Goal: Task Accomplishment & Management: Manage account settings

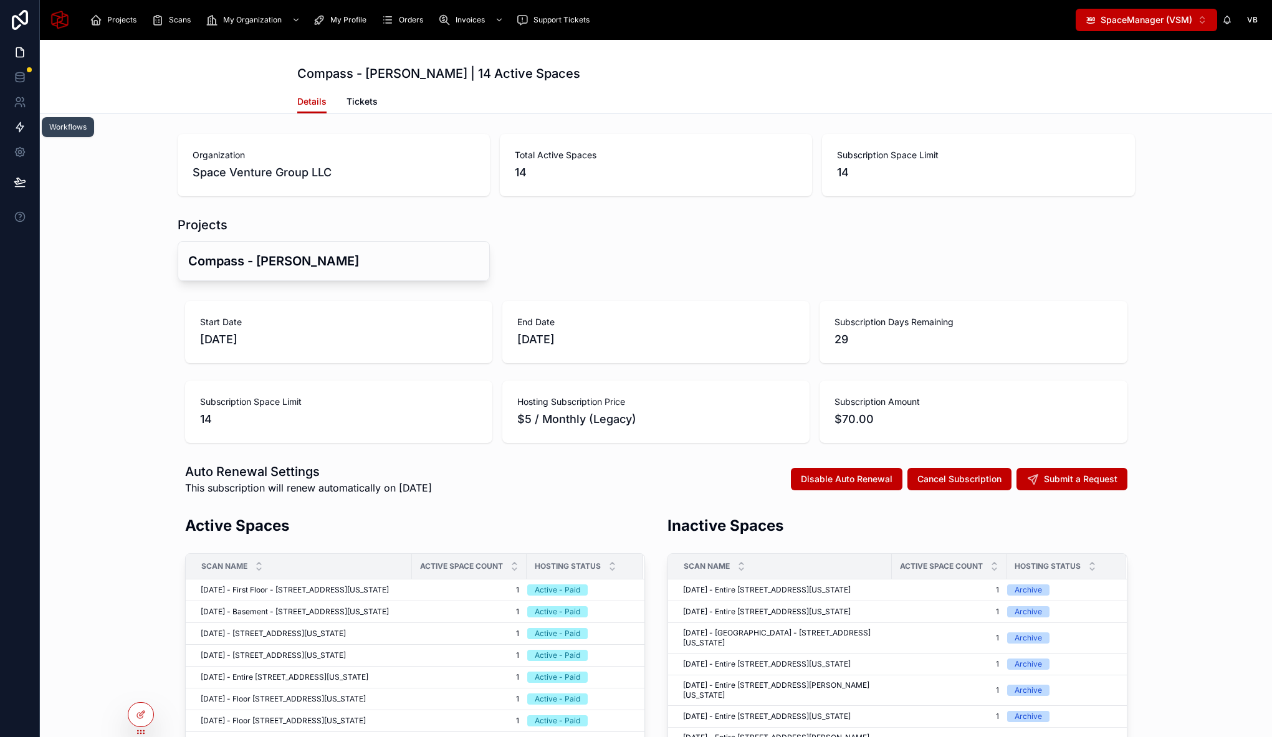
click at [16, 133] on icon at bounding box center [20, 127] width 12 height 12
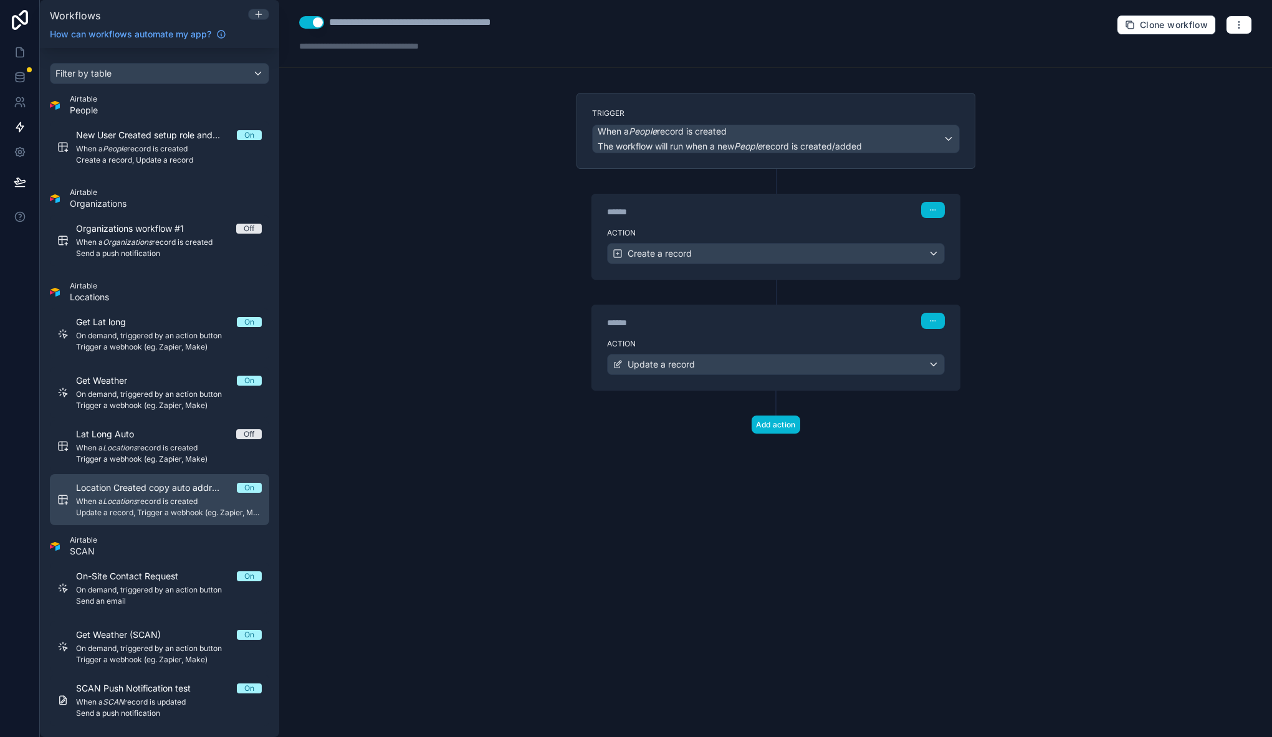
click at [163, 497] on span "When a Locations record is created" at bounding box center [169, 502] width 186 height 10
click at [792, 167] on div "Trigger When a Locations record is created The workflow will run when a new Loc…" at bounding box center [775, 131] width 399 height 76
click at [757, 209] on div "******" at bounding box center [700, 212] width 187 height 12
click at [748, 223] on div "Action Update a record" at bounding box center [776, 251] width 368 height 56
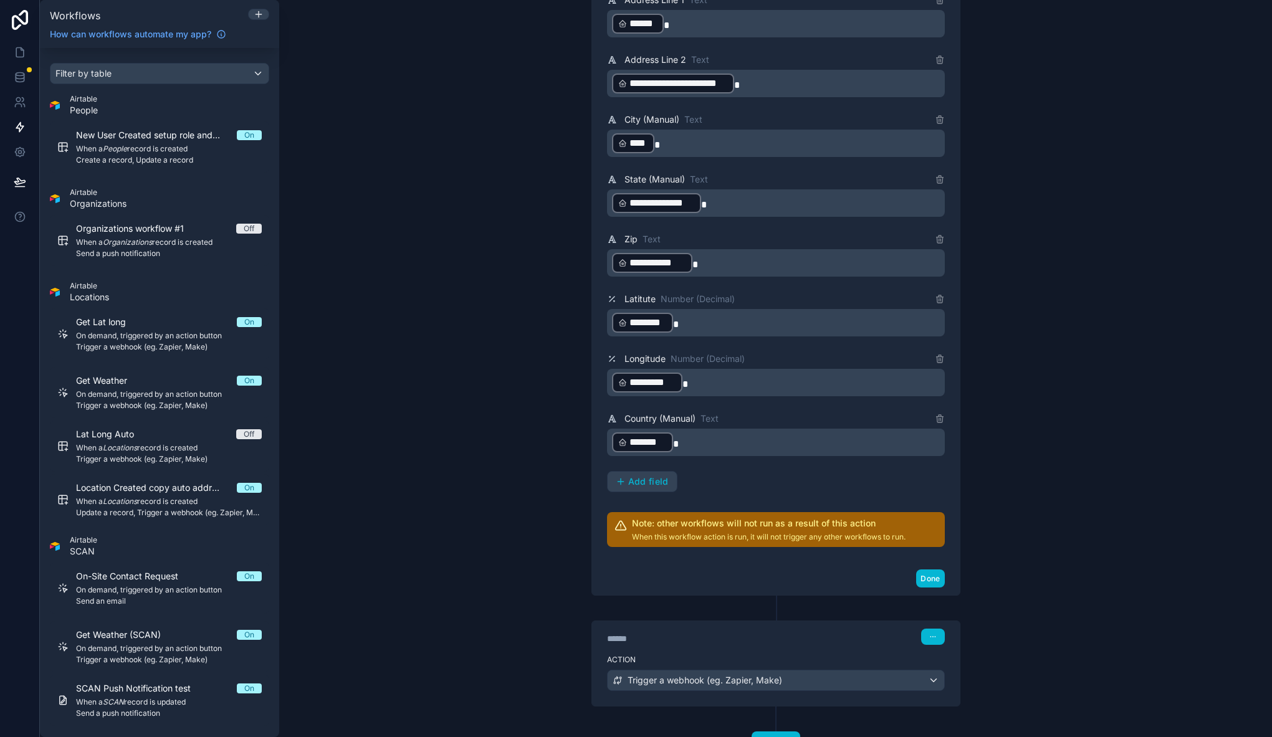
scroll to position [492, 0]
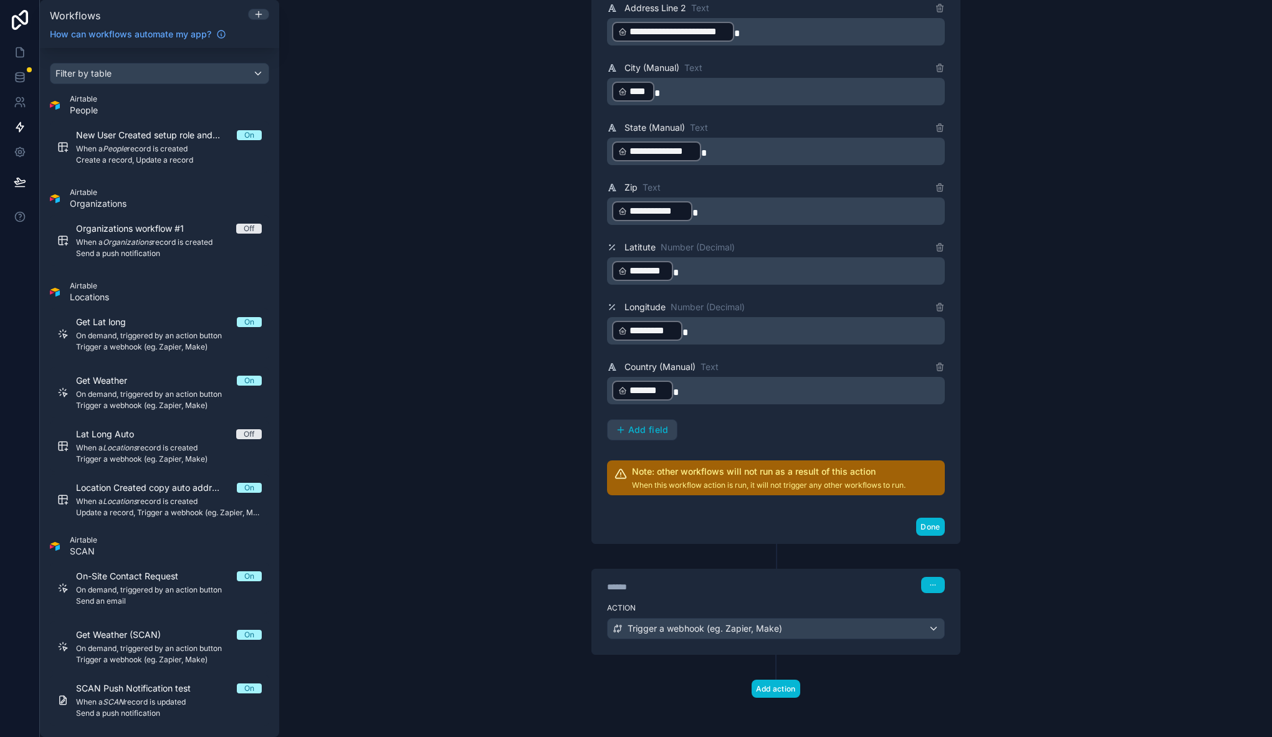
click at [722, 603] on label "Action" at bounding box center [776, 608] width 338 height 10
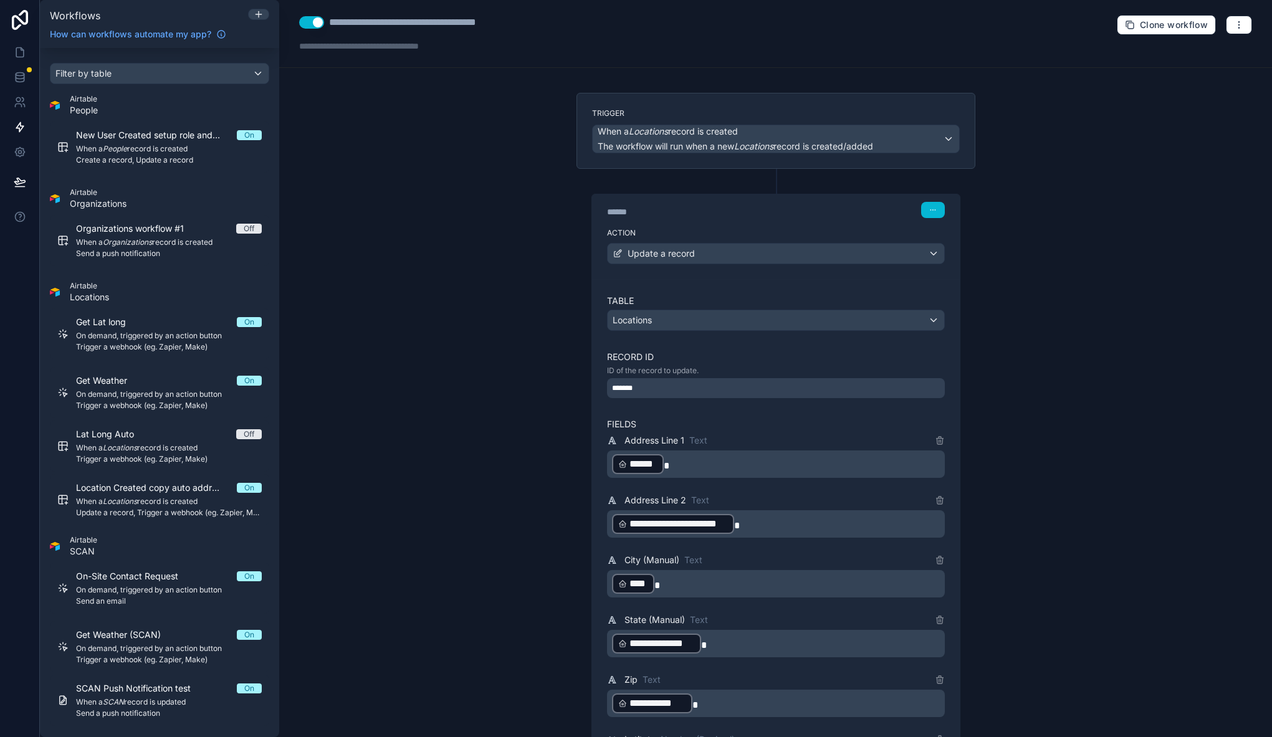
scroll to position [644, 0]
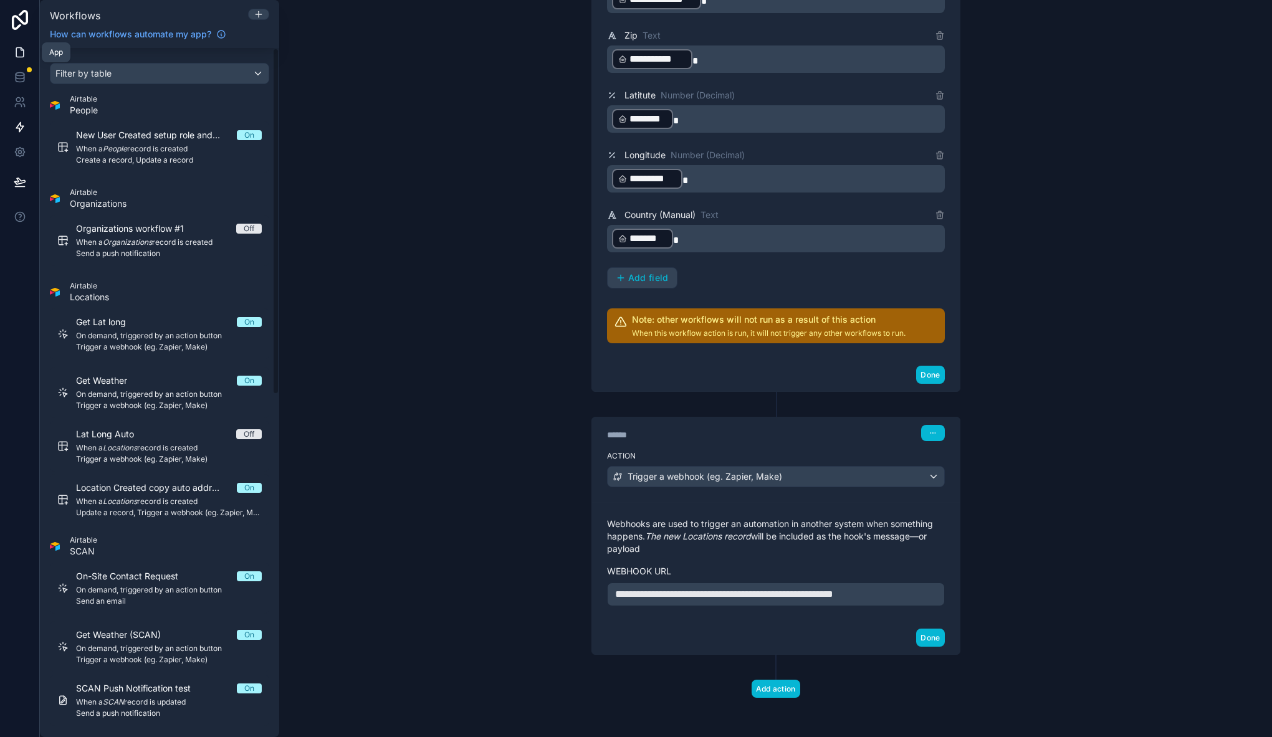
click at [26, 49] on icon at bounding box center [20, 52] width 12 height 12
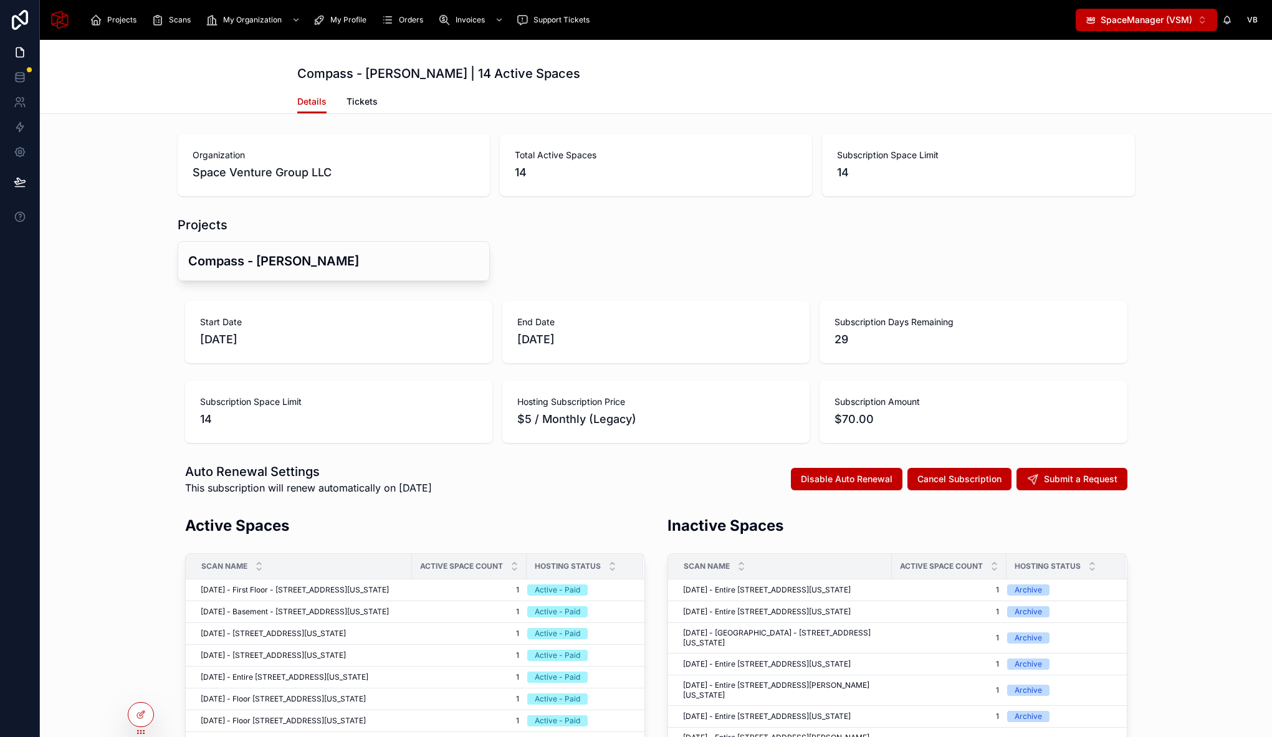
scroll to position [209, 0]
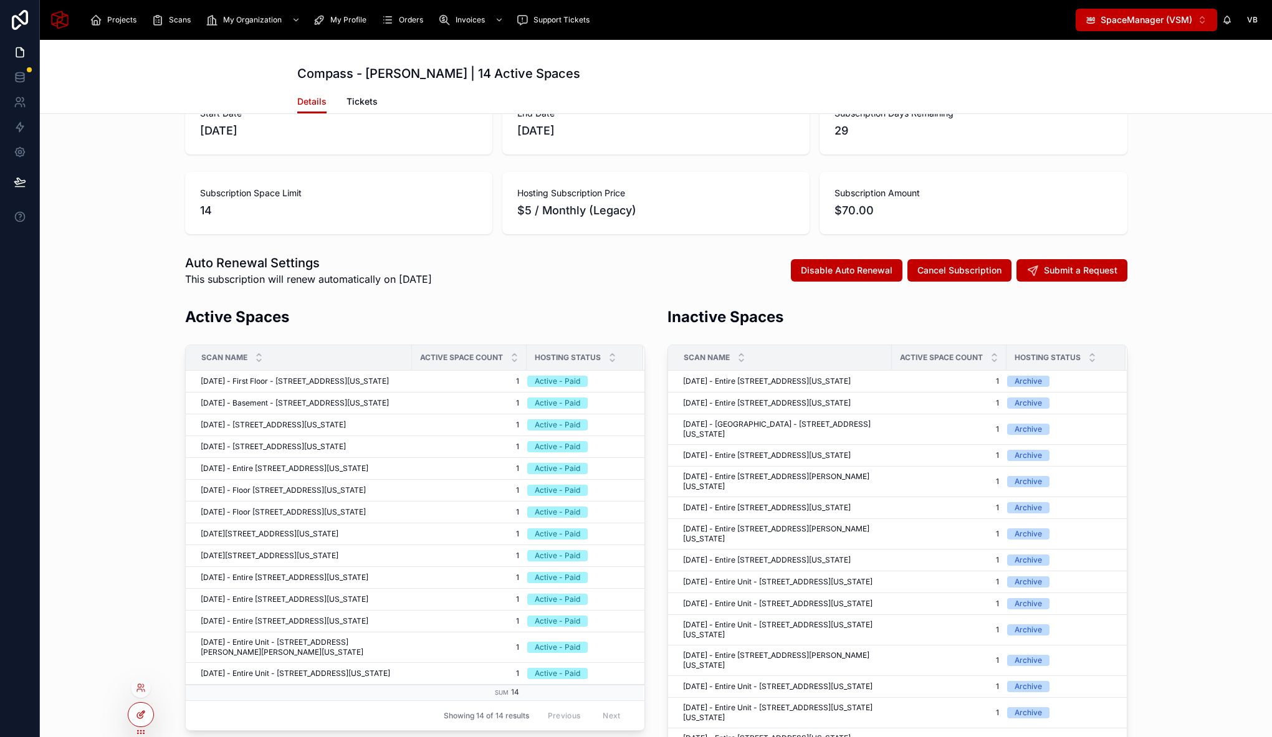
click at [146, 713] on div at bounding box center [140, 715] width 25 height 24
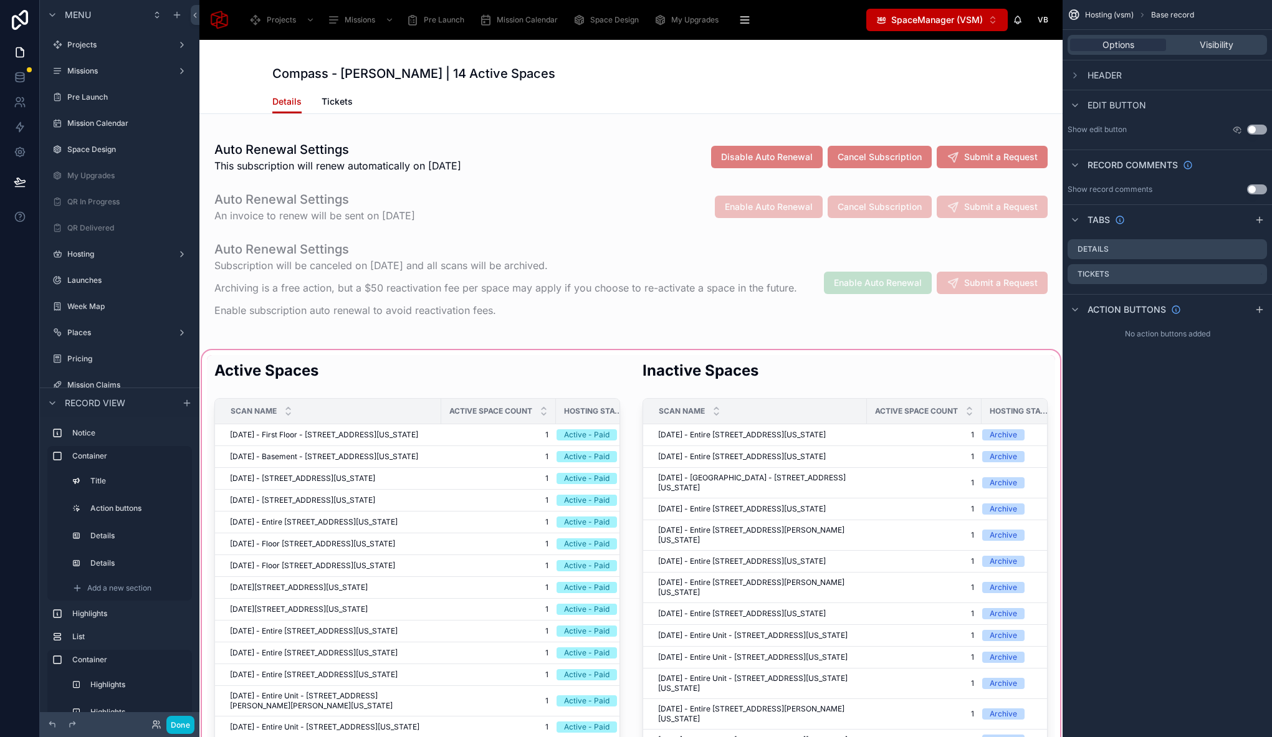
scroll to position [1109, 0]
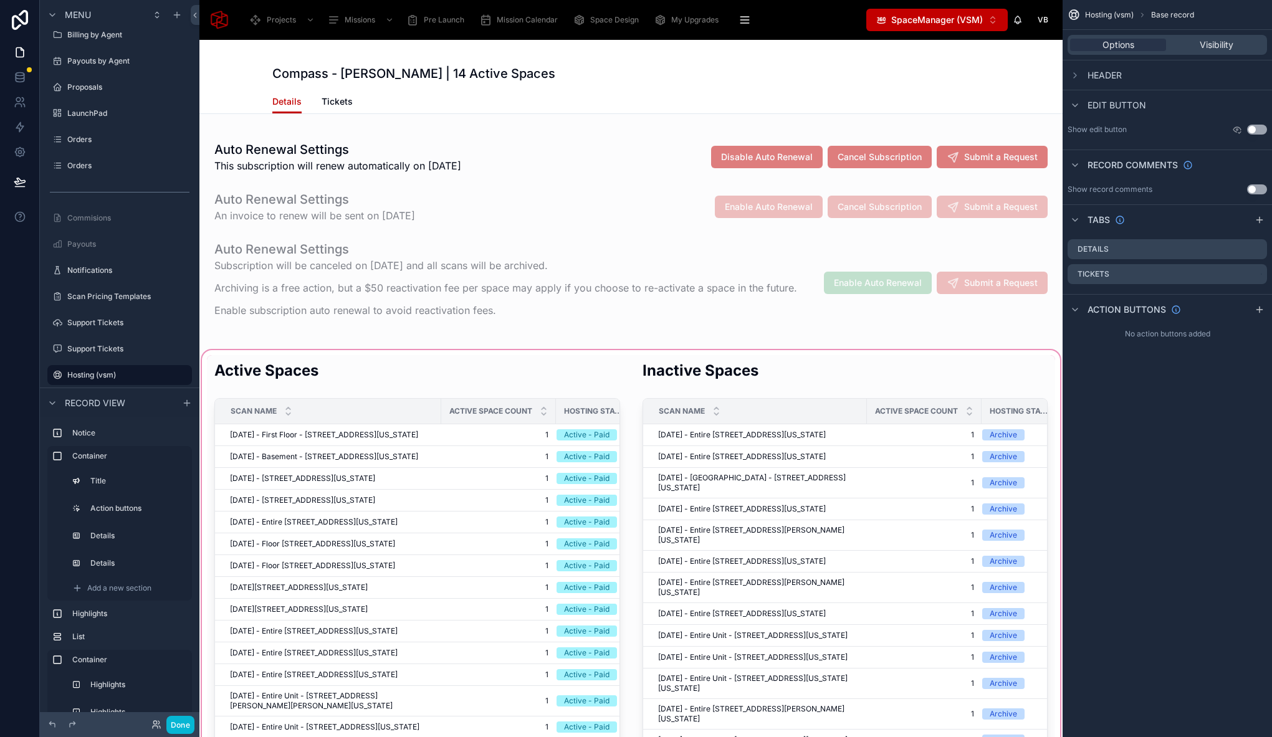
click at [485, 371] on div at bounding box center [630, 653] width 863 height 611
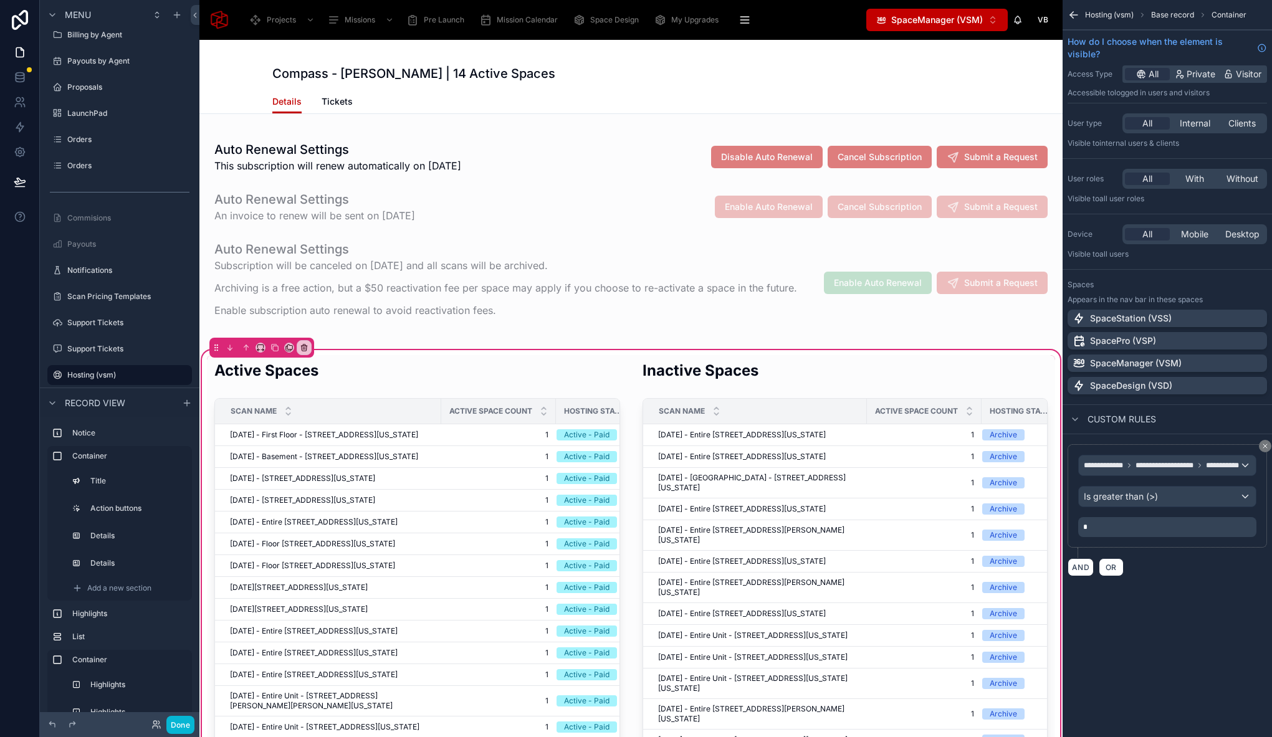
click at [499, 386] on div at bounding box center [417, 653] width 421 height 596
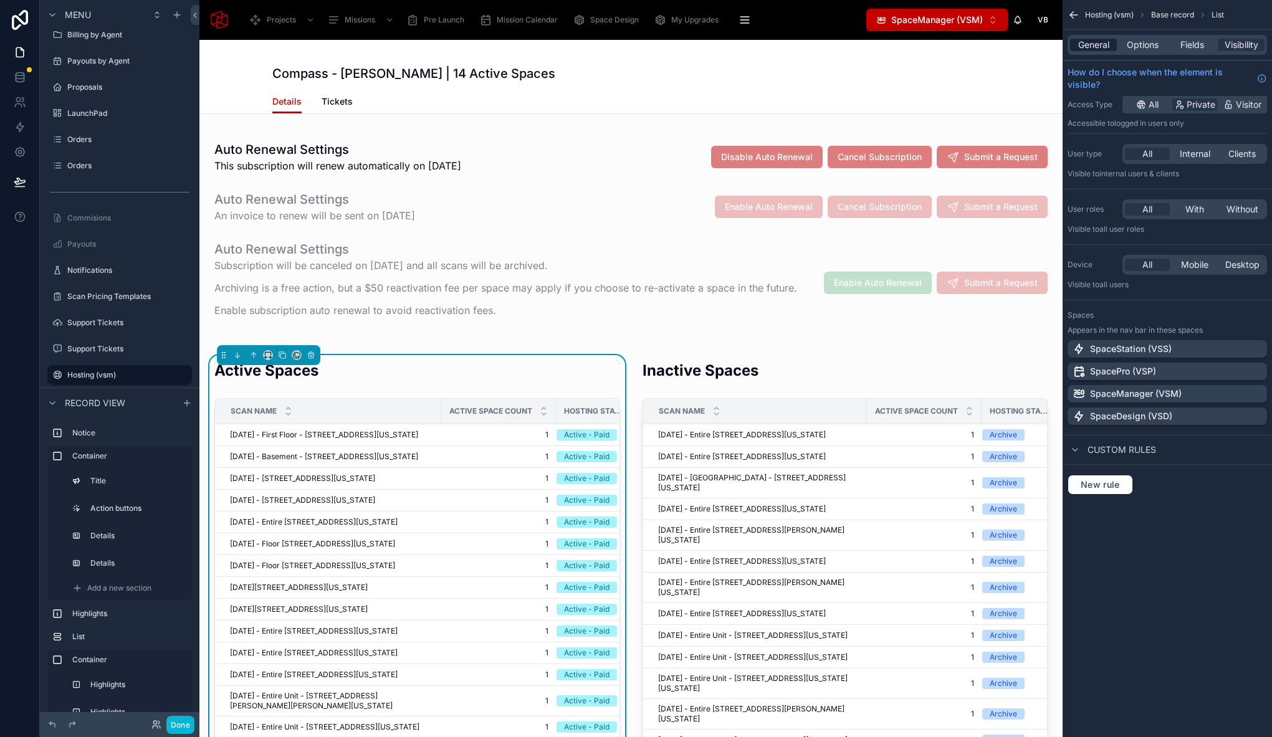
click at [1111, 50] on div "General" at bounding box center [1093, 45] width 47 height 12
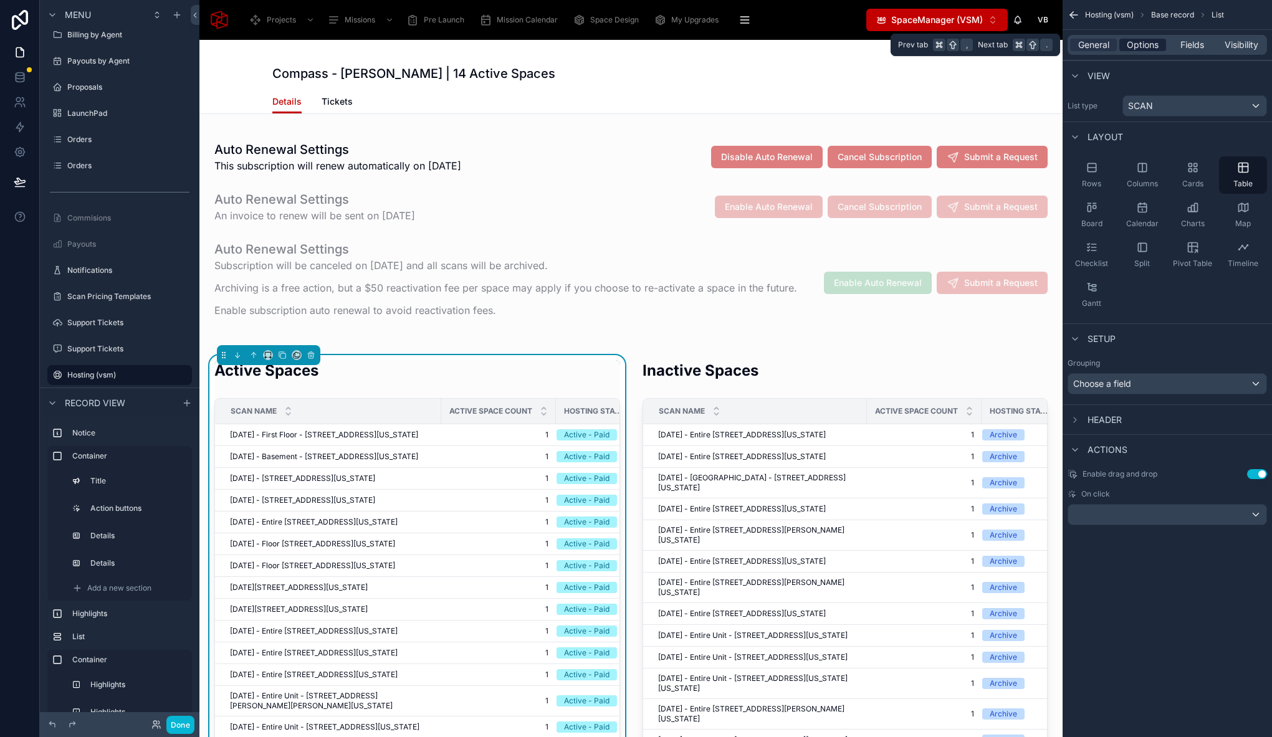
click at [1153, 45] on span "Options" at bounding box center [1143, 45] width 32 height 12
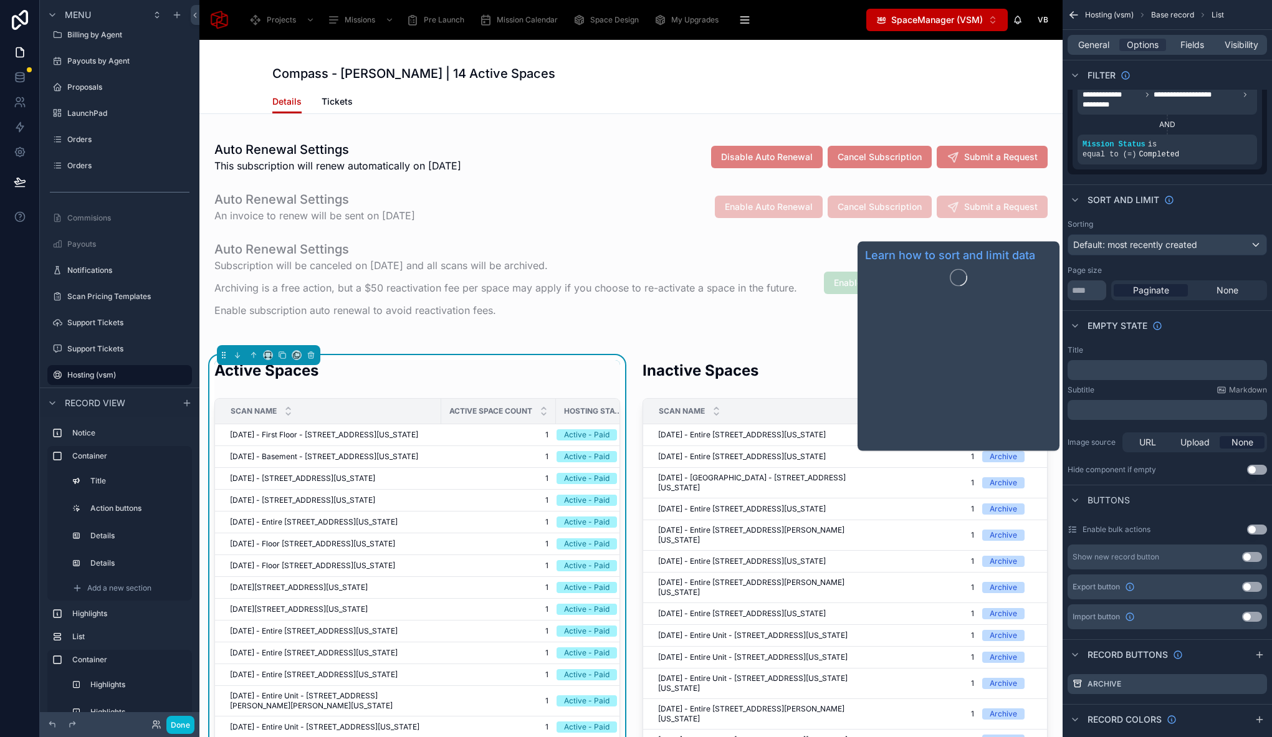
scroll to position [249, 0]
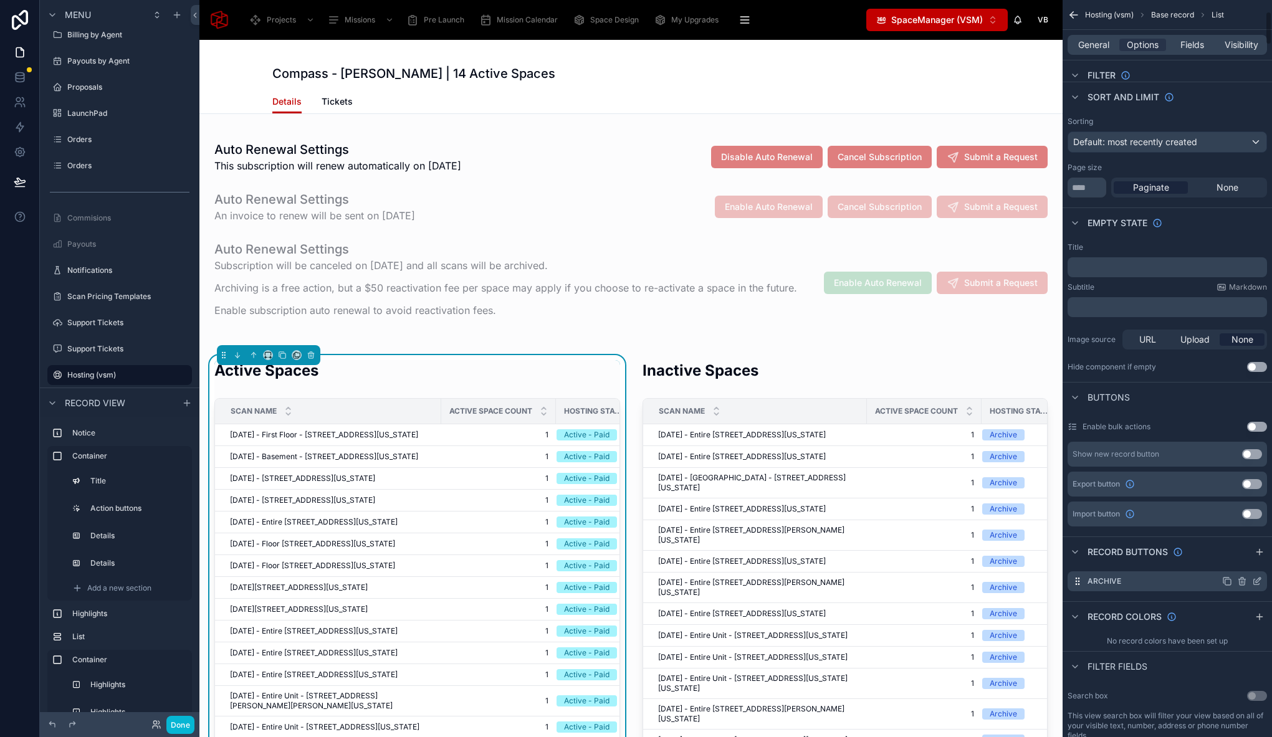
click at [1256, 581] on icon "scrollable content" at bounding box center [1257, 581] width 10 height 10
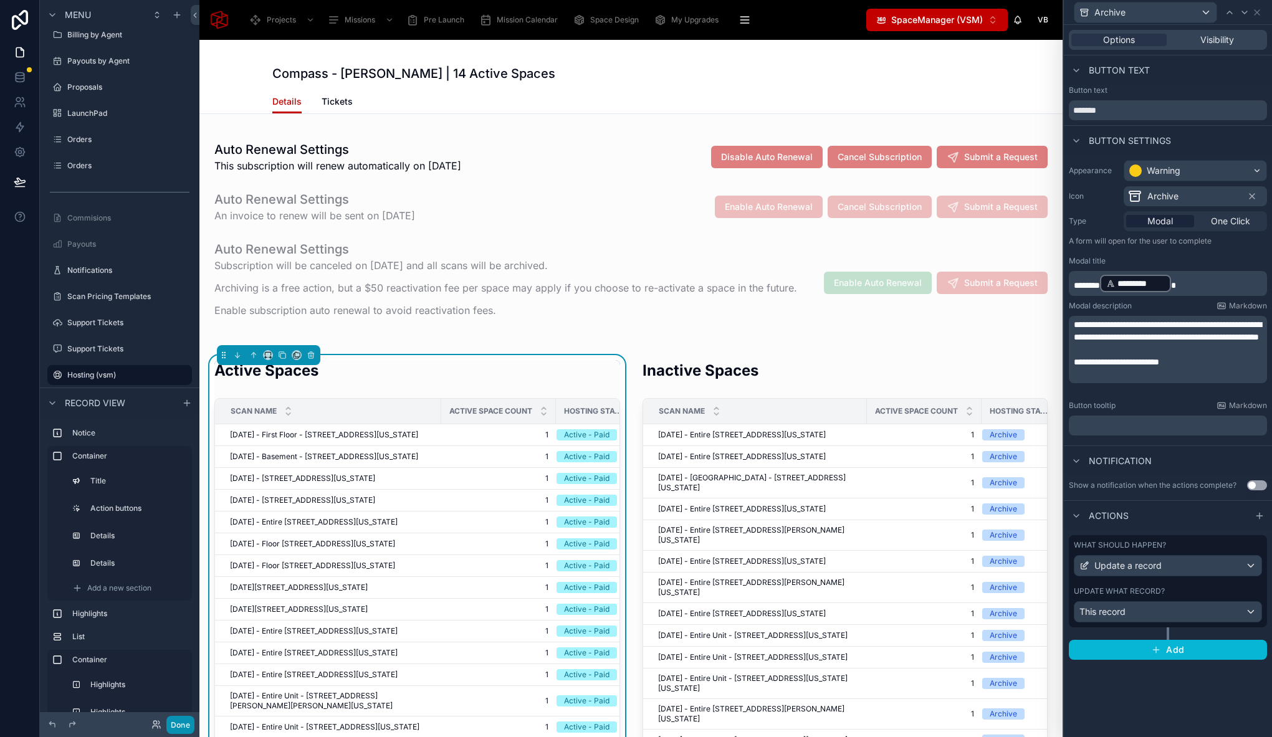
click at [184, 730] on button "Done" at bounding box center [180, 725] width 28 height 18
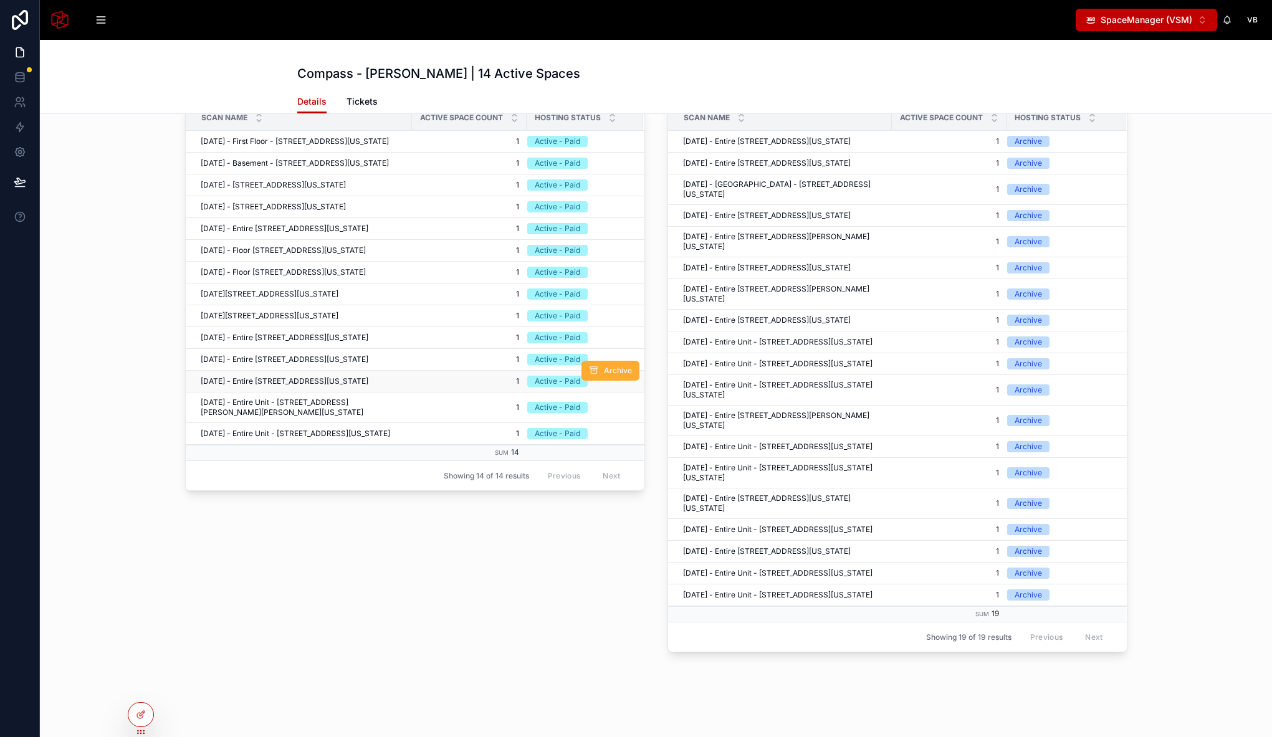
scroll to position [455, 0]
click at [623, 337] on button "Archive" at bounding box center [610, 327] width 58 height 20
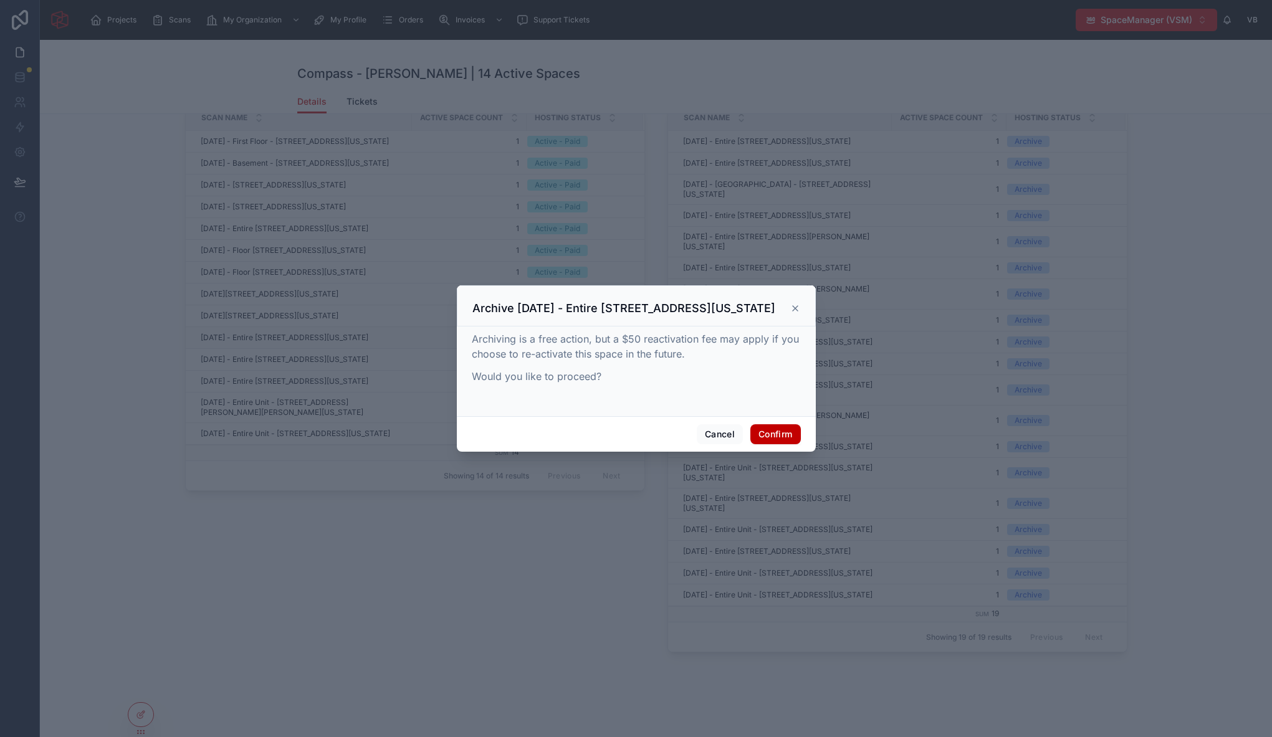
click at [797, 307] on icon at bounding box center [795, 308] width 10 height 10
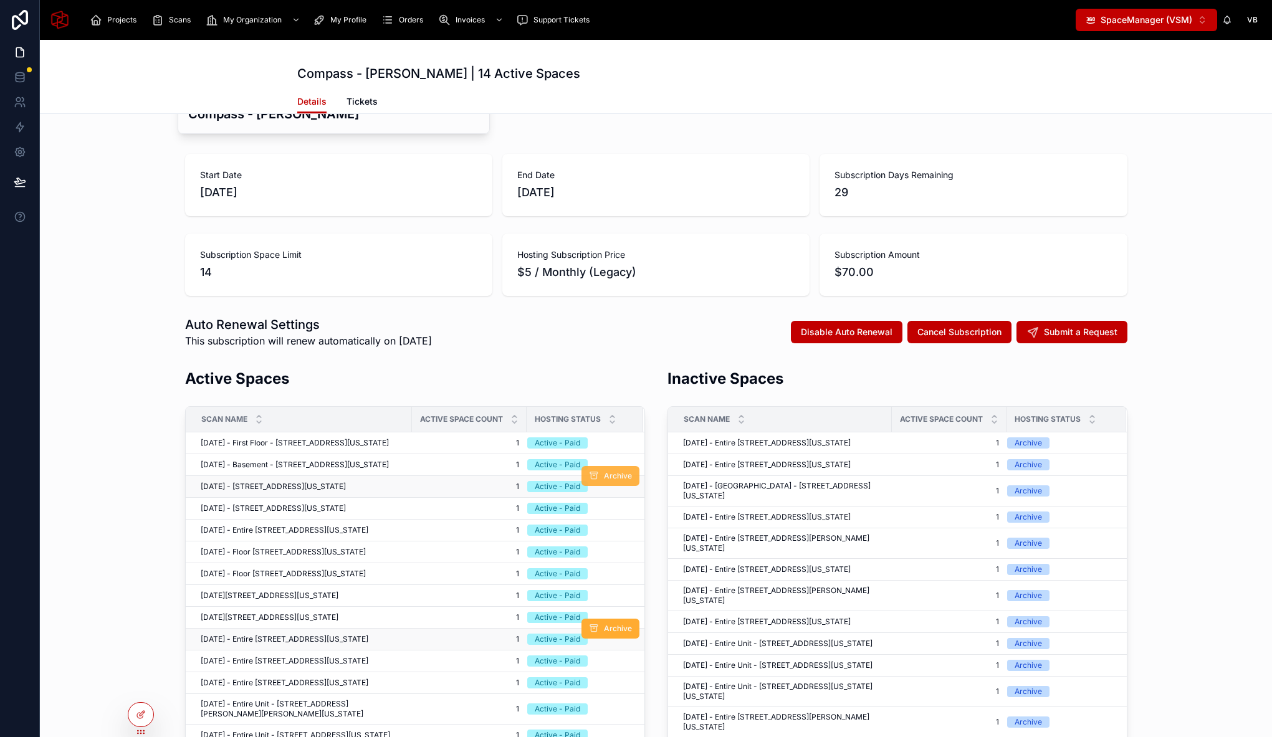
scroll to position [208, 0]
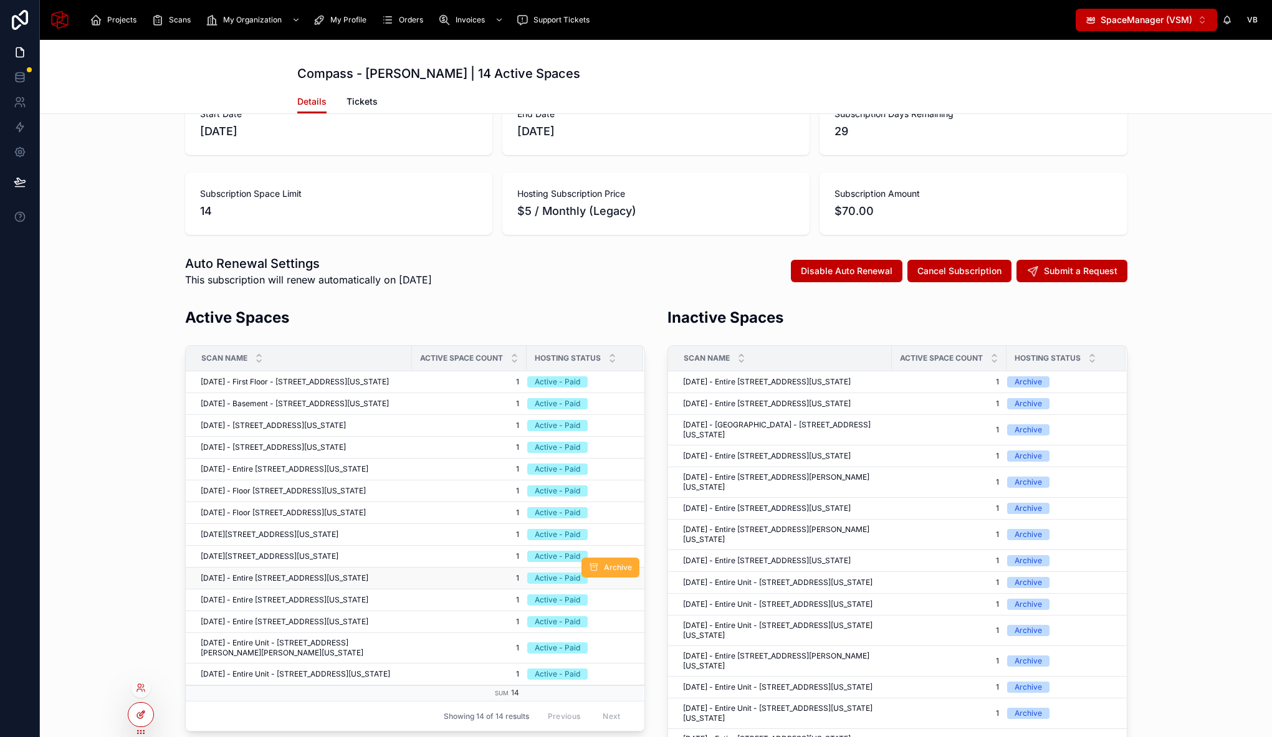
click at [144, 714] on icon at bounding box center [141, 715] width 10 height 10
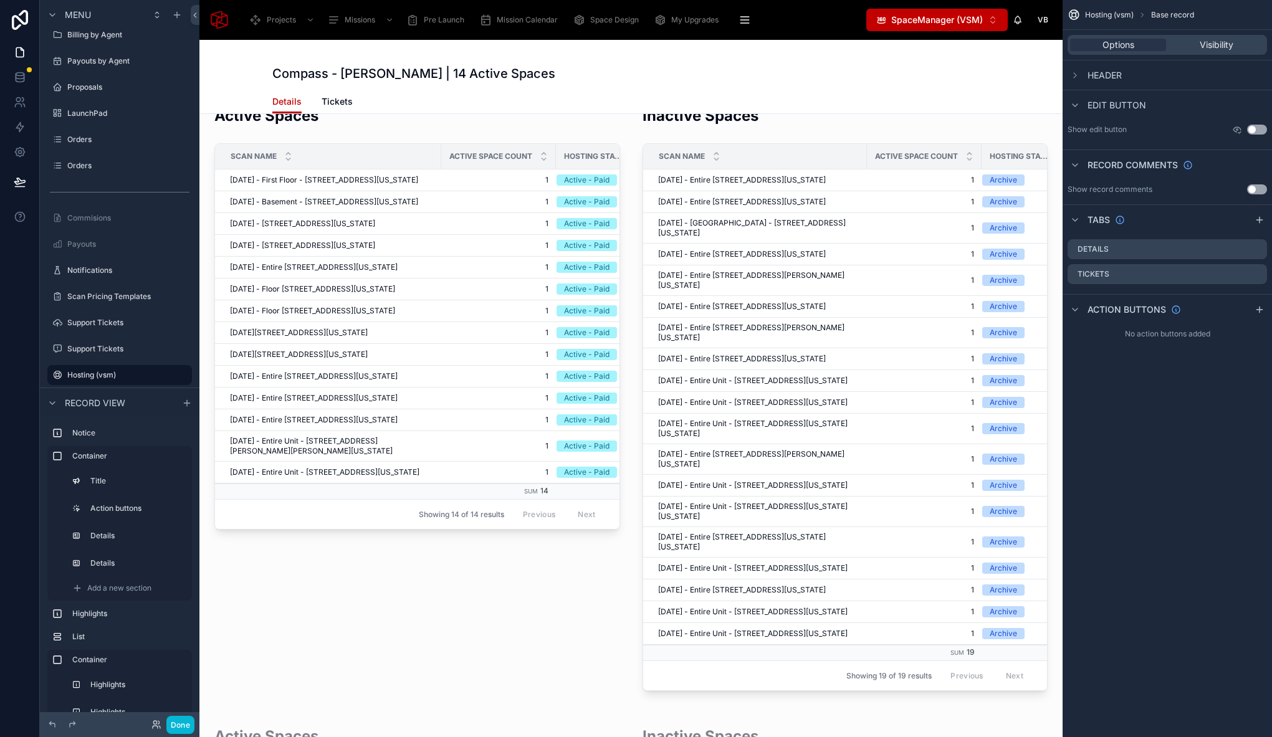
scroll to position [689, 0]
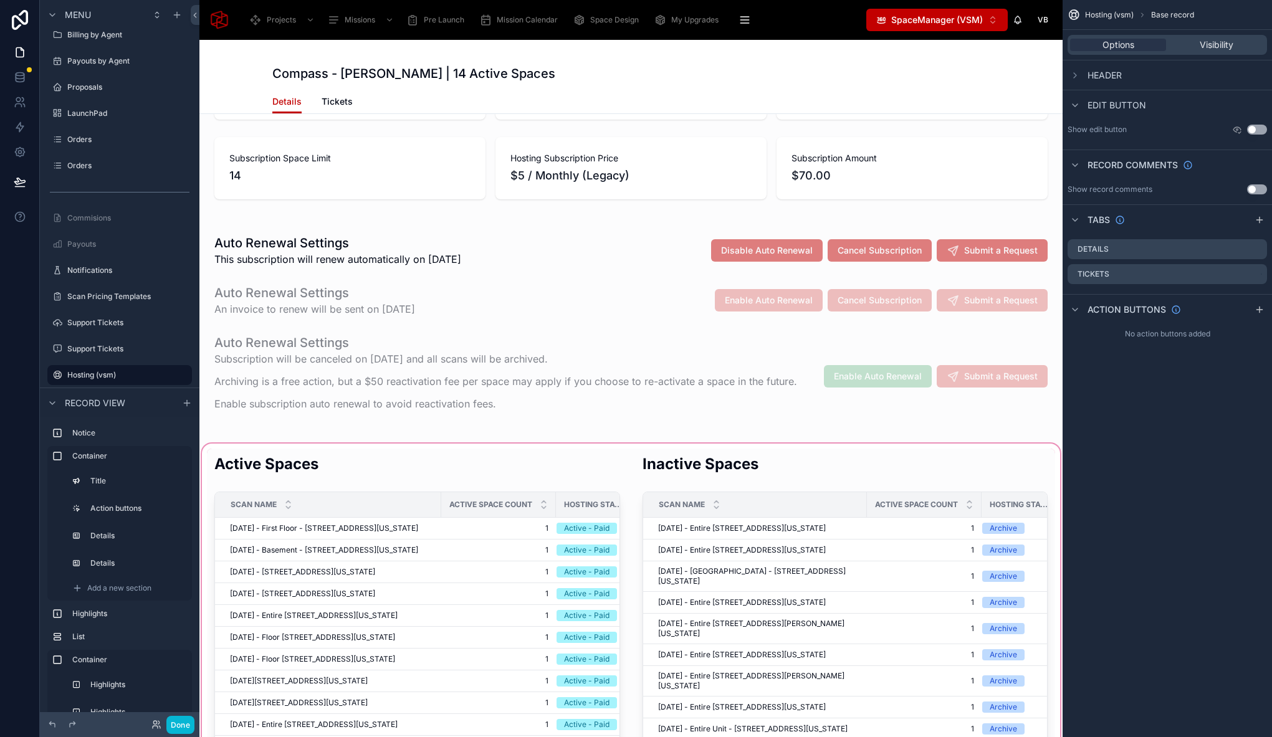
click at [465, 477] on div at bounding box center [630, 746] width 863 height 611
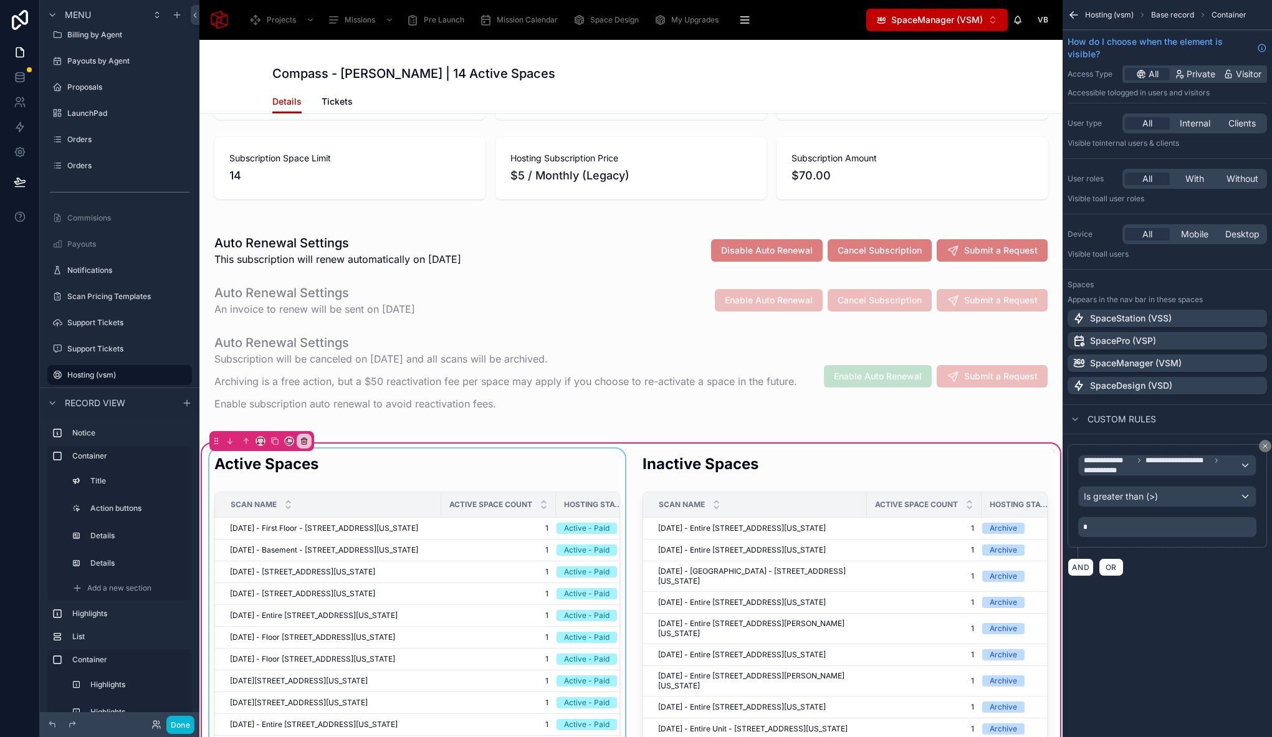
click at [474, 477] on div at bounding box center [417, 747] width 421 height 596
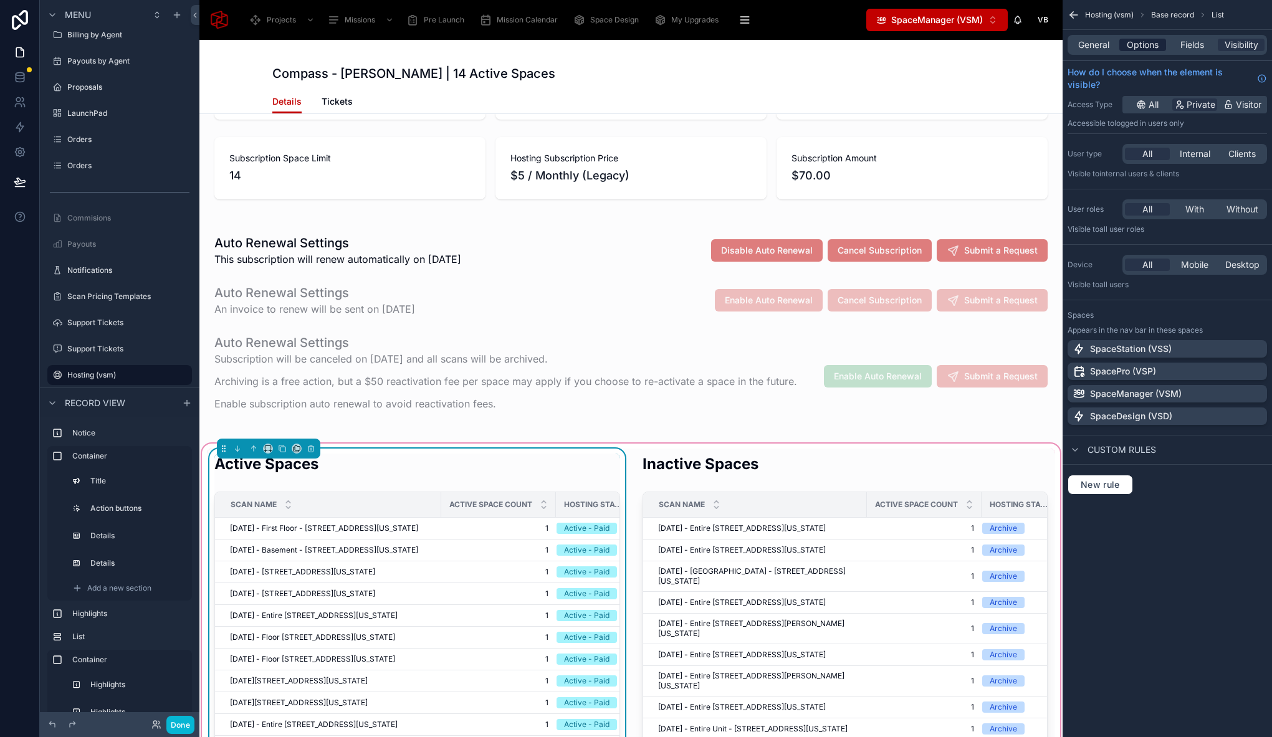
click at [1150, 46] on span "Options" at bounding box center [1143, 45] width 32 height 12
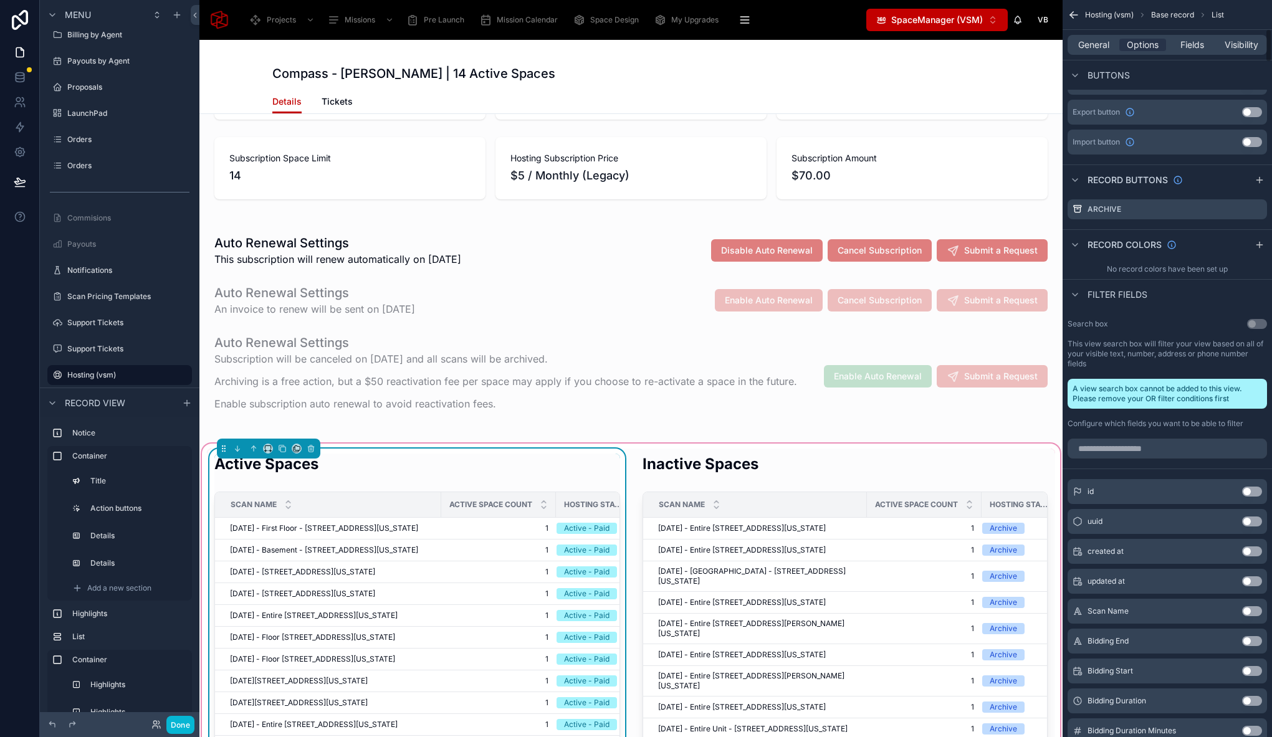
scroll to position [355, 0]
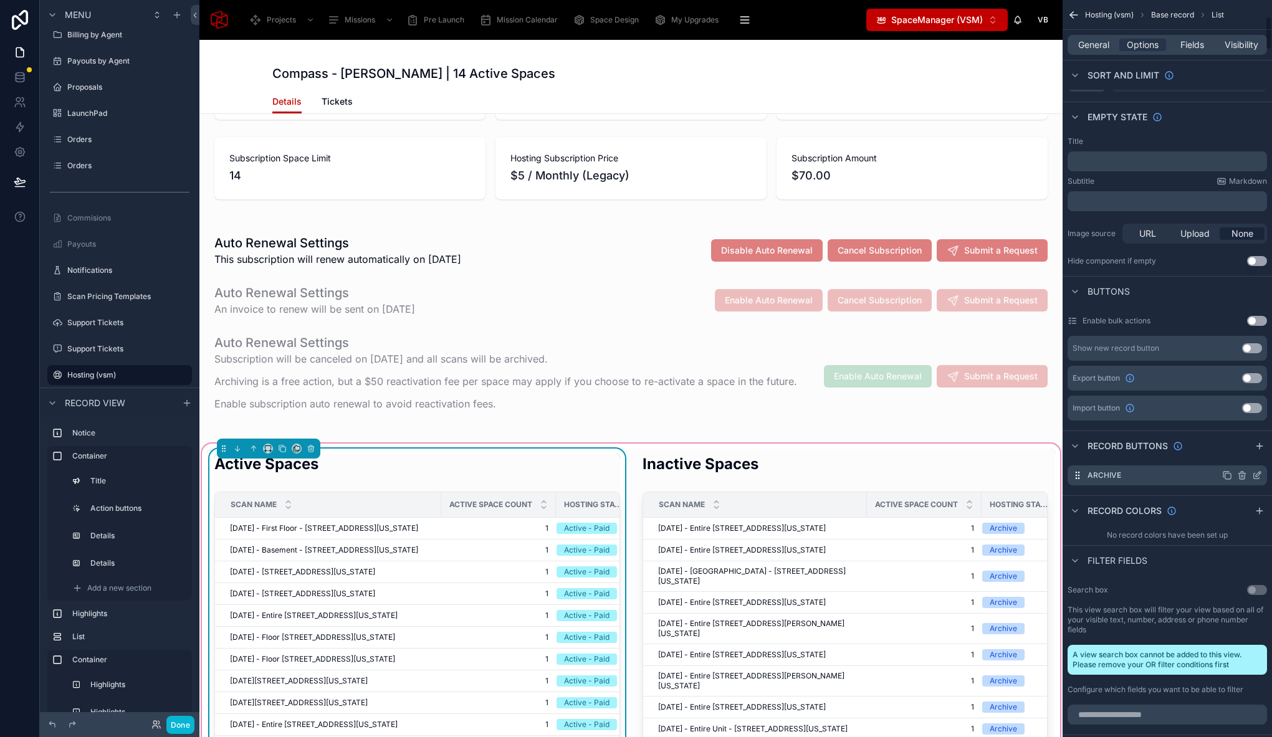
click at [1257, 475] on icon "scrollable content" at bounding box center [1258, 474] width 5 height 5
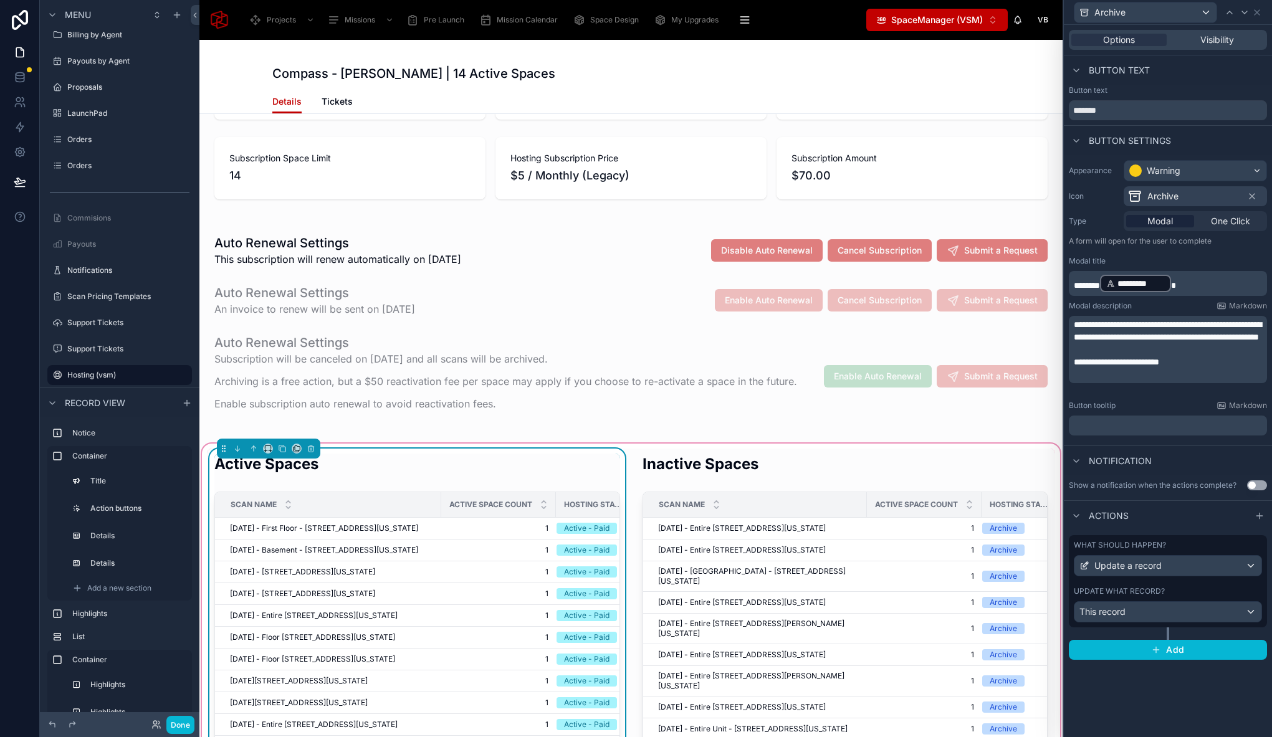
click at [1219, 324] on span "**********" at bounding box center [1168, 330] width 188 height 21
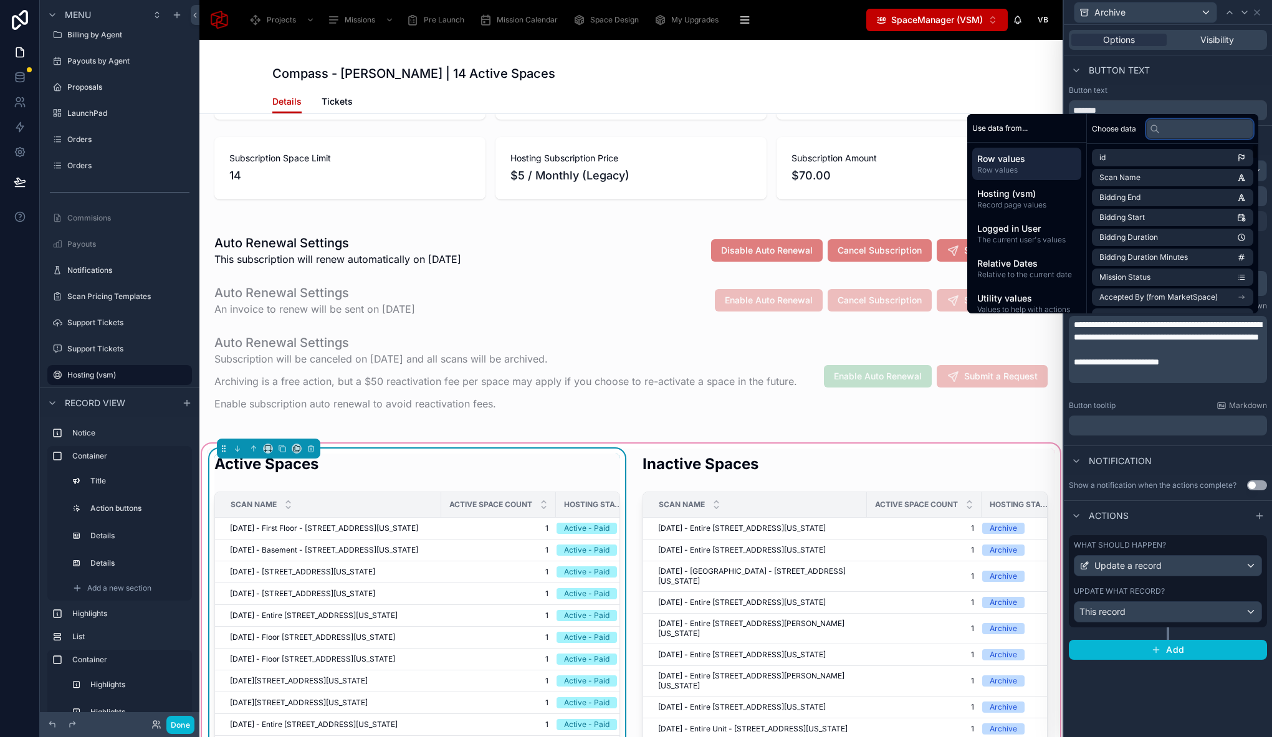
click at [1172, 128] on input "text" at bounding box center [1199, 129] width 107 height 20
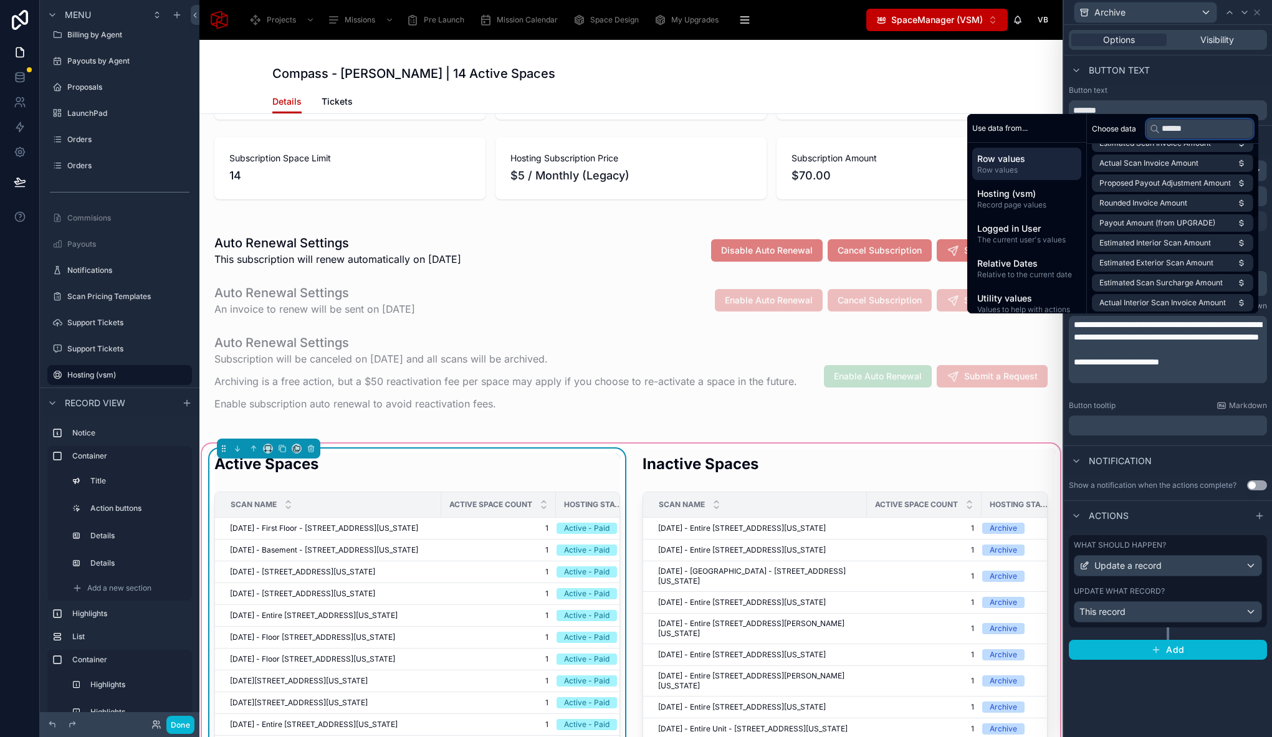
scroll to position [0, 0]
drag, startPoint x: 1208, startPoint y: 133, endPoint x: 1145, endPoint y: 129, distance: 63.7
click at [1146, 129] on div "******" at bounding box center [1199, 129] width 107 height 20
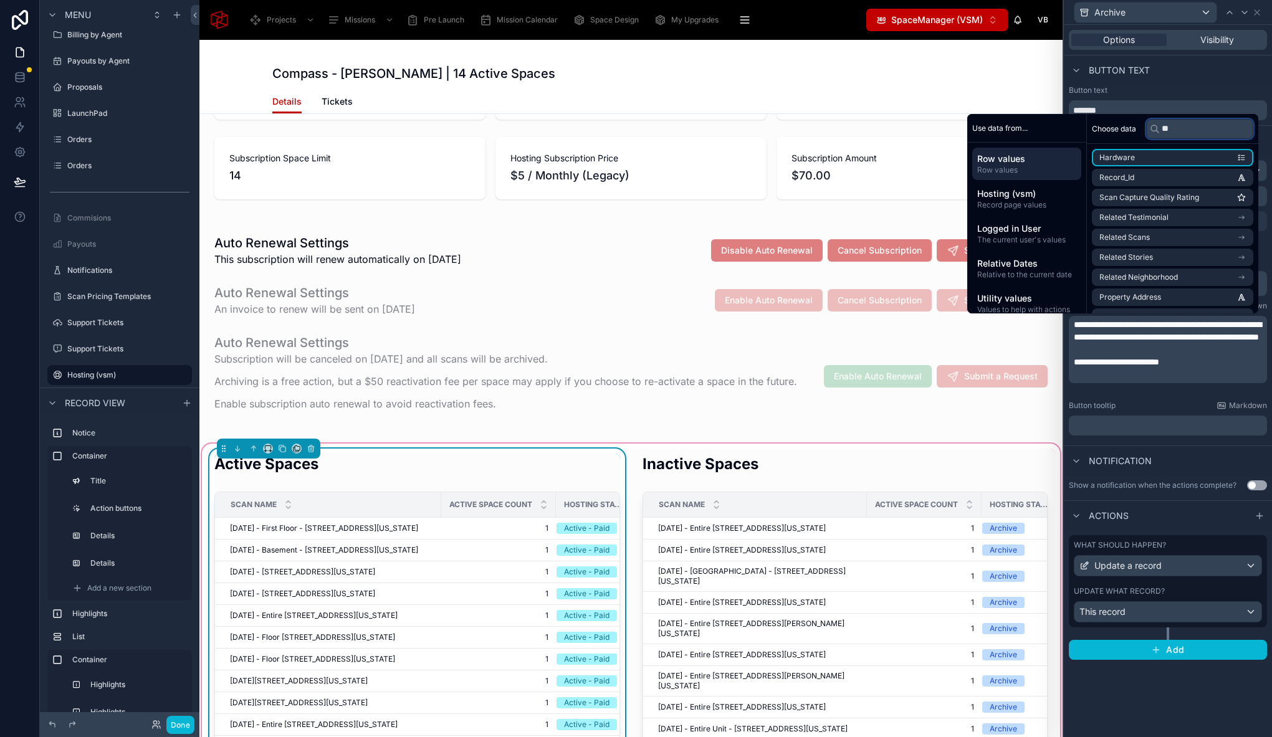
type input "*"
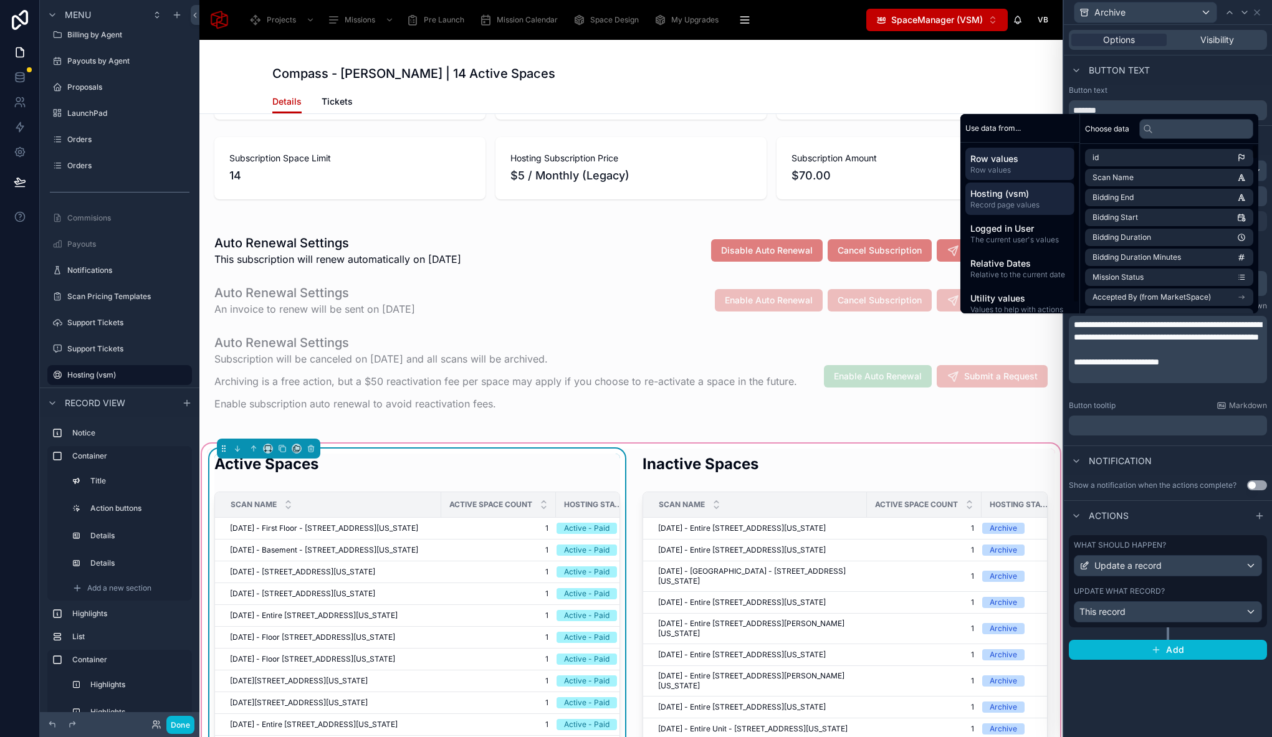
click at [1028, 192] on span "Hosting (vsm)" at bounding box center [1019, 194] width 99 height 12
click at [1159, 134] on input "text" at bounding box center [1196, 129] width 114 height 20
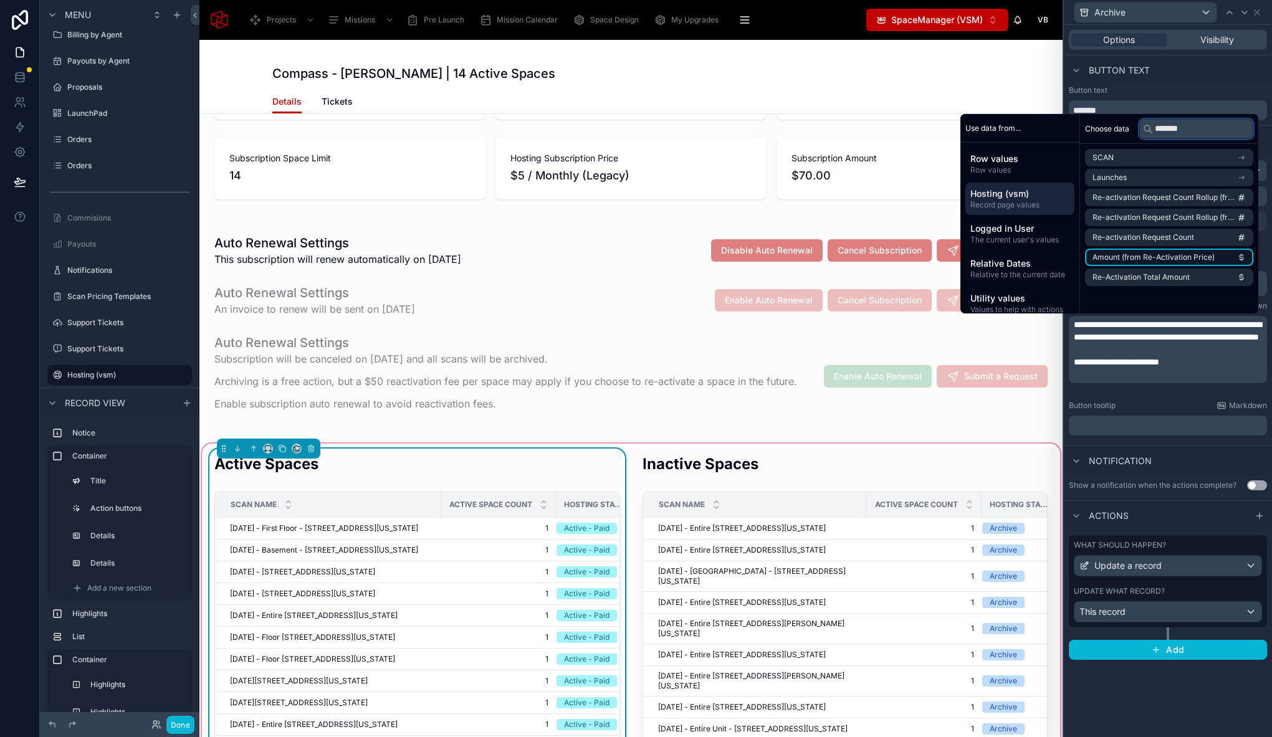
type input "*******"
click at [1163, 257] on span "Amount (from Re-Activation Price)" at bounding box center [1153, 257] width 122 height 10
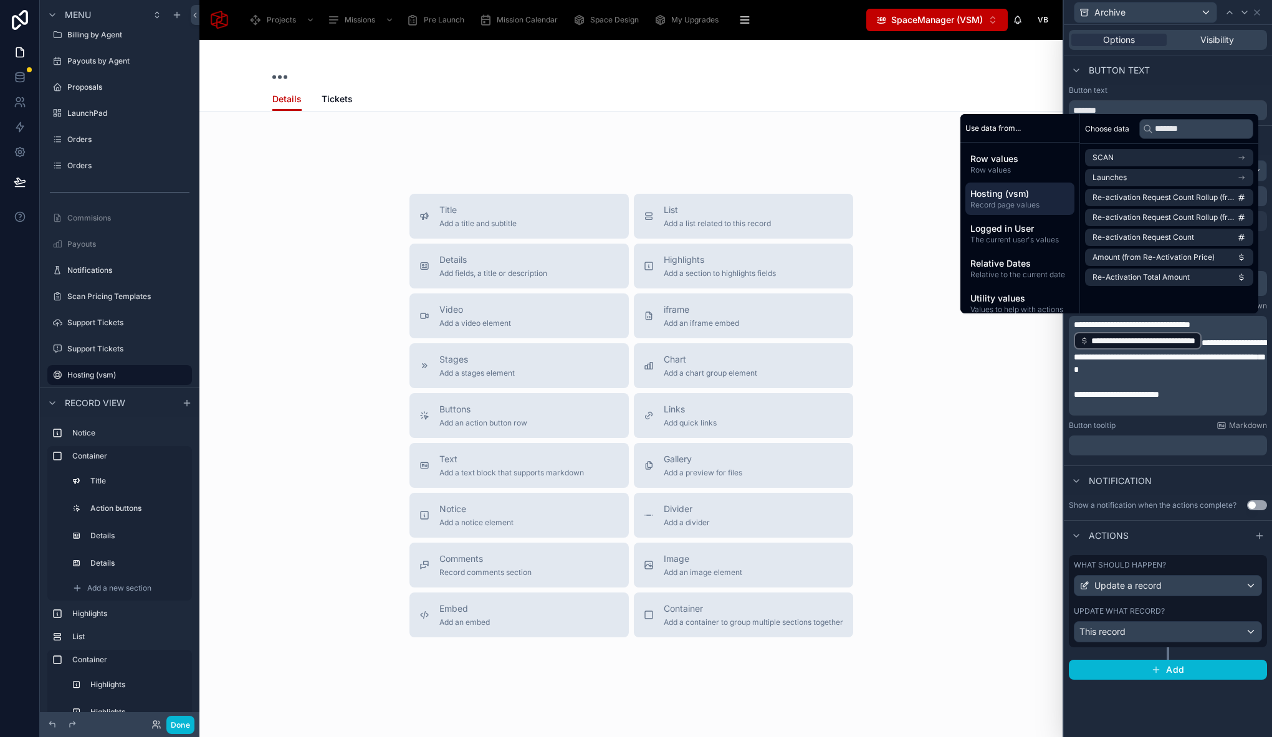
scroll to position [150, 0]
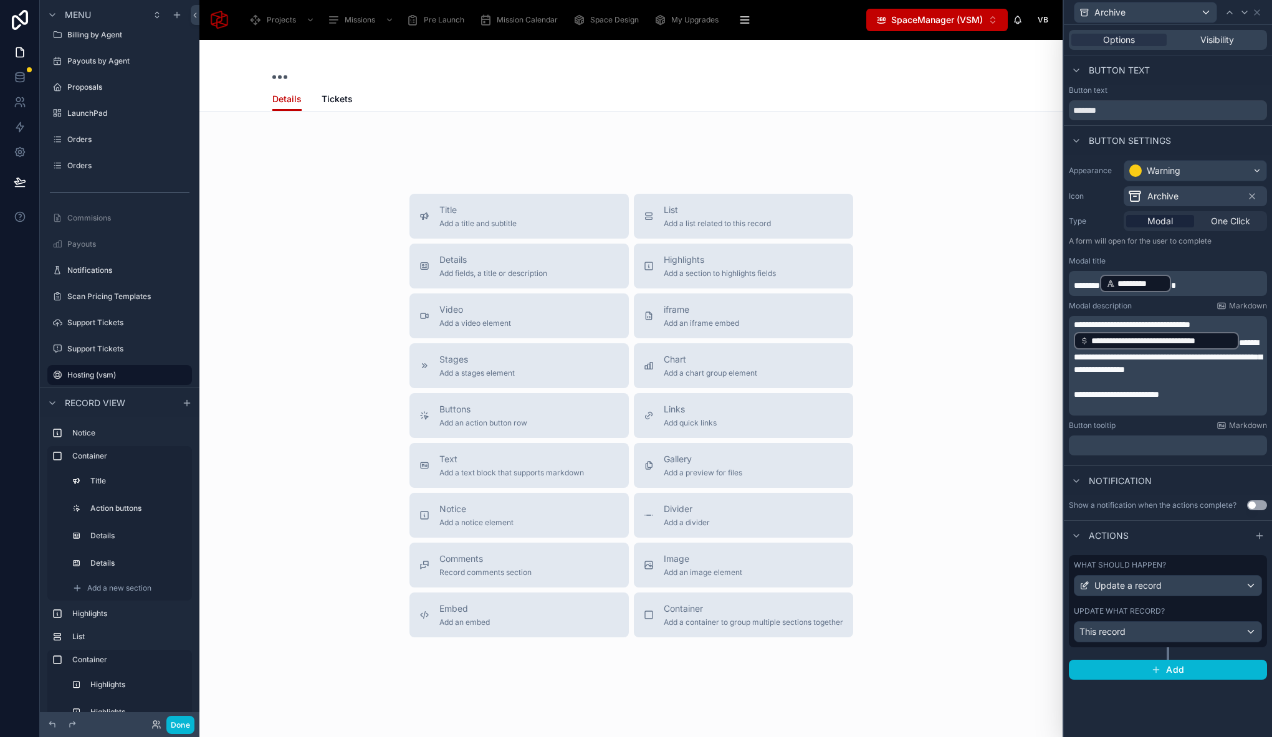
click at [1246, 340] on p "**********" at bounding box center [1169, 346] width 191 height 57
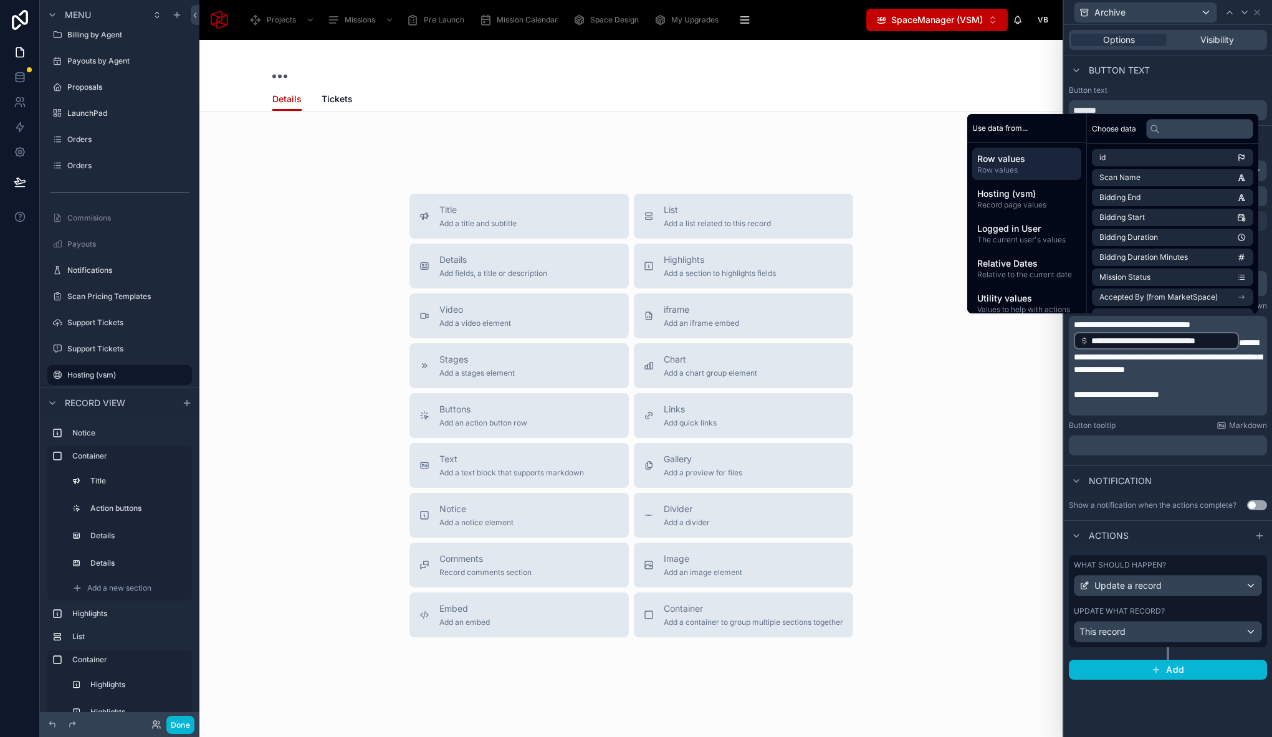
click at [1069, 340] on div "**********" at bounding box center [1168, 366] width 198 height 100
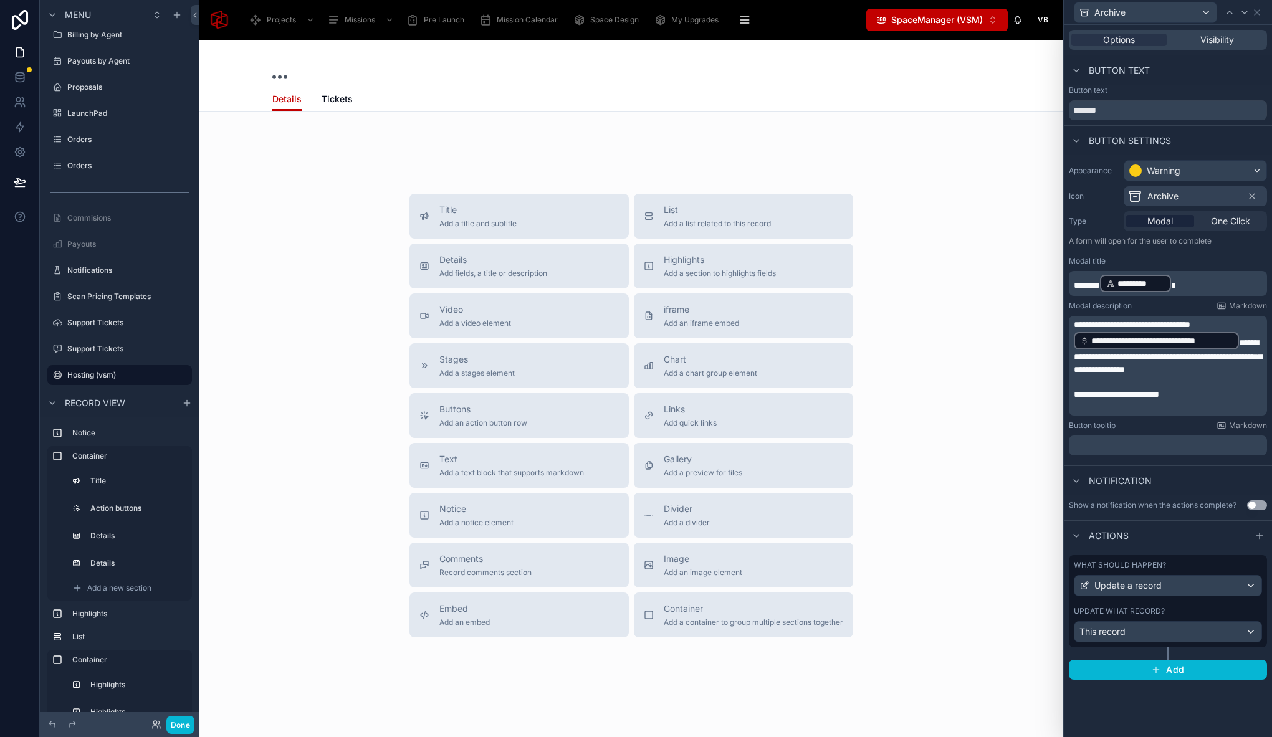
click at [1233, 325] on p "**********" at bounding box center [1169, 346] width 191 height 57
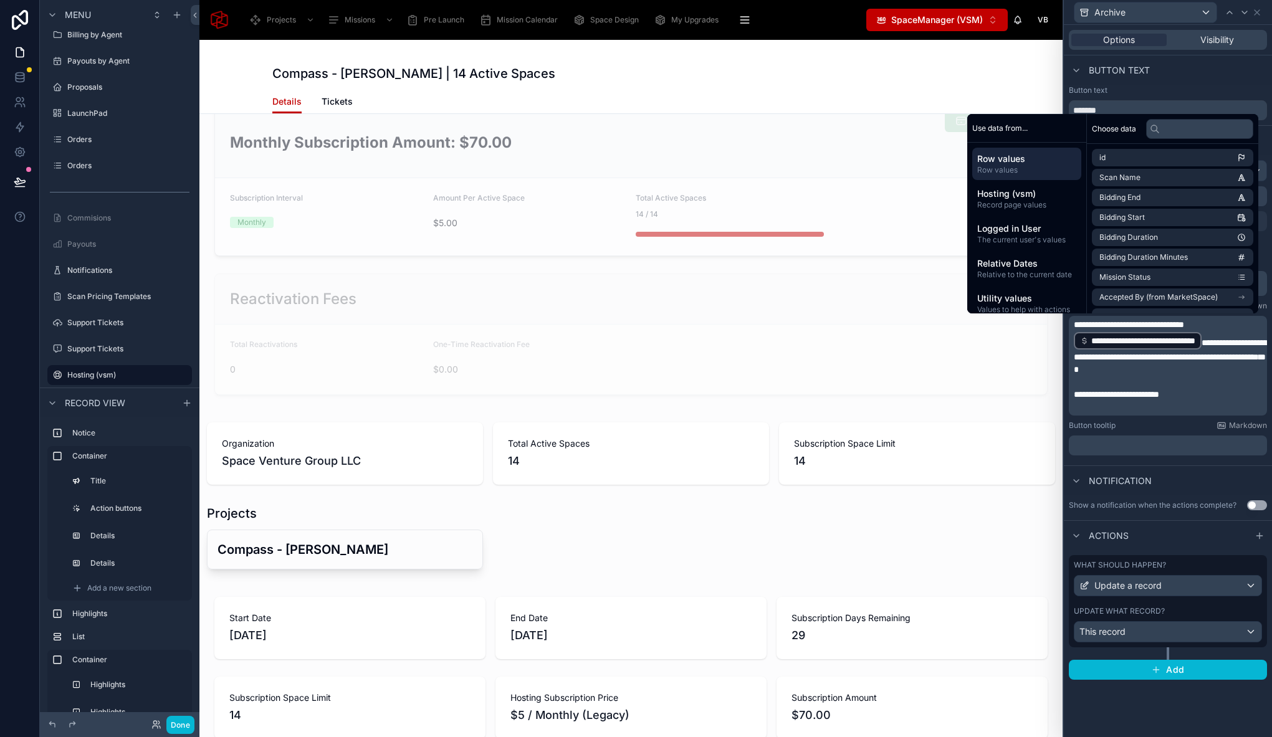
scroll to position [152, 0]
click at [186, 722] on button "button" at bounding box center [185, 724] width 19 height 19
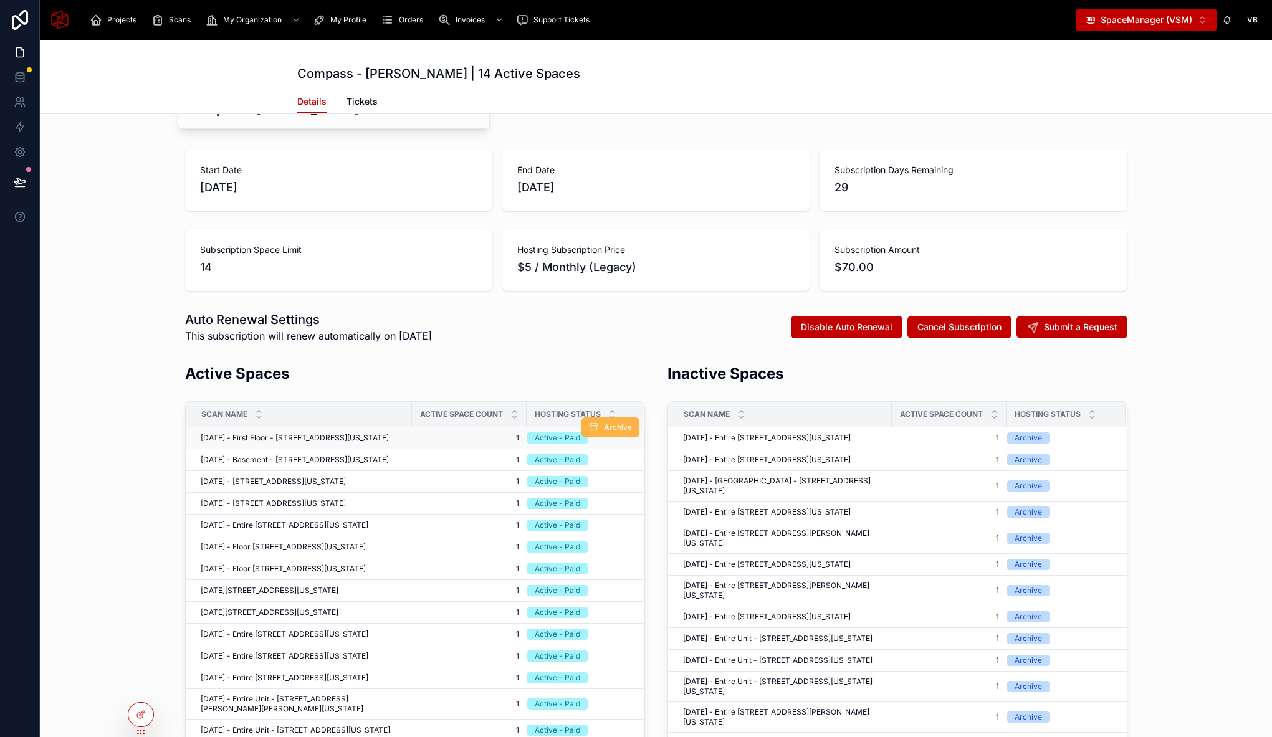
click at [609, 429] on span "Archive" at bounding box center [618, 427] width 28 height 10
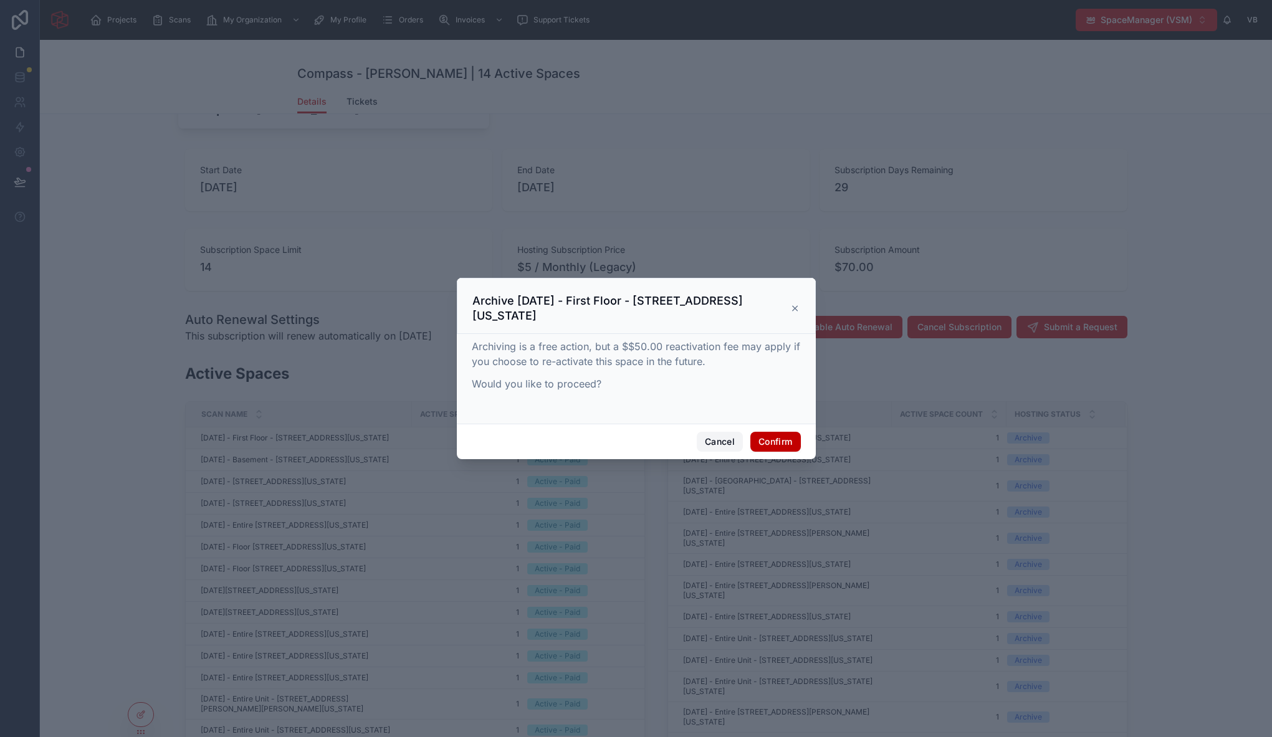
click at [721, 443] on button "Cancel" at bounding box center [720, 442] width 46 height 20
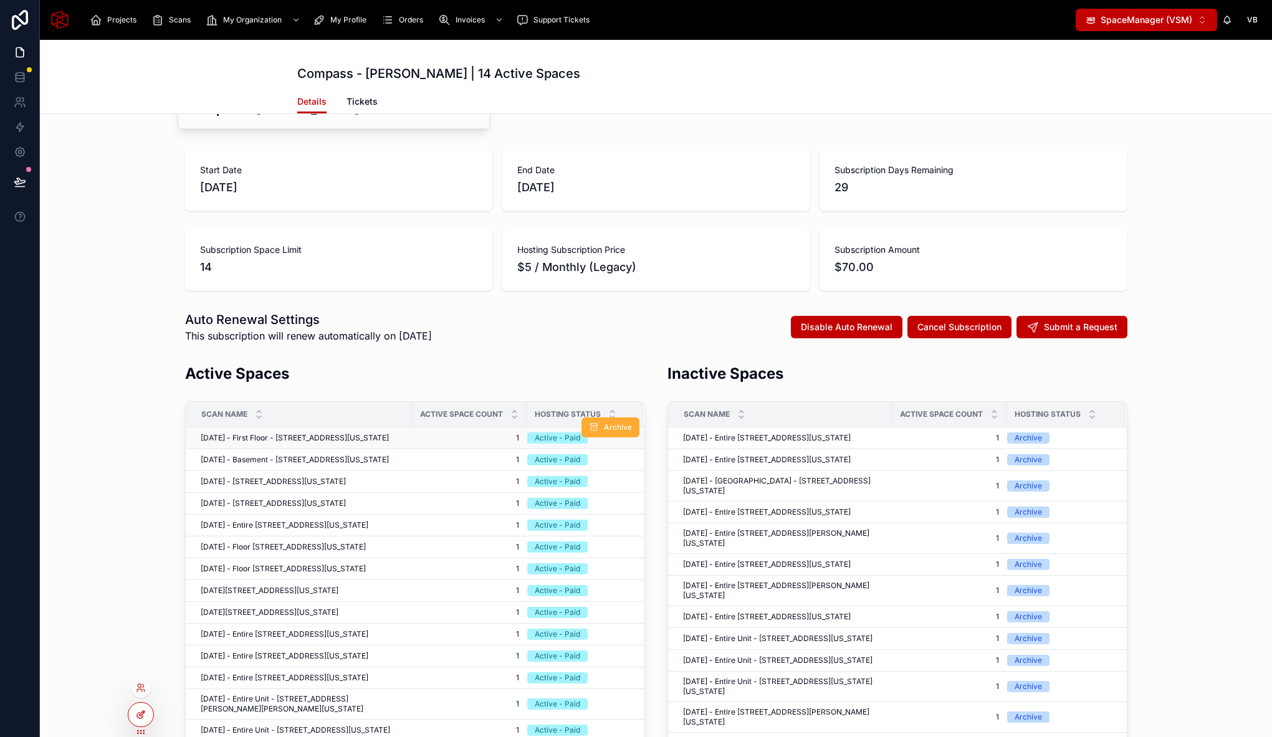
click at [137, 711] on icon at bounding box center [141, 715] width 10 height 10
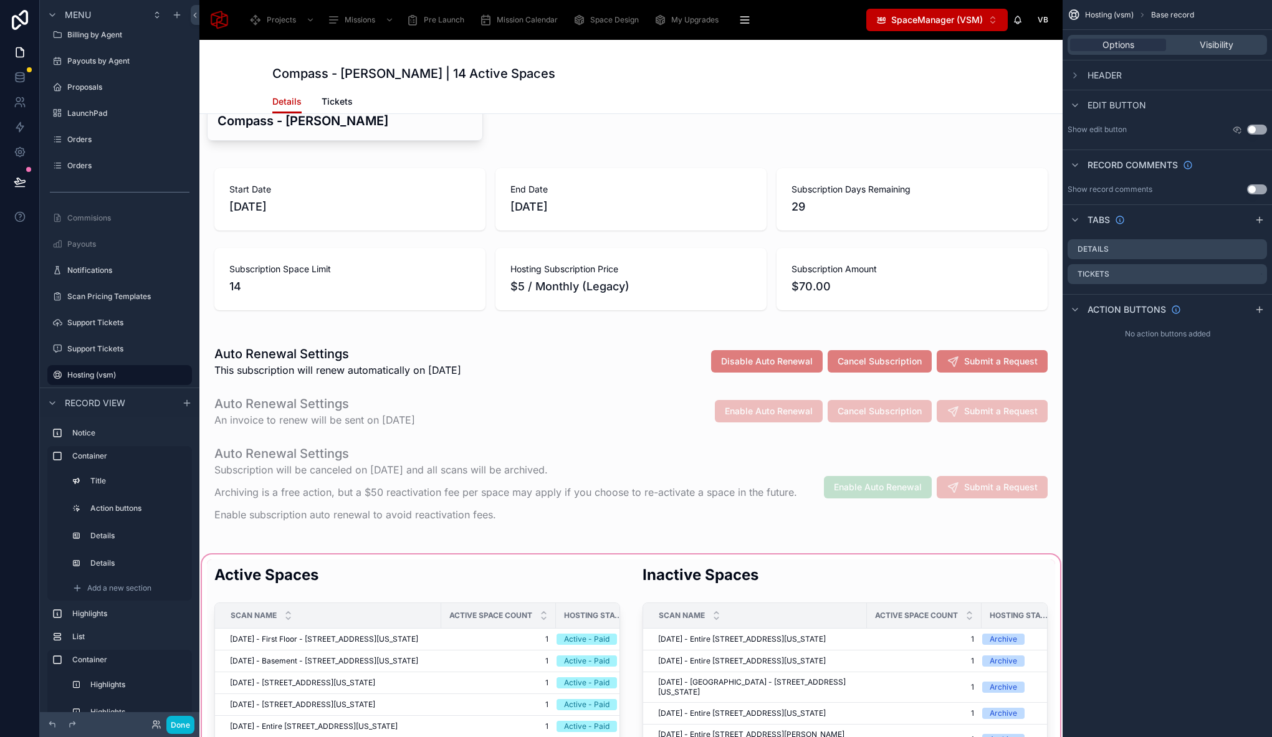
scroll to position [594, 0]
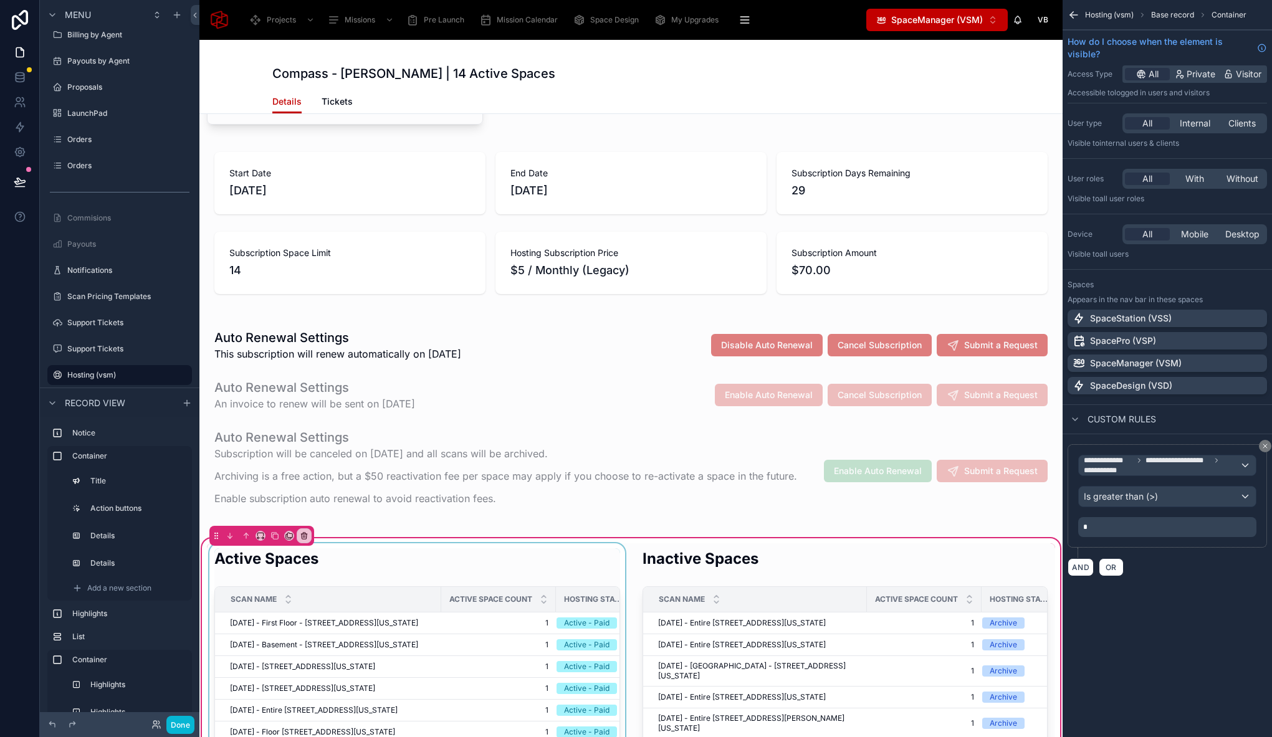
click at [425, 598] on div "Scan Name" at bounding box center [328, 600] width 225 height 24
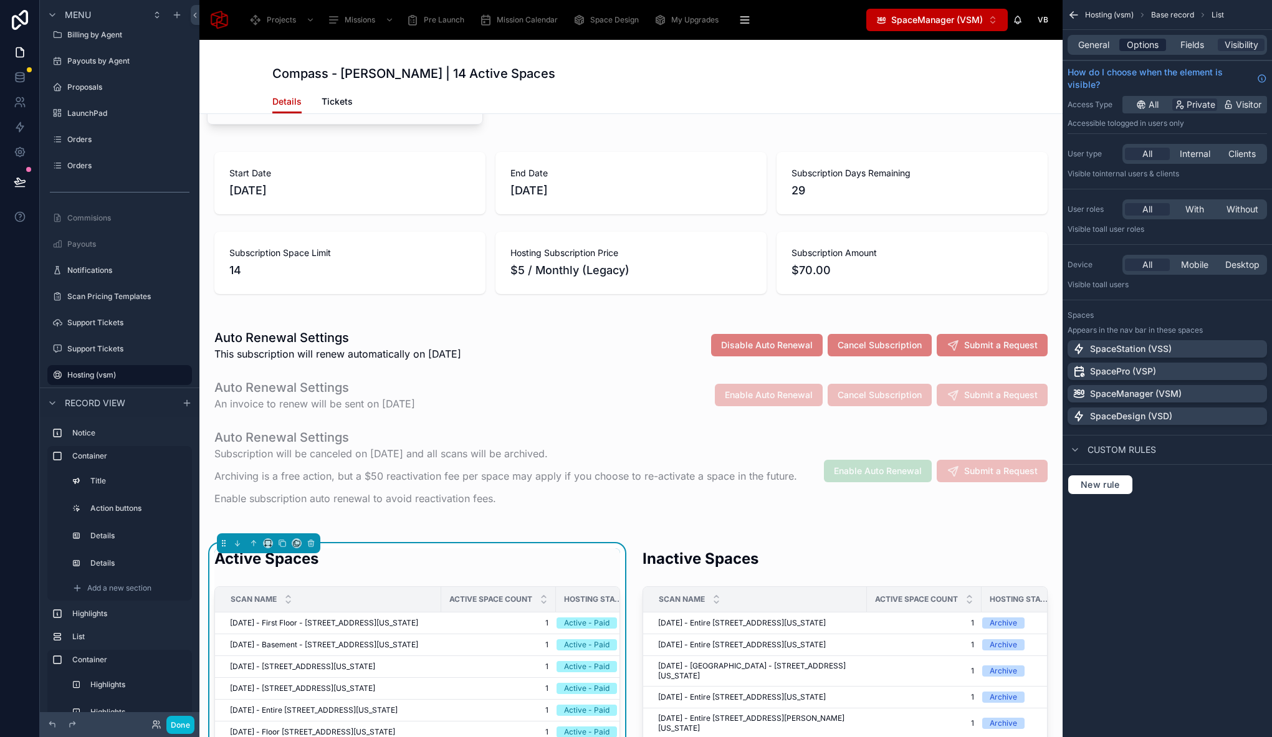
click at [1144, 42] on span "Options" at bounding box center [1143, 45] width 32 height 12
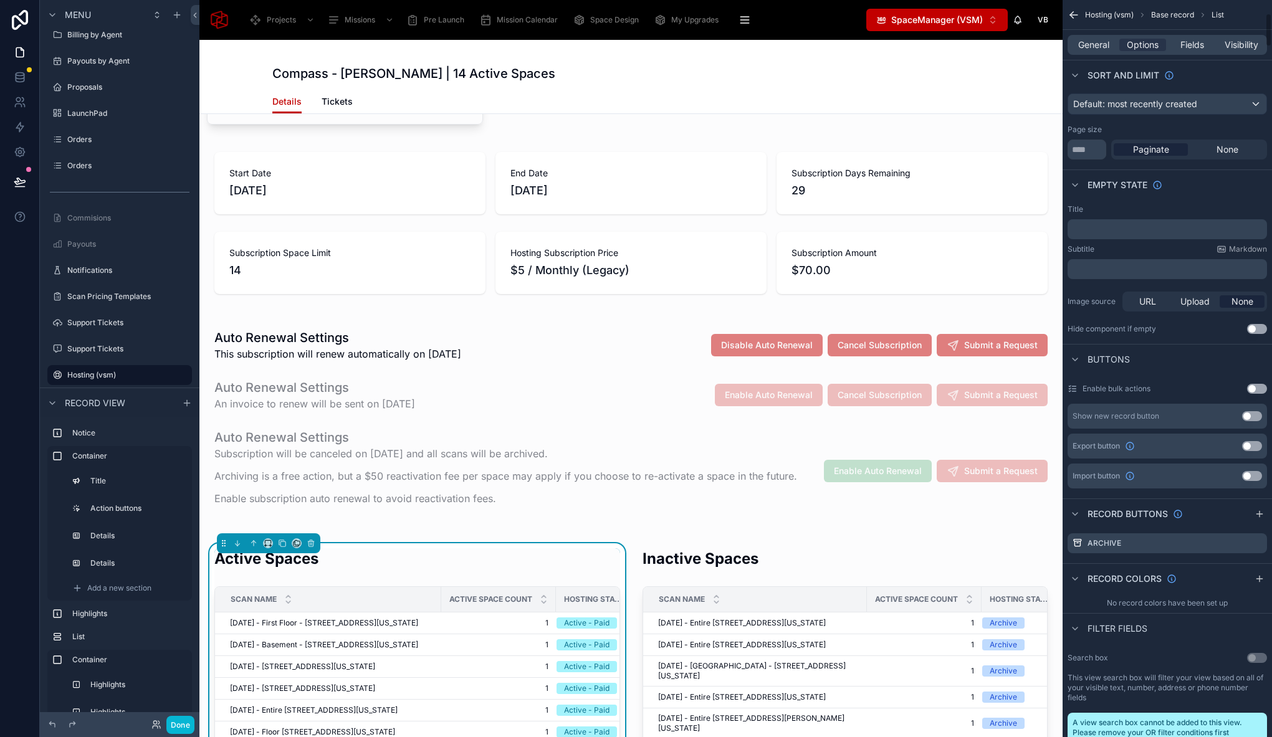
scroll to position [381, 0]
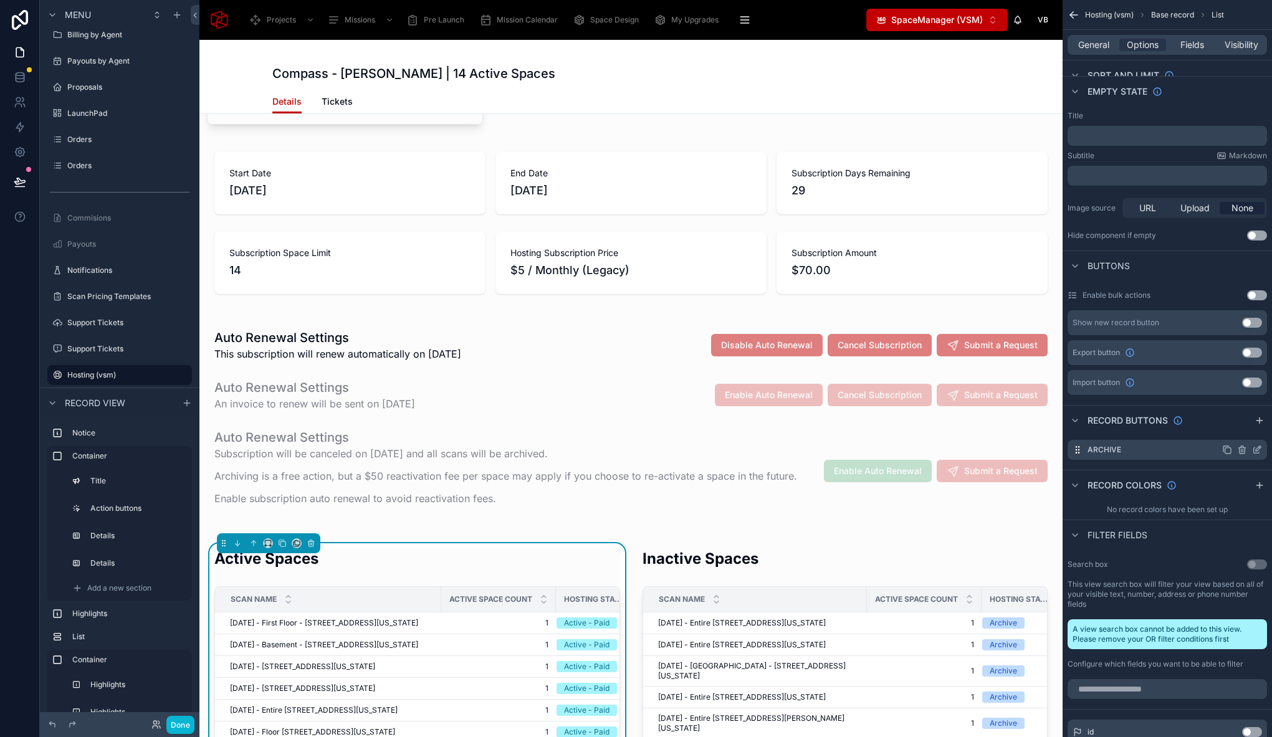
click at [1259, 450] on icon "scrollable content" at bounding box center [1257, 450] width 10 height 10
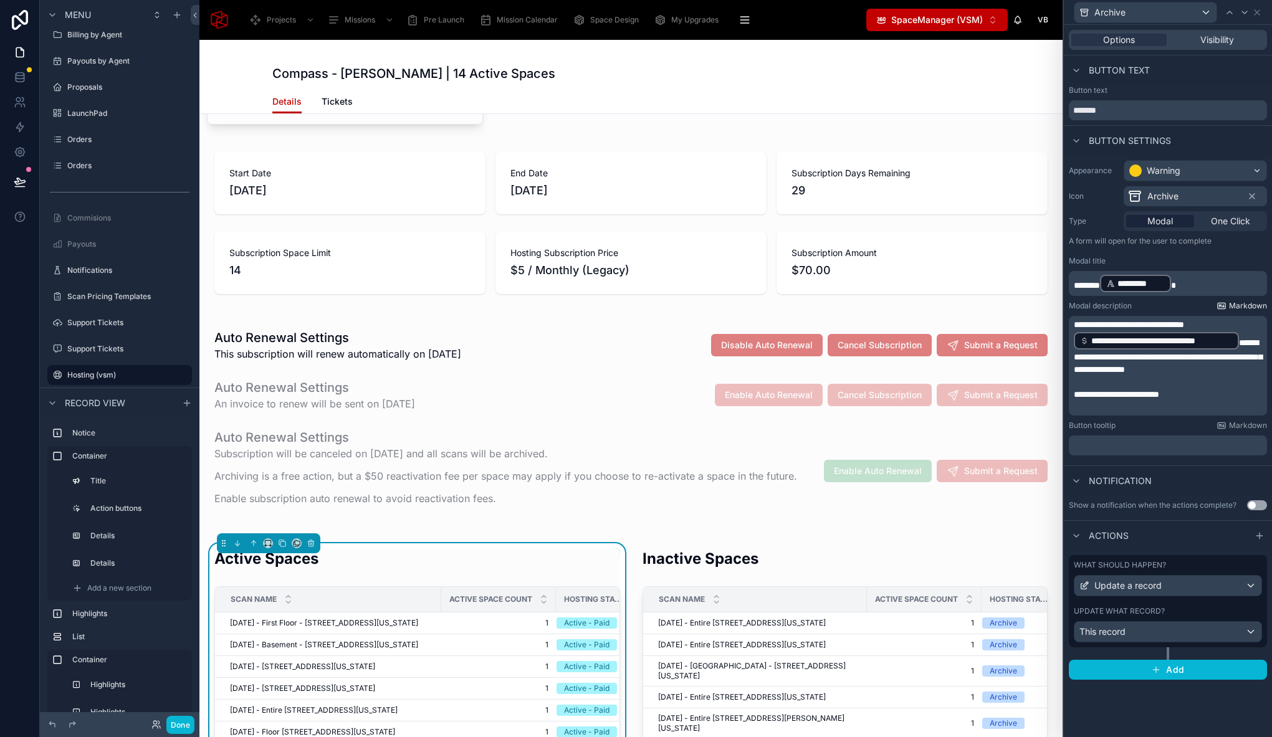
click at [1209, 324] on p "**********" at bounding box center [1169, 346] width 191 height 57
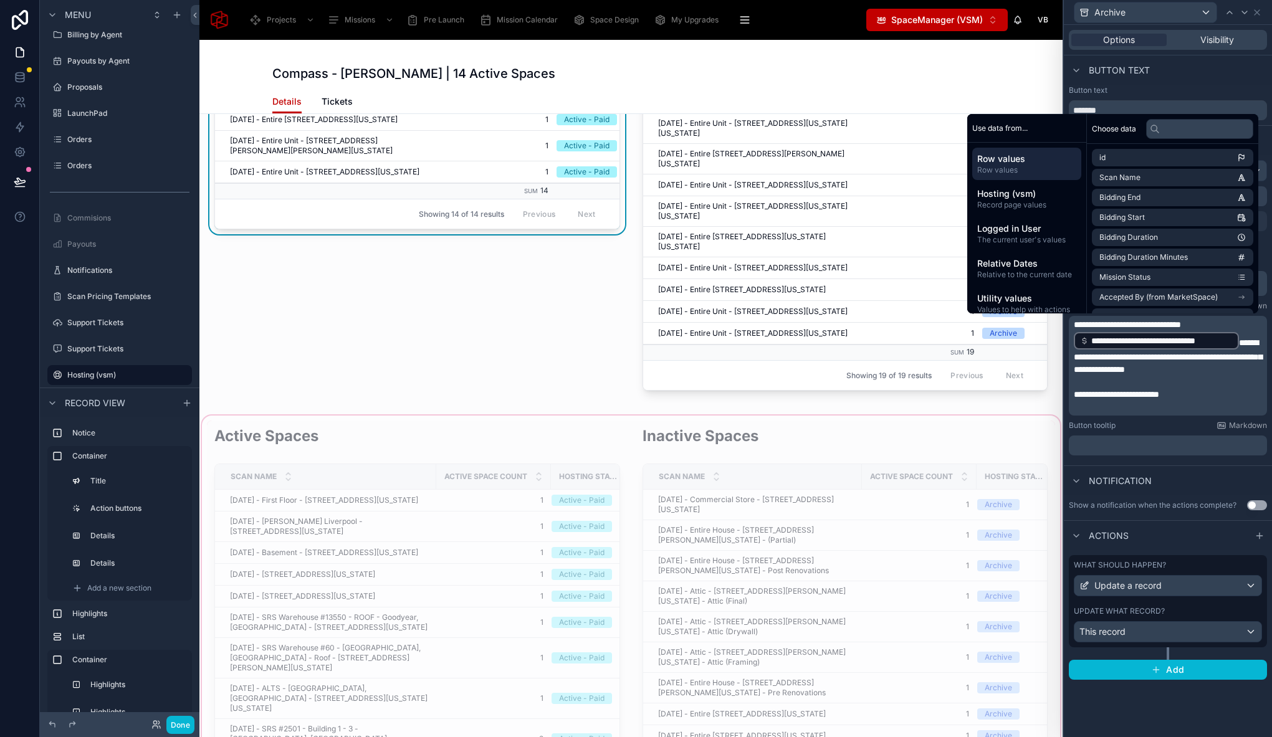
scroll to position [1406, 0]
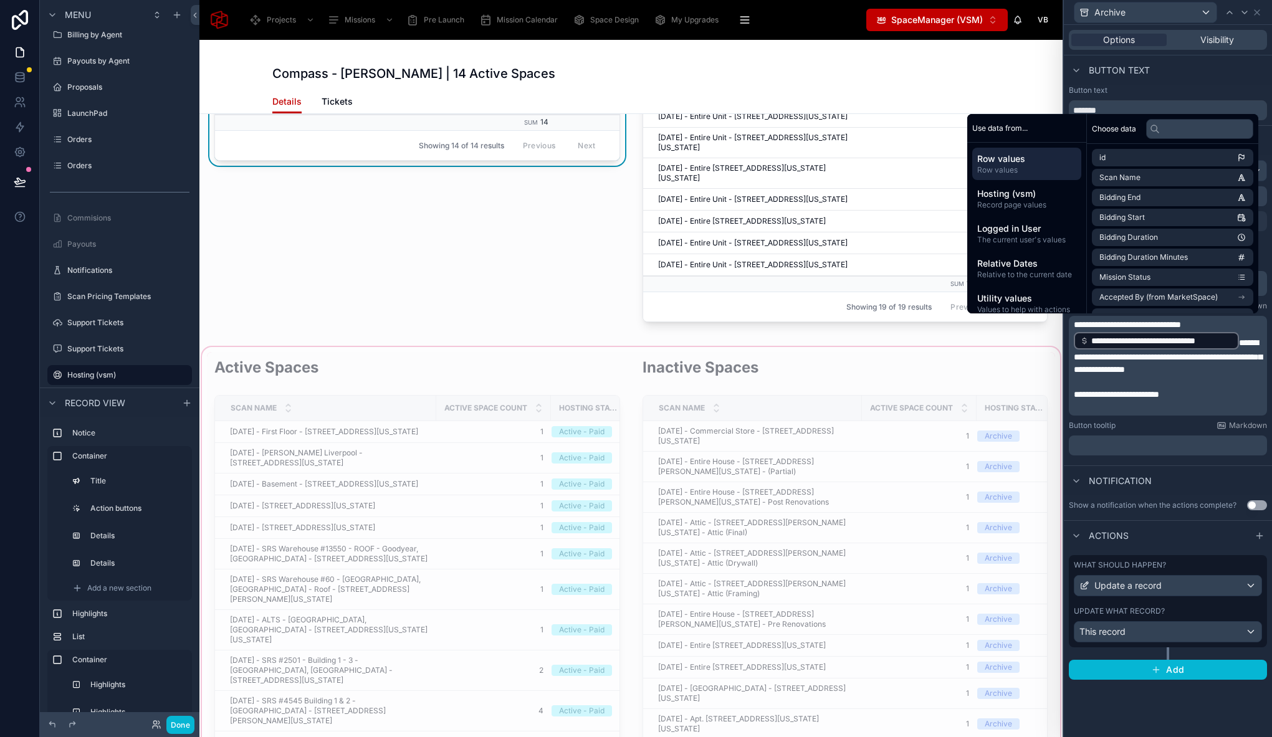
click at [345, 449] on div at bounding box center [630, 653] width 863 height 617
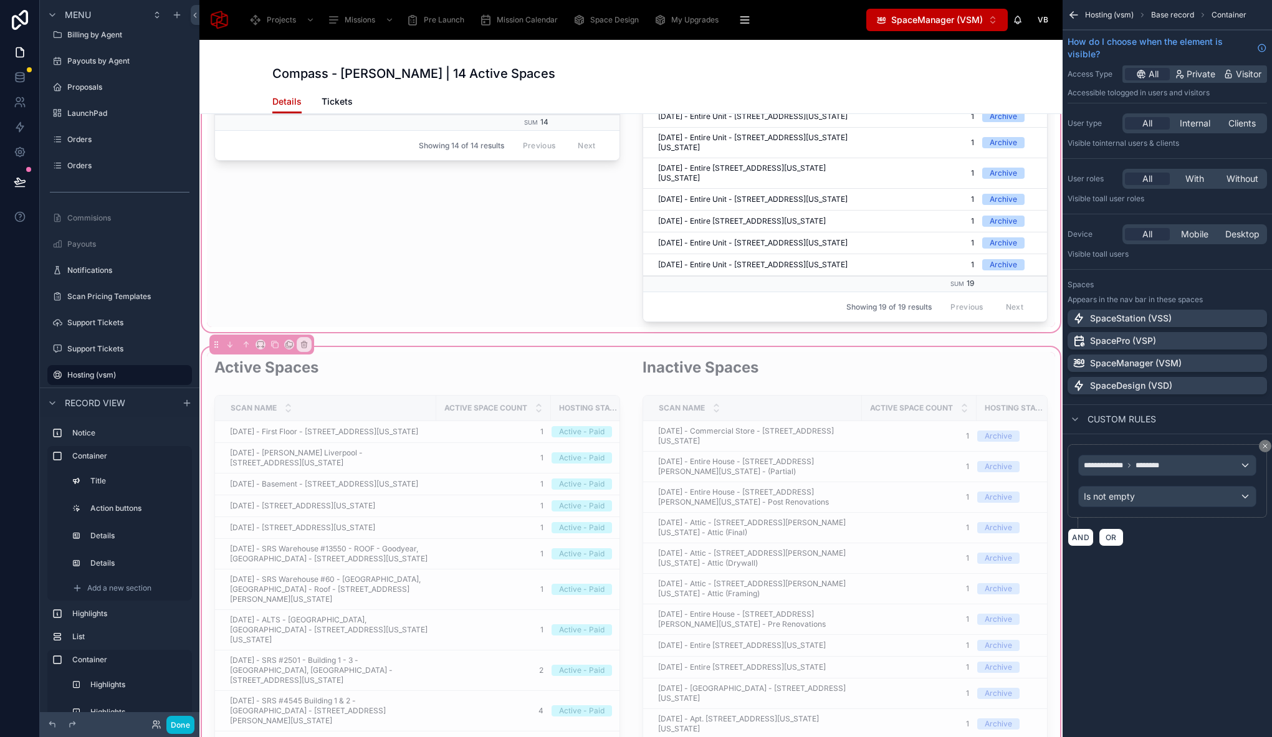
scroll to position [0, 0]
click at [514, 398] on div at bounding box center [417, 653] width 421 height 602
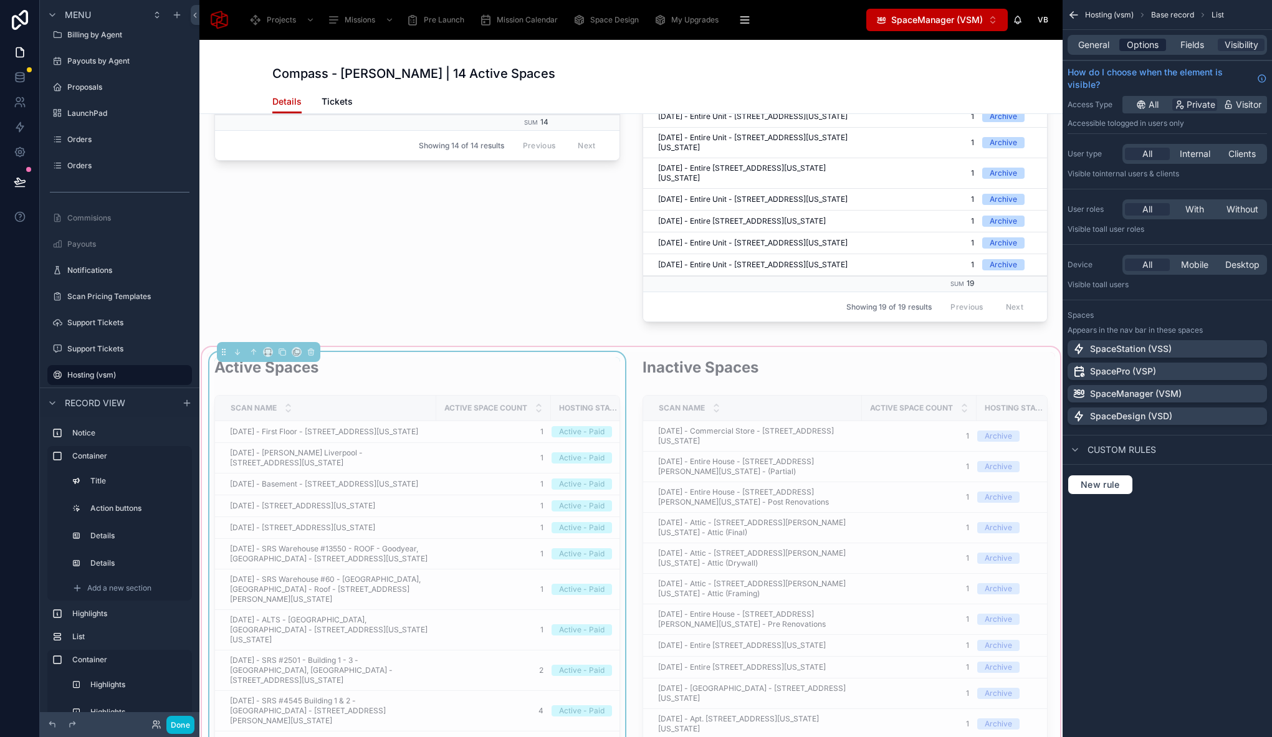
click at [1147, 50] on span "Options" at bounding box center [1143, 45] width 32 height 12
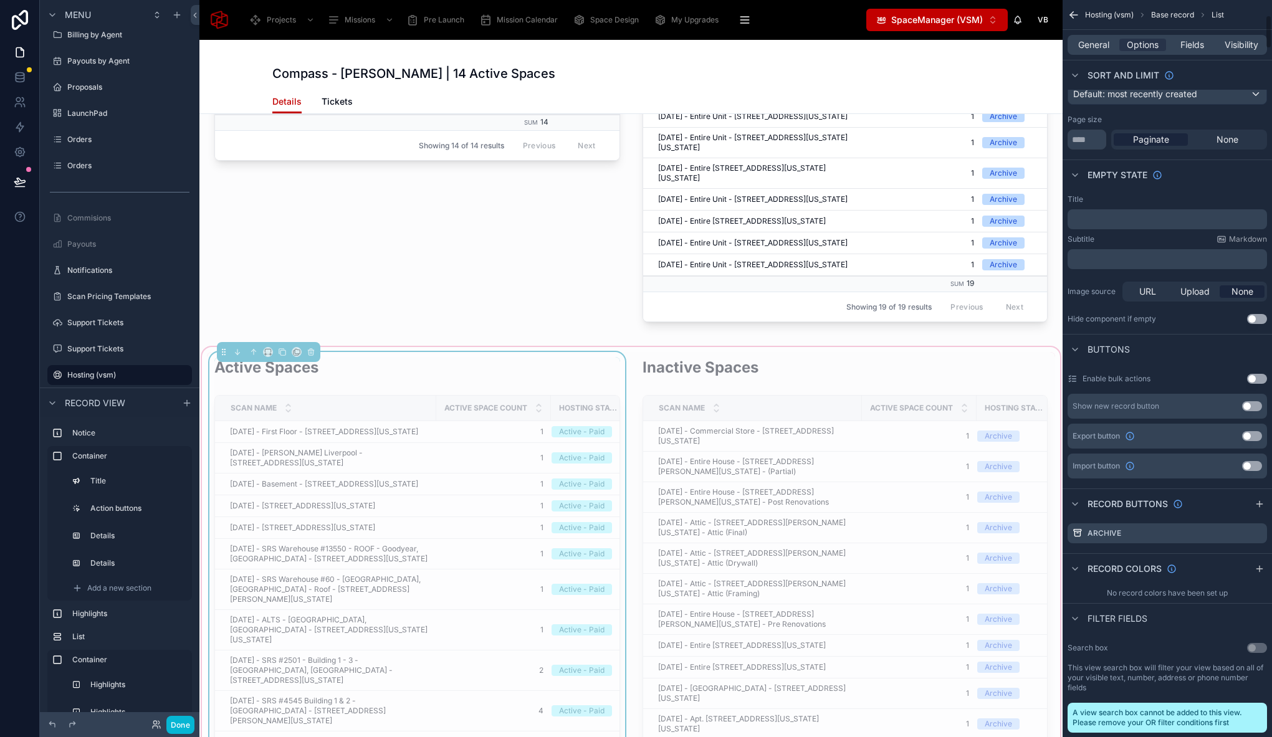
scroll to position [332, 0]
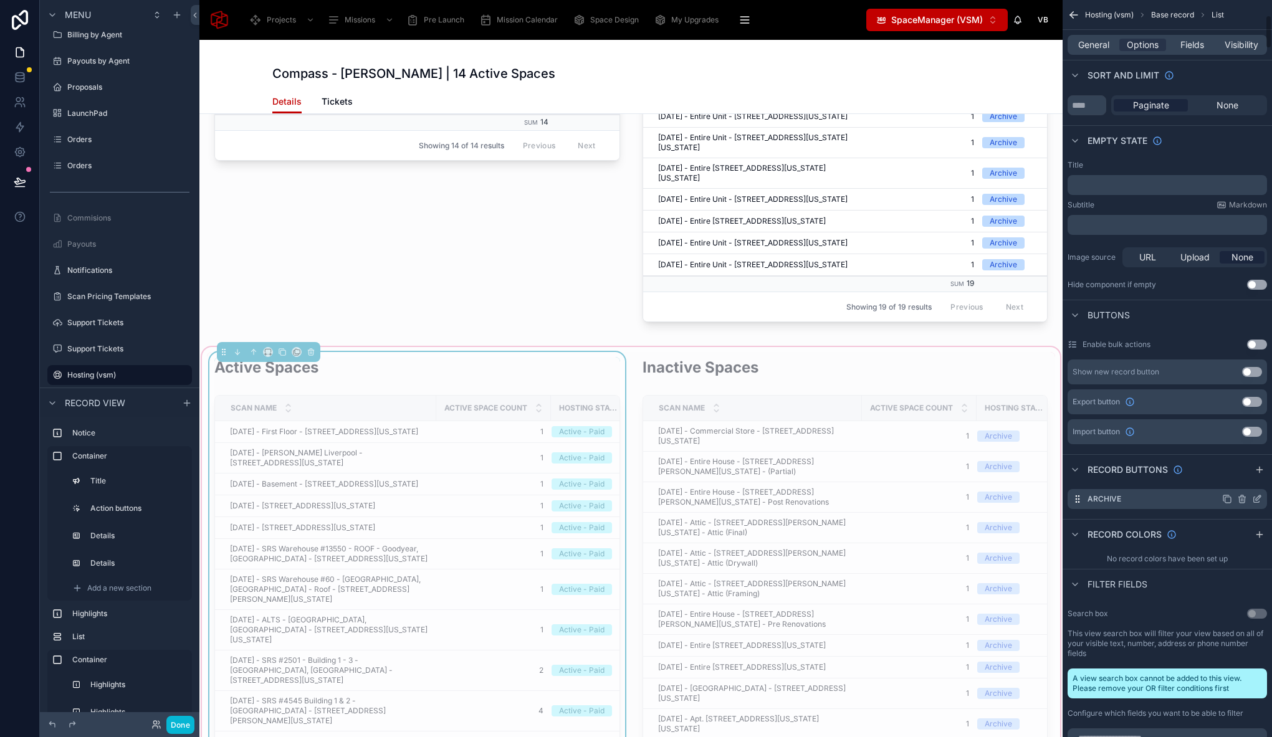
click at [1255, 498] on icon "scrollable content" at bounding box center [1257, 499] width 10 height 10
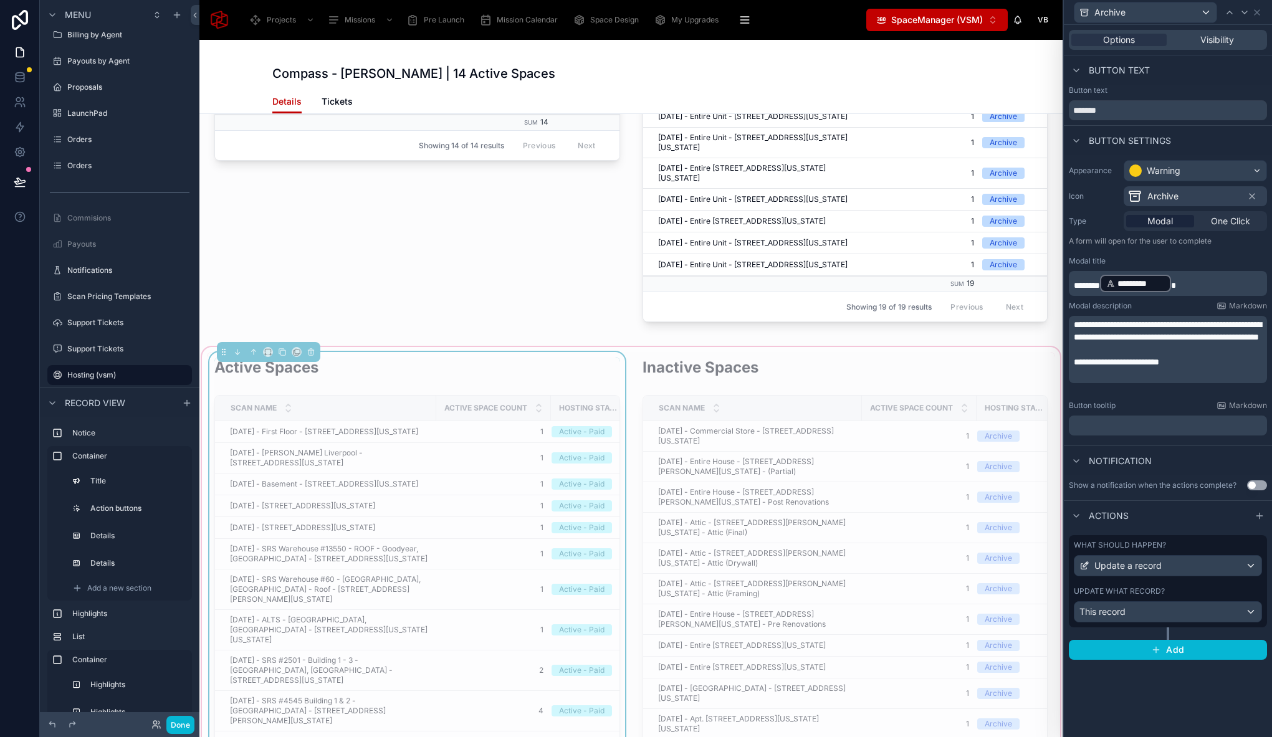
click at [1221, 327] on span "**********" at bounding box center [1168, 330] width 188 height 21
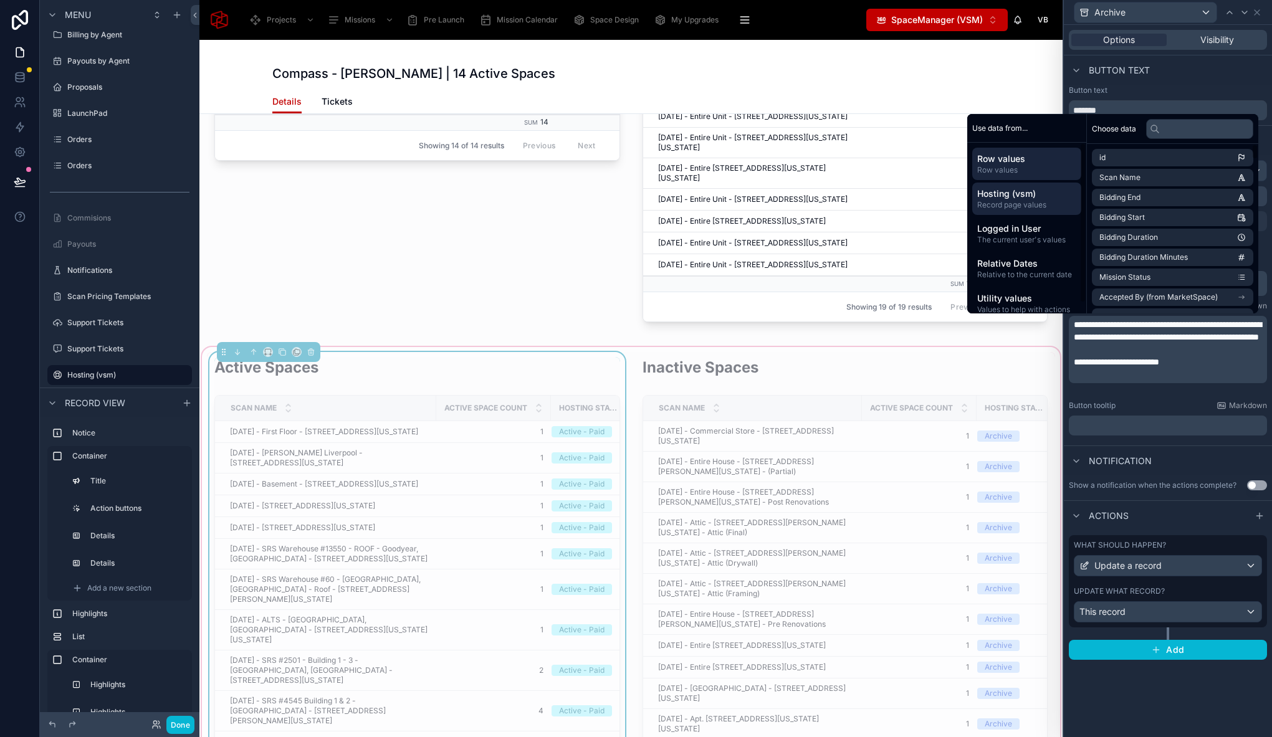
click at [1014, 188] on span "Hosting (vsm)" at bounding box center [1026, 194] width 99 height 12
click at [1171, 130] on input "text" at bounding box center [1199, 129] width 107 height 20
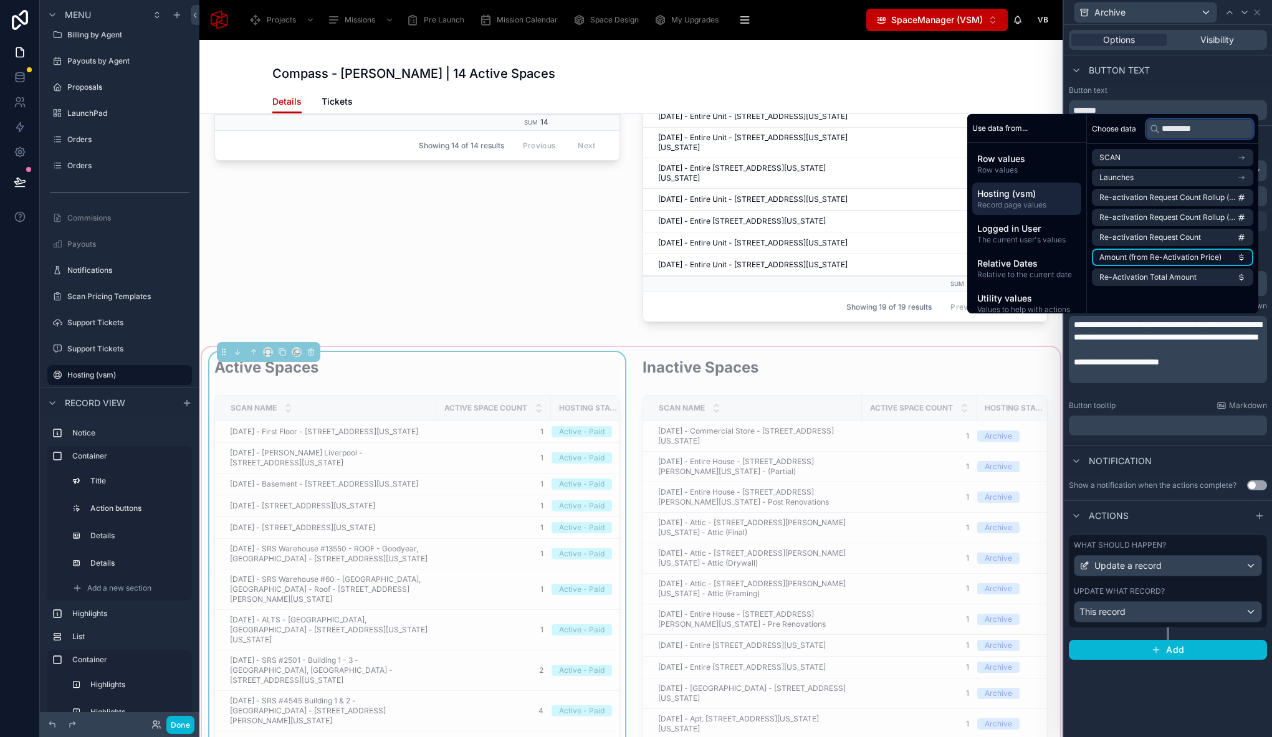
type input "*********"
click at [1146, 255] on span "Amount (from Re-Activation Price)" at bounding box center [1160, 257] width 122 height 10
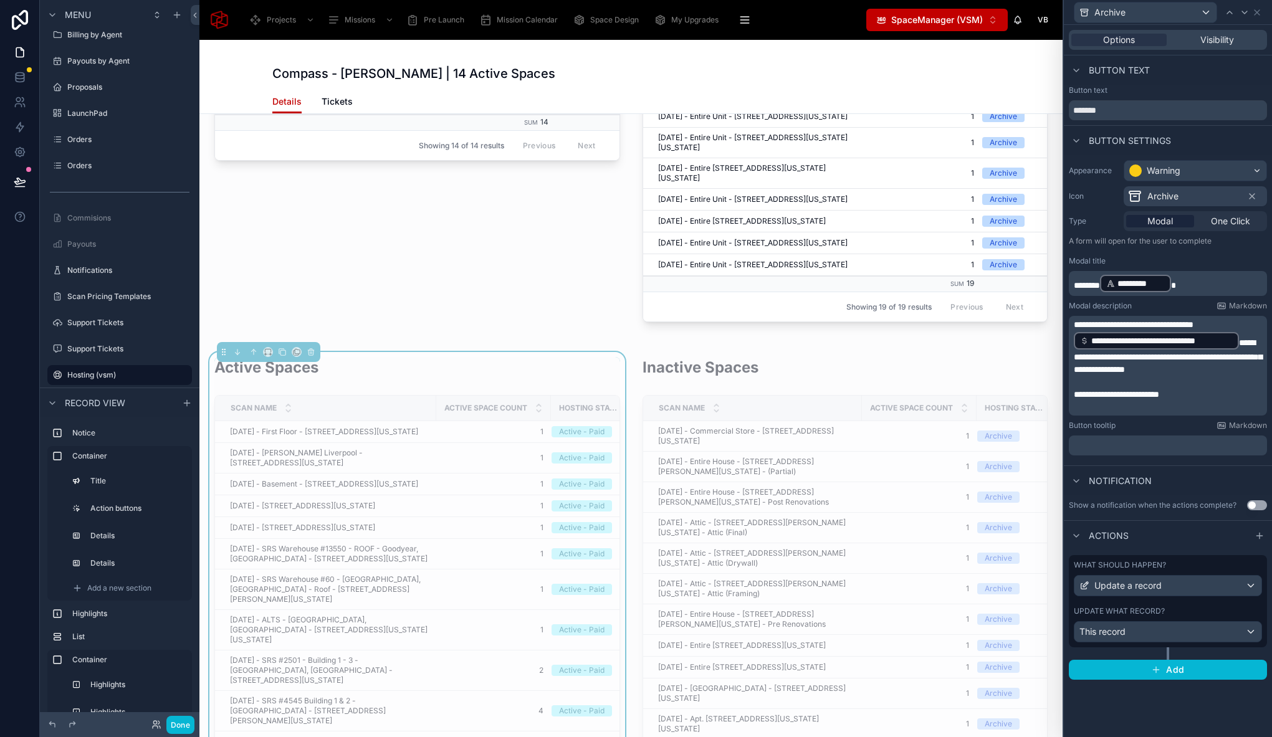
click at [1073, 346] on div "**********" at bounding box center [1168, 366] width 198 height 100
click at [1247, 345] on p "**********" at bounding box center [1169, 346] width 191 height 57
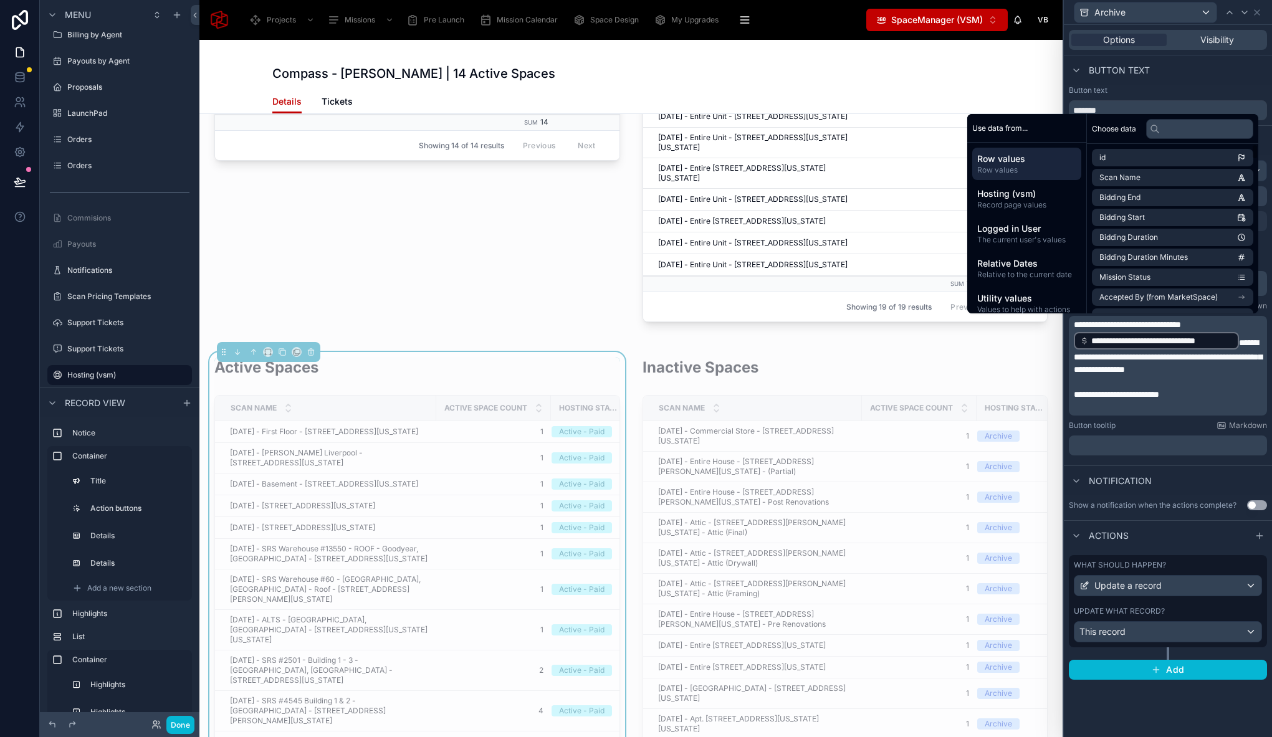
click at [1213, 322] on p "**********" at bounding box center [1169, 346] width 191 height 57
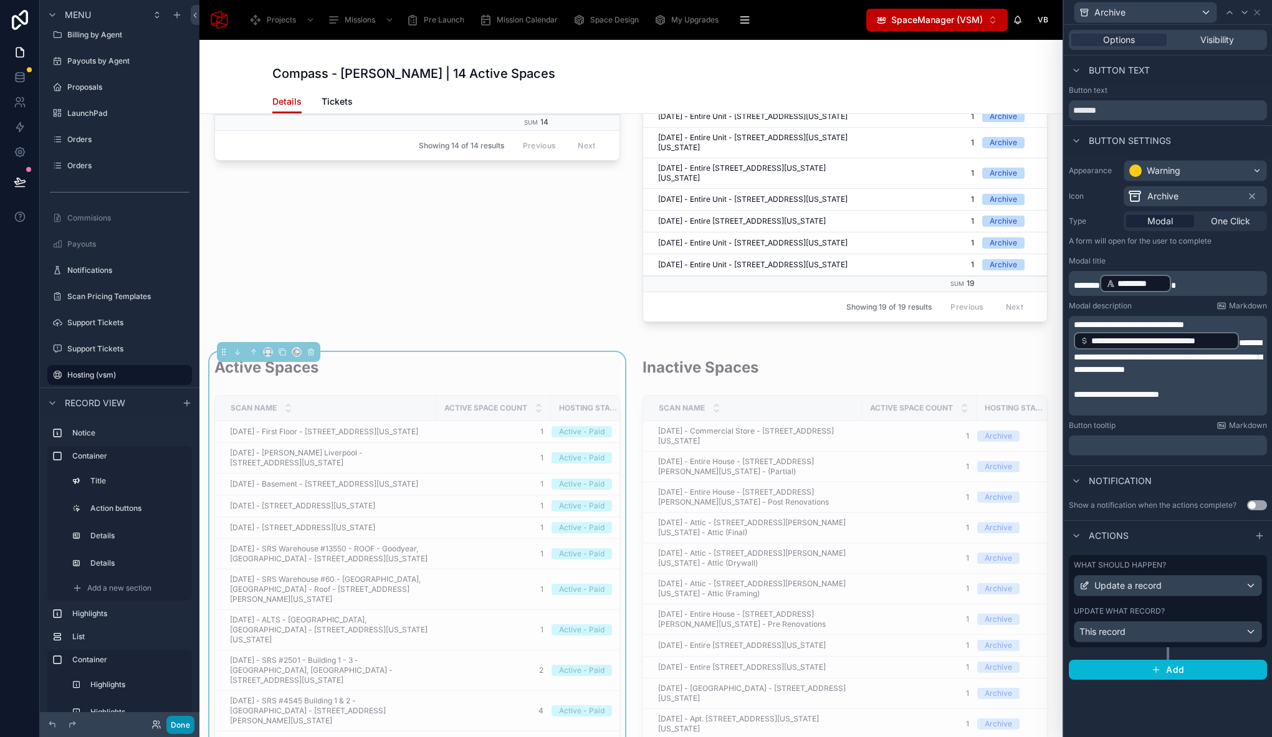
click at [187, 722] on button "Done" at bounding box center [180, 725] width 28 height 18
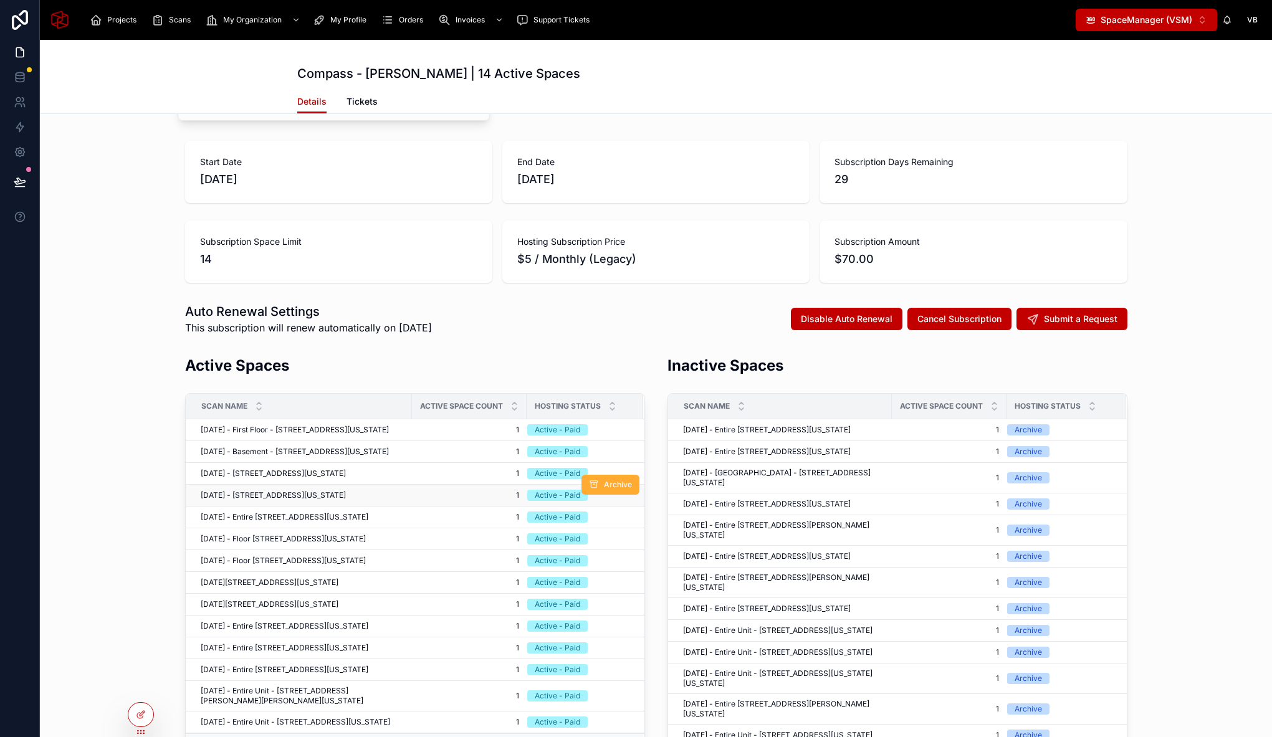
scroll to position [153, 0]
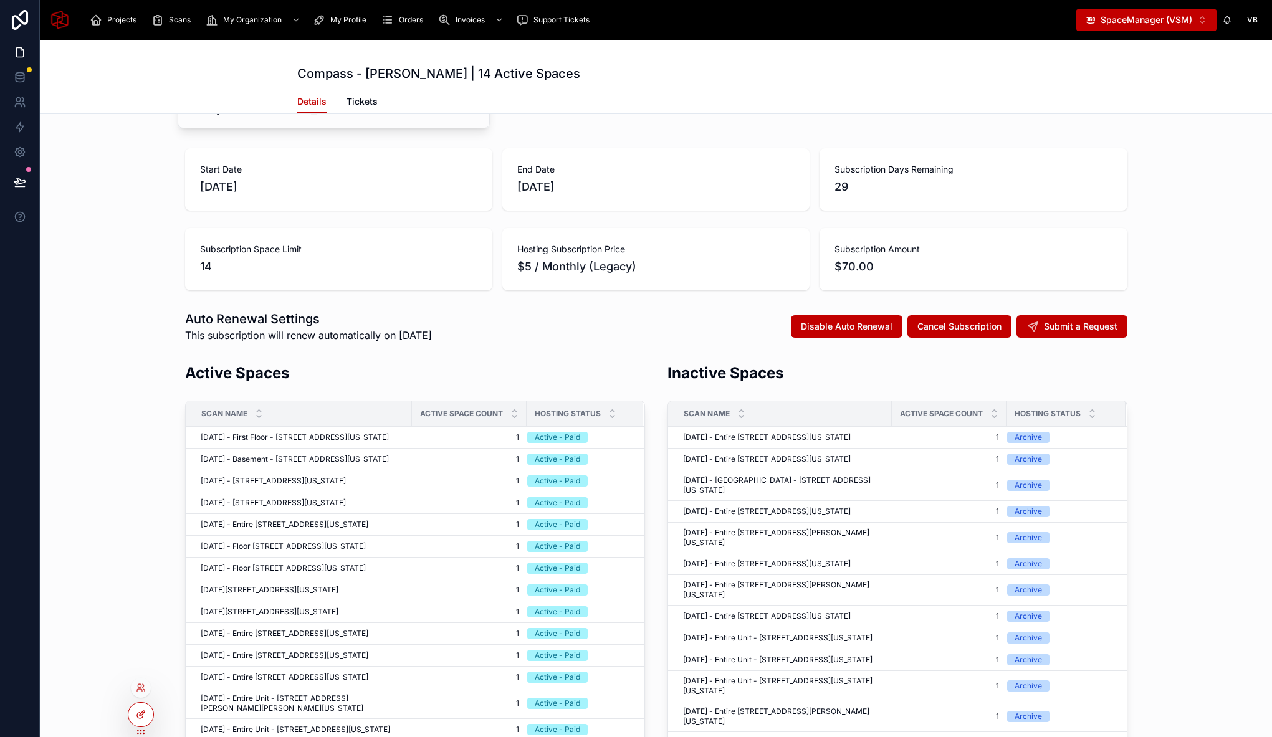
click at [138, 708] on div at bounding box center [140, 715] width 25 height 24
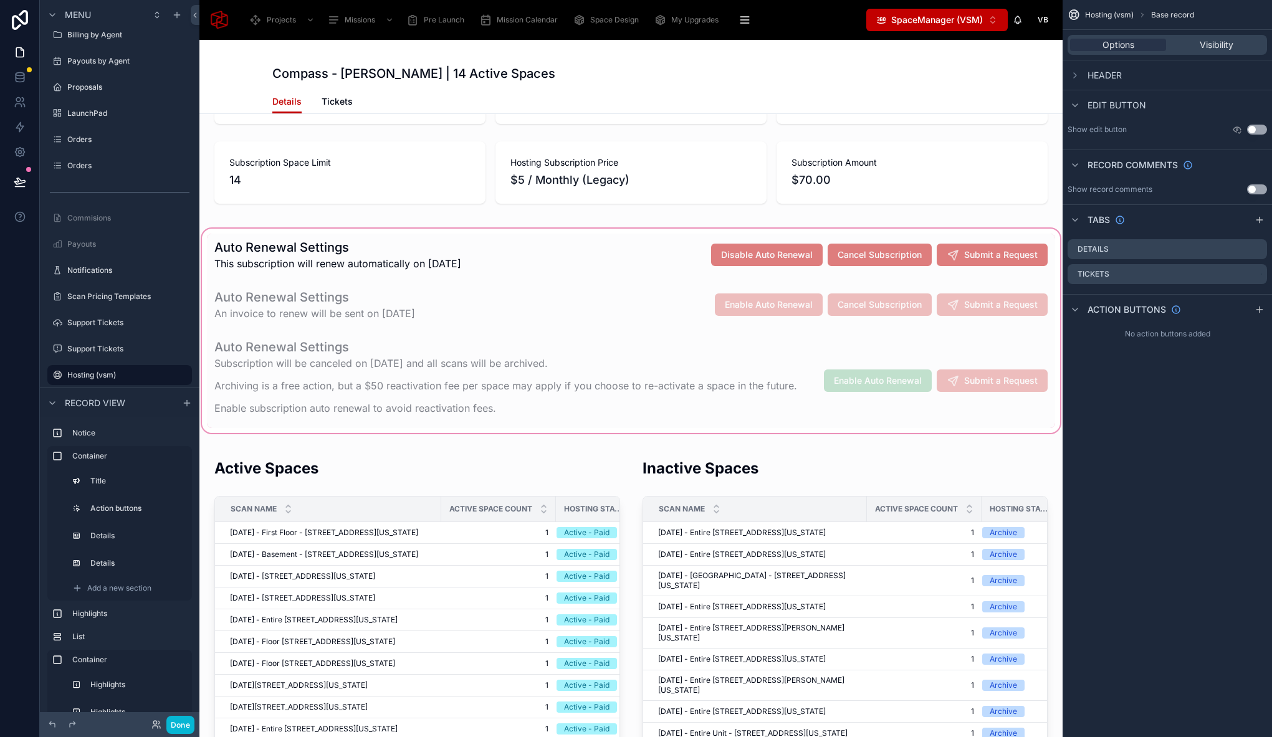
scroll to position [753, 0]
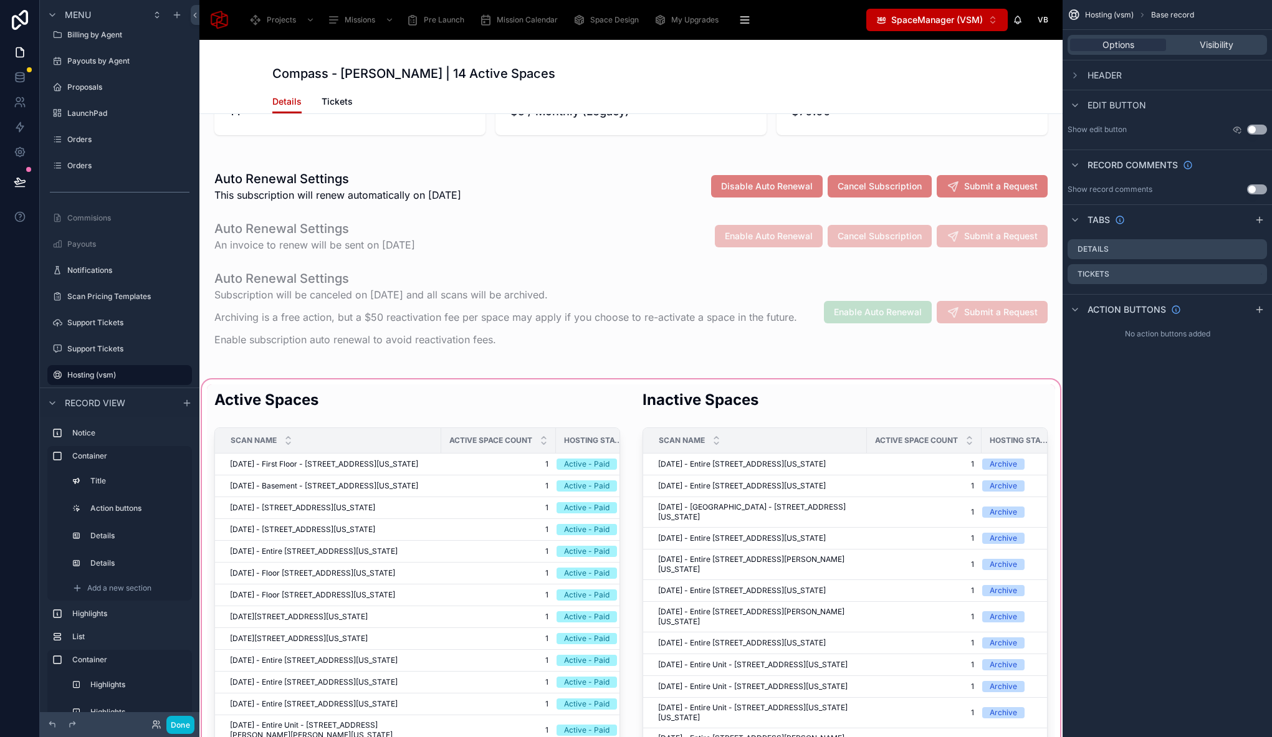
click at [692, 391] on div at bounding box center [630, 682] width 863 height 611
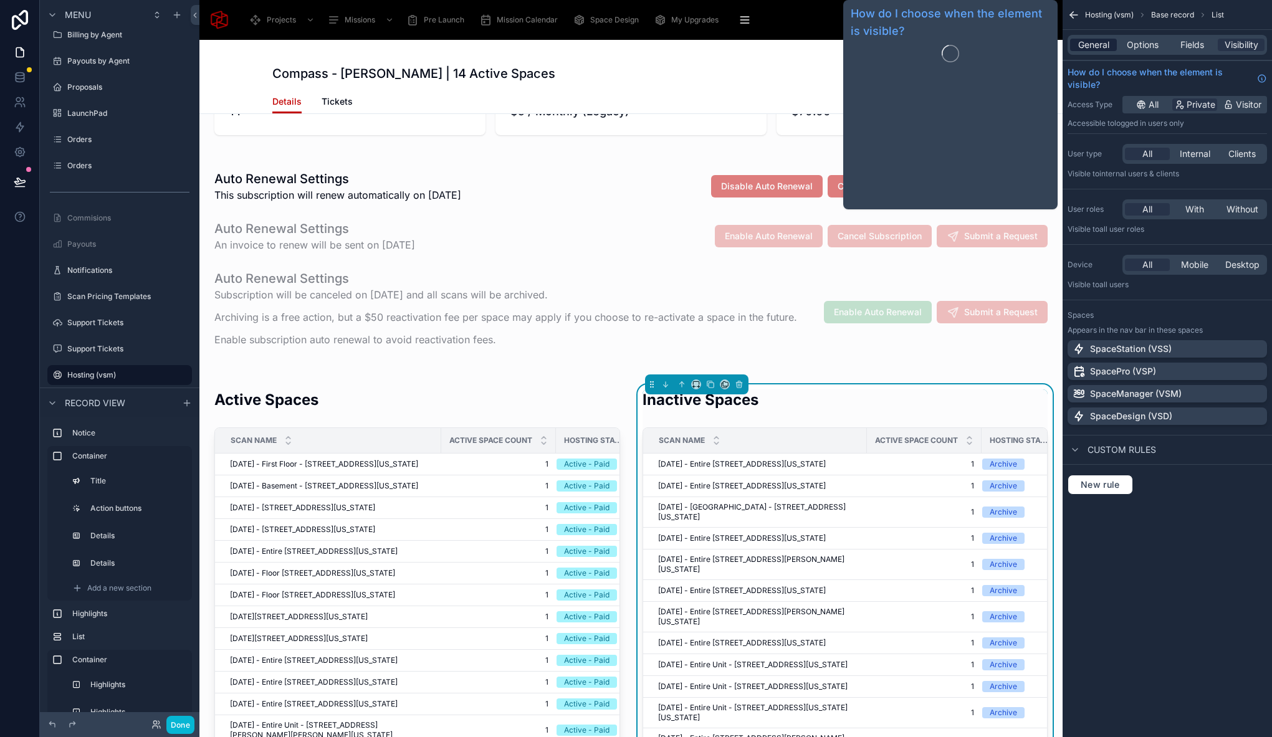
click at [1089, 40] on span "General" at bounding box center [1093, 45] width 31 height 12
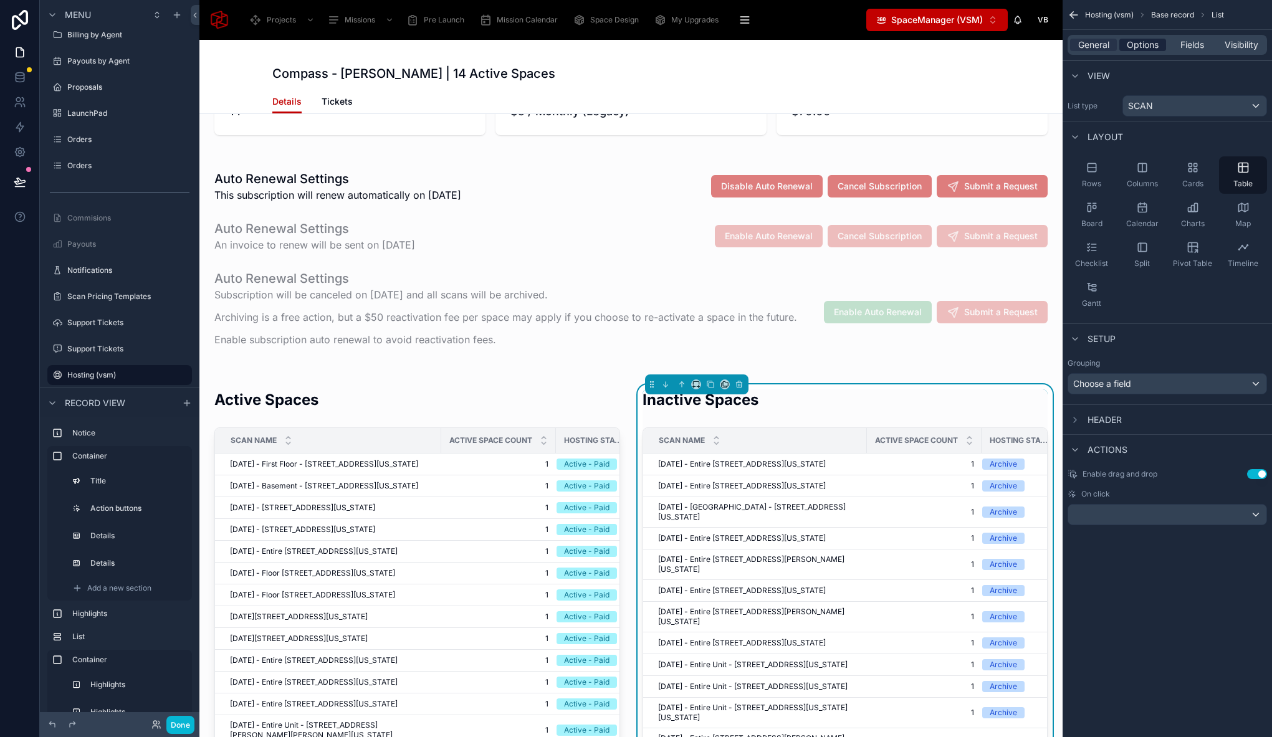
click at [1140, 47] on span "Options" at bounding box center [1143, 45] width 32 height 12
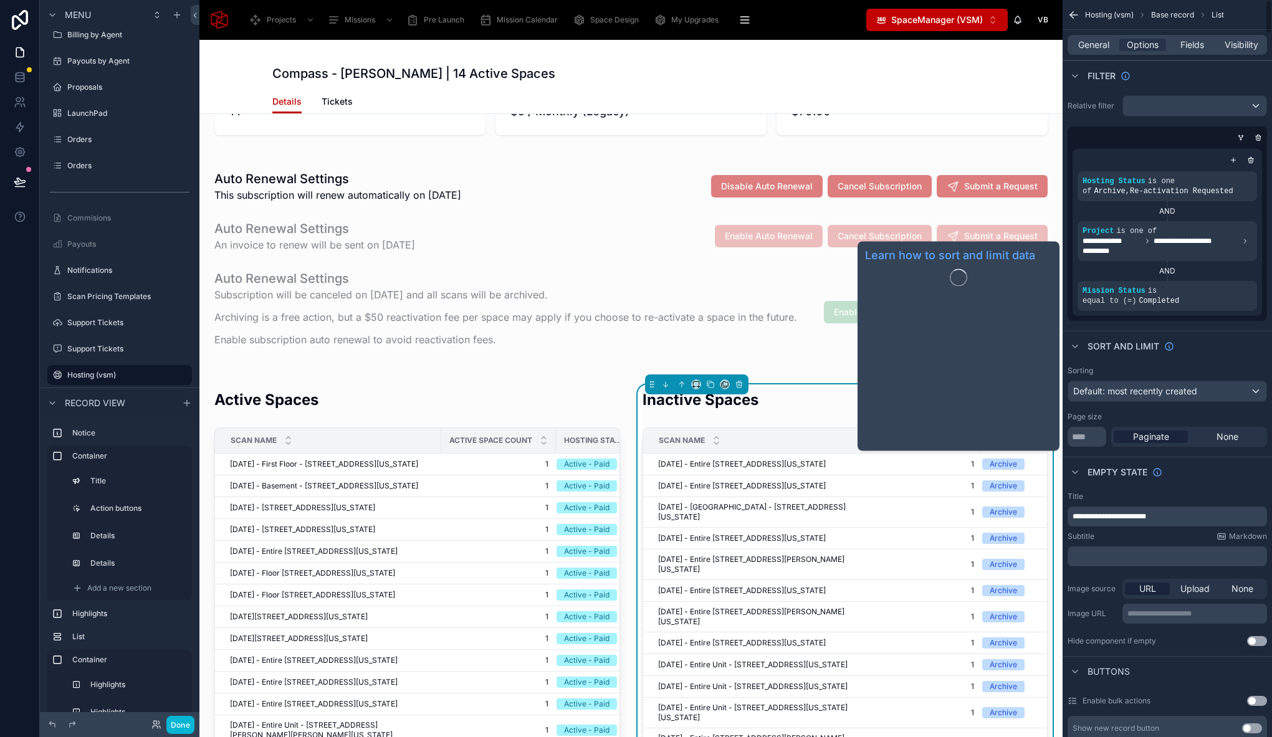
scroll to position [4, 0]
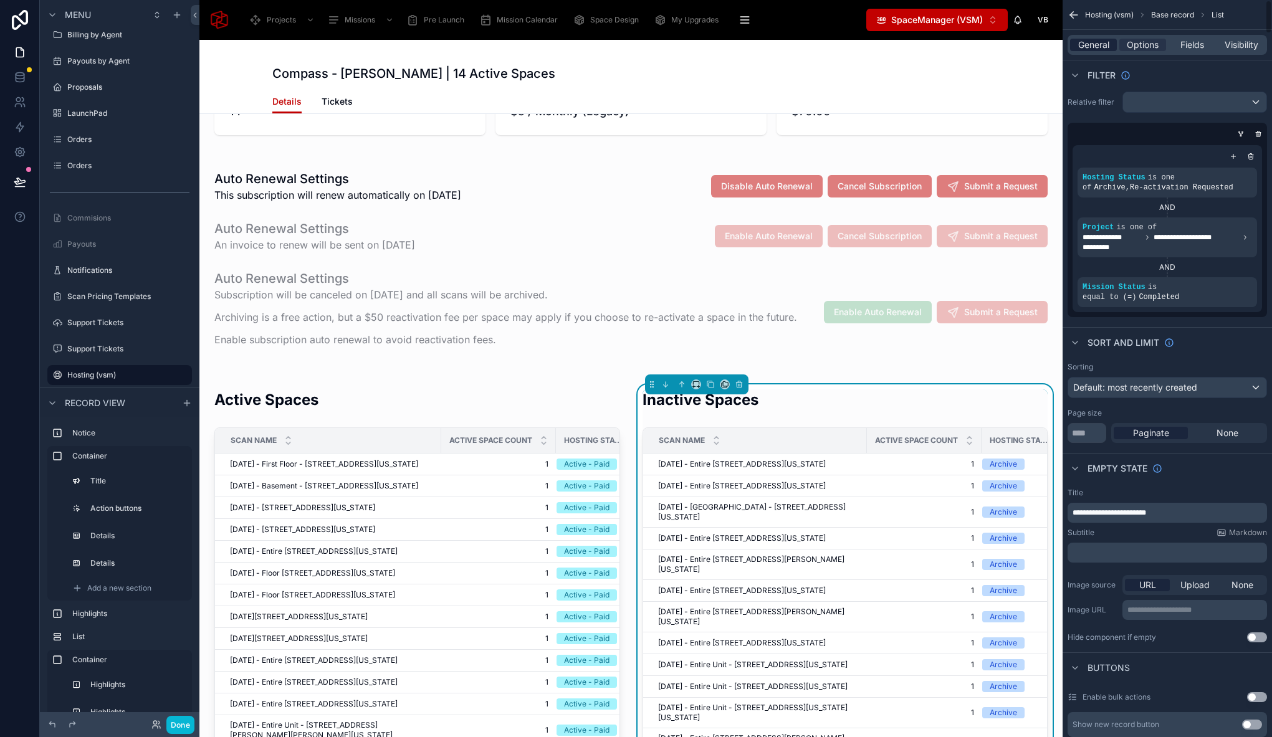
click at [1091, 41] on span "General" at bounding box center [1093, 45] width 31 height 12
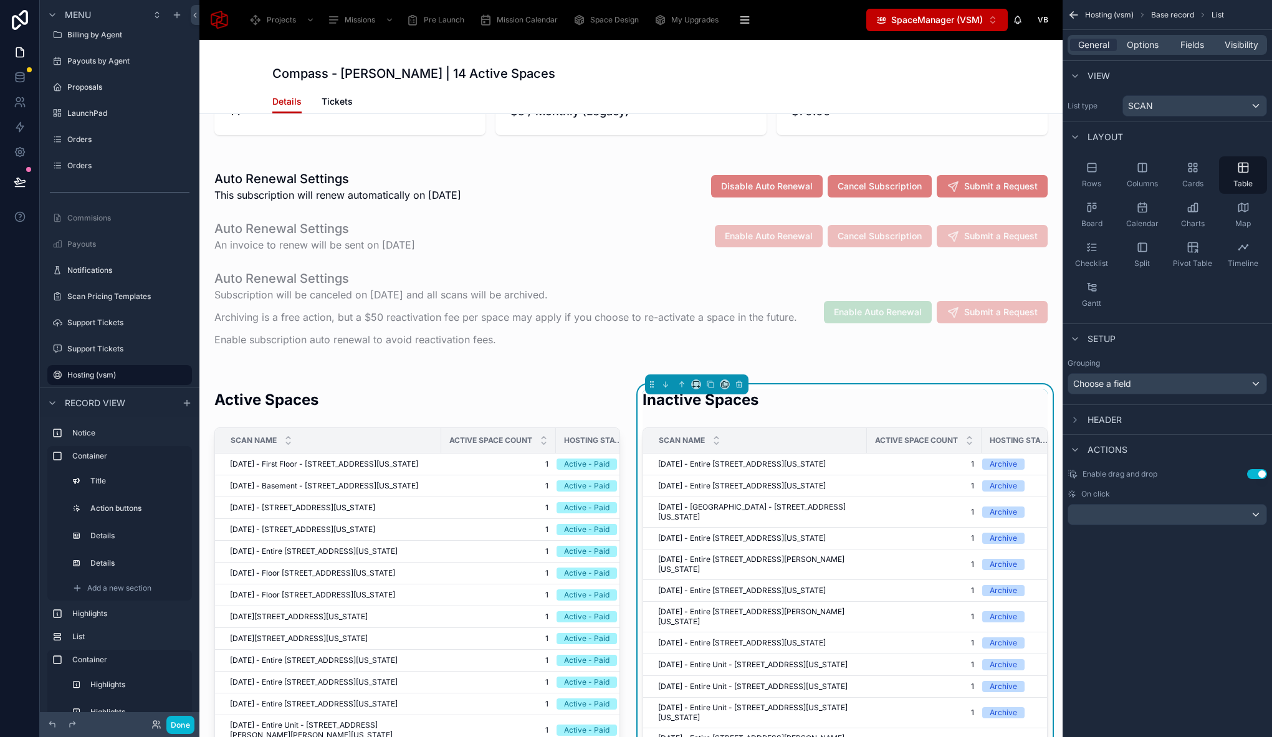
click at [1171, 568] on div "Hosting (vsm) Base record List General Options Fields Visibility View List type…" at bounding box center [1166, 368] width 209 height 737
click at [1110, 416] on span "Header" at bounding box center [1104, 420] width 34 height 12
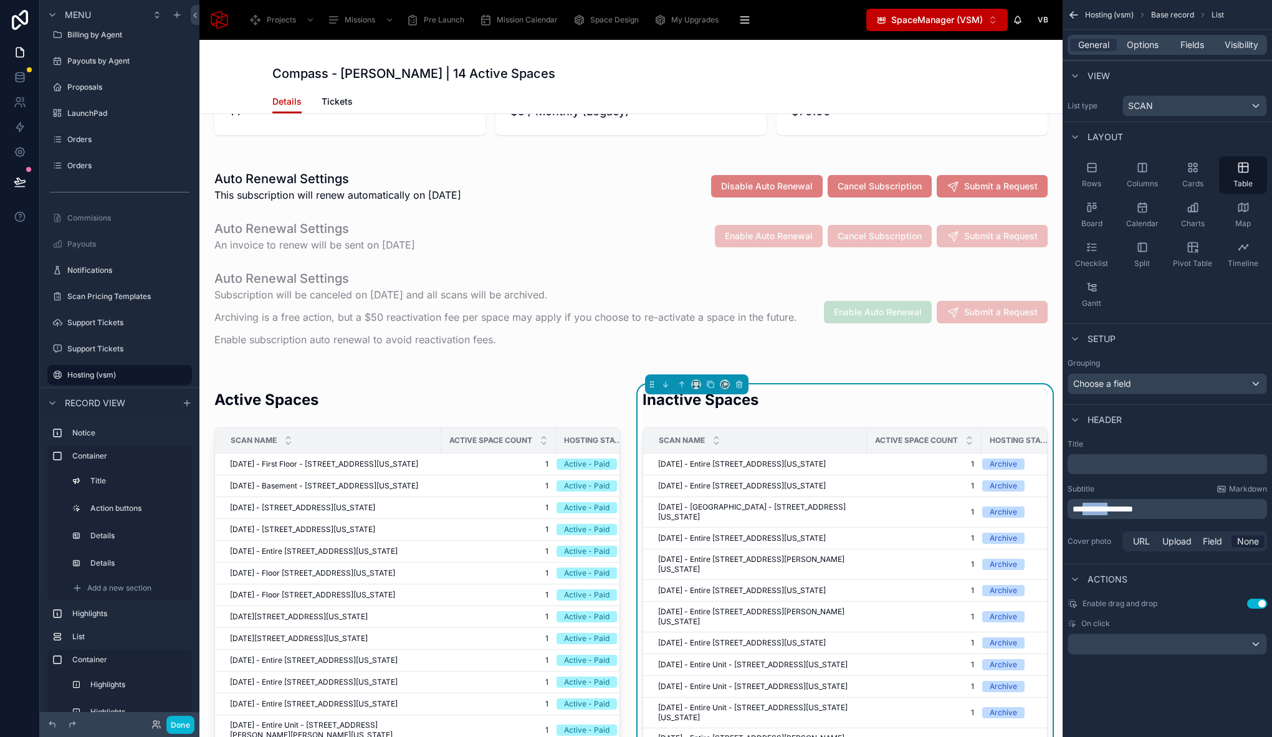
drag, startPoint x: 1118, startPoint y: 509, endPoint x: 1087, endPoint y: 506, distance: 31.3
click at [1086, 506] on span "**********" at bounding box center [1102, 509] width 60 height 9
click at [1133, 512] on span "**********" at bounding box center [1102, 509] width 60 height 9
drag, startPoint x: 1105, startPoint y: 507, endPoint x: 1088, endPoint y: 507, distance: 17.5
click at [1088, 507] on p "**********" at bounding box center [1168, 509] width 192 height 12
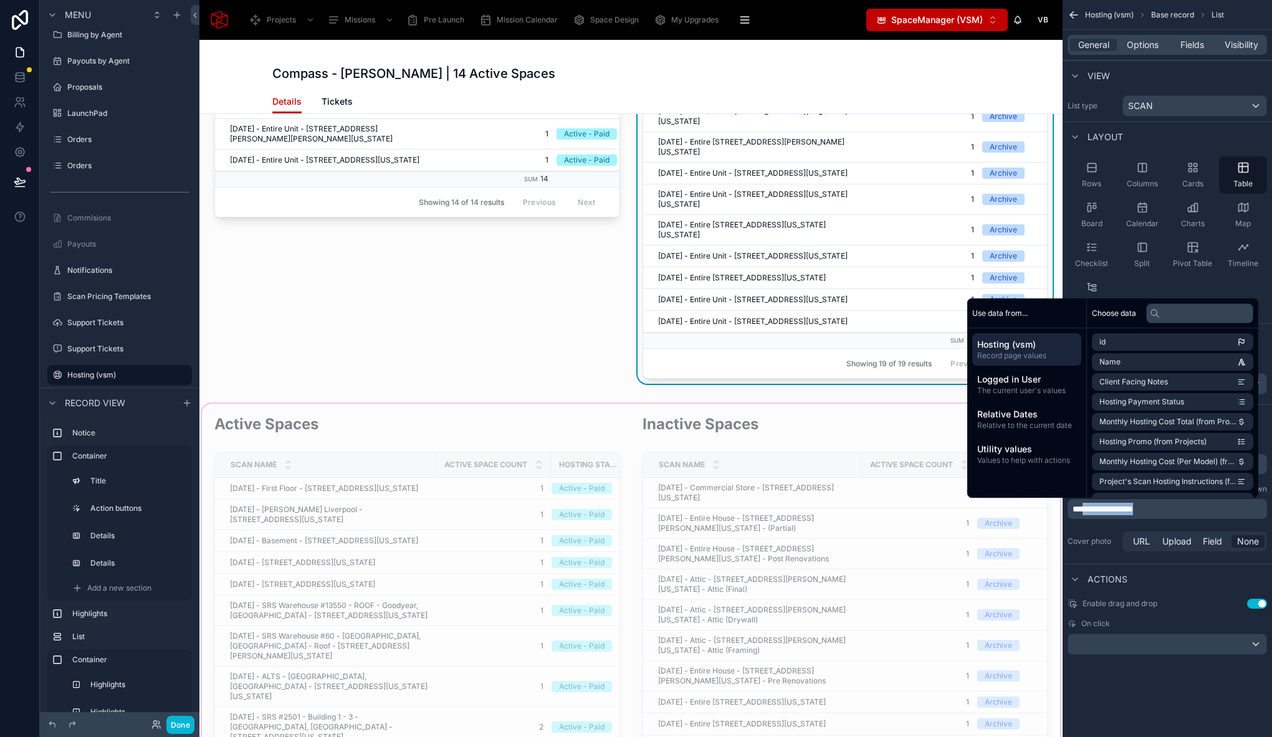
scroll to position [1444, 0]
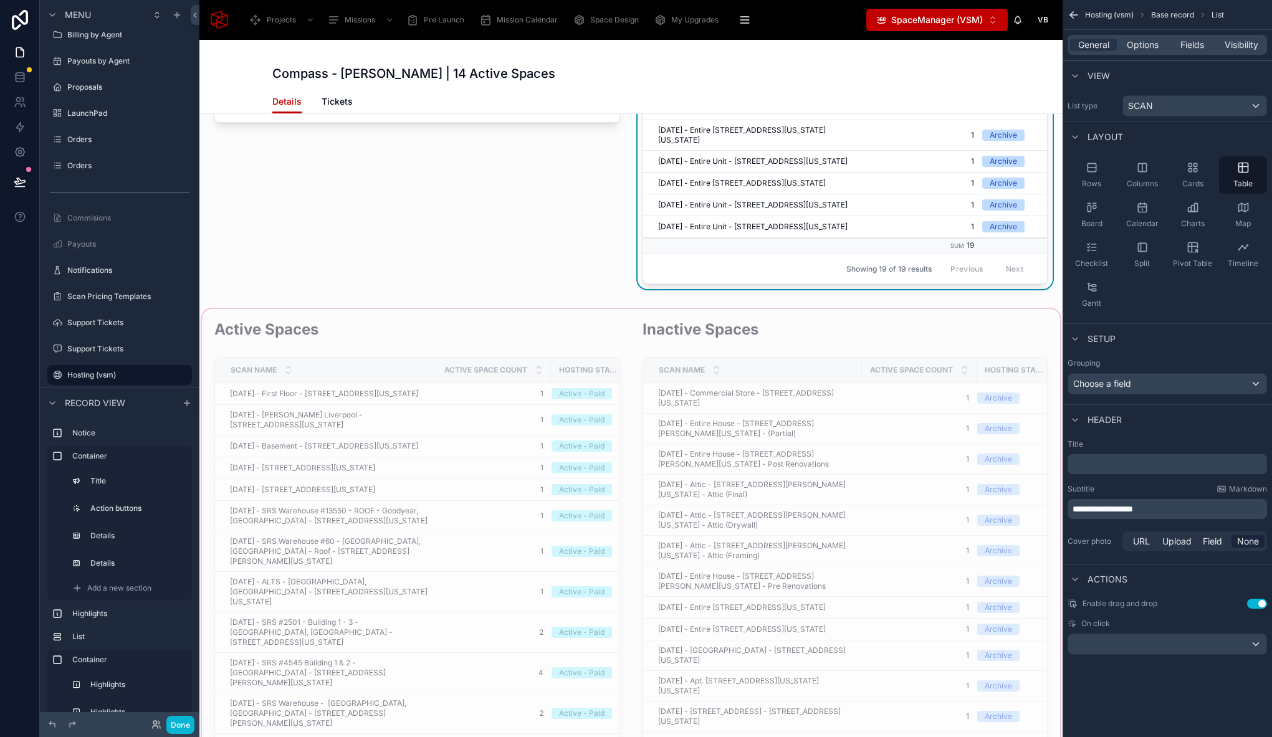
click at [682, 393] on div at bounding box center [630, 615] width 863 height 617
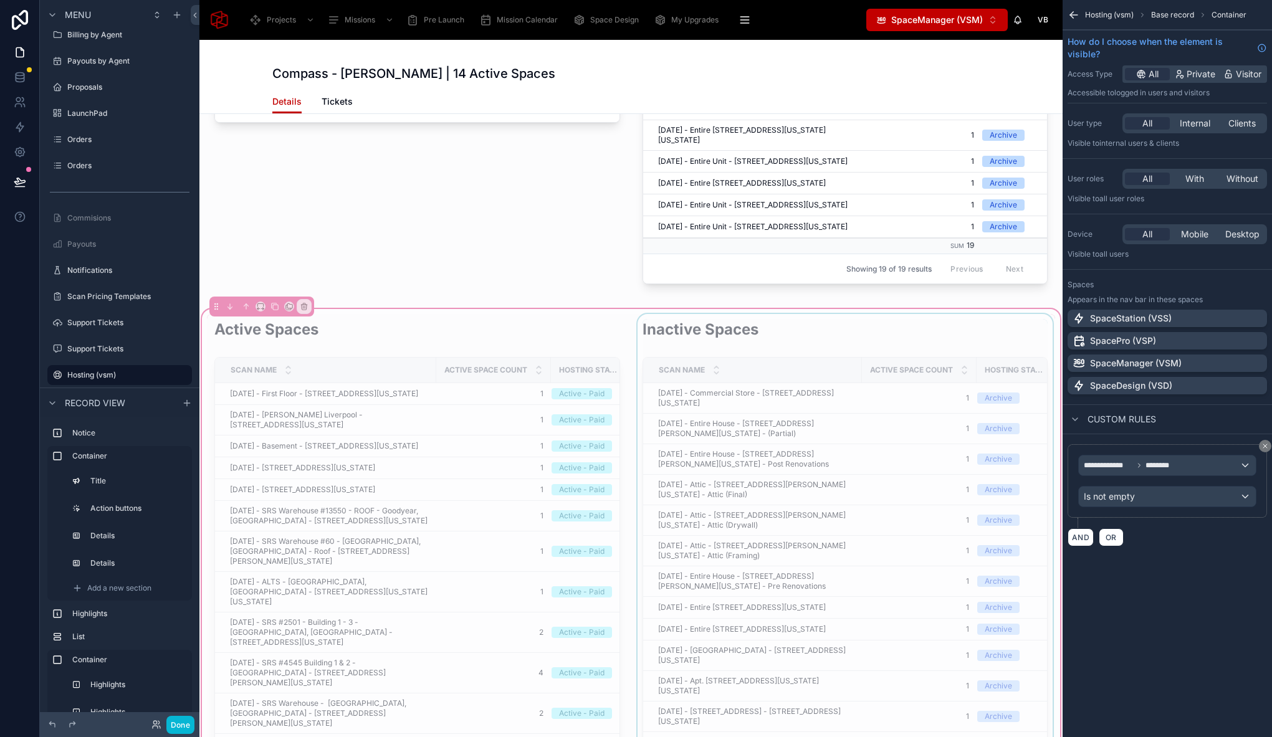
click at [670, 345] on div at bounding box center [845, 615] width 421 height 602
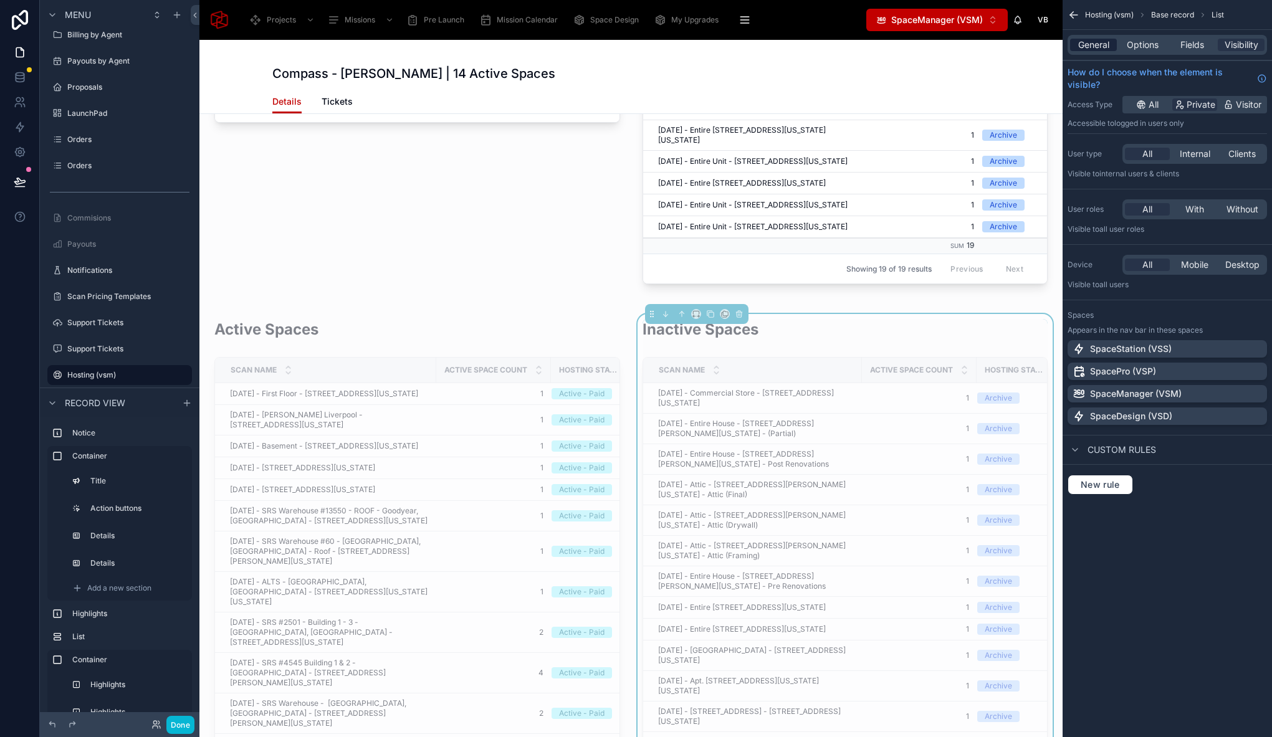
click at [1108, 44] on span "General" at bounding box center [1093, 45] width 31 height 12
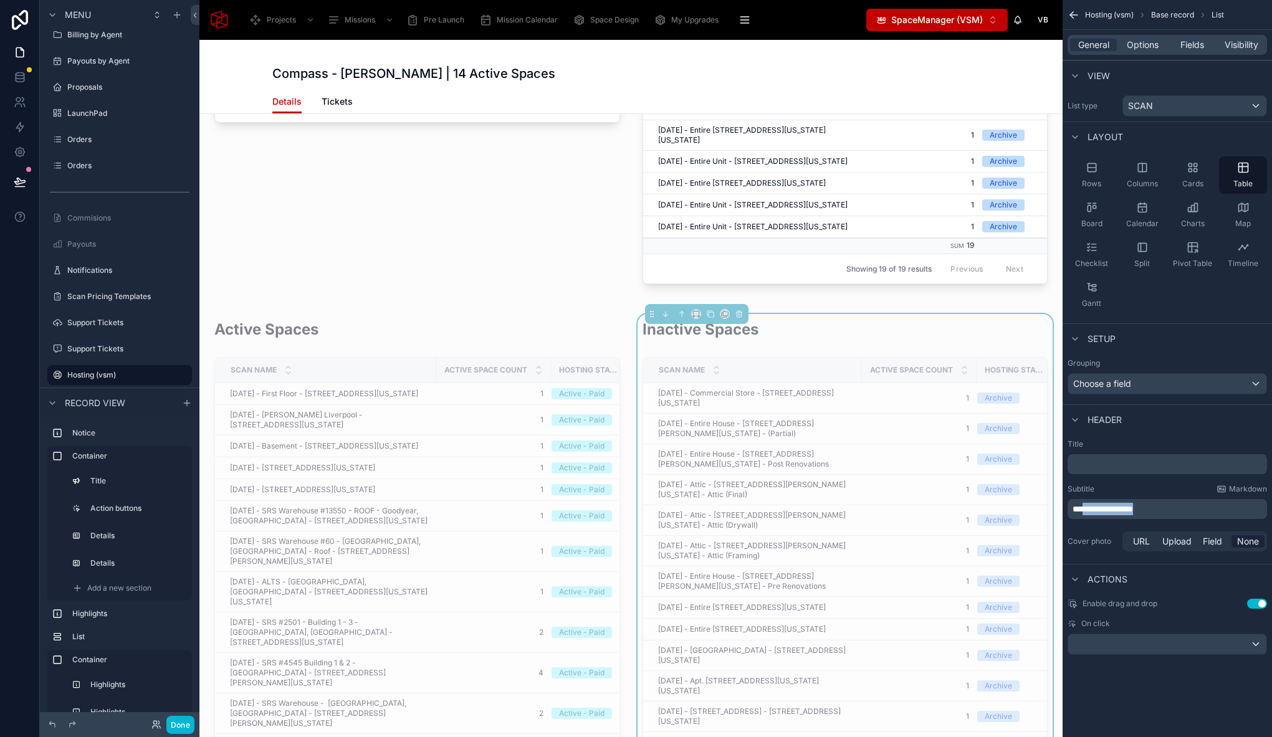
drag, startPoint x: 1148, startPoint y: 508, endPoint x: 1086, endPoint y: 511, distance: 61.8
click at [1086, 511] on p "**********" at bounding box center [1168, 509] width 192 height 12
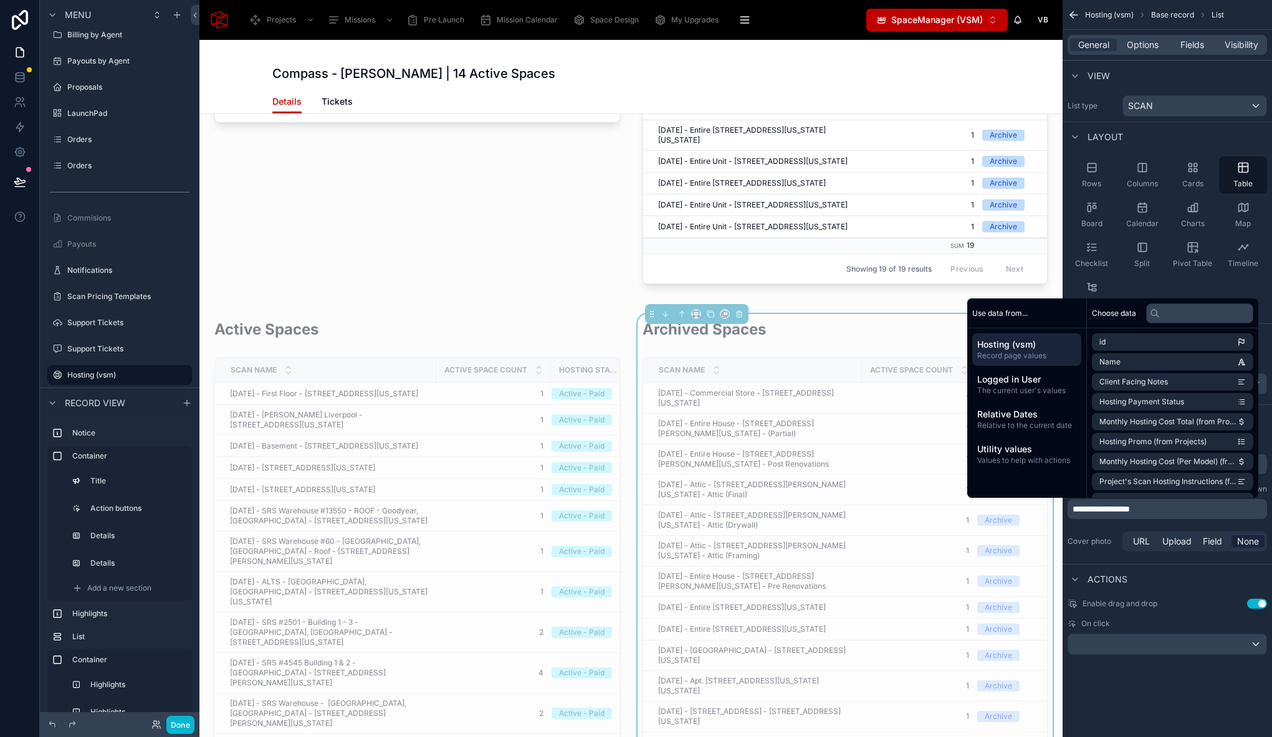
click at [1099, 692] on div "**********" at bounding box center [1166, 368] width 209 height 737
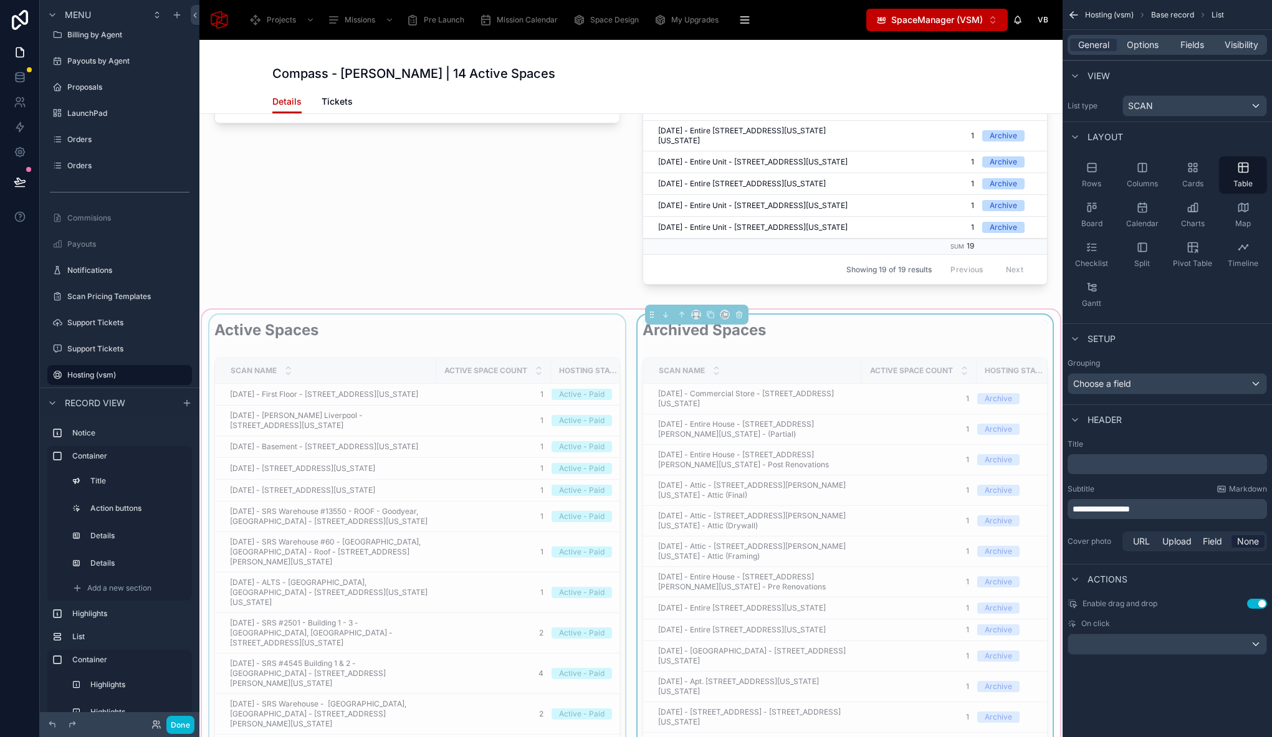
scroll to position [1538, 0]
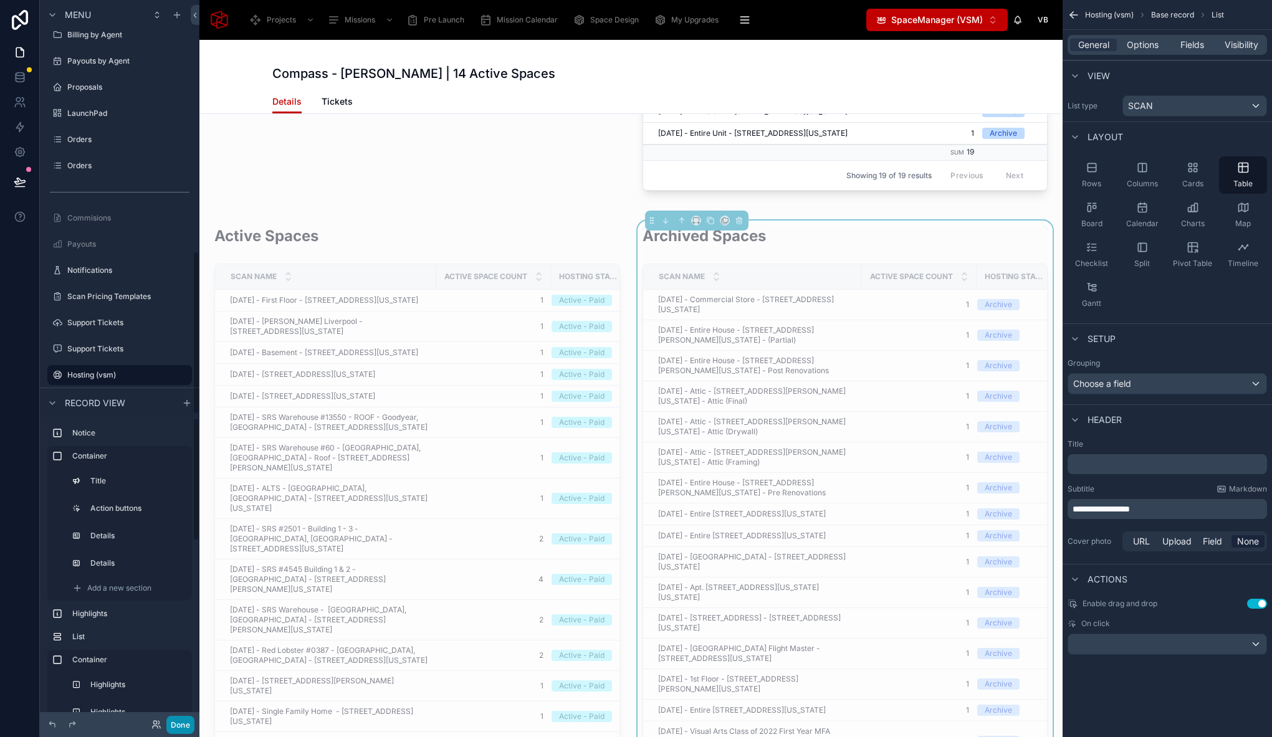
click at [171, 732] on button "Done" at bounding box center [180, 725] width 28 height 18
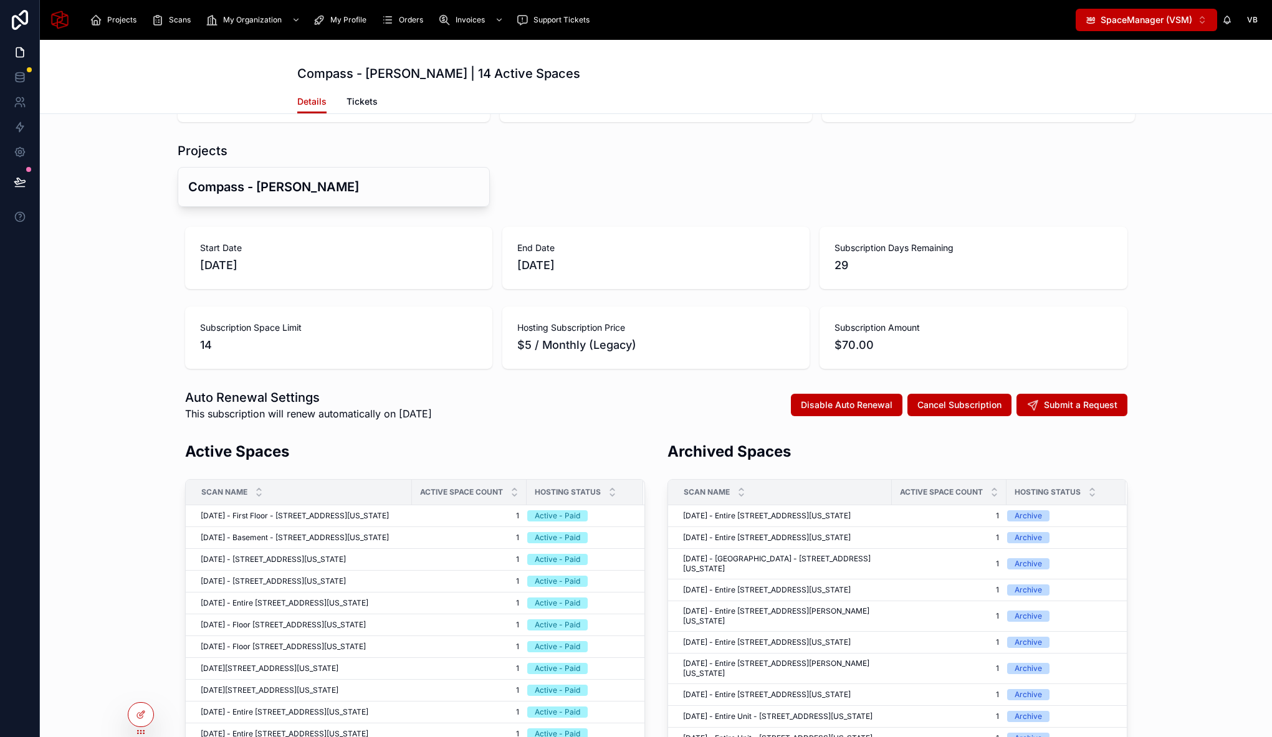
scroll to position [76, 0]
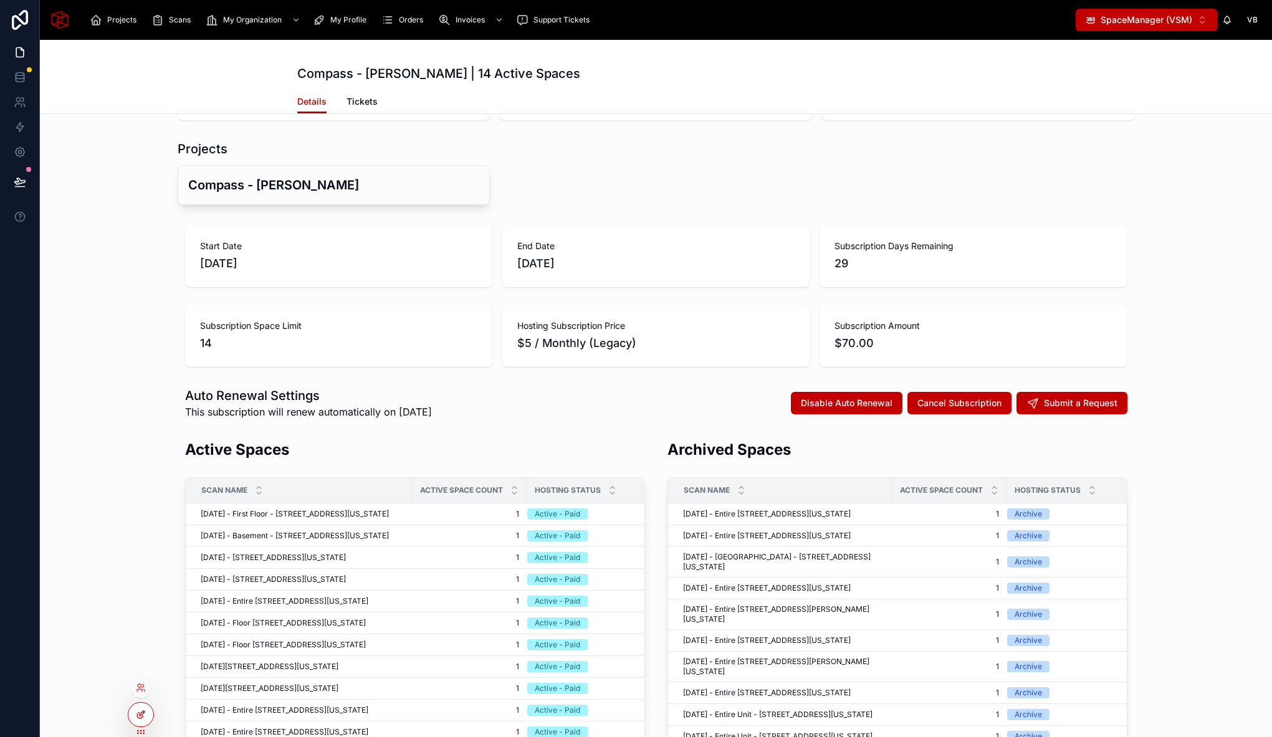
click at [145, 713] on icon at bounding box center [141, 715] width 10 height 10
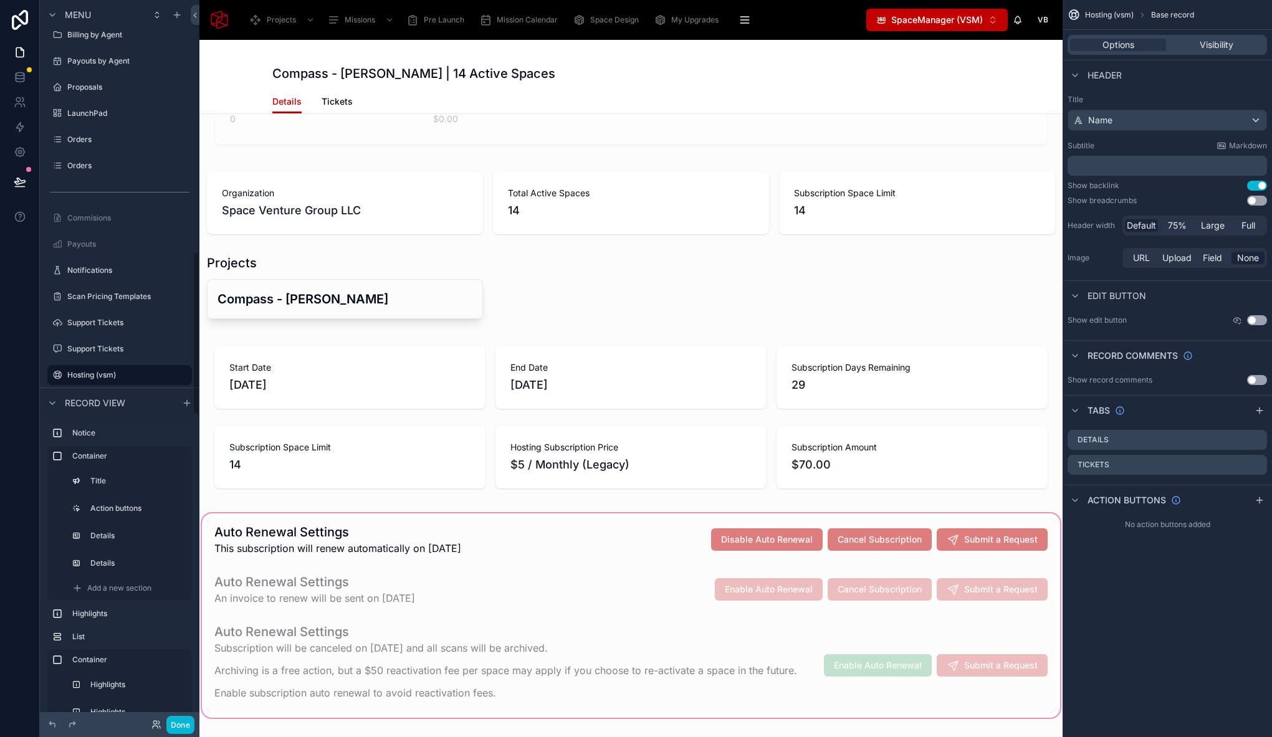
scroll to position [485, 0]
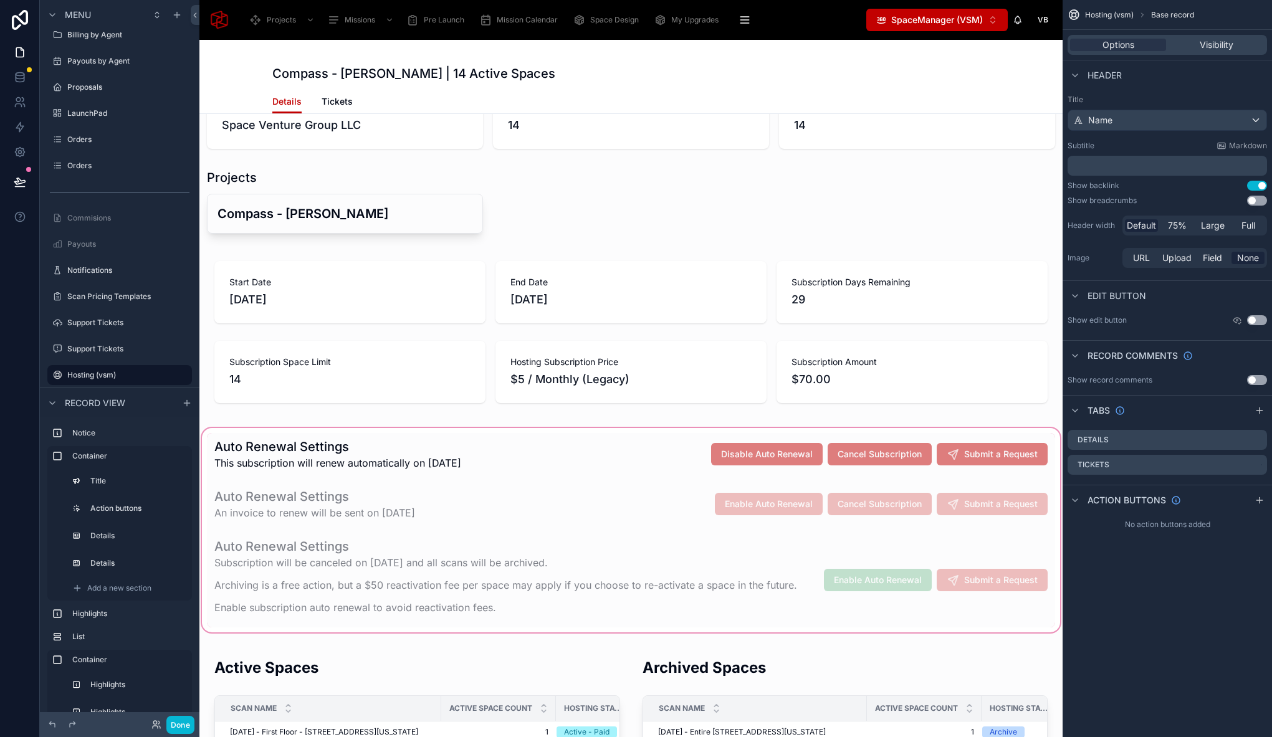
click at [645, 445] on div at bounding box center [630, 530] width 863 height 209
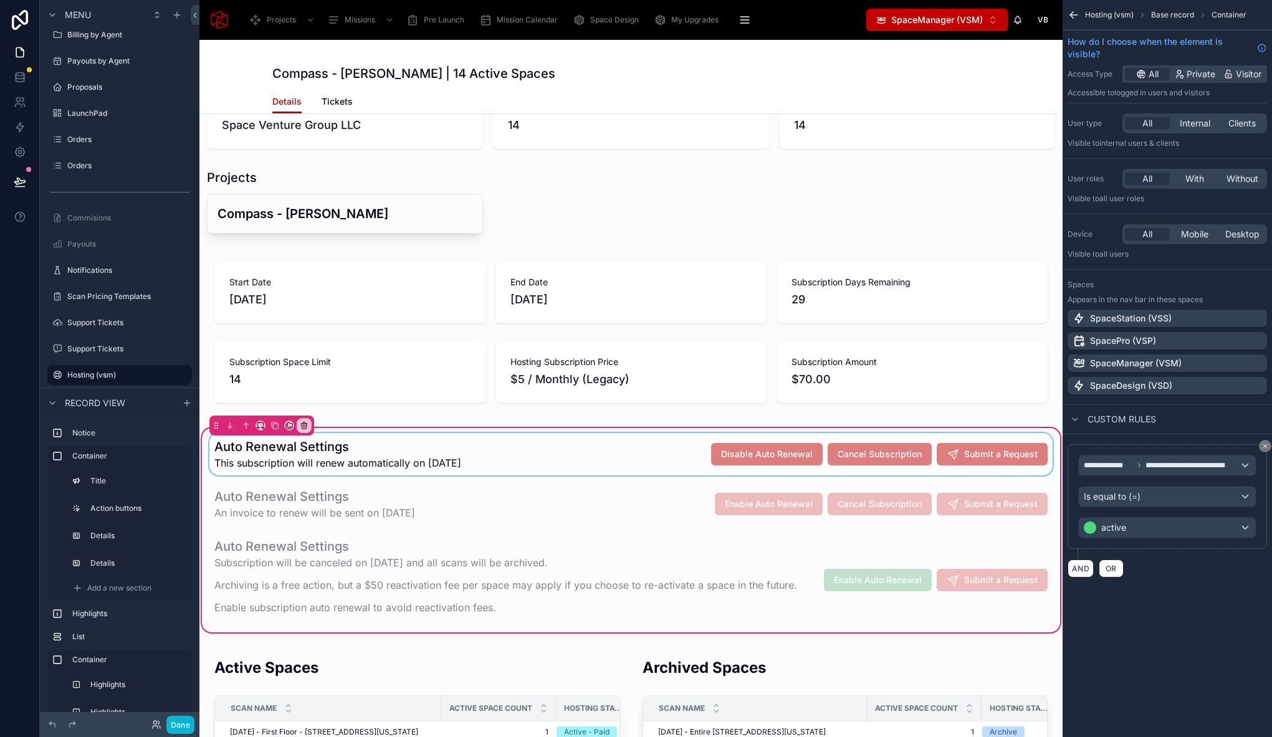
click at [663, 444] on div at bounding box center [631, 454] width 848 height 42
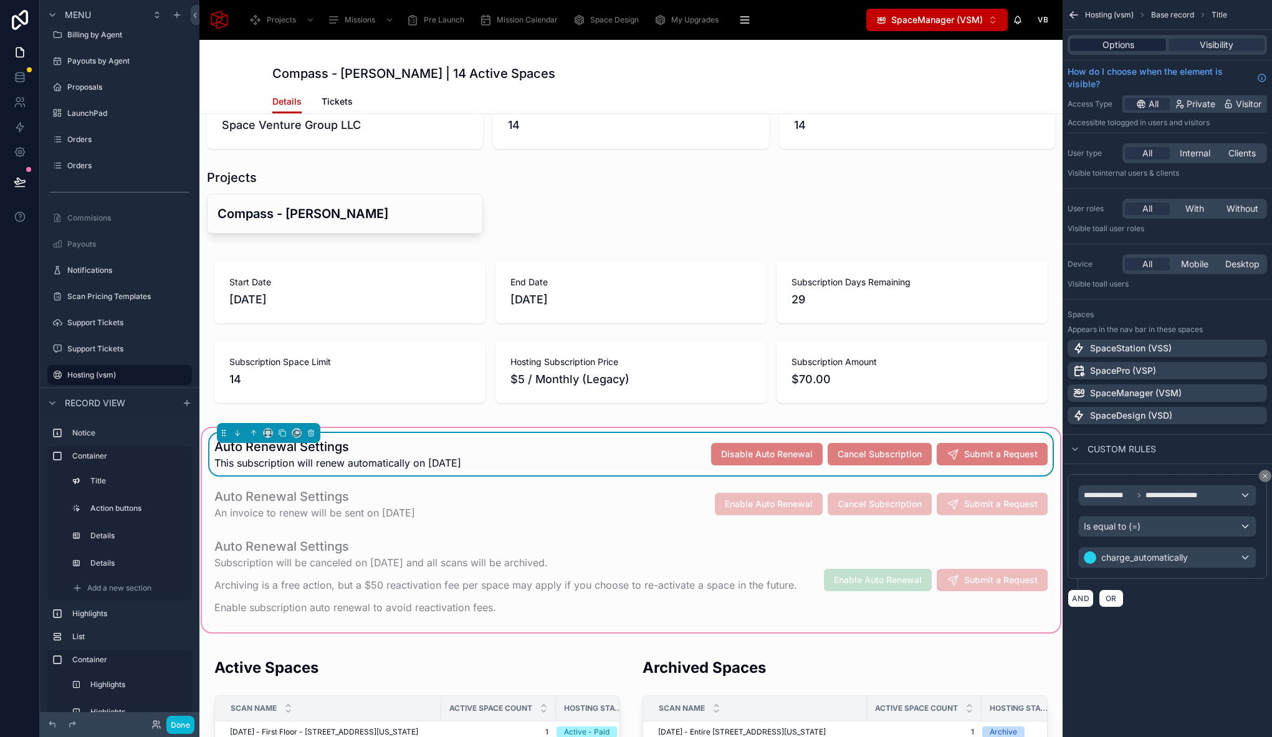
click at [1129, 39] on span "Options" at bounding box center [1118, 45] width 32 height 12
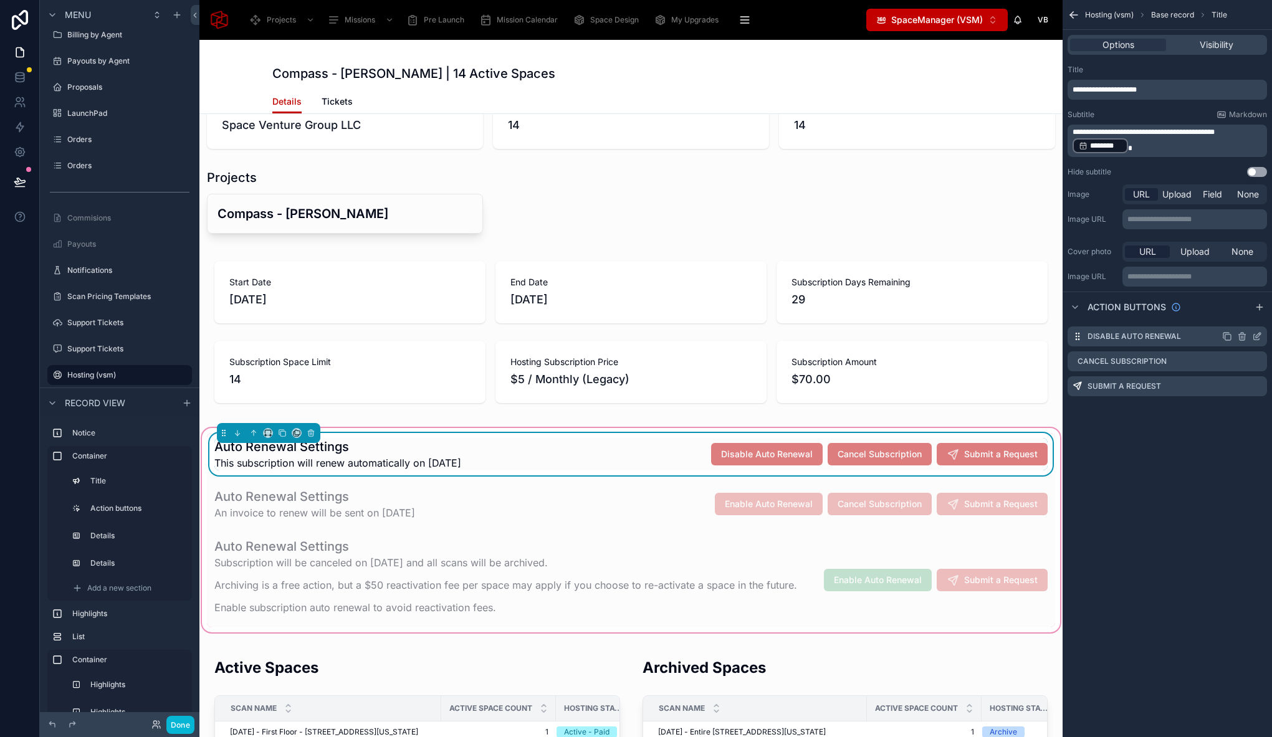
click at [1256, 337] on icon "scrollable content" at bounding box center [1258, 335] width 5 height 5
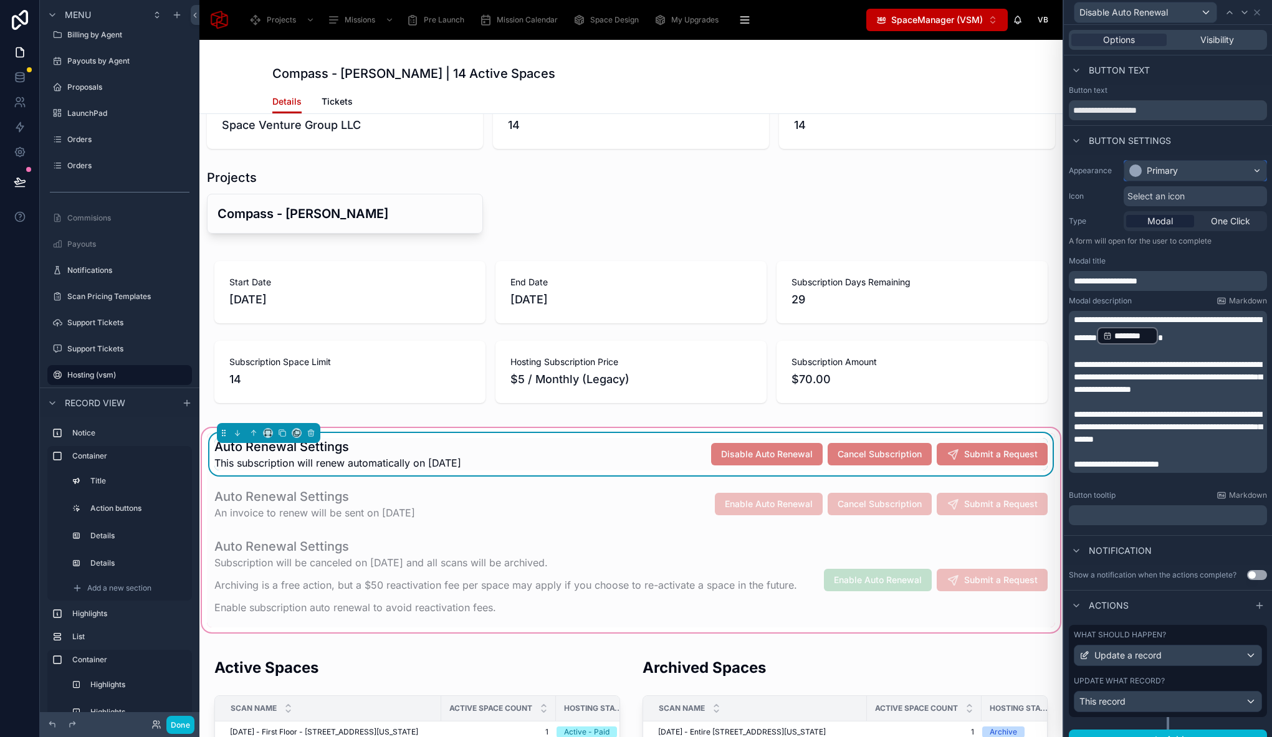
click at [1176, 173] on div "Primary" at bounding box center [1162, 171] width 31 height 12
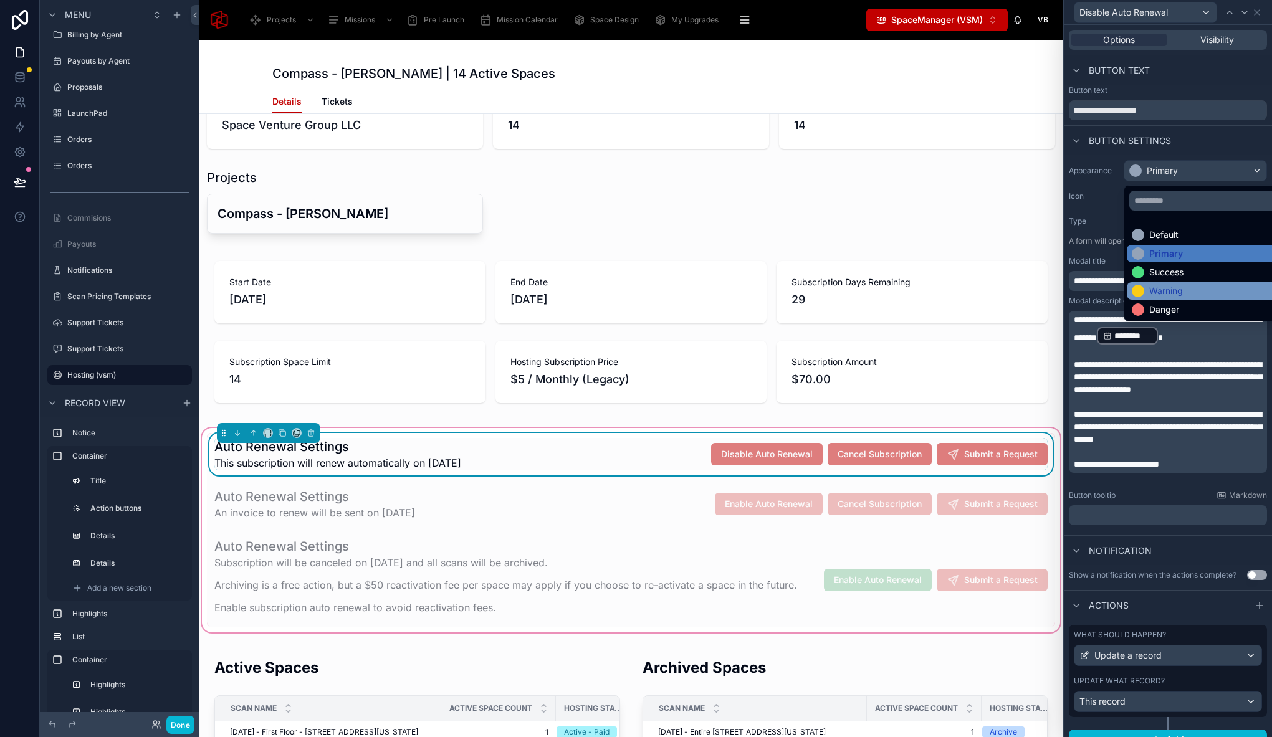
click at [1176, 285] on div "Warning" at bounding box center [1166, 291] width 34 height 12
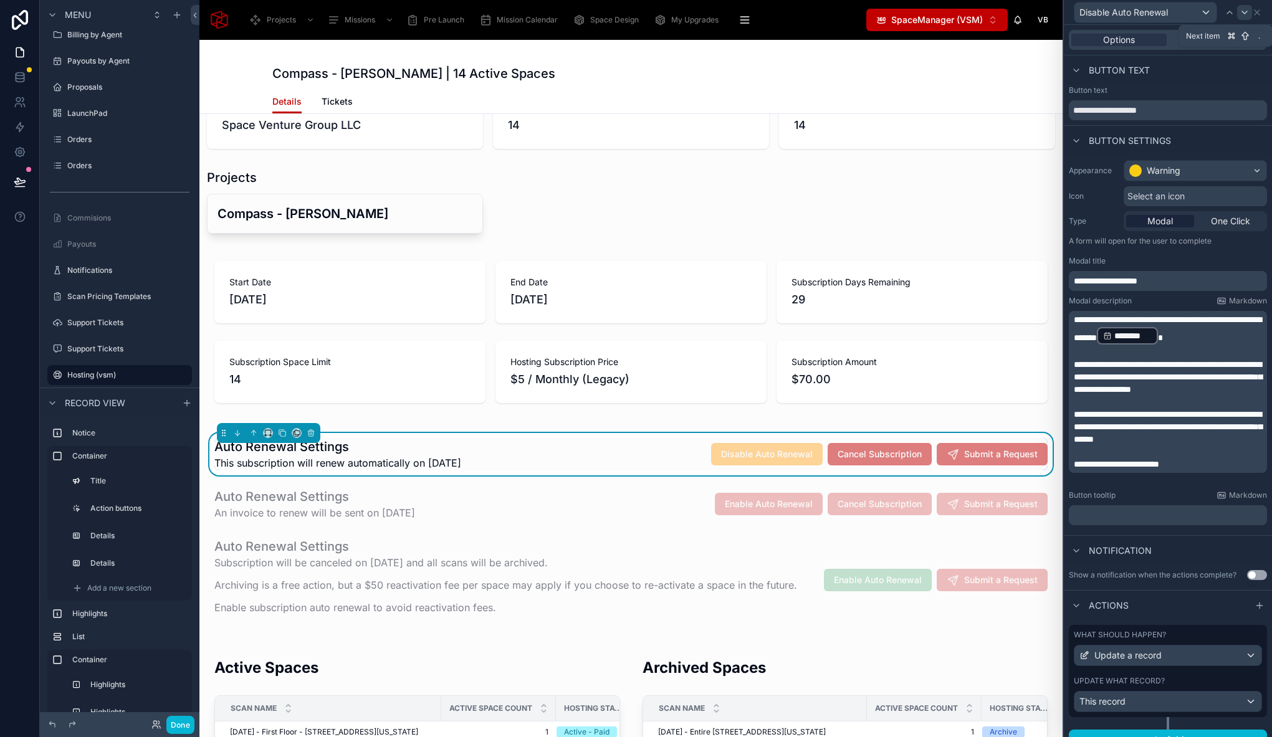
click at [1244, 11] on icon at bounding box center [1244, 12] width 10 height 10
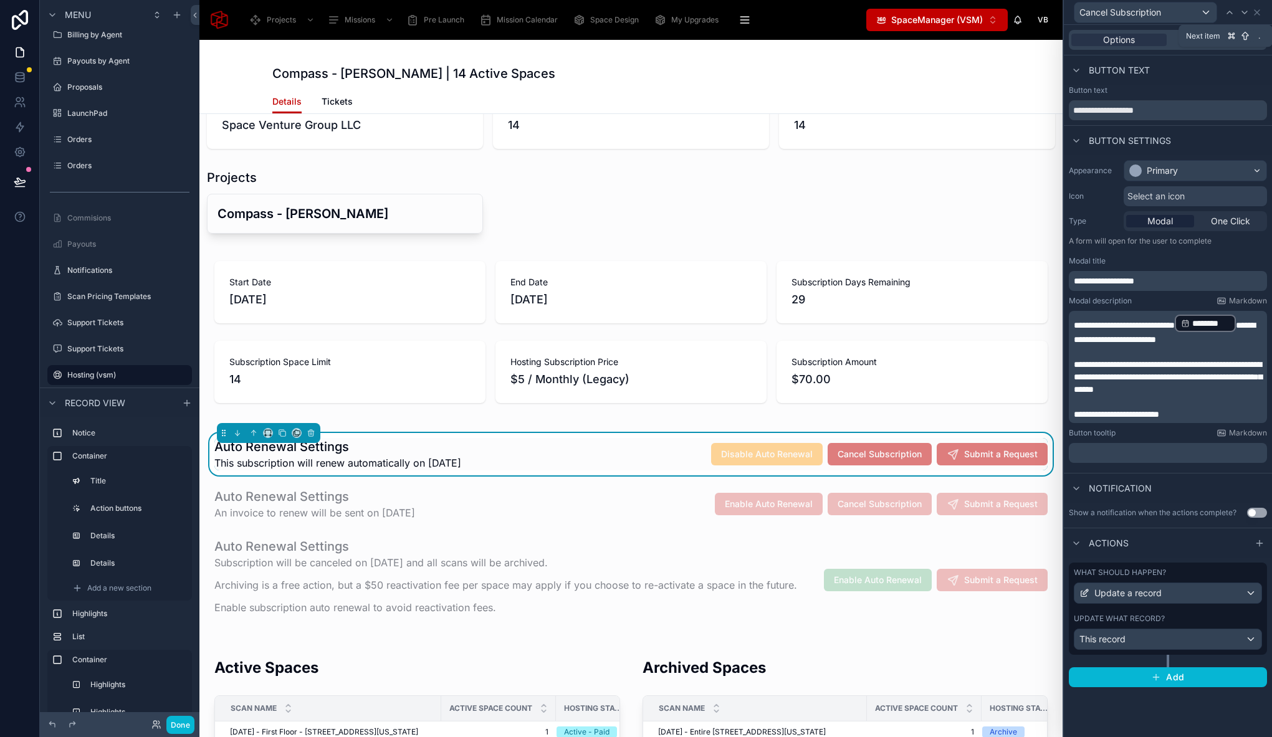
click at [1244, 11] on icon at bounding box center [1244, 12] width 10 height 10
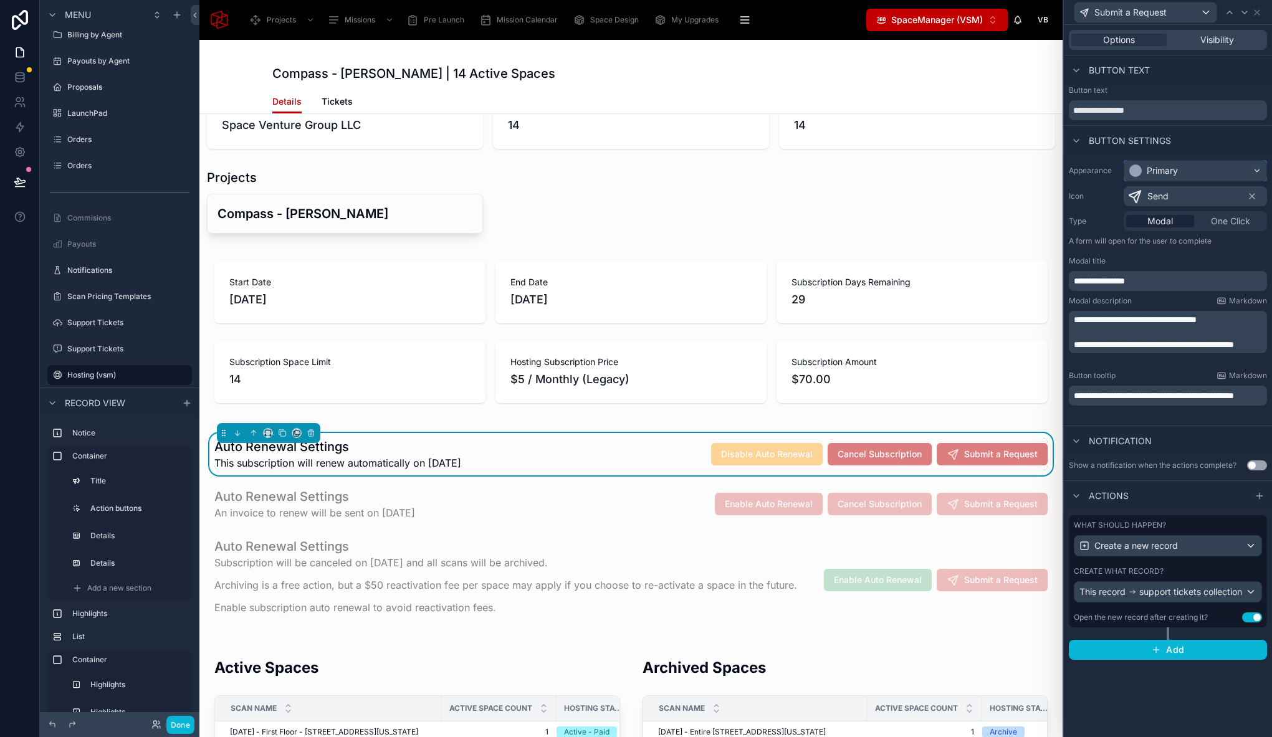
click at [1182, 173] on div "Primary" at bounding box center [1195, 171] width 142 height 20
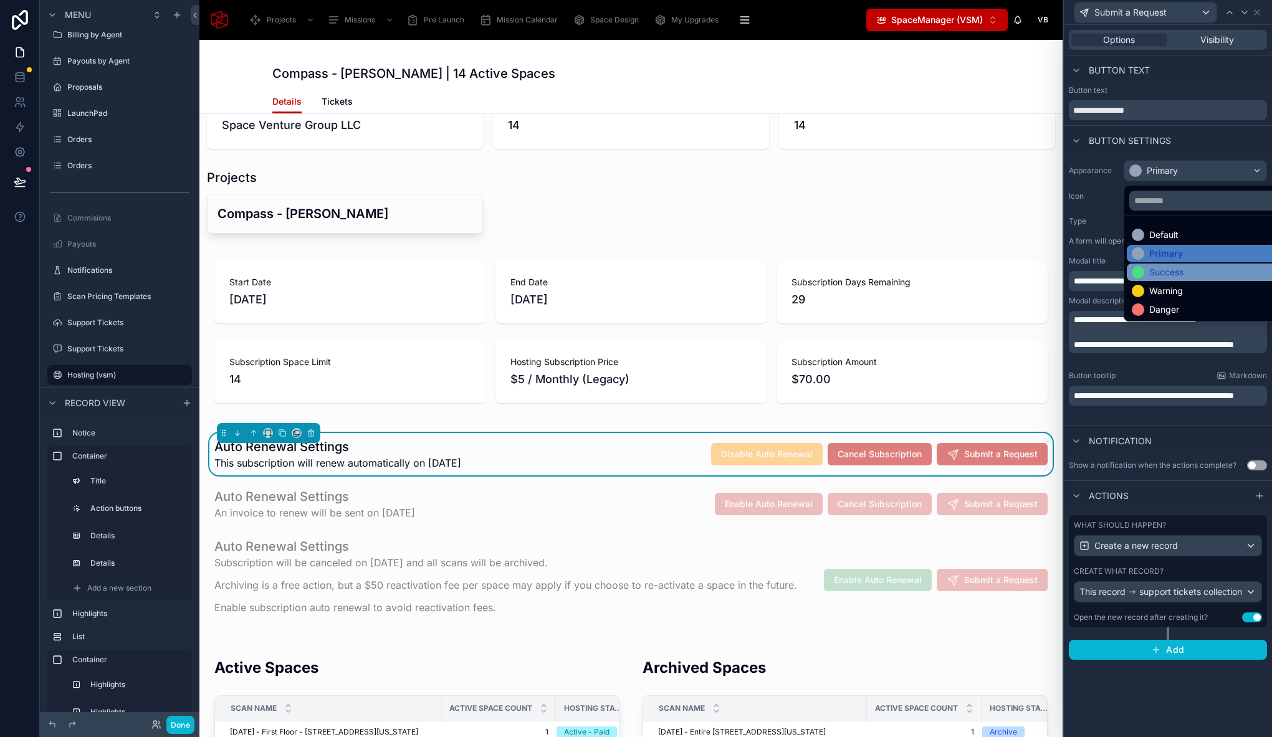
click at [1171, 275] on div "Success" at bounding box center [1166, 272] width 34 height 12
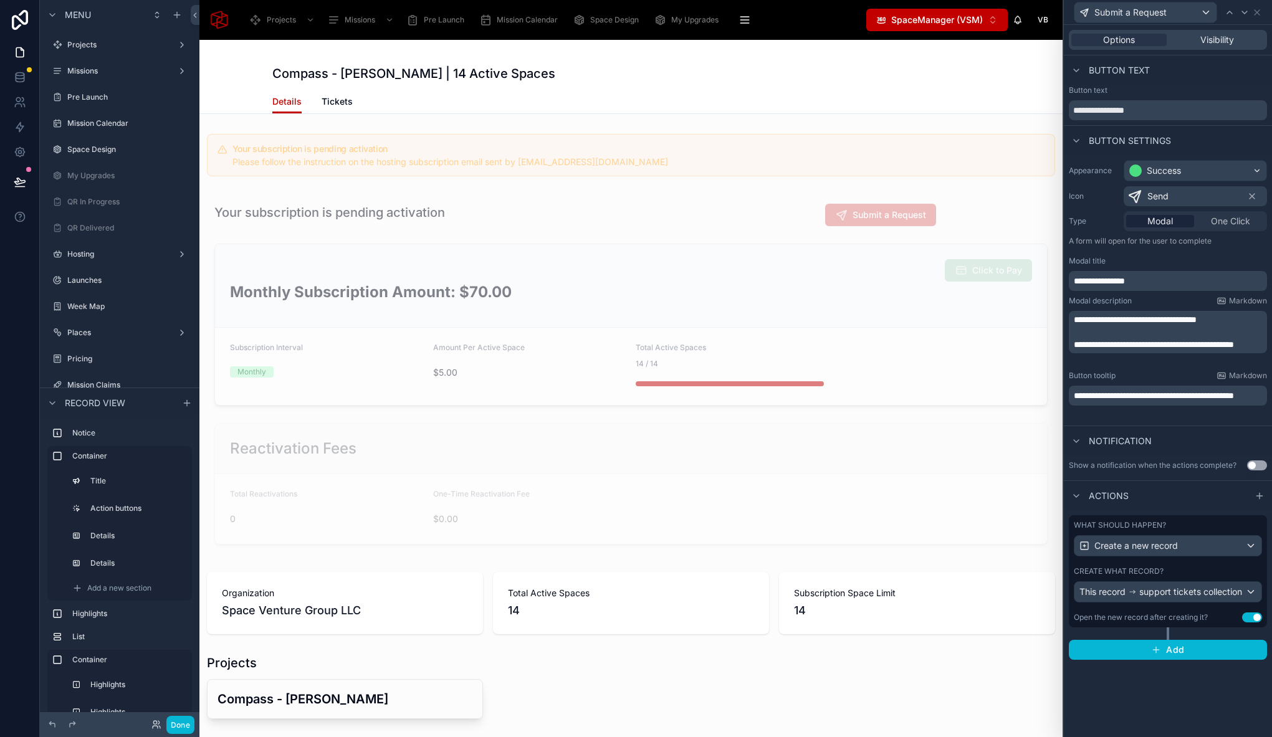
scroll to position [485, 0]
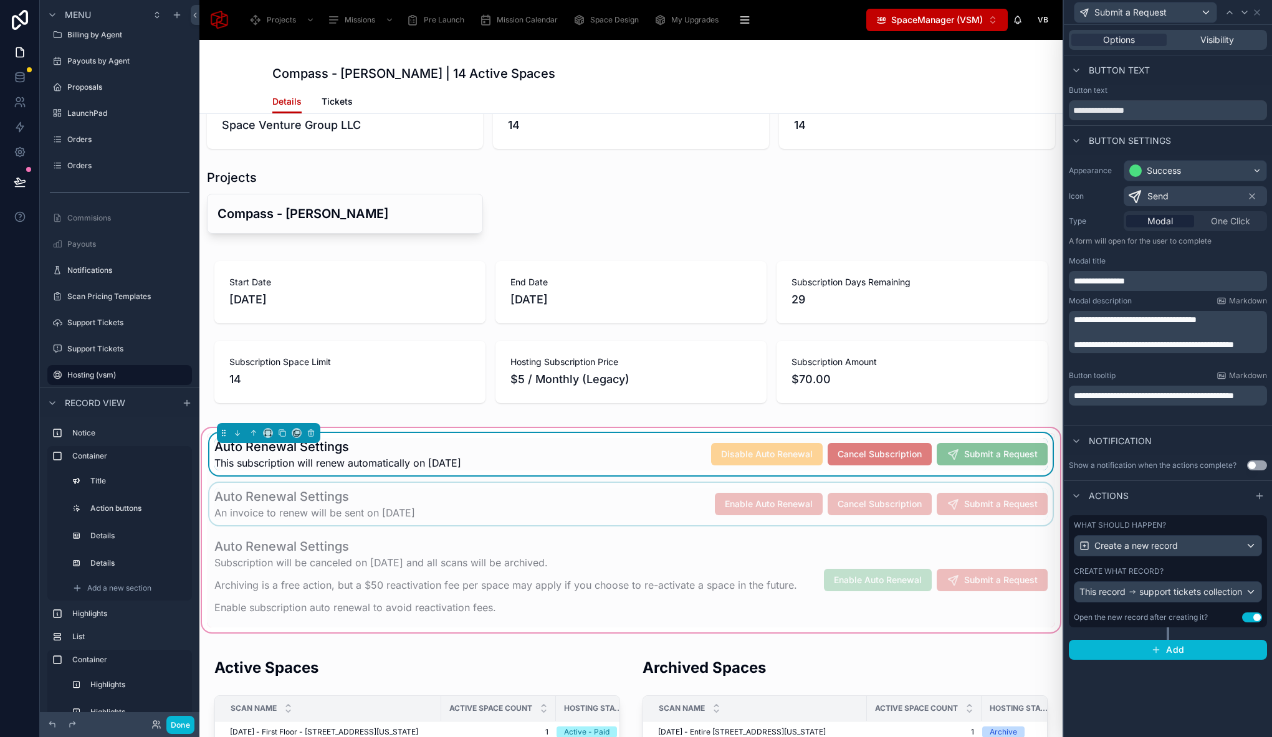
click at [685, 500] on div at bounding box center [631, 504] width 848 height 42
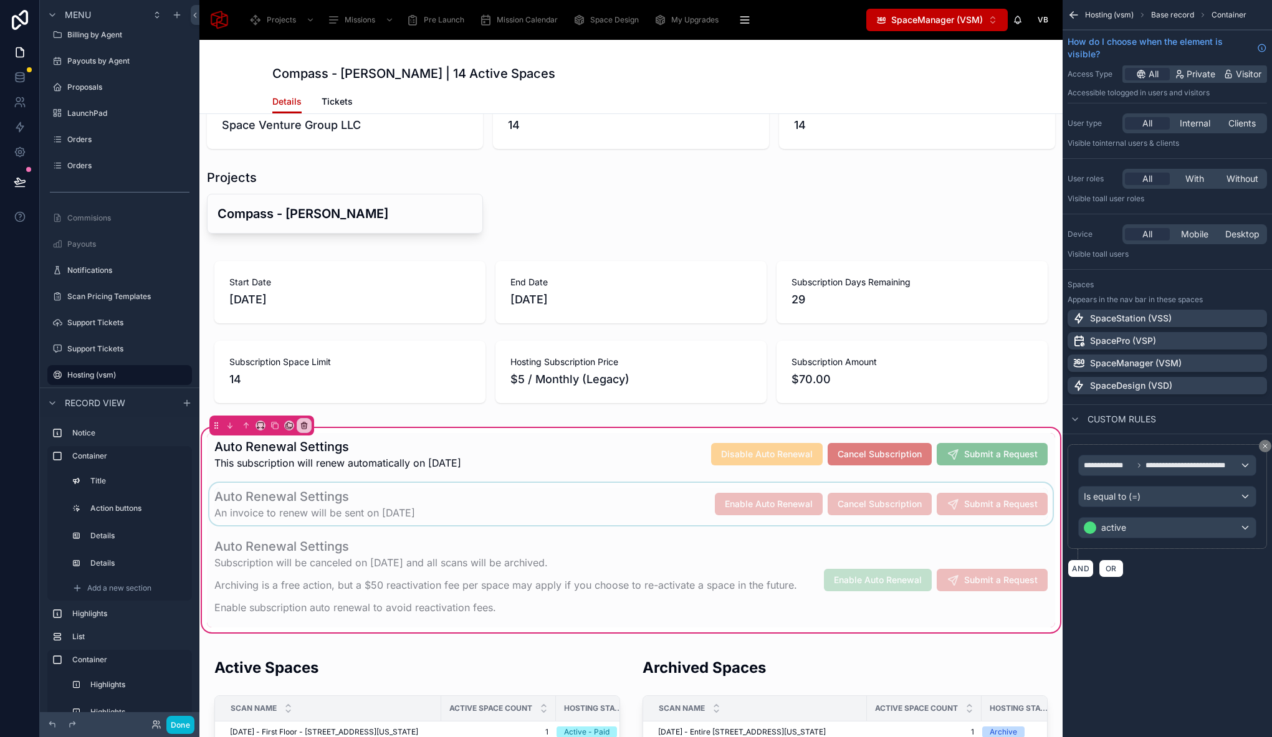
click at [694, 487] on div at bounding box center [631, 504] width 848 height 42
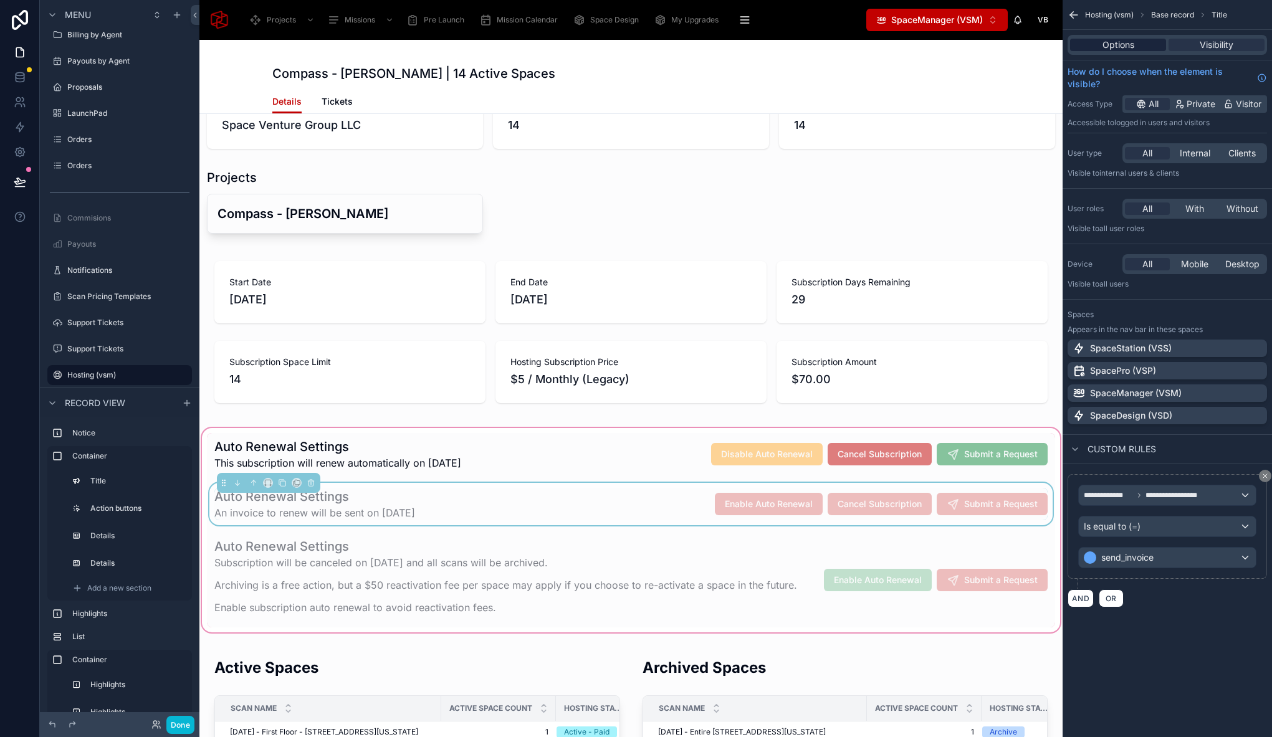
click at [1116, 45] on span "Options" at bounding box center [1118, 45] width 32 height 12
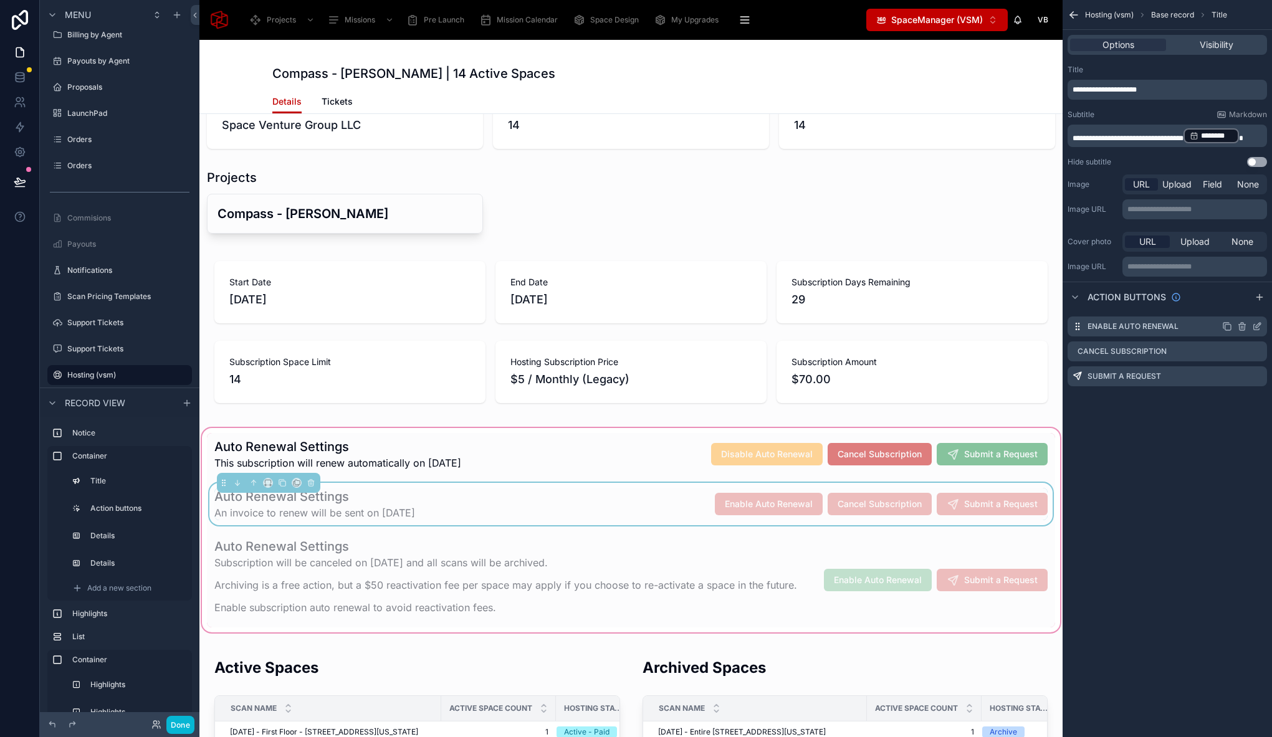
click at [1258, 326] on icon "scrollable content" at bounding box center [1258, 325] width 5 height 5
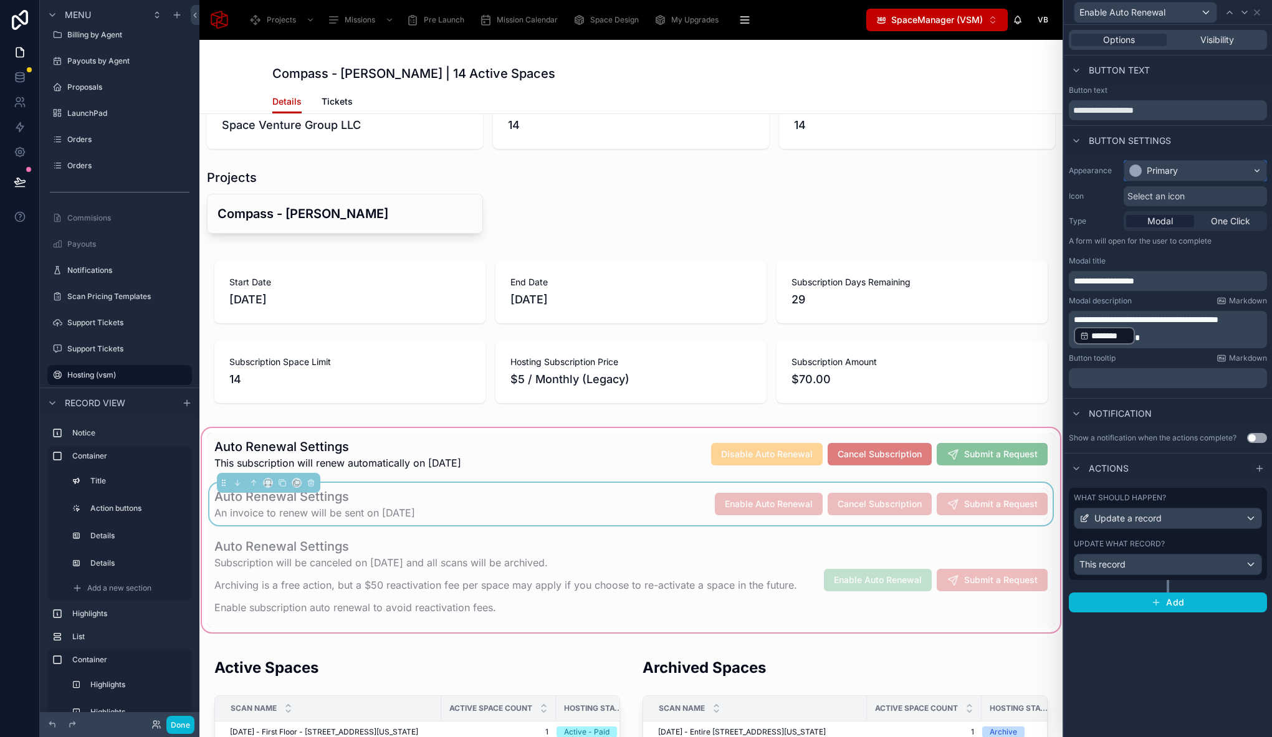
click at [1165, 170] on div "Primary" at bounding box center [1162, 171] width 31 height 12
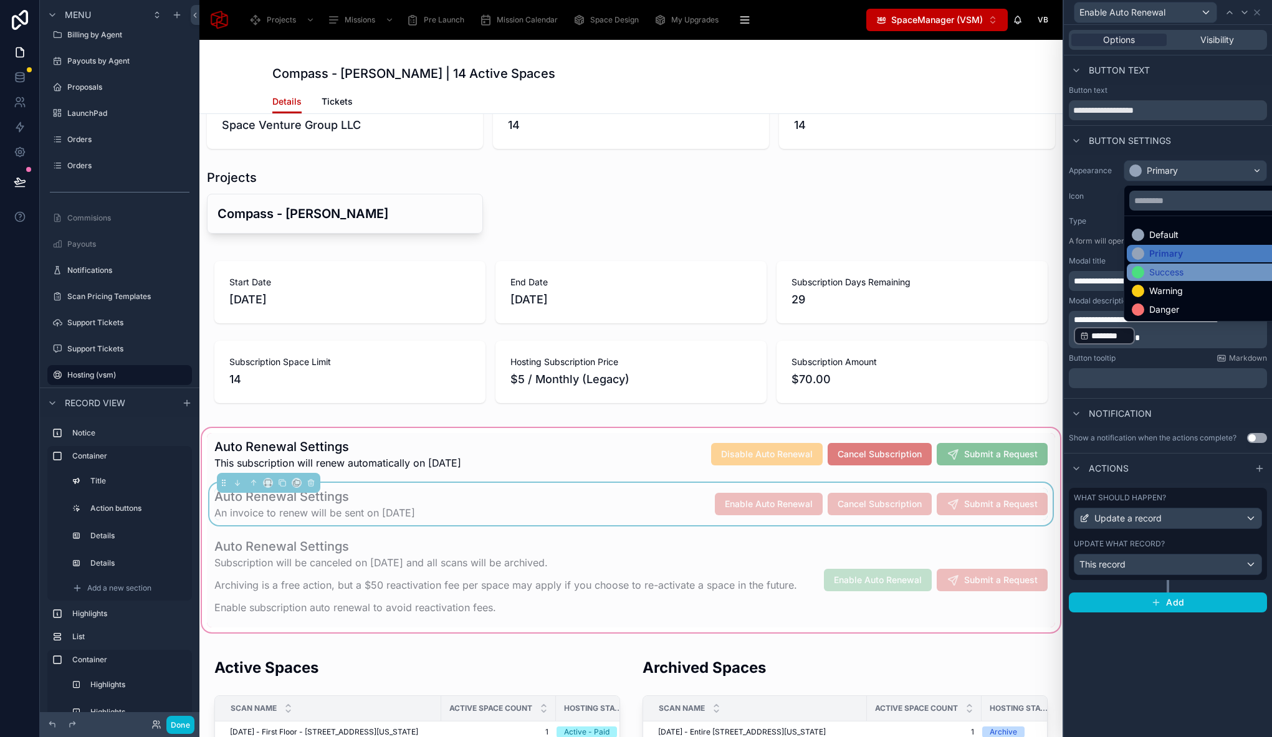
click at [1168, 267] on div "Success" at bounding box center [1166, 272] width 34 height 12
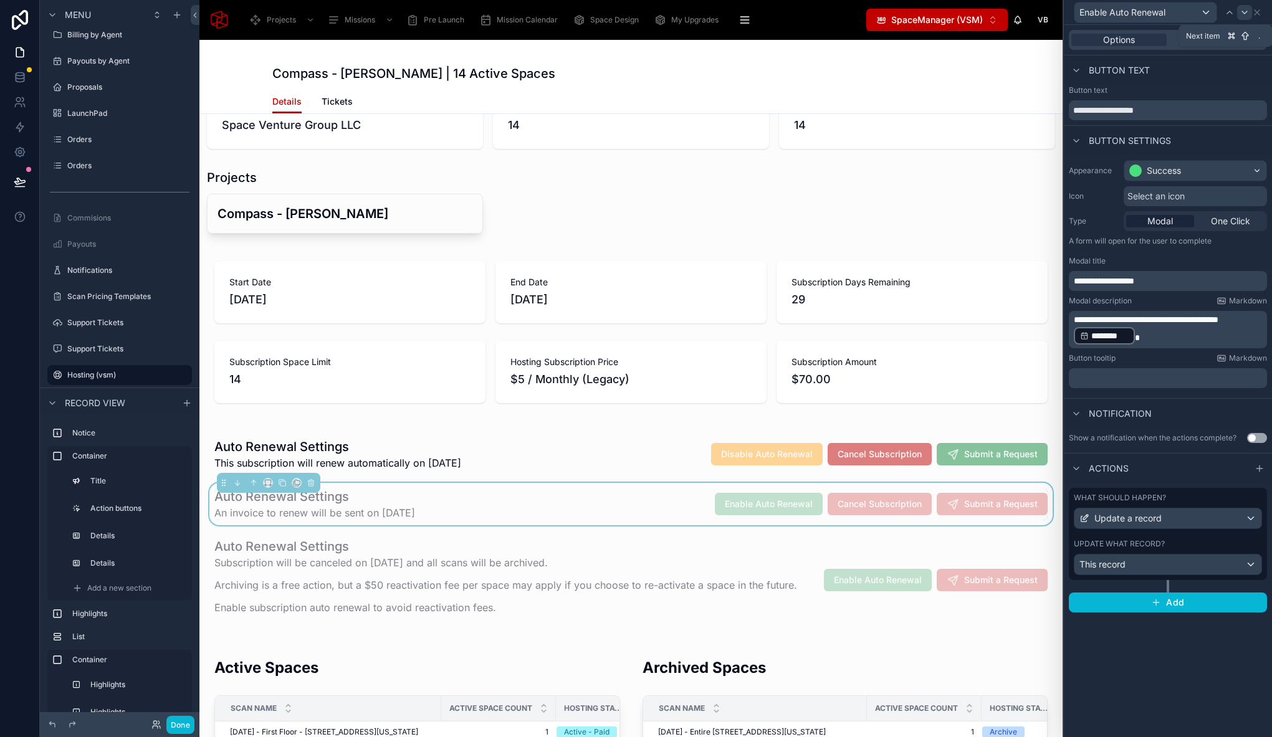
click at [1243, 12] on icon at bounding box center [1244, 12] width 5 height 2
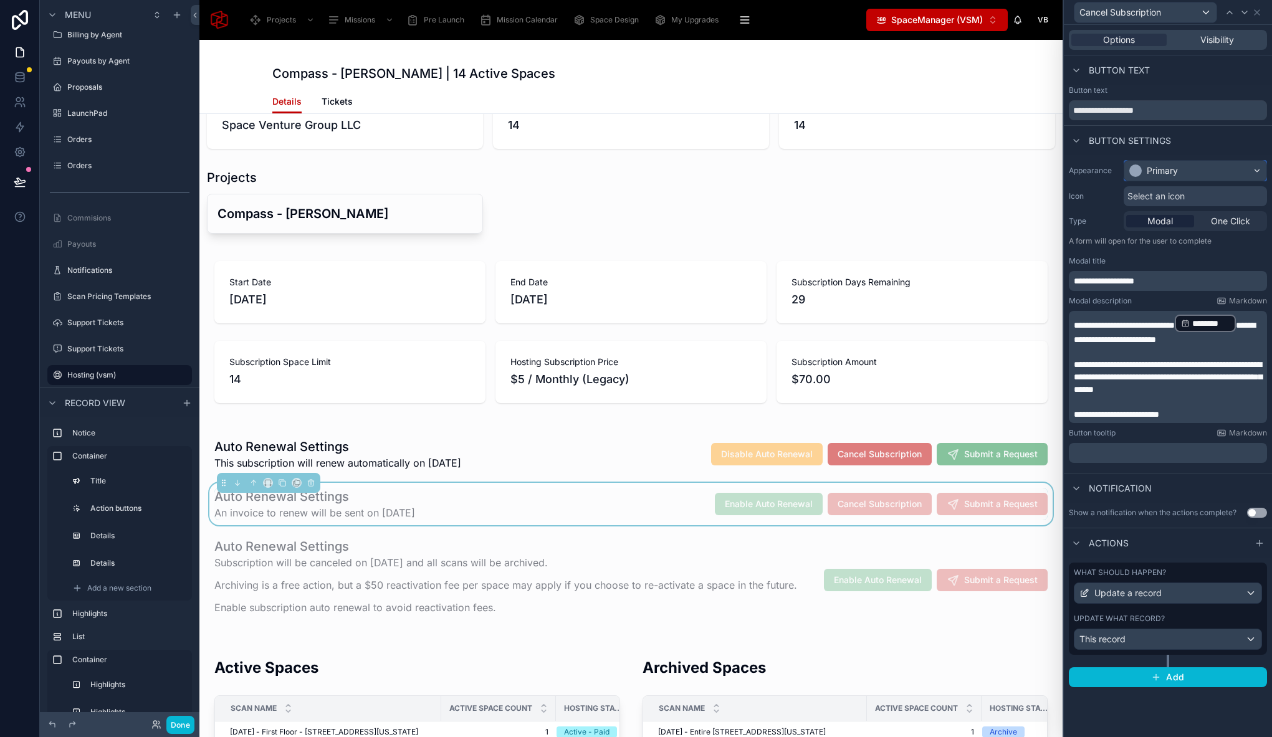
click at [1177, 174] on div "Primary" at bounding box center [1162, 171] width 31 height 12
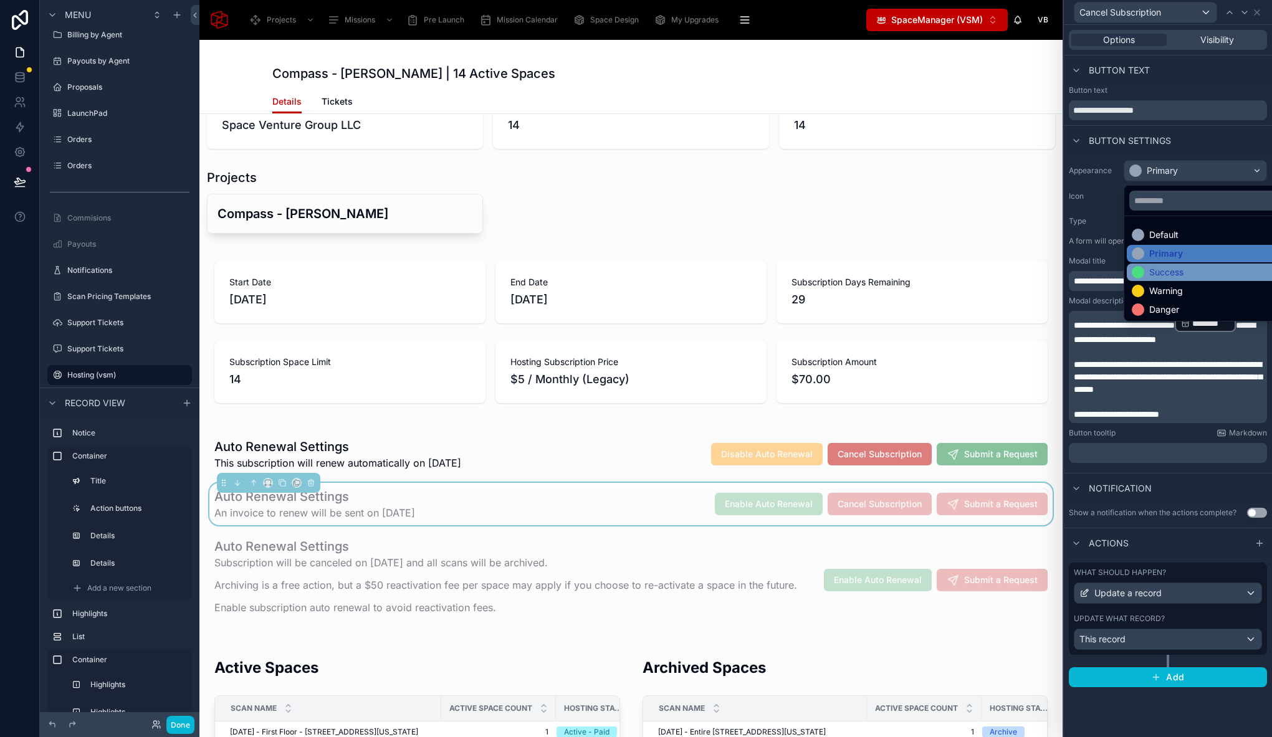
click at [1166, 271] on div "Success" at bounding box center [1166, 272] width 34 height 12
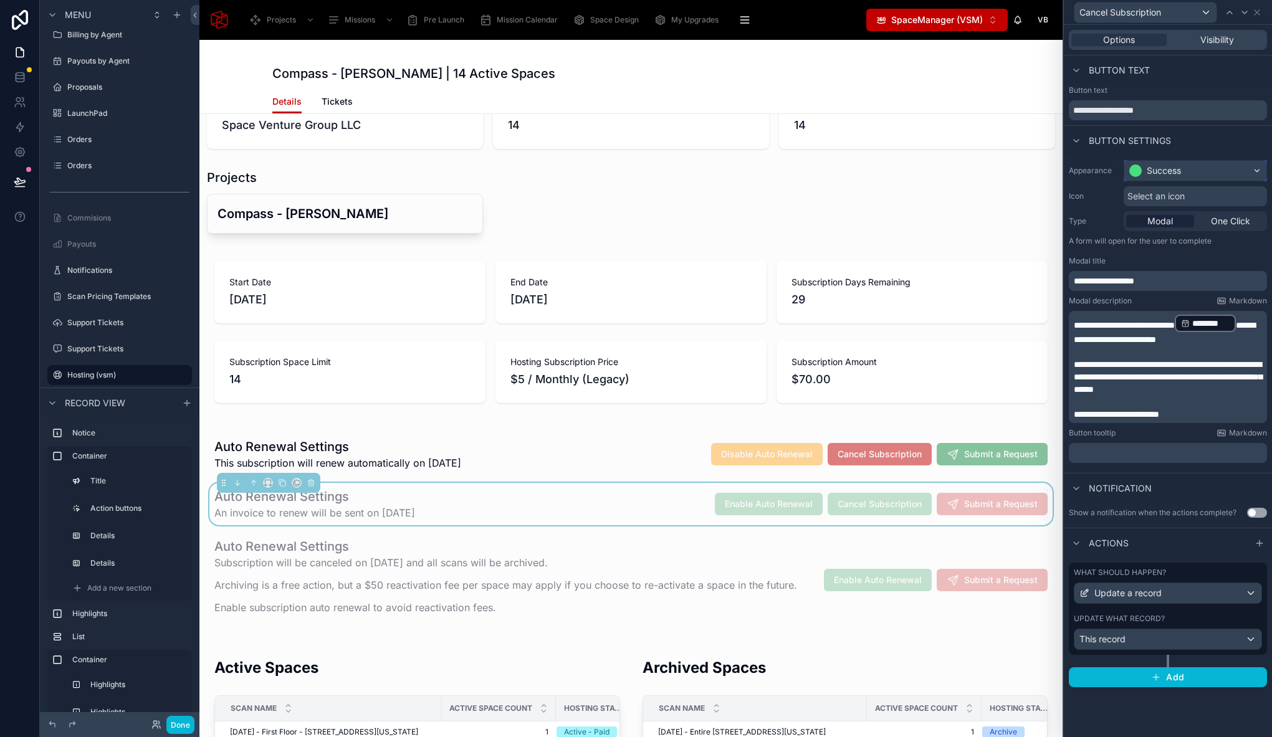
click at [1196, 173] on div "Success" at bounding box center [1195, 171] width 142 height 20
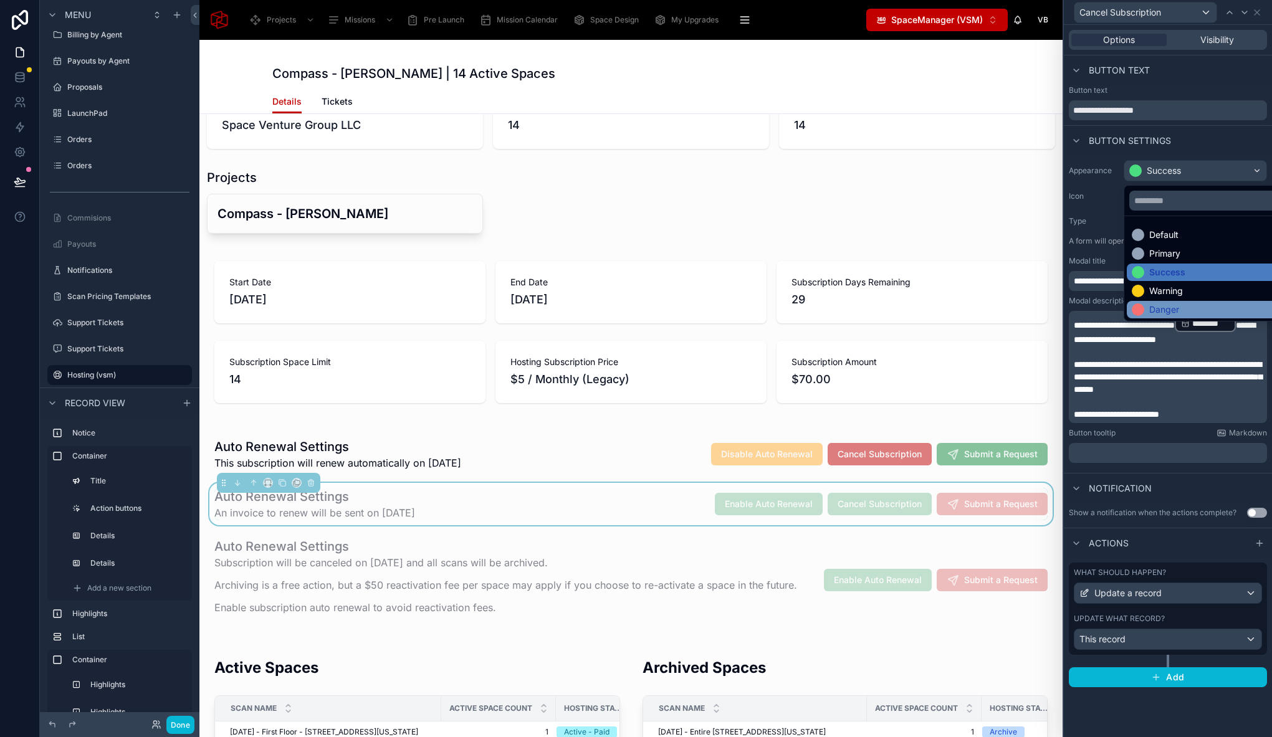
drag, startPoint x: 1163, startPoint y: 292, endPoint x: 1162, endPoint y: 305, distance: 12.5
click at [1162, 305] on ul "Default Primary Success Warning Danger" at bounding box center [1209, 268] width 171 height 105
click at [1162, 305] on div "Danger" at bounding box center [1164, 309] width 30 height 12
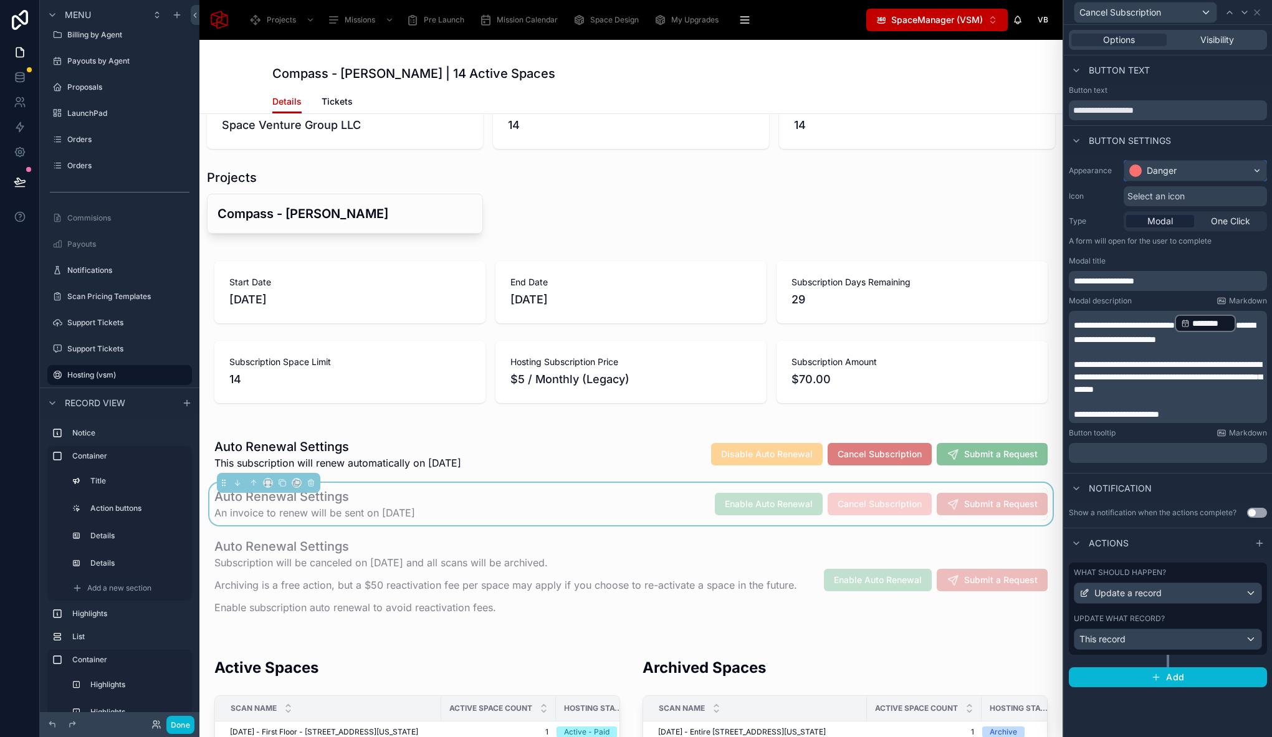
click at [1201, 162] on div "Danger" at bounding box center [1195, 171] width 142 height 20
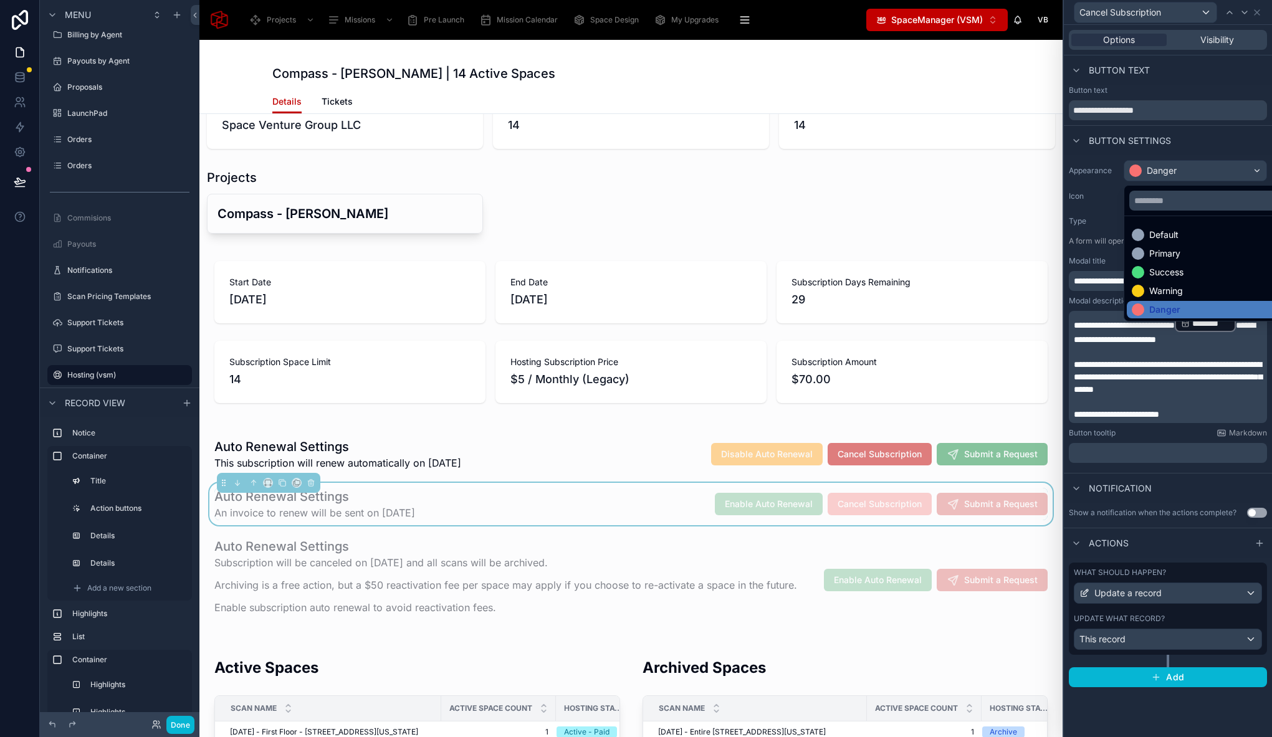
click at [1199, 166] on div at bounding box center [1168, 368] width 208 height 737
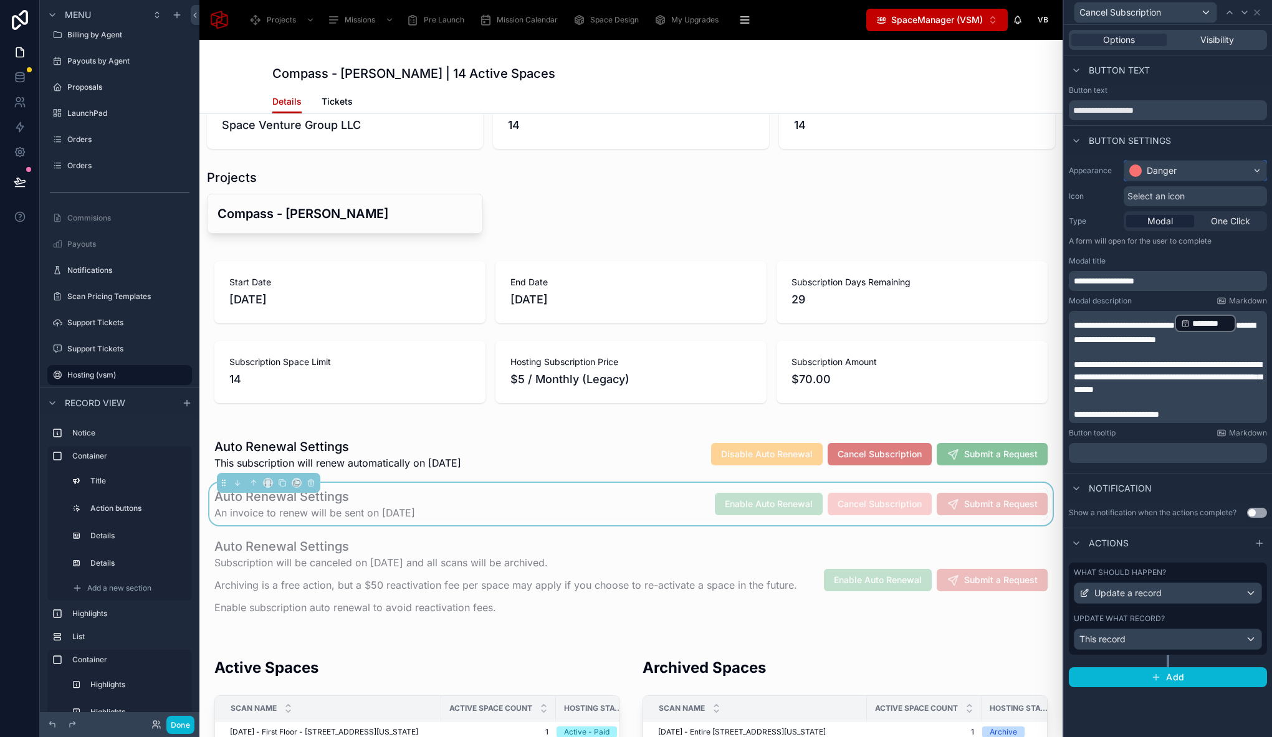
click at [1173, 171] on div "Danger" at bounding box center [1162, 171] width 30 height 12
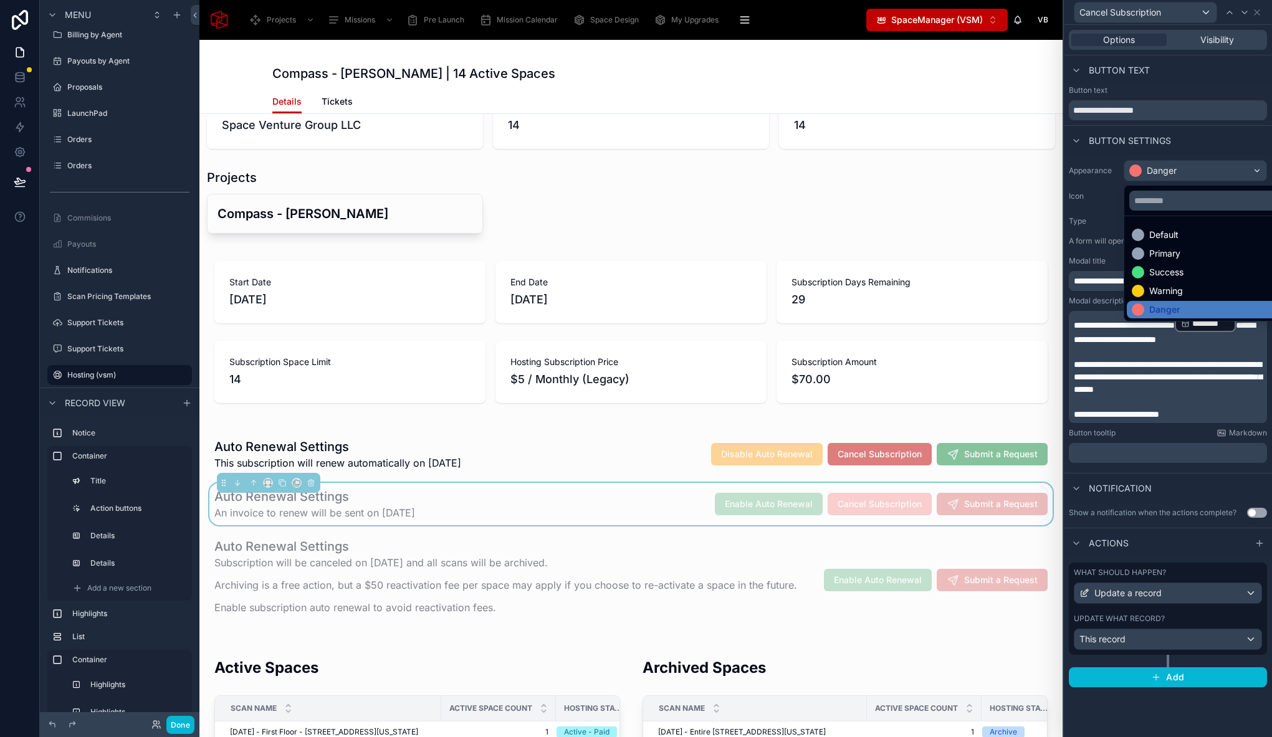
click at [1229, 13] on div at bounding box center [1168, 368] width 208 height 737
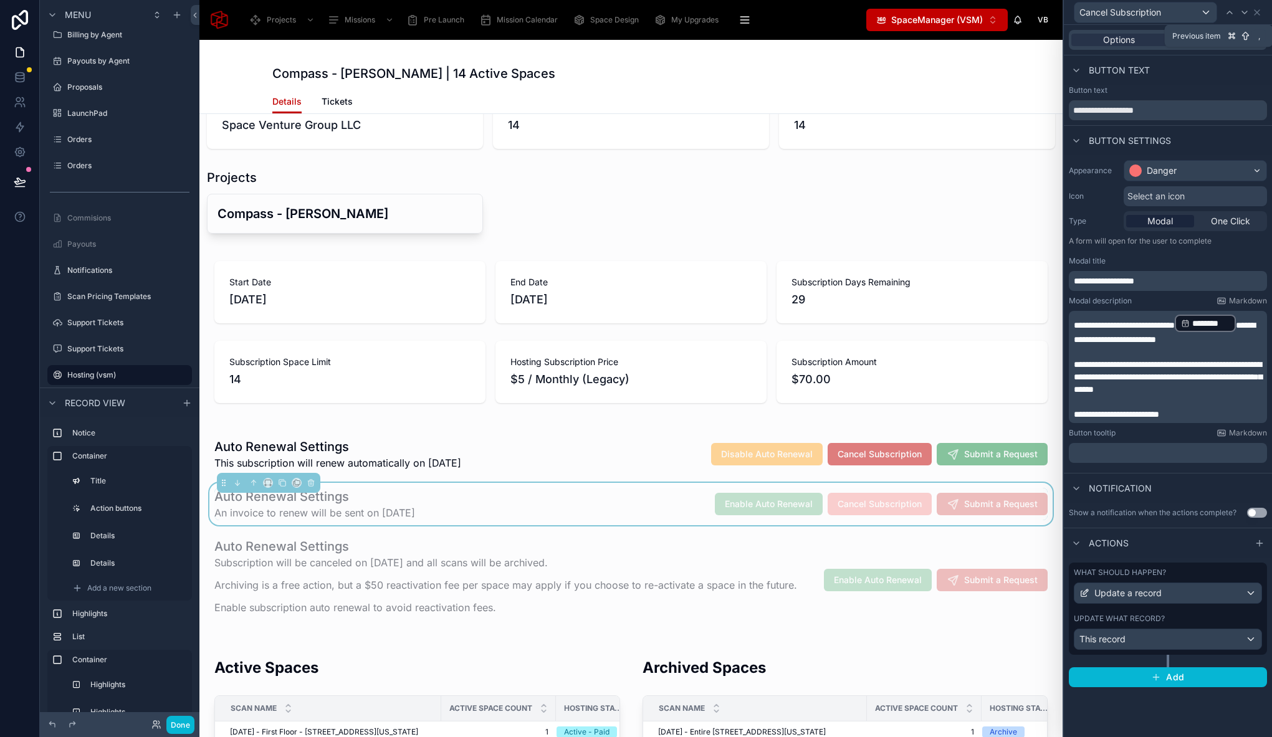
click at [1229, 13] on icon at bounding box center [1229, 12] width 10 height 10
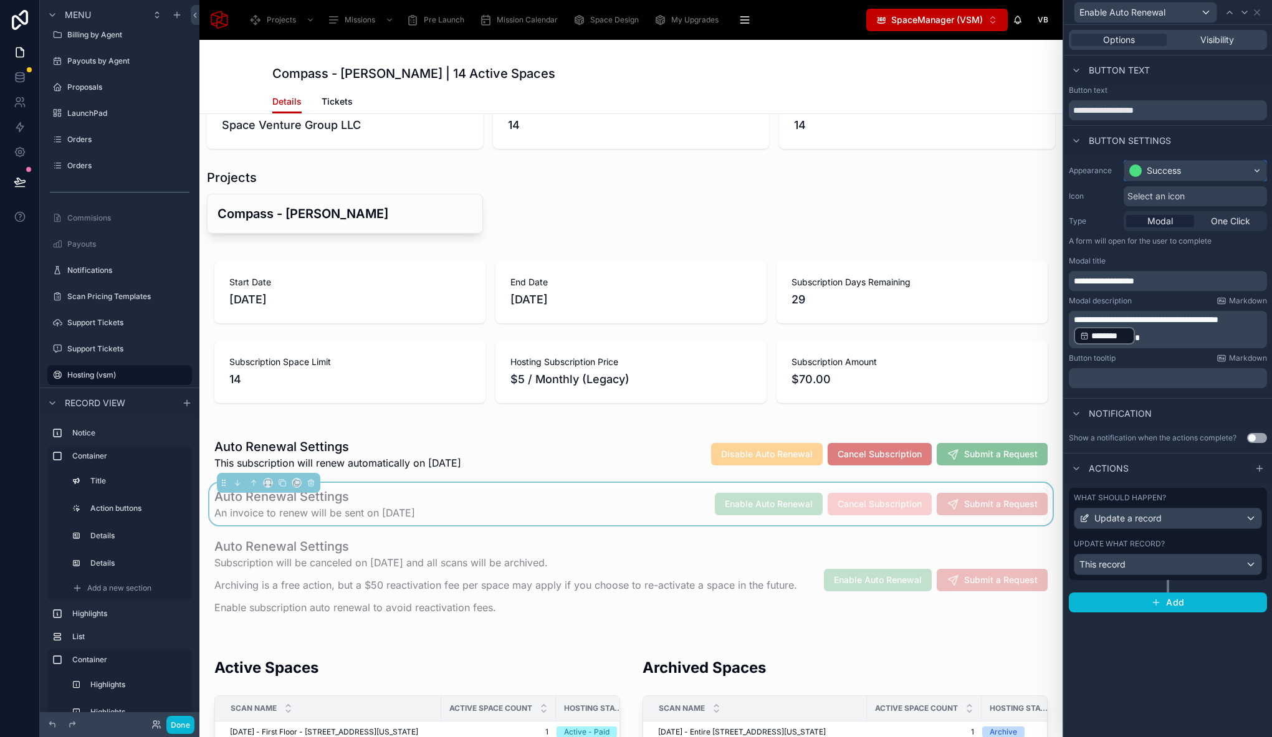
click at [1180, 169] on div "Success" at bounding box center [1164, 171] width 34 height 12
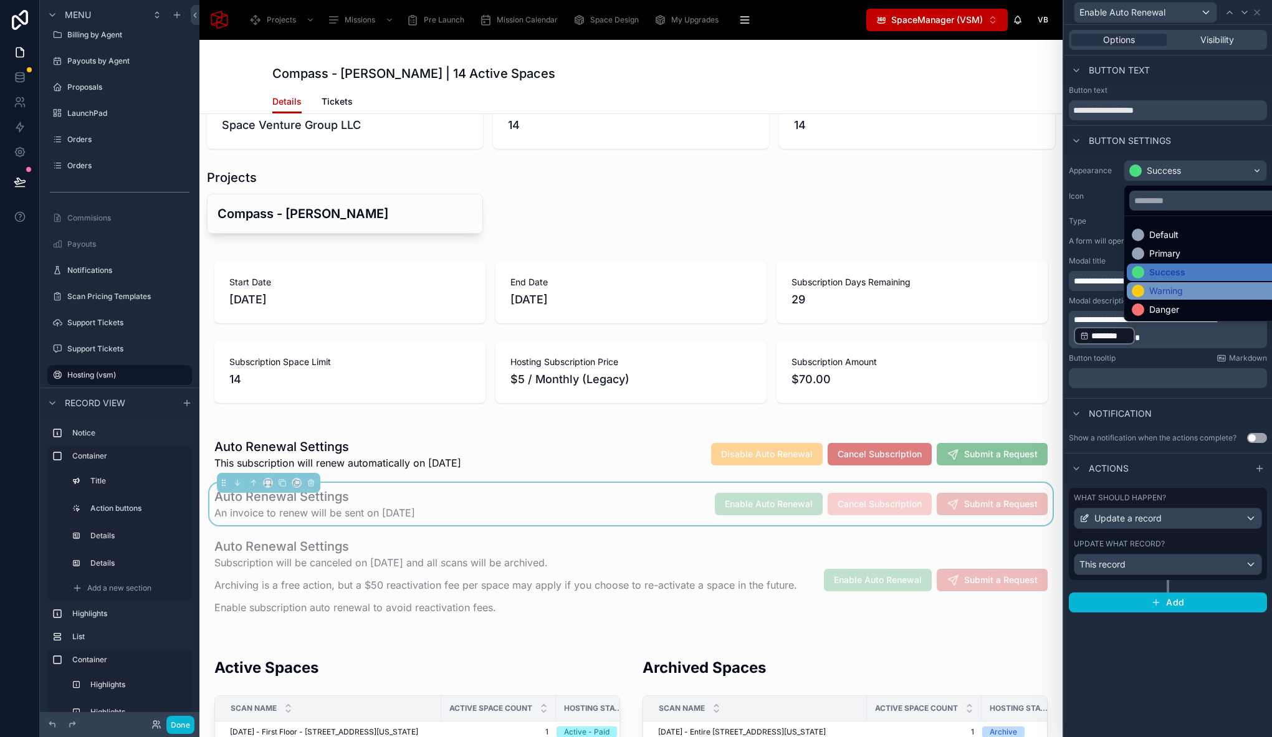
click at [1163, 293] on div "Warning" at bounding box center [1166, 291] width 34 height 12
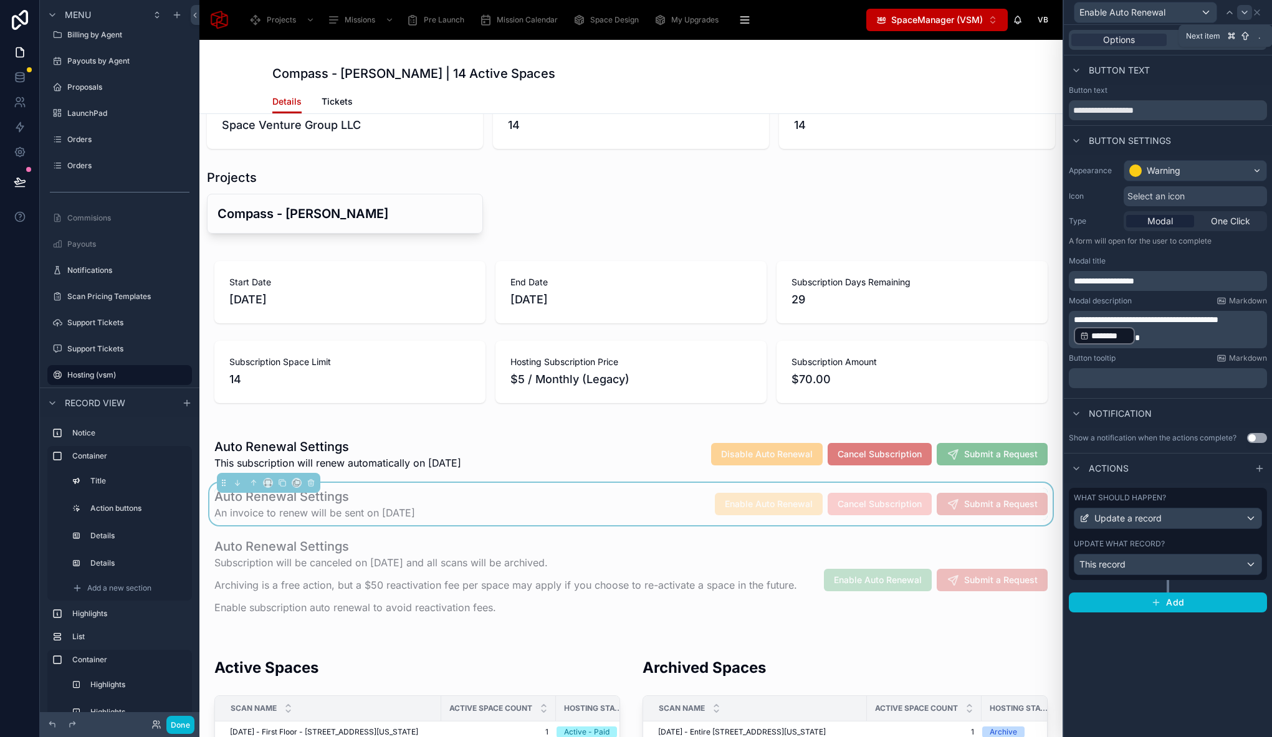
click at [1241, 12] on icon at bounding box center [1244, 12] width 10 height 10
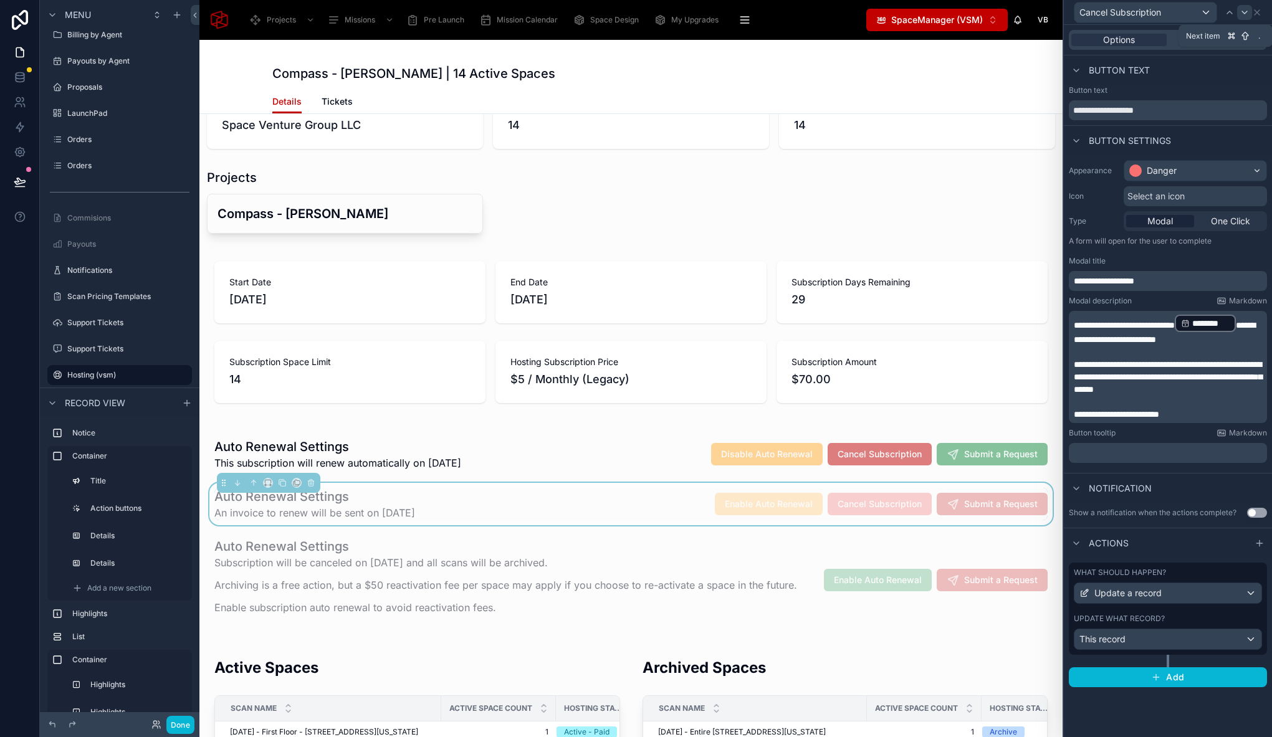
click at [1240, 13] on icon at bounding box center [1244, 12] width 10 height 10
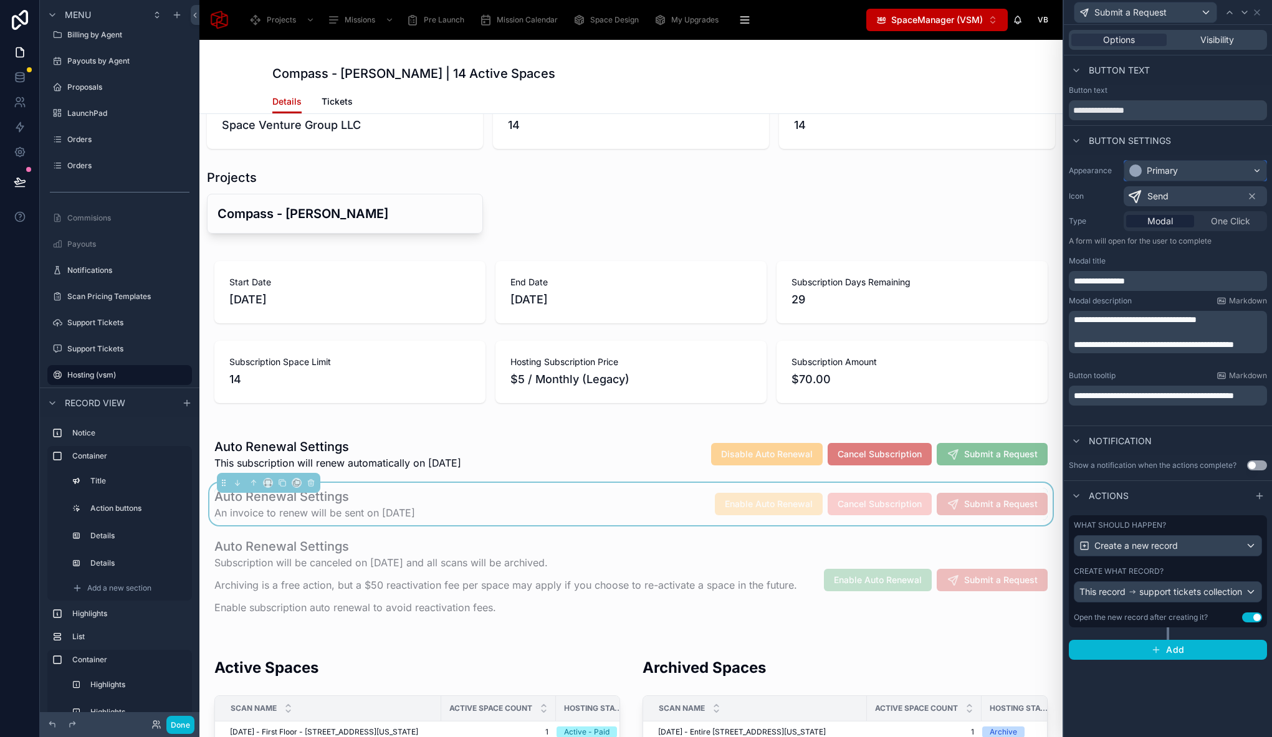
click at [1175, 178] on div "Primary" at bounding box center [1195, 171] width 142 height 20
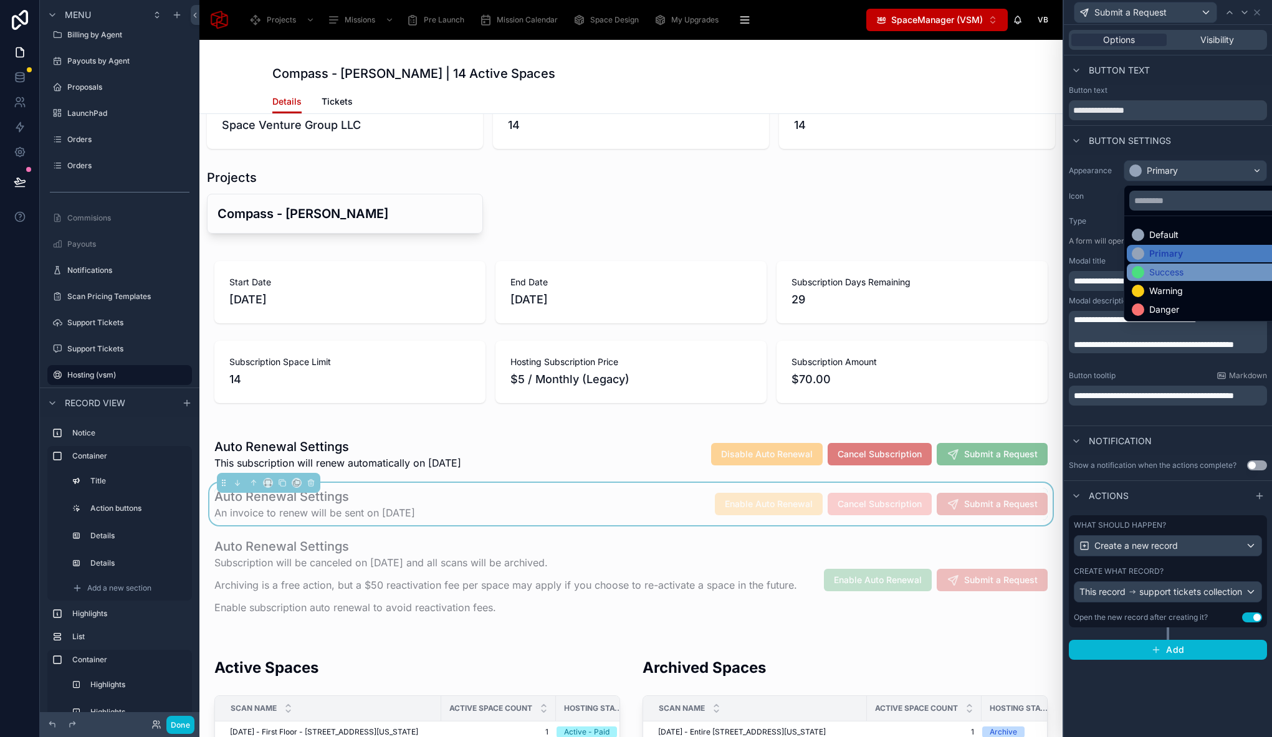
click at [1162, 277] on div "Success" at bounding box center [1166, 272] width 34 height 12
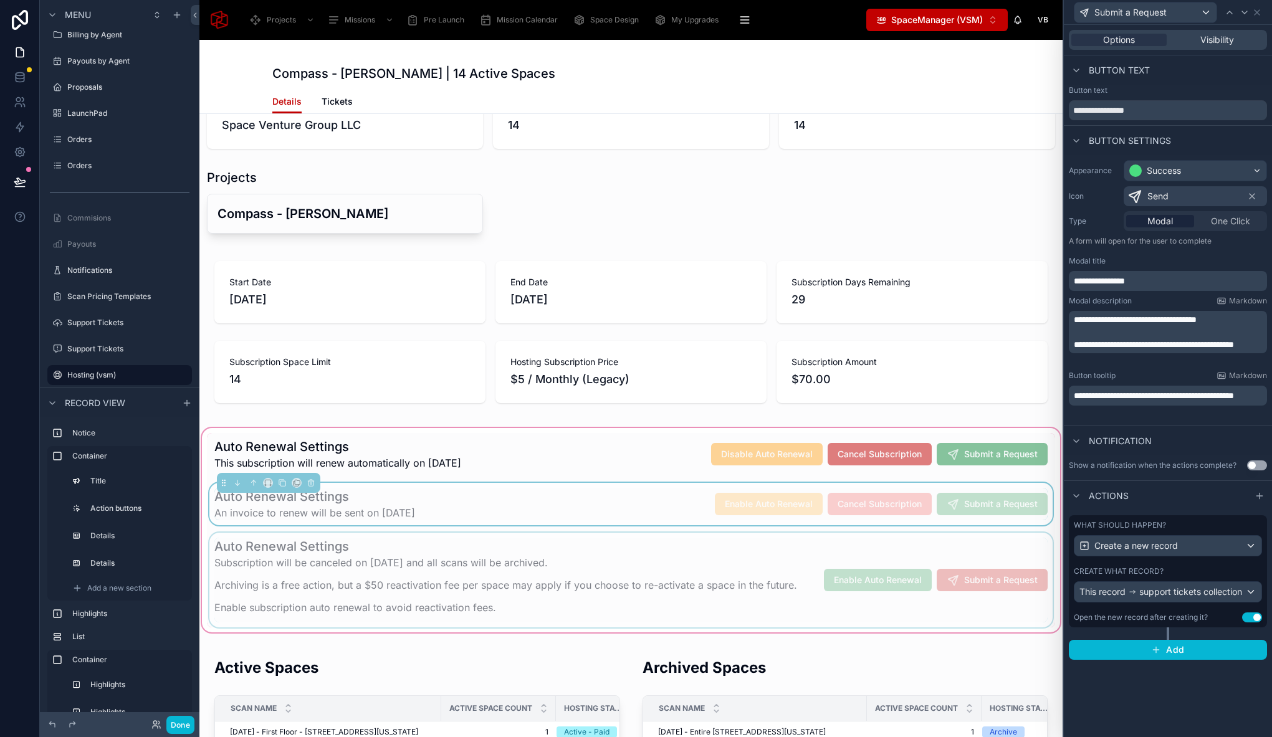
click at [912, 573] on div at bounding box center [631, 580] width 848 height 95
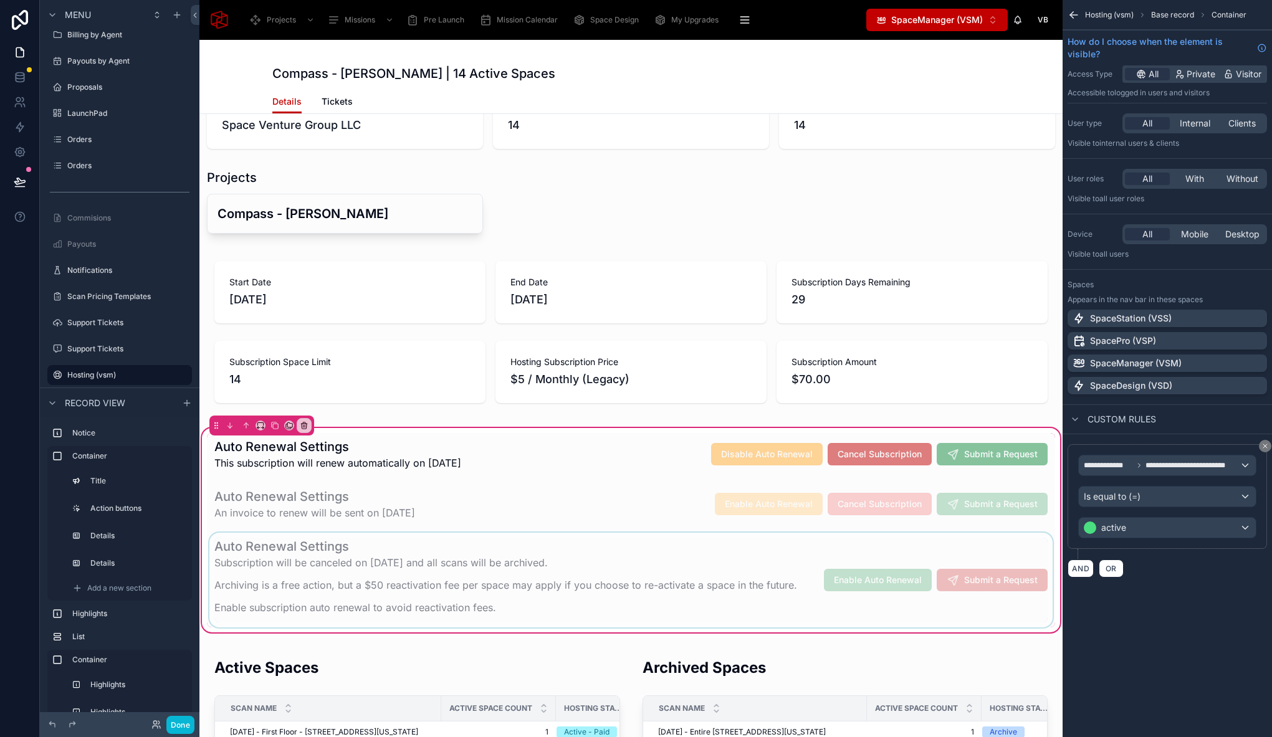
click at [899, 564] on div at bounding box center [631, 580] width 848 height 95
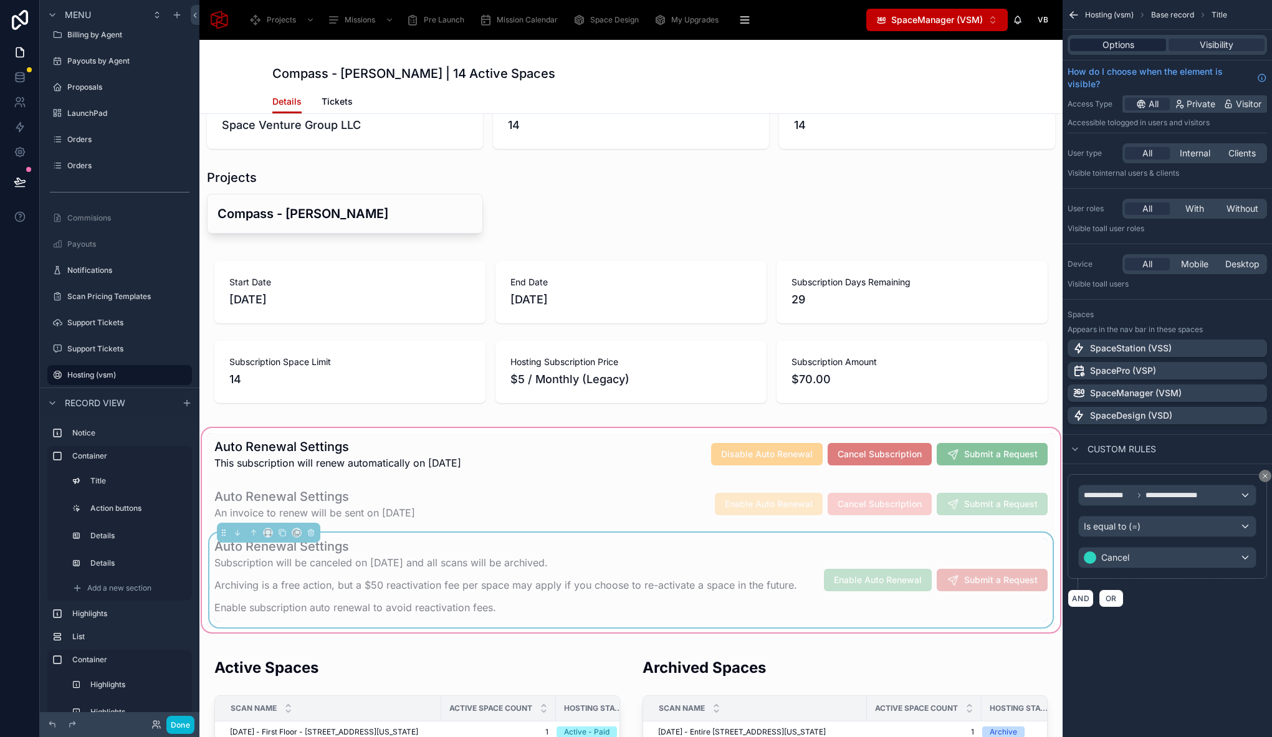
click at [1128, 44] on span "Options" at bounding box center [1118, 45] width 32 height 12
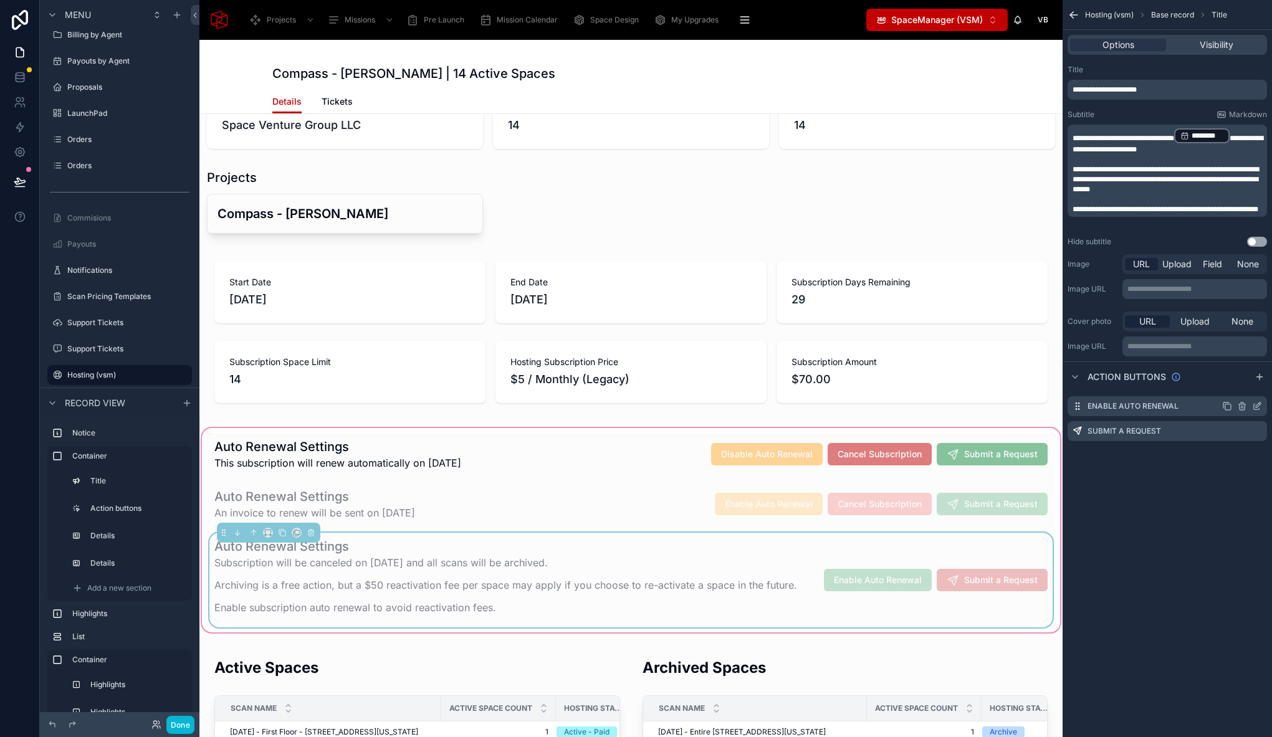
click at [1259, 404] on icon "scrollable content" at bounding box center [1259, 403] width 1 height 1
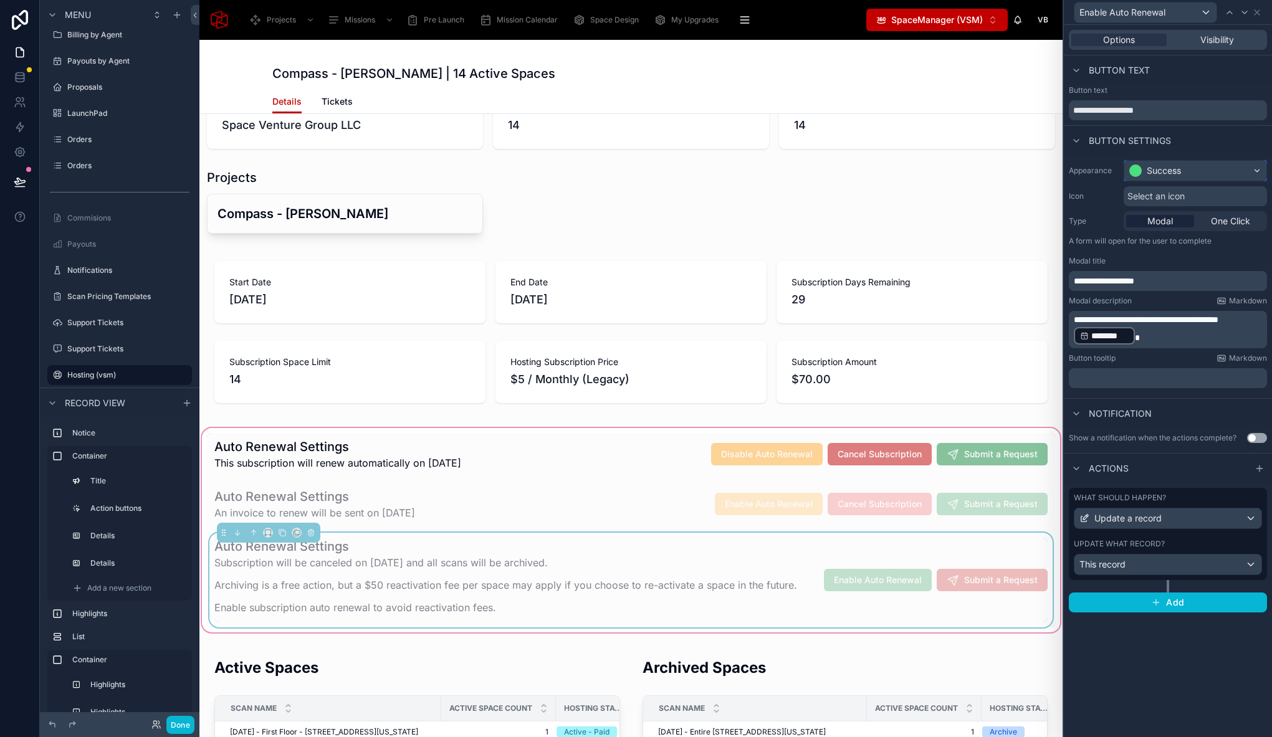
click at [1170, 161] on div "Success" at bounding box center [1195, 171] width 142 height 20
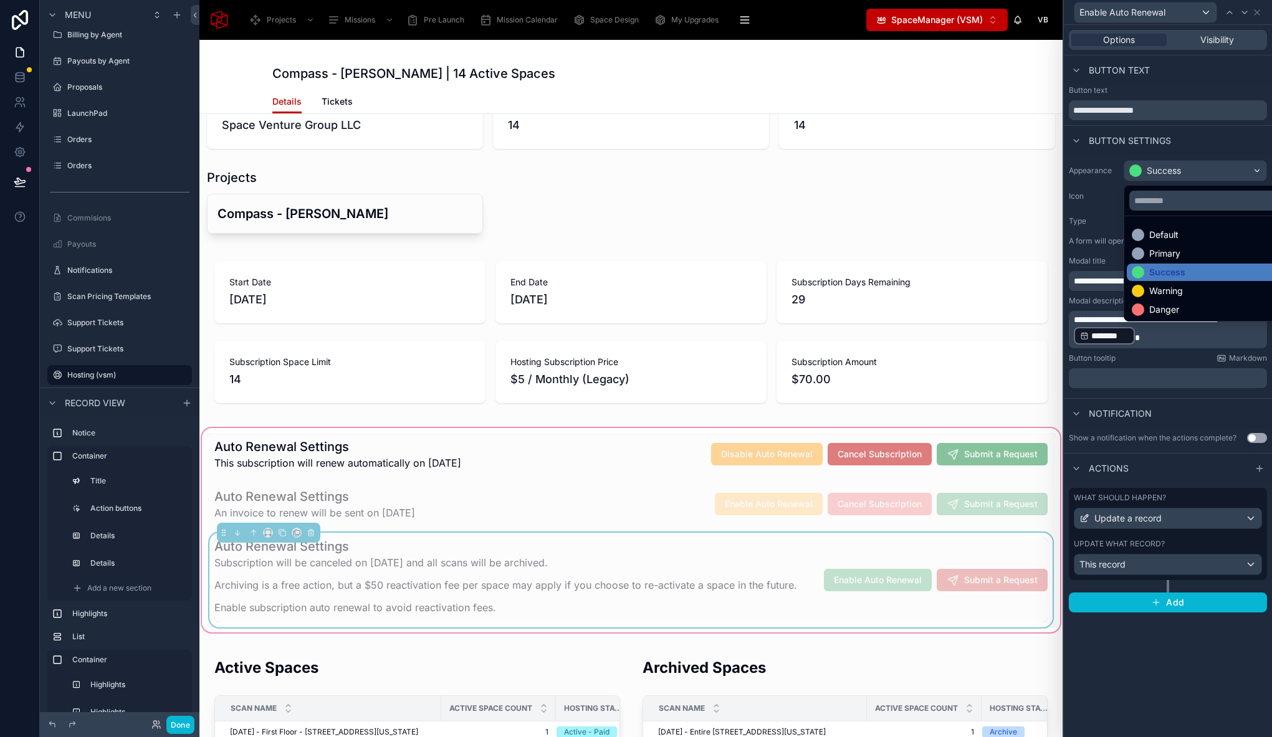
click at [1171, 171] on div at bounding box center [1168, 368] width 208 height 737
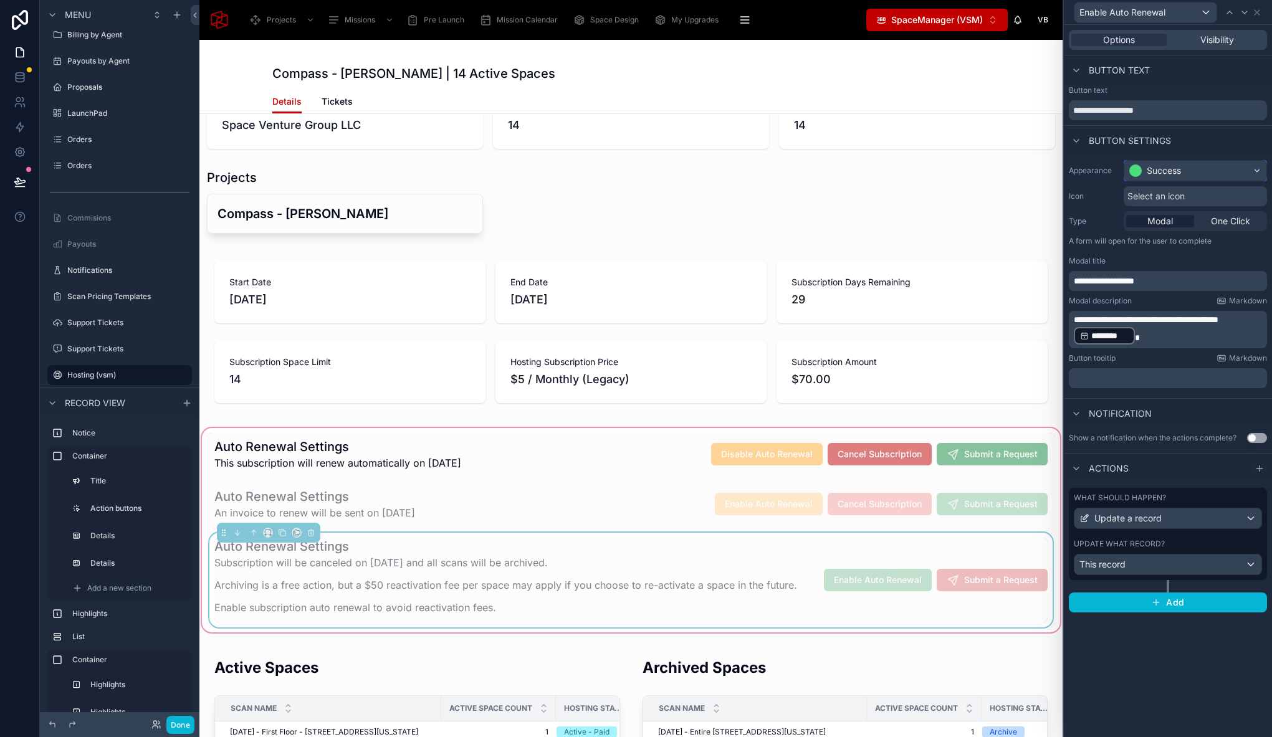
click at [1175, 169] on div "Success" at bounding box center [1164, 171] width 34 height 12
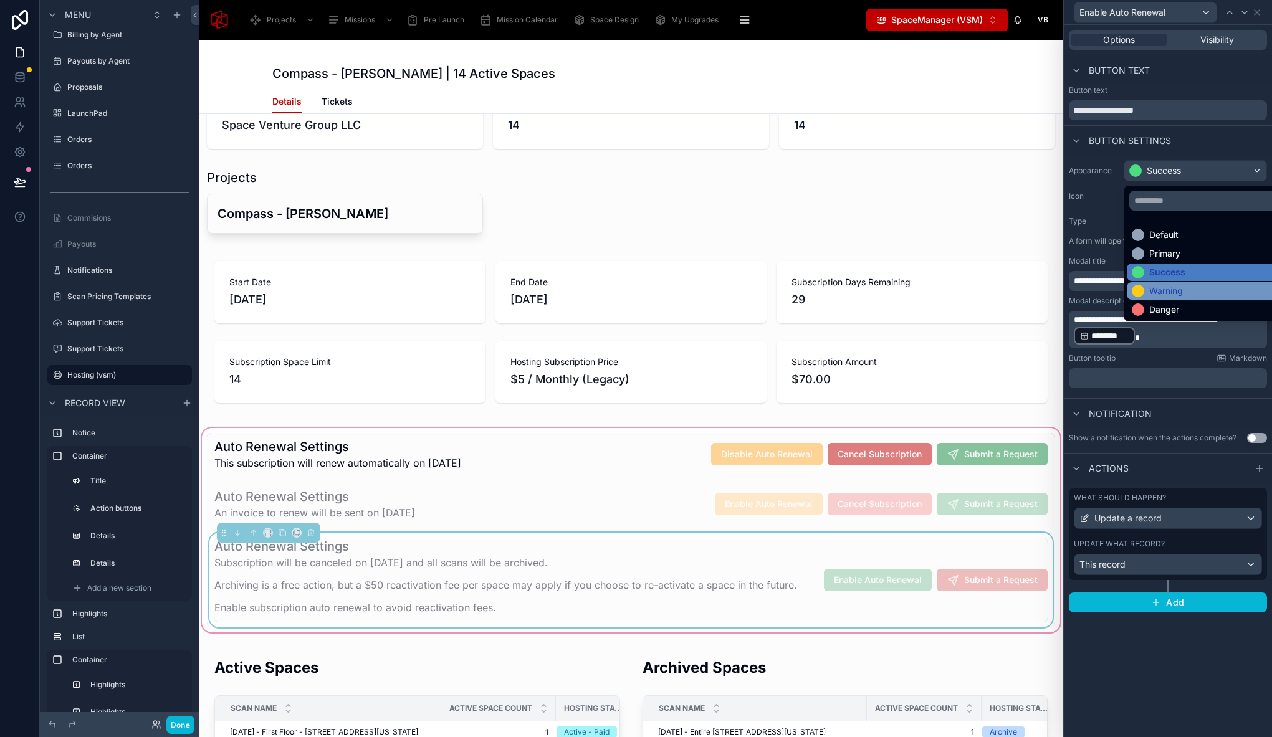
click at [1175, 287] on div "Warning" at bounding box center [1166, 291] width 34 height 12
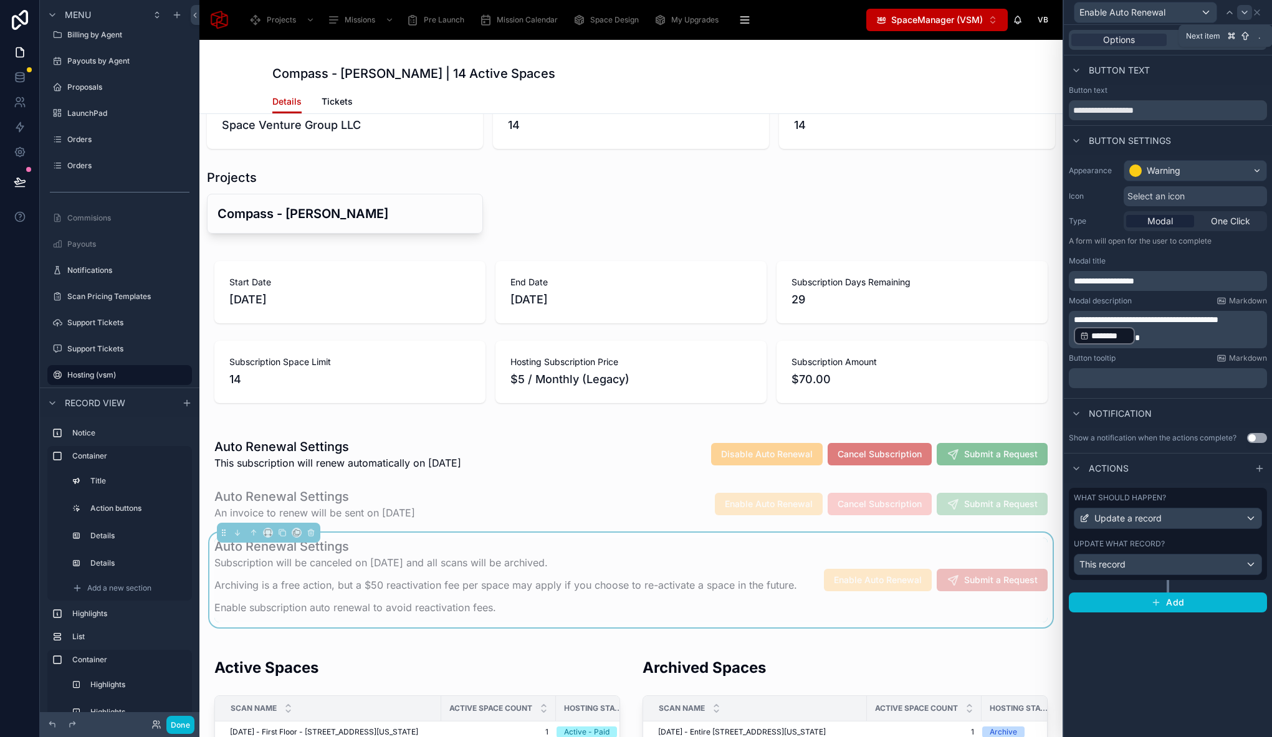
click at [1241, 14] on icon at bounding box center [1244, 12] width 10 height 10
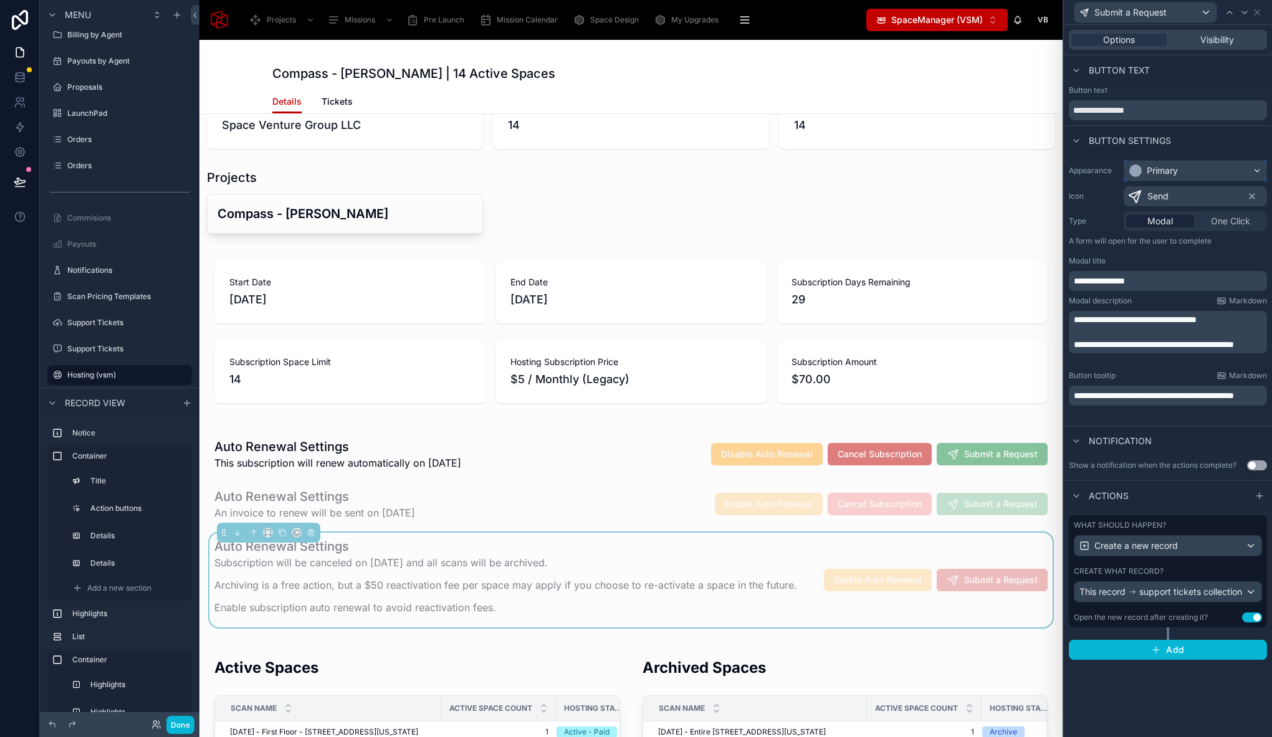
click at [1183, 175] on div "Primary" at bounding box center [1195, 171] width 142 height 20
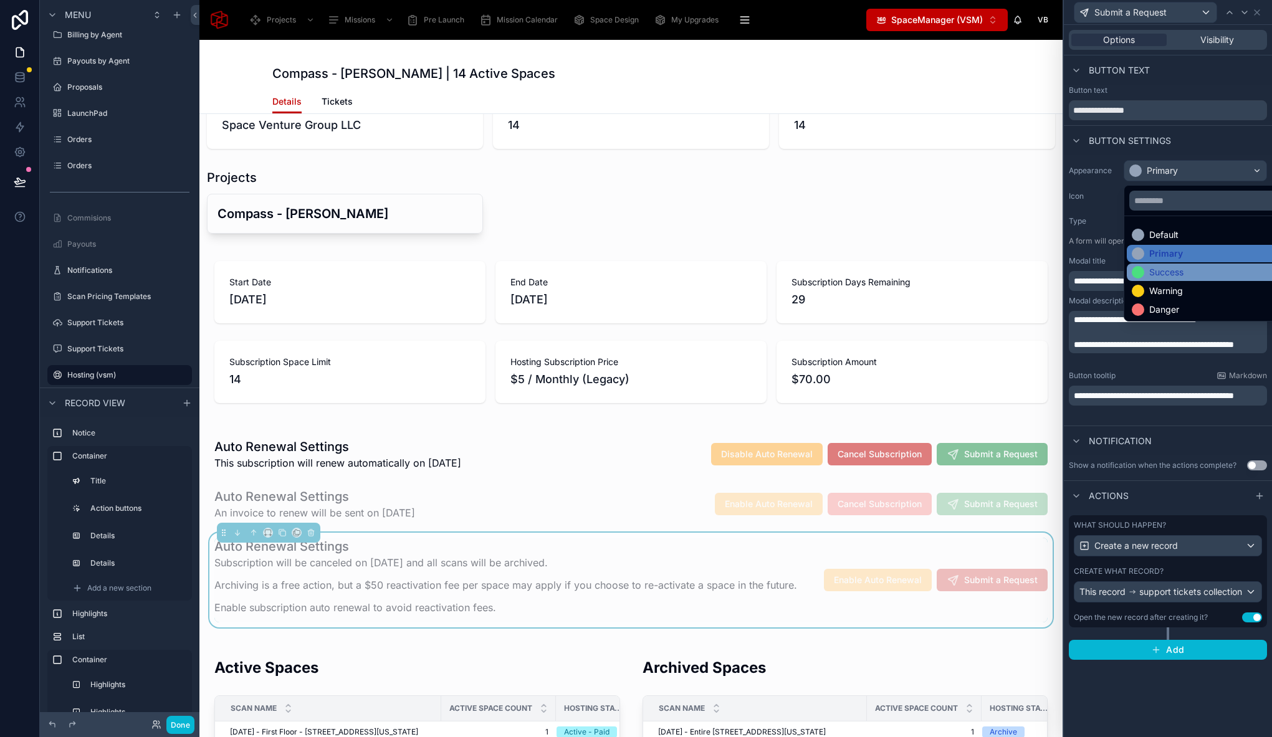
click at [1162, 274] on div "Success" at bounding box center [1166, 272] width 34 height 12
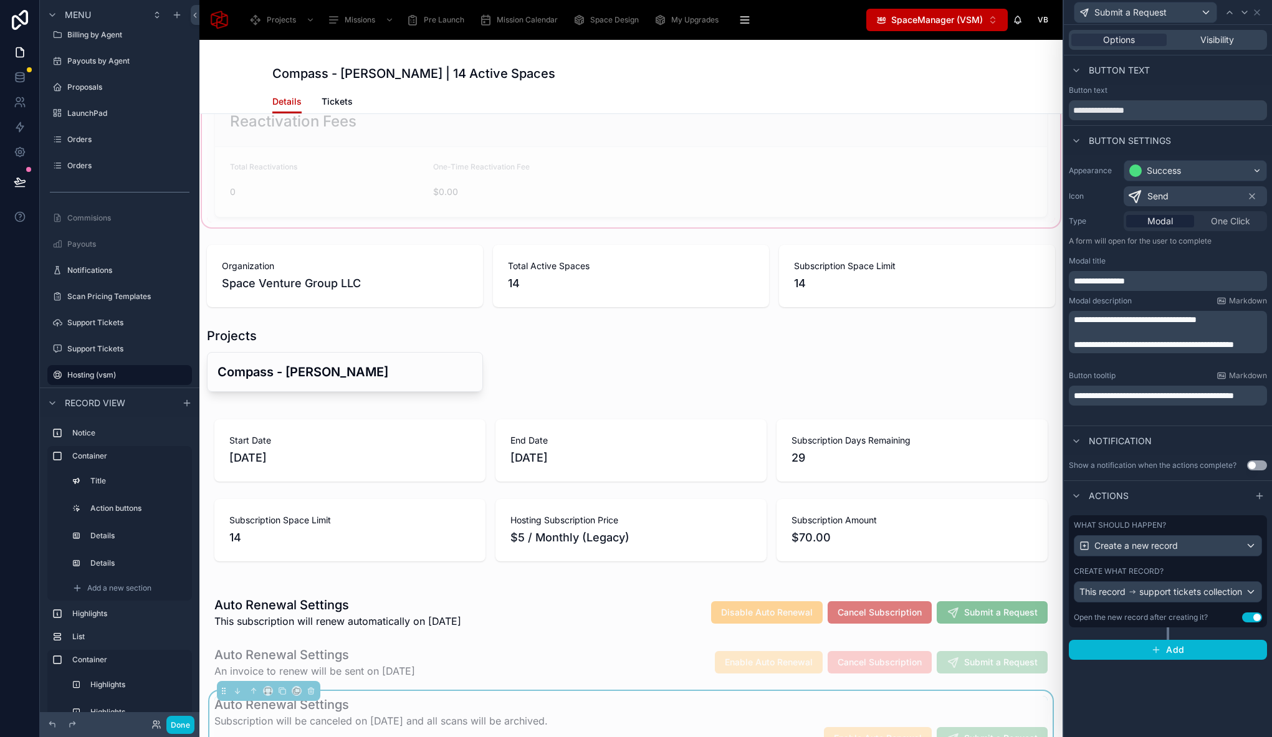
scroll to position [0, 0]
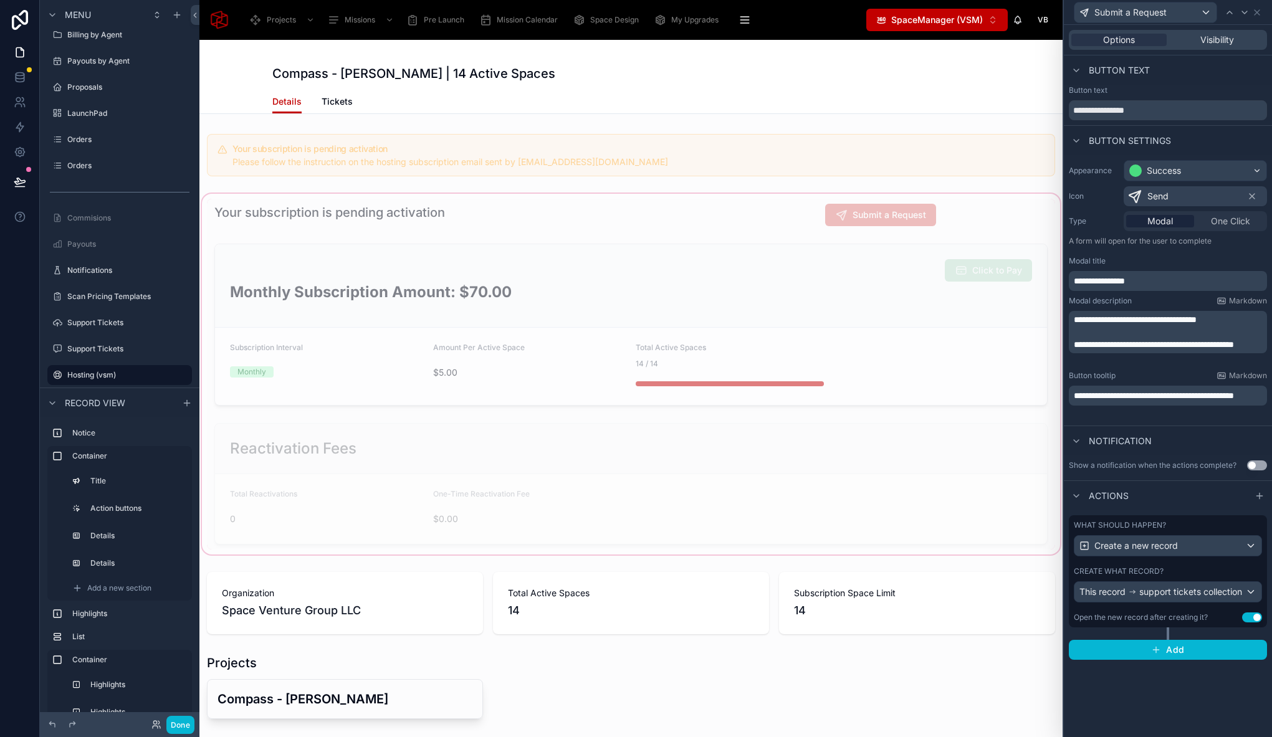
click at [726, 205] on div at bounding box center [630, 374] width 863 height 366
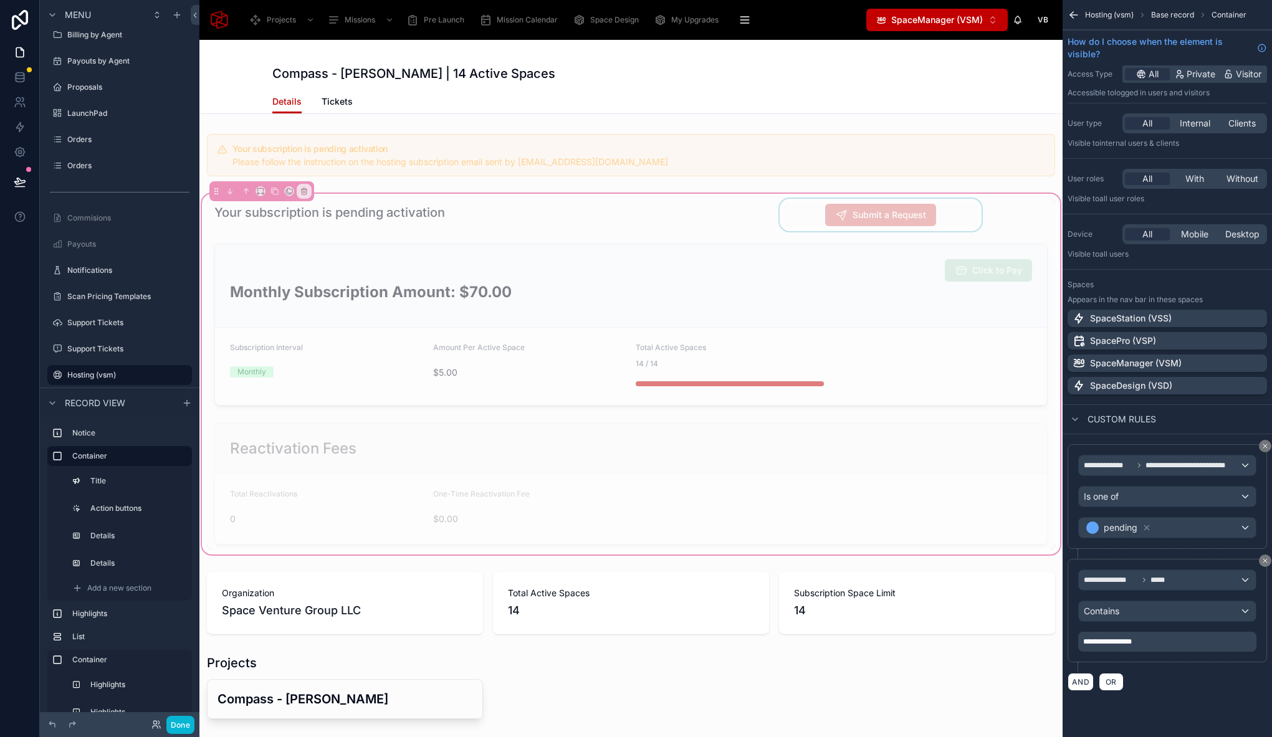
click at [808, 219] on div at bounding box center [880, 215] width 206 height 32
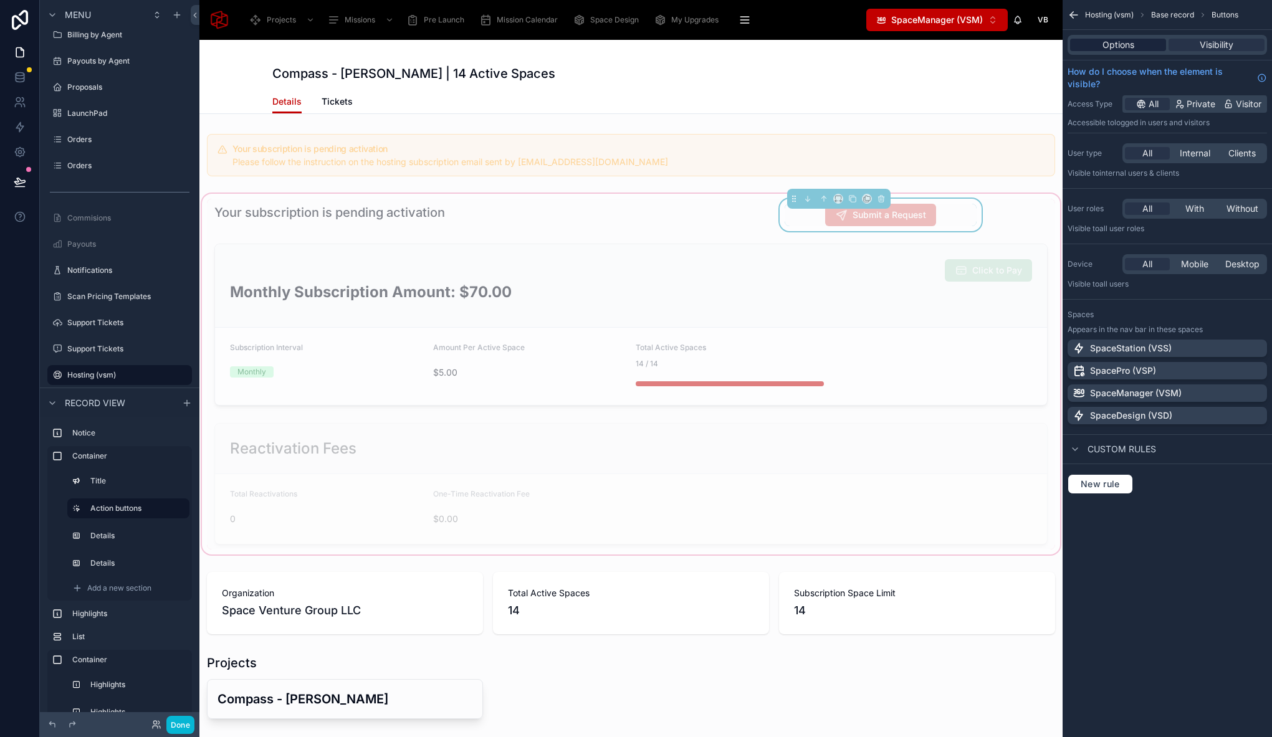
click at [1133, 40] on span "Options" at bounding box center [1118, 45] width 32 height 12
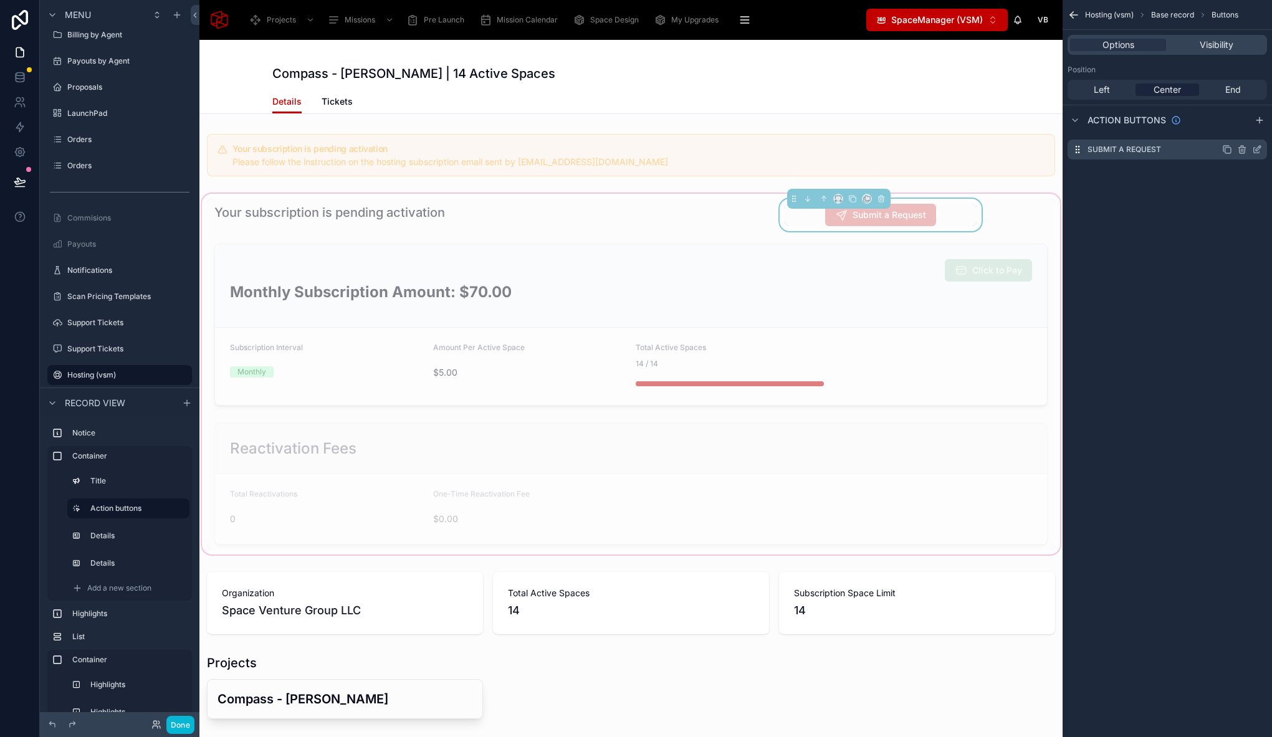
click at [1261, 153] on icon "scrollable content" at bounding box center [1257, 150] width 10 height 10
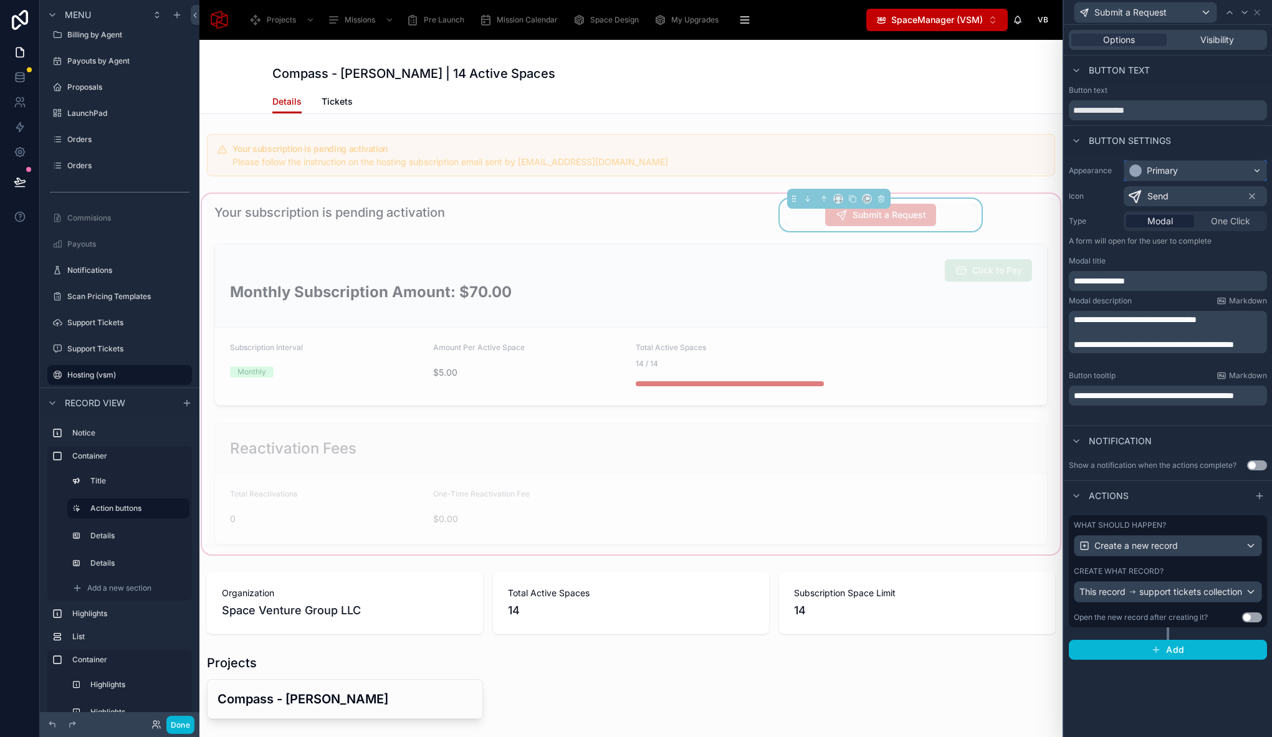
click at [1166, 165] on div "Primary" at bounding box center [1162, 171] width 31 height 12
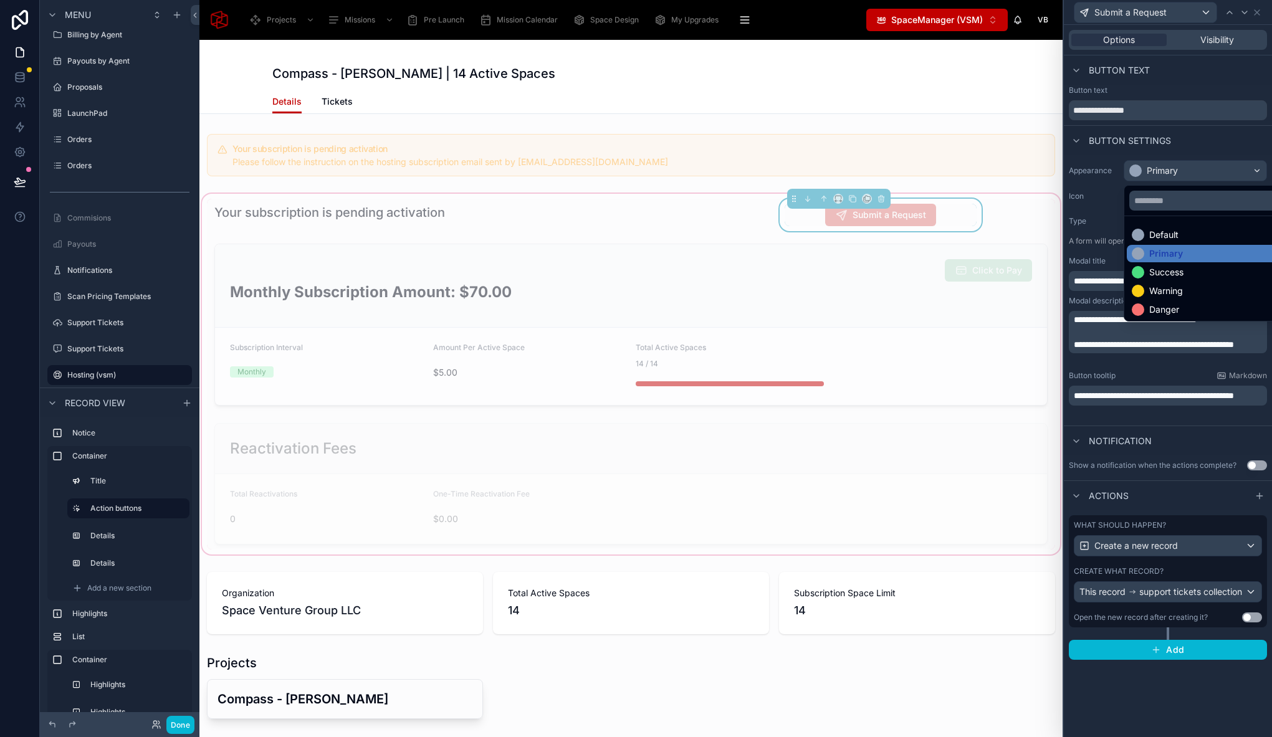
click at [1172, 273] on div "Success" at bounding box center [1166, 272] width 34 height 12
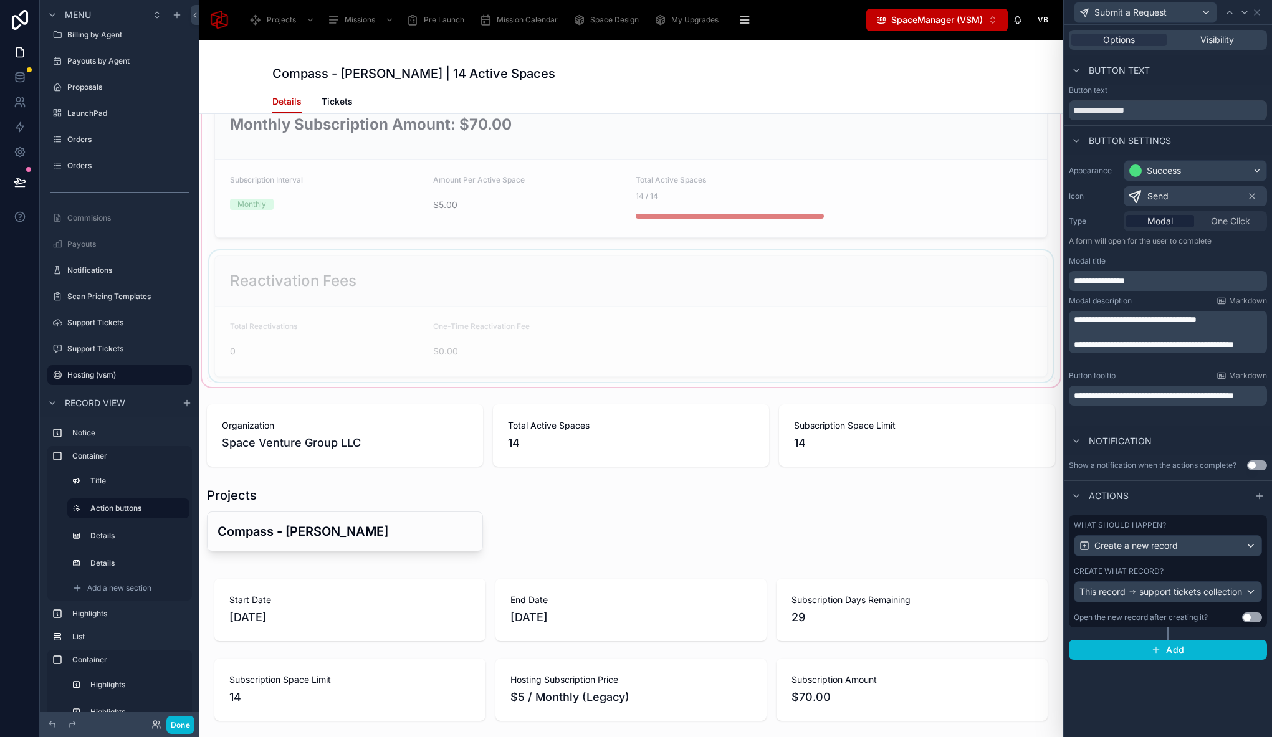
scroll to position [95, 0]
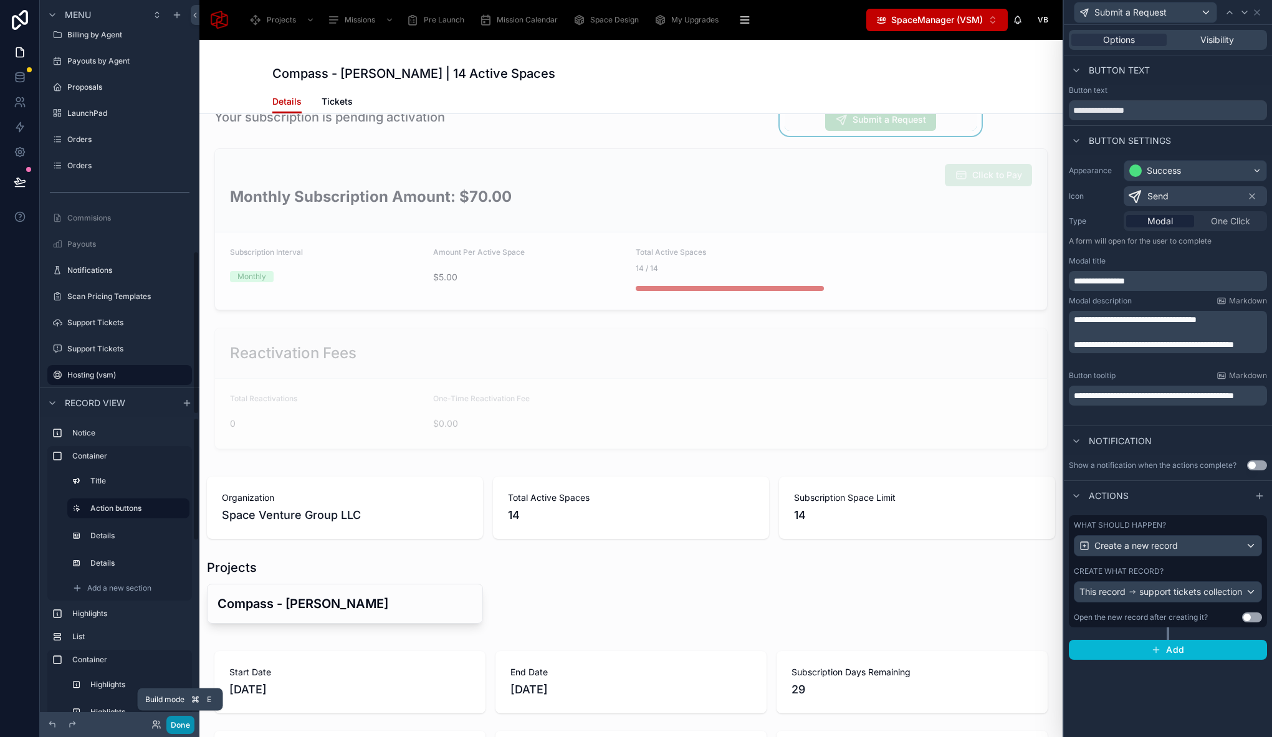
click at [183, 729] on button "Done" at bounding box center [180, 725] width 28 height 18
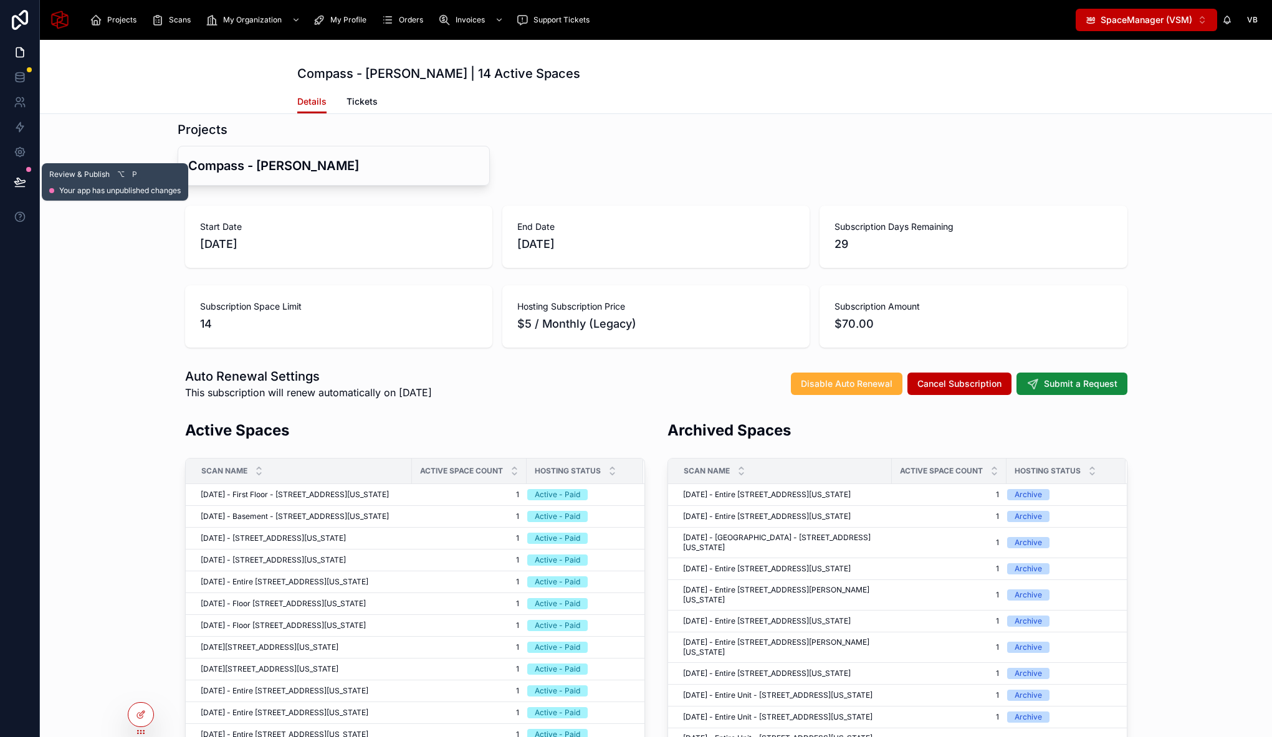
click at [26, 178] on button at bounding box center [19, 182] width 27 height 35
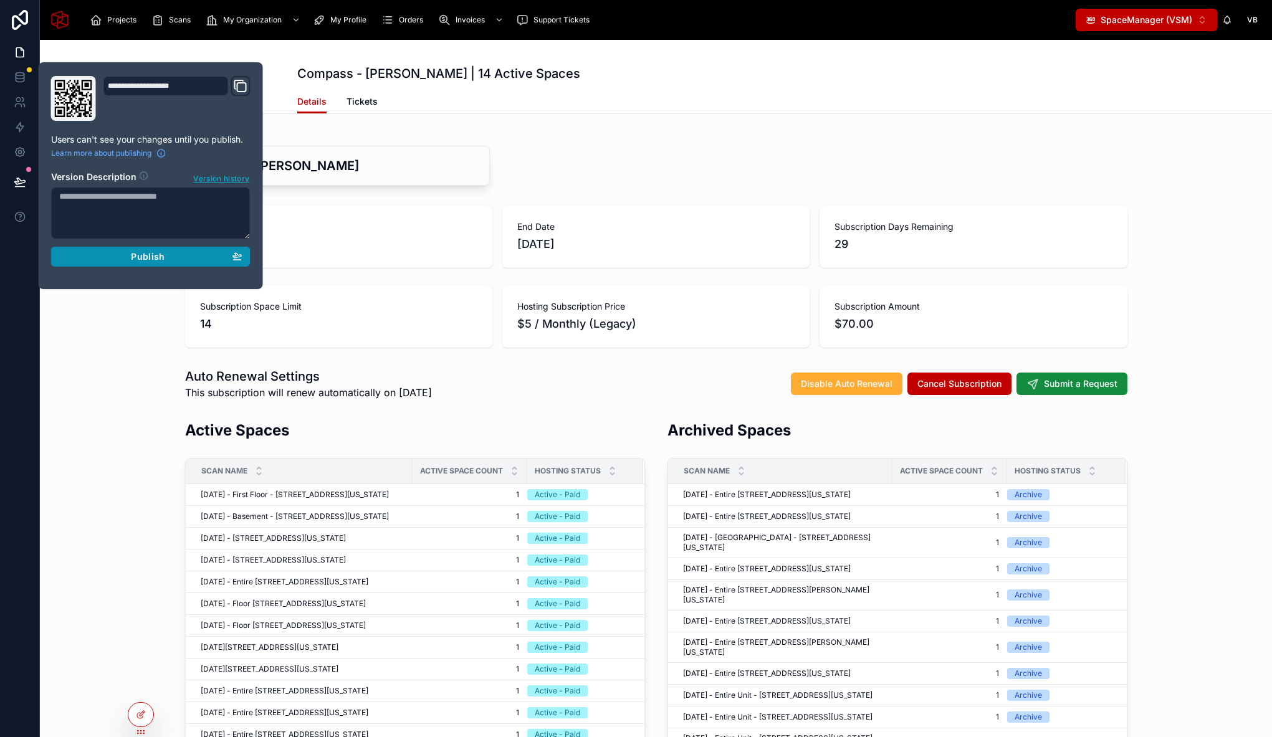
click at [137, 258] on span "Publish" at bounding box center [148, 256] width 34 height 11
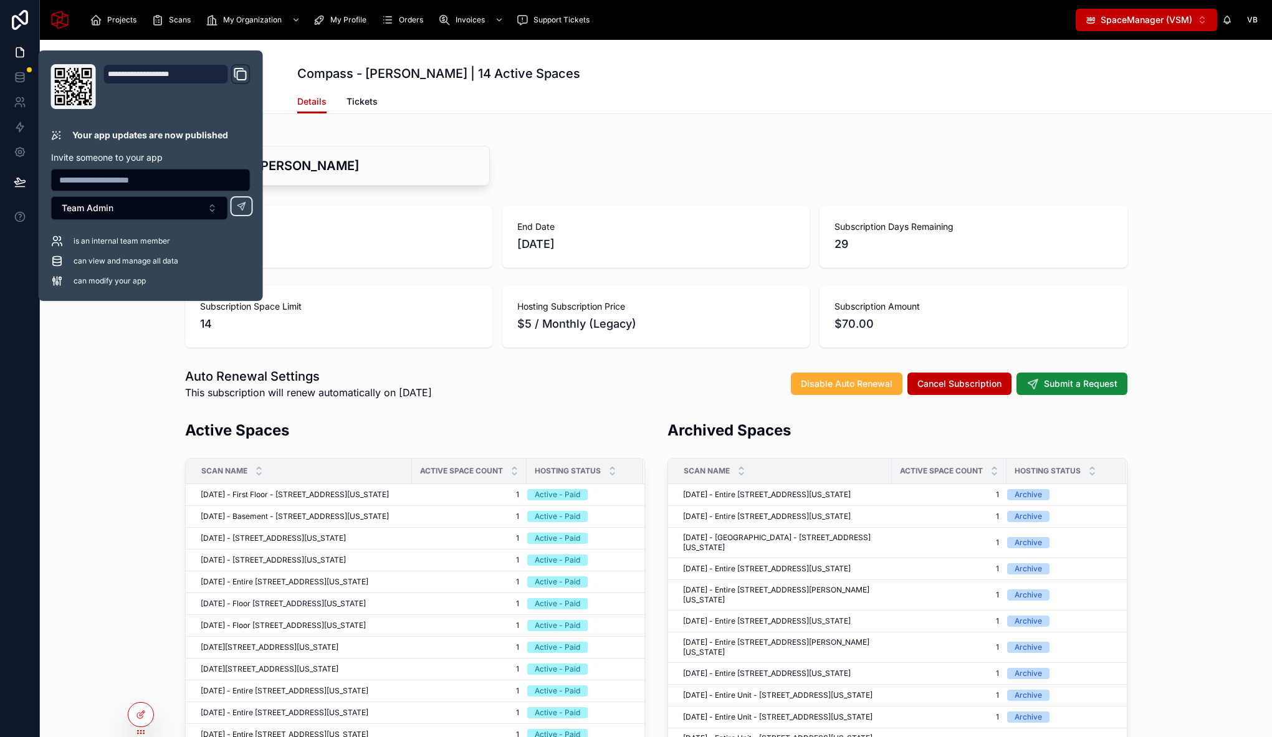
click at [116, 346] on div "Start Date 03/09/2025 End Date 03/10/2025 Subscription Days Remaining 29 Subscr…" at bounding box center [656, 277] width 1232 height 152
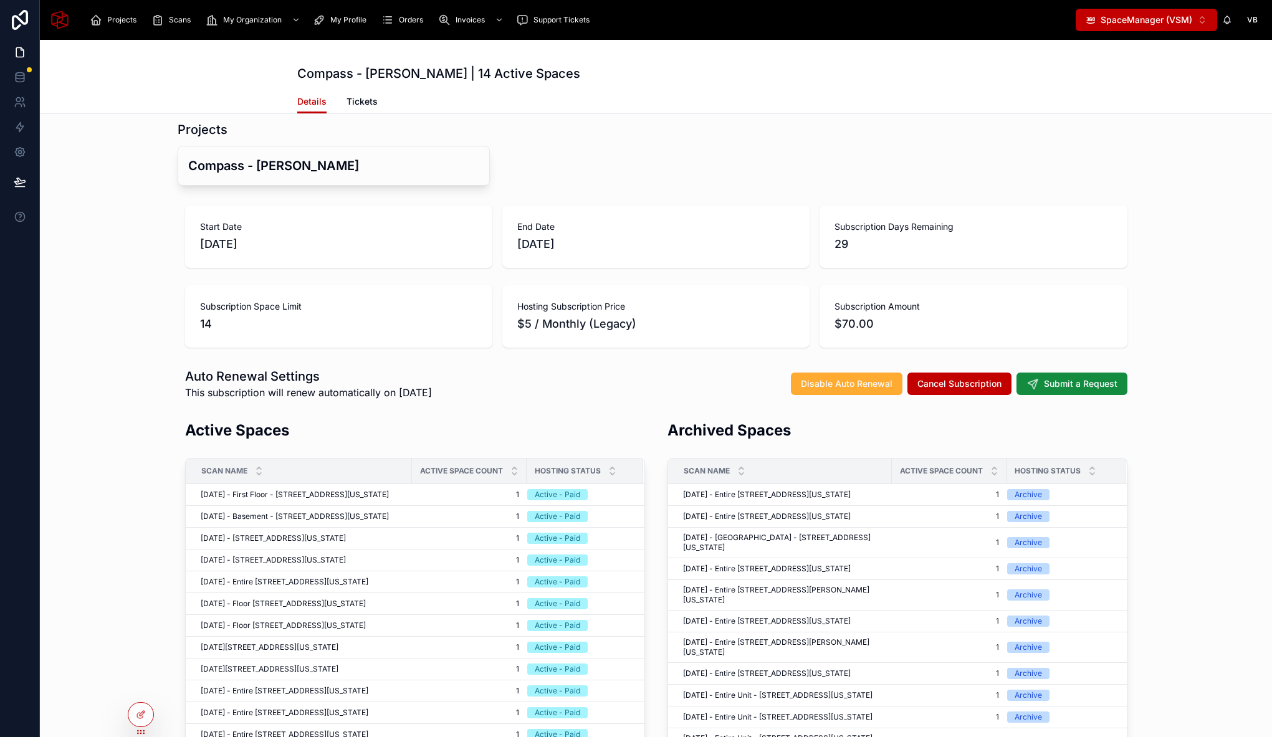
click at [1160, 157] on div "Projects Compass - Sameh" at bounding box center [656, 153] width 1232 height 75
click at [1214, 371] on div "Auto Renewal Settings This subscription will renew automatically on 03/10/2025 …" at bounding box center [656, 384] width 1232 height 42
click at [107, 322] on div "Start Date 03/09/2025 End Date 03/10/2025 Subscription Days Remaining 29 Subscr…" at bounding box center [656, 277] width 1232 height 152
click at [1142, 200] on div "Organization Space Venture Group LLC Total Active Spaces 14 Subscription Space …" at bounding box center [656, 522] width 1232 height 977
click at [603, 180] on div "Compass - Sameh" at bounding box center [656, 166] width 957 height 40
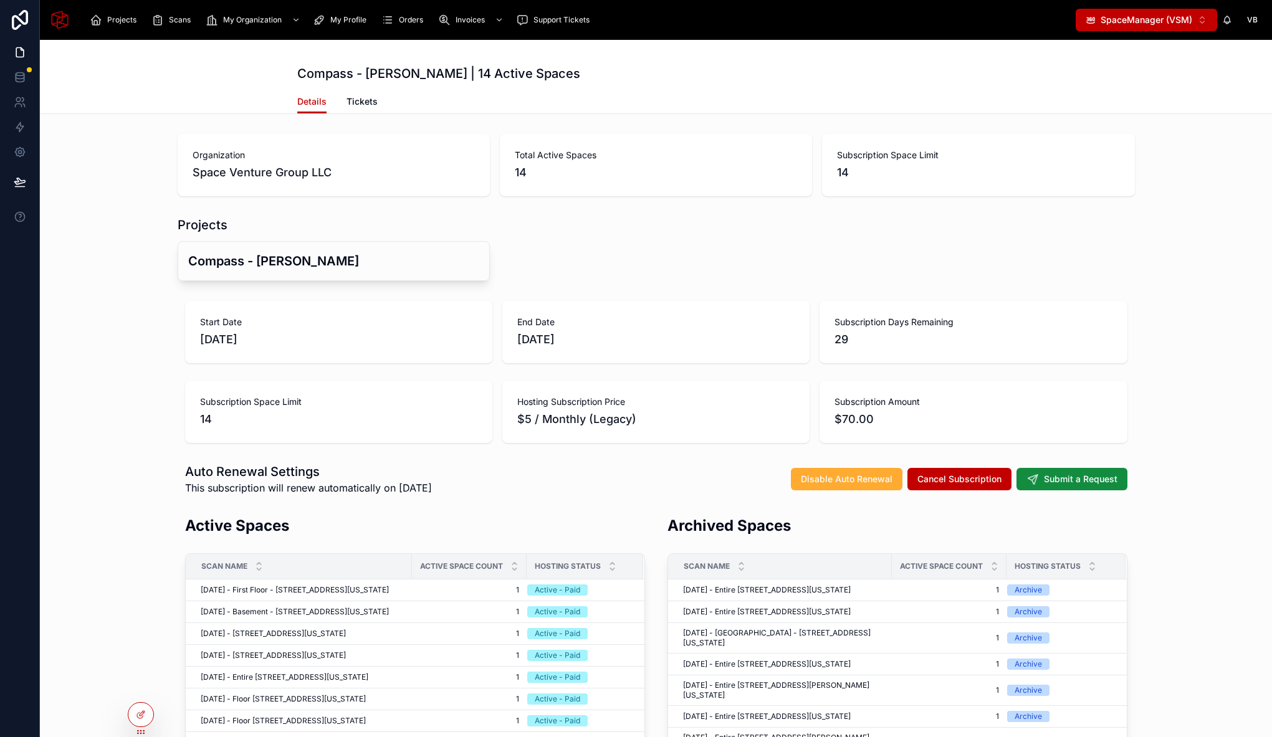
click at [1148, 269] on div "Projects Compass - Sameh" at bounding box center [656, 248] width 1232 height 75
click at [111, 19] on span "Projects" at bounding box center [121, 20] width 29 height 10
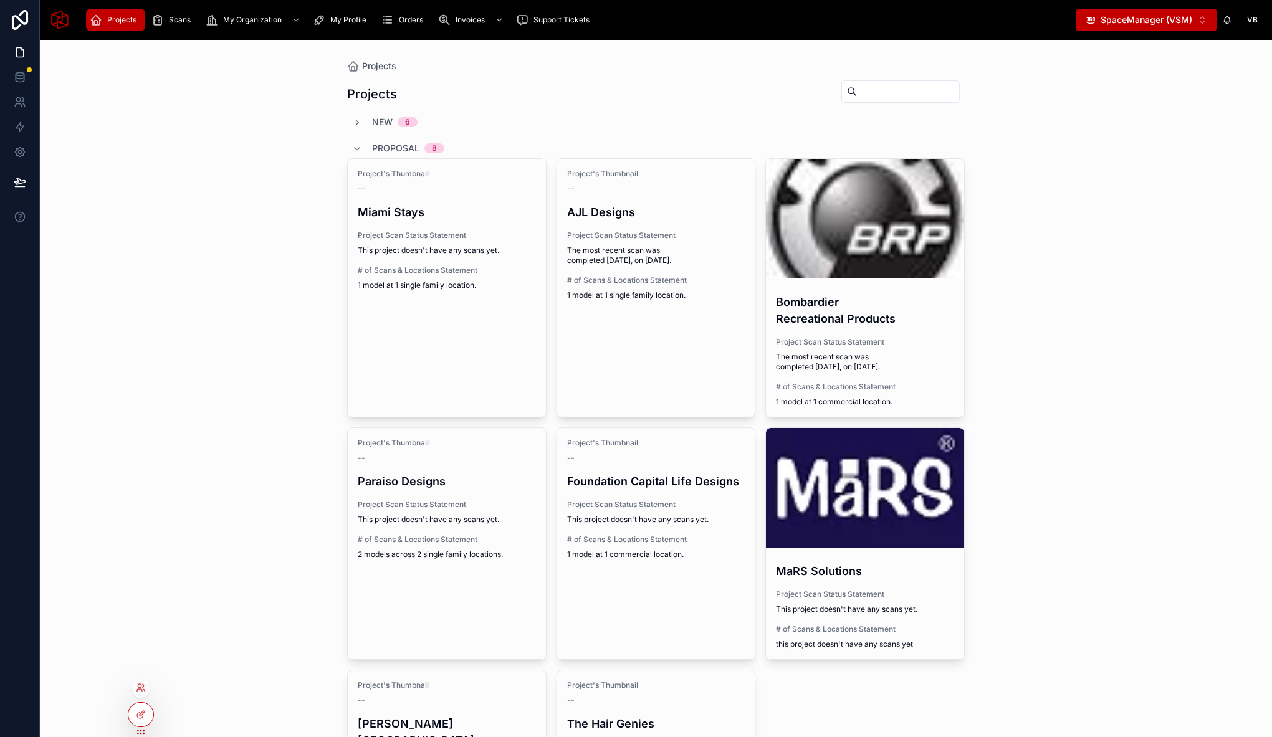
click at [143, 682] on div at bounding box center [141, 688] width 20 height 20
click at [140, 690] on icon at bounding box center [141, 688] width 10 height 10
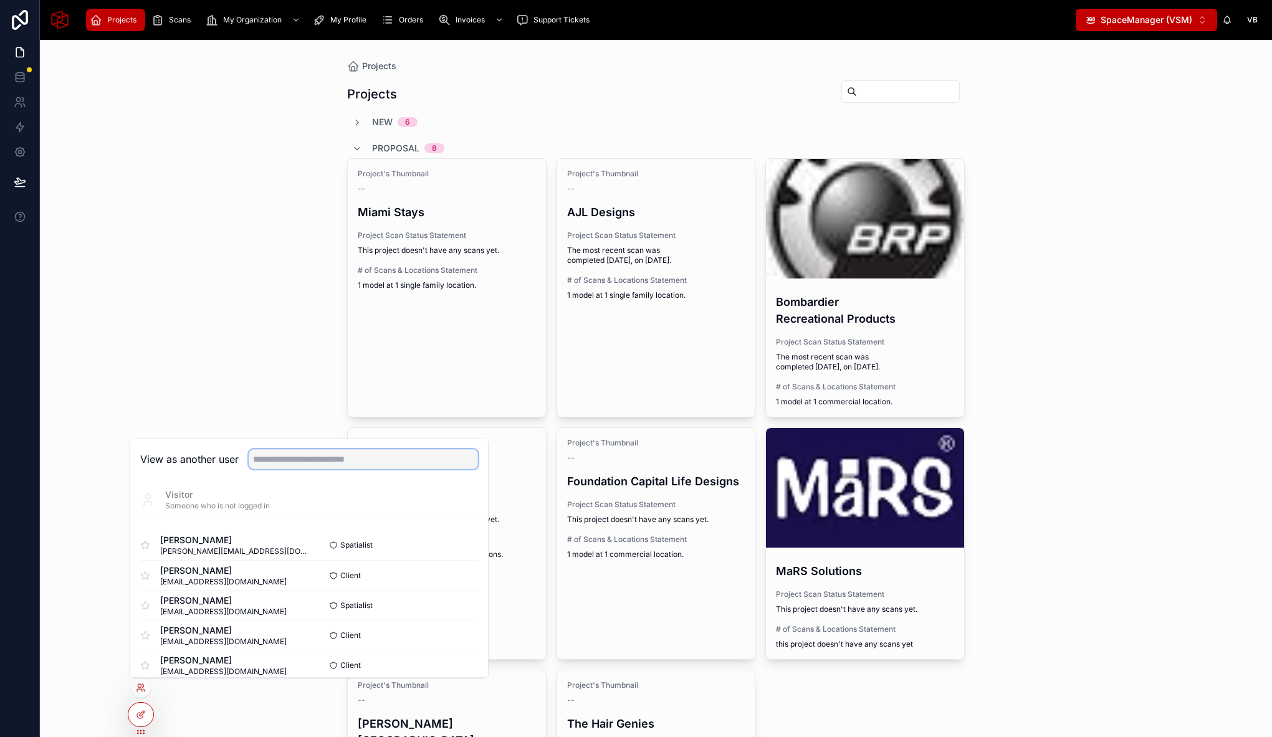
click at [372, 461] on input "text" at bounding box center [363, 459] width 229 height 20
click at [313, 458] on input "text" at bounding box center [363, 459] width 229 height 20
type input "****"
click at [462, 549] on button "Select" at bounding box center [462, 546] width 32 height 18
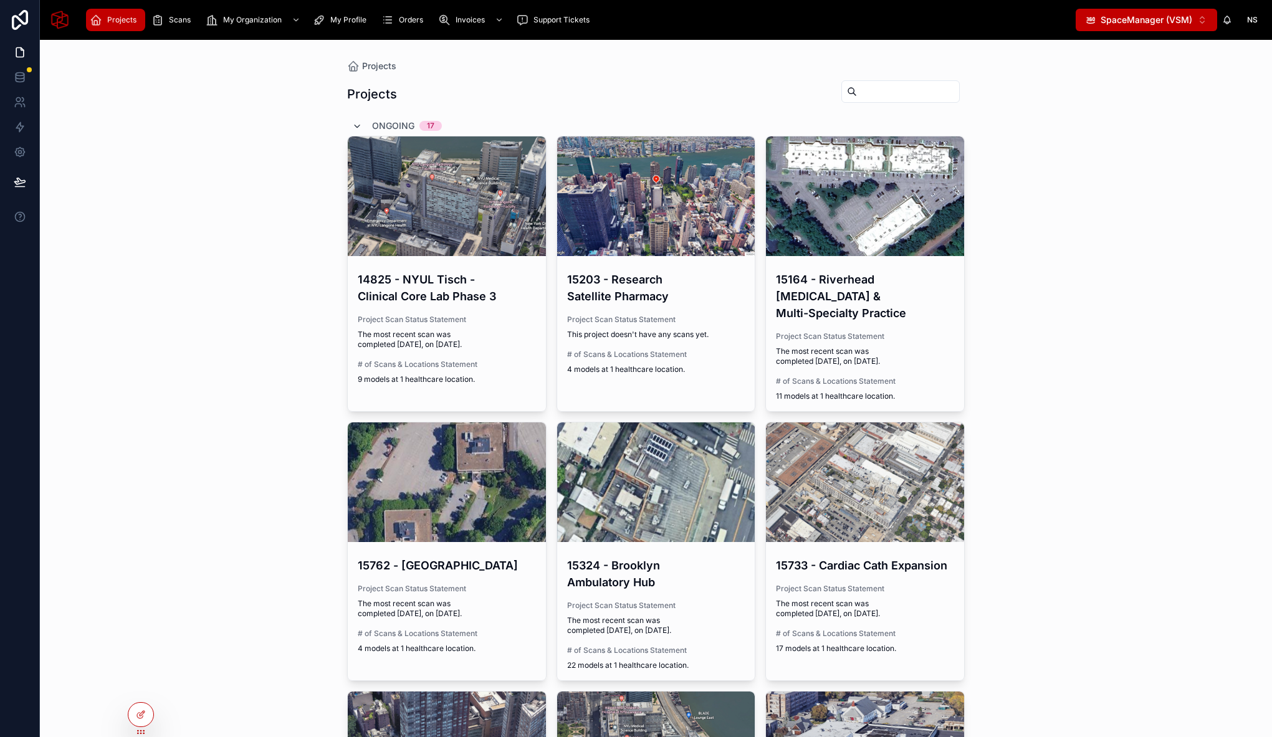
click at [353, 125] on icon at bounding box center [357, 127] width 10 height 10
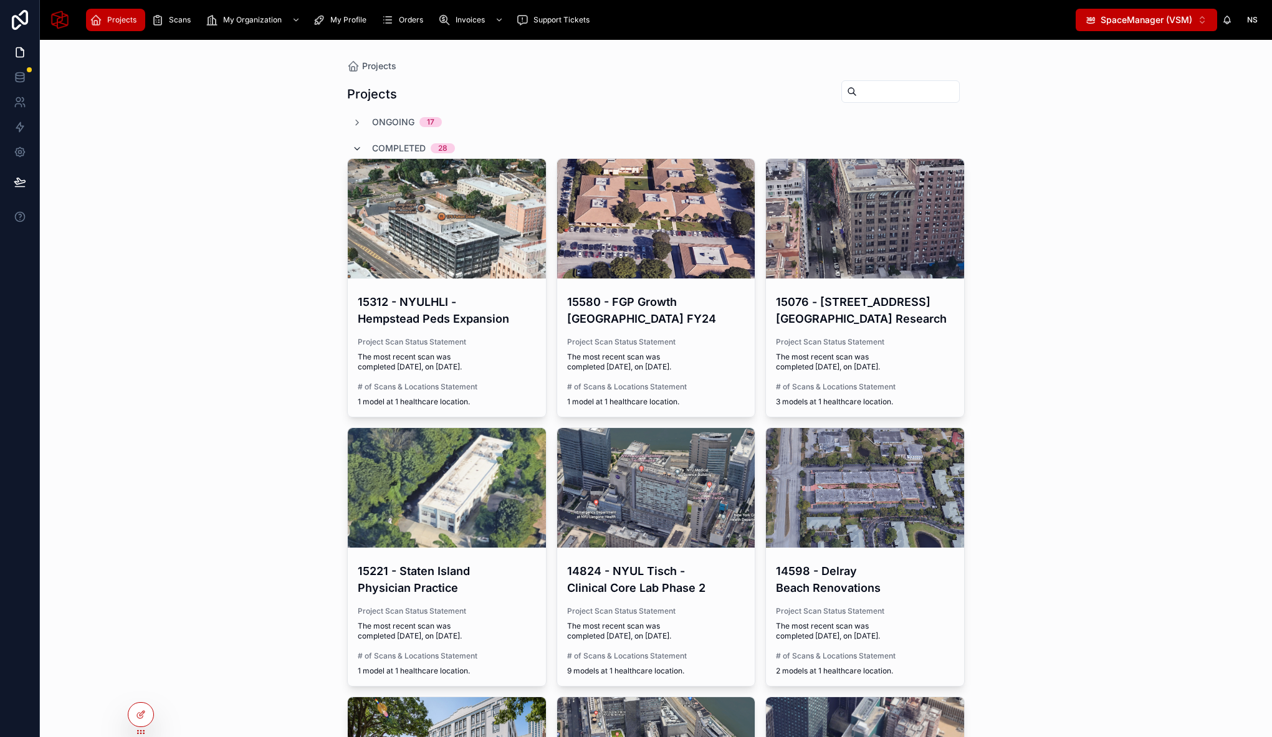
click at [352, 148] on icon at bounding box center [357, 149] width 10 height 10
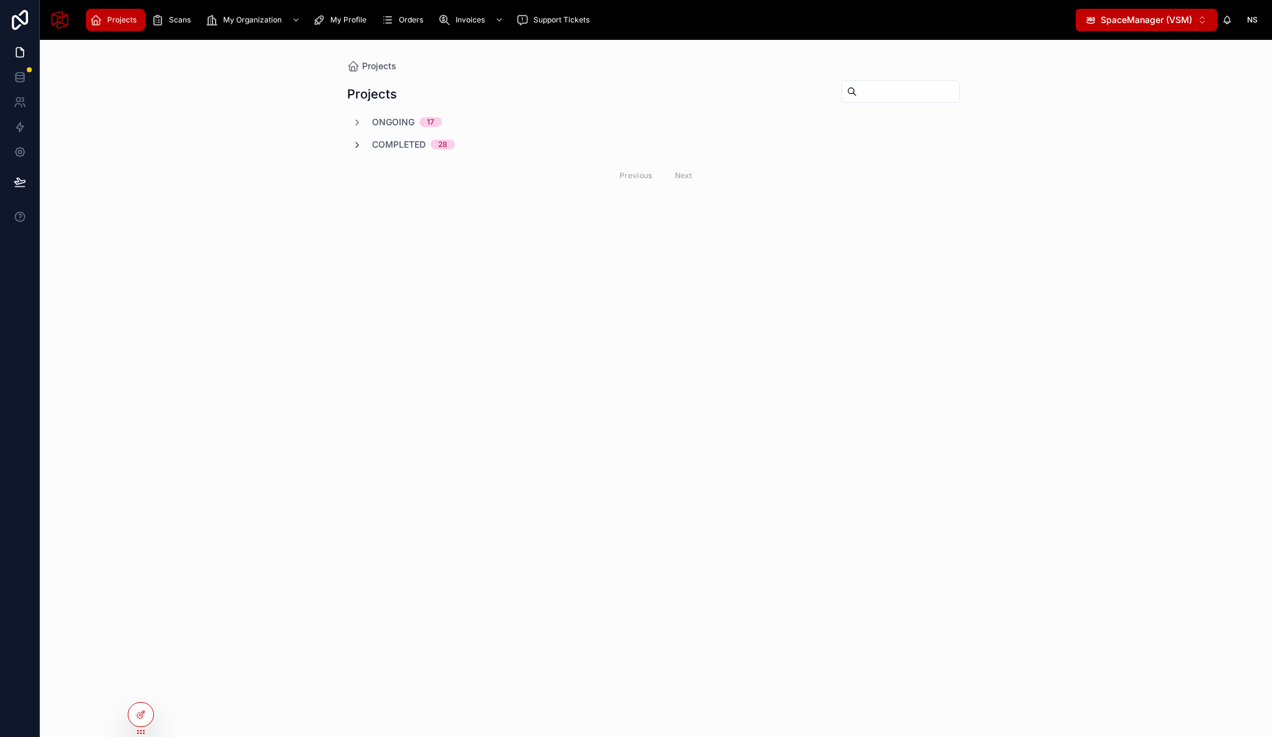
click at [356, 144] on icon at bounding box center [357, 145] width 10 height 10
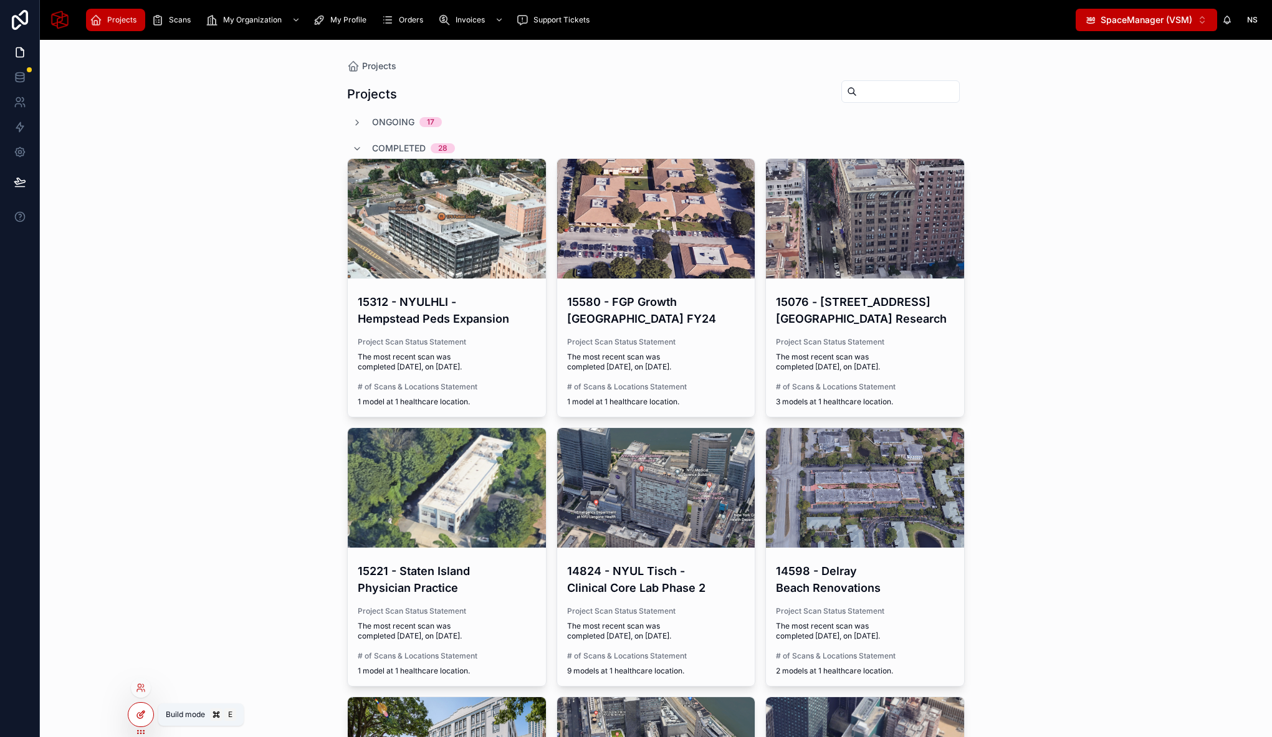
click at [149, 716] on div at bounding box center [140, 715] width 25 height 24
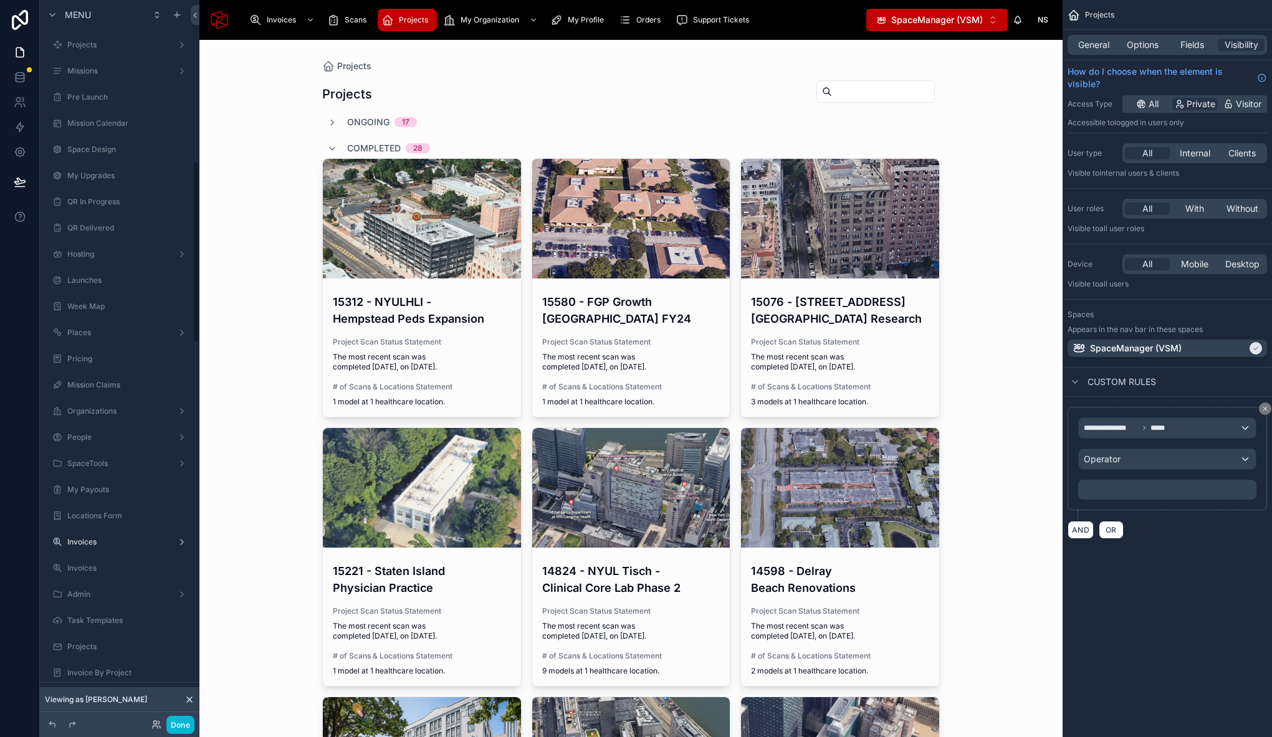
scroll to position [638, 0]
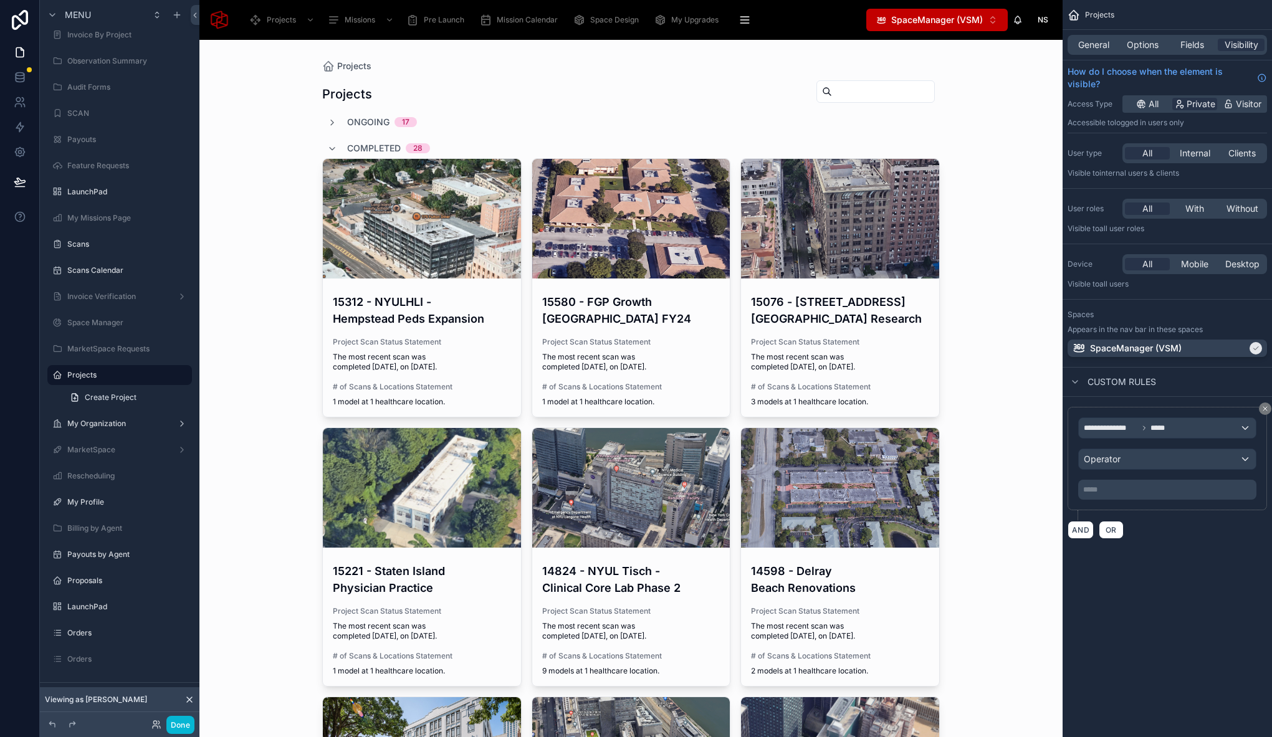
click at [1180, 41] on span "Fields" at bounding box center [1192, 45] width 24 height 12
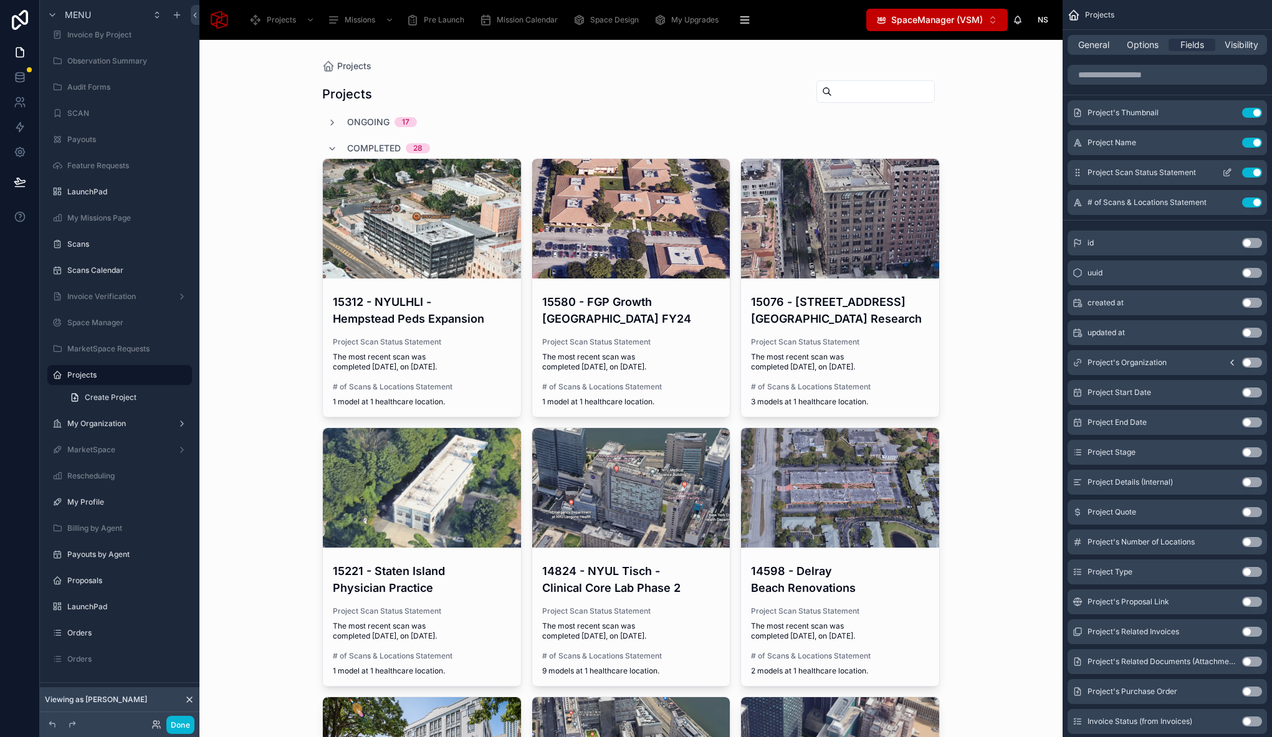
click at [1227, 173] on icon "scrollable content" at bounding box center [1227, 173] width 10 height 10
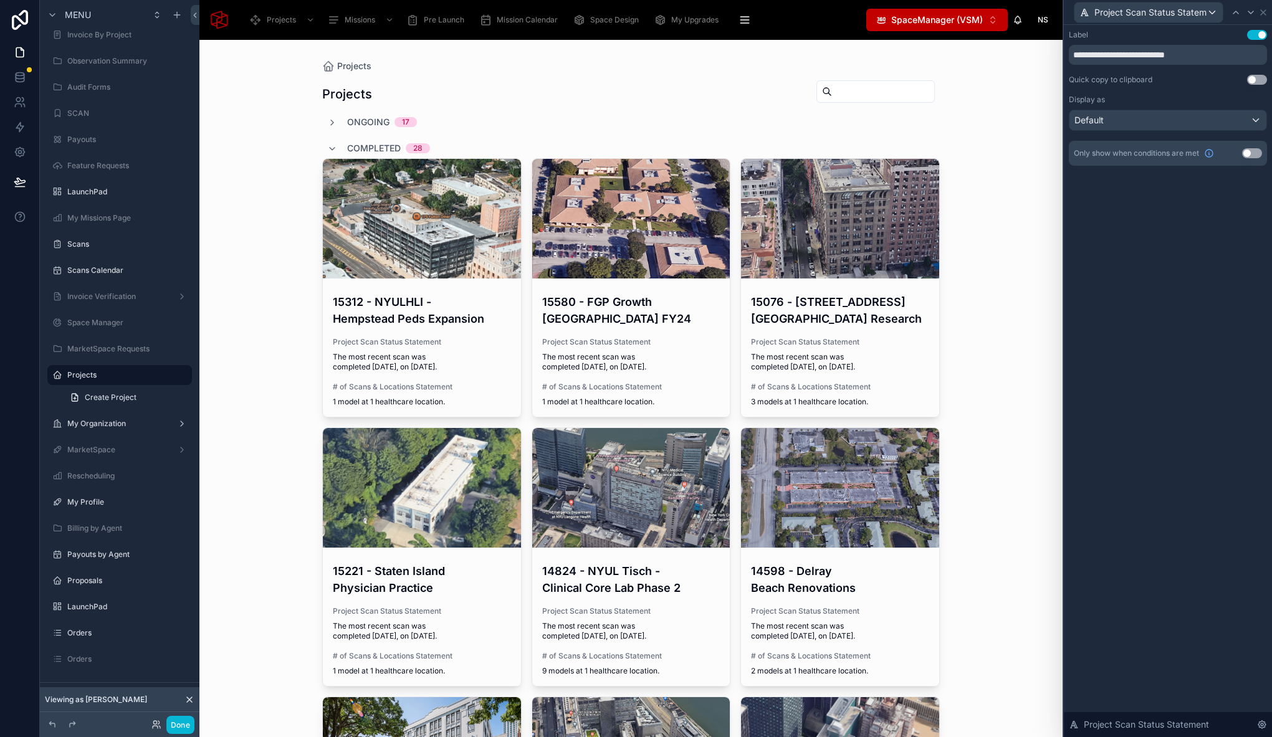
click at [1251, 36] on button "Use setting" at bounding box center [1257, 35] width 20 height 10
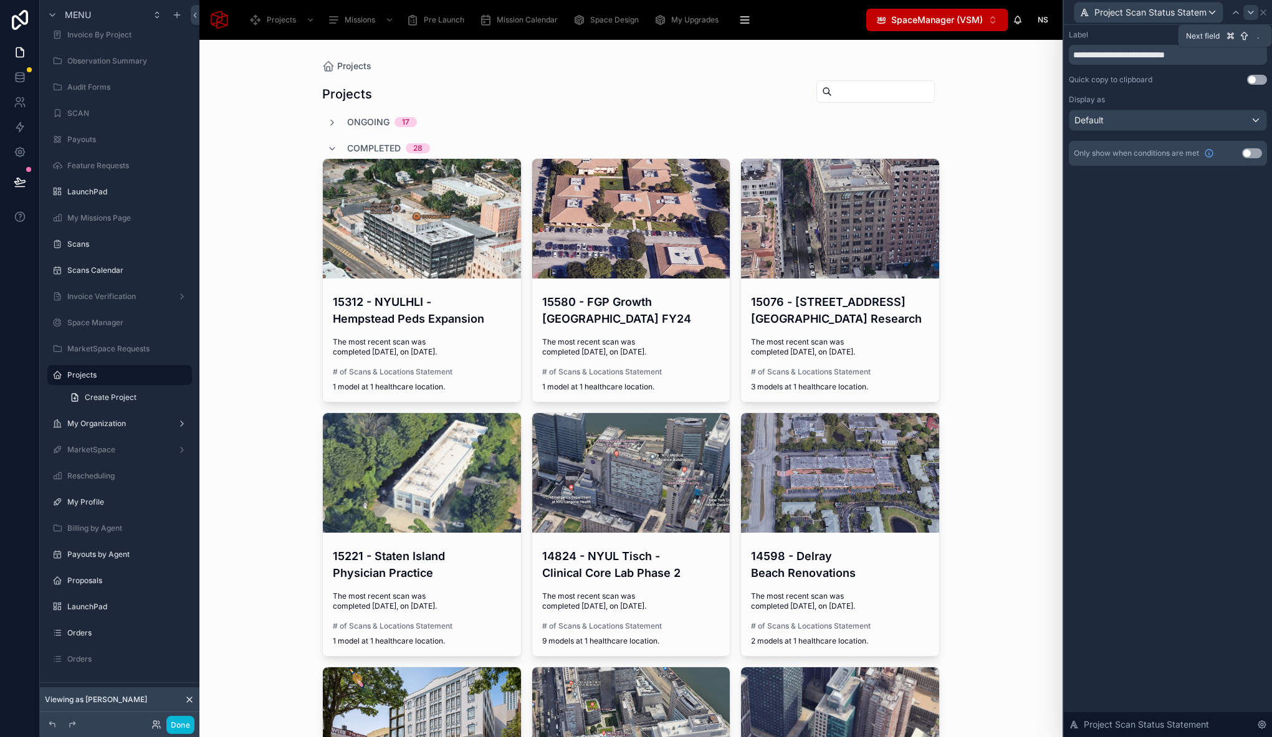
click at [1253, 14] on icon at bounding box center [1251, 12] width 10 height 10
click at [1252, 39] on button "Use setting" at bounding box center [1257, 35] width 20 height 10
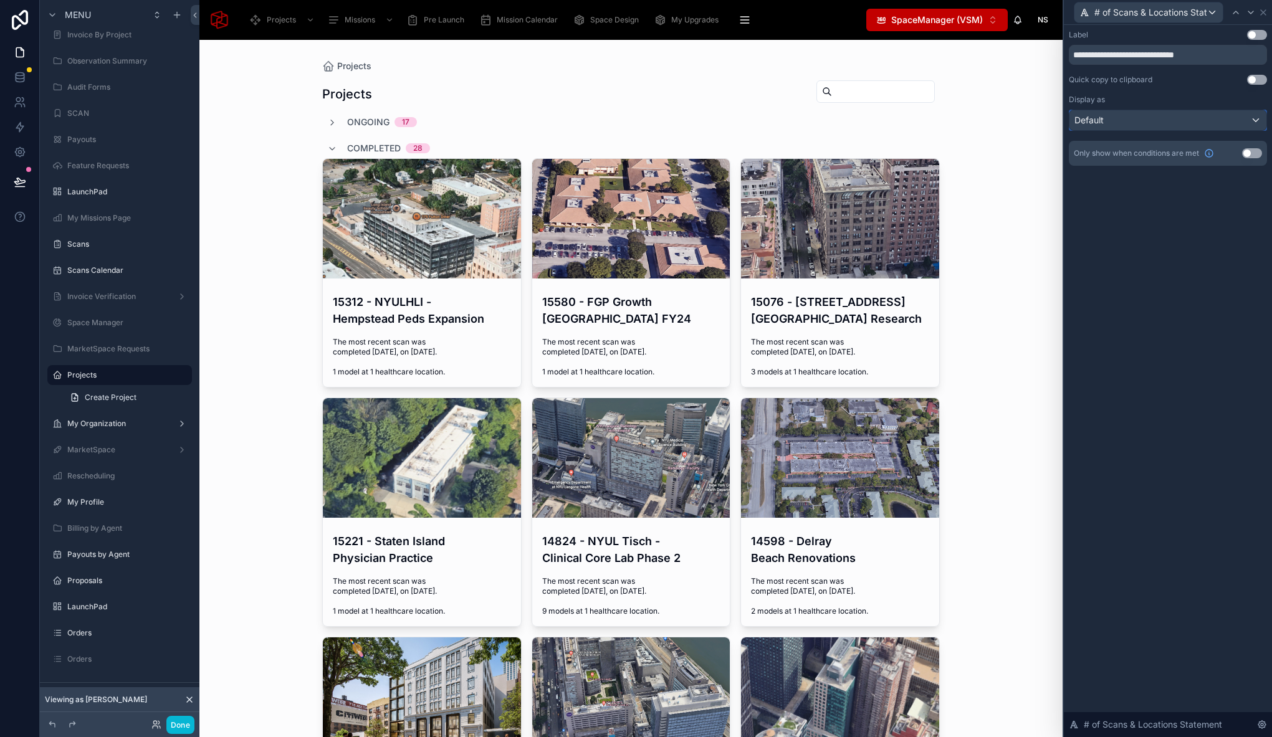
click at [1122, 117] on div "Default" at bounding box center [1167, 120] width 197 height 20
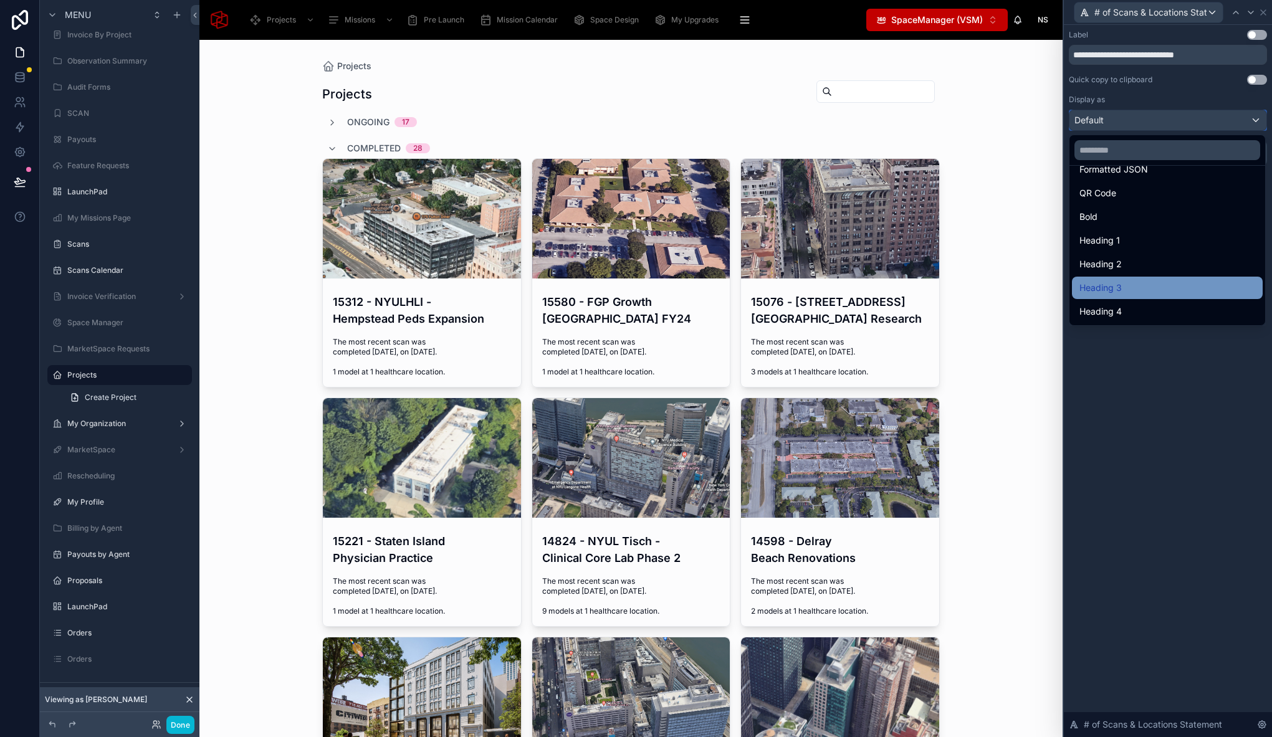
scroll to position [124, 0]
click at [1234, 15] on div at bounding box center [1168, 368] width 208 height 737
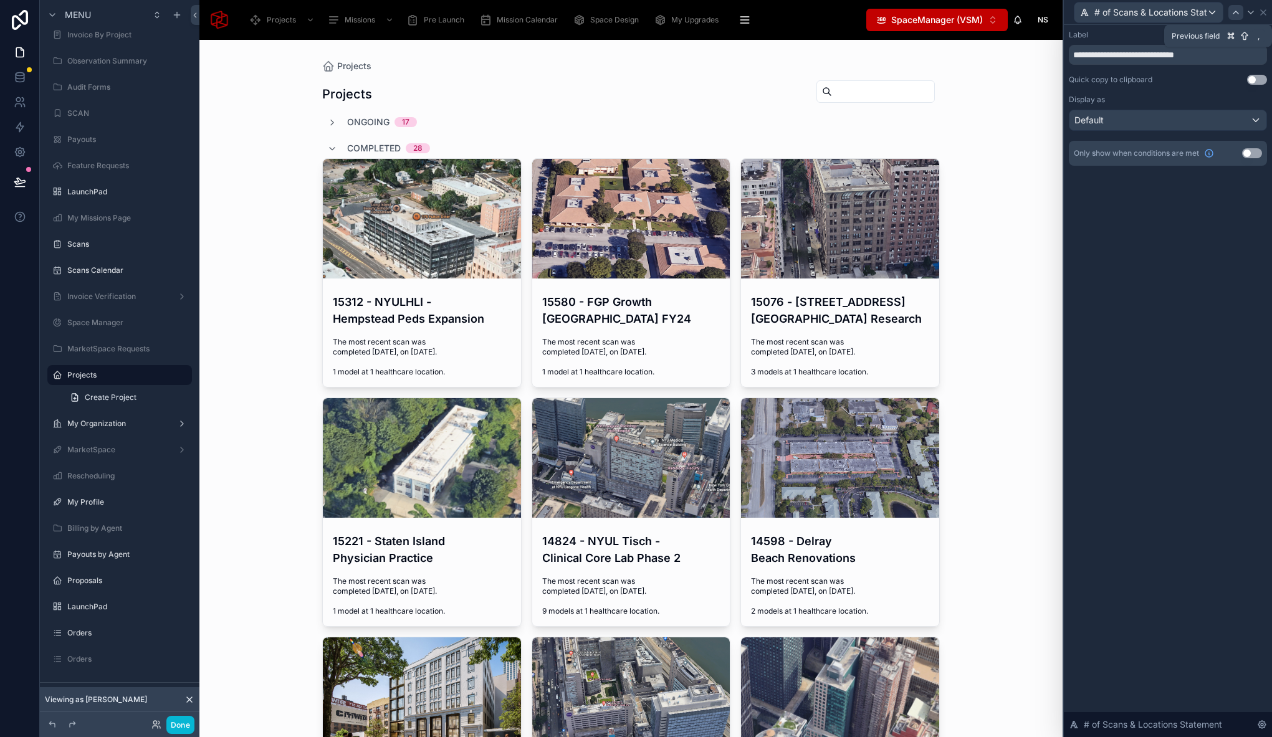
click at [1236, 12] on icon at bounding box center [1236, 12] width 10 height 10
click at [1140, 122] on div "Default" at bounding box center [1167, 120] width 197 height 20
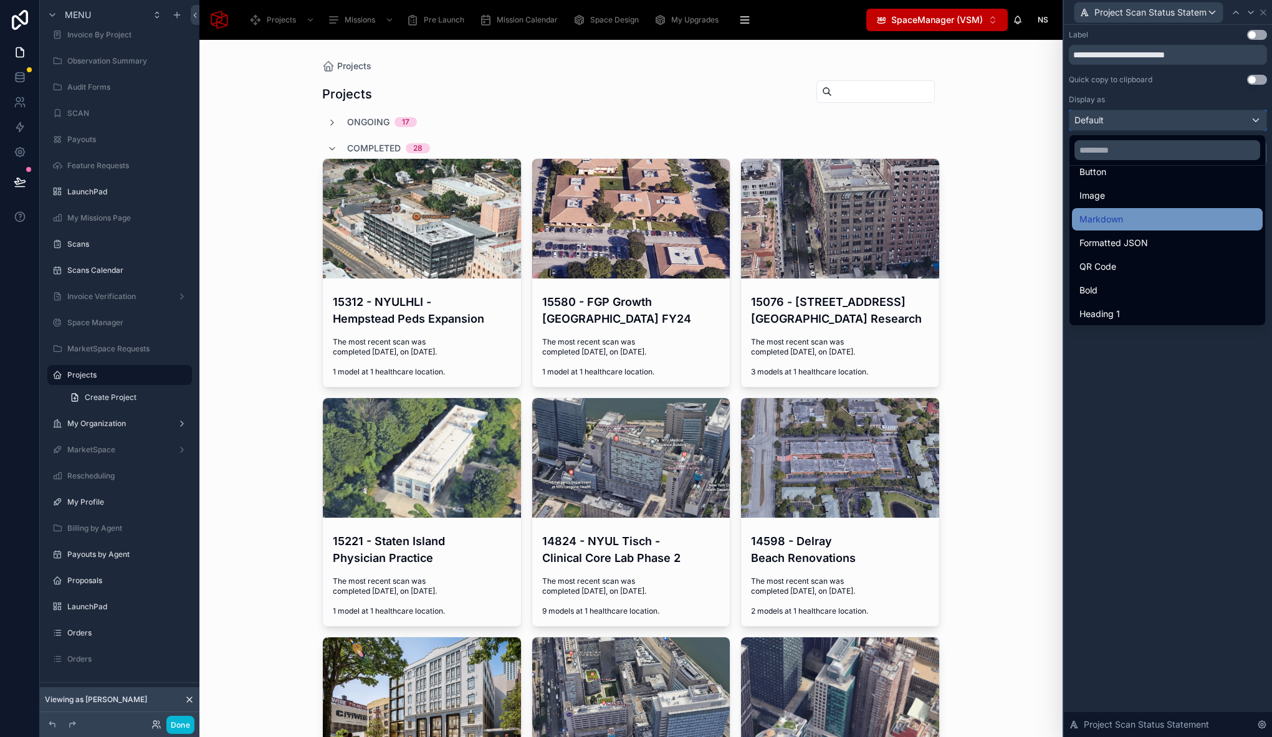
scroll to position [53, 0]
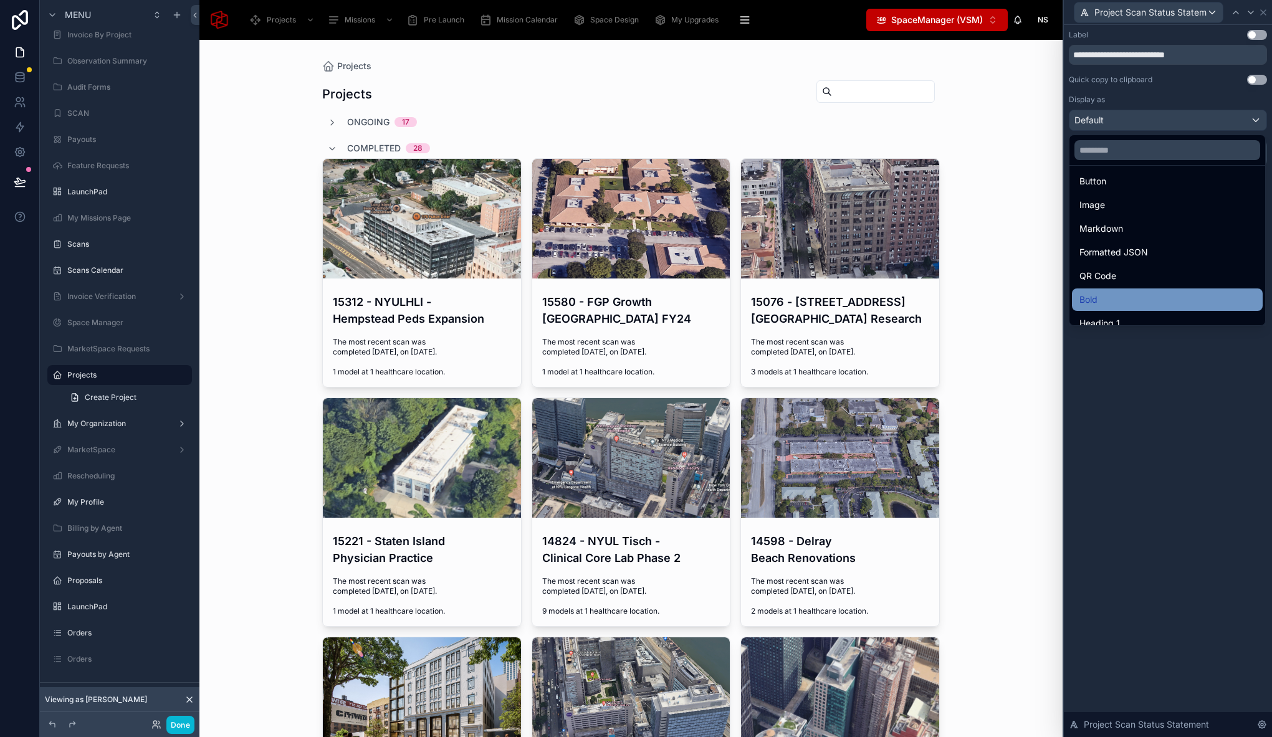
click at [1110, 291] on div "Bold" at bounding box center [1167, 300] width 191 height 22
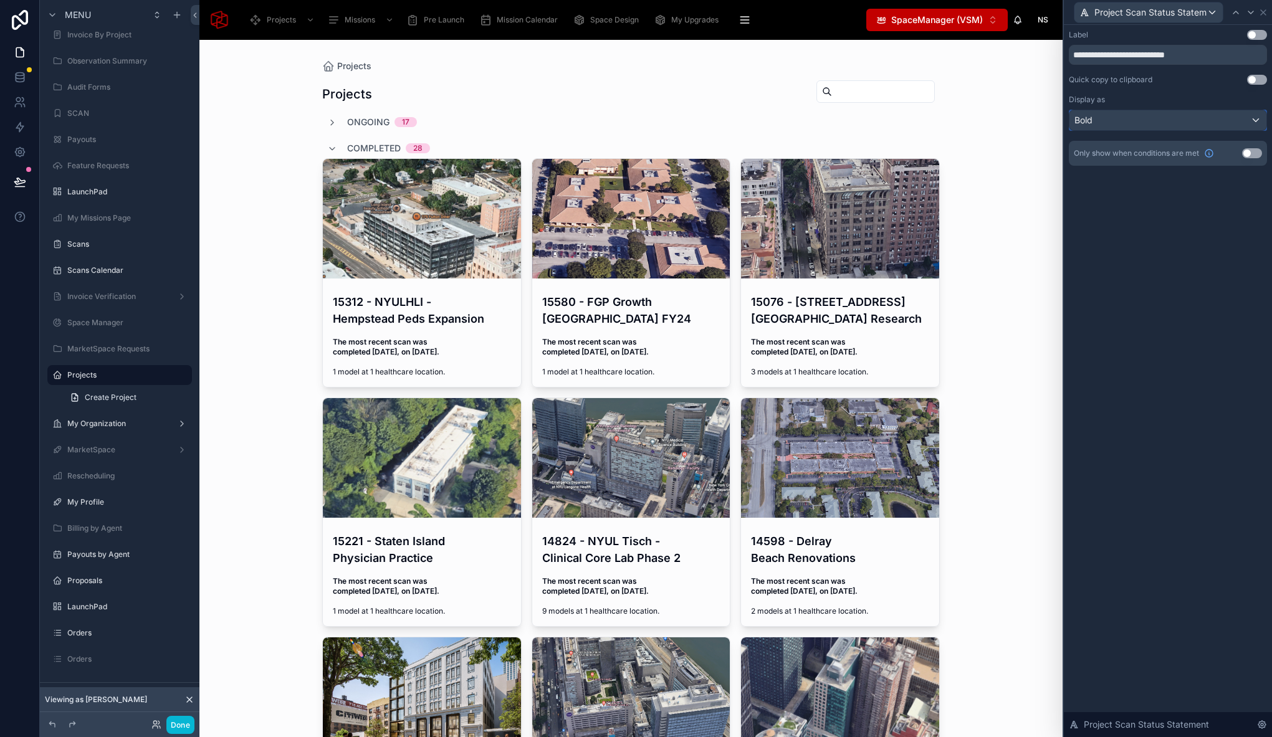
click at [1171, 120] on div "Bold" at bounding box center [1167, 120] width 197 height 20
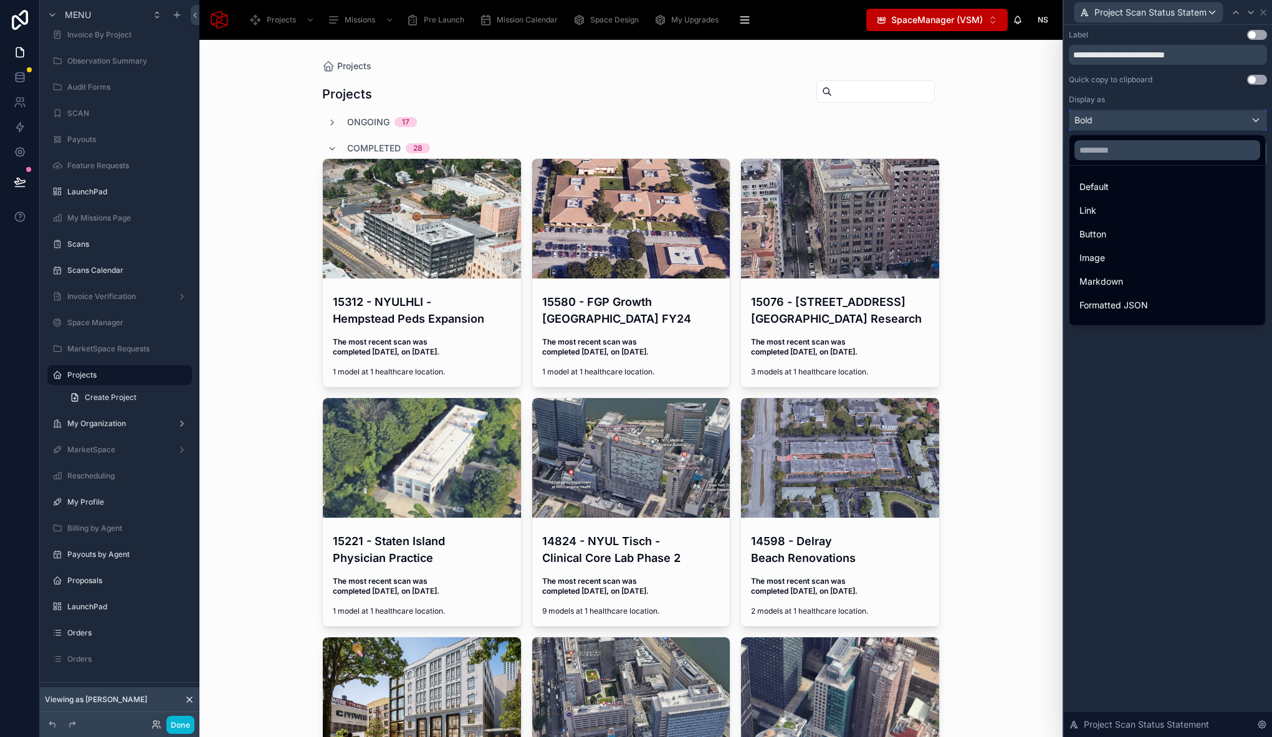
scroll to position [136, 0]
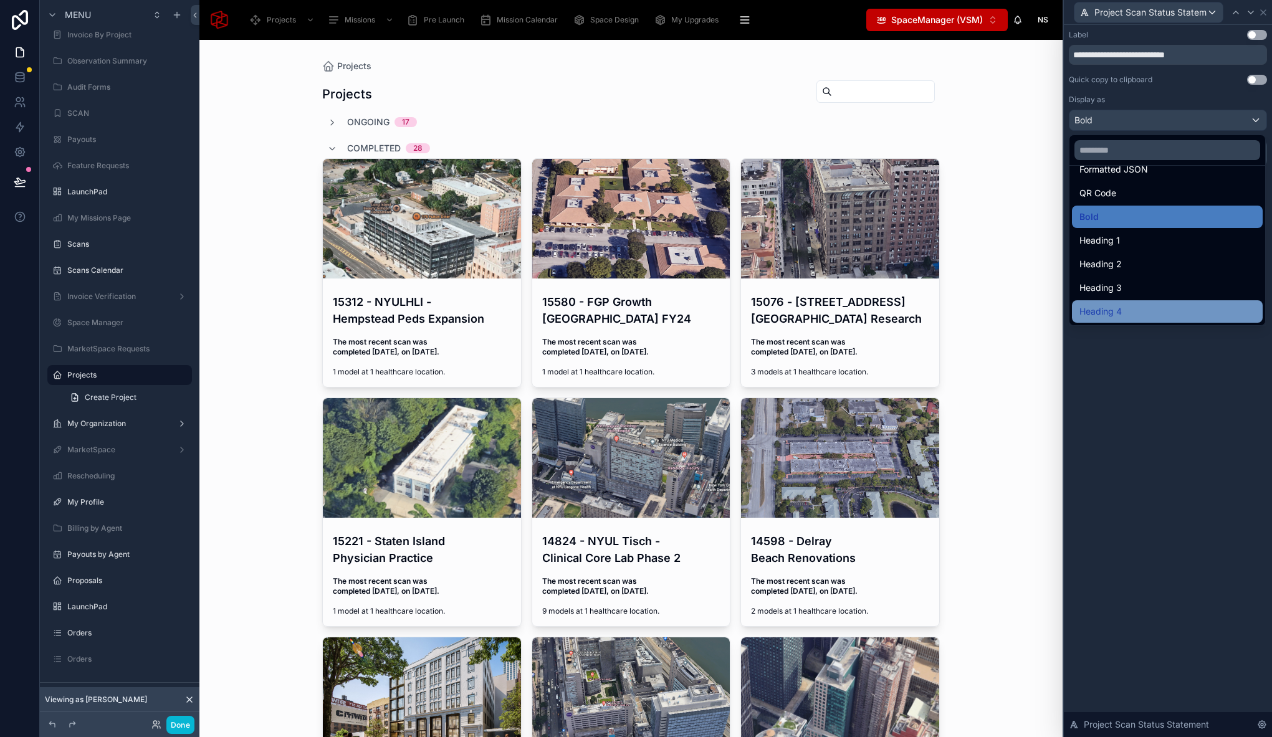
click at [1132, 310] on div "Heading 4" at bounding box center [1167, 311] width 176 height 15
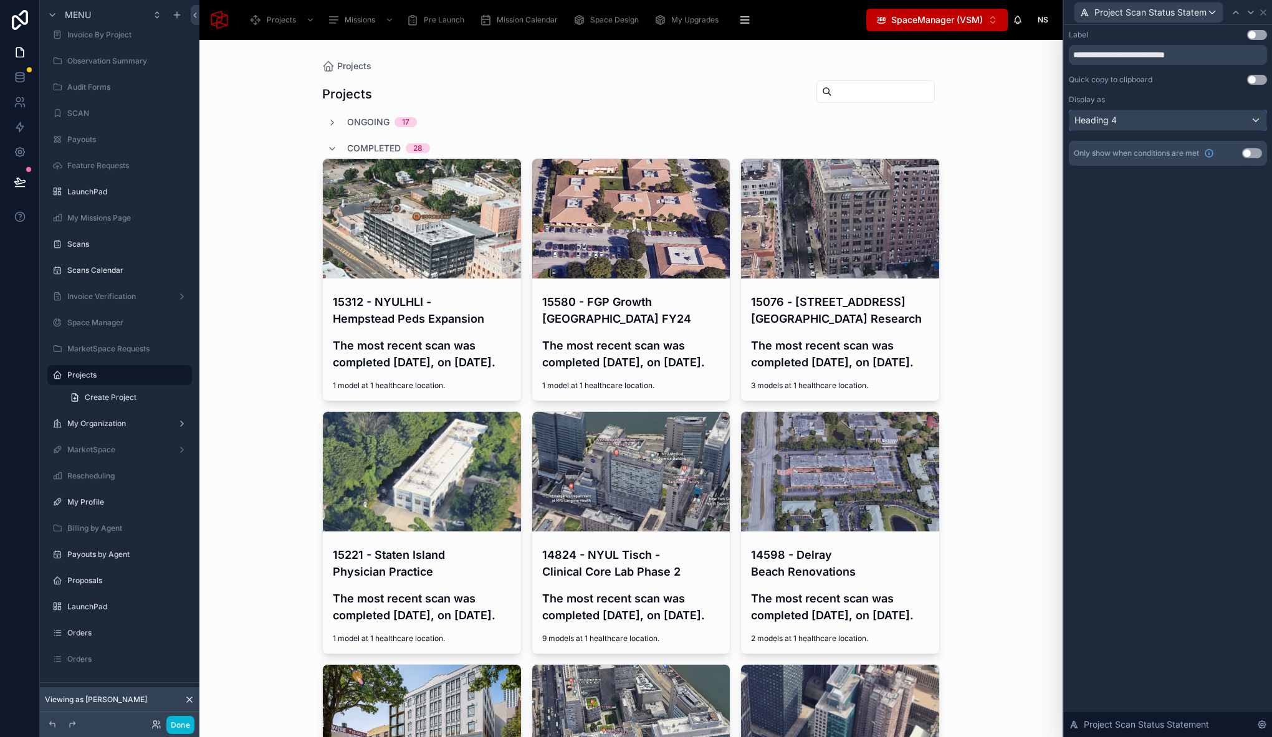
click at [1147, 117] on div "Heading 4" at bounding box center [1167, 120] width 197 height 20
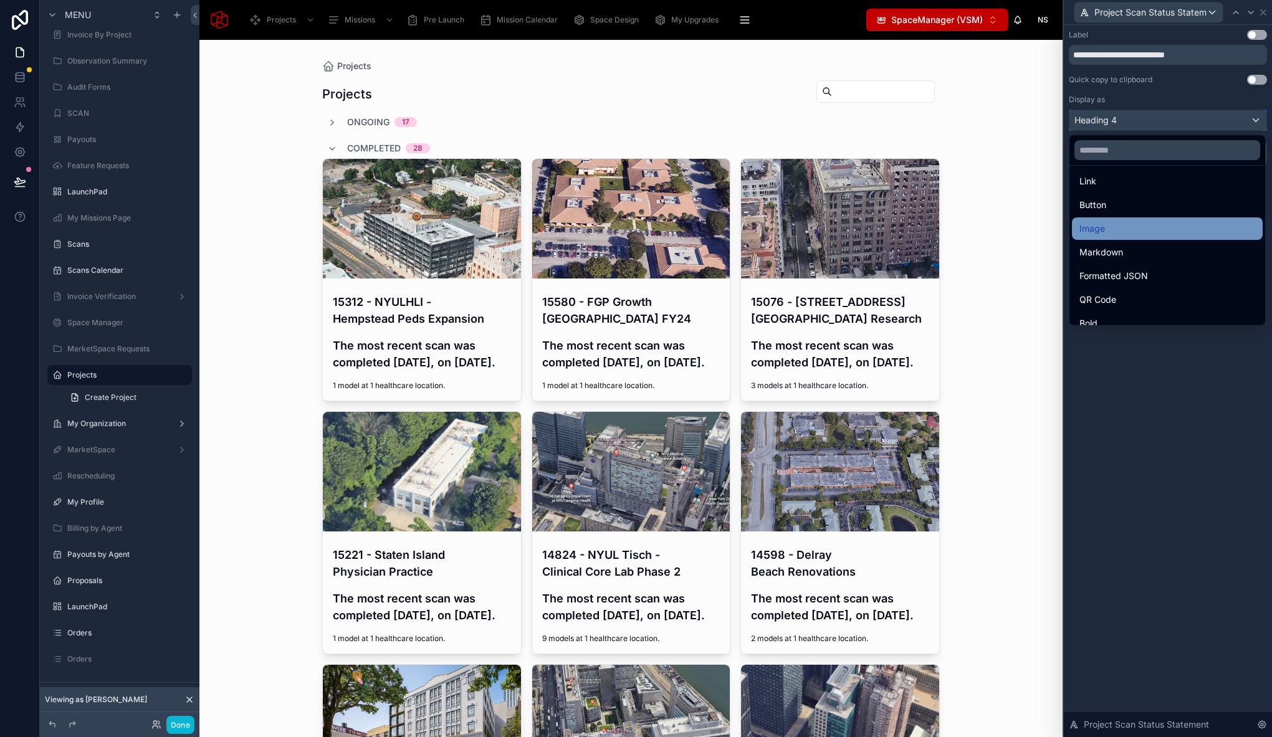
scroll to position [85, 0]
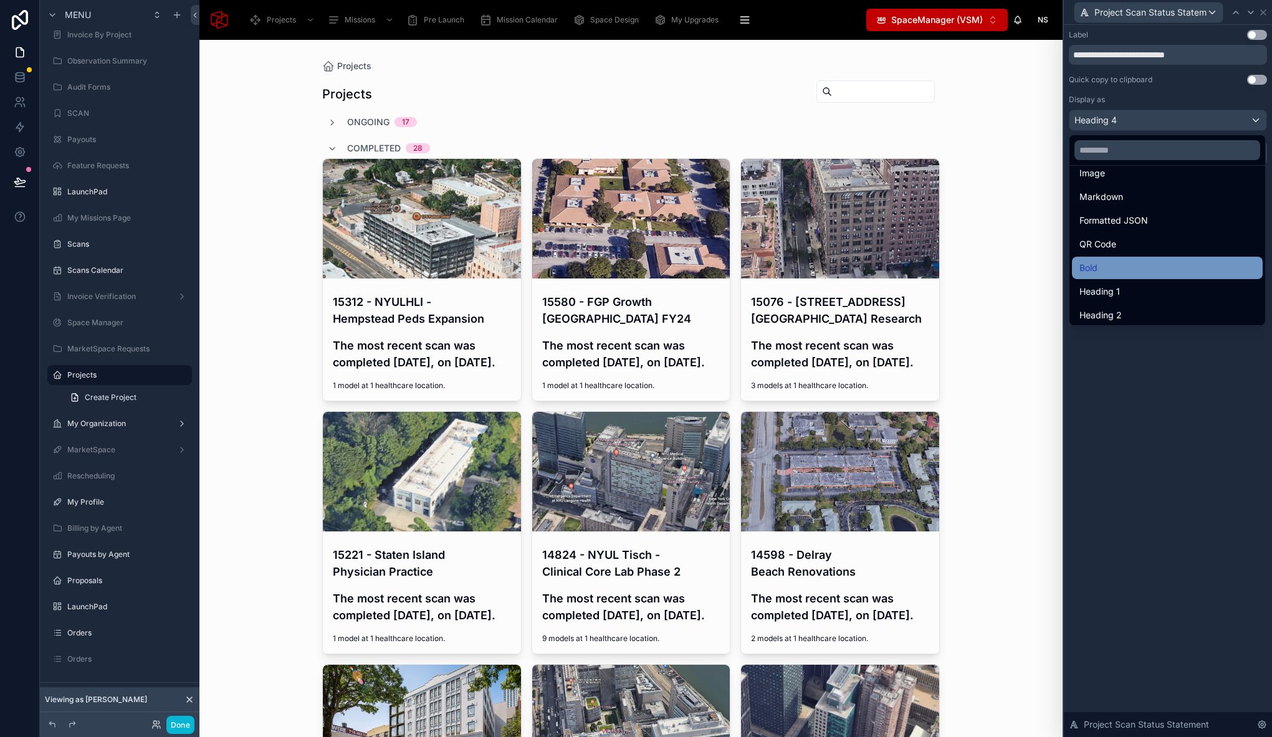
click at [1109, 265] on div "Bold" at bounding box center [1167, 267] width 176 height 15
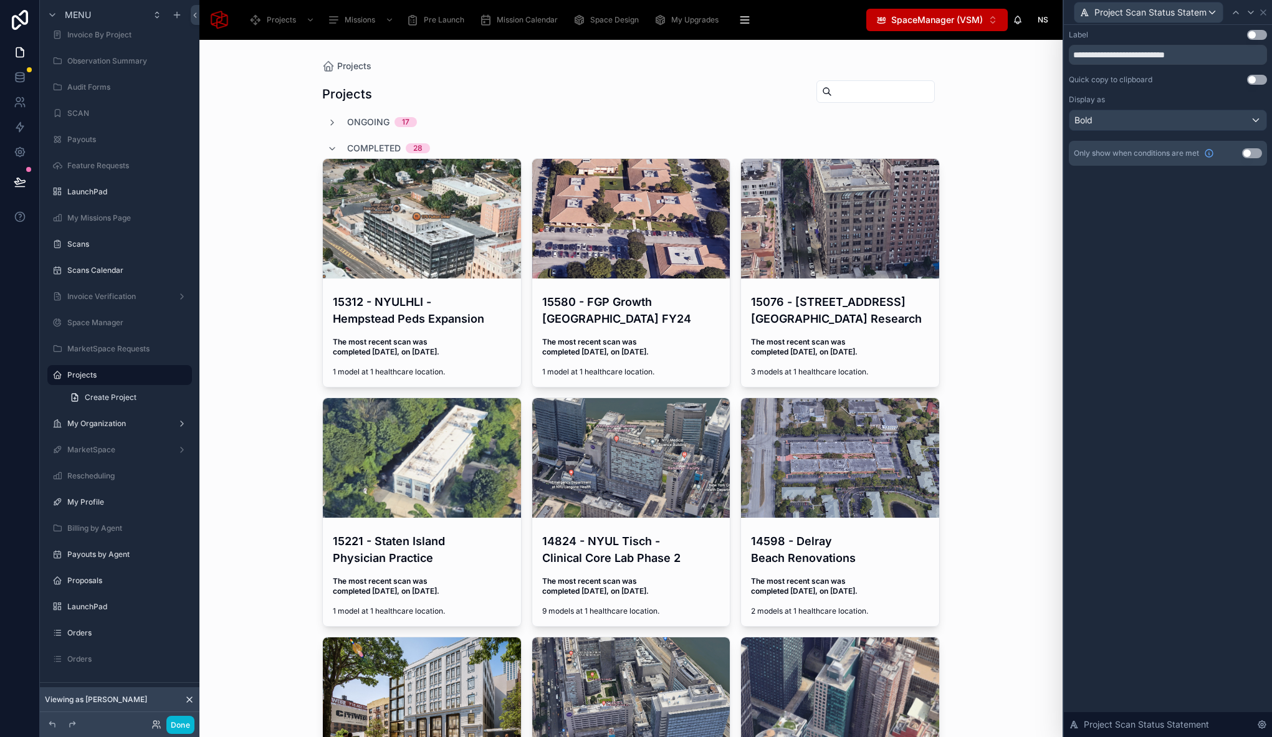
click at [1128, 279] on div "**********" at bounding box center [1168, 381] width 208 height 712
click at [1253, 12] on icon at bounding box center [1251, 12] width 10 height 10
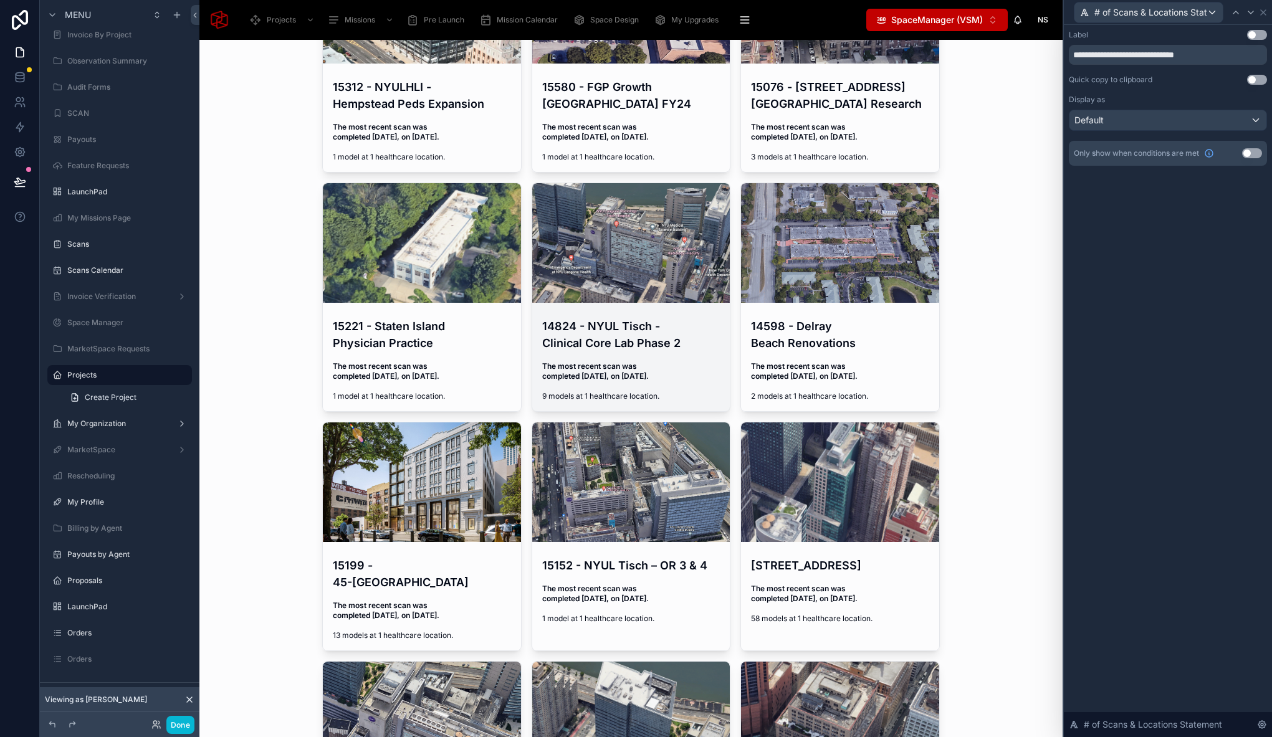
scroll to position [0, 0]
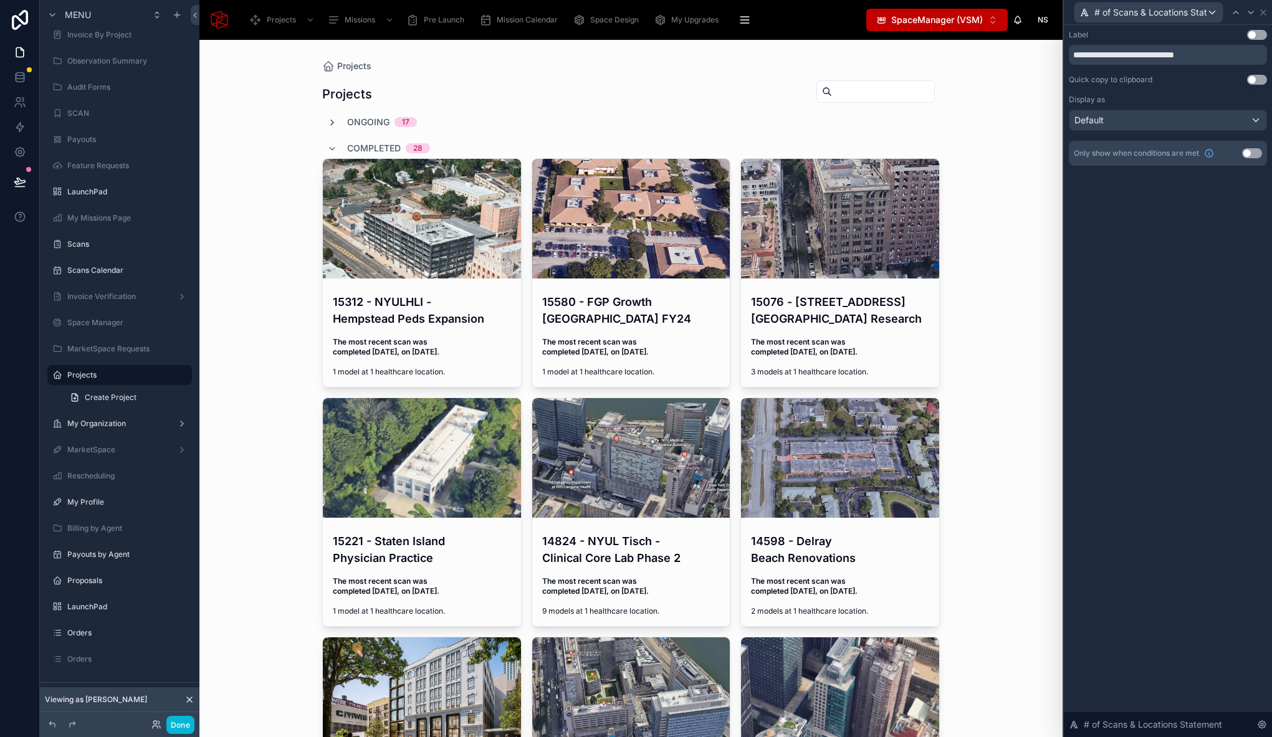
click at [328, 124] on icon at bounding box center [332, 123] width 10 height 10
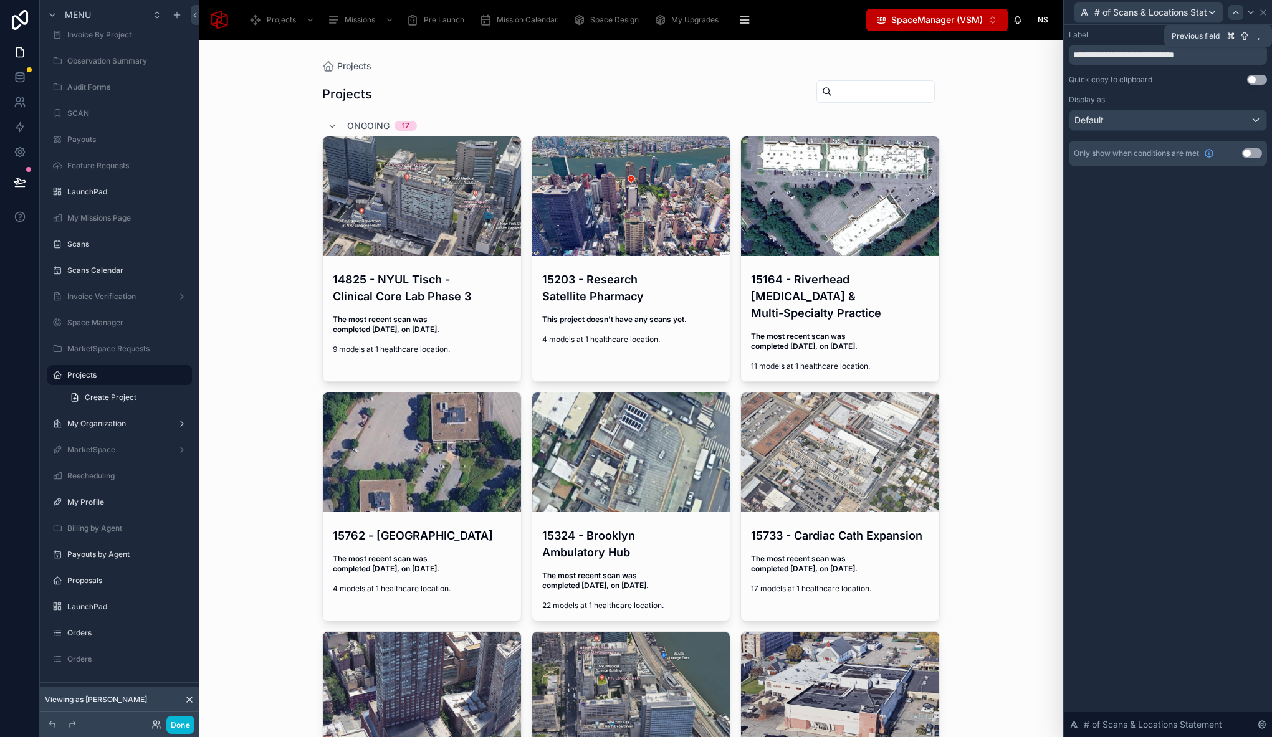
click at [1234, 9] on icon at bounding box center [1236, 12] width 10 height 10
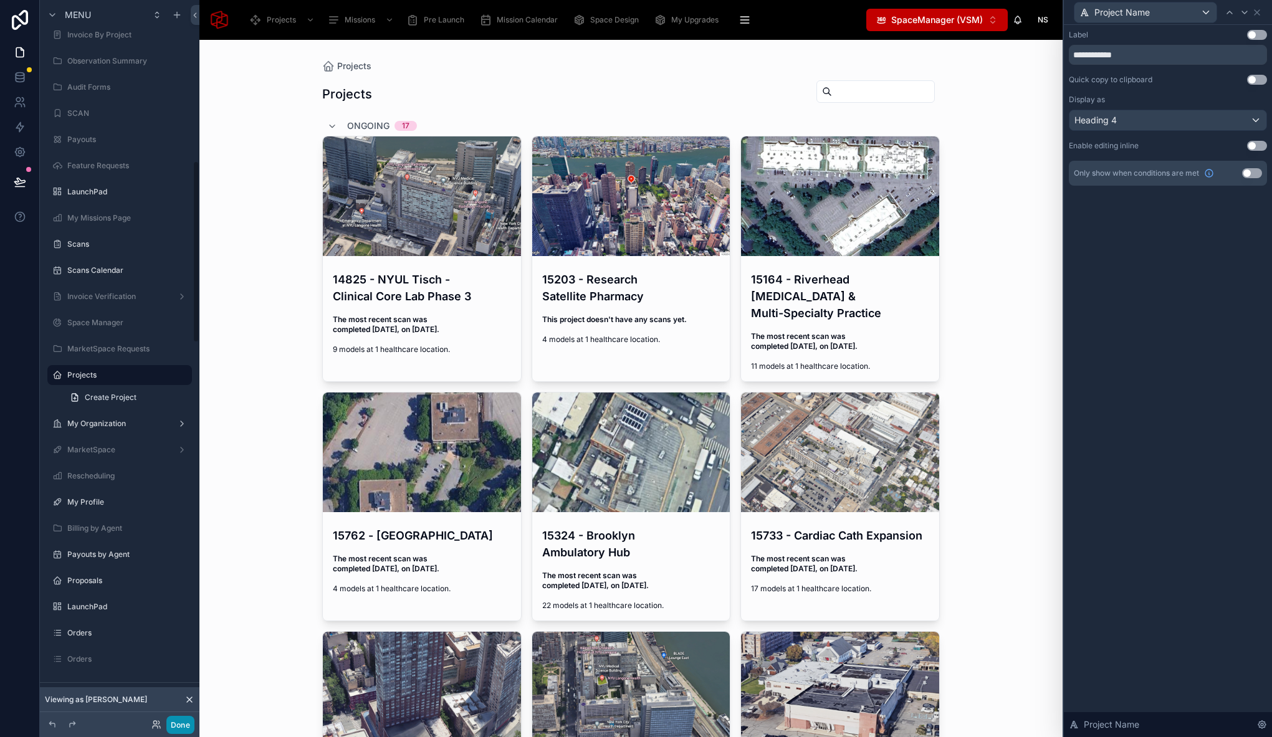
click at [181, 722] on button "Done" at bounding box center [180, 725] width 28 height 18
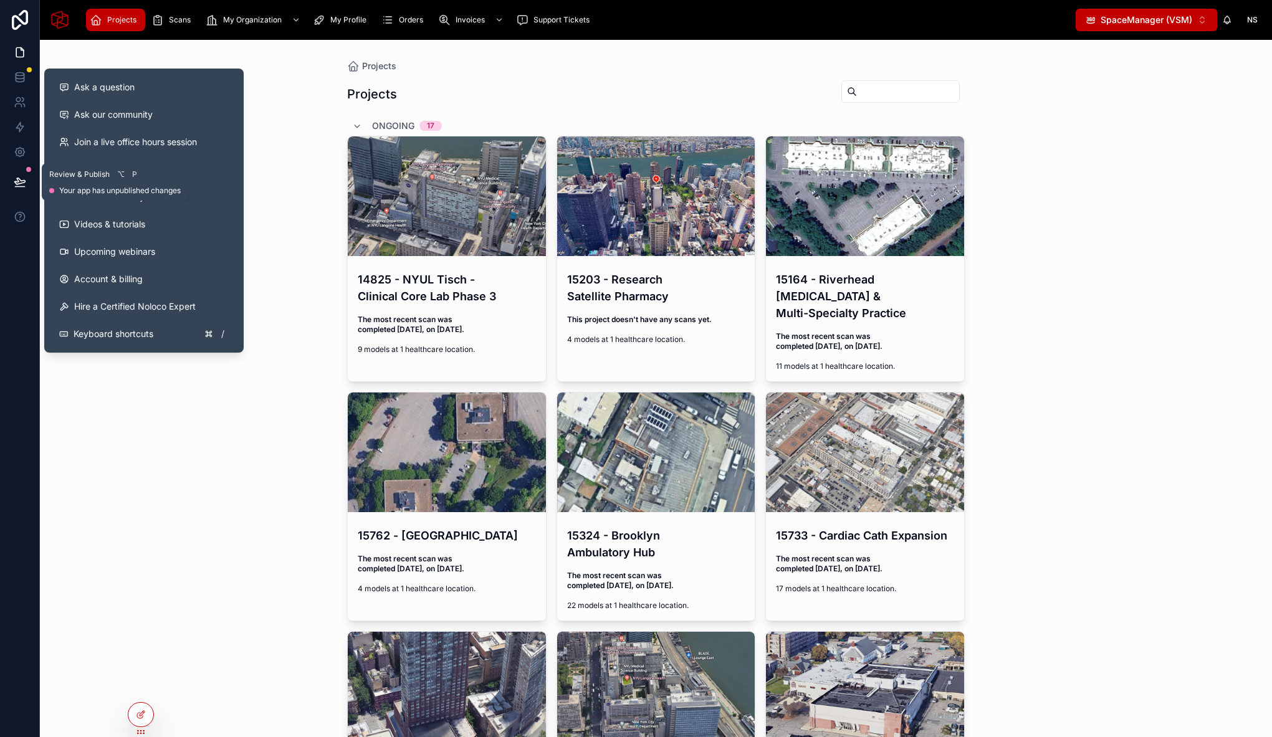
click at [17, 187] on icon at bounding box center [19, 187] width 9 height 0
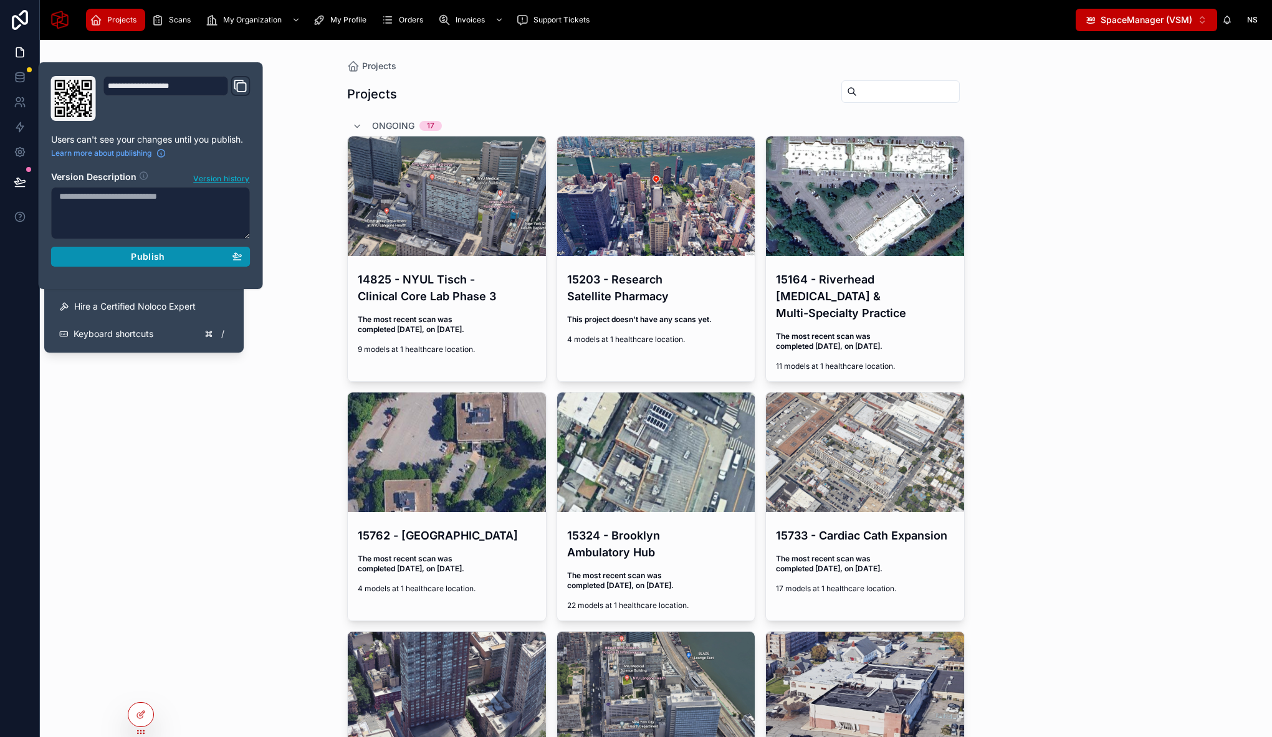
click at [150, 257] on span "Publish" at bounding box center [148, 256] width 34 height 11
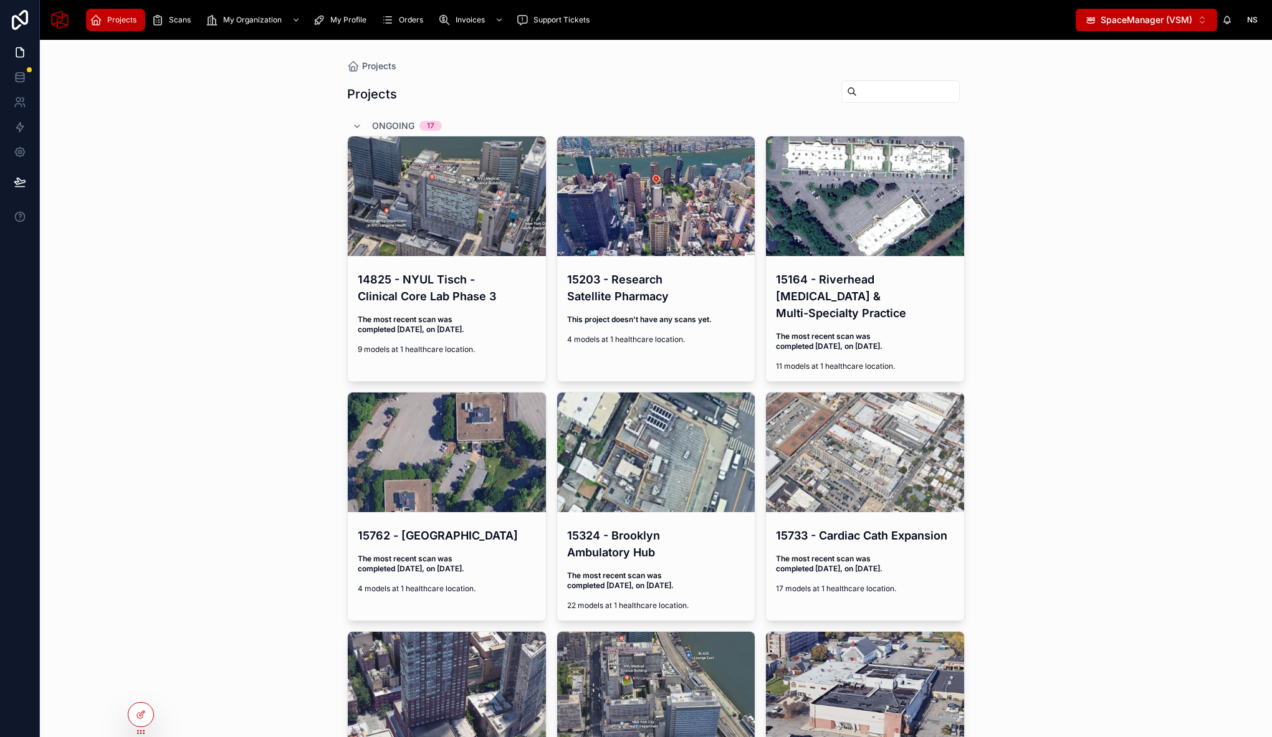
click at [211, 463] on div "Projects Projects Ongoing 17 14825 - NYUL Tisch - Clinical Core Lab Phase 3 The…" at bounding box center [656, 388] width 1232 height 697
click at [897, 90] on input "text" at bounding box center [908, 91] width 102 height 17
click at [738, 83] on div "Projects" at bounding box center [656, 94] width 618 height 29
click at [431, 289] on h4 "14825 - NYUL Tisch - Clinical Core Lab Phase 3" at bounding box center [447, 288] width 178 height 34
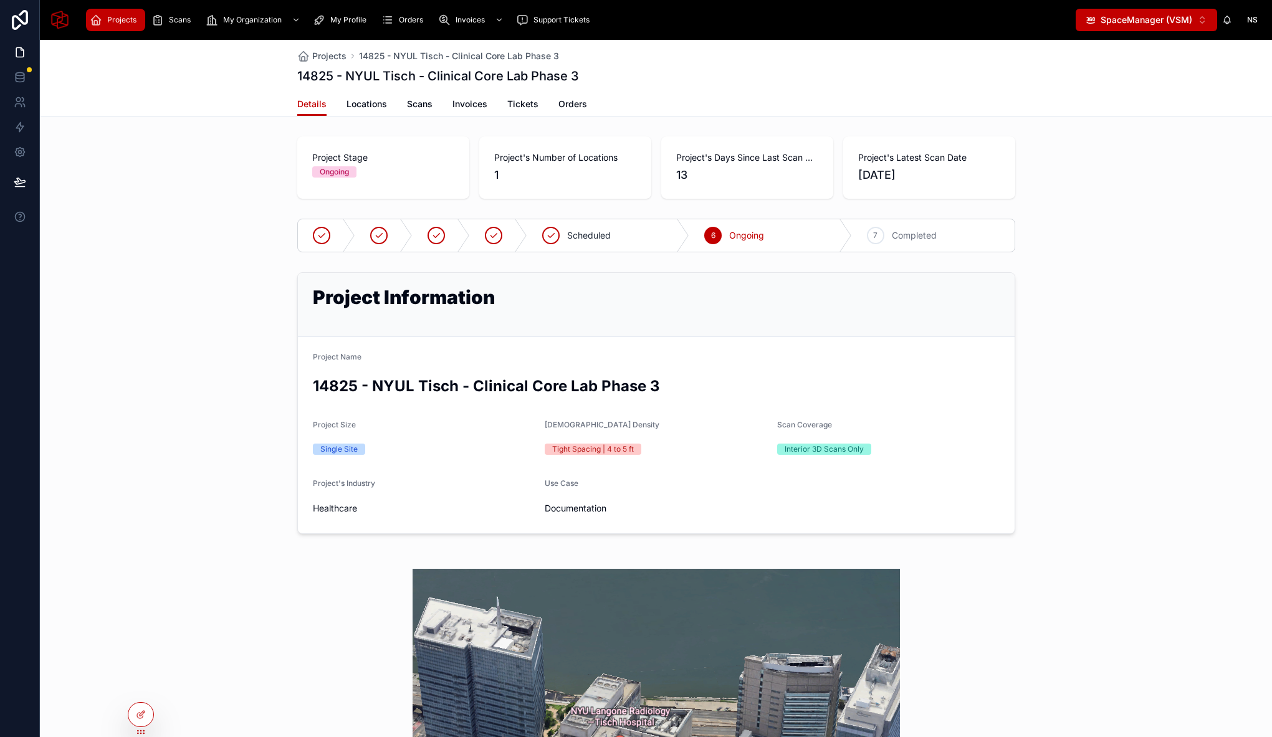
click at [123, 24] on span "Projects" at bounding box center [121, 20] width 29 height 10
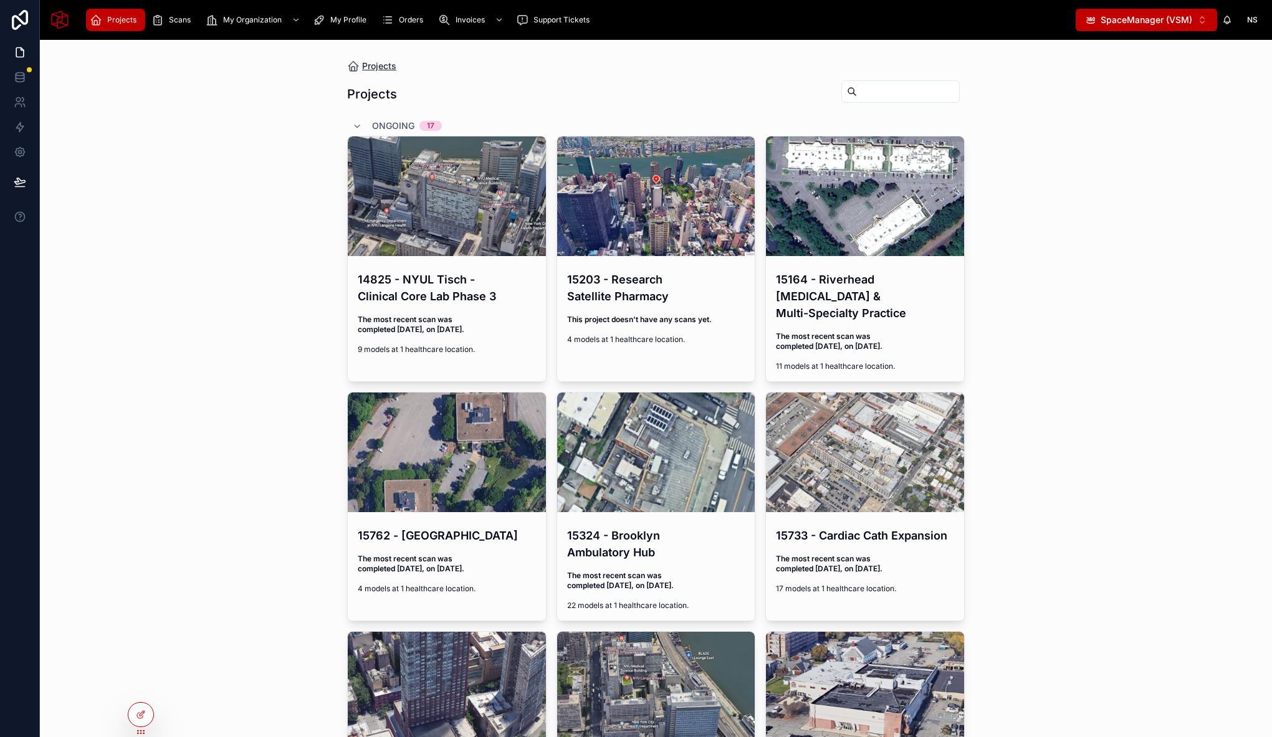
click at [366, 69] on span "Projects" at bounding box center [379, 66] width 34 height 12
click at [368, 67] on span "Projects" at bounding box center [379, 66] width 34 height 12
click at [379, 65] on span "Projects" at bounding box center [379, 66] width 34 height 12
click at [379, 64] on span "Projects" at bounding box center [379, 66] width 34 height 12
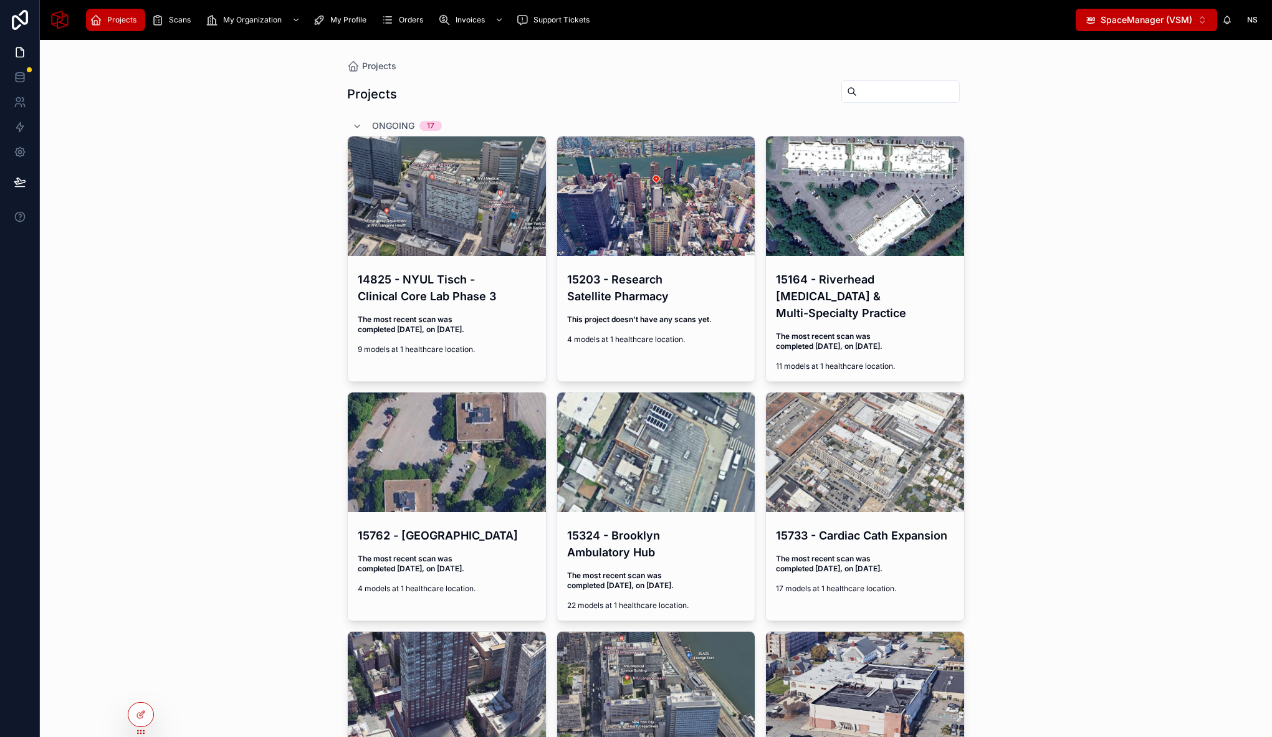
click at [166, 119] on div "Projects Projects Ongoing 17 14825 - NYUL Tisch - Clinical Core Lab Phase 3 The…" at bounding box center [656, 388] width 1232 height 697
click at [144, 718] on icon at bounding box center [141, 715] width 10 height 10
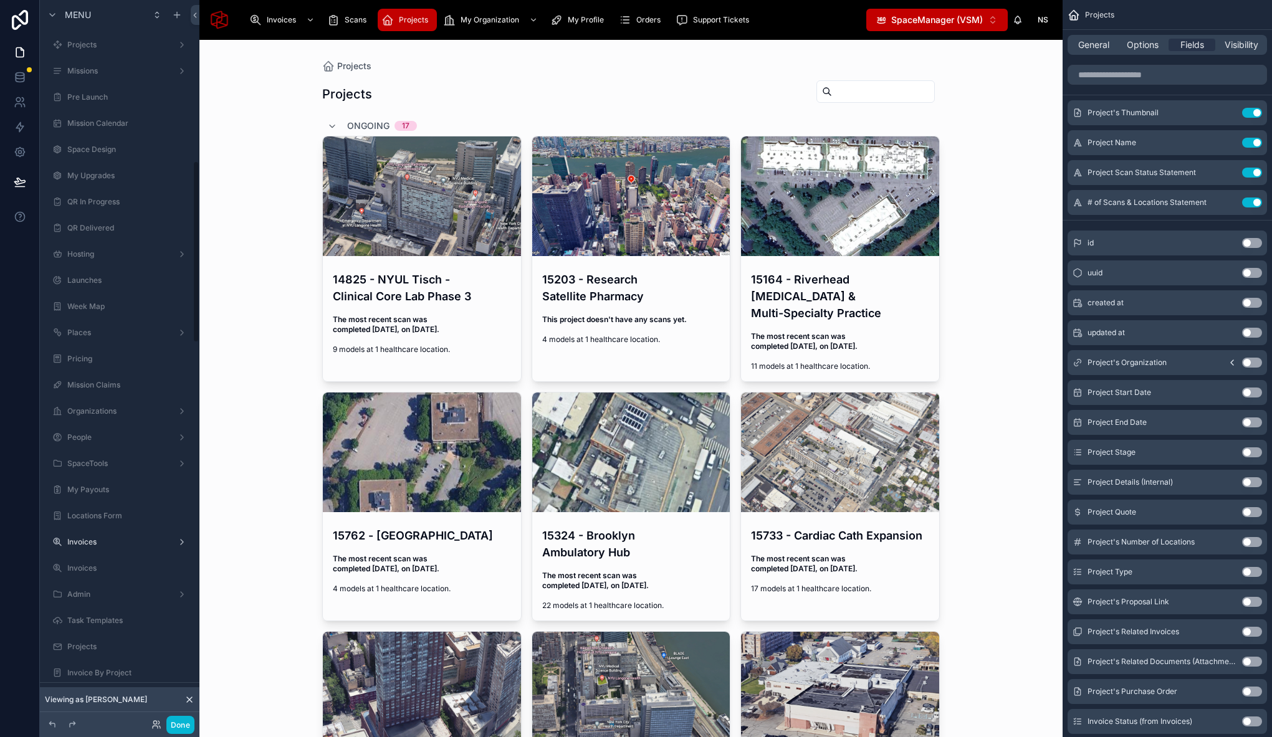
scroll to position [638, 0]
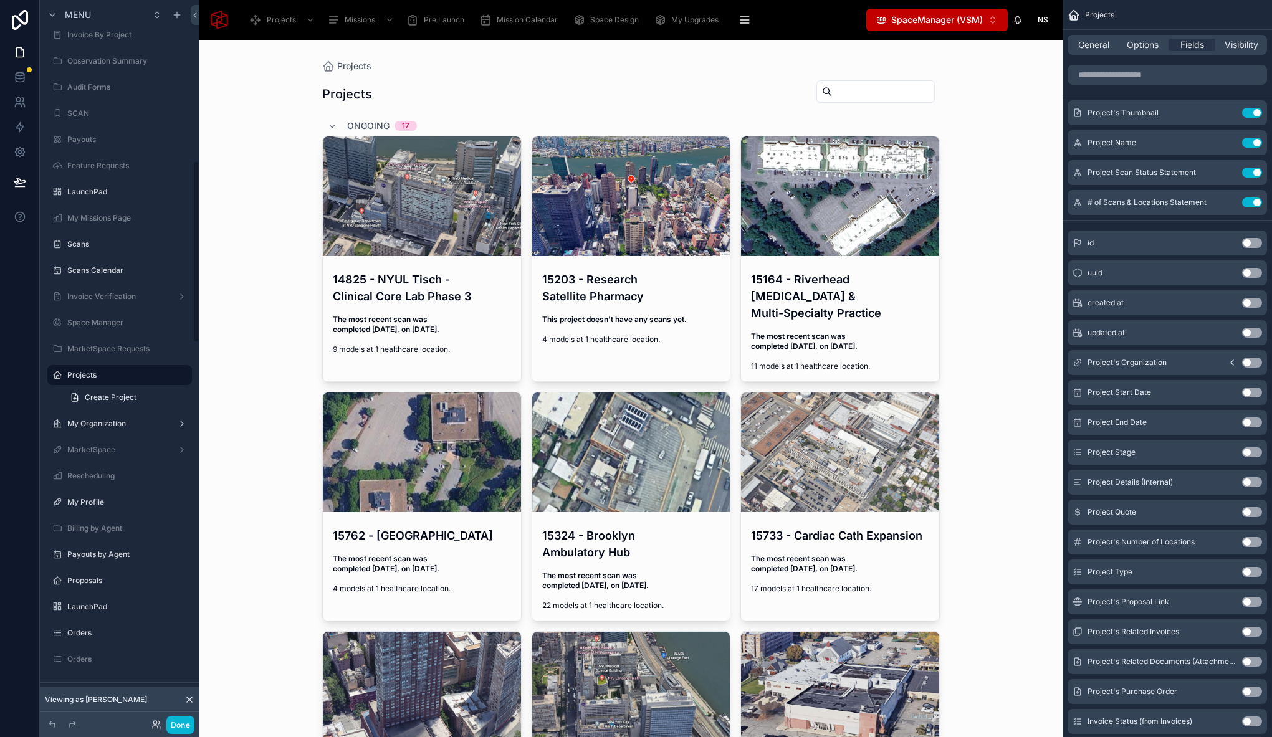
click at [1099, 43] on span "General" at bounding box center [1093, 45] width 31 height 12
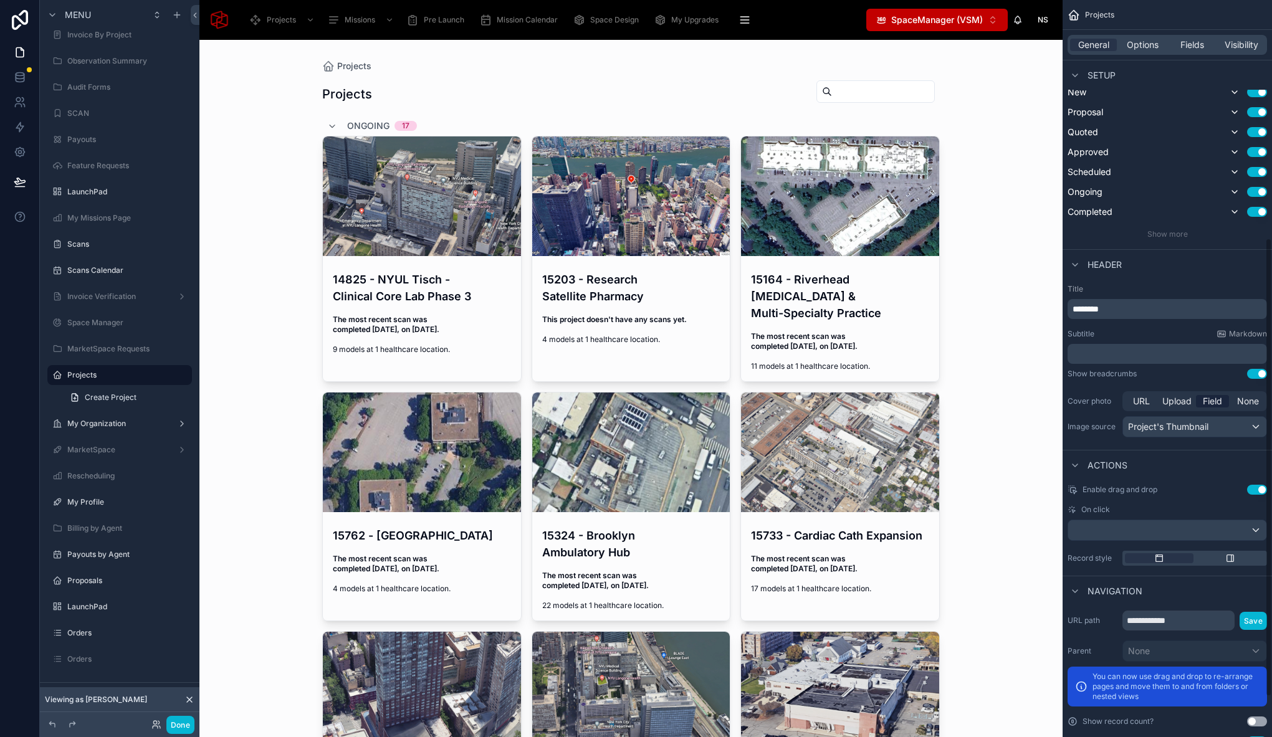
scroll to position [447, 0]
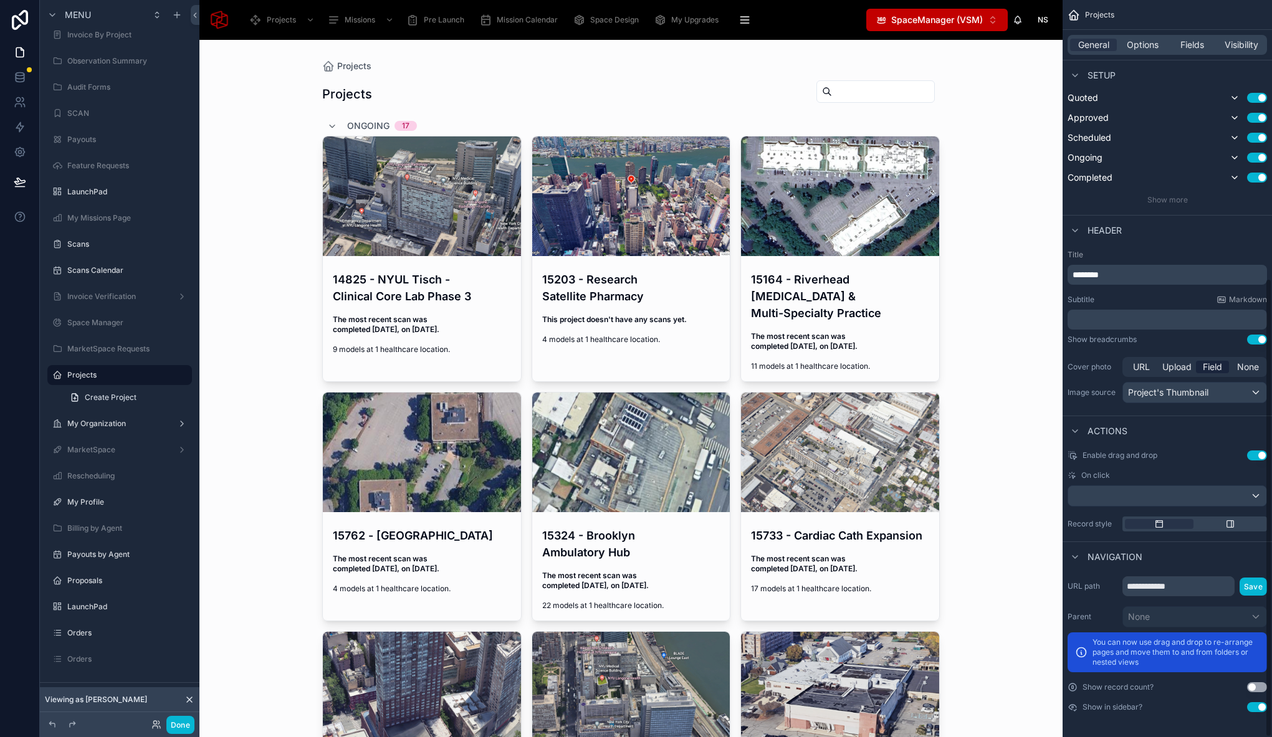
click at [1257, 342] on button "Use setting" at bounding box center [1257, 340] width 20 height 10
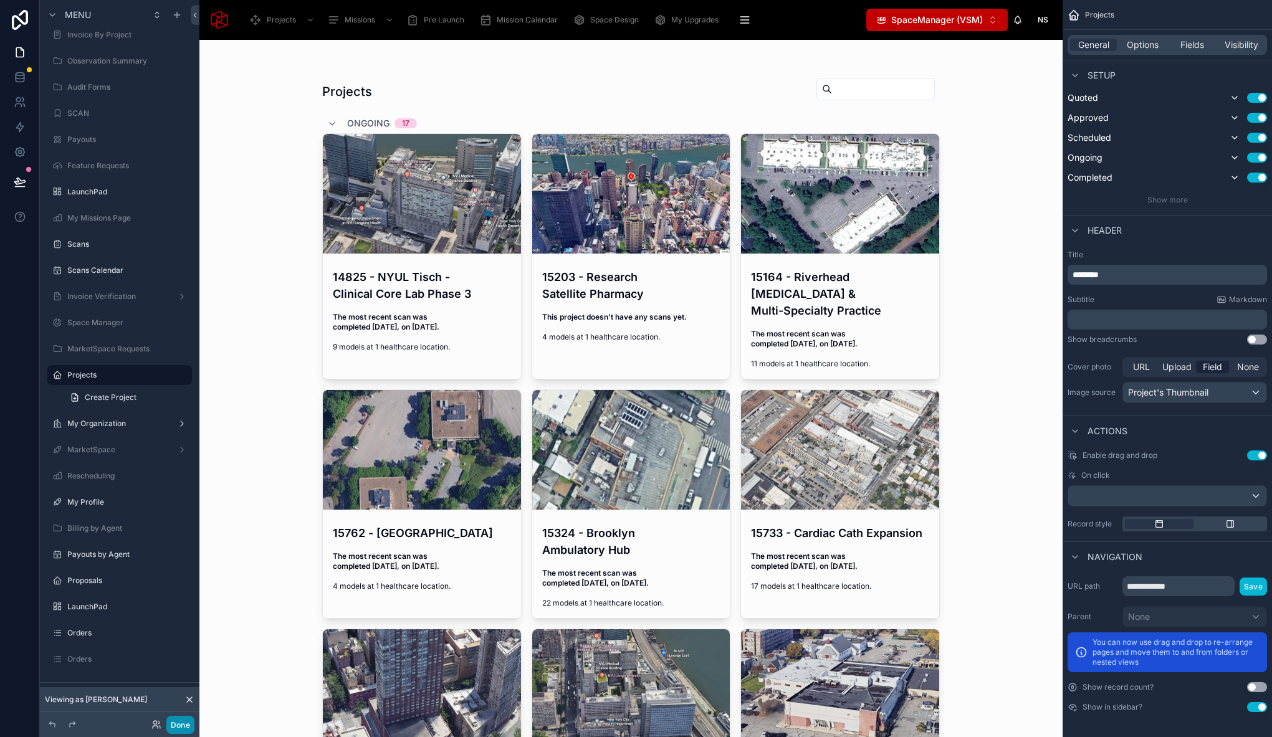
click at [187, 727] on button "Done" at bounding box center [180, 725] width 28 height 18
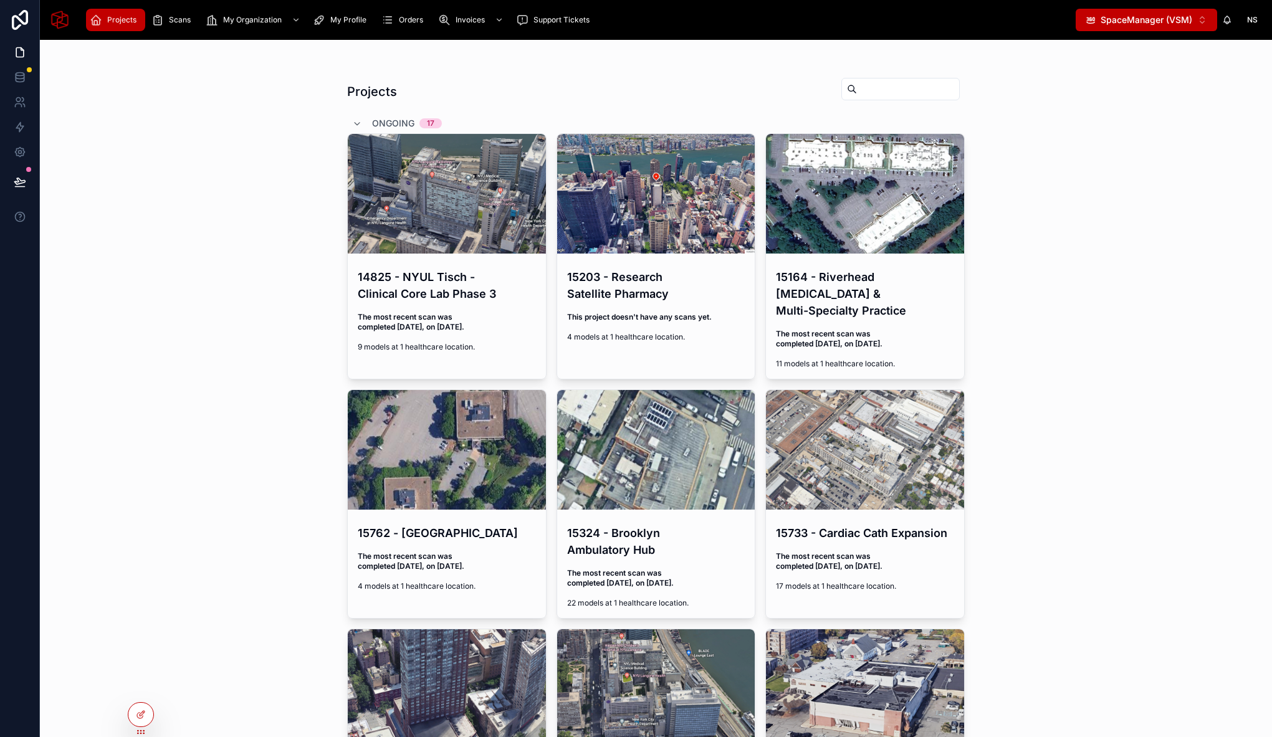
click at [226, 120] on div "Projects Ongoing 17 14825 - NYUL Tisch - Clinical Core Lab Phase 3 The most rec…" at bounding box center [656, 388] width 1232 height 697
click at [474, 302] on div "14825 - NYUL Tisch - Clinical Core Lab Phase 3 The most recent scan was complet…" at bounding box center [447, 310] width 198 height 103
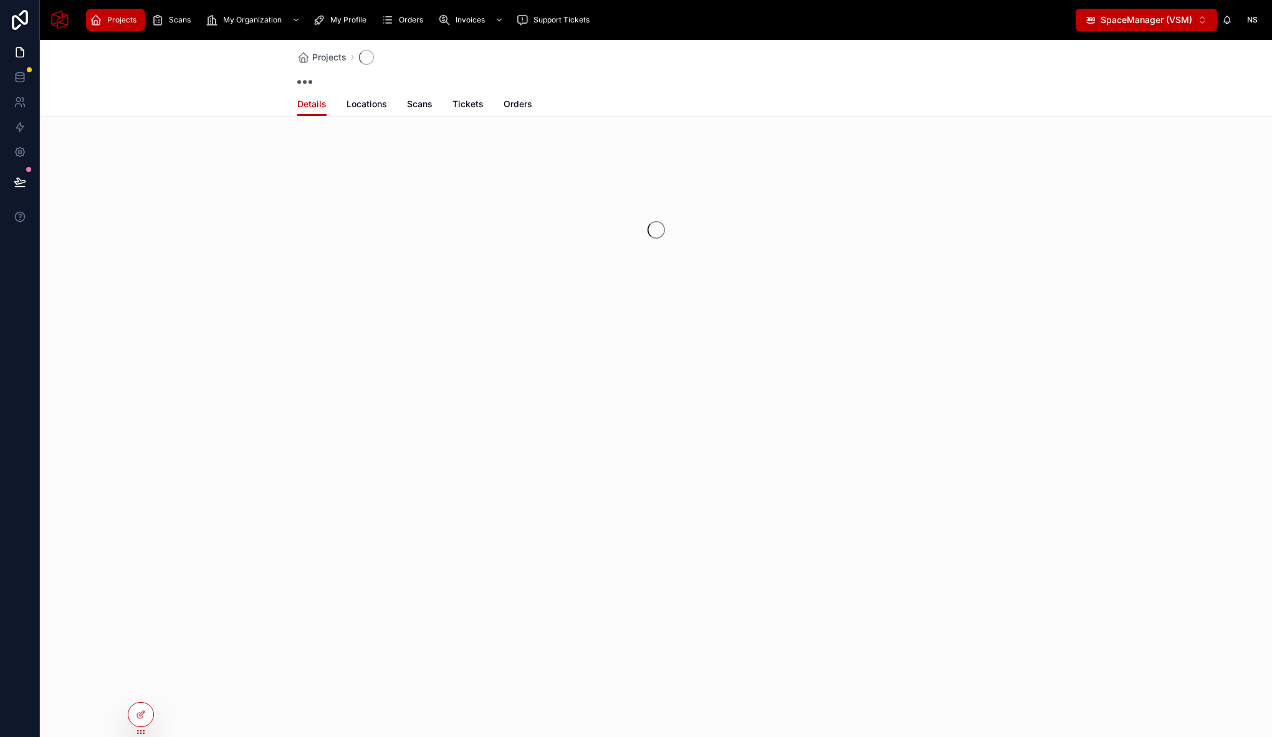
click at [126, 19] on span "Projects" at bounding box center [121, 20] width 29 height 10
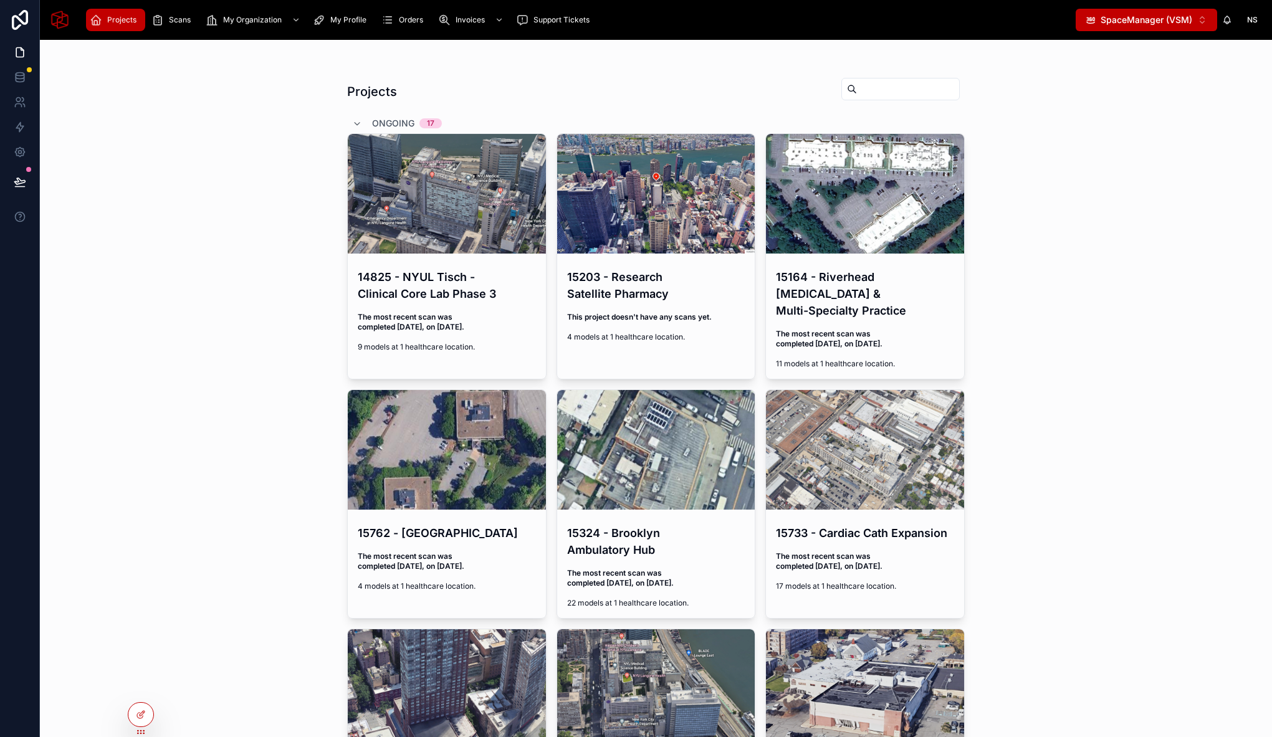
click at [237, 271] on div "Projects Ongoing 17 14825 - NYUL Tisch - Clinical Core Lab Phase 3 The most rec…" at bounding box center [656, 388] width 1232 height 697
click at [138, 716] on icon at bounding box center [141, 715] width 10 height 10
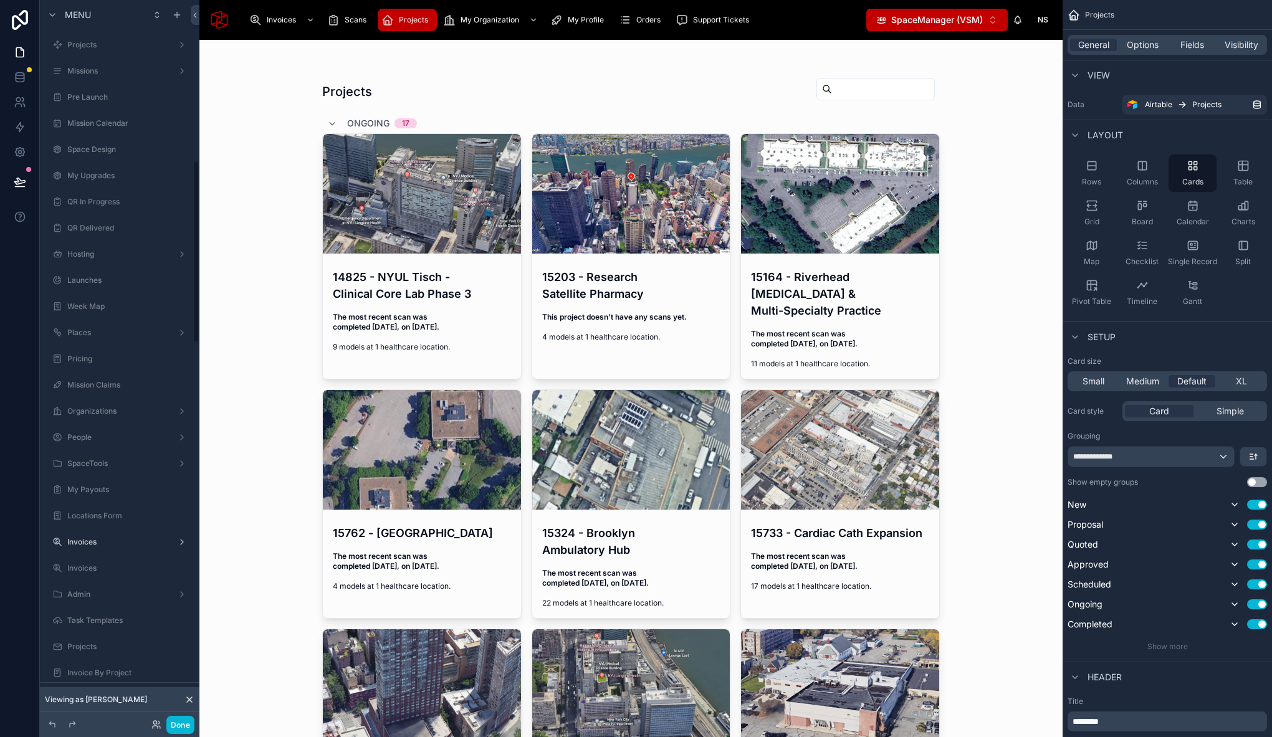
scroll to position [638, 0]
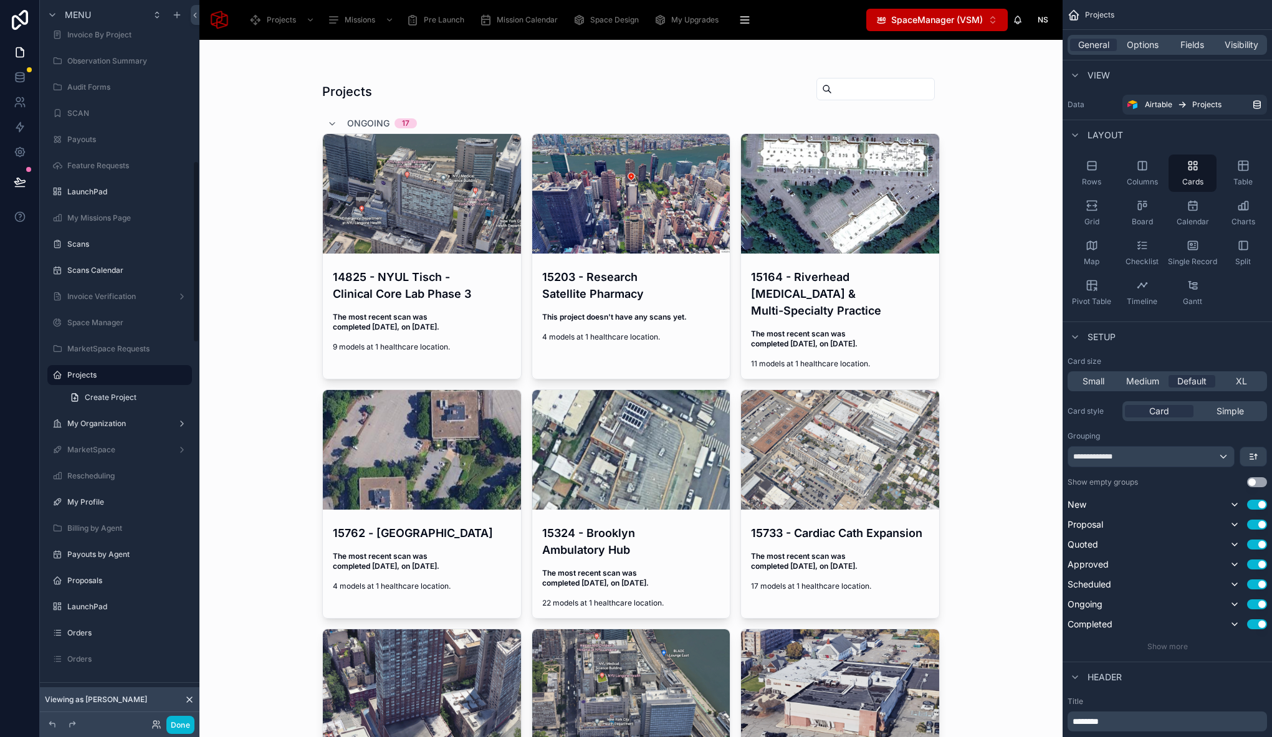
click at [291, 81] on div "Projects Ongoing 17 14825 - NYUL Tisch - Clinical Core Lab Phase 3 The most rec…" at bounding box center [630, 388] width 863 height 697
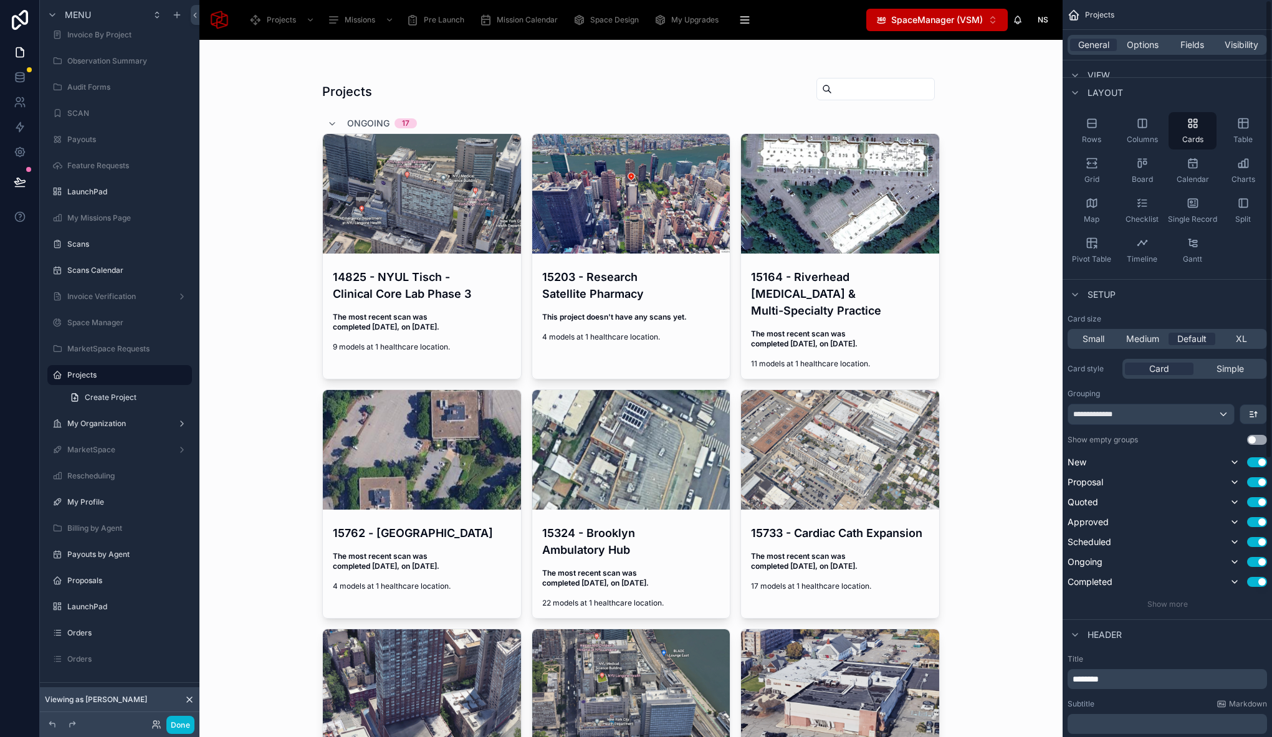
scroll to position [0, 0]
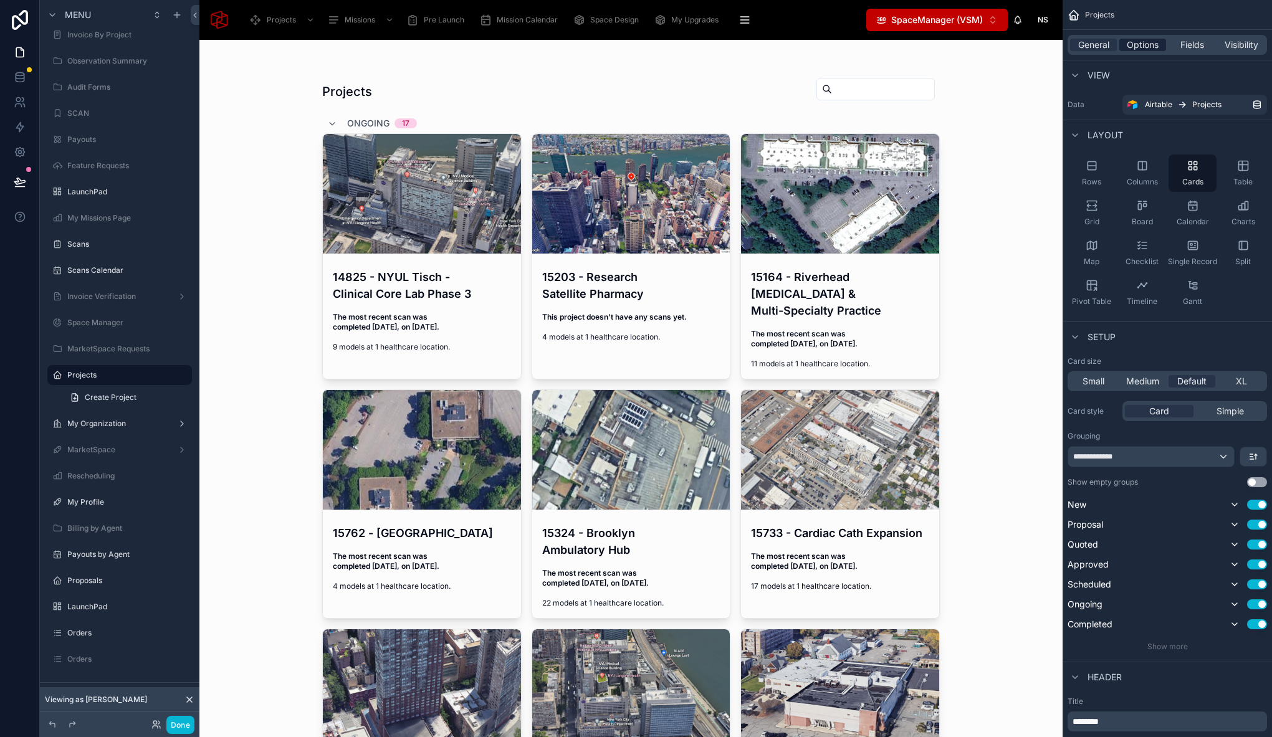
click at [1145, 44] on span "Options" at bounding box center [1143, 45] width 32 height 12
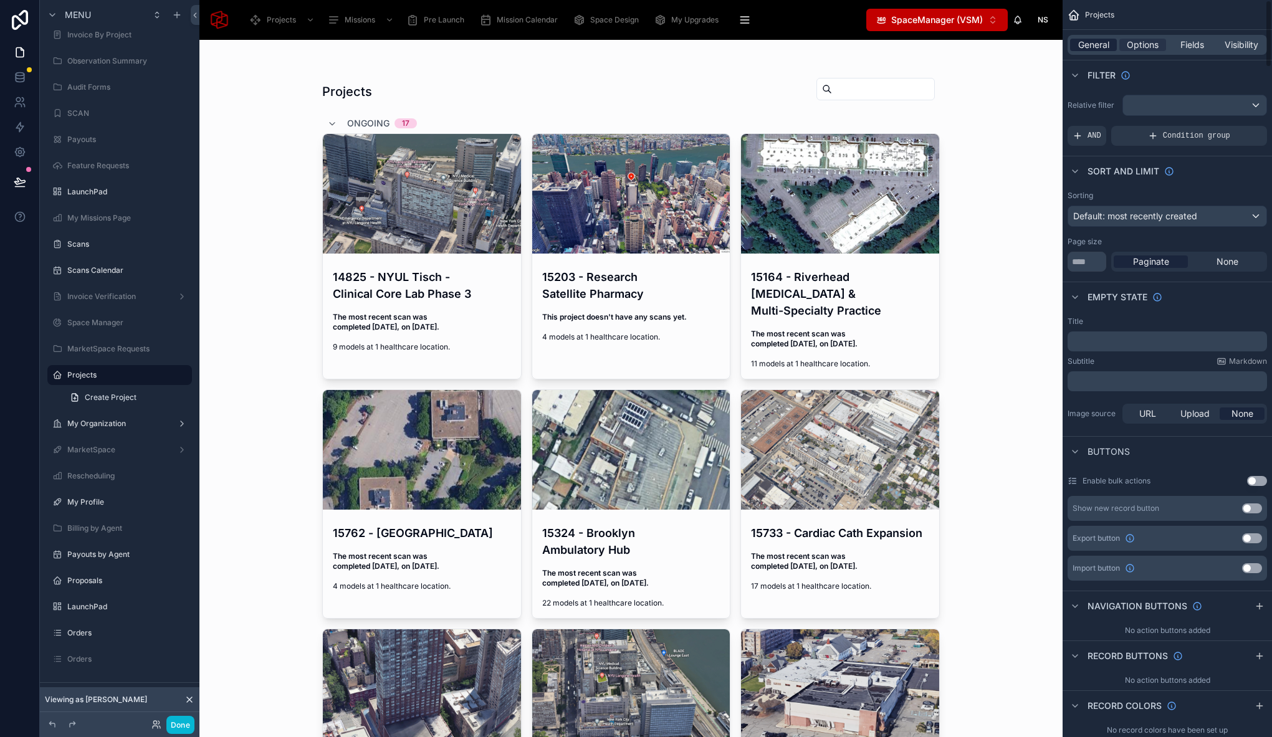
click at [1095, 40] on span "General" at bounding box center [1093, 45] width 31 height 12
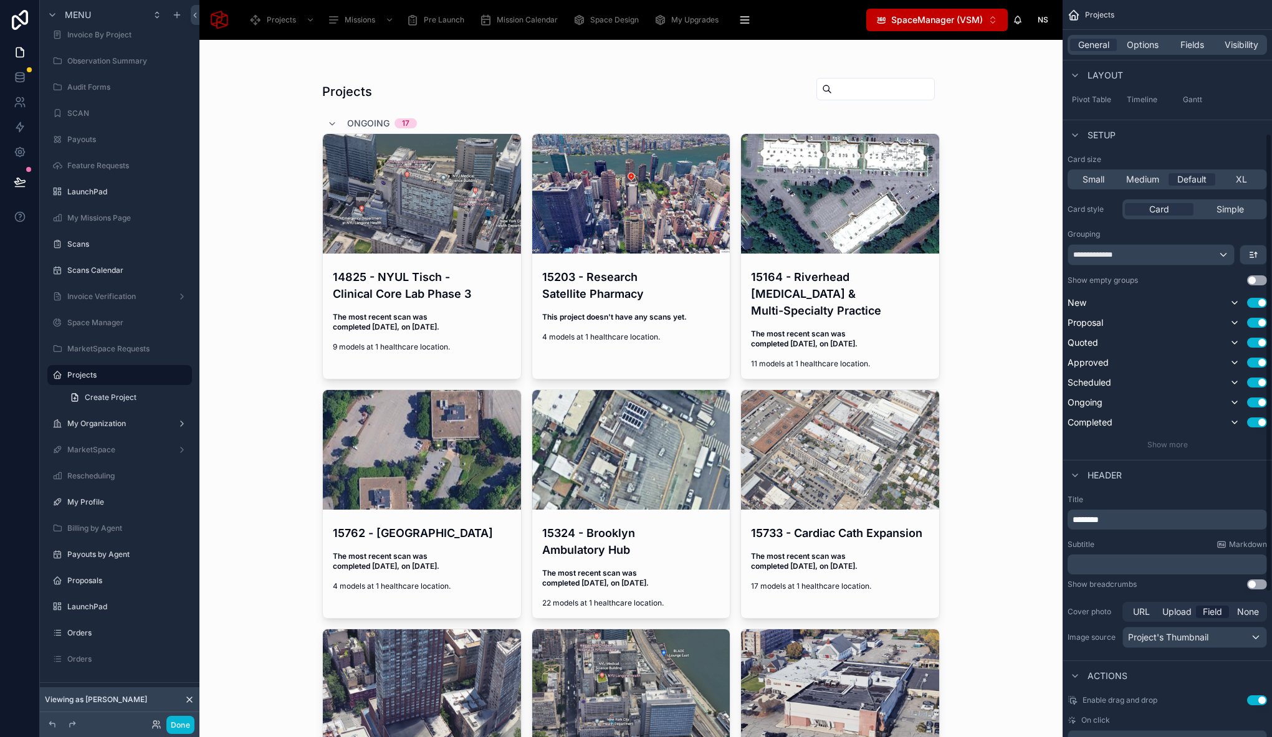
scroll to position [214, 0]
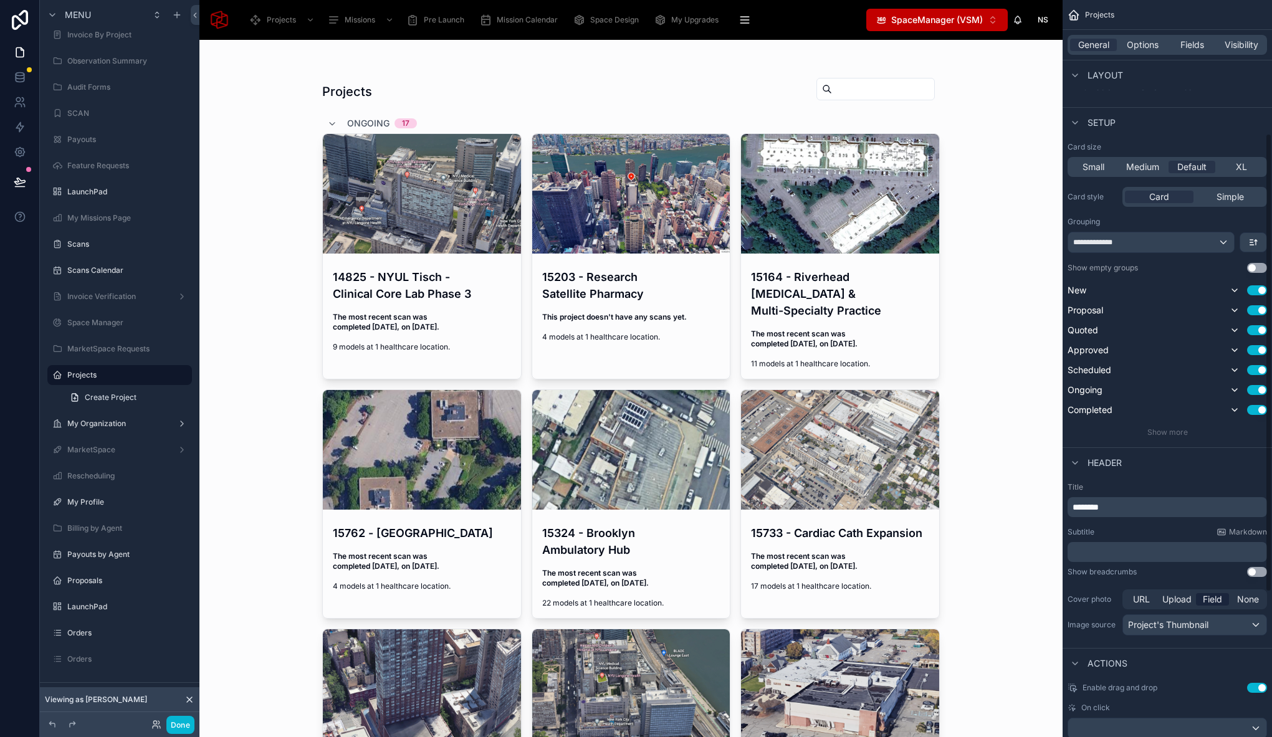
click at [1125, 509] on p "********" at bounding box center [1168, 507] width 192 height 12
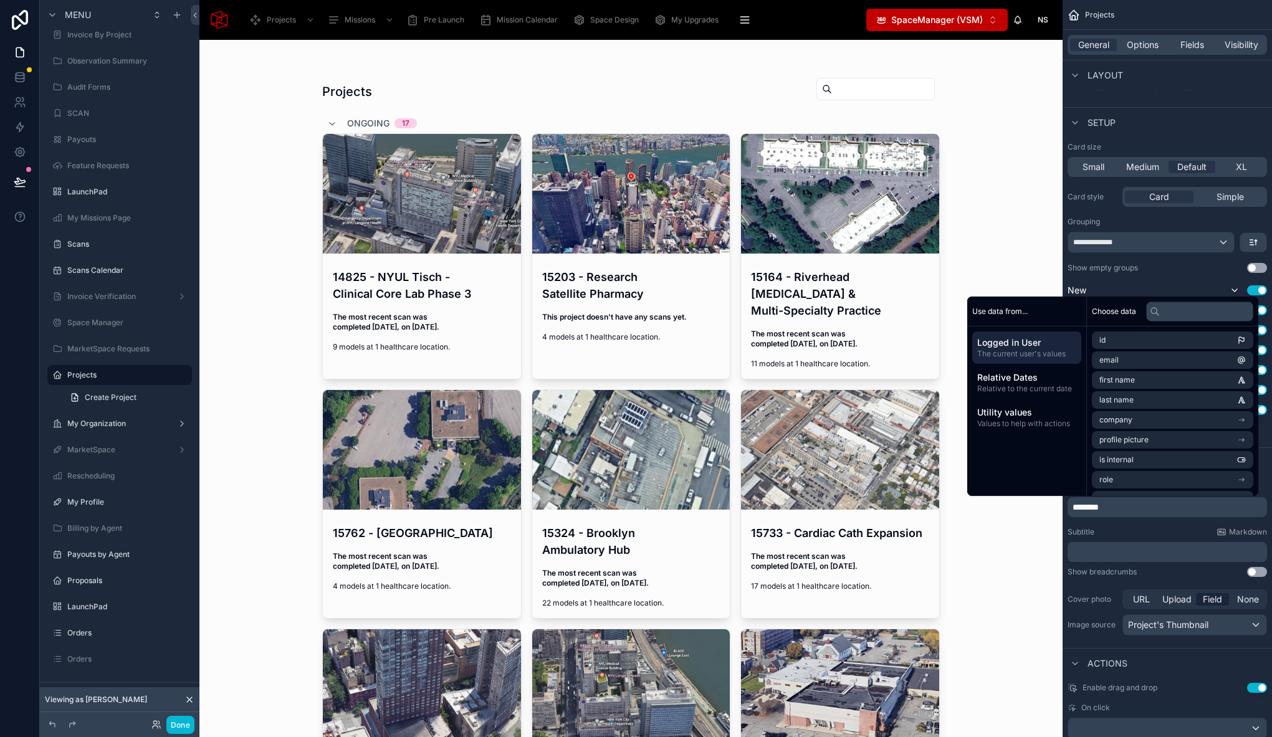
click at [1076, 508] on span "********" at bounding box center [1085, 507] width 26 height 9
click at [510, 69] on div at bounding box center [631, 65] width 618 height 10
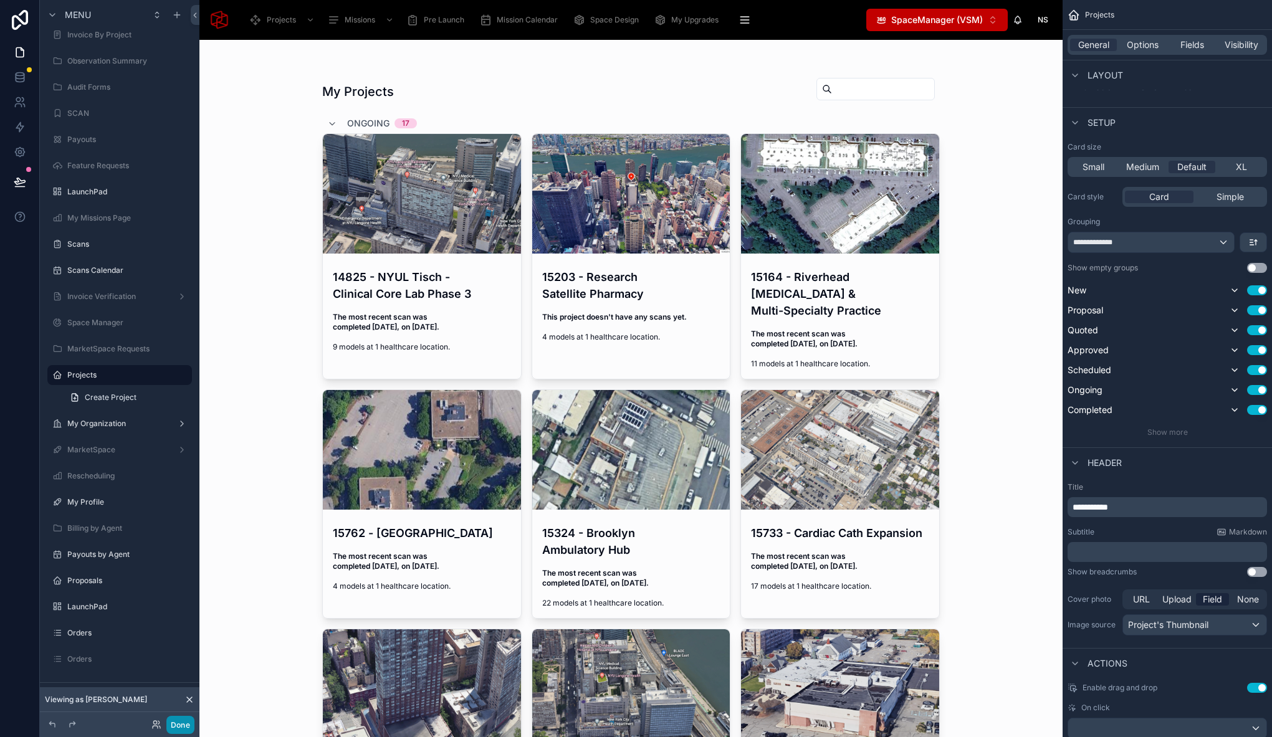
click at [189, 724] on button "Done" at bounding box center [180, 725] width 28 height 18
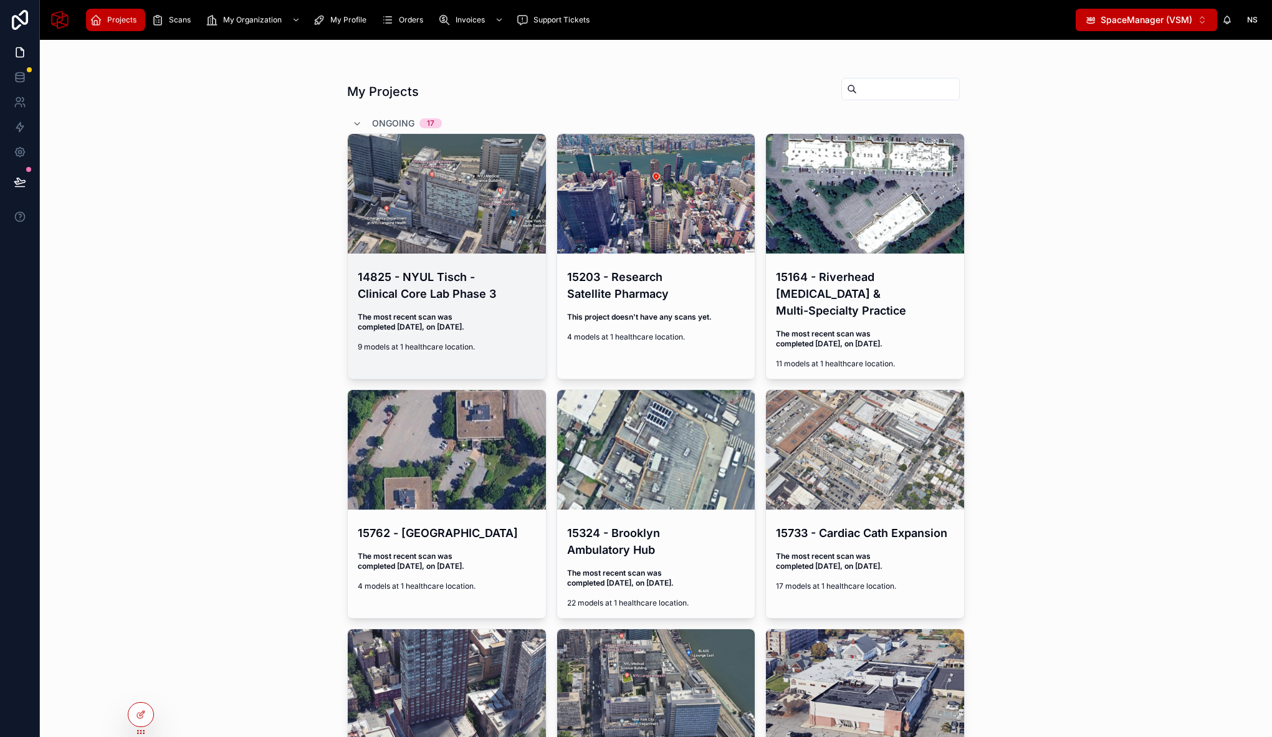
click at [388, 276] on h4 "14825 - NYUL Tisch - Clinical Core Lab Phase 3" at bounding box center [447, 286] width 178 height 34
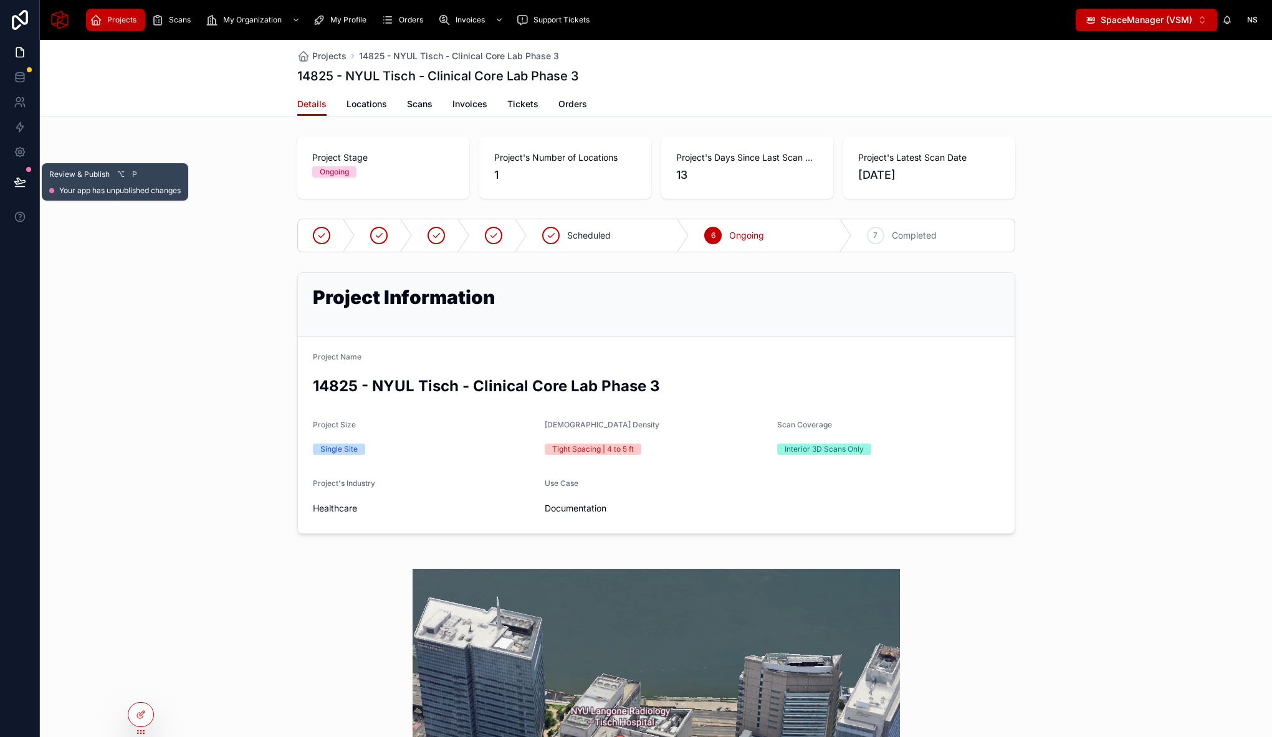
click at [19, 184] on icon at bounding box center [19, 181] width 11 height 6
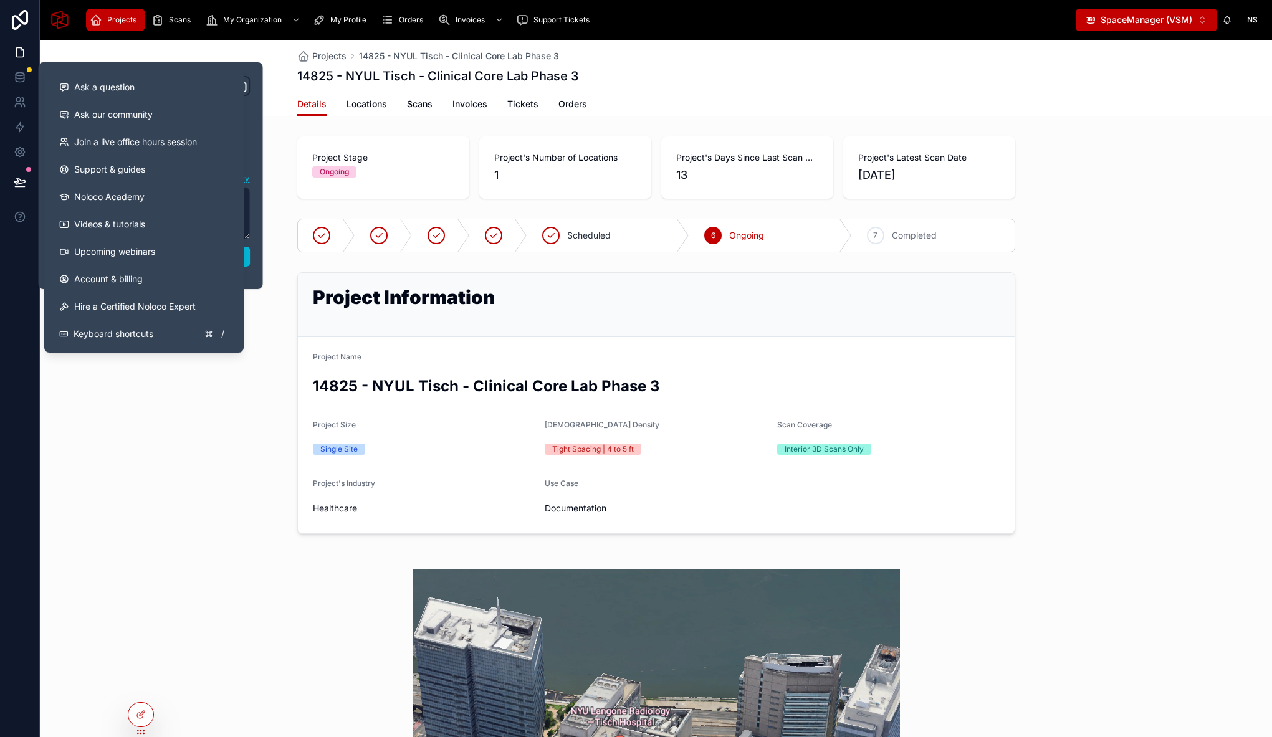
click at [255, 264] on div "**********" at bounding box center [151, 175] width 224 height 227
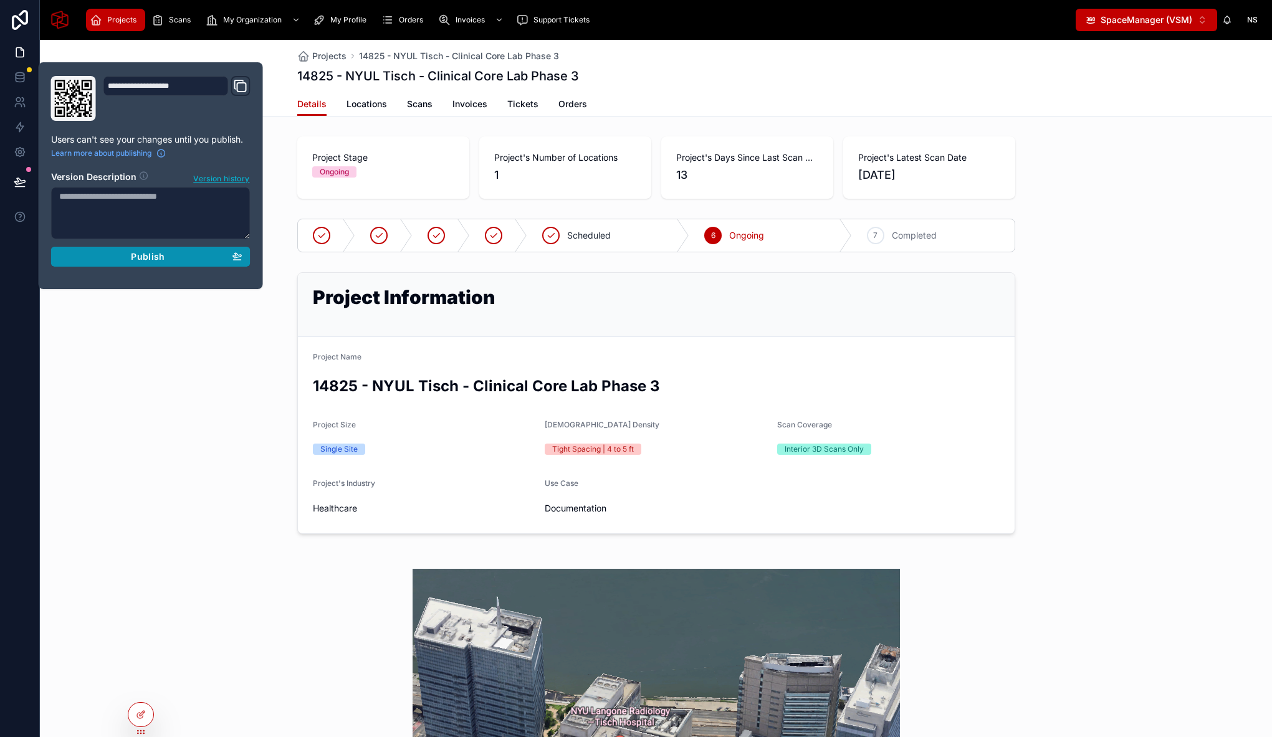
click at [242, 261] on button "Publish" at bounding box center [150, 257] width 199 height 20
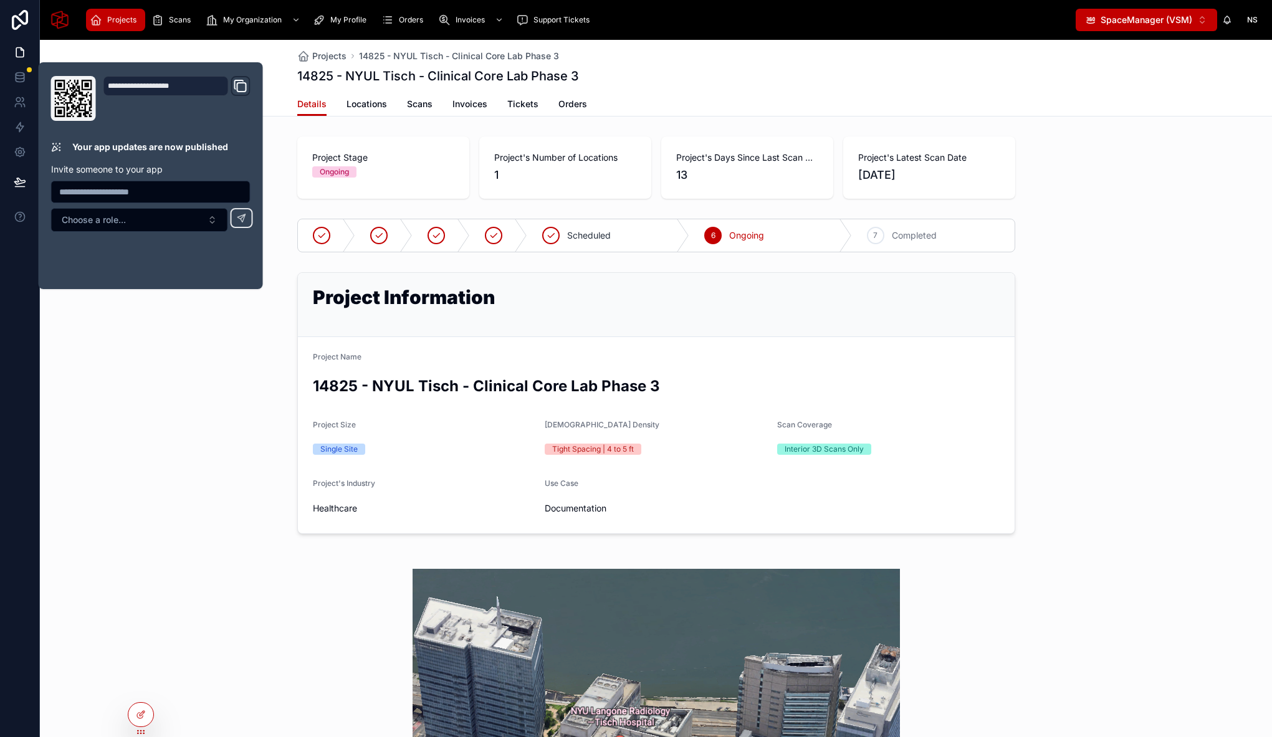
click at [158, 356] on div "Project Information Project Name 14825 - NYUL Tisch - Clinical Core Lab Phase 3…" at bounding box center [656, 403] width 1232 height 272
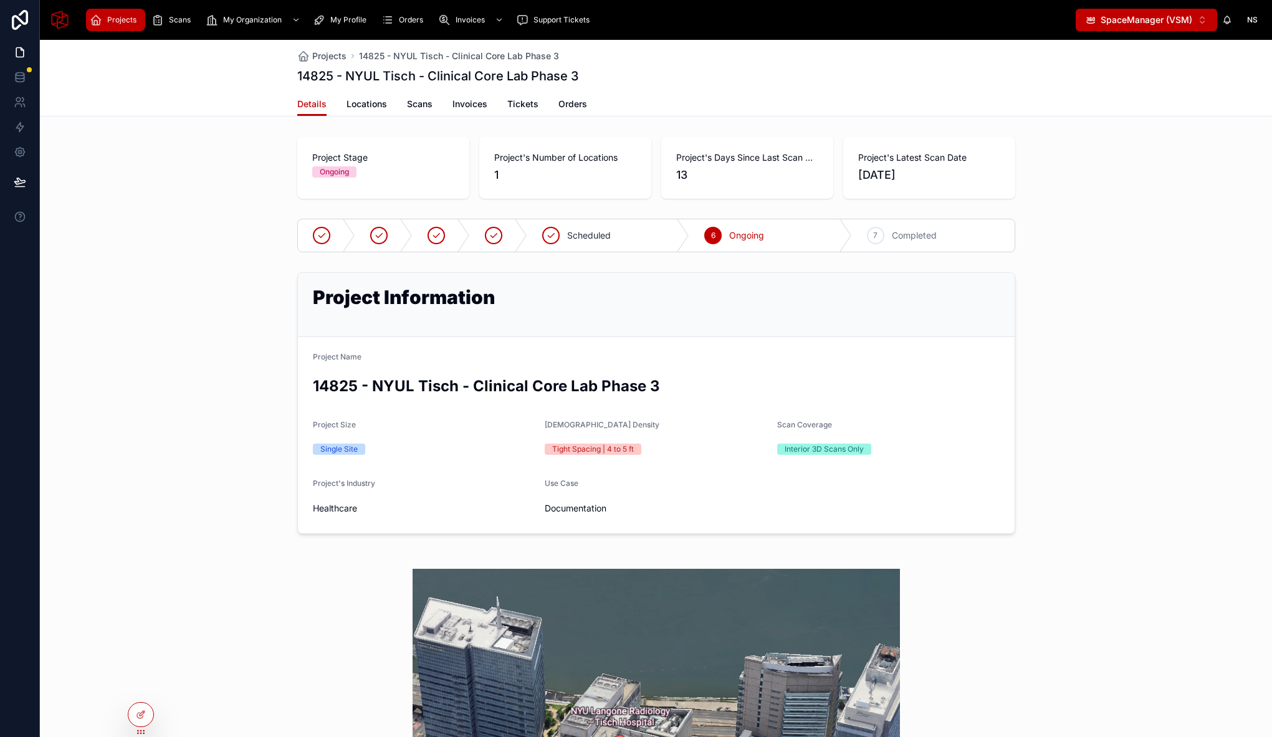
click at [1094, 293] on div "Project Information Project Name 14825 - NYUL Tisch - Clinical Core Lab Phase 3…" at bounding box center [656, 403] width 1232 height 272
click at [216, 368] on div "Project Information Project Name 14825 - NYUL Tisch - Clinical Core Lab Phase 3…" at bounding box center [656, 403] width 1232 height 272
click at [137, 716] on icon at bounding box center [140, 716] width 6 height 6
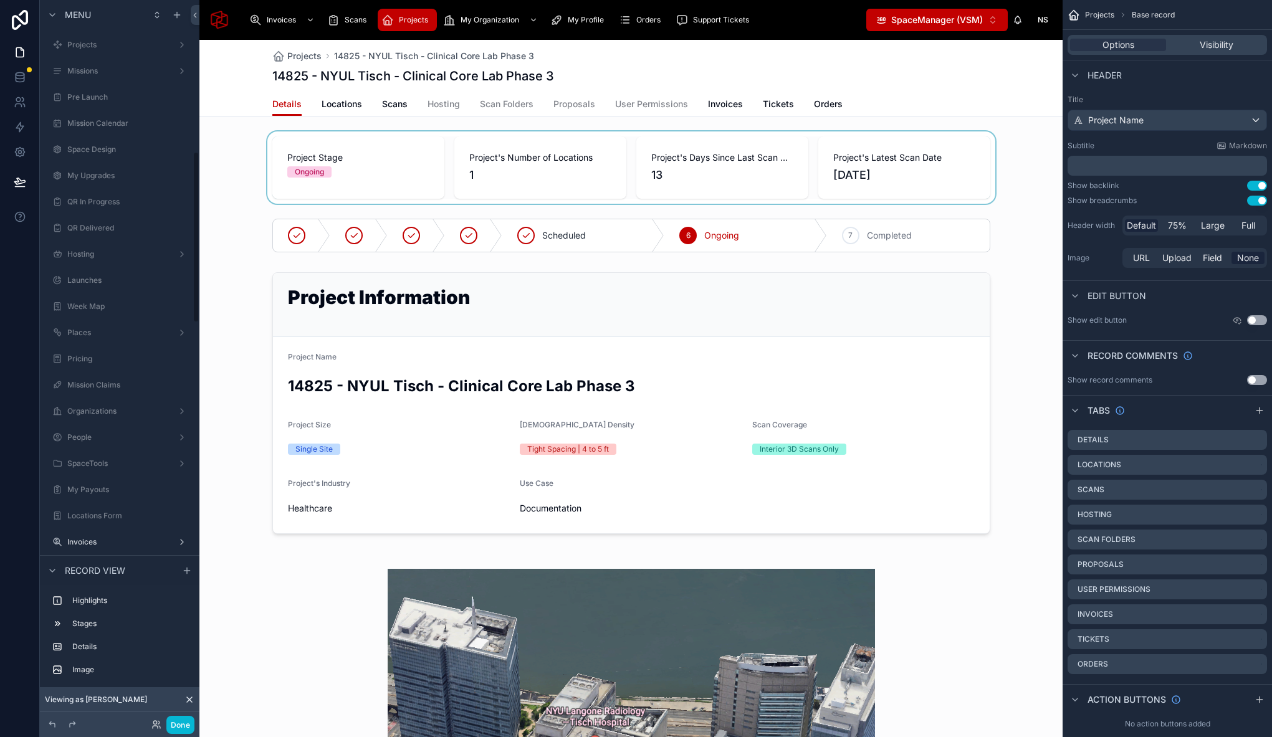
scroll to position [638, 0]
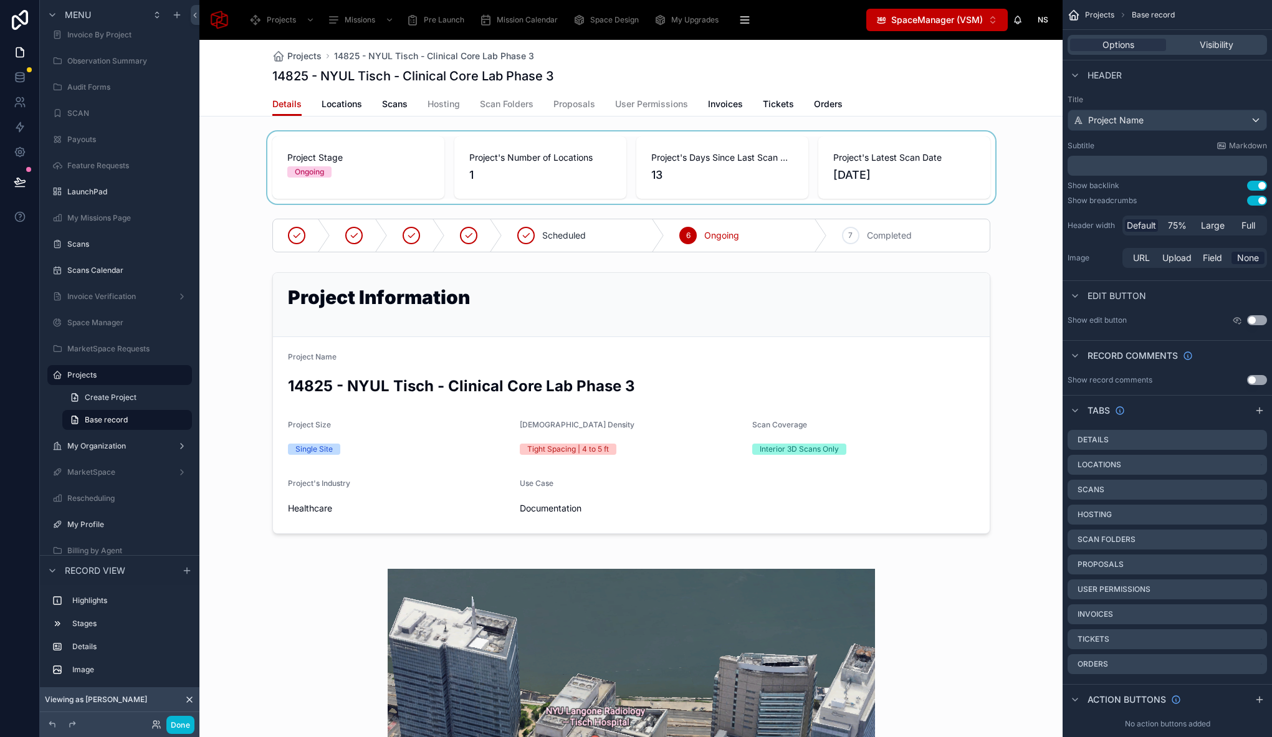
click at [389, 150] on div at bounding box center [630, 167] width 863 height 72
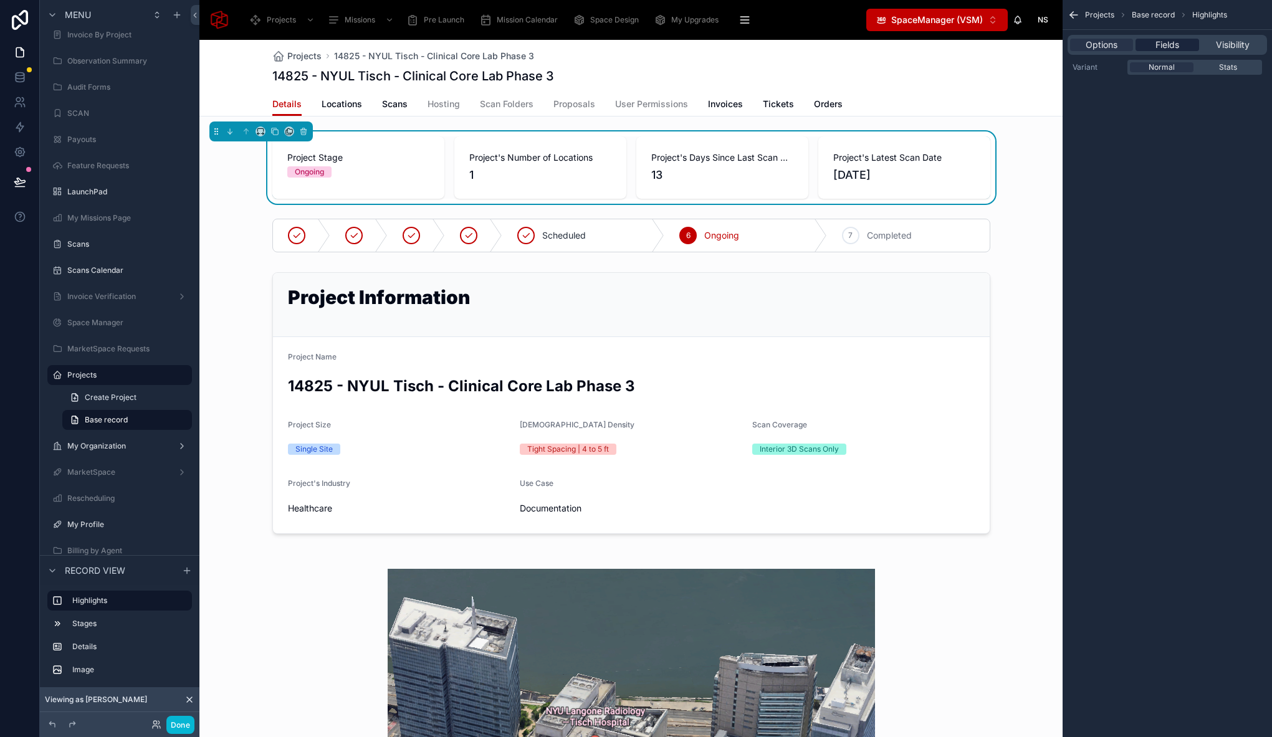
click at [1161, 39] on span "Fields" at bounding box center [1167, 45] width 24 height 12
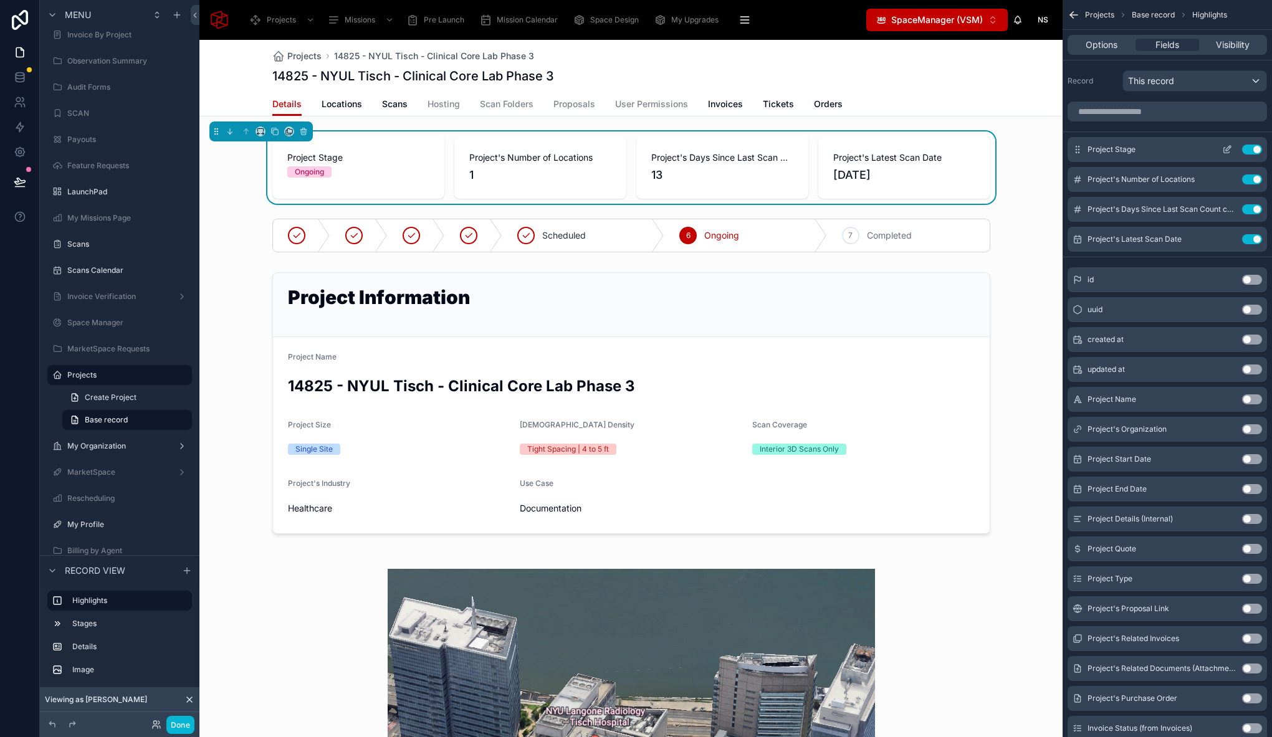
click at [1229, 150] on icon "scrollable content" at bounding box center [1227, 150] width 10 height 10
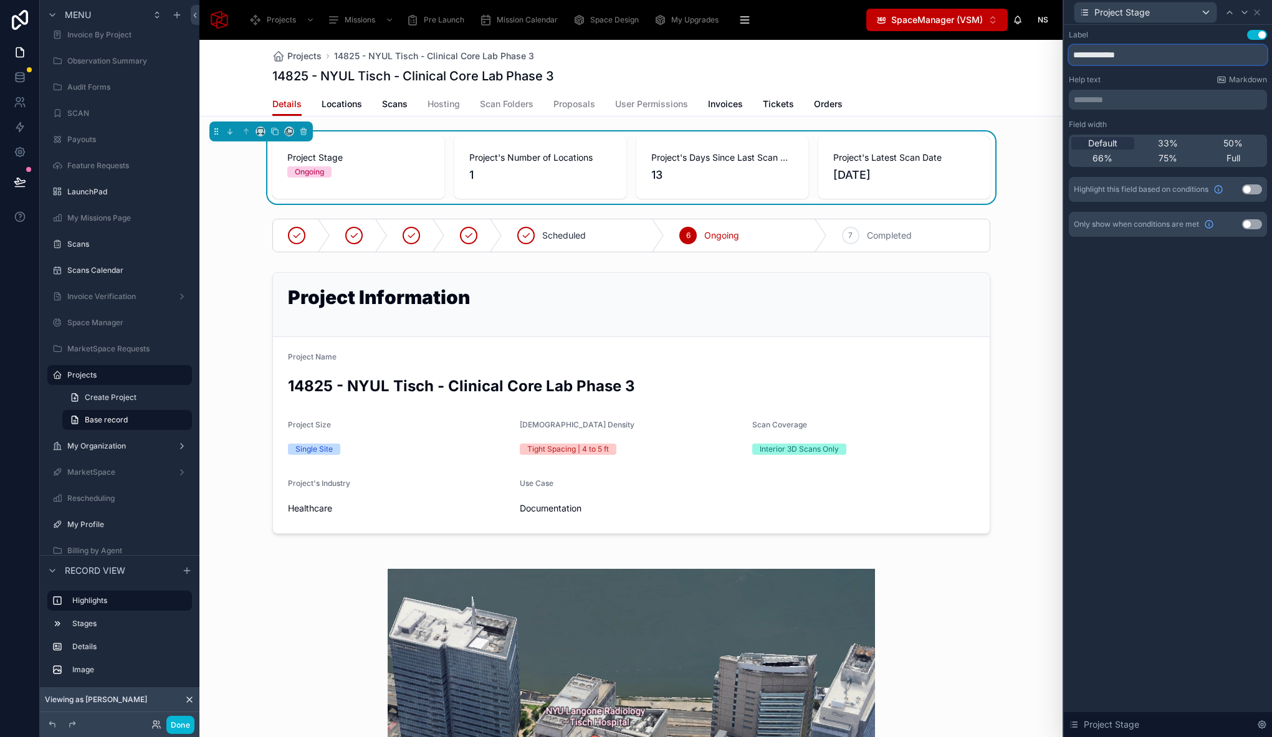
drag, startPoint x: 1105, startPoint y: 55, endPoint x: 1056, endPoint y: 55, distance: 49.9
click at [1056, 55] on div "**********" at bounding box center [636, 368] width 1272 height 737
type input "*****"
click at [1244, 12] on icon at bounding box center [1244, 12] width 10 height 10
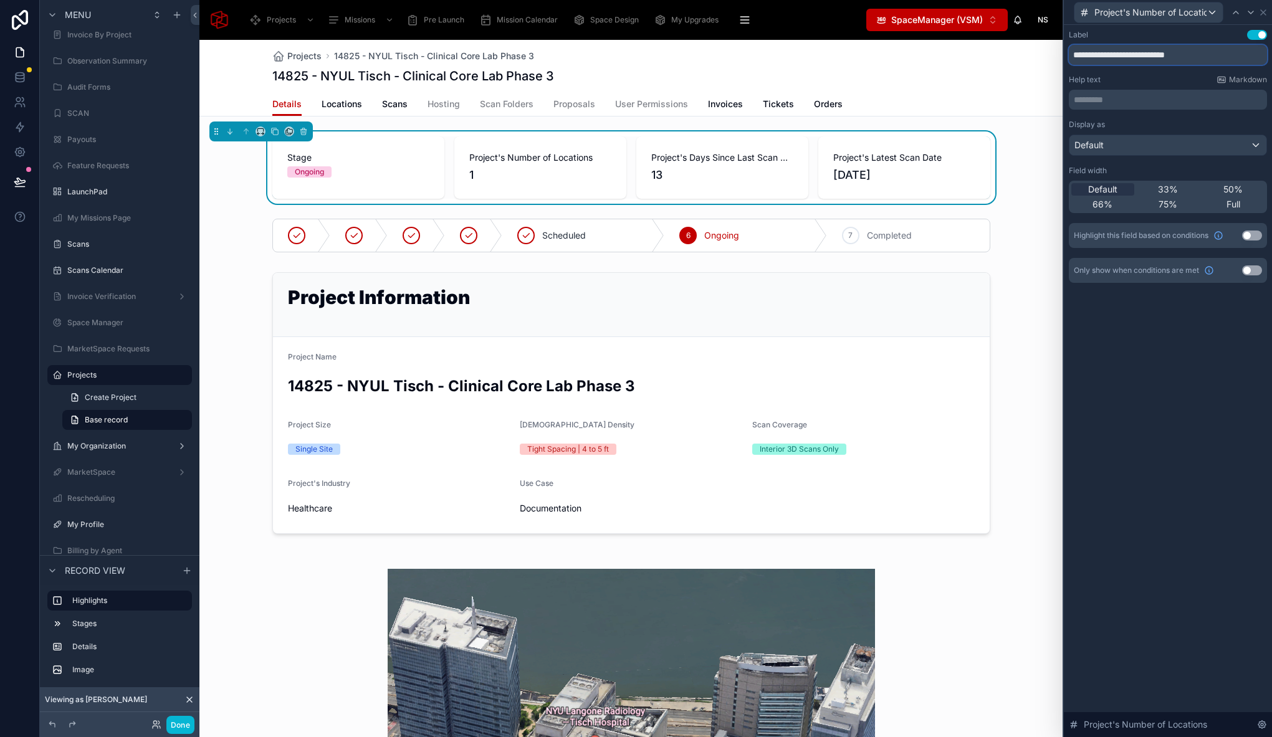
drag, startPoint x: 1112, startPoint y: 54, endPoint x: 1020, endPoint y: 52, distance: 92.2
click at [1020, 52] on div "**********" at bounding box center [636, 368] width 1272 height 737
type input "**********"
click at [1250, 12] on icon at bounding box center [1251, 12] width 10 height 10
drag, startPoint x: 1113, startPoint y: 55, endPoint x: 1030, endPoint y: 52, distance: 83.0
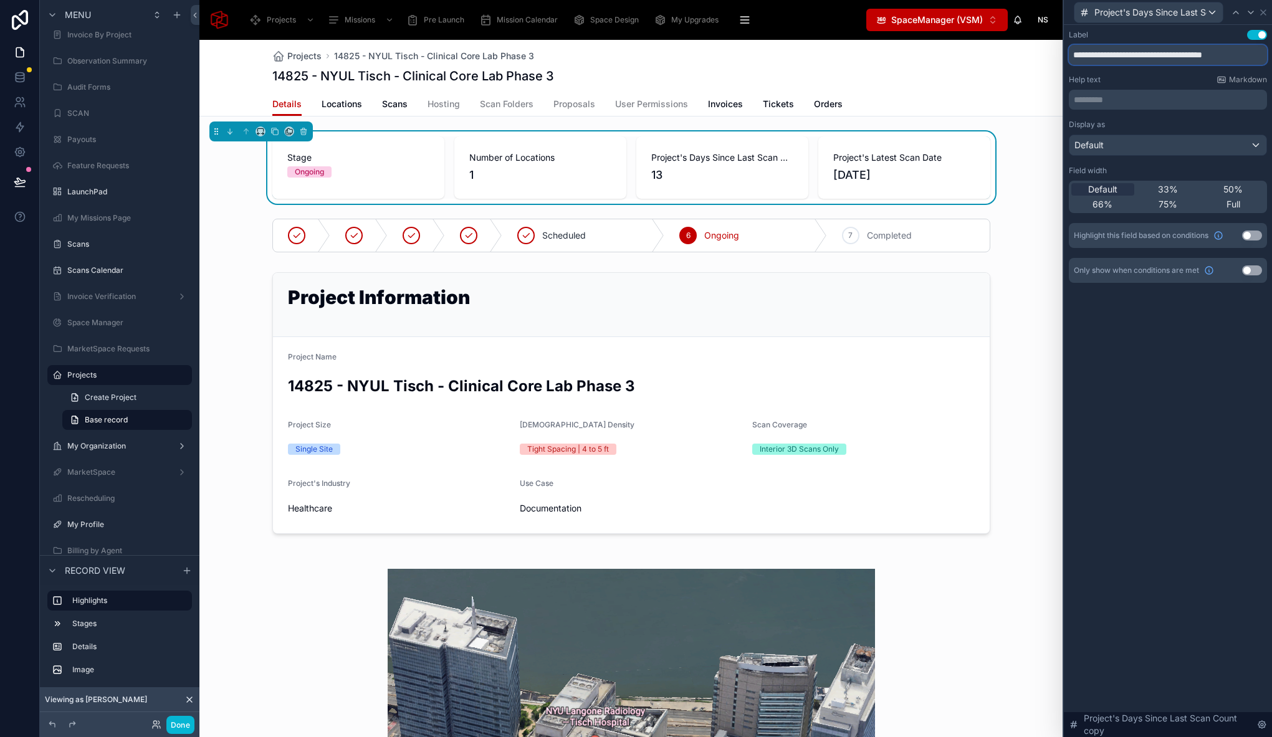
click at [1030, 52] on div "**********" at bounding box center [636, 368] width 1272 height 737
drag, startPoint x: 1218, startPoint y: 55, endPoint x: 1202, endPoint y: 57, distance: 16.3
click at [1202, 57] on input "**********" at bounding box center [1168, 55] width 198 height 20
click at [1223, 55] on input "**********" at bounding box center [1168, 55] width 198 height 20
type input "**********"
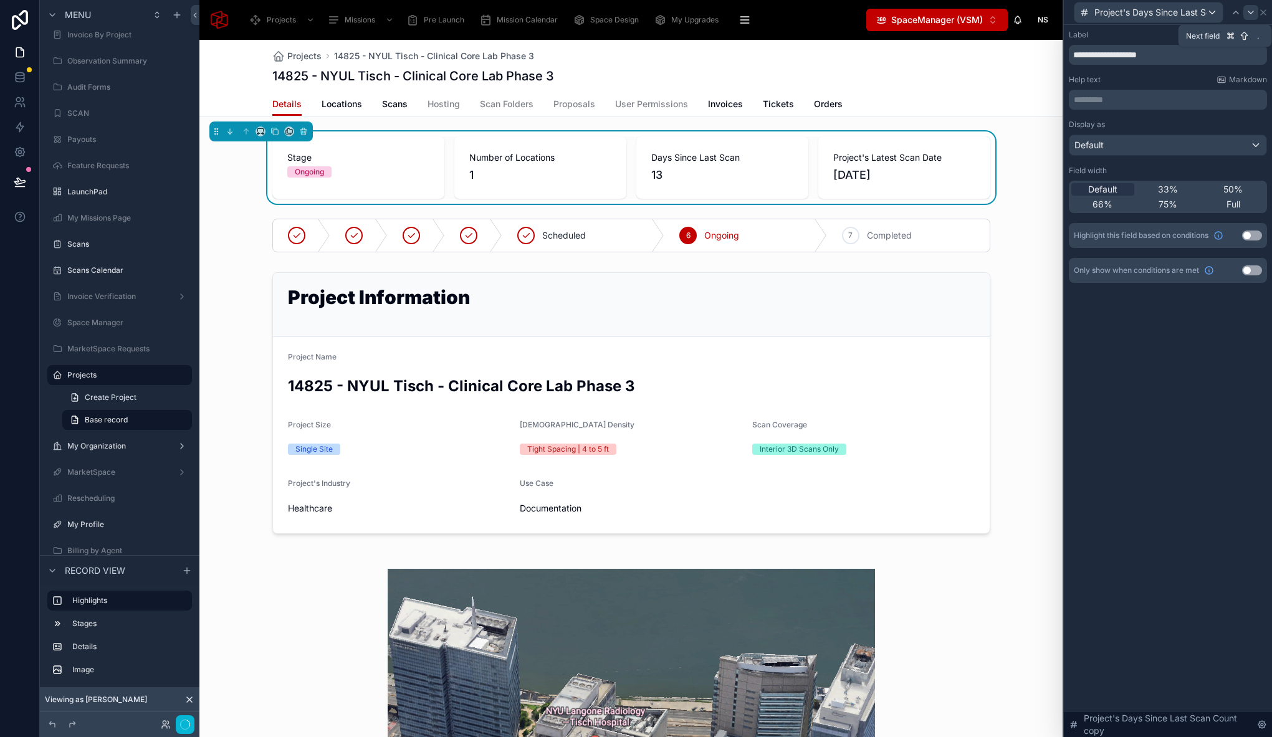
click at [1253, 12] on icon at bounding box center [1251, 12] width 10 height 10
drag, startPoint x: 1109, startPoint y: 54, endPoint x: 1057, endPoint y: 53, distance: 51.7
click at [1059, 54] on div "**********" at bounding box center [636, 368] width 1272 height 737
type input "**********"
drag, startPoint x: 178, startPoint y: 729, endPoint x: 264, endPoint y: 700, distance: 90.6
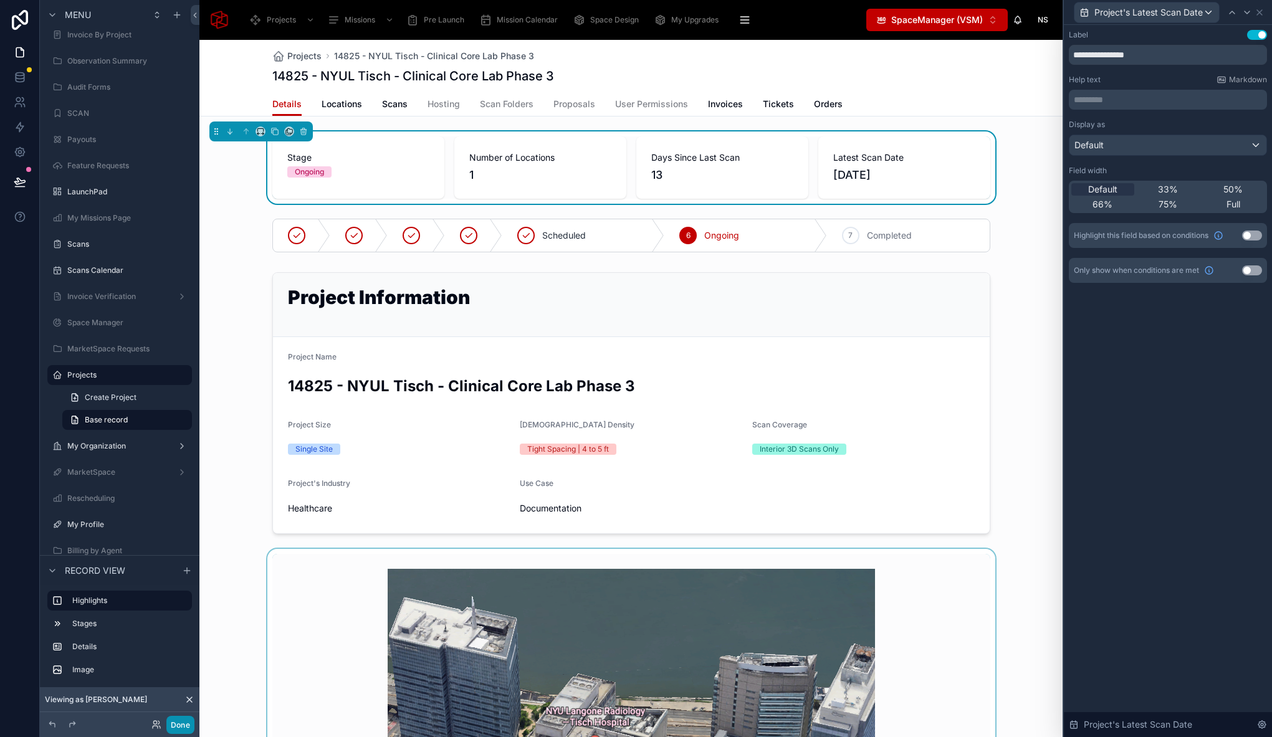
click at [264, 700] on div "Menu Projects Missions Pre Launch Mission Calendar Space Design My Upgrades QR …" at bounding box center [656, 368] width 1232 height 737
click at [365, 307] on div at bounding box center [630, 403] width 863 height 272
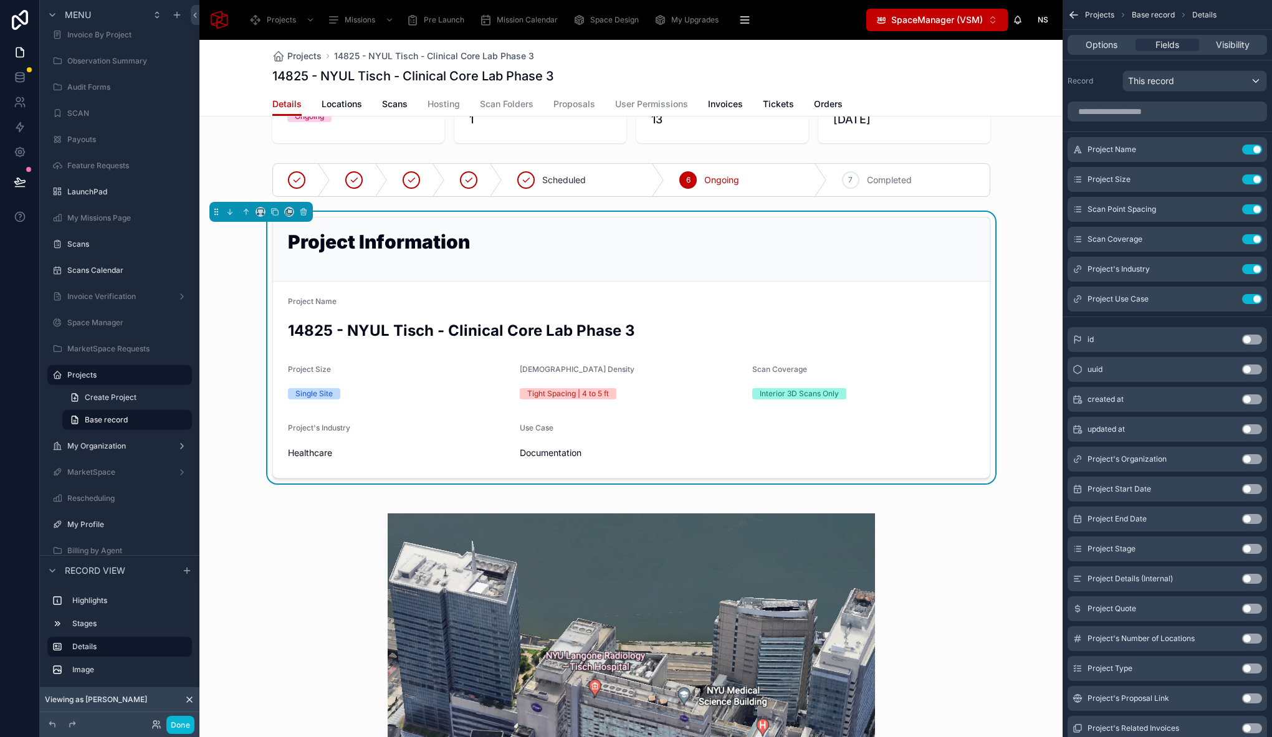
scroll to position [22, 0]
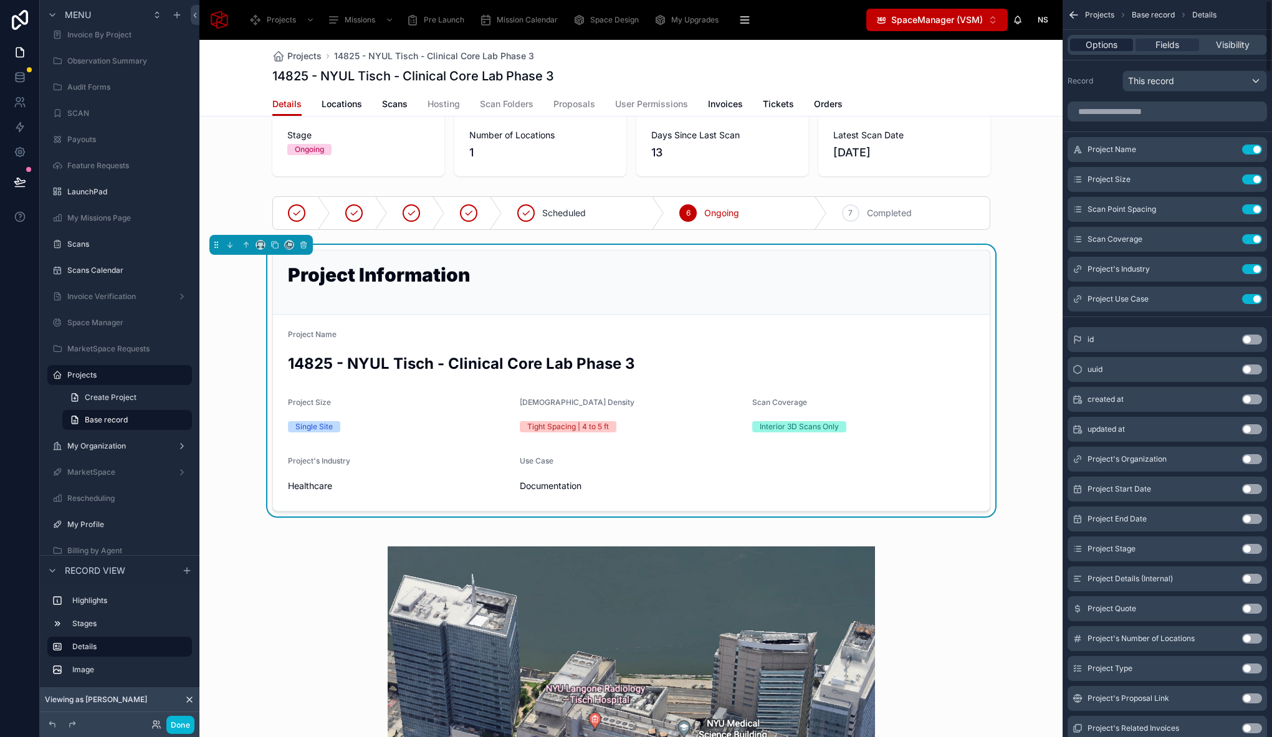
click at [1114, 43] on span "Options" at bounding box center [1101, 45] width 32 height 12
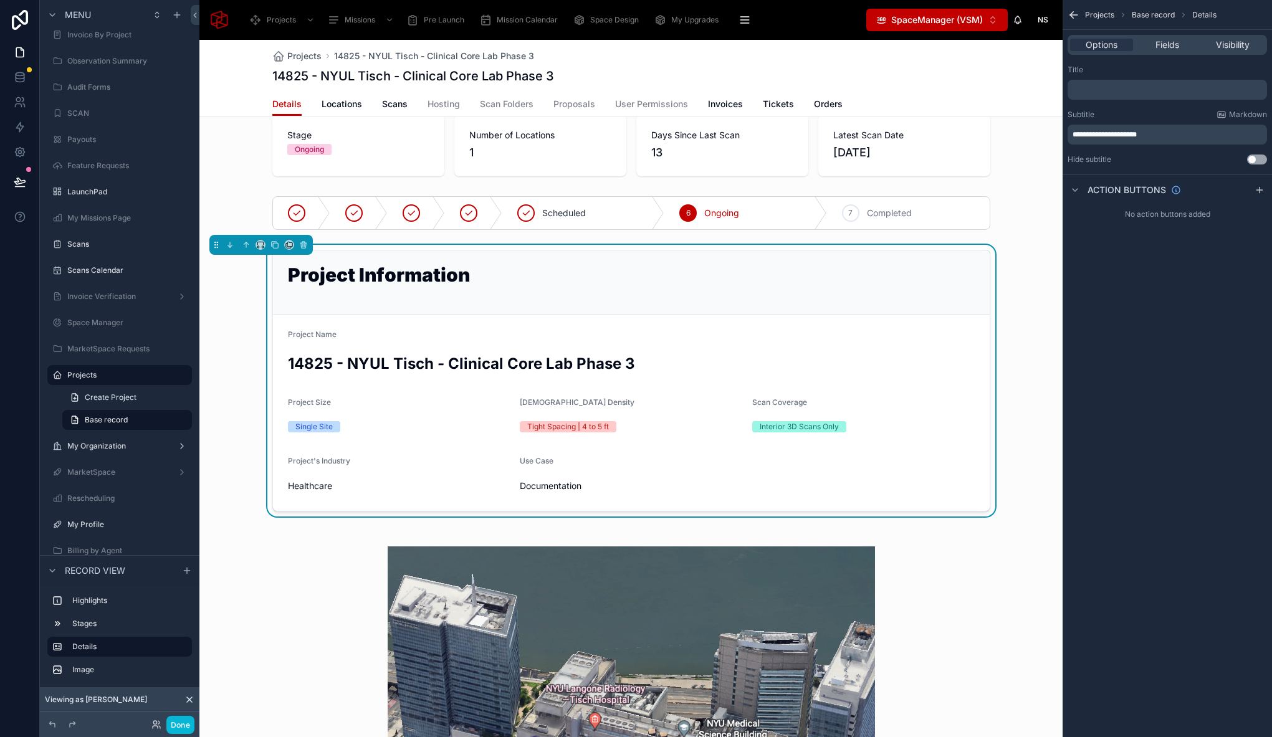
drag, startPoint x: 1257, startPoint y: 189, endPoint x: 1228, endPoint y: 285, distance: 99.6
click at [1257, 190] on icon "scrollable content" at bounding box center [1259, 190] width 6 height 0
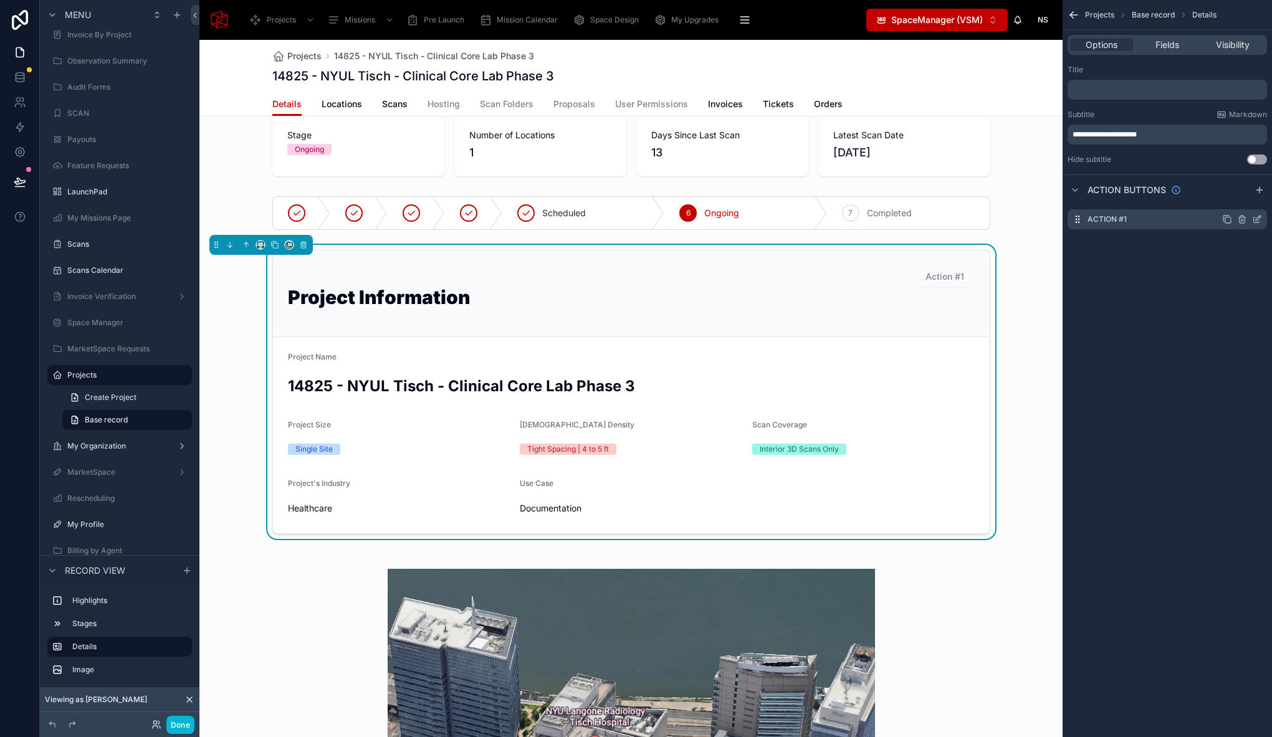
click at [1256, 219] on icon "scrollable content" at bounding box center [1258, 218] width 5 height 5
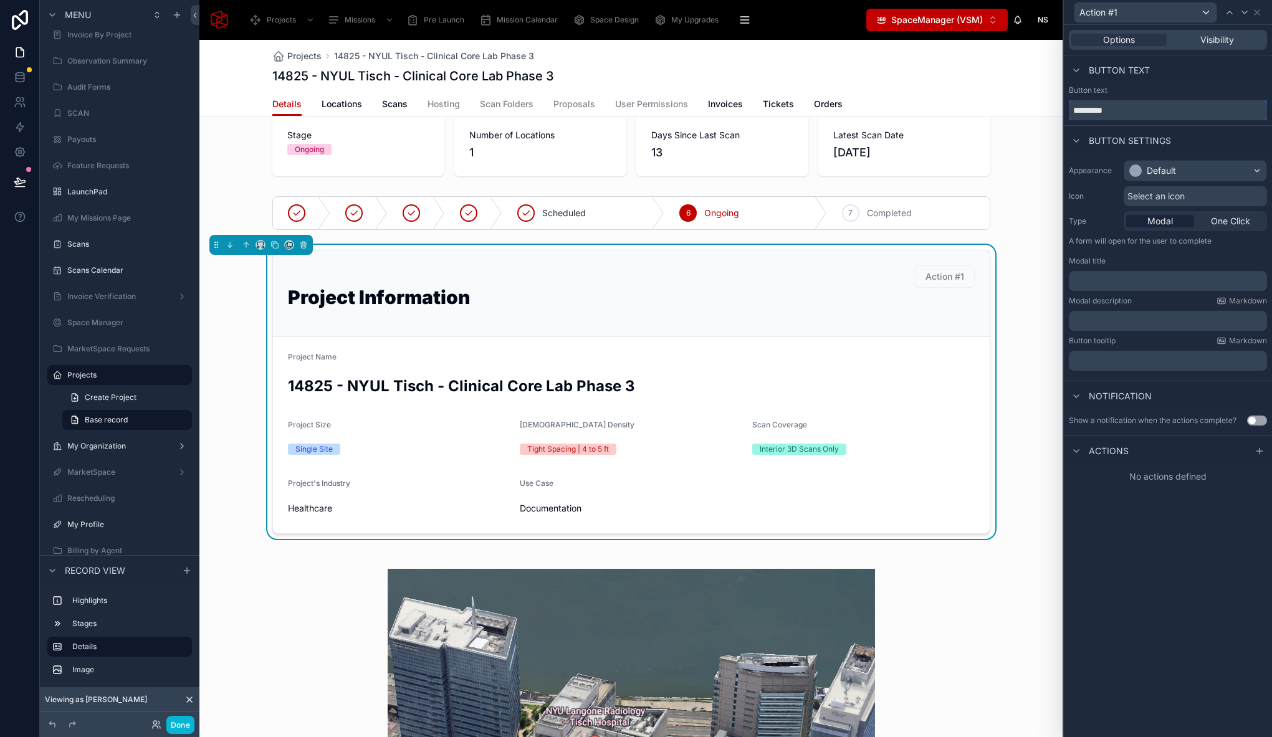
click at [1147, 108] on input "*********" at bounding box center [1168, 110] width 198 height 20
type input "****"
click at [1184, 171] on div "Default" at bounding box center [1195, 171] width 142 height 20
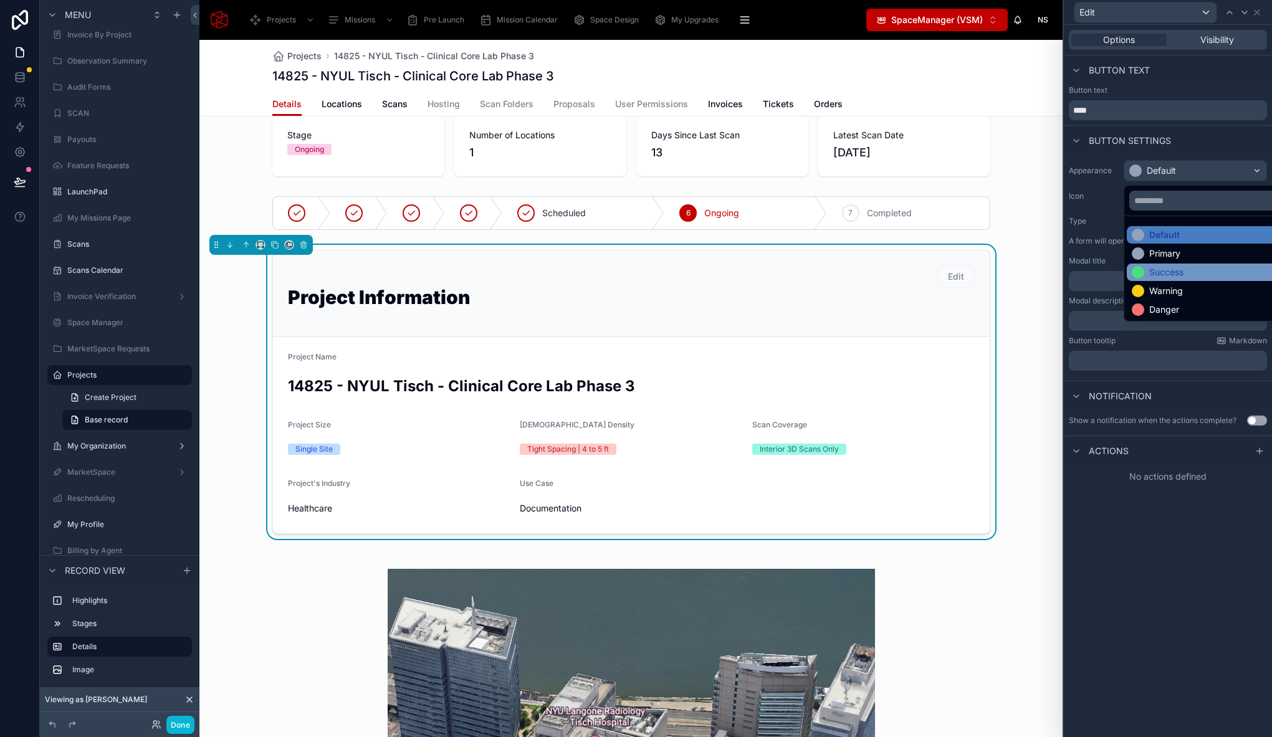
click at [1177, 264] on div "Success" at bounding box center [1210, 272] width 166 height 17
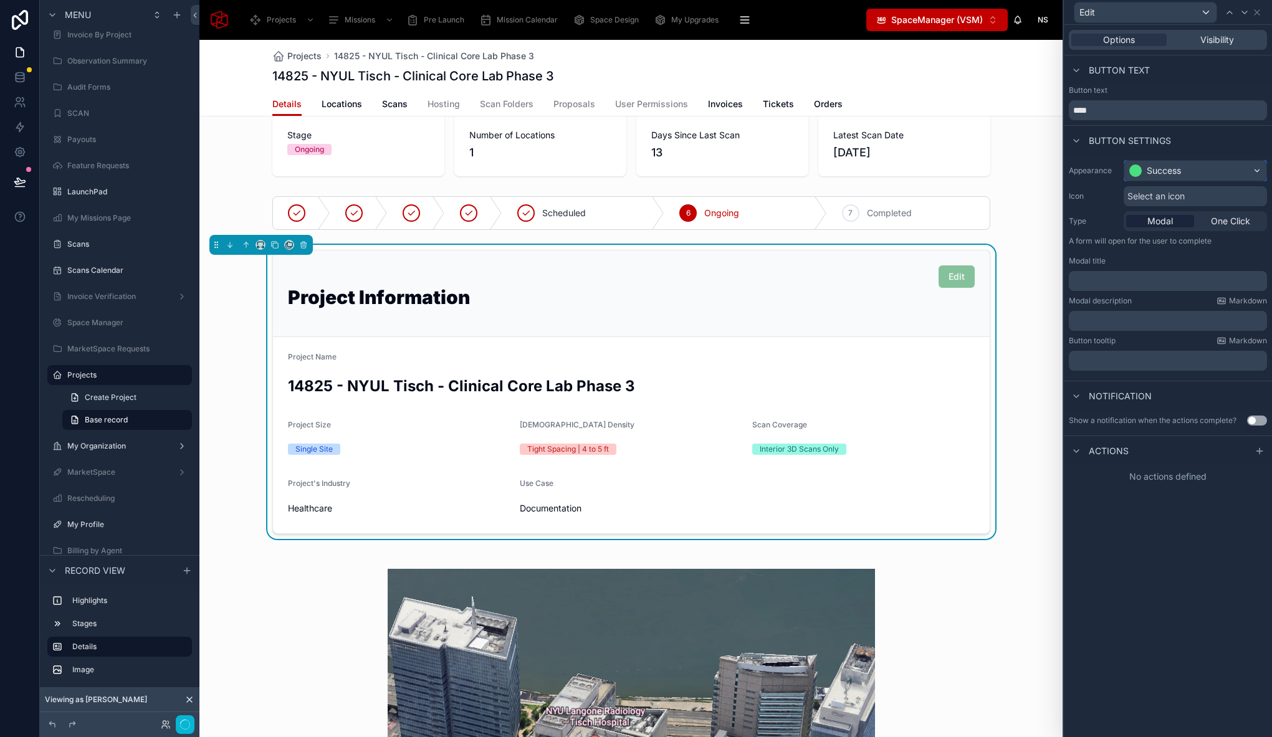
click at [1163, 174] on div "Success" at bounding box center [1164, 171] width 34 height 12
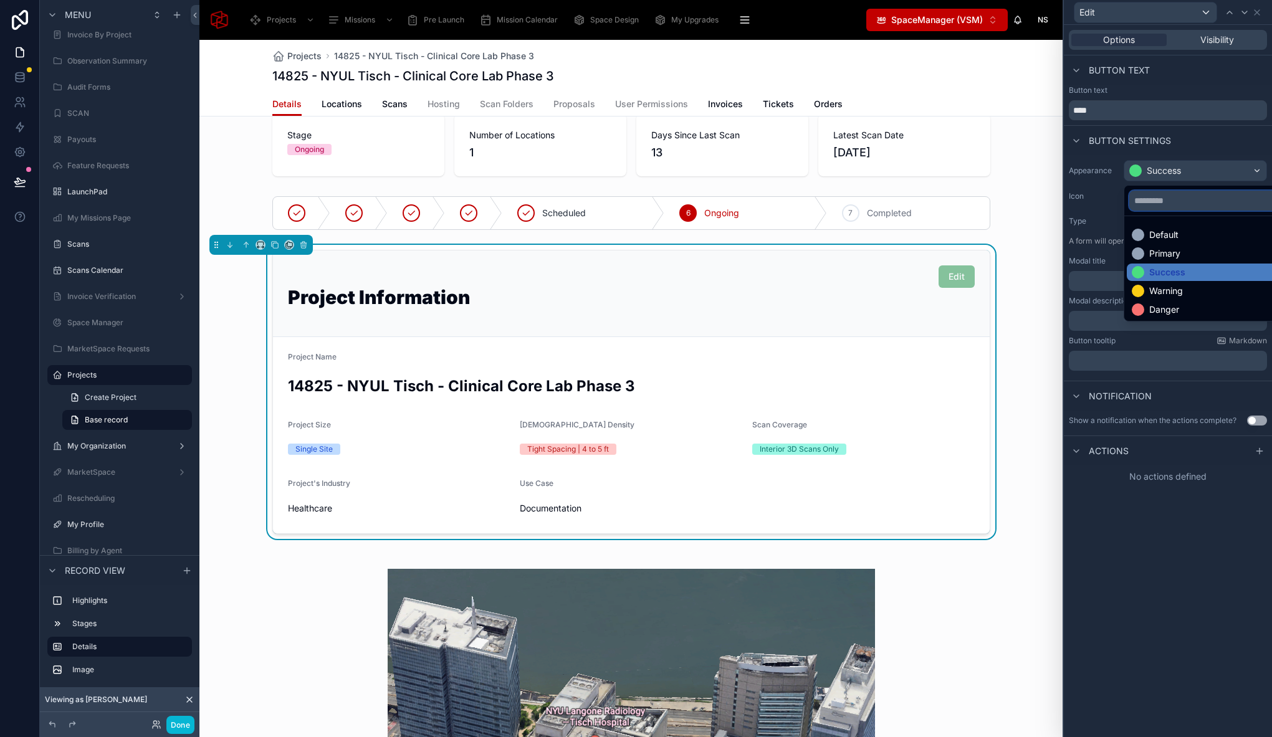
click at [1150, 204] on input "text" at bounding box center [1209, 201] width 161 height 20
click at [1145, 198] on input "text" at bounding box center [1209, 201] width 161 height 20
type input "***"
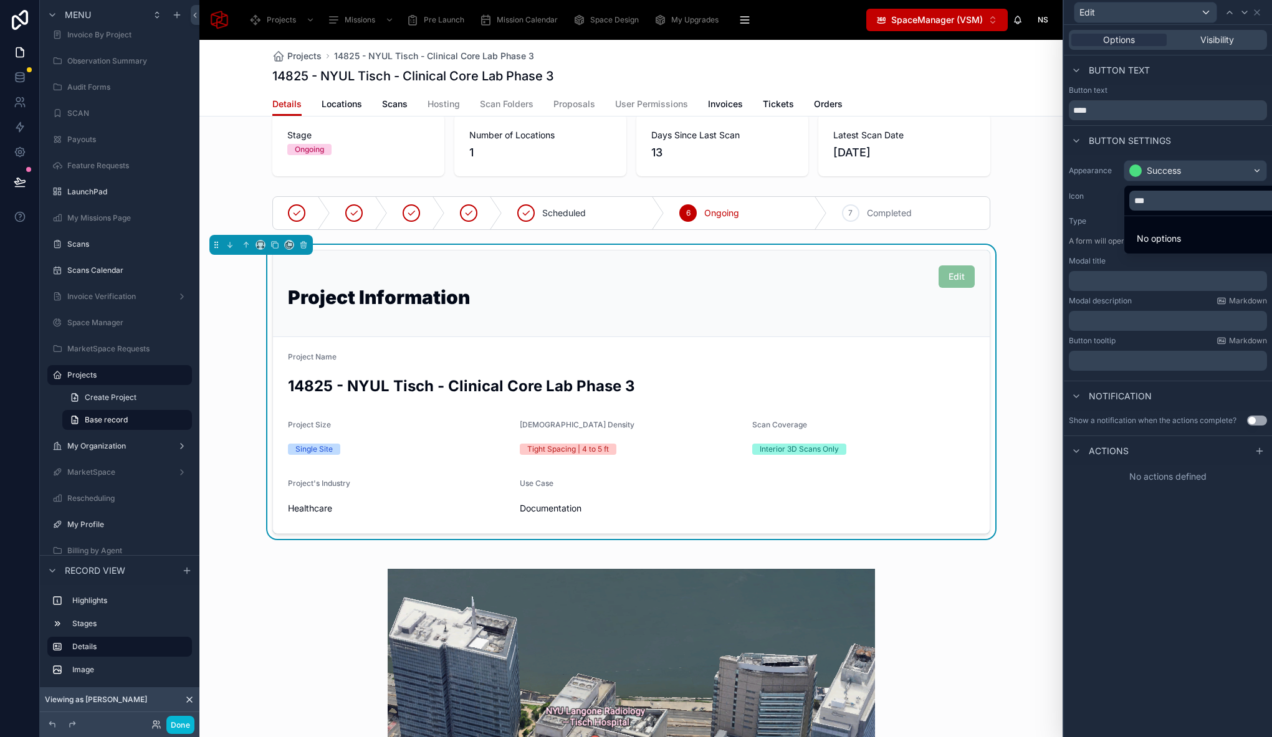
click at [1099, 203] on div at bounding box center [1168, 368] width 208 height 737
click at [1143, 199] on span "Select an icon" at bounding box center [1155, 196] width 57 height 12
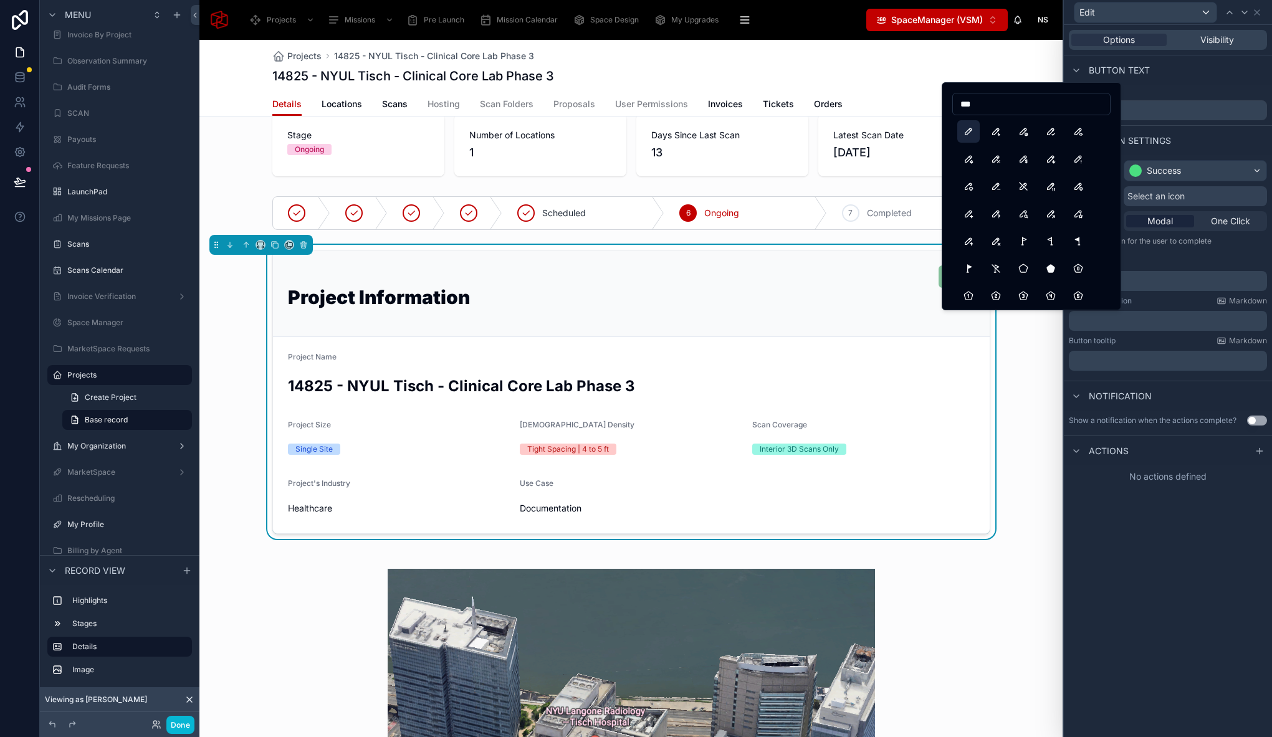
type input "***"
click at [973, 130] on button "Pencil" at bounding box center [968, 131] width 22 height 22
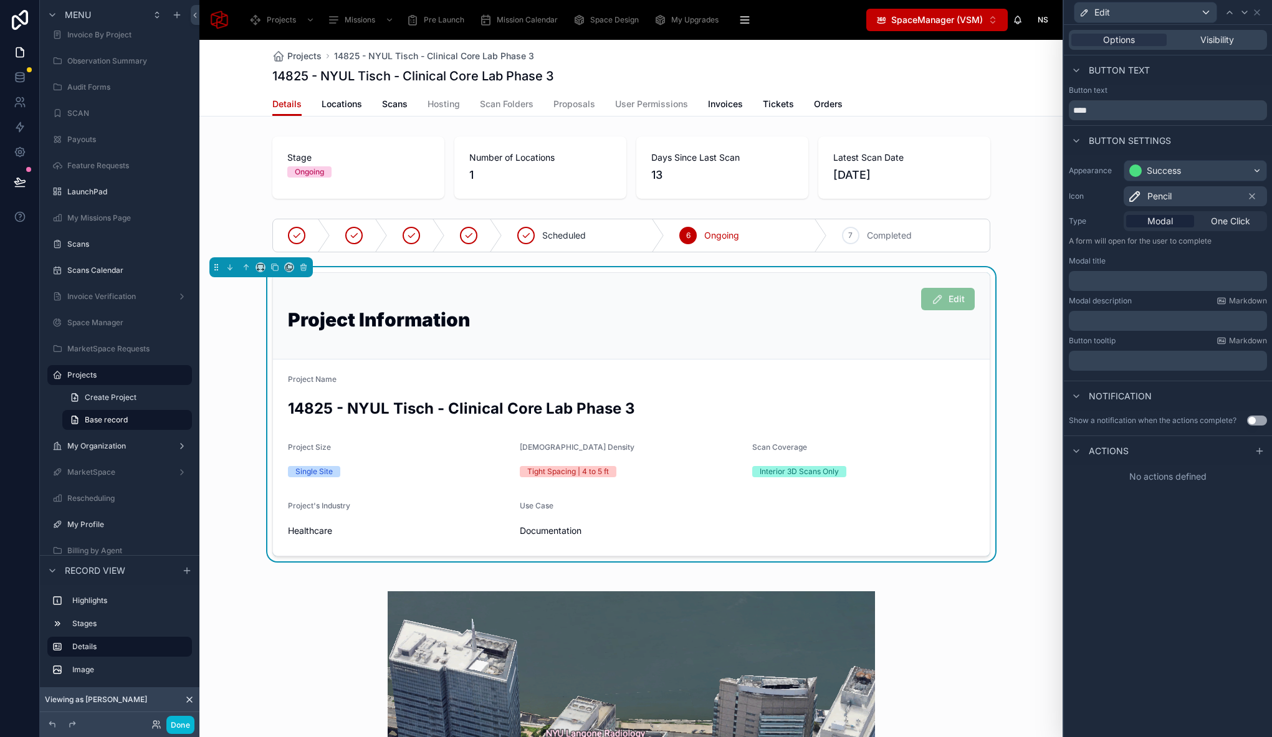
scroll to position [2, 0]
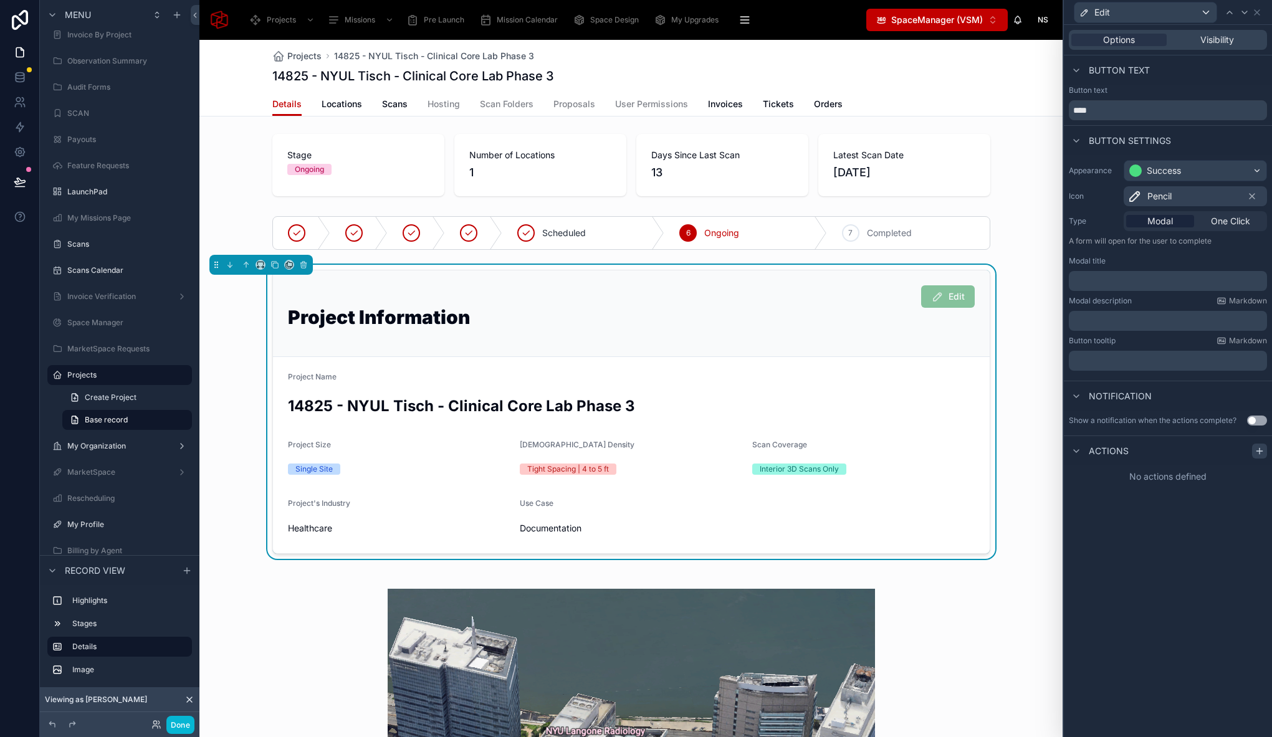
click at [1256, 451] on icon at bounding box center [1259, 451] width 6 height 0
click at [1127, 499] on span "Select a type" at bounding box center [1106, 500] width 54 height 11
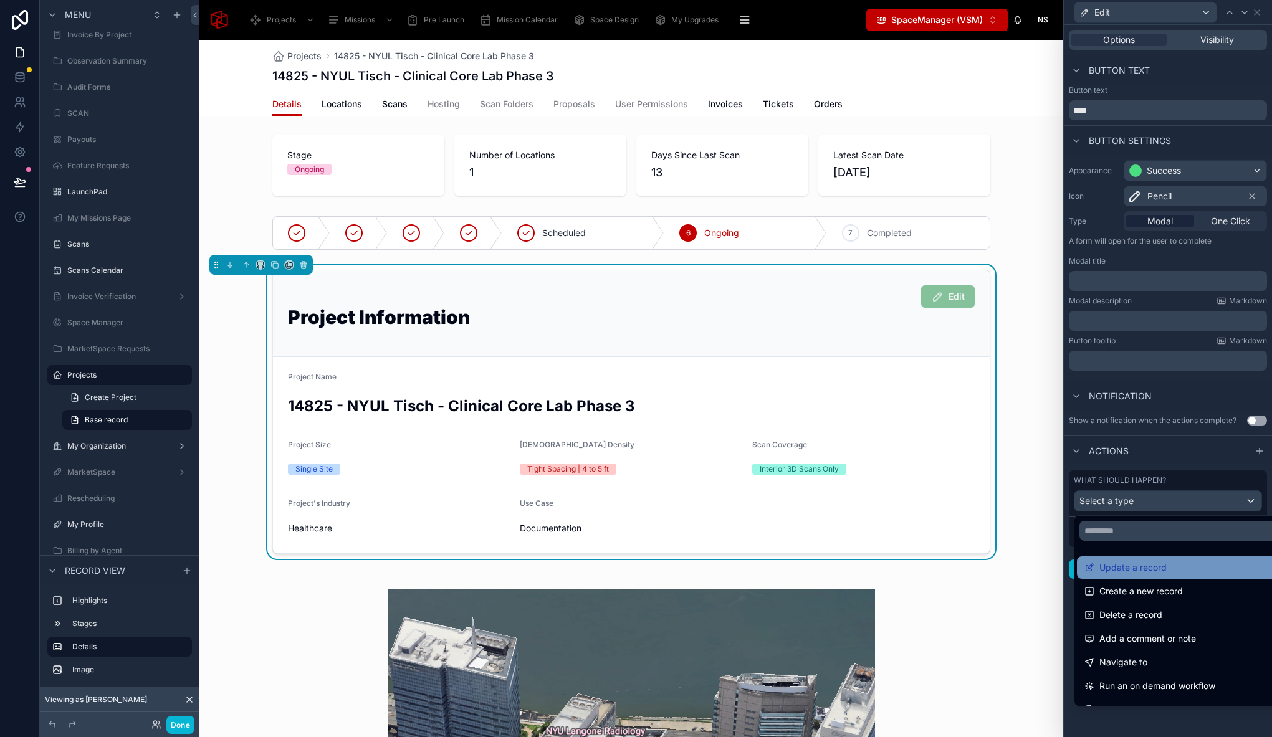
click at [1149, 570] on span "Update a record" at bounding box center [1132, 567] width 67 height 15
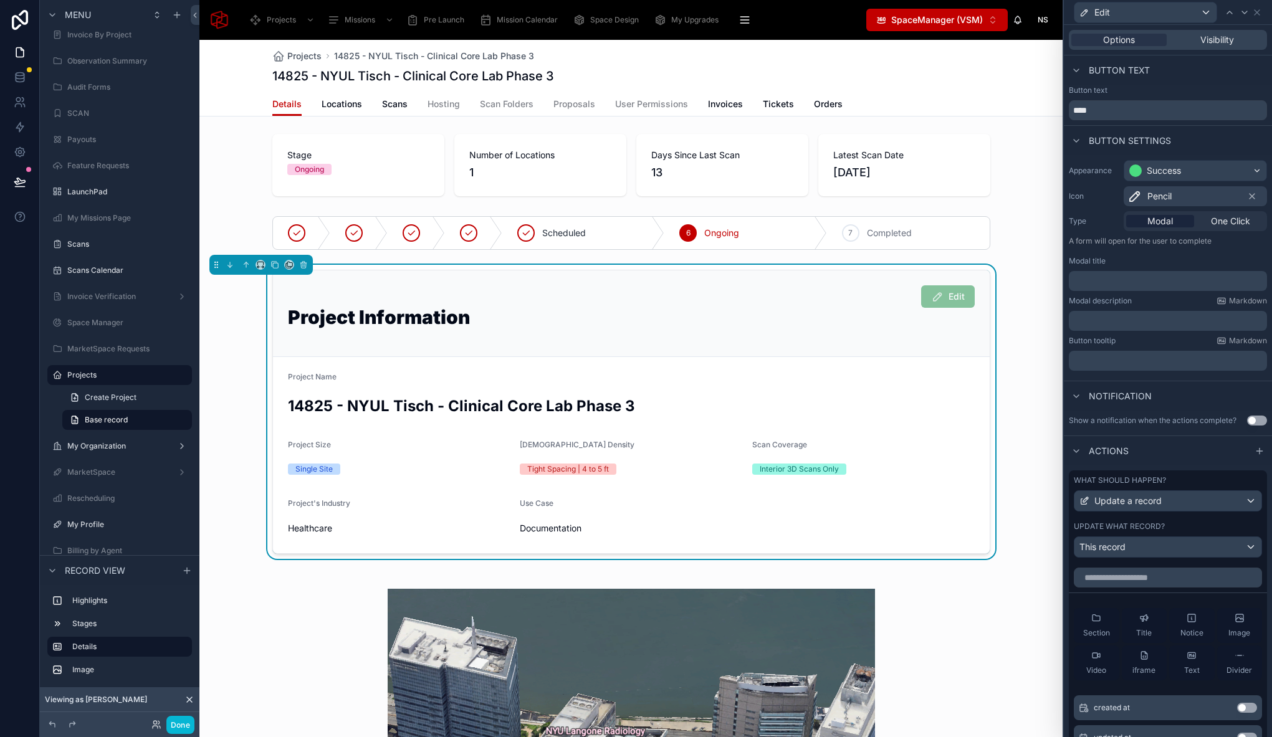
drag, startPoint x: 1099, startPoint y: 624, endPoint x: 1153, endPoint y: 491, distance: 143.1
click at [1099, 624] on div "Section" at bounding box center [1096, 625] width 27 height 25
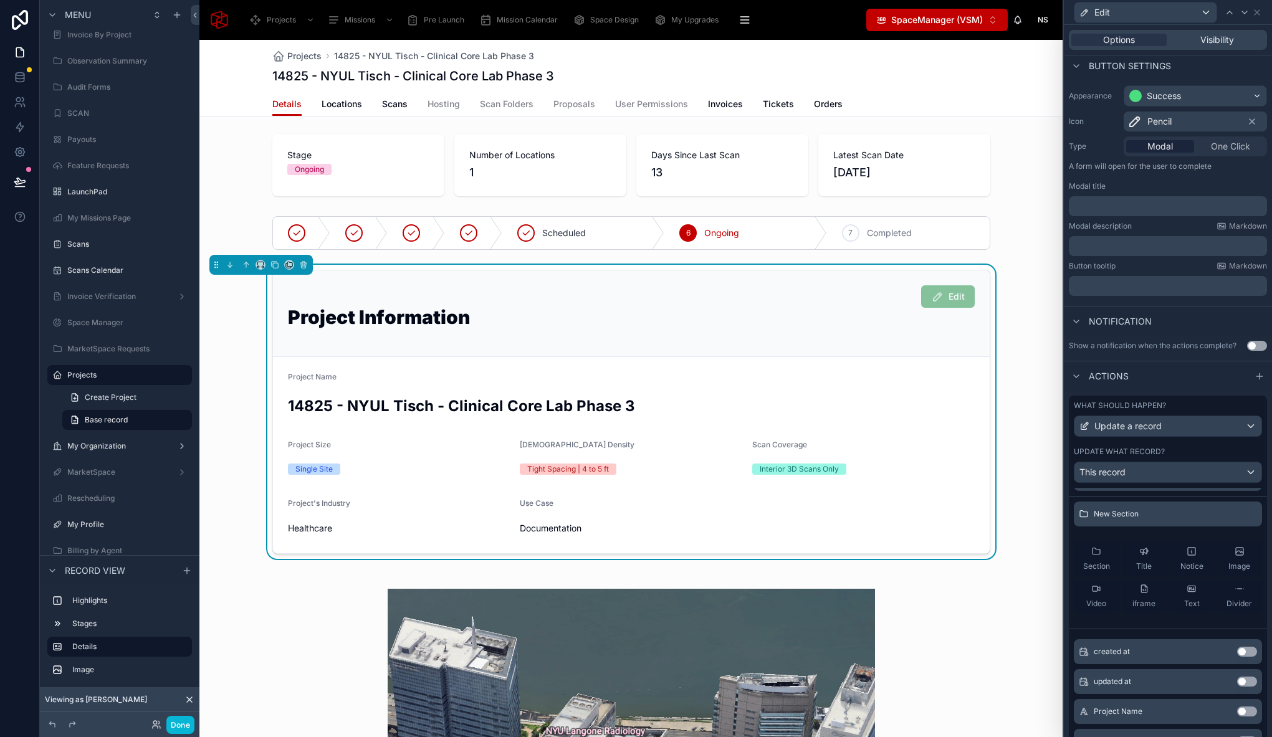
scroll to position [82, 0]
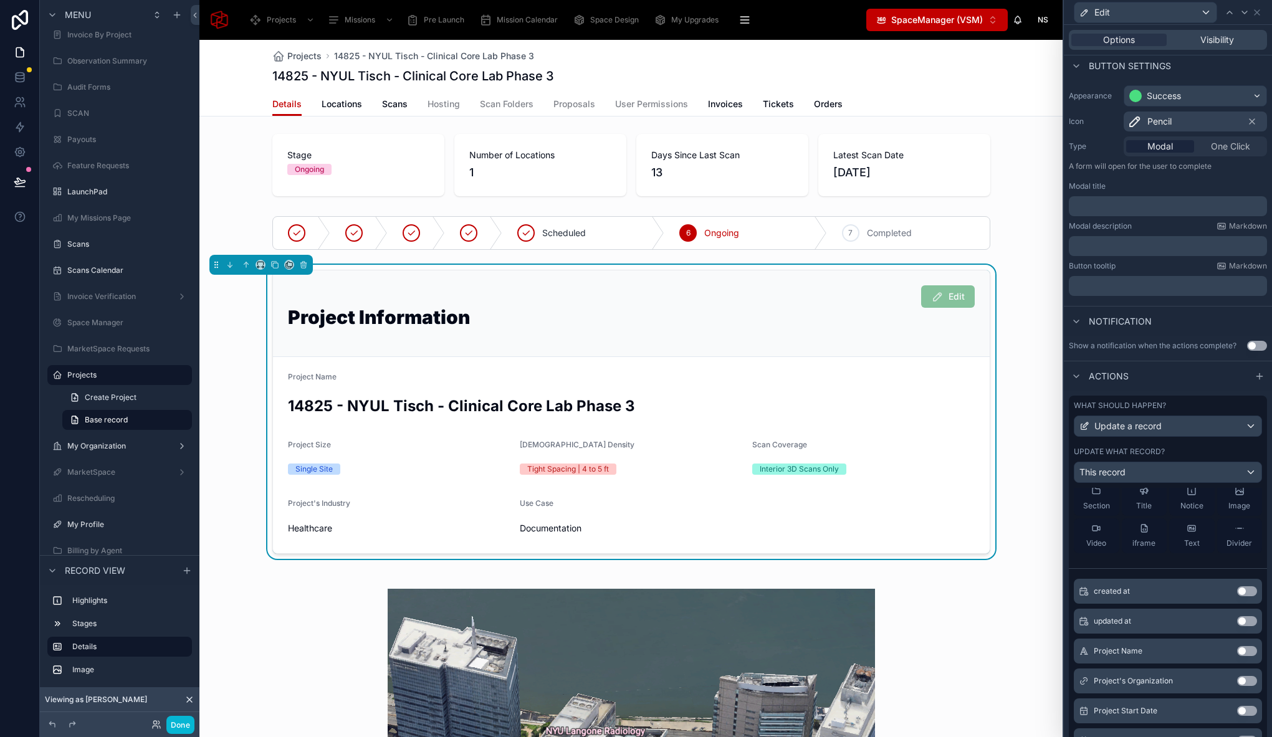
click at [1237, 651] on button "Use setting" at bounding box center [1247, 651] width 20 height 10
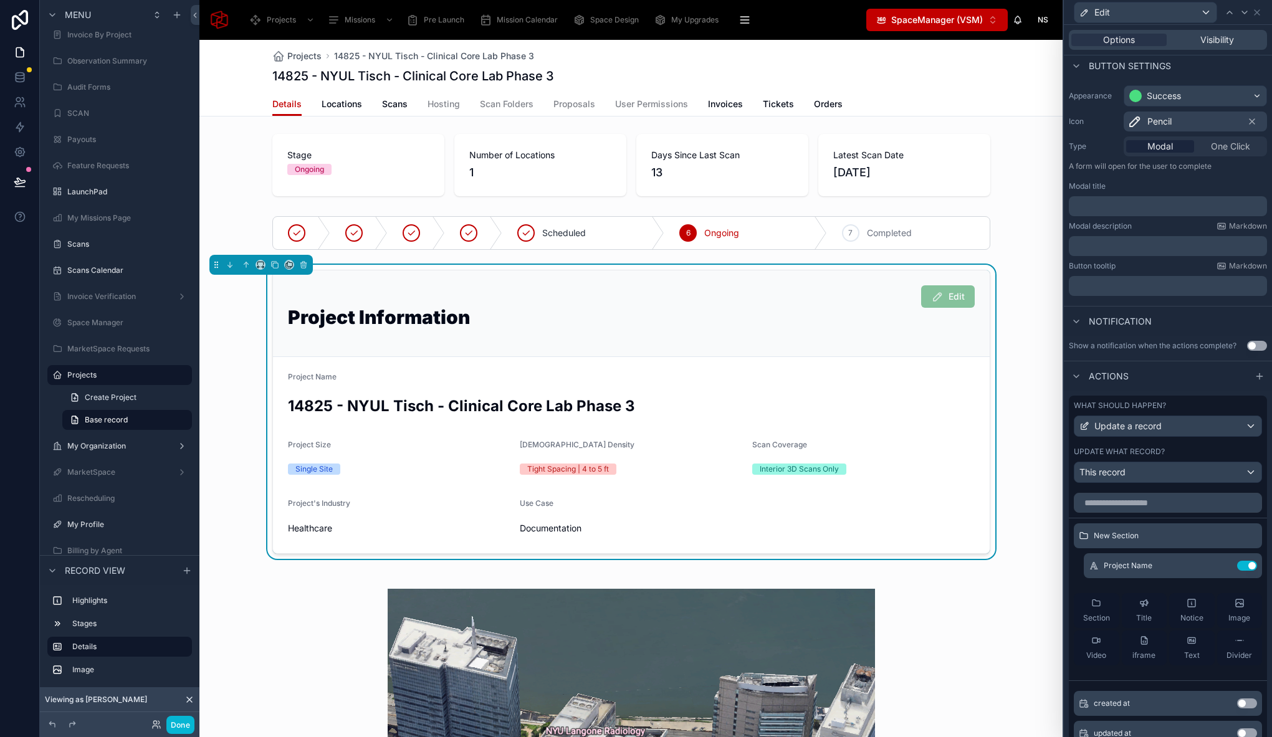
scroll to position [0, 0]
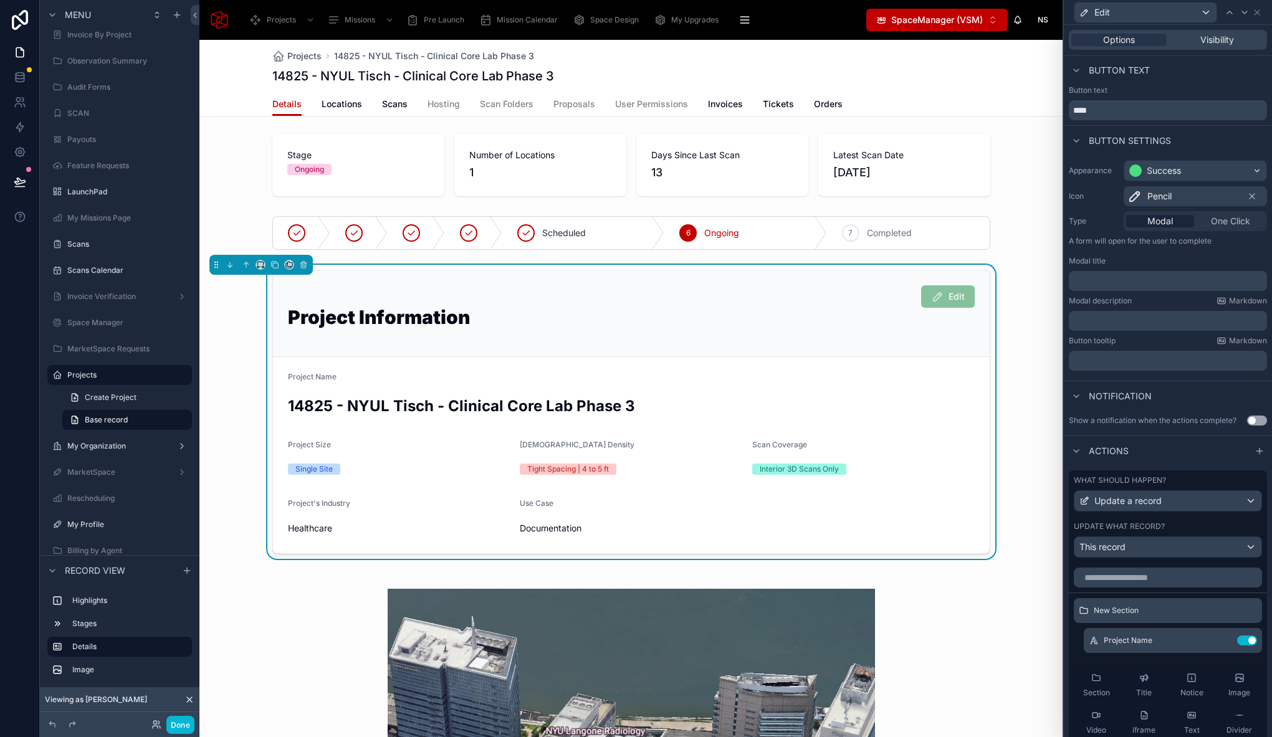
click at [1127, 287] on p "﻿" at bounding box center [1169, 281] width 191 height 12
click at [184, 729] on icon "button" at bounding box center [186, 728] width 6 height 6
click at [186, 730] on button "Done" at bounding box center [180, 725] width 28 height 18
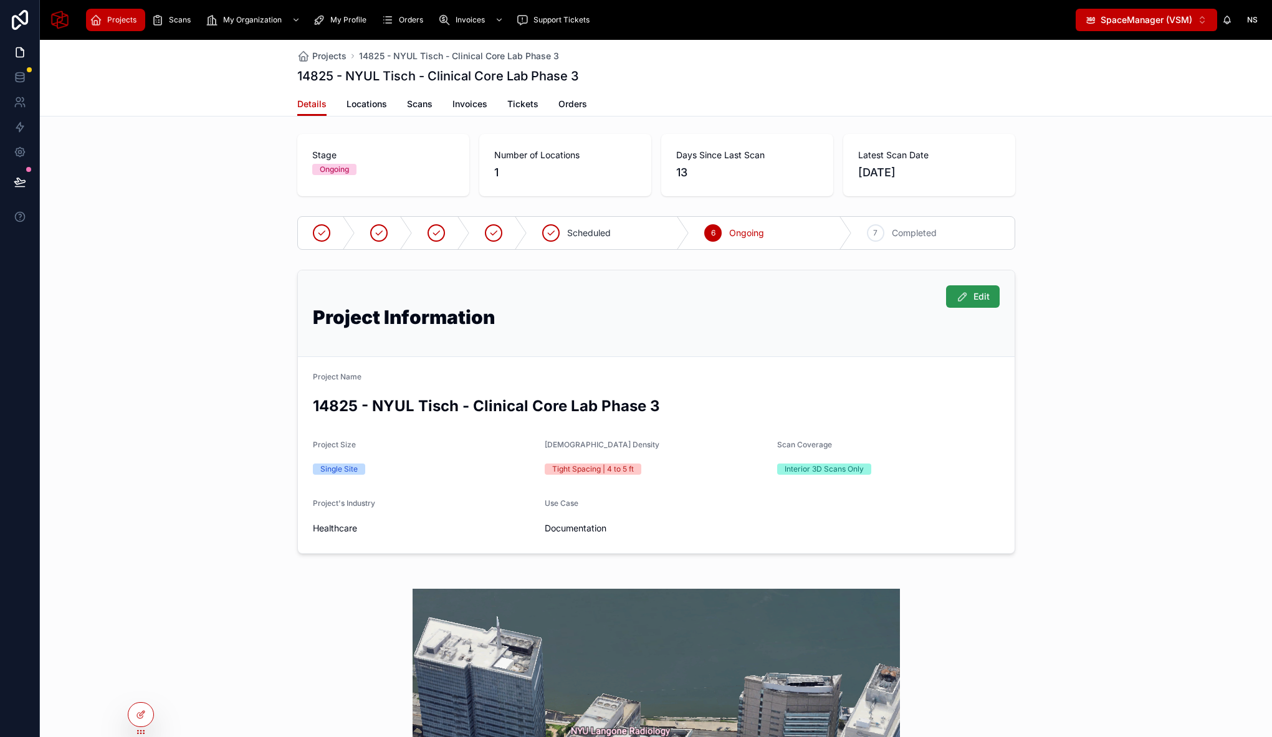
click at [967, 298] on button "Edit" at bounding box center [973, 296] width 54 height 22
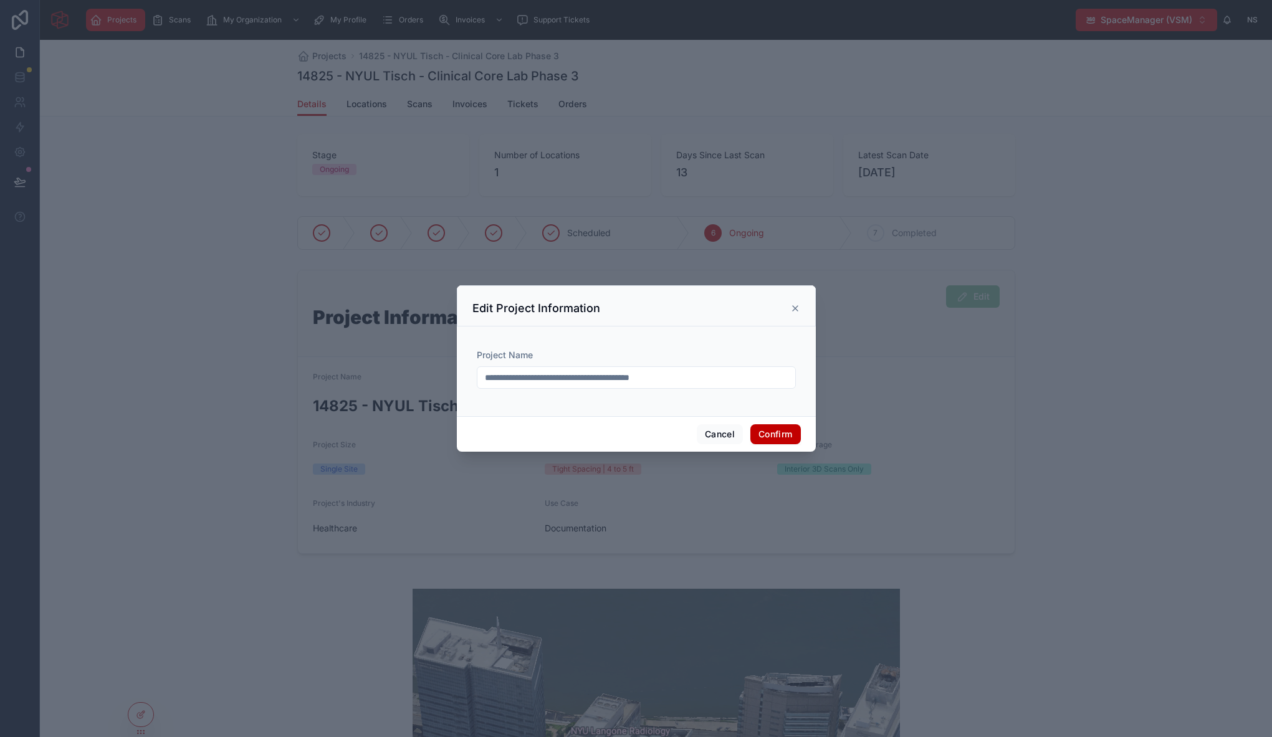
click at [652, 385] on input "**********" at bounding box center [636, 377] width 318 height 17
click at [797, 306] on icon at bounding box center [795, 308] width 5 height 5
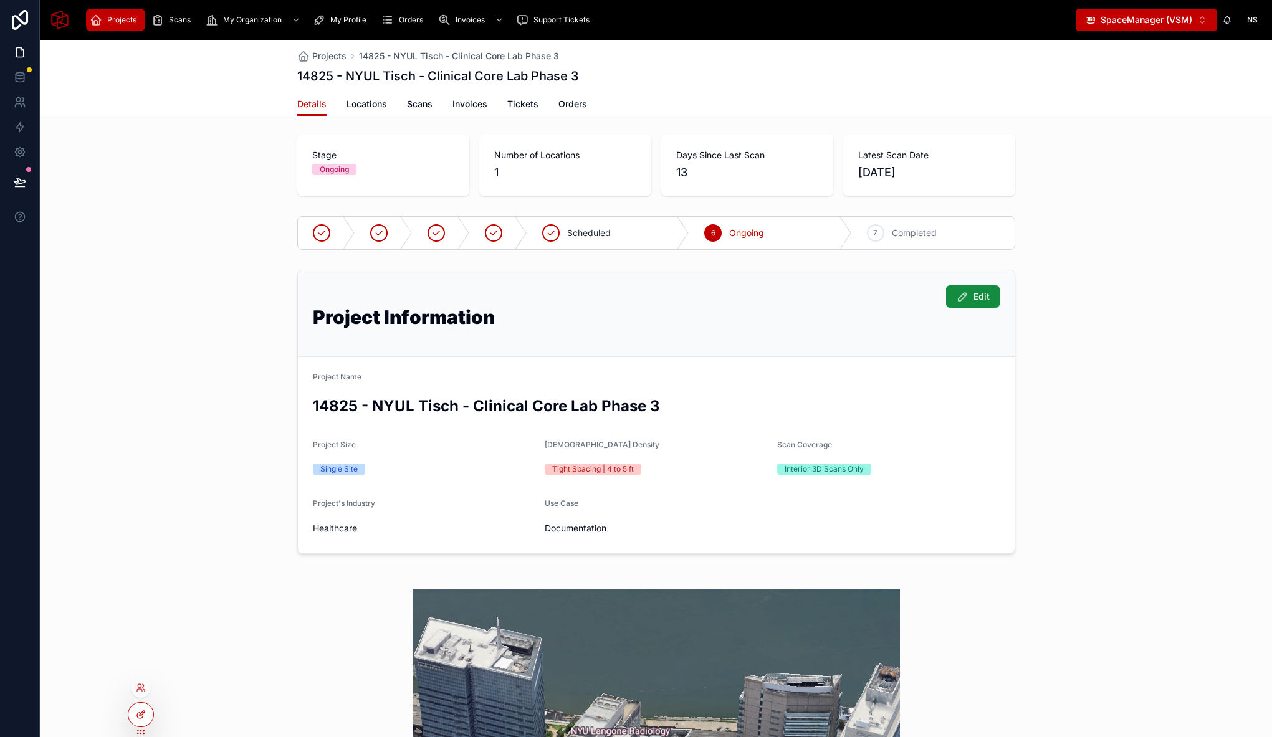
click at [150, 717] on div at bounding box center [140, 715] width 25 height 24
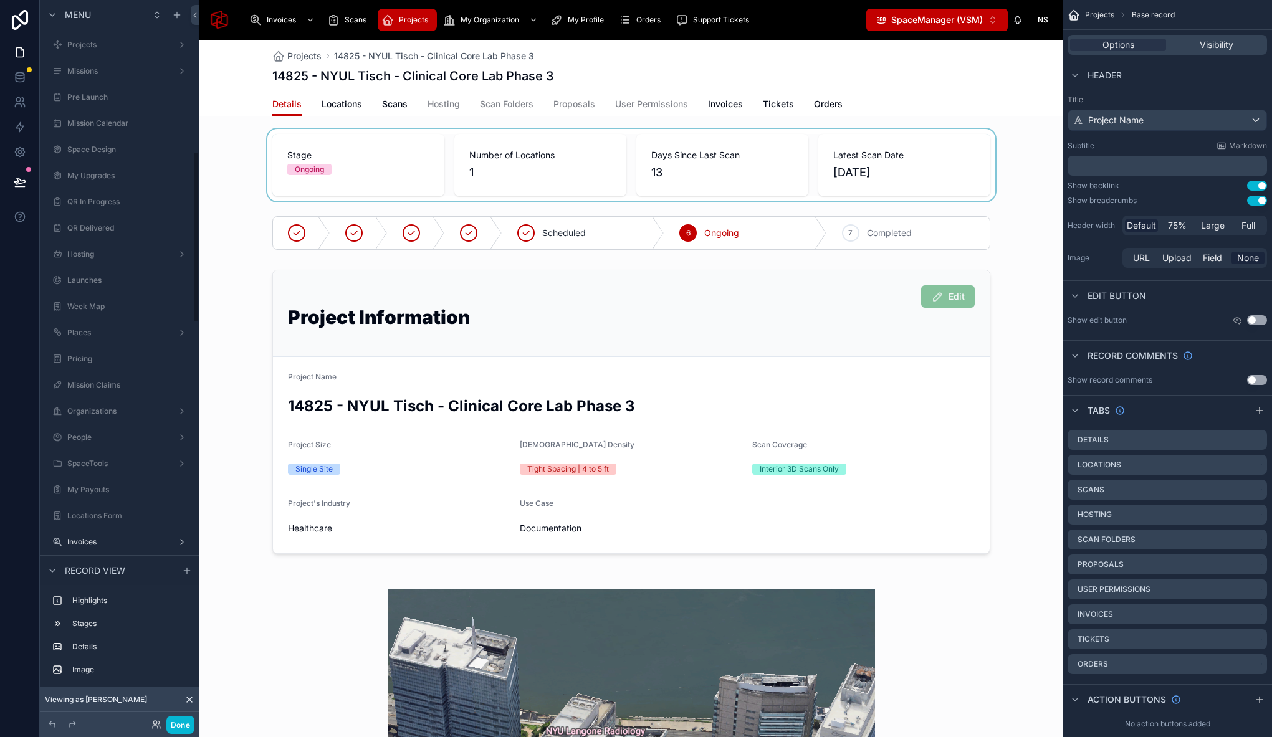
scroll to position [638, 0]
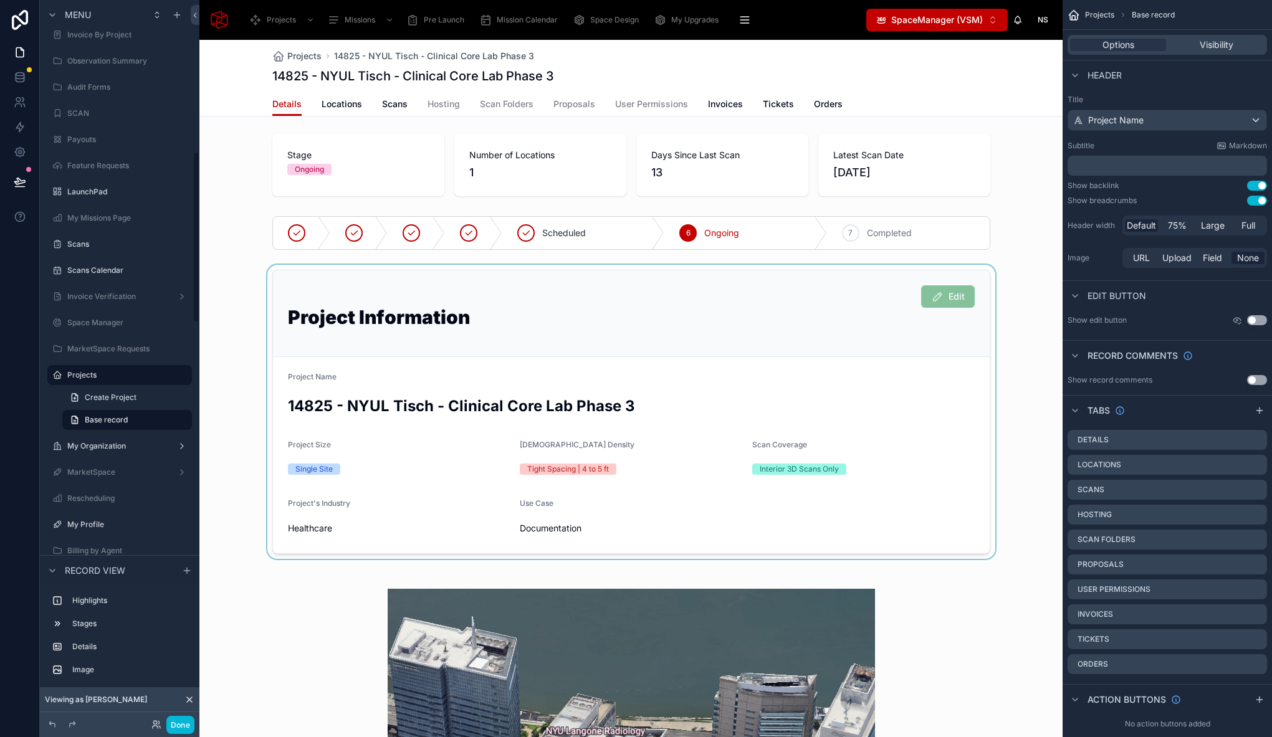
click at [886, 297] on div at bounding box center [630, 412] width 863 height 294
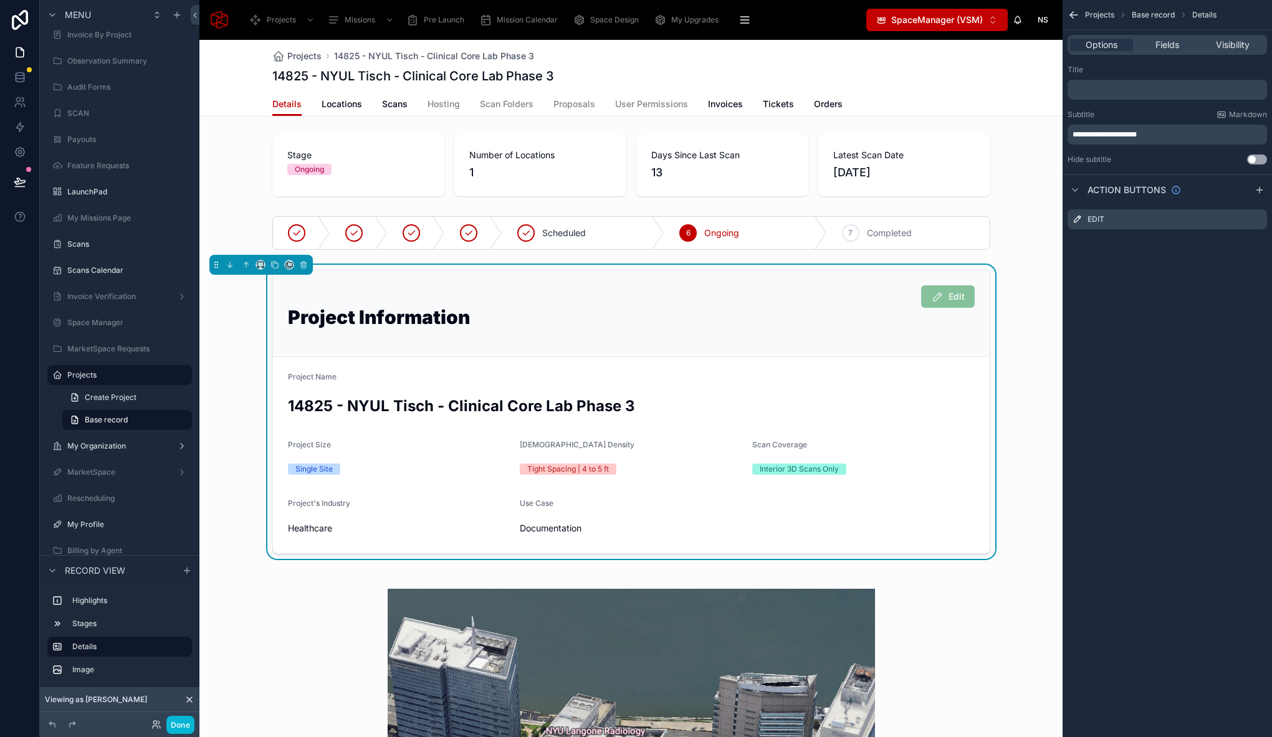
drag, startPoint x: 903, startPoint y: 298, endPoint x: 936, endPoint y: 280, distance: 37.6
click at [903, 297] on div "Edit" at bounding box center [631, 296] width 687 height 22
click at [1258, 221] on icon "scrollable content" at bounding box center [1257, 219] width 10 height 10
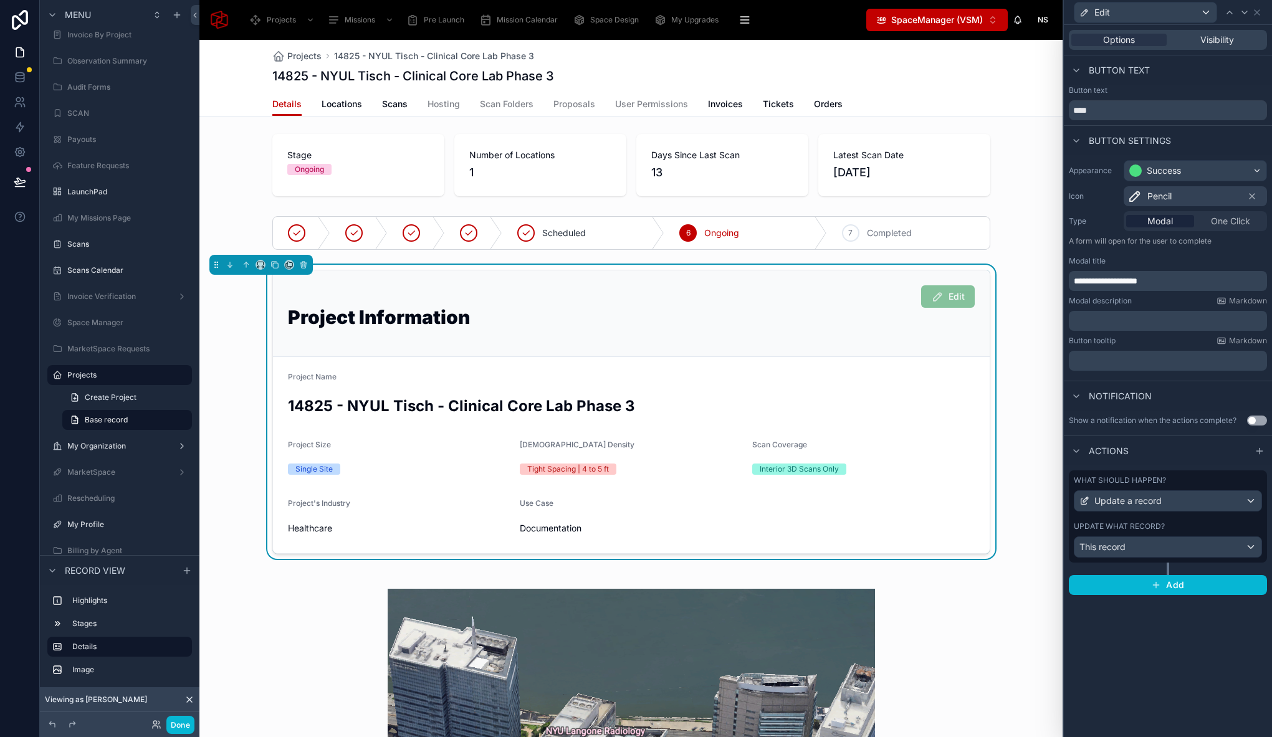
click at [1172, 515] on div "What should happen? Update a record Update what record? This record" at bounding box center [1168, 516] width 198 height 92
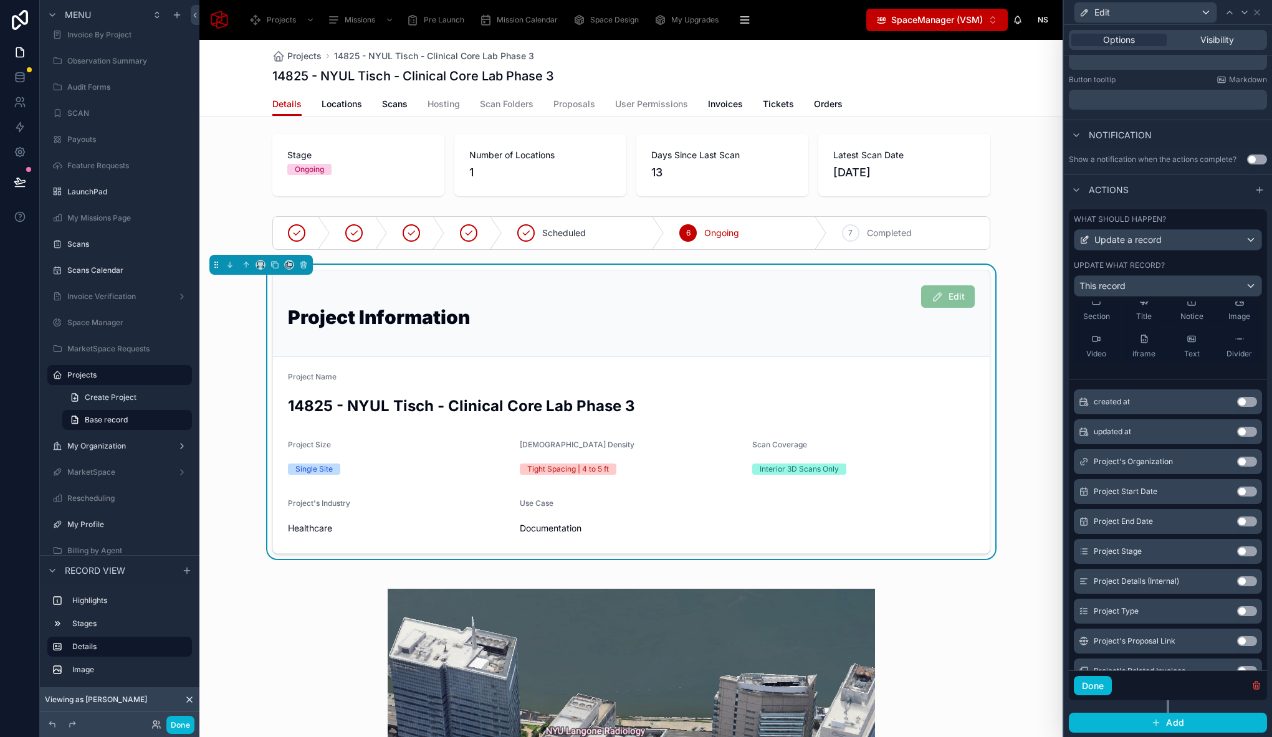
scroll to position [130, 0]
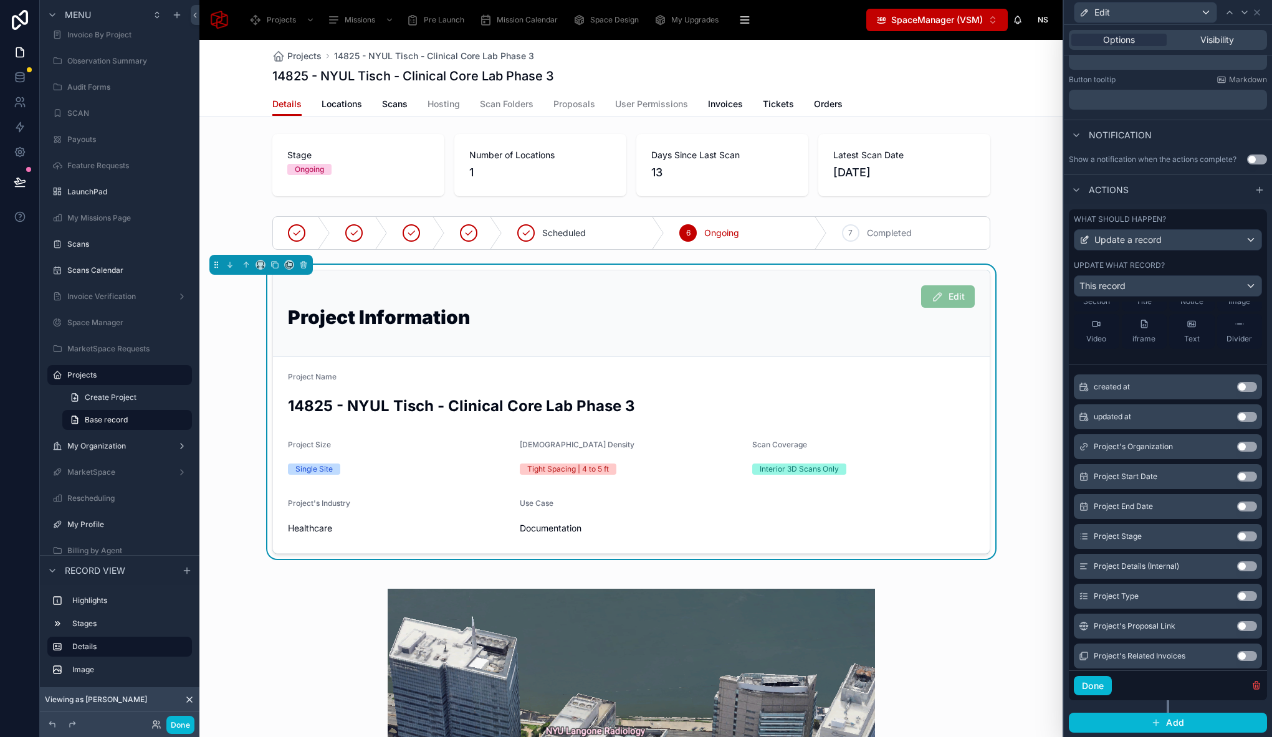
click at [1237, 477] on button "Use setting" at bounding box center [1247, 477] width 20 height 10
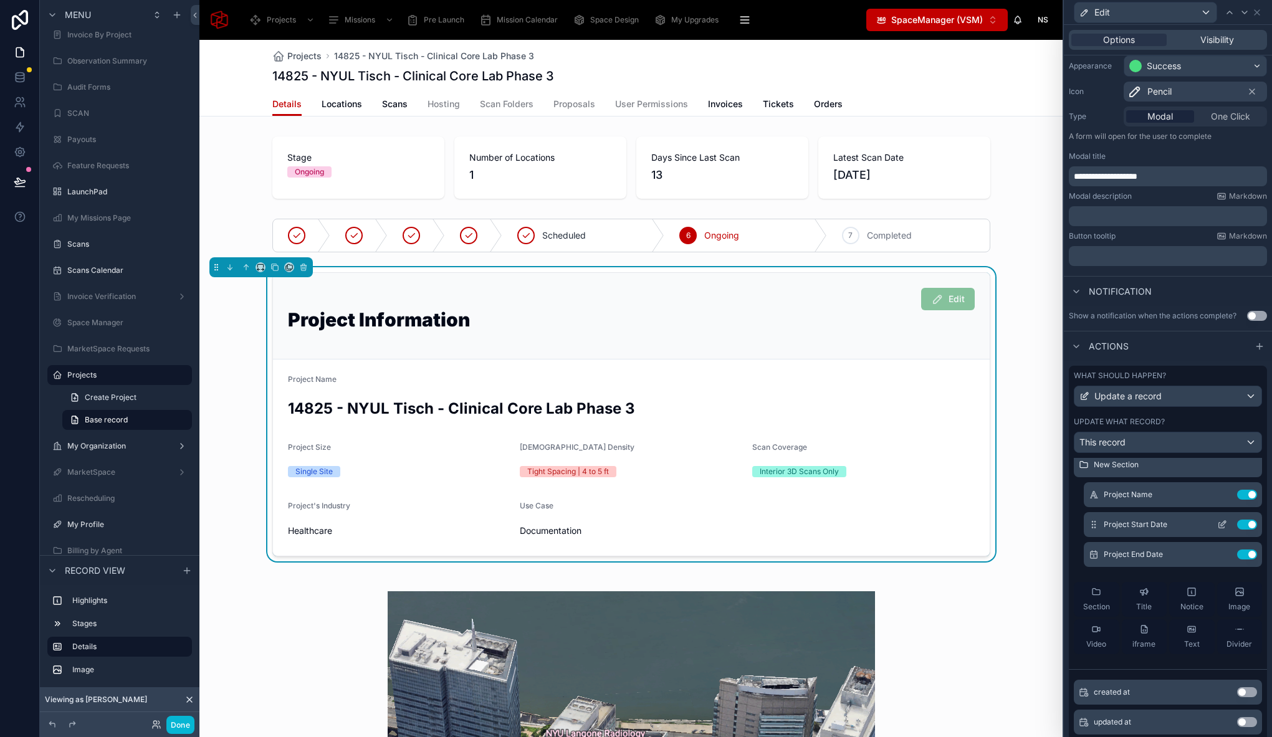
scroll to position [0, 0]
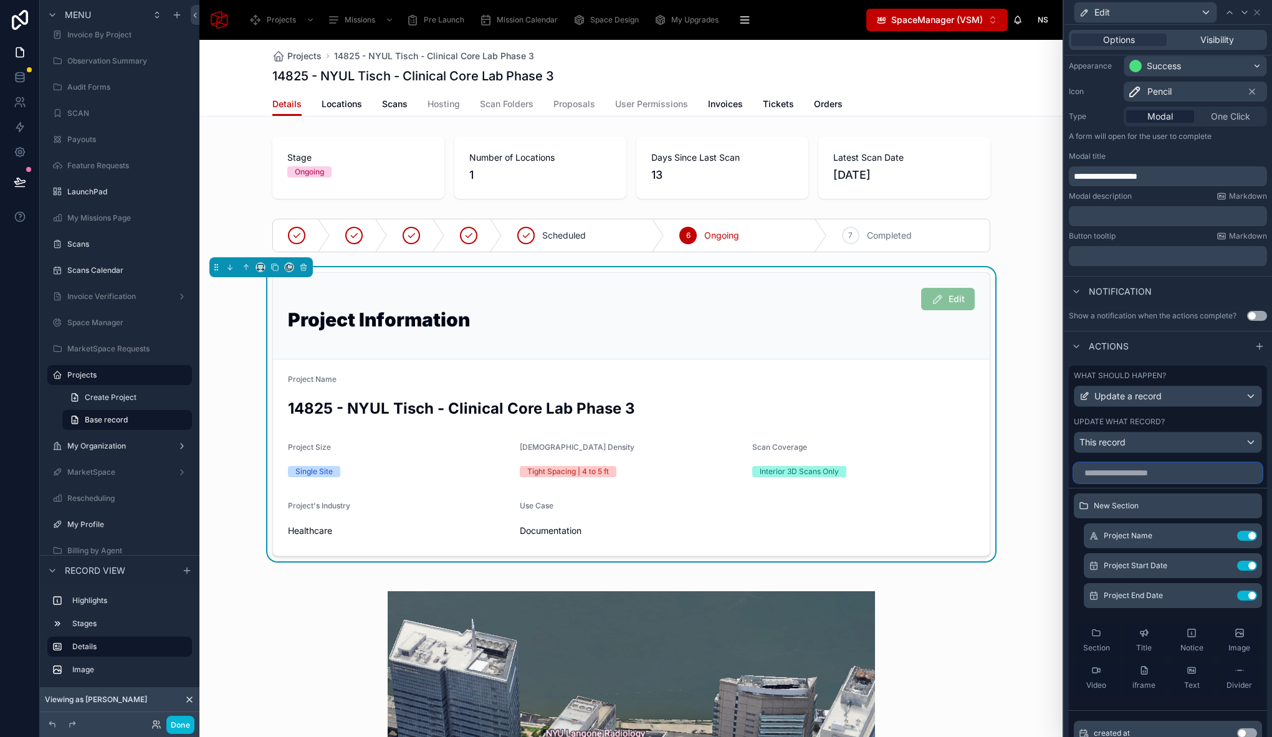
click at [1140, 472] on input "text" at bounding box center [1168, 473] width 188 height 20
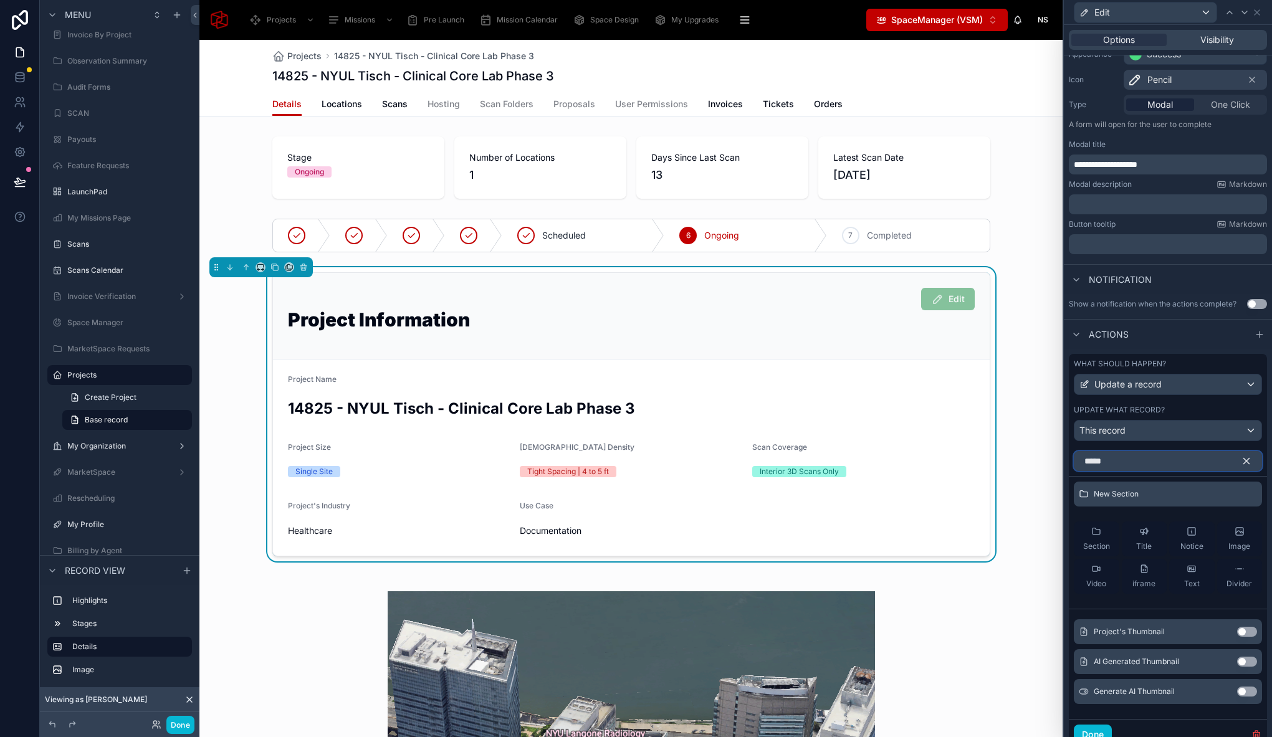
scroll to position [166, 0]
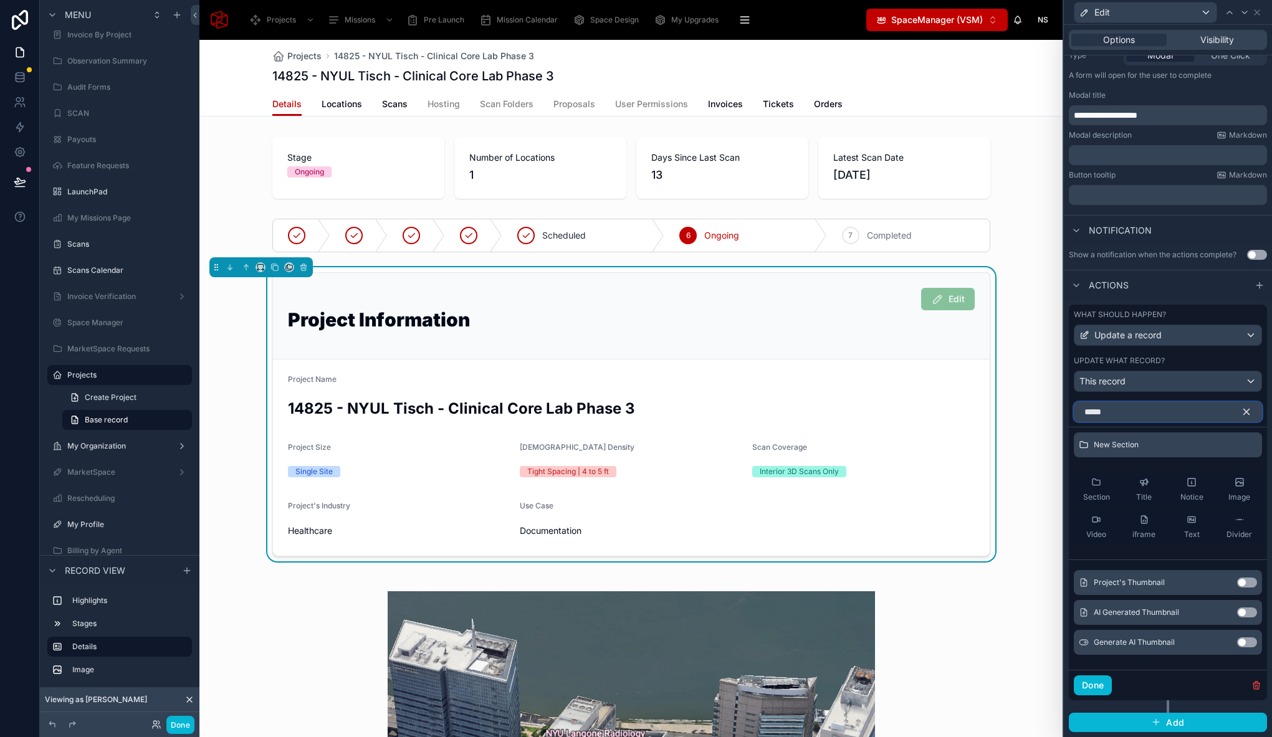
type input "*****"
click at [1240, 584] on button "Use setting" at bounding box center [1247, 583] width 20 height 10
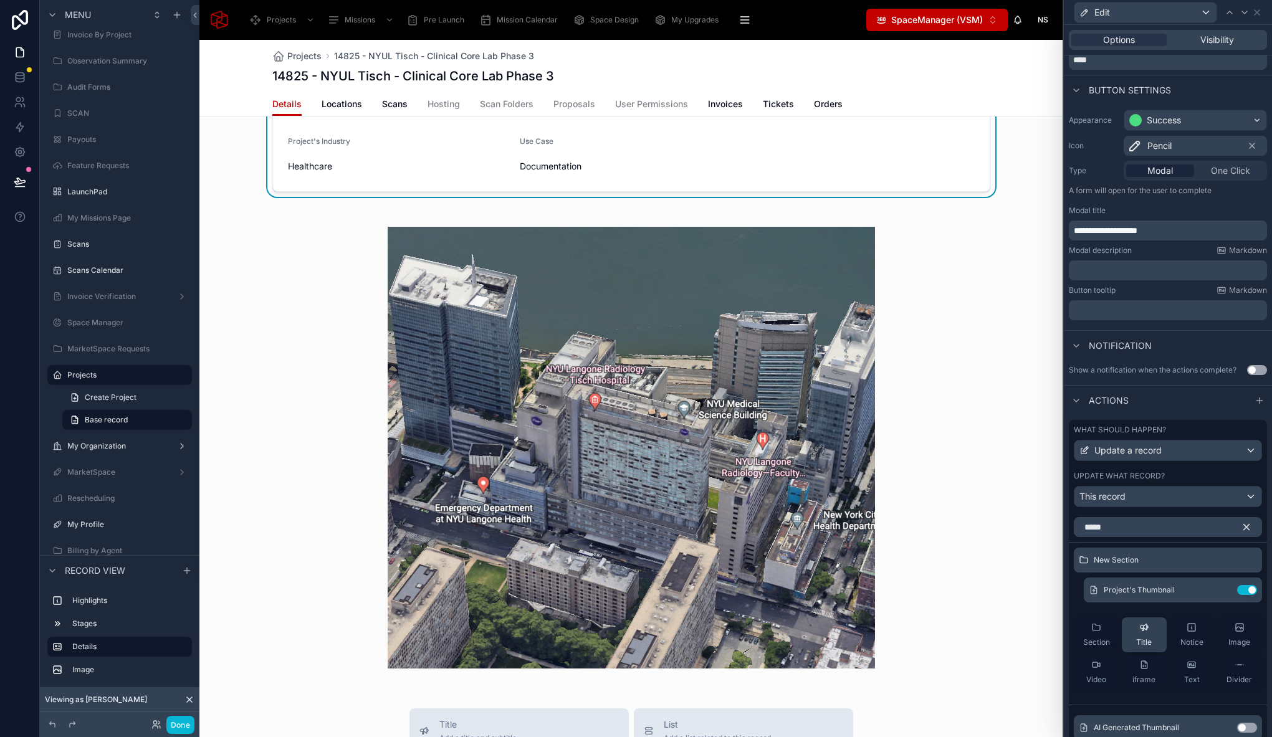
scroll to position [52, 0]
click at [1241, 522] on icon "button" at bounding box center [1246, 525] width 11 height 11
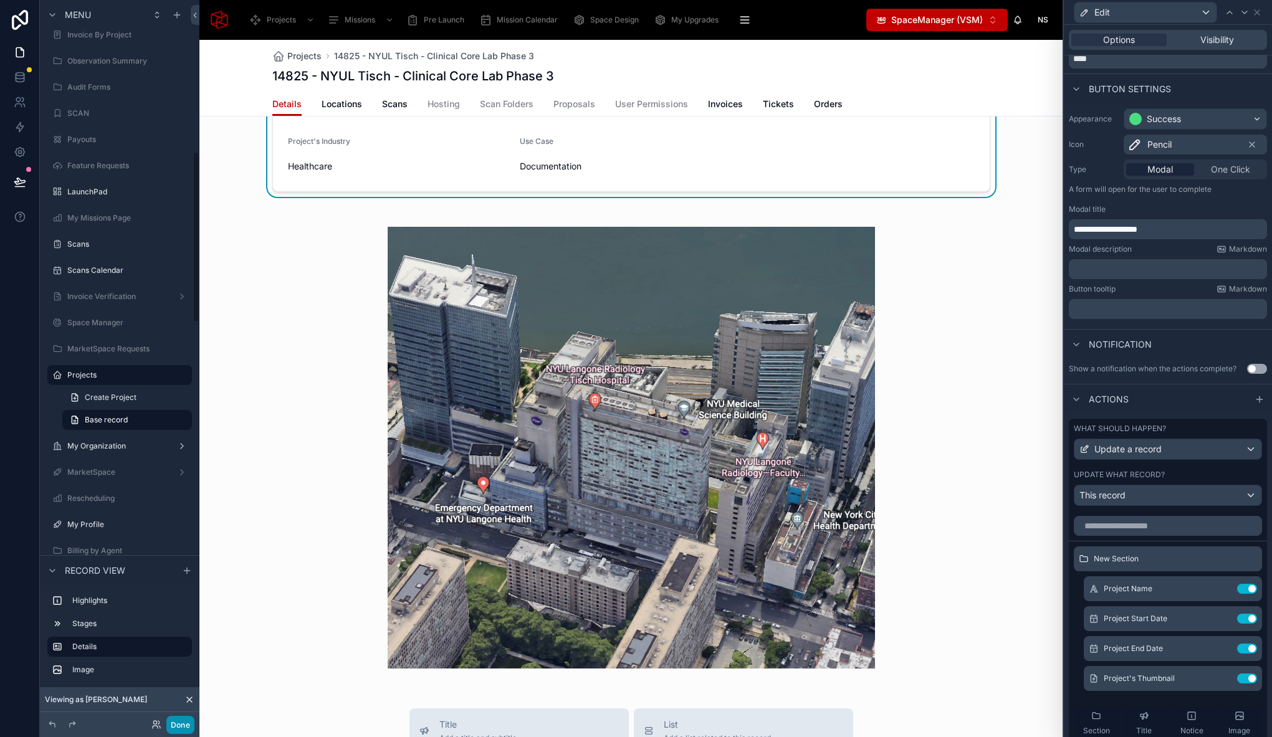
click at [188, 723] on button "Done" at bounding box center [180, 725] width 28 height 18
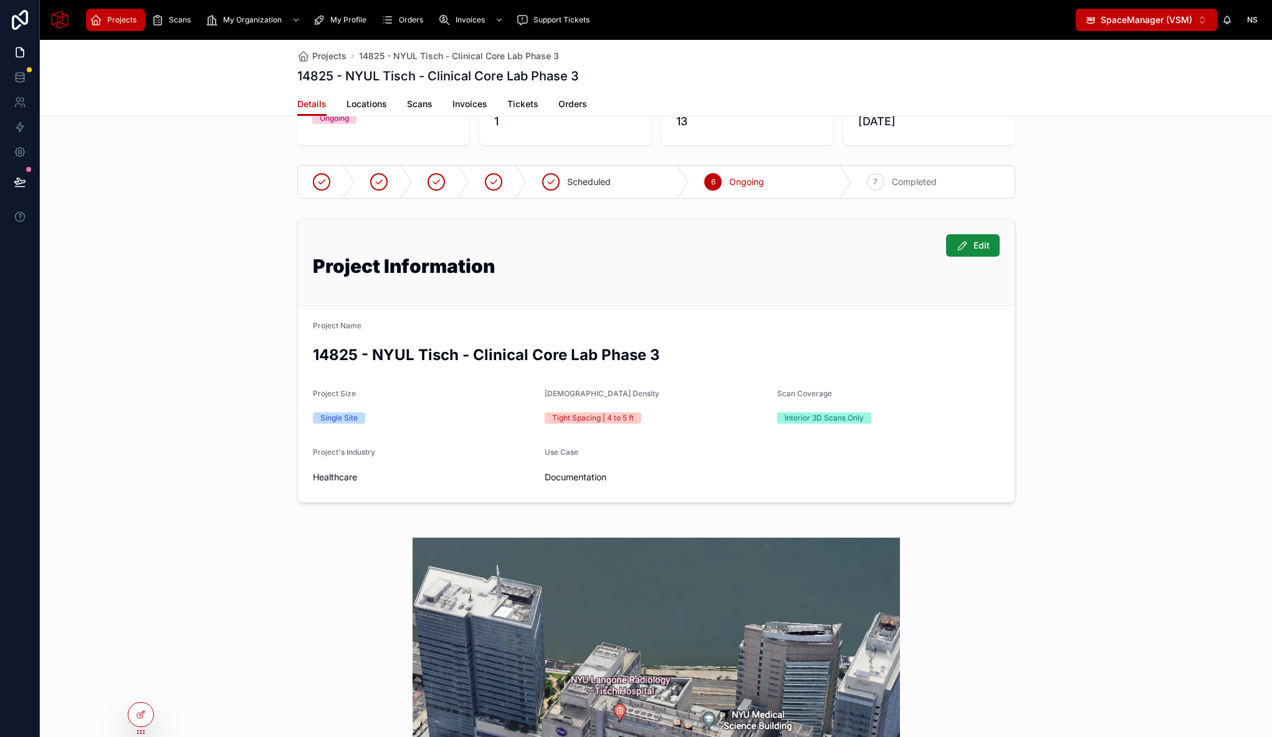
scroll to position [0, 0]
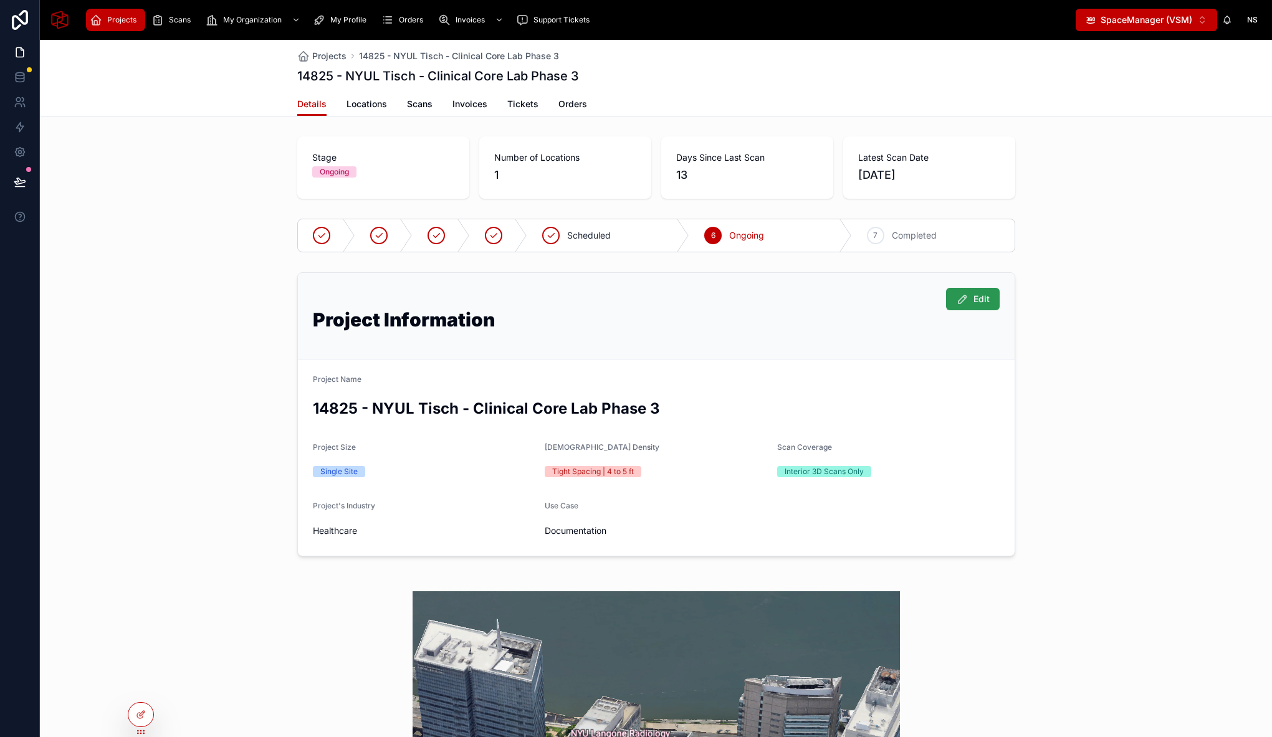
click at [973, 303] on span "Edit" at bounding box center [981, 299] width 16 height 12
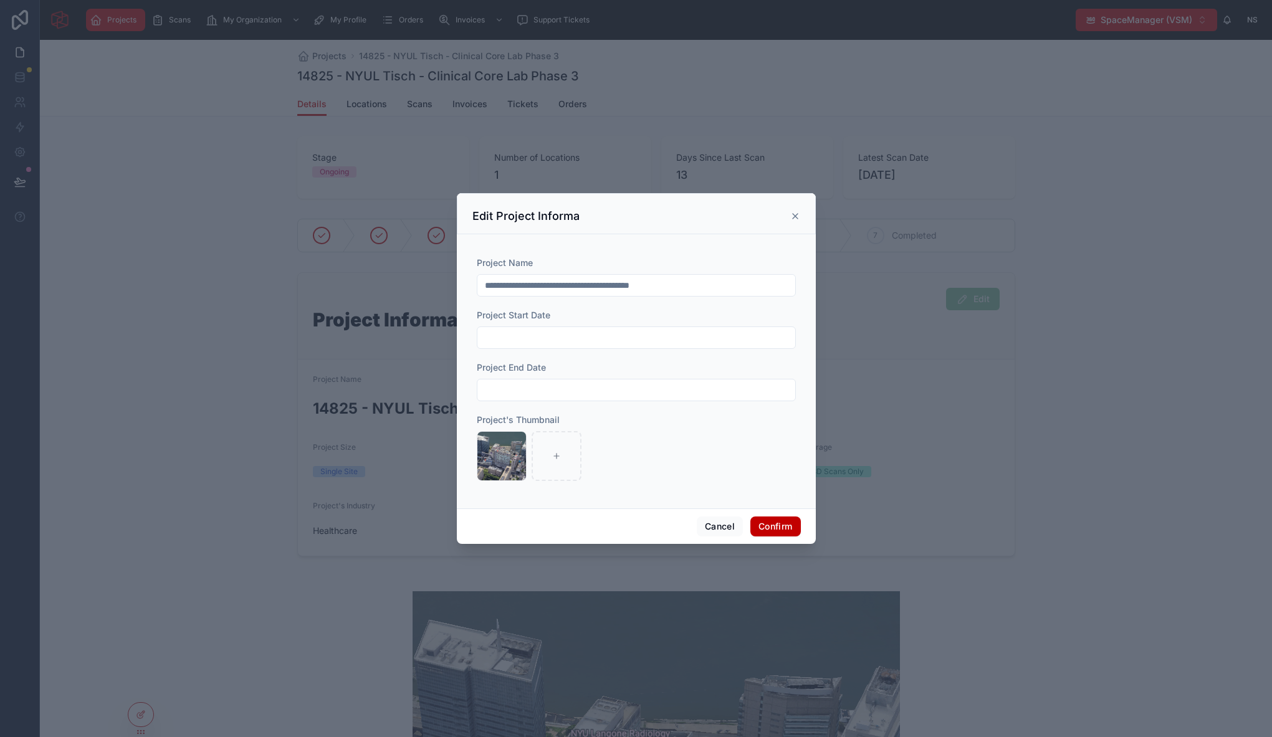
click at [797, 215] on icon at bounding box center [795, 216] width 10 height 10
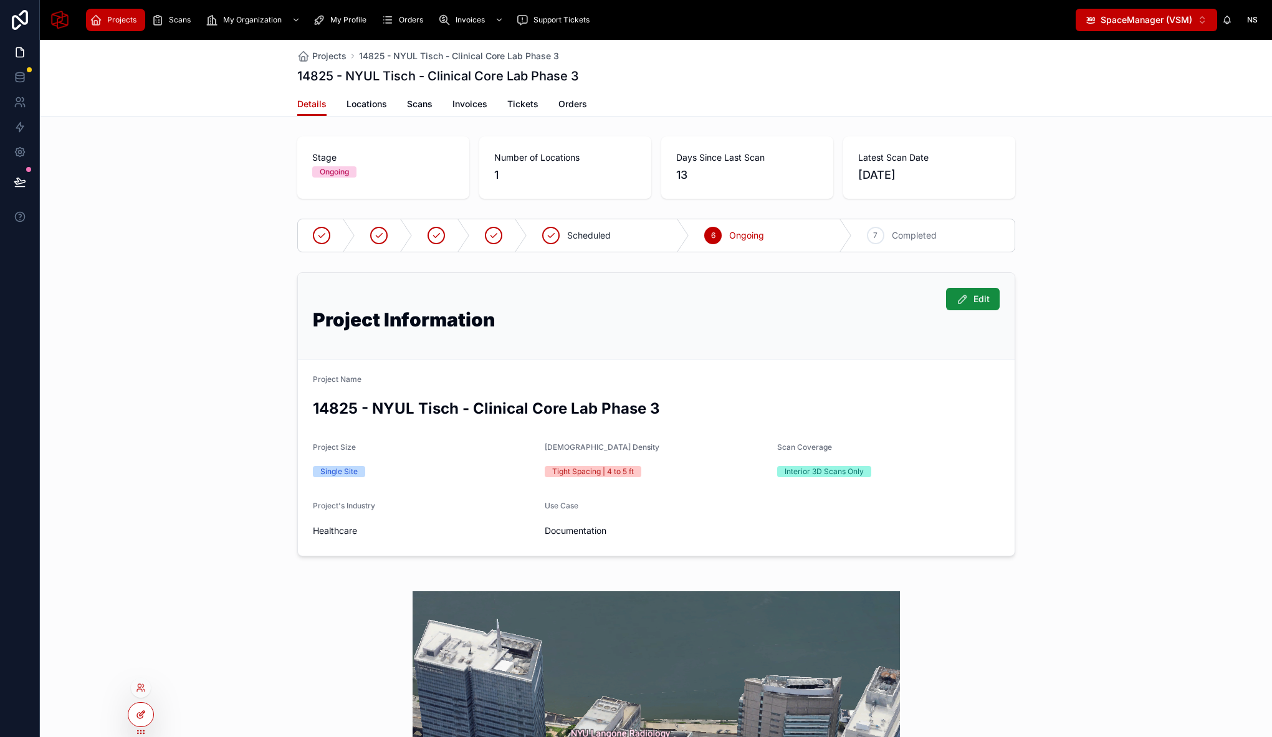
click at [138, 711] on icon at bounding box center [141, 715] width 10 height 10
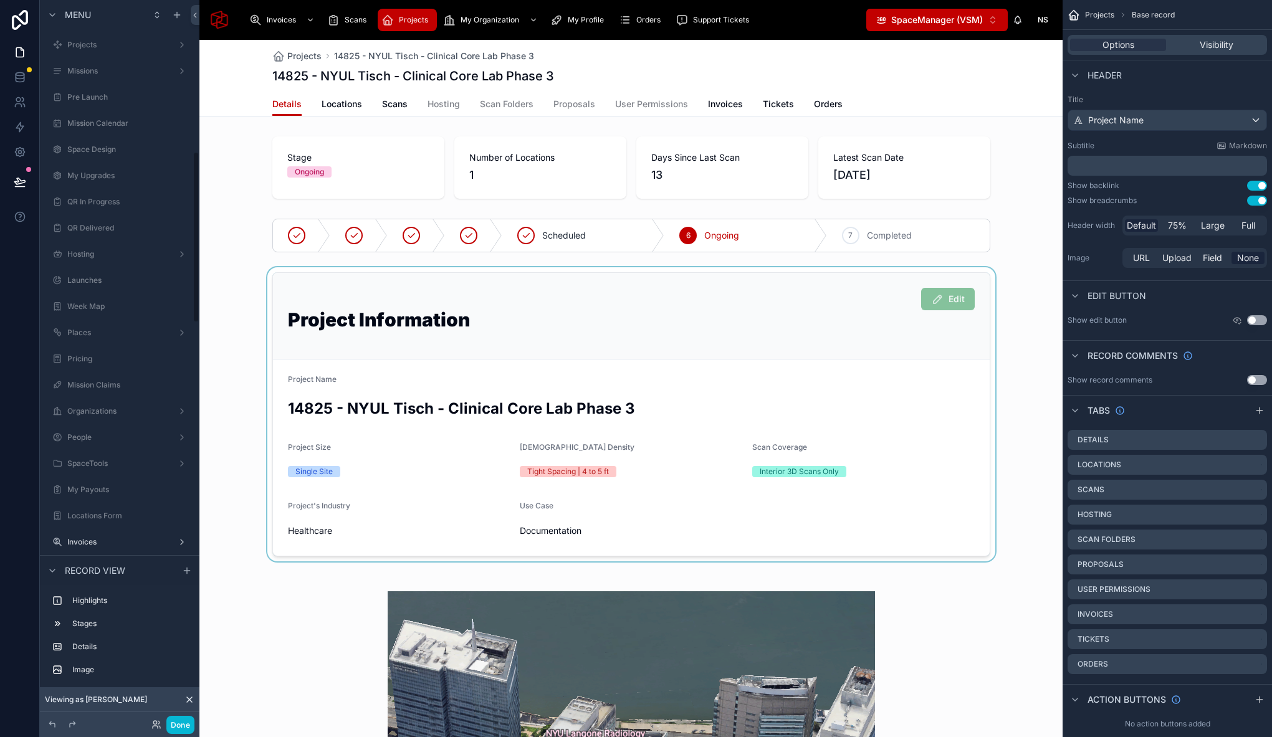
scroll to position [638, 0]
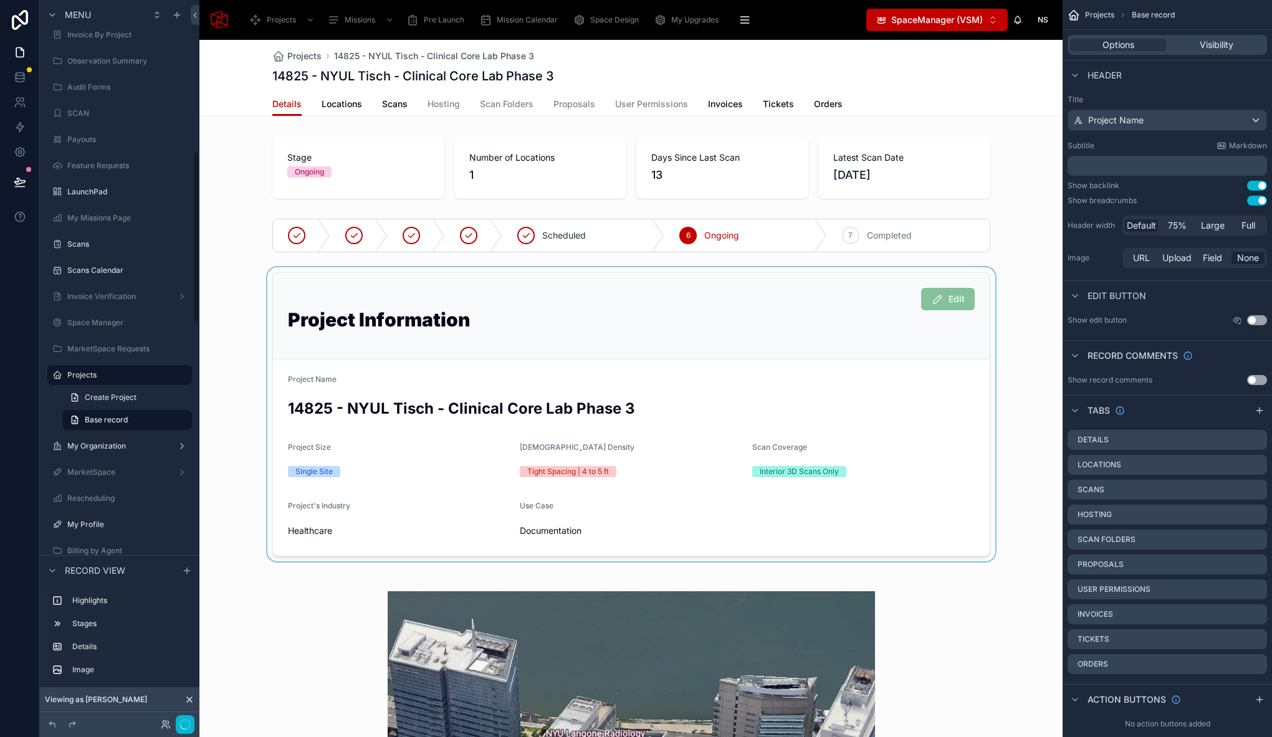
click at [850, 307] on div at bounding box center [630, 414] width 863 height 294
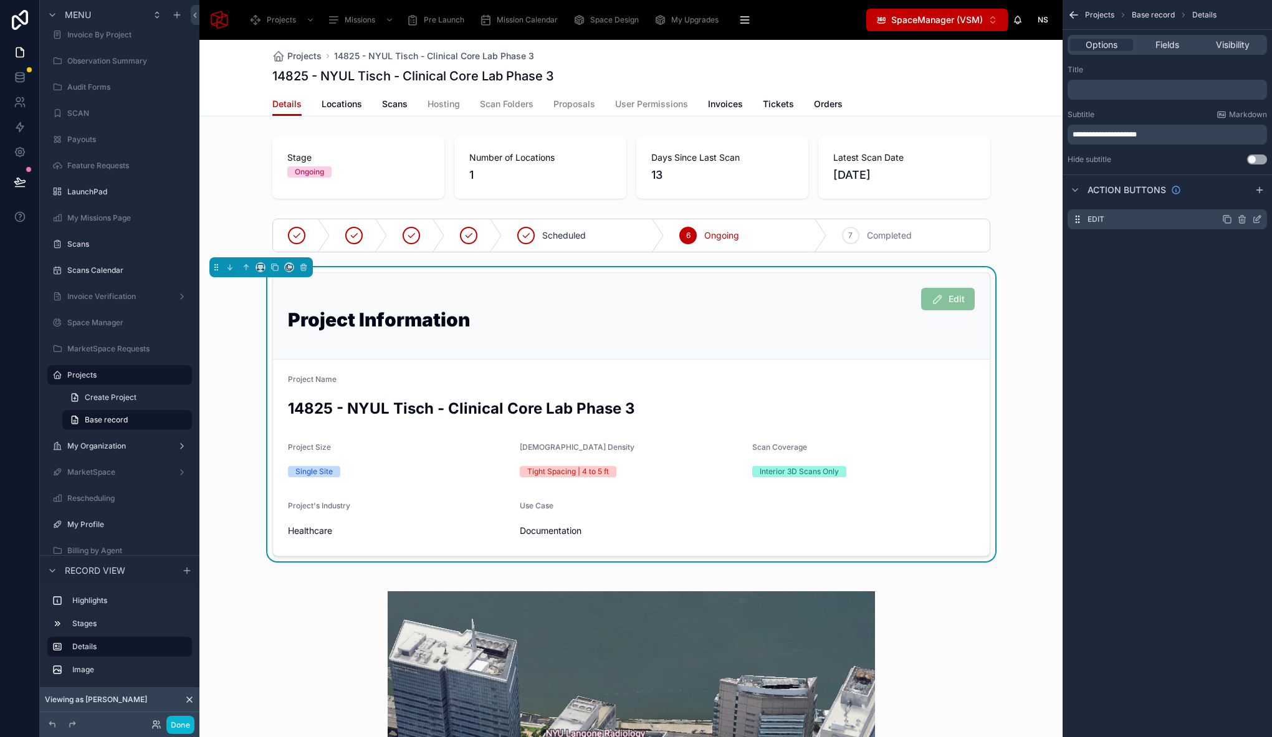
click at [1258, 218] on icon "scrollable content" at bounding box center [1257, 219] width 10 height 10
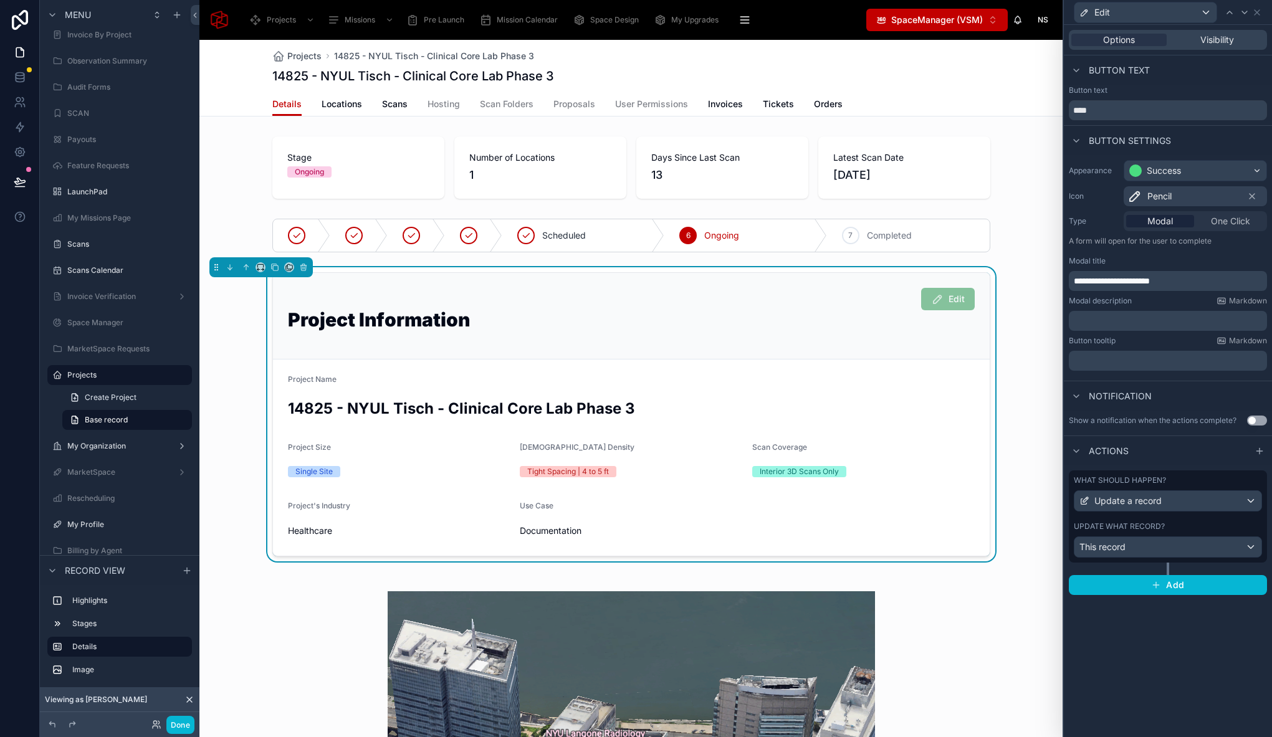
click at [1183, 280] on p "**********" at bounding box center [1169, 281] width 191 height 12
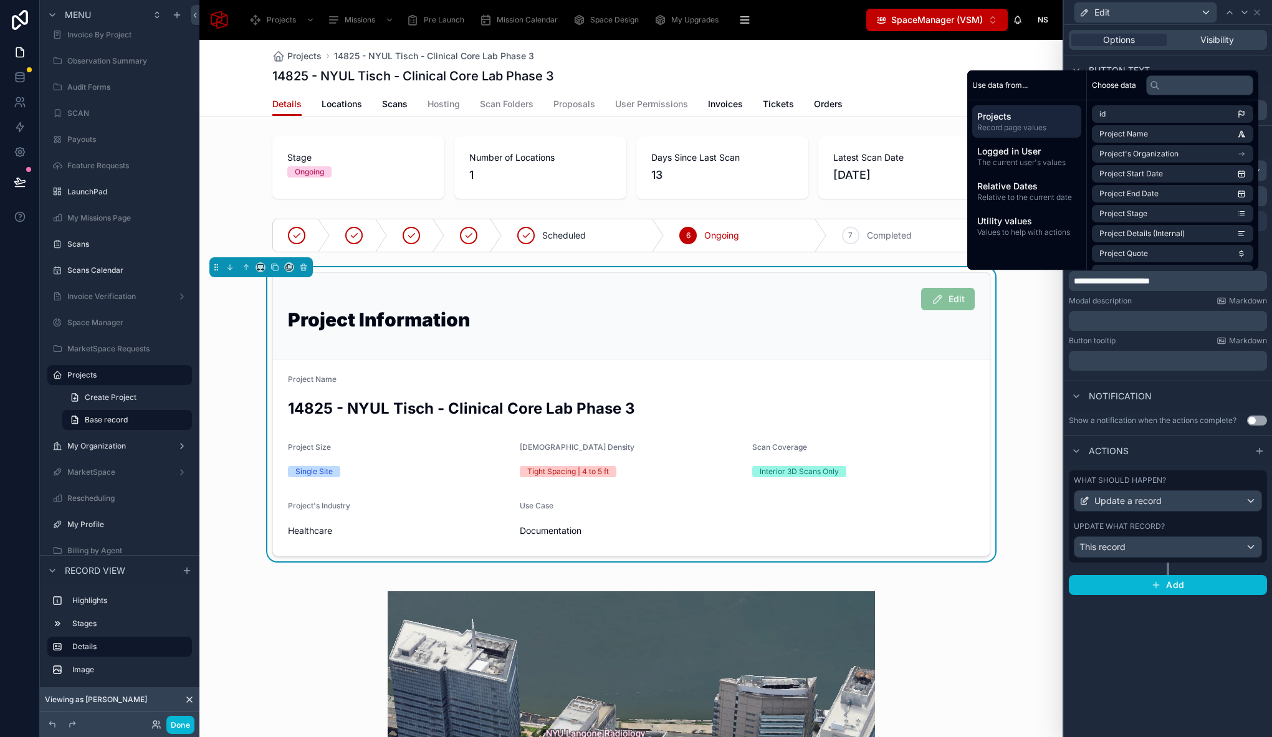
click at [1173, 59] on div "Button text" at bounding box center [1168, 70] width 208 height 30
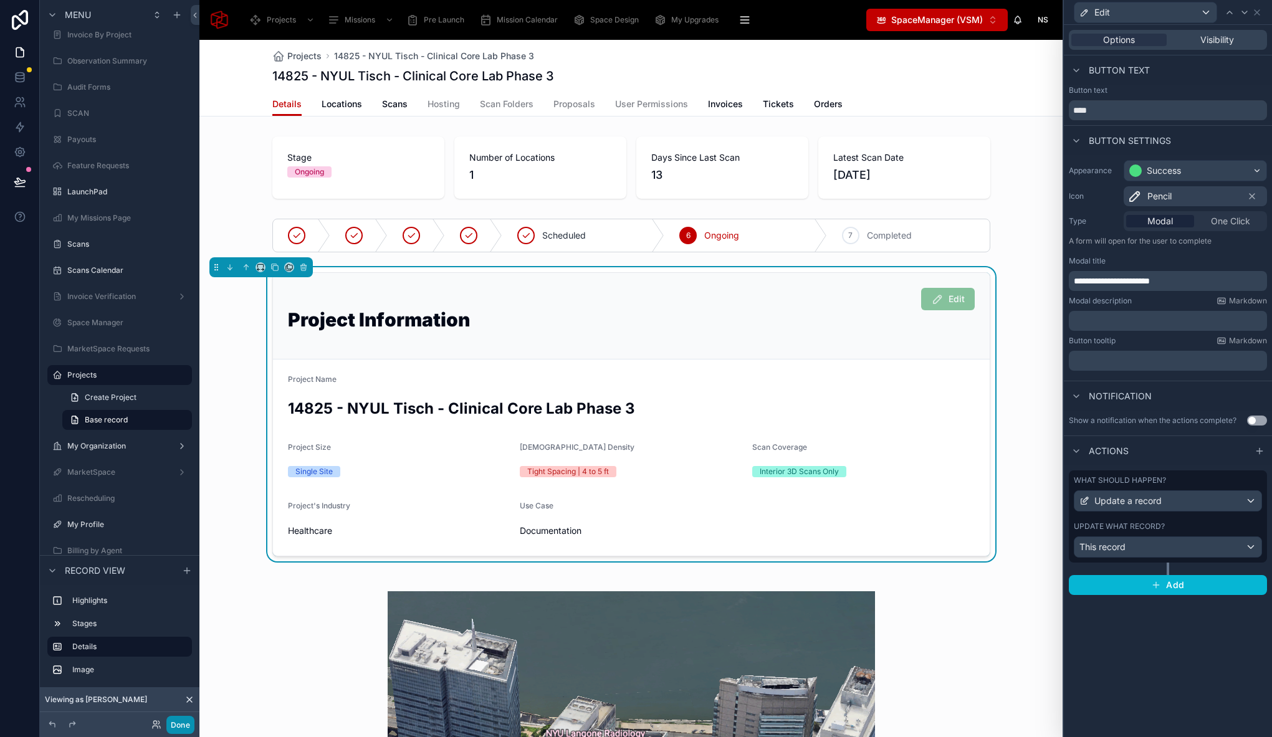
click at [180, 729] on button "Done" at bounding box center [180, 725] width 28 height 18
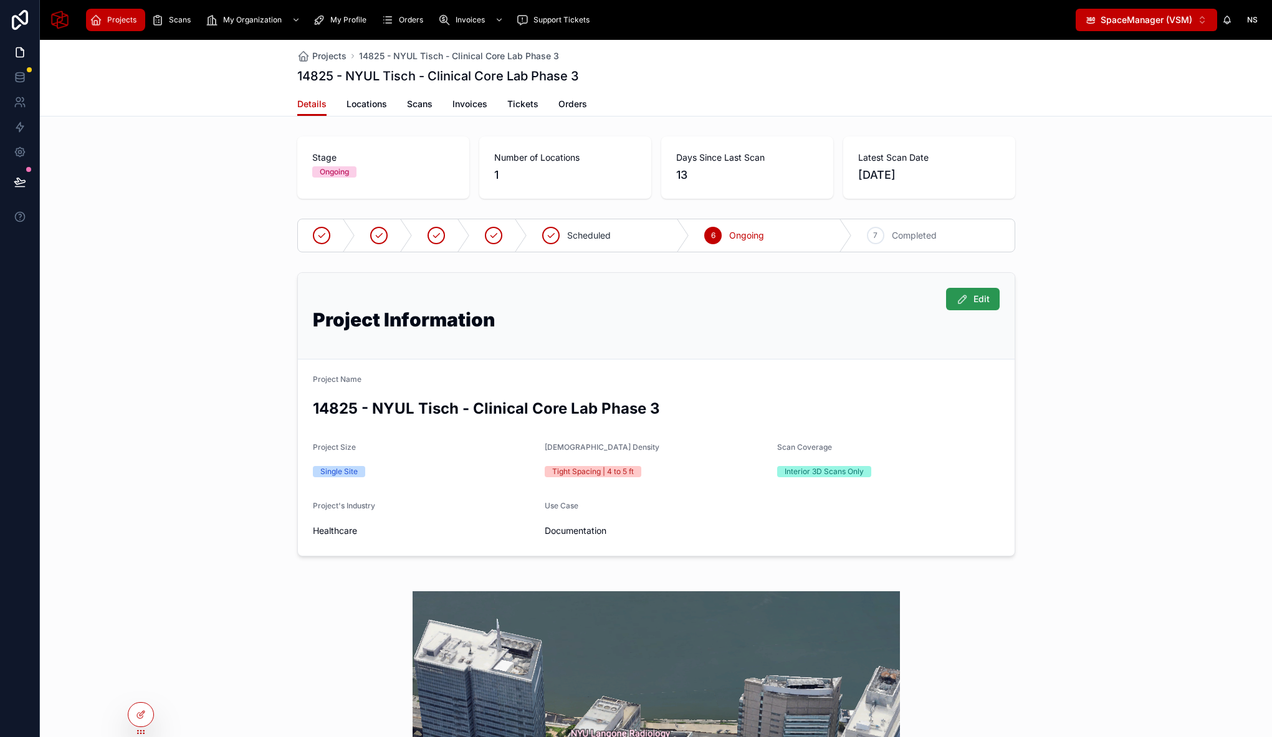
click at [981, 294] on span "Edit" at bounding box center [981, 299] width 16 height 12
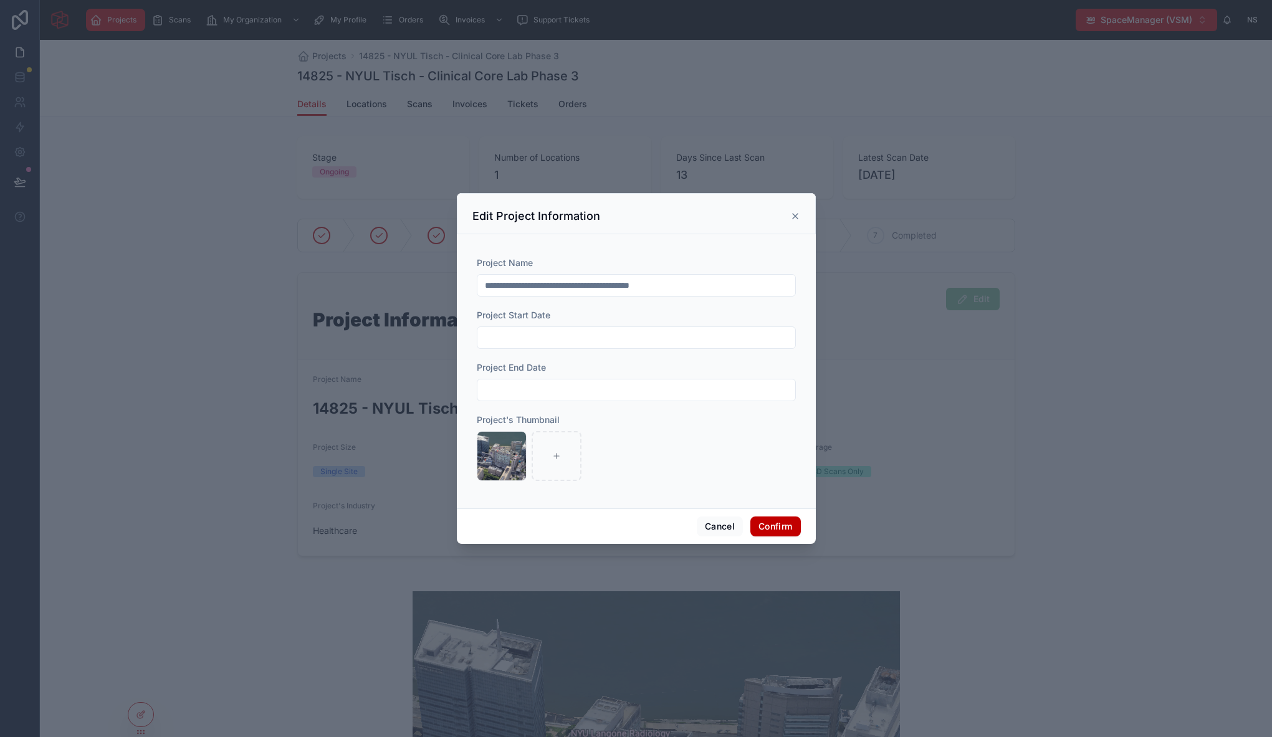
click at [796, 215] on icon at bounding box center [795, 216] width 5 height 5
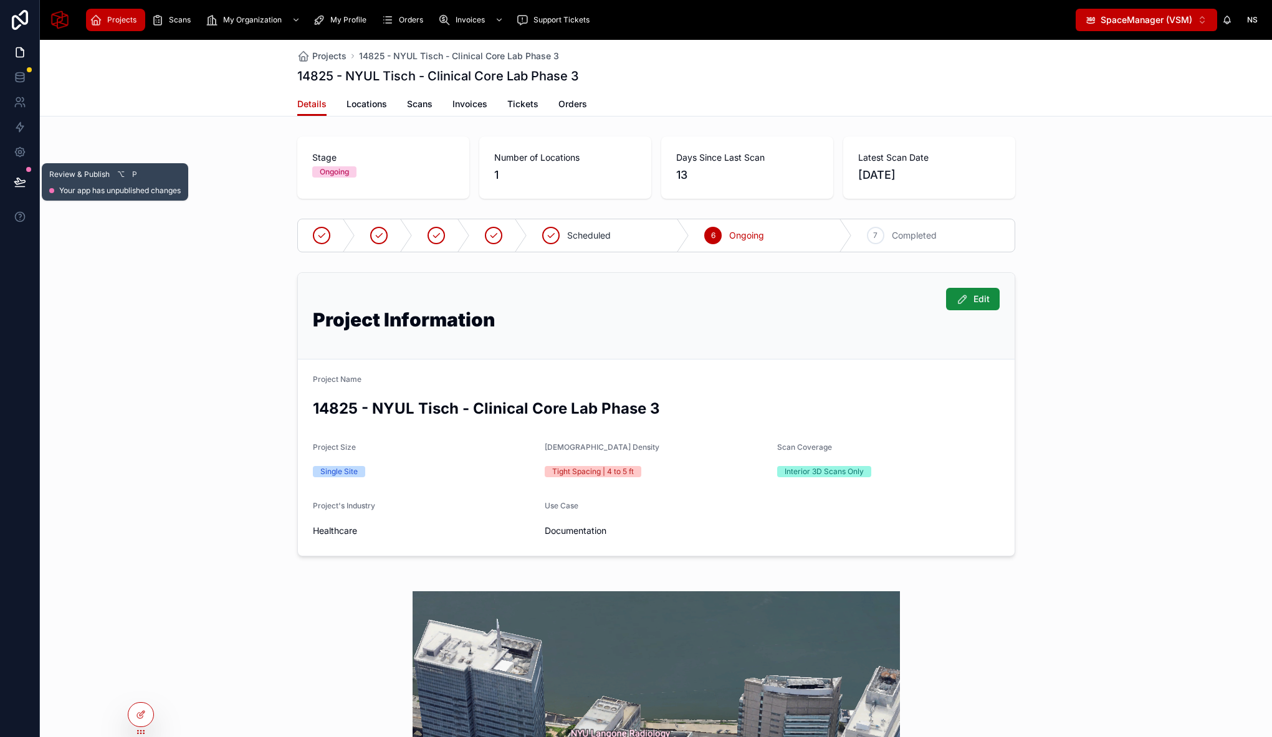
click at [15, 187] on icon at bounding box center [19, 187] width 9 height 0
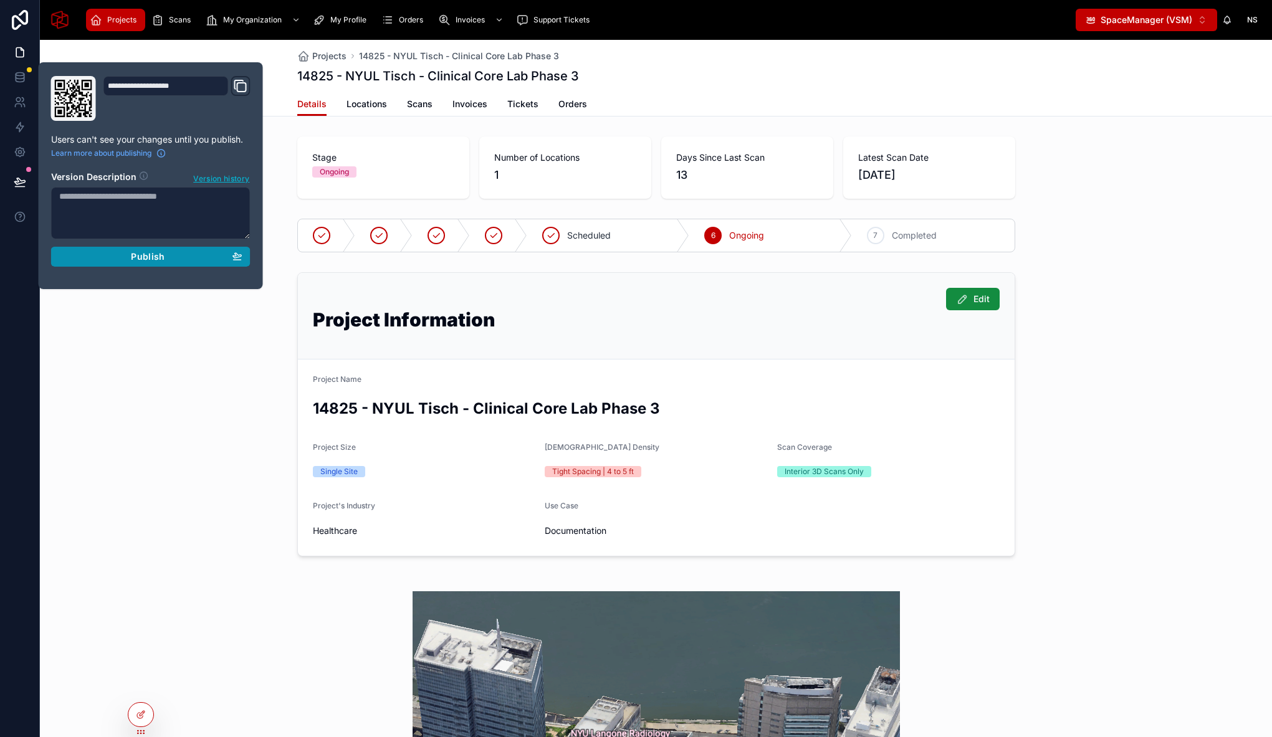
click at [136, 260] on span "Publish" at bounding box center [148, 256] width 34 height 11
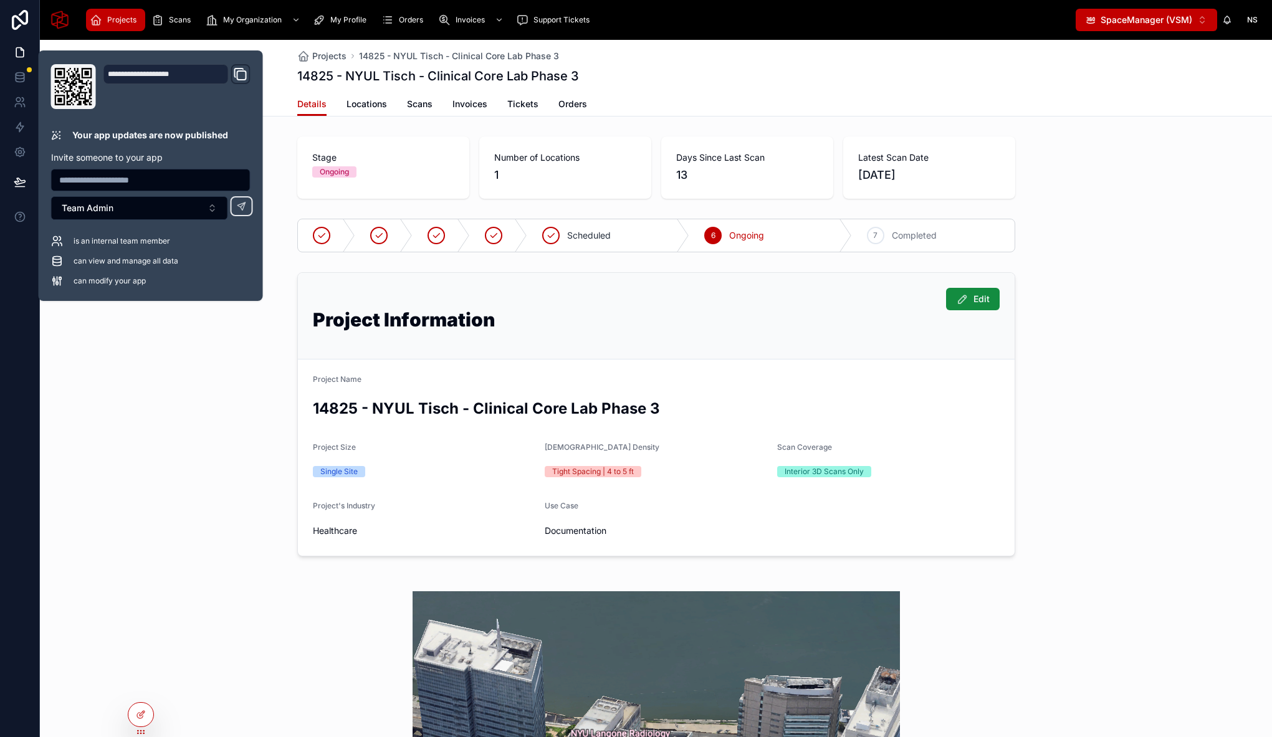
click at [1134, 193] on div "Stage Ongoing Number of Locations 1 Days Since Last Scan 13 Latest Scan Date 21…" at bounding box center [656, 167] width 1232 height 72
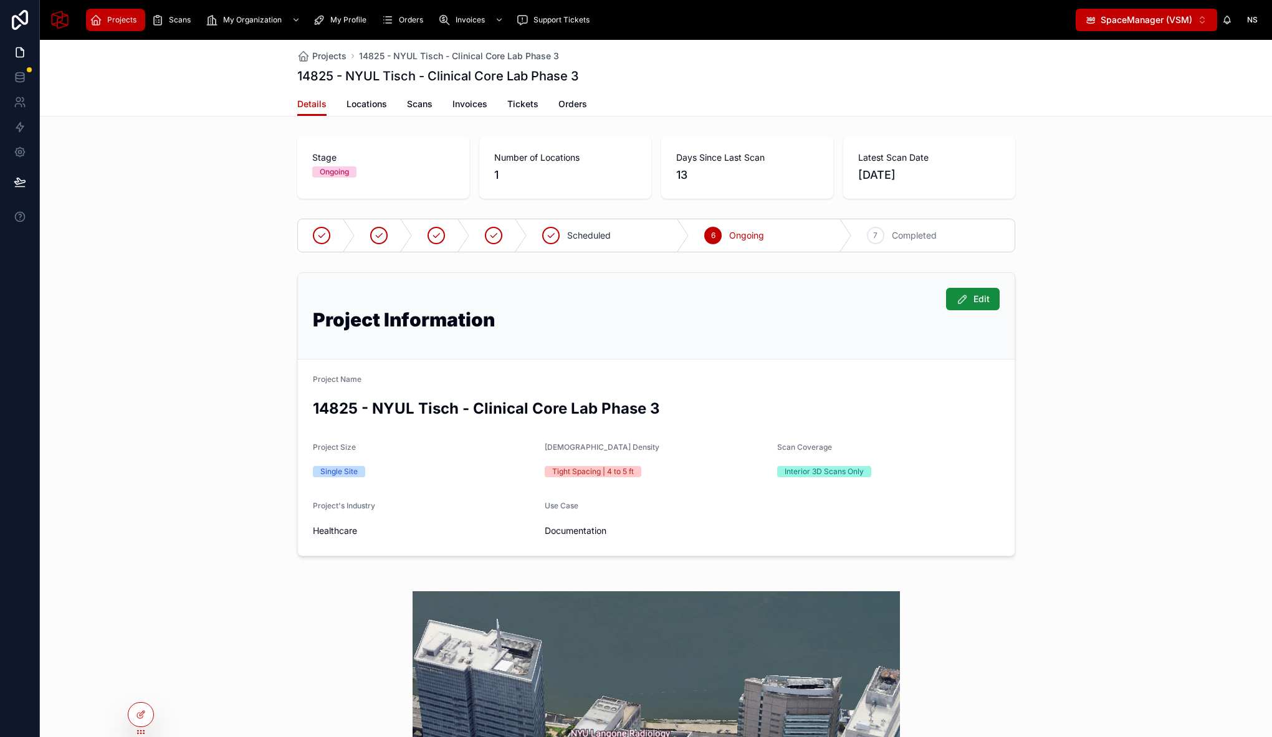
click at [218, 207] on div "Stage Ongoing Number of Locations 1 Days Since Last Scan 13 Latest Scan Date 21…" at bounding box center [656, 592] width 1232 height 922
click at [208, 206] on div "Stage Ongoing Number of Locations 1 Days Since Last Scan 13 Latest Scan Date 21…" at bounding box center [656, 592] width 1232 height 922
click at [362, 103] on span "Locations" at bounding box center [366, 104] width 41 height 12
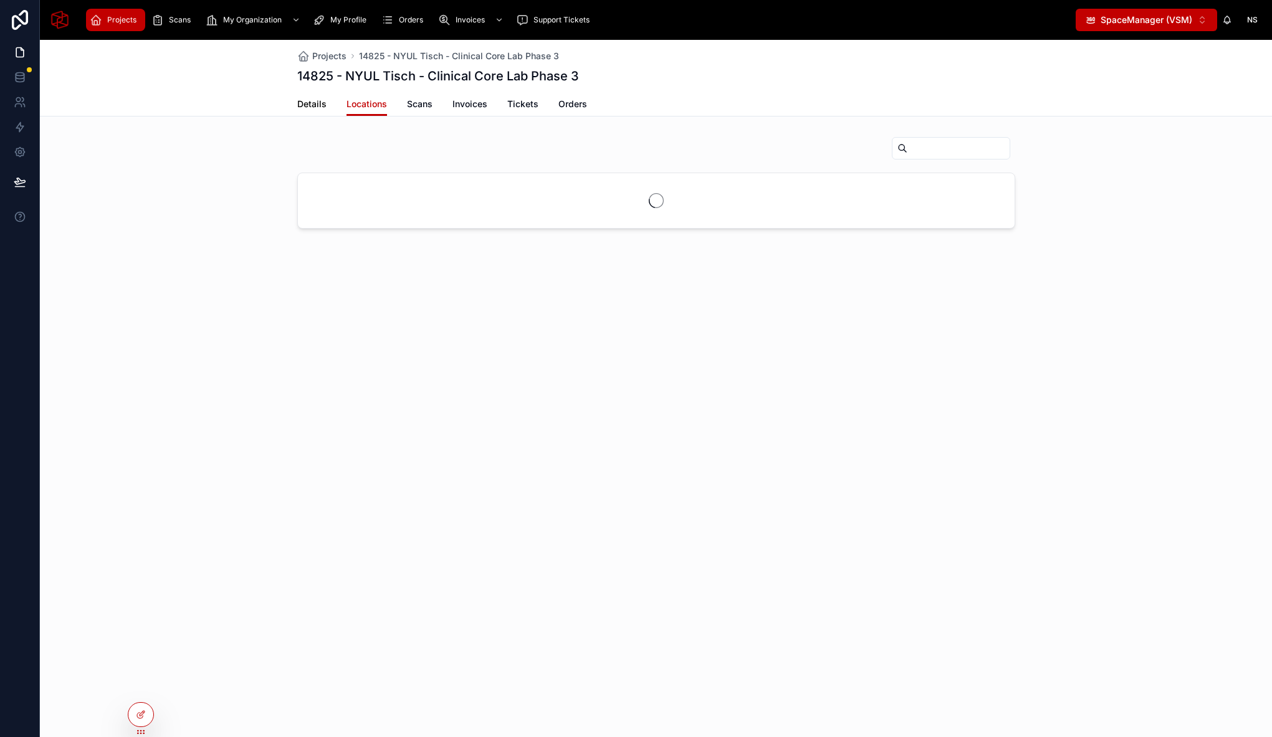
click at [317, 106] on span "Details" at bounding box center [311, 104] width 29 height 12
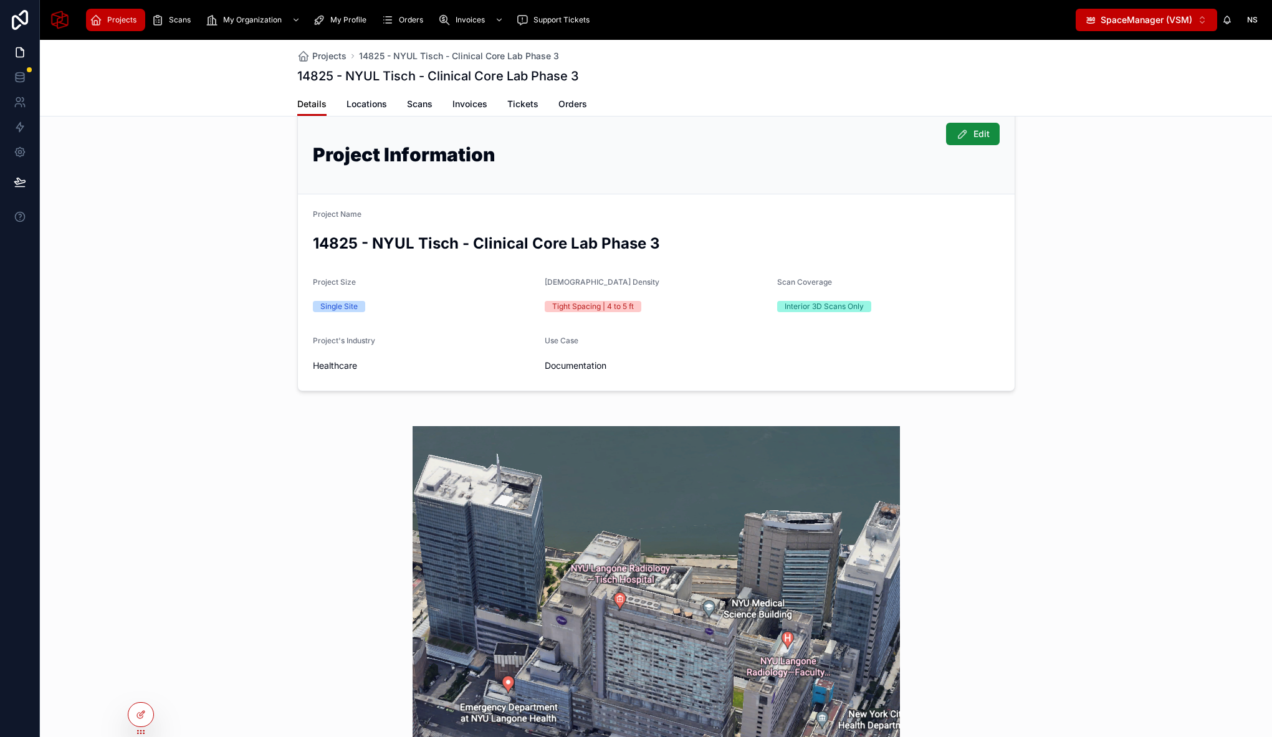
scroll to position [161, 0]
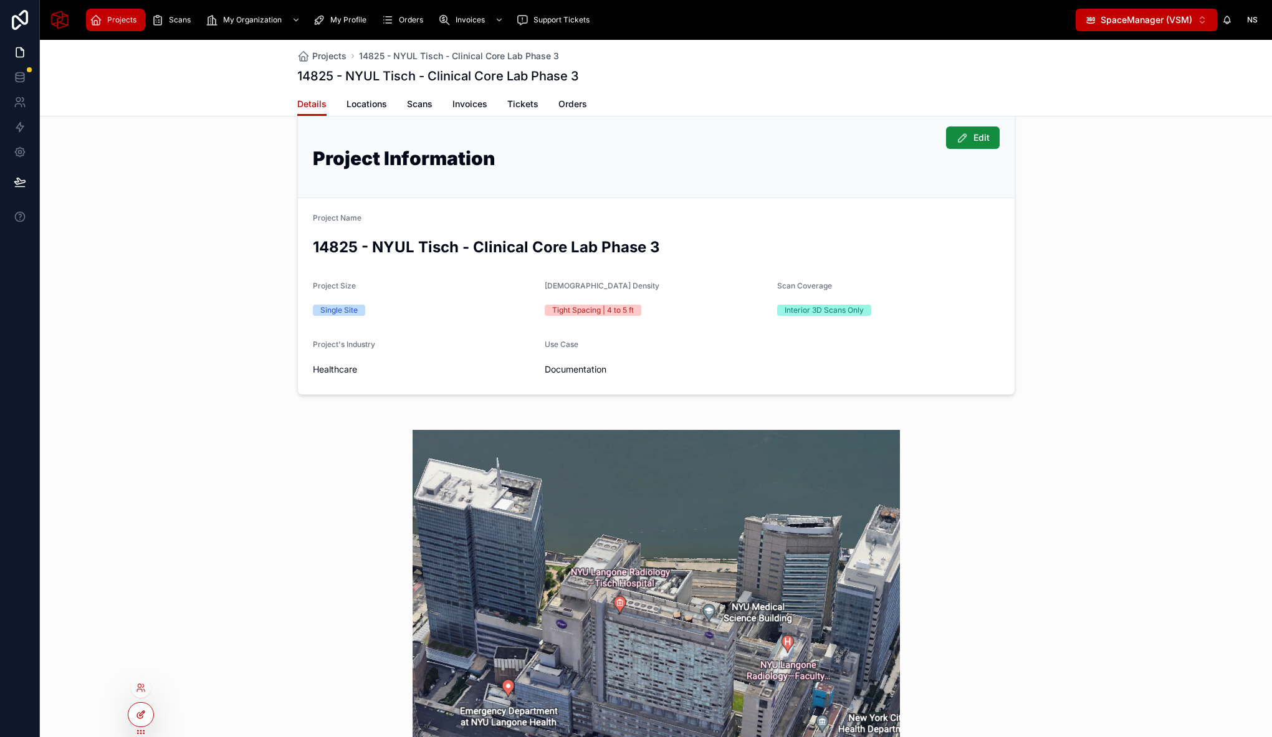
click at [142, 718] on icon at bounding box center [141, 715] width 10 height 10
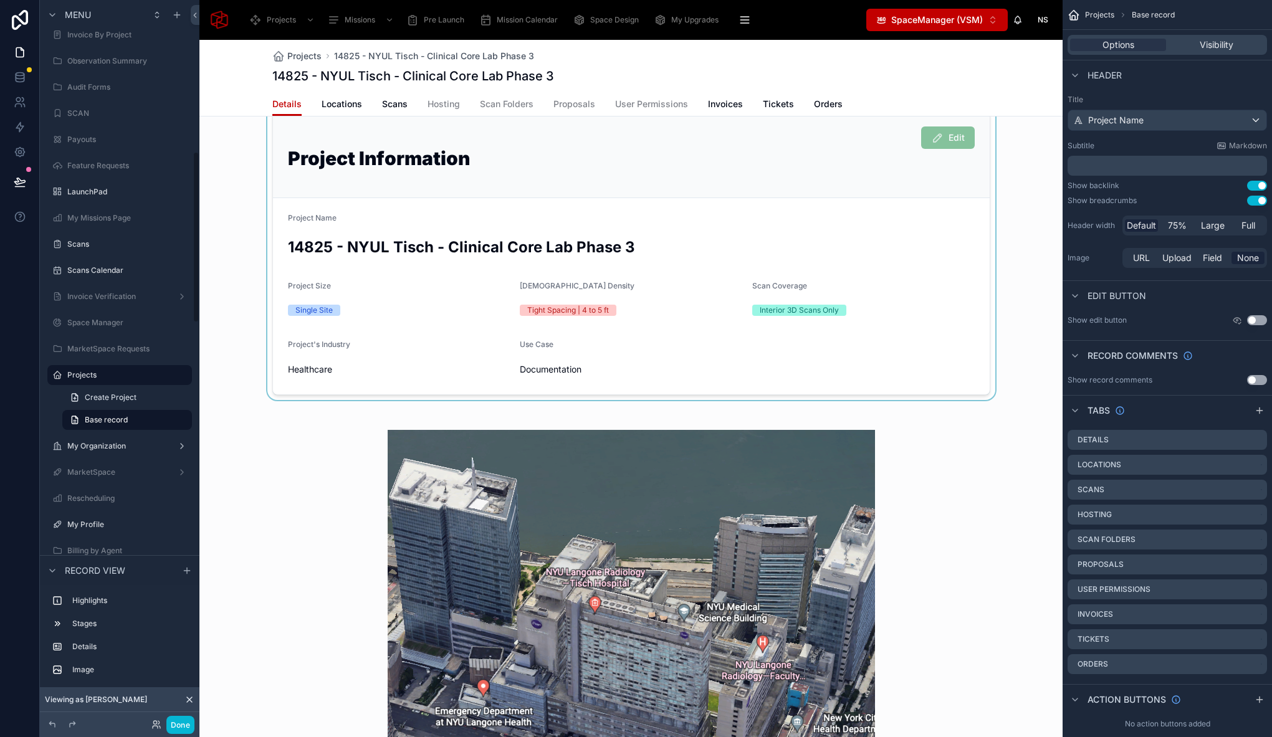
scroll to position [0, 0]
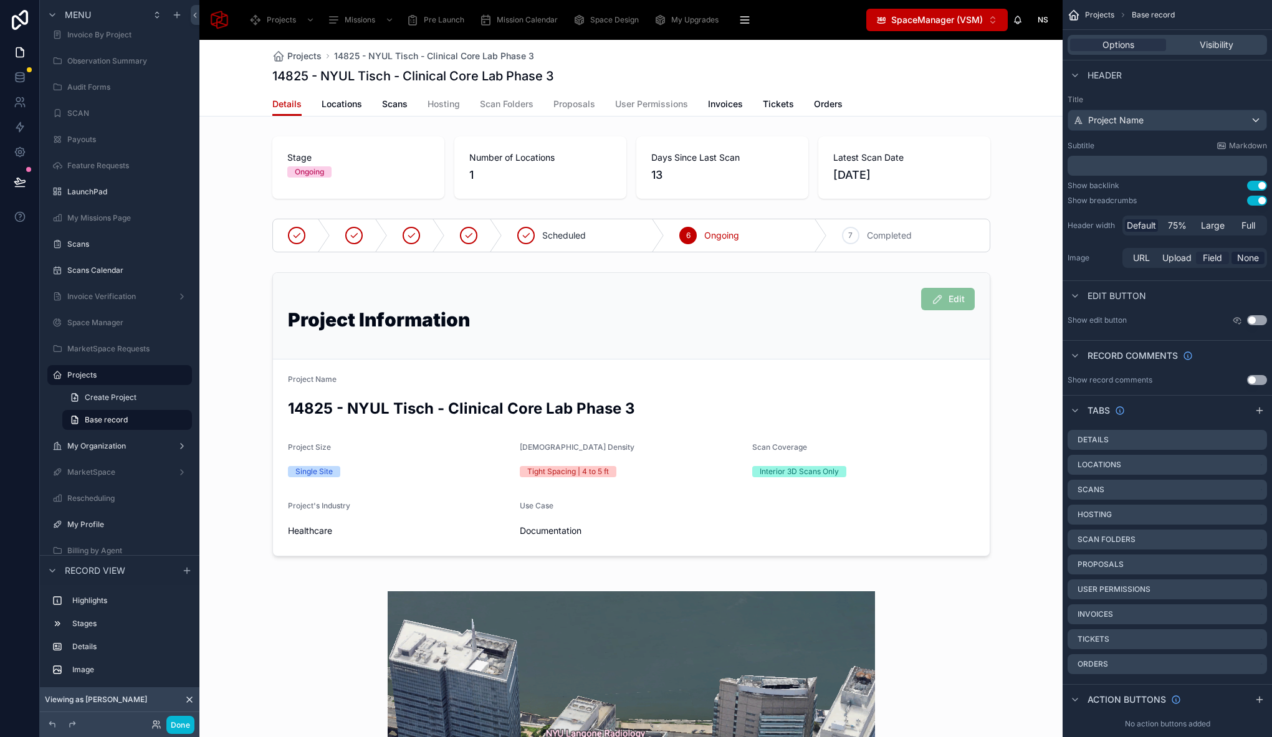
click at [1145, 256] on span "URL" at bounding box center [1141, 258] width 17 height 12
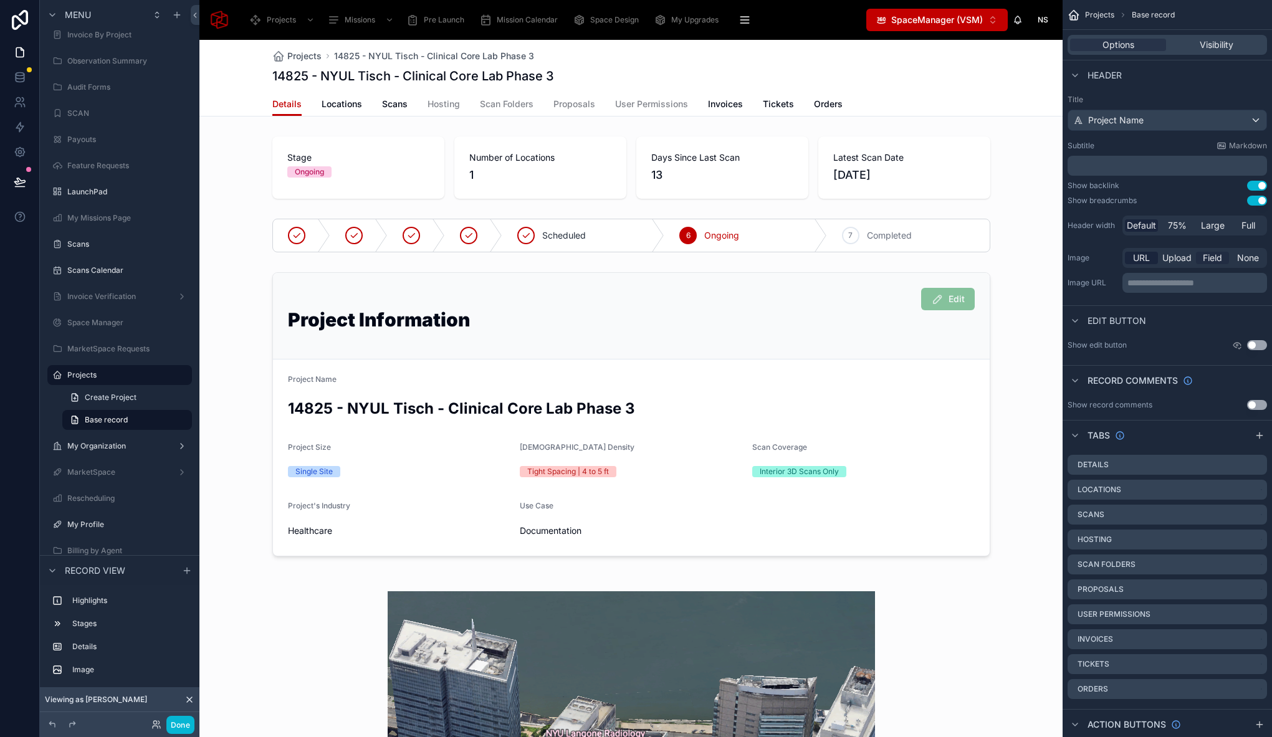
click at [1203, 257] on span "Field" at bounding box center [1212, 258] width 19 height 12
click at [1141, 286] on div "scrollable content" at bounding box center [1194, 284] width 143 height 20
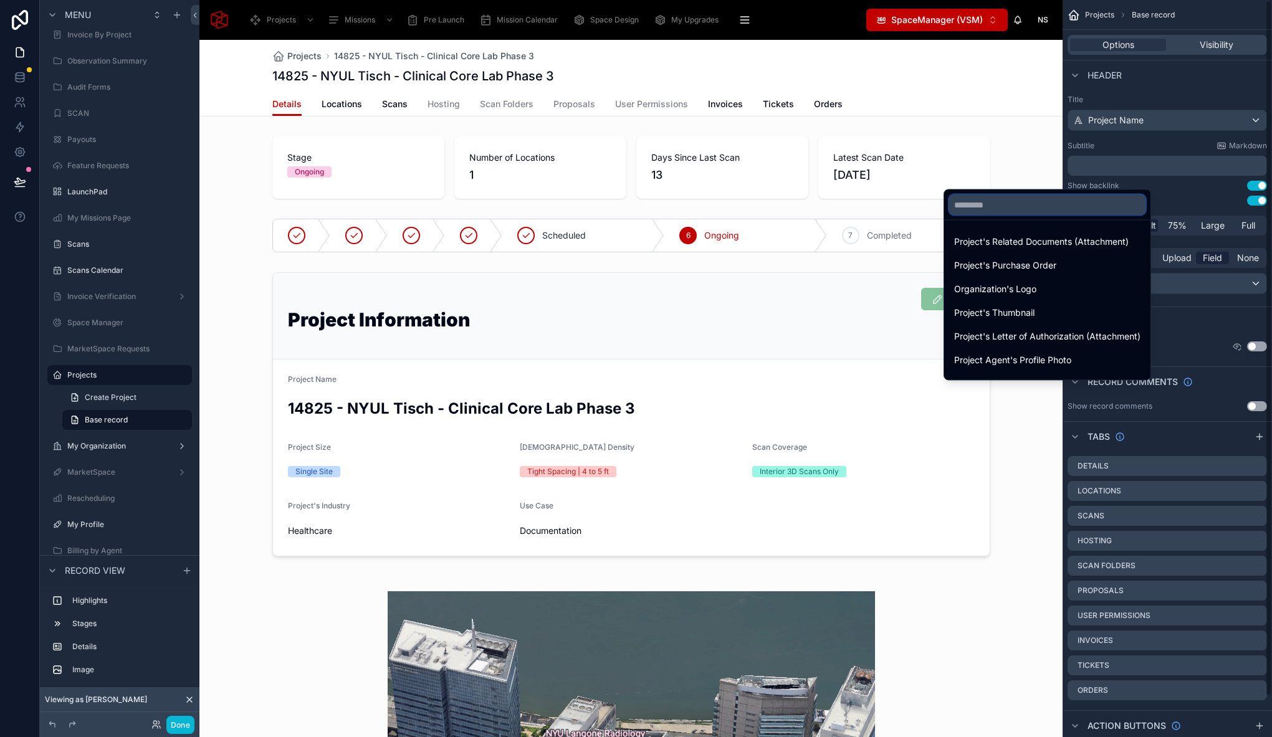
click at [1017, 208] on input "text" at bounding box center [1047, 205] width 196 height 20
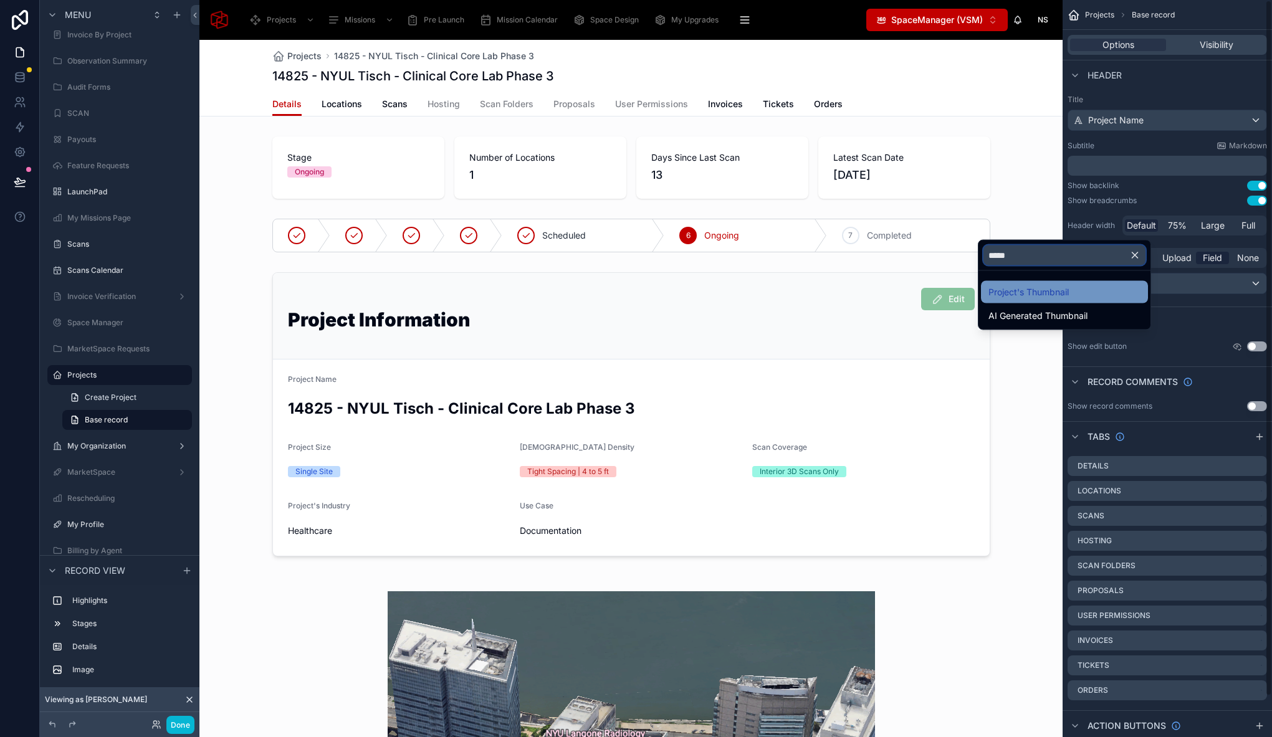
type input "*****"
click at [1059, 290] on span "Project's Thumbnail" at bounding box center [1028, 292] width 80 height 15
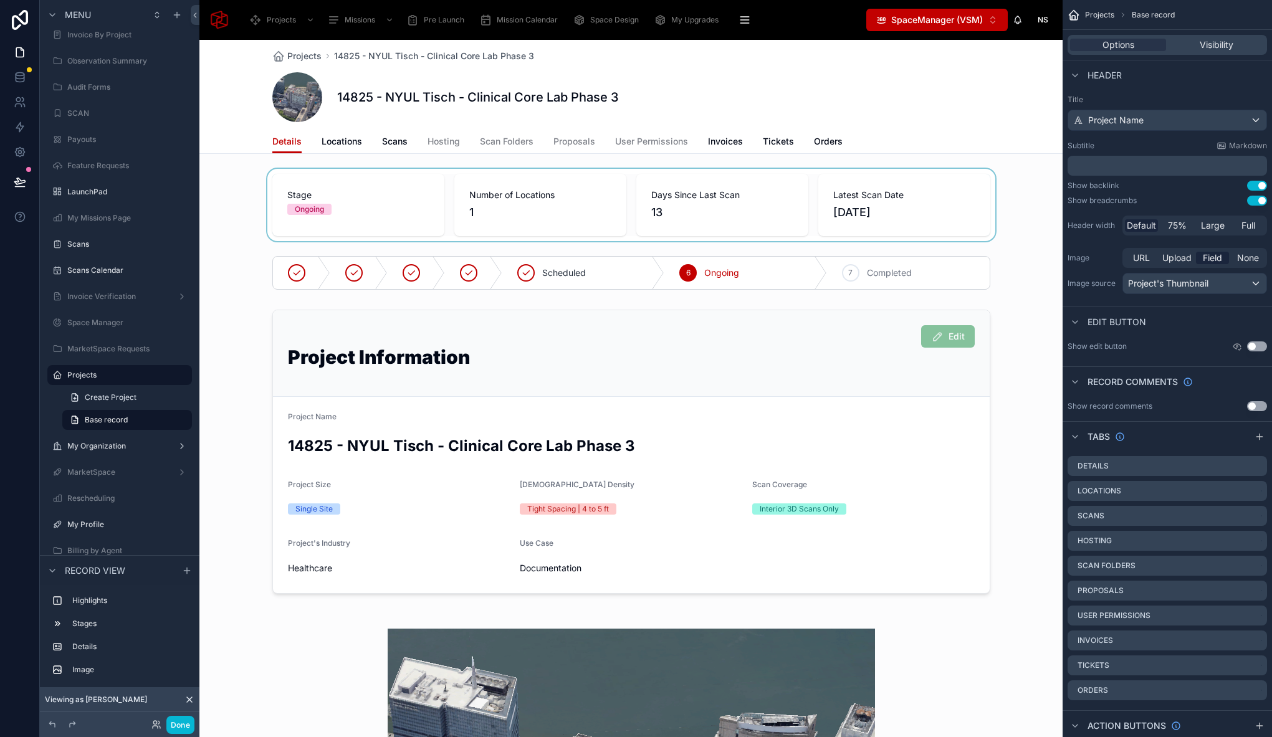
click at [241, 201] on div at bounding box center [630, 205] width 863 height 72
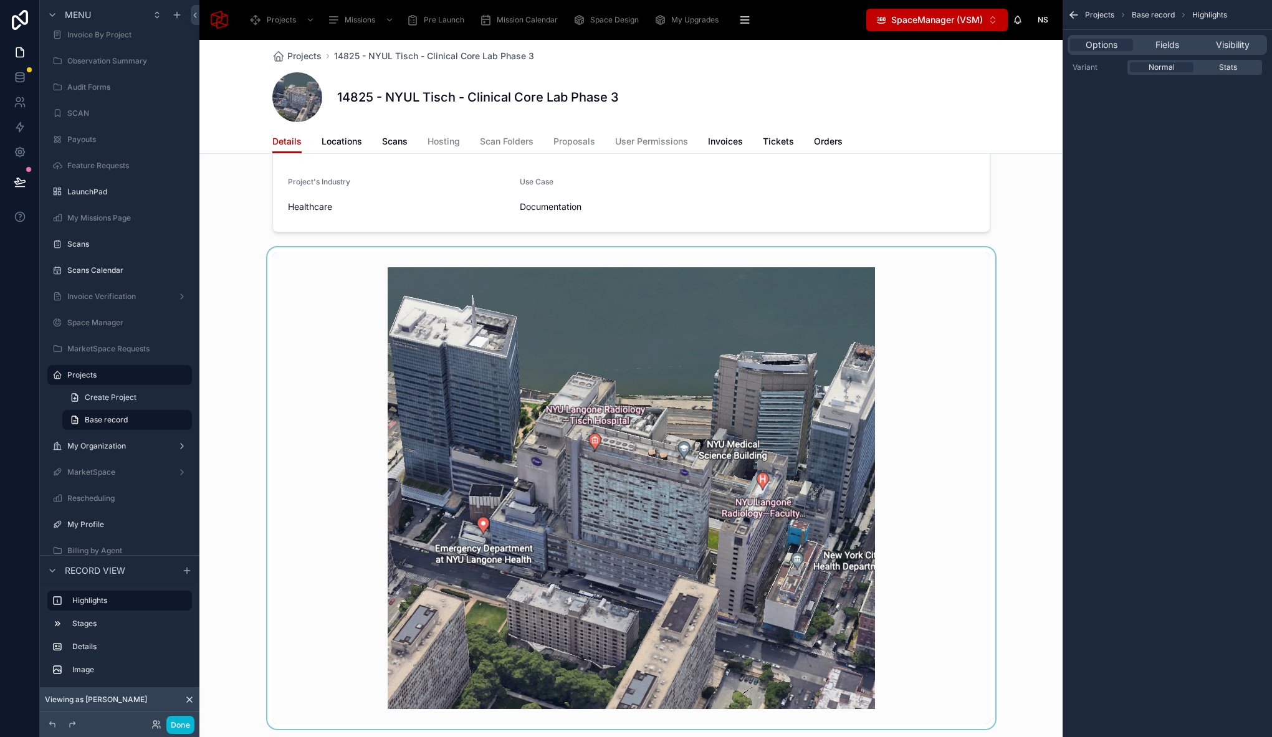
scroll to position [364, 0]
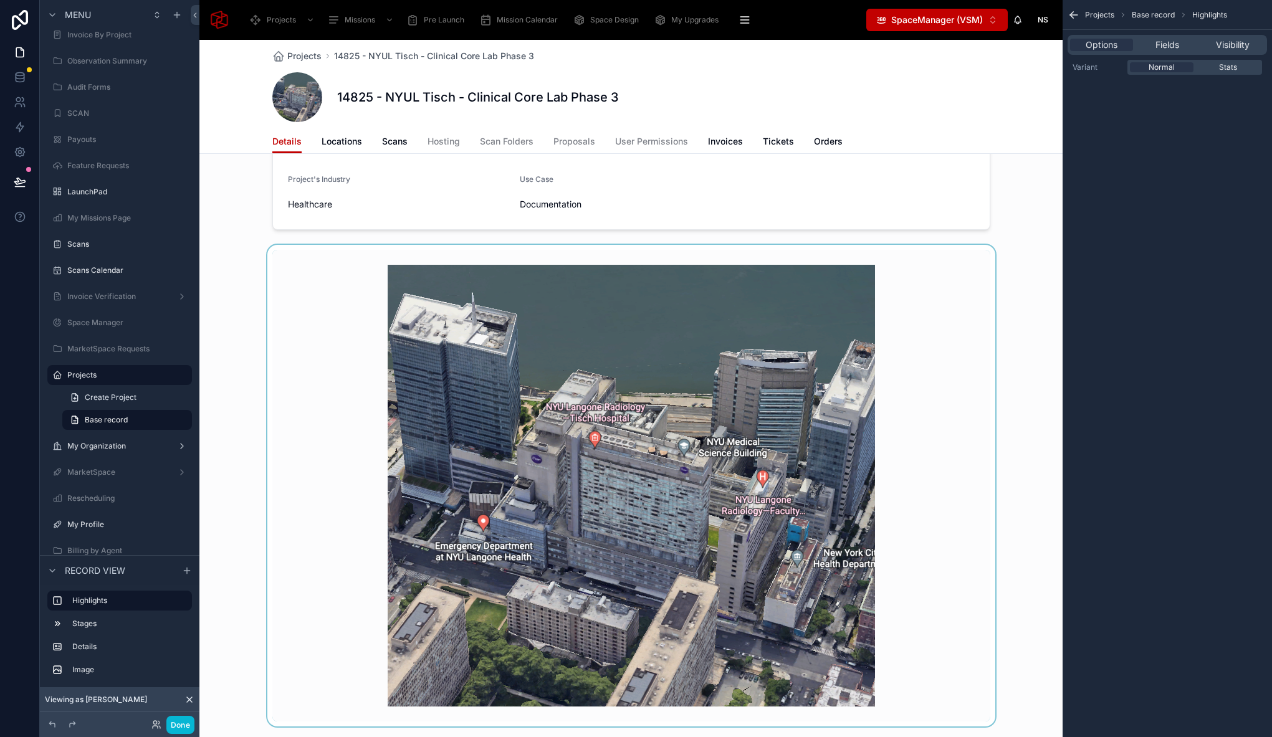
click at [327, 305] on div at bounding box center [630, 486] width 863 height 482
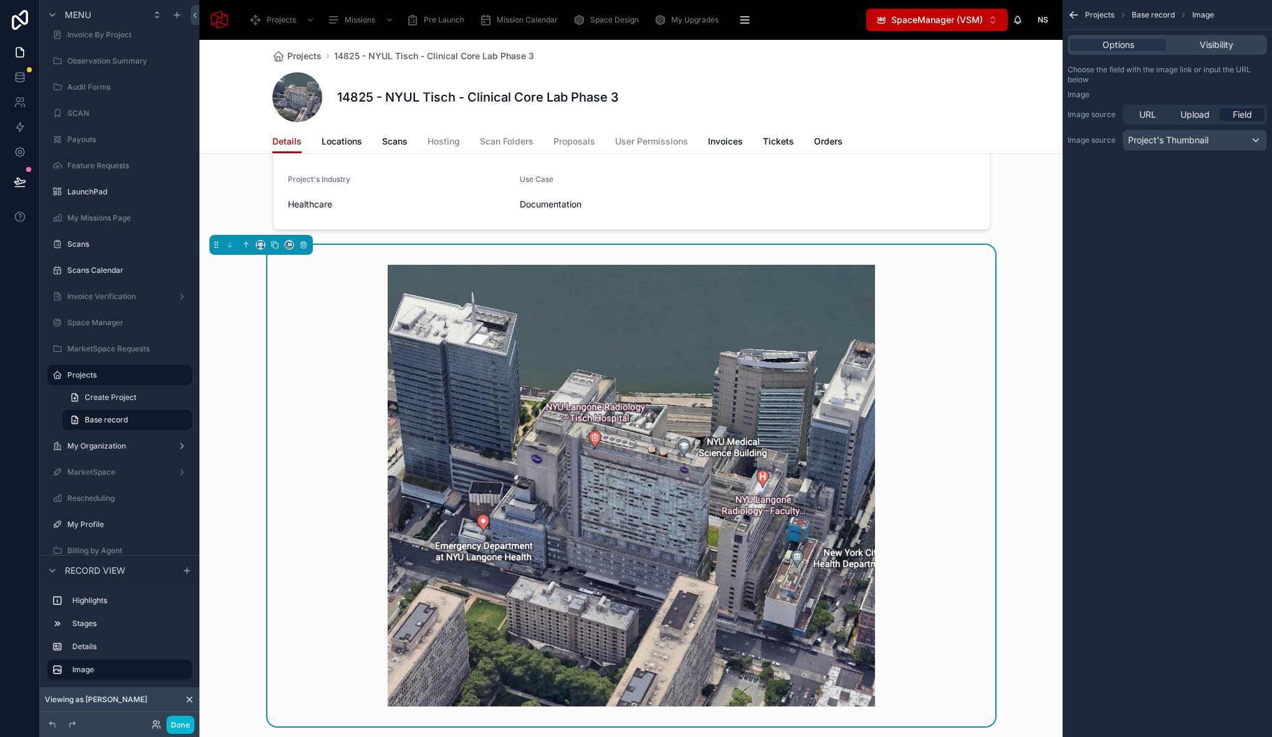
scroll to position [322, 0]
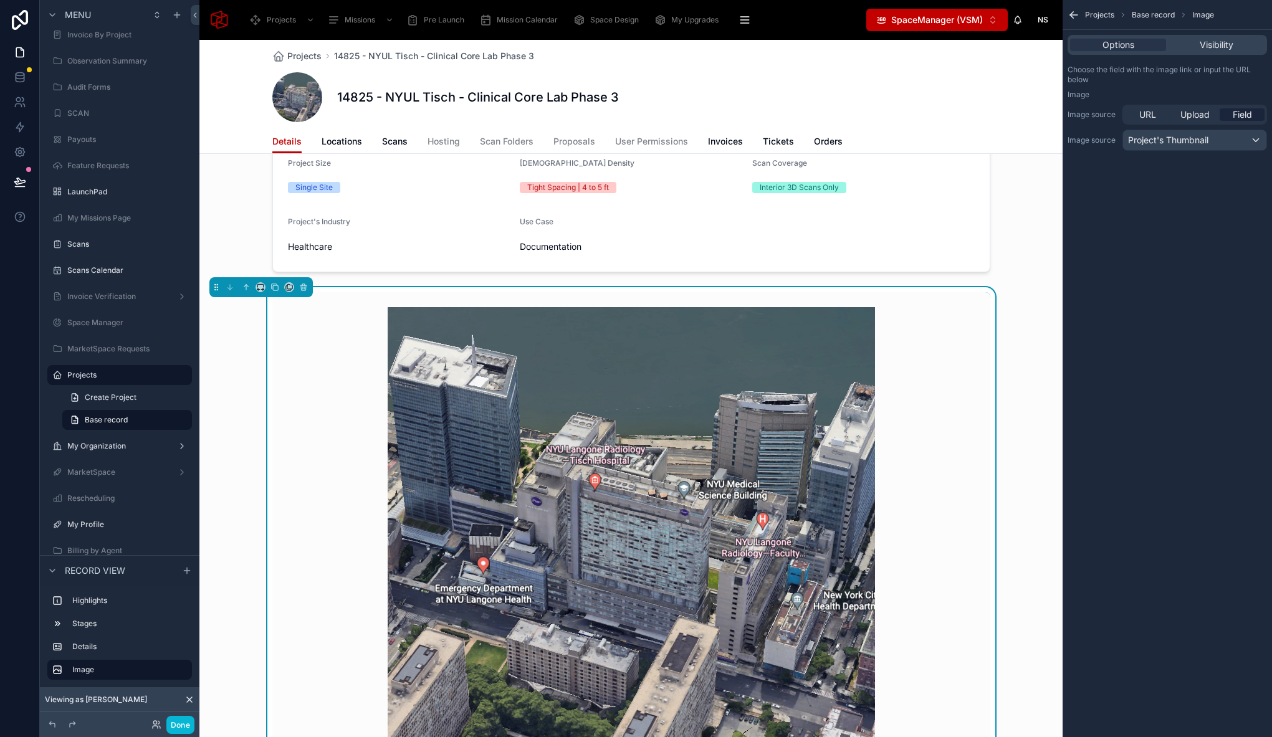
click at [237, 247] on div at bounding box center [630, 130] width 863 height 294
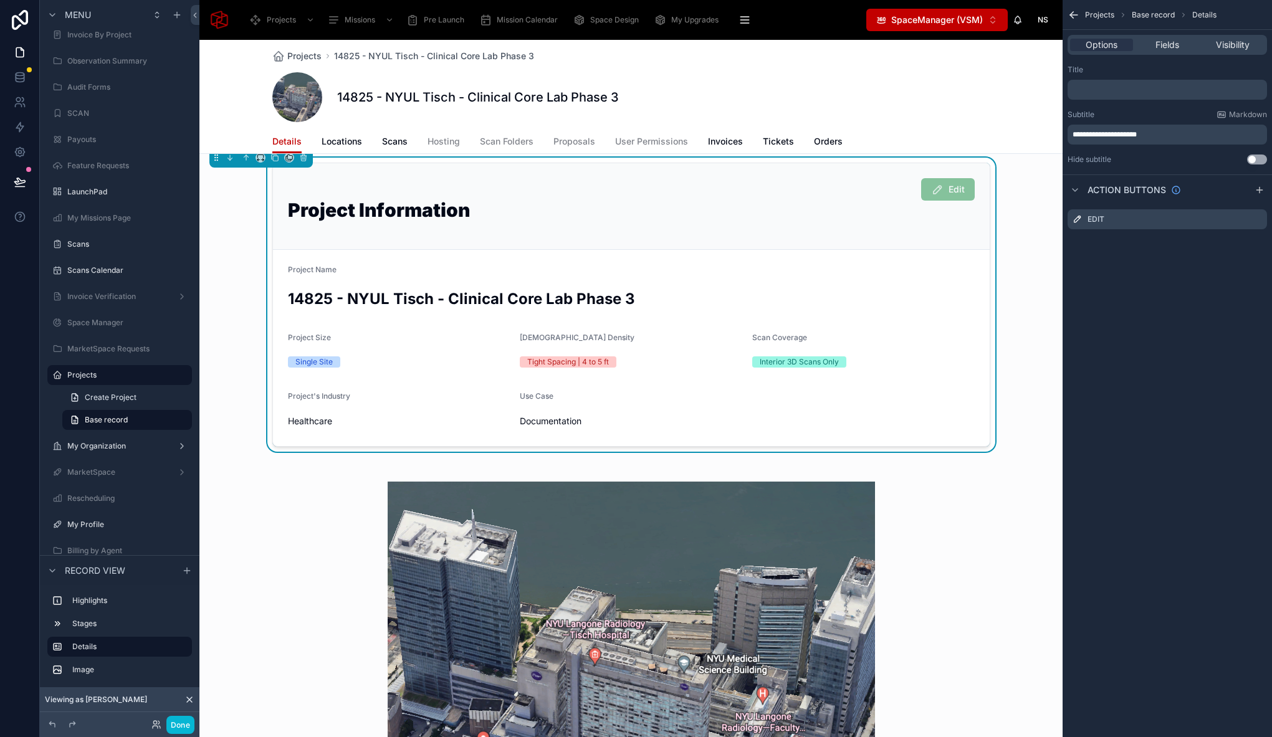
scroll to position [41, 0]
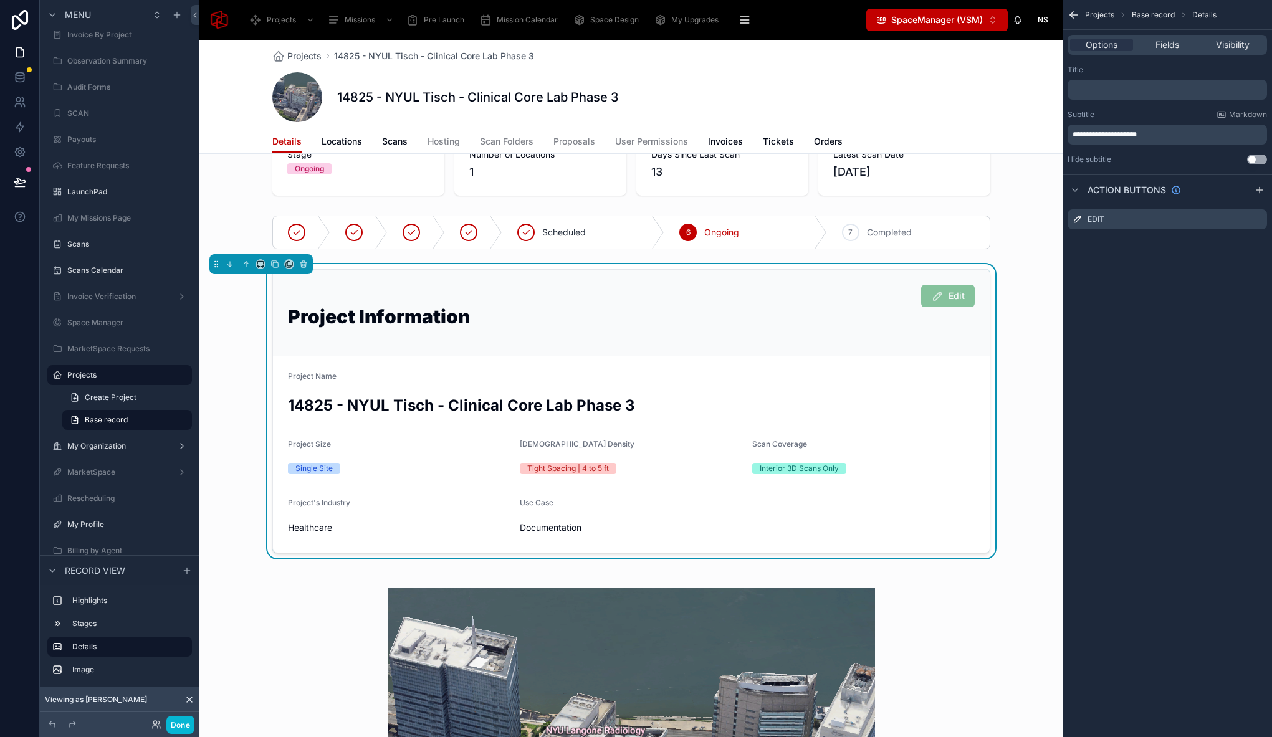
click at [456, 346] on div "Edit Project Information" at bounding box center [631, 313] width 717 height 87
click at [1181, 44] on div "Fields" at bounding box center [1166, 45] width 63 height 12
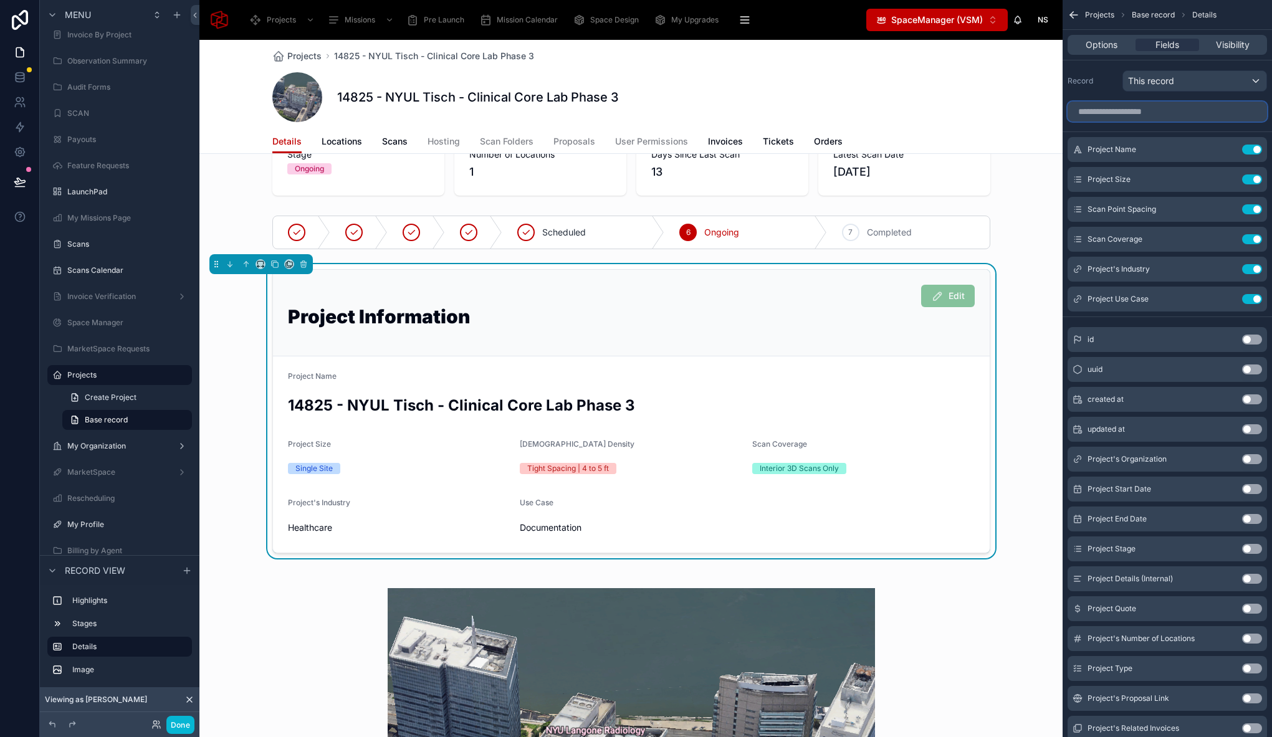
click at [1157, 108] on input "scrollable content" at bounding box center [1166, 112] width 199 height 20
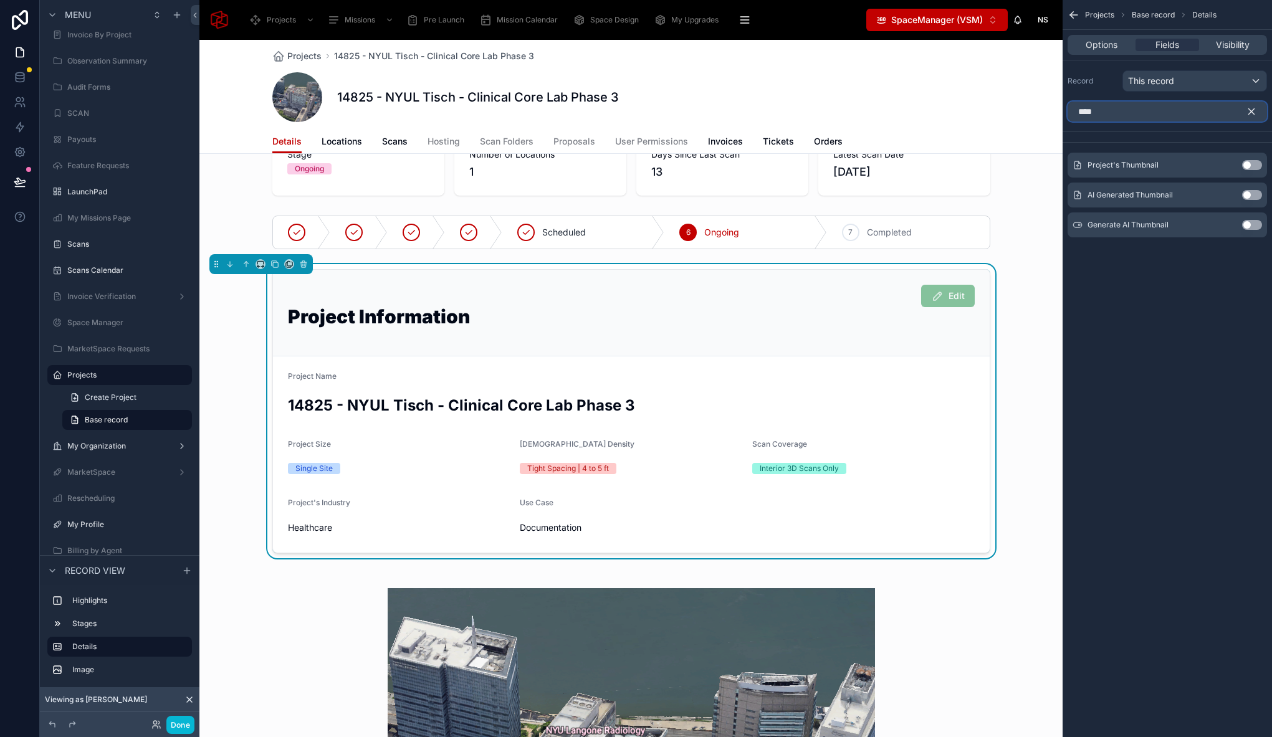
type input "****"
click at [1248, 163] on button "Use setting" at bounding box center [1252, 165] width 20 height 10
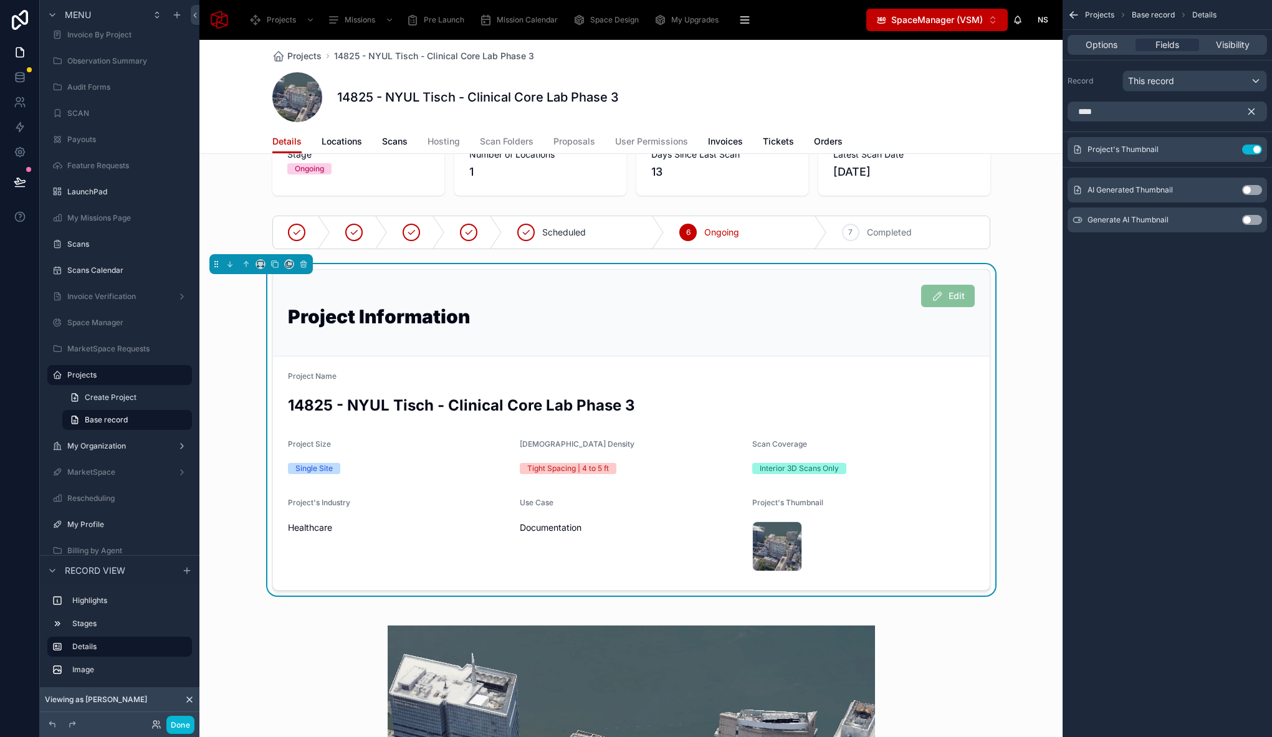
click at [1253, 112] on icon "scrollable content" at bounding box center [1251, 111] width 11 height 11
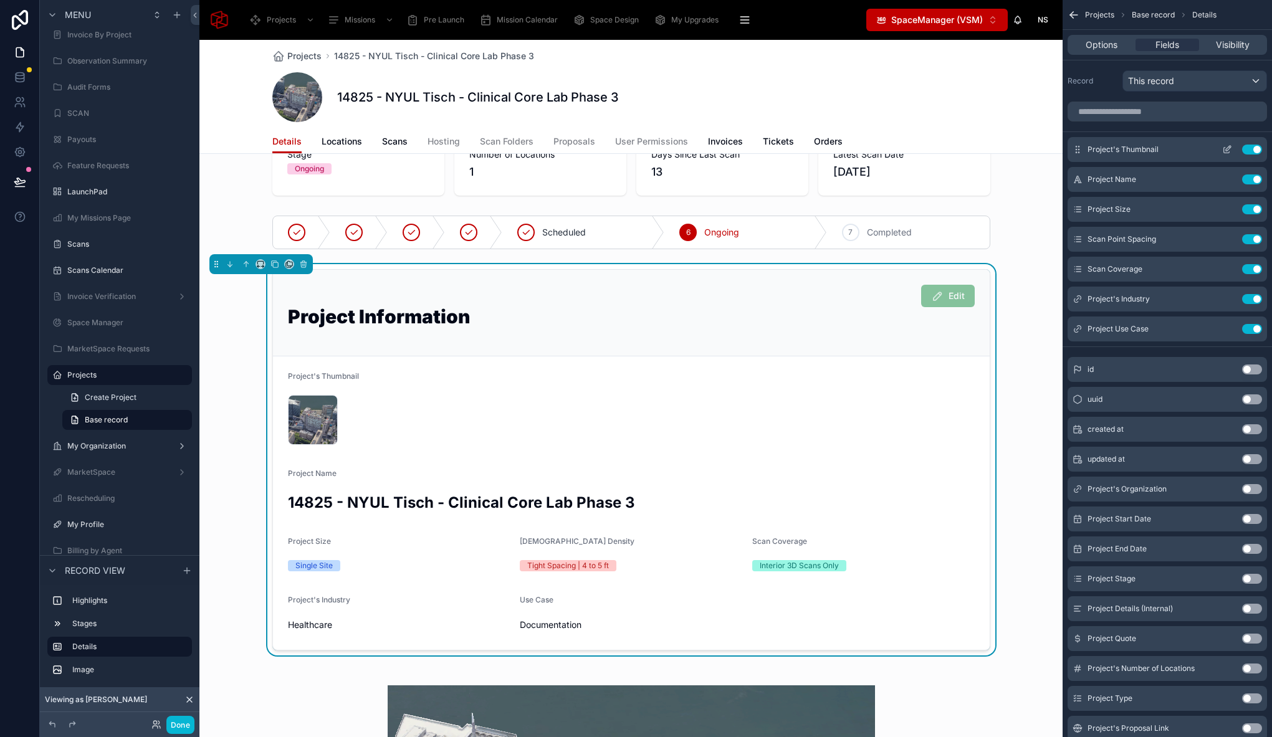
click at [1227, 148] on icon "scrollable content" at bounding box center [1228, 148] width 5 height 5
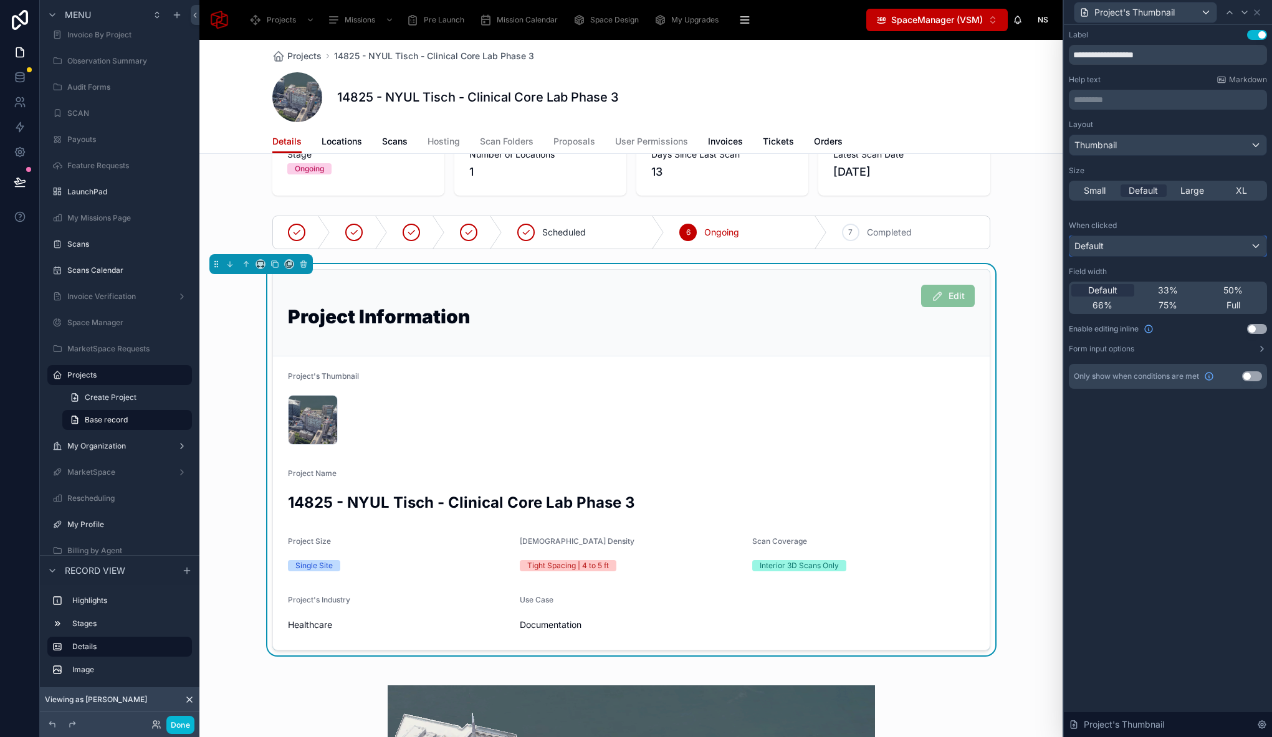
click at [1176, 241] on div "Default" at bounding box center [1167, 246] width 197 height 20
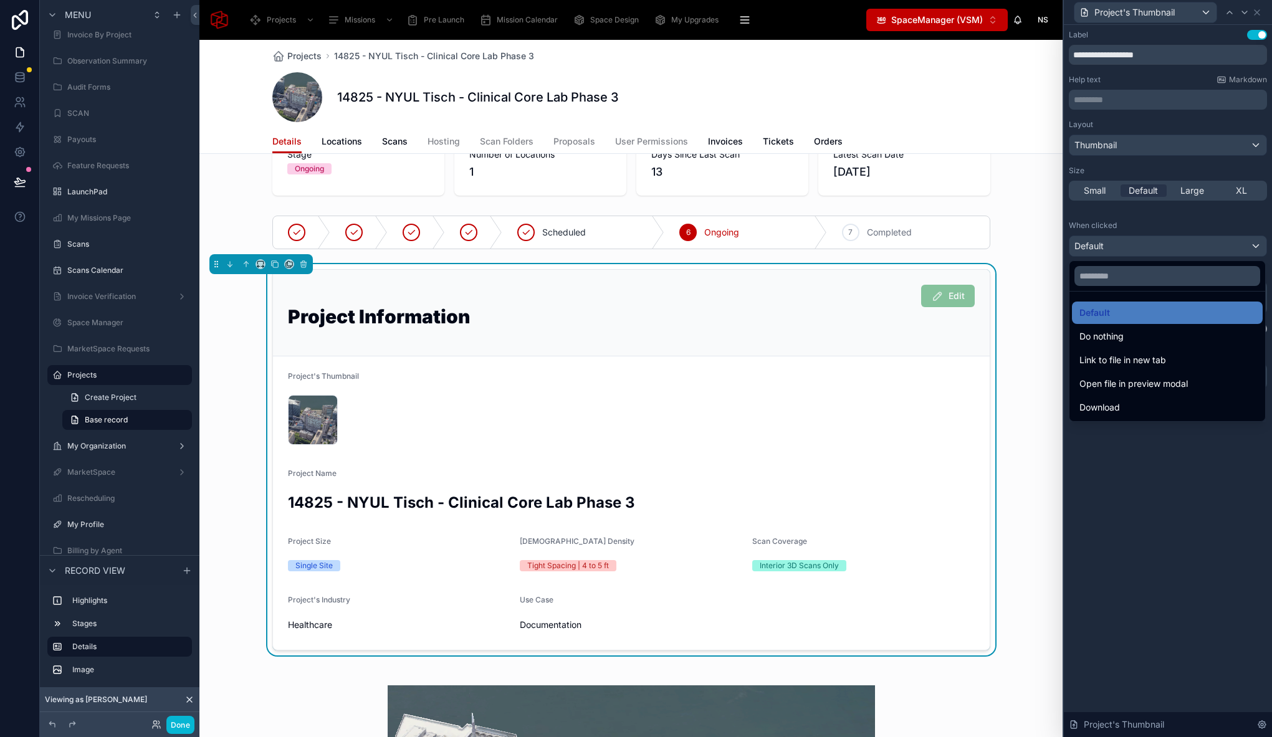
click at [1171, 229] on div at bounding box center [1168, 368] width 208 height 737
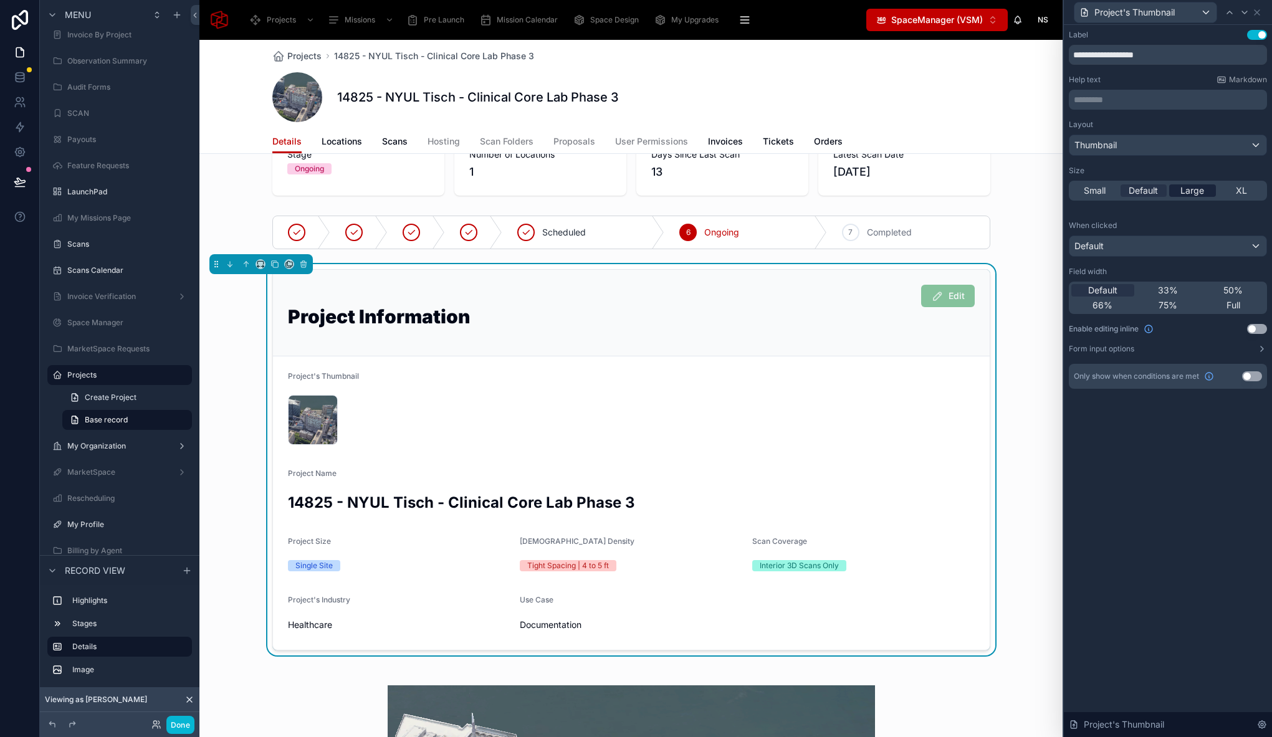
click at [1192, 194] on span "Large" at bounding box center [1192, 190] width 24 height 12
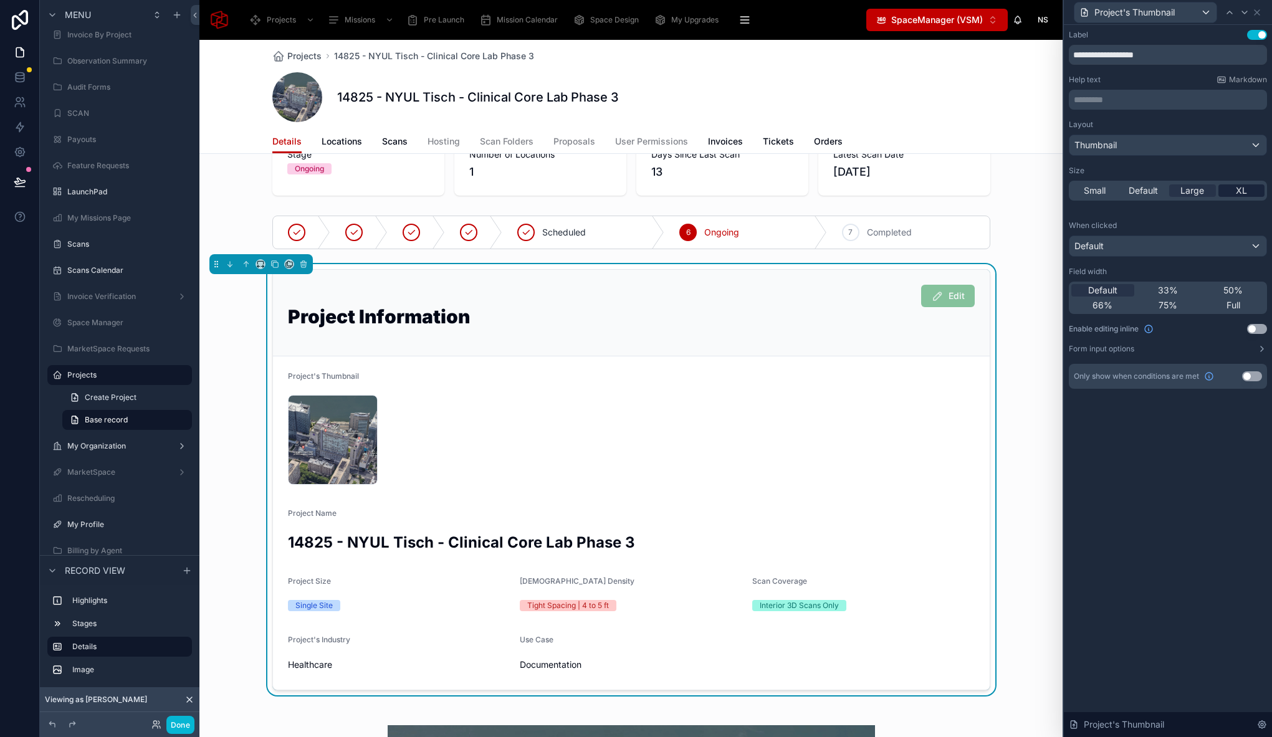
click at [1239, 190] on span "XL" at bounding box center [1241, 190] width 11 height 12
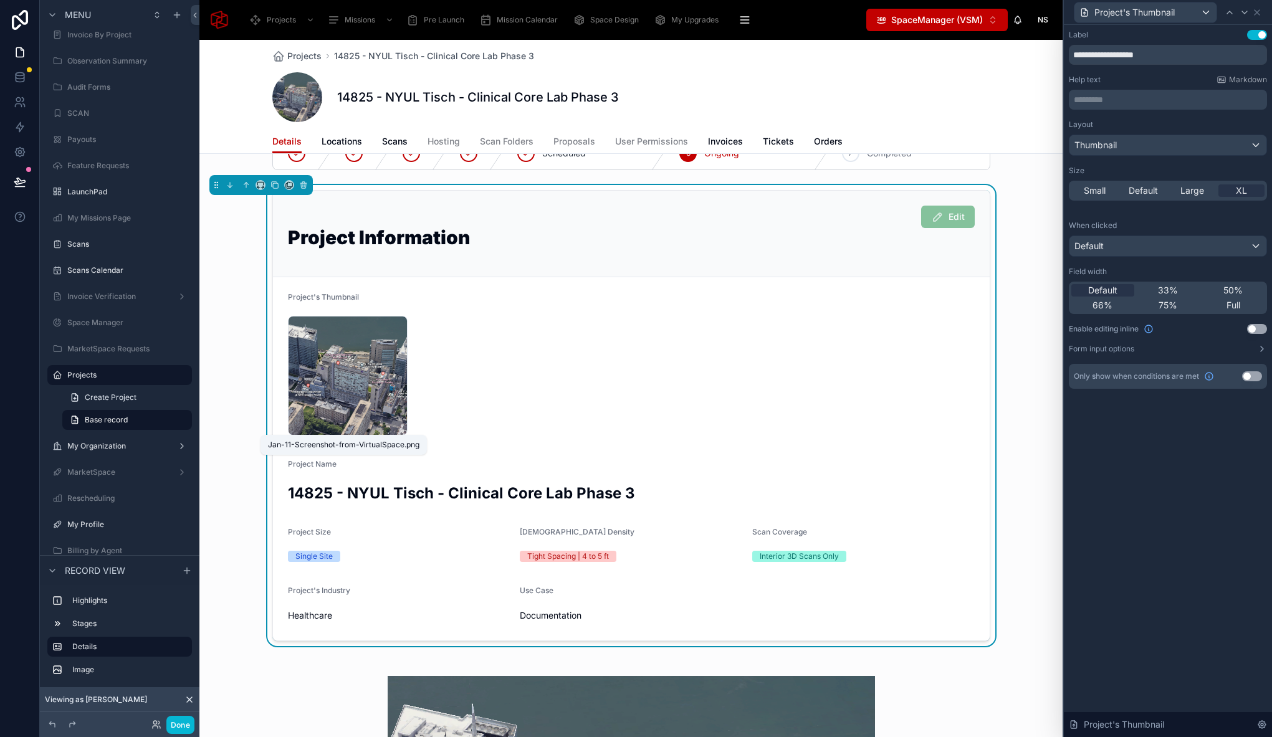
scroll to position [0, 0]
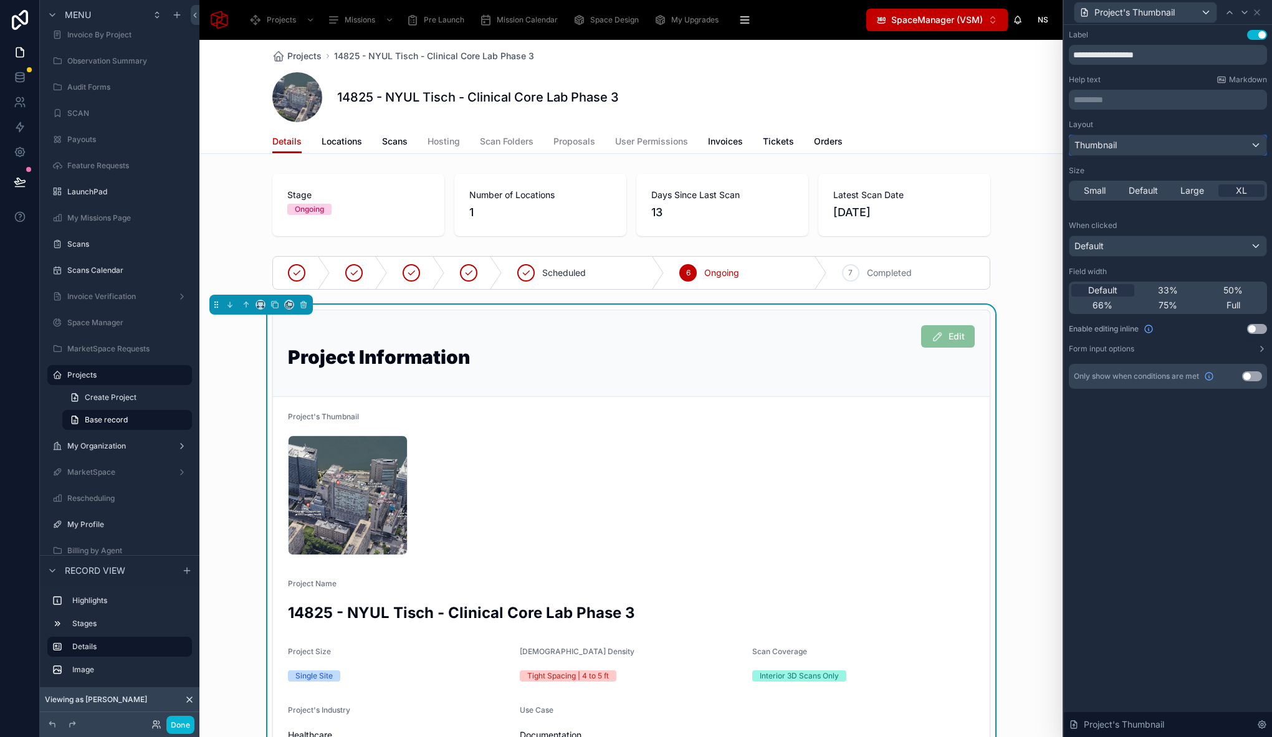
click at [1148, 148] on div "Thumbnail" at bounding box center [1167, 145] width 197 height 20
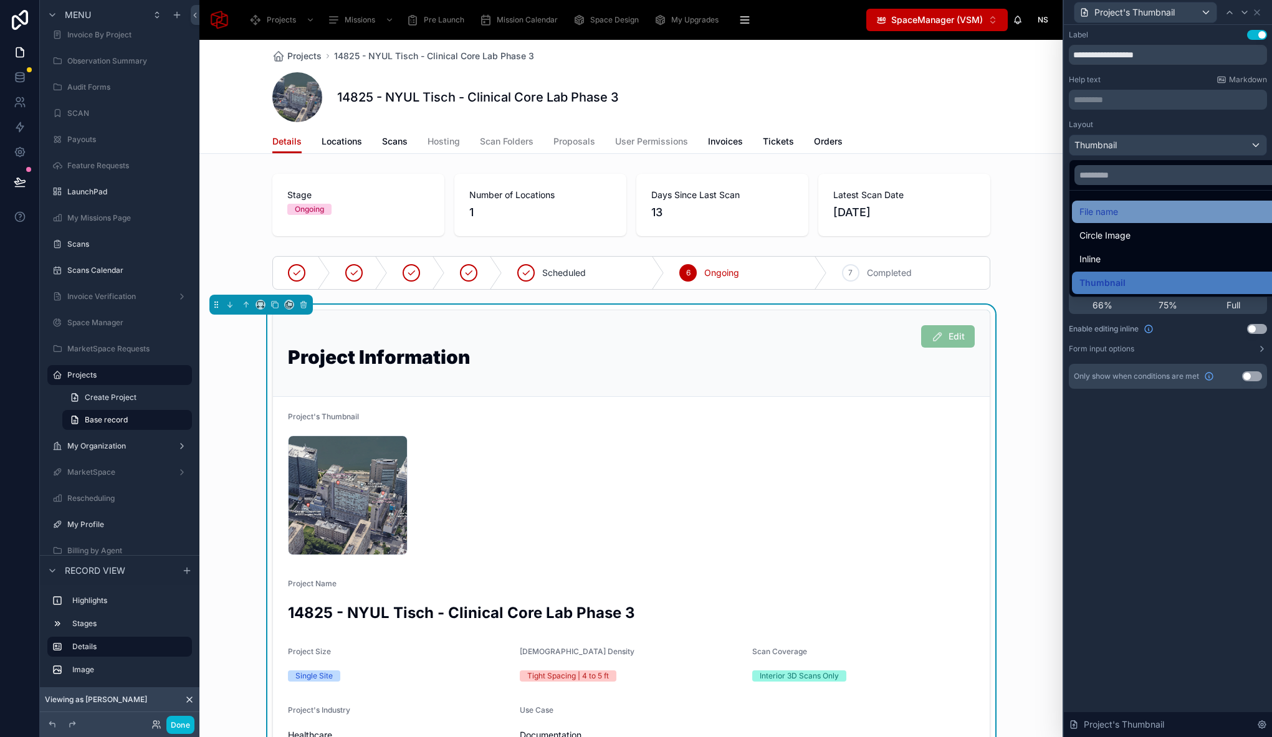
click at [1128, 213] on div "File name" at bounding box center [1182, 211] width 206 height 15
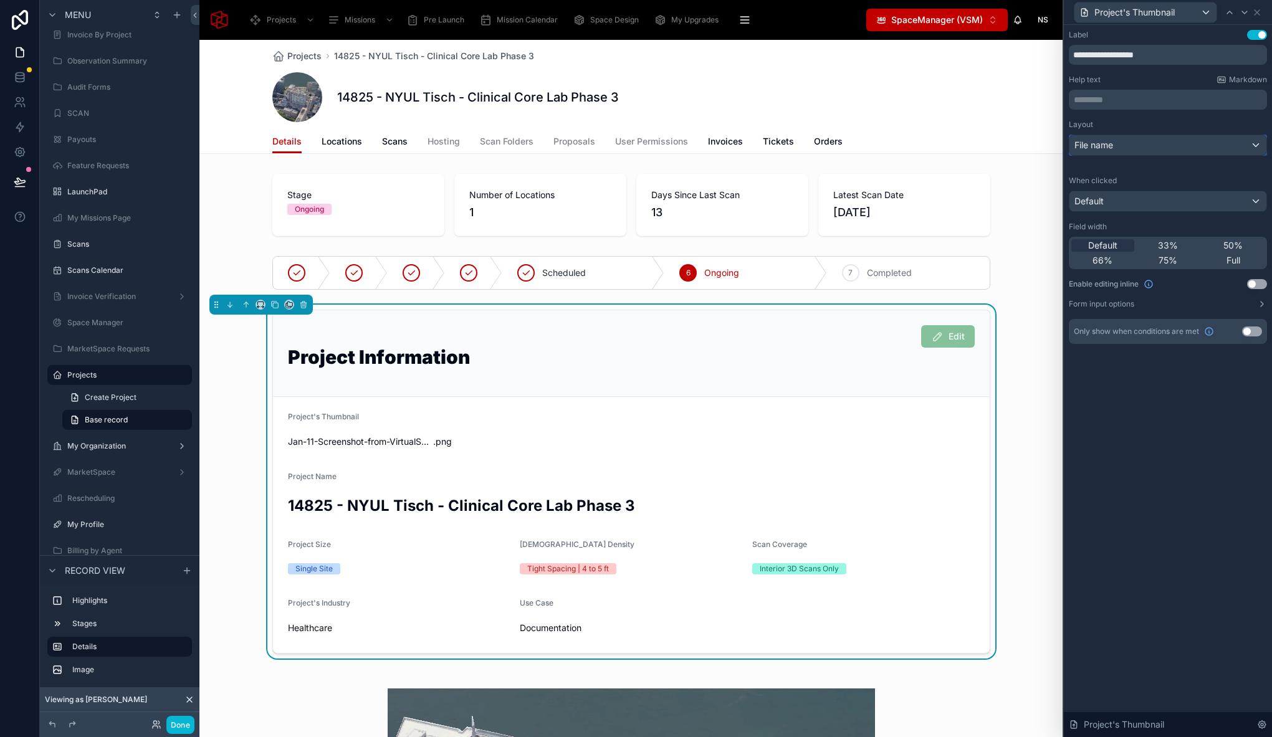
click at [1125, 145] on div "File name" at bounding box center [1167, 145] width 197 height 20
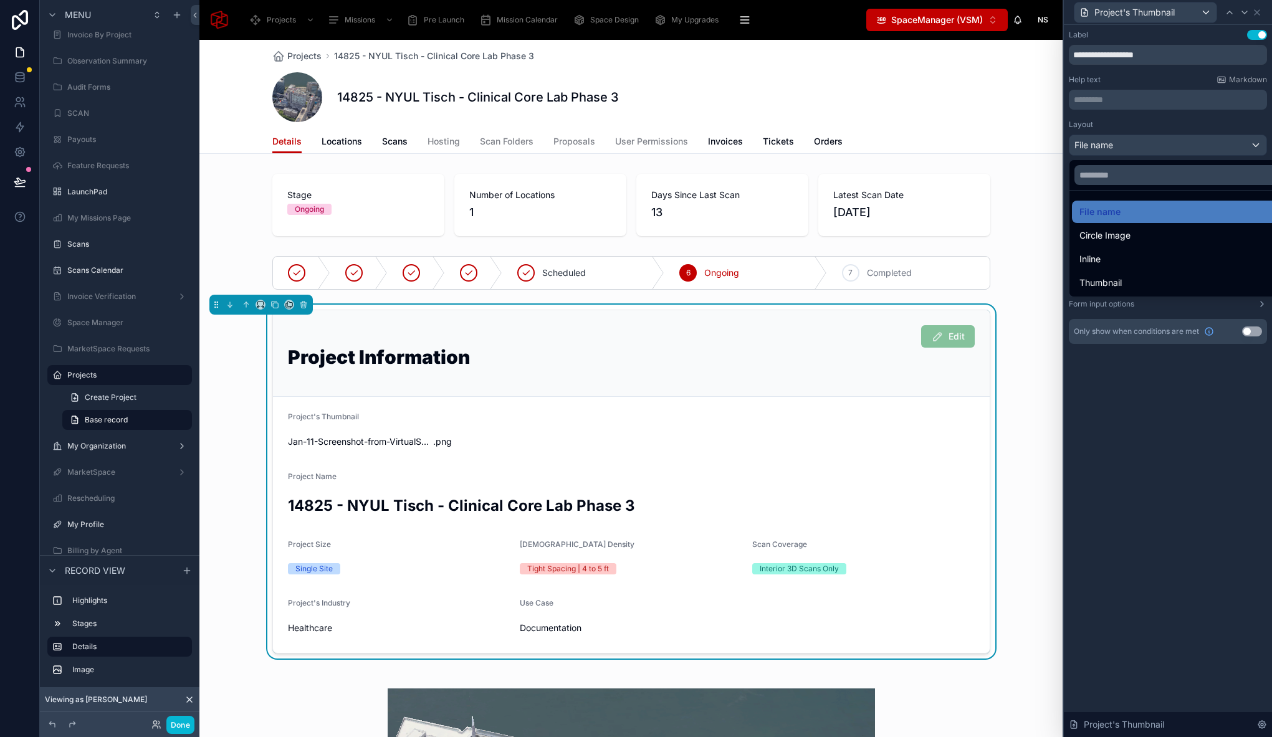
click at [1115, 228] on span "Circle Image" at bounding box center [1104, 235] width 51 height 15
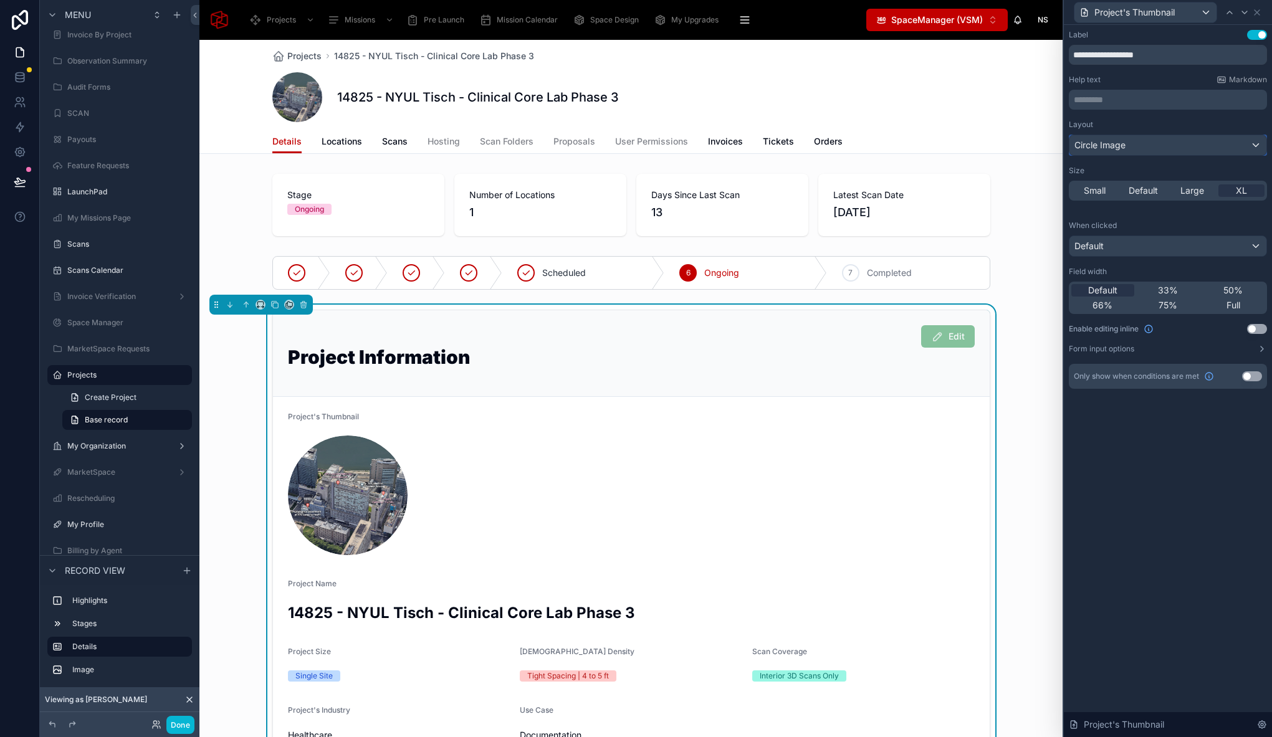
click at [1134, 144] on div "Circle Image" at bounding box center [1167, 145] width 197 height 20
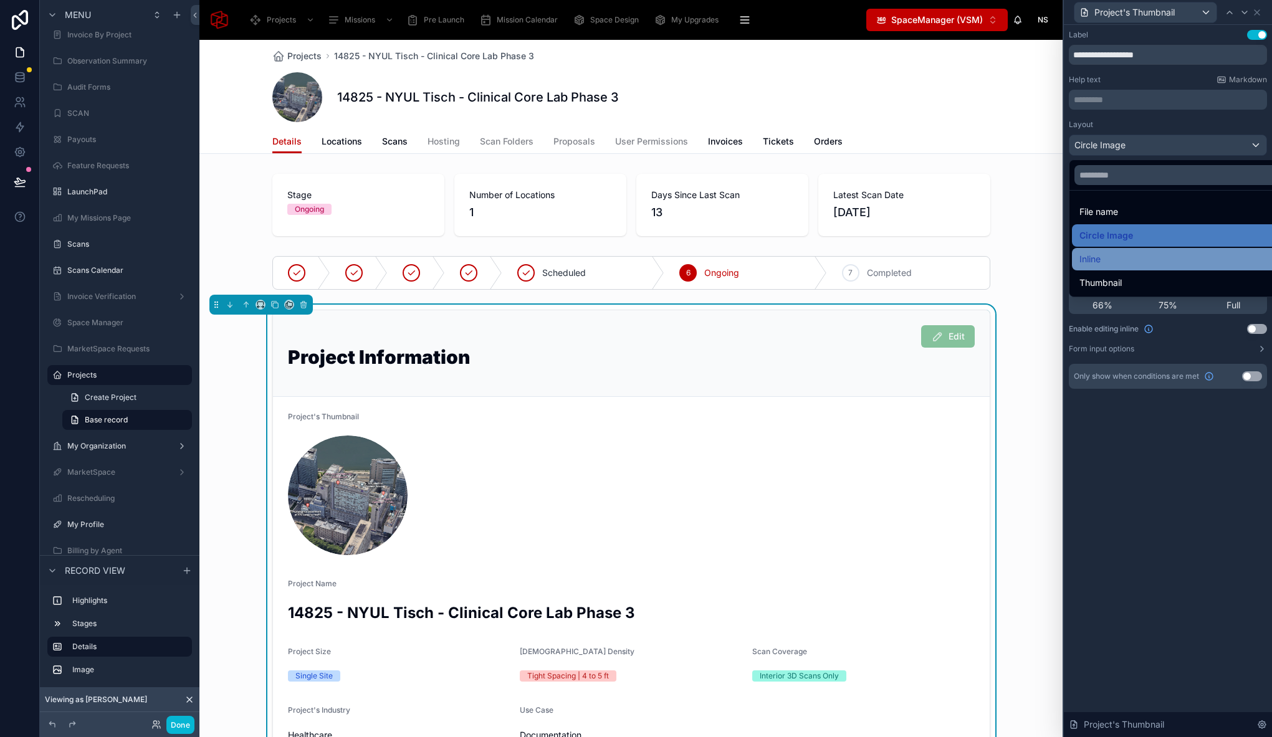
click at [1115, 262] on div "Inline" at bounding box center [1182, 259] width 206 height 15
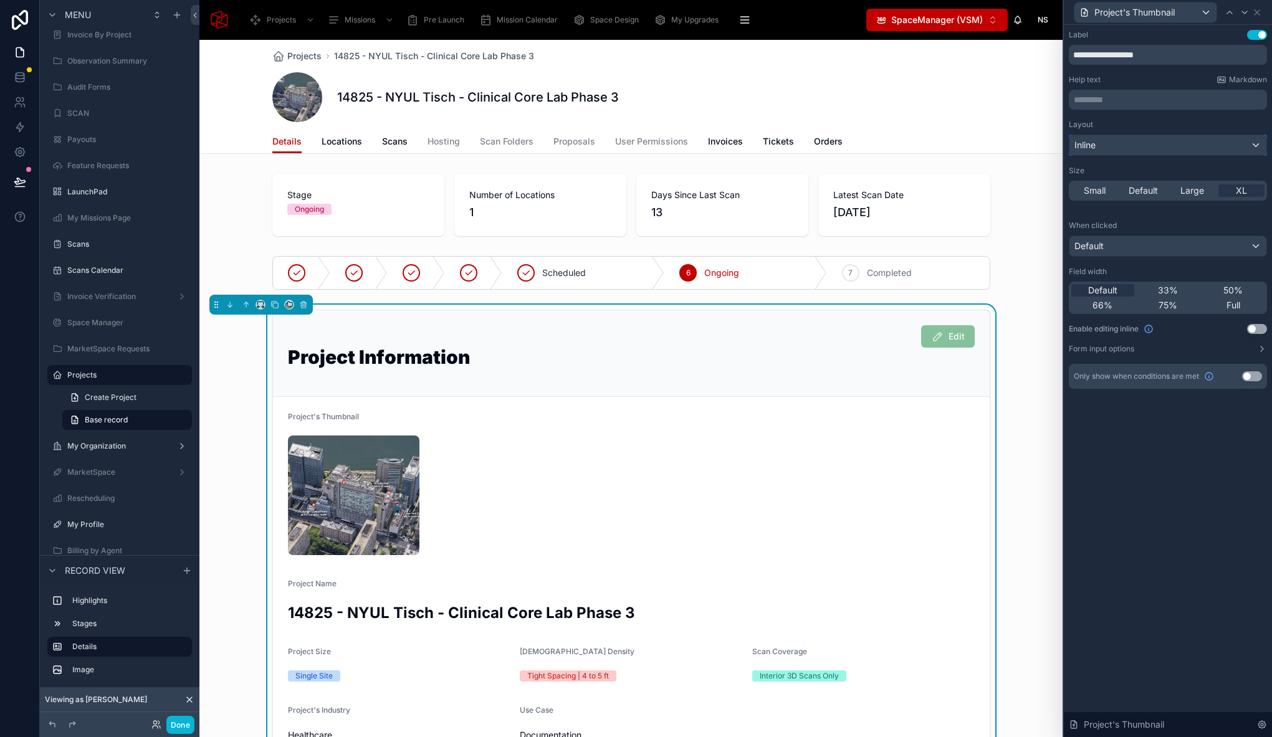
click at [1133, 146] on div "Inline" at bounding box center [1167, 145] width 197 height 20
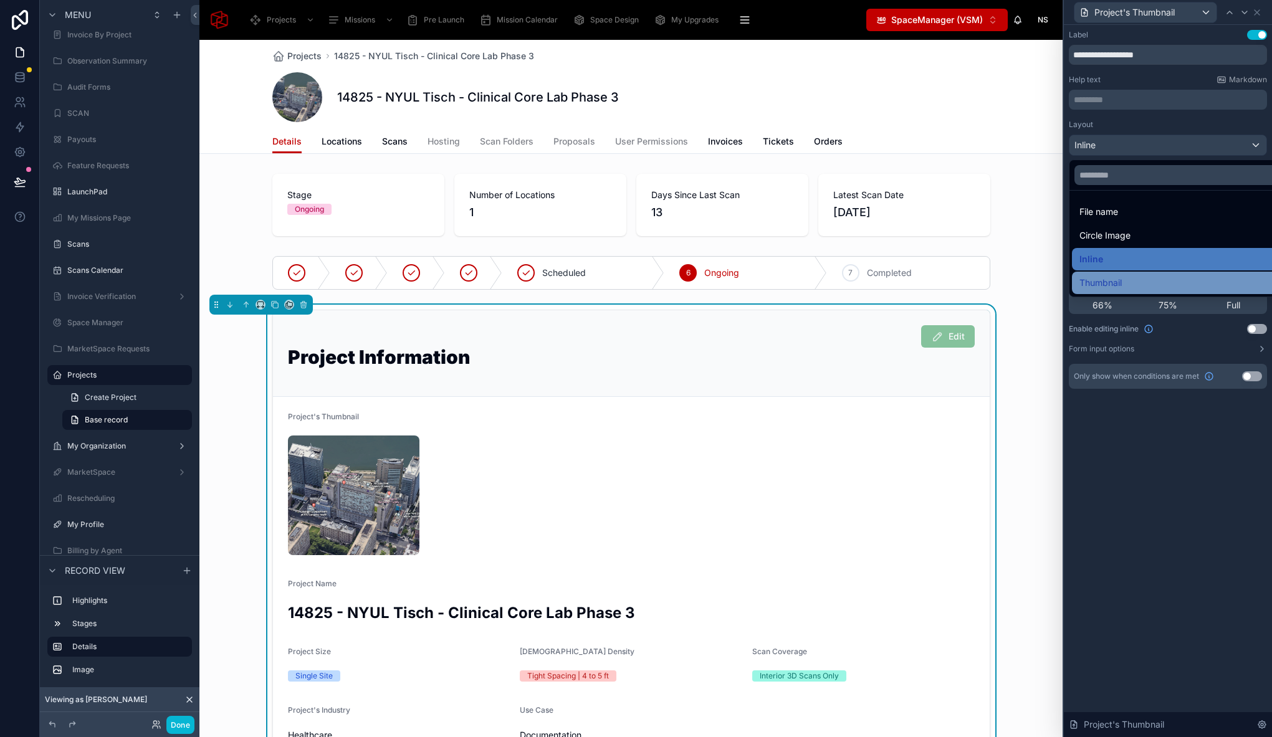
click at [1114, 279] on span "Thumbnail" at bounding box center [1100, 282] width 42 height 15
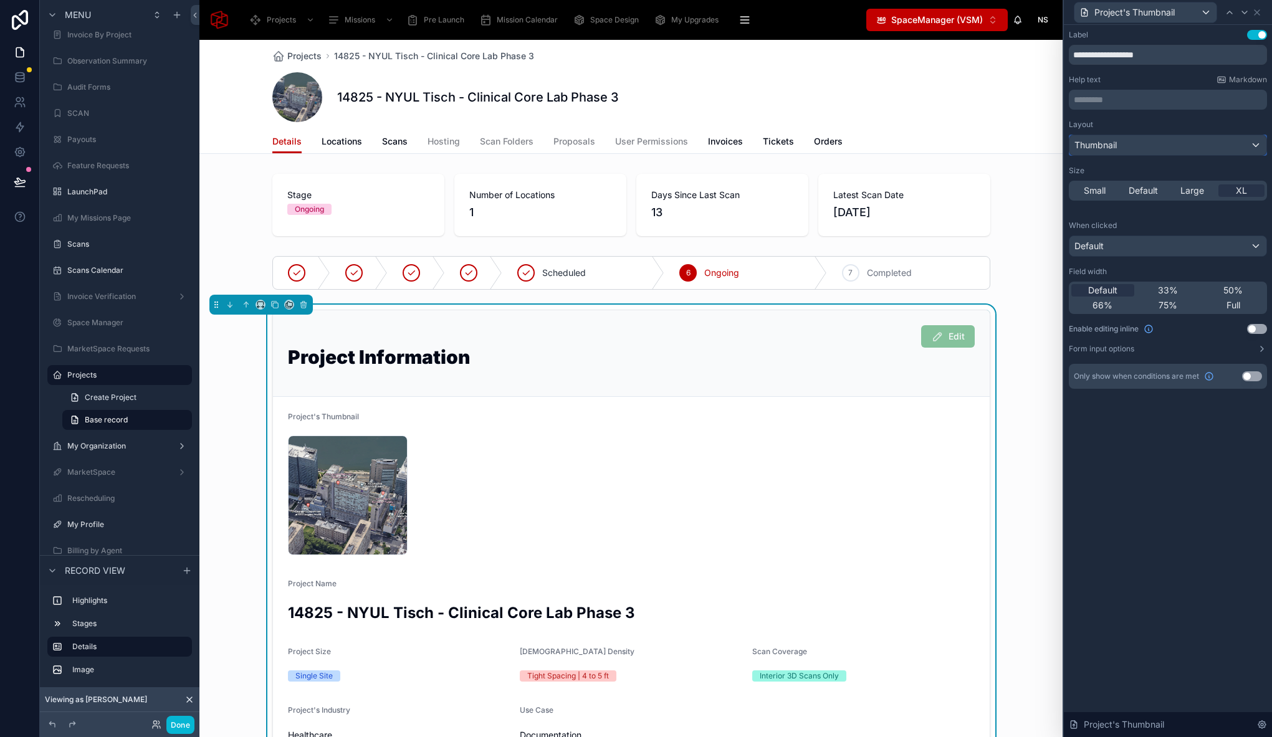
click at [1122, 150] on div "Thumbnail" at bounding box center [1167, 145] width 197 height 20
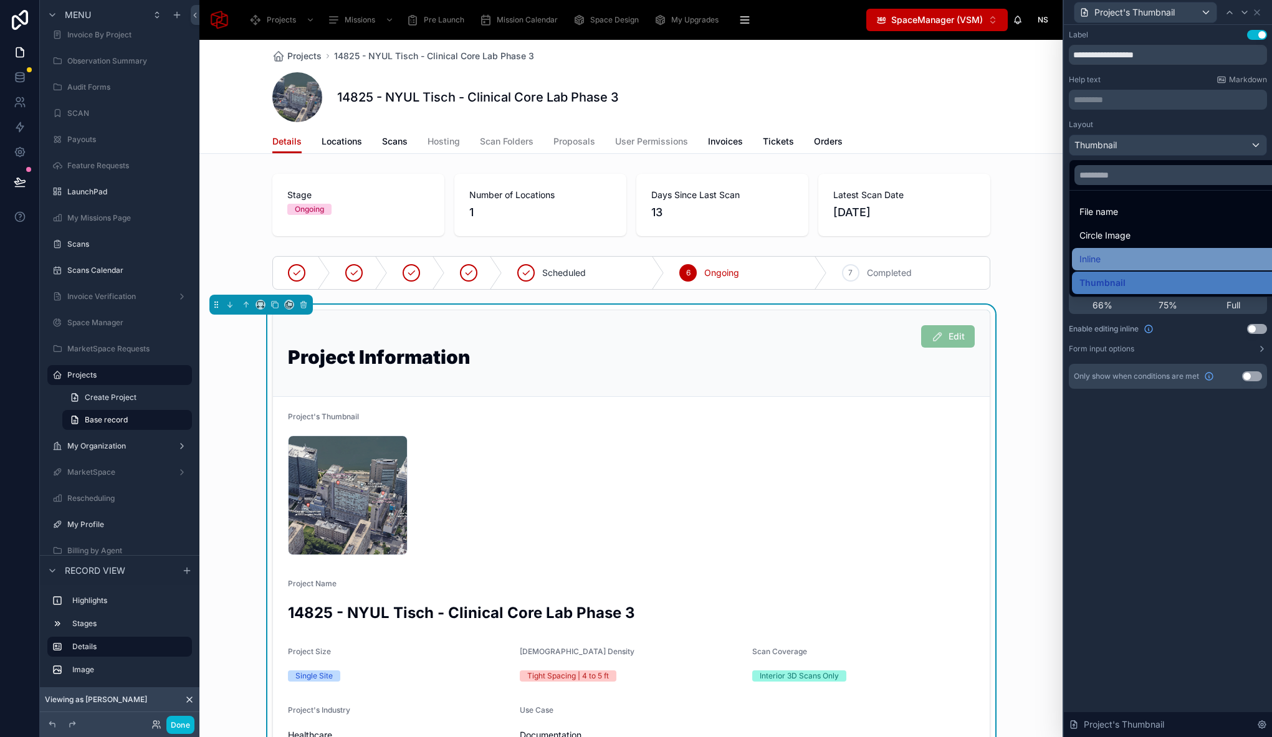
click at [1106, 261] on div "Inline" at bounding box center [1182, 259] width 206 height 15
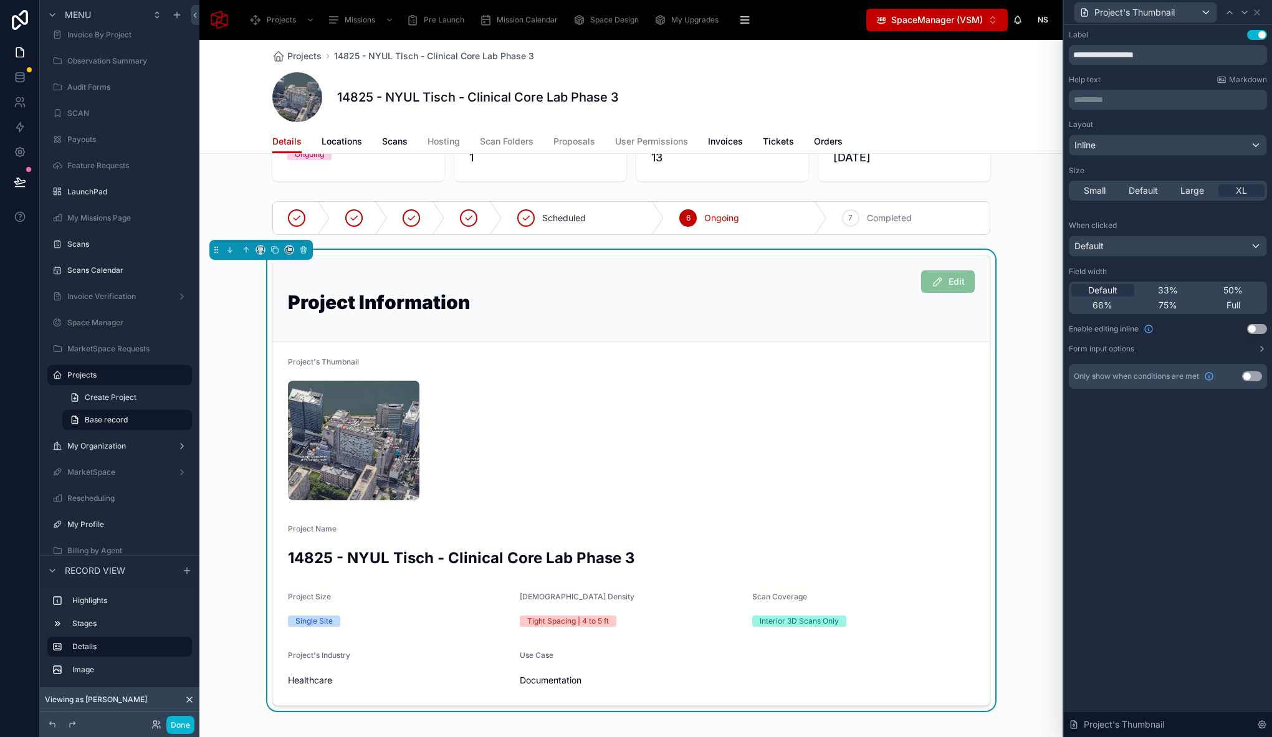
scroll to position [54, 0]
click at [1254, 37] on button "Use setting" at bounding box center [1257, 35] width 20 height 10
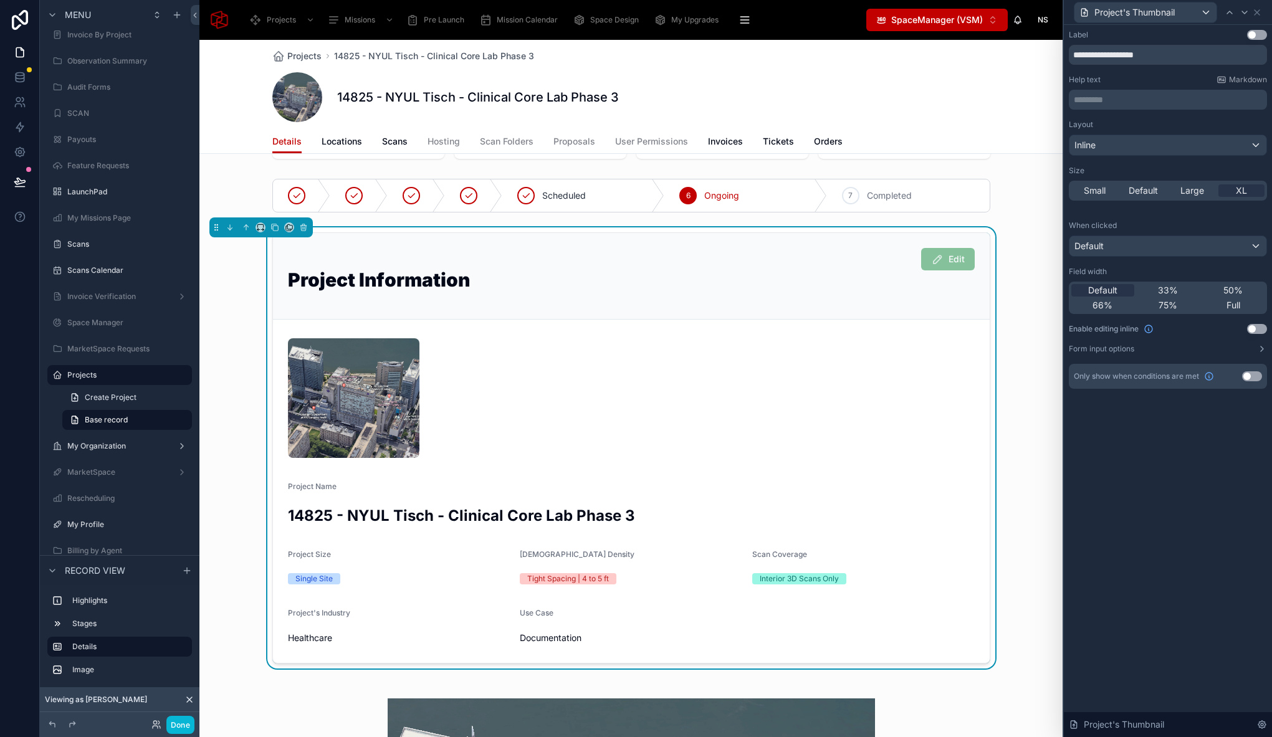
scroll to position [85, 0]
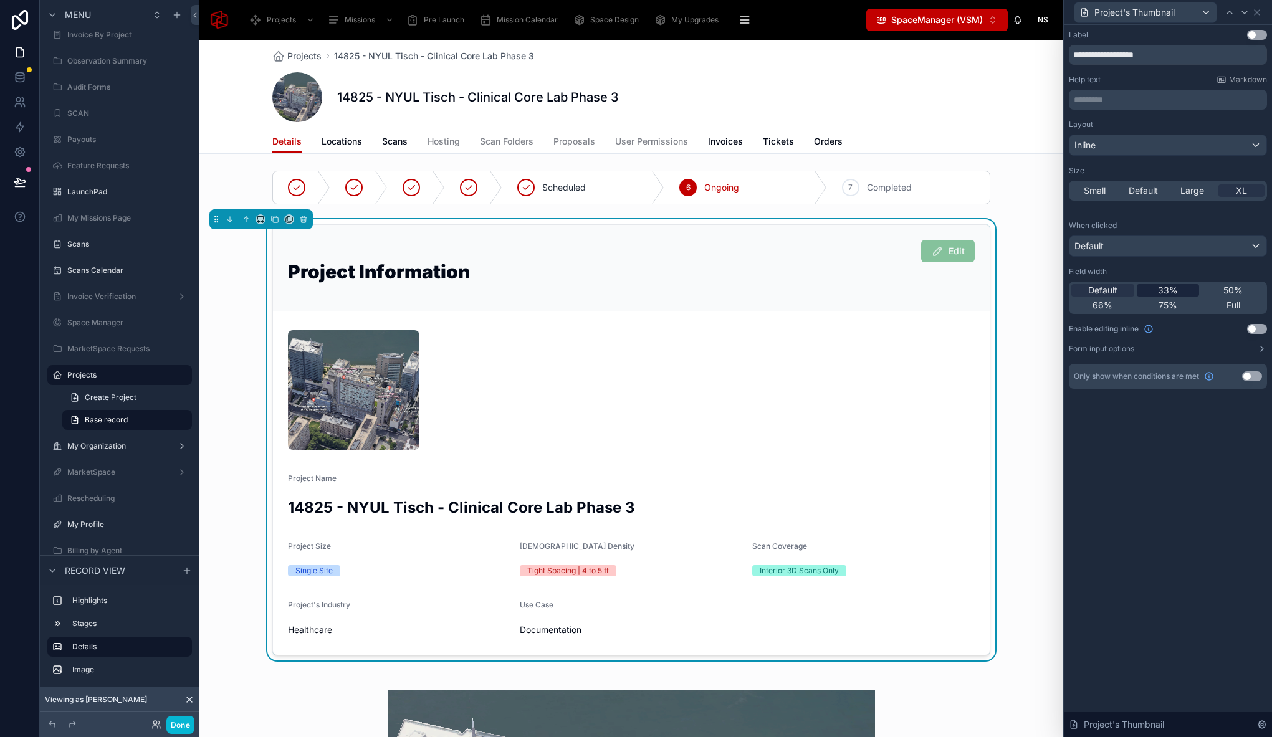
click at [1168, 293] on span "33%" at bounding box center [1168, 290] width 20 height 12
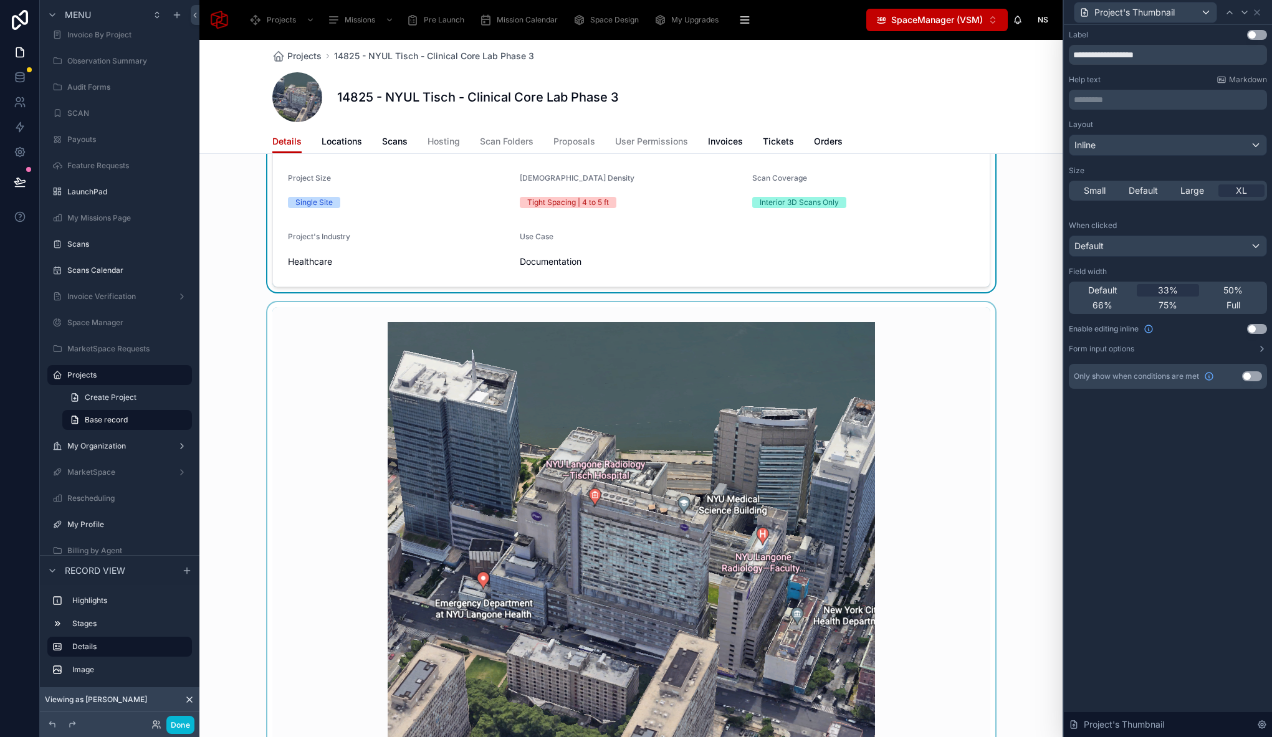
scroll to position [419, 0]
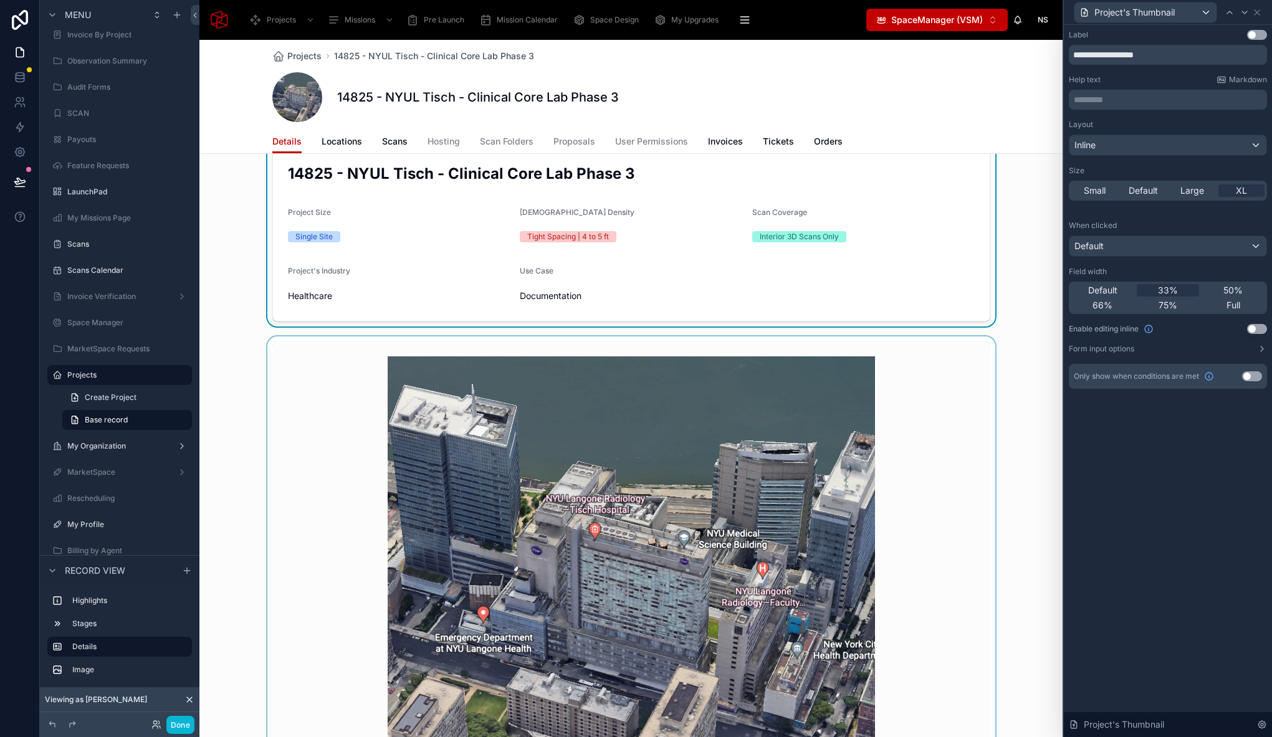
click at [351, 347] on div at bounding box center [630, 577] width 863 height 482
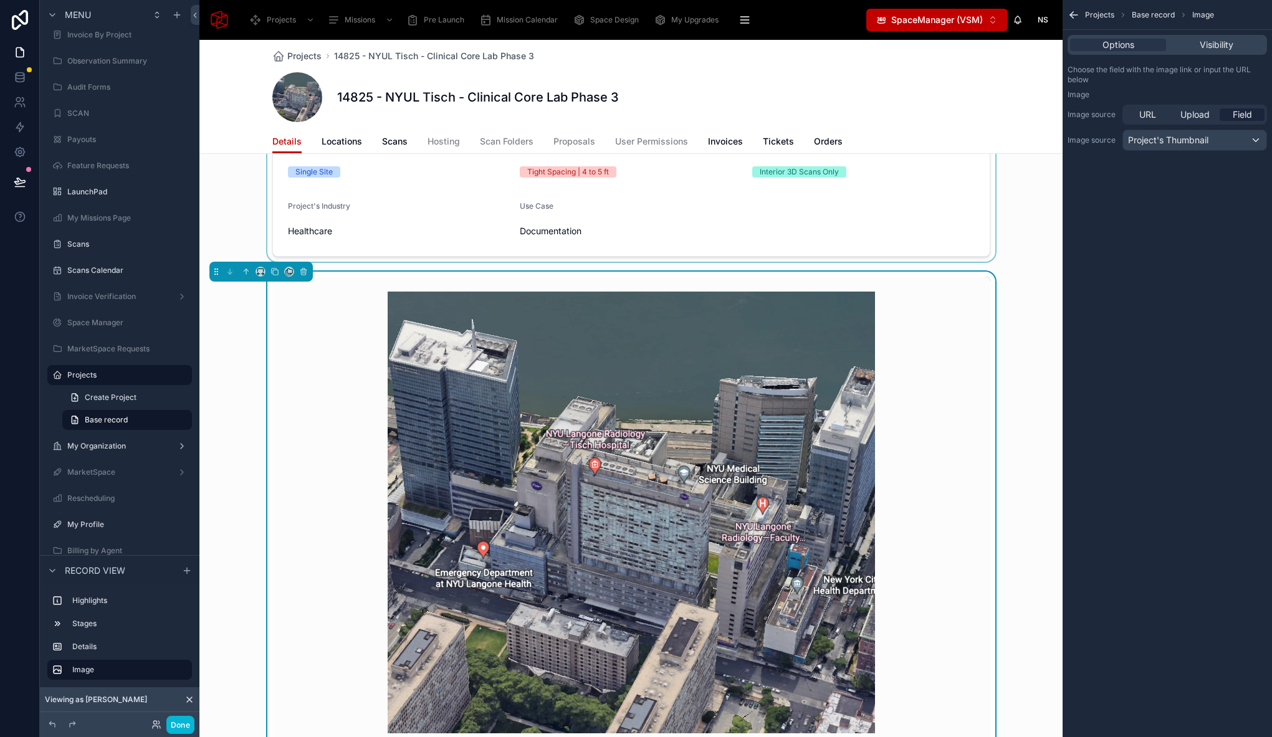
scroll to position [130, 0]
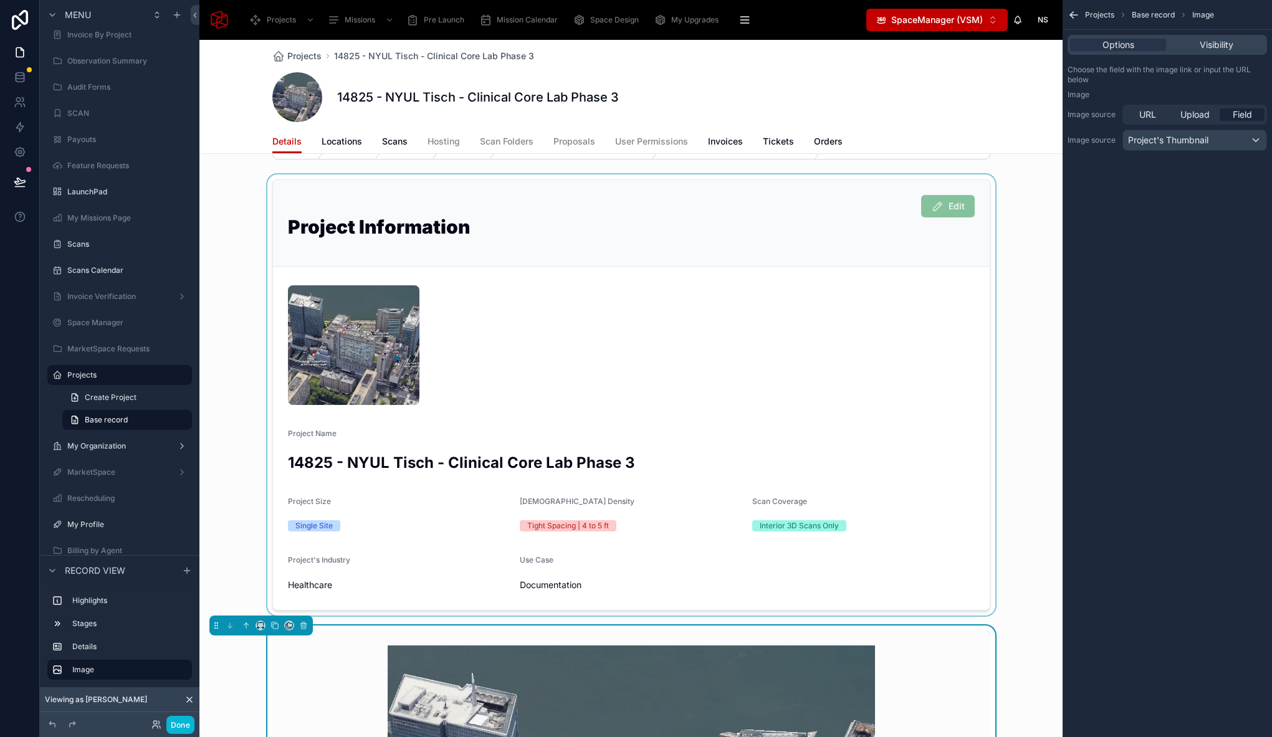
click at [447, 340] on div at bounding box center [630, 394] width 863 height 441
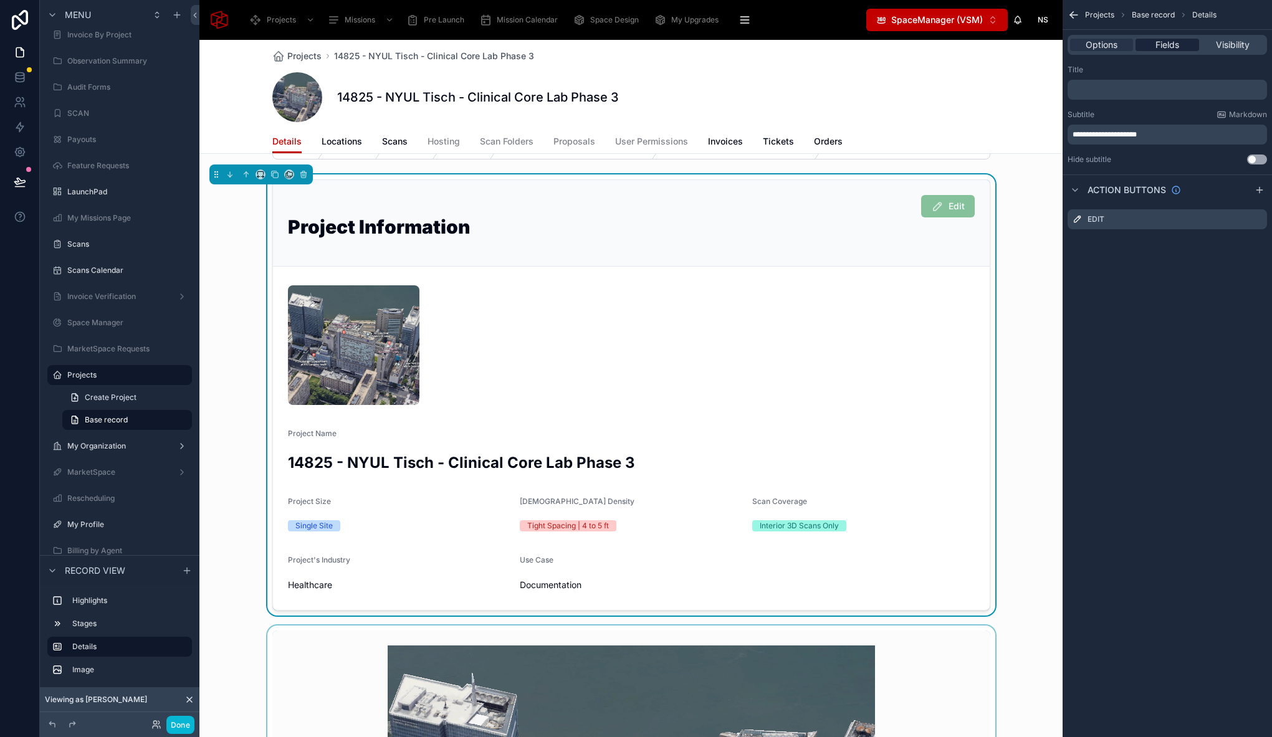
click at [1177, 43] on span "Fields" at bounding box center [1167, 45] width 24 height 12
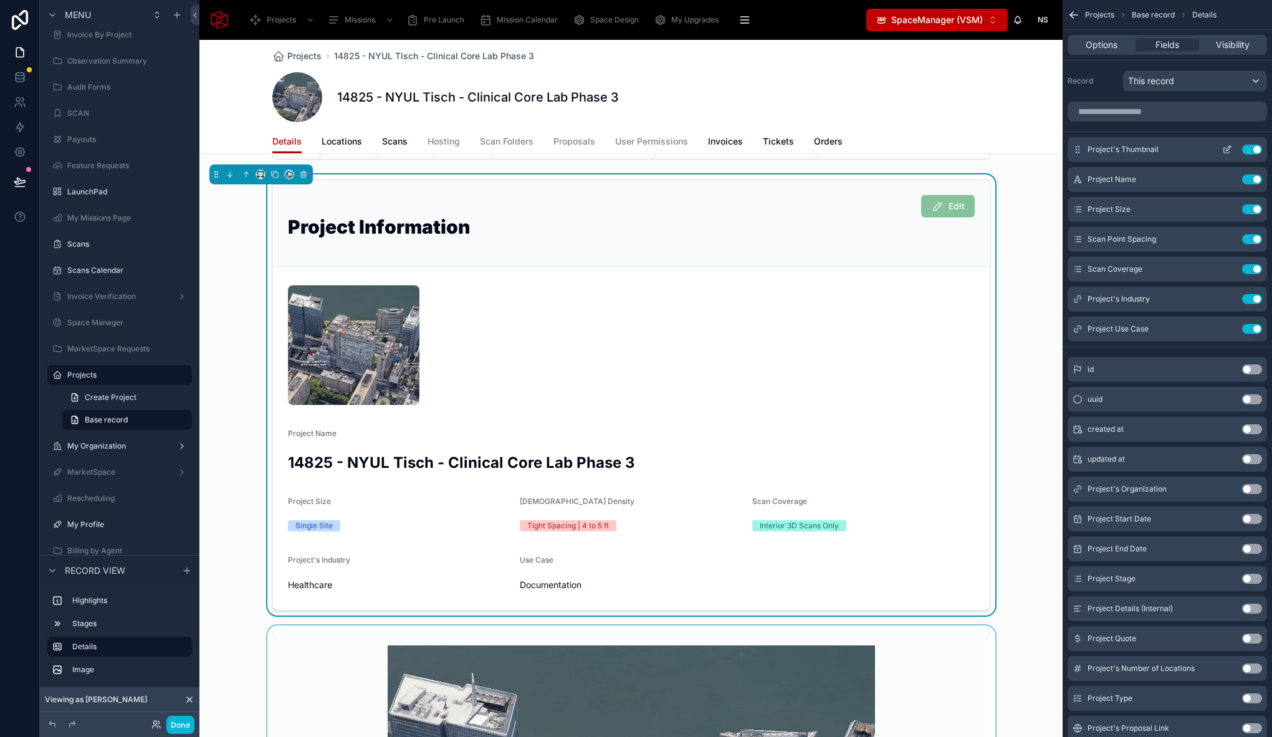
click at [1252, 152] on button "Use setting" at bounding box center [1252, 150] width 20 height 10
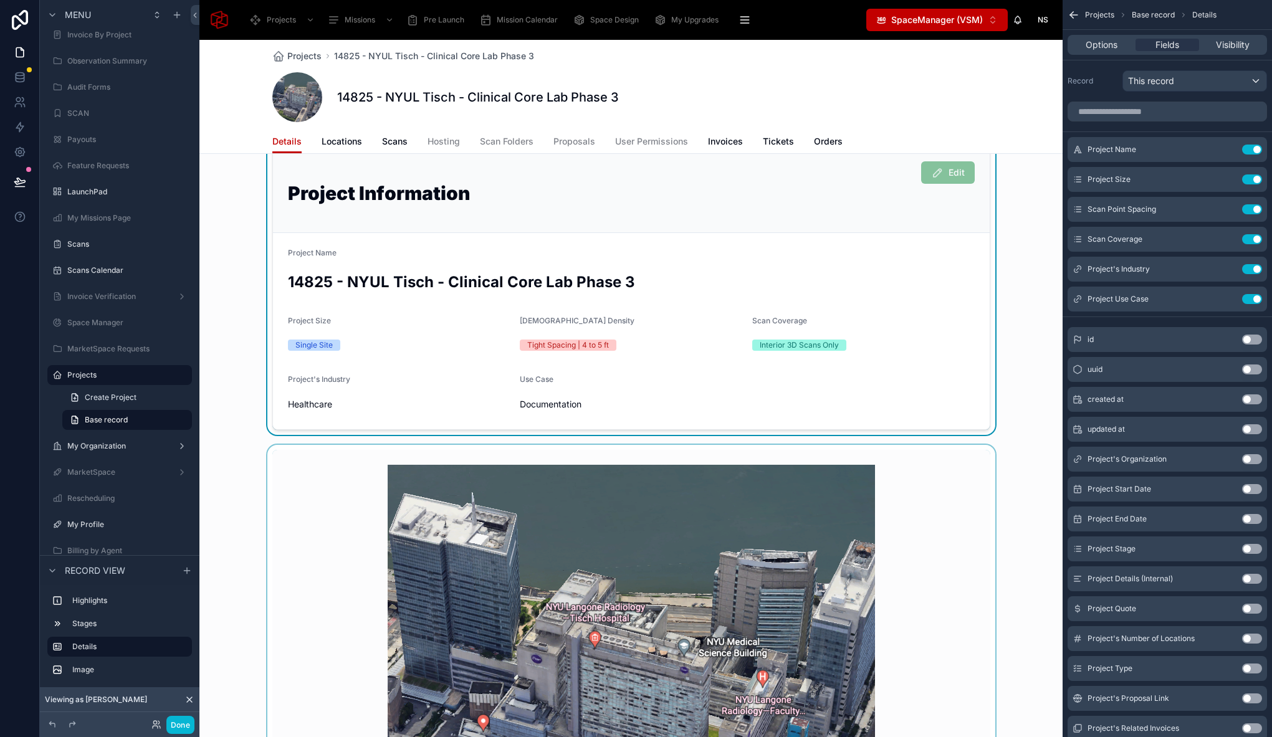
click at [330, 520] on div at bounding box center [630, 686] width 863 height 482
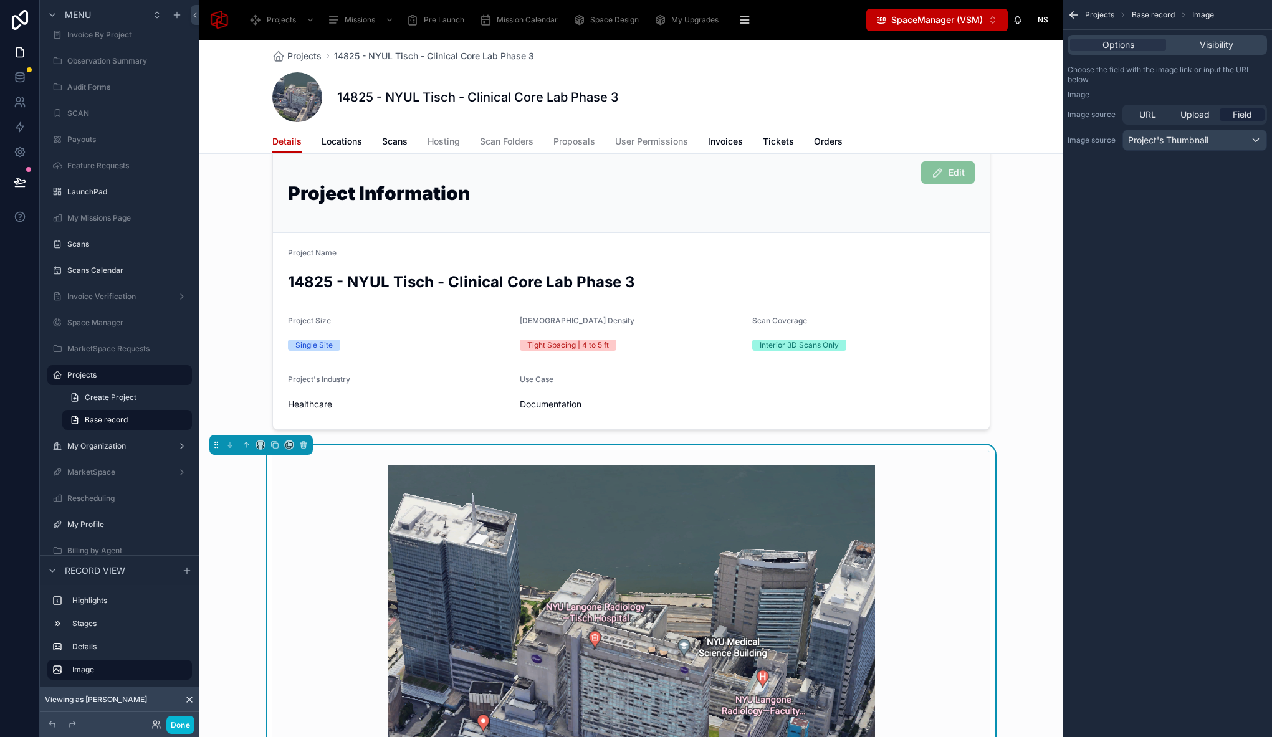
scroll to position [193, 0]
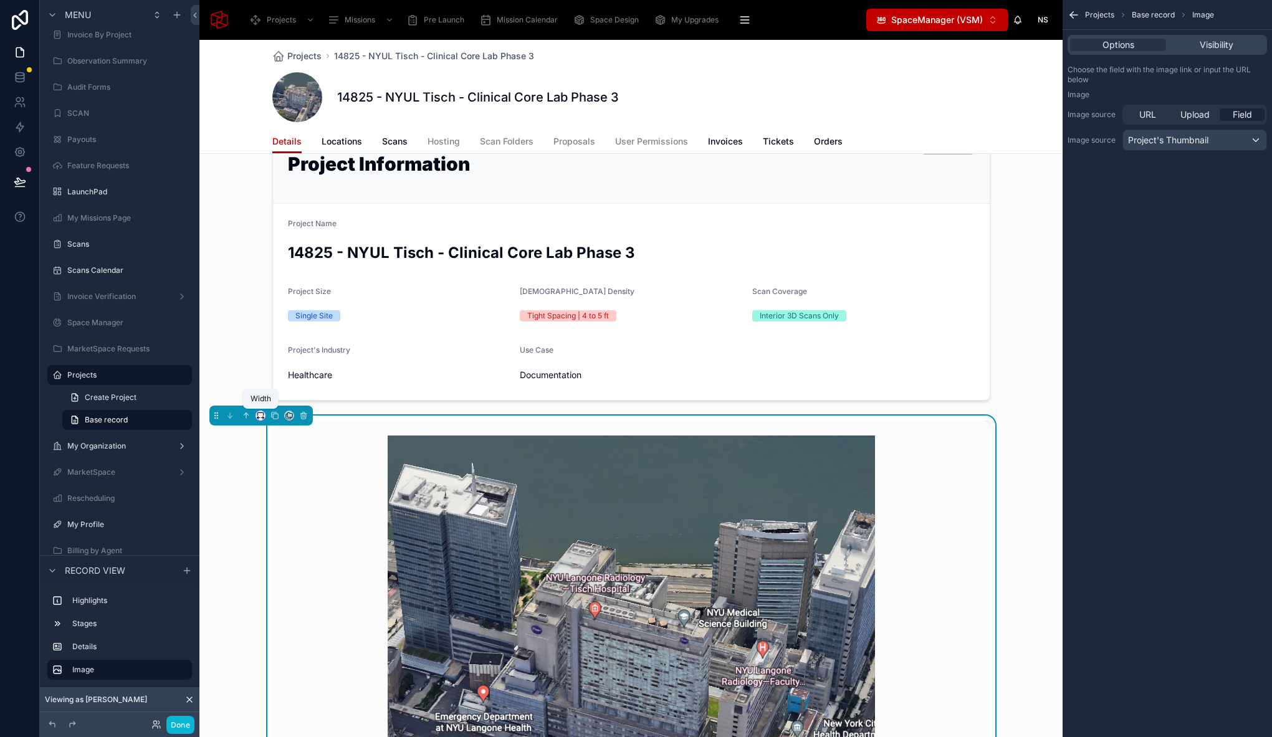
click at [256, 414] on icon at bounding box center [260, 415] width 9 height 9
click at [303, 574] on span "Full width" at bounding box center [285, 572] width 39 height 15
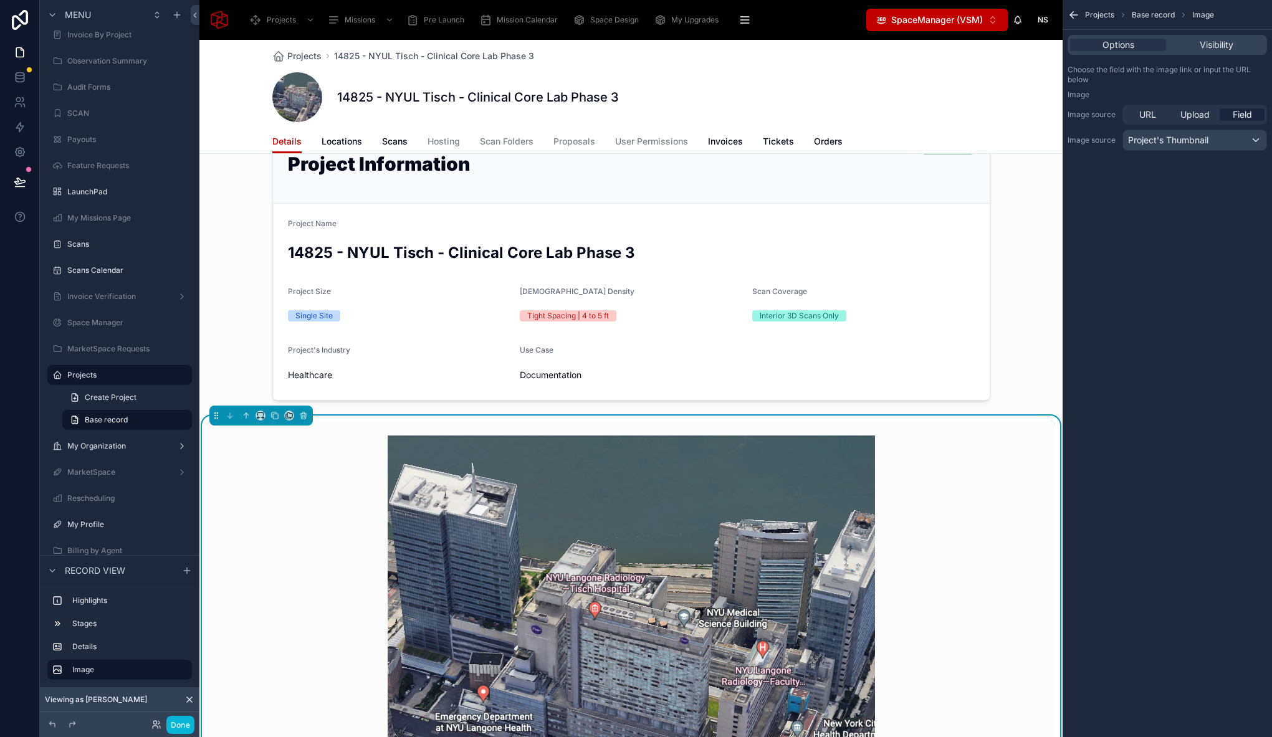
scroll to position [500, 0]
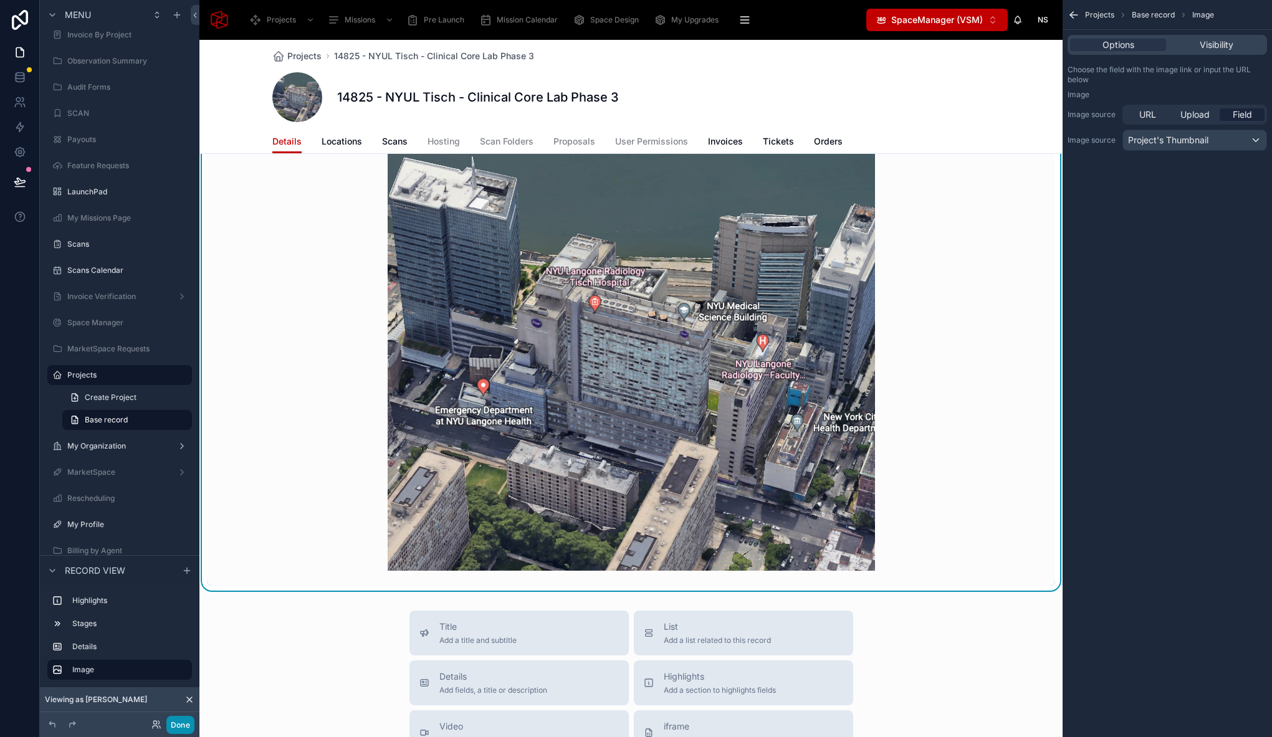
click at [191, 725] on button "Done" at bounding box center [180, 725] width 28 height 18
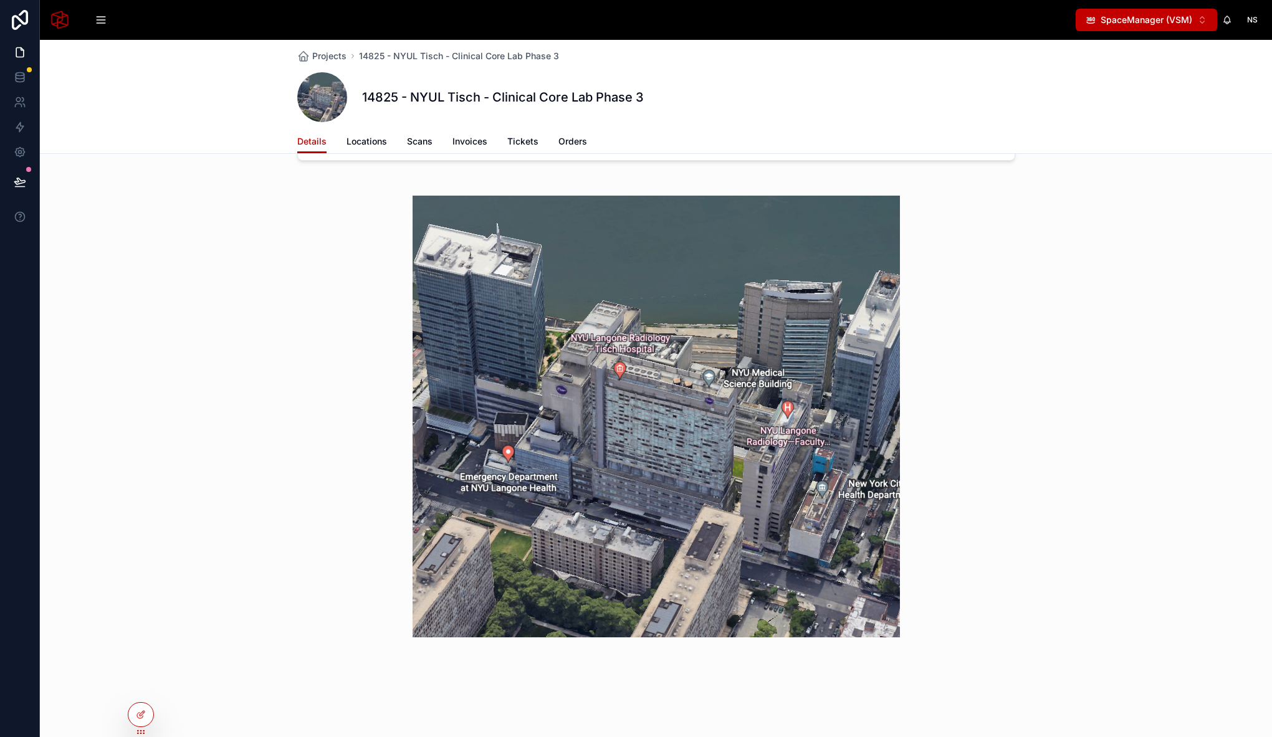
scroll to position [433, 0]
click at [148, 712] on div at bounding box center [140, 715] width 25 height 24
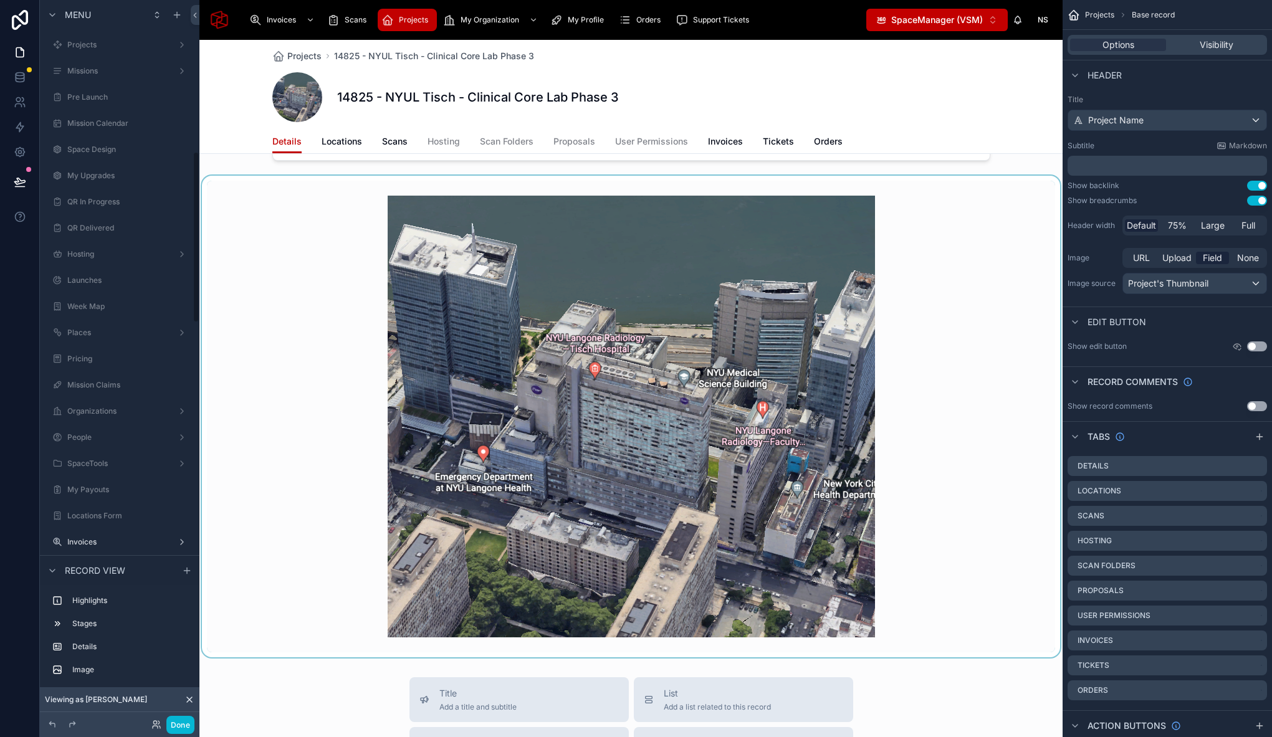
scroll to position [638, 0]
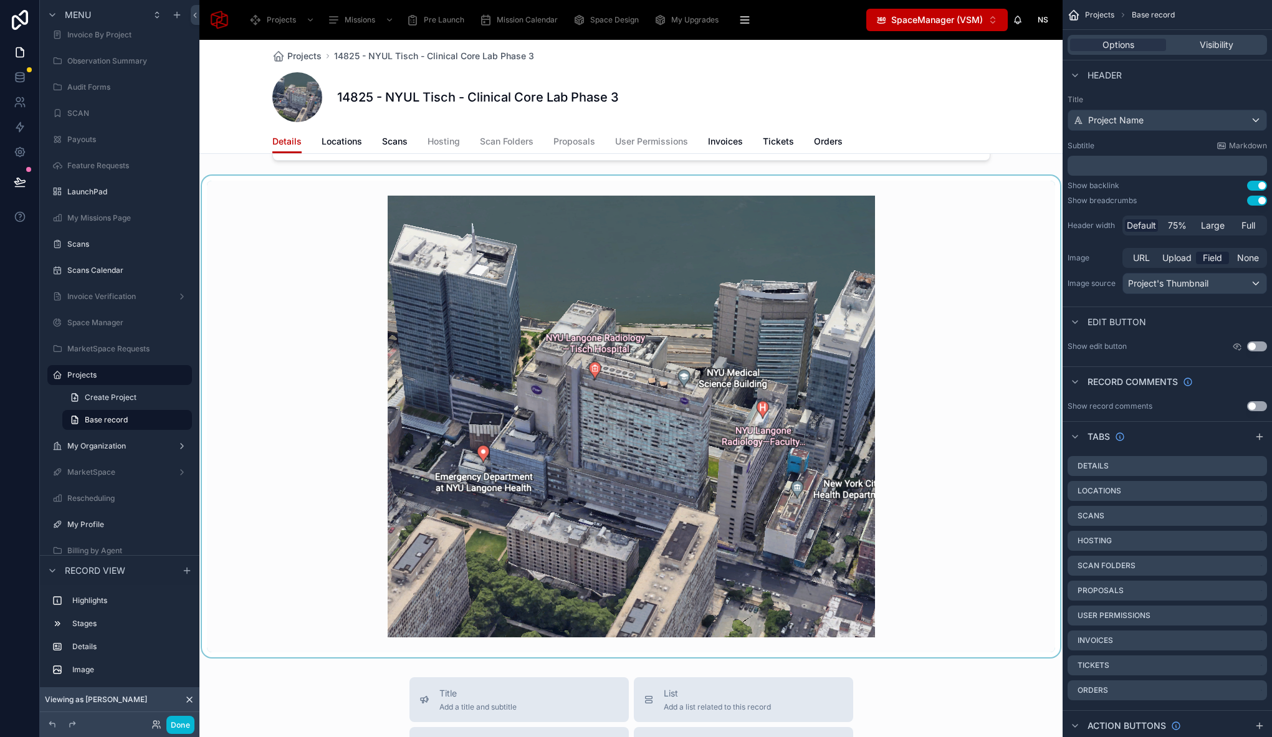
click at [363, 221] on div at bounding box center [630, 417] width 863 height 482
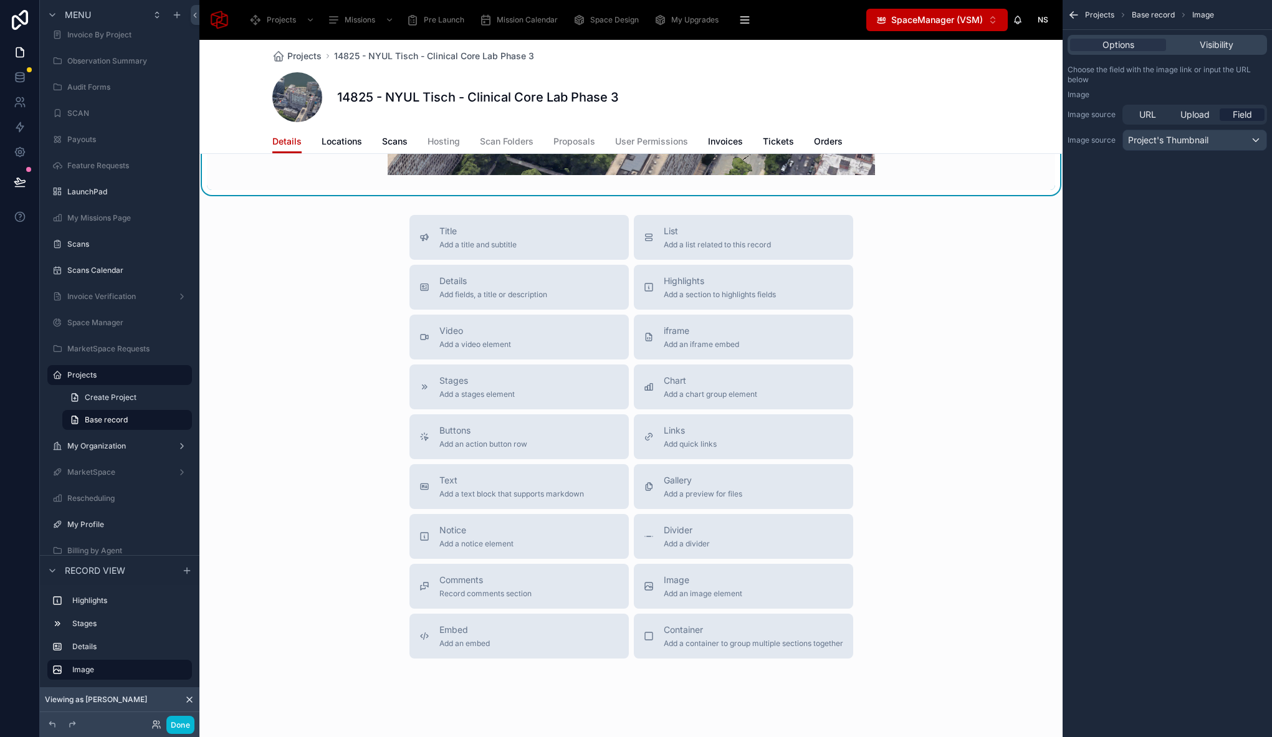
scroll to position [465, 0]
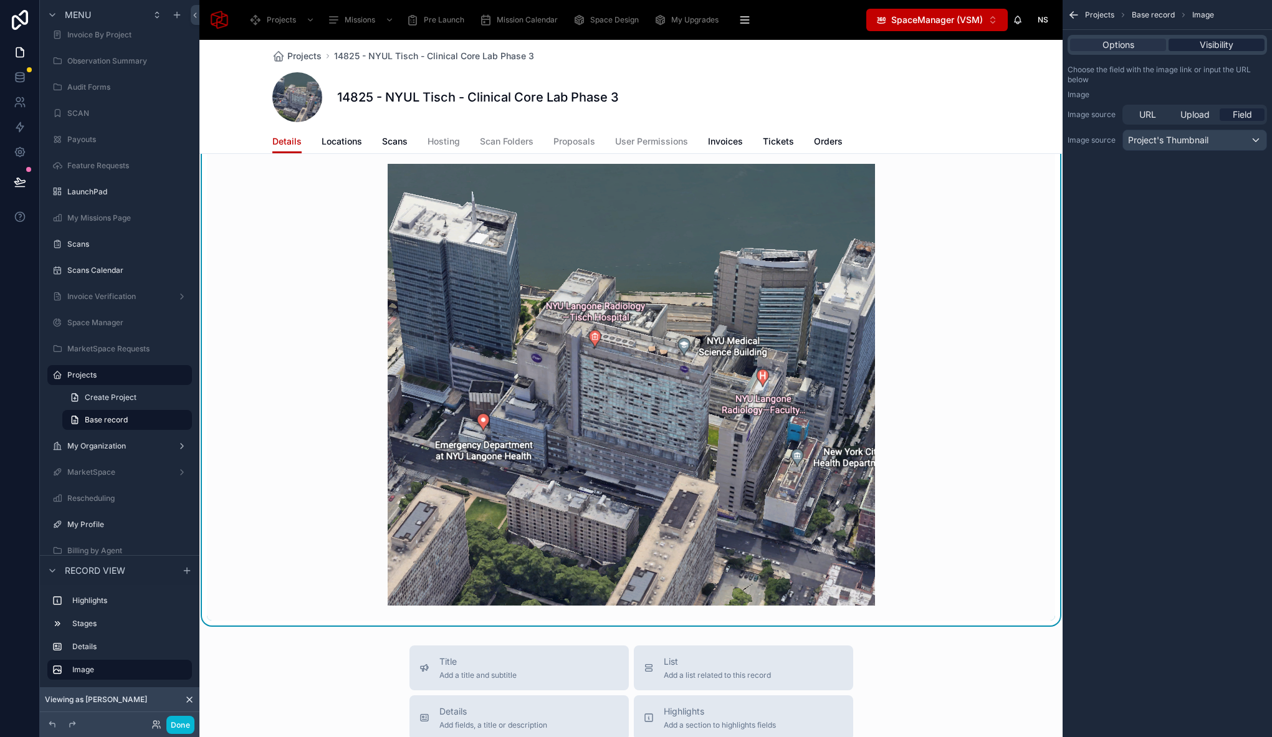
click at [1213, 48] on span "Visibility" at bounding box center [1217, 45] width 34 height 12
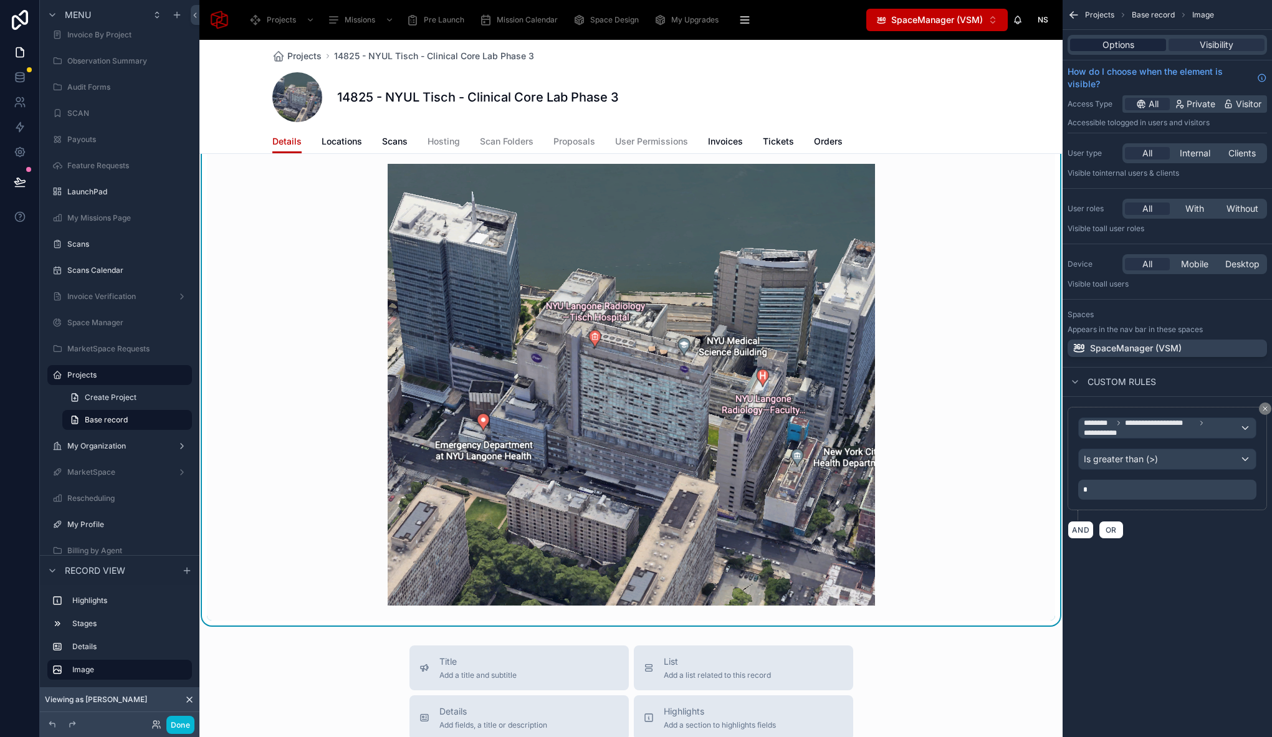
click at [1119, 39] on span "Options" at bounding box center [1118, 45] width 32 height 12
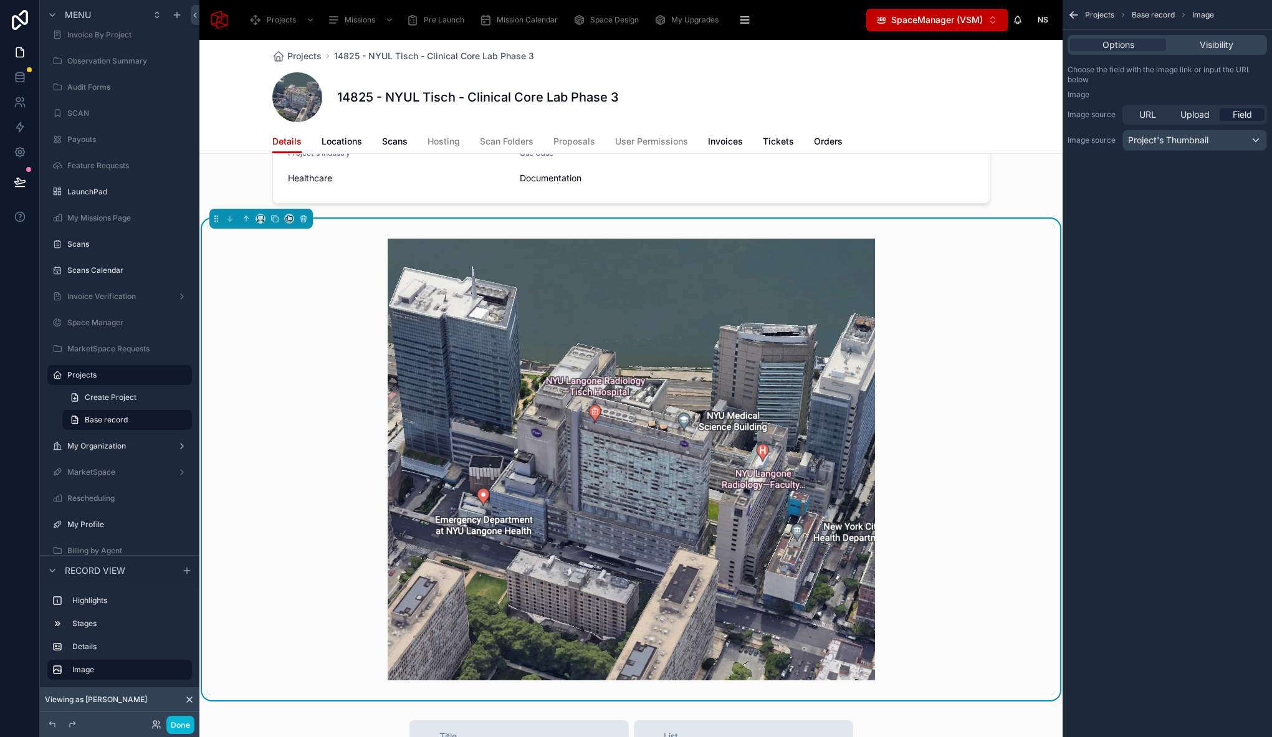
scroll to position [917, 0]
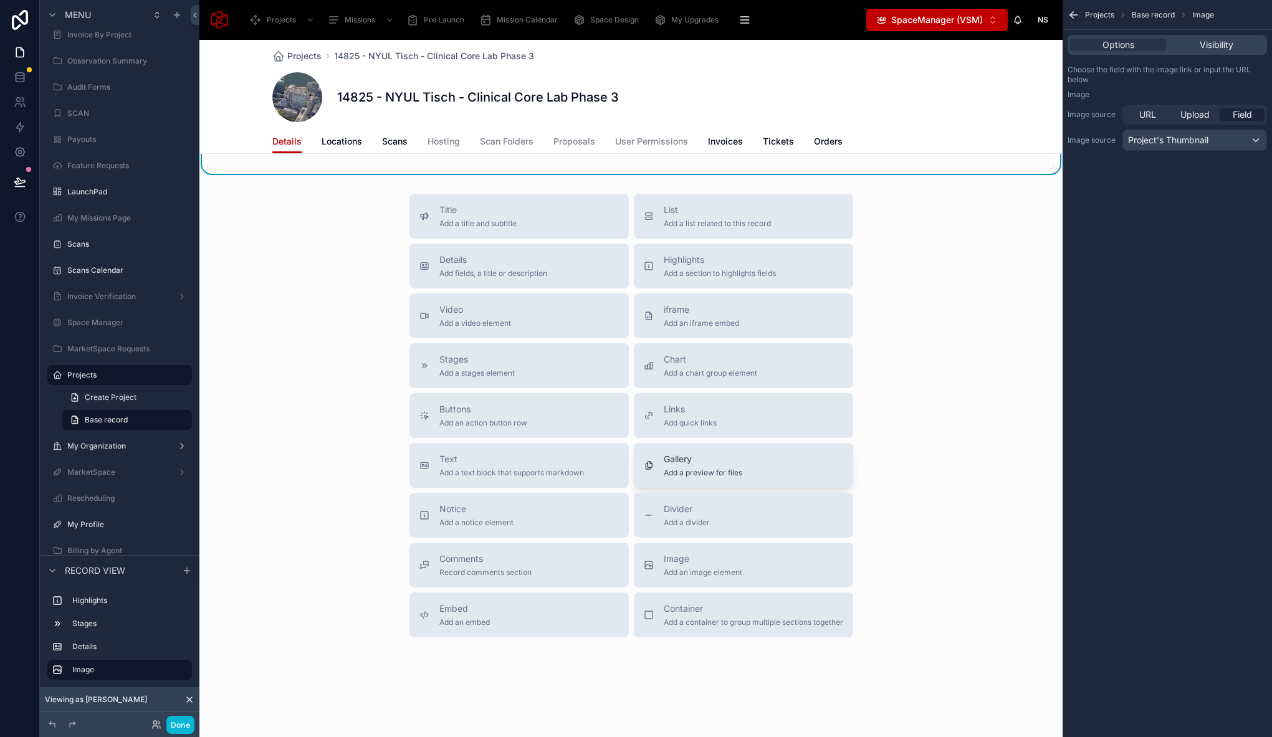
click at [677, 467] on div "Gallery Add a preview for files" at bounding box center [703, 465] width 79 height 25
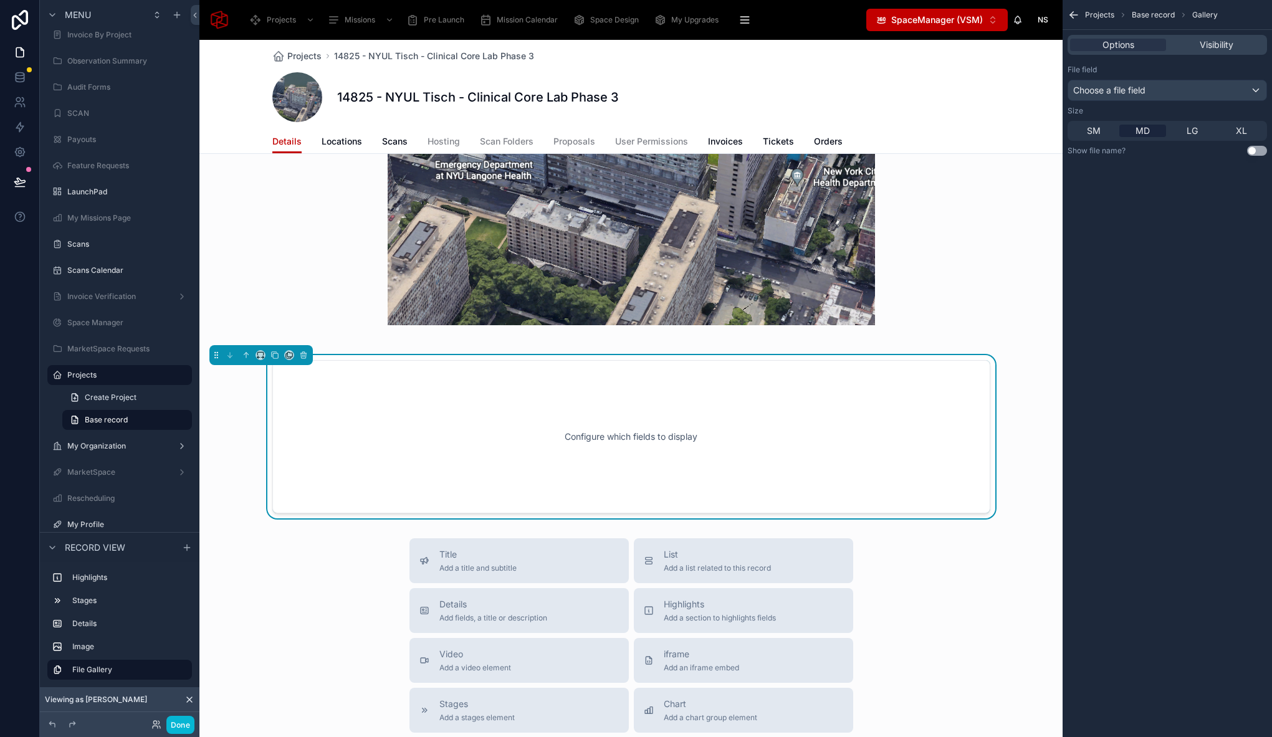
scroll to position [703, 0]
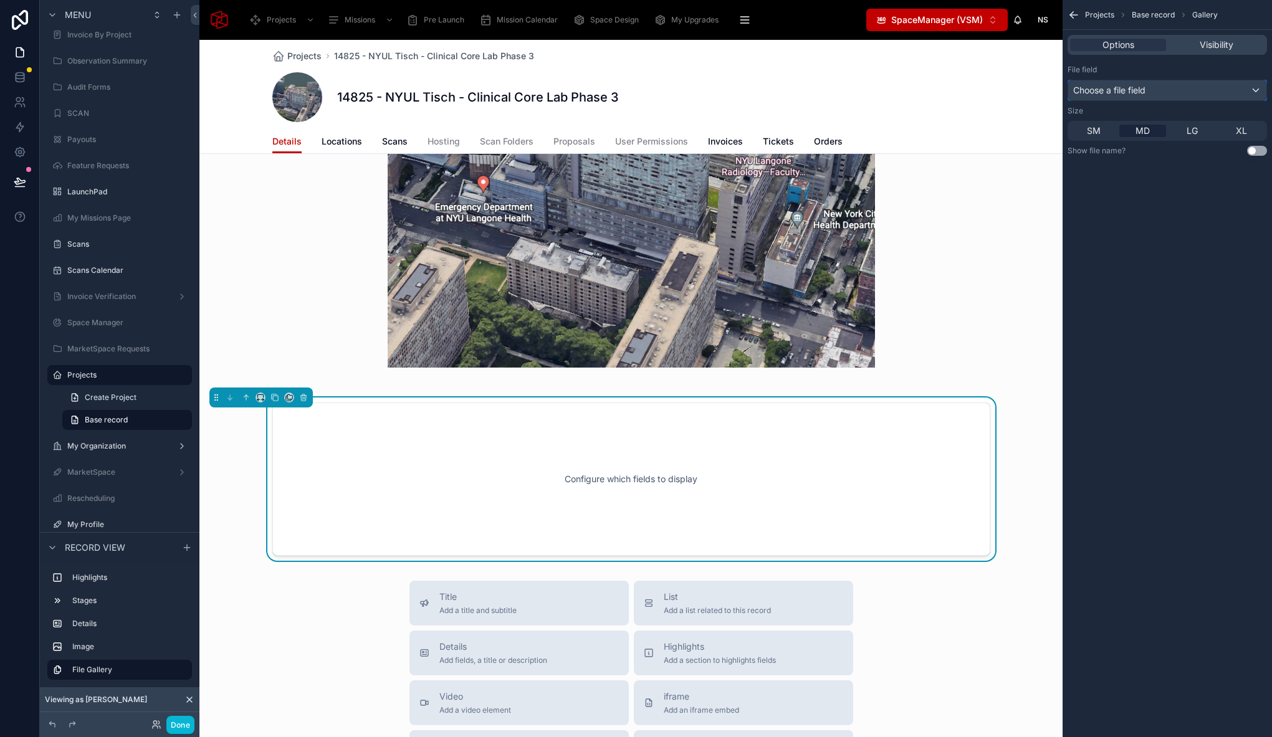
click at [1148, 95] on div "Choose a file field" at bounding box center [1167, 90] width 198 height 20
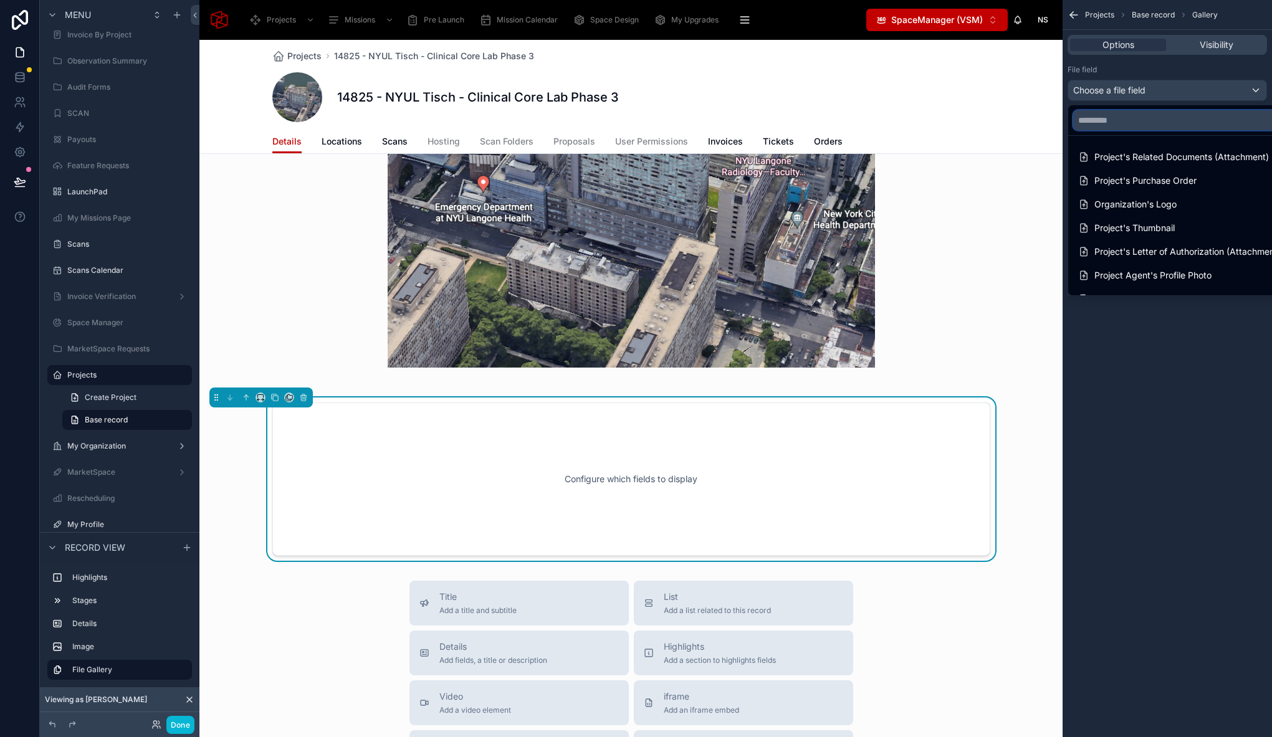
click at [1152, 121] on input "text" at bounding box center [1181, 120] width 217 height 20
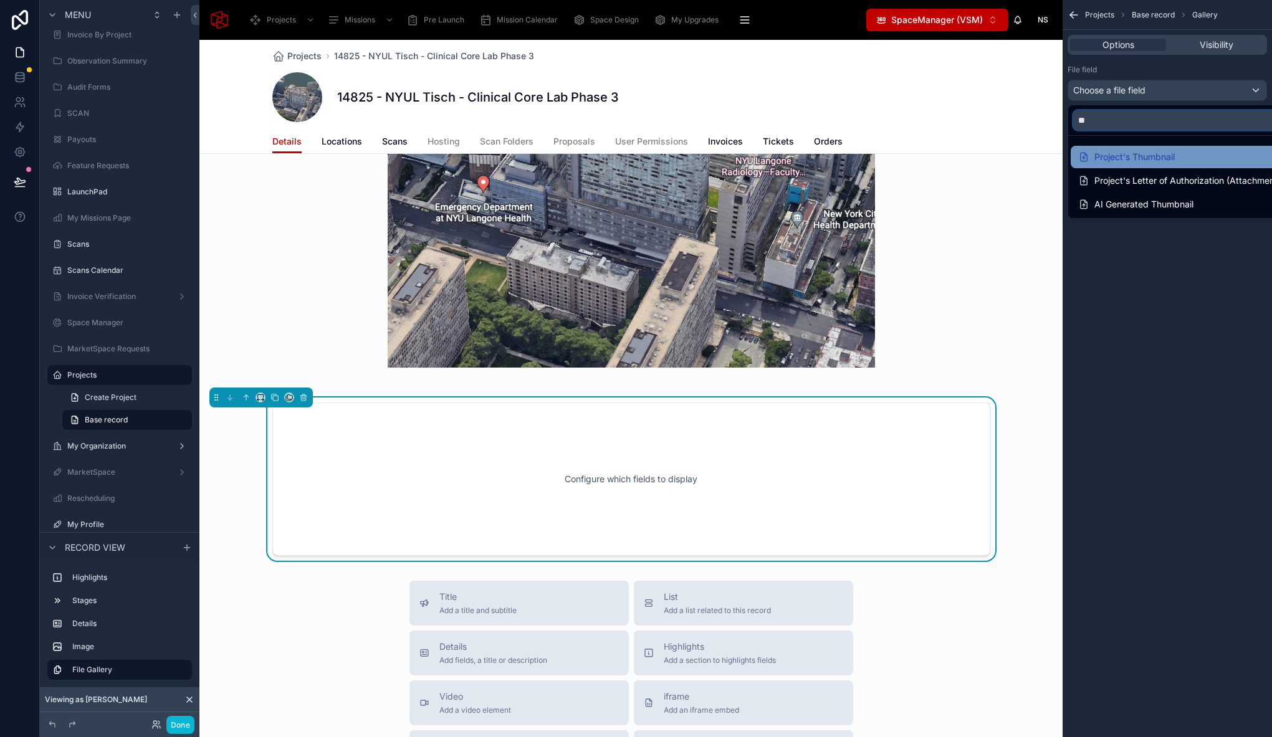
type input "**"
click at [1130, 163] on div "Project's Thumbnail" at bounding box center [1126, 157] width 97 height 15
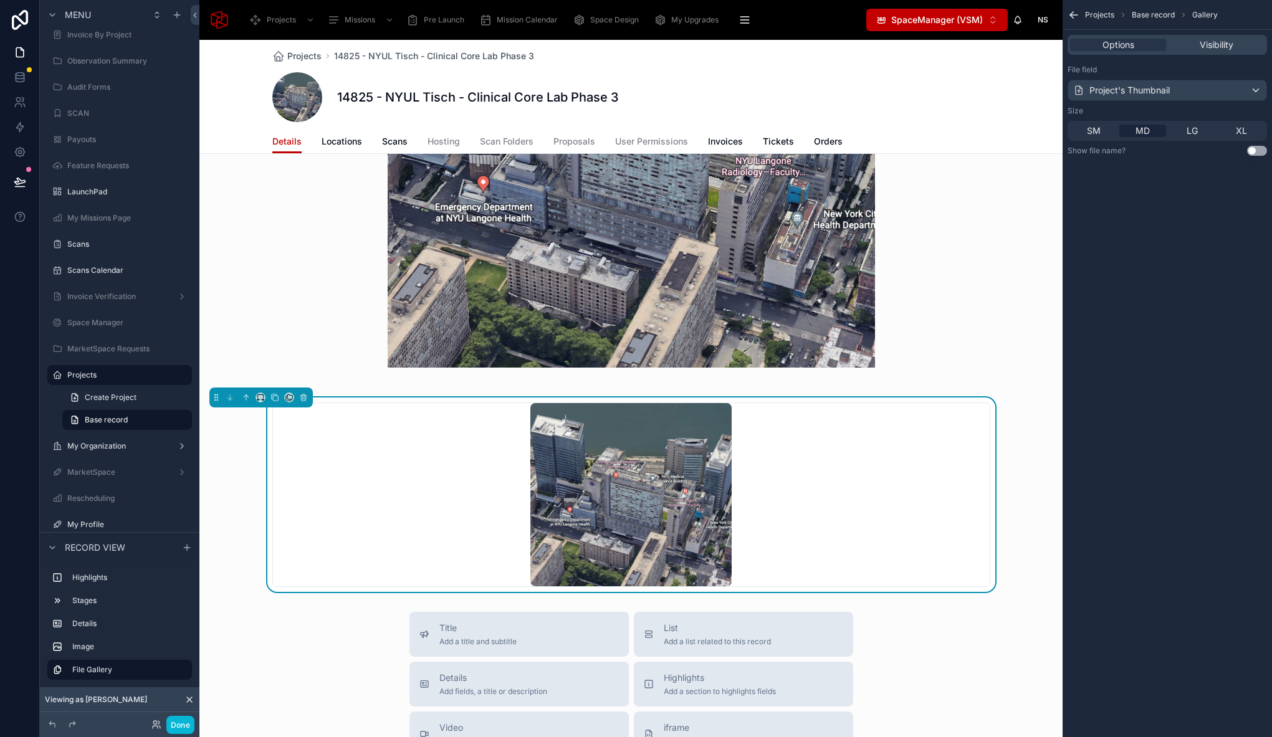
click at [1140, 358] on div "Projects Base record Gallery Options Visibility File field Project's Thumbnail …" at bounding box center [1166, 368] width 209 height 737
click at [1187, 131] on span "LG" at bounding box center [1191, 131] width 11 height 12
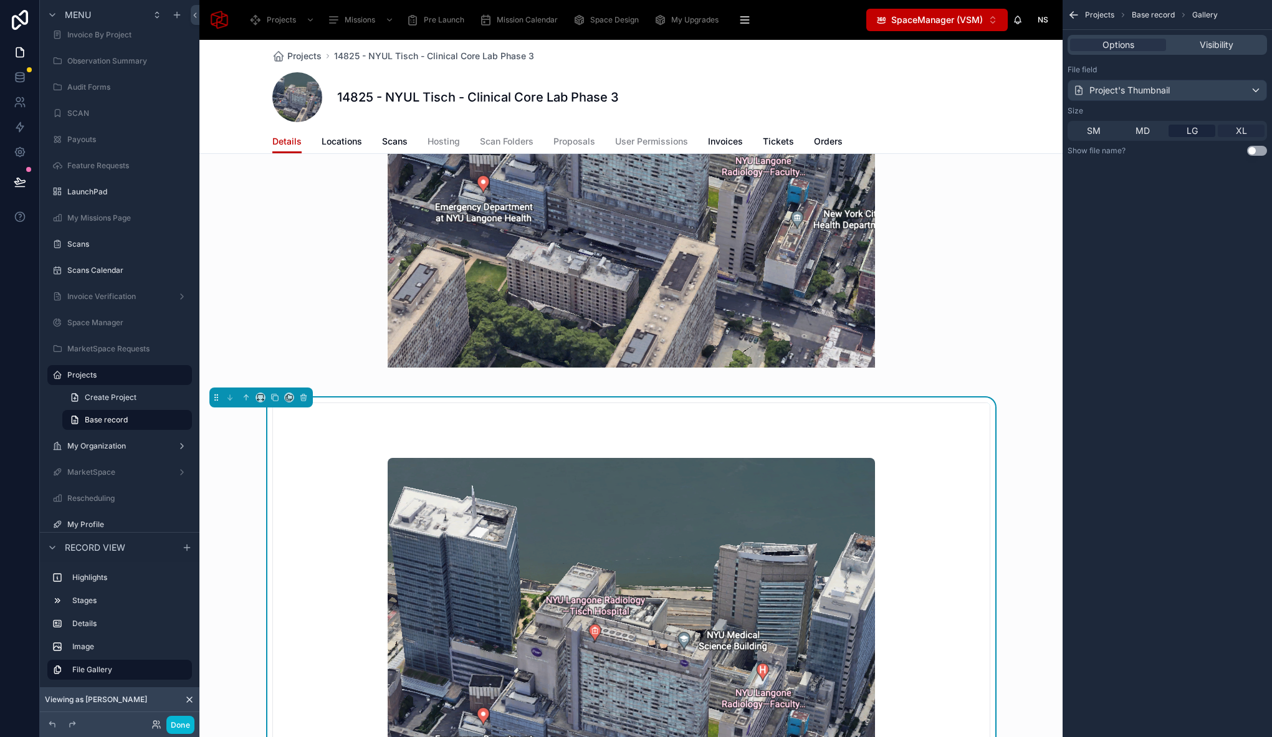
click at [1237, 128] on span "XL" at bounding box center [1241, 131] width 11 height 12
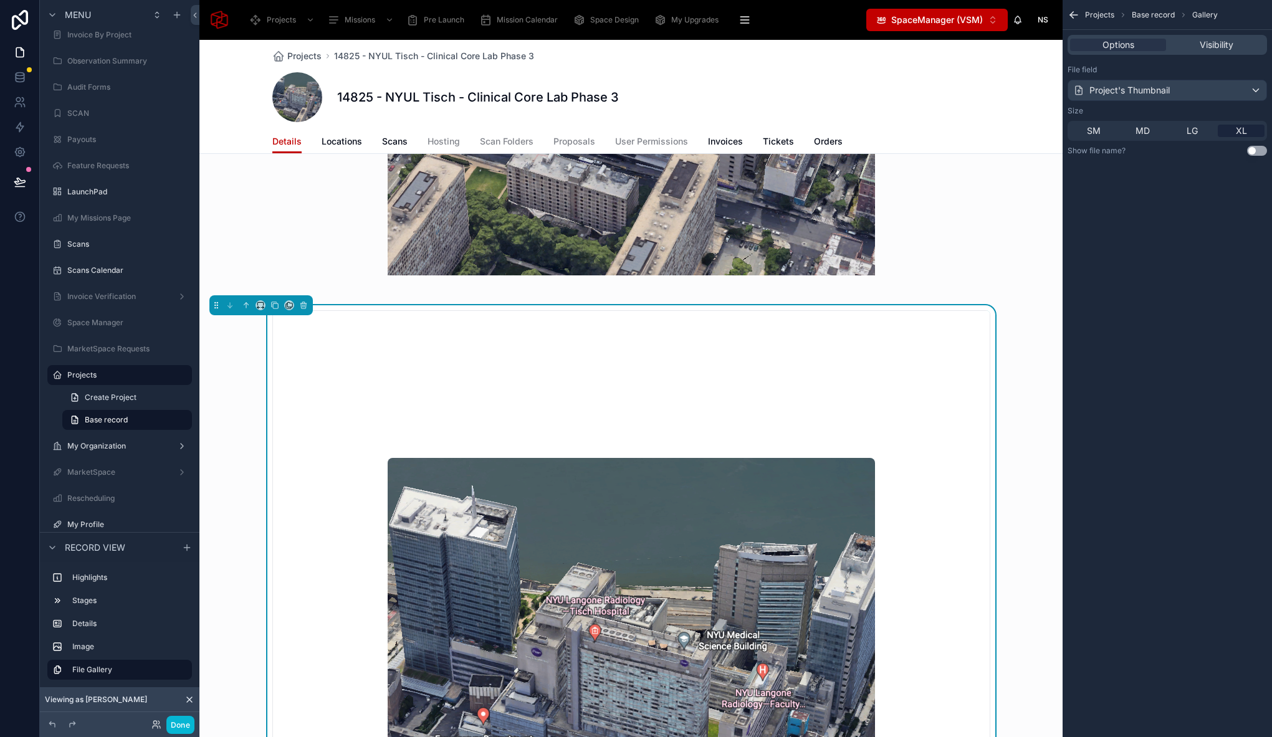
scroll to position [705, 0]
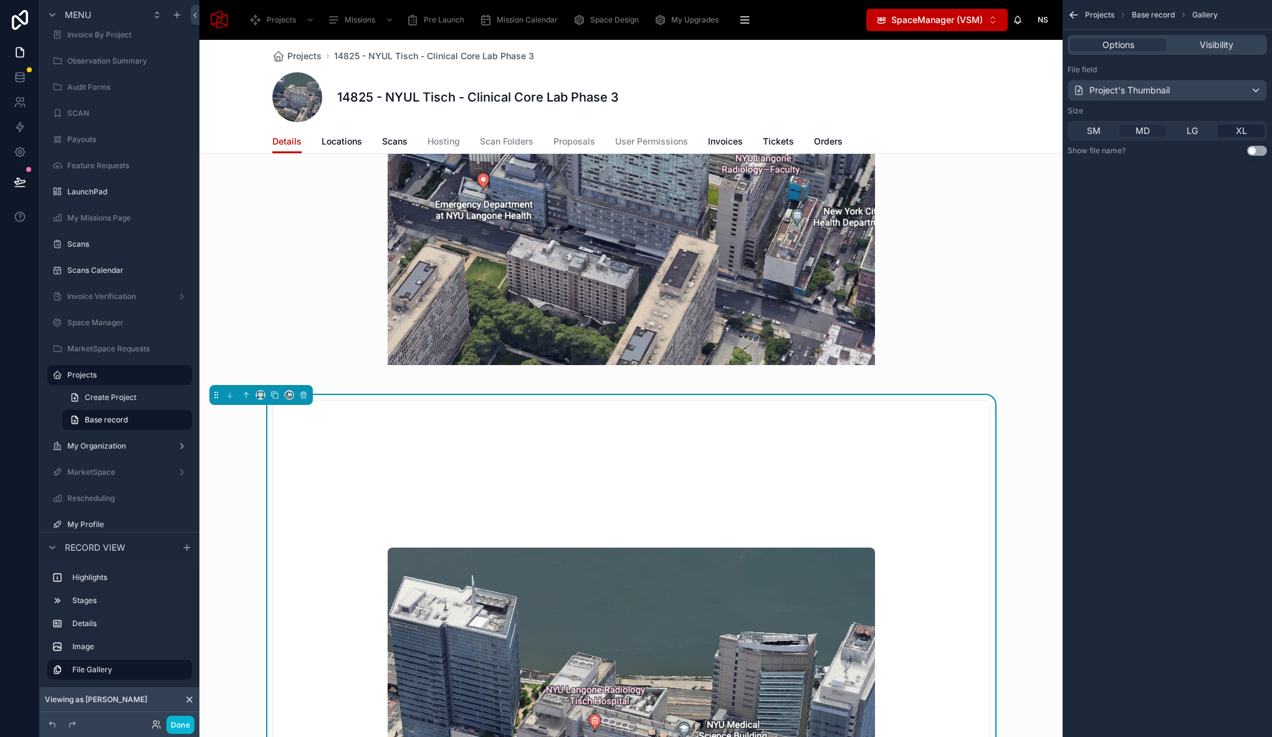
click at [1143, 136] on span "MD" at bounding box center [1142, 131] width 14 height 12
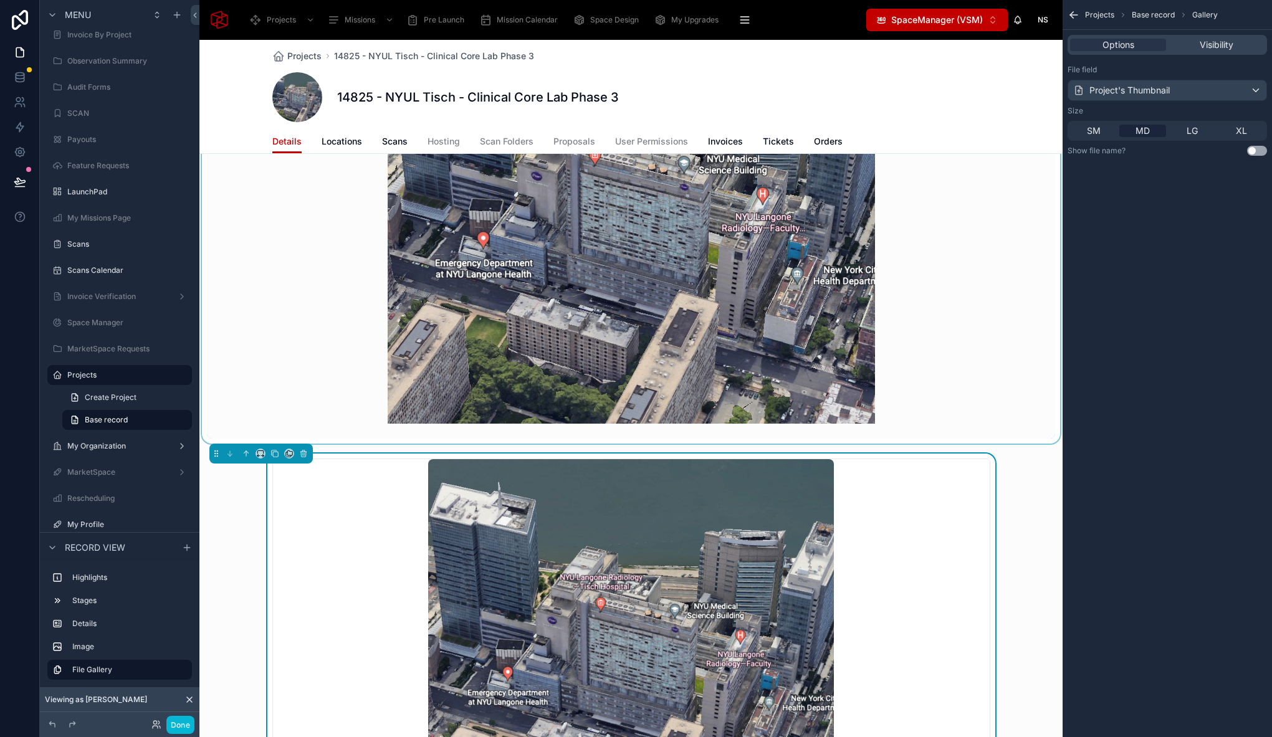
scroll to position [629, 0]
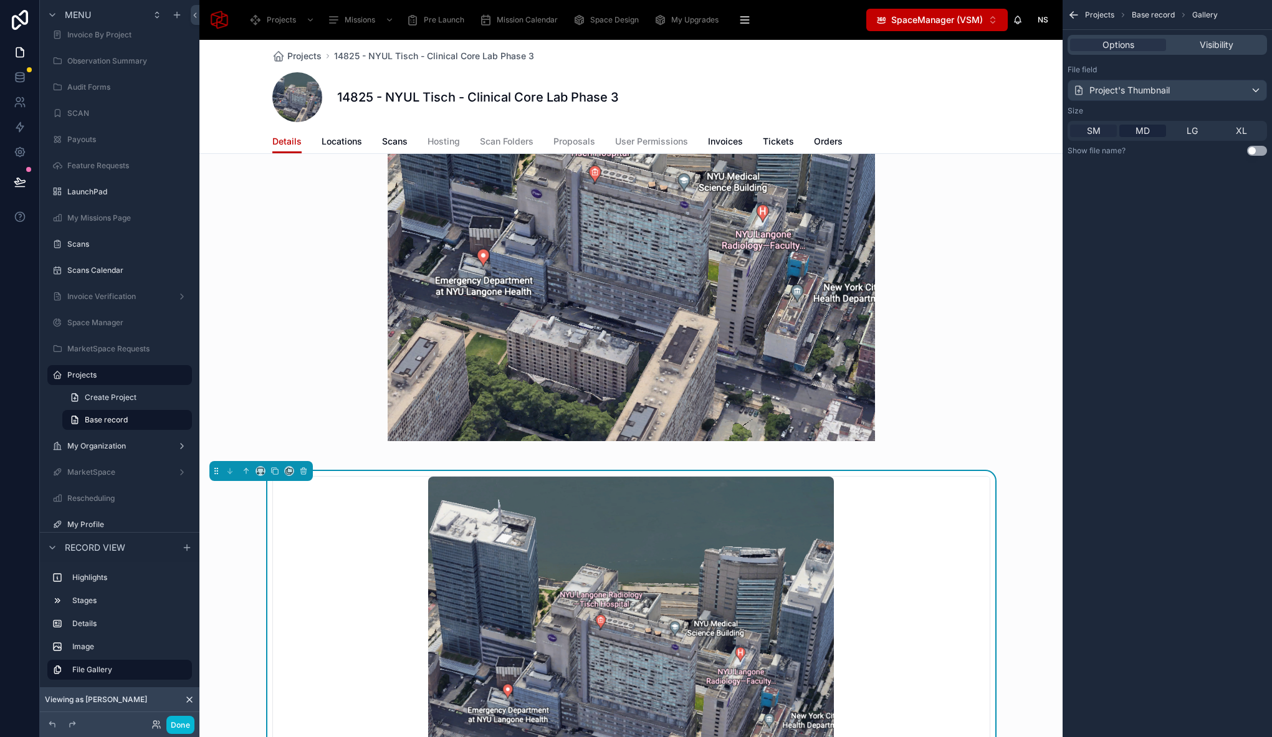
click at [1089, 128] on span "SM" at bounding box center [1094, 131] width 14 height 12
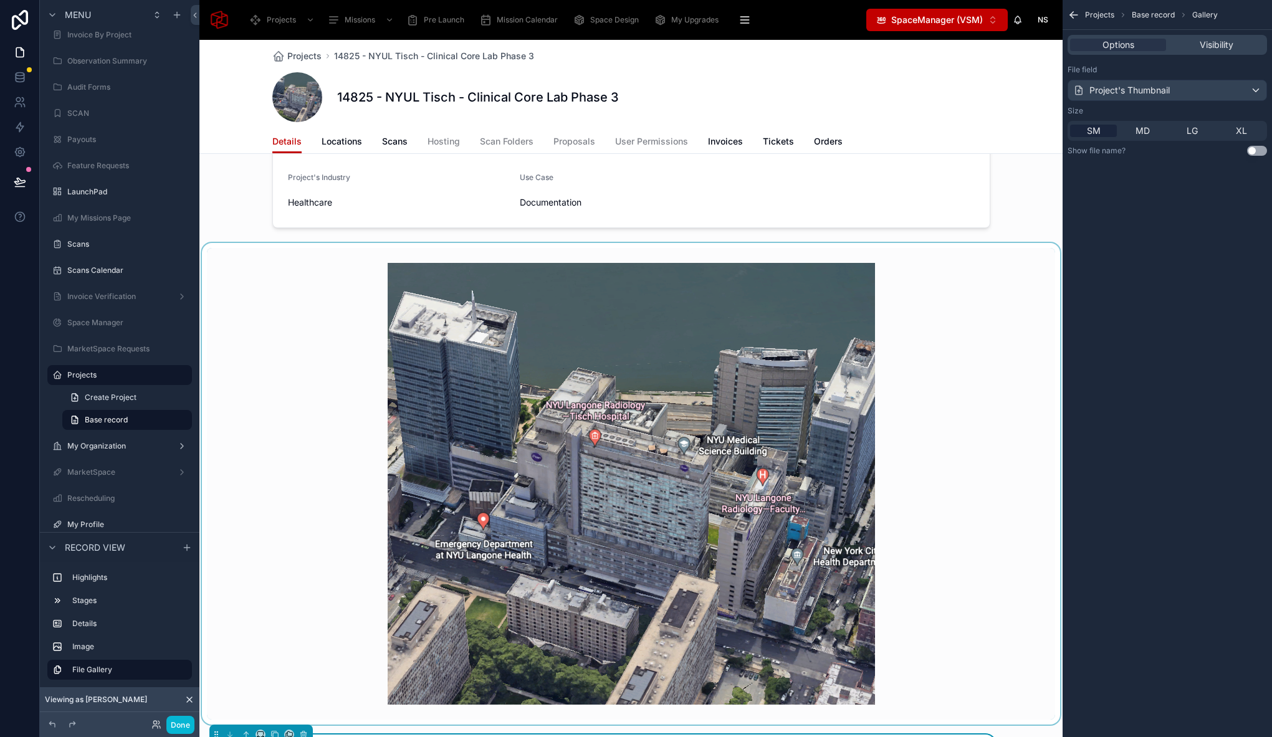
click at [352, 416] on div at bounding box center [630, 484] width 863 height 482
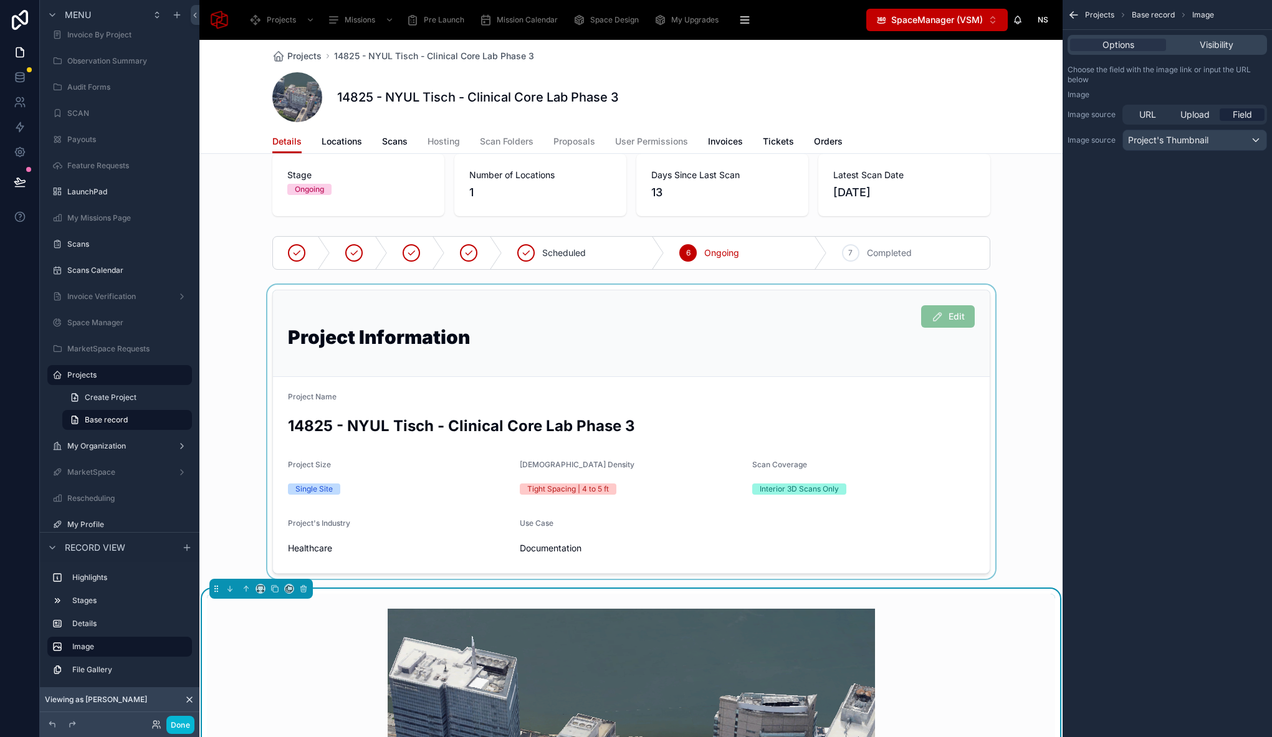
scroll to position [0, 0]
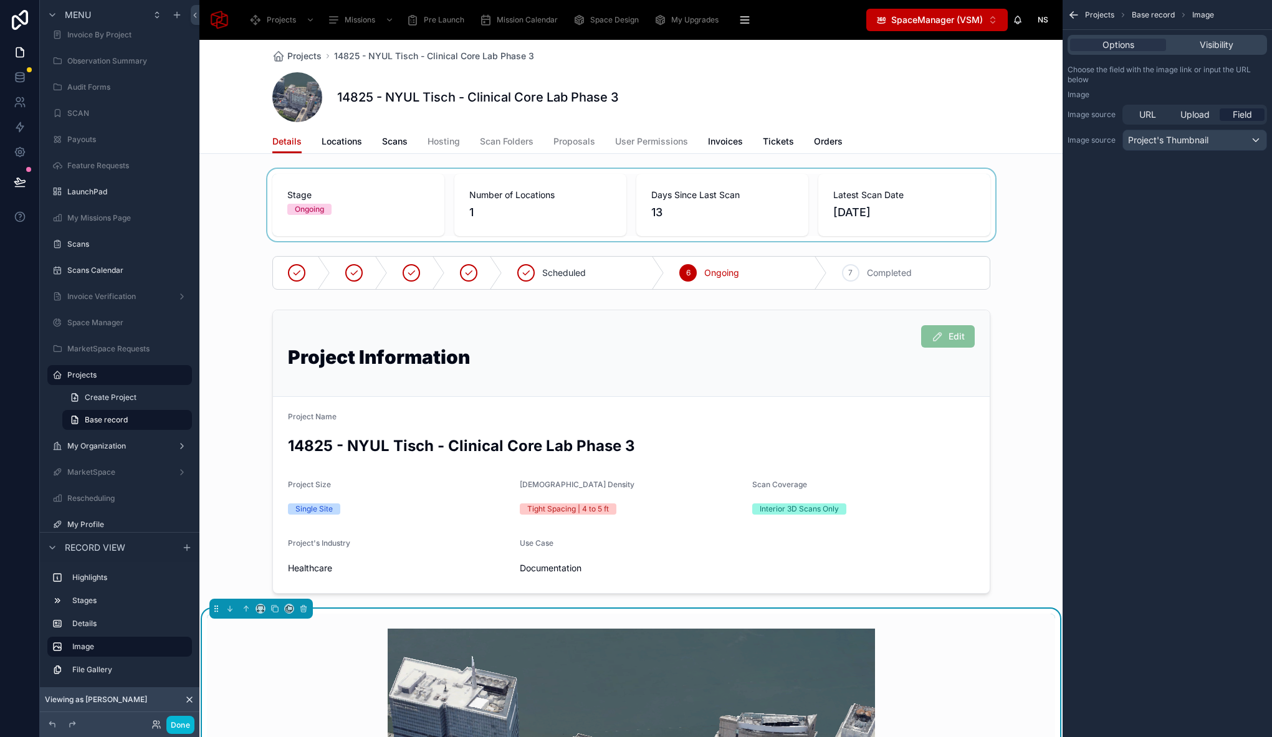
click at [515, 217] on div at bounding box center [630, 205] width 863 height 72
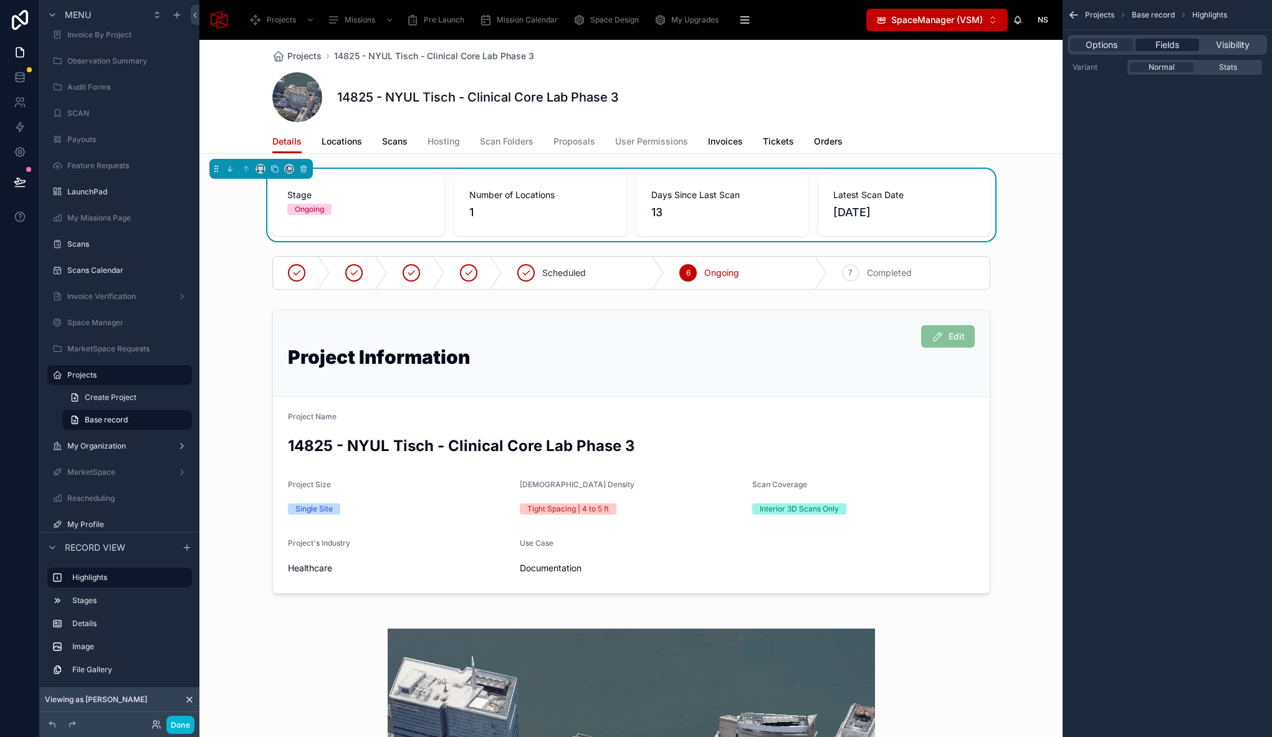
click at [1162, 42] on span "Fields" at bounding box center [1167, 45] width 24 height 12
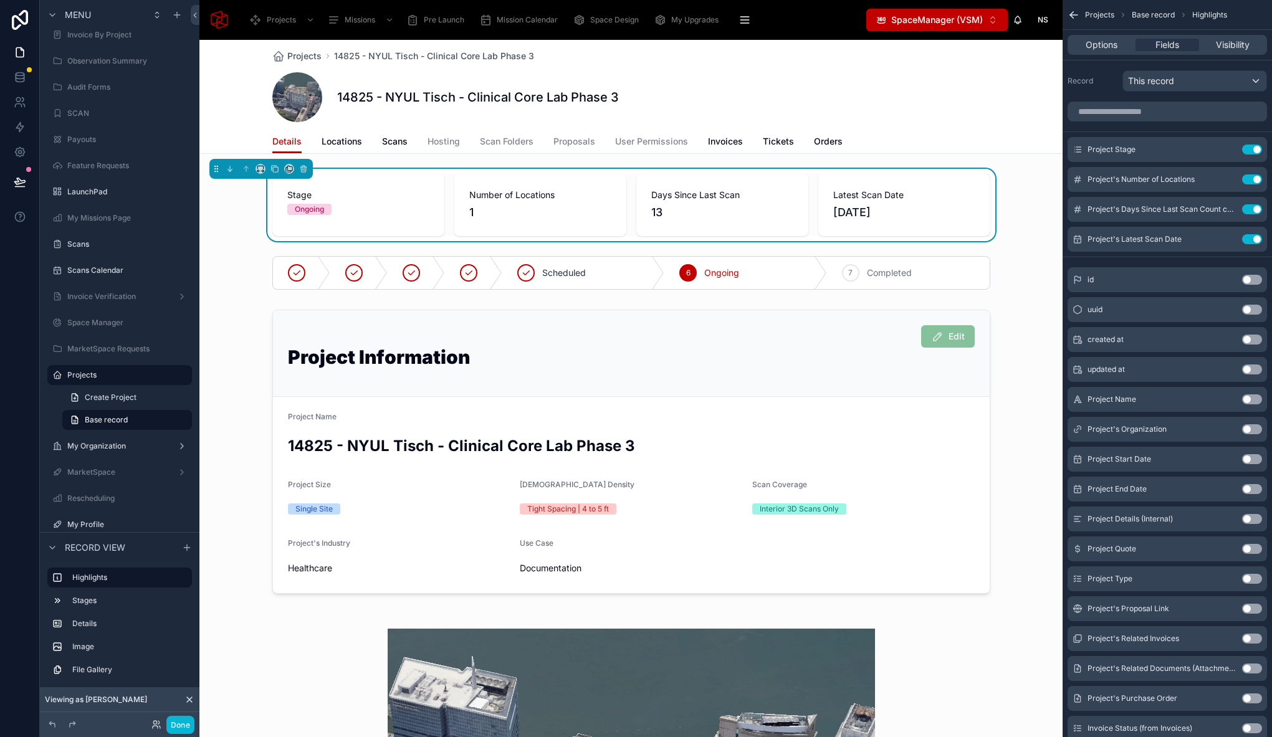
click at [713, 107] on div "14825 - NYUL Tisch - Clinical Core Lab Phase 3" at bounding box center [631, 97] width 718 height 50
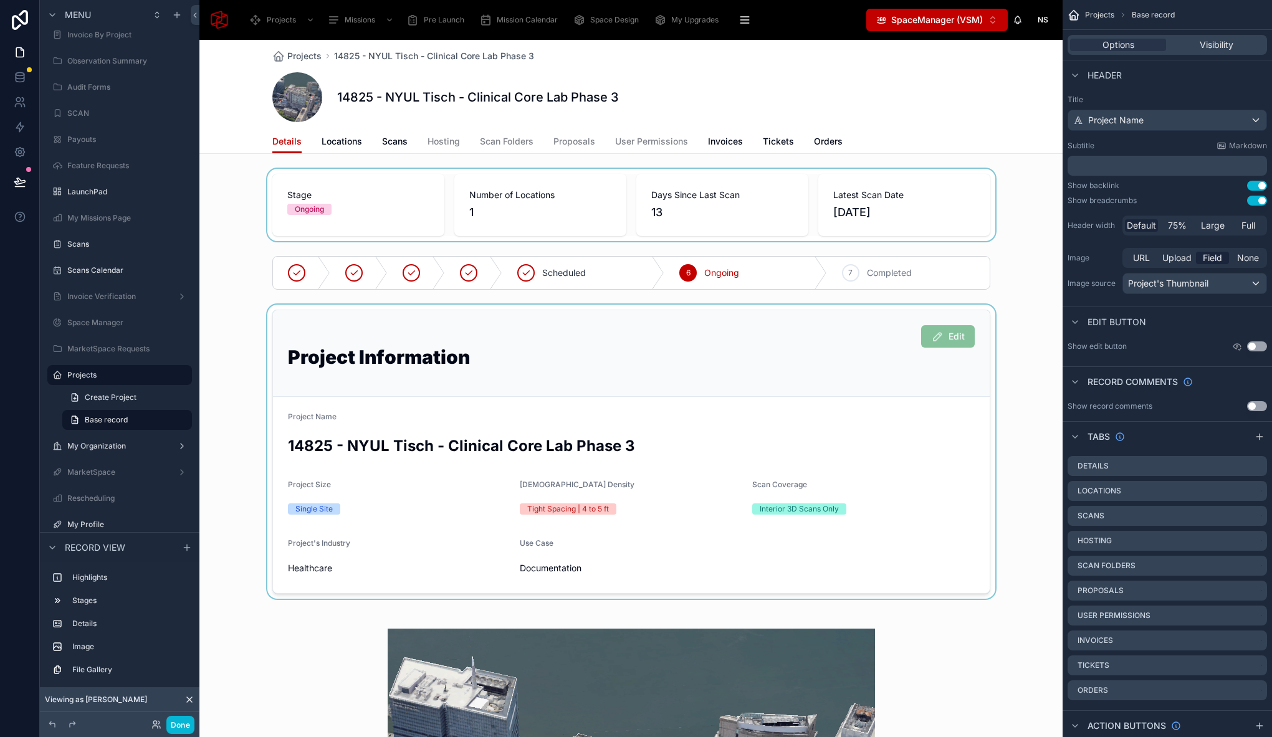
click at [319, 371] on div at bounding box center [630, 452] width 863 height 294
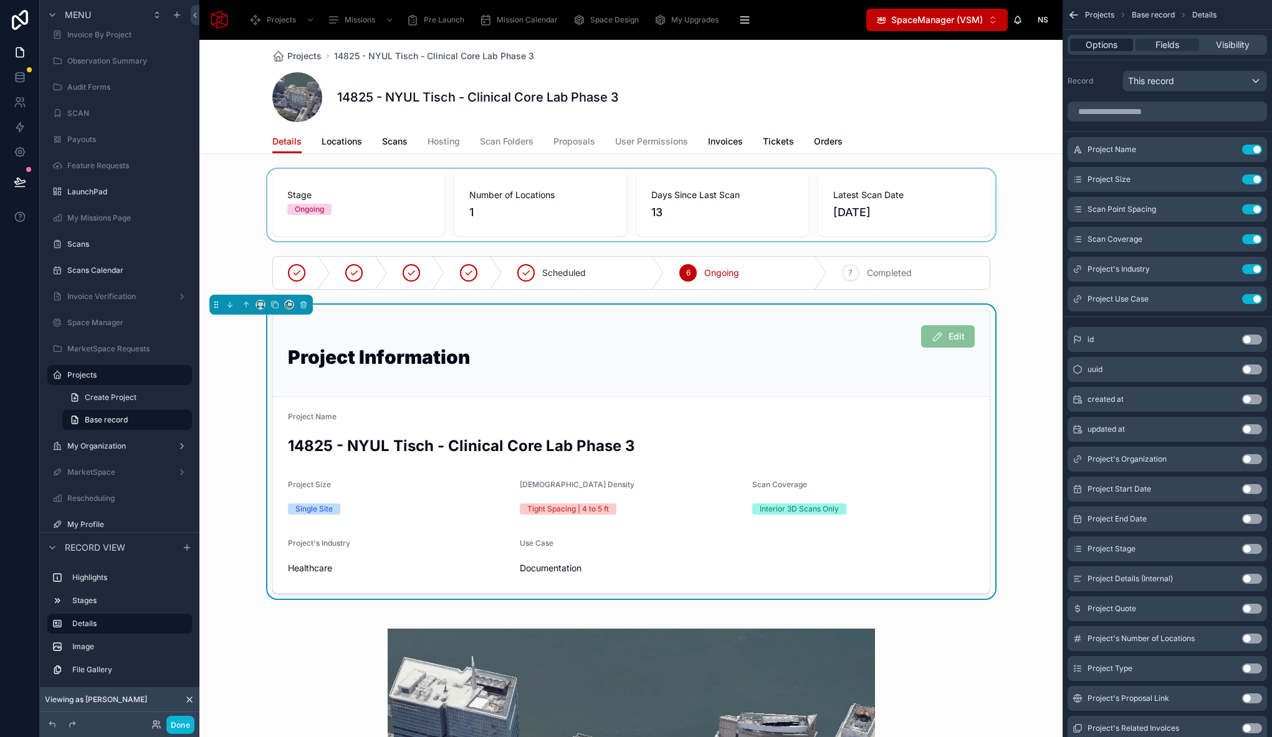
click at [1102, 39] on span "Options" at bounding box center [1101, 45] width 32 height 12
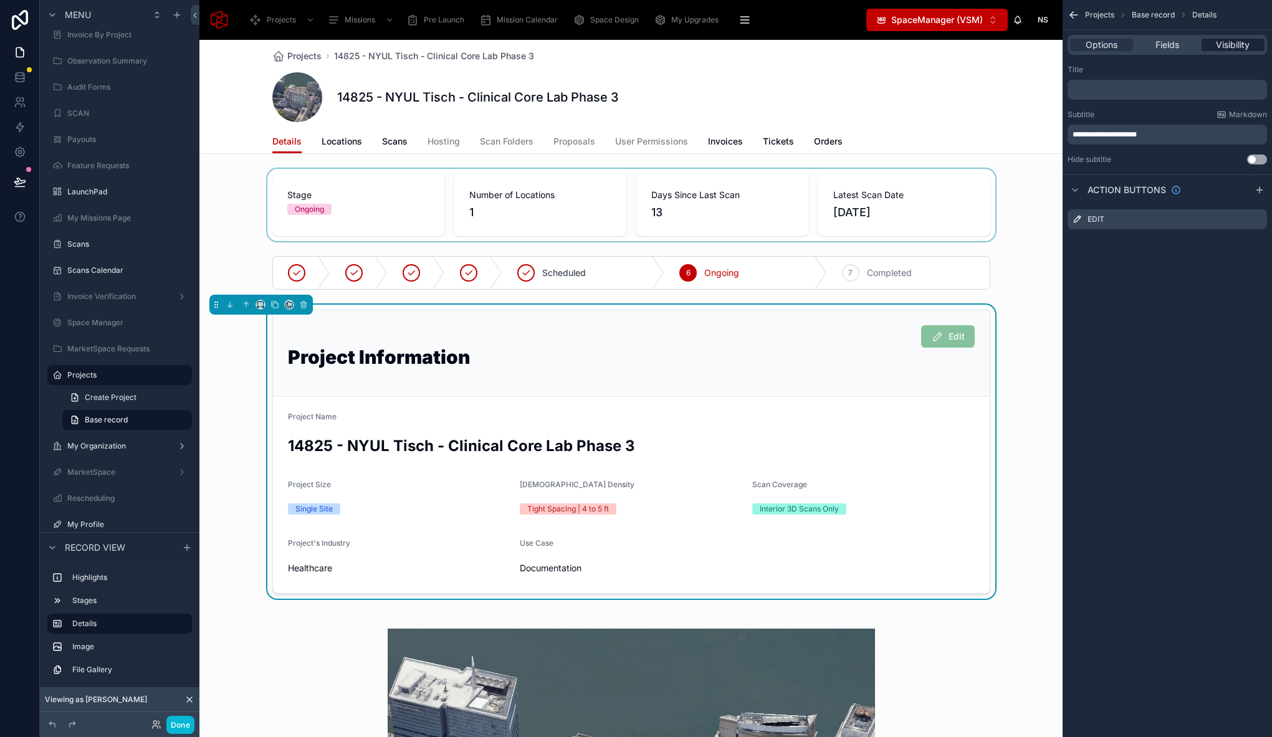
click at [1237, 47] on span "Visibility" at bounding box center [1233, 45] width 34 height 12
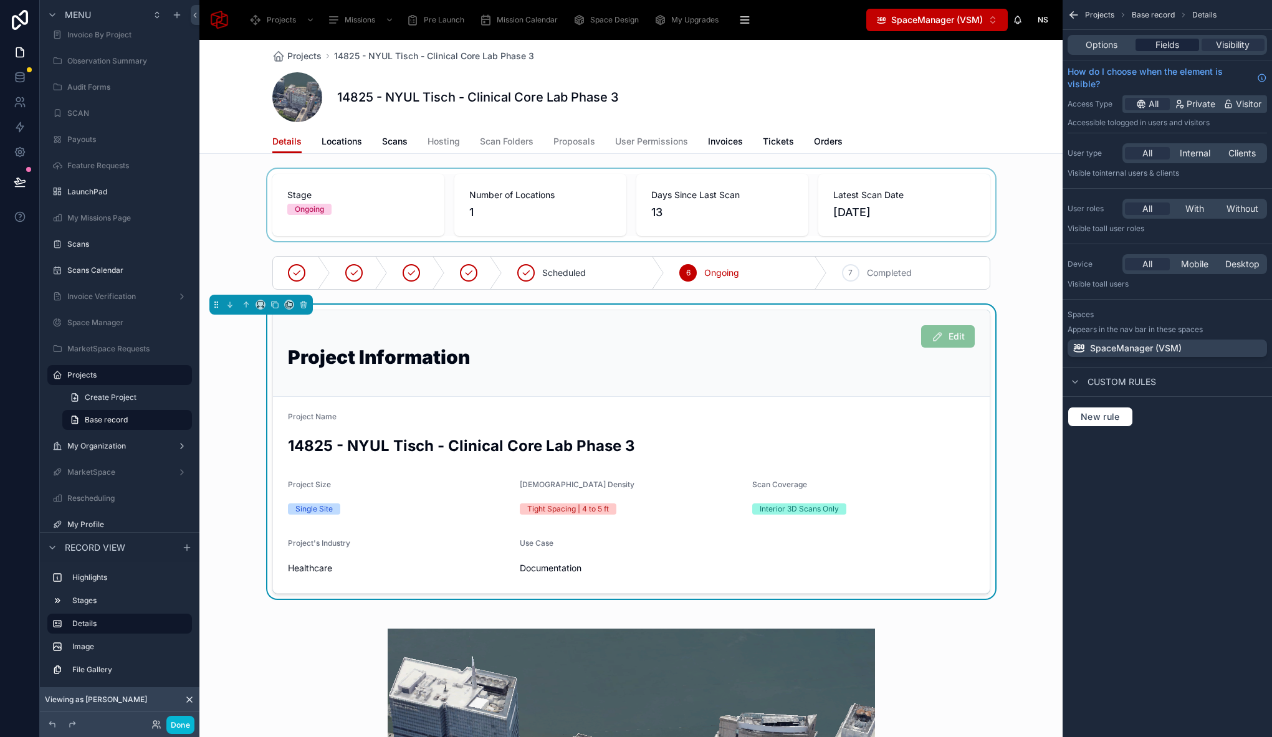
click at [1176, 48] on span "Fields" at bounding box center [1167, 45] width 24 height 12
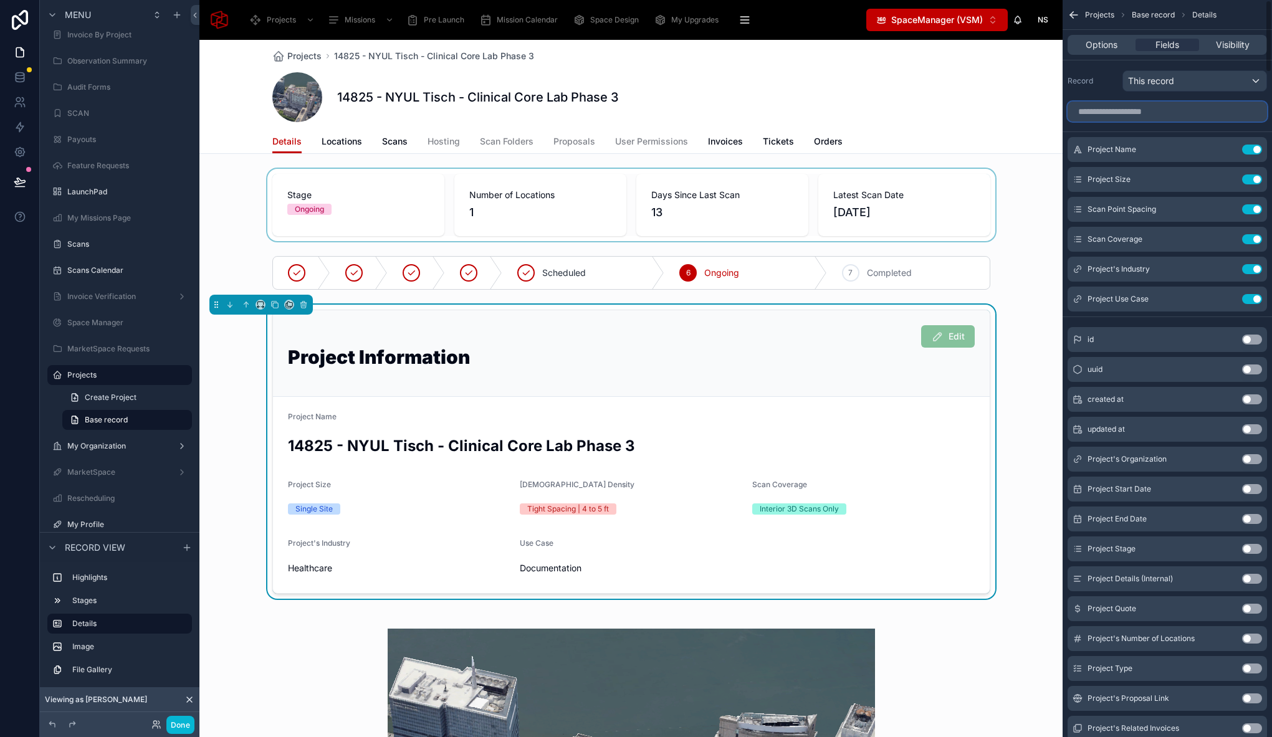
click at [1143, 113] on input "scrollable content" at bounding box center [1166, 112] width 199 height 20
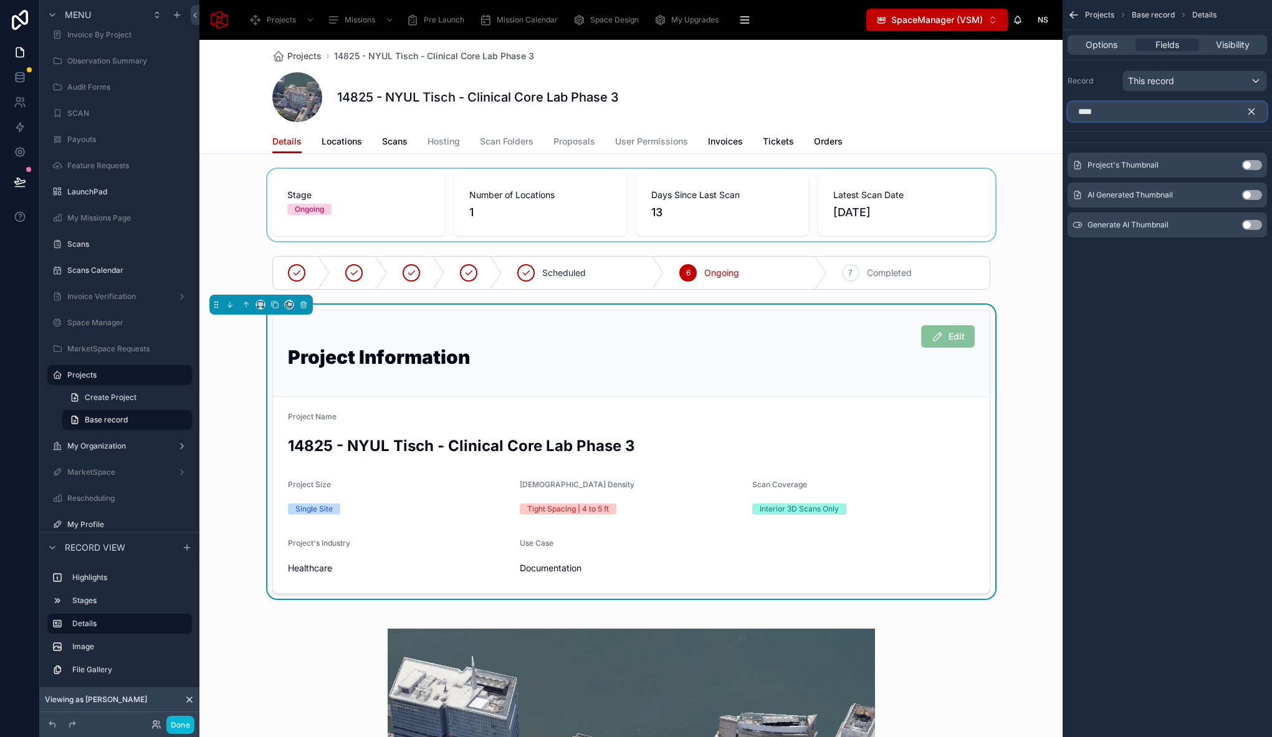
type input "****"
click at [1253, 167] on button "Use setting" at bounding box center [1252, 165] width 20 height 10
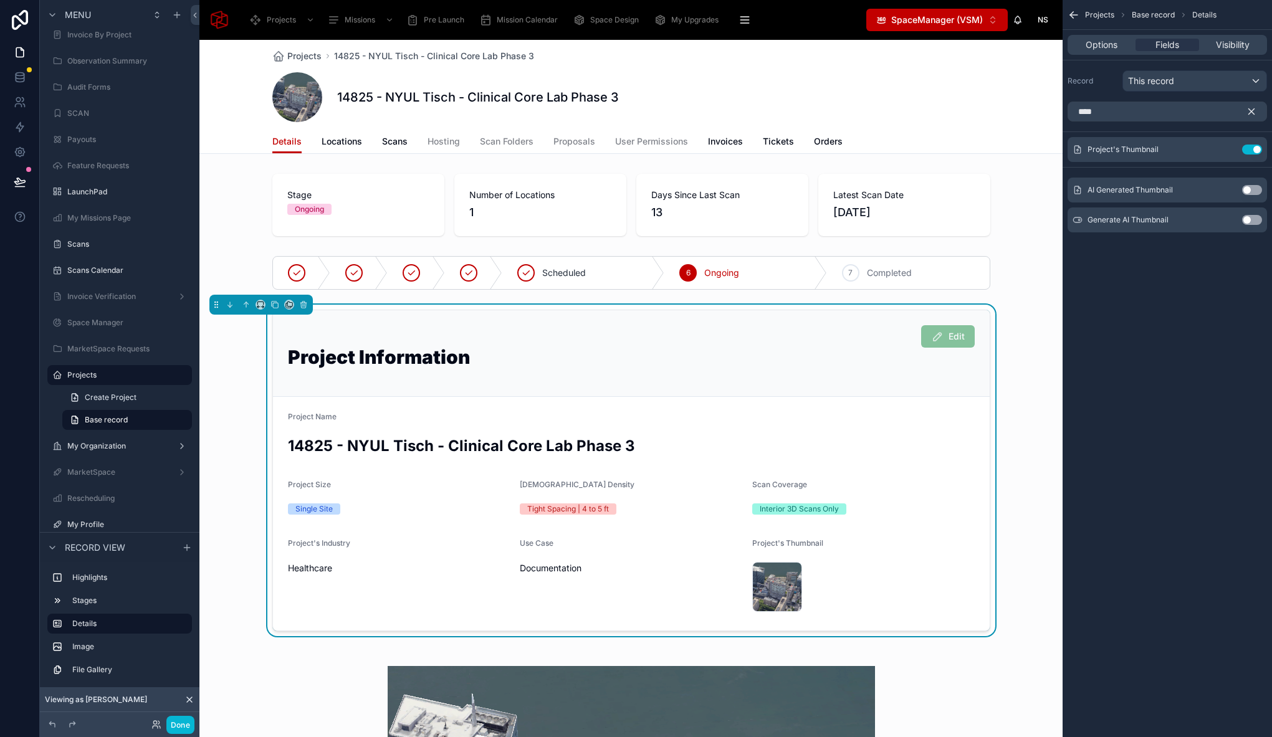
click at [1249, 114] on icon "scrollable content" at bounding box center [1252, 112] width 6 height 6
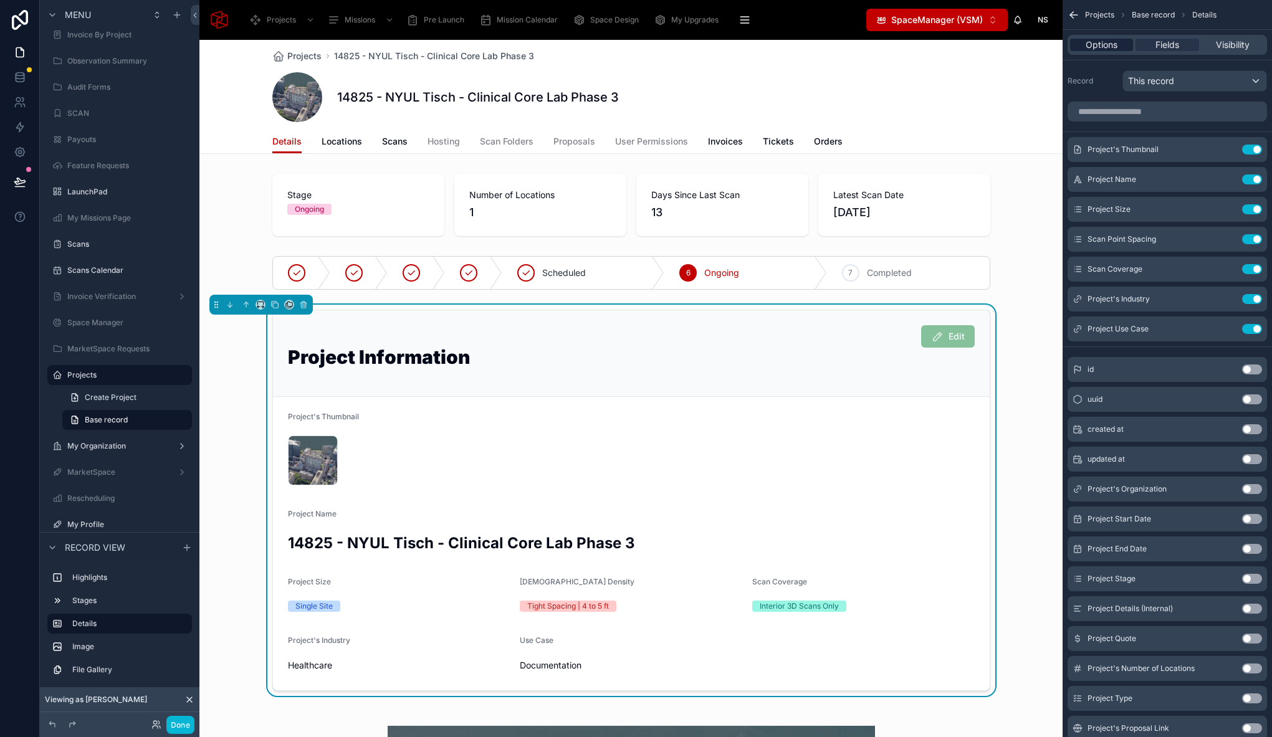
click at [1095, 45] on span "Options" at bounding box center [1101, 45] width 32 height 12
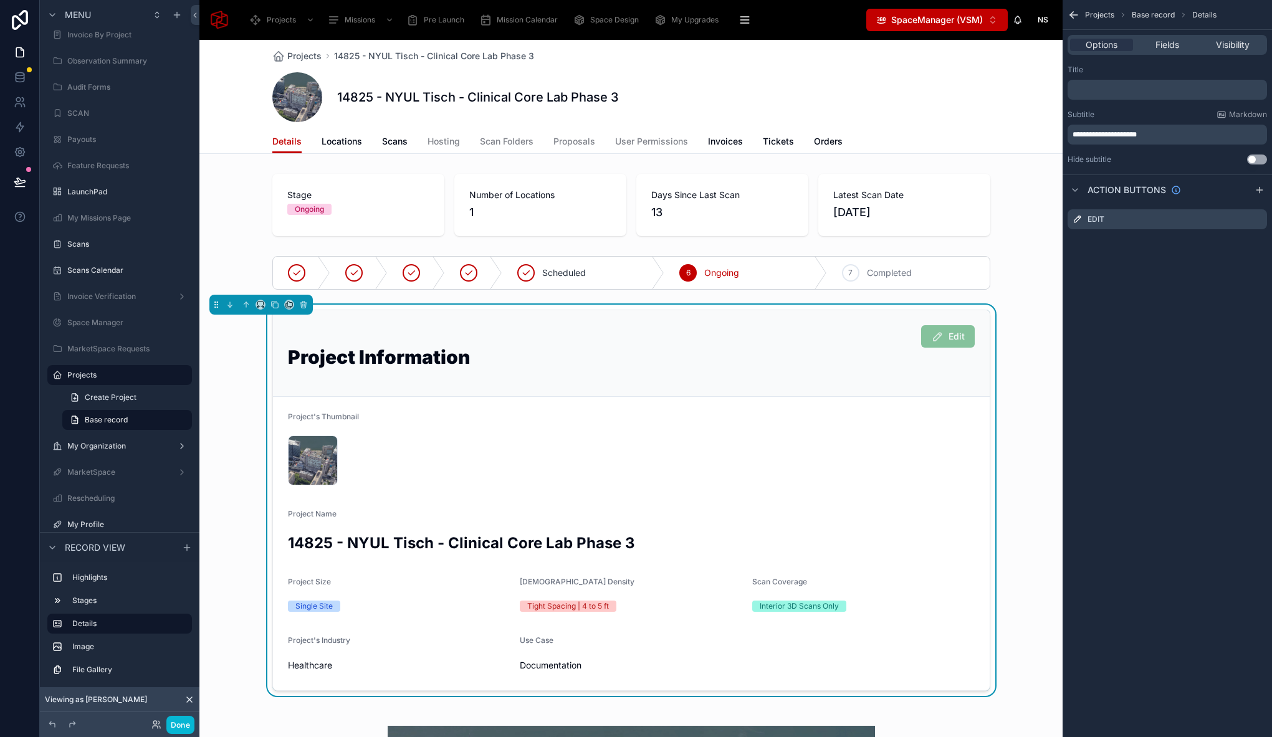
click at [1156, 45] on span "Fields" at bounding box center [1167, 45] width 24 height 12
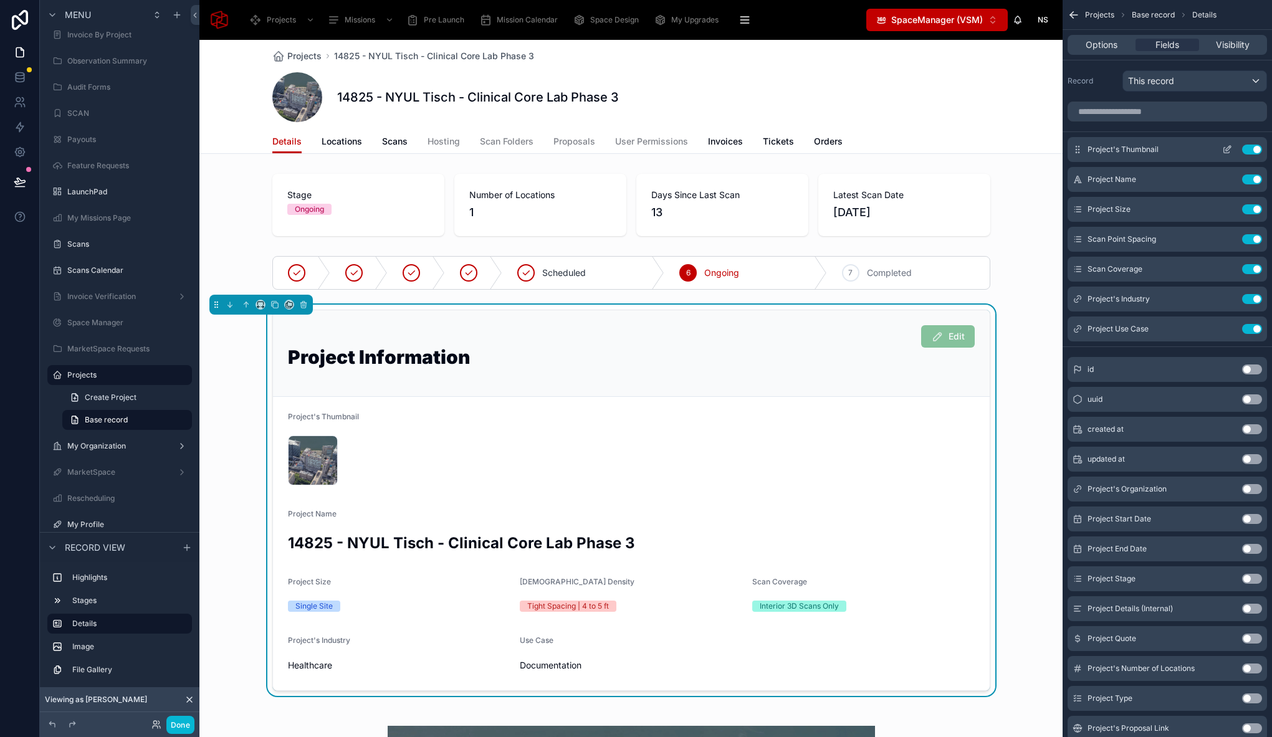
click at [1248, 149] on button "Use setting" at bounding box center [1252, 150] width 20 height 10
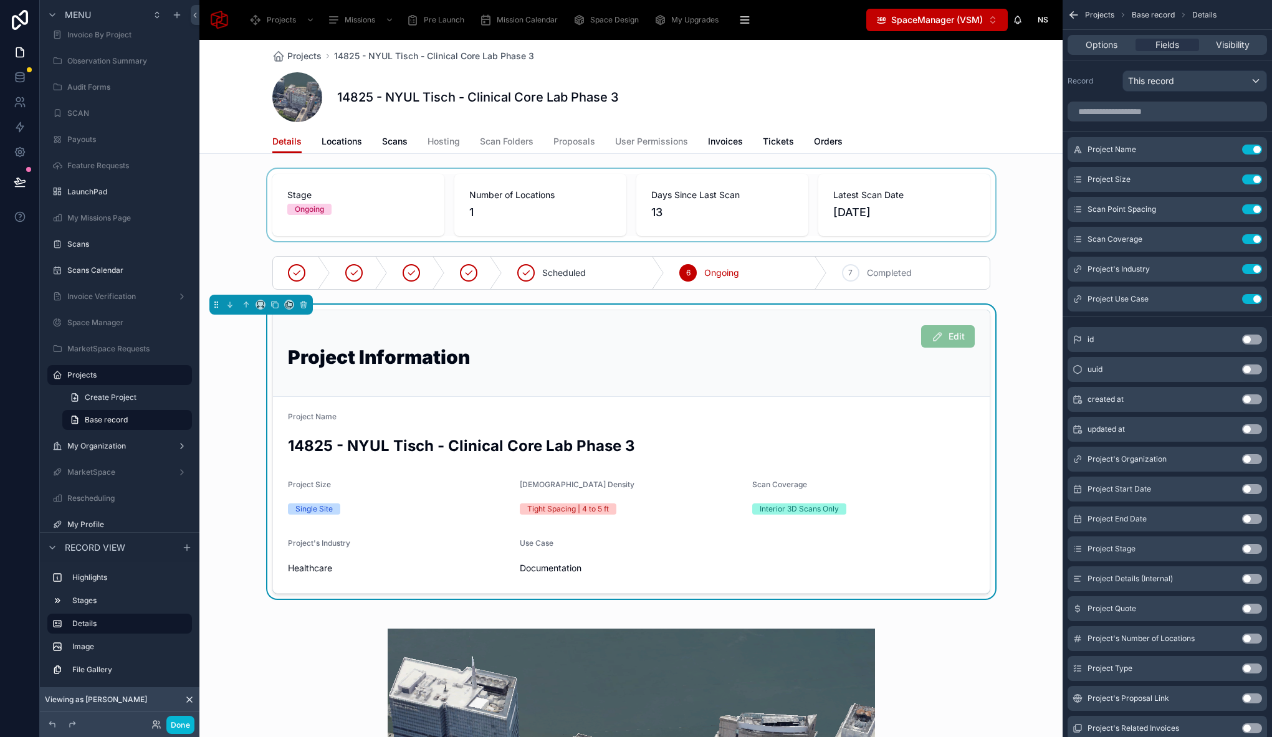
click at [229, 225] on div at bounding box center [630, 205] width 863 height 72
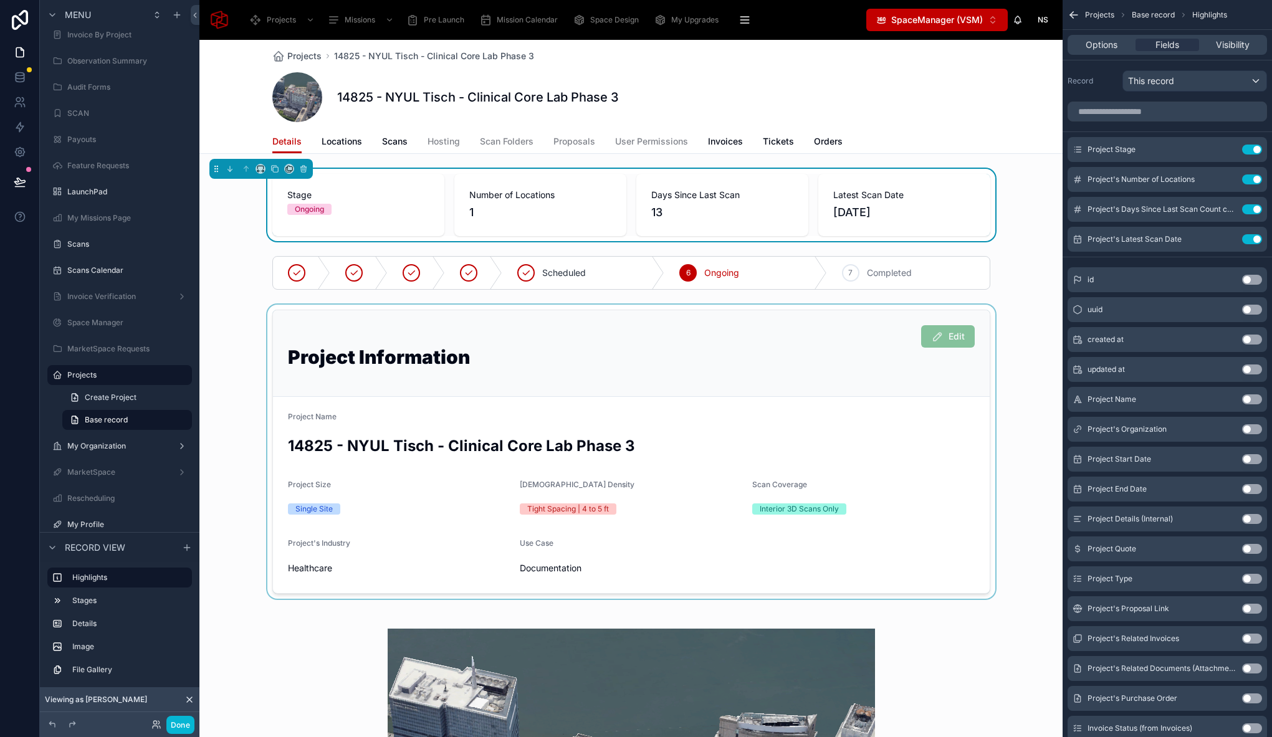
click at [250, 487] on div at bounding box center [630, 452] width 863 height 294
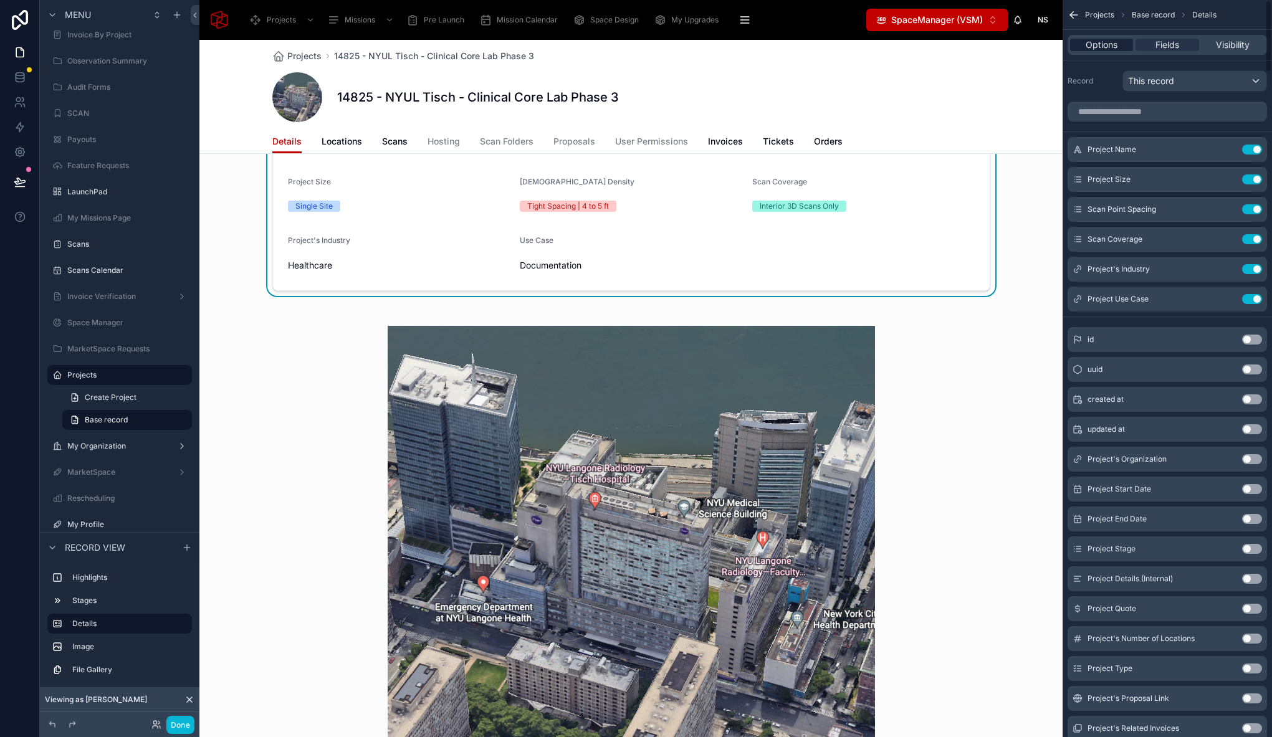
click at [1104, 42] on span "Options" at bounding box center [1101, 45] width 32 height 12
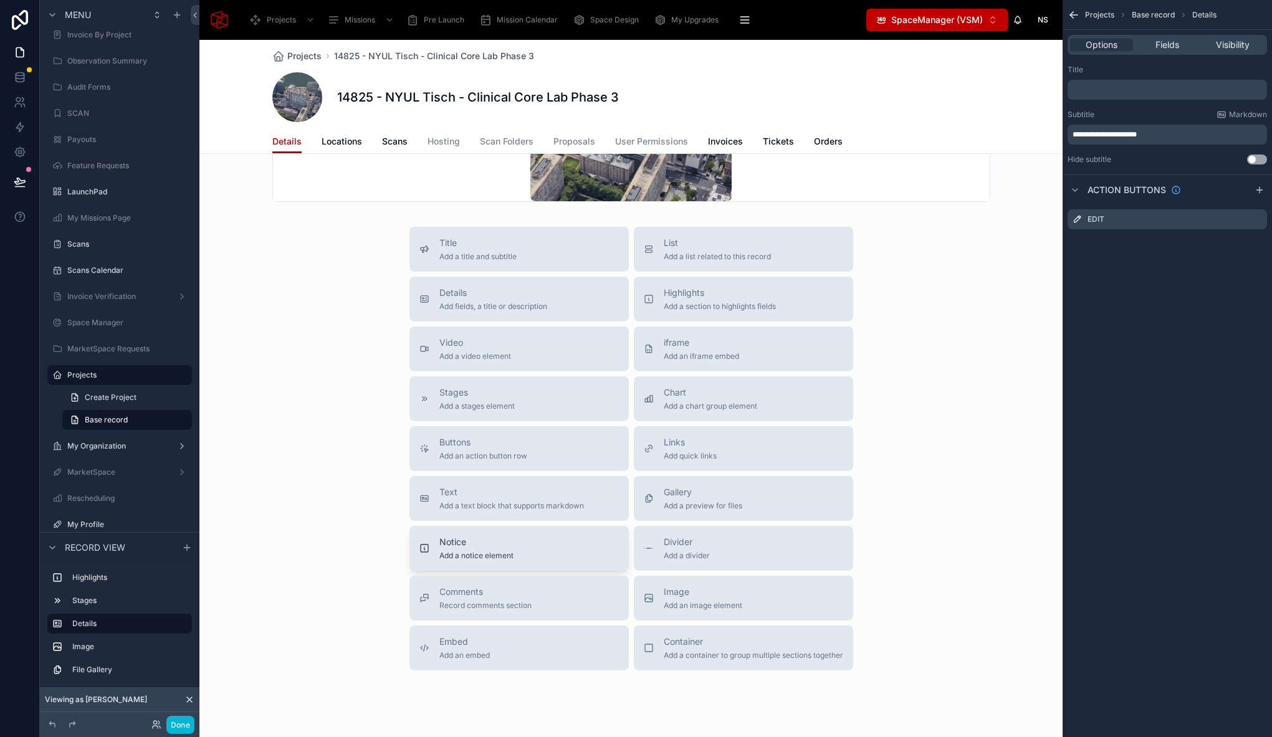
scroll to position [1086, 0]
click at [678, 245] on span "List" at bounding box center [717, 245] width 107 height 12
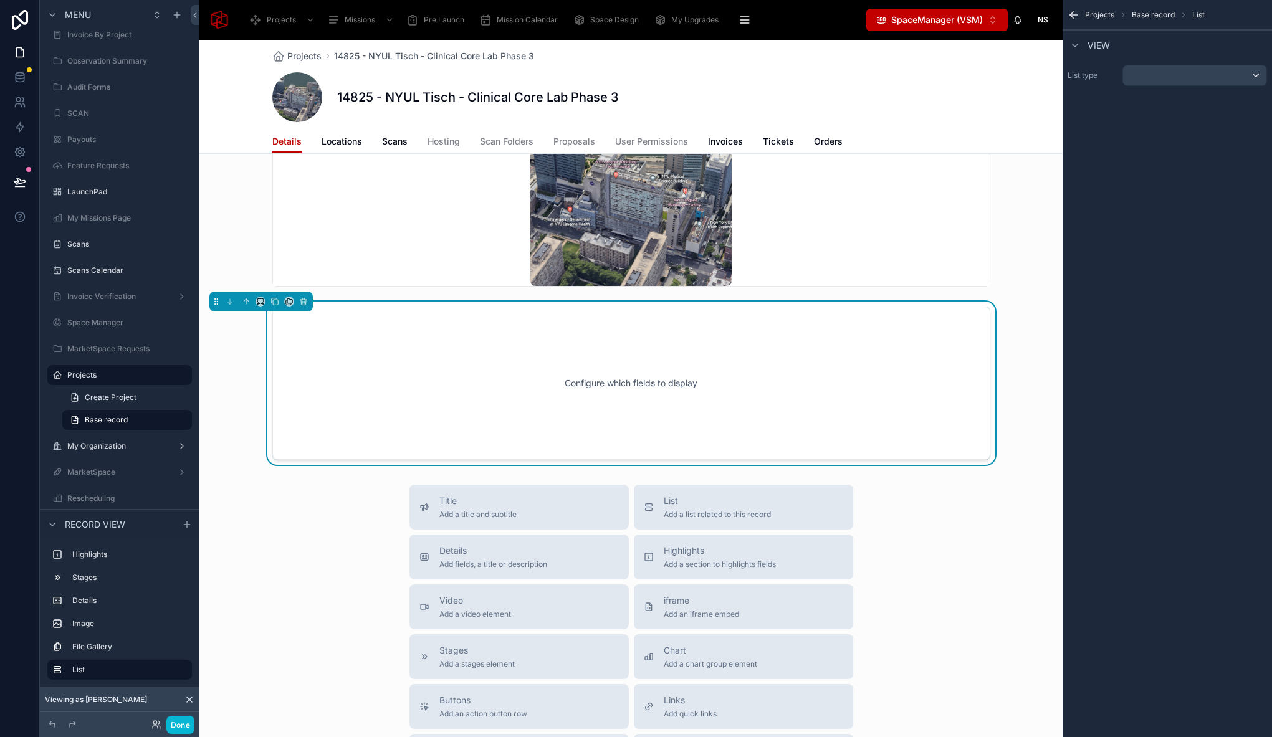
scroll to position [998, 0]
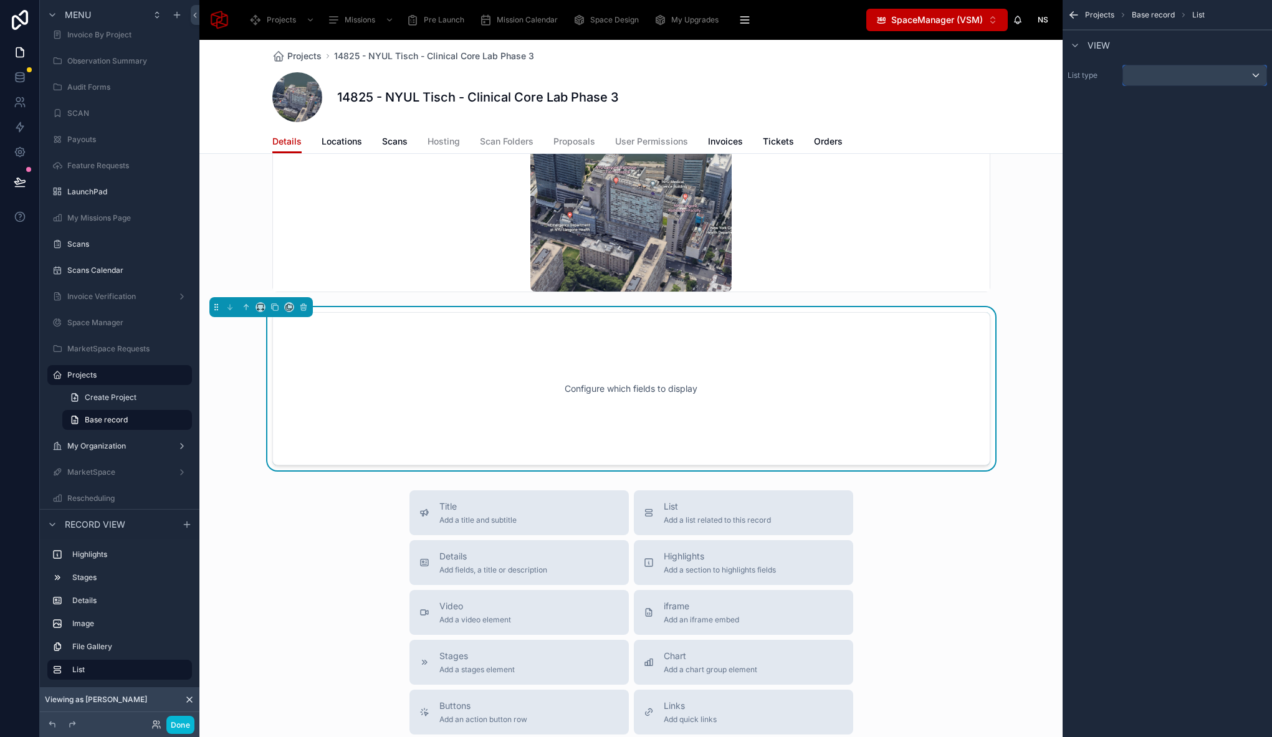
click at [1160, 79] on div "scrollable content" at bounding box center [1194, 75] width 143 height 20
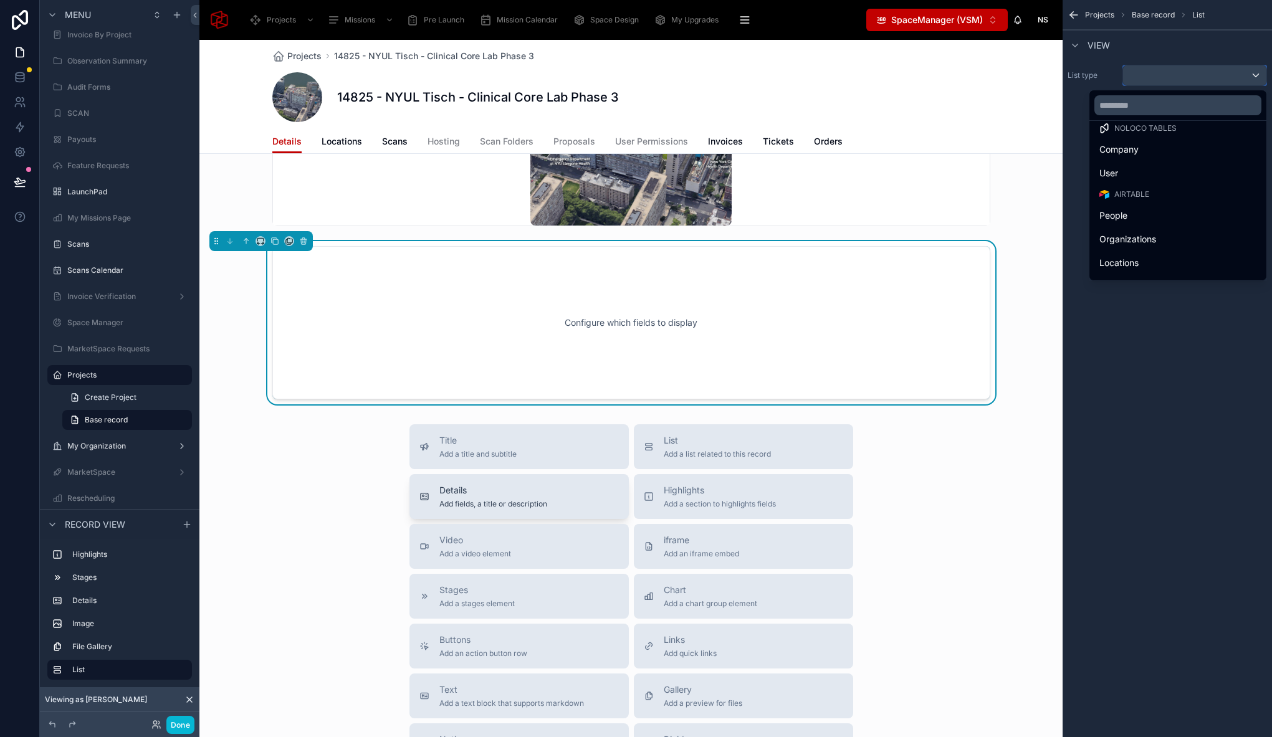
scroll to position [1060, 0]
click at [482, 447] on span "Title" at bounding box center [477, 444] width 77 height 12
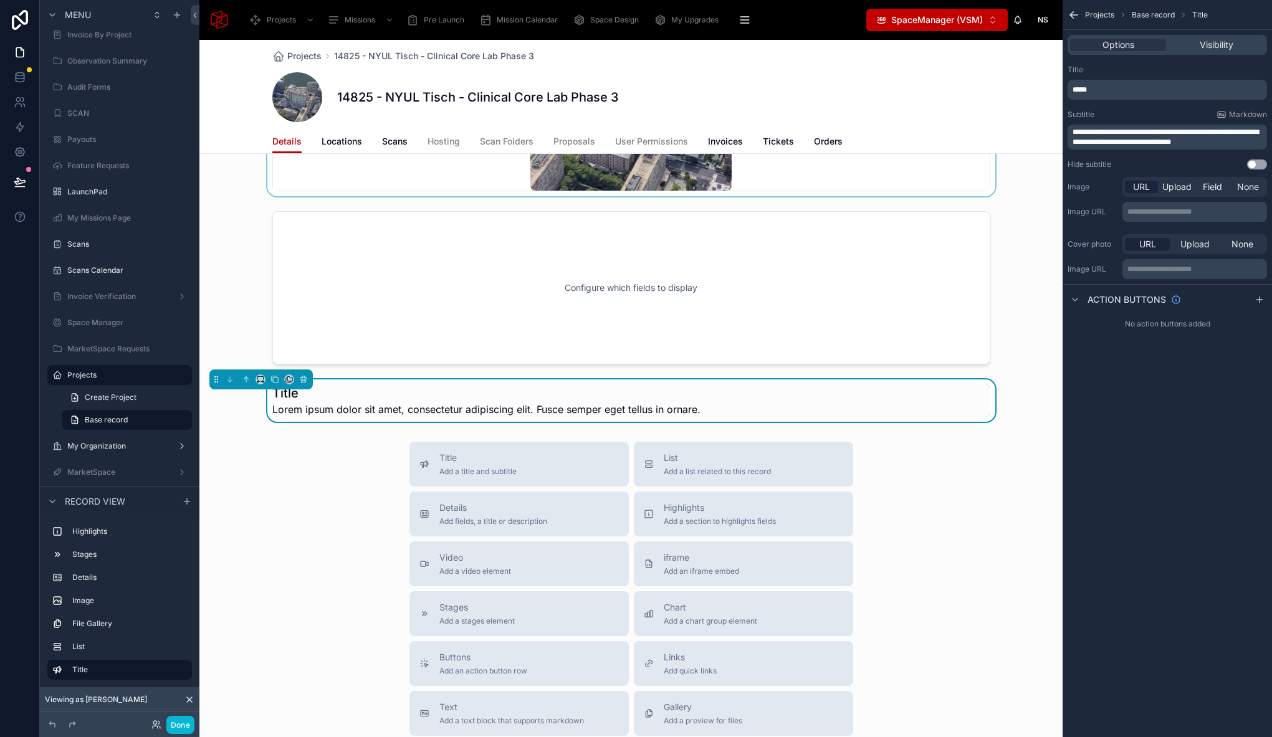
scroll to position [1110, 0]
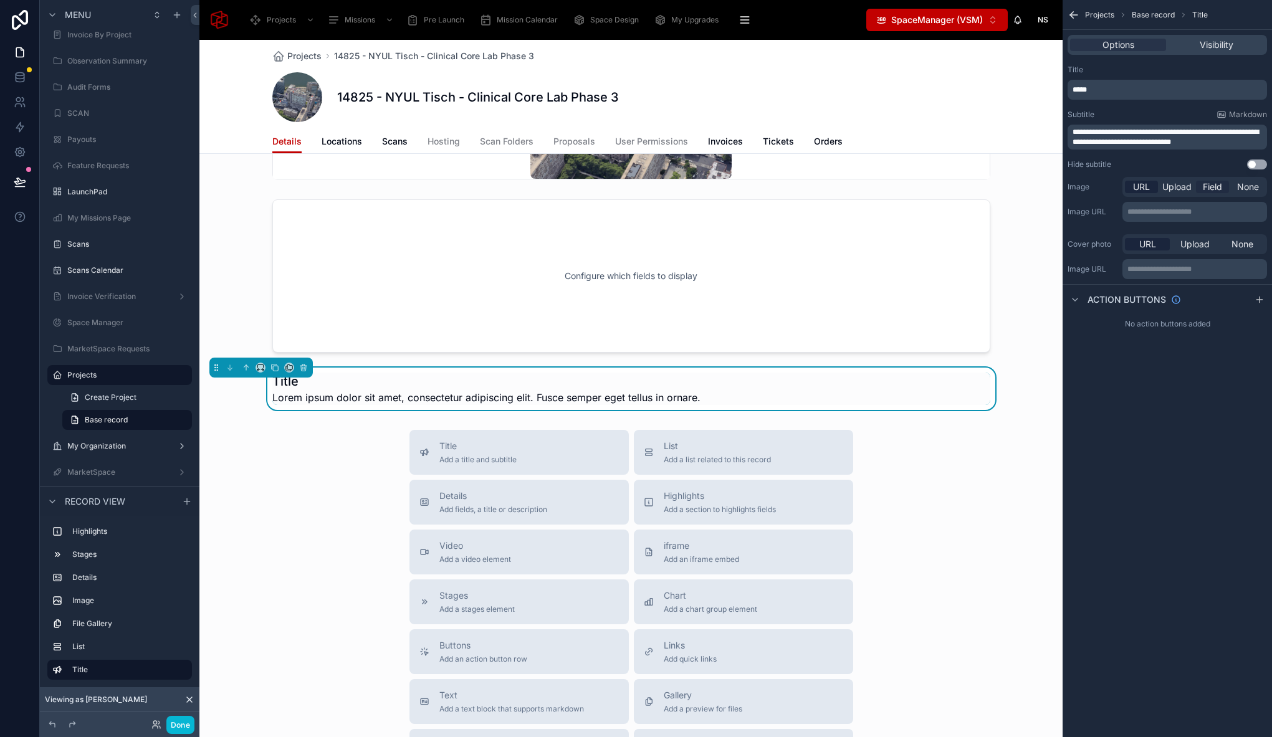
click at [1205, 188] on span "Field" at bounding box center [1212, 187] width 19 height 12
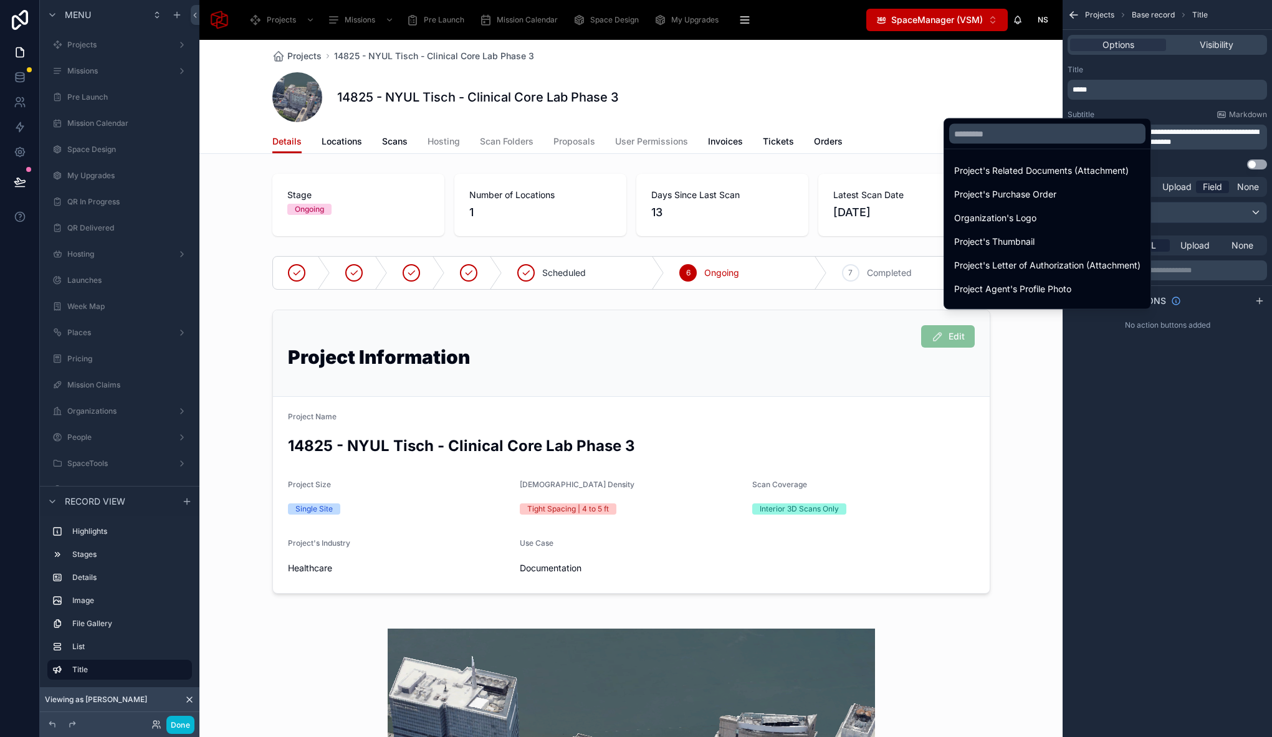
scroll to position [1110, 0]
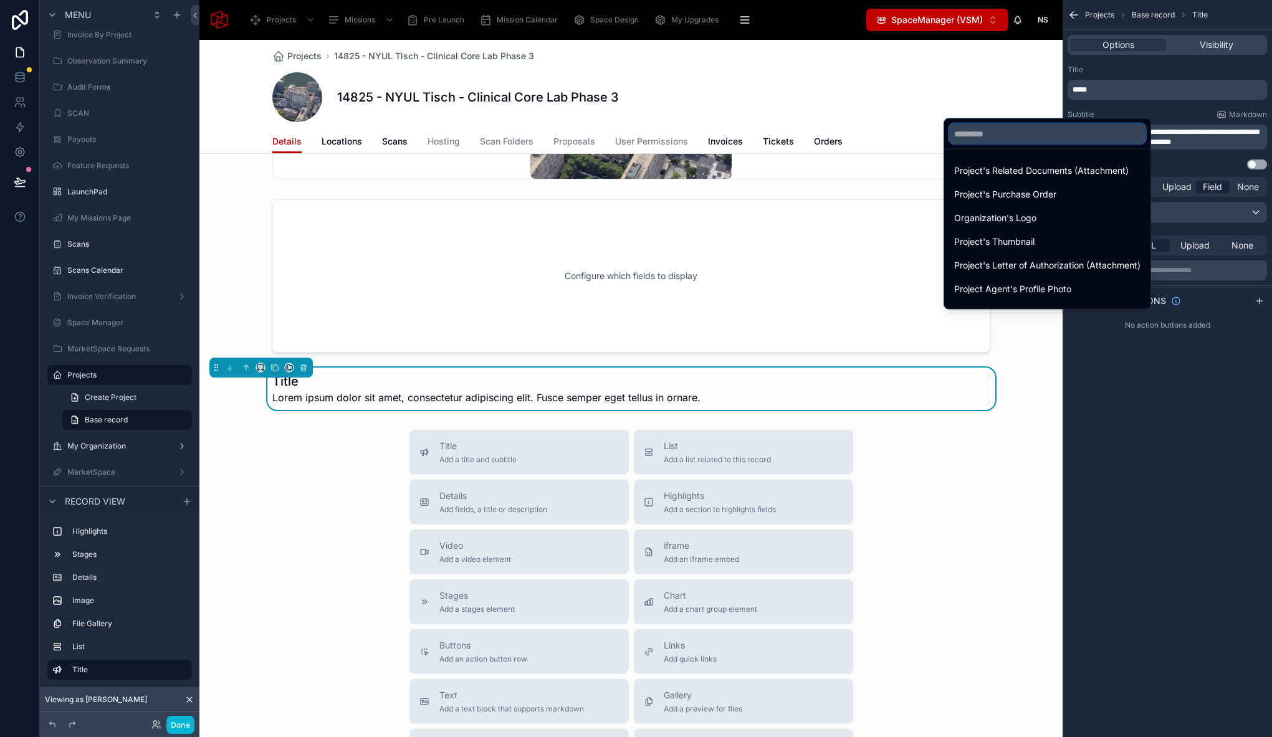
click at [970, 139] on input "text" at bounding box center [1047, 134] width 196 height 20
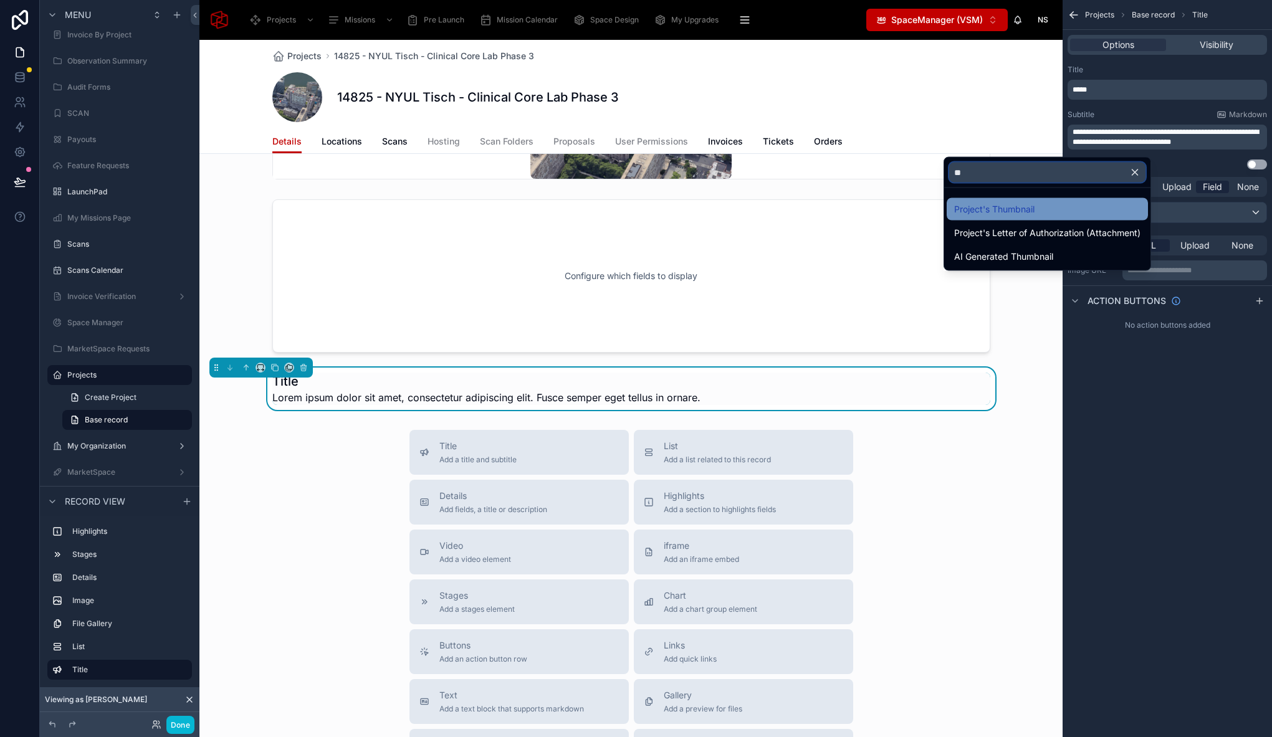
type input "**"
click at [1009, 204] on span "Project's Thumbnail" at bounding box center [994, 209] width 80 height 15
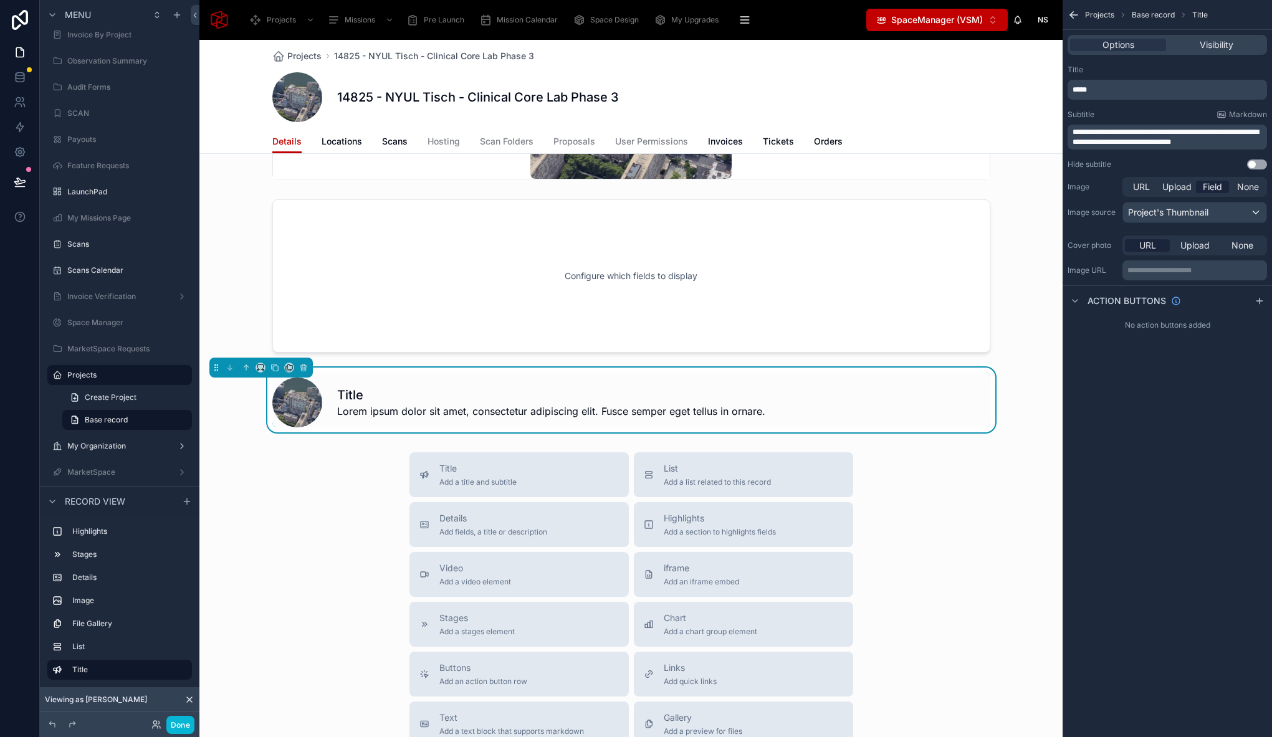
click at [1143, 267] on p "**********" at bounding box center [1195, 270] width 137 height 10
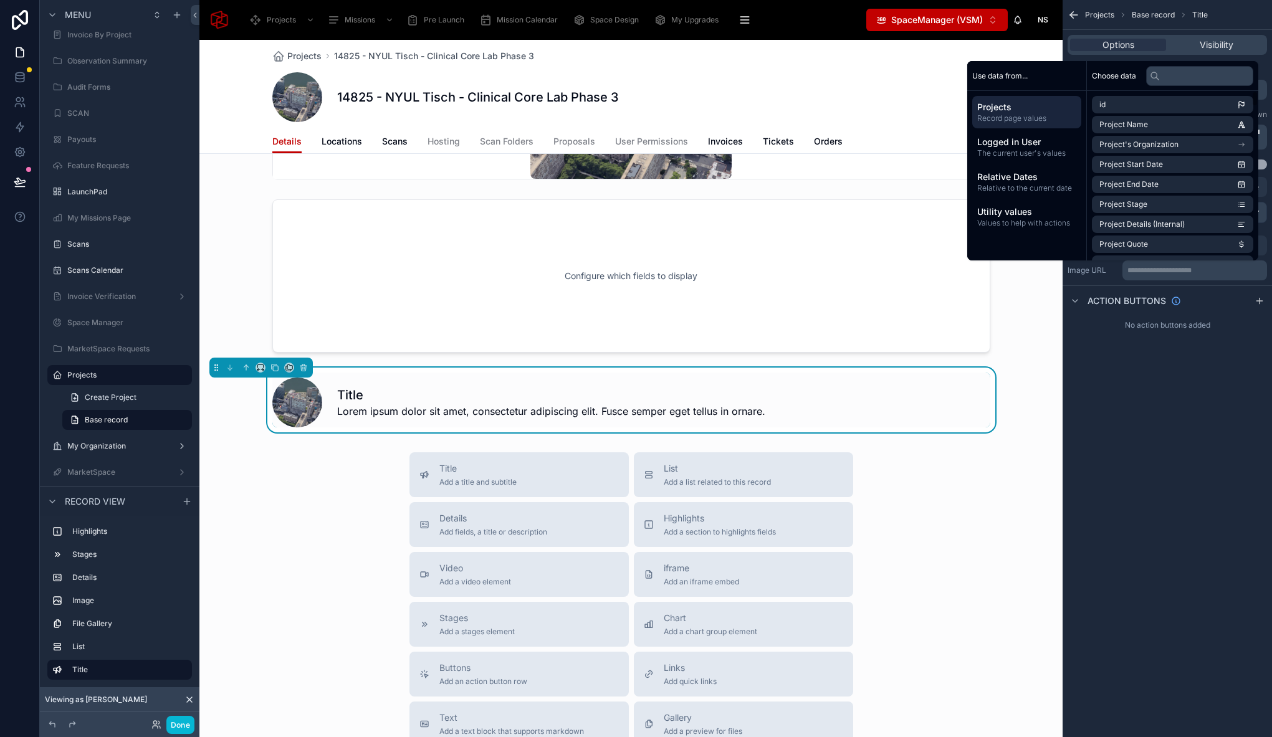
click at [1205, 337] on div "**********" at bounding box center [1166, 177] width 209 height 355
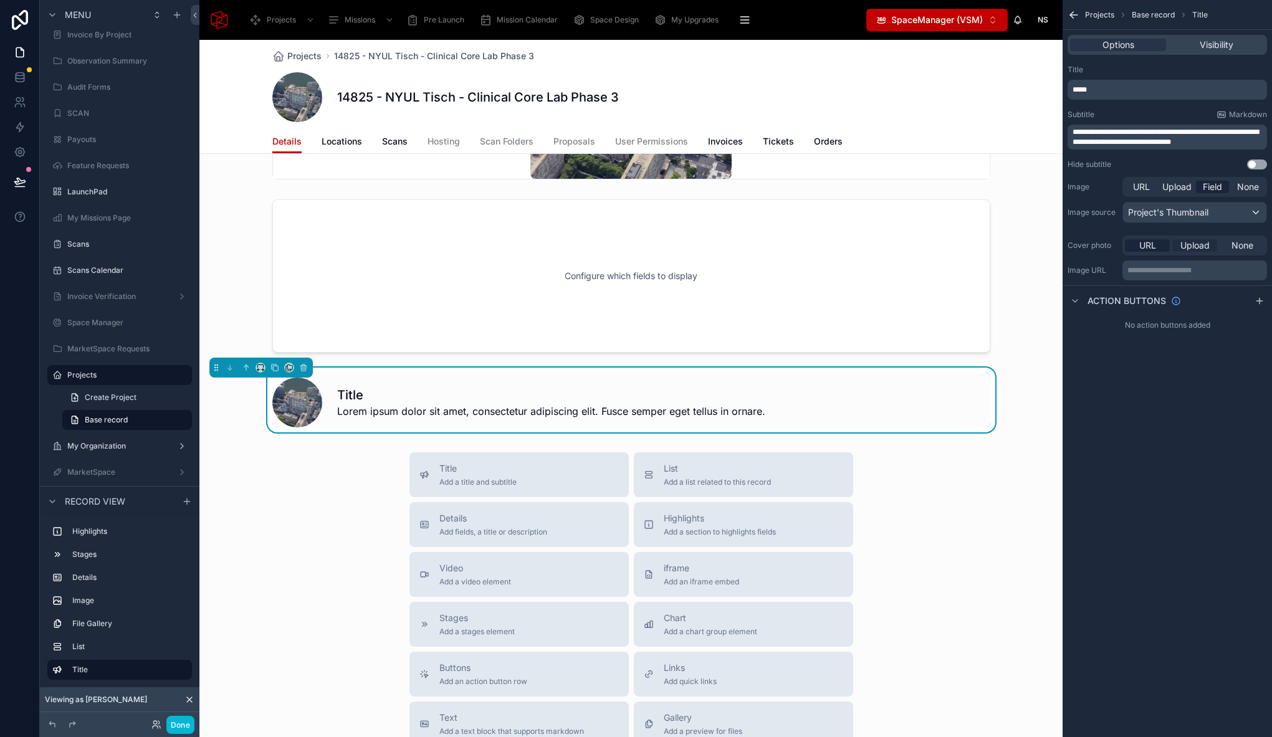
click at [1196, 246] on span "Upload" at bounding box center [1194, 245] width 29 height 12
click at [1155, 248] on span "URL" at bounding box center [1147, 245] width 17 height 12
click at [1201, 246] on span "Upload" at bounding box center [1194, 245] width 29 height 12
click at [1248, 245] on span "None" at bounding box center [1242, 245] width 22 height 12
click at [1186, 240] on span "Upload" at bounding box center [1194, 245] width 29 height 12
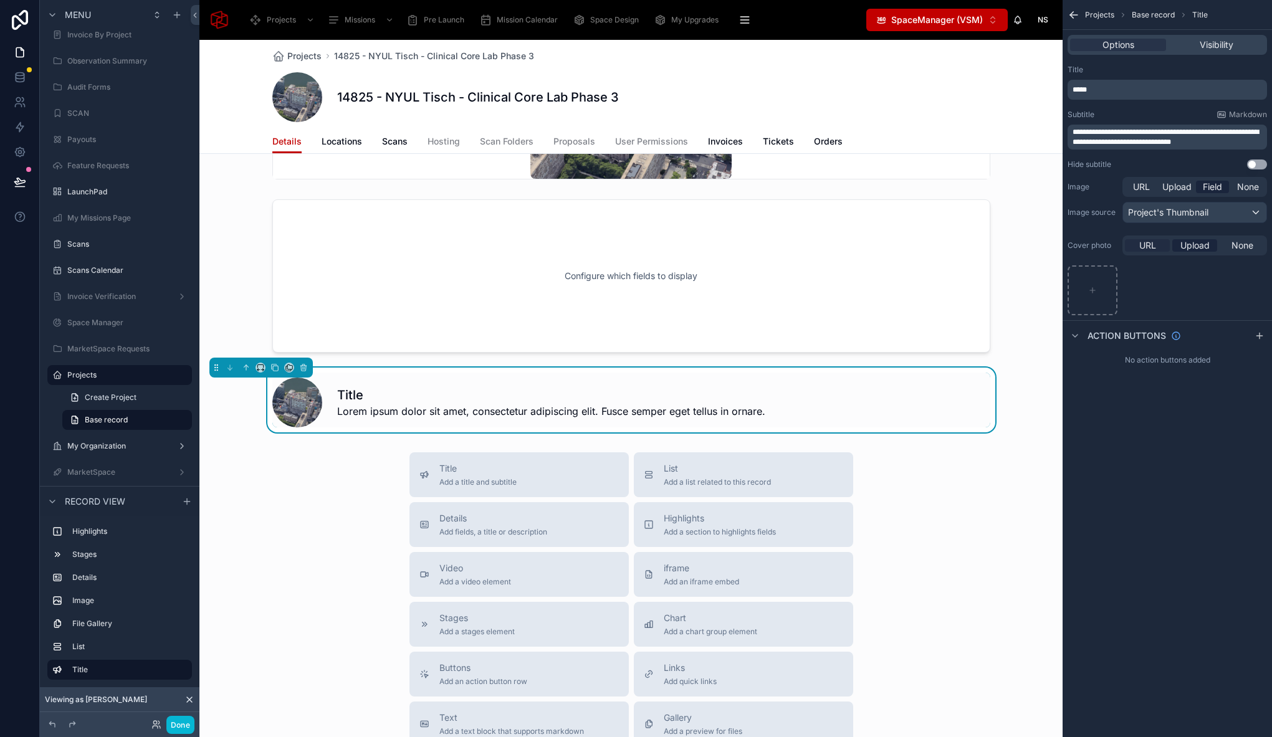
click at [1155, 244] on span "URL" at bounding box center [1147, 245] width 17 height 12
click at [1189, 247] on span "Upload" at bounding box center [1194, 245] width 29 height 12
click at [1139, 244] on span "URL" at bounding box center [1147, 245] width 17 height 12
click at [1150, 272] on p "**********" at bounding box center [1195, 270] width 137 height 10
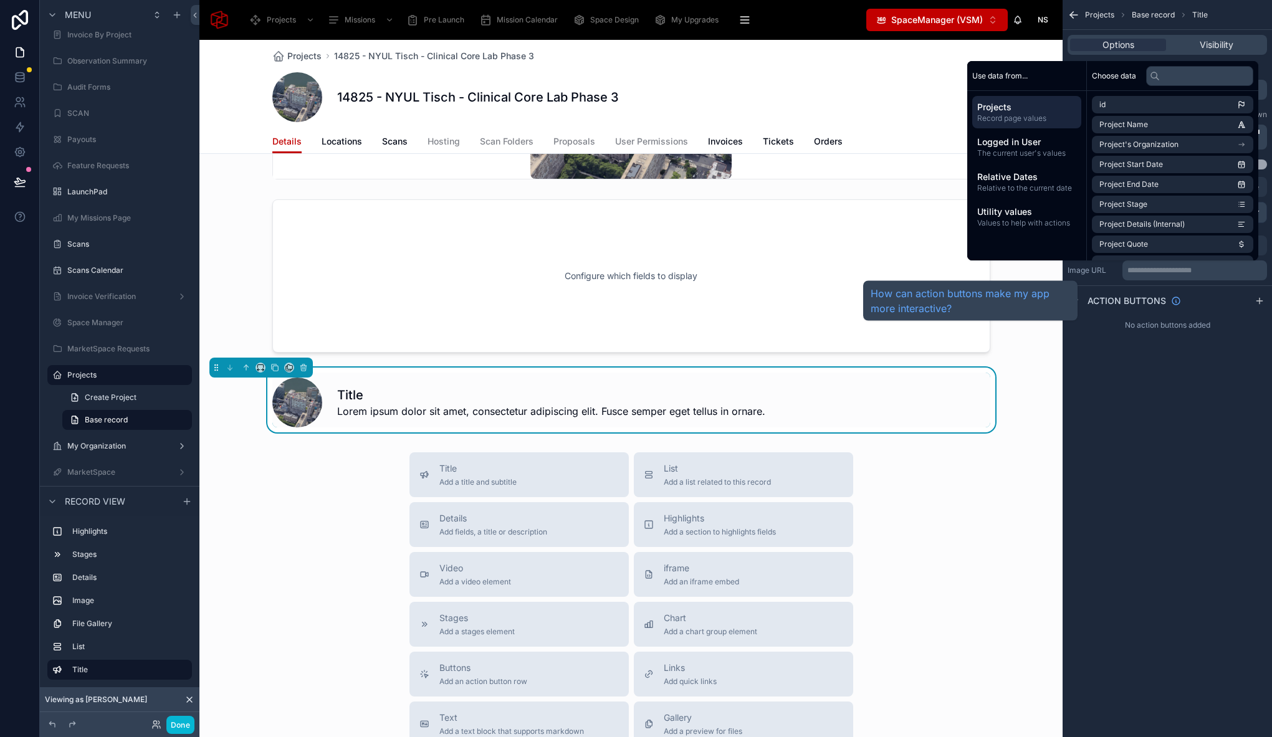
click at [1132, 404] on div "**********" at bounding box center [1166, 368] width 209 height 737
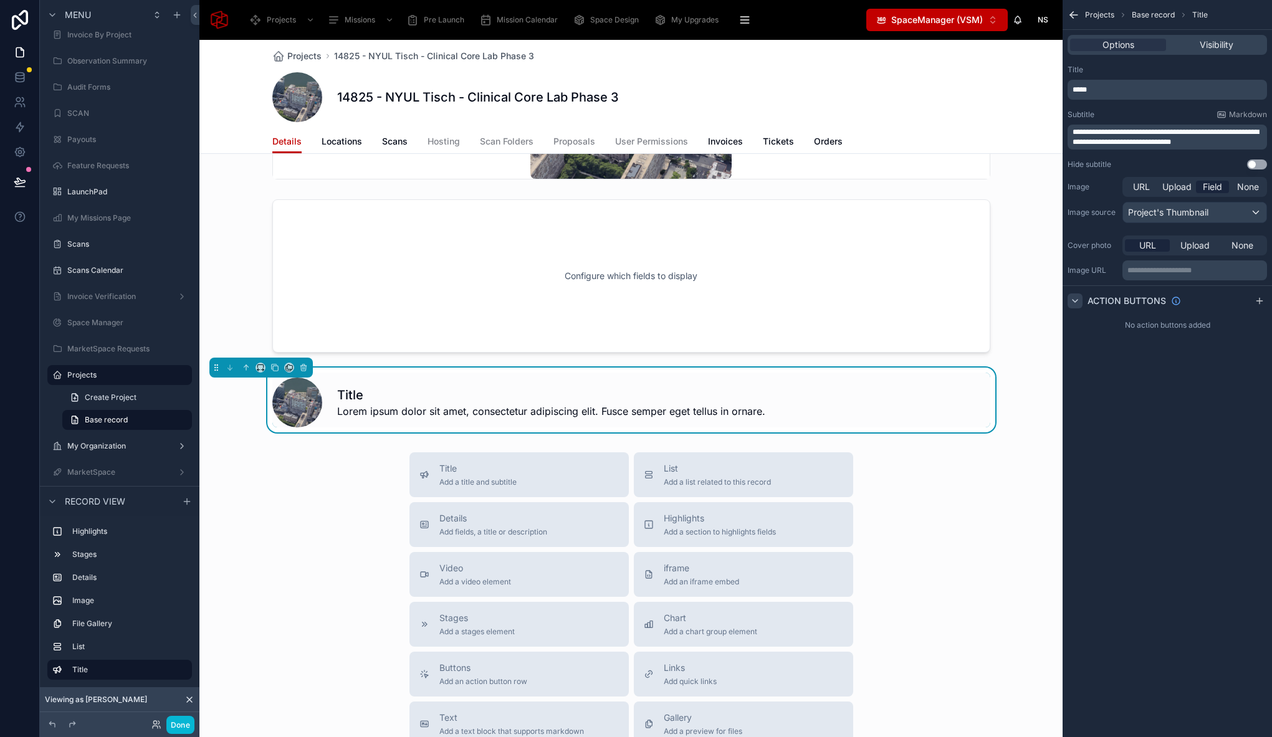
click at [1073, 300] on icon "scrollable content" at bounding box center [1075, 301] width 10 height 10
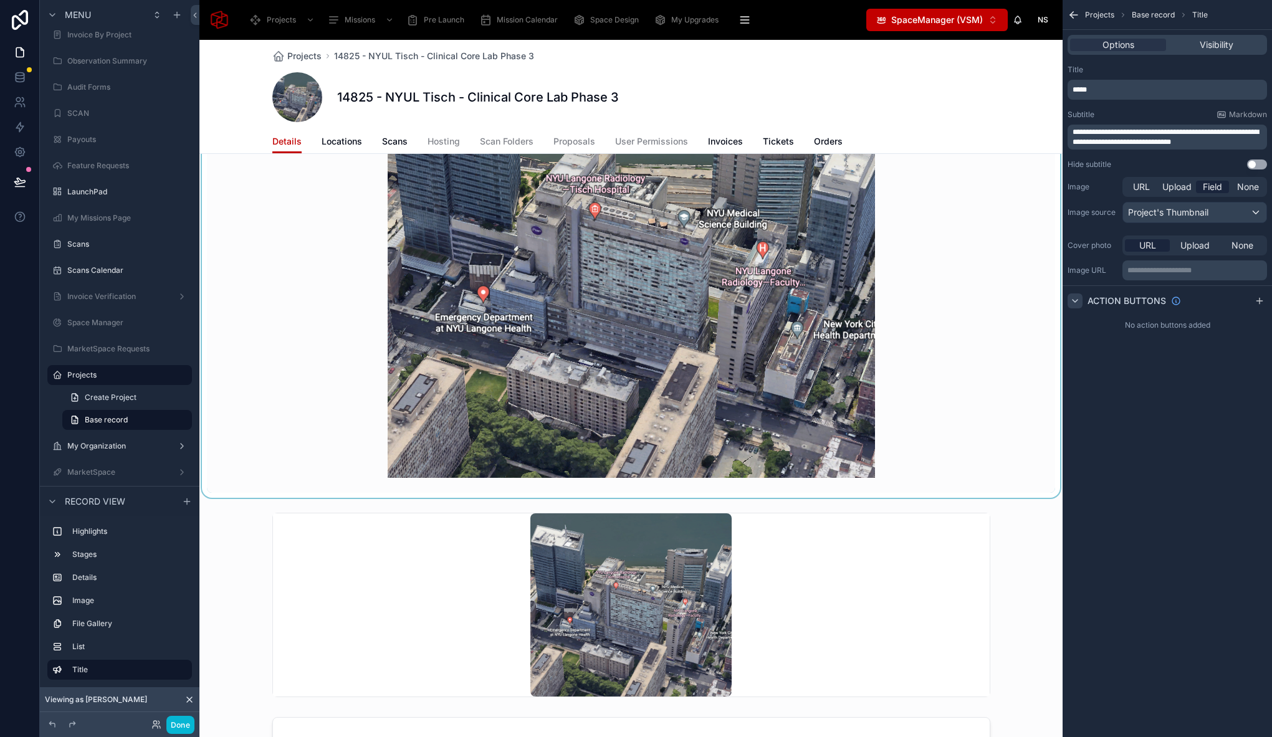
scroll to position [482, 0]
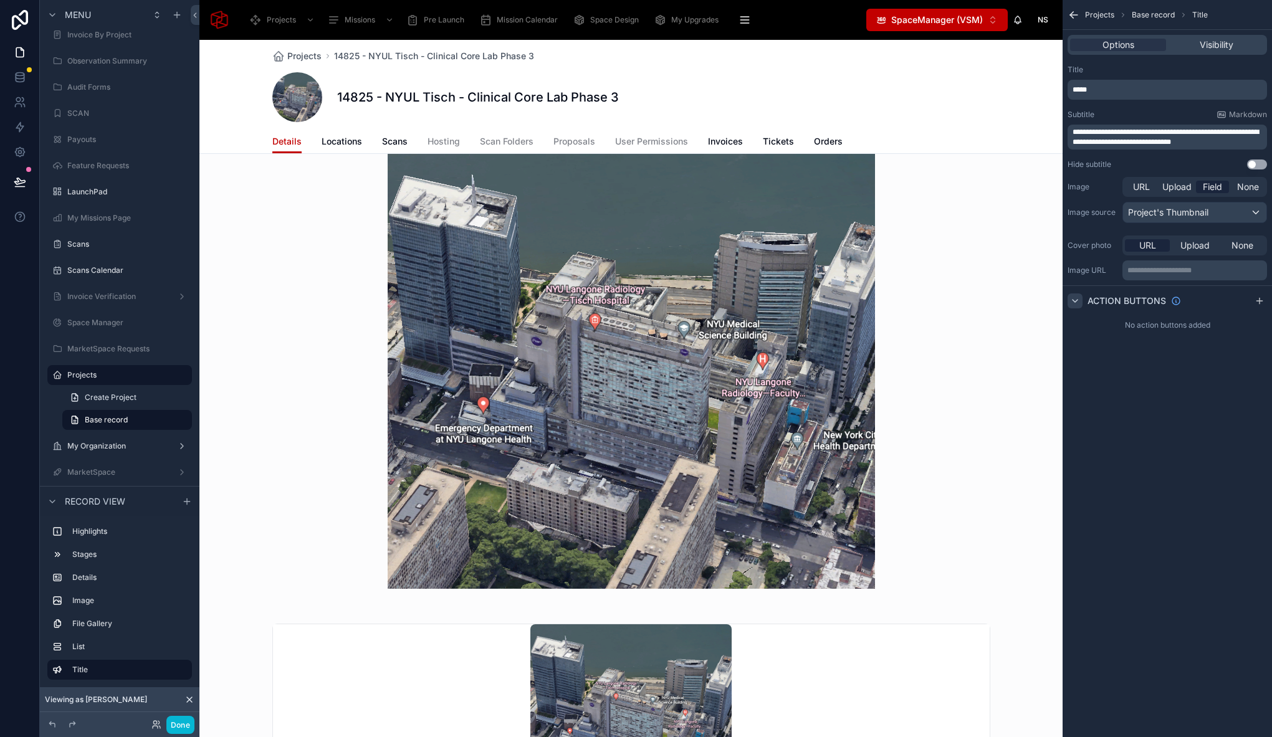
click at [971, 83] on div "14825 - NYUL Tisch - Clinical Core Lab Phase 3" at bounding box center [631, 97] width 718 height 50
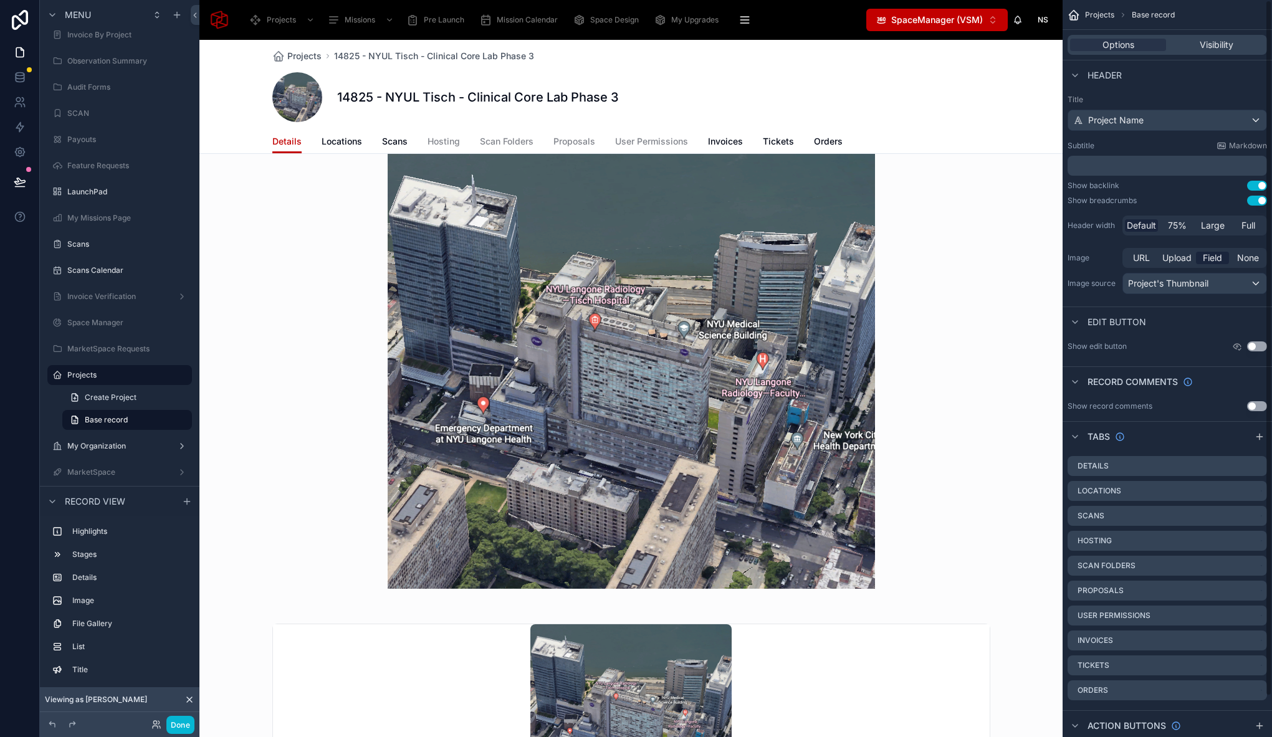
click at [1020, 88] on div "Projects 14825 - NYUL Tisch - Clinical Core Lab Phase 3 14825 - NYUL Tisch - Cl…" at bounding box center [630, 97] width 863 height 114
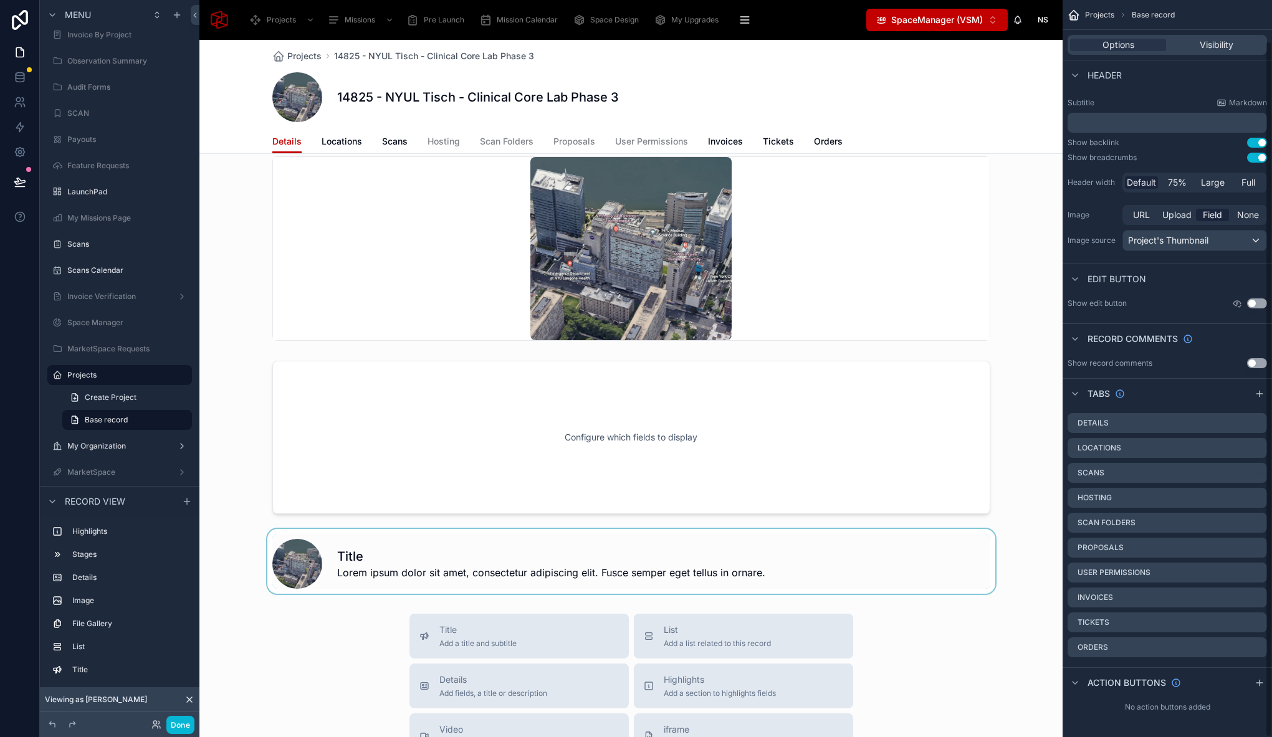
scroll to position [1179, 0]
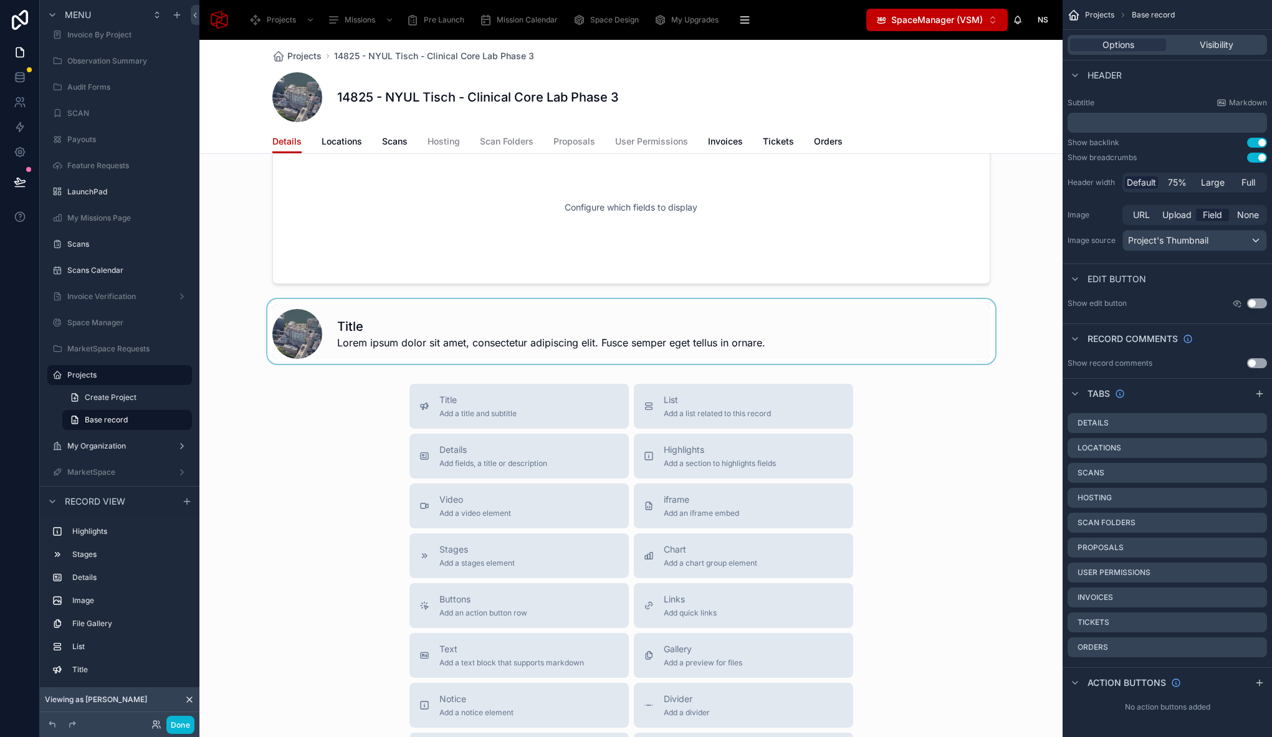
click at [444, 324] on div at bounding box center [630, 331] width 863 height 65
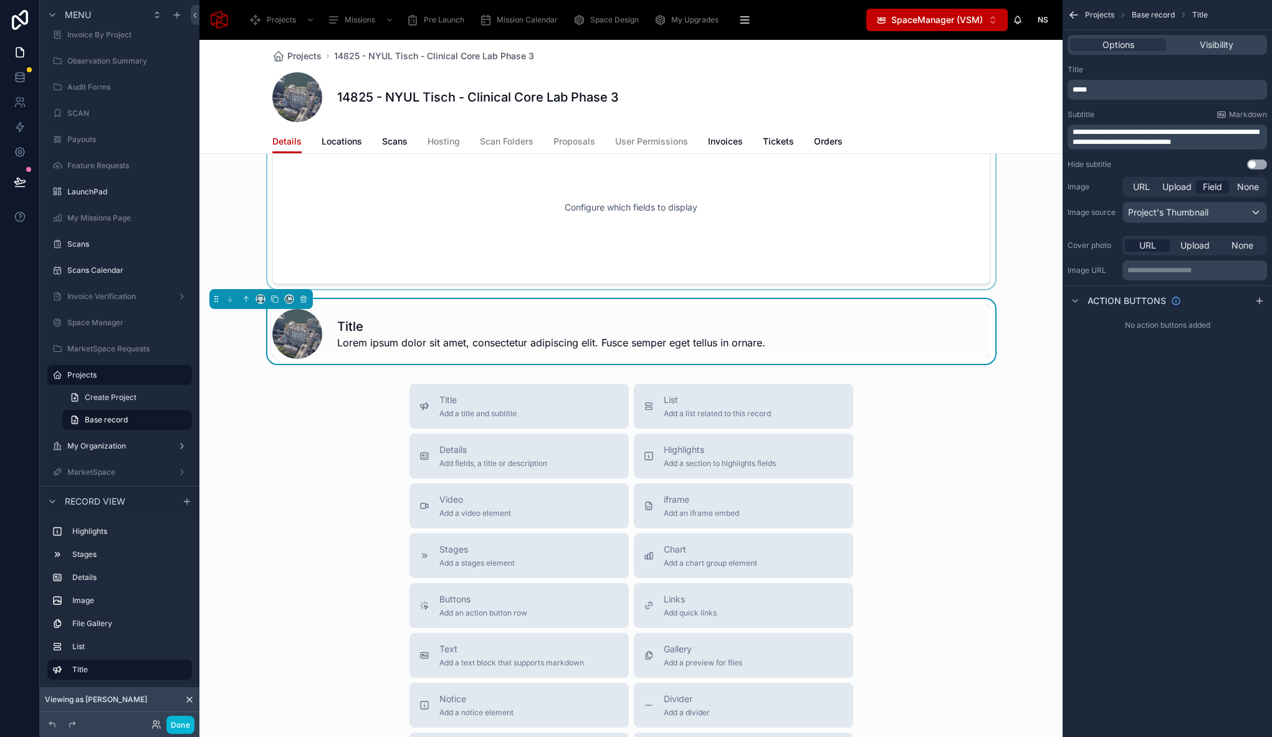
scroll to position [0, 0]
click at [1157, 269] on p "**********" at bounding box center [1195, 270] width 137 height 10
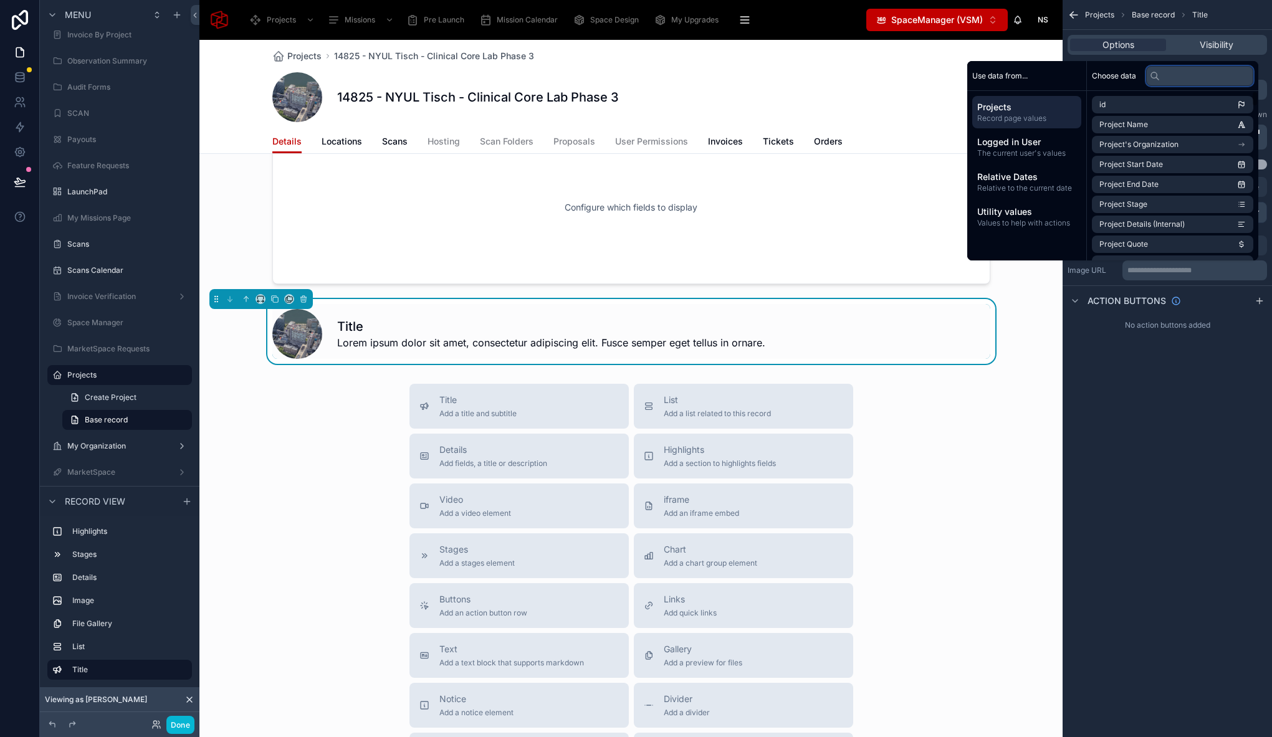
click at [1178, 74] on input "text" at bounding box center [1199, 76] width 107 height 20
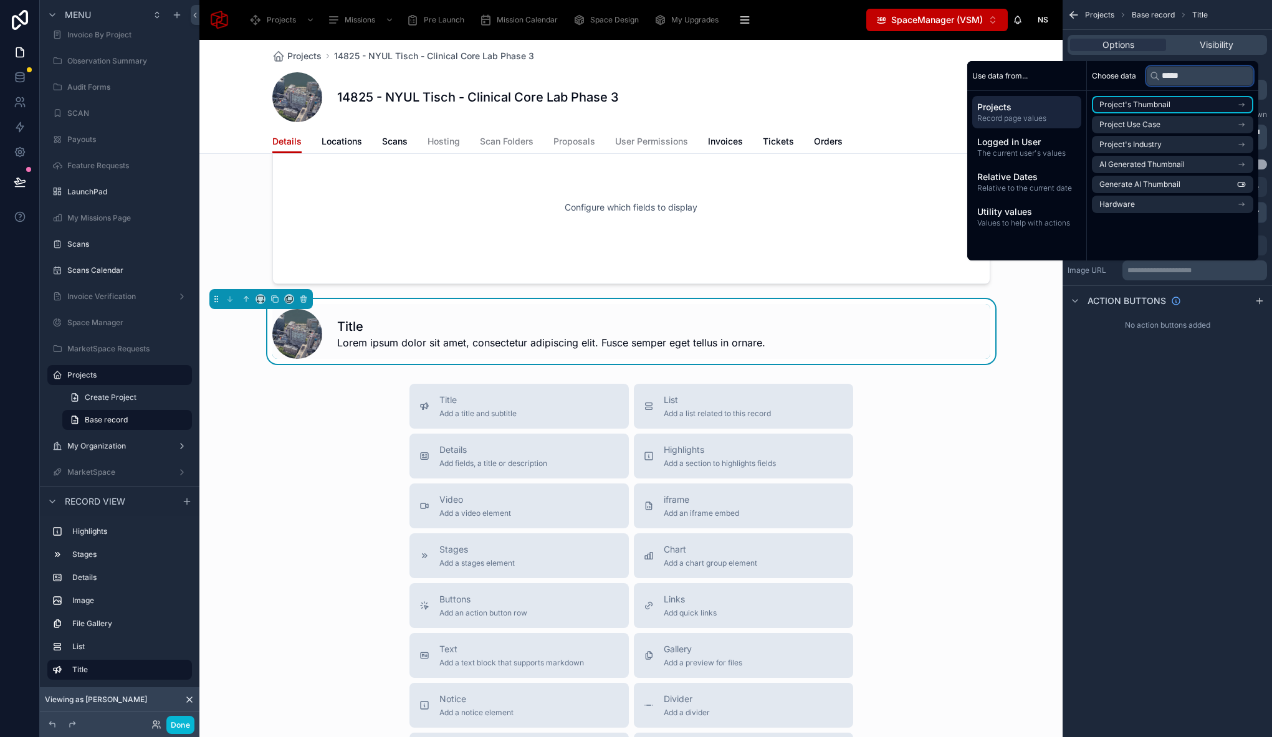
type input "*****"
click at [1188, 102] on li "Project's Thumbnail" at bounding box center [1172, 104] width 161 height 17
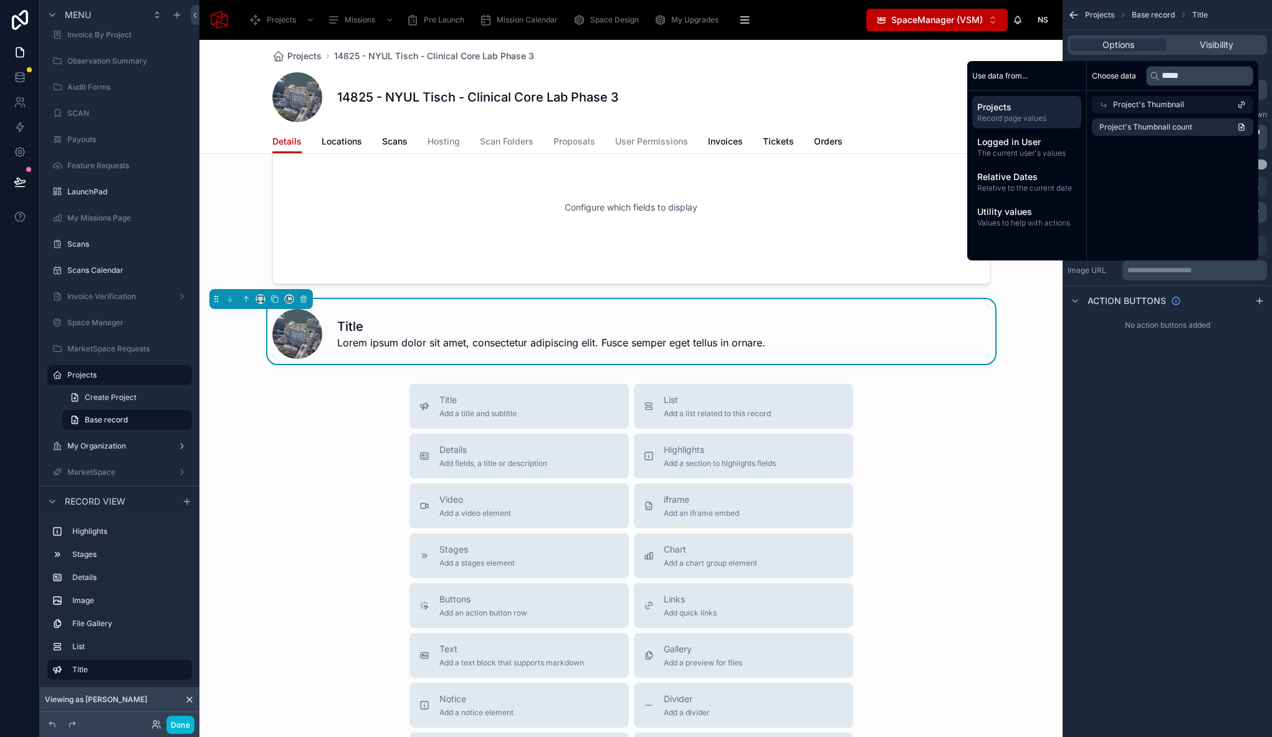
click at [1209, 102] on div "Project's Thumbnail" at bounding box center [1172, 104] width 161 height 17
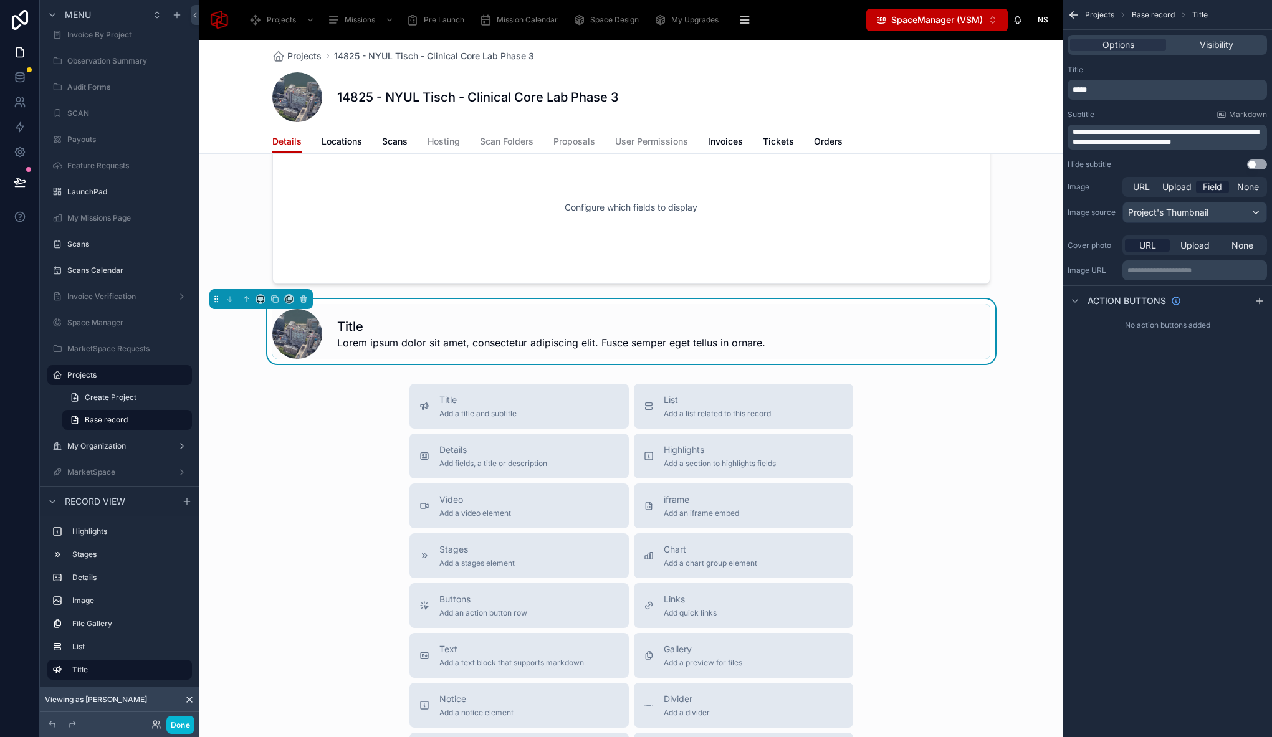
click at [1189, 382] on div "**********" at bounding box center [1166, 368] width 209 height 737
click at [1143, 274] on p "**********" at bounding box center [1195, 270] width 137 height 10
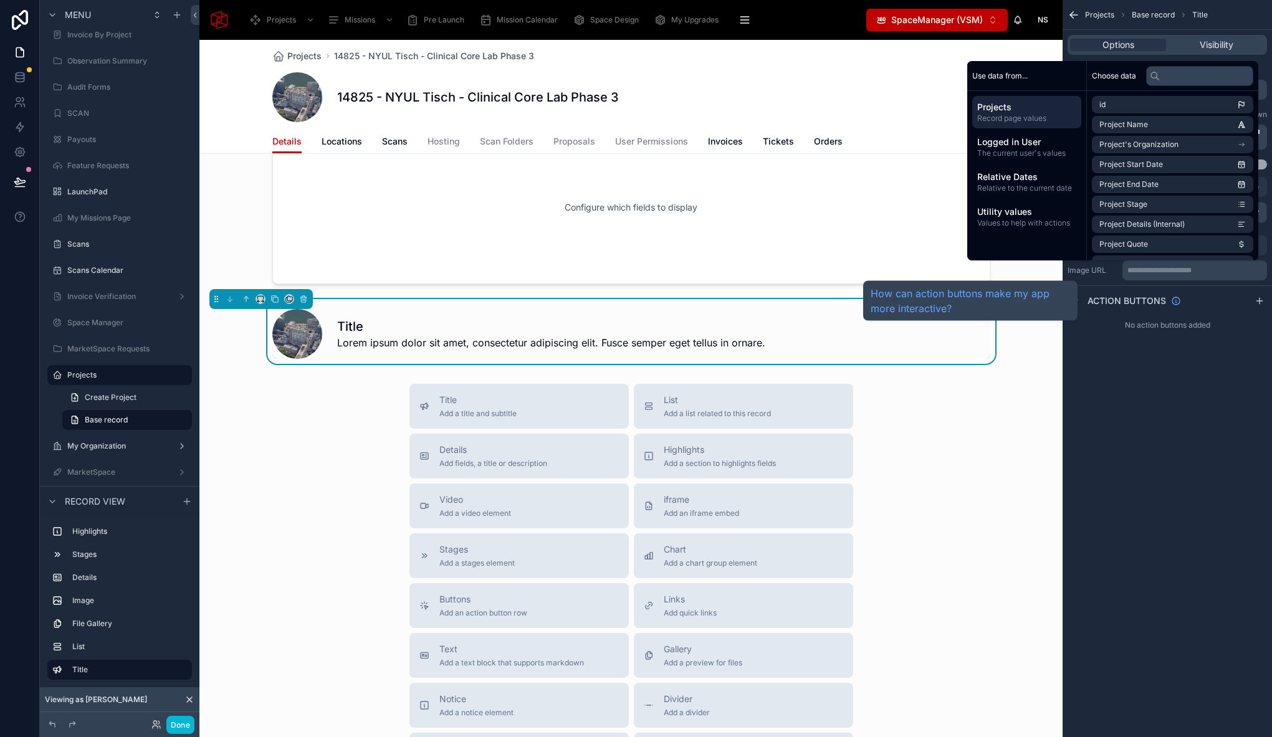
click at [1170, 443] on div "**********" at bounding box center [1166, 368] width 209 height 737
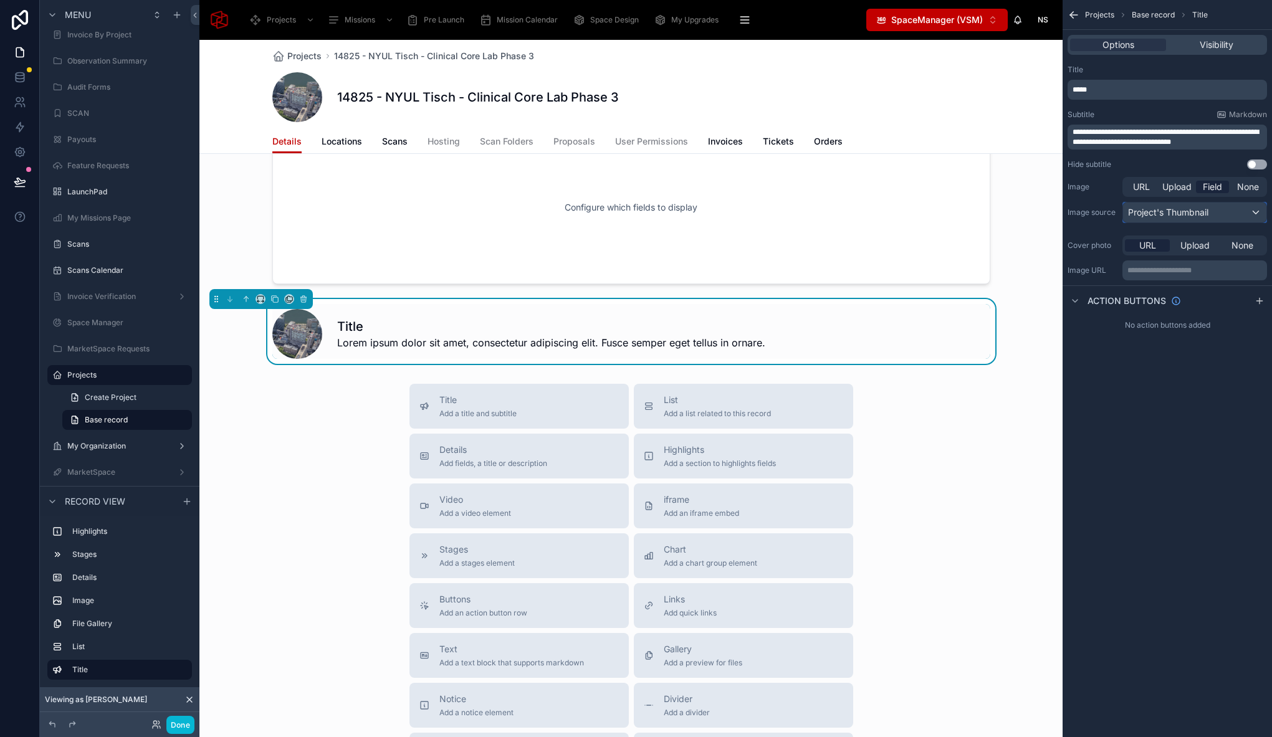
click at [1198, 206] on div "Project's Thumbnail" at bounding box center [1194, 213] width 143 height 20
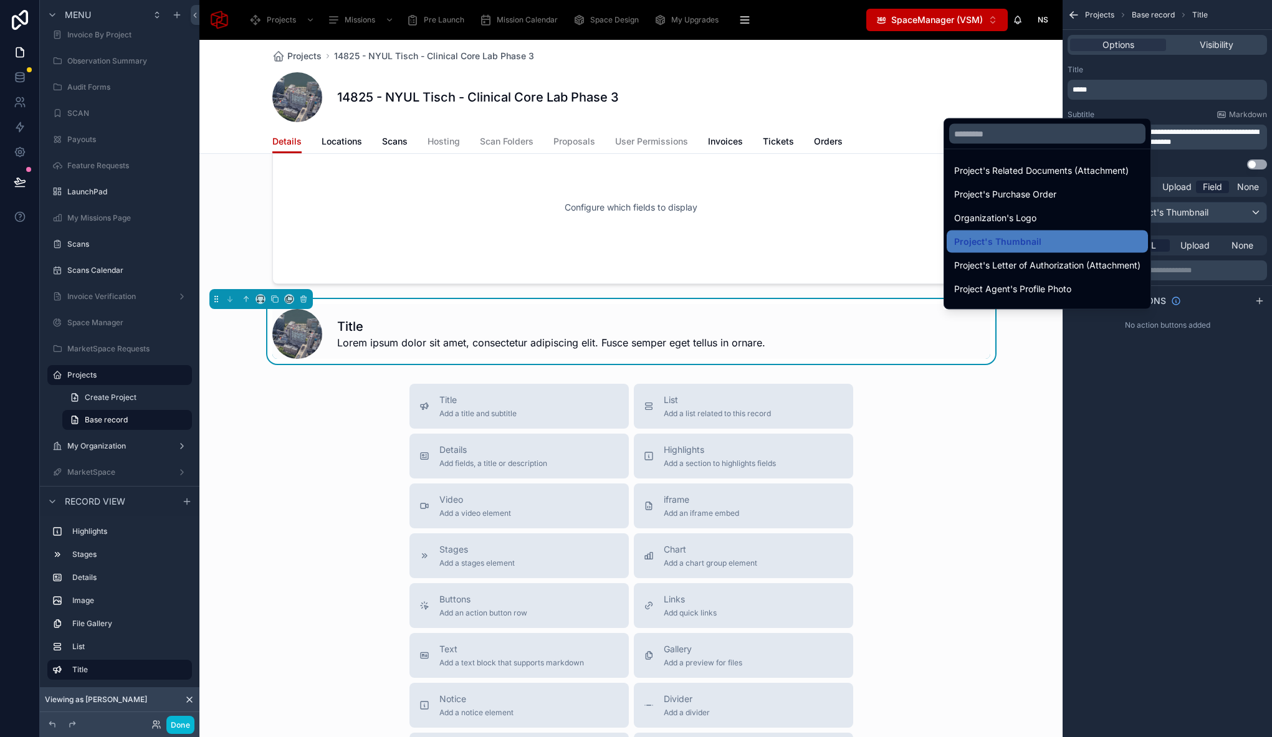
click at [1195, 212] on div "scrollable content" at bounding box center [636, 368] width 1272 height 737
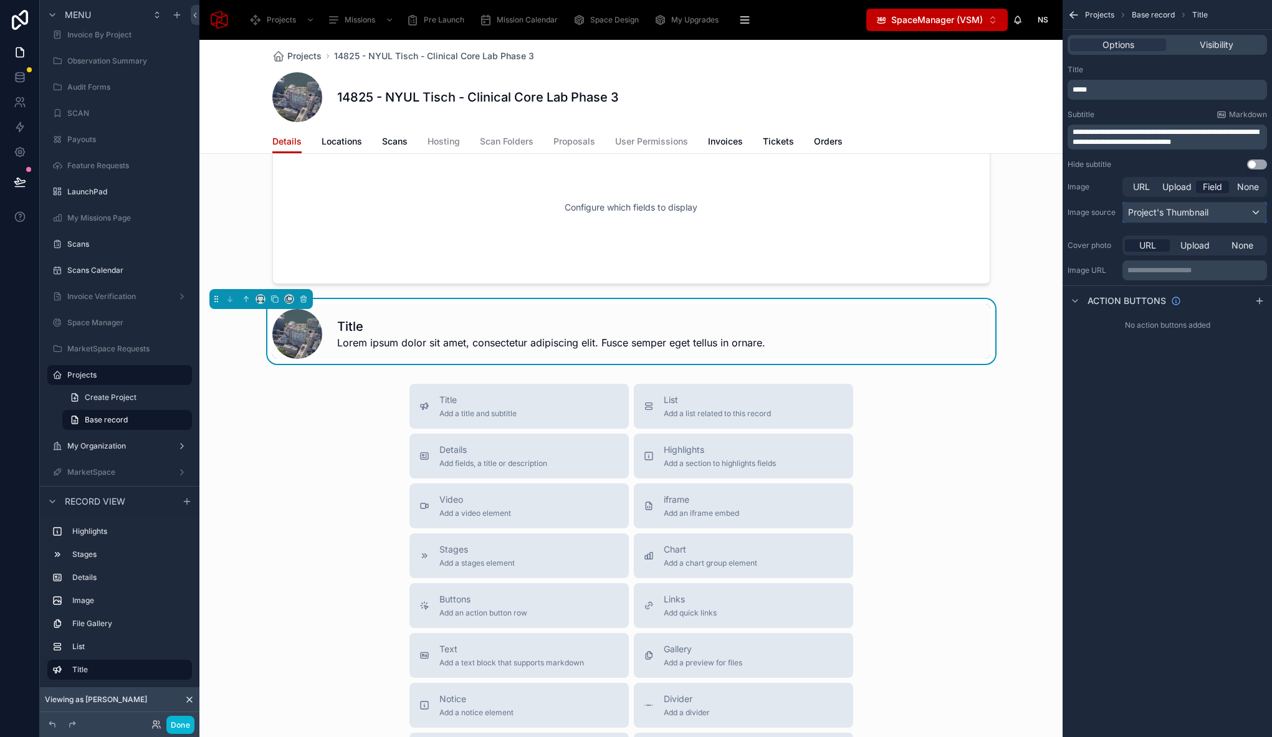
click at [1195, 212] on span "Project's Thumbnail" at bounding box center [1168, 212] width 80 height 12
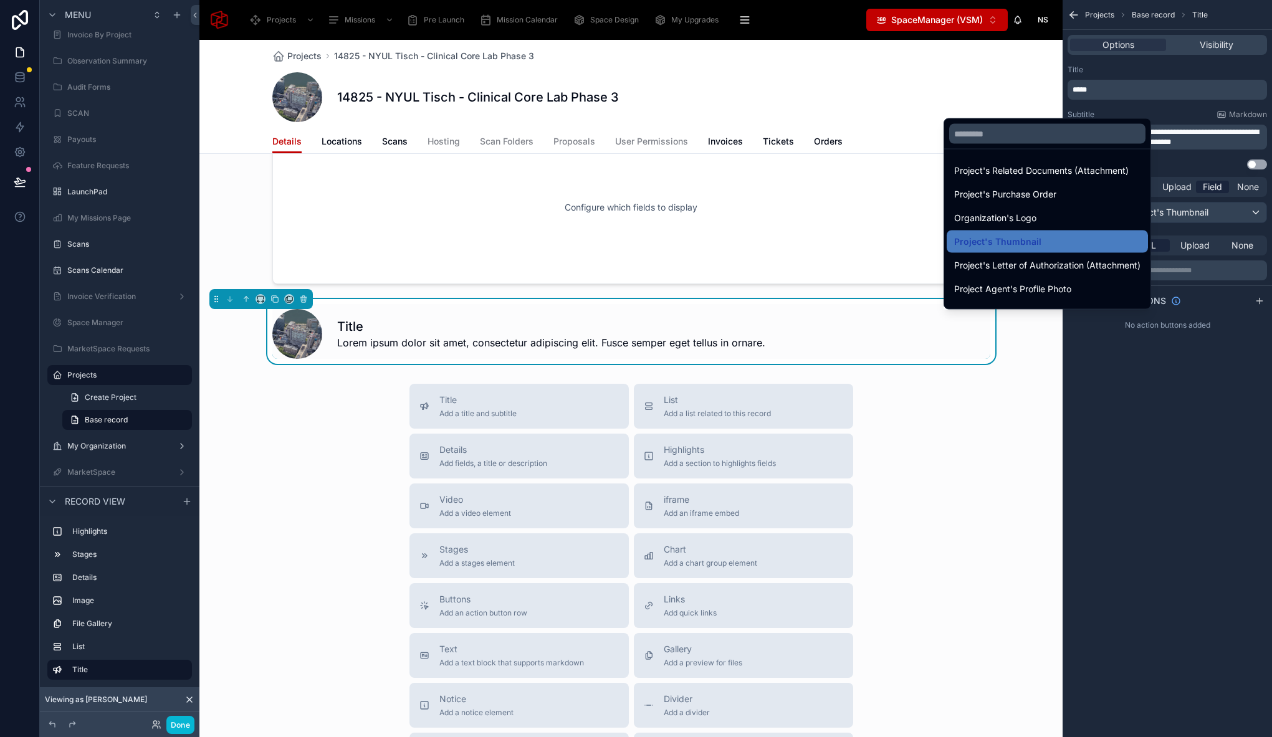
click at [1226, 212] on div "scrollable content" at bounding box center [636, 368] width 1272 height 737
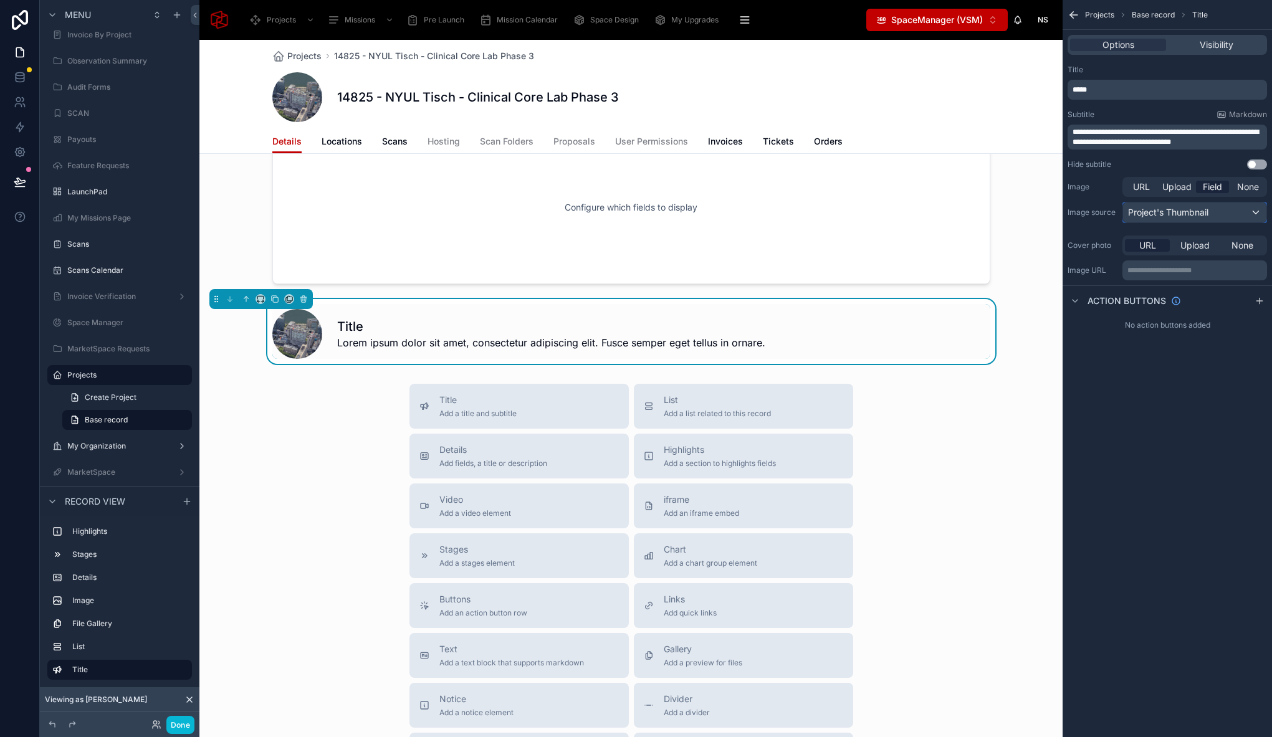
click at [1259, 214] on div "Project's Thumbnail" at bounding box center [1194, 213] width 143 height 20
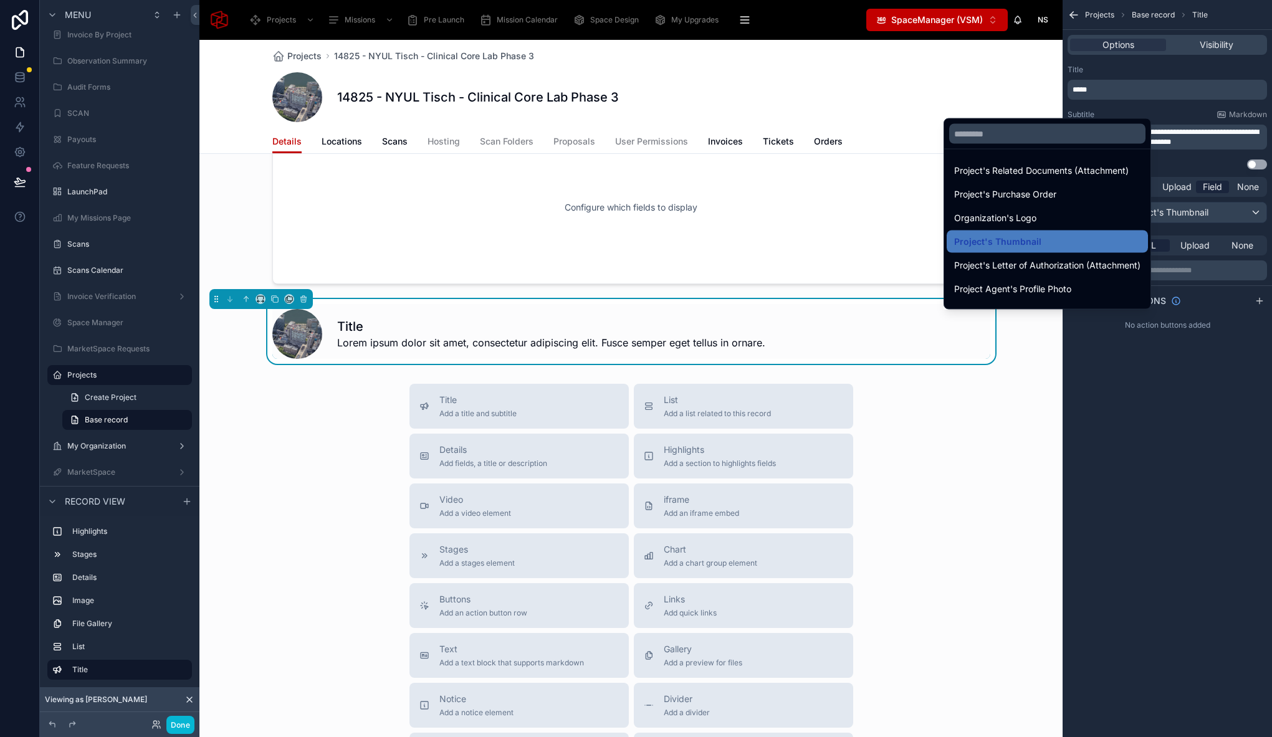
click at [1257, 212] on div "scrollable content" at bounding box center [636, 368] width 1272 height 737
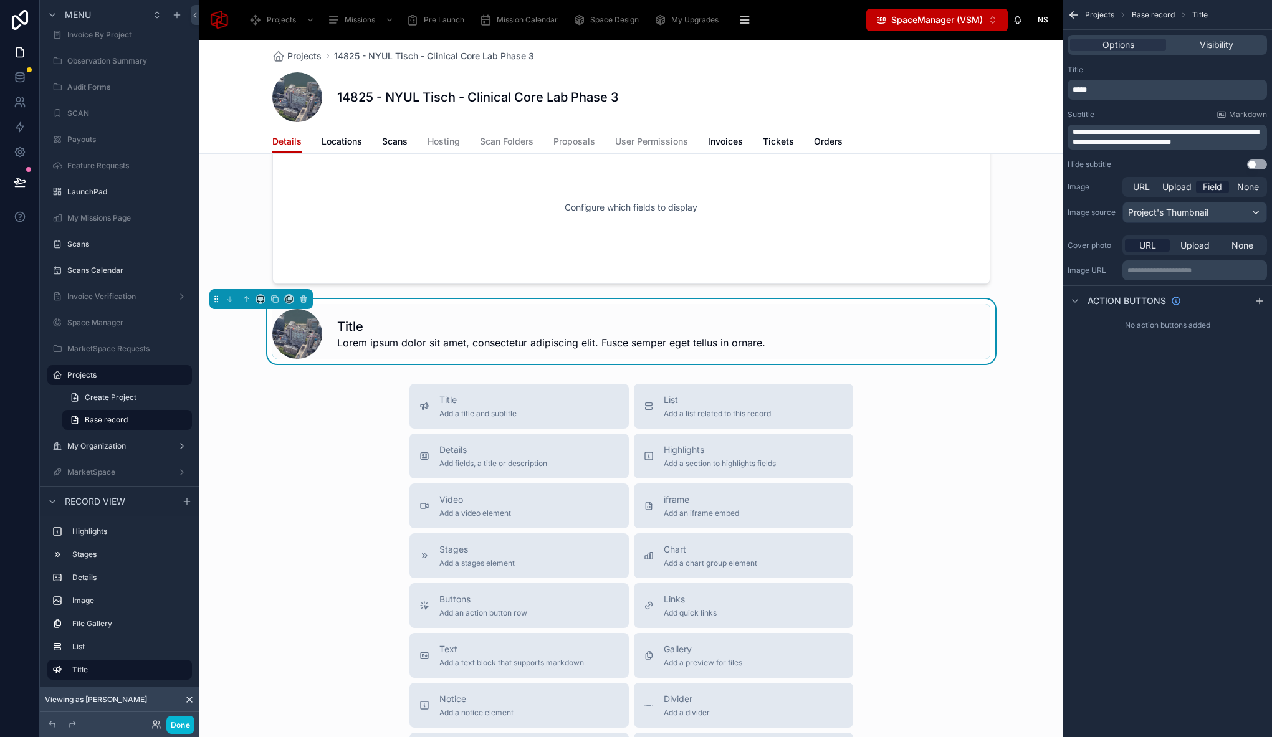
click at [1181, 424] on div "**********" at bounding box center [1166, 368] width 209 height 737
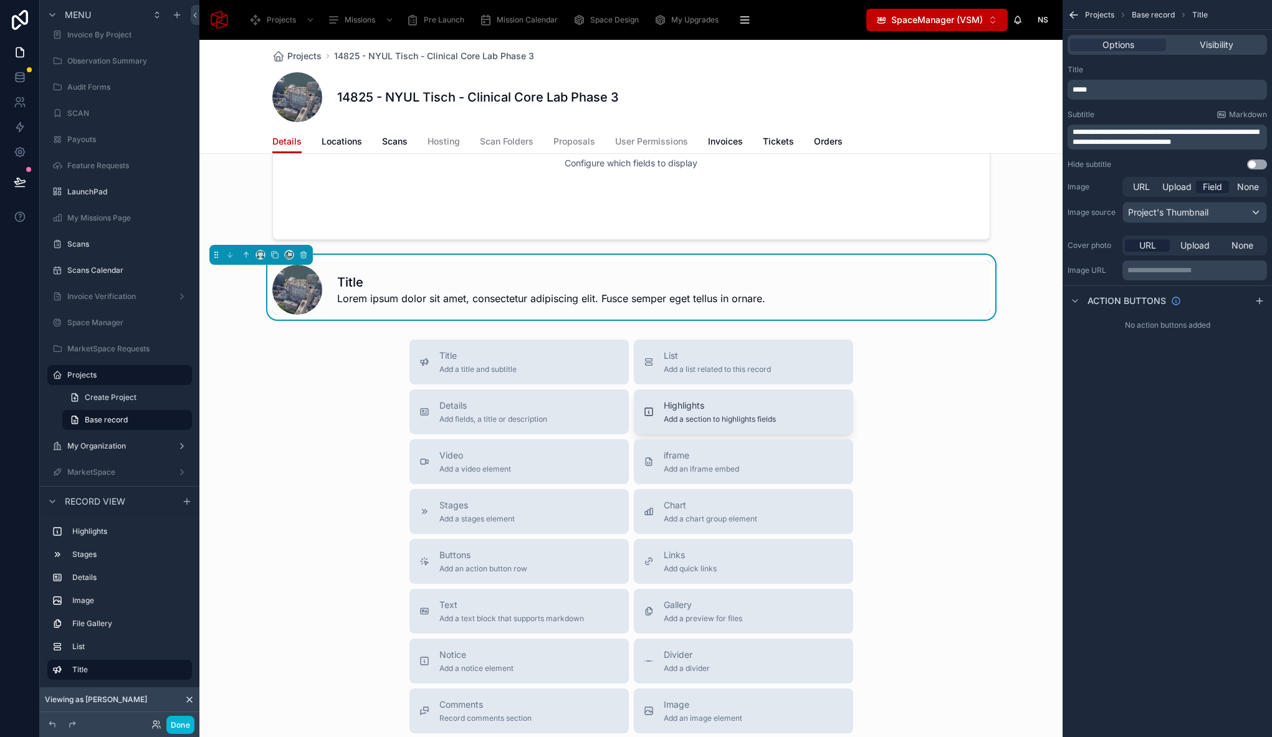
scroll to position [1226, 0]
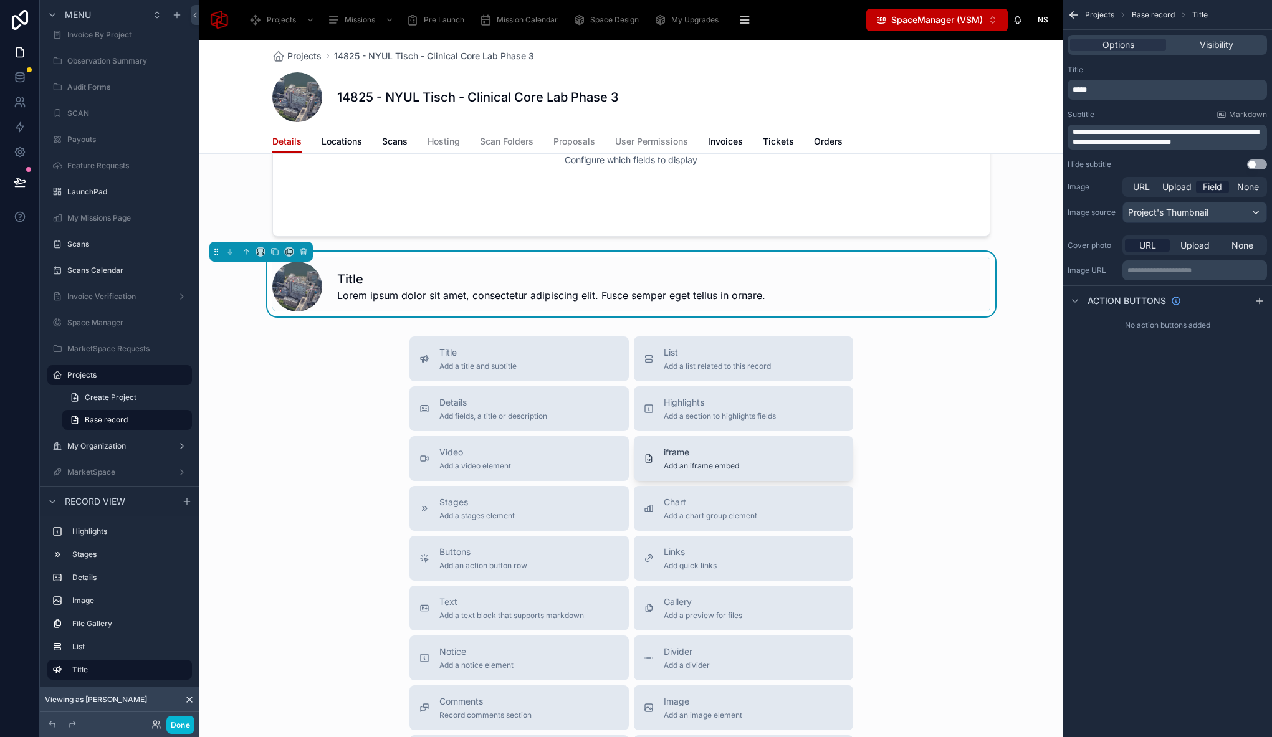
click at [720, 460] on div "iframe Add an iframe embed" at bounding box center [701, 458] width 75 height 25
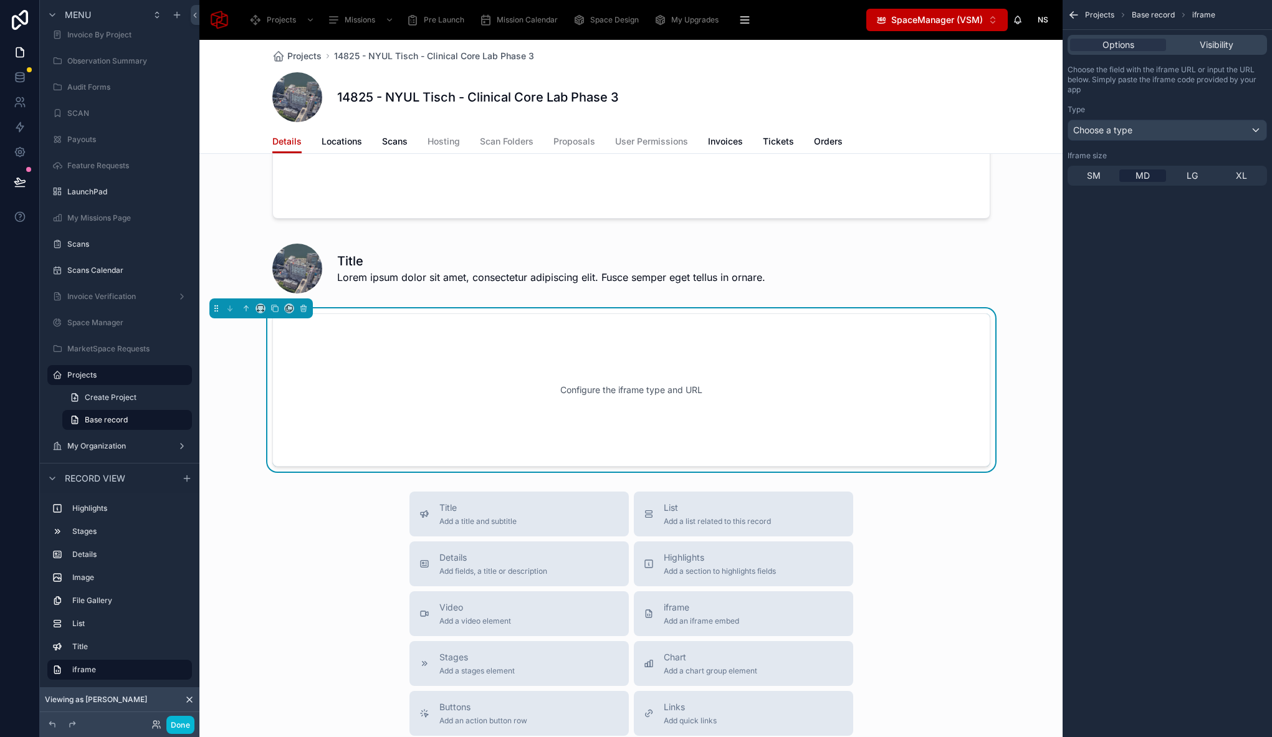
scroll to position [1246, 0]
click at [1132, 129] on span "Choose a type" at bounding box center [1102, 130] width 59 height 11
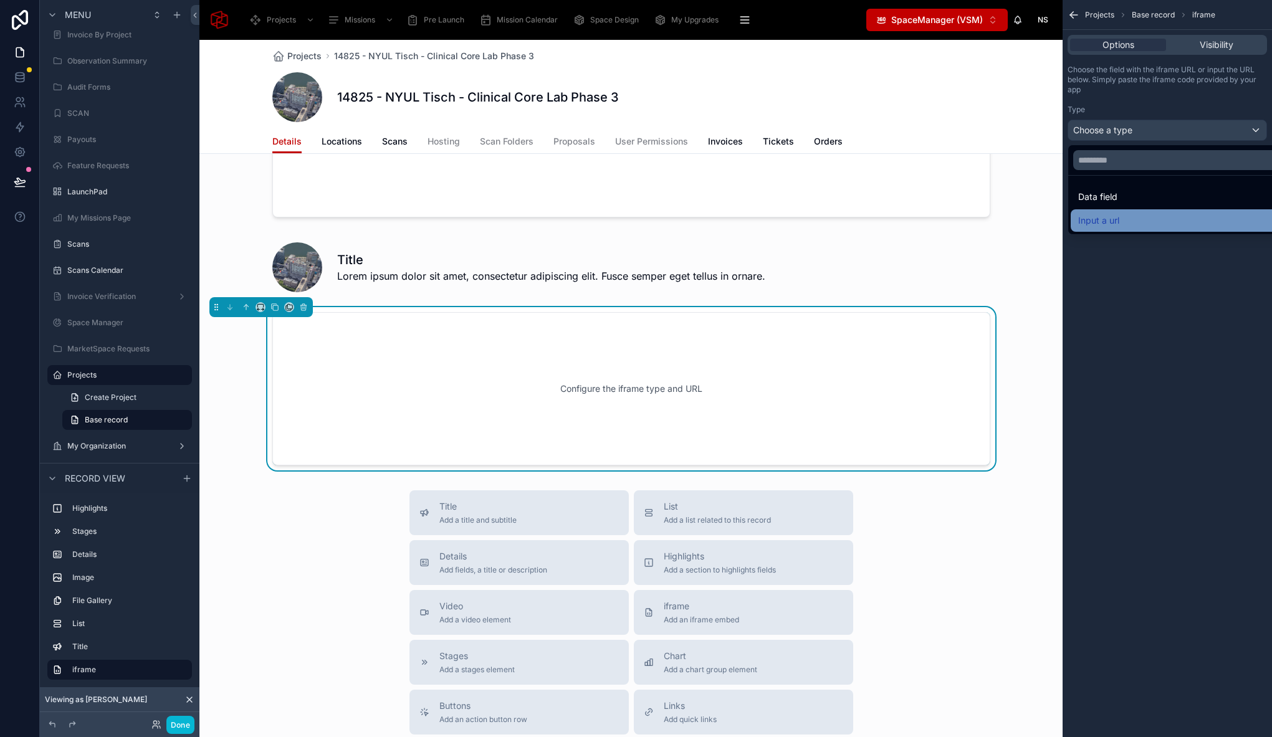
click at [1118, 217] on span "Input a url" at bounding box center [1098, 220] width 41 height 15
click at [1124, 133] on div "Input a url" at bounding box center [1167, 130] width 198 height 20
click at [1108, 269] on div "scrollable content" at bounding box center [636, 368] width 1272 height 737
click at [1103, 173] on p "﻿" at bounding box center [1168, 176] width 192 height 10
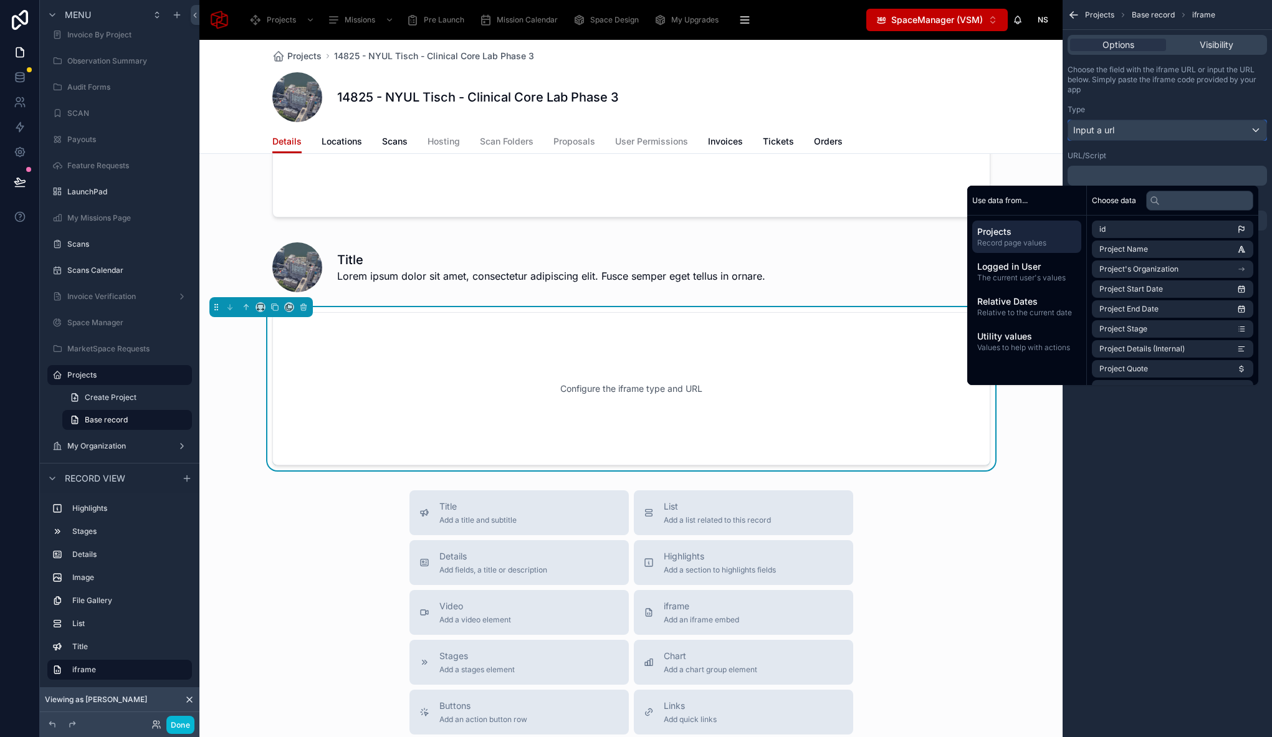
click at [1110, 124] on span "Input a url" at bounding box center [1093, 130] width 41 height 12
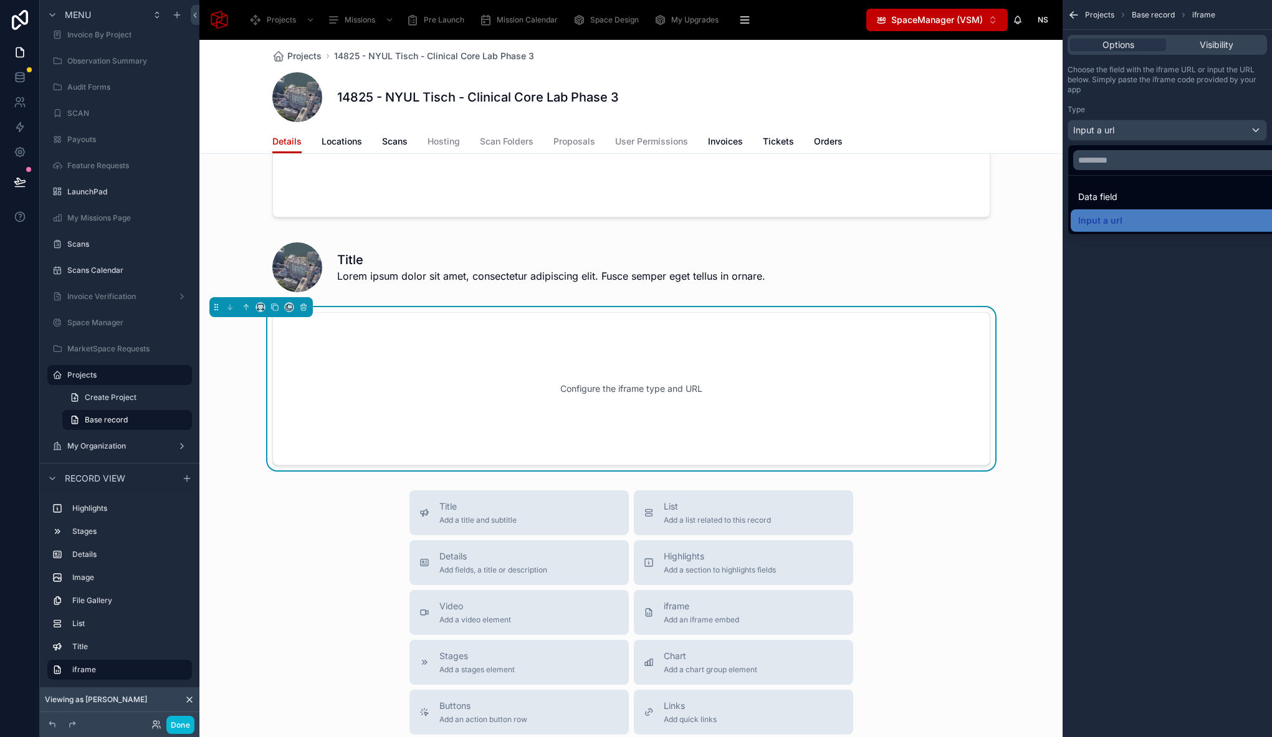
click at [1111, 128] on div "scrollable content" at bounding box center [636, 368] width 1272 height 737
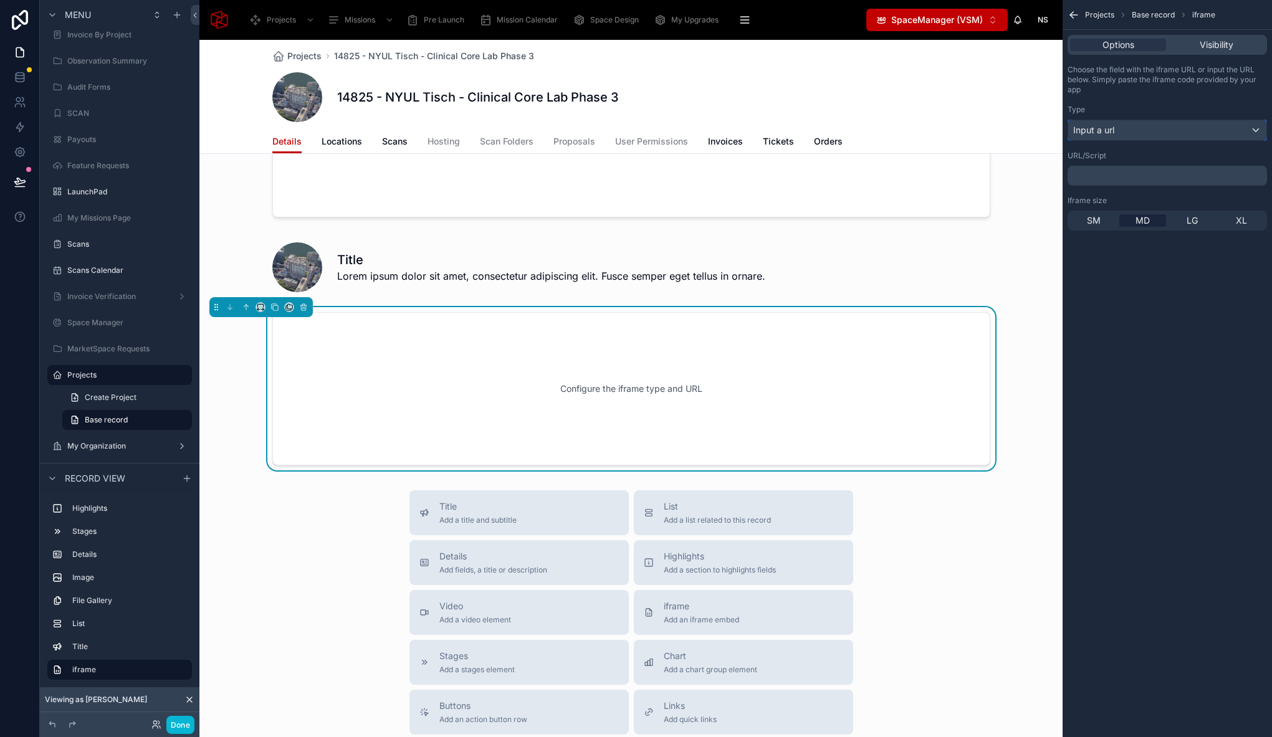
click at [1109, 135] on span "Input a url" at bounding box center [1093, 130] width 41 height 12
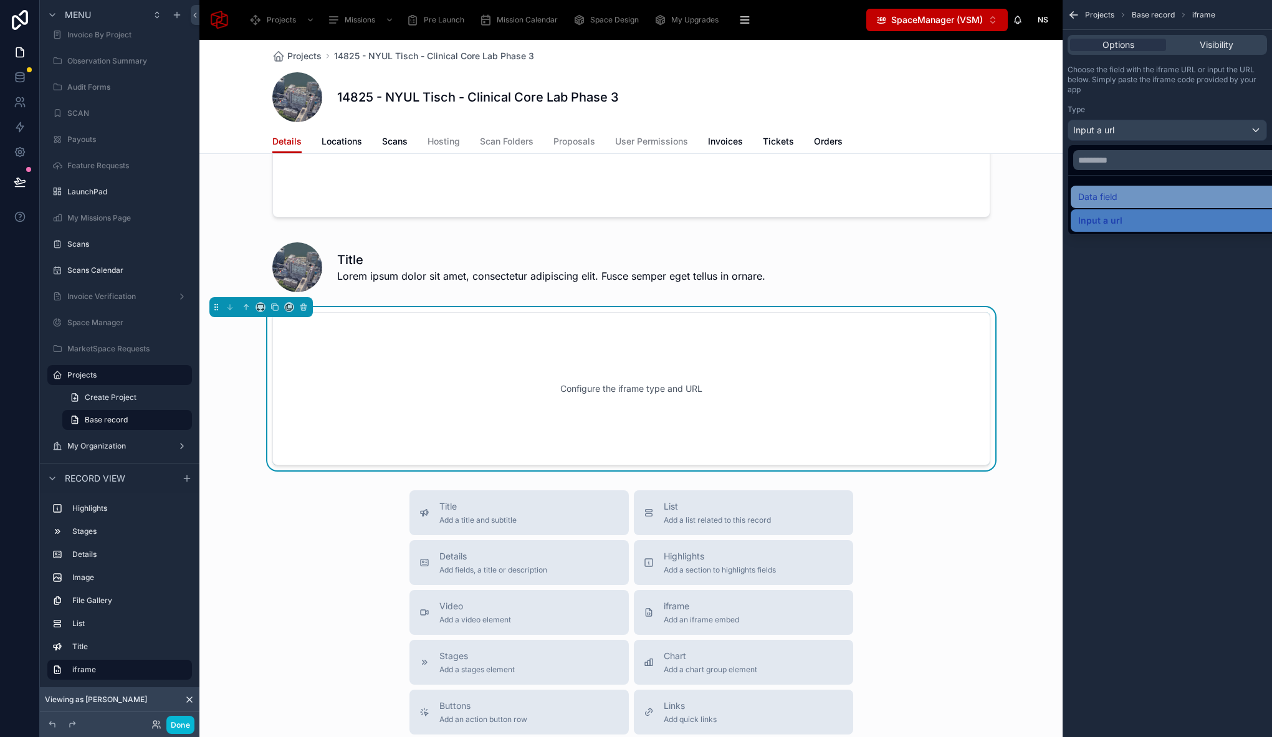
click at [1106, 196] on span "Data field" at bounding box center [1097, 196] width 39 height 15
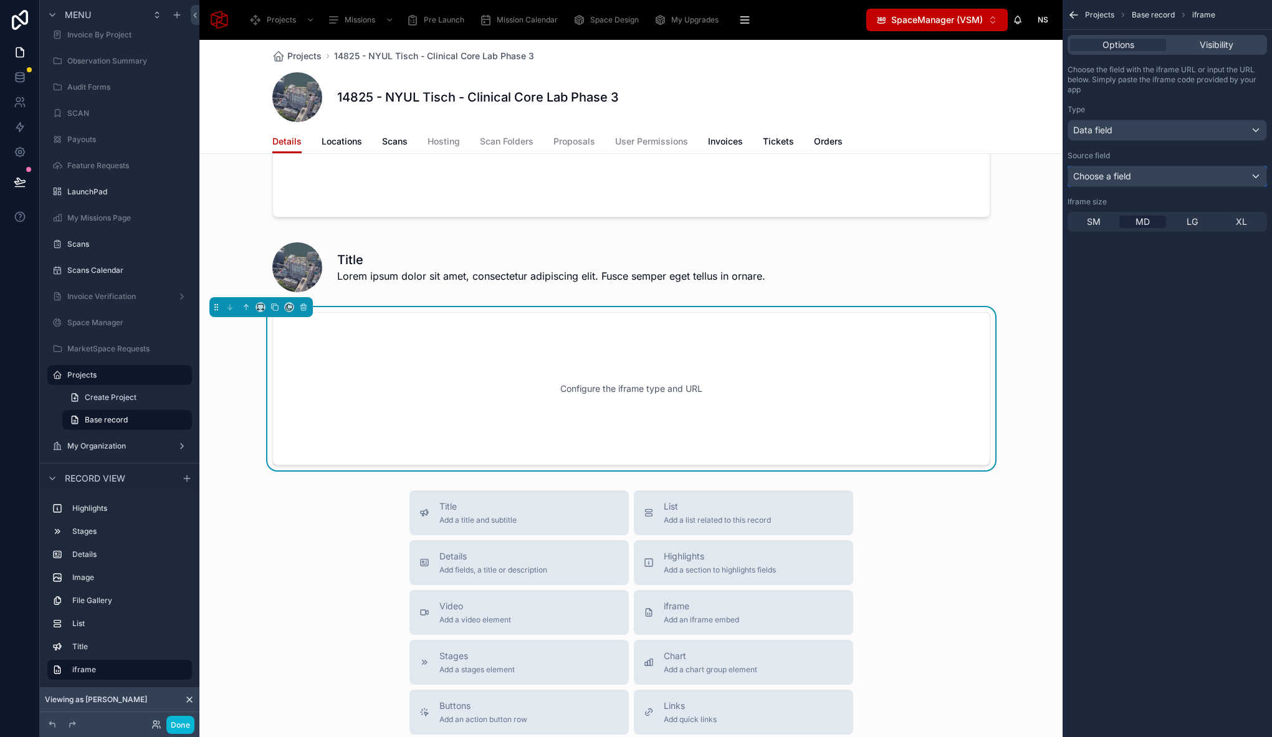
click at [1104, 180] on span "Choose a field" at bounding box center [1102, 176] width 58 height 11
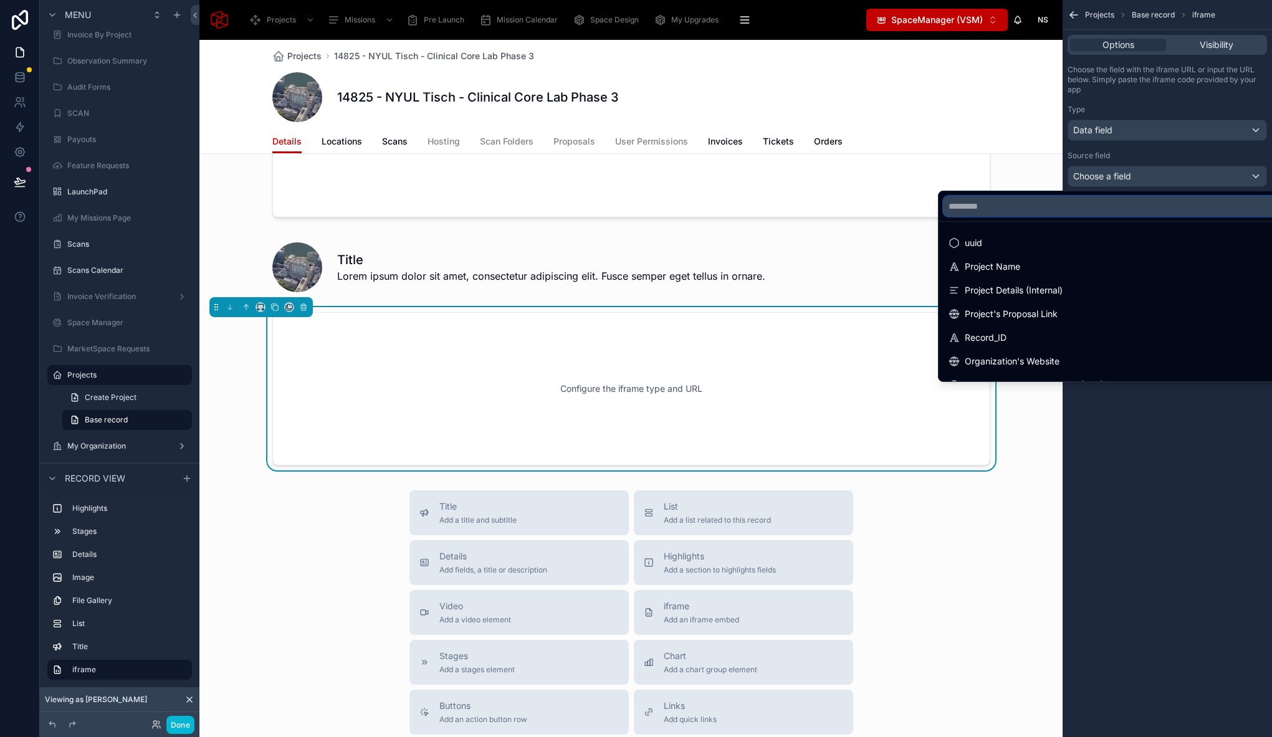
click at [1094, 208] on input "text" at bounding box center [1117, 206] width 348 height 20
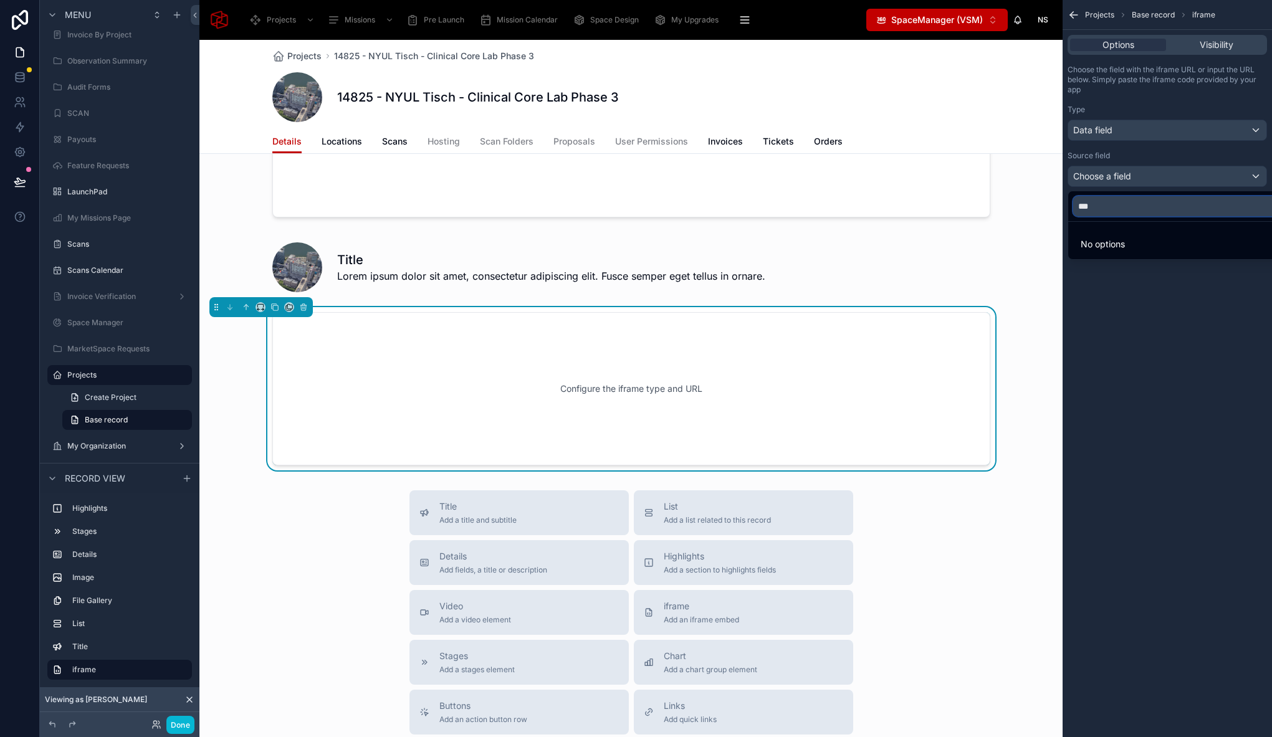
click at [1112, 211] on input "***" at bounding box center [1181, 206] width 217 height 20
type input "*"
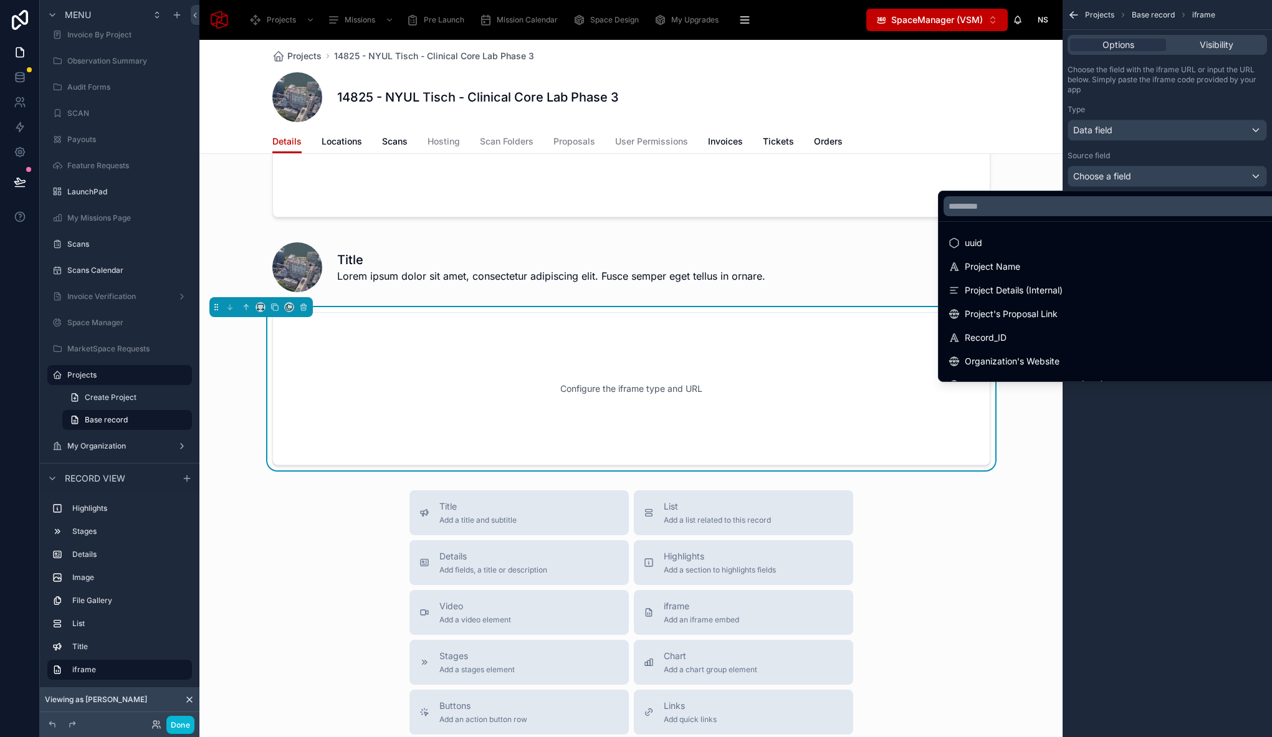
click at [1091, 418] on div "scrollable content" at bounding box center [636, 368] width 1272 height 737
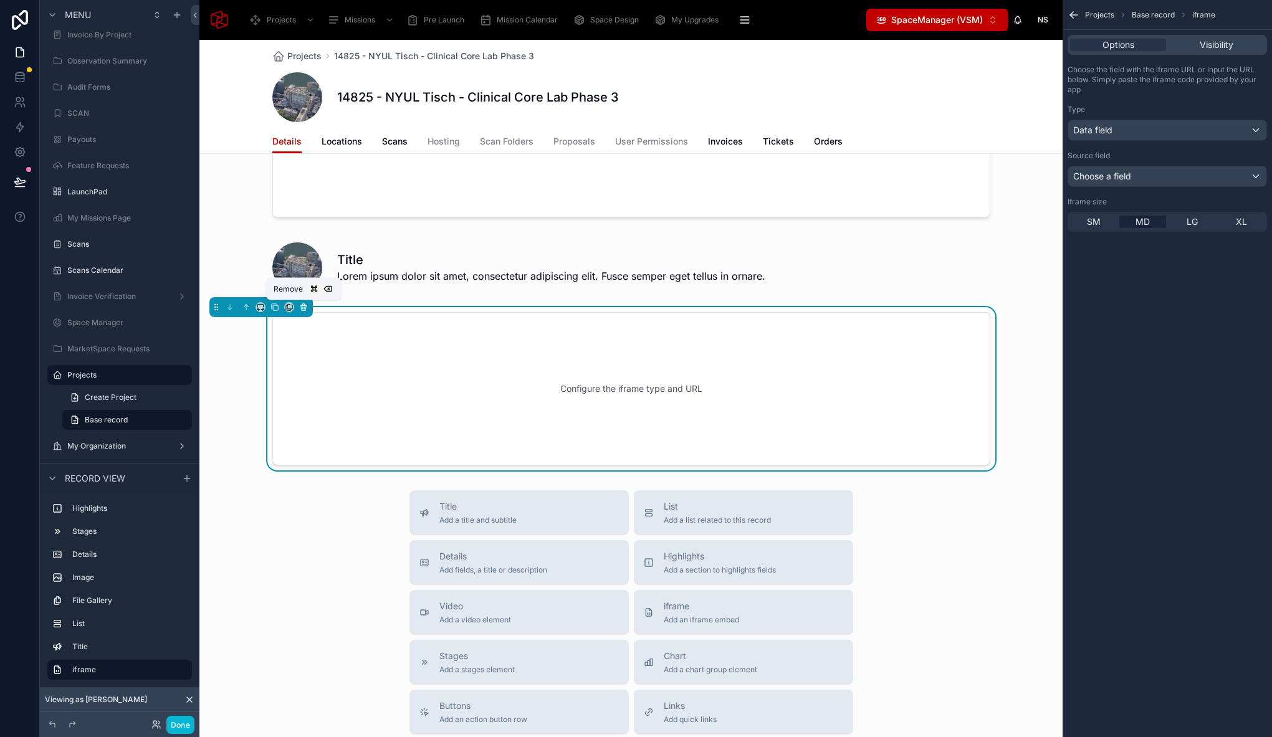
click at [304, 308] on icon at bounding box center [304, 308] width 0 height 2
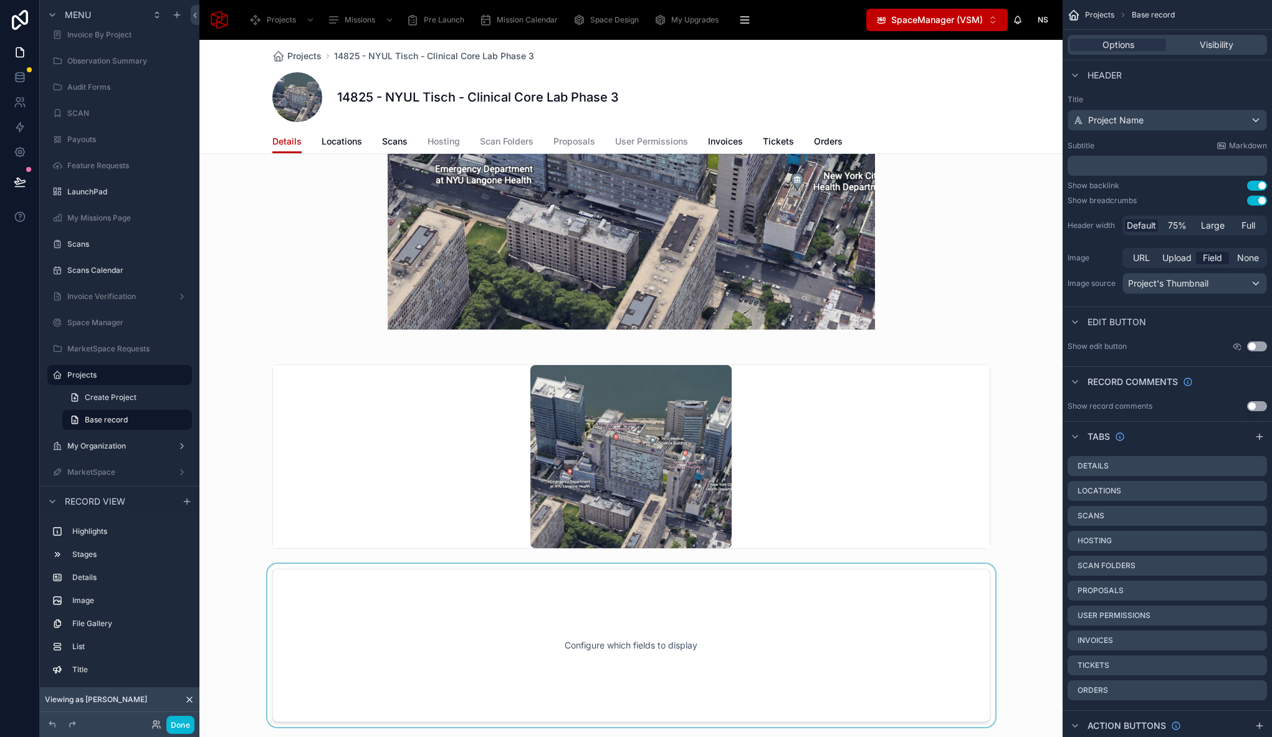
scroll to position [634, 0]
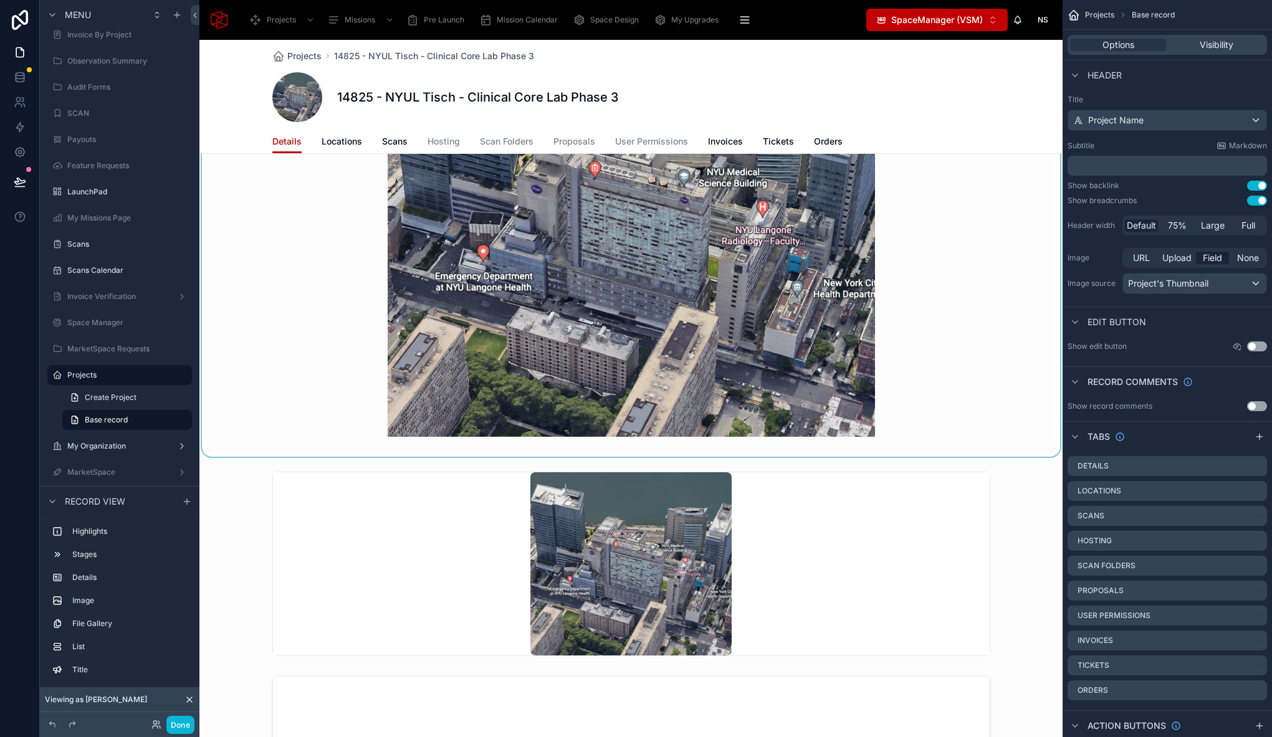
click at [644, 387] on div at bounding box center [630, 216] width 863 height 482
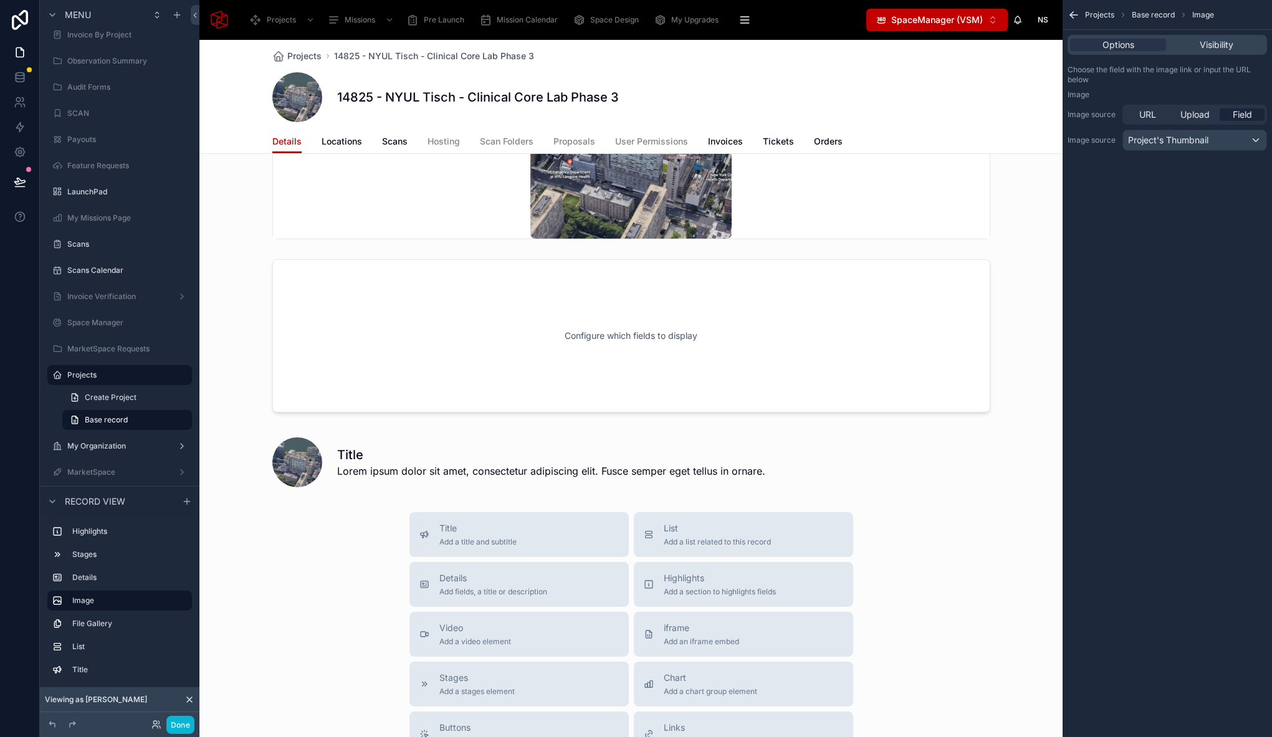
scroll to position [1196, 0]
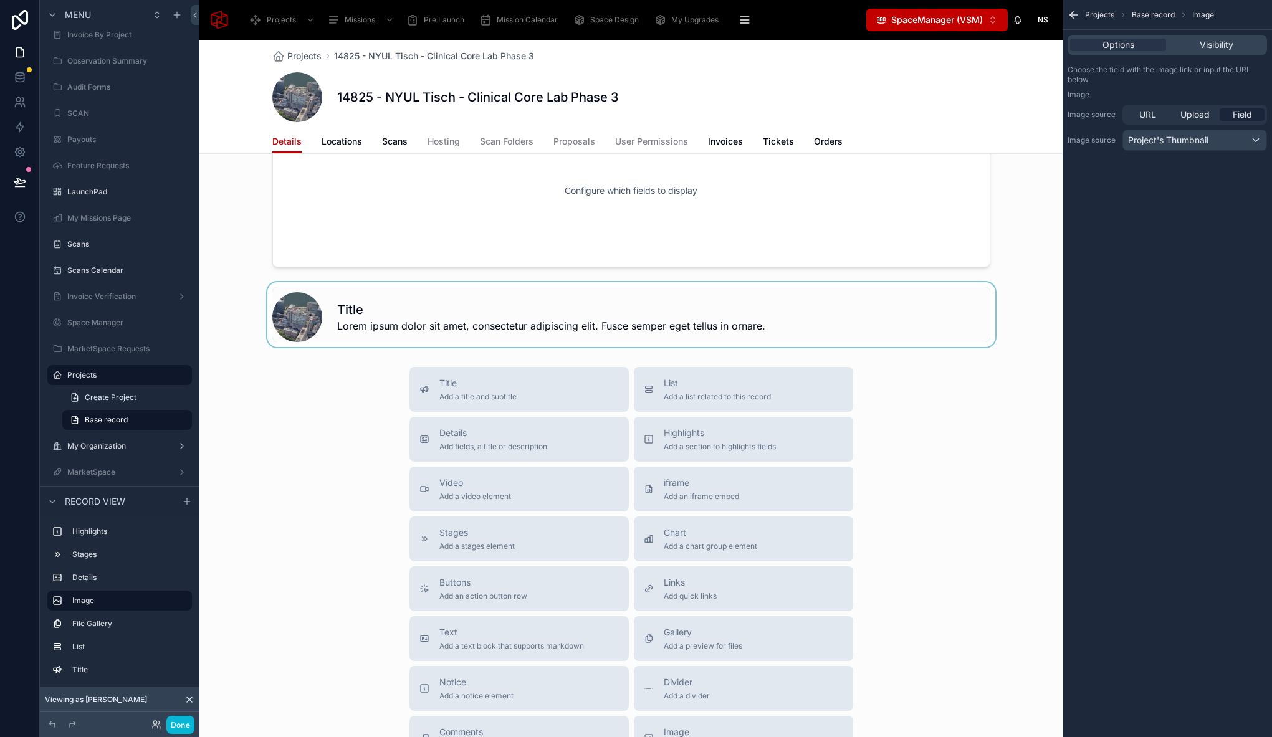
click at [328, 296] on div at bounding box center [630, 314] width 863 height 65
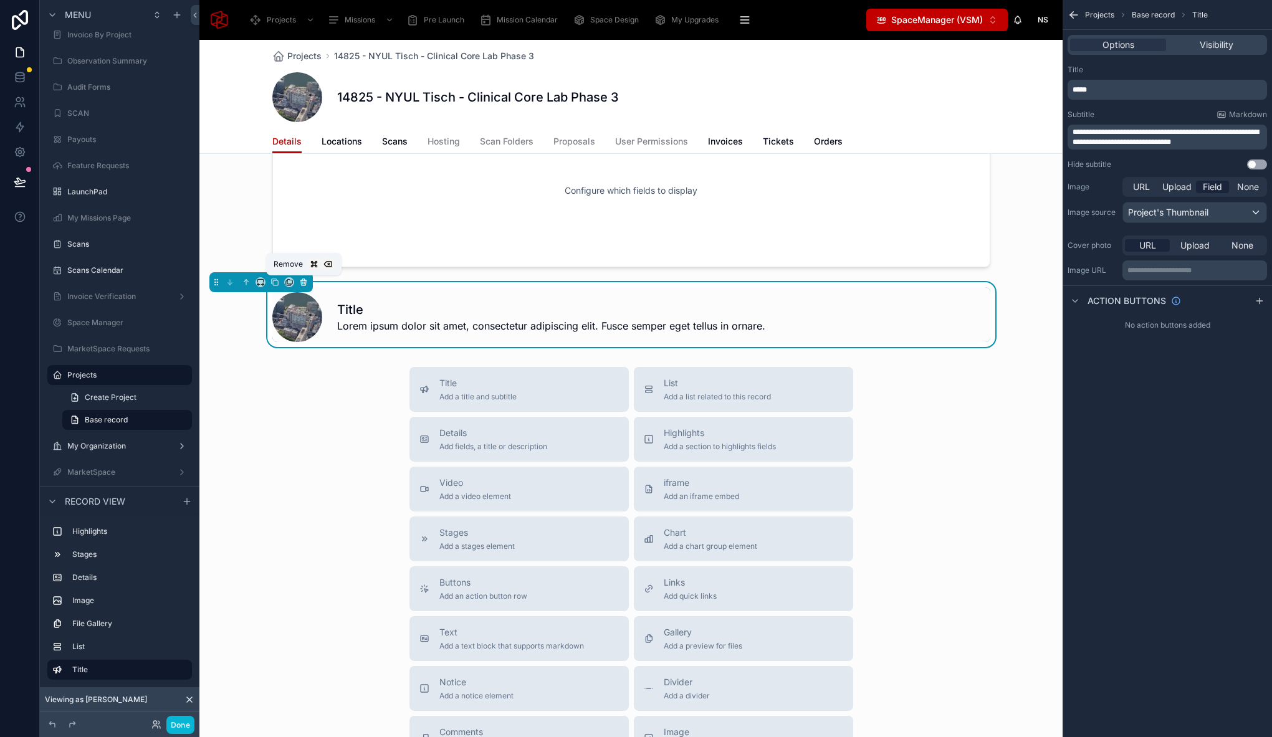
click at [306, 284] on icon at bounding box center [303, 282] width 5 height 5
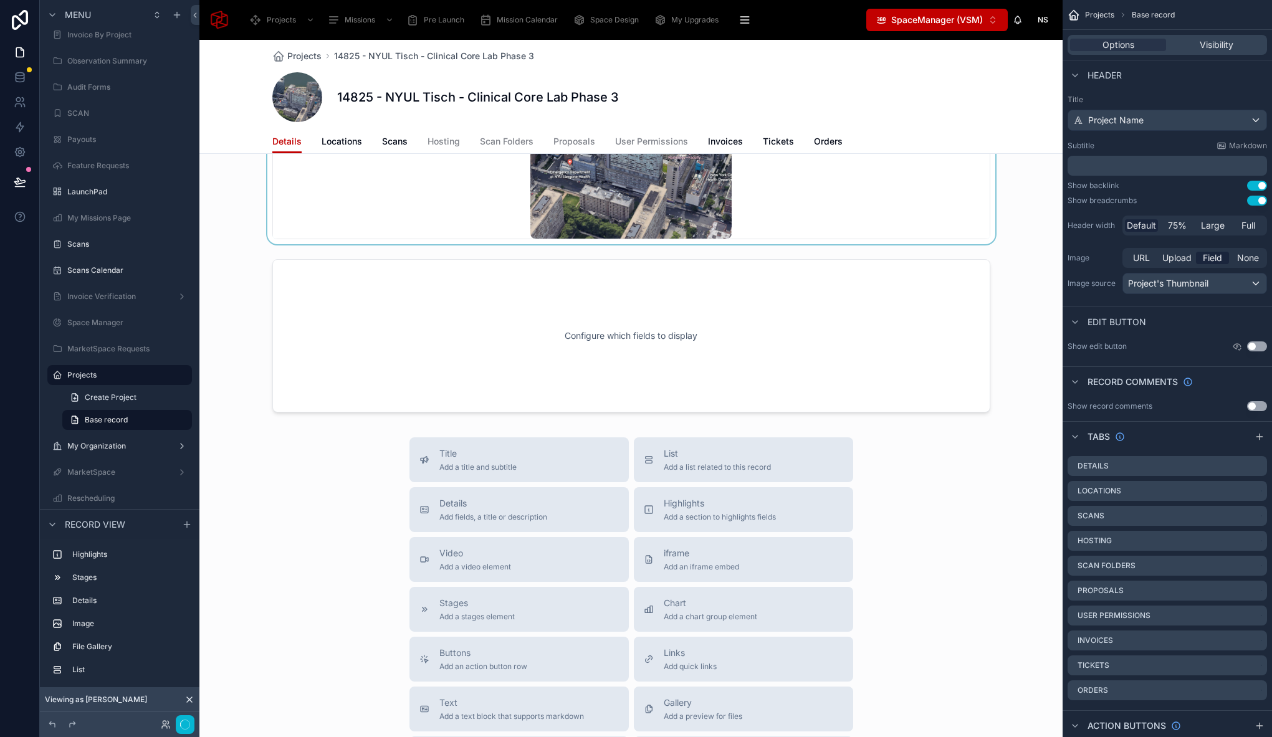
scroll to position [839, 0]
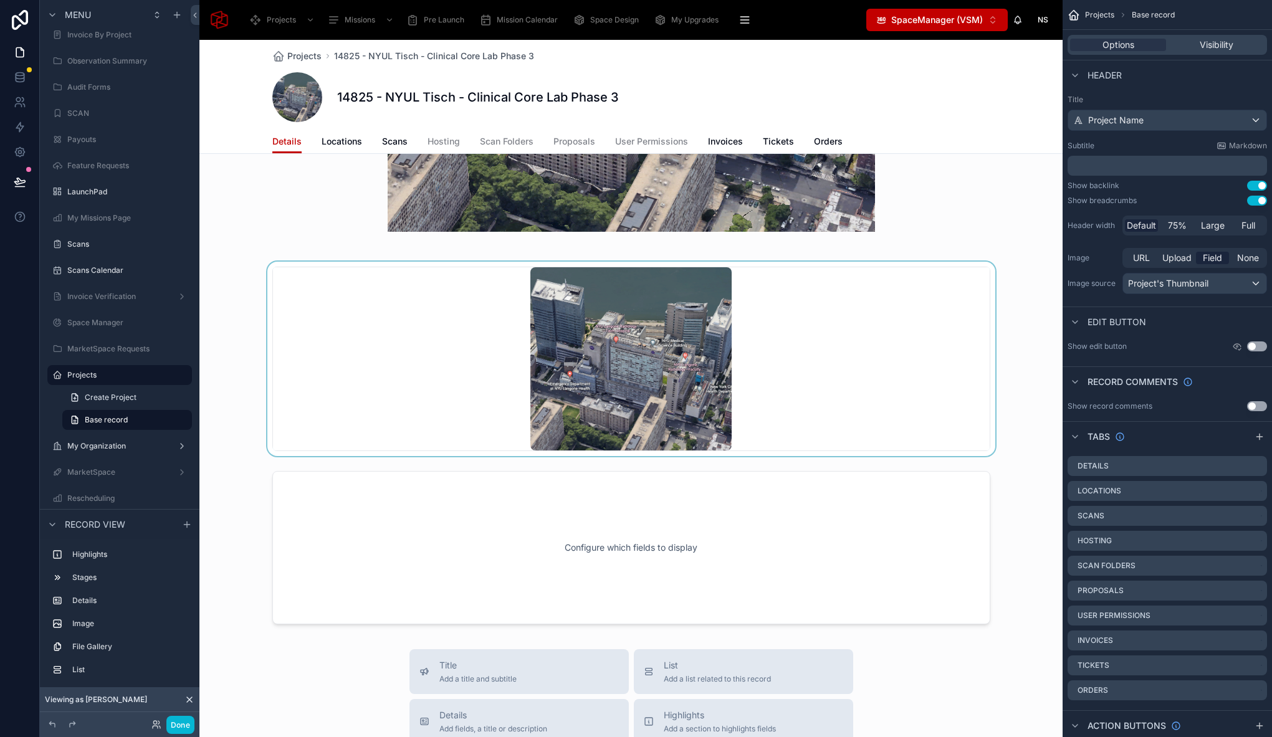
click at [359, 397] on div at bounding box center [630, 359] width 863 height 194
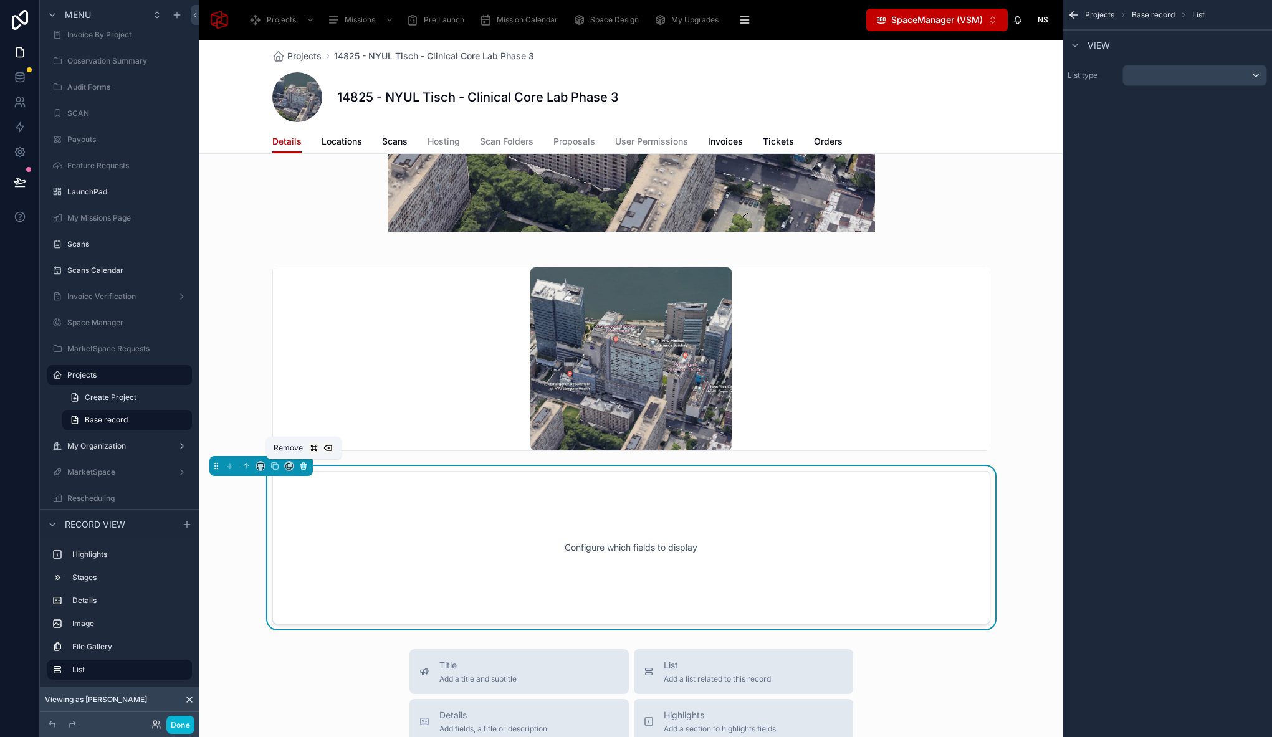
click at [303, 467] on icon at bounding box center [303, 466] width 9 height 9
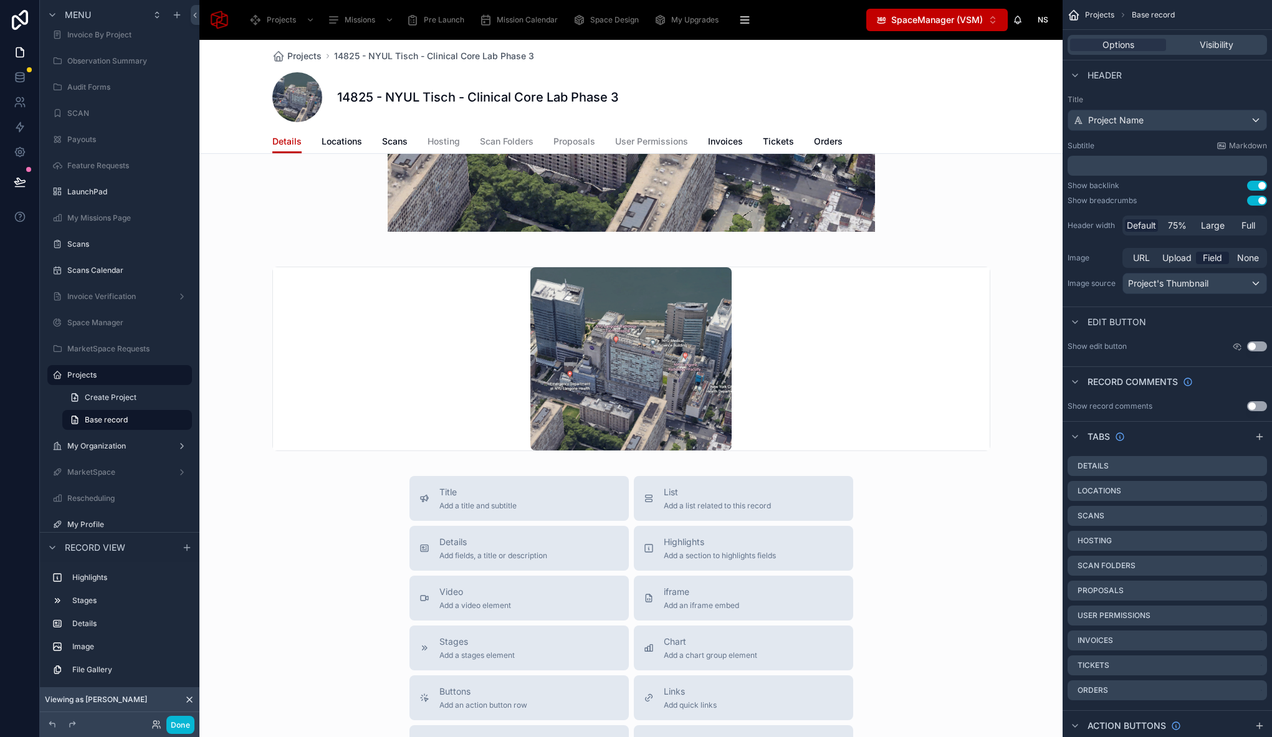
click at [333, 364] on div at bounding box center [630, 359] width 863 height 194
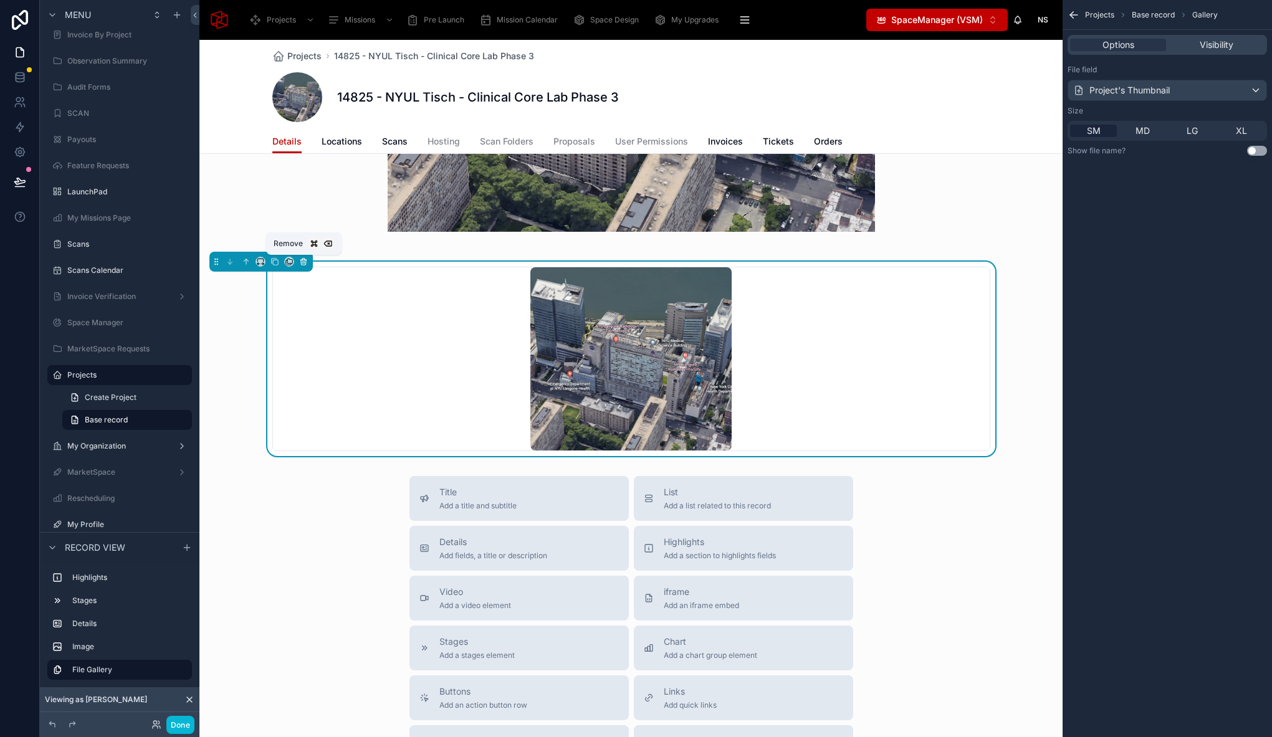
click at [305, 258] on icon at bounding box center [303, 261] width 9 height 9
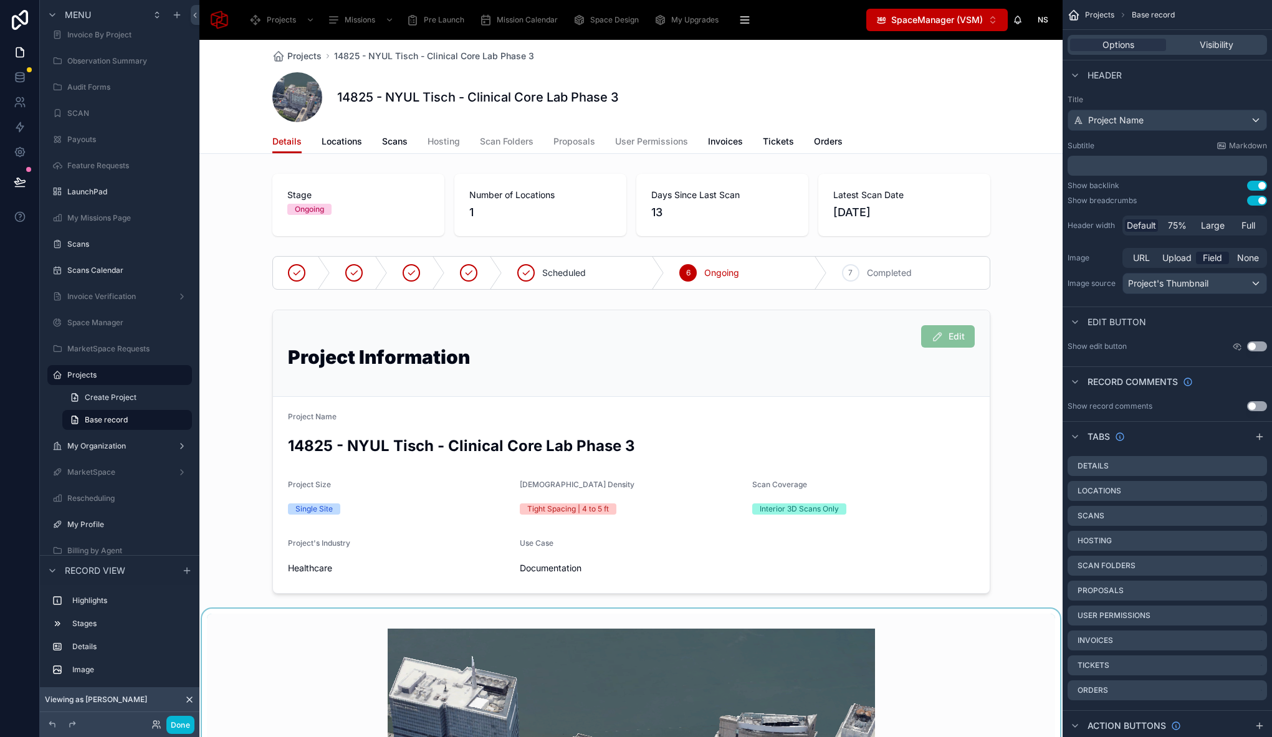
scroll to position [369, 0]
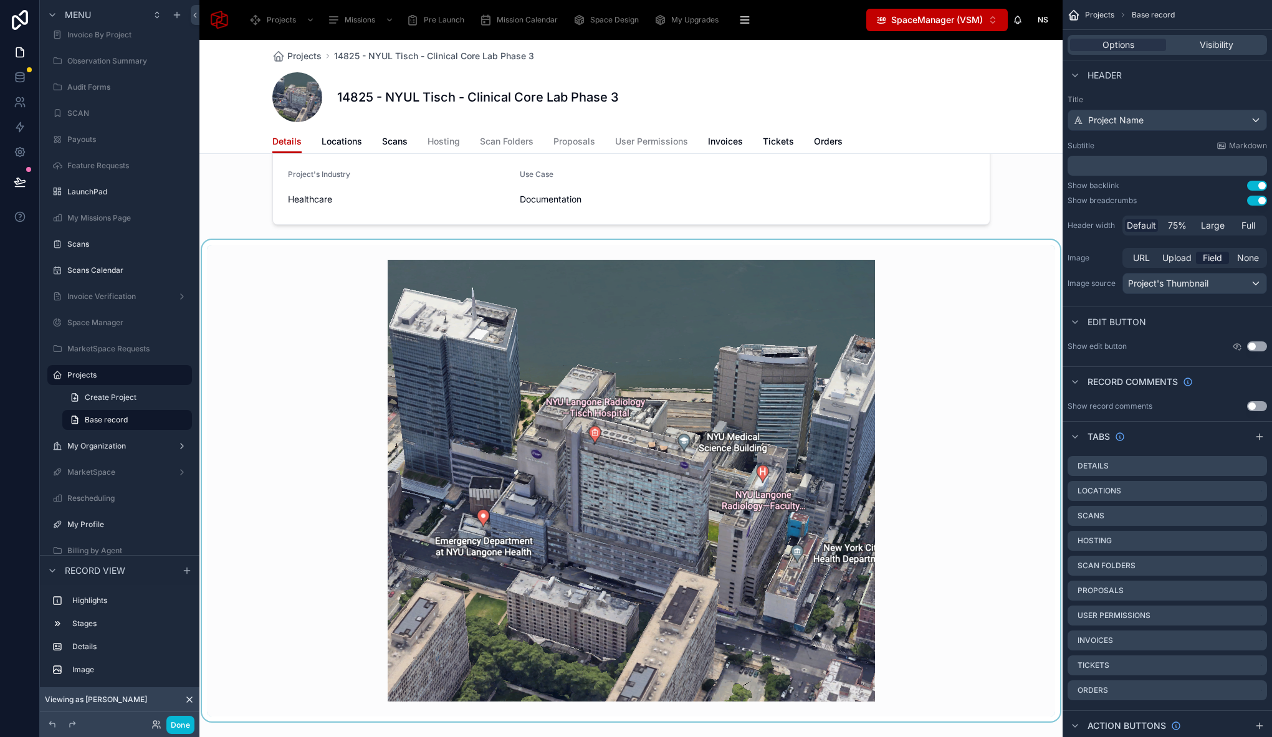
click at [324, 474] on div at bounding box center [630, 481] width 863 height 482
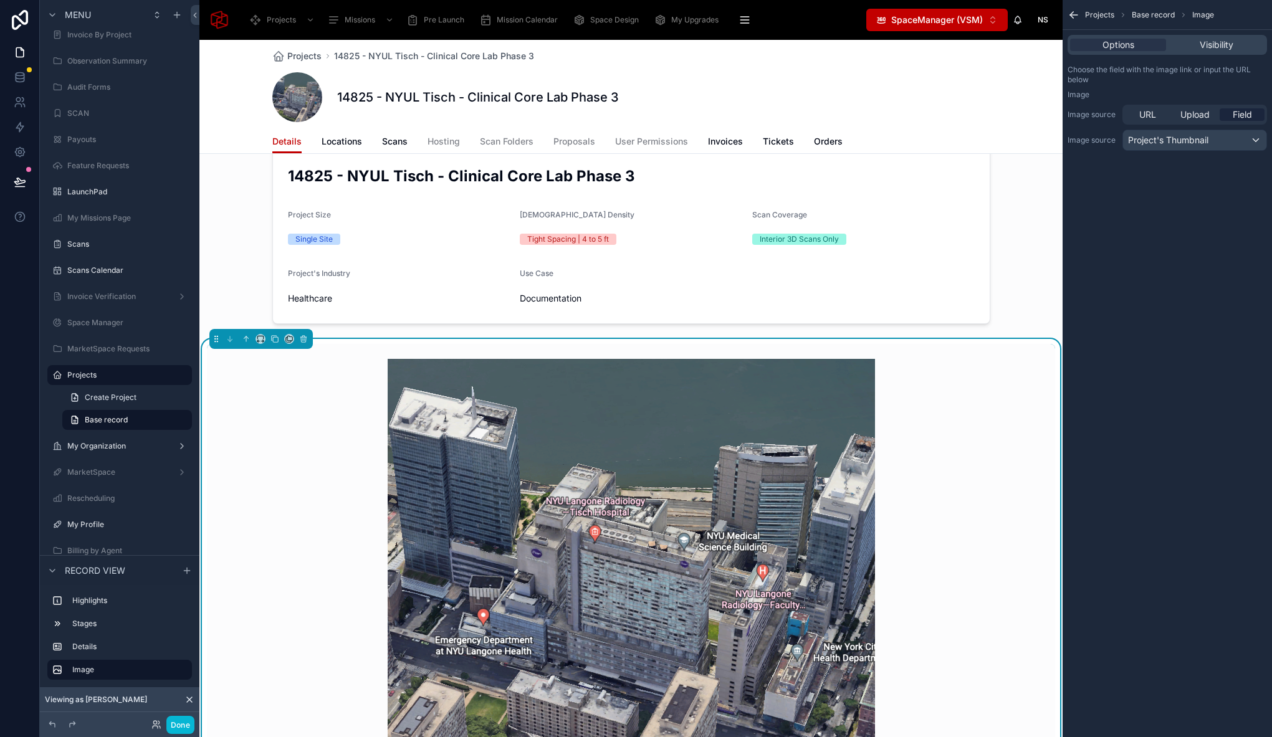
scroll to position [526, 0]
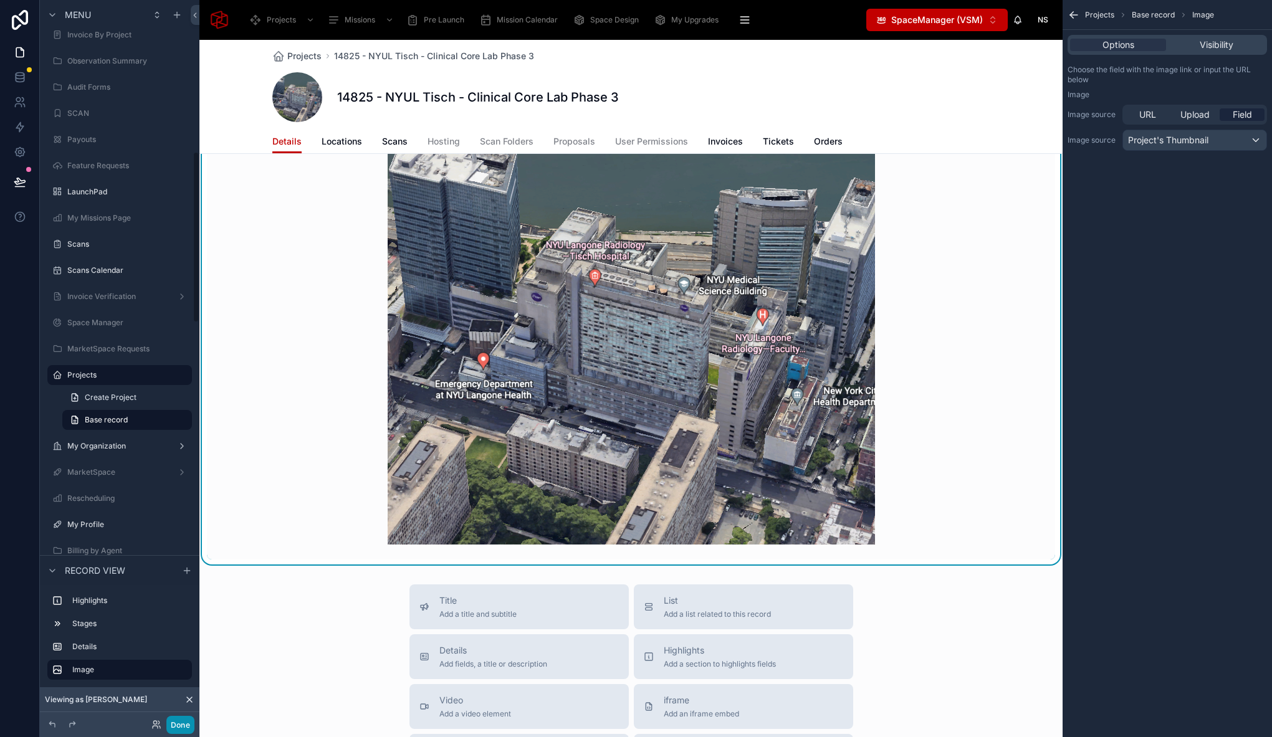
click at [184, 726] on button "Done" at bounding box center [180, 725] width 28 height 18
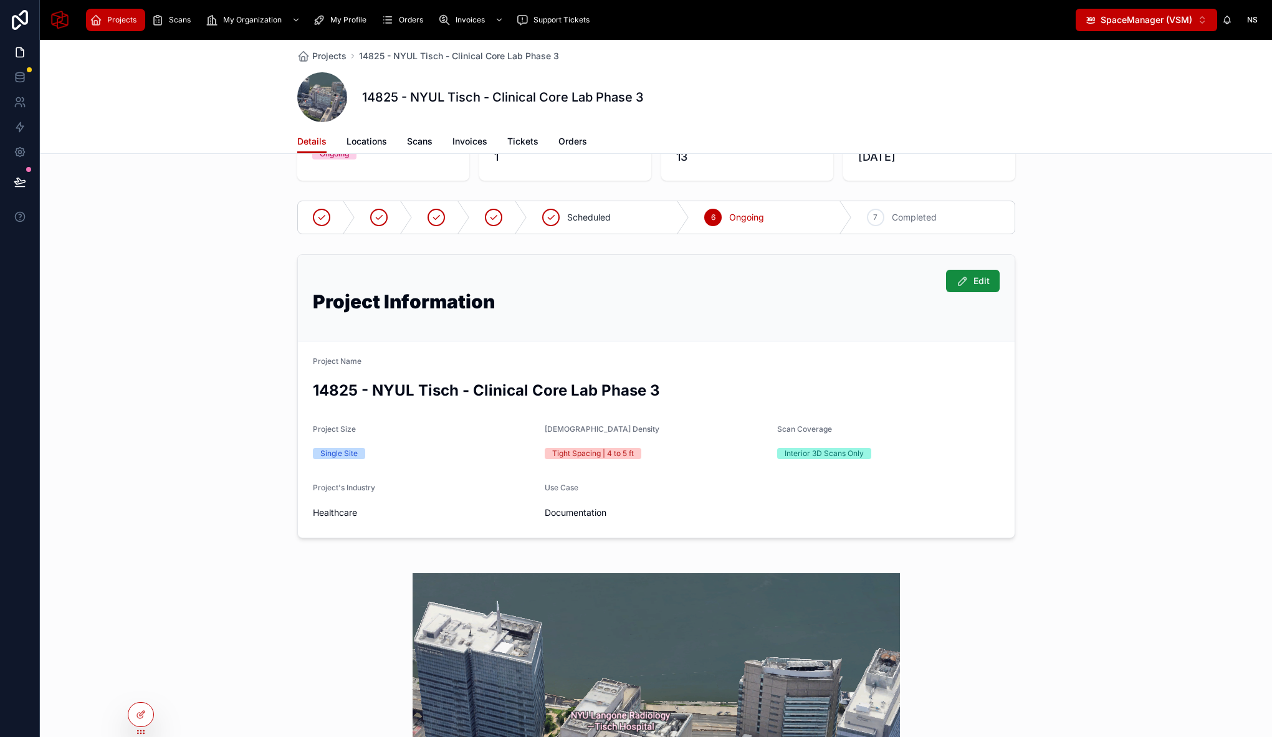
scroll to position [0, 0]
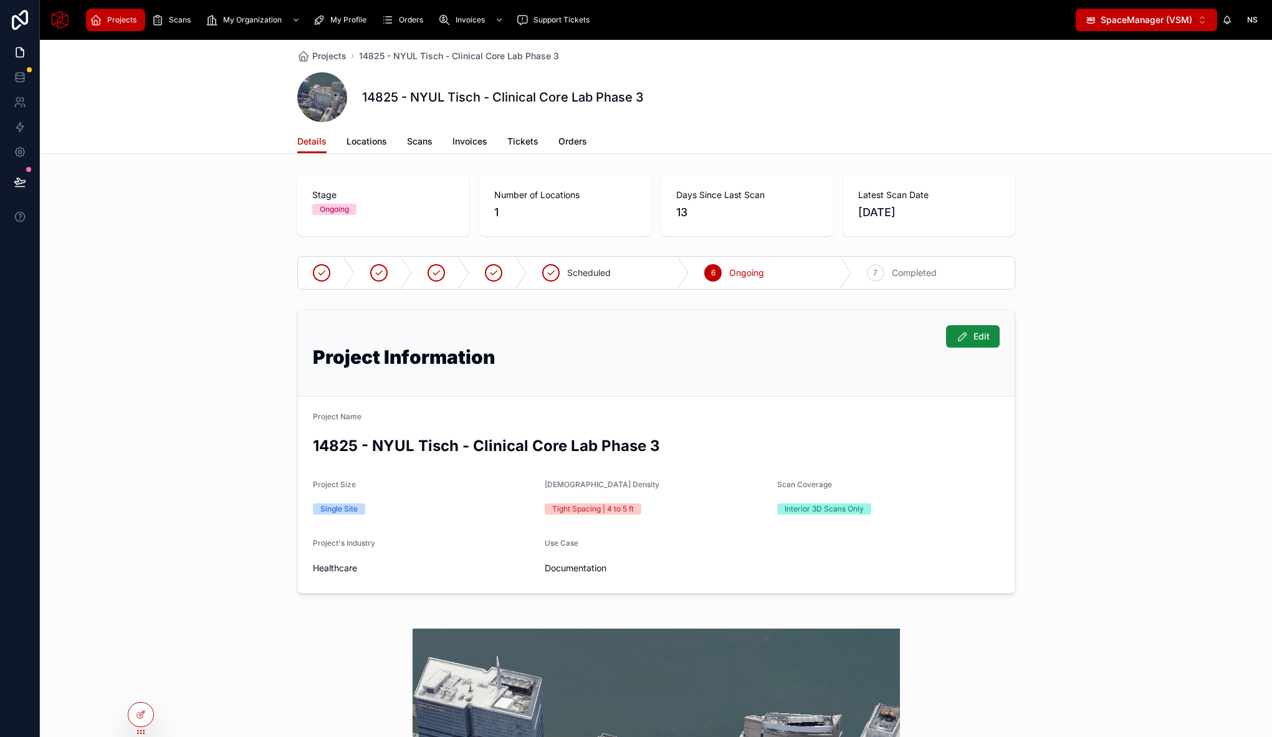
click at [1062, 265] on div "Scheduled 6 Ongoing 7 Completed" at bounding box center [656, 273] width 1232 height 44
click at [216, 315] on div "Edit Project Information Project Name 14825 - NYUL Tisch - Clinical Core Lab Ph…" at bounding box center [656, 452] width 1232 height 294
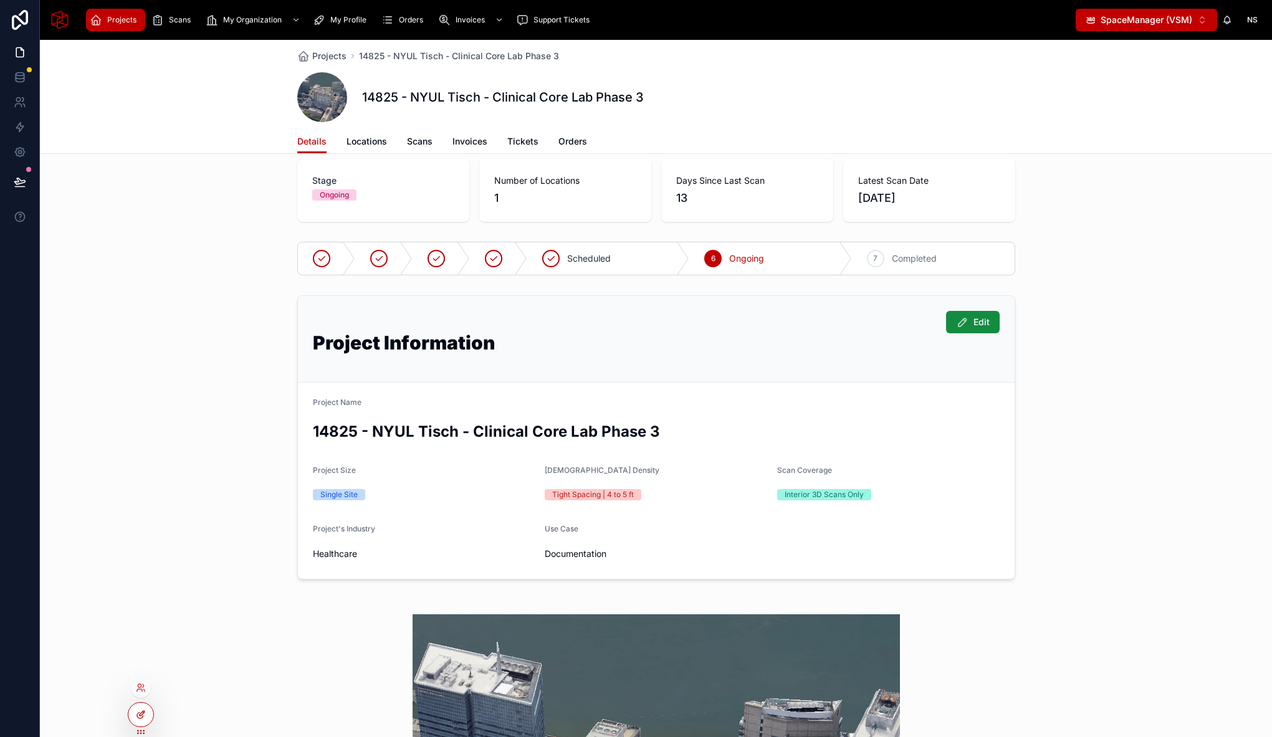
click at [141, 720] on div at bounding box center [140, 715] width 25 height 24
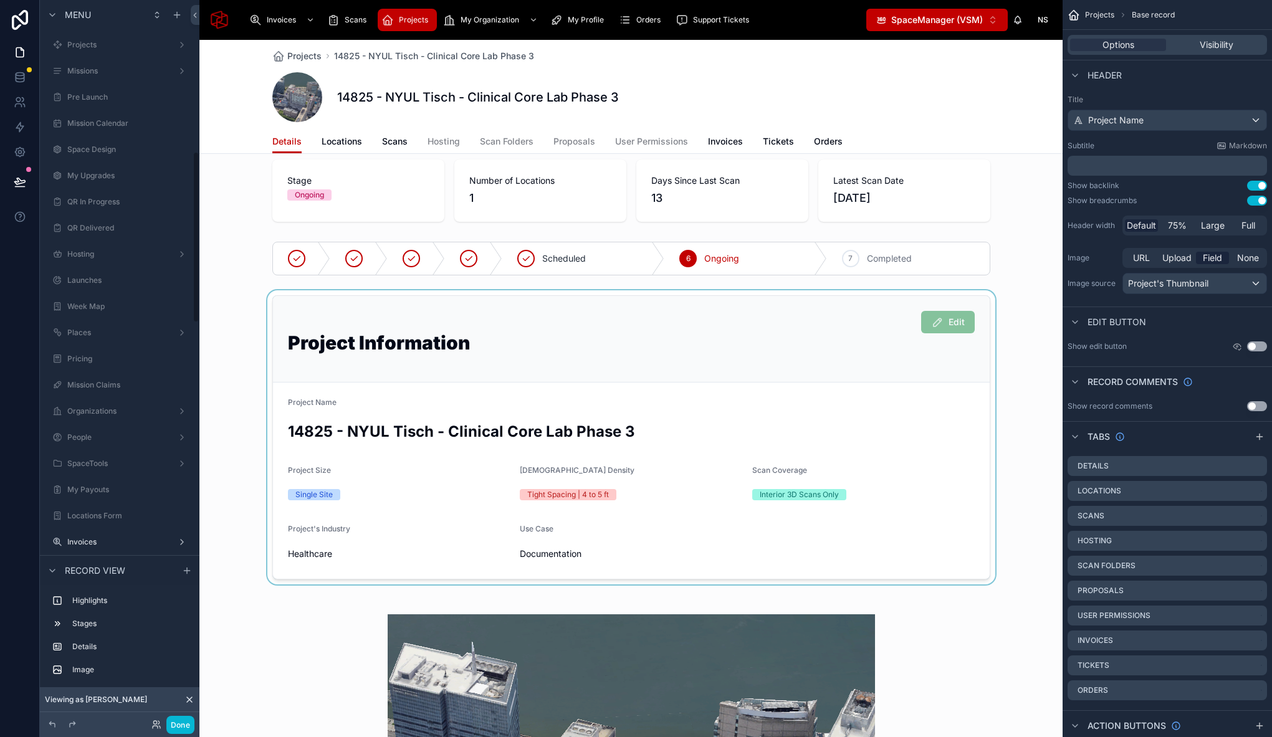
scroll to position [638, 0]
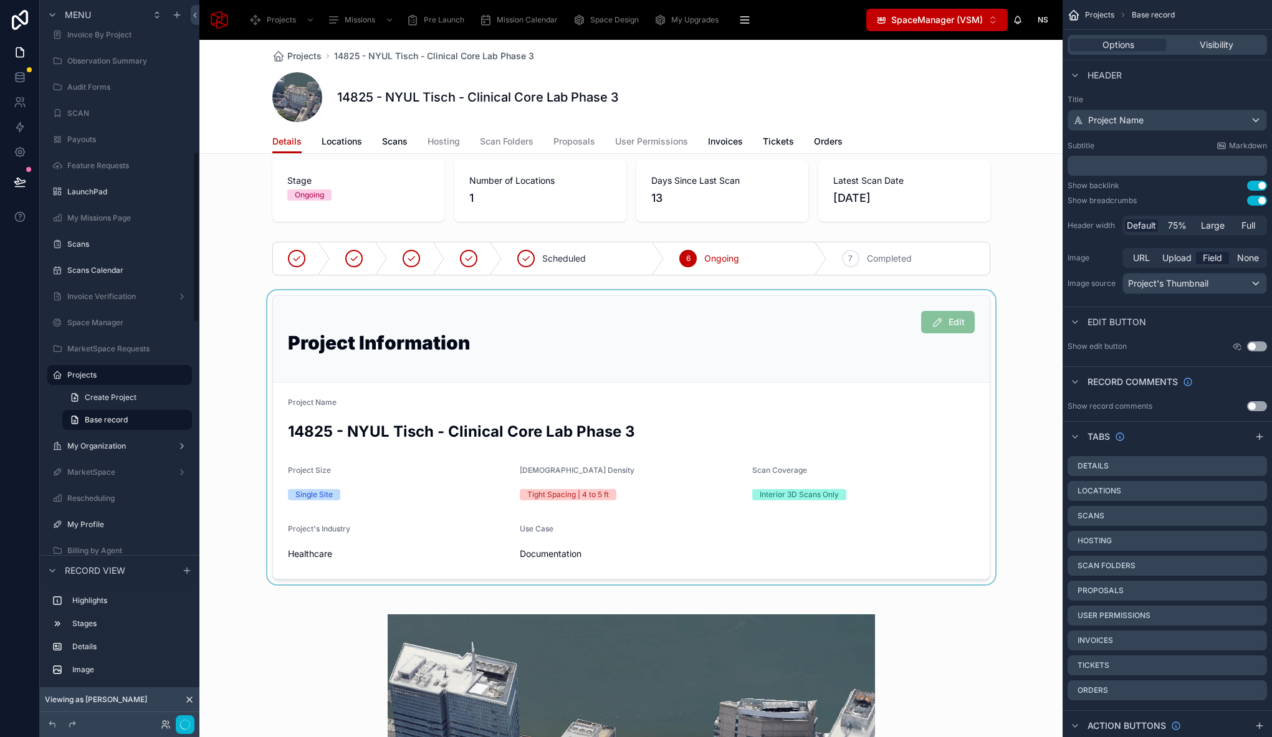
click at [566, 374] on div at bounding box center [630, 437] width 863 height 294
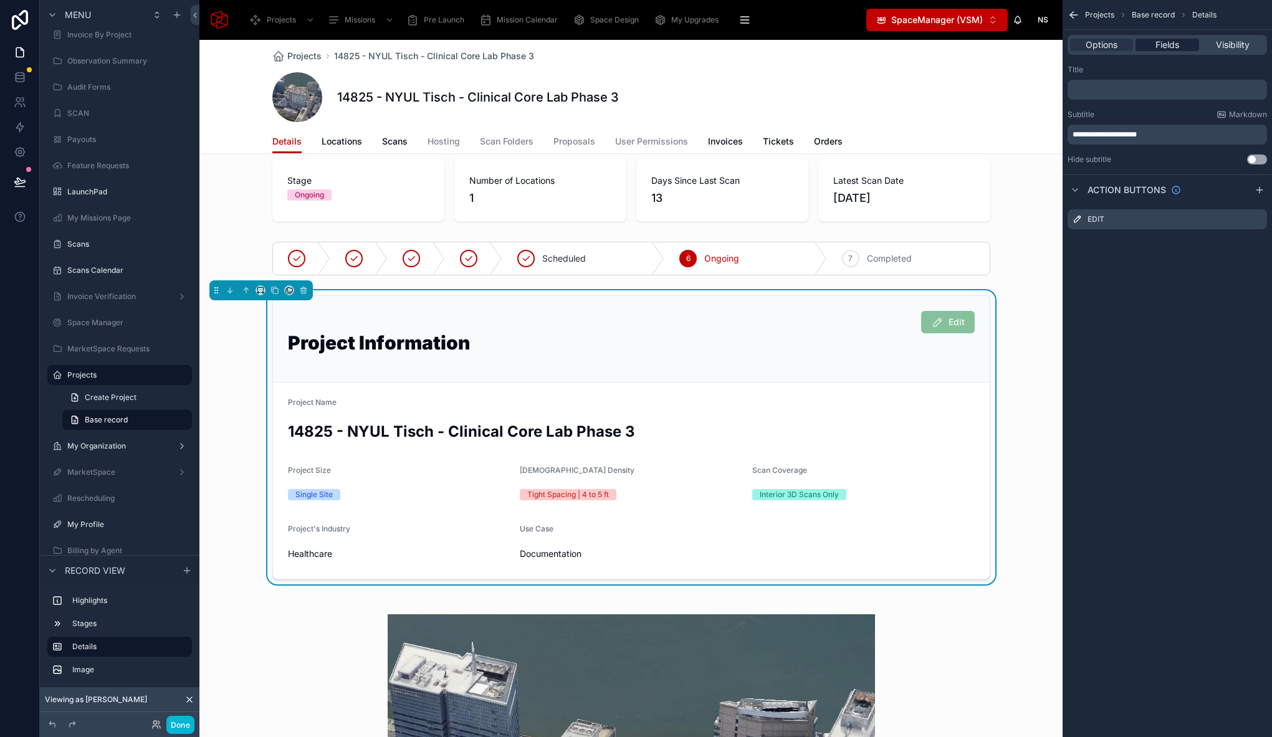
click at [1180, 49] on div "Fields" at bounding box center [1166, 45] width 63 height 12
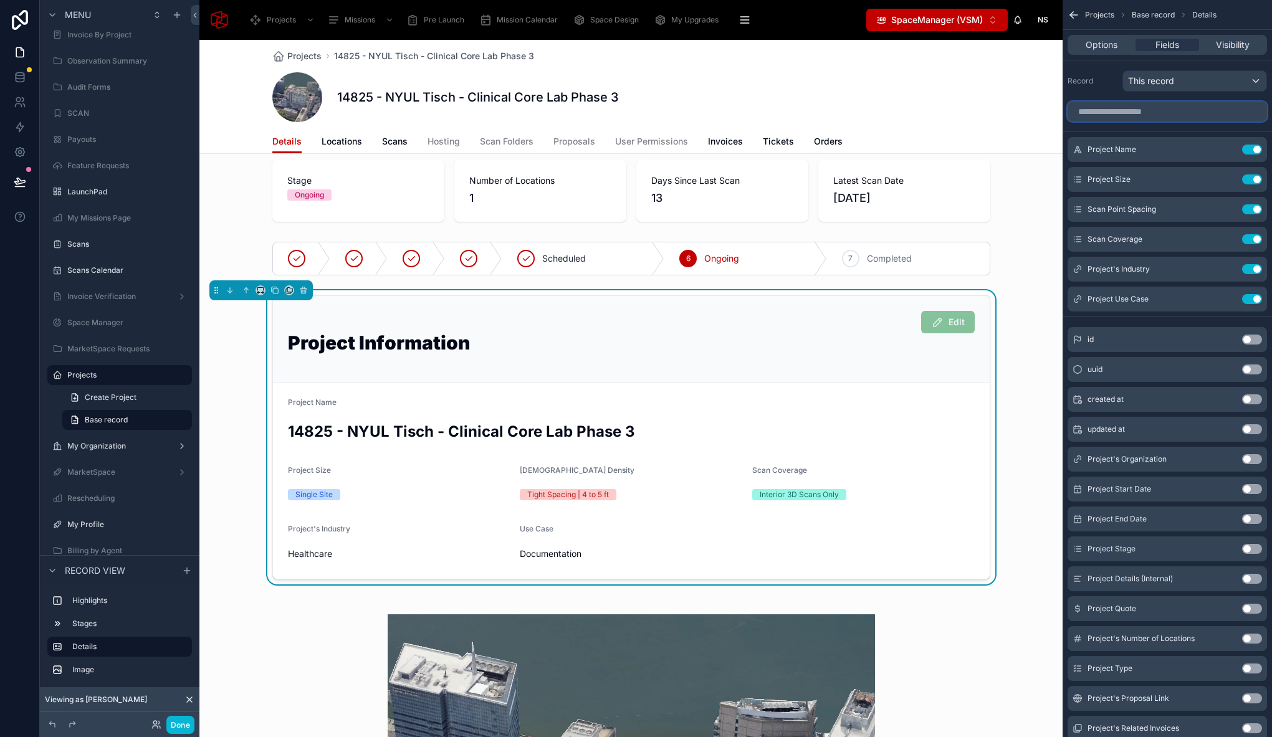
click at [1146, 116] on input "scrollable content" at bounding box center [1166, 112] width 199 height 20
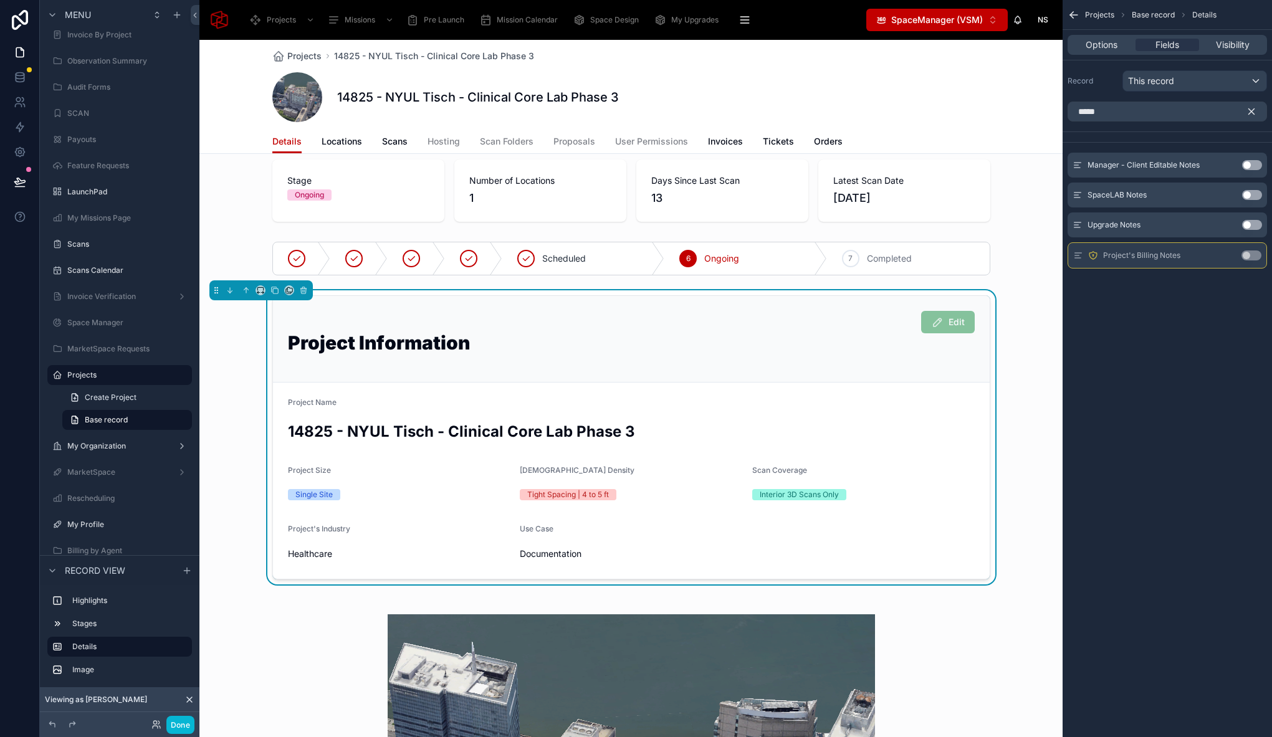
click at [1140, 122] on div "*****" at bounding box center [1166, 112] width 209 height 30
click at [1140, 112] on input "*****" at bounding box center [1166, 112] width 199 height 20
type input "****"
click at [1251, 164] on button "Use setting" at bounding box center [1252, 165] width 20 height 10
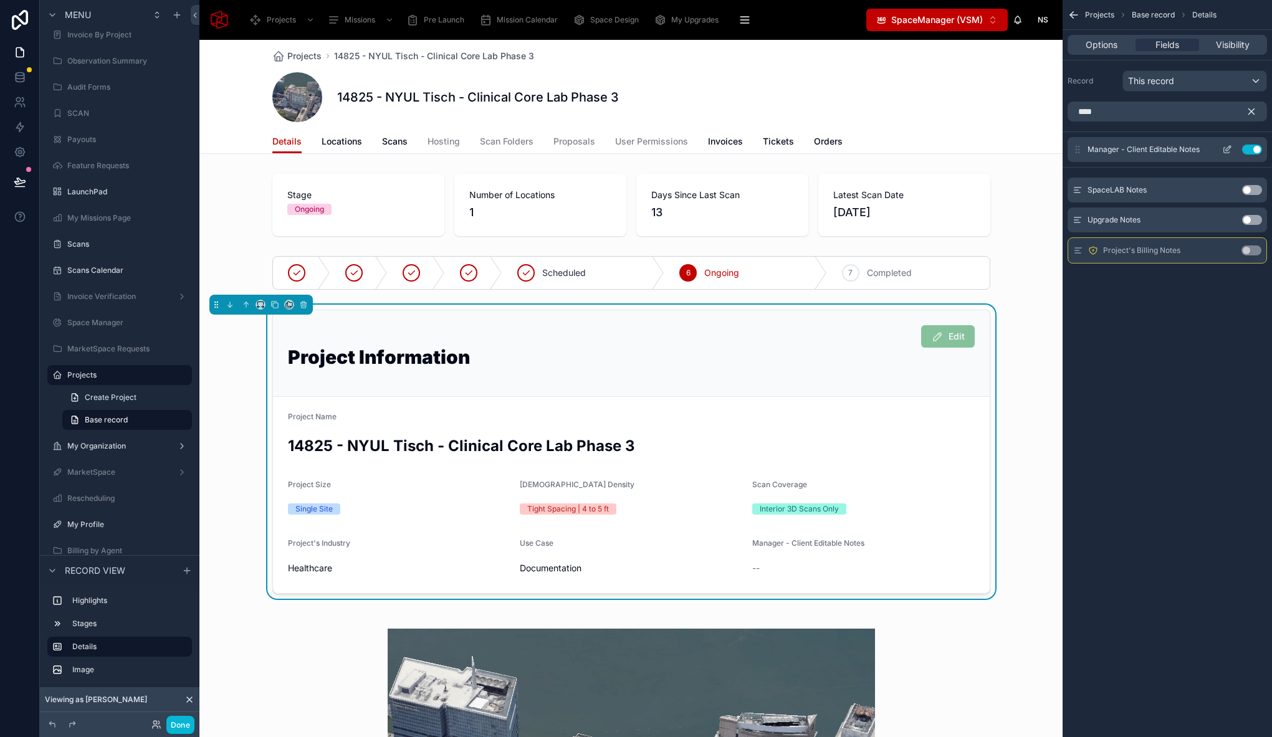
click at [1226, 148] on icon "scrollable content" at bounding box center [1227, 150] width 10 height 10
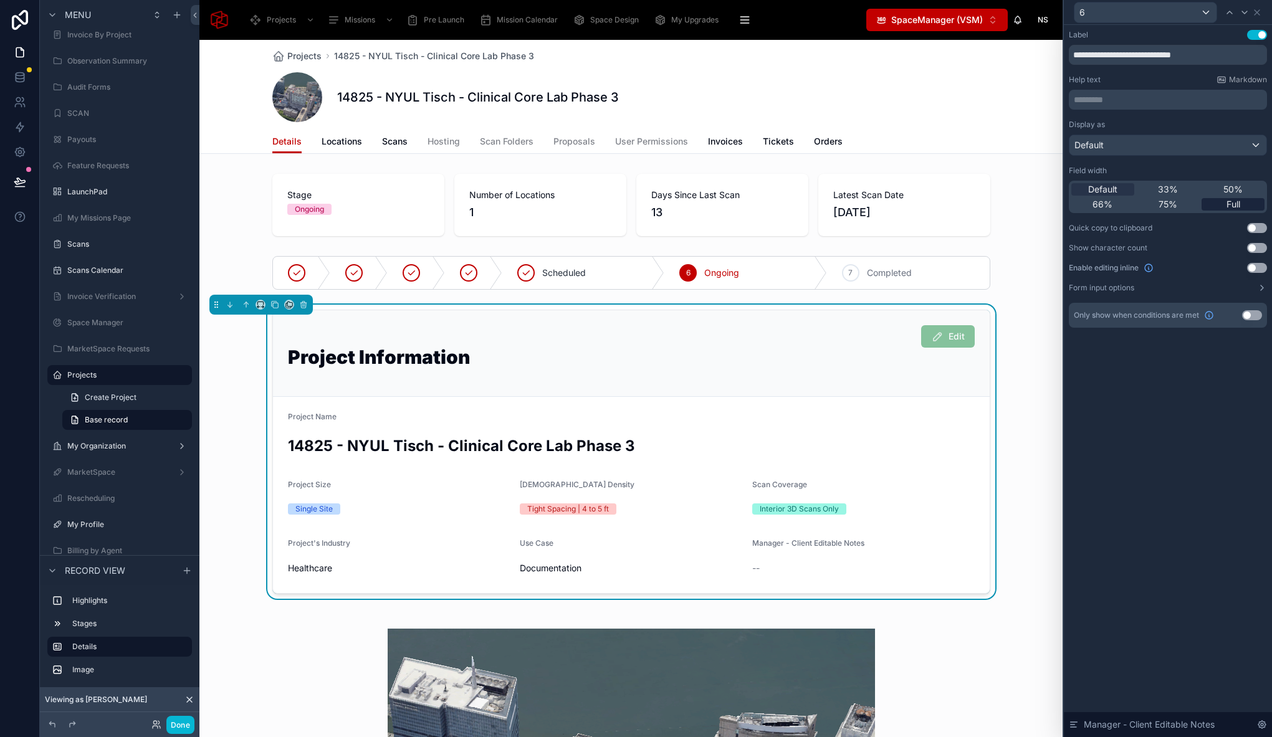
click at [1228, 201] on span "Full" at bounding box center [1233, 204] width 14 height 12
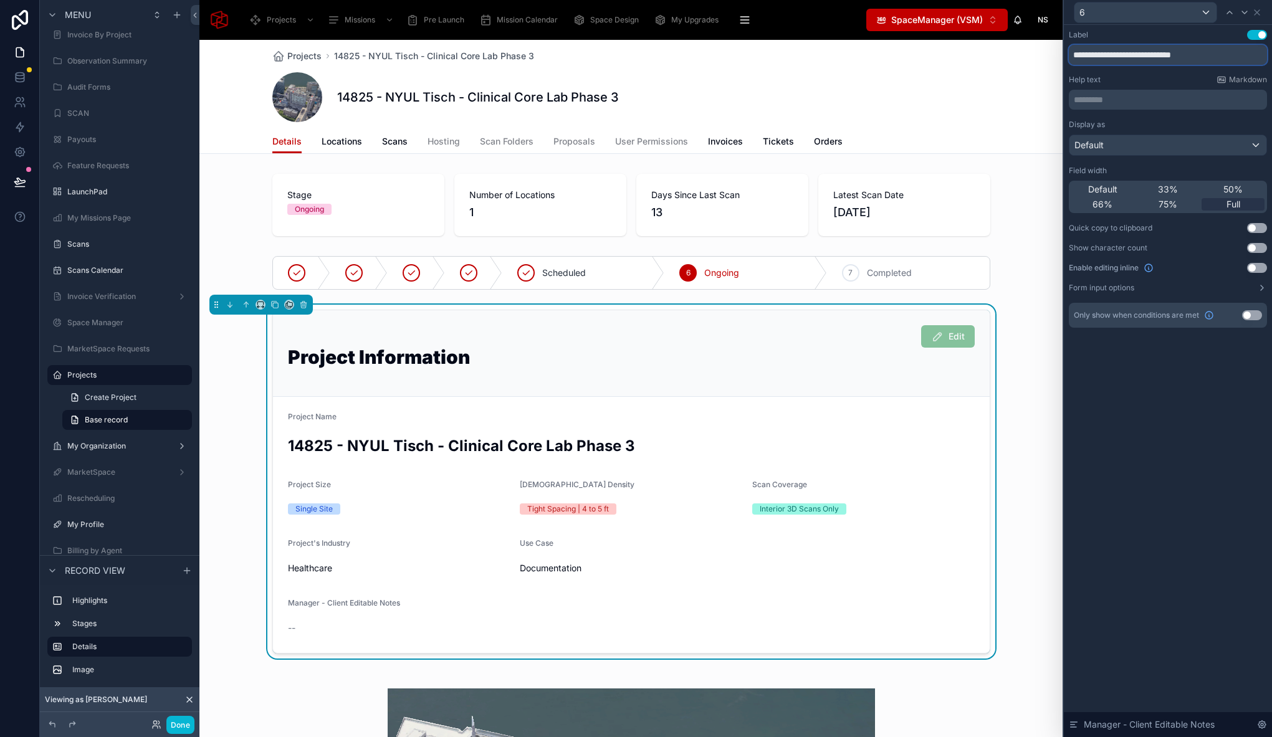
click at [1157, 54] on input "**********" at bounding box center [1168, 55] width 198 height 20
drag, startPoint x: 1178, startPoint y: 50, endPoint x: 1008, endPoint y: 45, distance: 170.8
click at [1008, 45] on div "**********" at bounding box center [636, 368] width 1272 height 737
click at [1076, 51] on input "*****" at bounding box center [1168, 55] width 198 height 20
type input "*****"
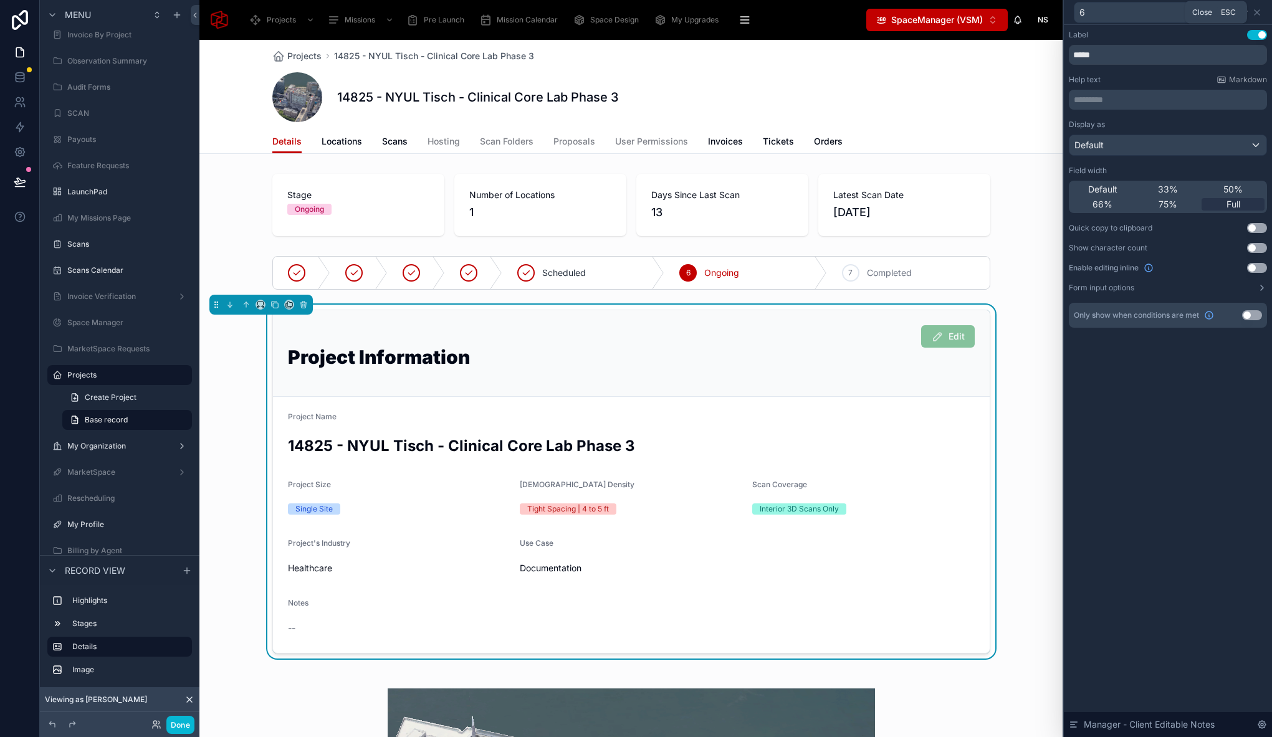
click at [1259, 8] on icon at bounding box center [1257, 12] width 10 height 10
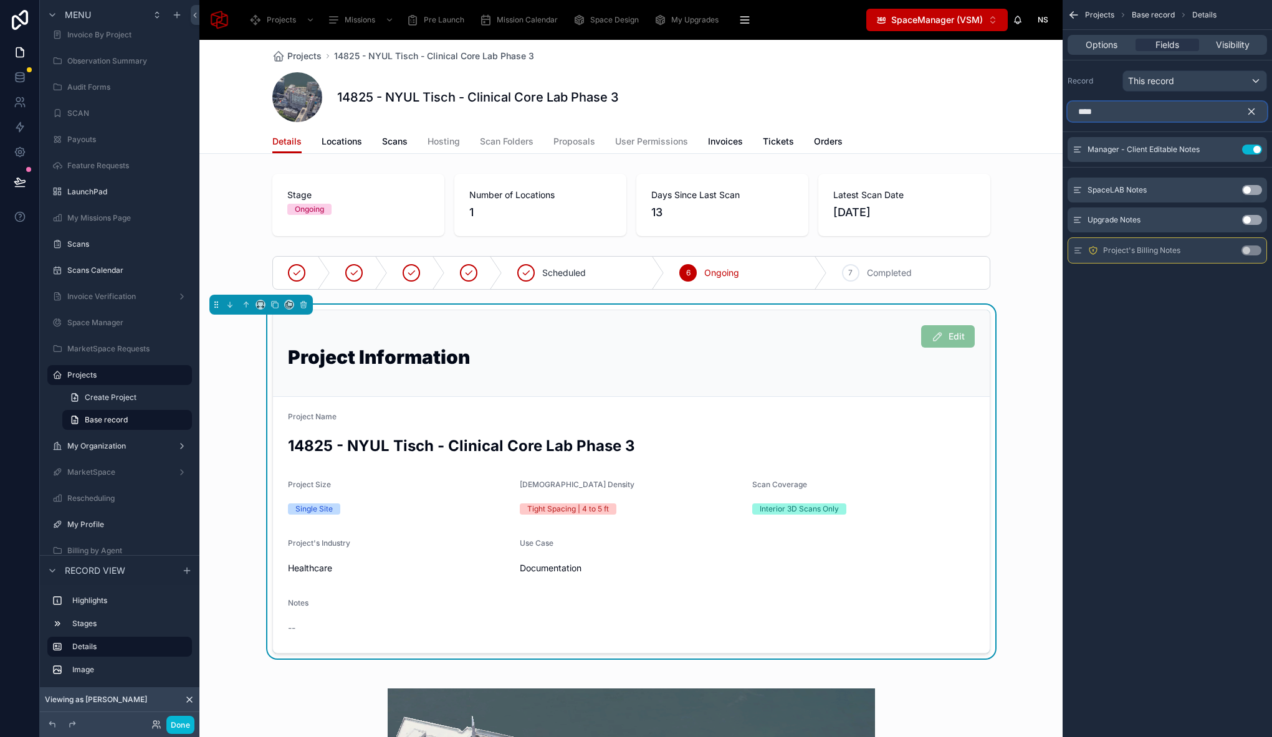
drag, startPoint x: 1148, startPoint y: 120, endPoint x: 1037, endPoint y: 112, distance: 111.2
click at [1037, 112] on div "Projects Missions Pre Launch Mission Calendar Space Design My Upgrades QR In Pr…" at bounding box center [735, 368] width 1072 height 737
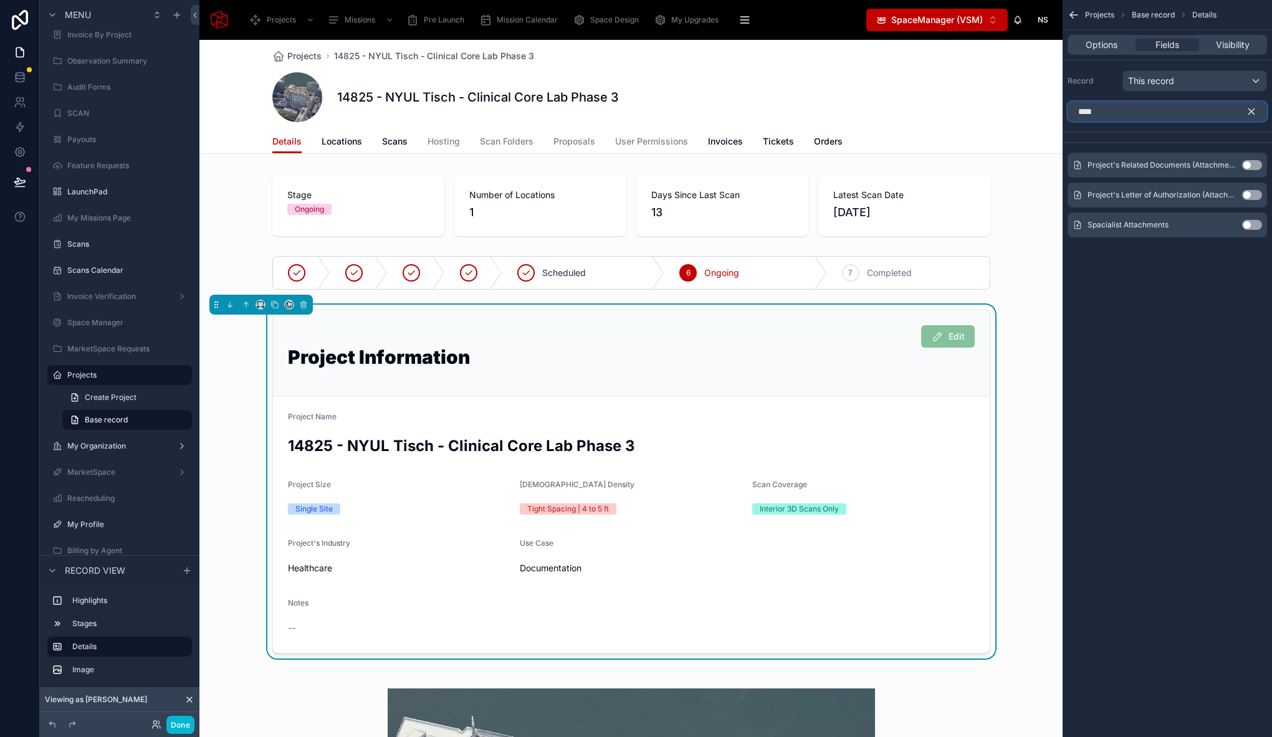
type input "****"
click at [1248, 165] on button "Use setting" at bounding box center [1252, 165] width 20 height 10
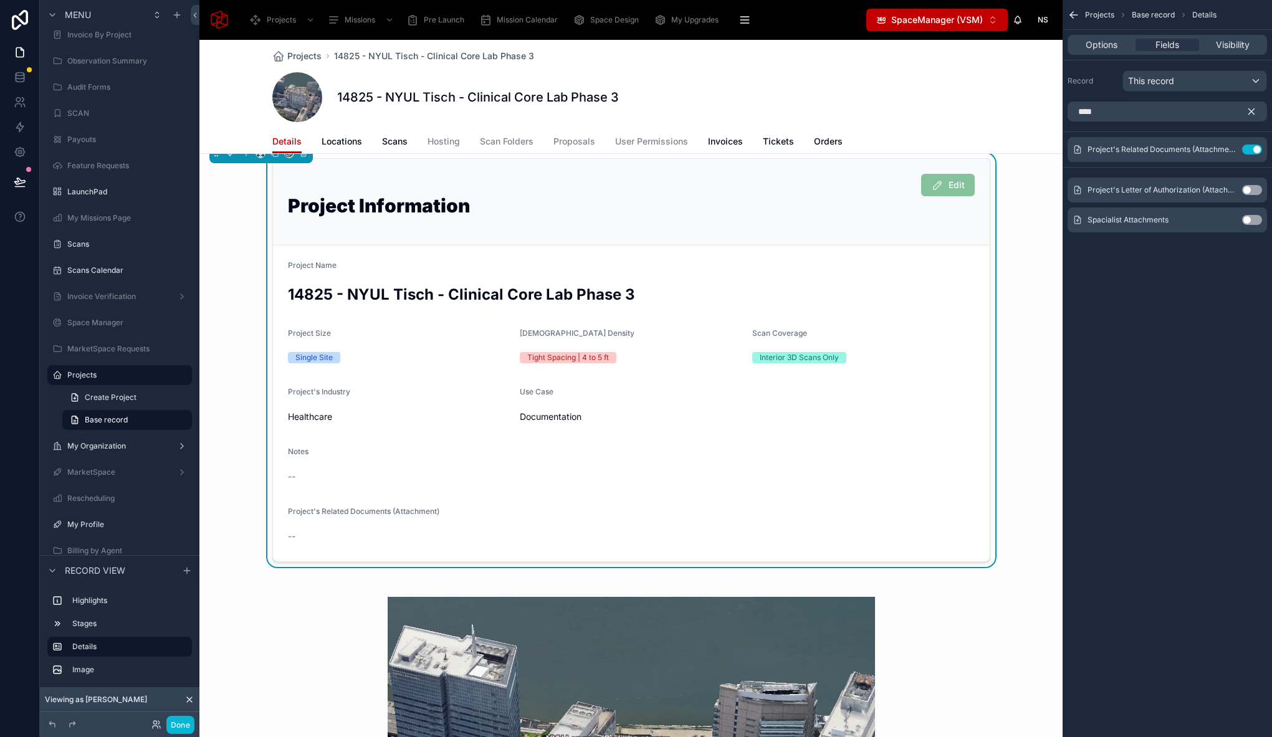
scroll to position [135, 0]
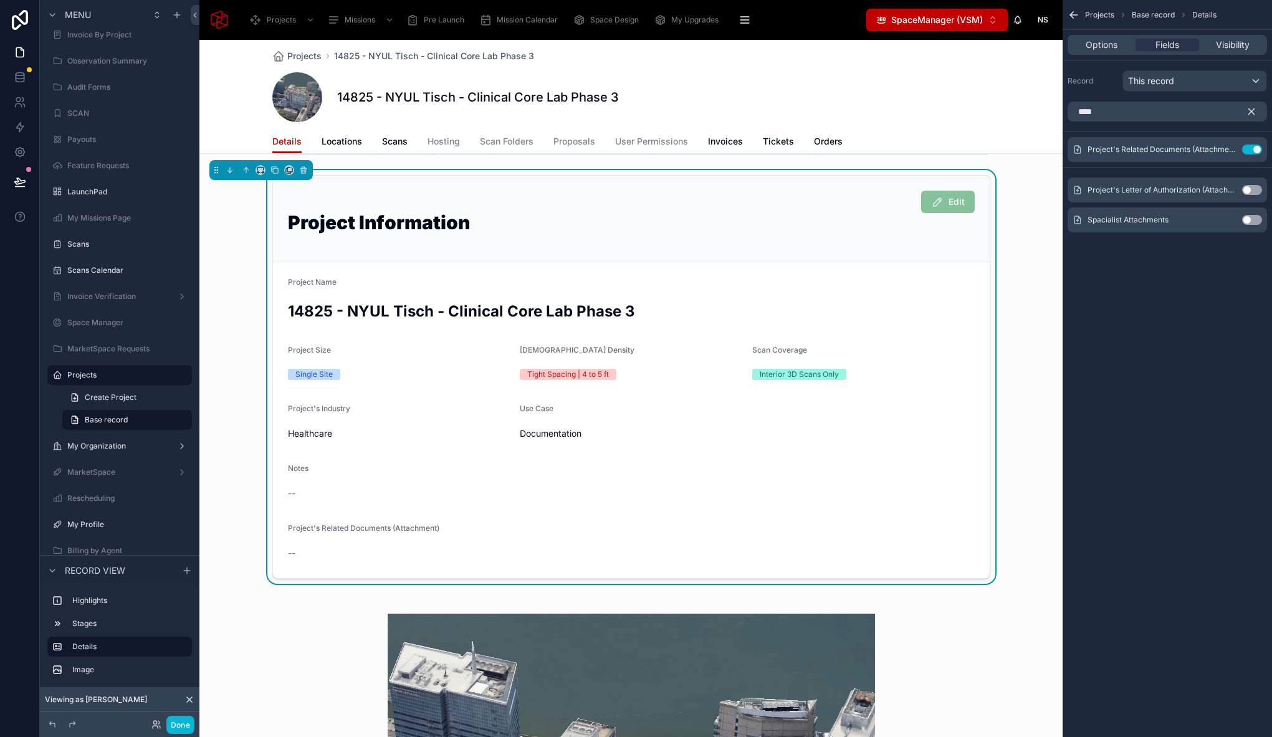
click at [1248, 189] on button "Use setting" at bounding box center [1252, 190] width 20 height 10
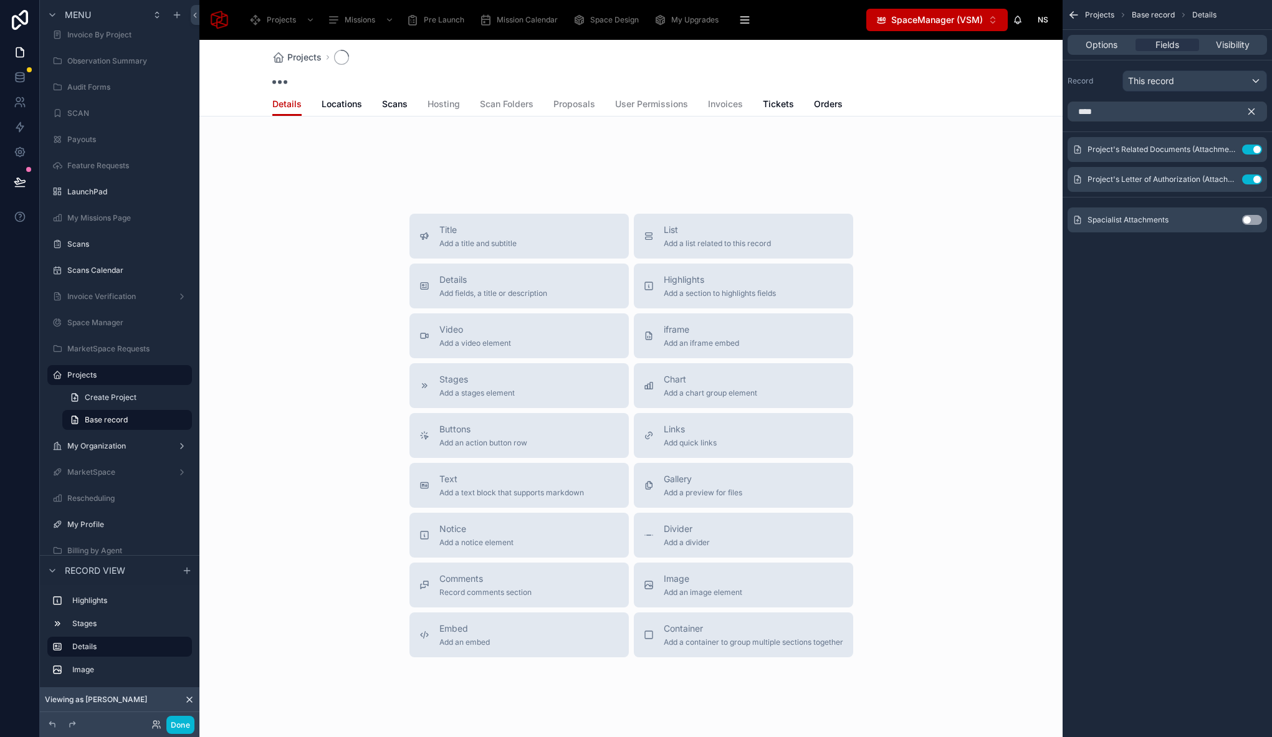
click at [1256, 113] on icon "scrollable content" at bounding box center [1251, 111] width 11 height 11
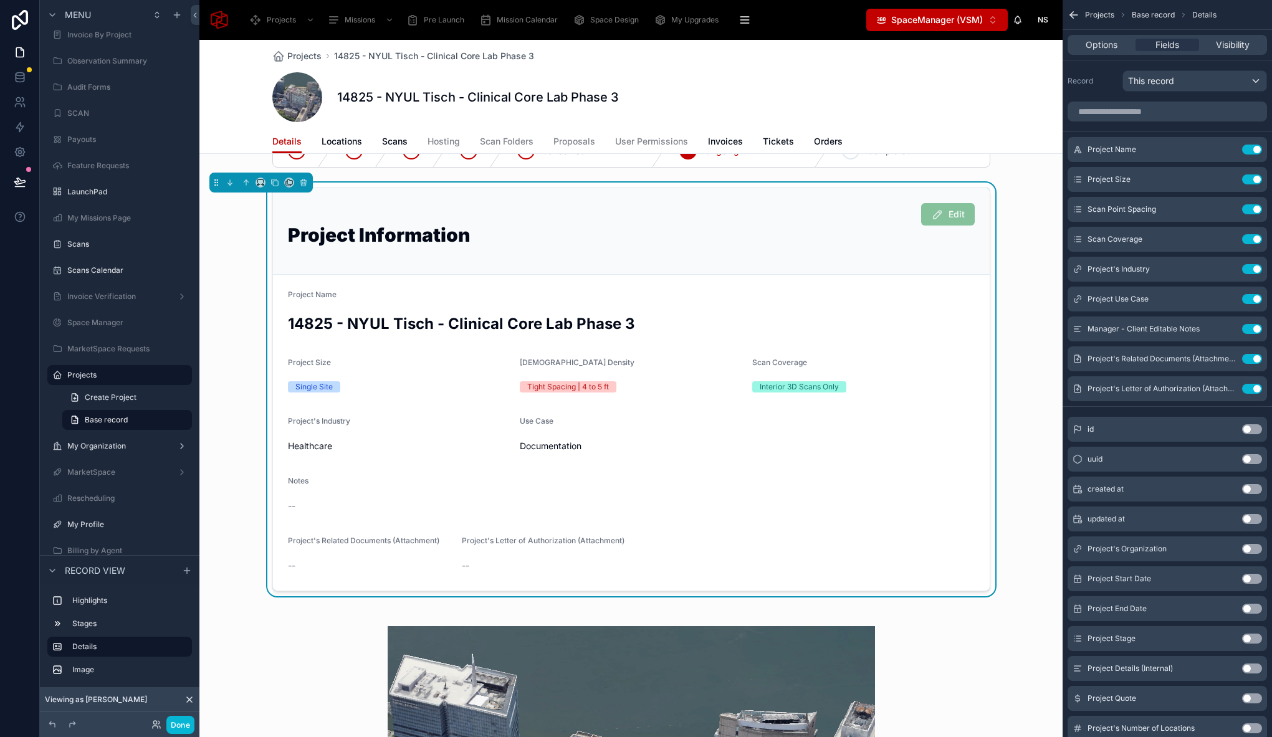
scroll to position [143, 0]
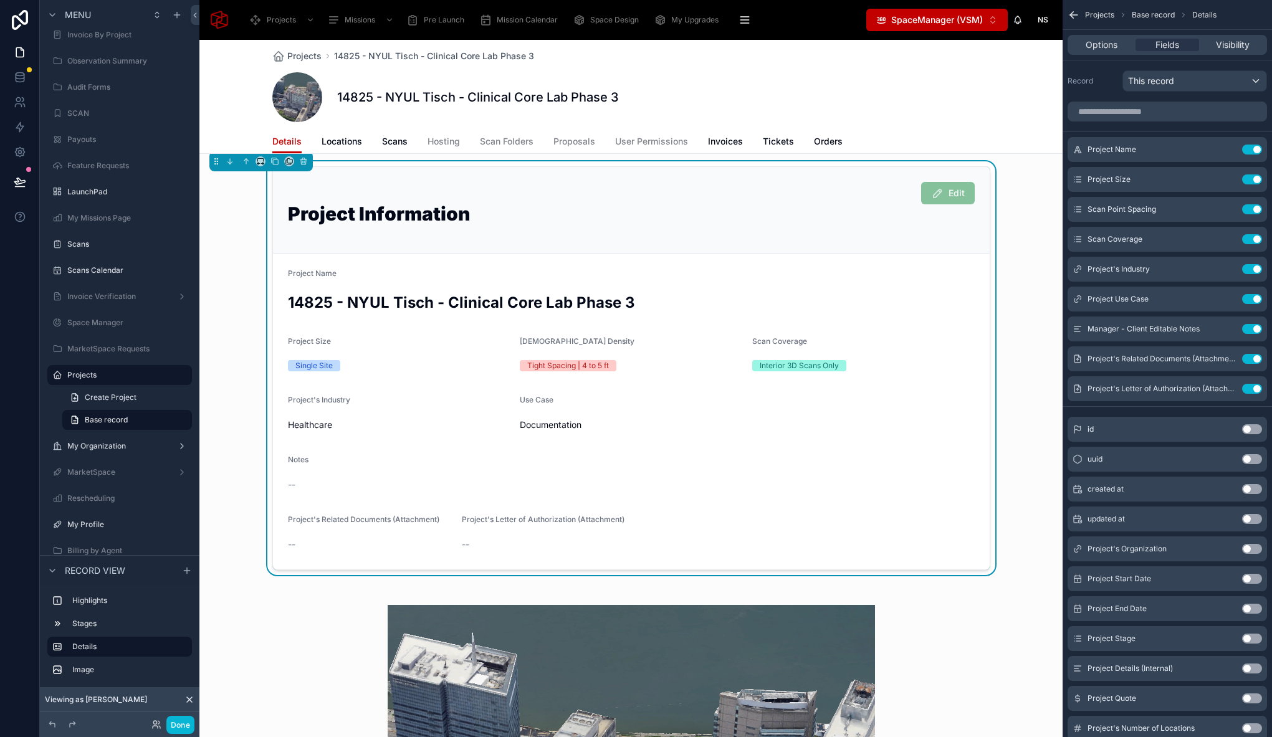
click at [229, 530] on div "Edit Project Information Project Name 14825 - NYUL Tisch - Clinical Core Lab Ph…" at bounding box center [630, 368] width 863 height 414
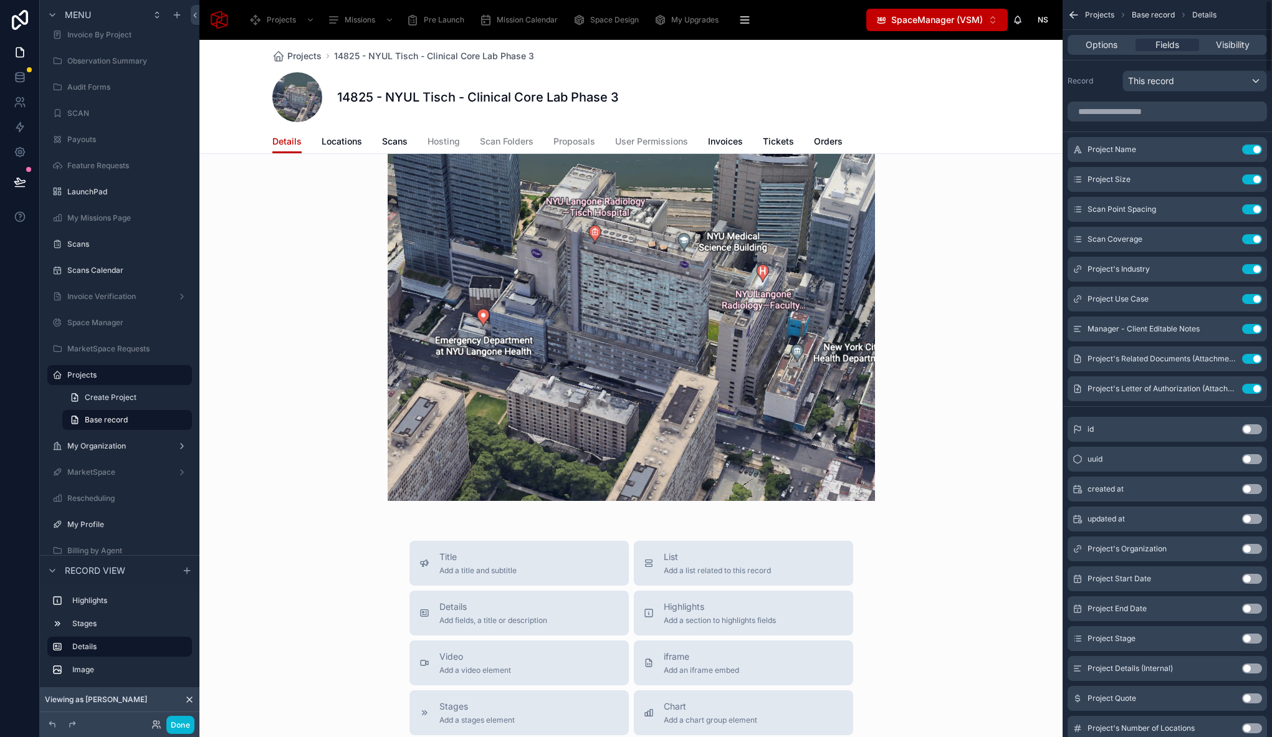
scroll to position [775, 0]
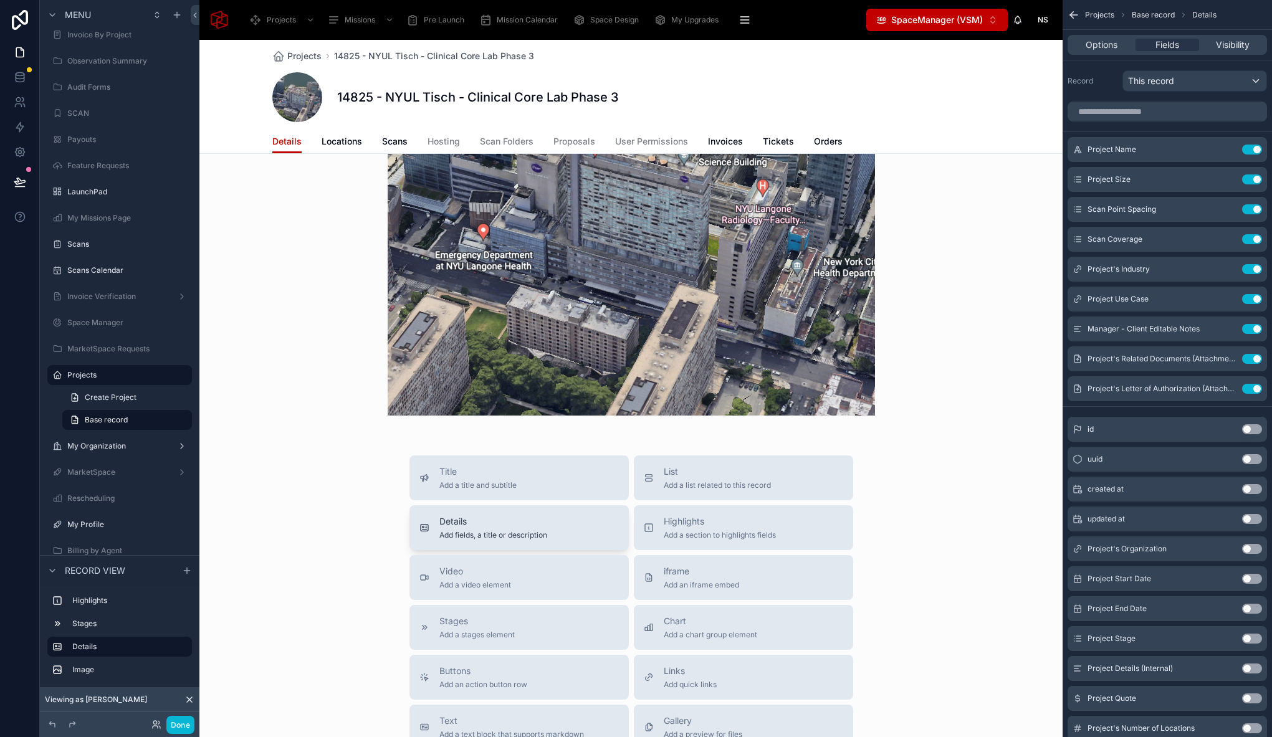
click at [489, 516] on span "Details" at bounding box center [493, 521] width 108 height 12
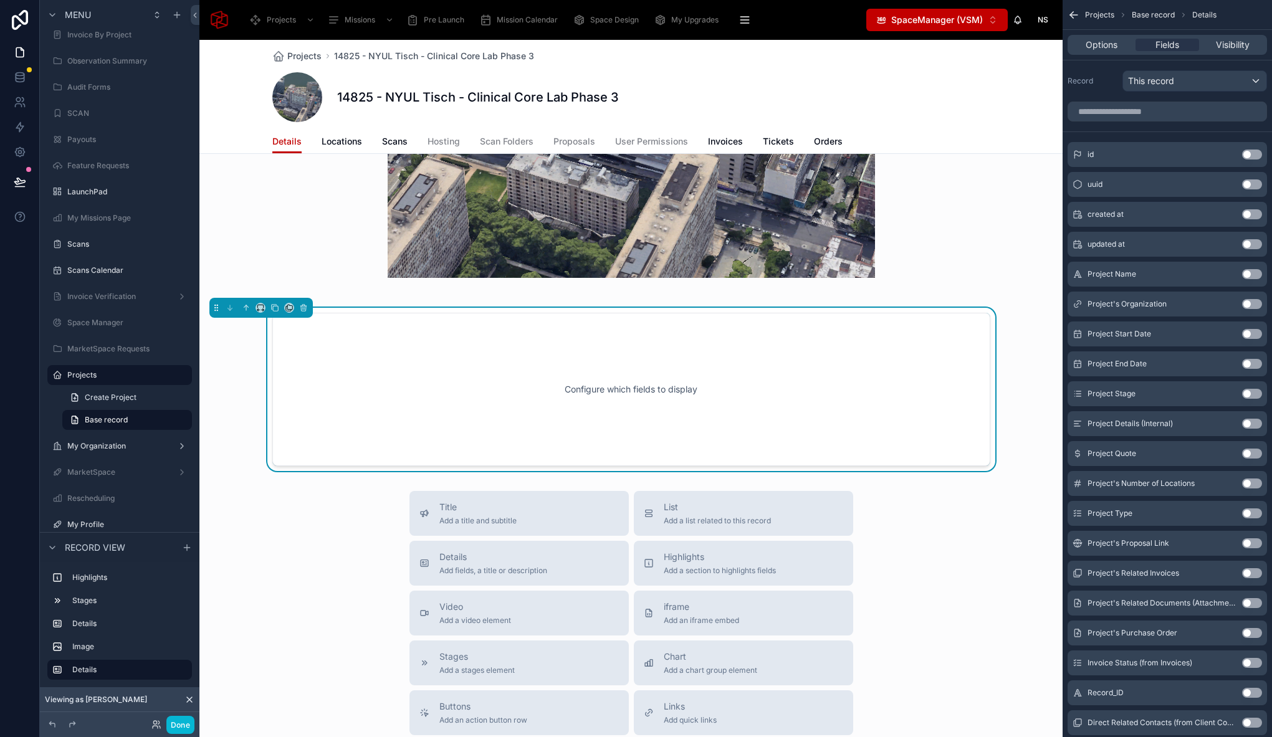
scroll to position [913, 0]
click at [245, 305] on icon at bounding box center [245, 306] width 2 height 2
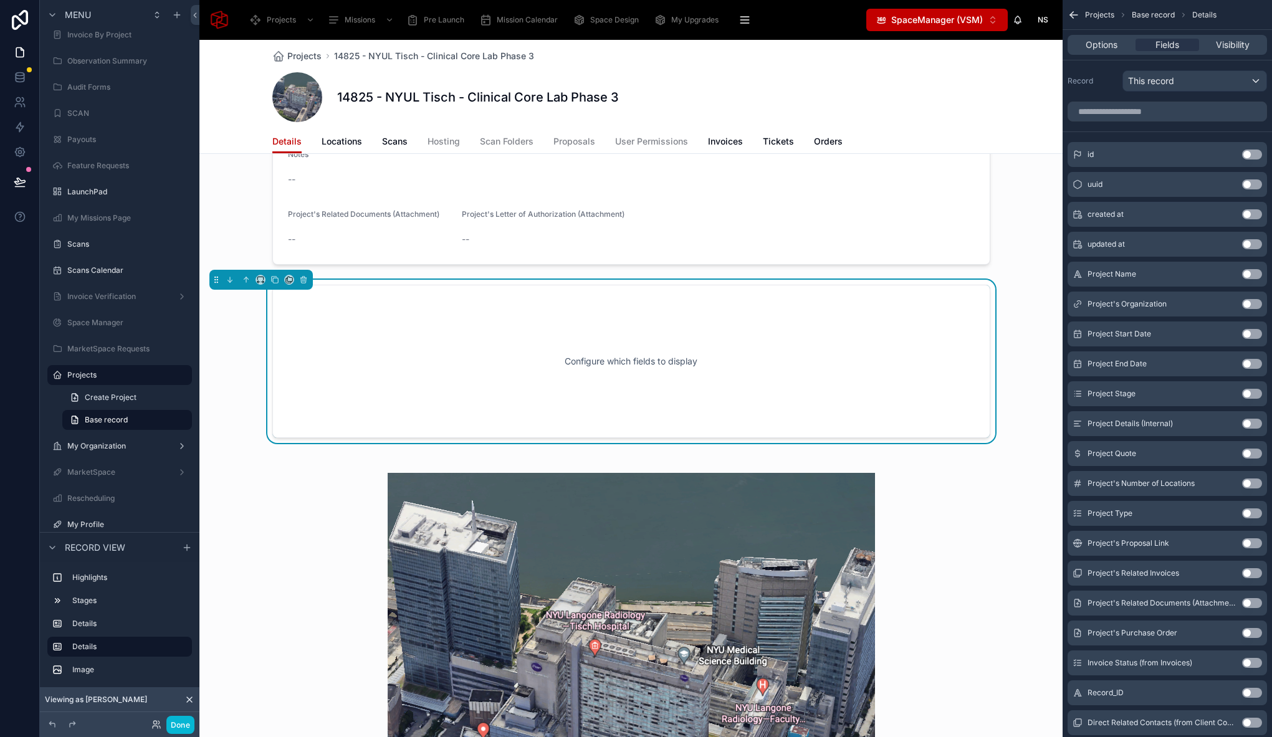
scroll to position [333, 0]
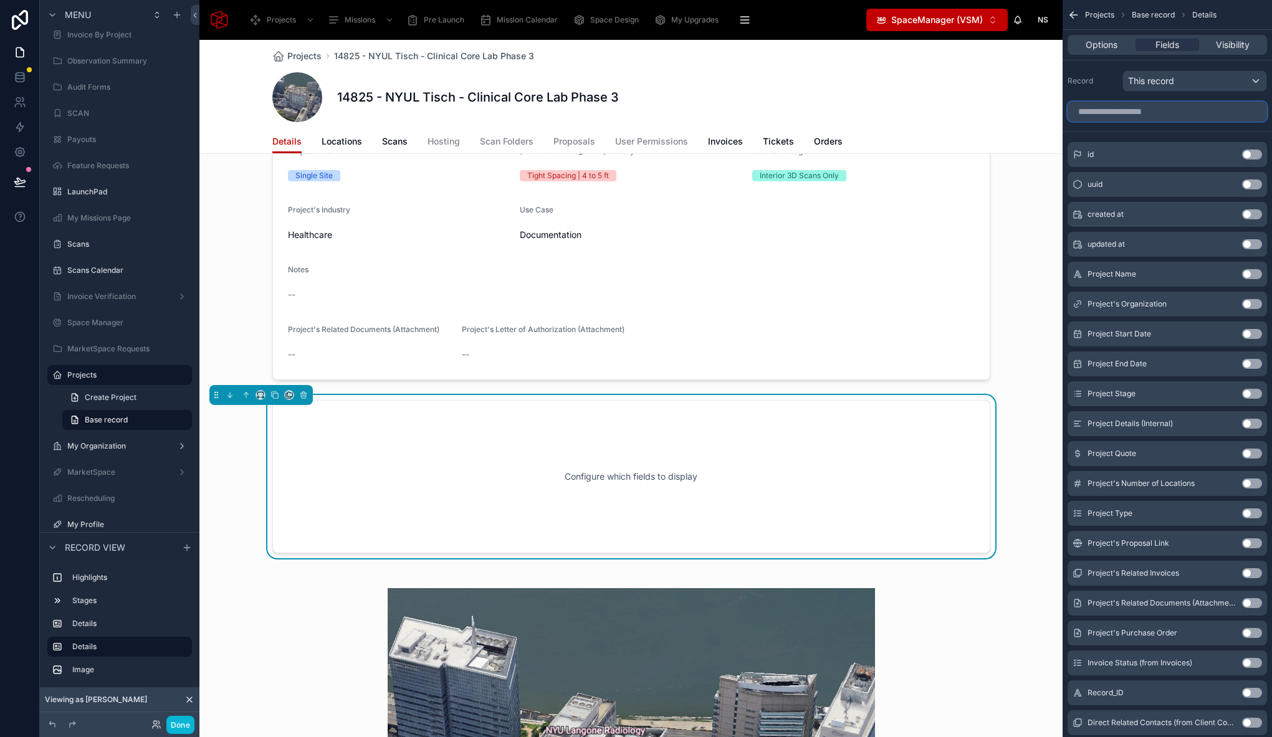
click at [1146, 115] on input "scrollable content" at bounding box center [1166, 112] width 199 height 20
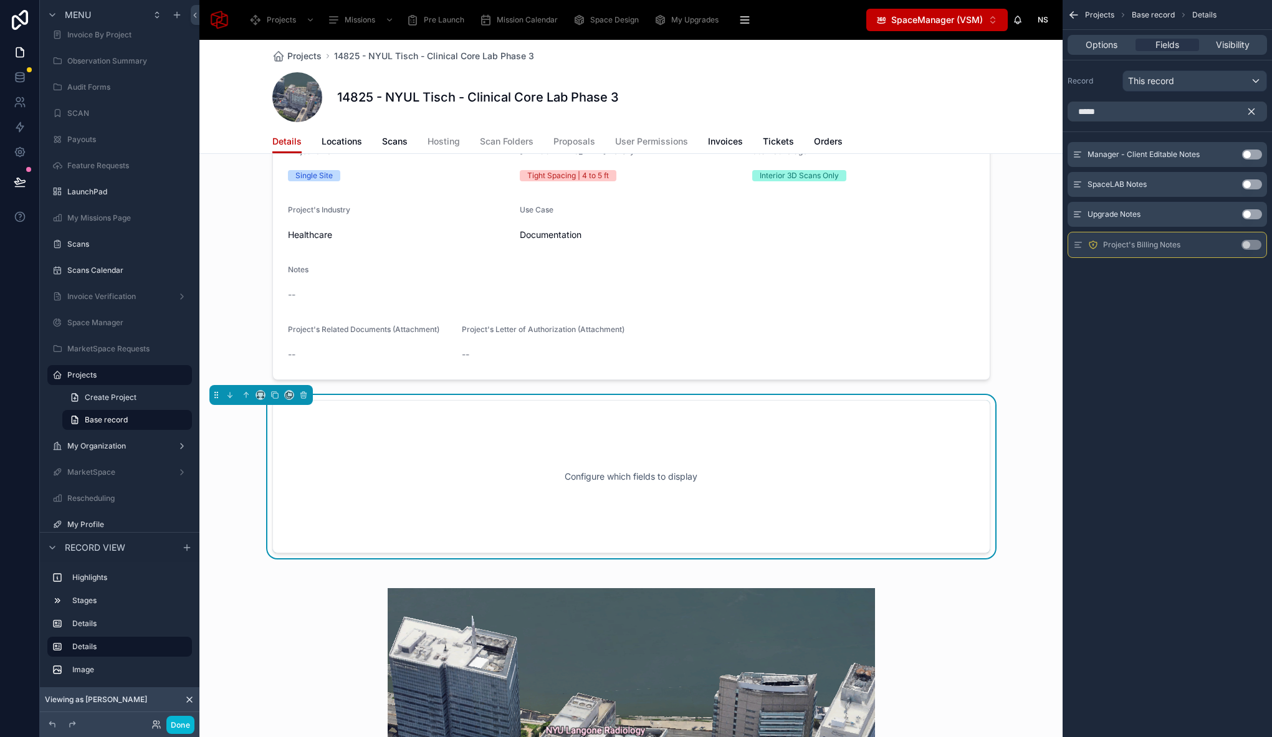
click at [1257, 155] on button "Use setting" at bounding box center [1252, 155] width 20 height 10
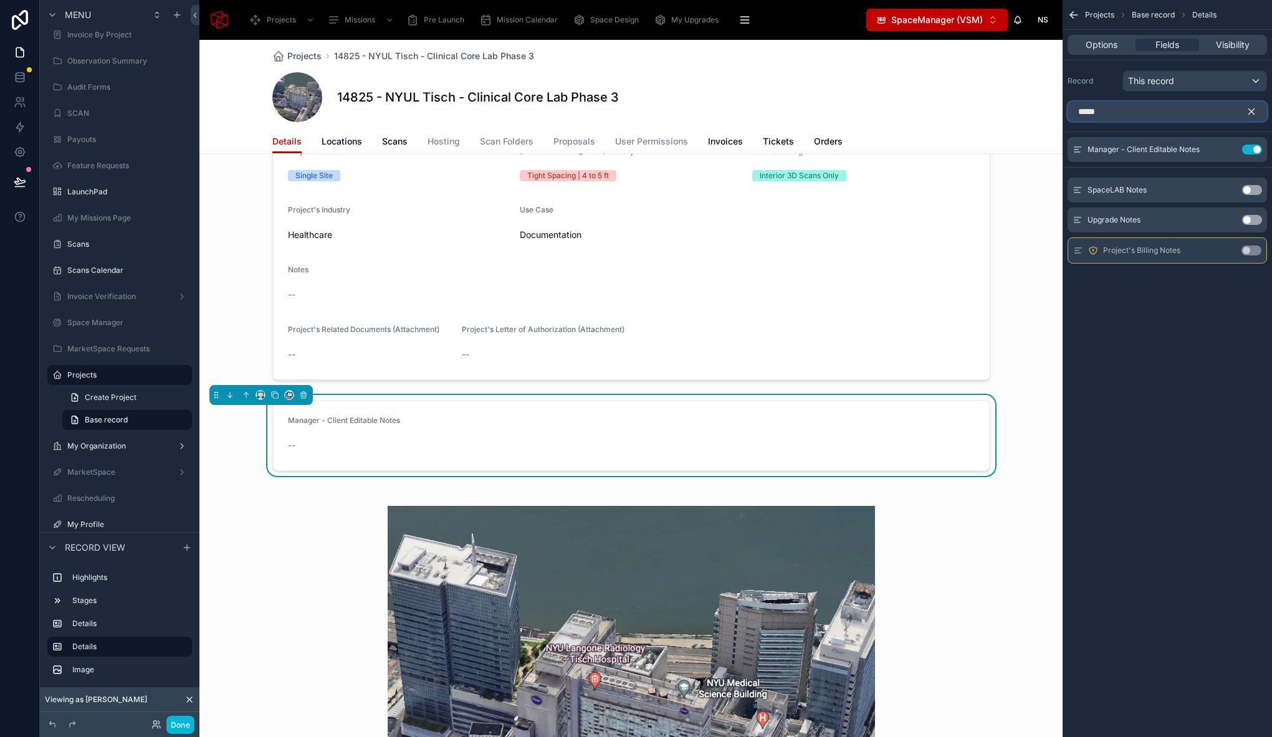
drag, startPoint x: 1151, startPoint y: 113, endPoint x: 998, endPoint y: 110, distance: 152.7
click at [998, 110] on div "Projects Missions Pre Launch Mission Calendar Space Design My Upgrades QR In Pr…" at bounding box center [735, 368] width 1072 height 737
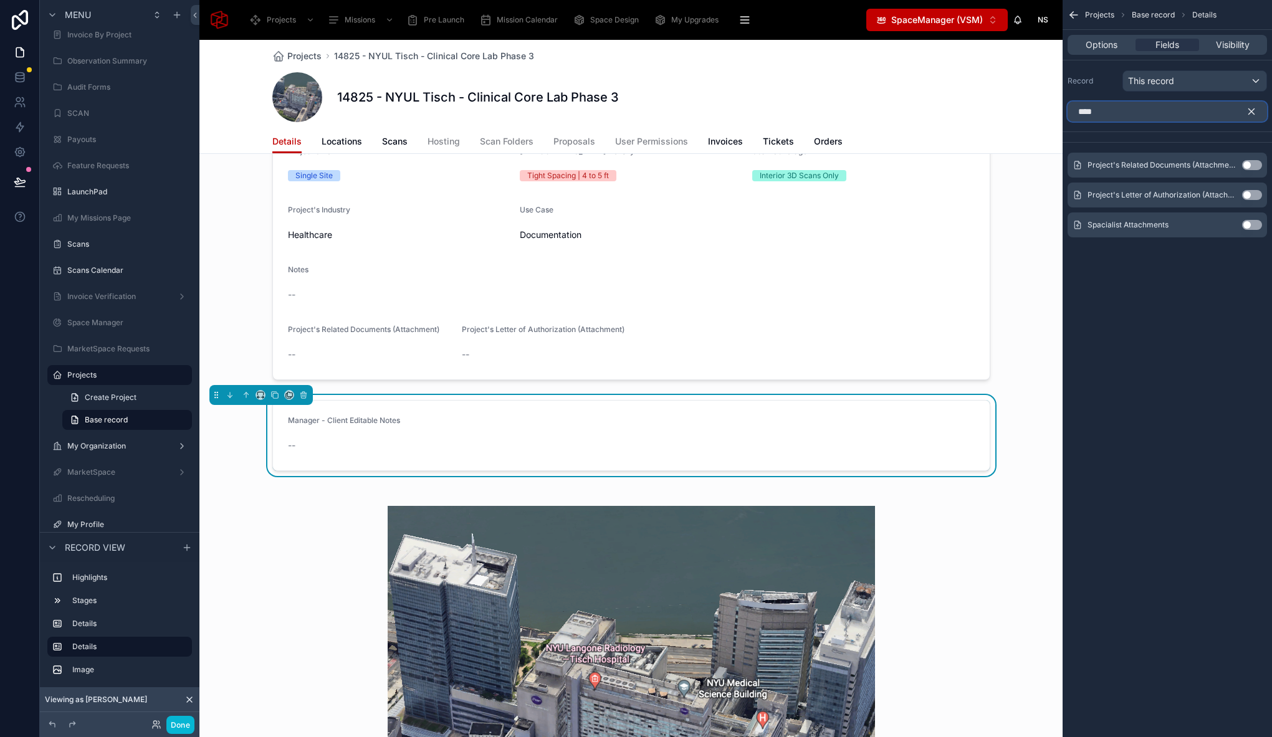
type input "****"
click at [1254, 164] on button "Use setting" at bounding box center [1252, 165] width 20 height 10
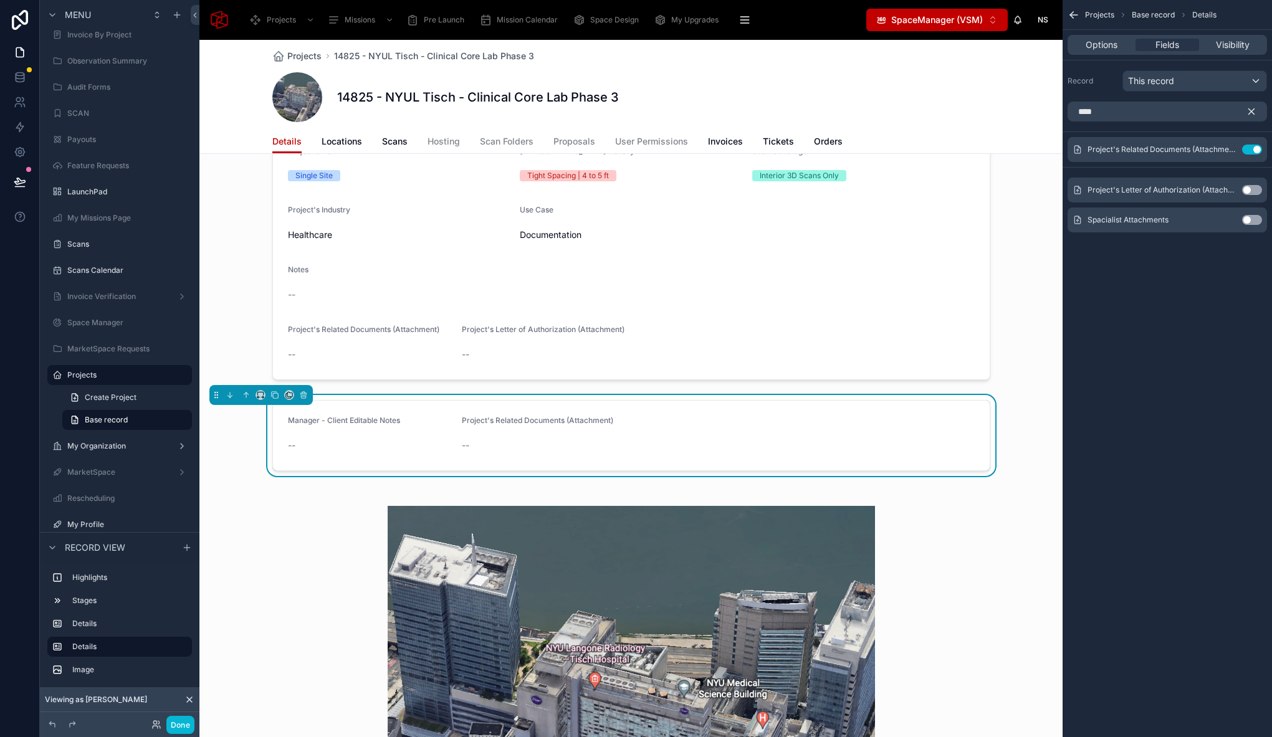
click at [1254, 164] on div "**** Project's Related Documents (Attachment) Use setting Project's Letter of A…" at bounding box center [1166, 172] width 209 height 151
click at [1248, 184] on div "Project's Letter of Authorization (Attachment) Use setting" at bounding box center [1166, 190] width 199 height 25
click at [1254, 193] on button "Use setting" at bounding box center [1252, 190] width 20 height 10
click at [1252, 112] on icon "scrollable content" at bounding box center [1252, 112] width 6 height 6
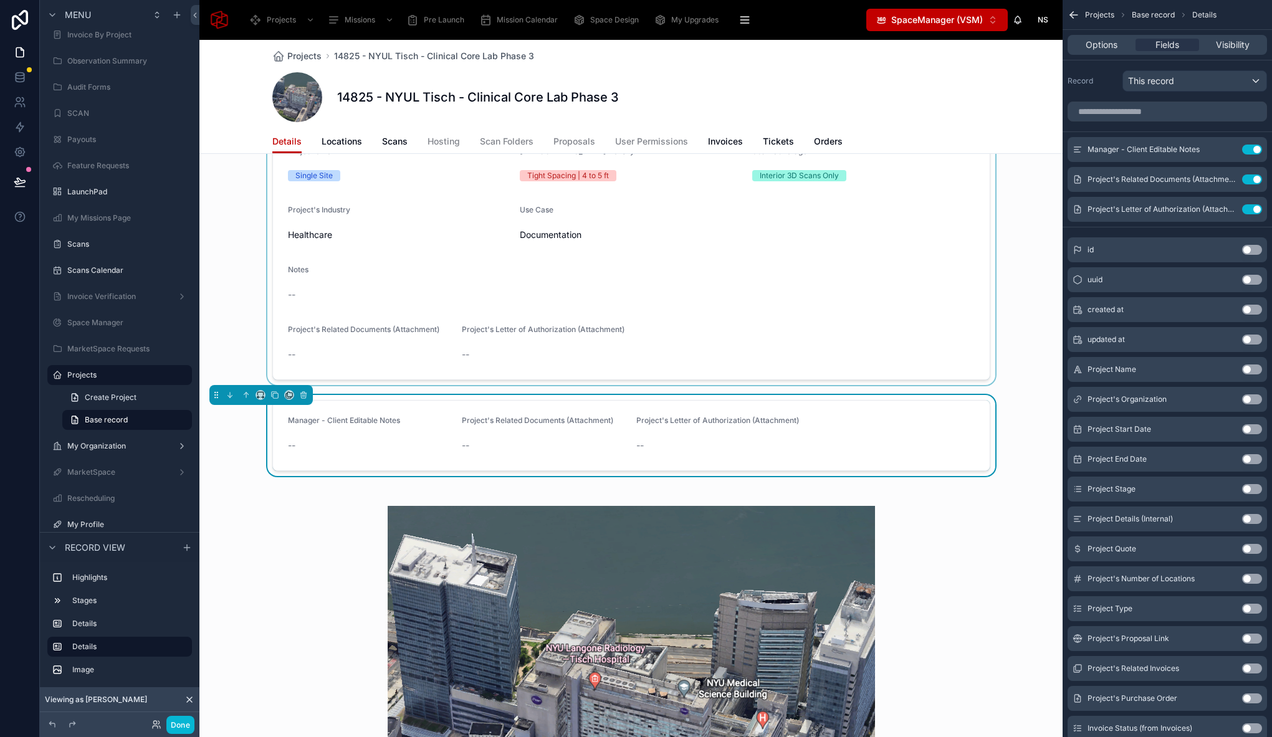
click at [370, 338] on div at bounding box center [630, 178] width 863 height 414
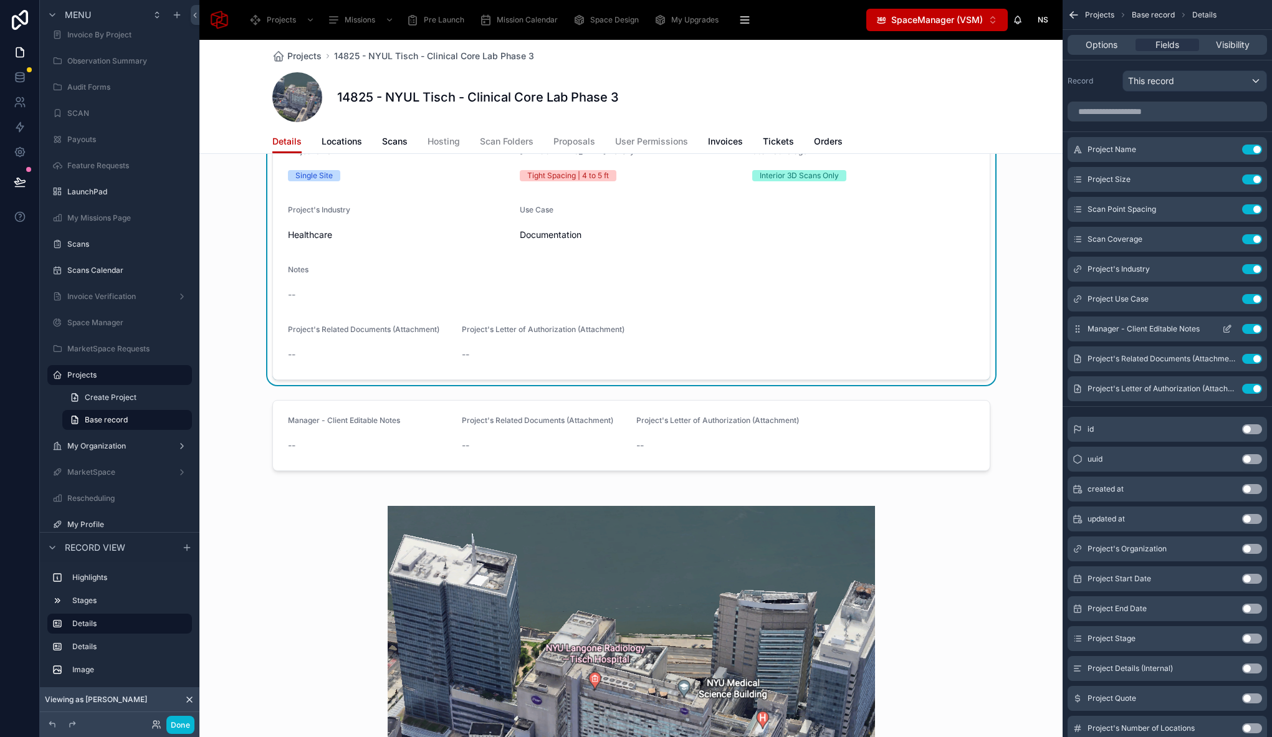
click at [1257, 329] on button "Use setting" at bounding box center [1252, 329] width 20 height 10
click at [1257, 354] on button "Use setting" at bounding box center [1252, 359] width 20 height 10
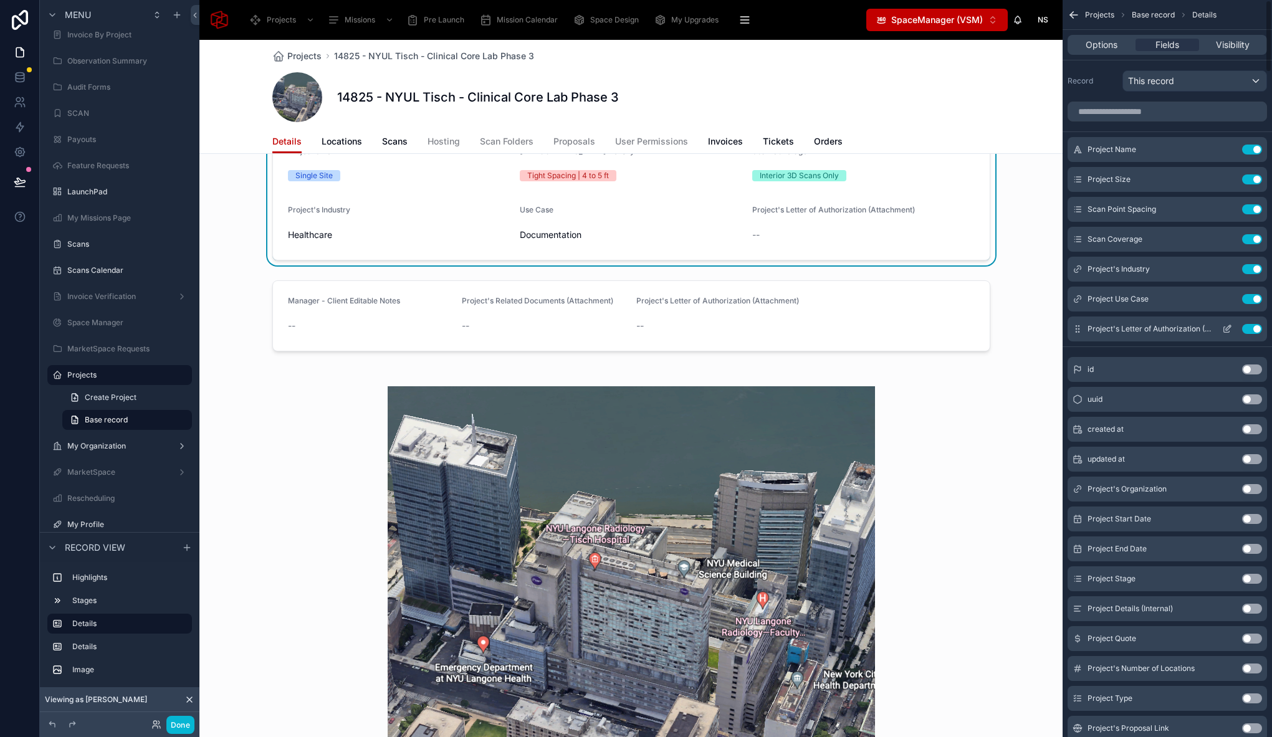
click at [1255, 330] on button "Use setting" at bounding box center [1252, 329] width 20 height 10
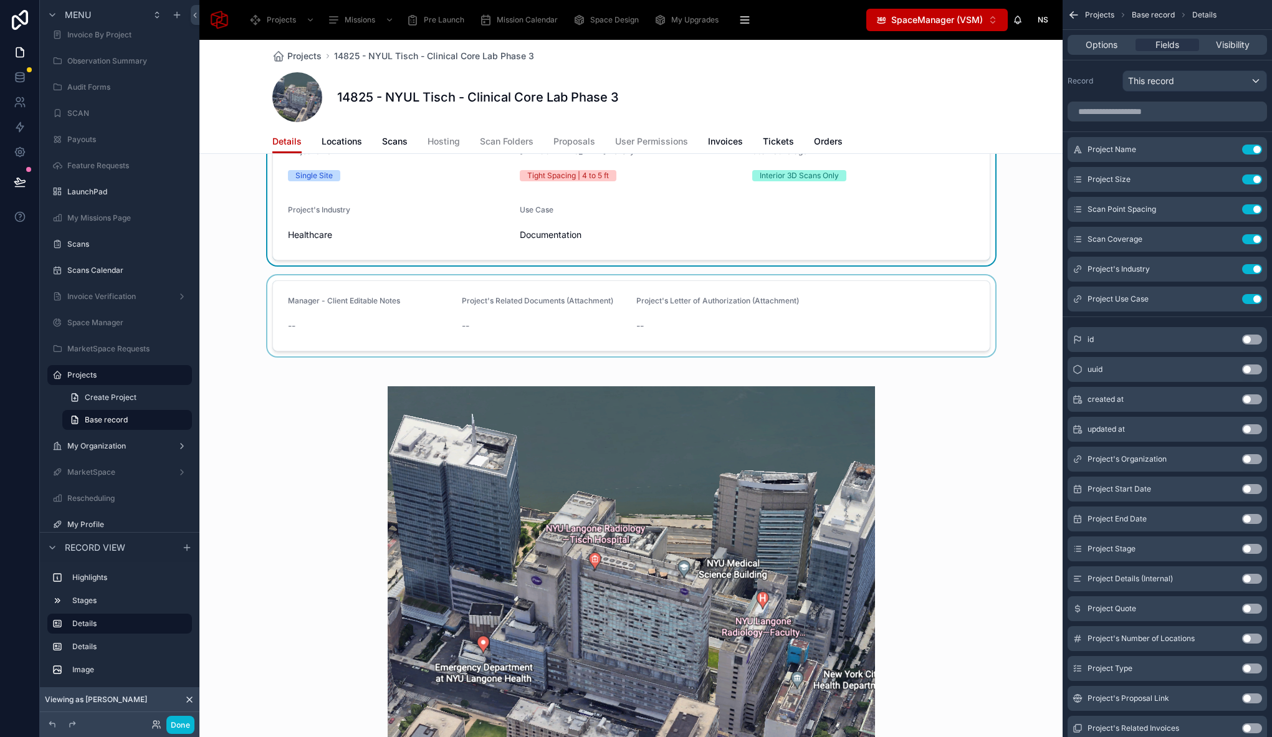
click at [337, 306] on div at bounding box center [630, 315] width 863 height 81
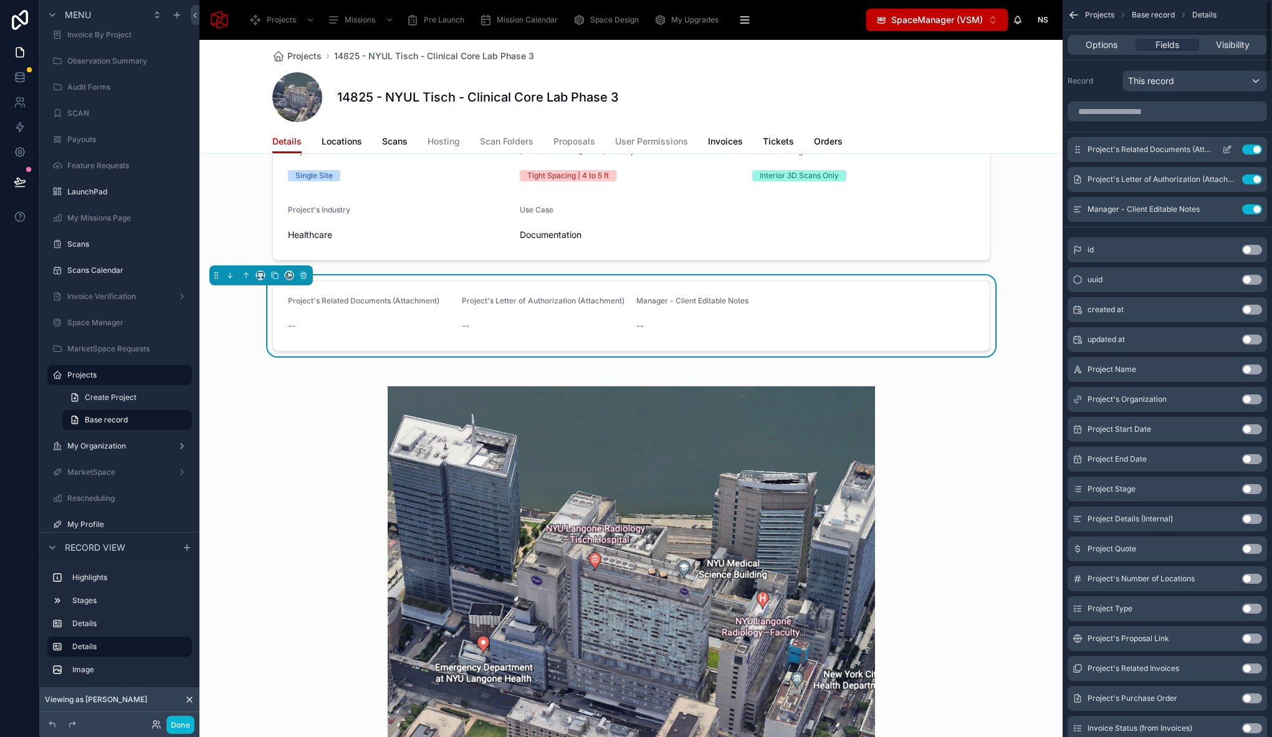
click at [1228, 150] on icon "scrollable content" at bounding box center [1228, 148] width 5 height 5
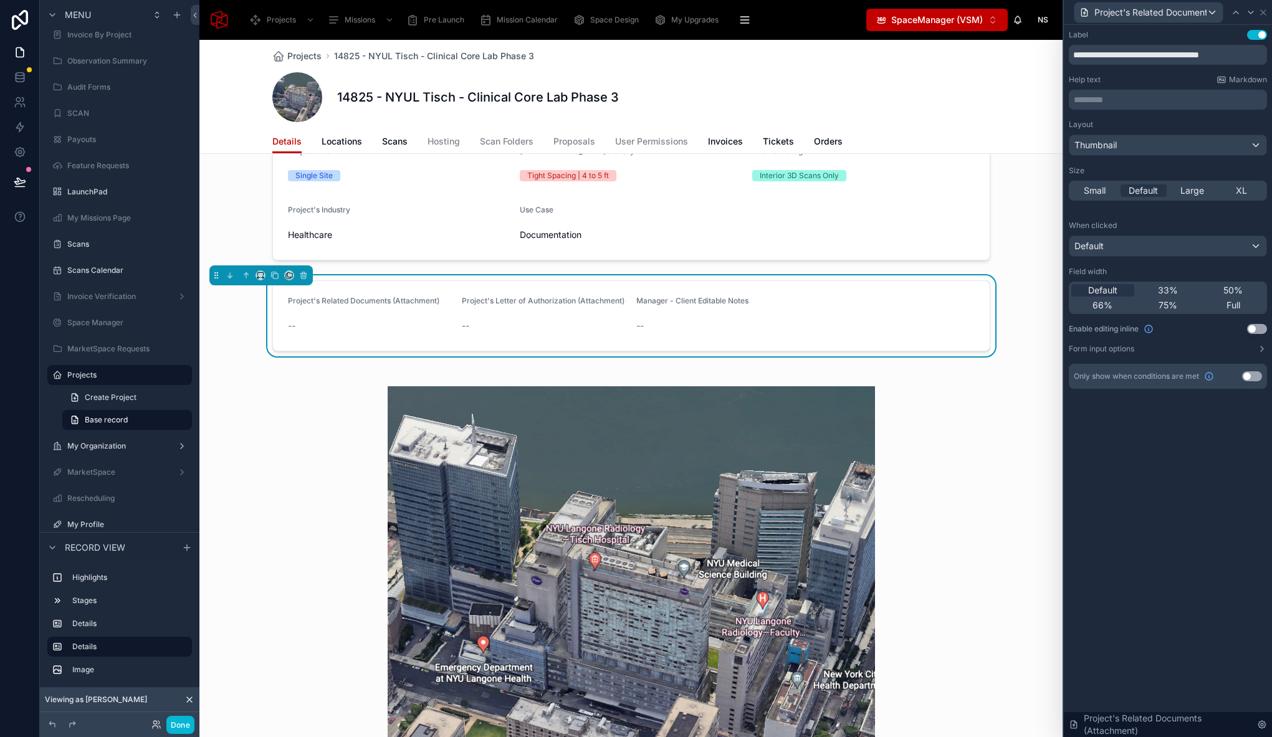
click at [1252, 325] on button "Use setting" at bounding box center [1257, 329] width 20 height 10
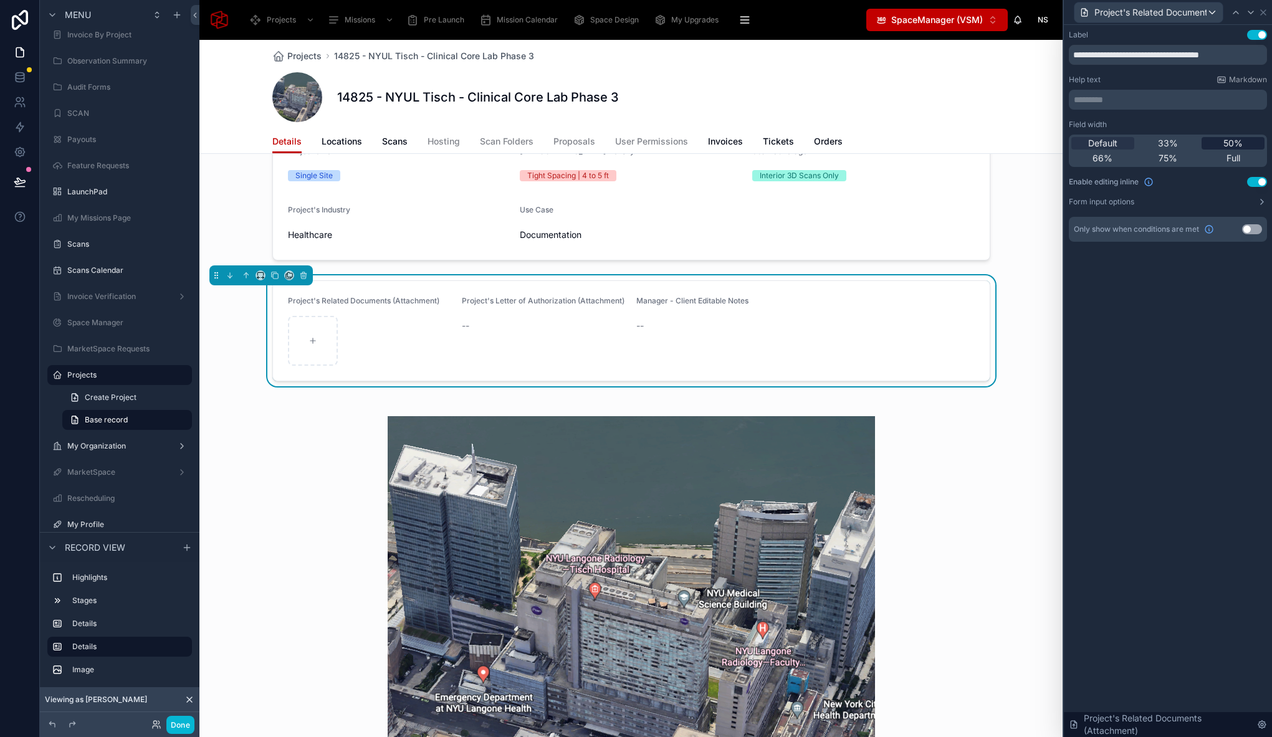
click at [1236, 143] on span "50%" at bounding box center [1232, 143] width 19 height 12
click at [1247, 13] on icon at bounding box center [1251, 12] width 10 height 10
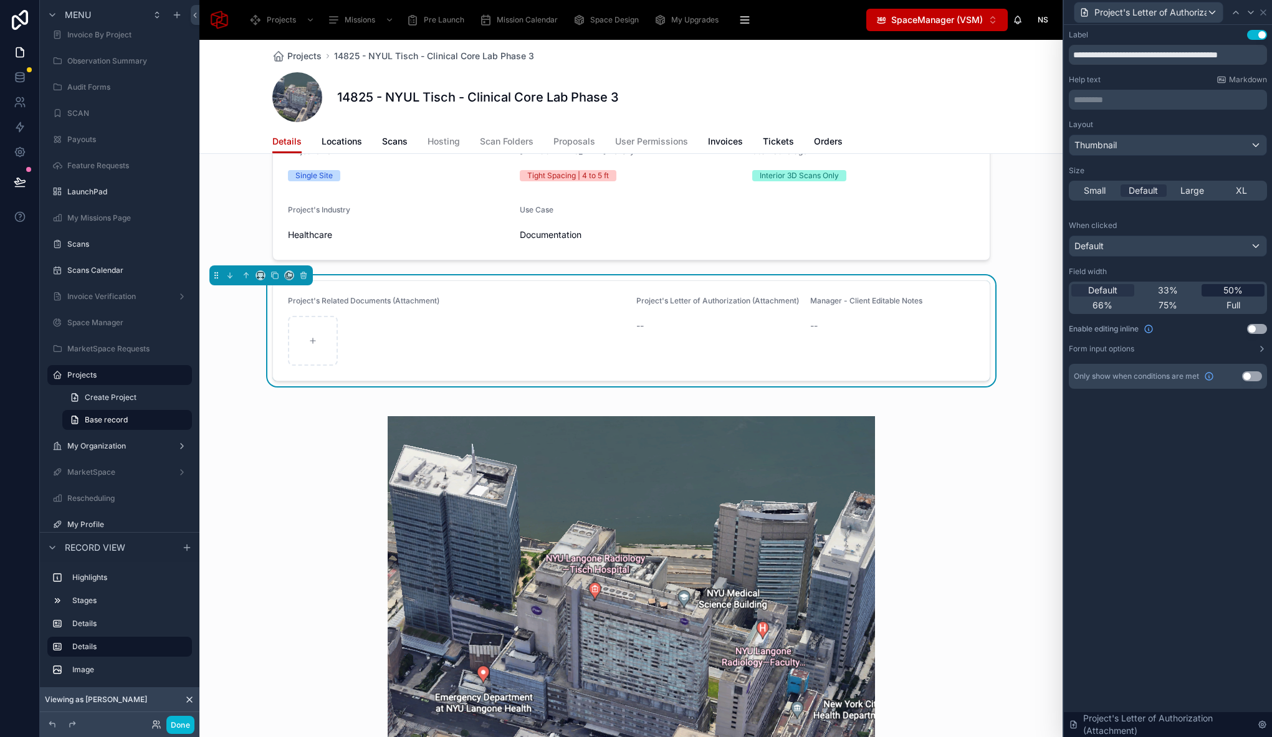
click at [1232, 291] on span "50%" at bounding box center [1232, 290] width 19 height 12
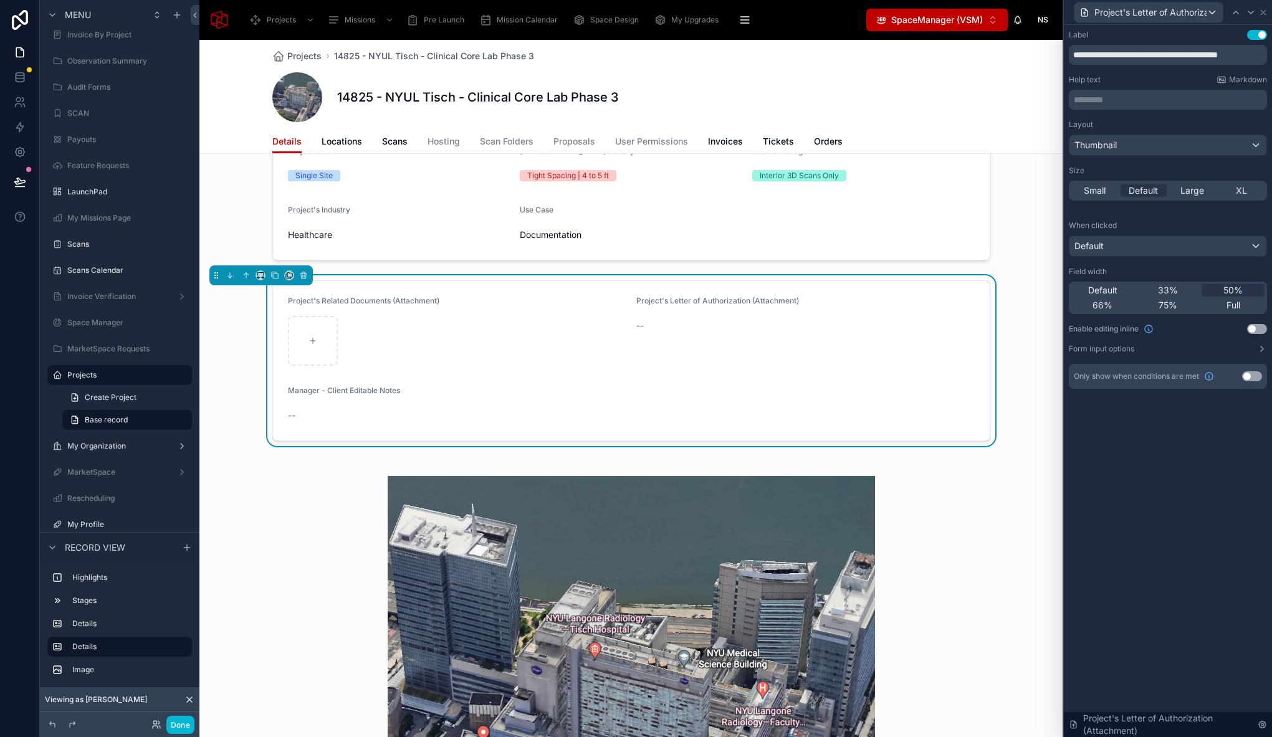
click at [1254, 331] on button "Use setting" at bounding box center [1257, 329] width 20 height 10
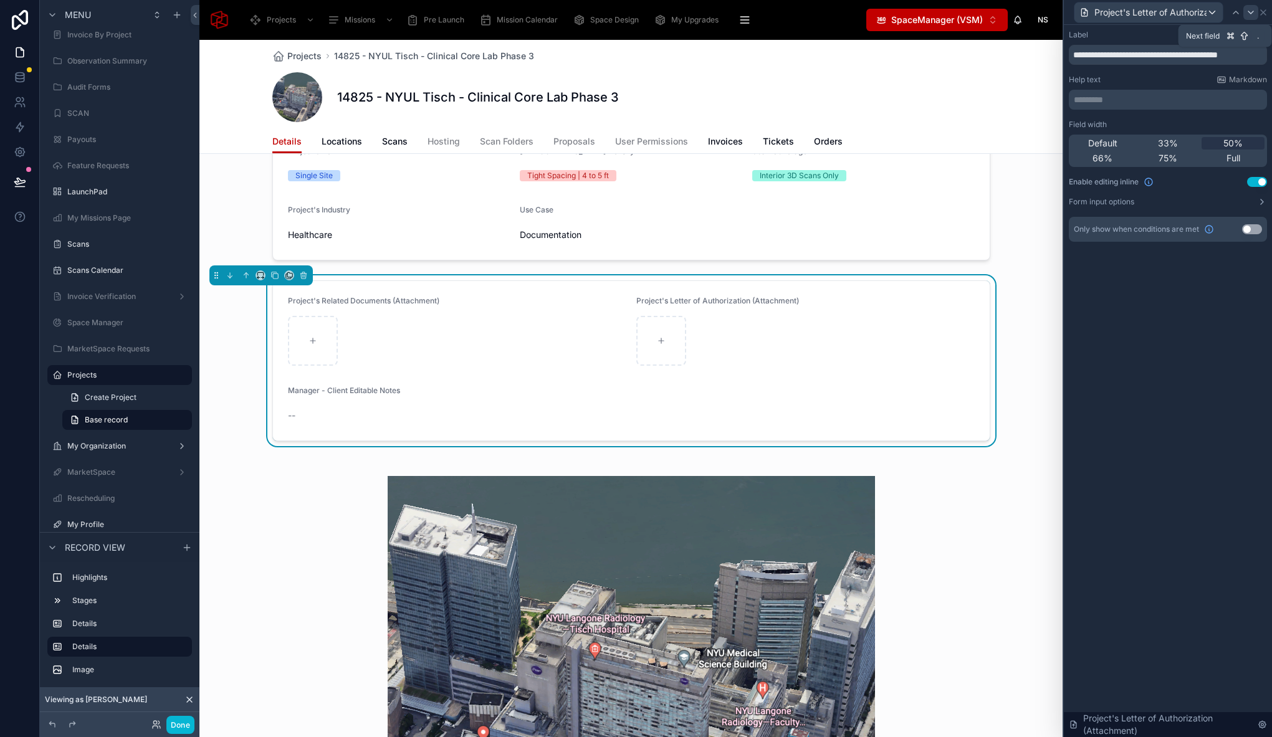
click at [1247, 14] on icon at bounding box center [1251, 12] width 10 height 10
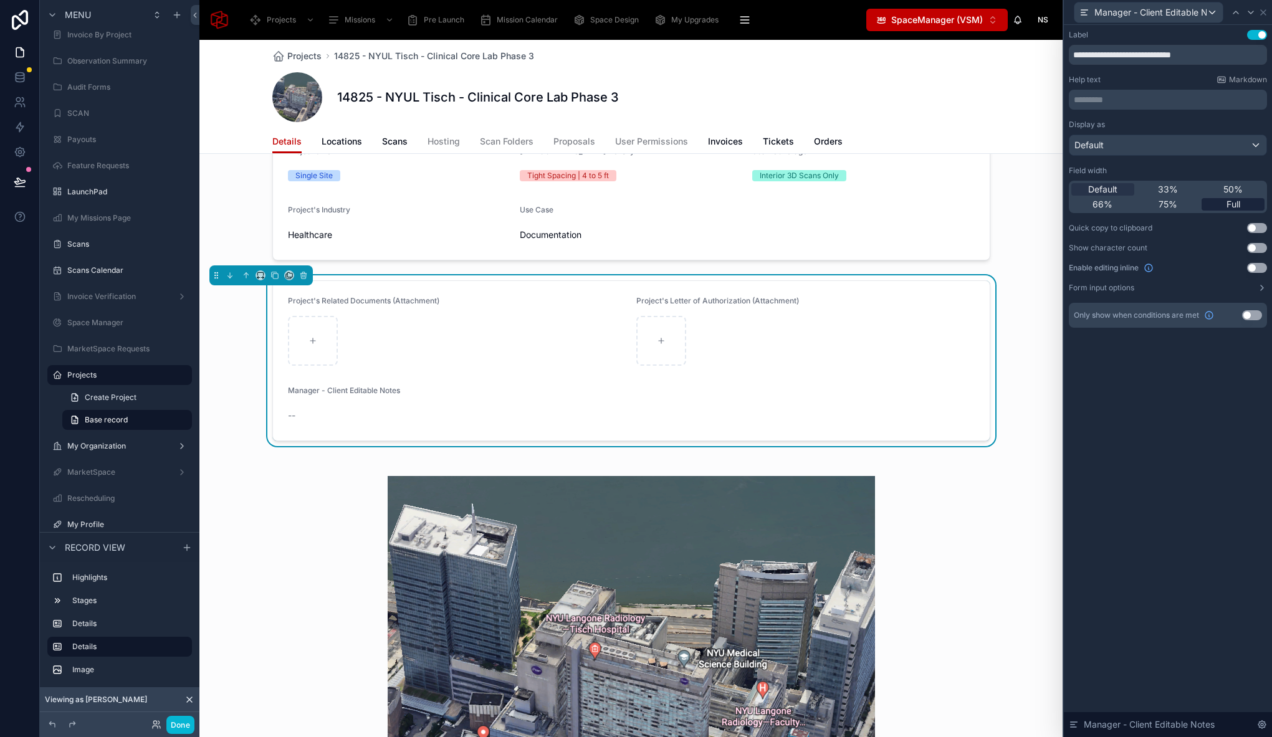
click at [1231, 206] on span "Full" at bounding box center [1233, 204] width 14 height 12
click at [1156, 55] on input "**********" at bounding box center [1168, 55] width 198 height 20
drag, startPoint x: 1180, startPoint y: 55, endPoint x: 1046, endPoint y: 56, distance: 133.4
click at [1046, 56] on div "**********" at bounding box center [636, 368] width 1272 height 737
type input "*****"
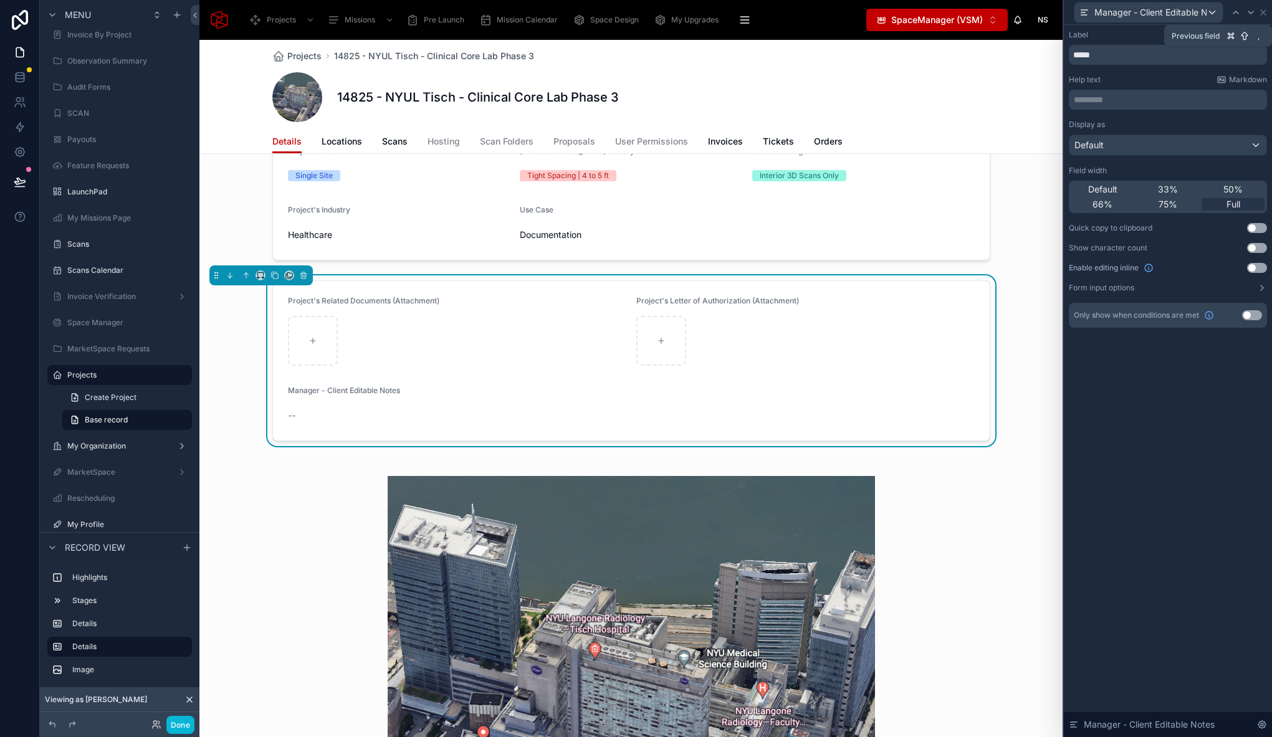
click at [1237, 14] on icon at bounding box center [1236, 12] width 10 height 10
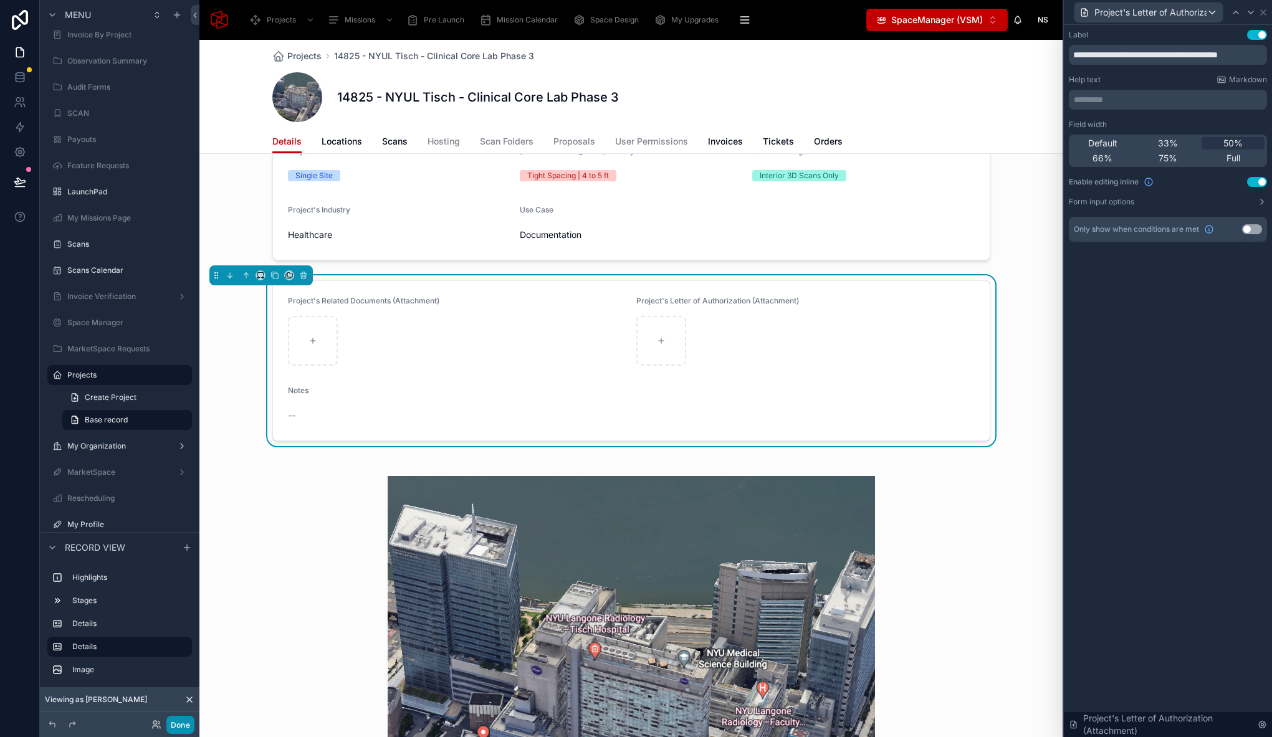
click at [178, 723] on button "Done" at bounding box center [180, 725] width 28 height 18
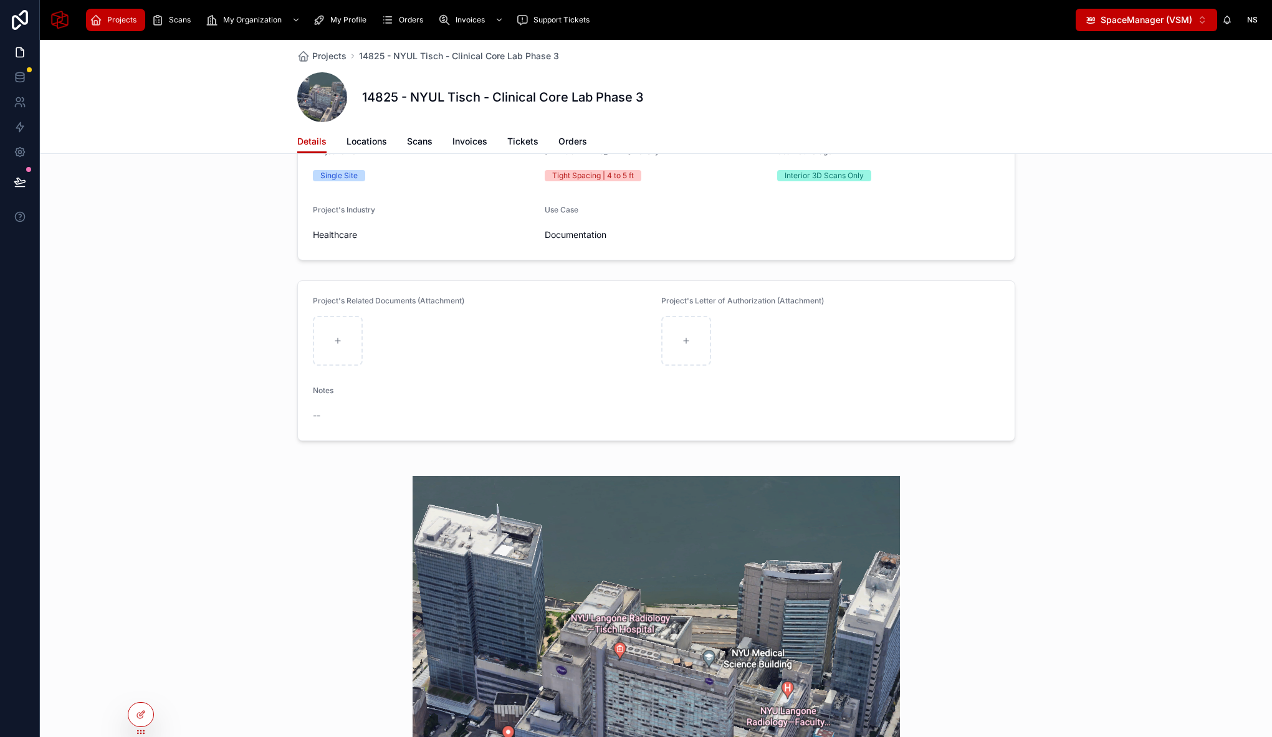
click at [315, 415] on span "--" at bounding box center [316, 415] width 7 height 12
click at [141, 715] on icon at bounding box center [141, 715] width 10 height 10
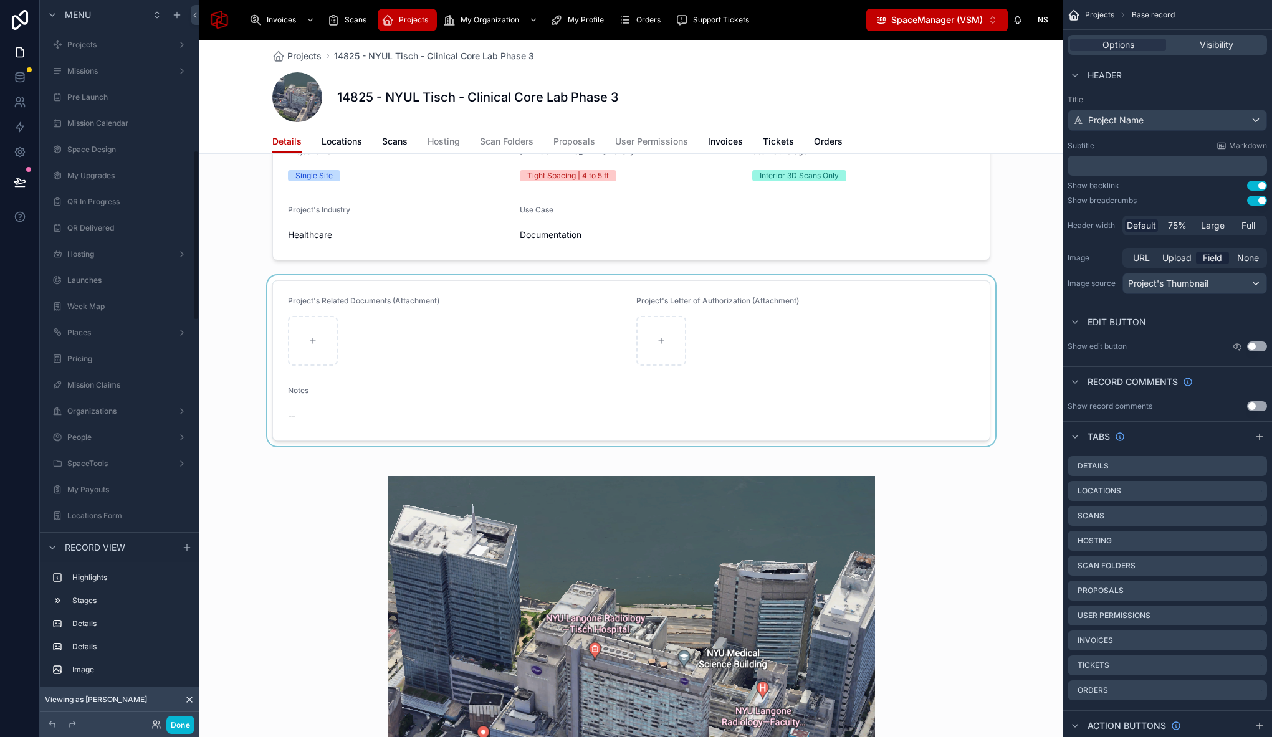
scroll to position [638, 0]
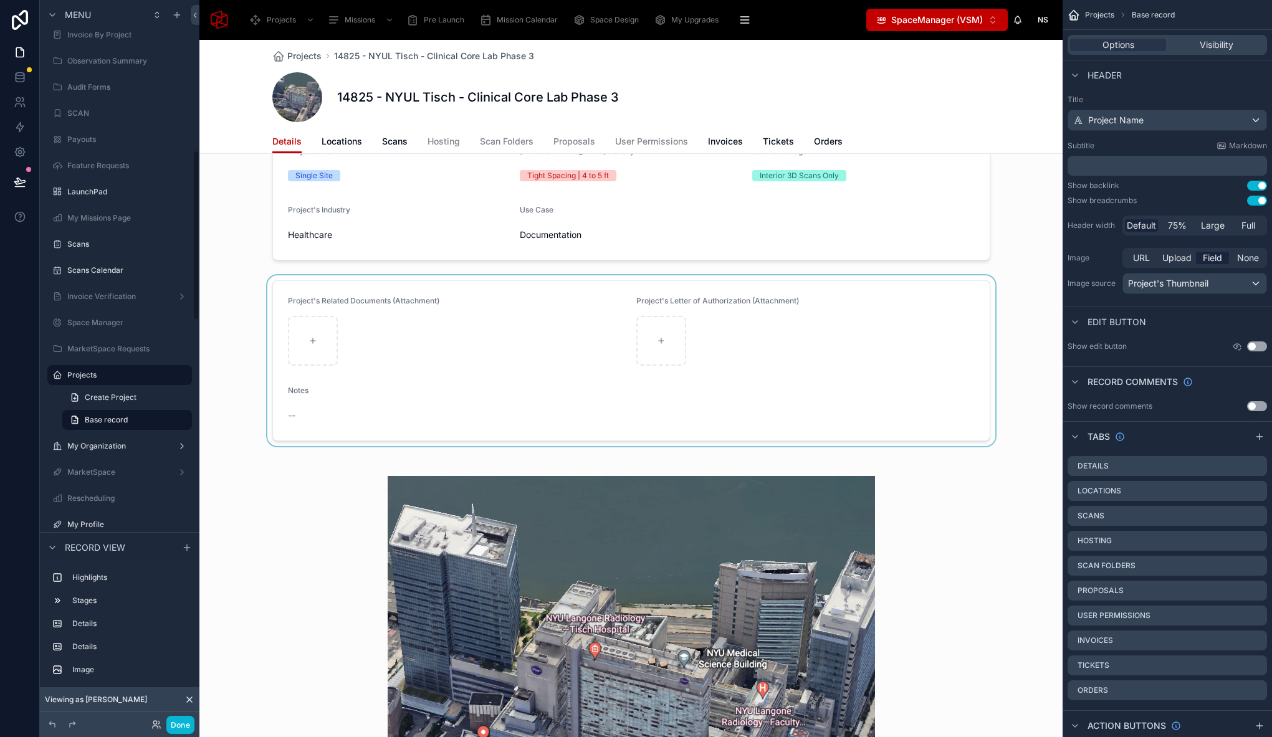
click at [343, 404] on div at bounding box center [630, 360] width 863 height 171
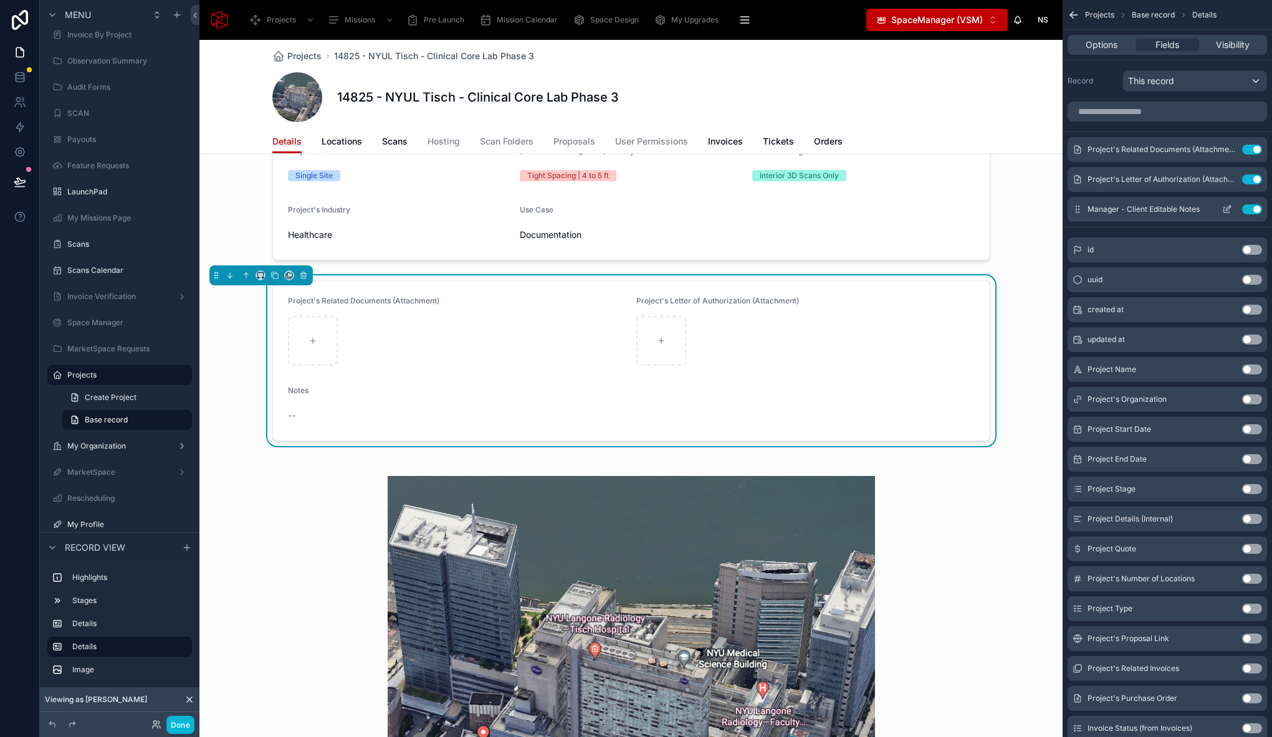
click at [1229, 211] on icon "scrollable content" at bounding box center [1227, 209] width 10 height 10
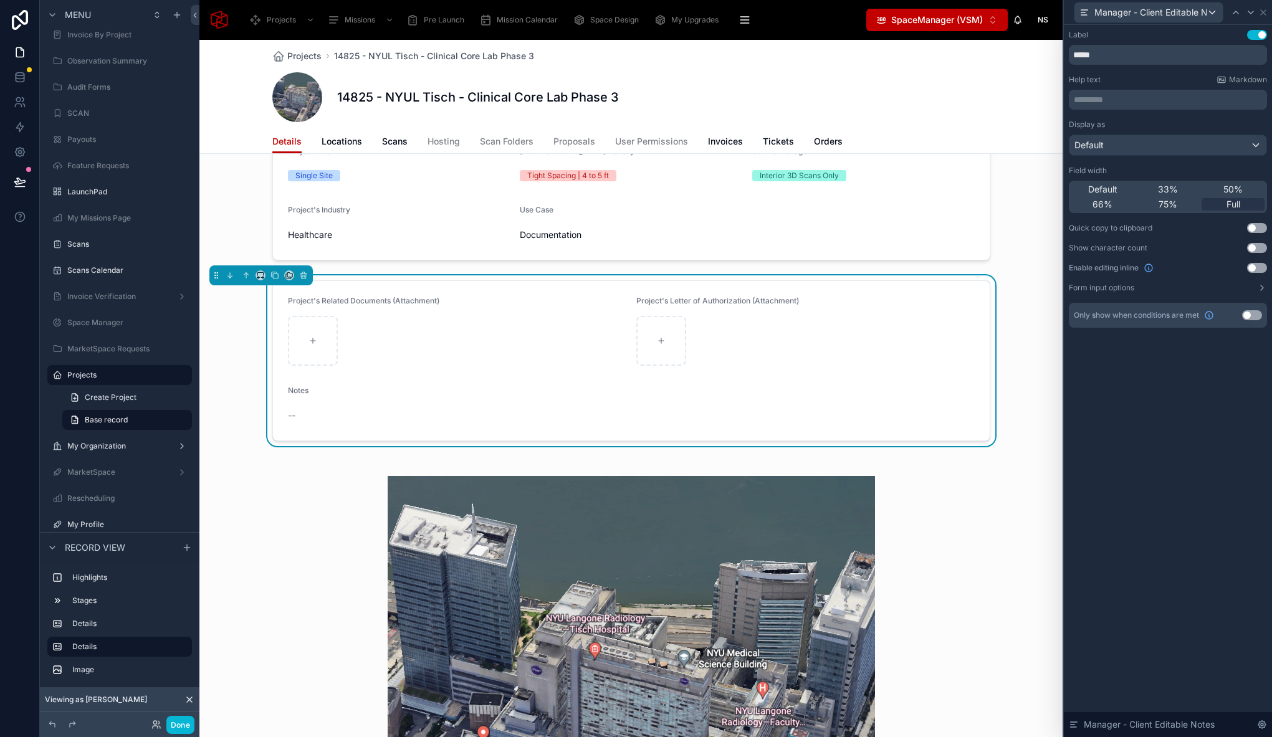
click at [1253, 269] on button "Use setting" at bounding box center [1257, 268] width 20 height 10
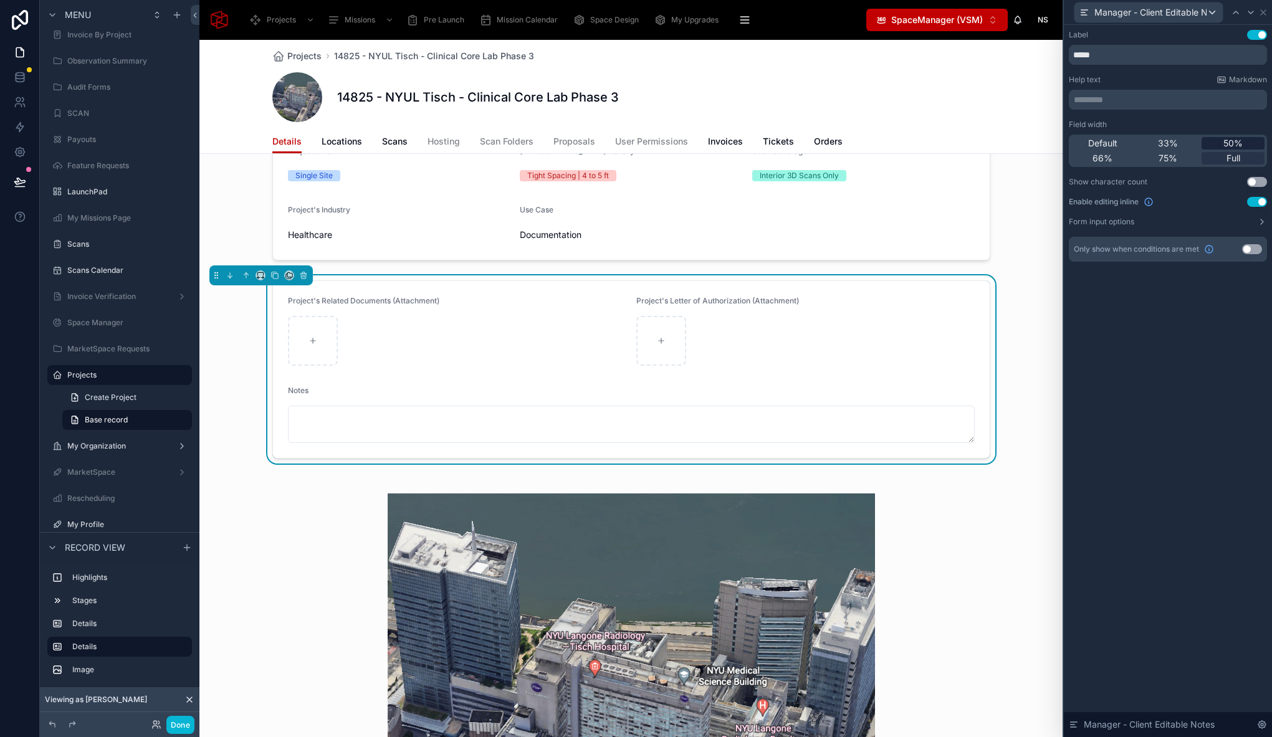
click at [1236, 138] on span "50%" at bounding box center [1232, 143] width 19 height 12
click at [1072, 52] on input "*****" at bounding box center [1168, 55] width 198 height 20
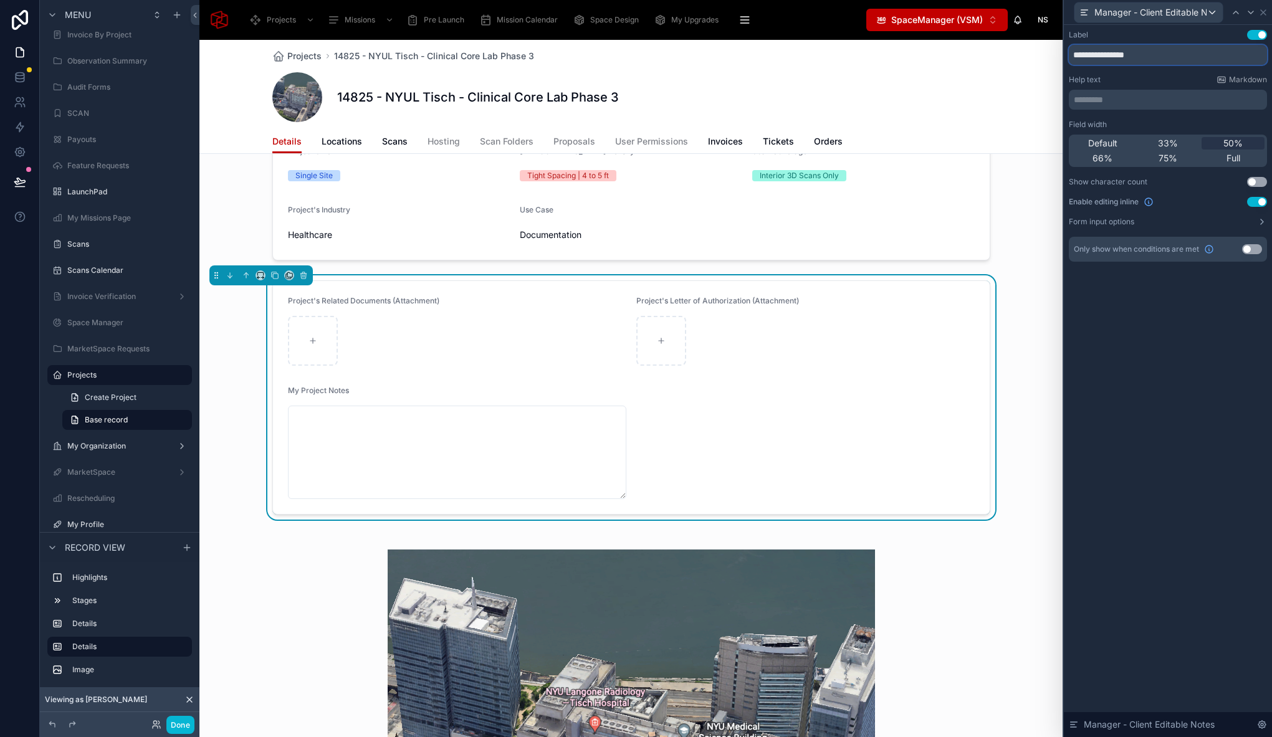
drag, startPoint x: 619, startPoint y: 437, endPoint x: 625, endPoint y: 494, distance: 56.4
click at [625, 494] on form "Project's Related Documents (Attachment) Project's Letter of Authorization (Att…" at bounding box center [631, 397] width 717 height 233
type input "**********"
click at [1205, 217] on button "Form input options" at bounding box center [1168, 222] width 198 height 10
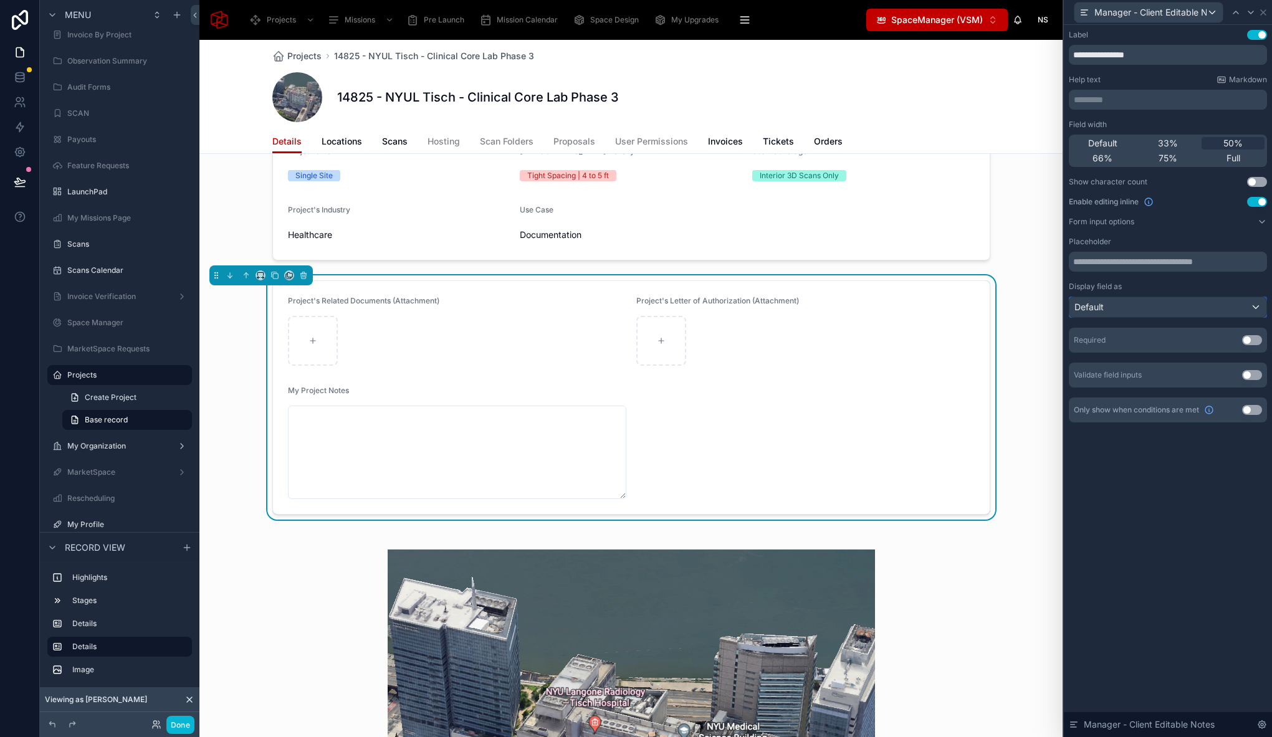
click at [1166, 310] on div "Default" at bounding box center [1167, 307] width 197 height 20
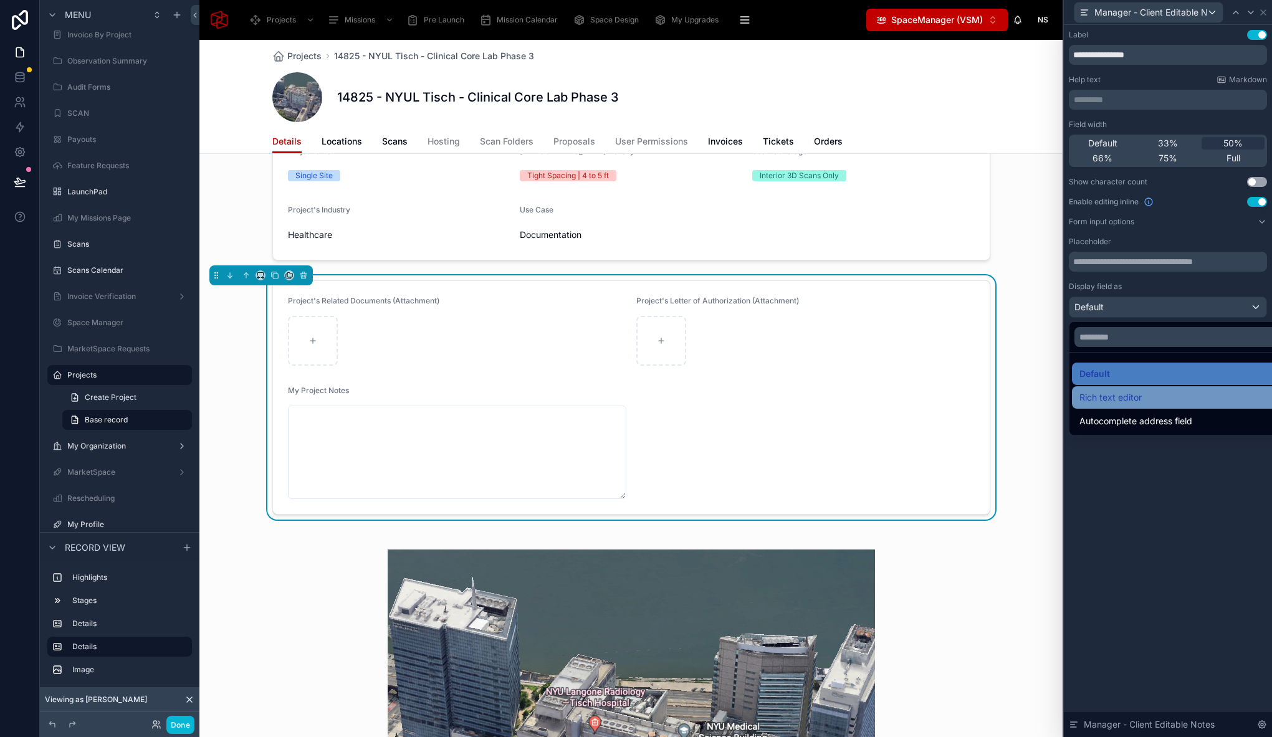
click at [1150, 401] on div "Rich text editor" at bounding box center [1182, 397] width 206 height 15
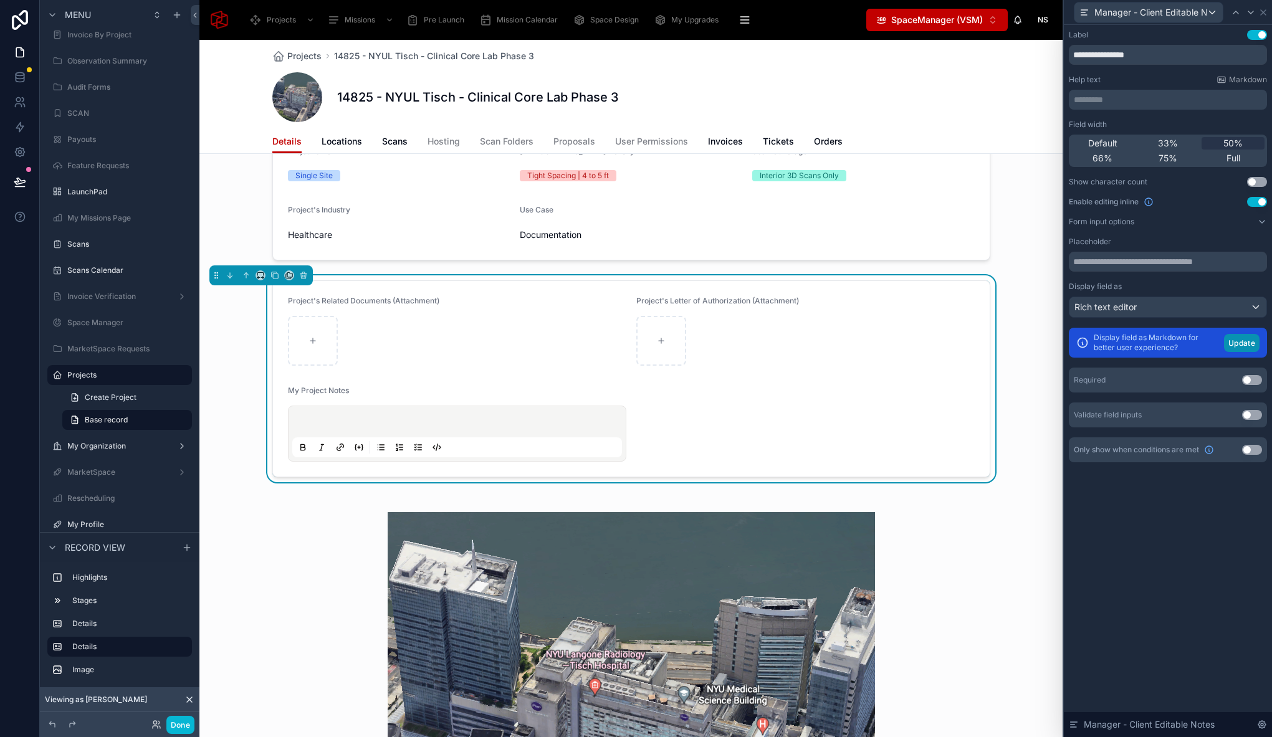
click at [1244, 341] on button "Update" at bounding box center [1242, 343] width 36 height 18
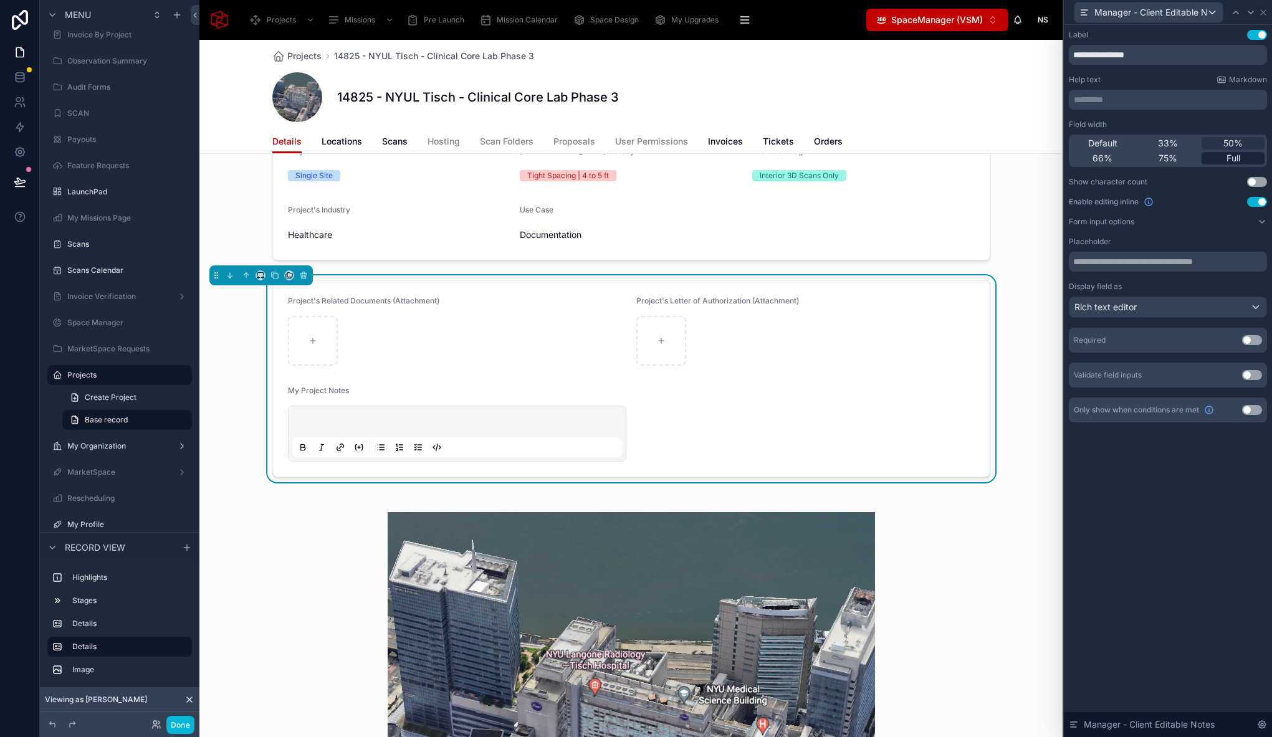
click at [1228, 160] on span "Full" at bounding box center [1233, 158] width 14 height 12
click at [1208, 223] on button "Form input options" at bounding box center [1168, 222] width 198 height 10
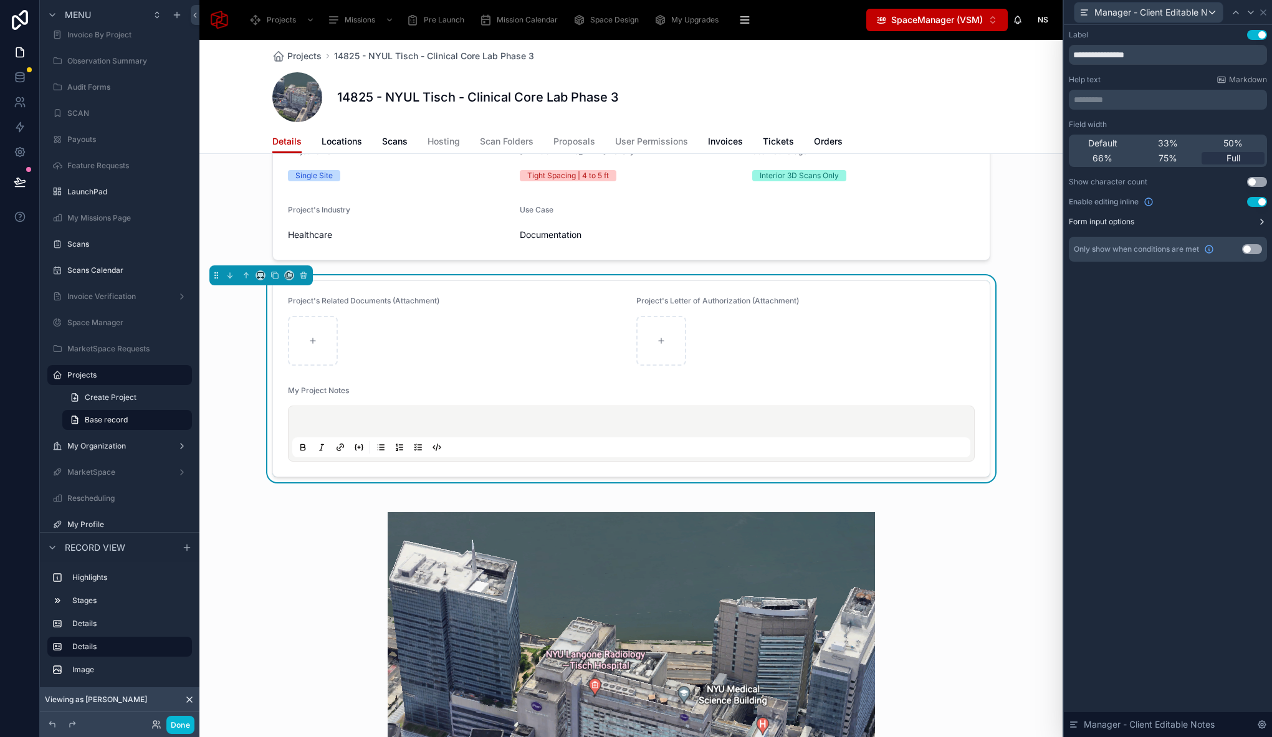
click at [1208, 223] on button "Form input options" at bounding box center [1168, 222] width 198 height 10
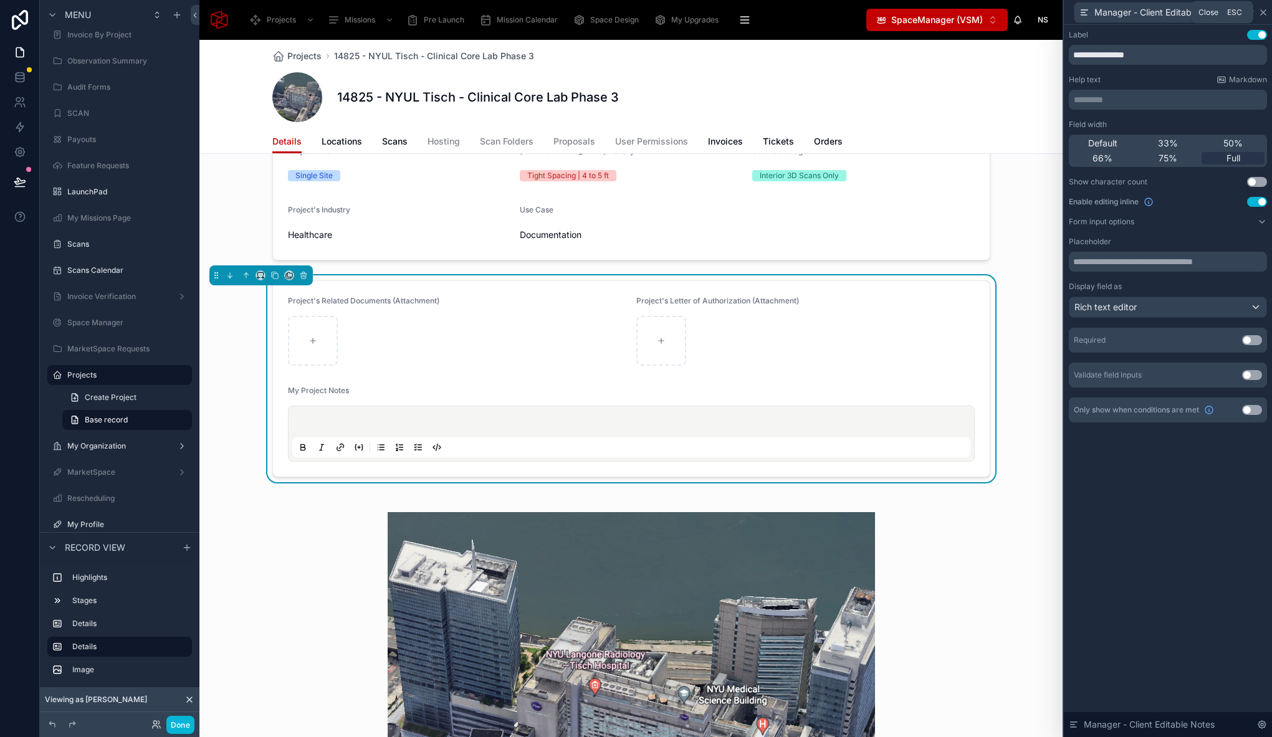
click at [1264, 16] on icon at bounding box center [1263, 12] width 10 height 10
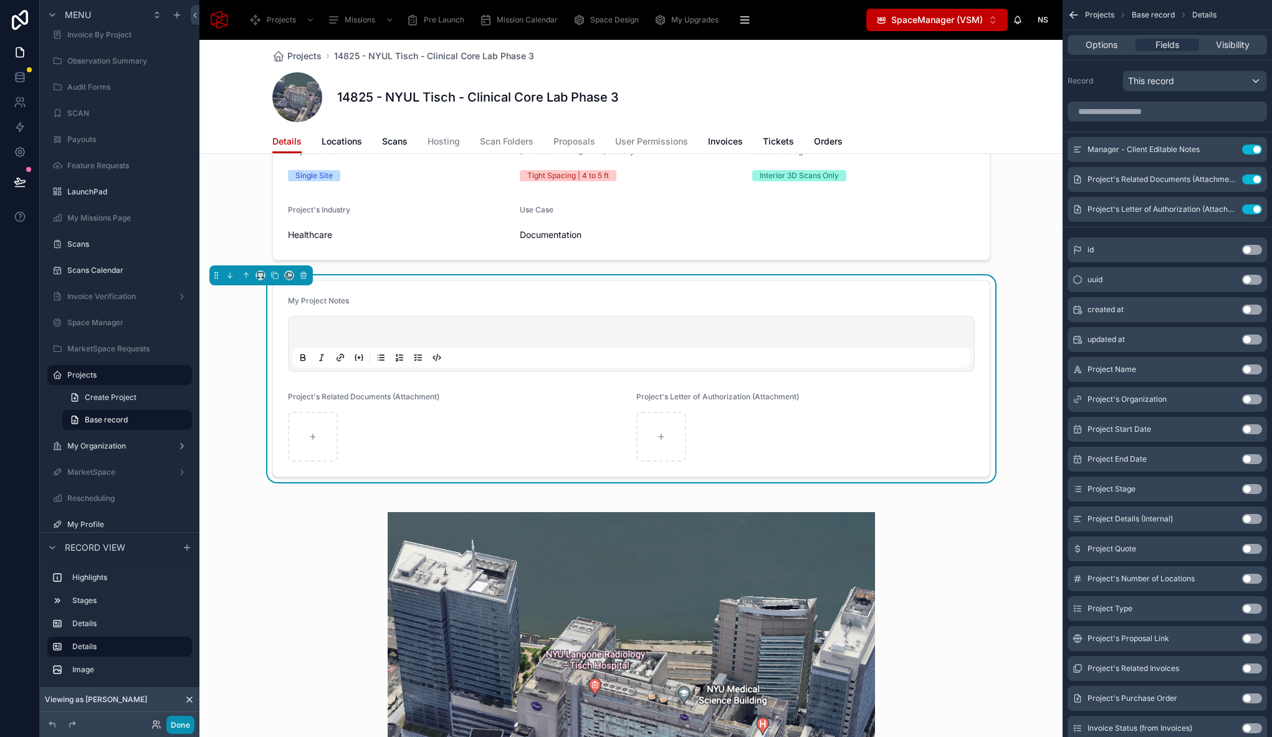
click at [185, 722] on button "Done" at bounding box center [180, 725] width 28 height 18
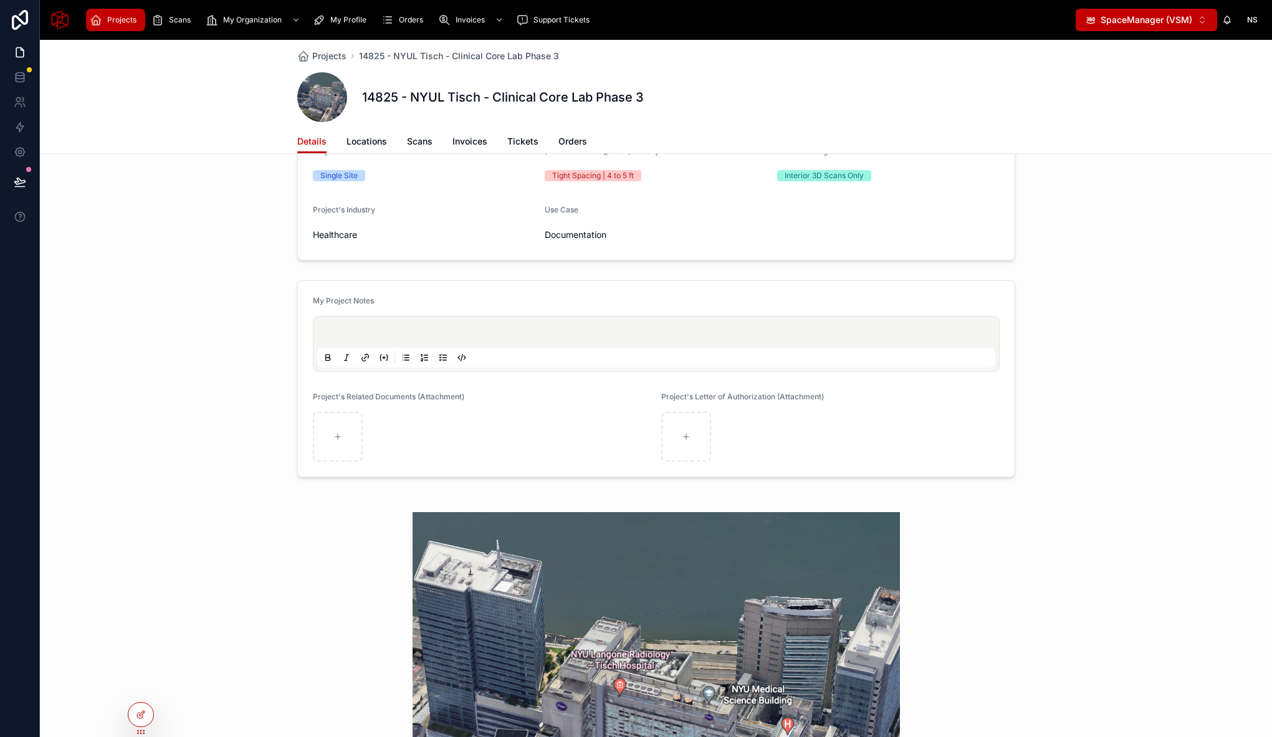
click at [876, 329] on p at bounding box center [659, 334] width 678 height 12
drag, startPoint x: 975, startPoint y: 342, endPoint x: 973, endPoint y: 356, distance: 14.4
click at [973, 356] on div at bounding box center [656, 343] width 678 height 47
click at [336, 331] on p at bounding box center [659, 334] width 678 height 12
click at [336, 330] on p at bounding box center [659, 334] width 678 height 12
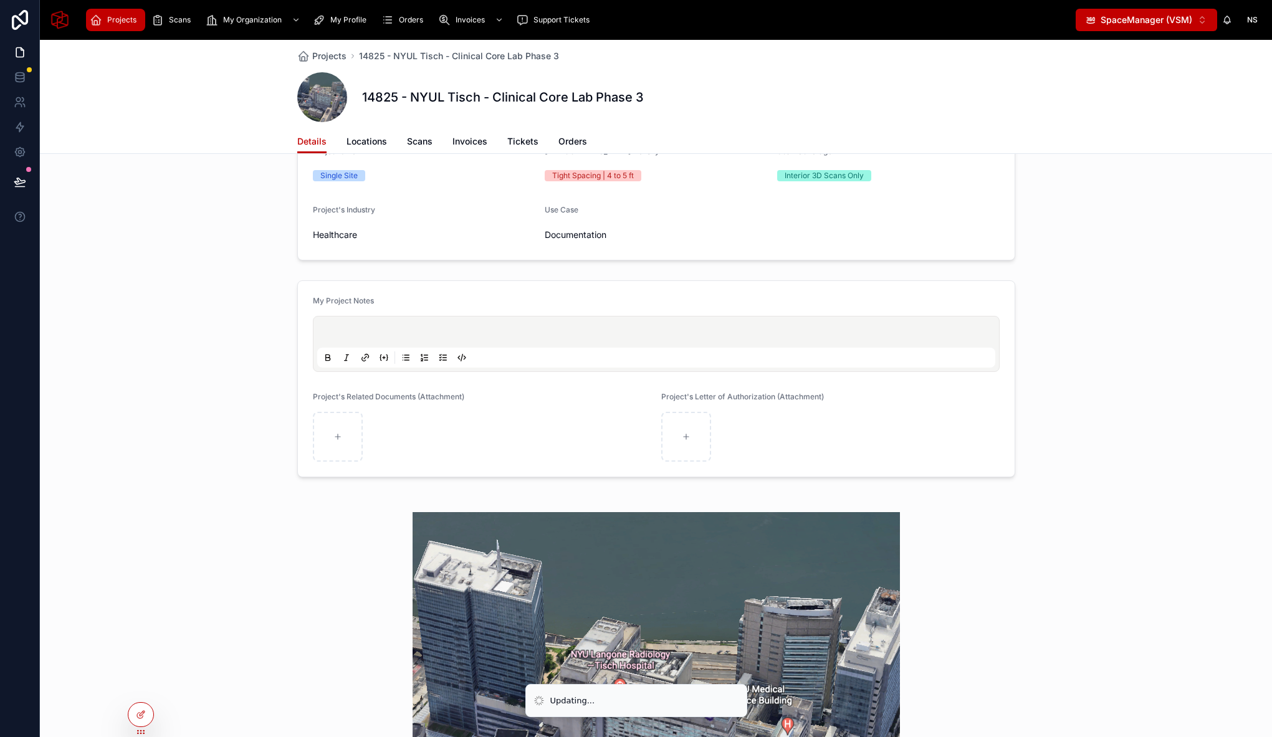
click at [401, 358] on icon at bounding box center [406, 358] width 10 height 10
click at [387, 334] on li at bounding box center [665, 334] width 666 height 12
click at [218, 474] on div "My Project Notes Project's Related Documents (Attachment) Project's Letter of A…" at bounding box center [656, 378] width 1232 height 207
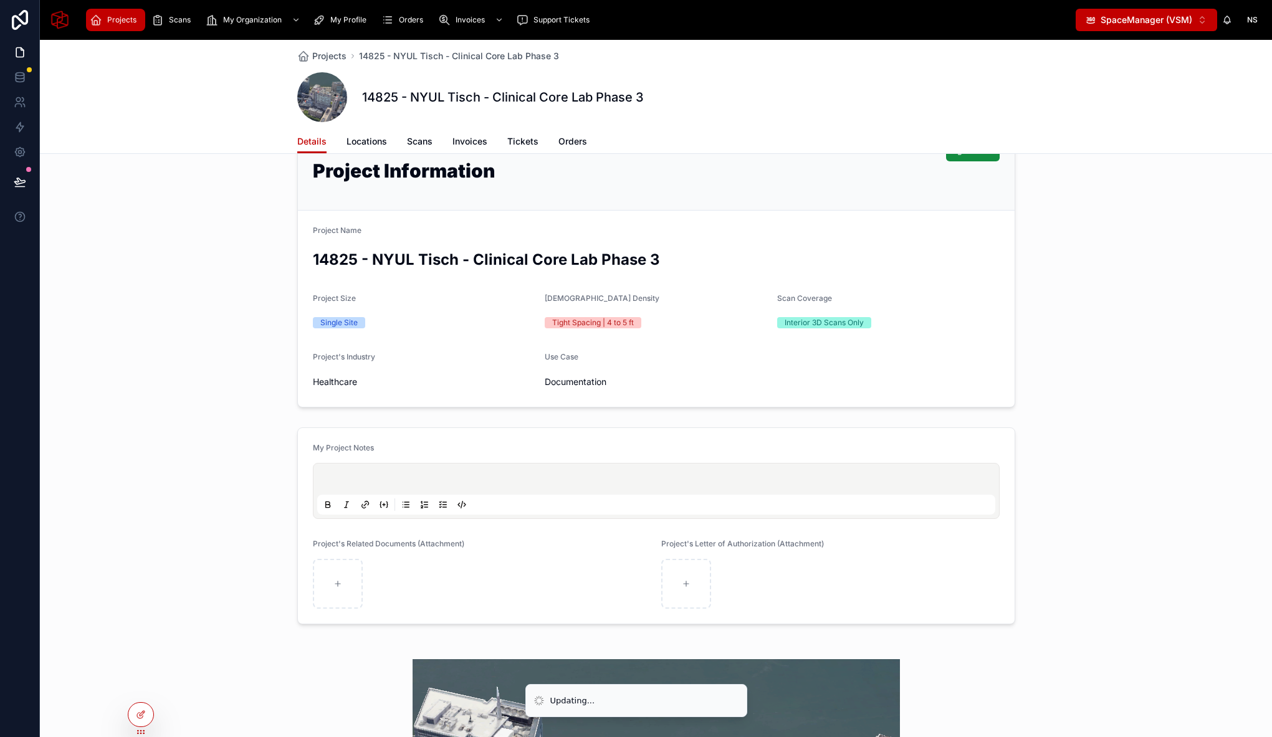
scroll to position [163, 0]
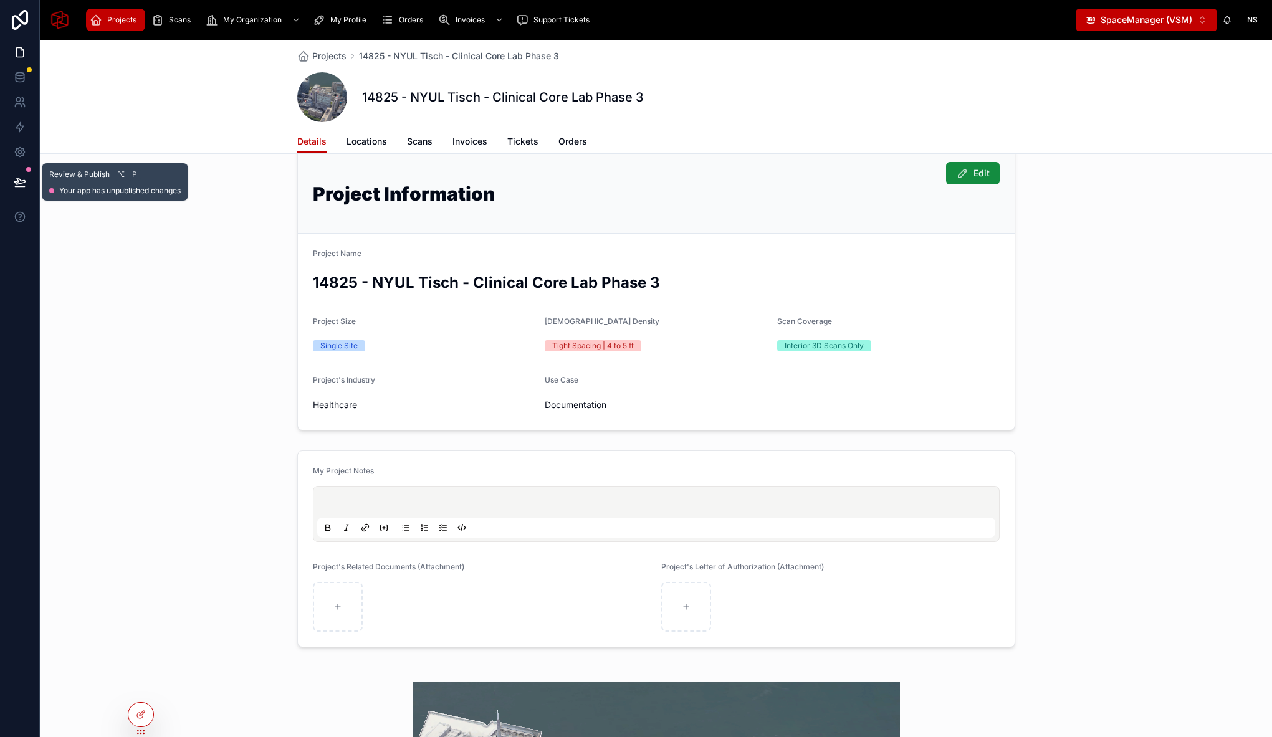
click at [23, 173] on button at bounding box center [19, 182] width 27 height 35
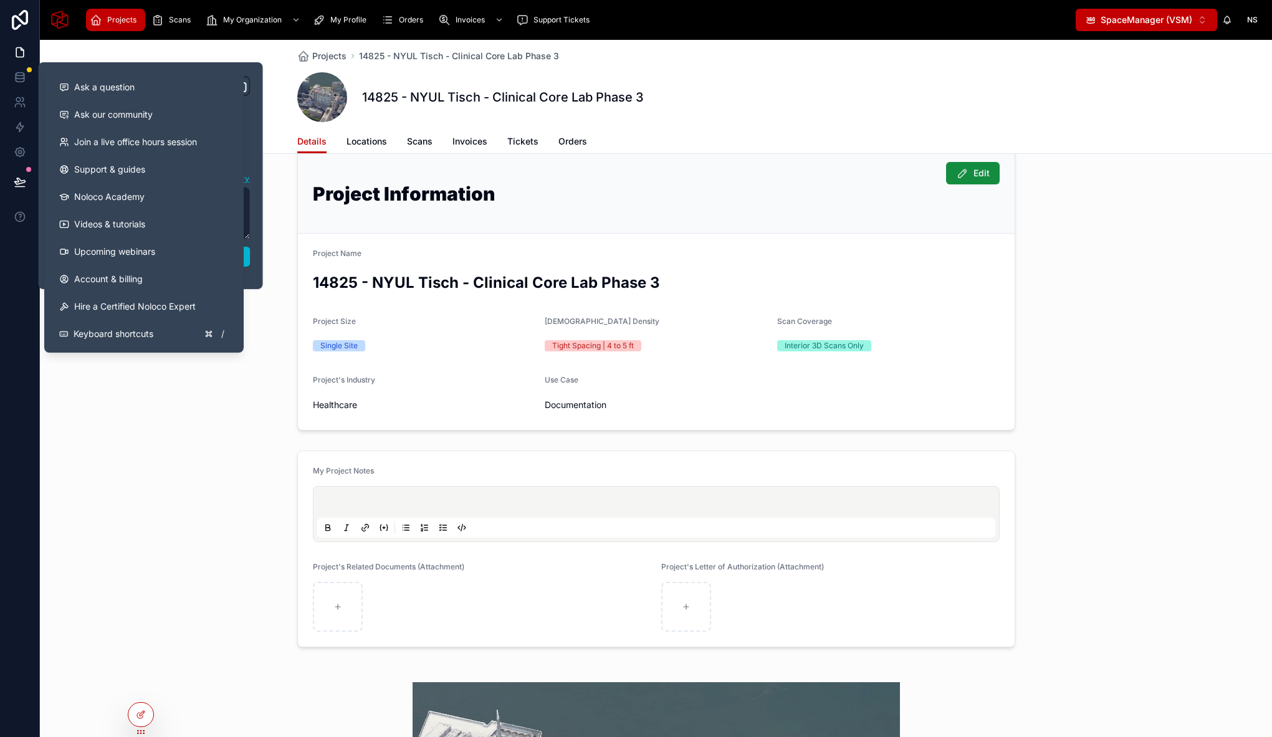
click at [262, 263] on div "**********" at bounding box center [151, 175] width 224 height 227
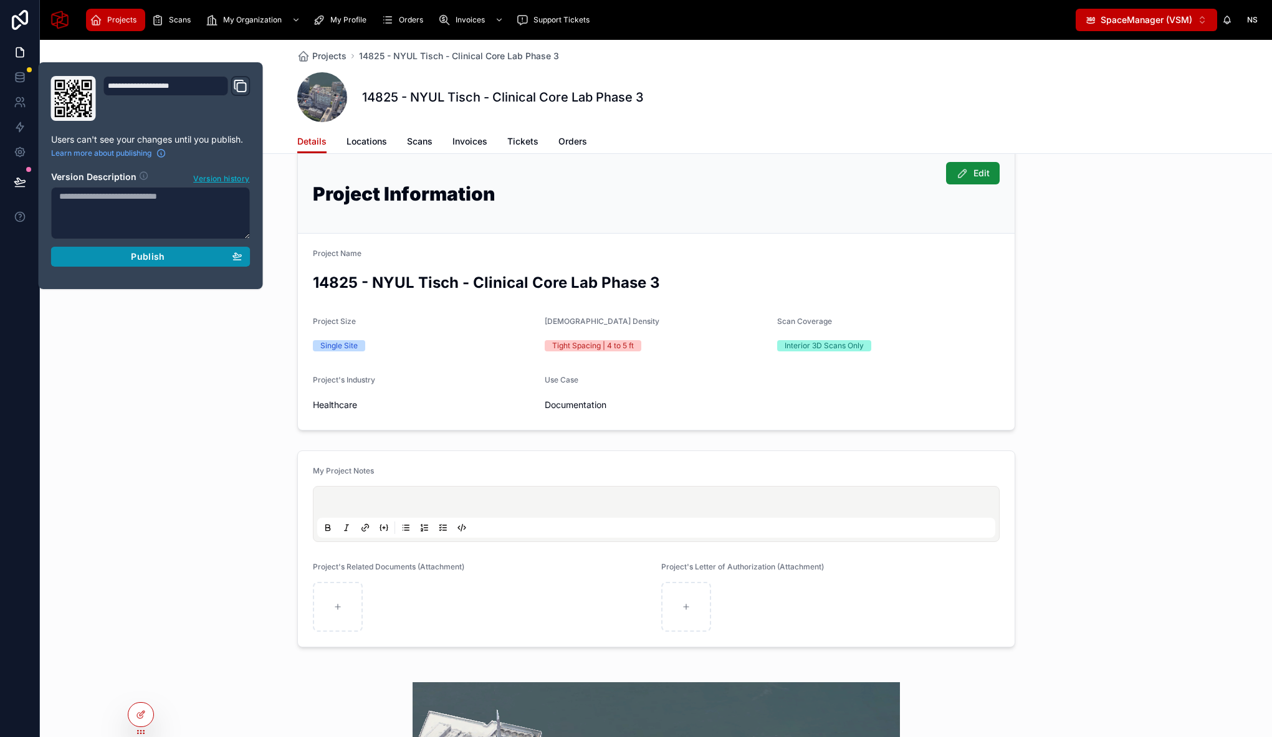
click at [218, 260] on div "Publish" at bounding box center [150, 256] width 183 height 11
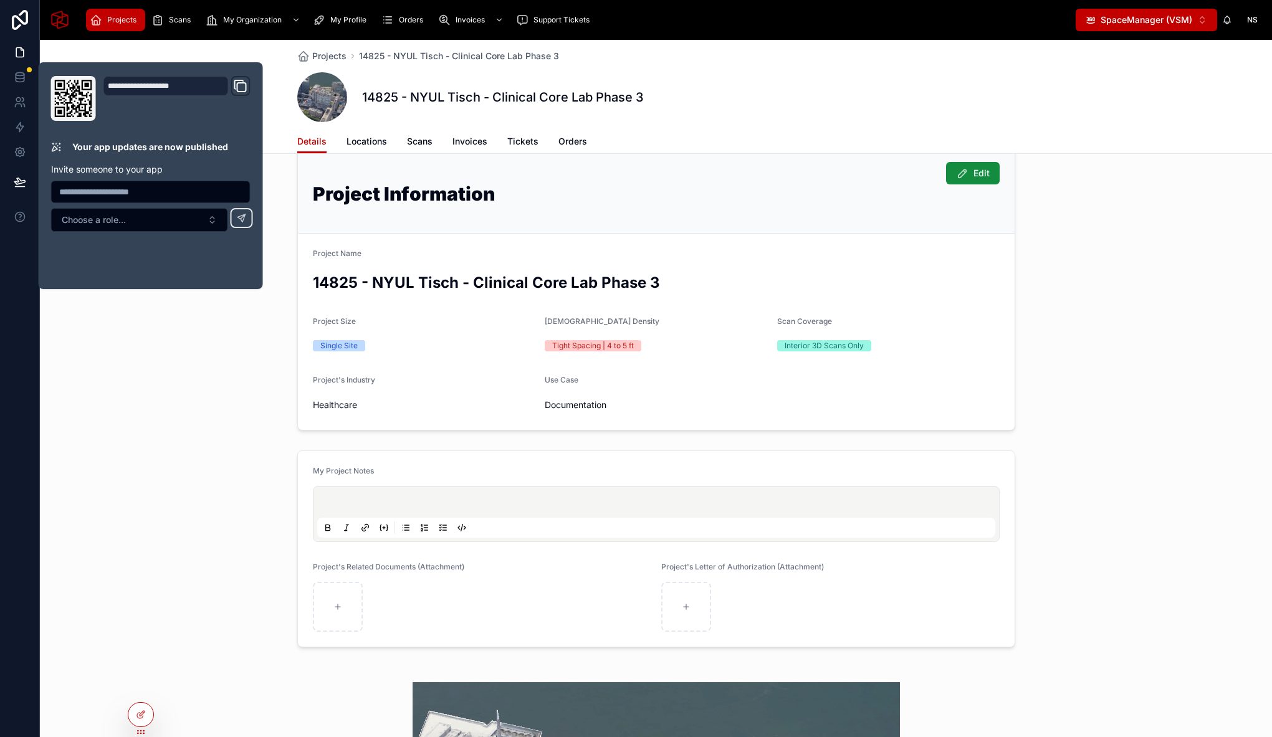
click at [191, 452] on div "My Project Notes Project's Related Documents (Attachment) Project's Letter of A…" at bounding box center [656, 549] width 1232 height 207
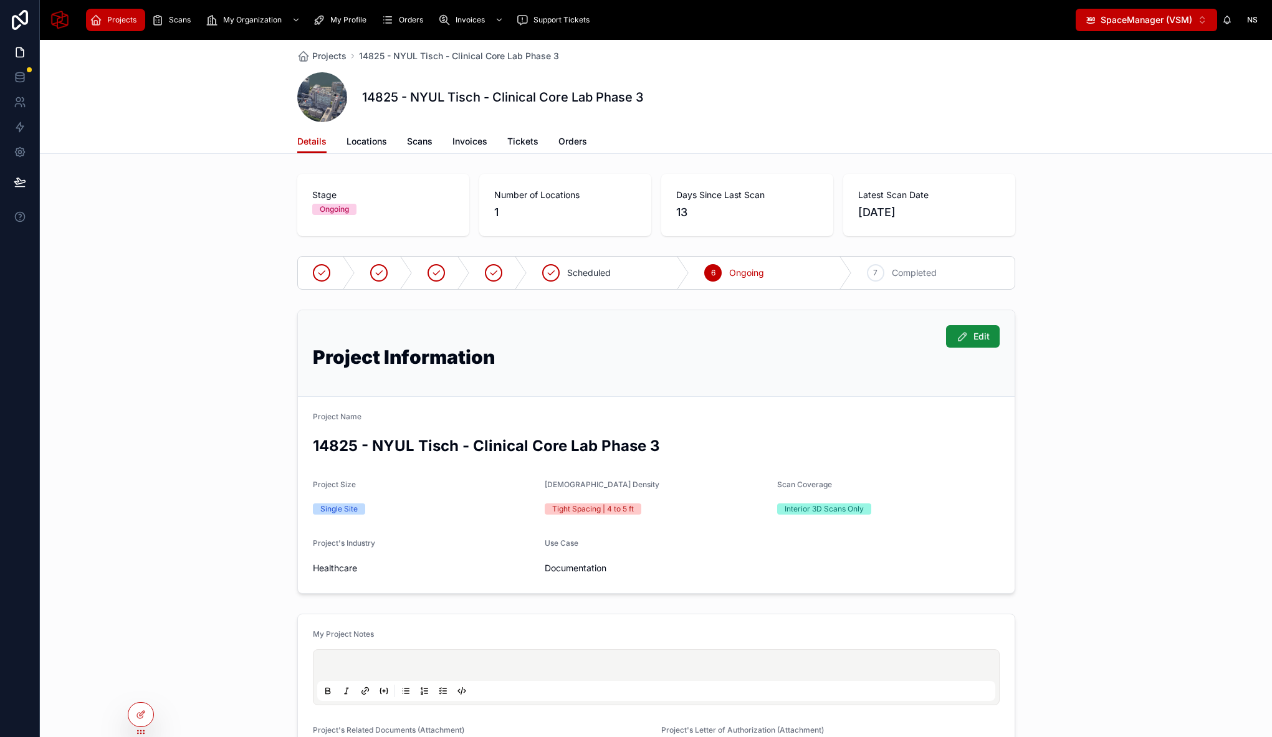
scroll to position [148, 0]
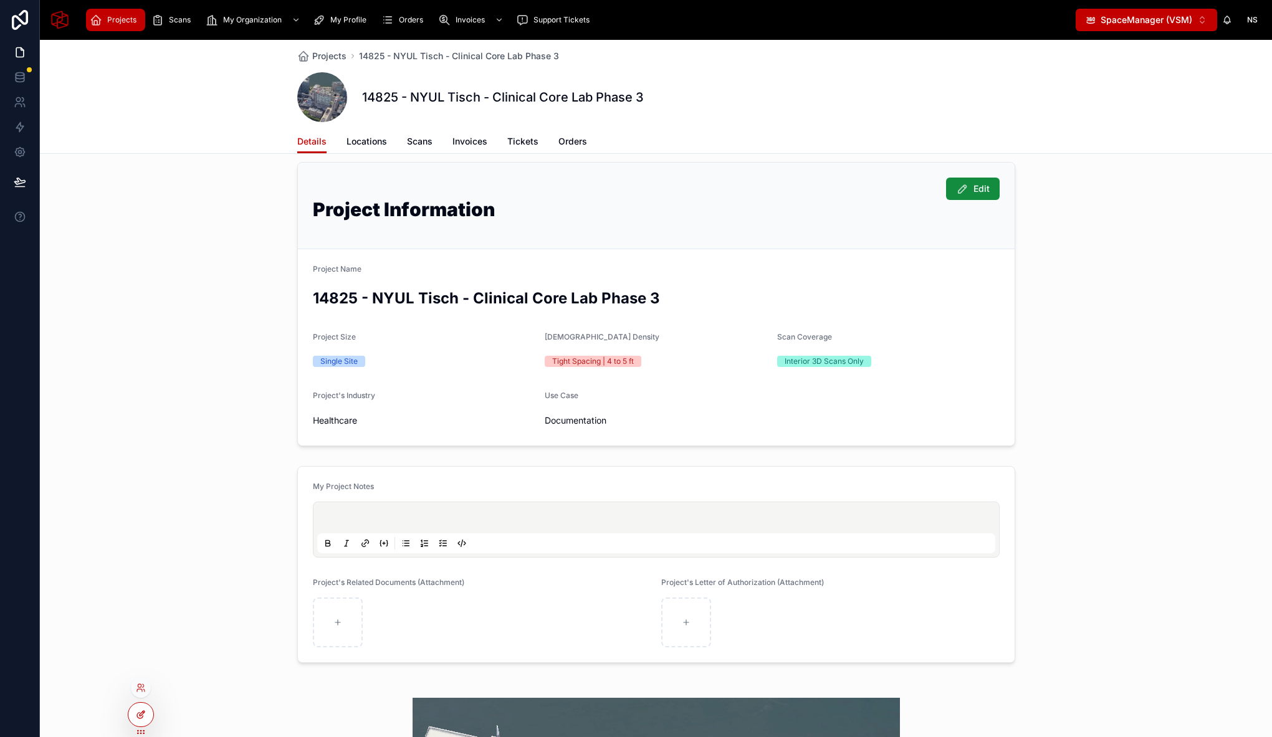
click at [140, 718] on icon at bounding box center [141, 715] width 10 height 10
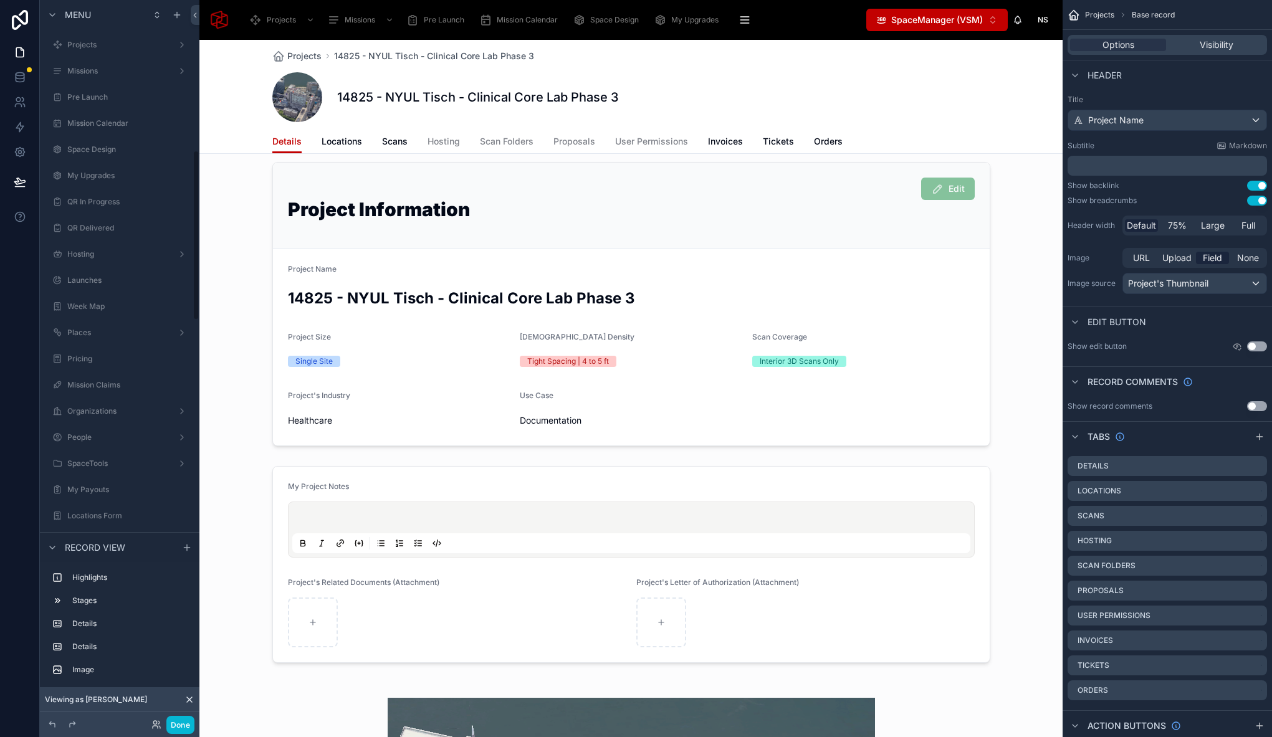
scroll to position [638, 0]
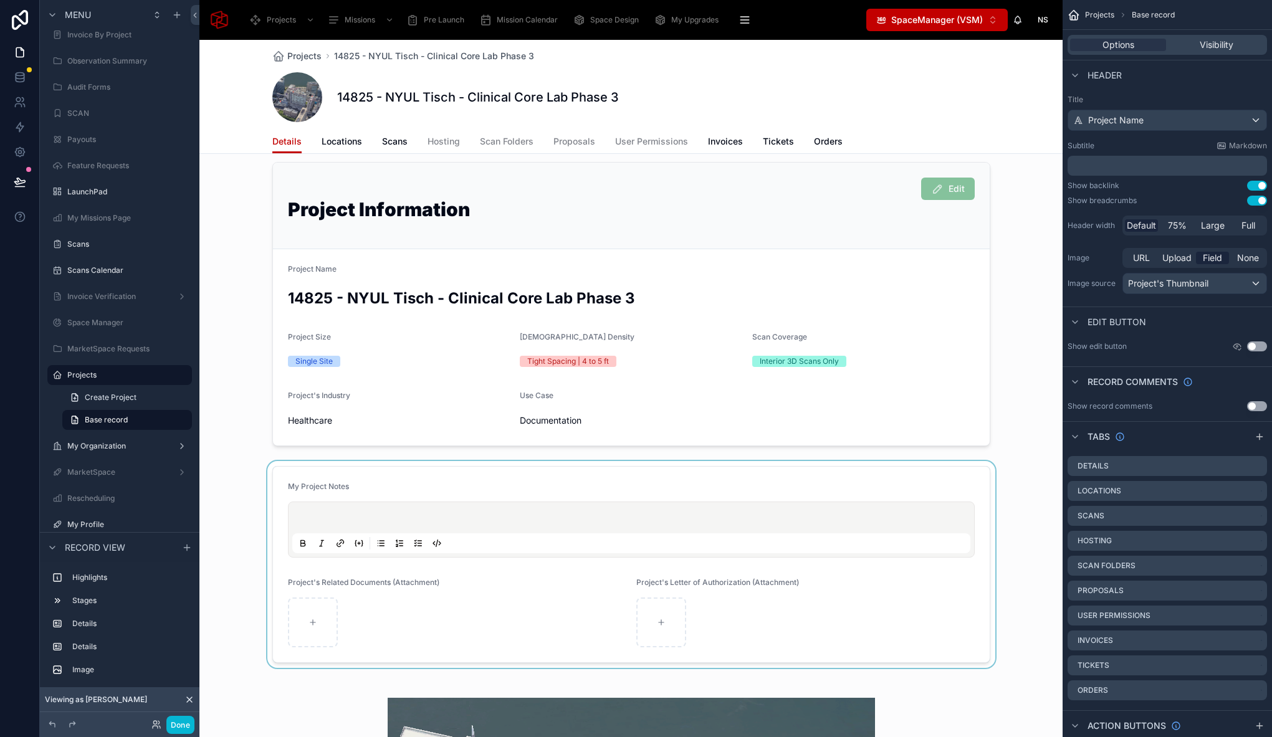
click at [522, 507] on div at bounding box center [630, 564] width 863 height 207
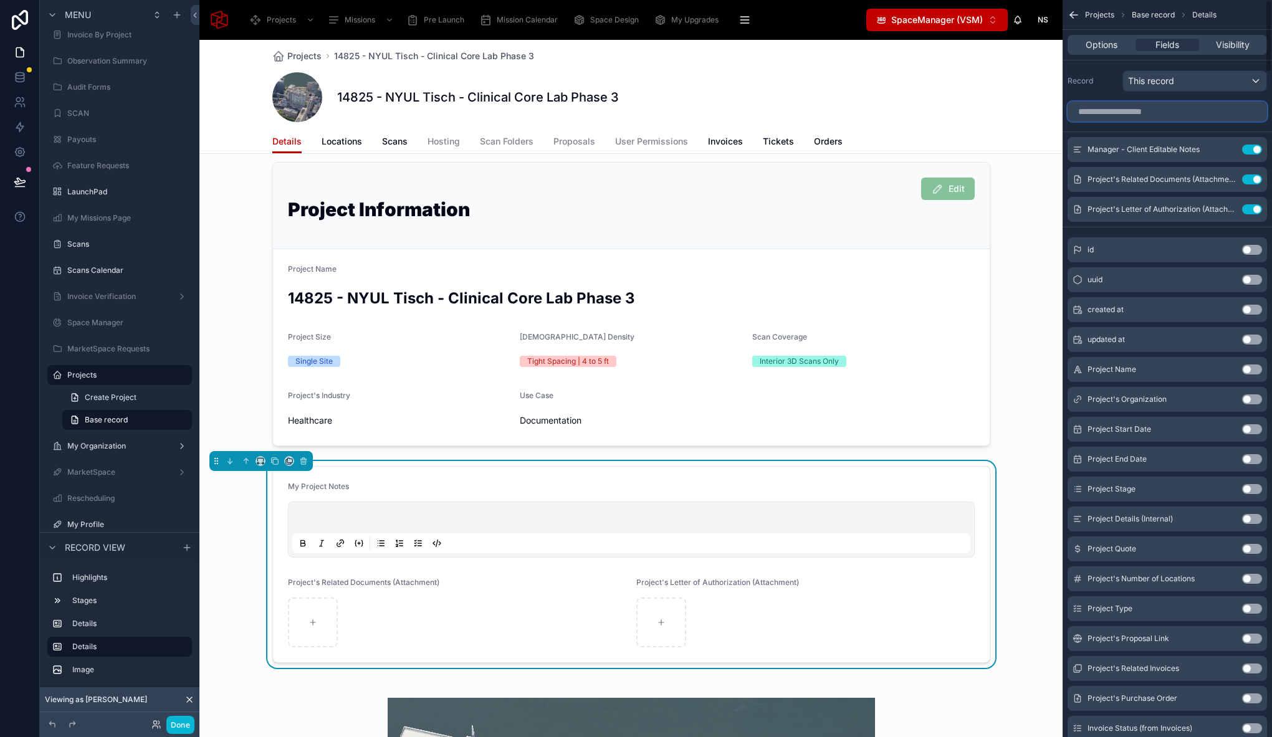
click at [1157, 108] on input "scrollable content" at bounding box center [1166, 112] width 199 height 20
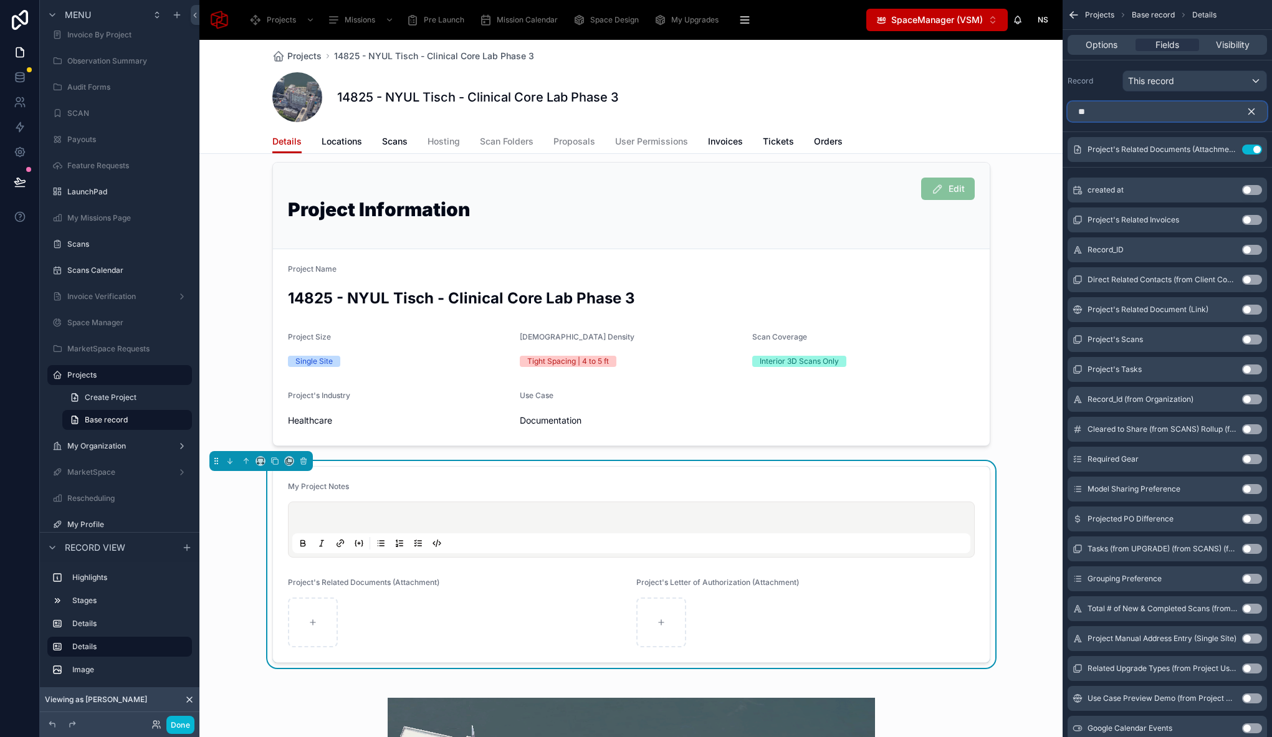
type input "*"
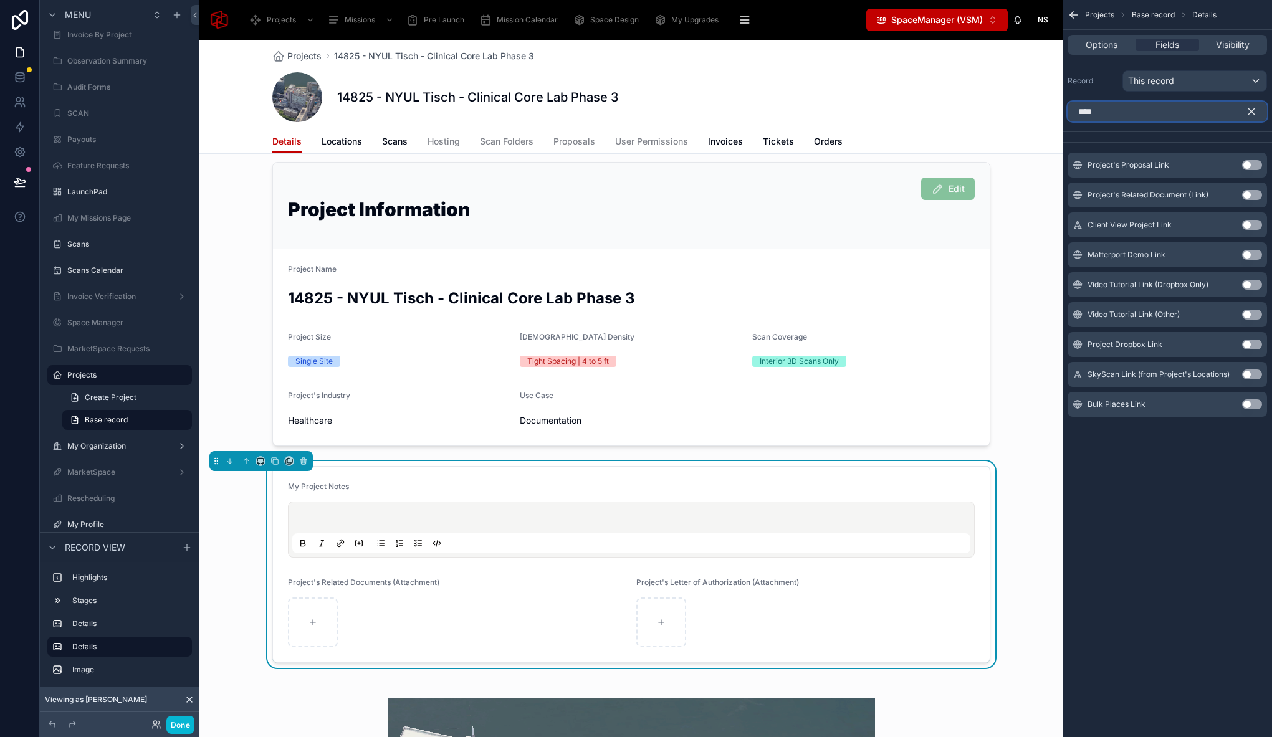
type input "****"
click at [1248, 193] on button "Use setting" at bounding box center [1252, 195] width 20 height 10
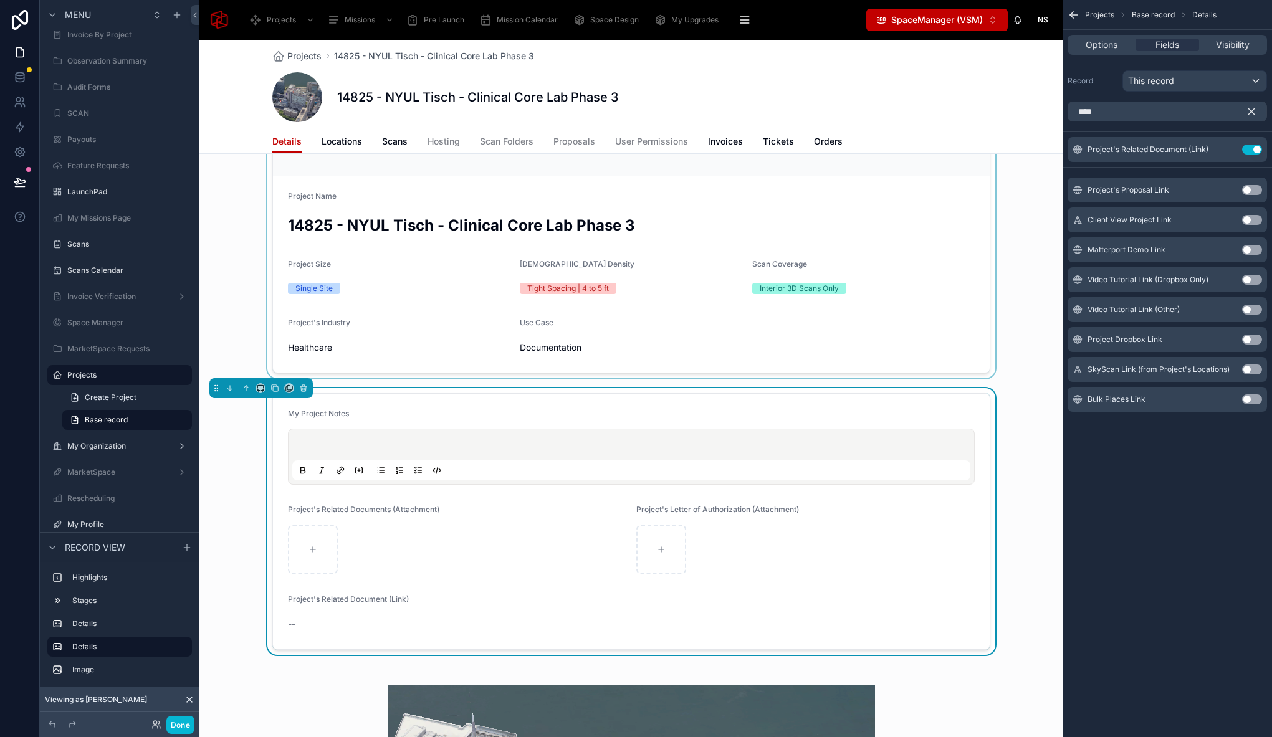
scroll to position [238, 0]
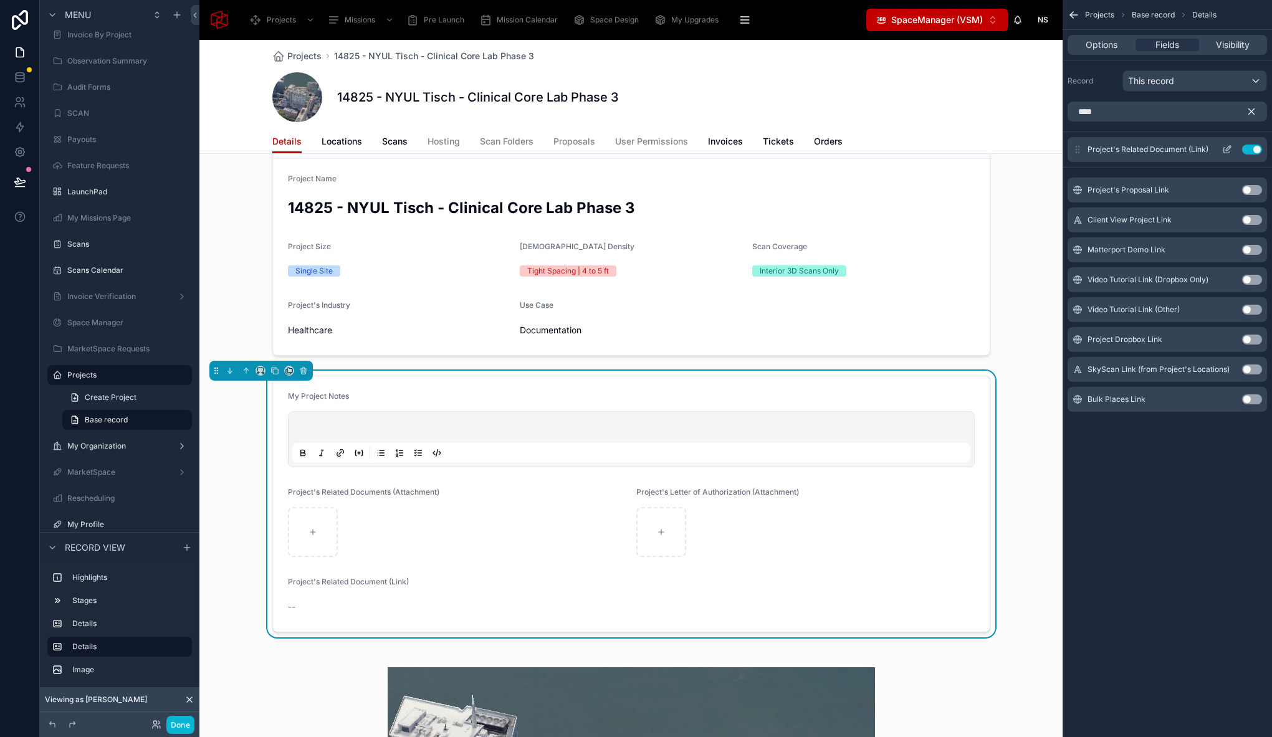
click at [1228, 153] on icon "scrollable content" at bounding box center [1227, 151] width 6 height 6
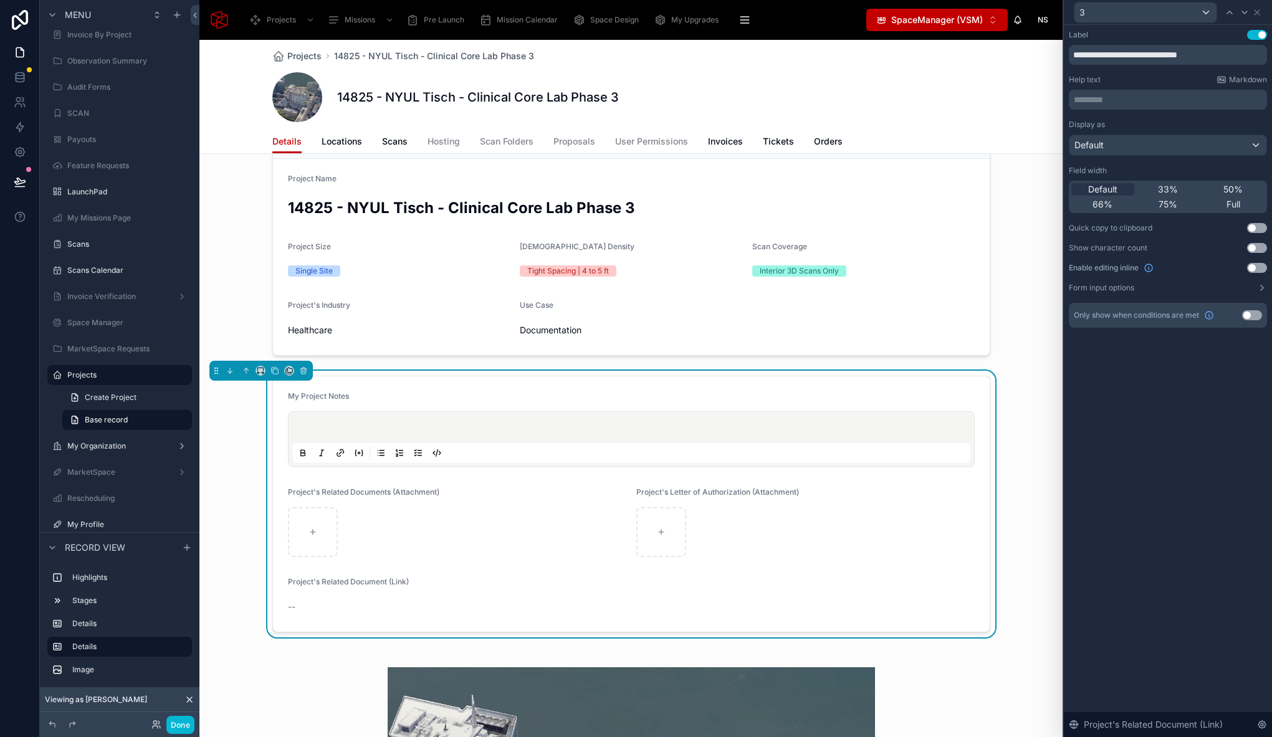
click at [1261, 271] on button "Use setting" at bounding box center [1257, 268] width 20 height 10
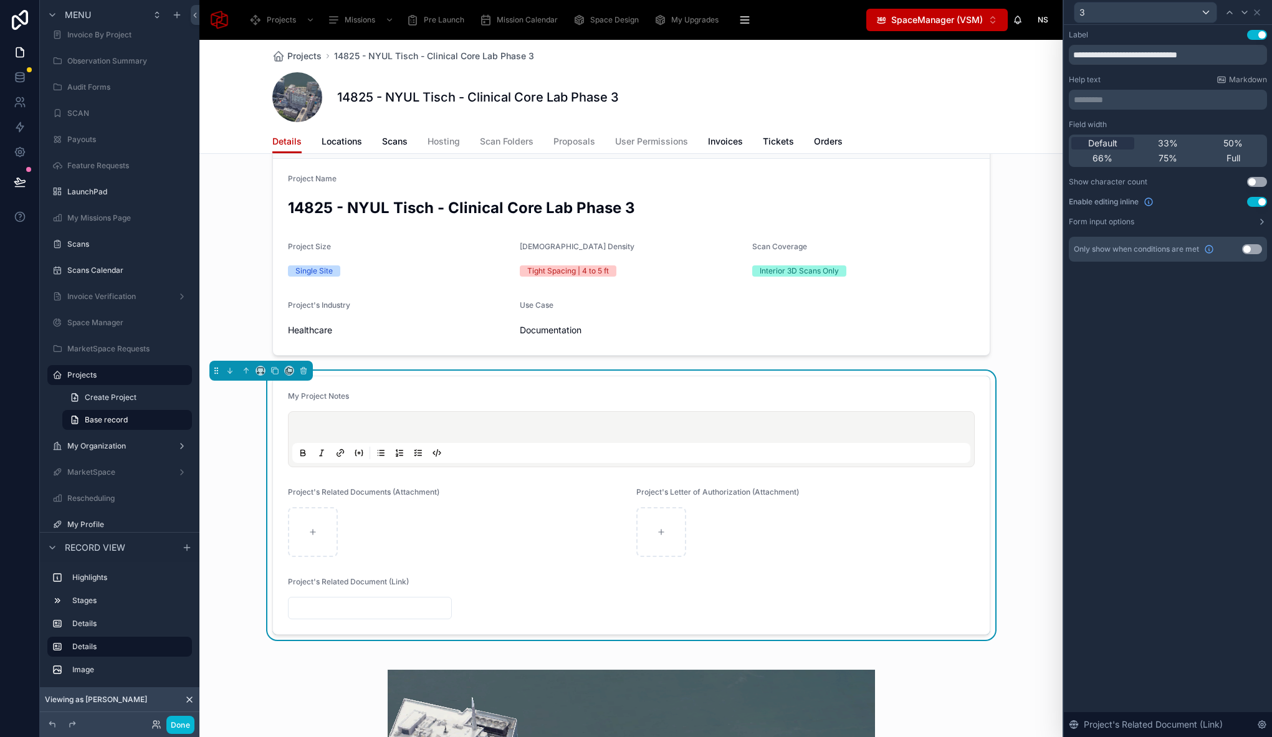
click at [347, 606] on input "text" at bounding box center [370, 607] width 163 height 17
click at [269, 642] on div "Stage Ongoing Number of Locations 1 Days Since Last Scan 13 Latest Scan Date 21…" at bounding box center [630, 531] width 863 height 1201
click at [188, 718] on button "Done" at bounding box center [180, 725] width 28 height 18
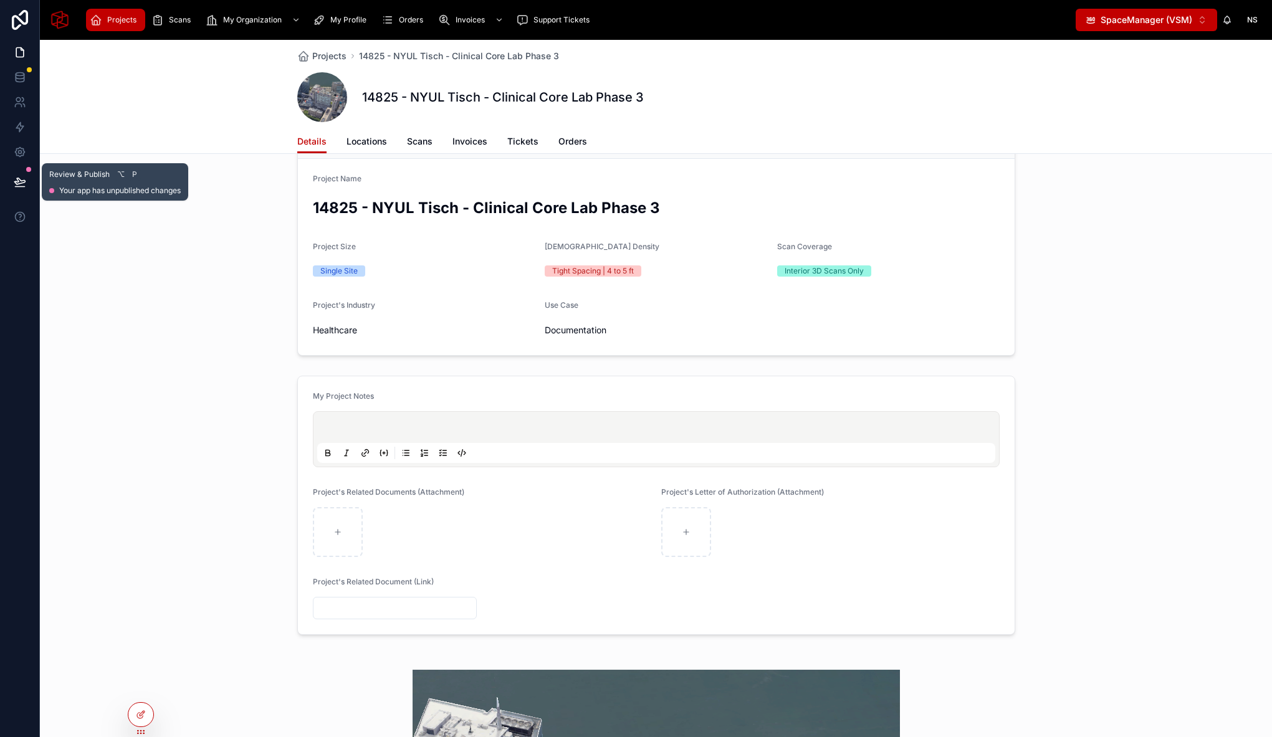
click at [27, 178] on button at bounding box center [19, 182] width 27 height 35
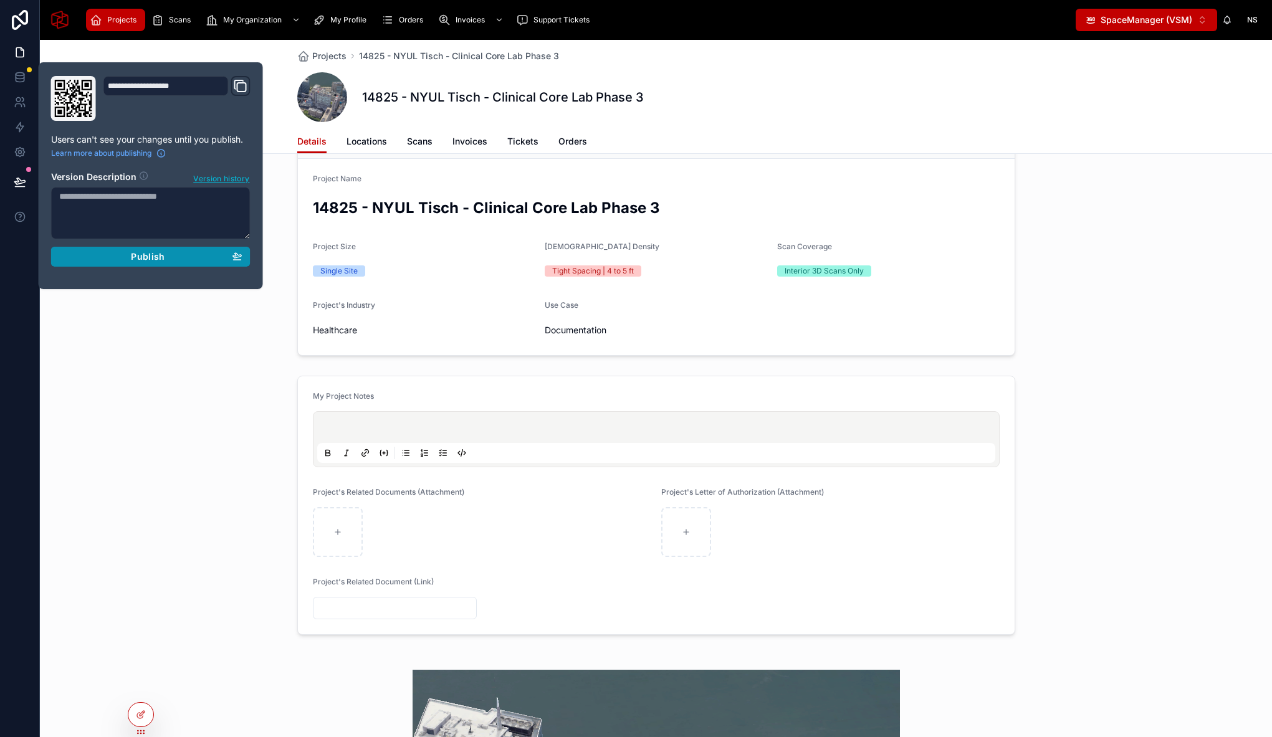
click at [176, 262] on button "Publish" at bounding box center [150, 257] width 199 height 20
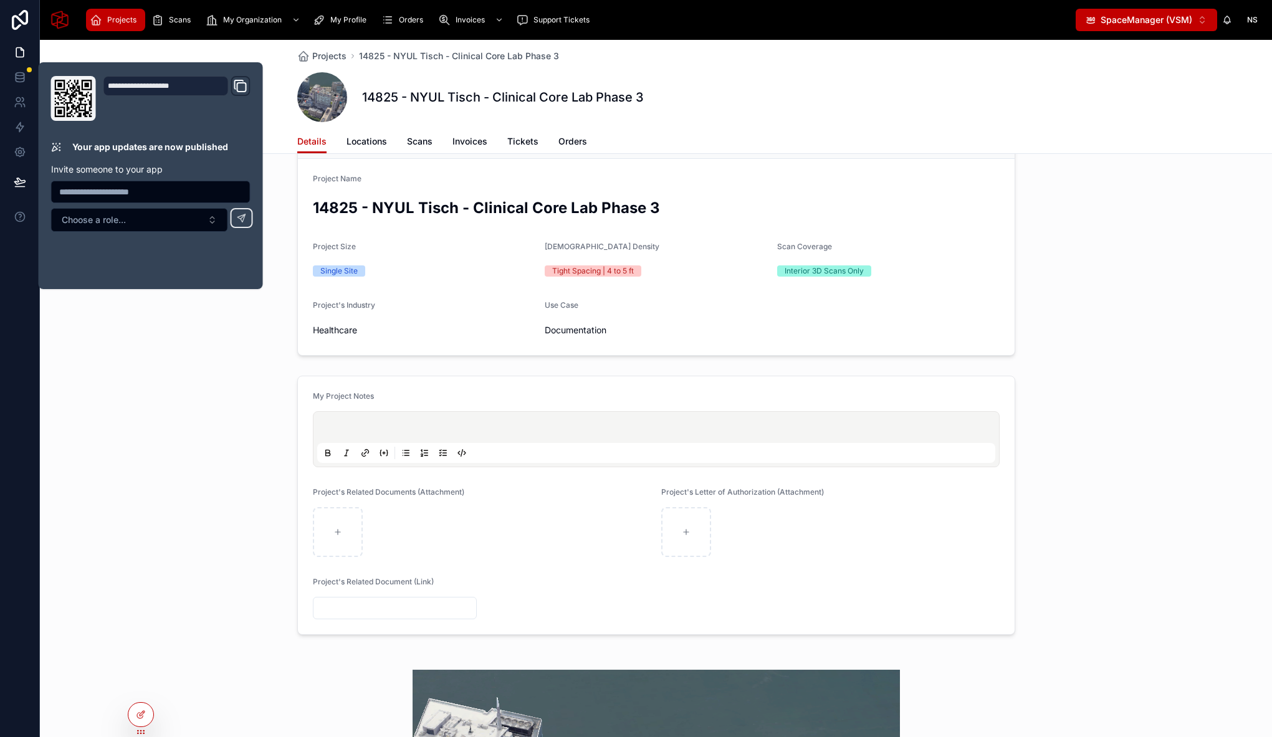
click at [217, 515] on div "My Project Notes Project's Related Documents (Attachment) Project's Letter of A…" at bounding box center [656, 505] width 1232 height 269
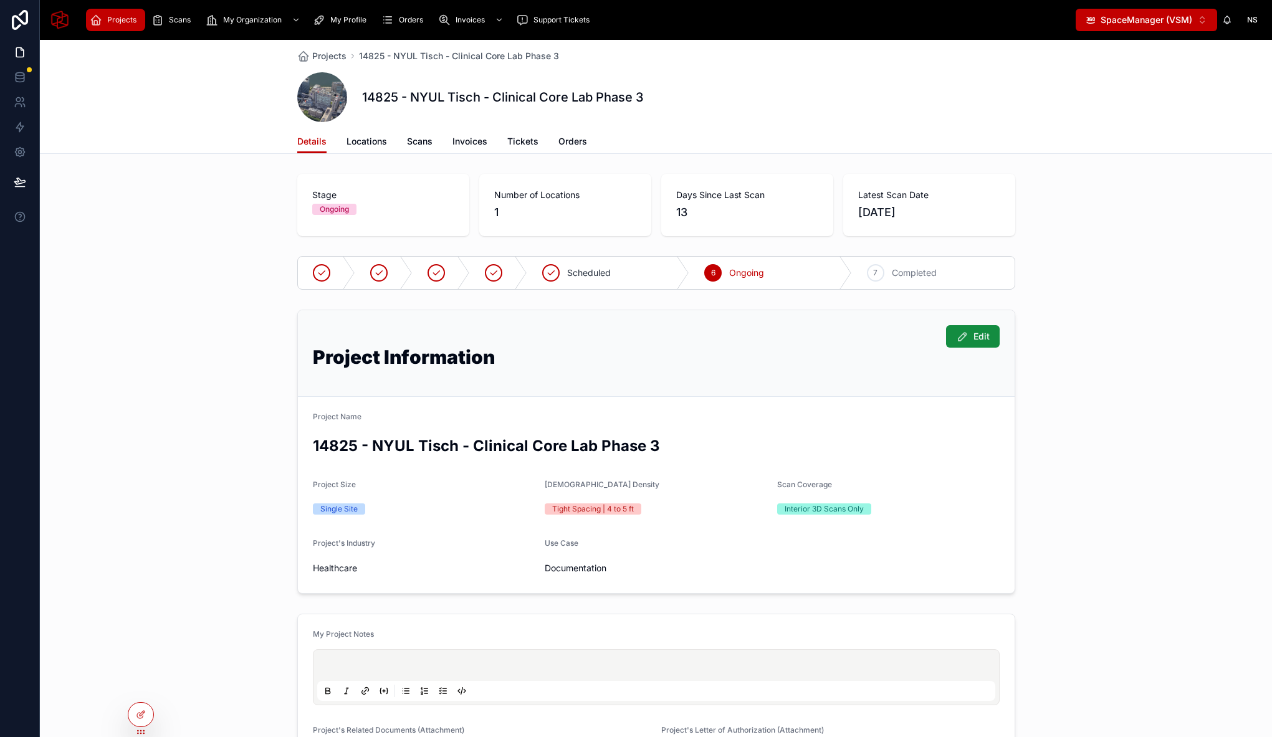
click at [1096, 375] on div "Edit Project Information Project Name 14825 - NYUL Tisch - Clinical Core Lab Ph…" at bounding box center [656, 452] width 1232 height 294
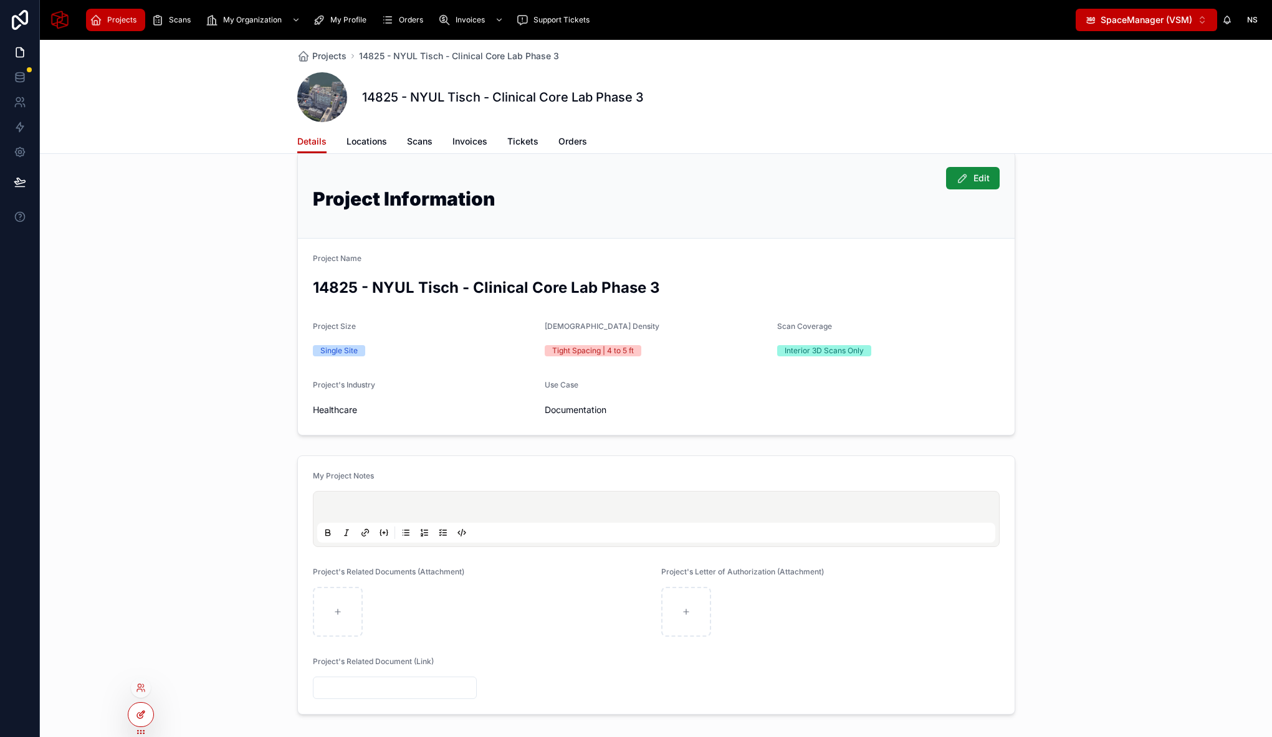
scroll to position [218, 0]
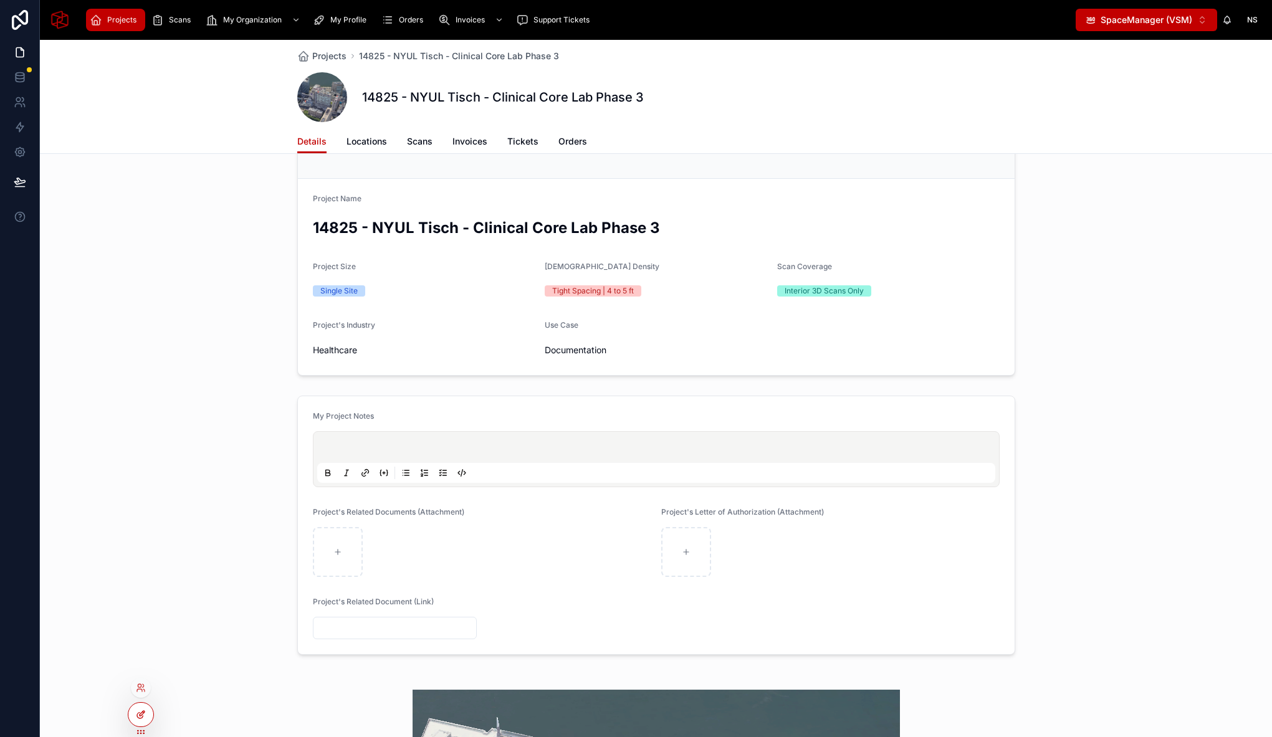
click at [145, 708] on div at bounding box center [140, 715] width 25 height 24
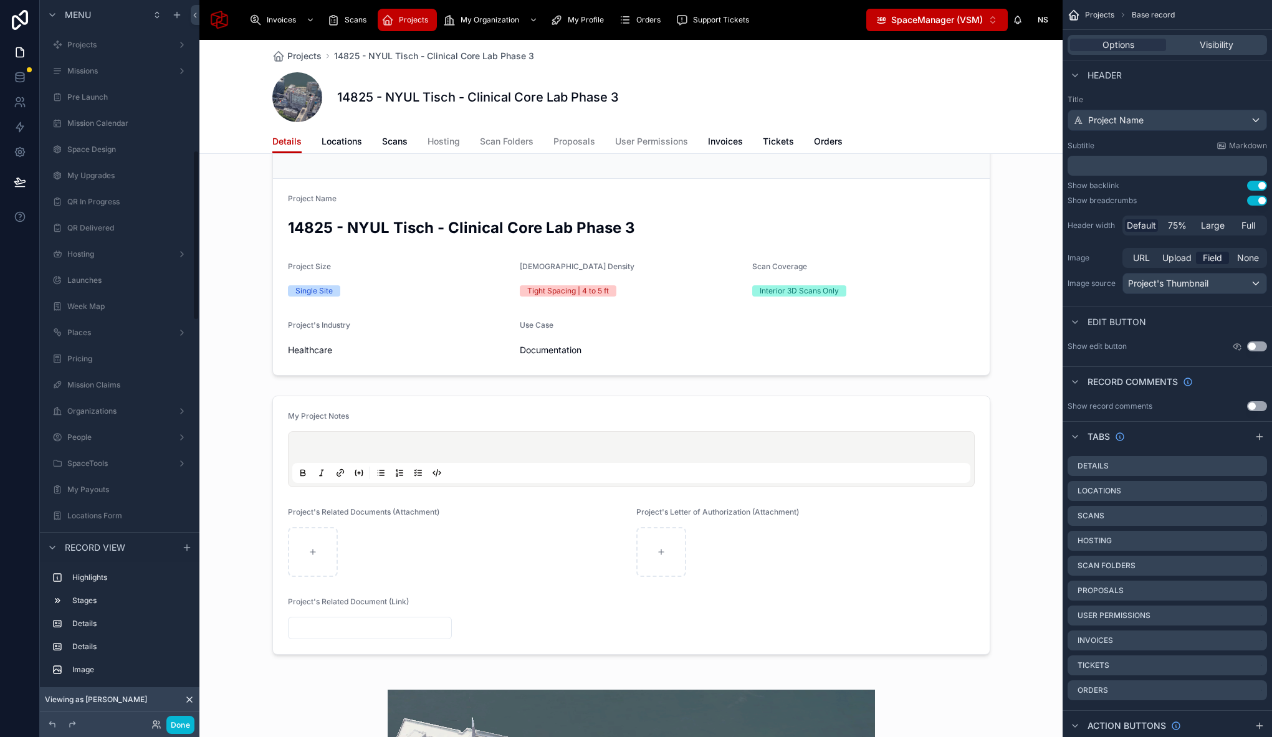
scroll to position [638, 0]
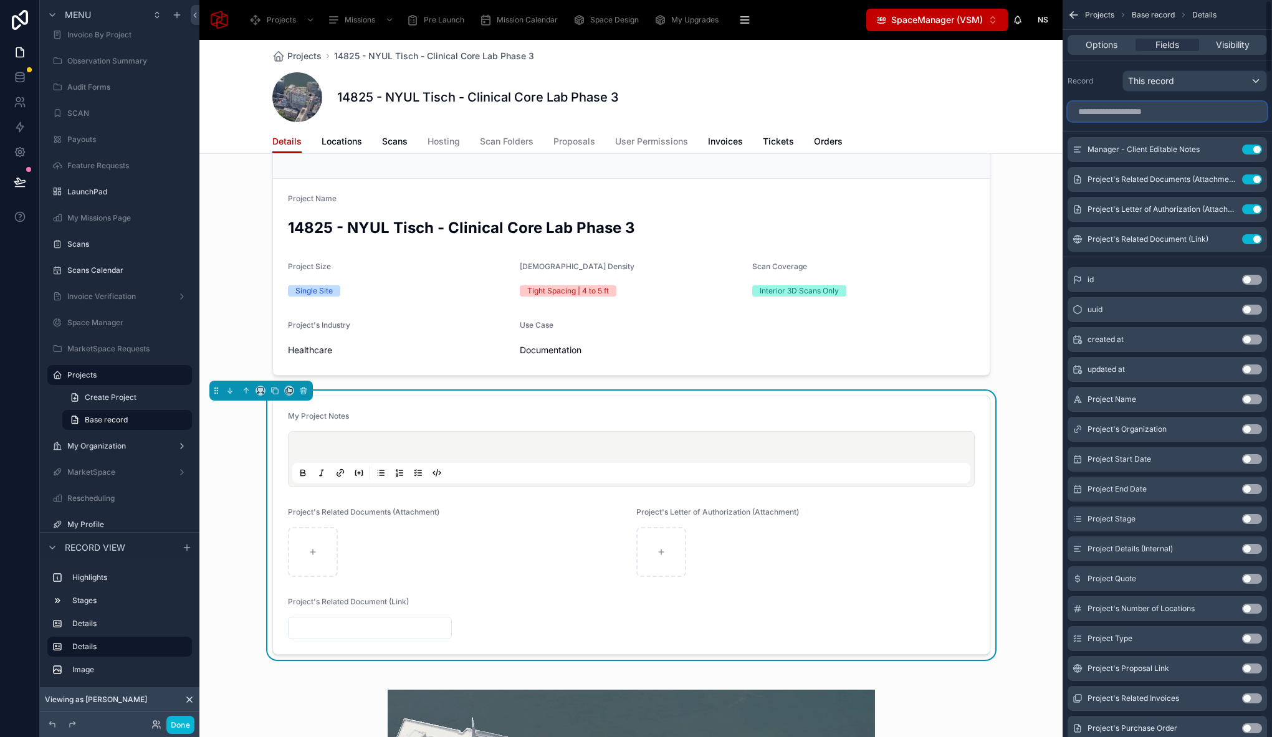
click at [1170, 113] on input "scrollable content" at bounding box center [1166, 112] width 199 height 20
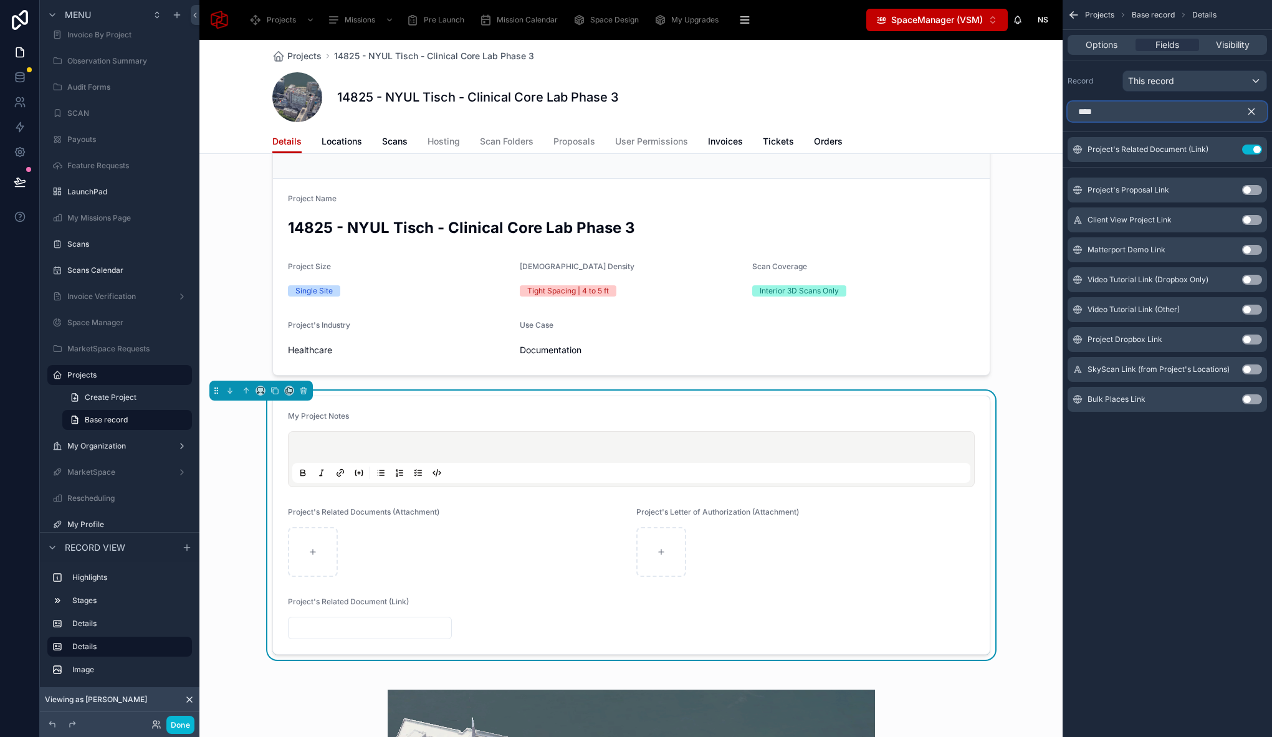
type input "****"
click at [1250, 341] on button "Use setting" at bounding box center [1252, 340] width 20 height 10
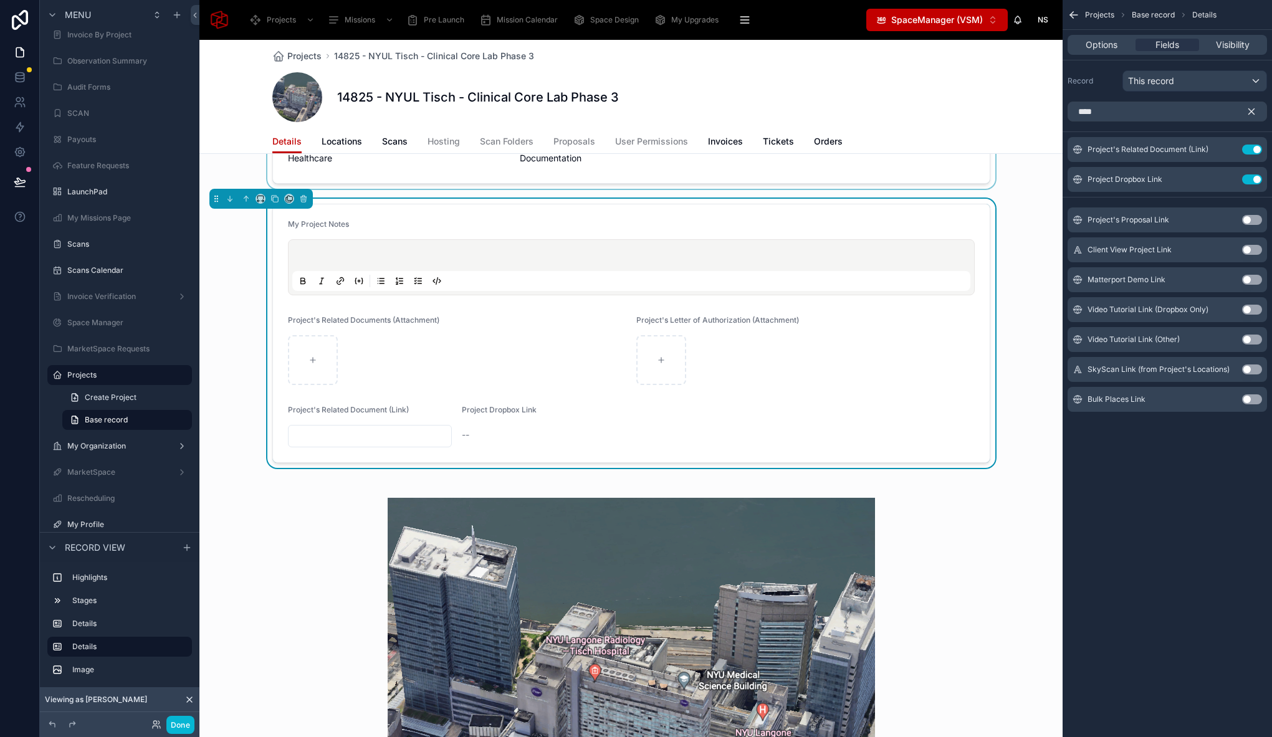
scroll to position [416, 0]
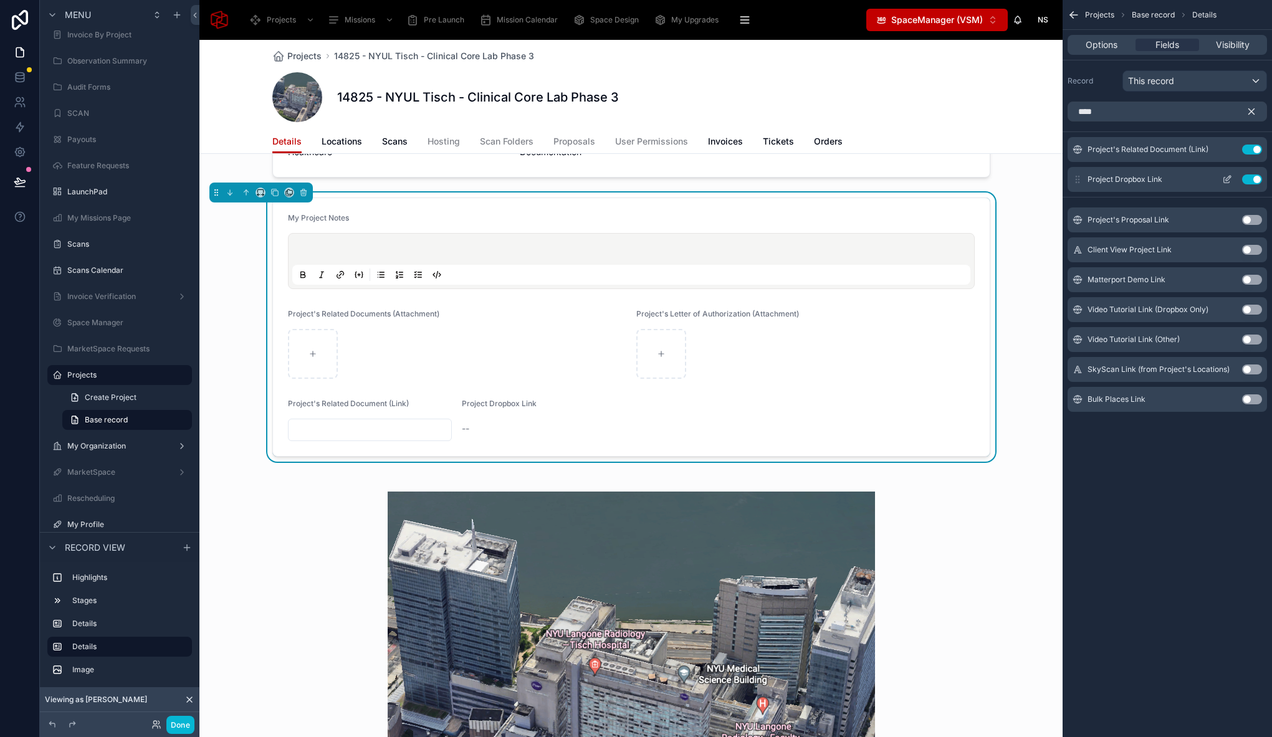
click at [1231, 176] on icon "scrollable content" at bounding box center [1227, 179] width 10 height 10
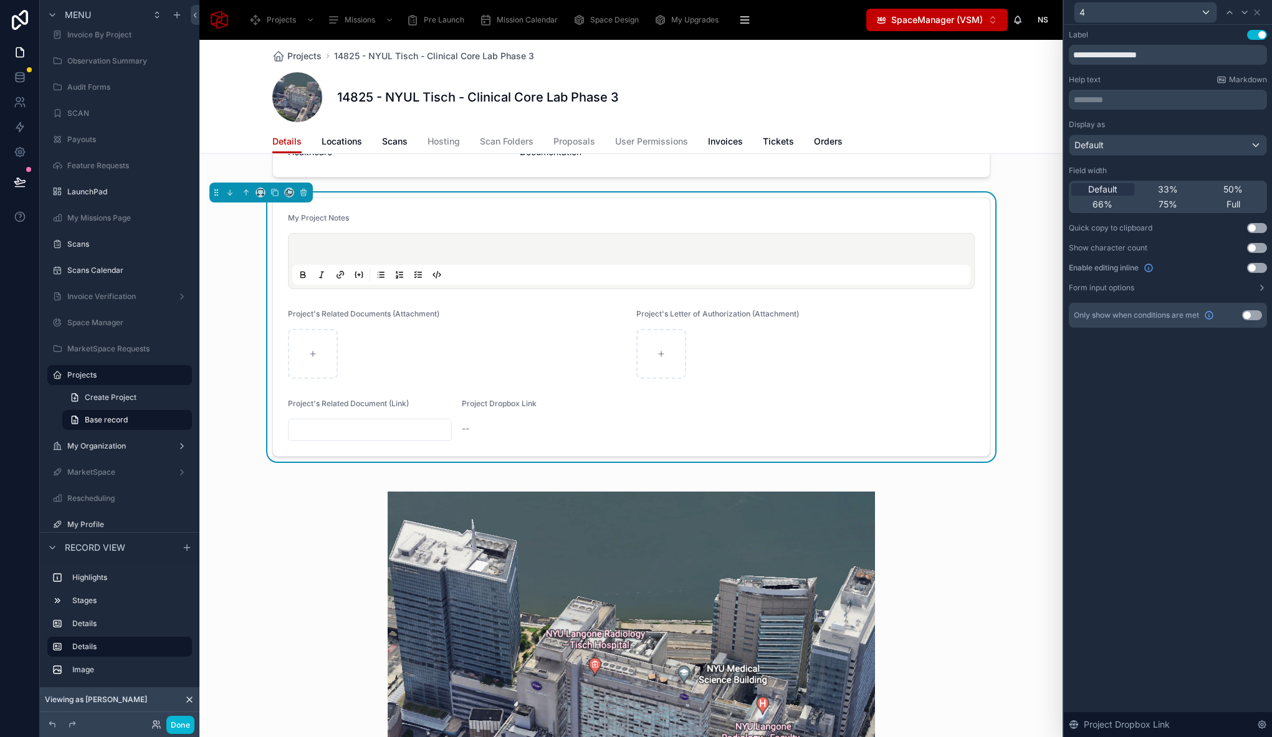
click at [231, 434] on div "My Project Notes Project's Related Documents (Attachment) Project's Letter of A…" at bounding box center [630, 327] width 863 height 269
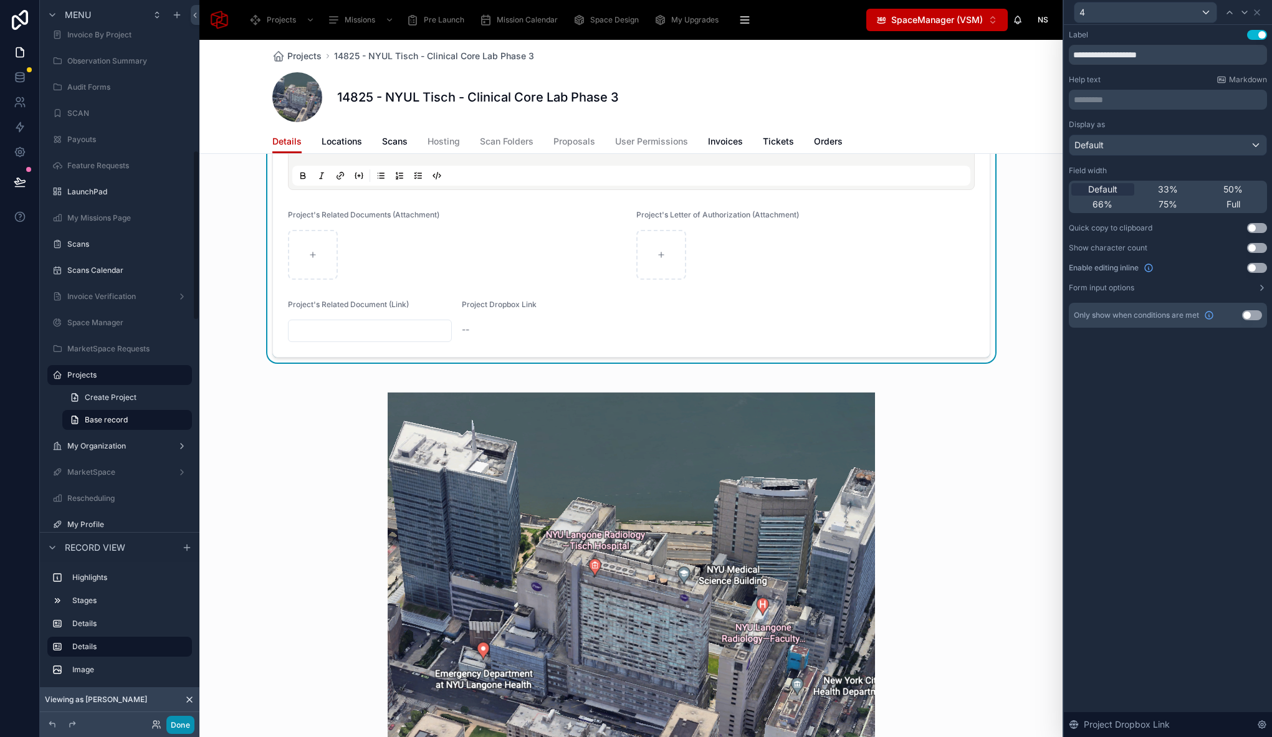
click at [178, 728] on button "Done" at bounding box center [180, 725] width 28 height 18
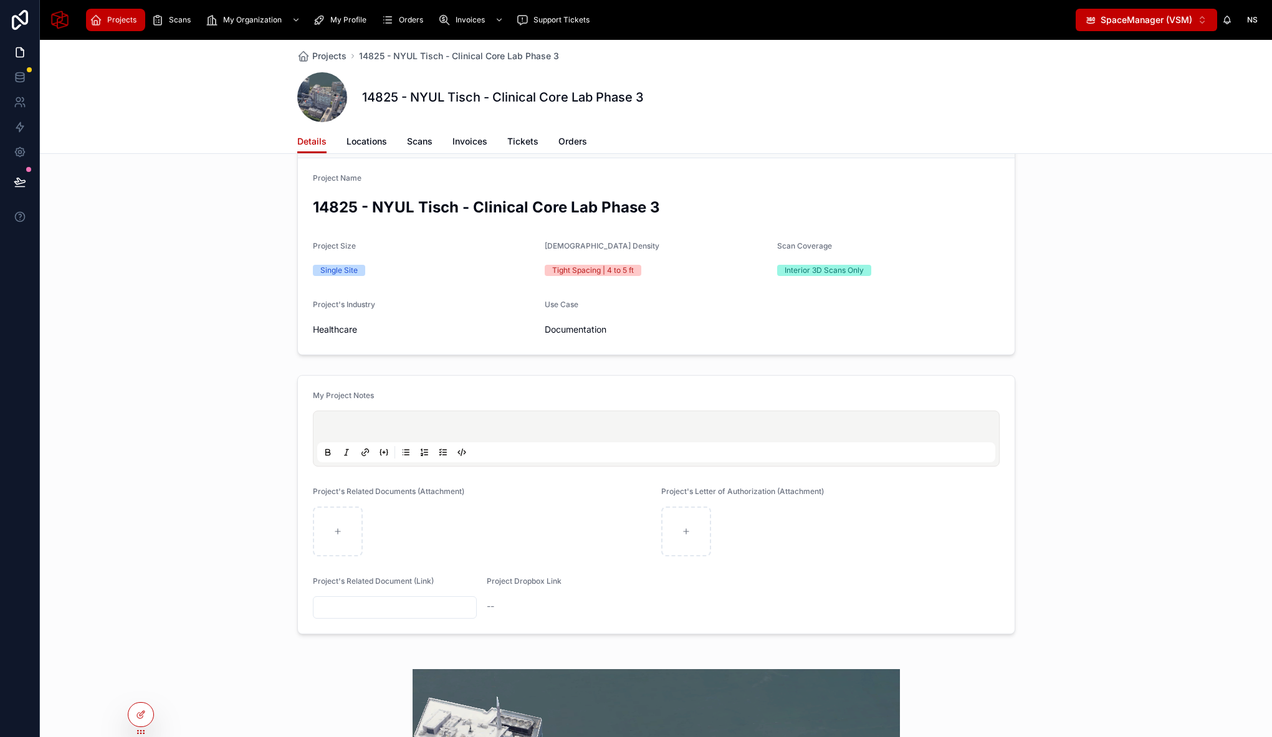
scroll to position [0, 0]
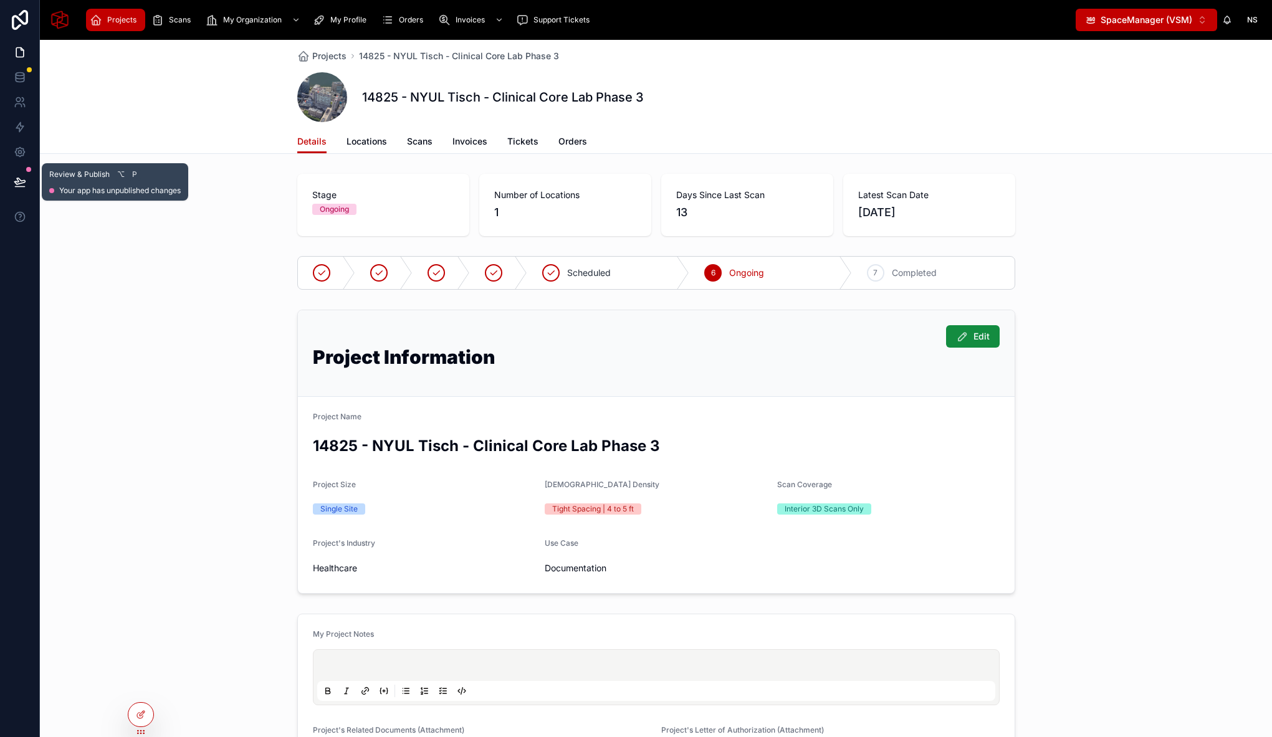
click at [17, 177] on icon at bounding box center [20, 182] width 12 height 12
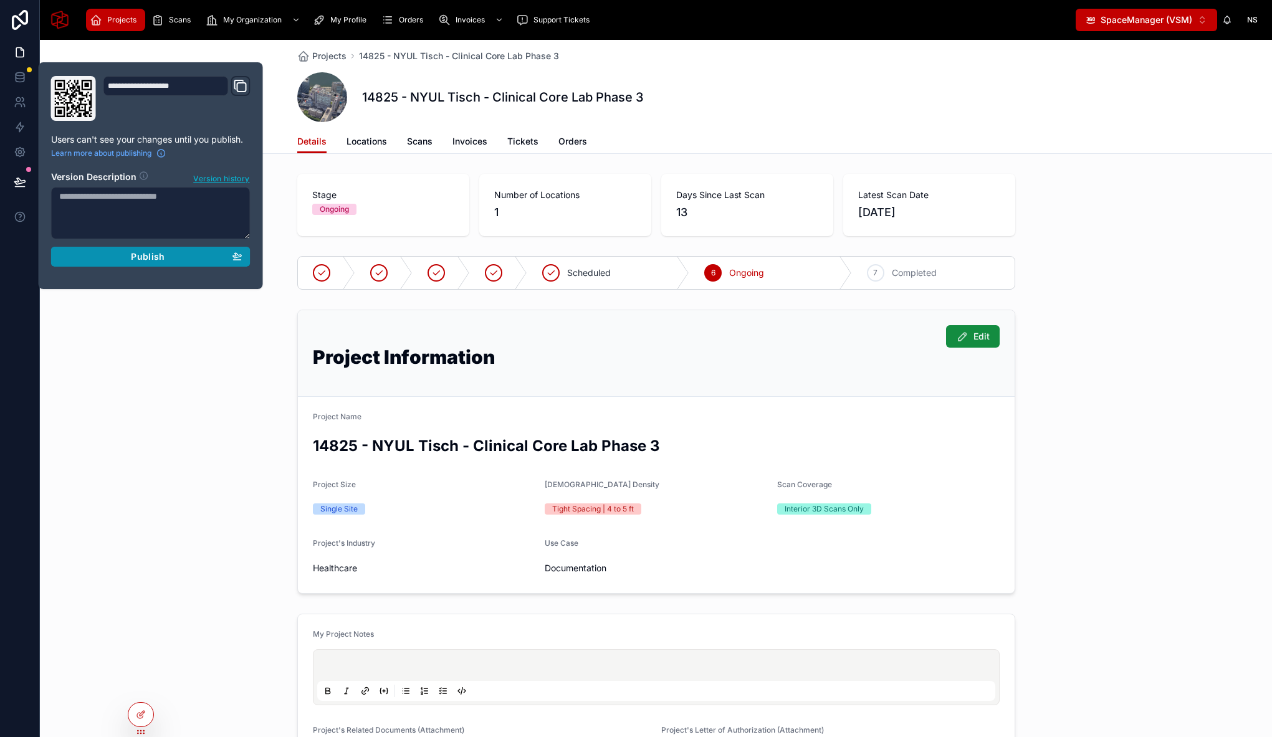
click at [125, 253] on div "Publish" at bounding box center [150, 256] width 183 height 11
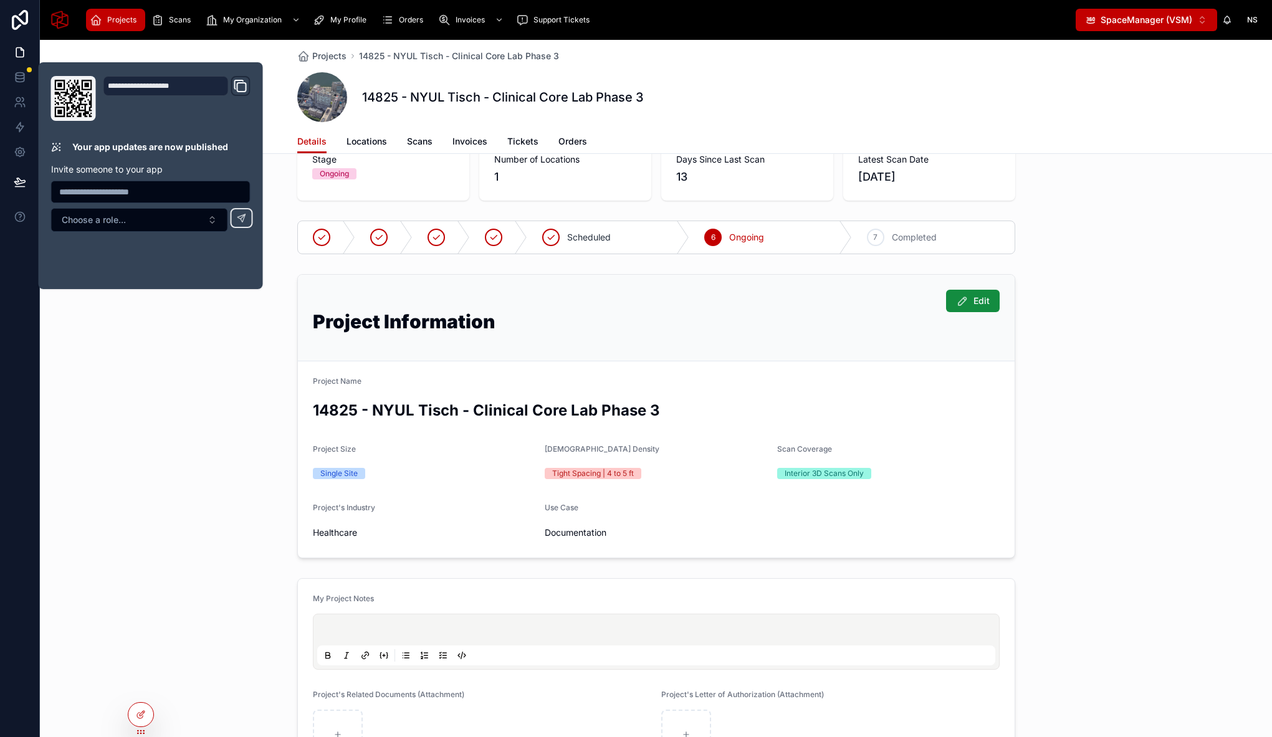
scroll to position [328, 0]
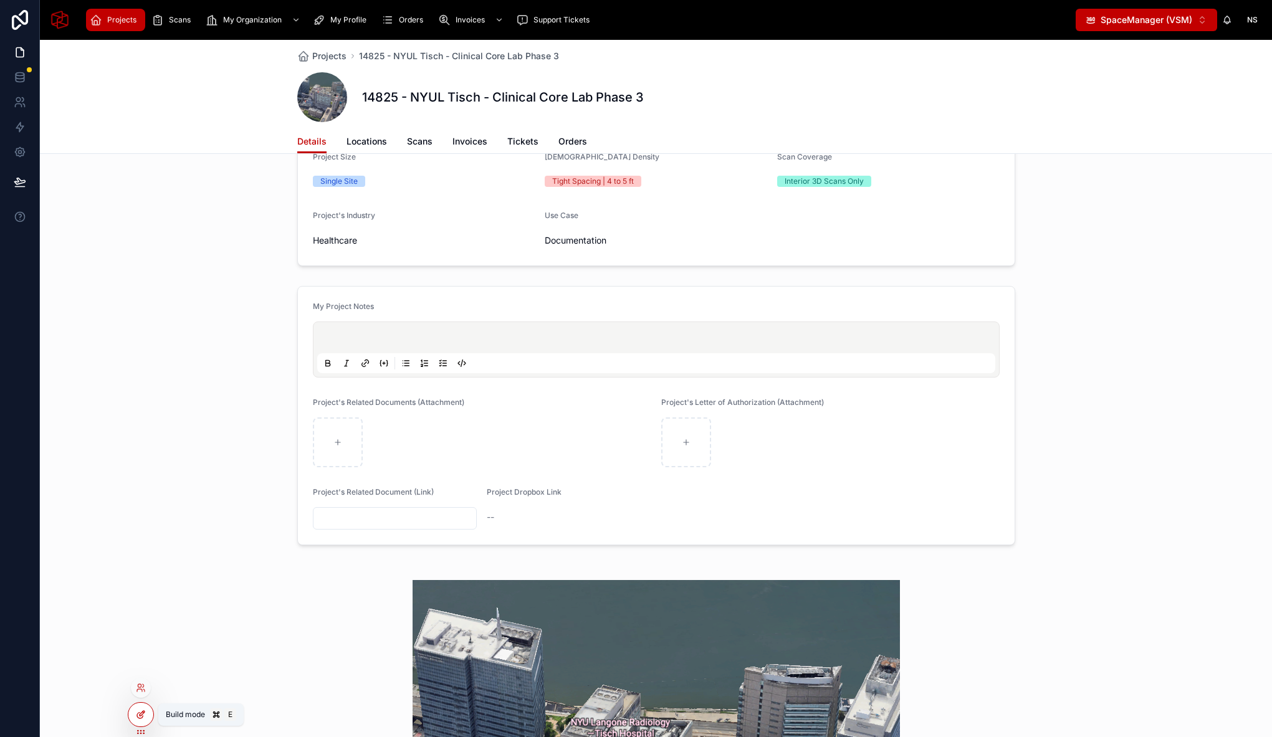
click at [146, 715] on div at bounding box center [140, 715] width 25 height 24
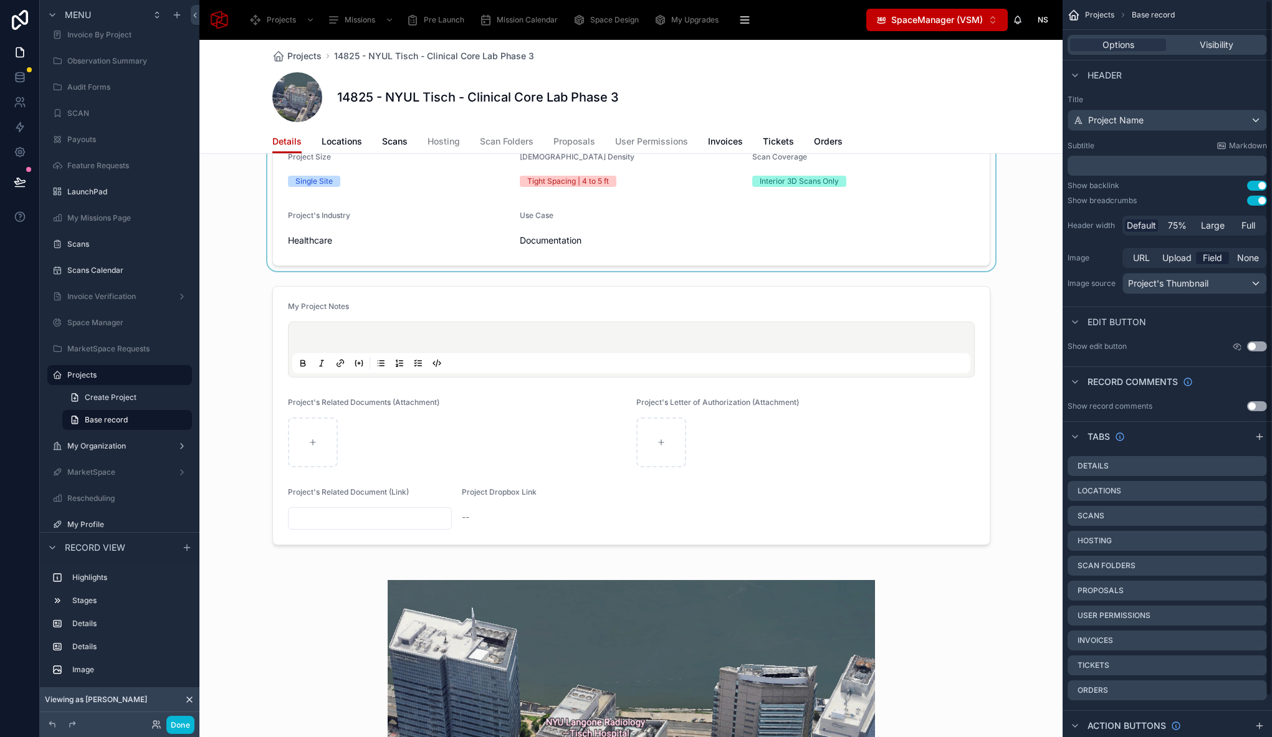
scroll to position [242, 0]
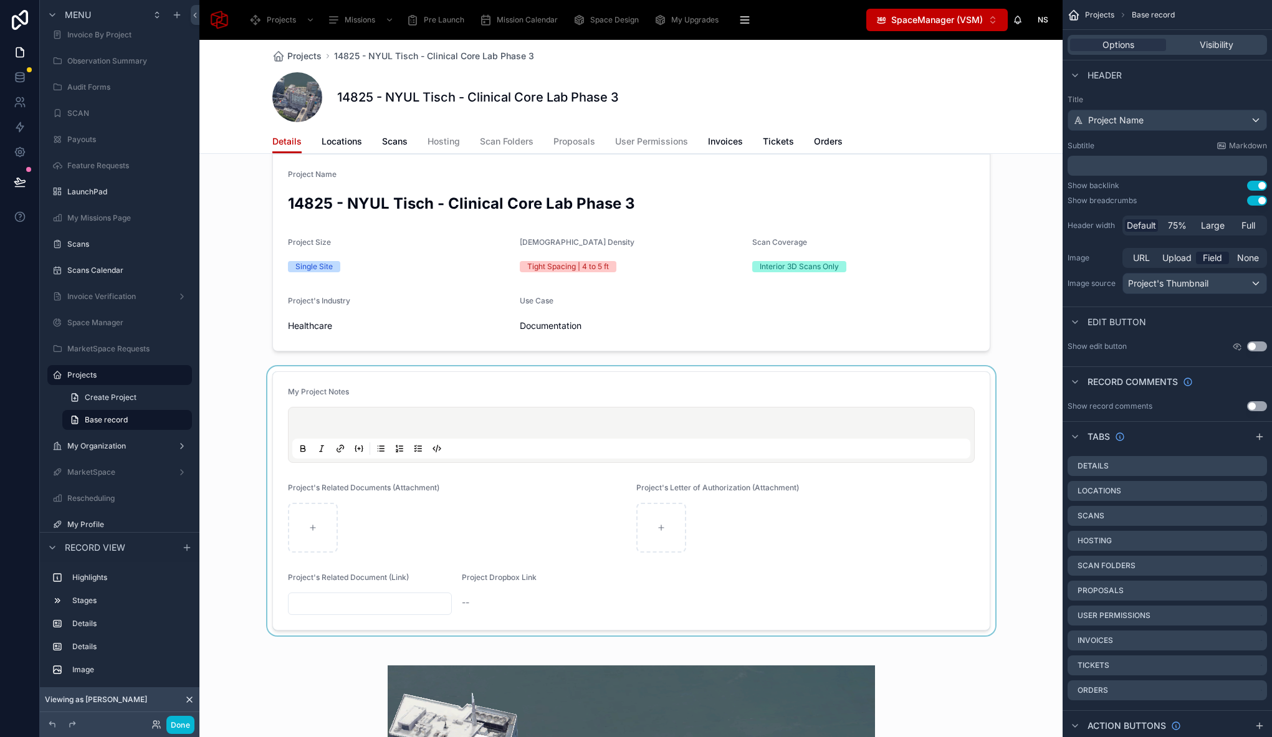
click at [703, 393] on div at bounding box center [630, 500] width 863 height 269
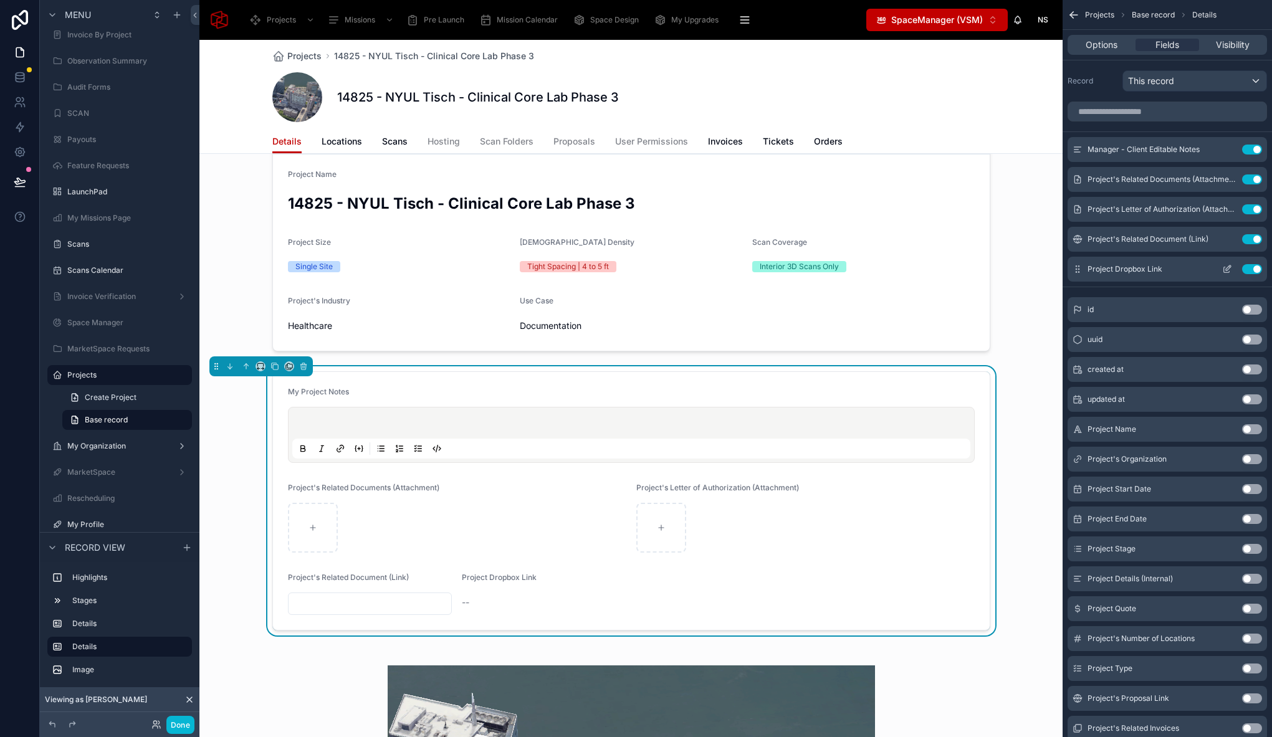
click at [1252, 270] on button "Use setting" at bounding box center [1252, 269] width 20 height 10
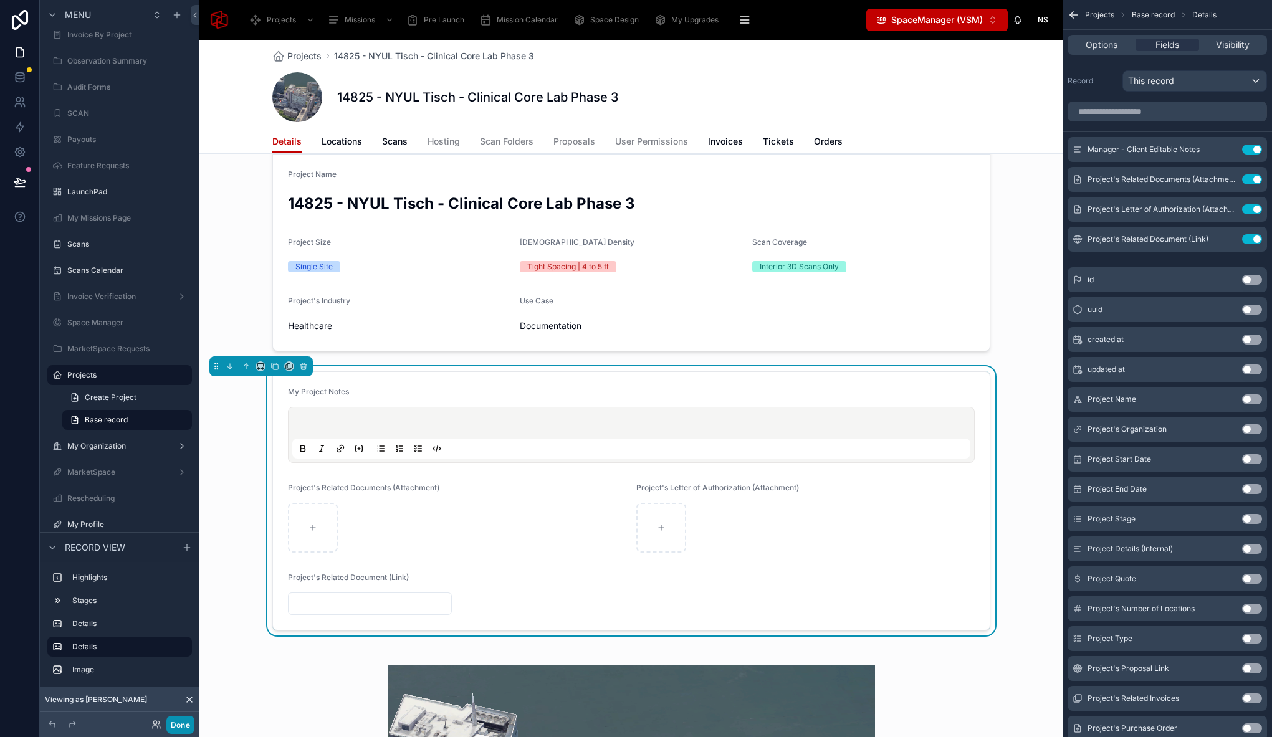
click at [189, 730] on button "Done" at bounding box center [180, 725] width 28 height 18
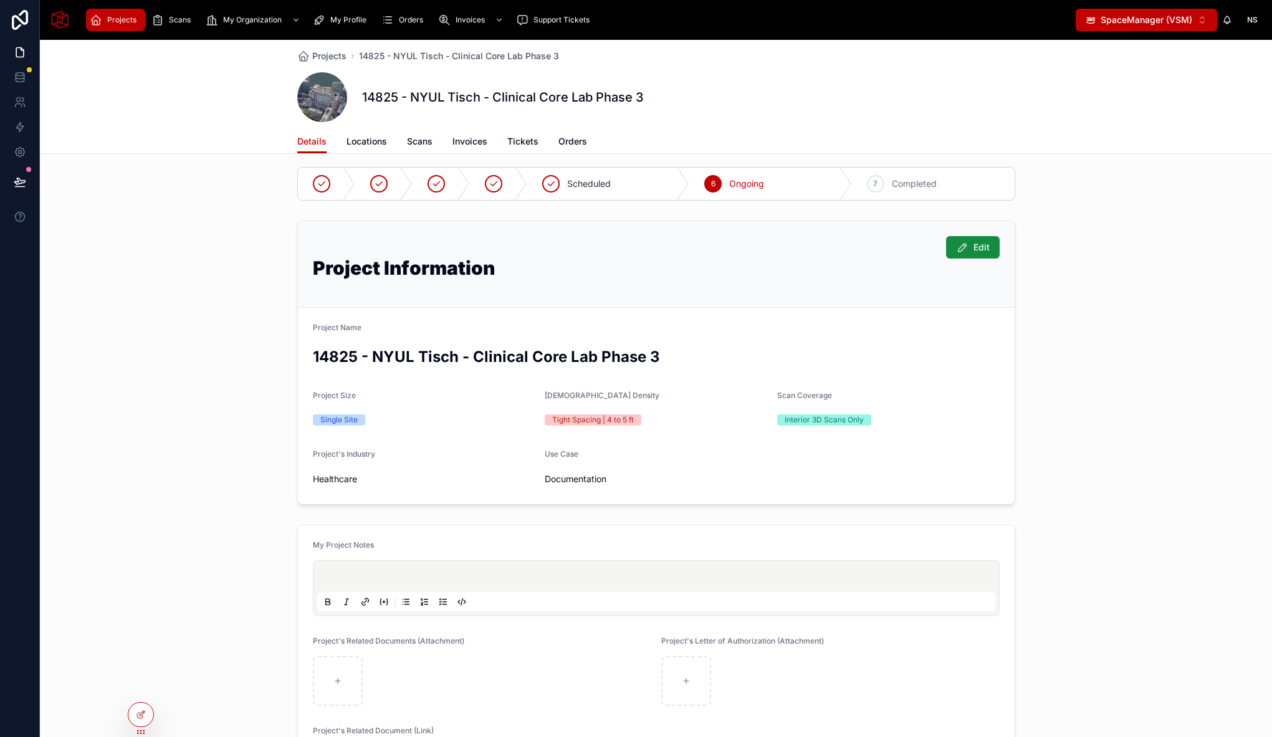
scroll to position [0, 0]
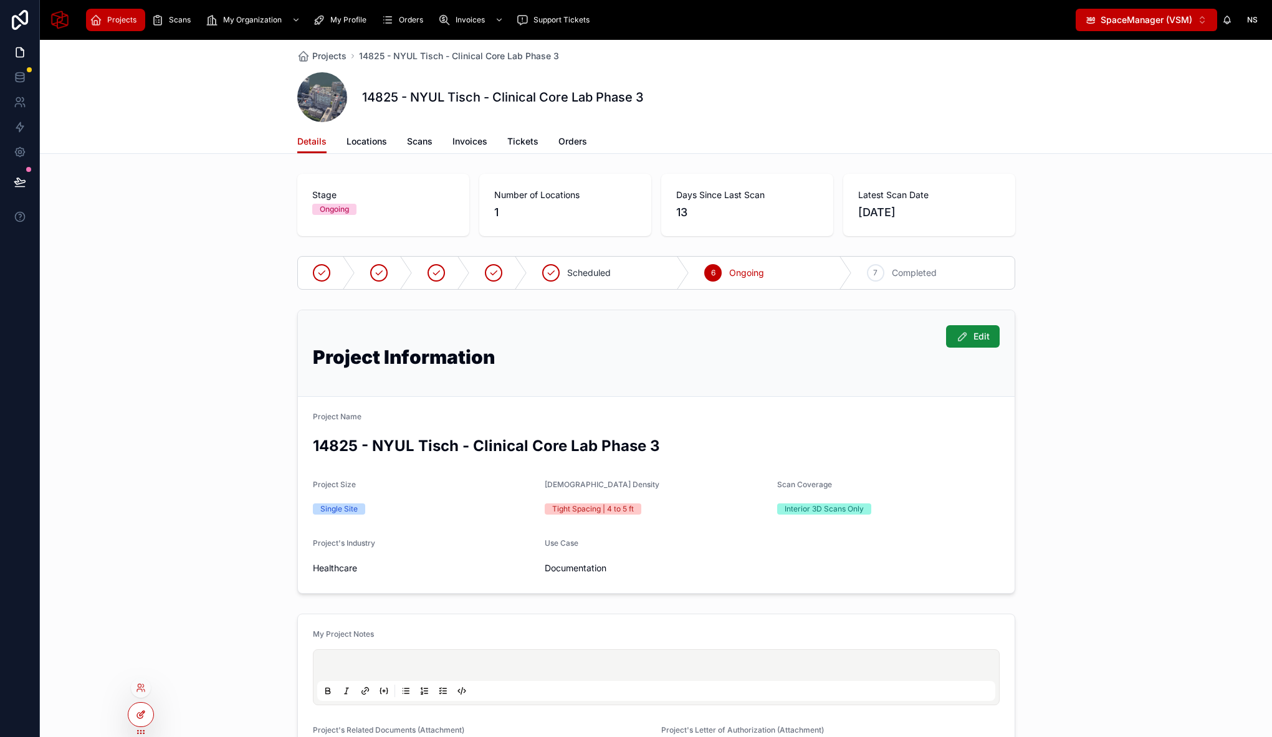
click at [145, 712] on icon at bounding box center [141, 715] width 10 height 10
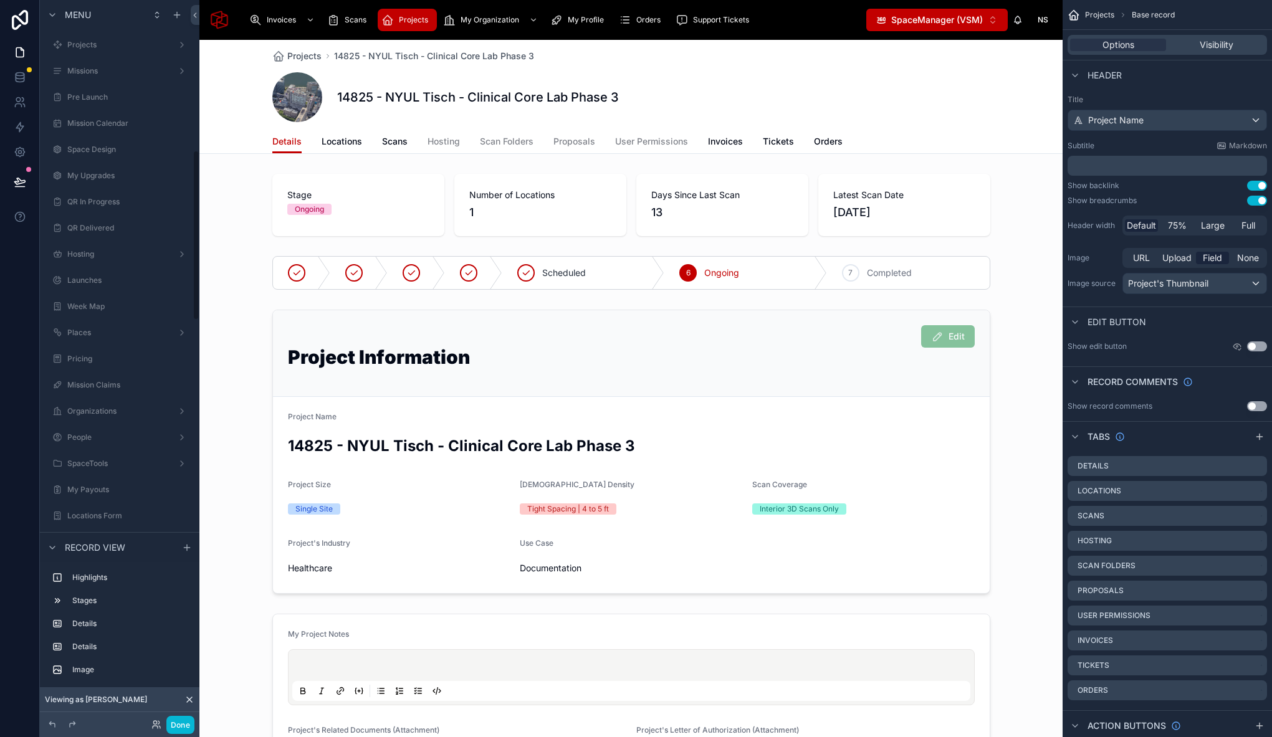
scroll to position [638, 0]
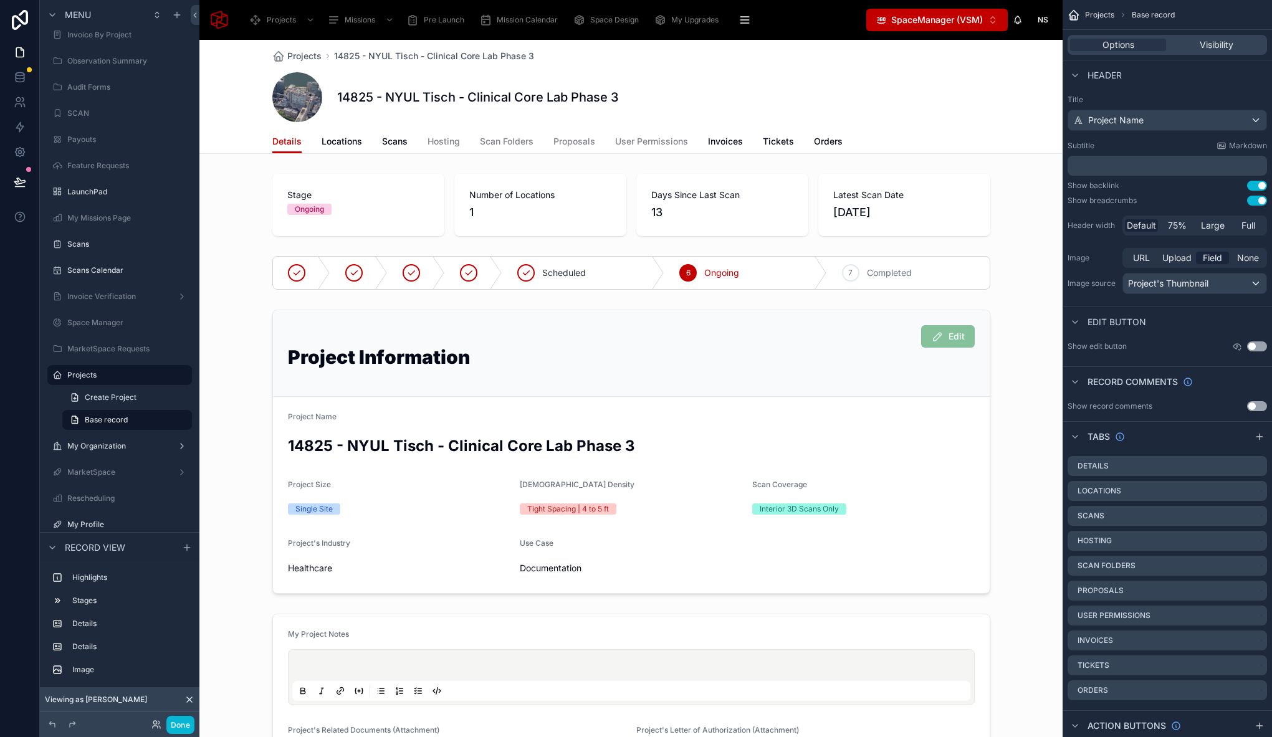
click at [904, 108] on div "14825 - NYUL Tisch - Clinical Core Lab Phase 3" at bounding box center [631, 97] width 718 height 50
click at [1260, 434] on icon "scrollable content" at bounding box center [1259, 437] width 10 height 10
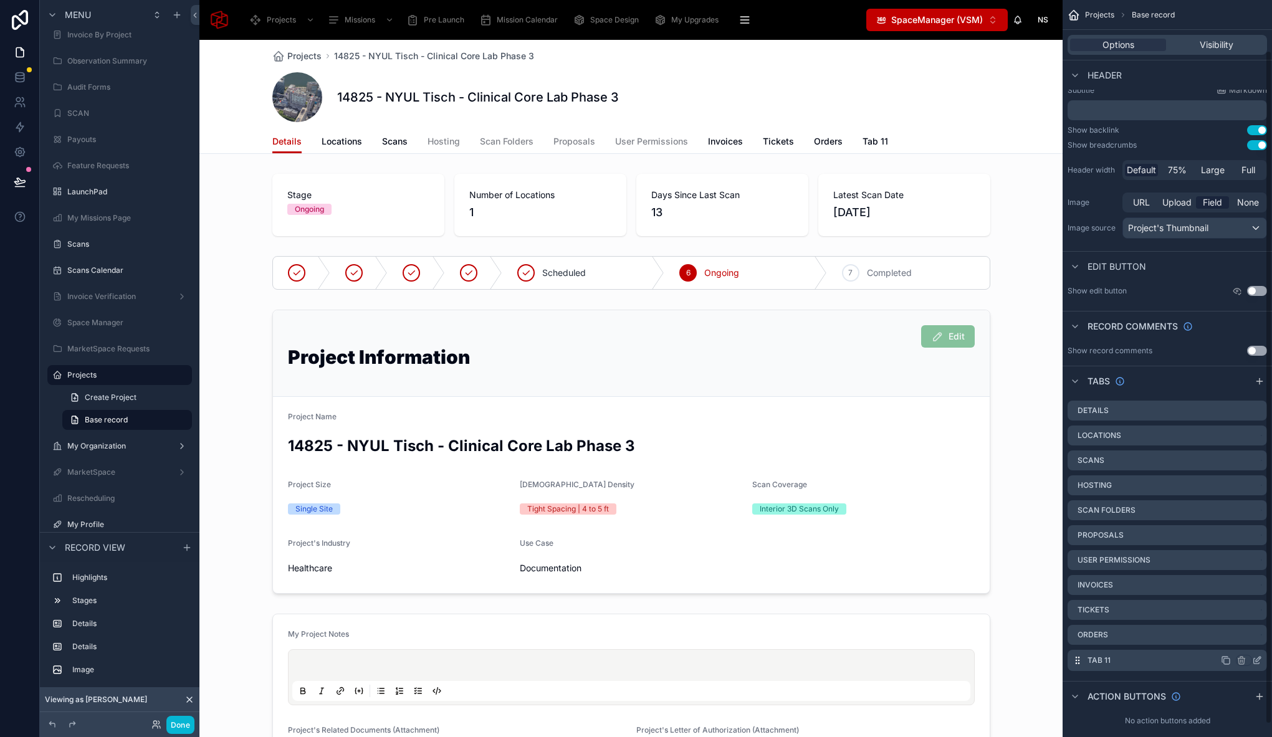
click at [1259, 659] on icon "scrollable content" at bounding box center [1258, 659] width 5 height 5
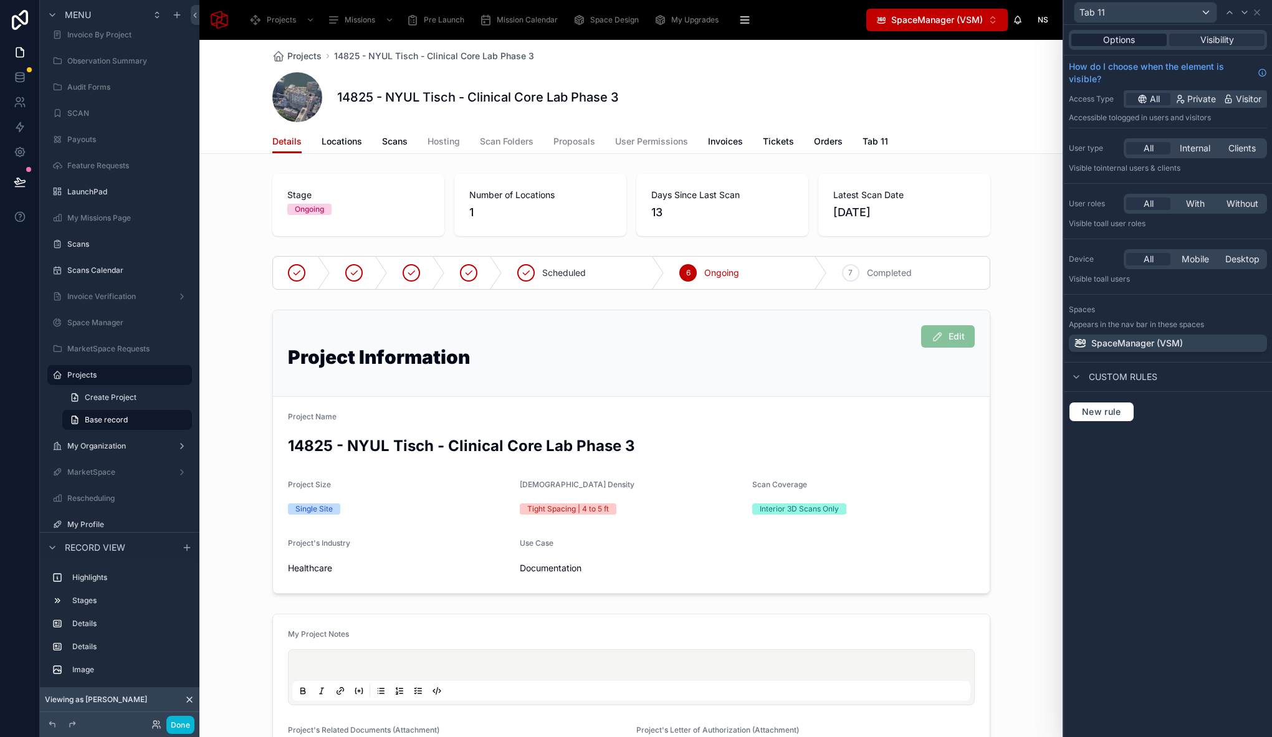
click at [1112, 37] on span "Options" at bounding box center [1119, 40] width 32 height 12
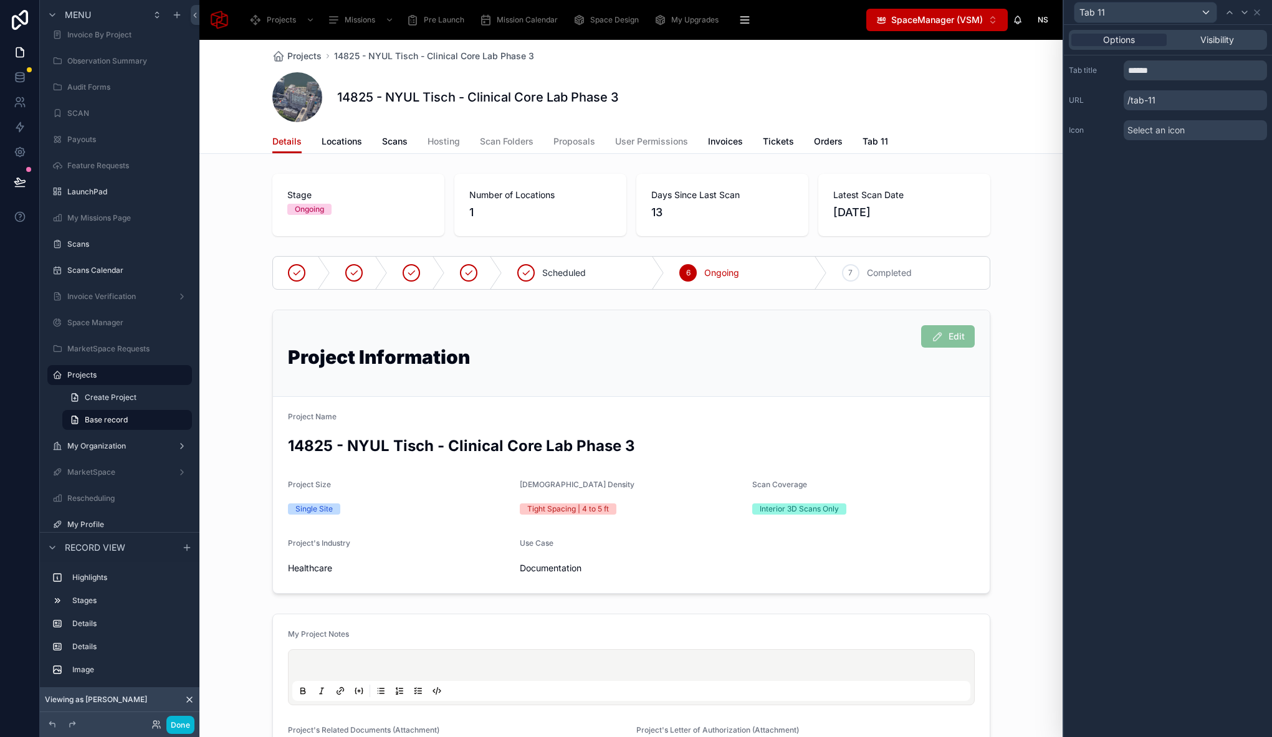
click at [1148, 83] on div "Tab title ****** URL /tab-11 Icon Select an icon" at bounding box center [1168, 100] width 208 height 90
click at [1151, 72] on input "******" at bounding box center [1195, 70] width 143 height 20
type input "********"
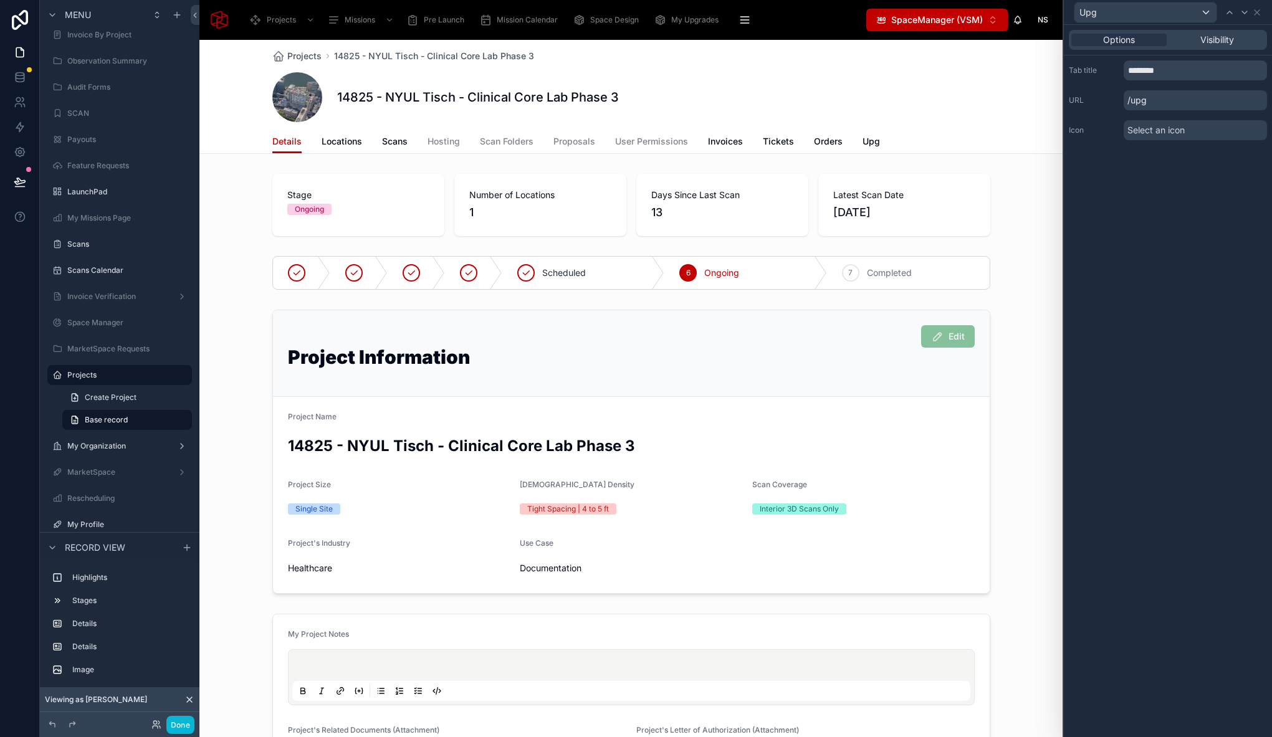
click at [1162, 284] on div "Options Visibility Tab title ******** URL /upg Icon Select an icon" at bounding box center [1168, 381] width 208 height 712
click at [1257, 12] on icon at bounding box center [1256, 12] width 5 height 5
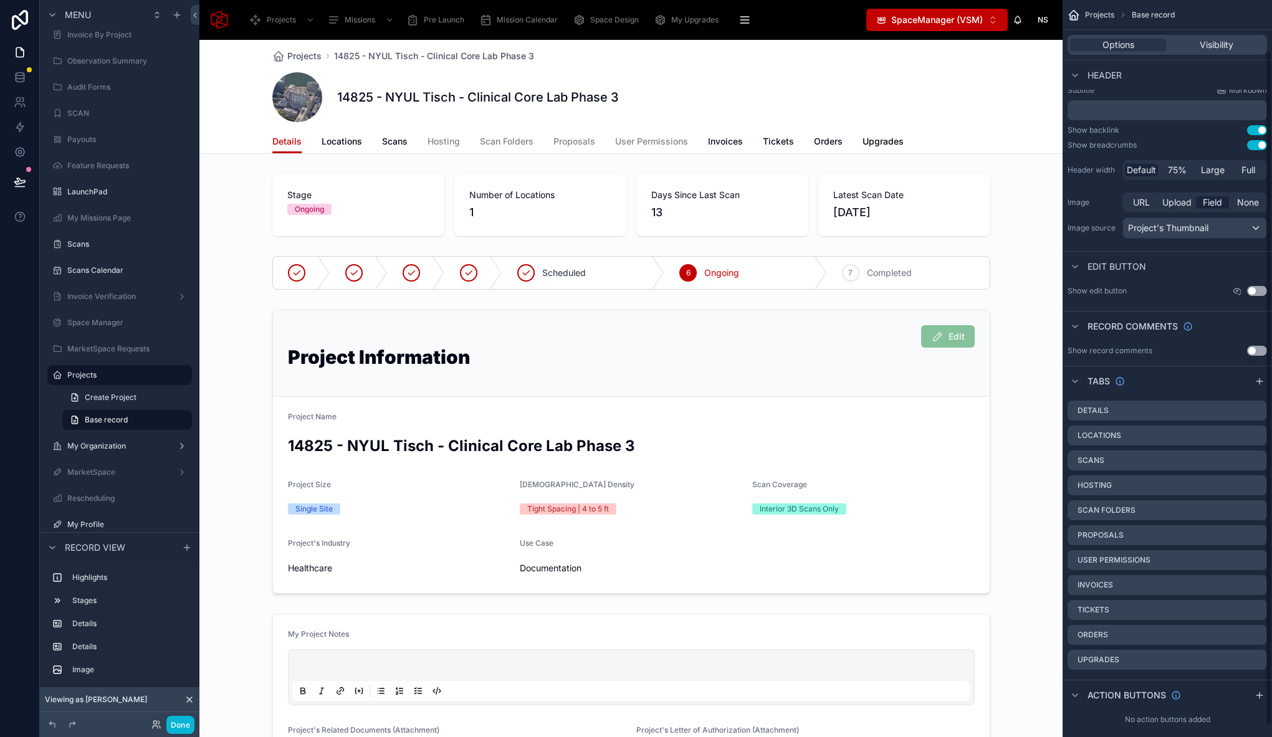
click at [879, 142] on span "Upgrades" at bounding box center [882, 141] width 41 height 12
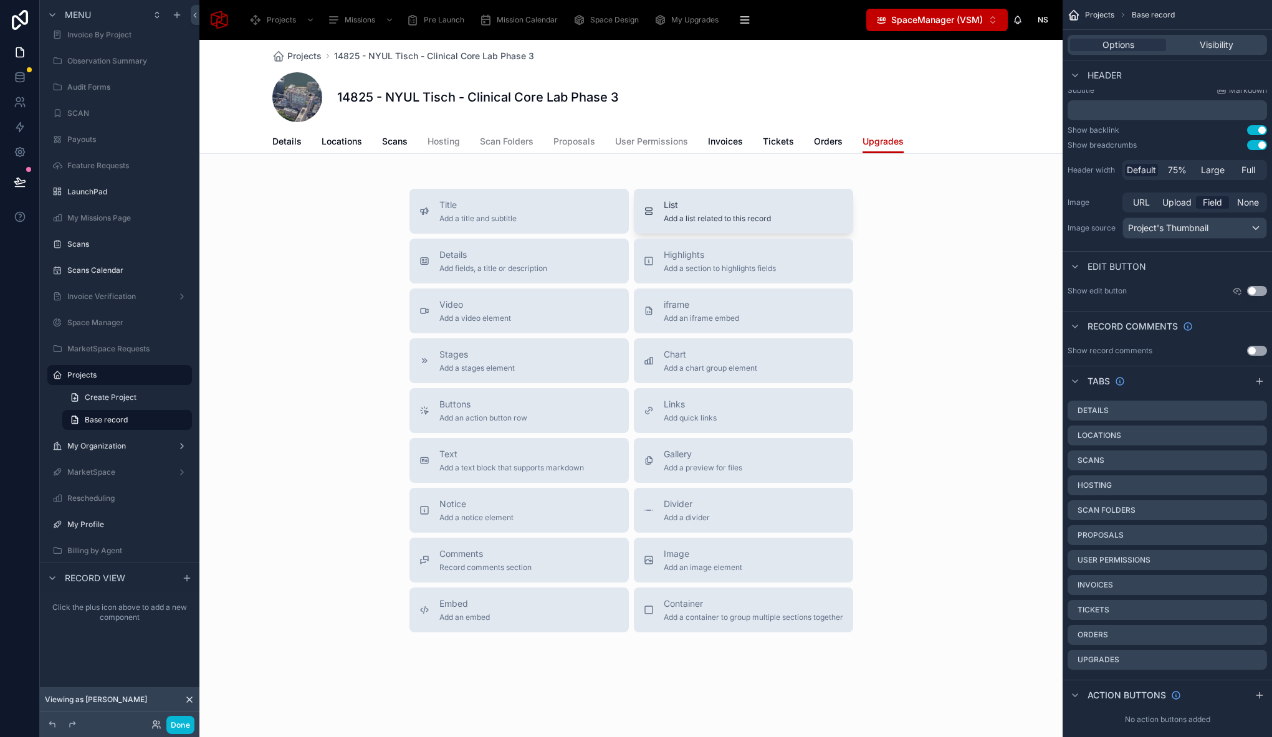
click at [733, 204] on span "List" at bounding box center [717, 205] width 107 height 12
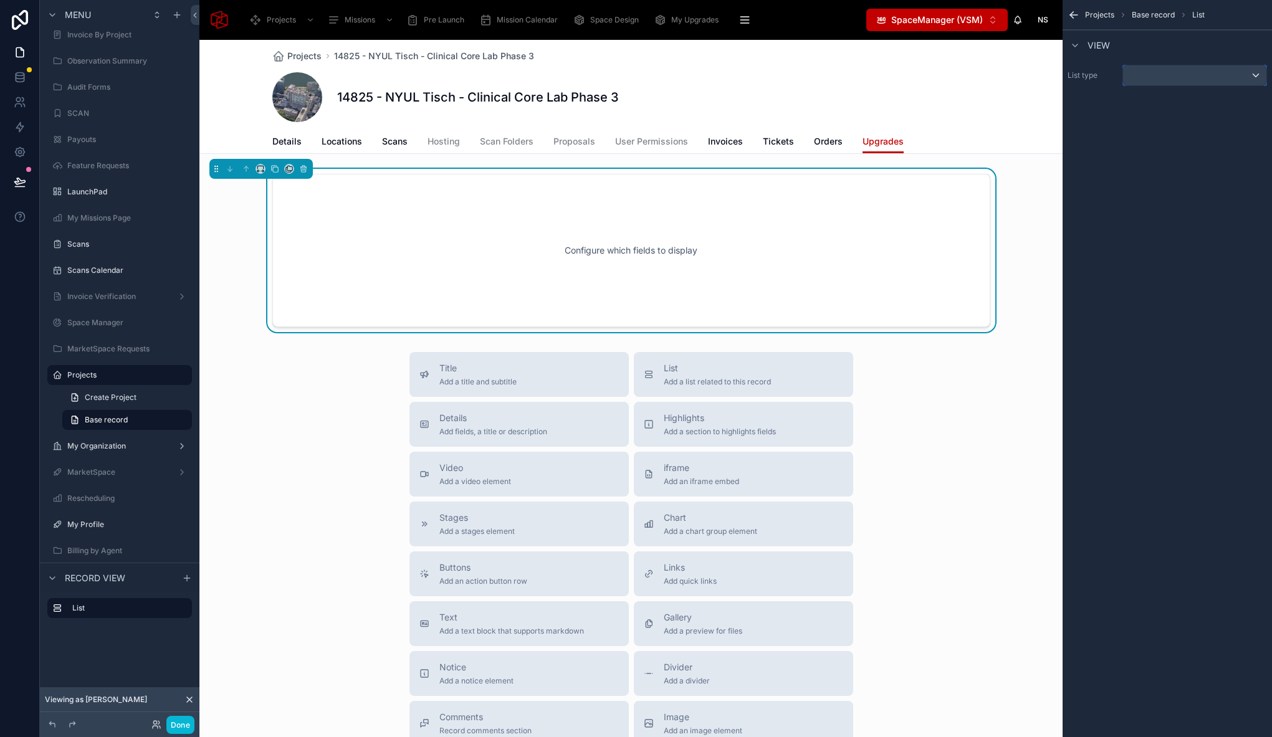
click at [1181, 67] on div "scrollable content" at bounding box center [1194, 75] width 143 height 20
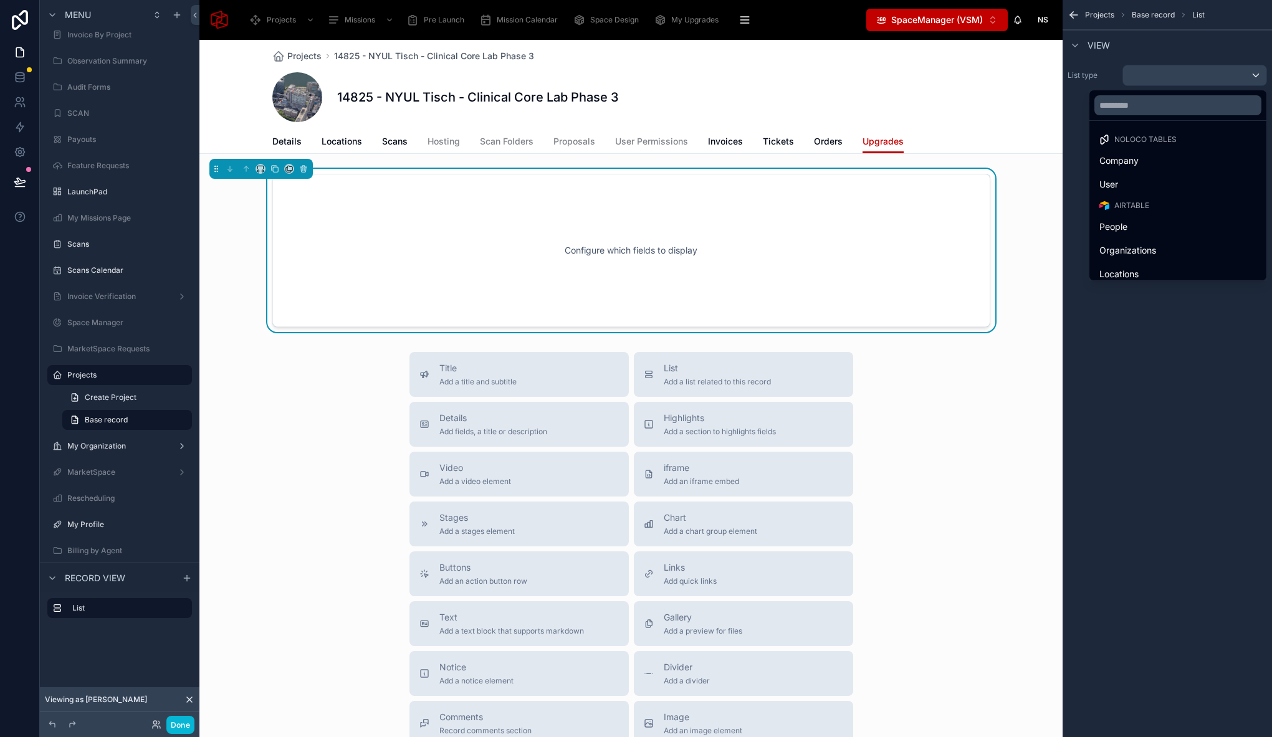
click at [1155, 116] on div at bounding box center [1177, 105] width 177 height 30
click at [1153, 111] on input "text" at bounding box center [1177, 105] width 167 height 20
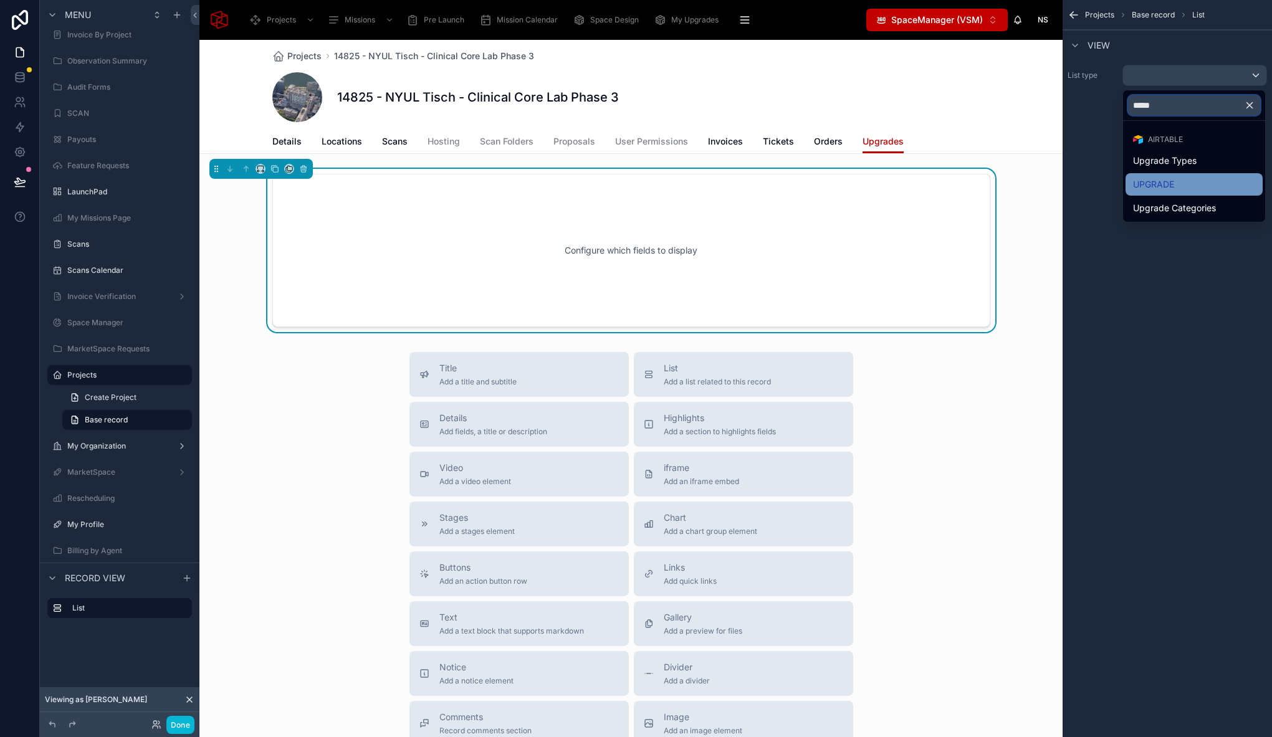
type input "*****"
click at [1166, 188] on span "UPGRADE" at bounding box center [1153, 184] width 41 height 15
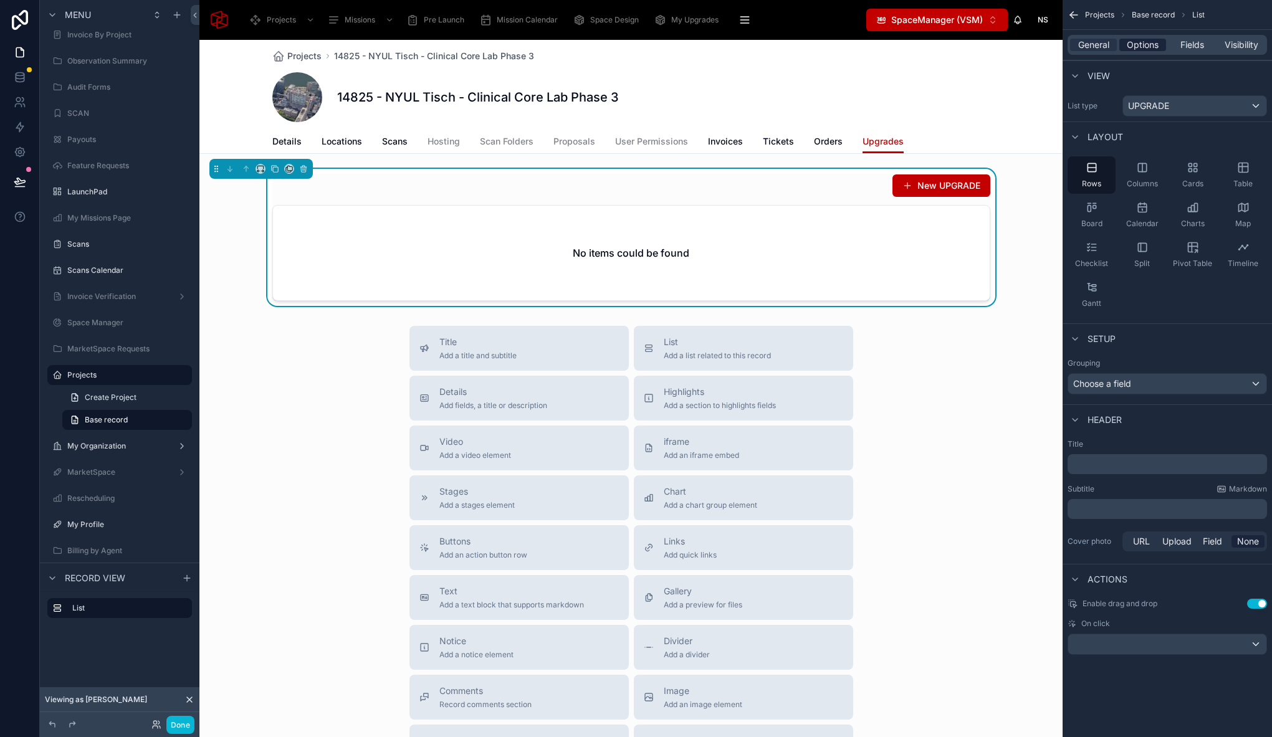
click at [1153, 42] on span "Options" at bounding box center [1143, 45] width 32 height 12
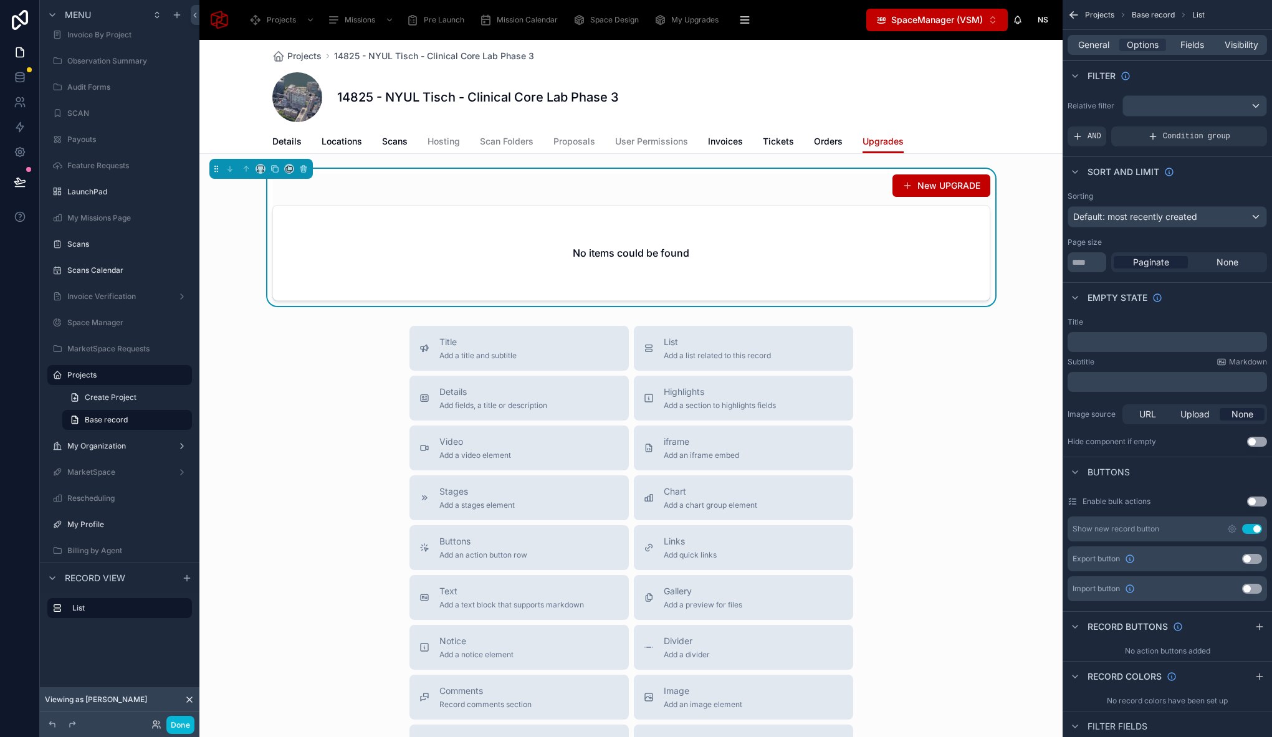
click at [1254, 528] on button "Use setting" at bounding box center [1252, 529] width 20 height 10
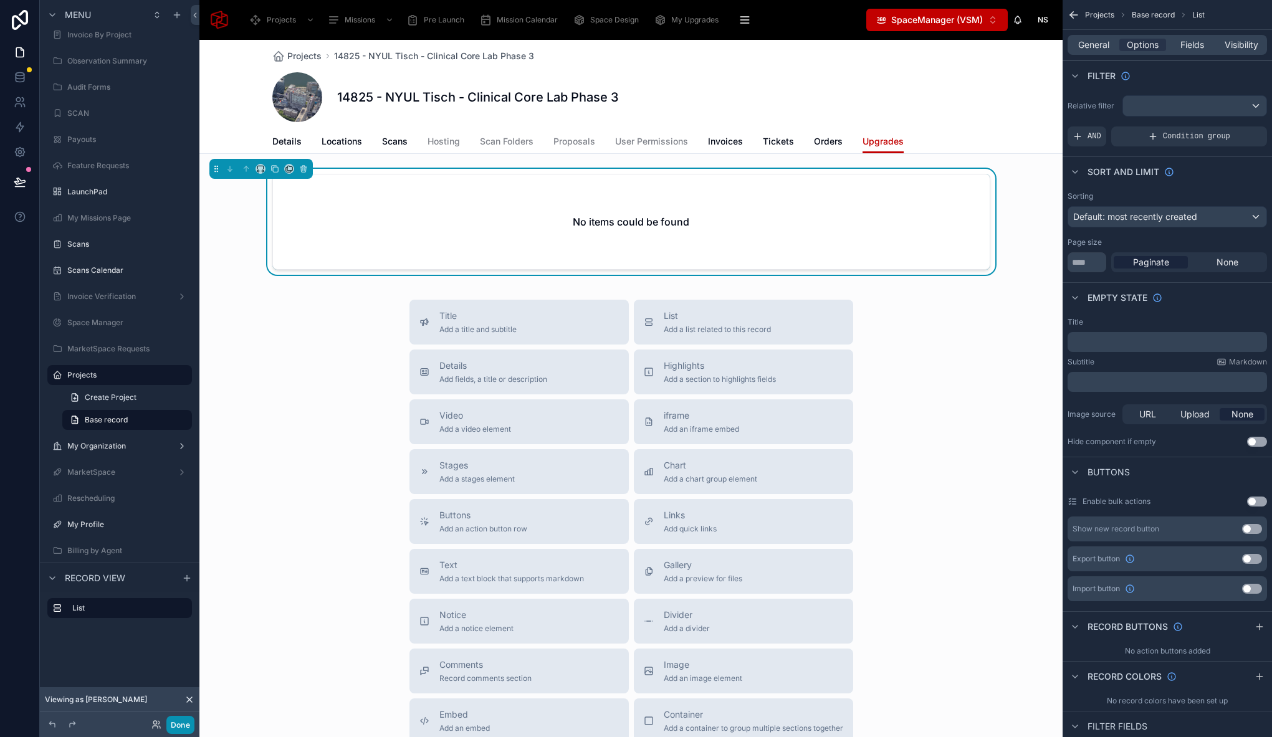
click at [188, 726] on button "Done" at bounding box center [180, 725] width 28 height 18
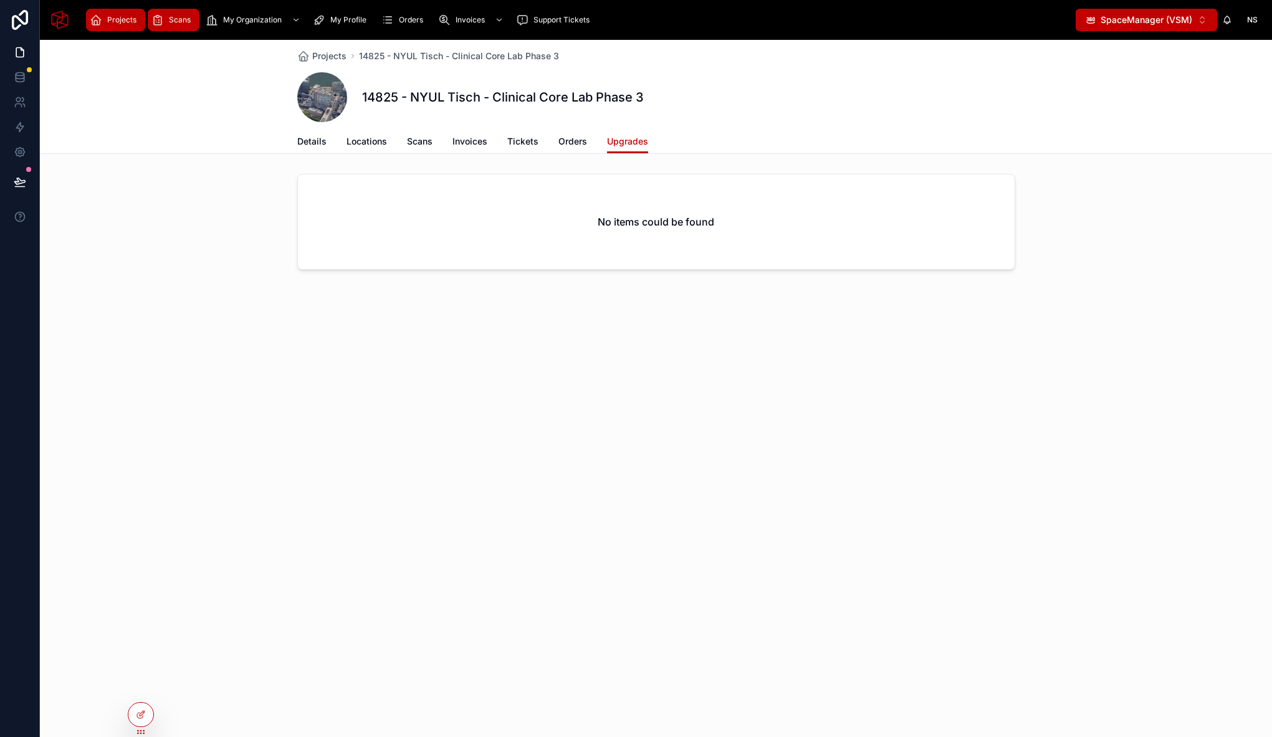
click at [172, 22] on span "Scans" at bounding box center [180, 20] width 22 height 10
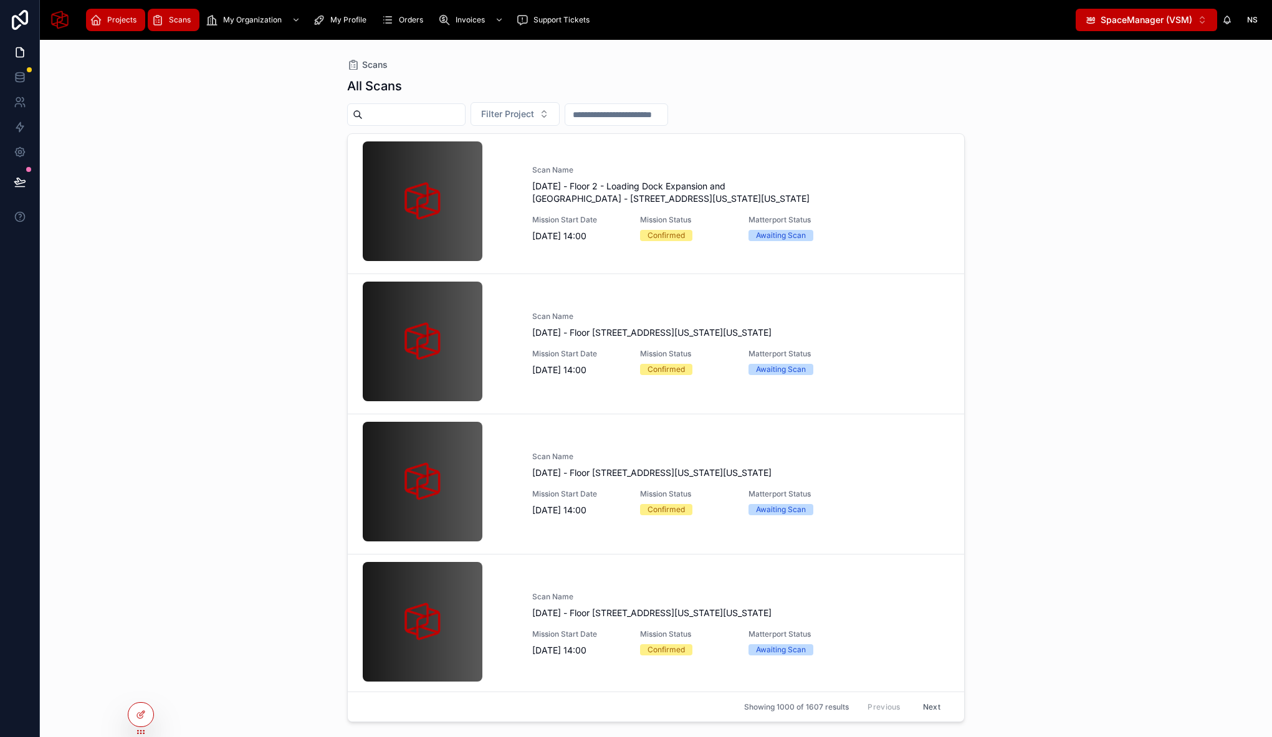
click at [112, 20] on span "Projects" at bounding box center [121, 20] width 29 height 10
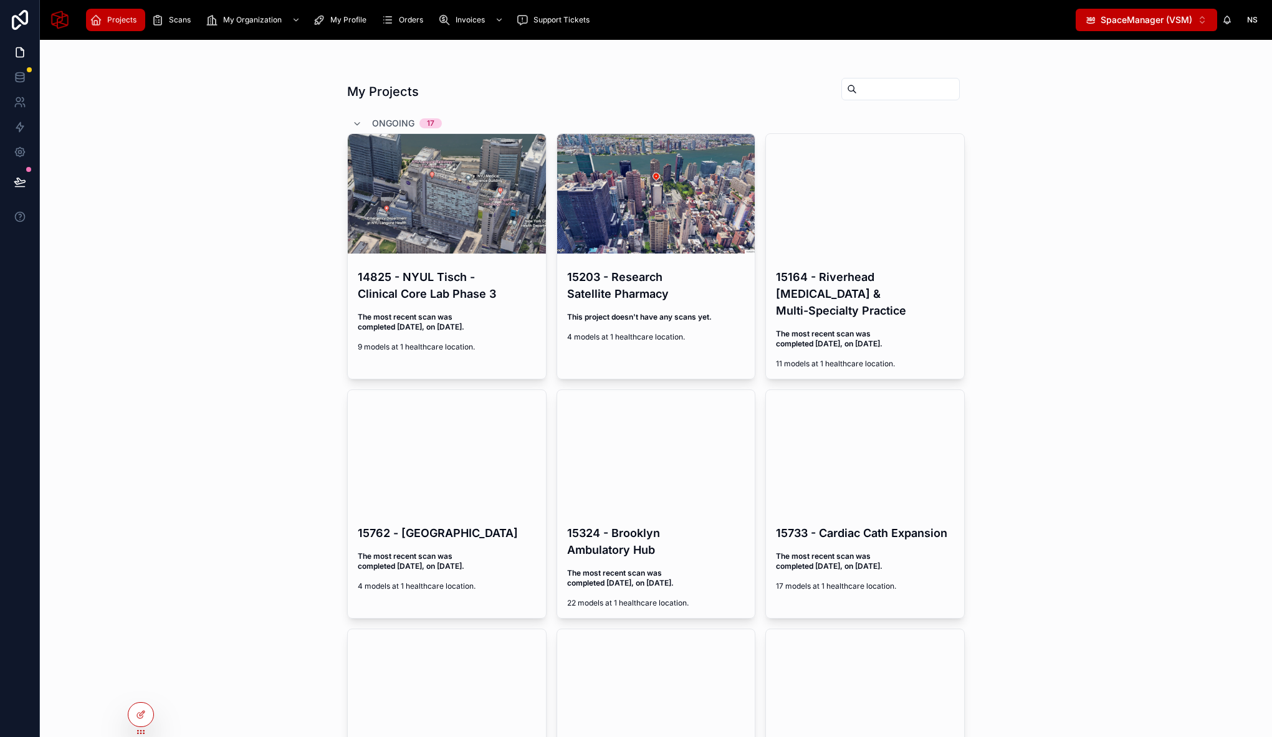
scroll to position [5, 0]
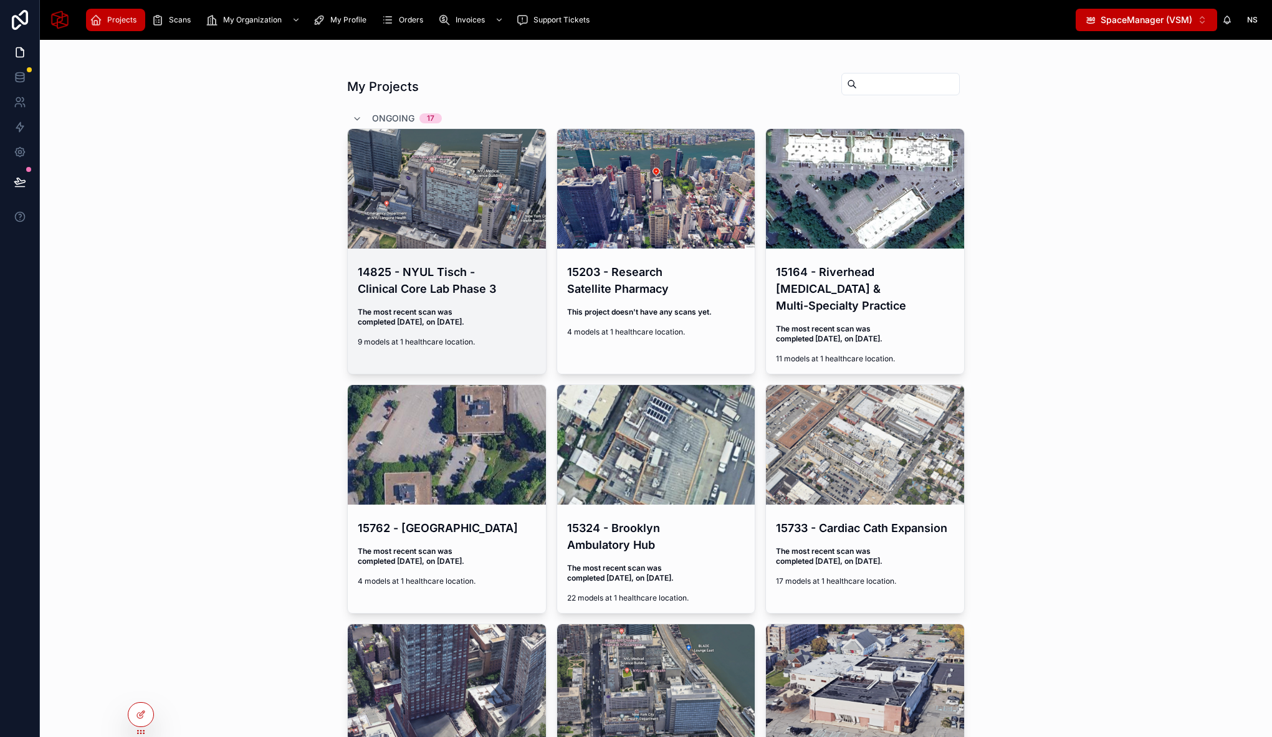
click at [416, 283] on h4 "14825 - NYUL Tisch - Clinical Core Lab Phase 3" at bounding box center [447, 281] width 178 height 34
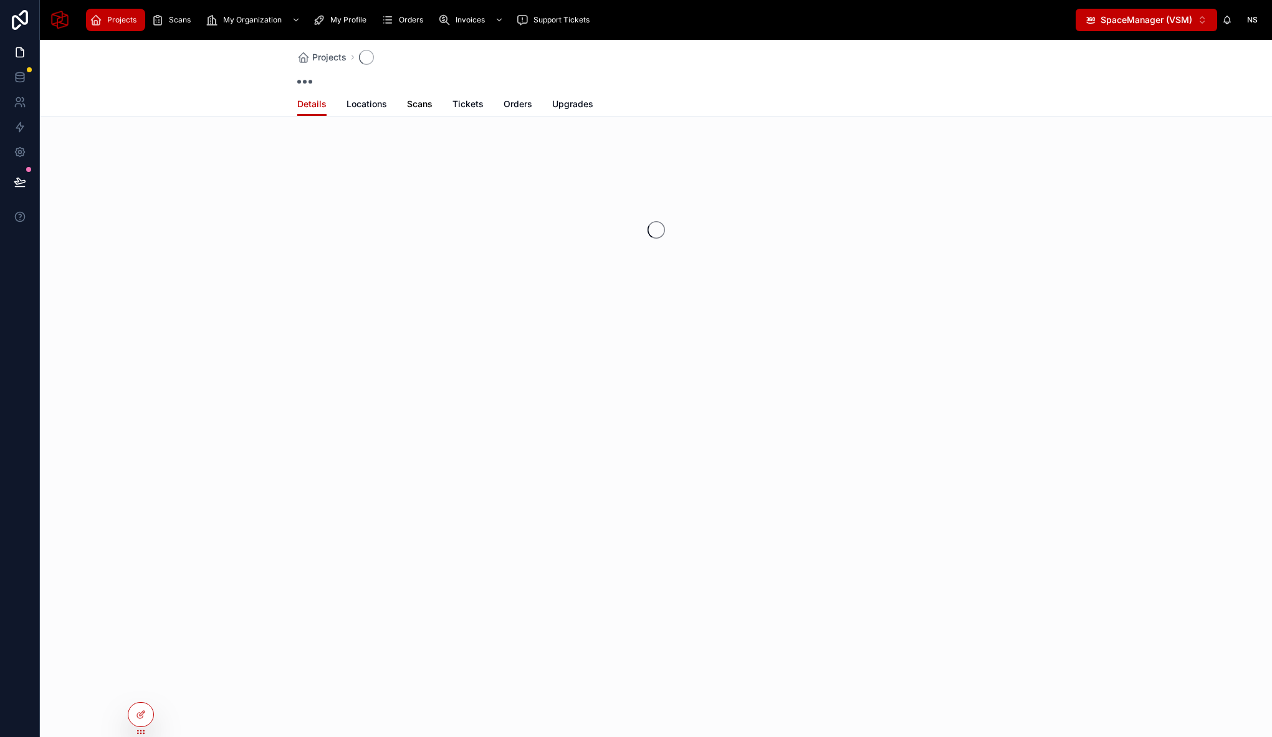
click at [408, 103] on span "Scans" at bounding box center [420, 104] width 26 height 12
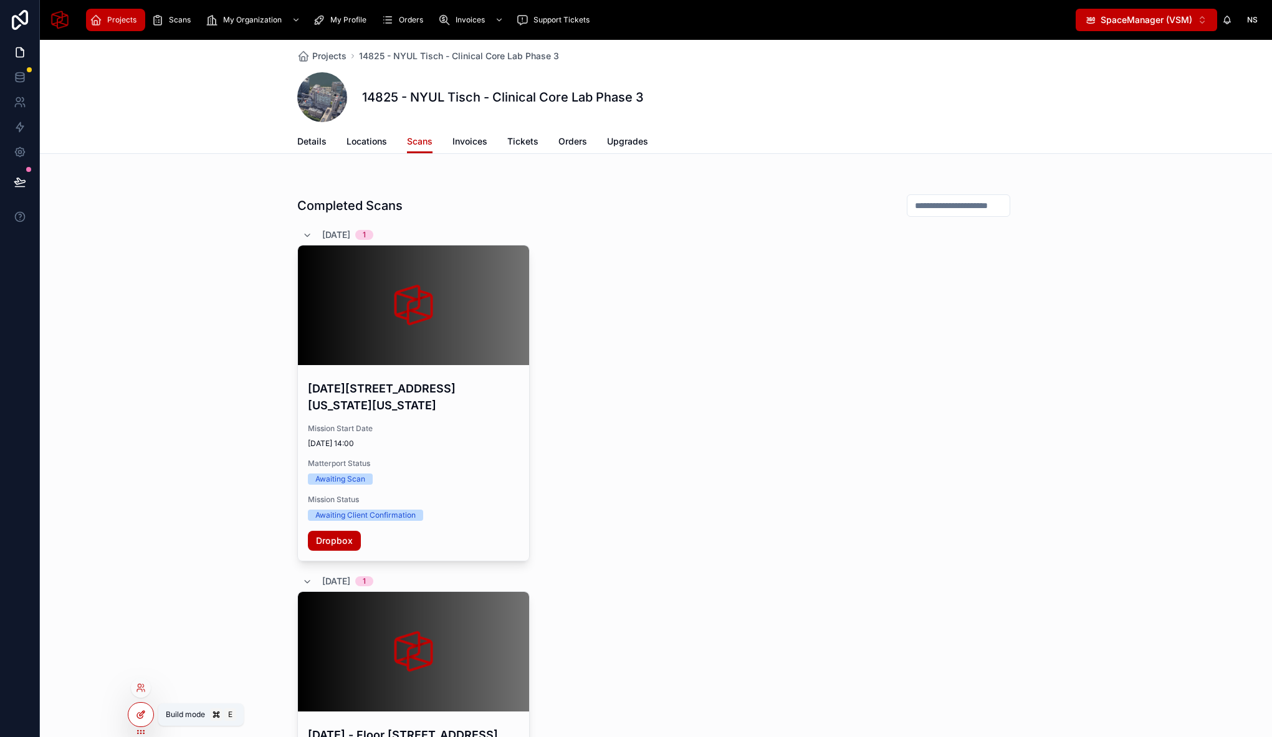
click at [136, 713] on icon at bounding box center [141, 715] width 10 height 10
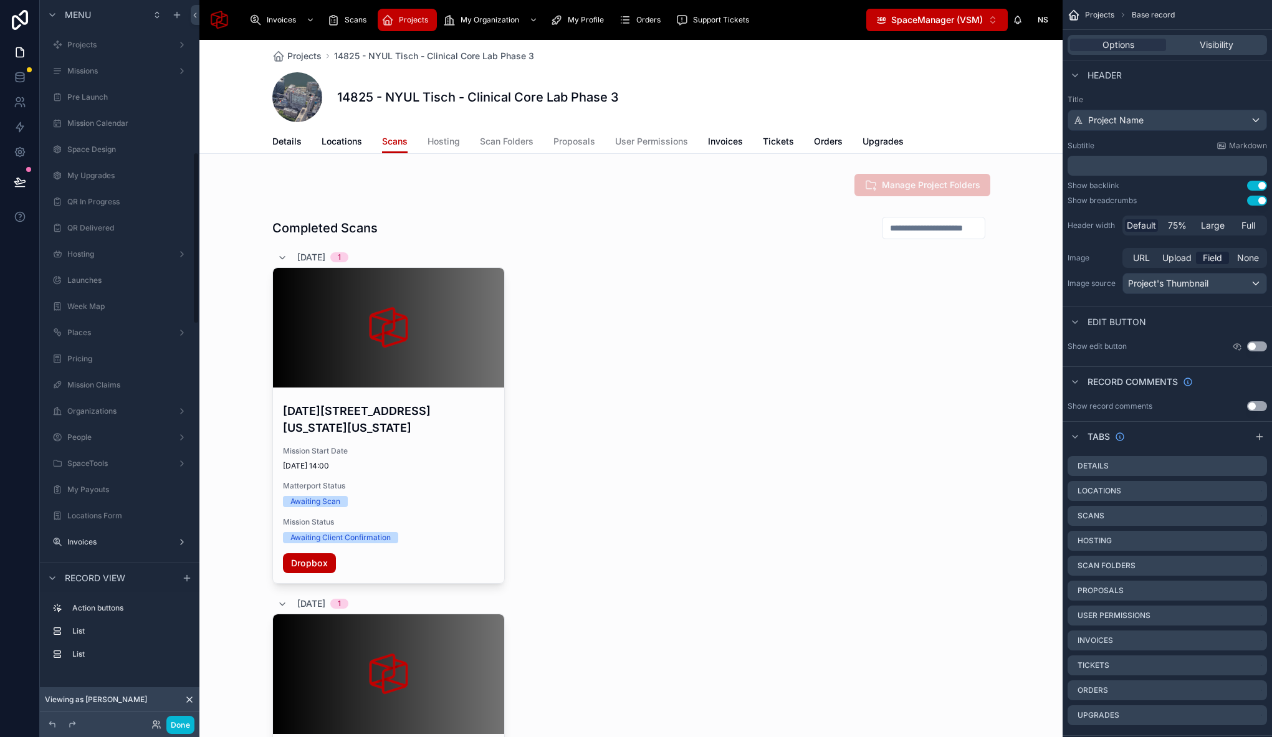
scroll to position [638, 0]
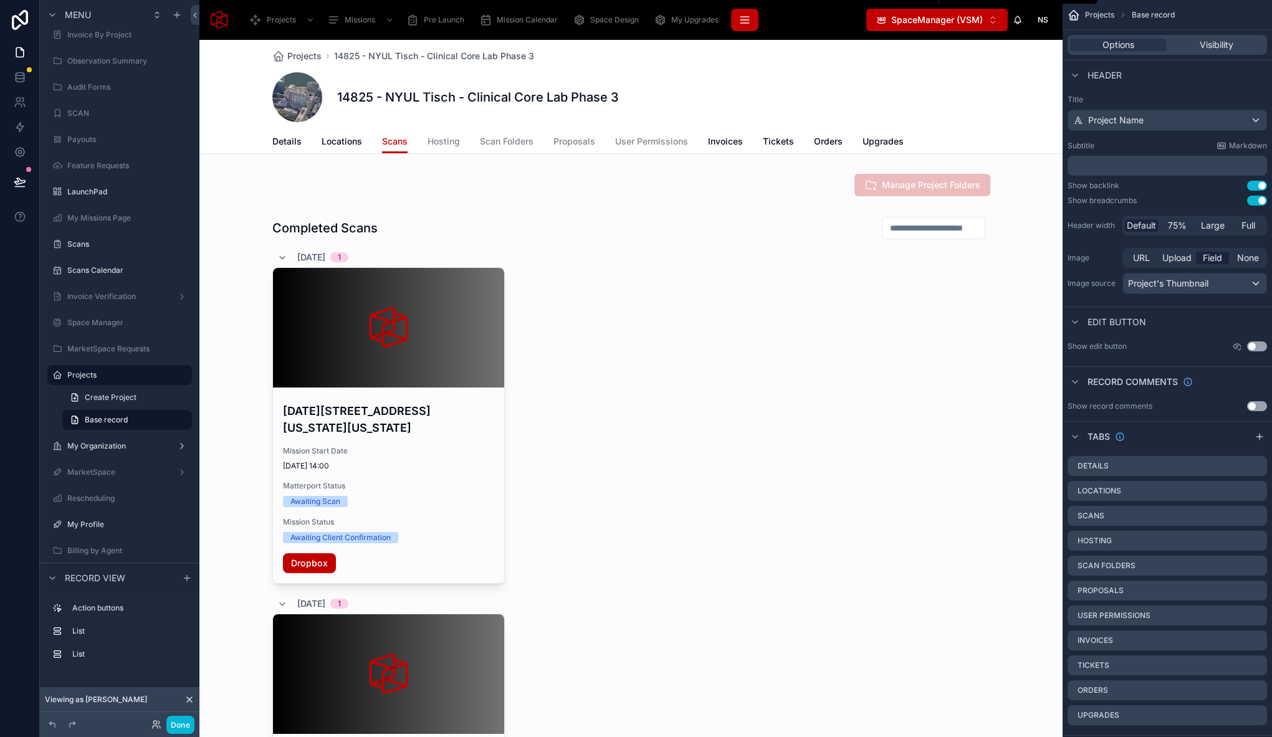
click at [755, 22] on button "scrollable content" at bounding box center [744, 20] width 27 height 22
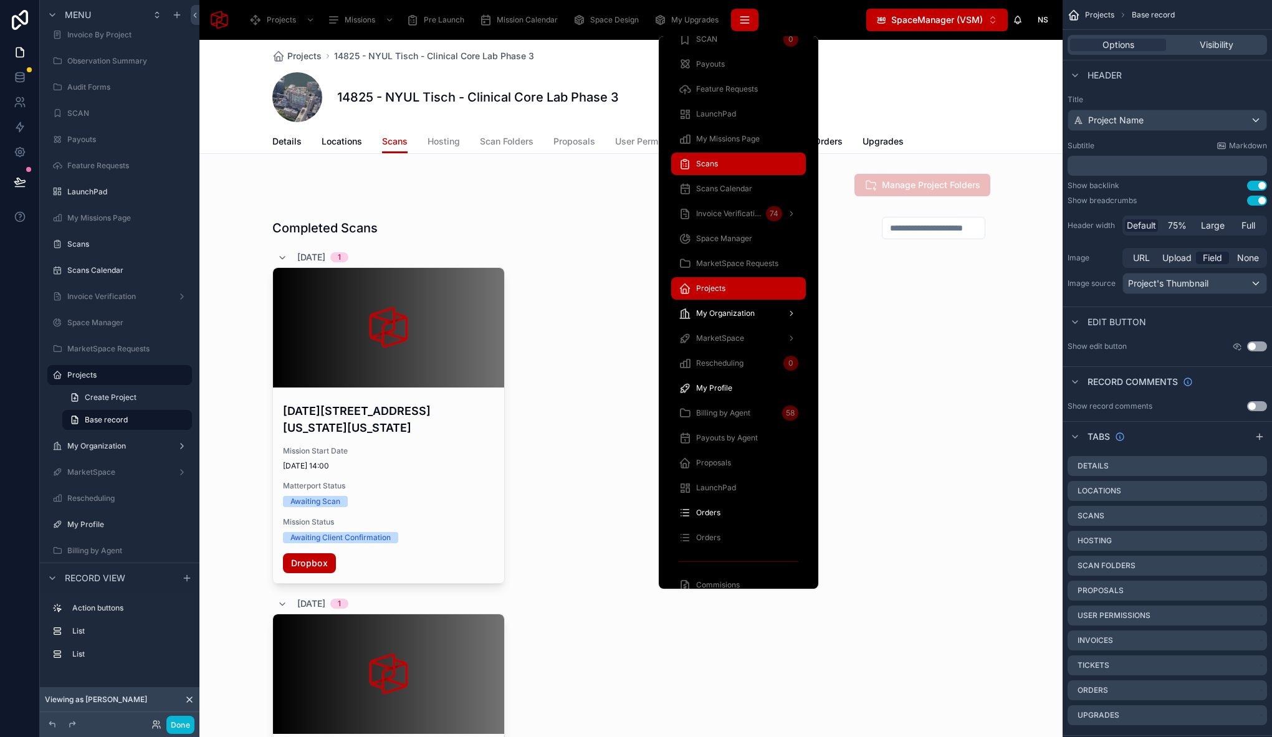
scroll to position [543, 0]
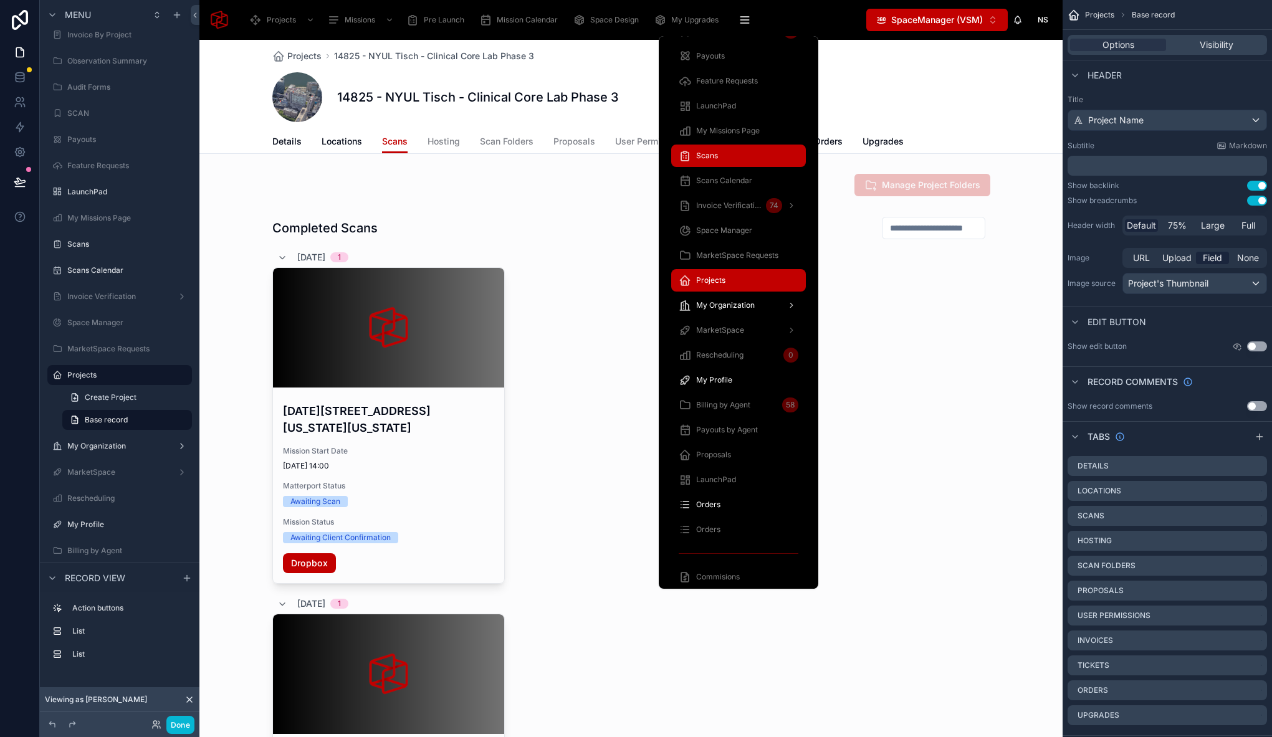
click at [732, 158] on div "Scans" at bounding box center [739, 156] width 120 height 20
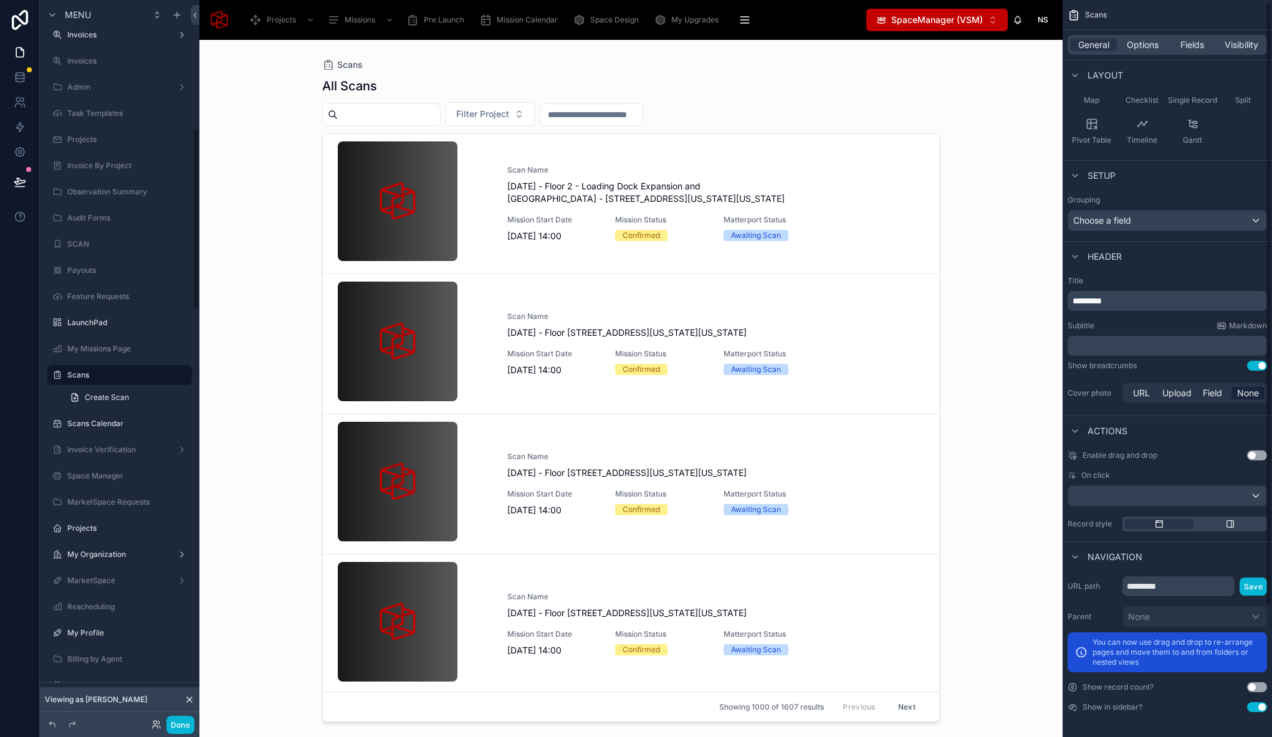
scroll to position [153, 0]
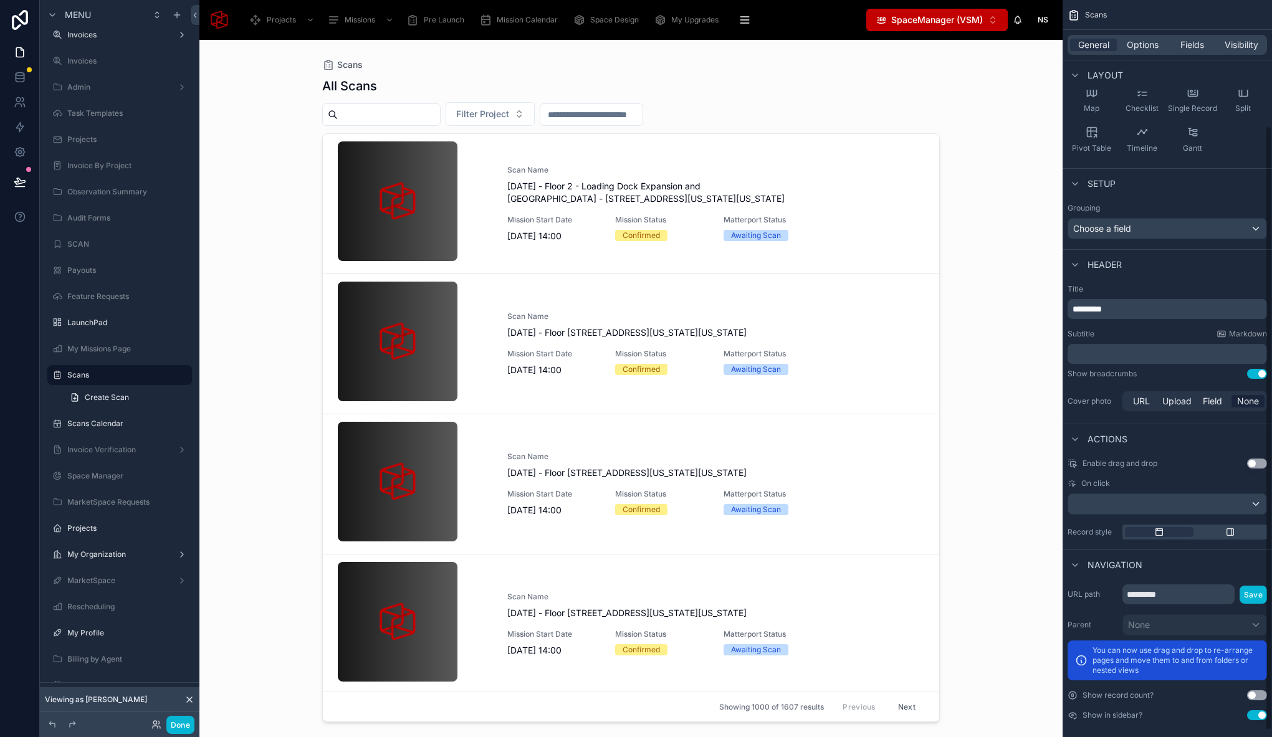
click at [1258, 718] on button "Use setting" at bounding box center [1257, 715] width 20 height 10
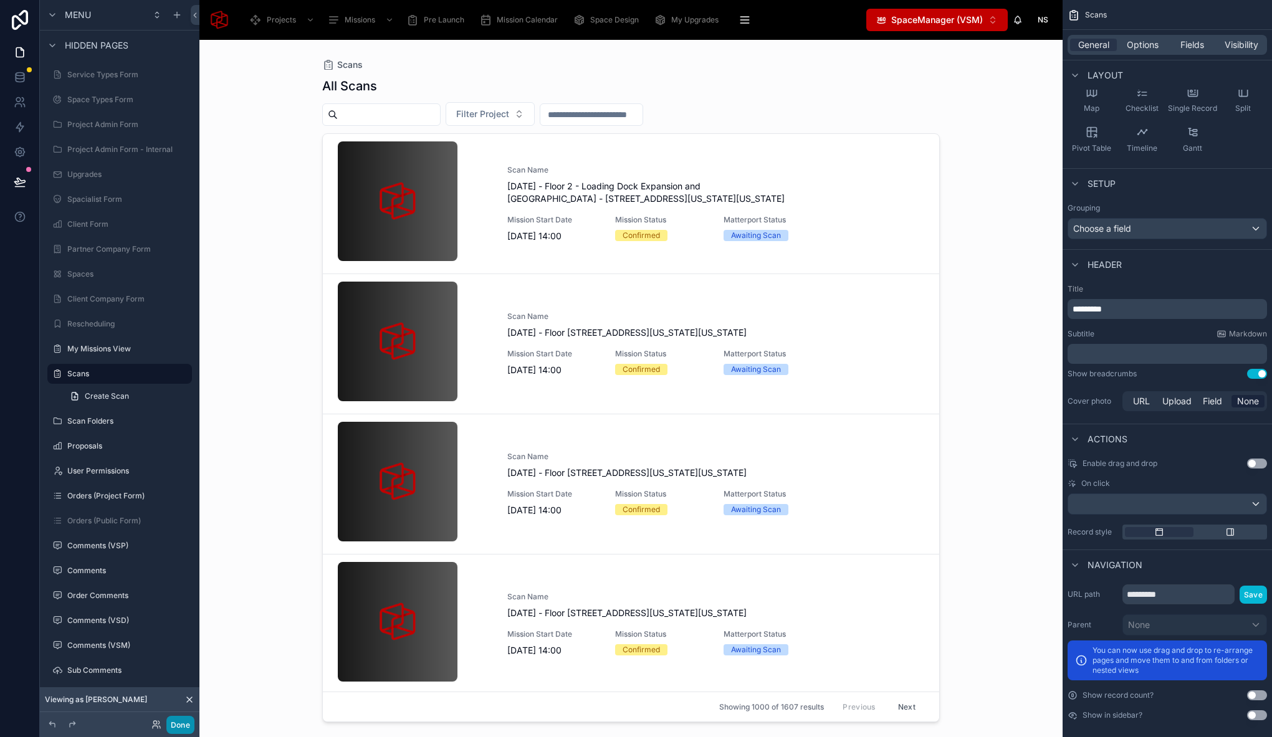
click at [175, 727] on button "Done" at bounding box center [180, 725] width 28 height 18
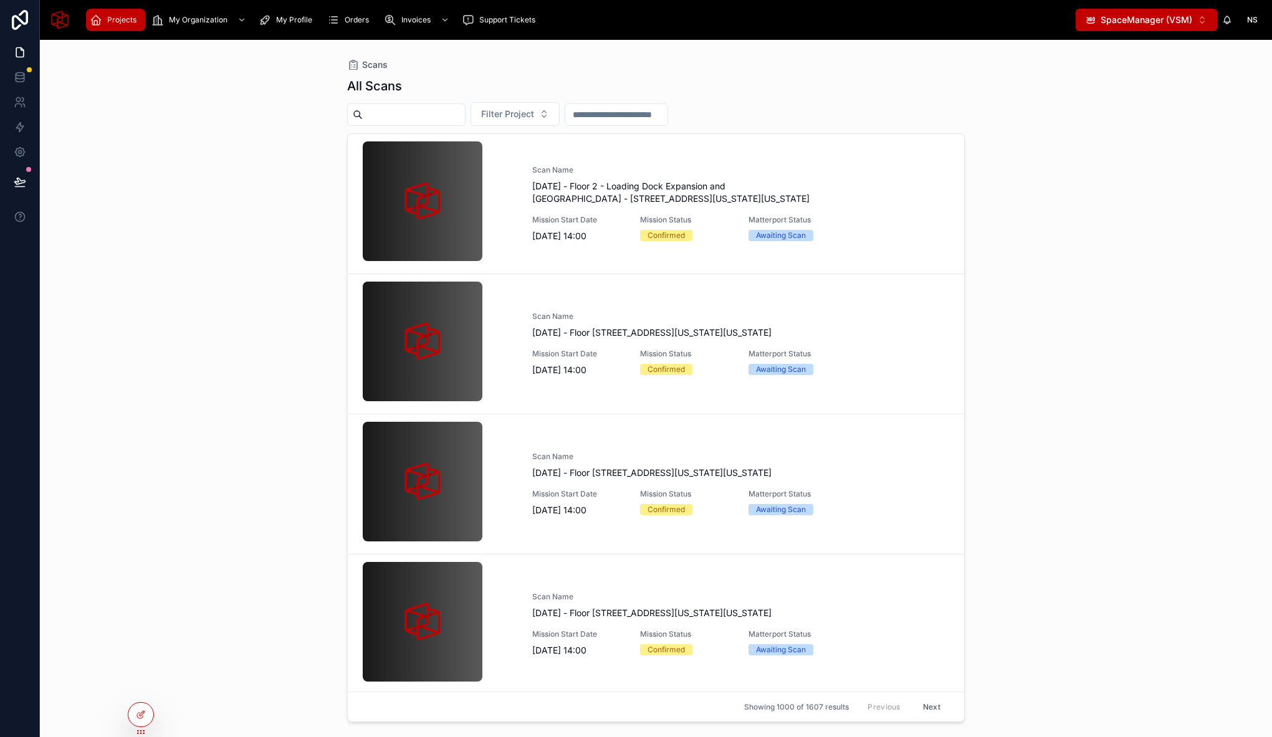
click at [90, 20] on icon "scrollable content" at bounding box center [96, 20] width 12 height 12
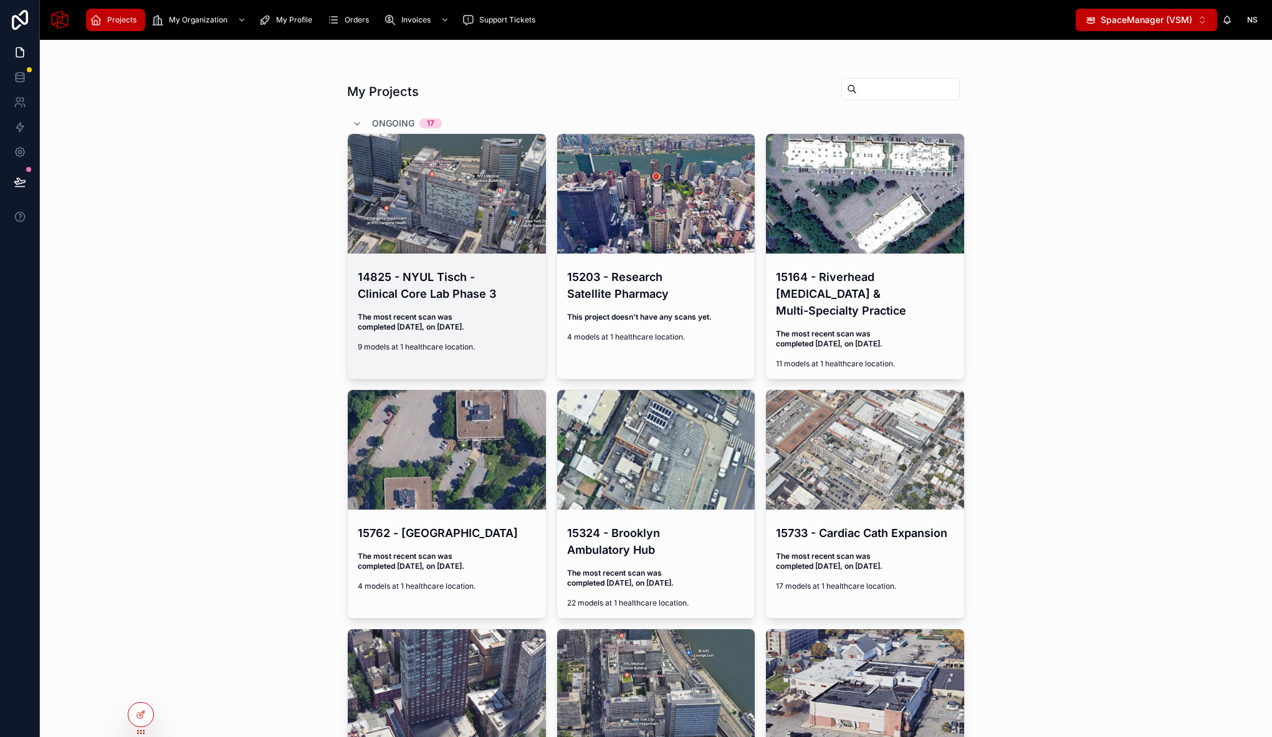
click at [455, 308] on div "14825 - NYUL Tisch - Clinical Core Lab Phase 3 The most recent scan was complet…" at bounding box center [447, 310] width 198 height 103
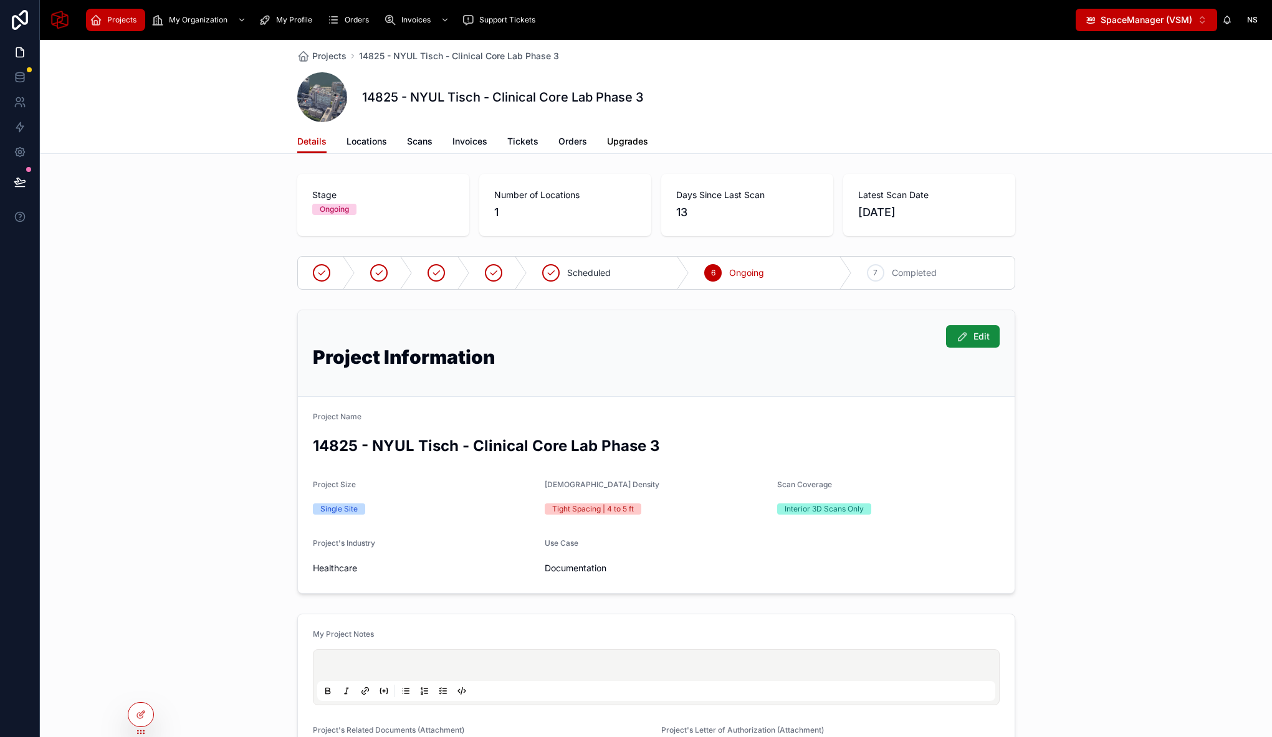
click at [612, 141] on span "Upgrades" at bounding box center [627, 141] width 41 height 12
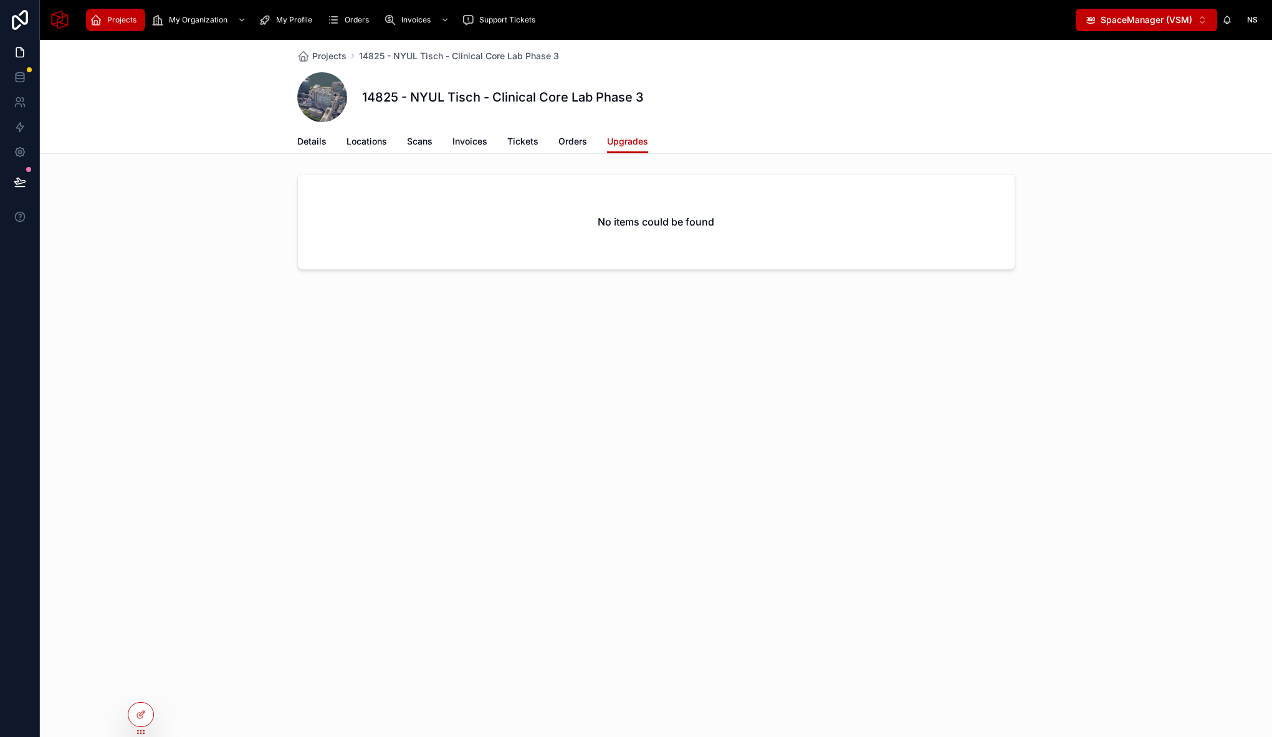
click at [537, 285] on div "Projects 14825 - NYUL Tisch - Clinical Core Lab Phase 3 14825 - NYUL Tisch - Cl…" at bounding box center [656, 200] width 1232 height 320
click at [141, 714] on icon at bounding box center [141, 715] width 10 height 10
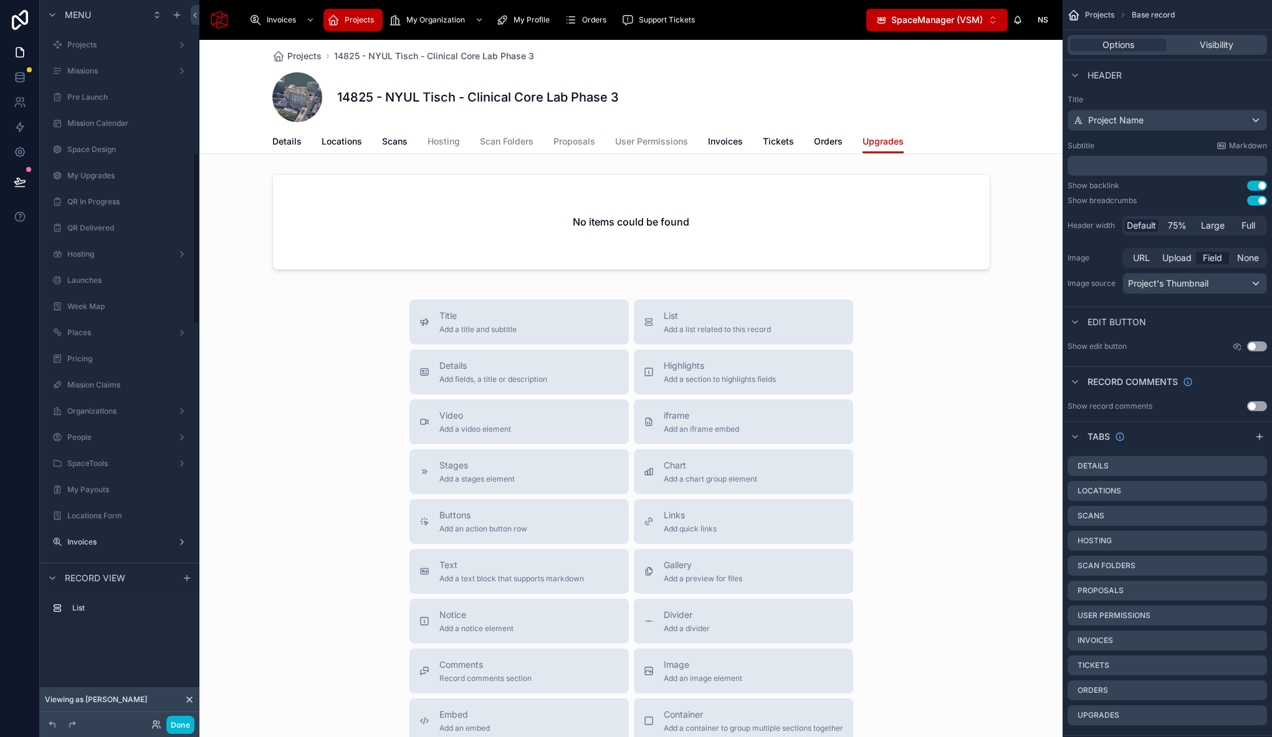
scroll to position [638, 0]
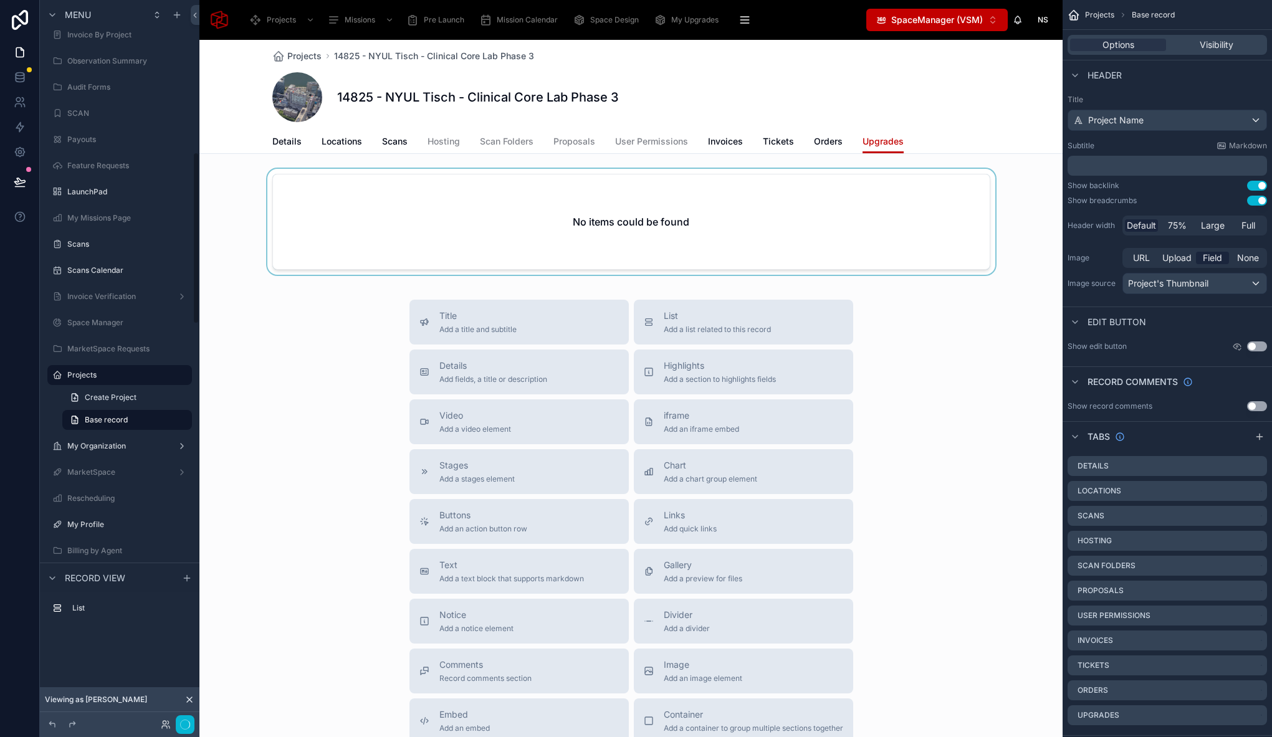
click at [841, 171] on div at bounding box center [630, 224] width 863 height 111
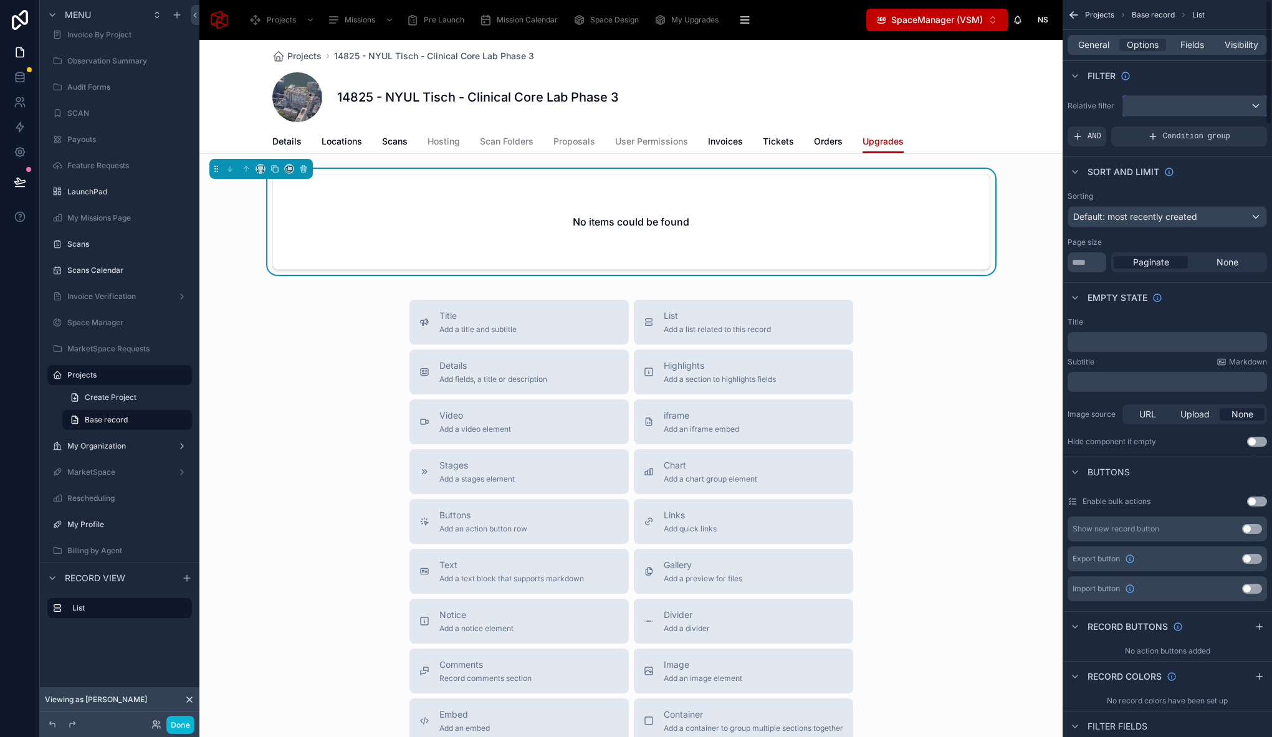
click at [1192, 99] on div "scrollable content" at bounding box center [1194, 106] width 143 height 20
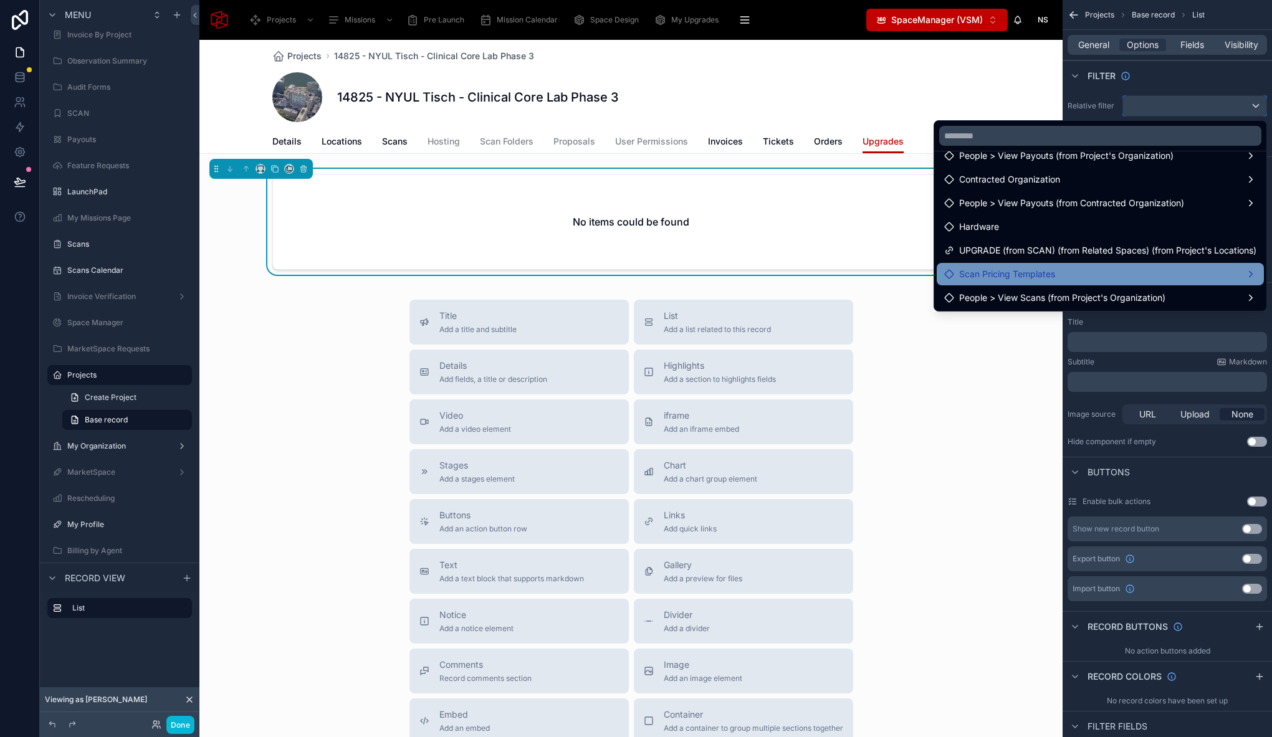
scroll to position [198, 0]
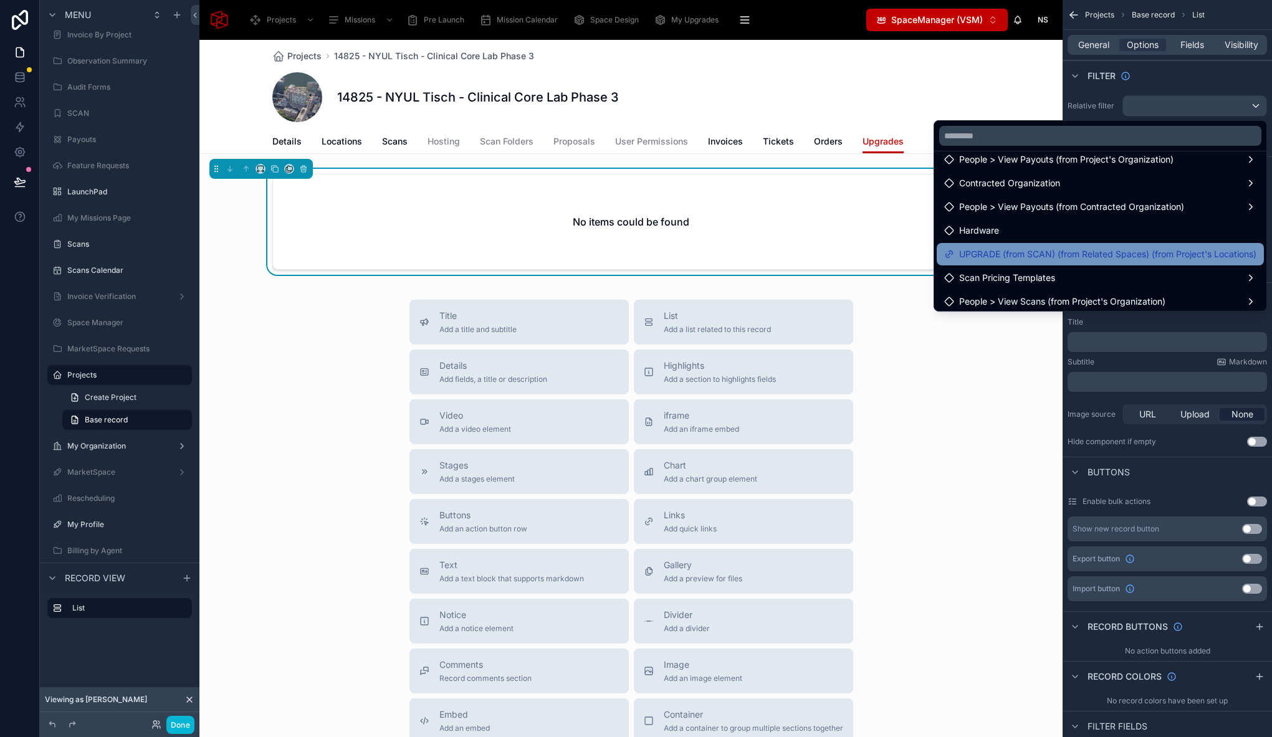
click at [1178, 252] on span "UPGRADE (from SCAN) (from Related Spaces) (from Project's Locations)" at bounding box center [1107, 254] width 297 height 15
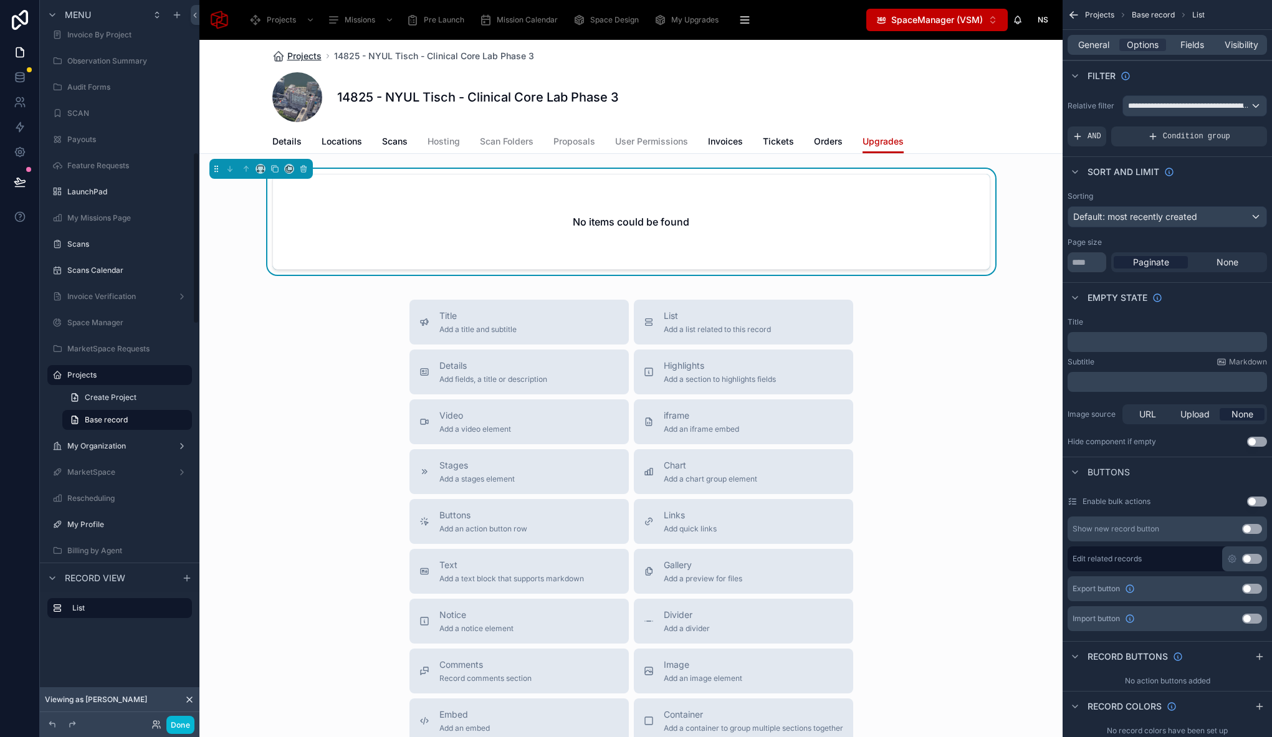
click at [293, 53] on span "Projects" at bounding box center [304, 56] width 34 height 12
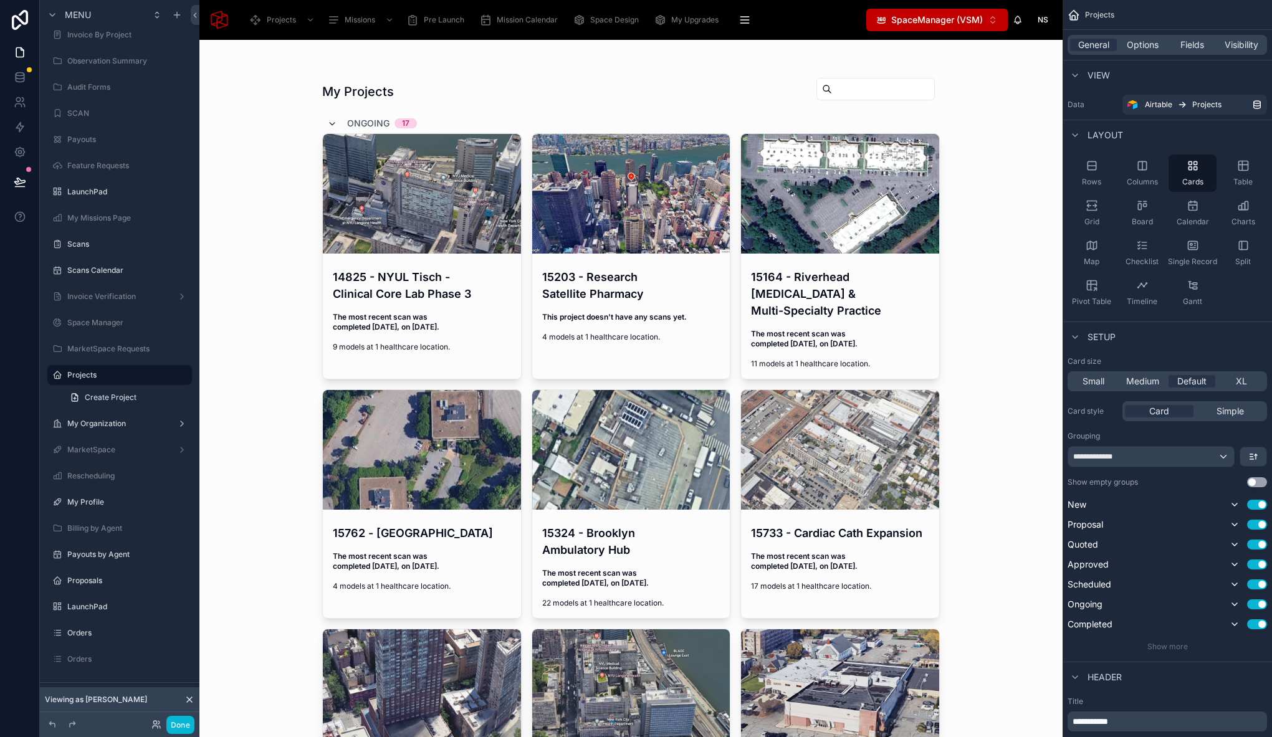
click at [327, 122] on icon at bounding box center [332, 124] width 10 height 10
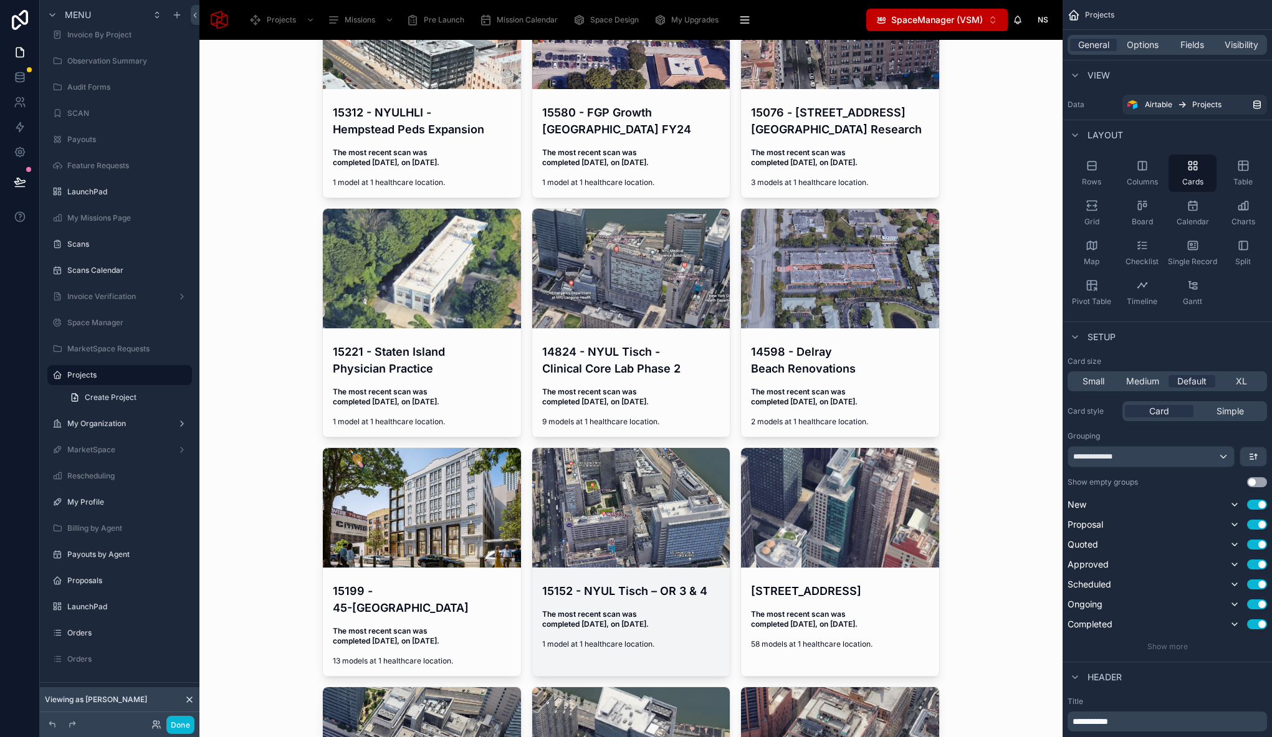
scroll to position [239, 0]
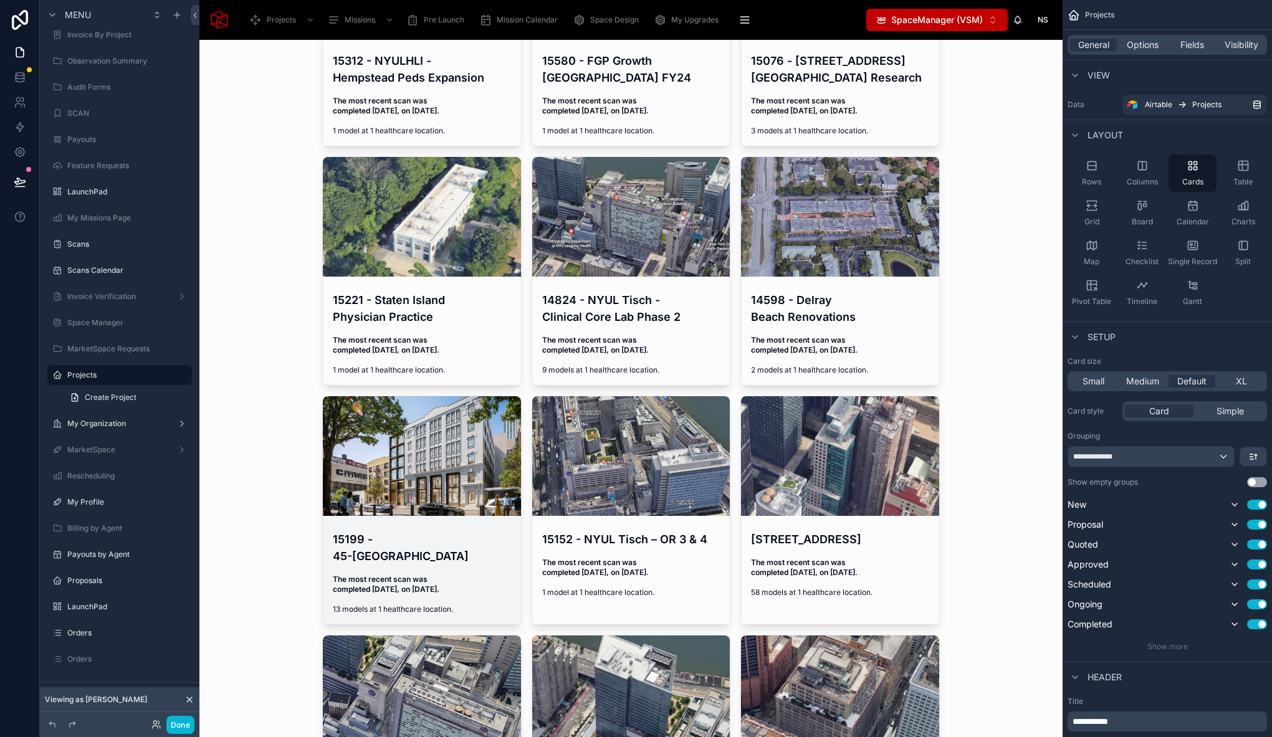
click at [436, 533] on h4 "15199 - 45-18 Court Square Laboratories" at bounding box center [422, 548] width 178 height 34
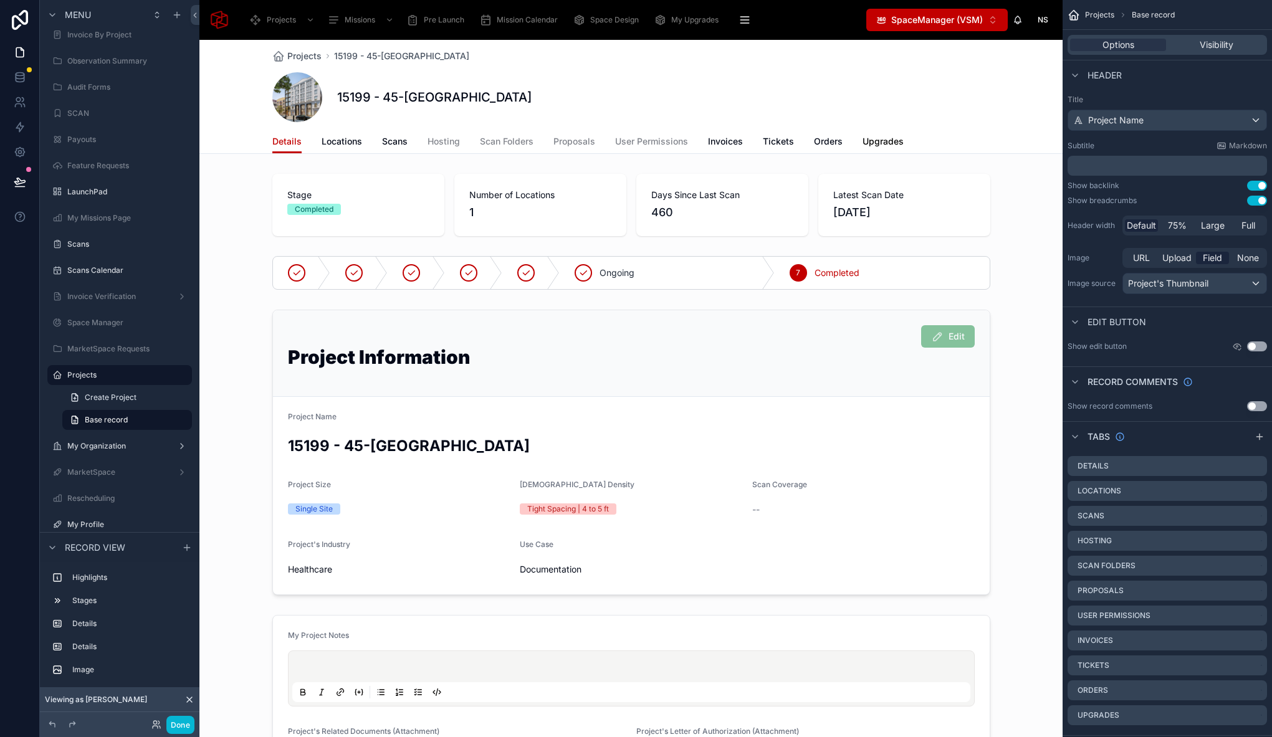
click at [874, 144] on span "Upgrades" at bounding box center [882, 141] width 41 height 12
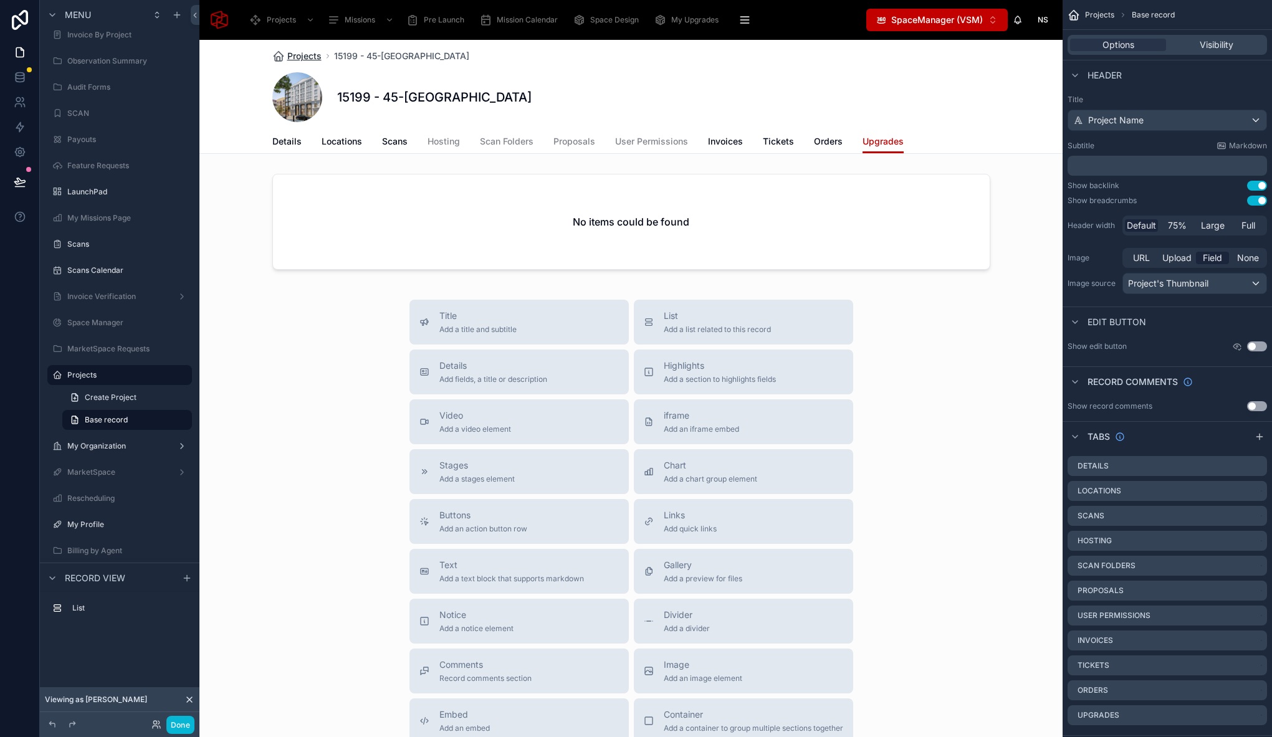
click at [287, 56] on span "Projects" at bounding box center [304, 56] width 34 height 12
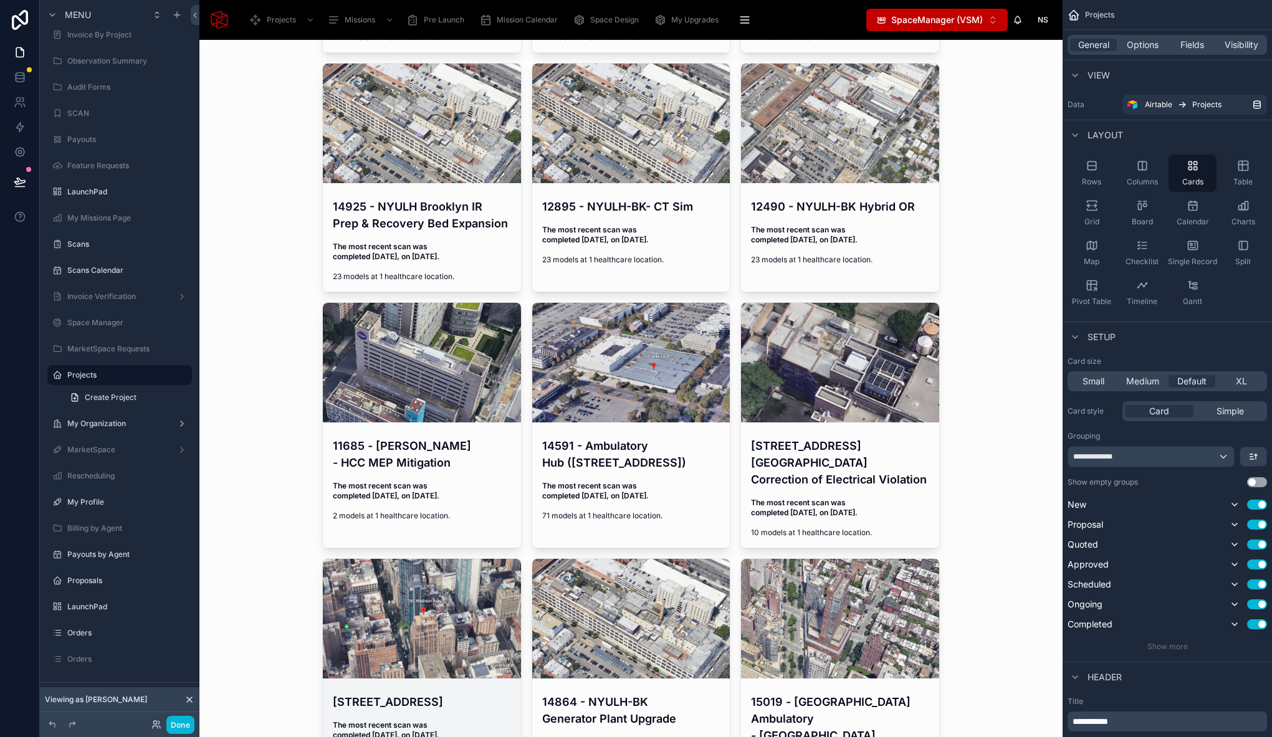
scroll to position [1349, 0]
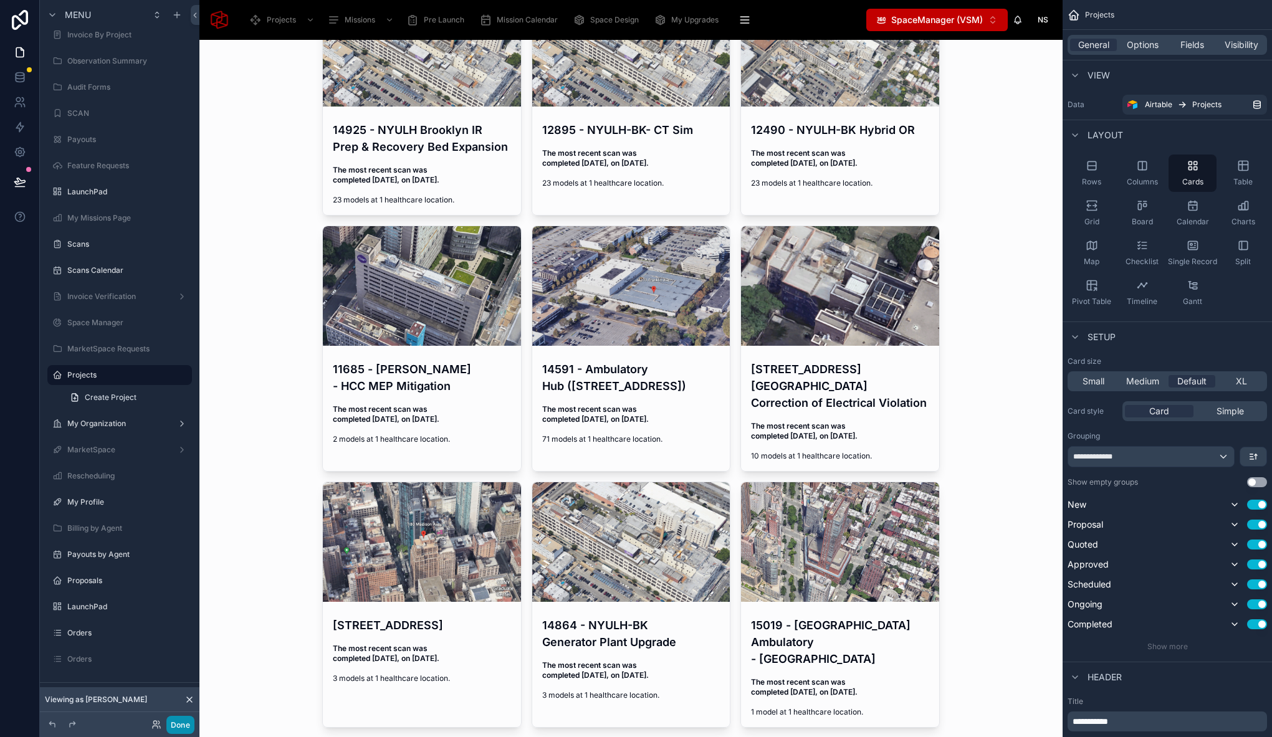
click at [174, 730] on button "Done" at bounding box center [180, 725] width 28 height 18
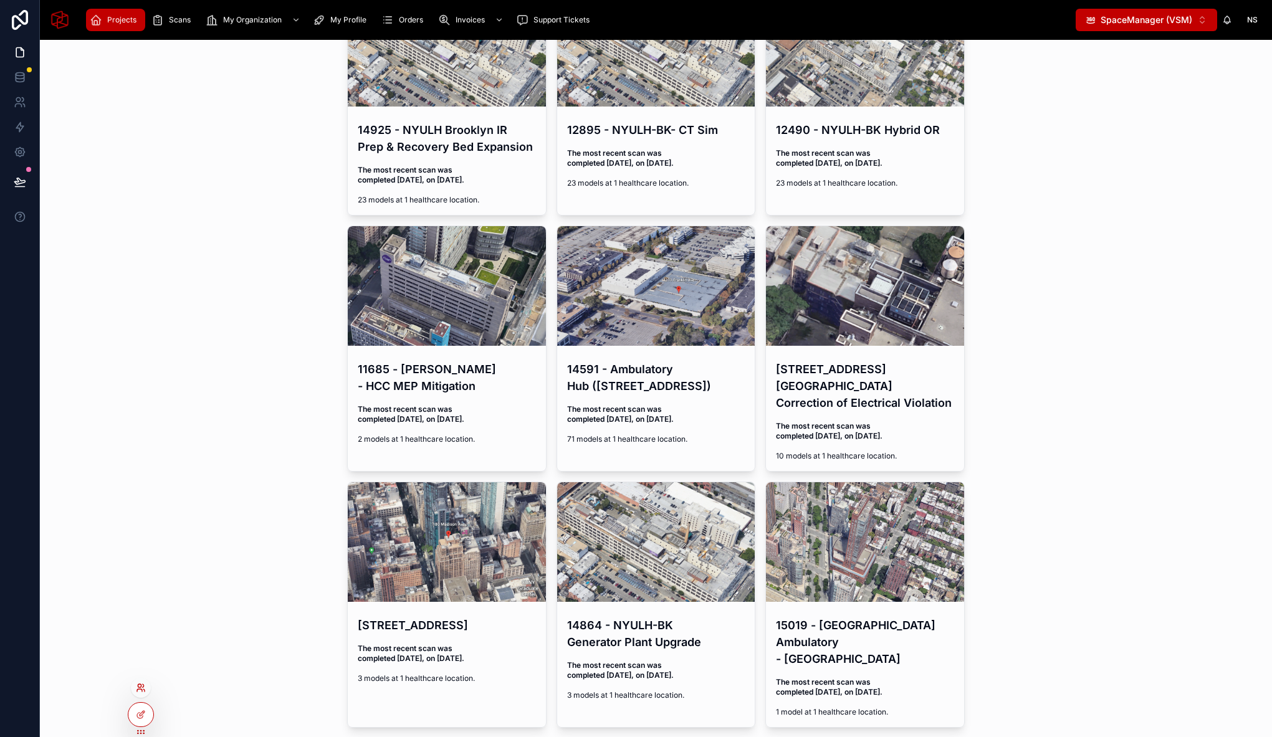
click at [143, 687] on icon at bounding box center [143, 685] width 1 height 3
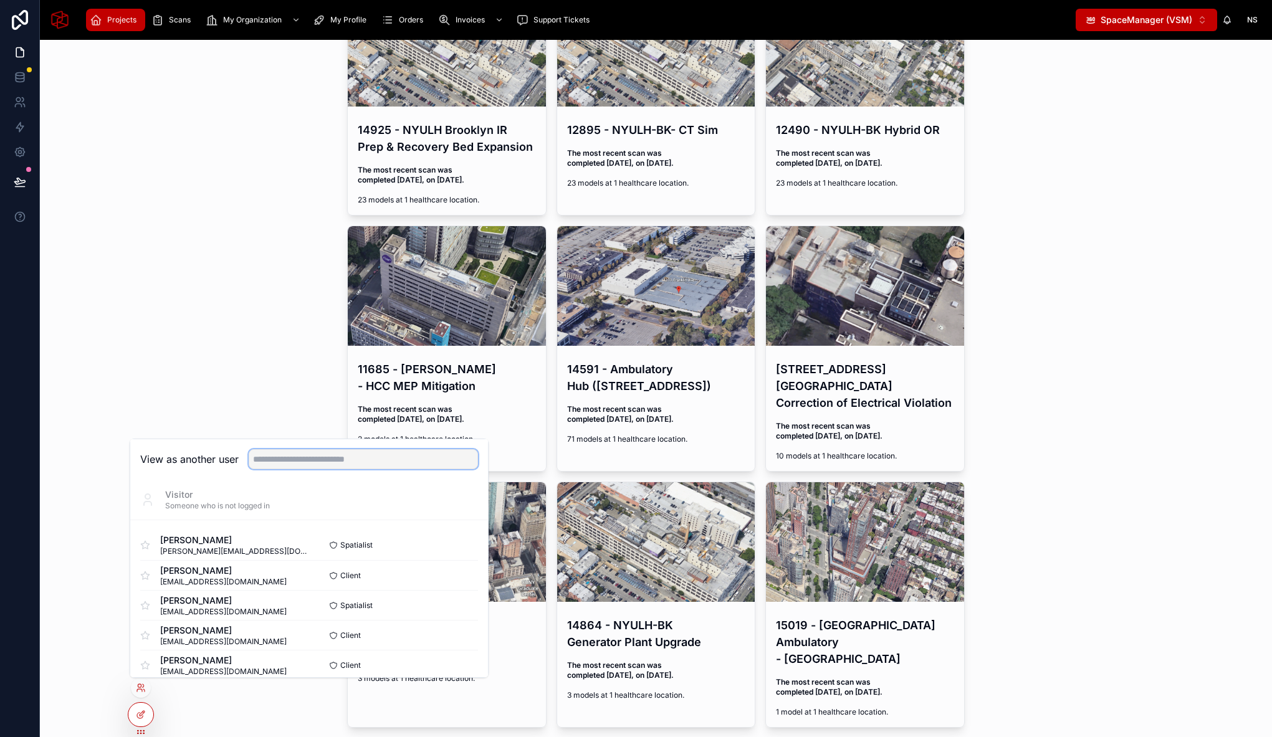
click at [363, 455] on input "text" at bounding box center [363, 459] width 229 height 20
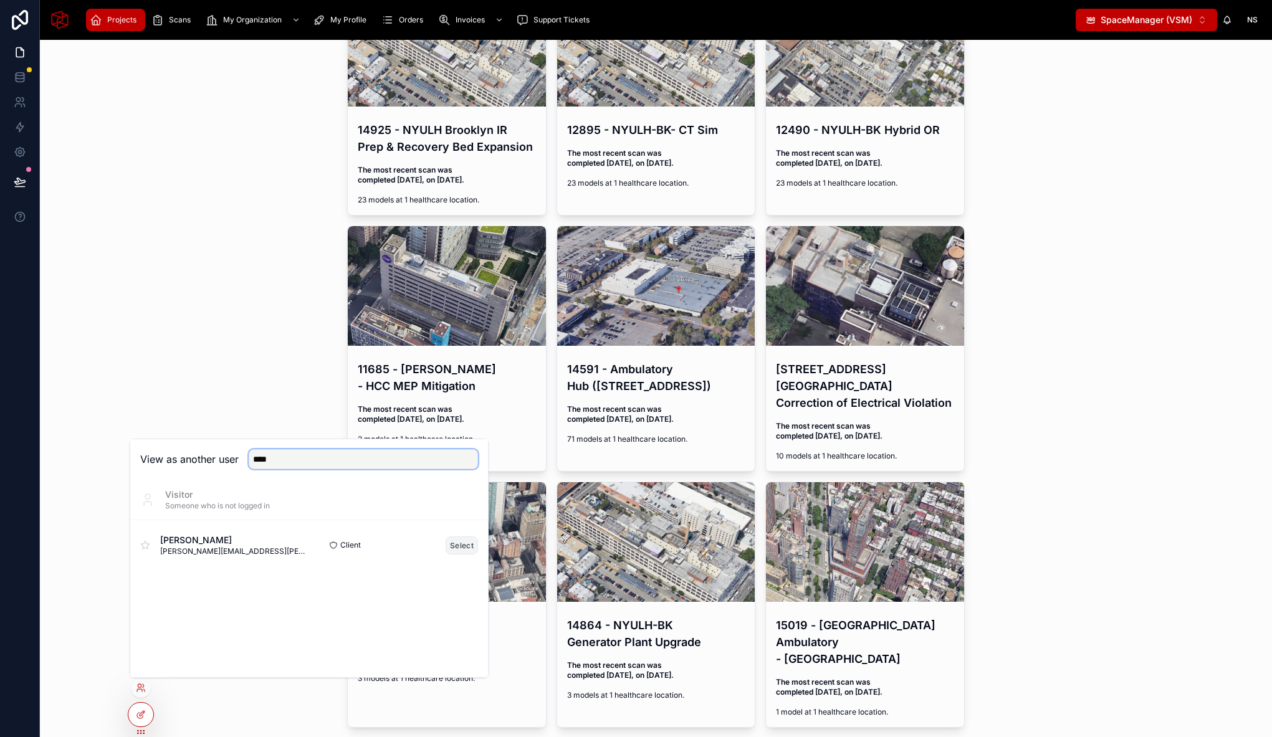
type input "****"
click at [465, 546] on button "Select" at bounding box center [462, 546] width 32 height 18
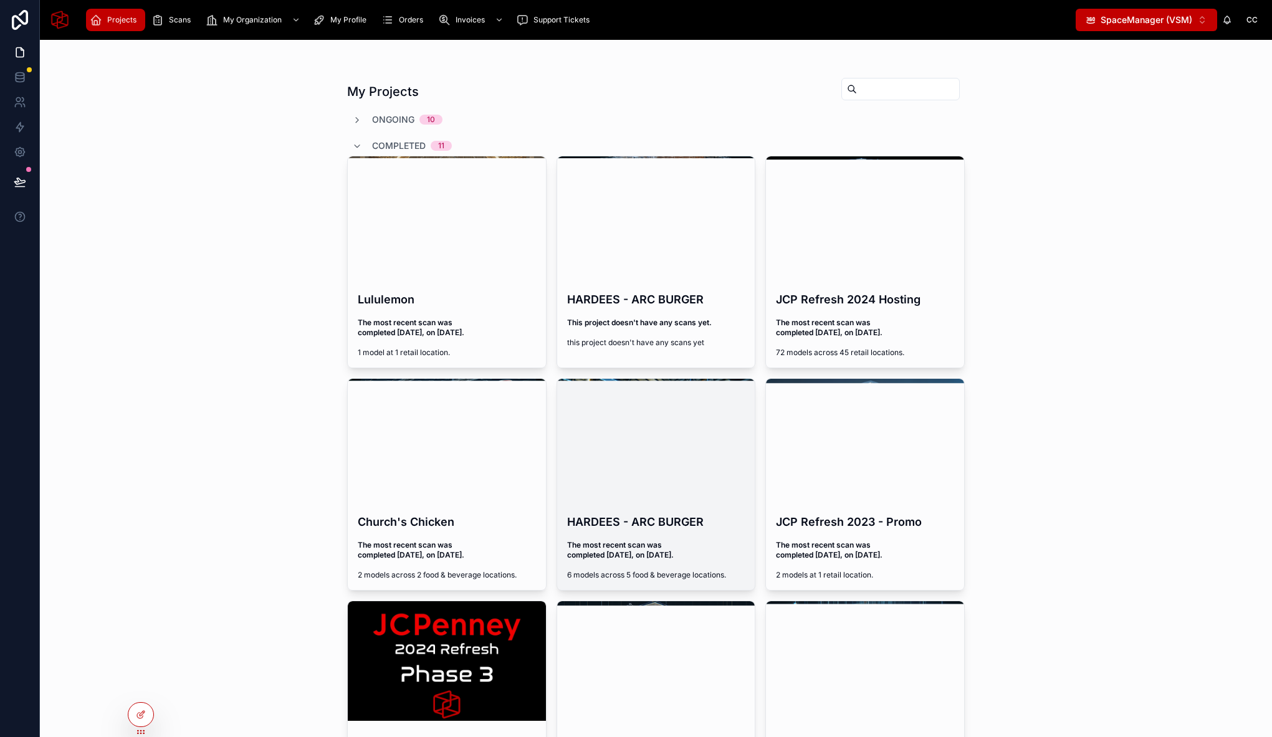
scroll to position [1, 0]
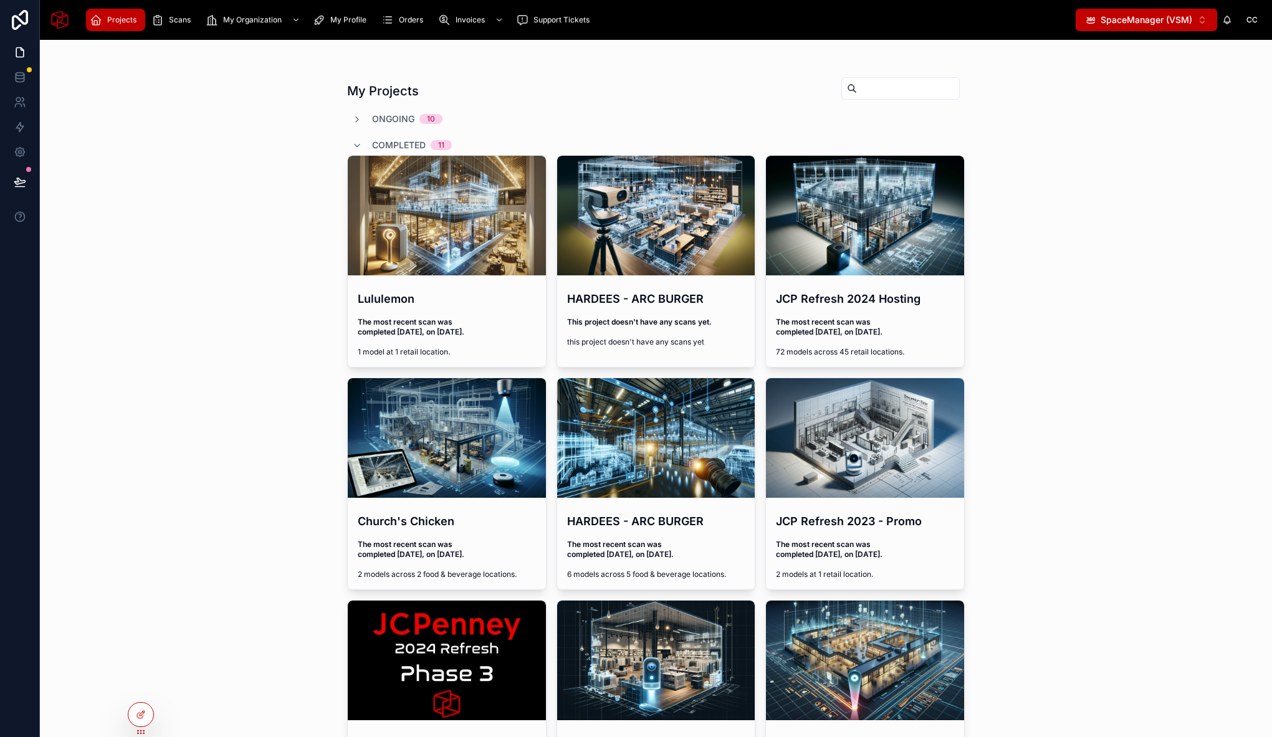
click at [877, 82] on input "text" at bounding box center [908, 88] width 102 height 17
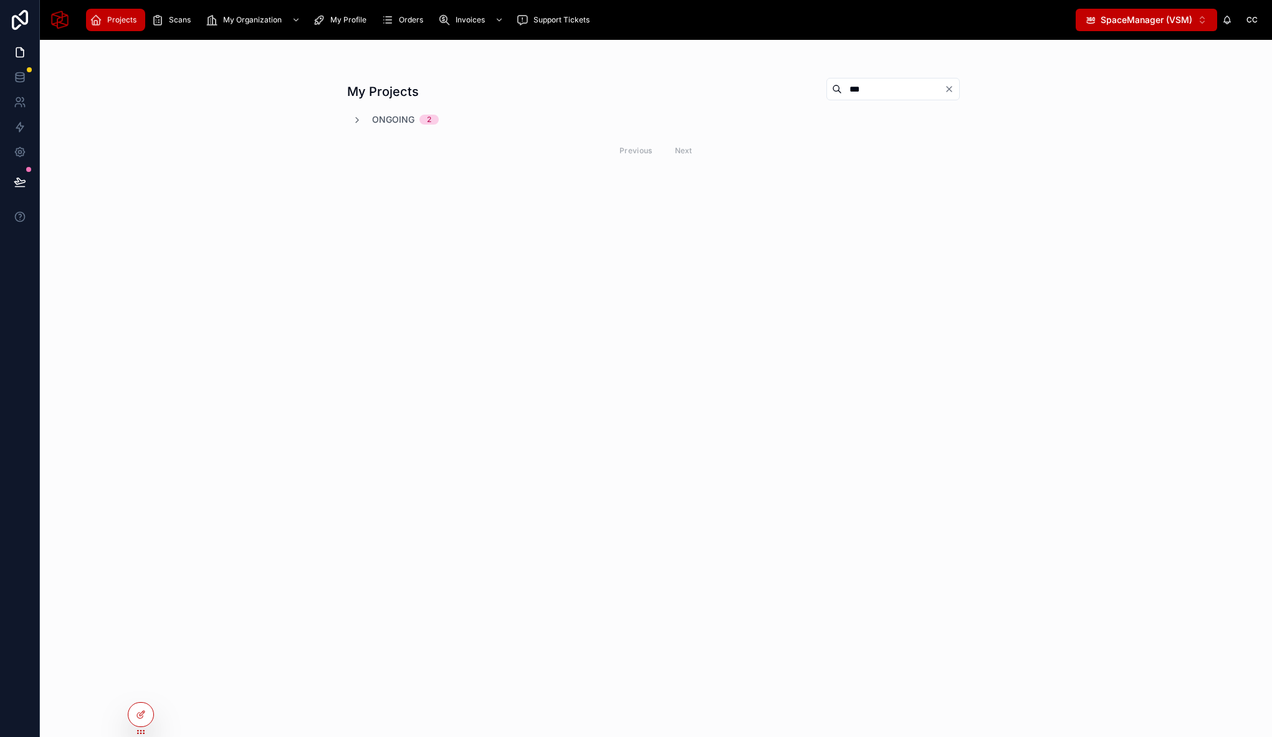
type input "***"
click at [398, 118] on span "Ongoing" at bounding box center [393, 119] width 42 height 12
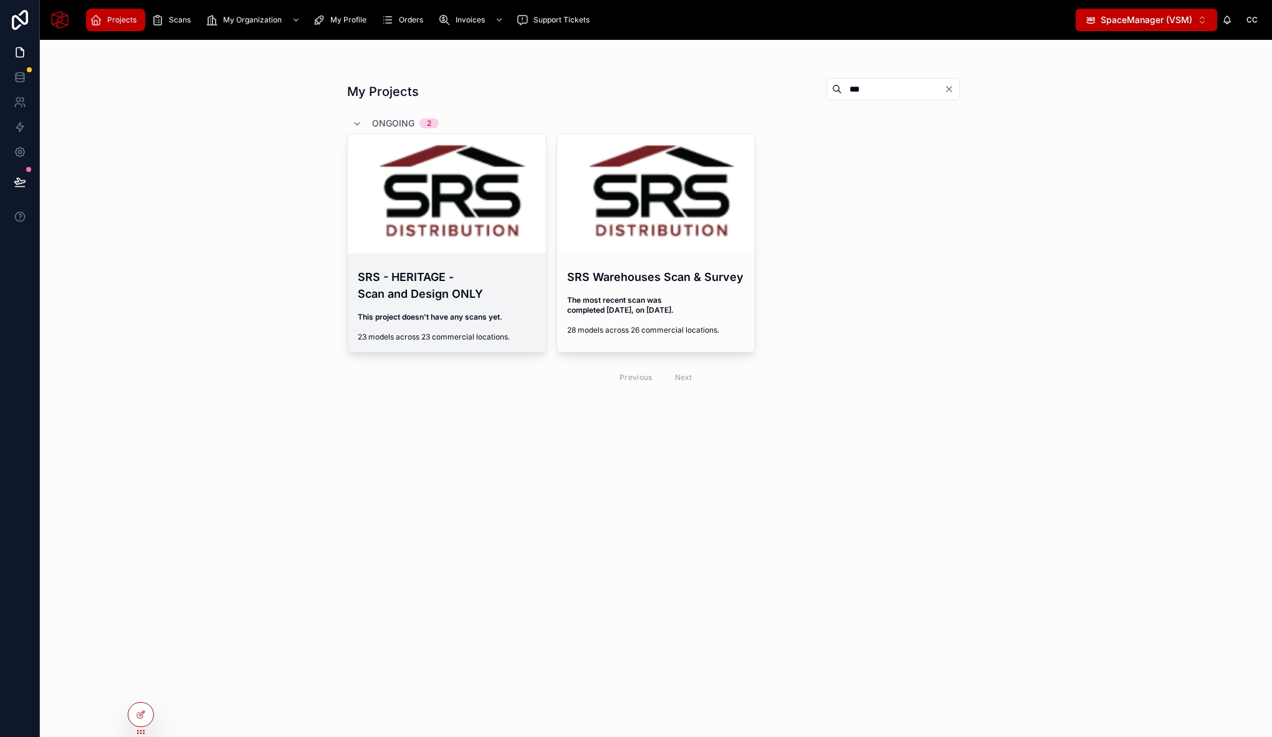
click at [444, 290] on h4 "SRS - HERITAGE - Scan and Design ONLY" at bounding box center [447, 286] width 178 height 34
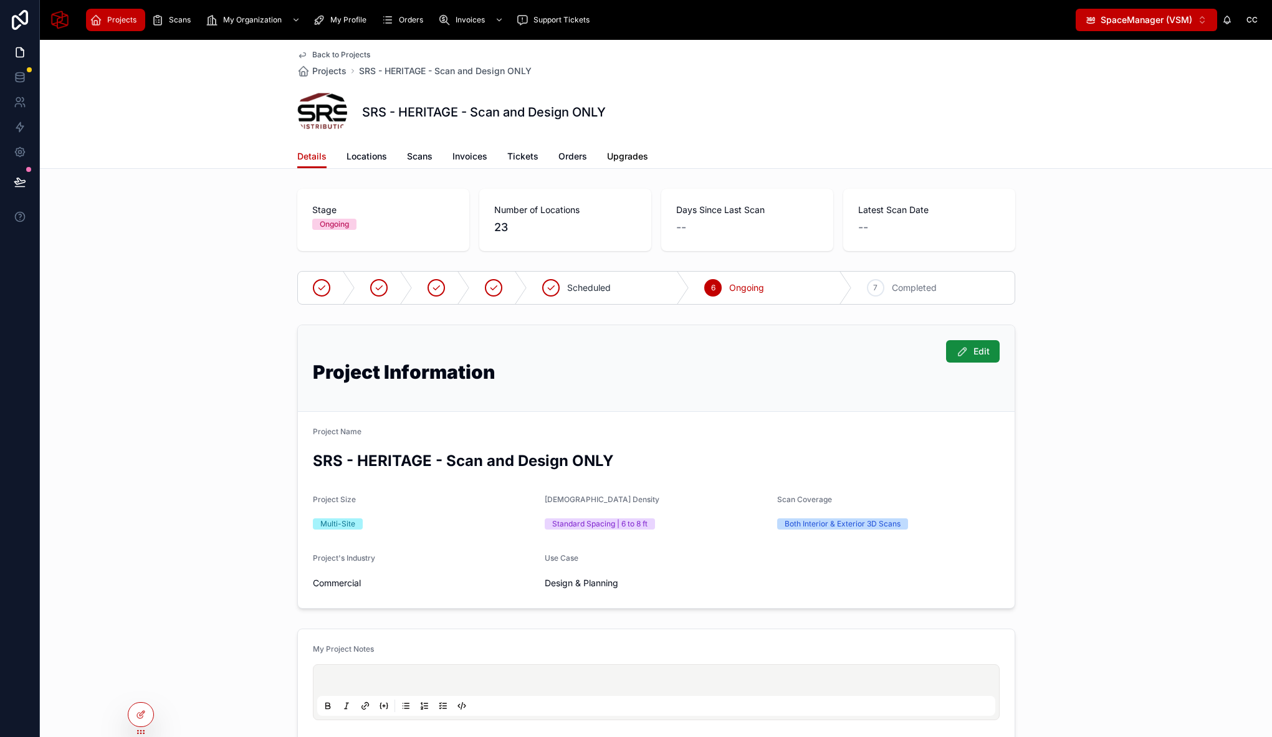
click at [636, 156] on span "Upgrades" at bounding box center [627, 156] width 41 height 12
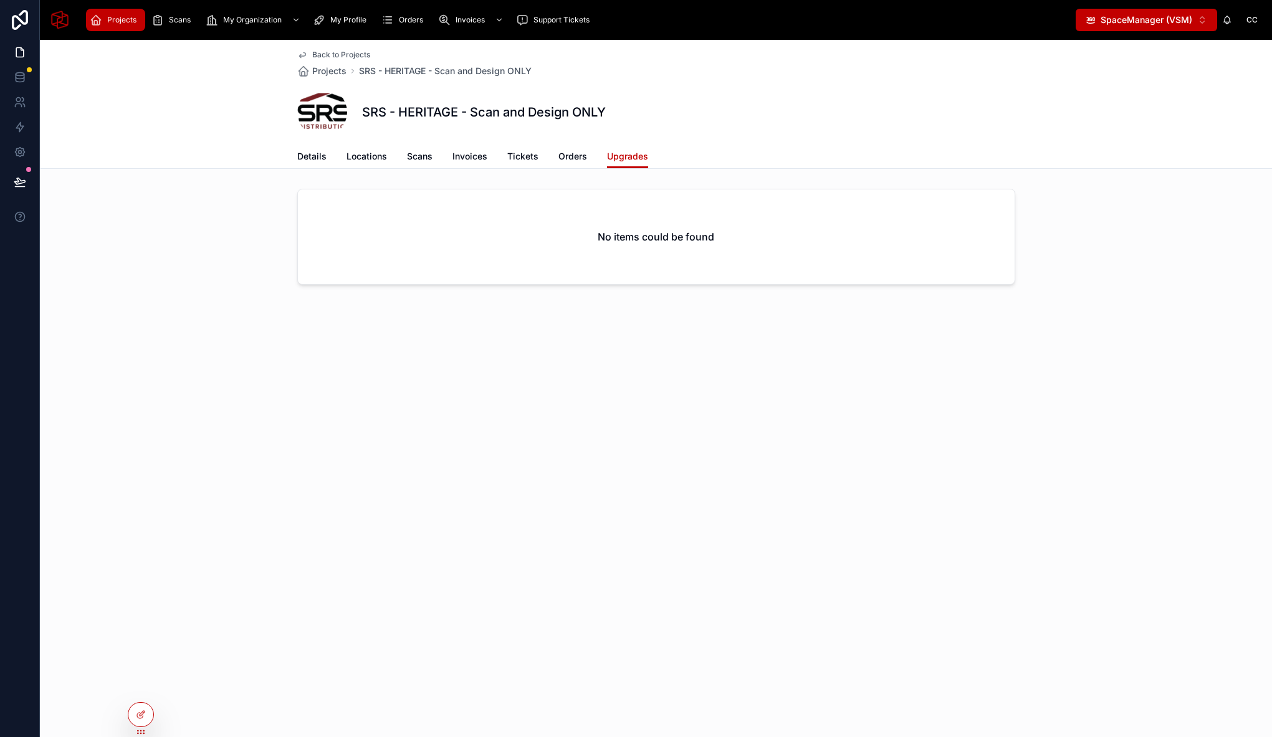
click at [328, 54] on span "Back to Projects" at bounding box center [341, 55] width 58 height 10
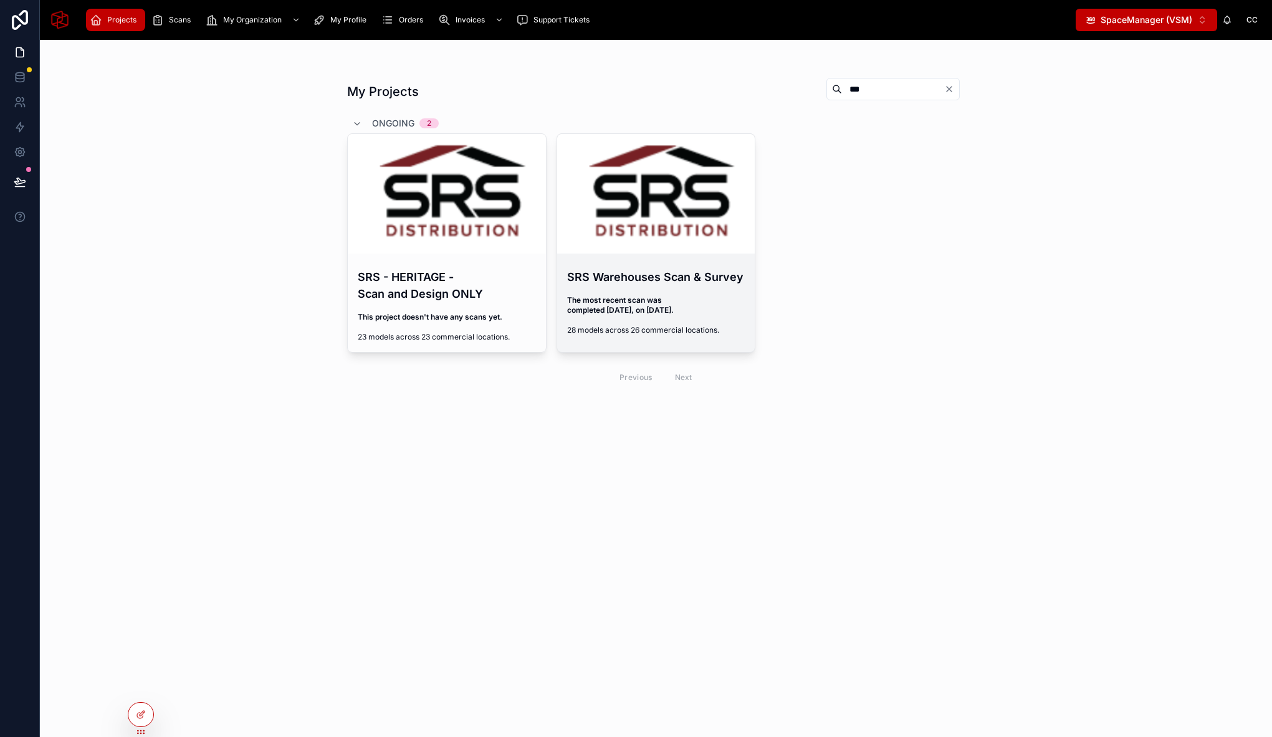
click at [606, 214] on div at bounding box center [656, 194] width 198 height 120
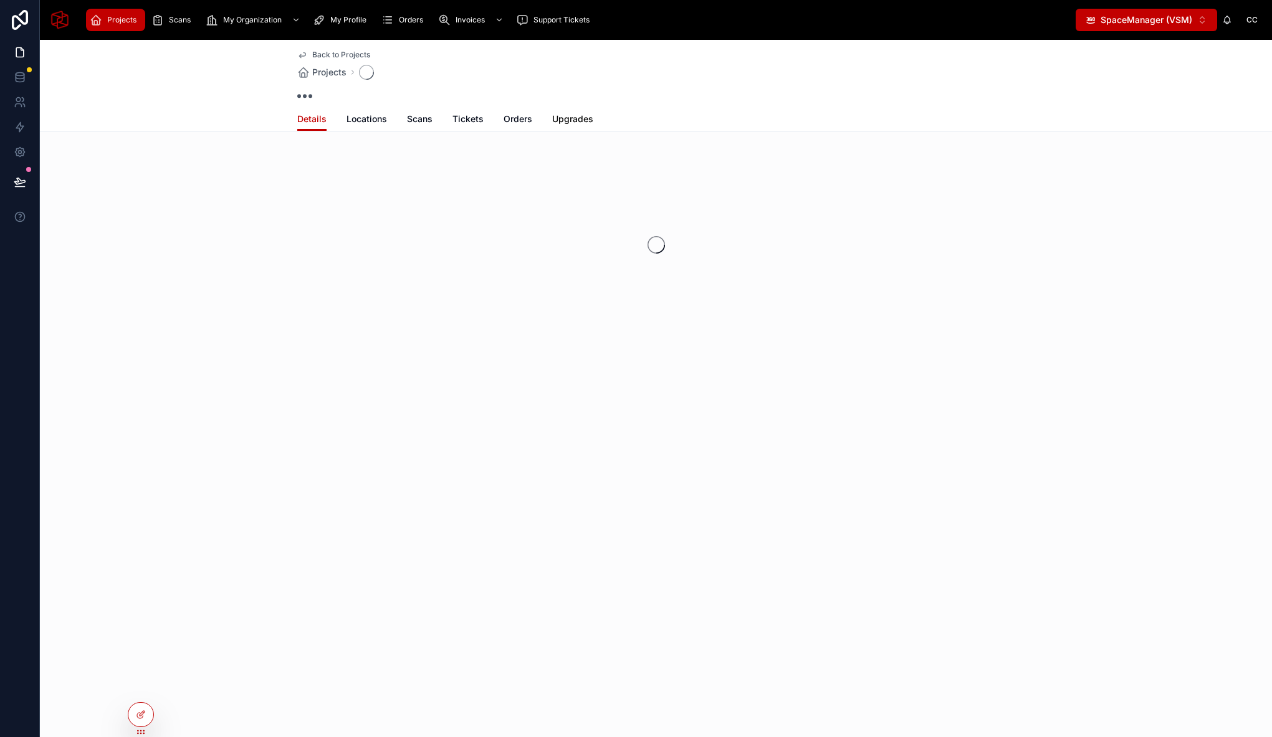
click at [574, 117] on span "Upgrades" at bounding box center [572, 119] width 41 height 12
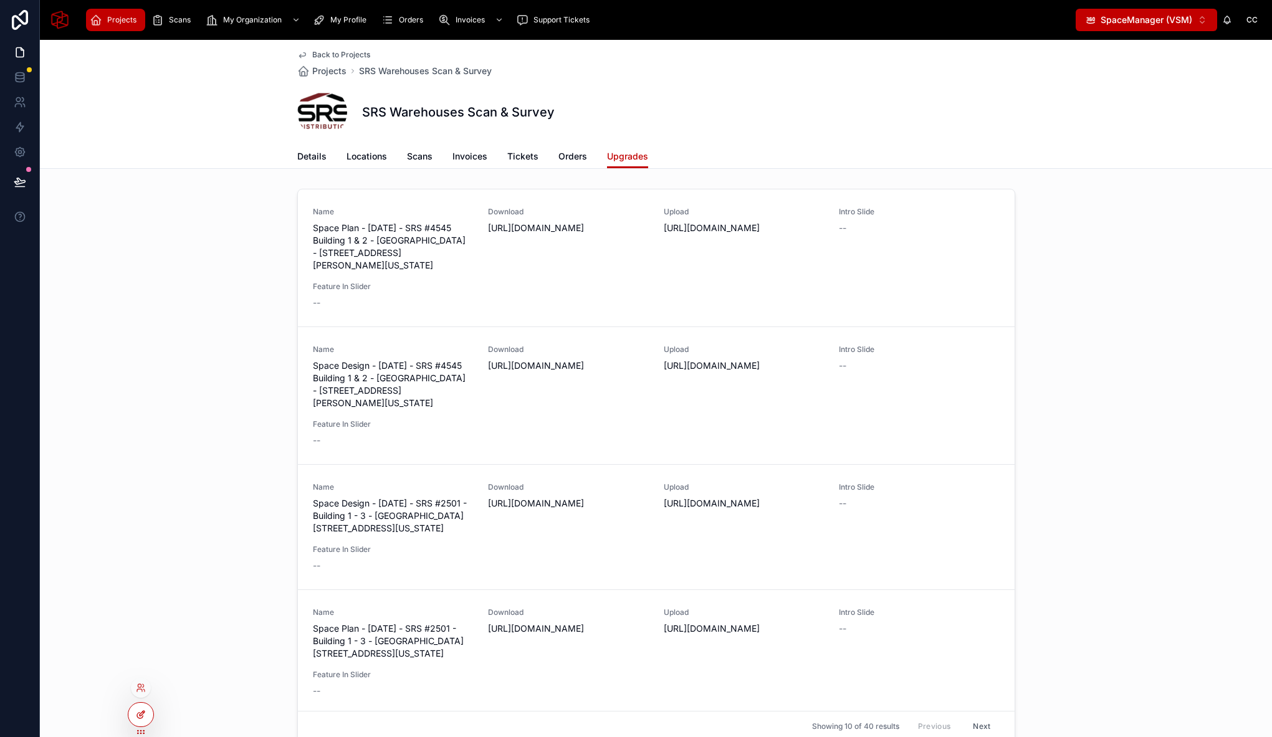
click at [147, 716] on div at bounding box center [140, 715] width 25 height 24
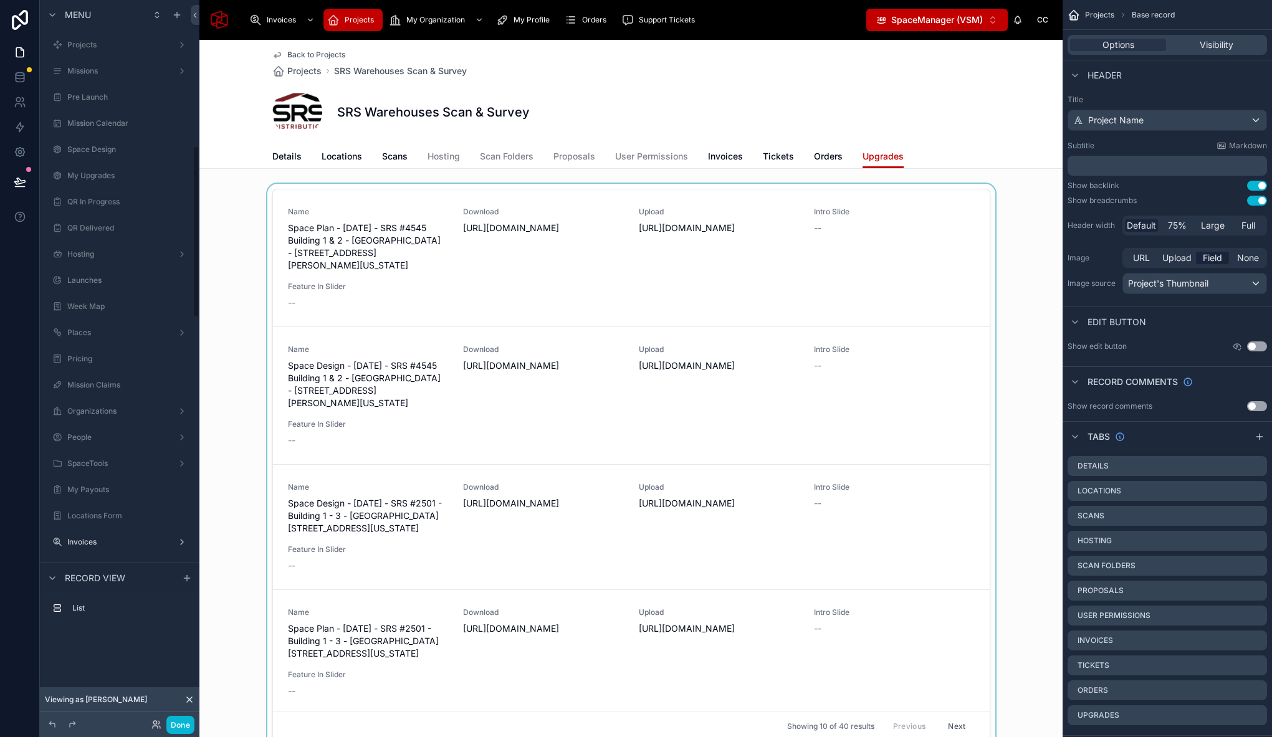
scroll to position [612, 0]
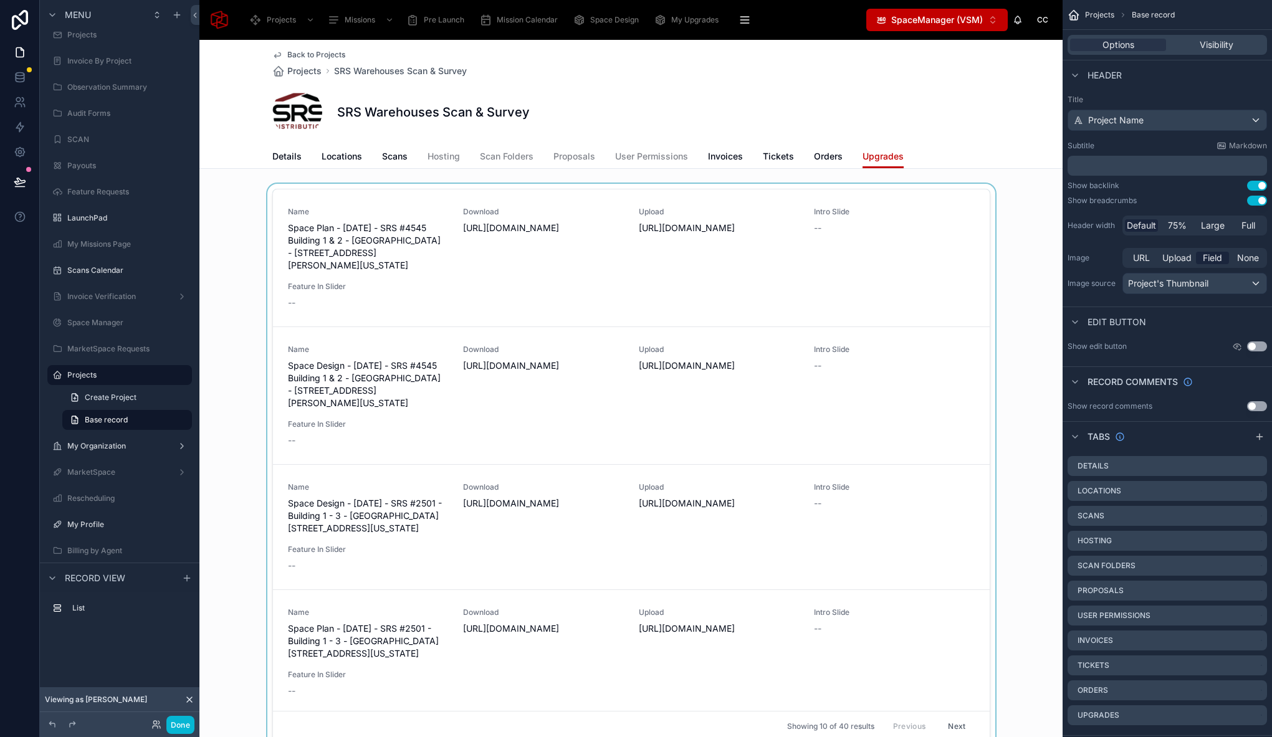
click at [305, 186] on div at bounding box center [630, 468] width 863 height 568
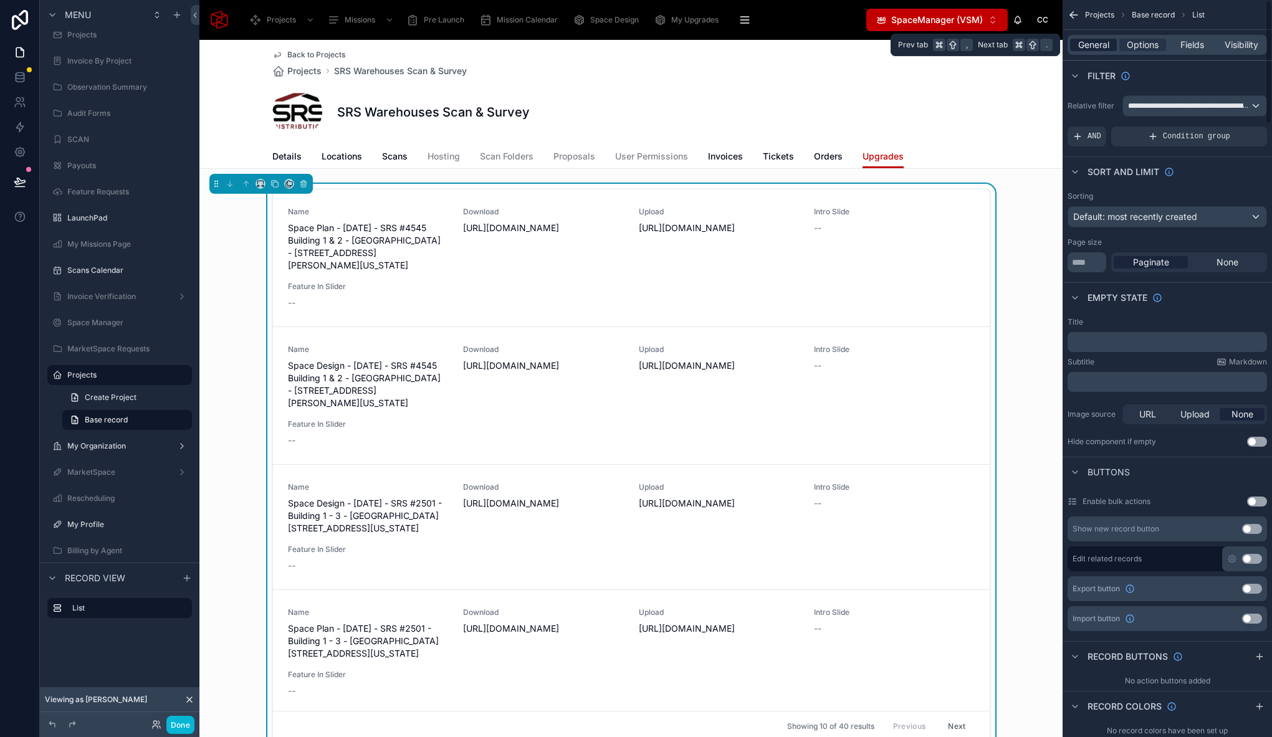
click at [1104, 47] on span "General" at bounding box center [1093, 45] width 31 height 12
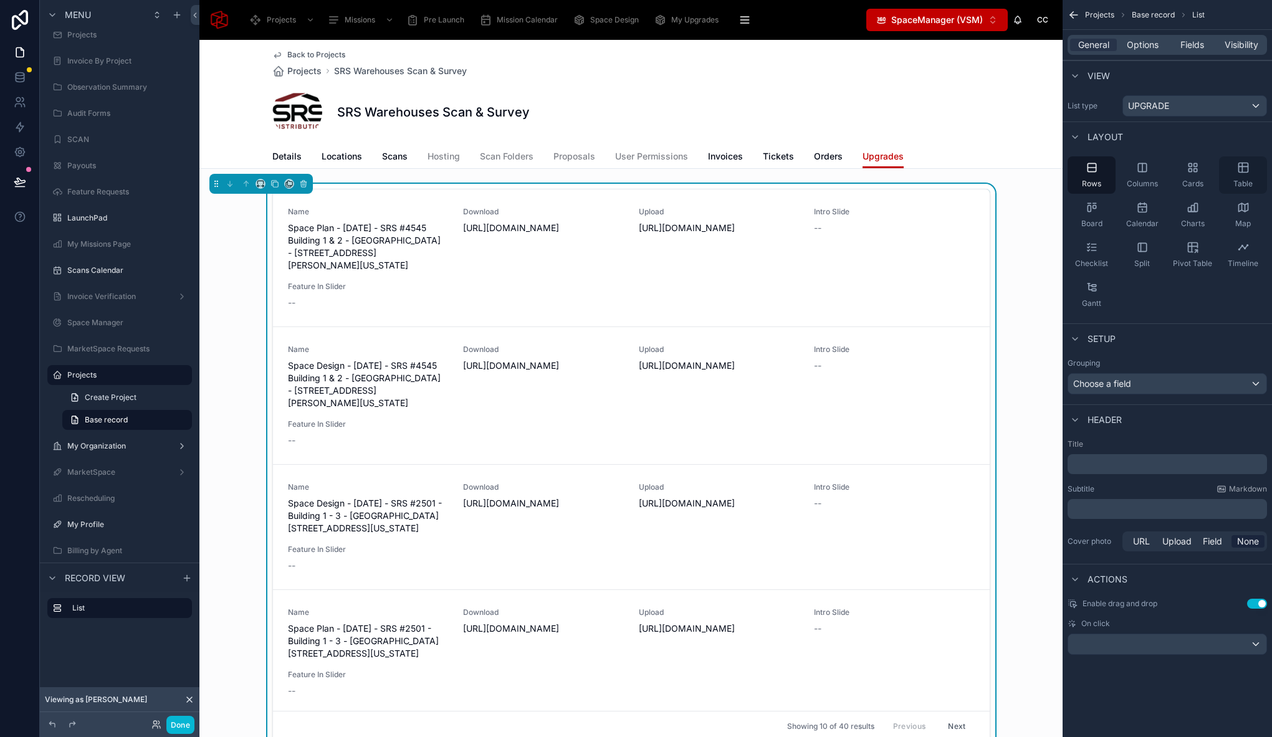
click at [1244, 167] on icon "scrollable content" at bounding box center [1243, 167] width 12 height 12
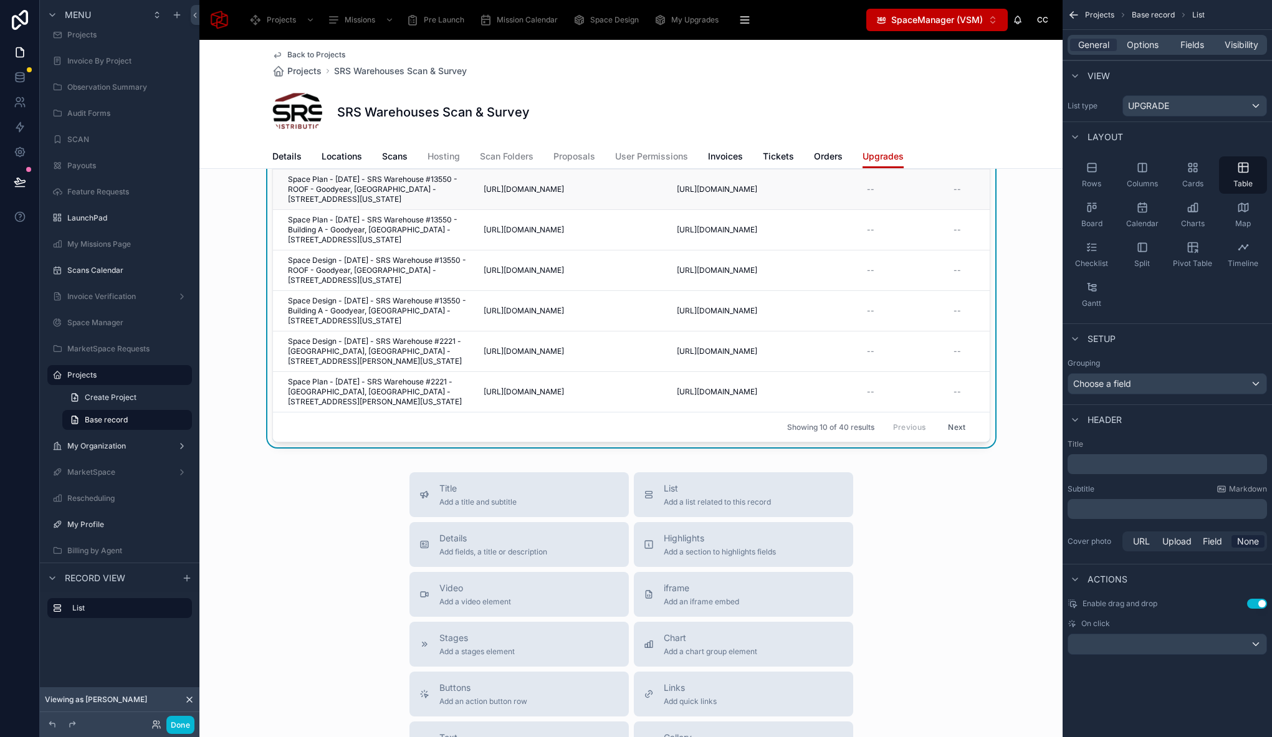
scroll to position [0, 0]
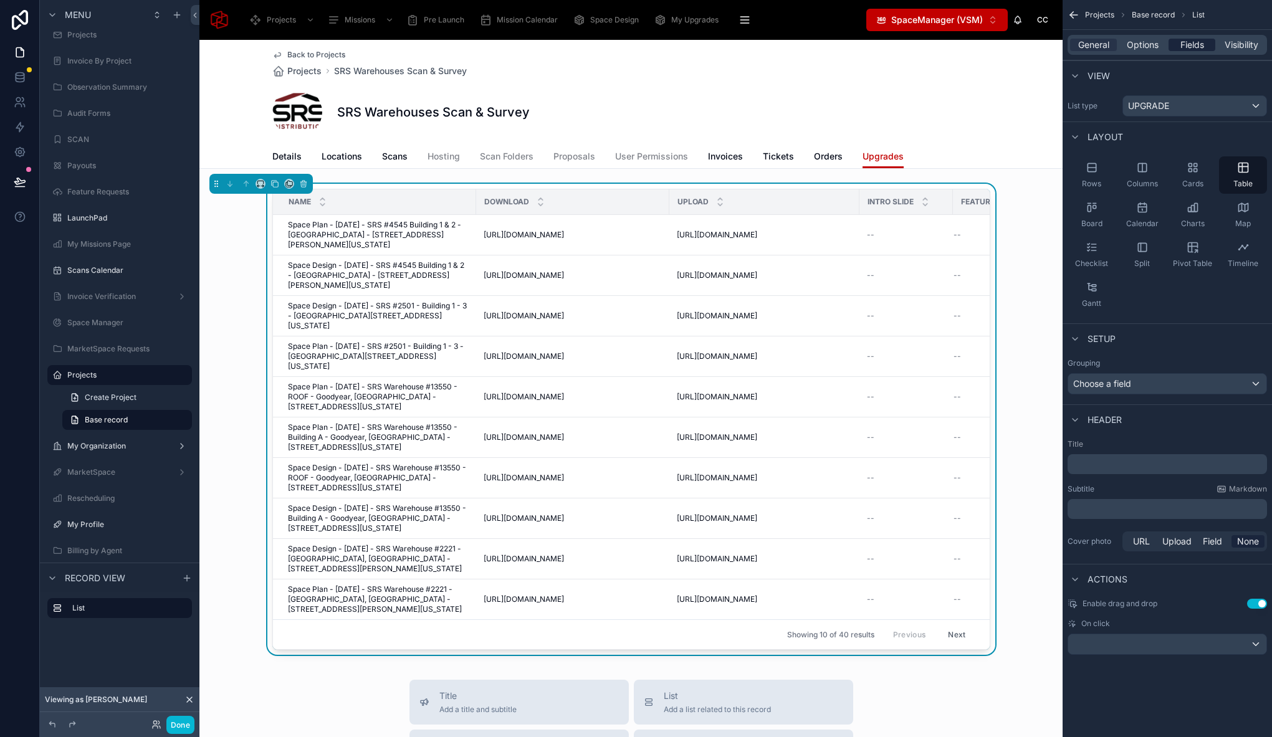
click at [1196, 50] on span "Fields" at bounding box center [1192, 45] width 24 height 12
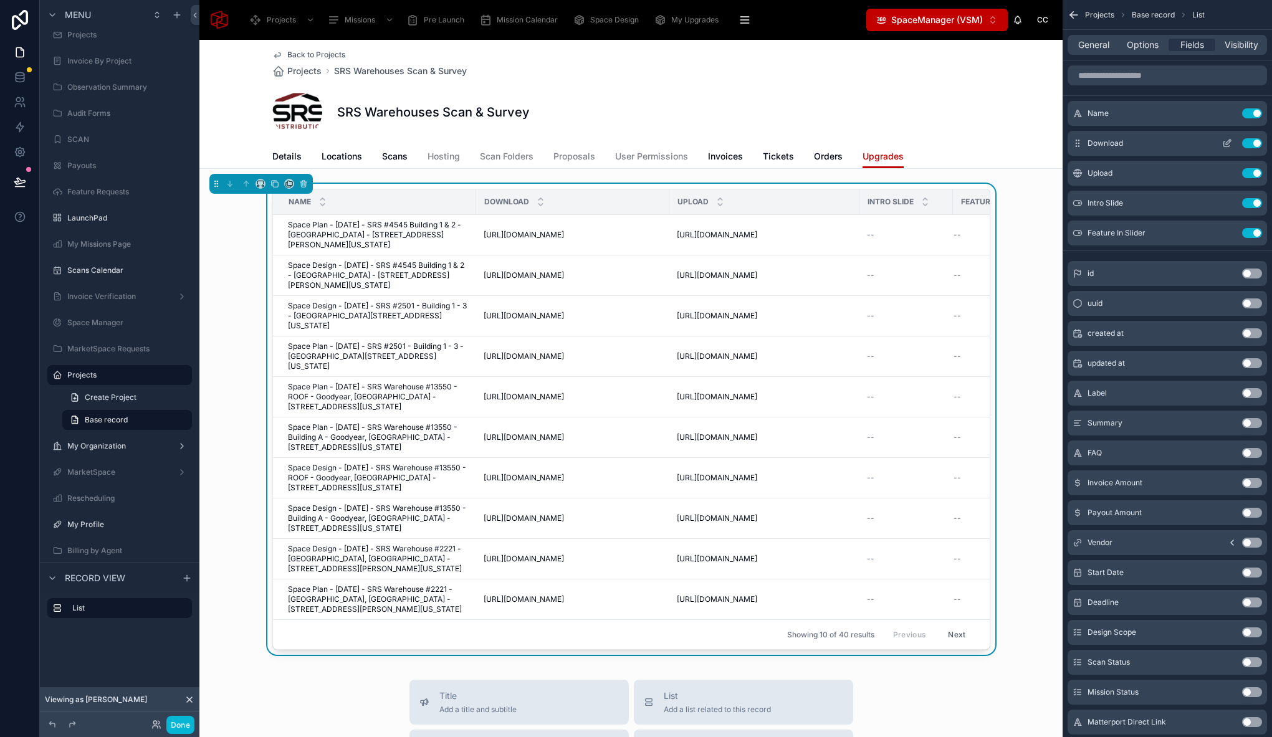
click at [1252, 143] on button "Use setting" at bounding box center [1252, 143] width 20 height 10
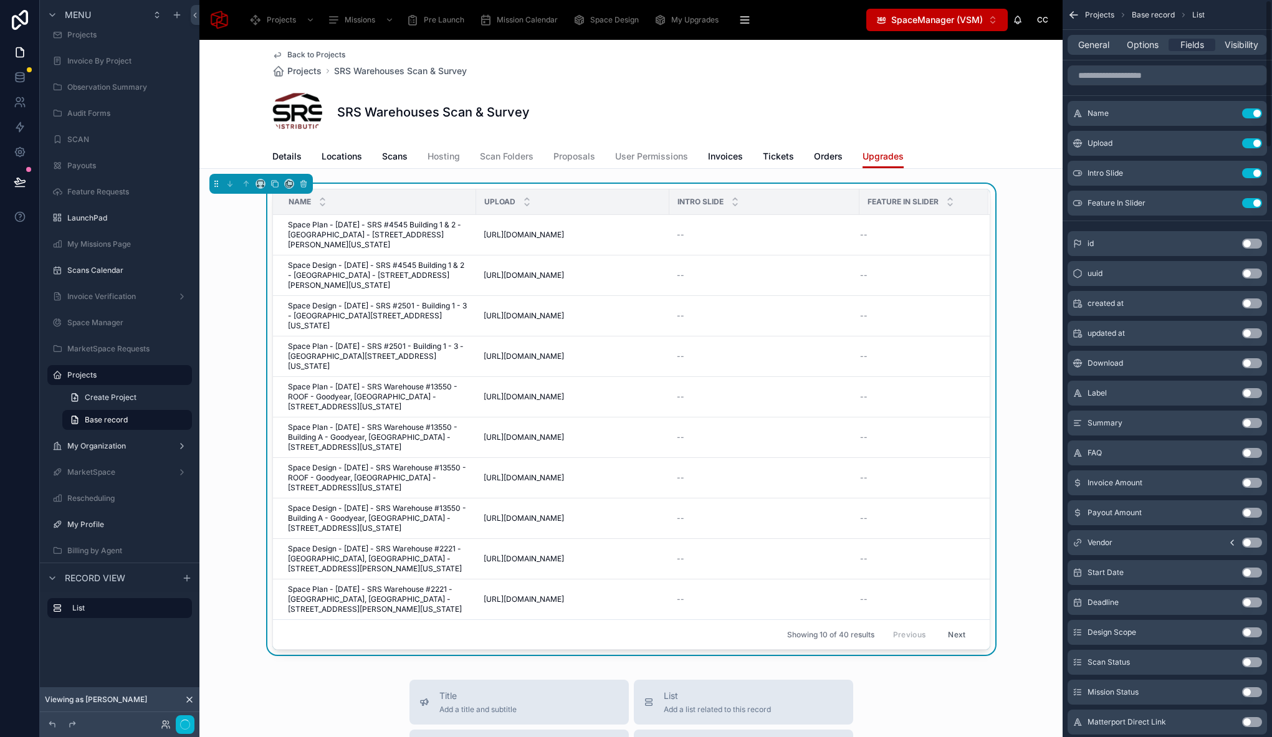
click at [1252, 143] on button "Use setting" at bounding box center [1252, 143] width 20 height 10
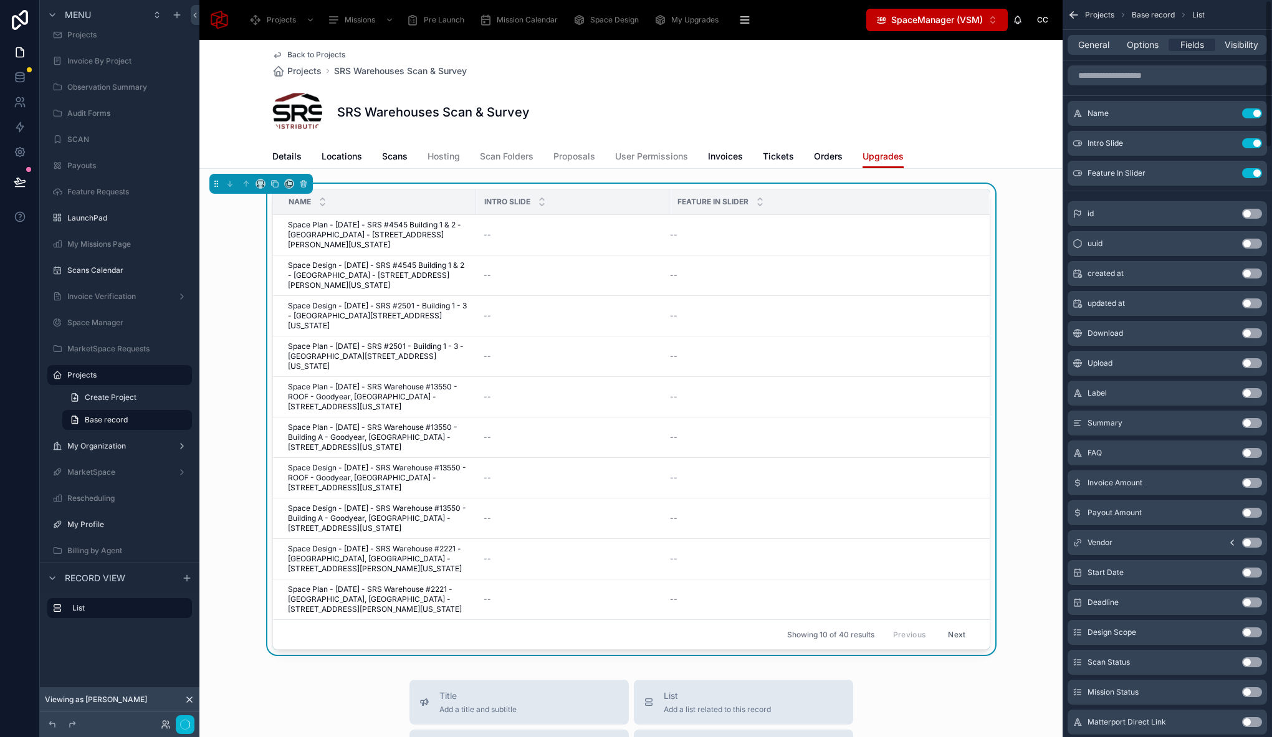
click at [1252, 143] on button "Use setting" at bounding box center [1252, 143] width 20 height 10
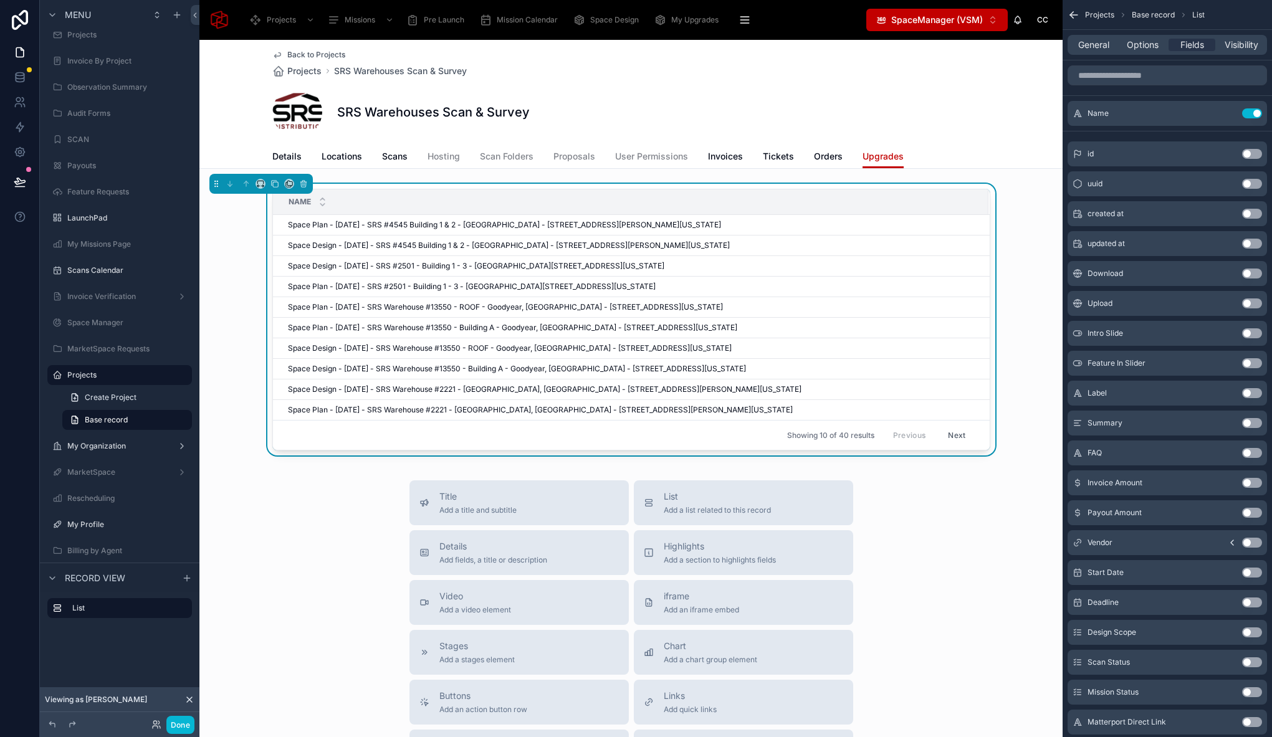
click at [1254, 272] on button "Use setting" at bounding box center [1252, 274] width 20 height 10
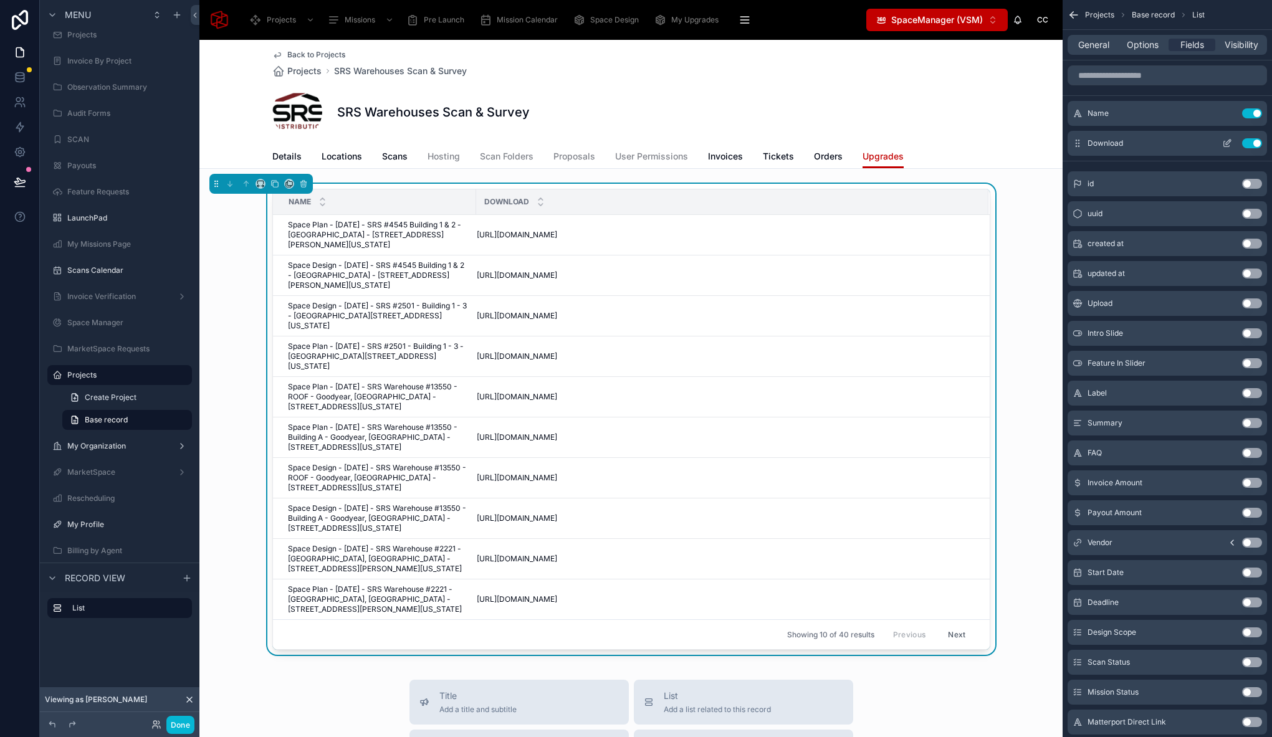
click at [1224, 141] on icon "scrollable content" at bounding box center [1227, 144] width 6 height 6
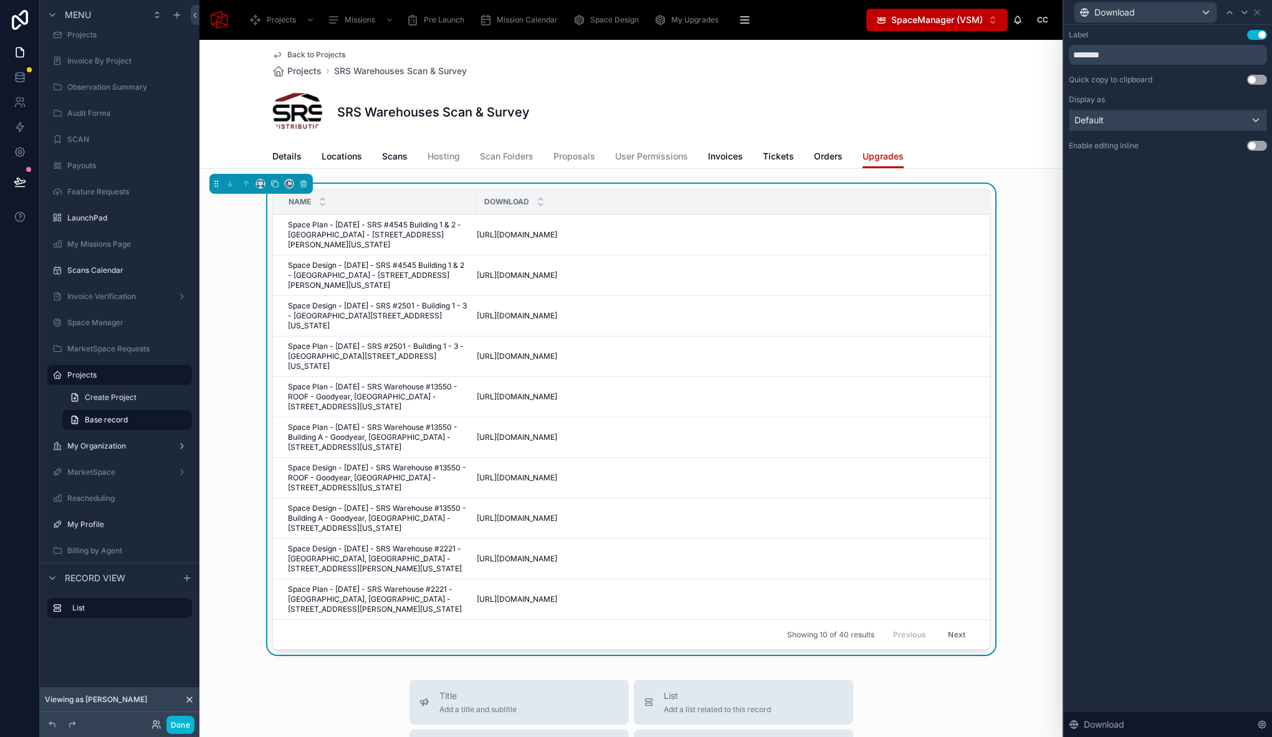
click at [1246, 112] on div "Default" at bounding box center [1167, 120] width 197 height 20
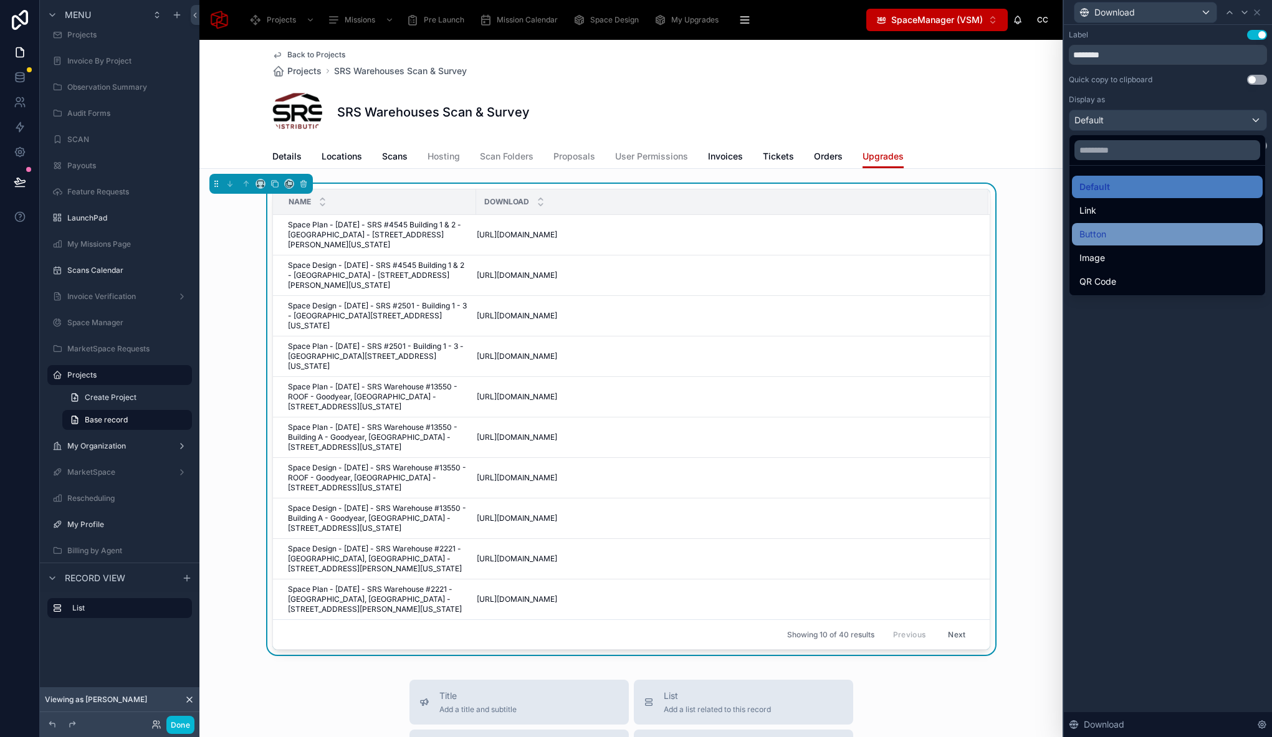
click at [1160, 237] on div "Button" at bounding box center [1167, 234] width 176 height 15
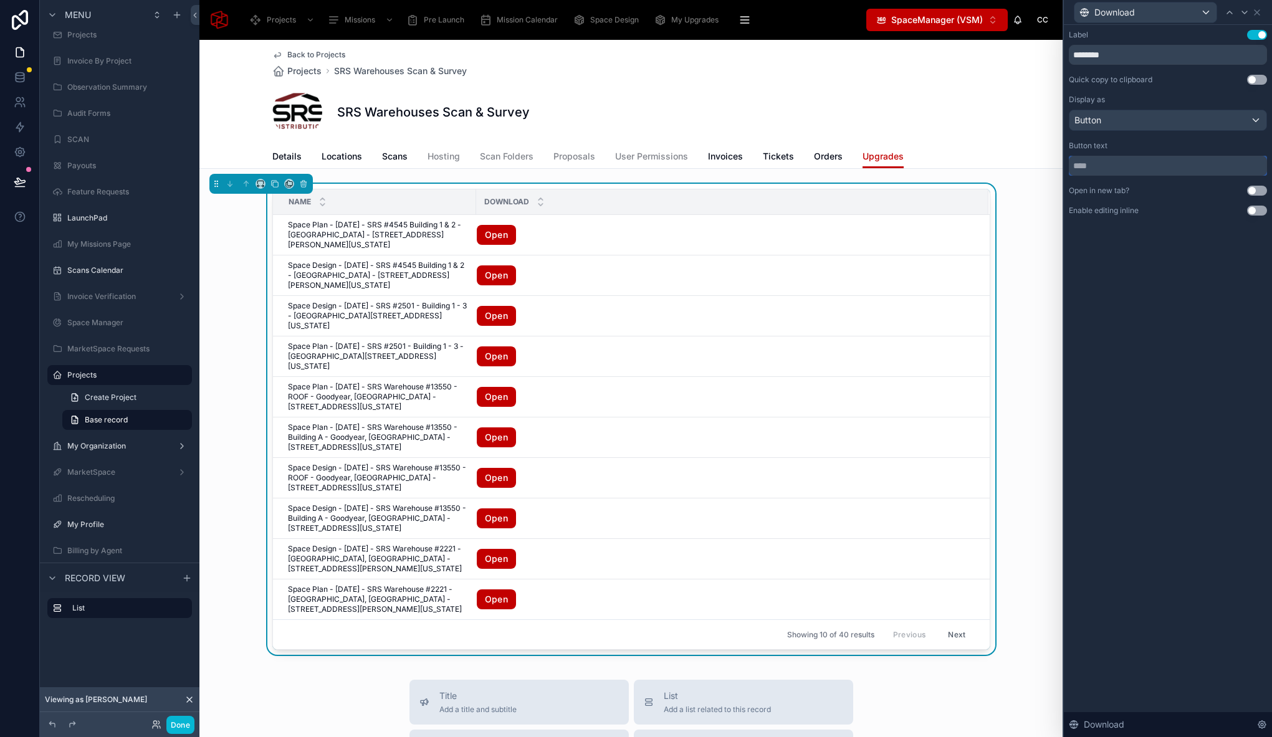
click at [1113, 169] on input "text" at bounding box center [1168, 166] width 198 height 20
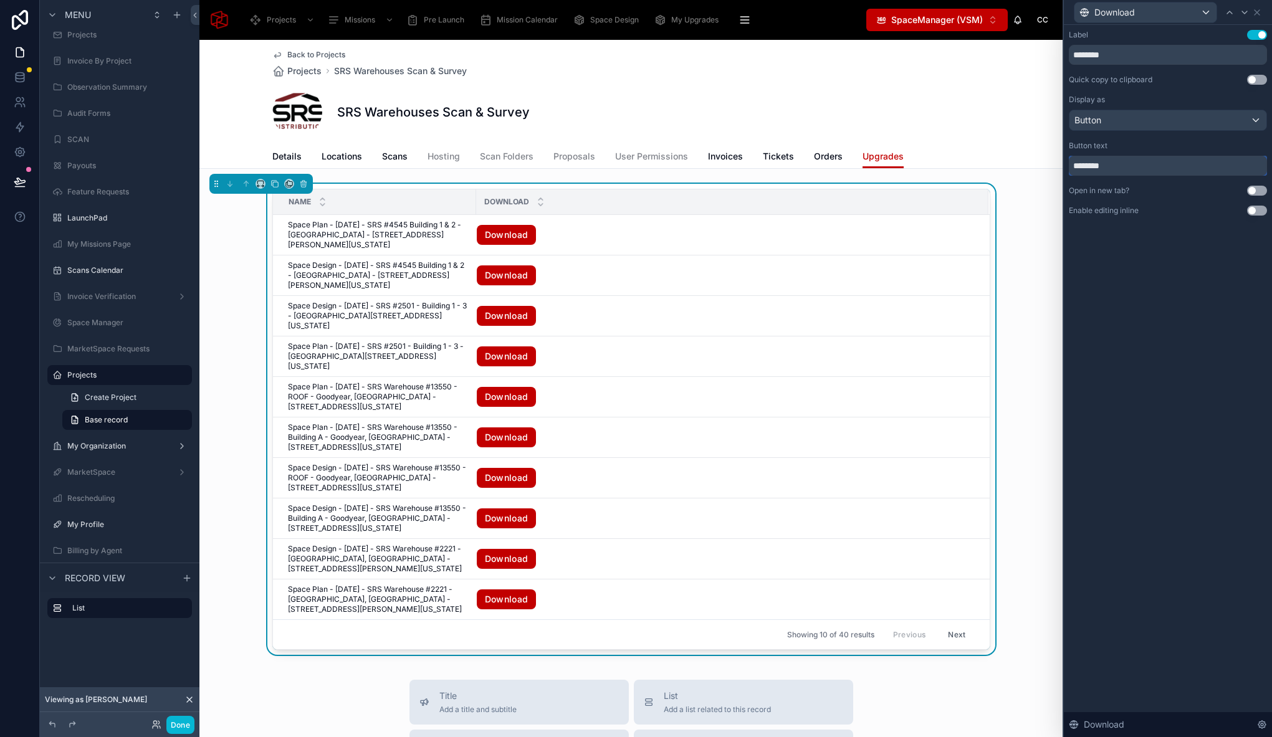
type input "********"
drag, startPoint x: 1254, startPoint y: 191, endPoint x: 1053, endPoint y: 332, distance: 245.1
click at [1254, 191] on button "Use setting" at bounding box center [1257, 191] width 20 height 10
drag, startPoint x: 469, startPoint y: 203, endPoint x: 553, endPoint y: 209, distance: 84.3
click at [479, 210] on div at bounding box center [476, 201] width 5 height 25
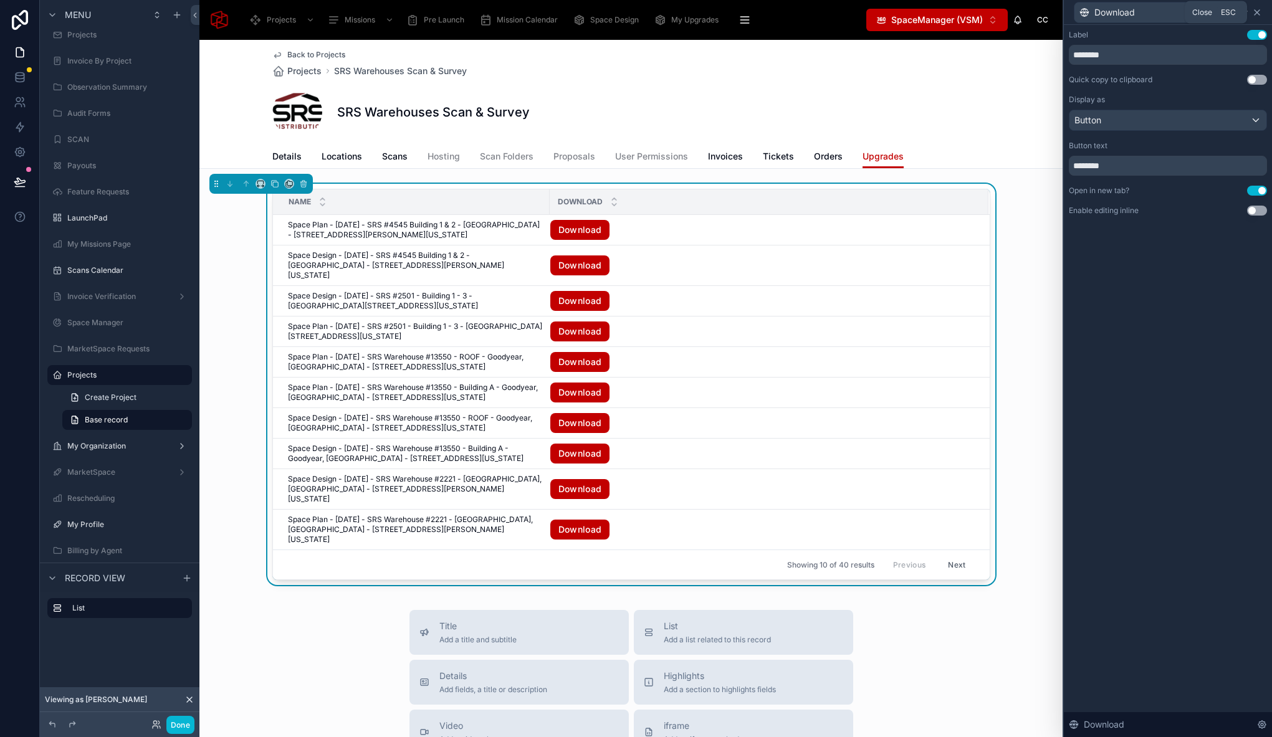
click at [1259, 12] on icon at bounding box center [1257, 12] width 10 height 10
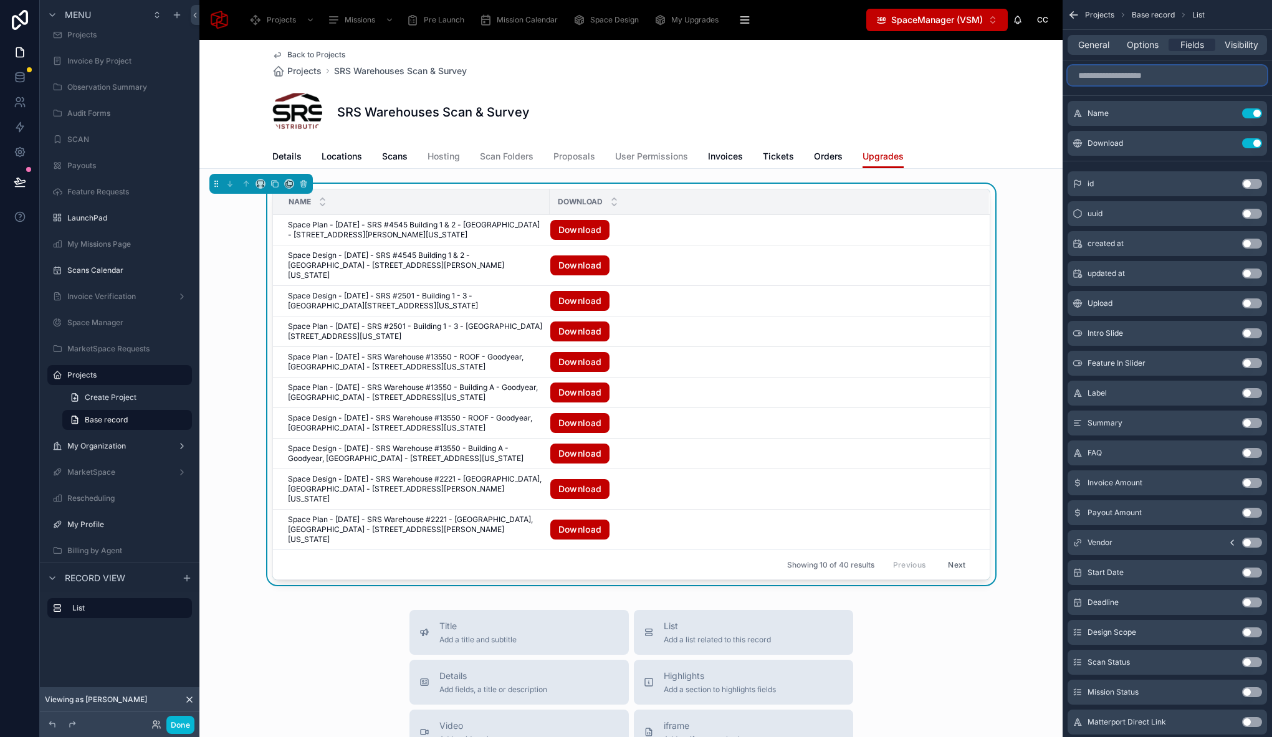
click at [1124, 72] on input "scrollable content" at bounding box center [1166, 75] width 199 height 20
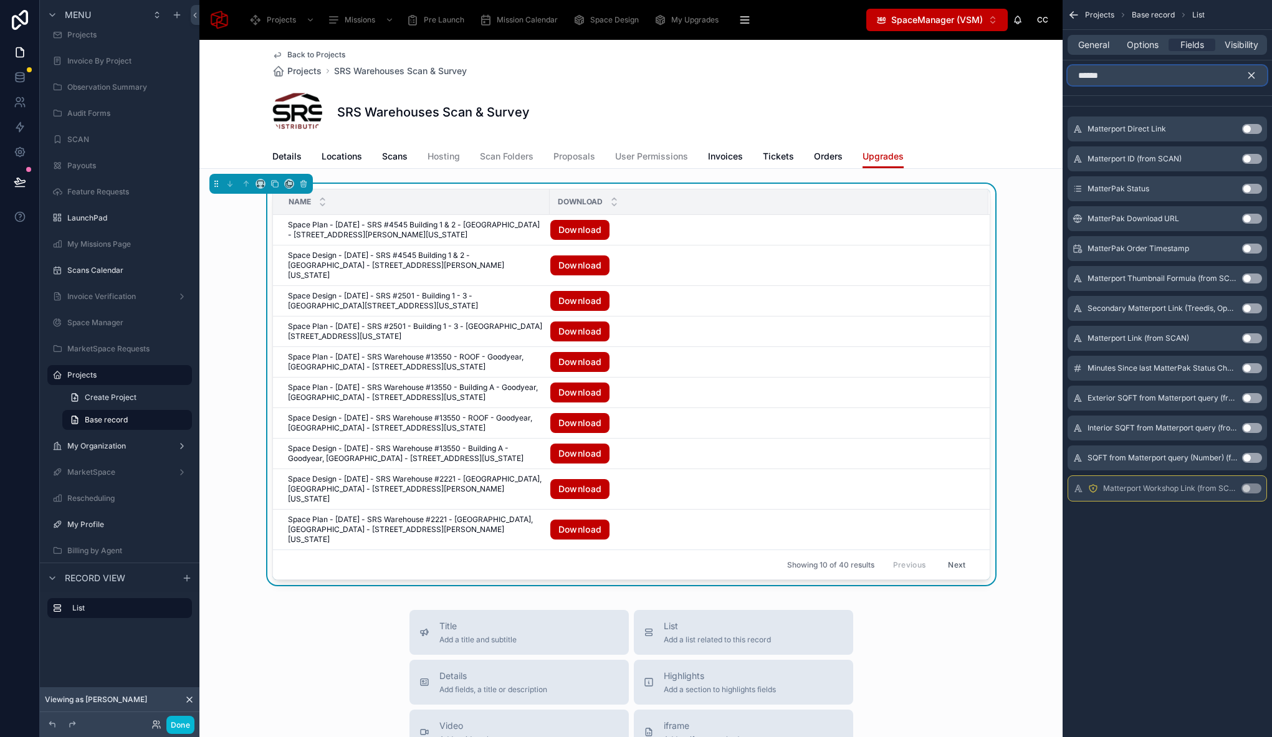
type input "******"
click at [1254, 336] on button "Use setting" at bounding box center [1252, 338] width 20 height 10
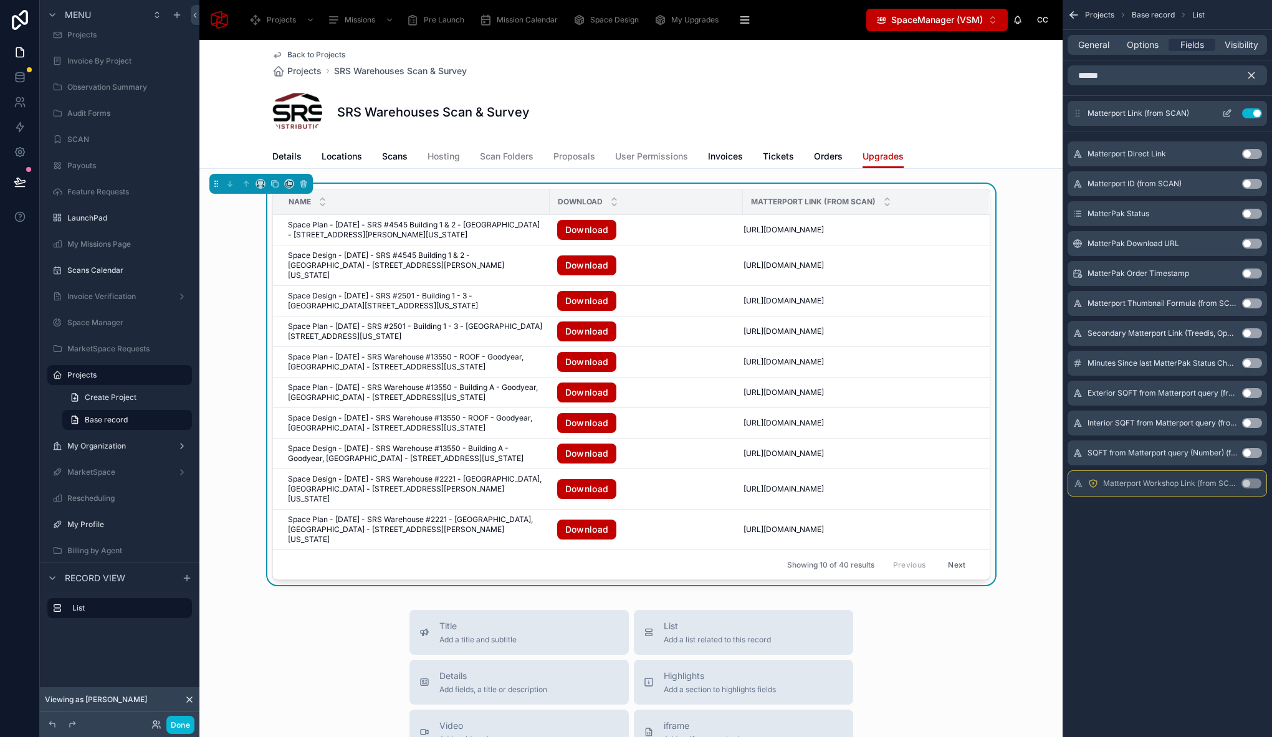
click at [1231, 112] on icon "scrollable content" at bounding box center [1227, 113] width 10 height 10
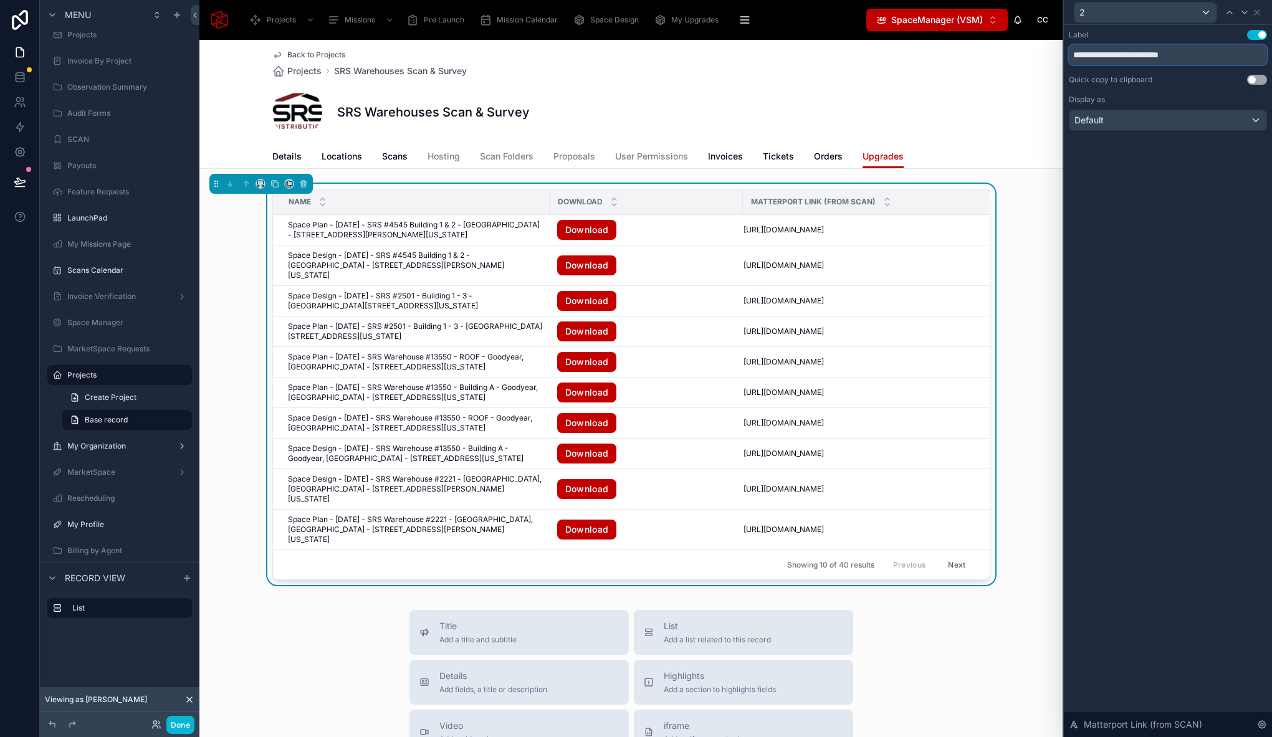
click at [1142, 55] on input "**********" at bounding box center [1168, 55] width 198 height 20
drag, startPoint x: 1140, startPoint y: 54, endPoint x: 1219, endPoint y: 61, distance: 79.4
click at [1219, 61] on input "**********" at bounding box center [1168, 55] width 198 height 20
type input "**********"
click at [1170, 119] on div "Default" at bounding box center [1167, 120] width 197 height 20
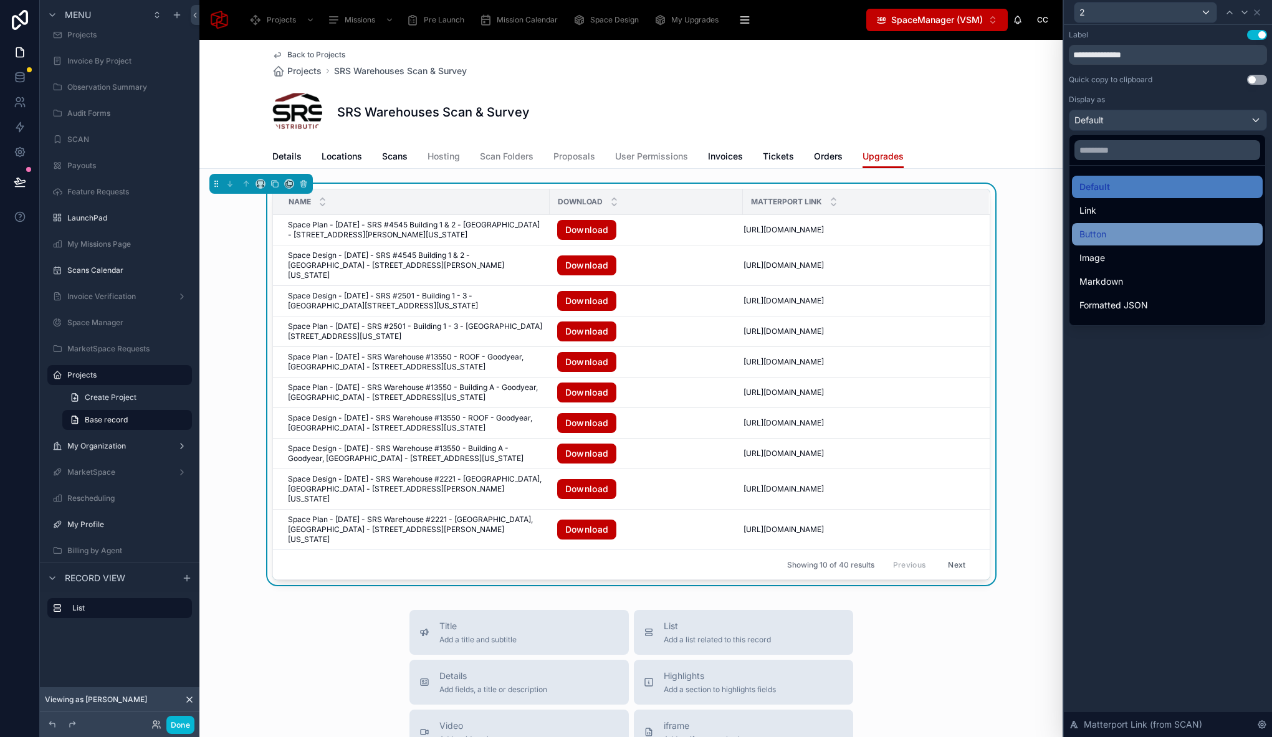
click at [1143, 242] on div "Button" at bounding box center [1167, 234] width 191 height 22
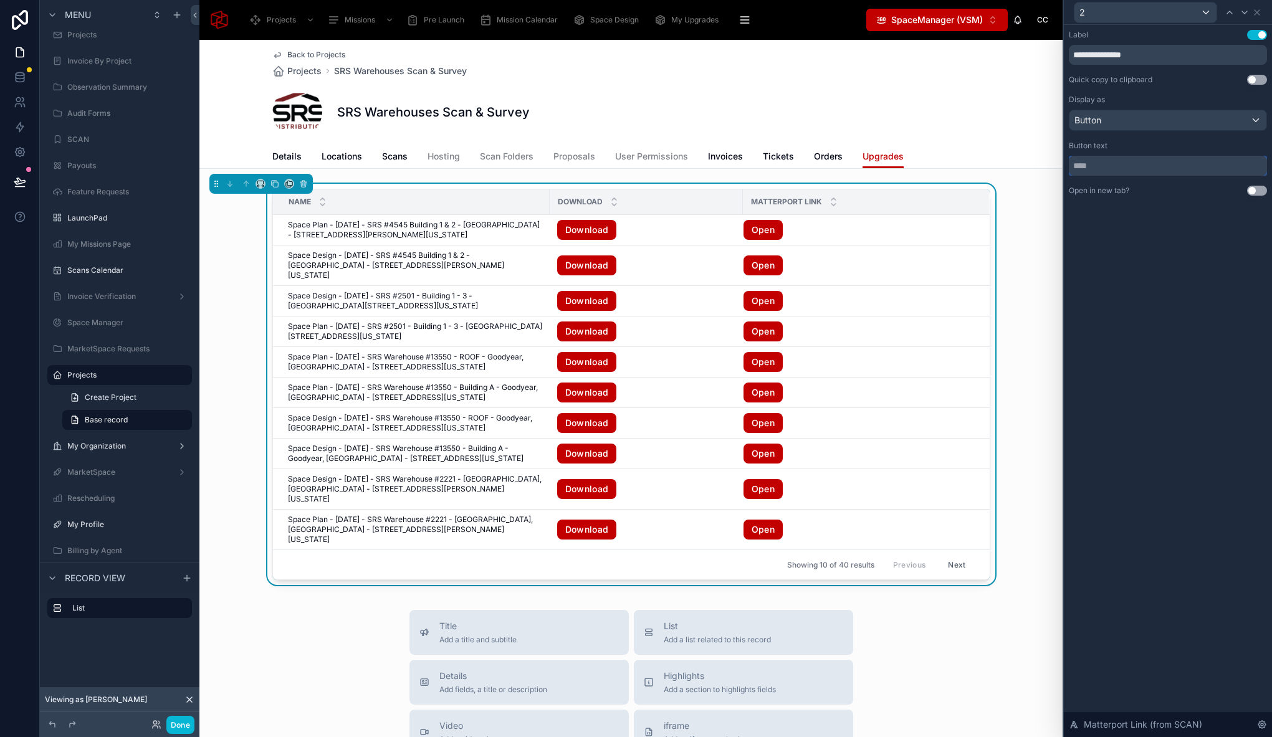
click at [1117, 166] on input "text" at bounding box center [1168, 166] width 198 height 20
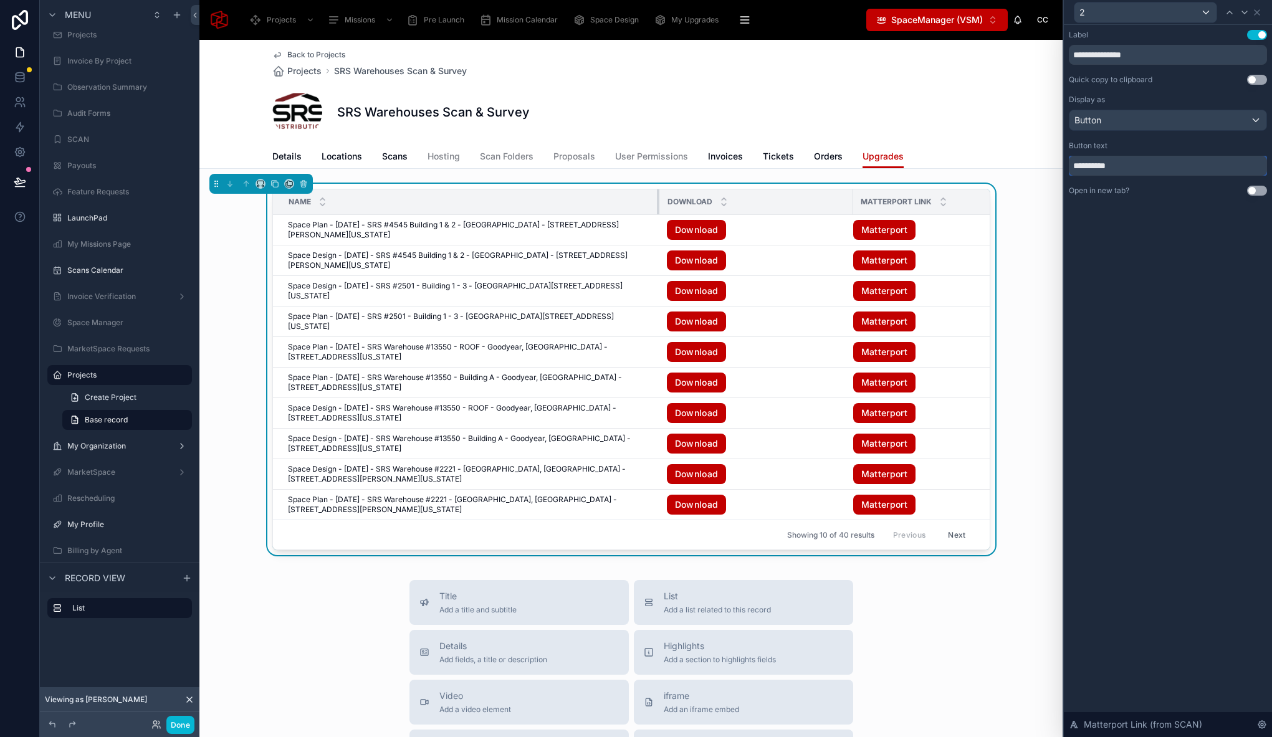
drag, startPoint x: 543, startPoint y: 203, endPoint x: 654, endPoint y: 203, distance: 110.9
click at [657, 203] on div at bounding box center [659, 201] width 5 height 25
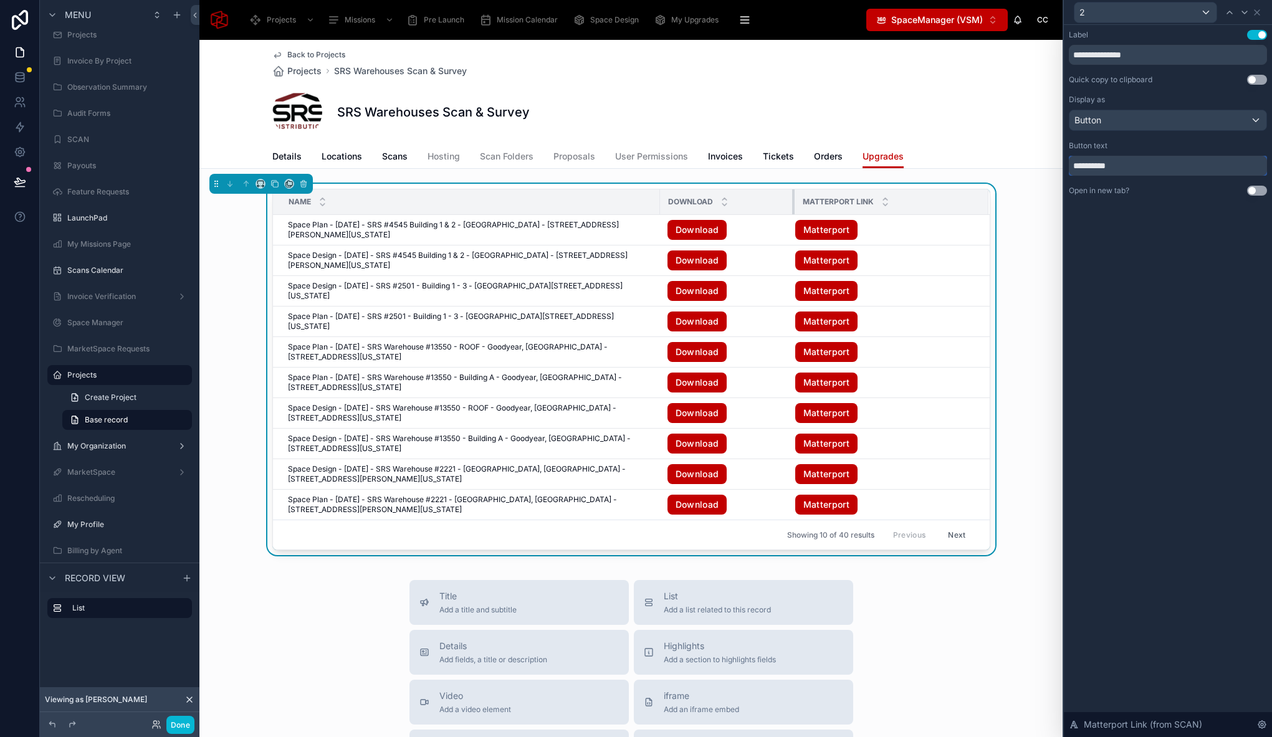
drag, startPoint x: 847, startPoint y: 198, endPoint x: 725, endPoint y: 202, distance: 121.6
click at [792, 203] on div at bounding box center [794, 201] width 5 height 25
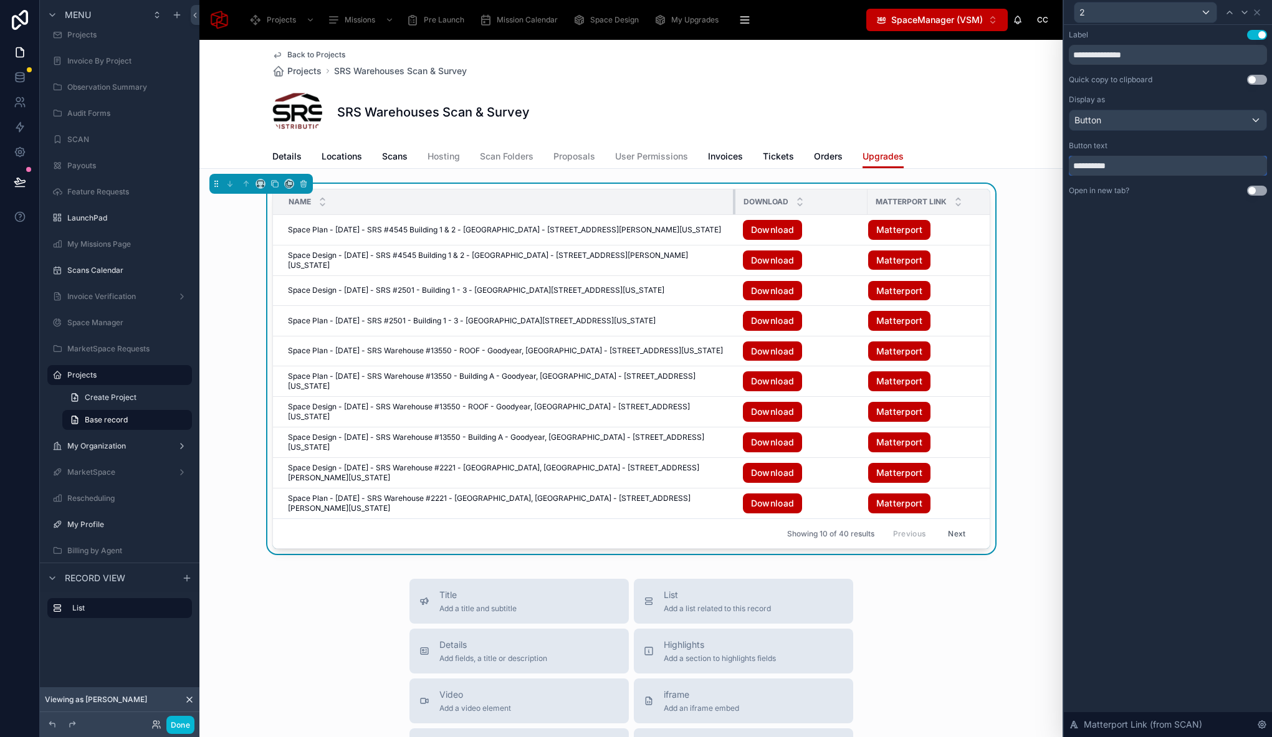
drag, startPoint x: 654, startPoint y: 201, endPoint x: 768, endPoint y: 199, distance: 114.7
click at [733, 203] on div at bounding box center [735, 201] width 5 height 25
type input "**********"
drag, startPoint x: 1229, startPoint y: 12, endPoint x: 1217, endPoint y: 45, distance: 35.9
click at [1229, 12] on icon at bounding box center [1229, 12] width 10 height 10
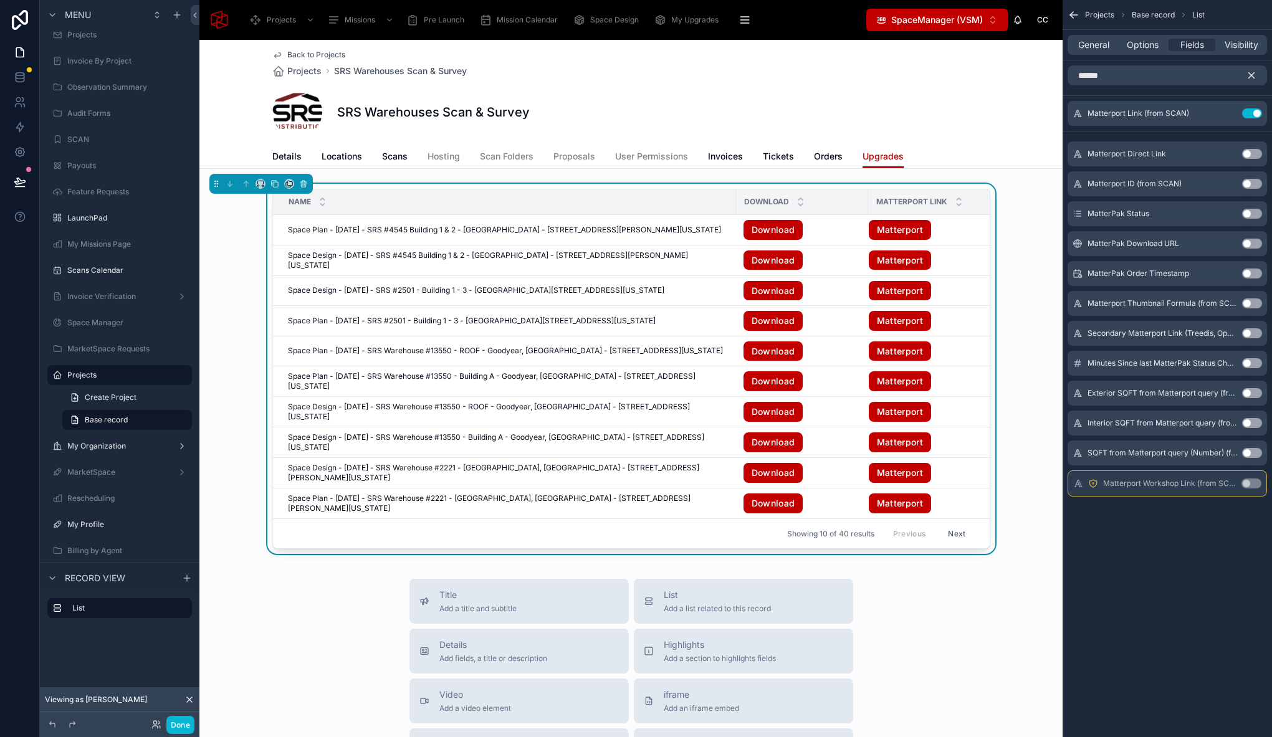
click at [1252, 75] on icon "scrollable content" at bounding box center [1252, 76] width 6 height 6
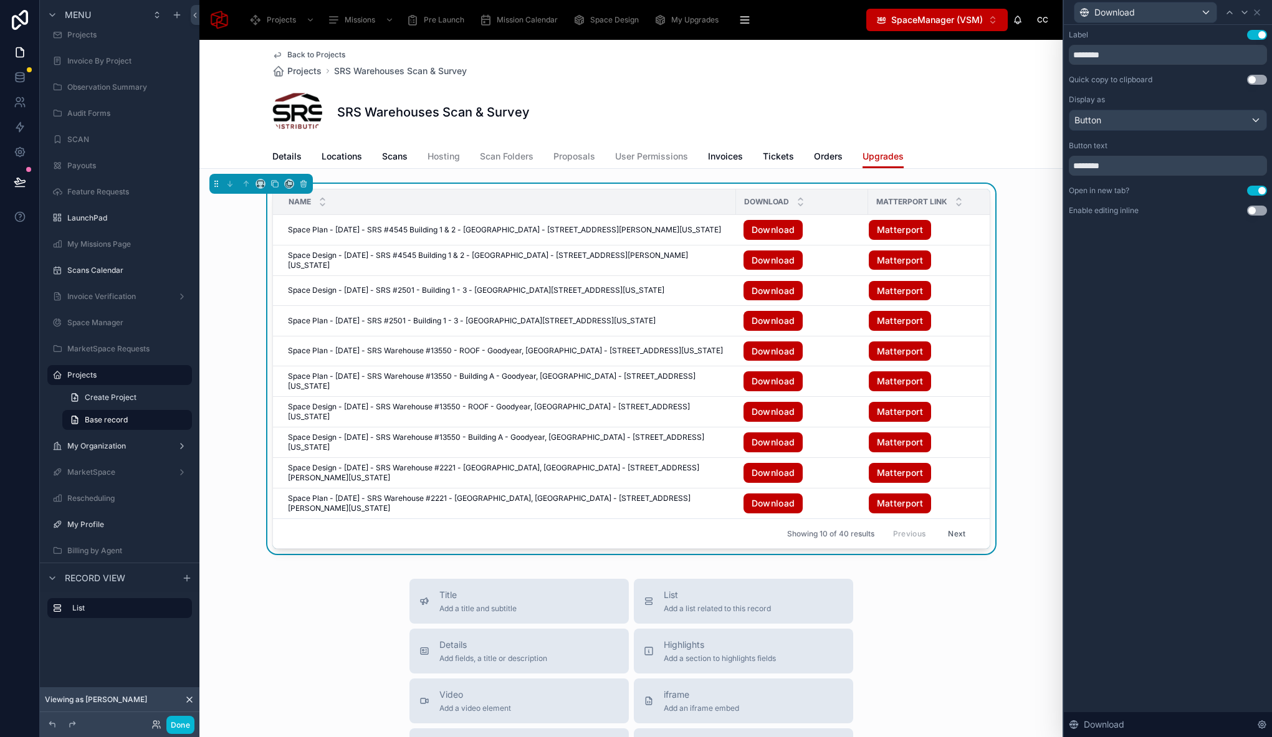
click at [1261, 6] on div "Download" at bounding box center [1168, 12] width 198 height 24
click at [1168, 163] on input "********" at bounding box center [1168, 166] width 198 height 20
type input "*******"
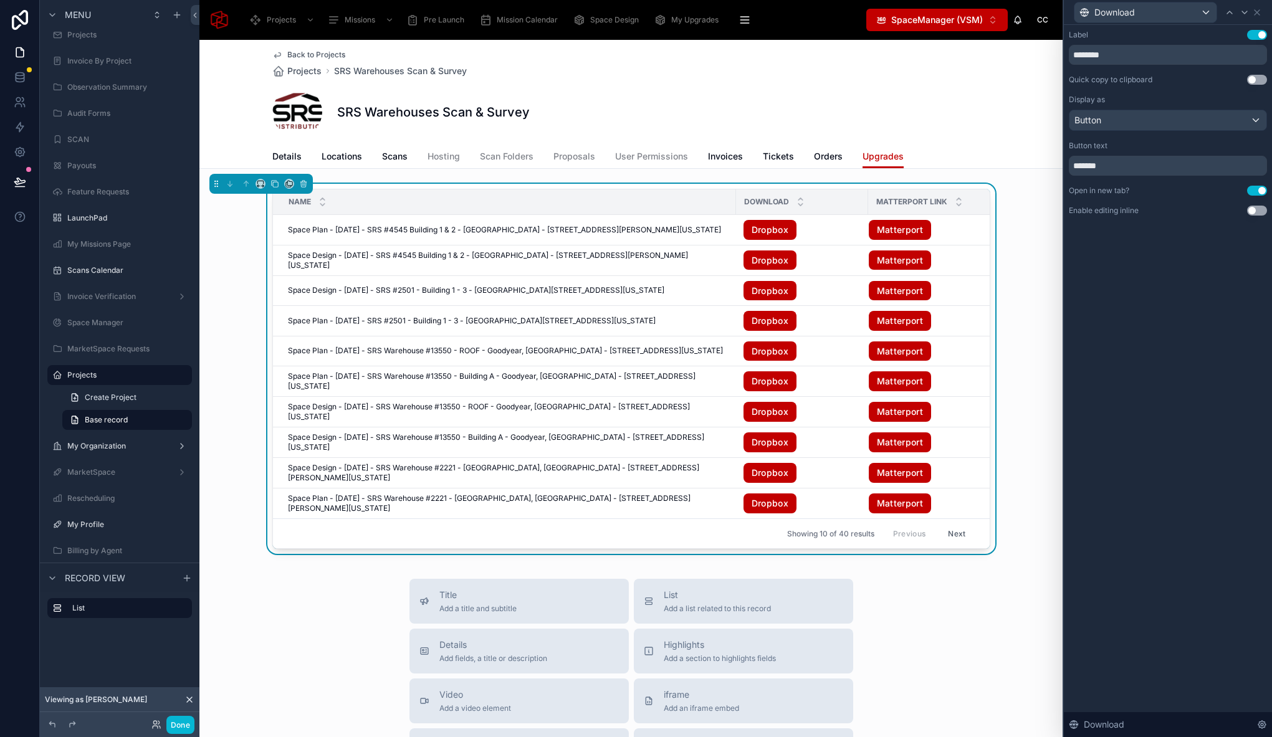
click at [1163, 345] on div "Label Use setting ******** Quick copy to clipboard Use setting Display as Butto…" at bounding box center [1168, 381] width 208 height 712
click at [259, 183] on icon at bounding box center [260, 183] width 9 height 9
click at [287, 337] on span "Large" at bounding box center [278, 339] width 24 height 15
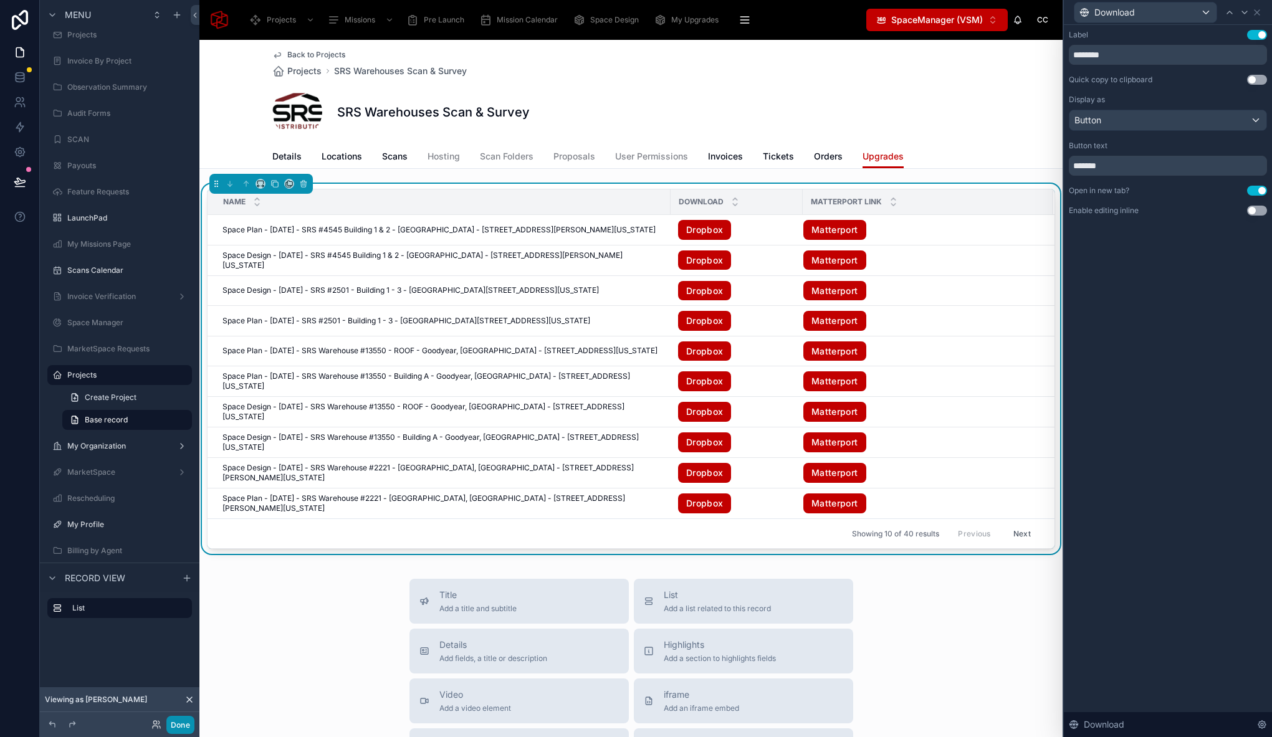
click at [188, 723] on button "Done" at bounding box center [180, 725] width 28 height 18
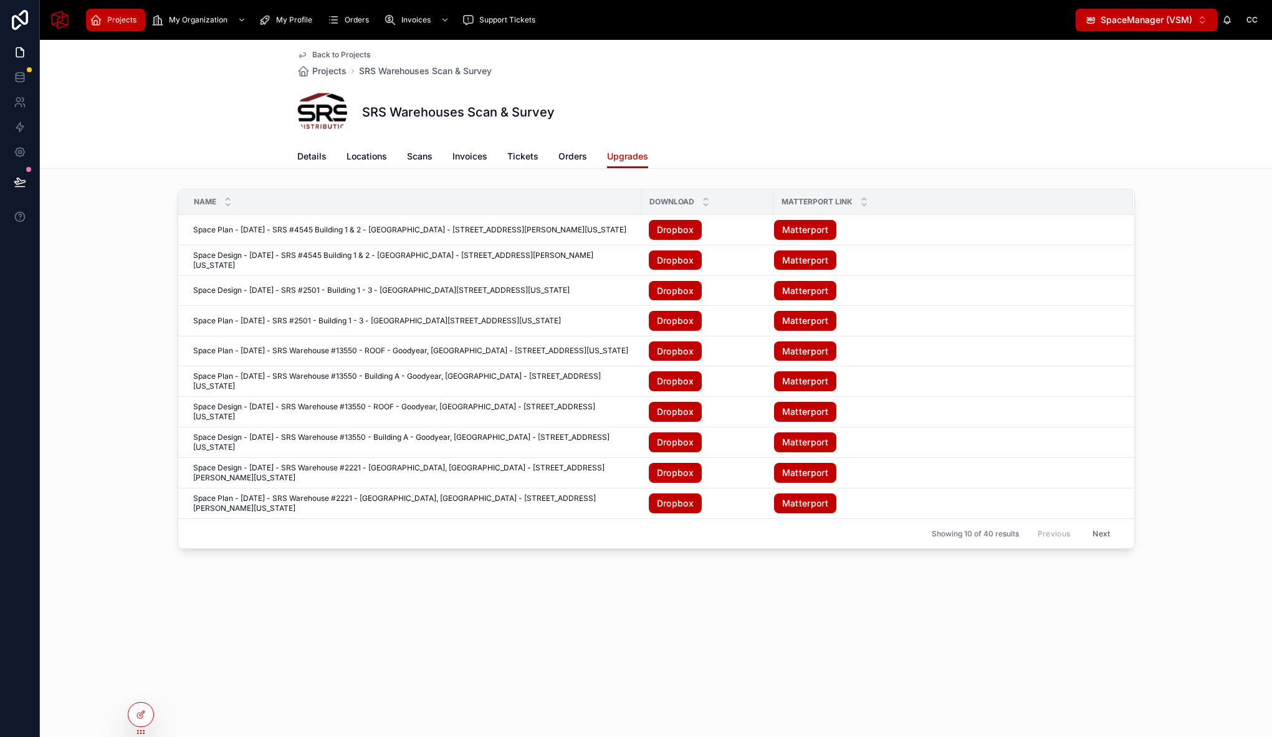
click at [642, 203] on div "Download" at bounding box center [707, 202] width 131 height 24
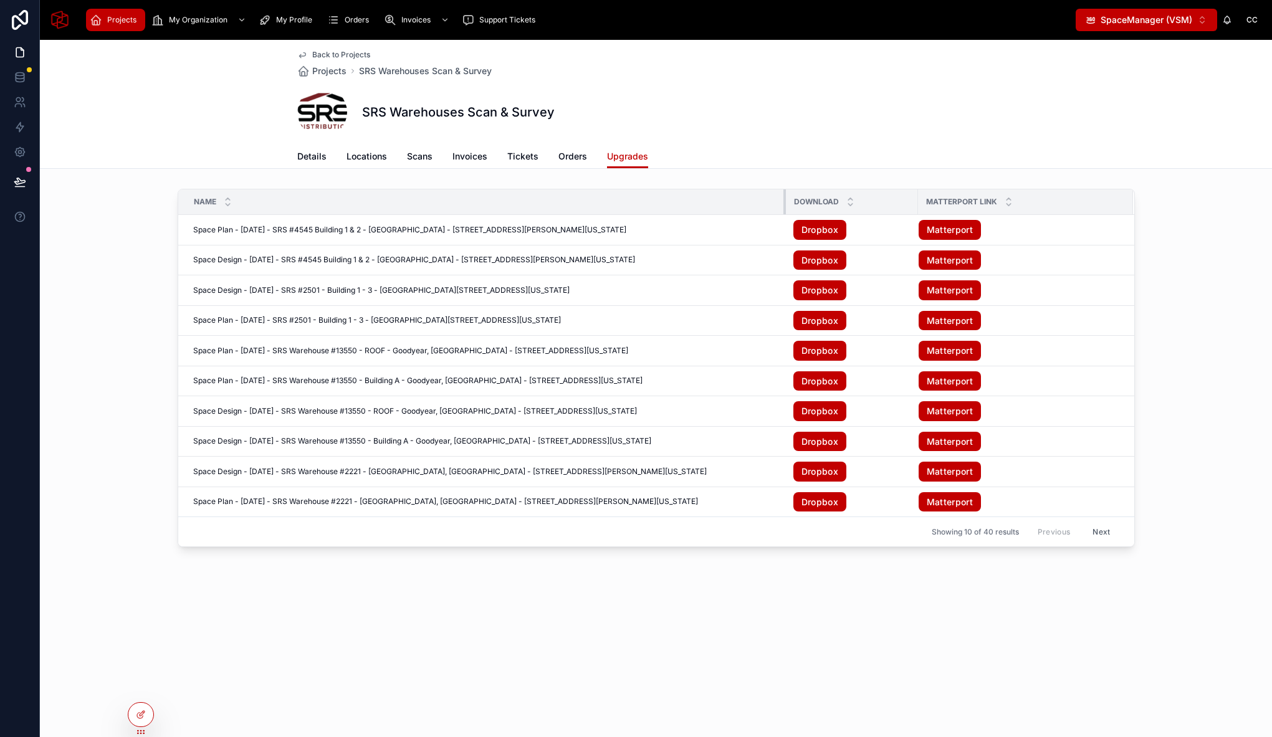
drag, startPoint x: 640, startPoint y: 201, endPoint x: 794, endPoint y: 206, distance: 154.6
click at [794, 206] on tr "Name Download Matterport Link" at bounding box center [656, 202] width 956 height 26
click at [579, 654] on div "Back to Projects Projects SRS Warehouses Scan & Survey SRS Warehouses Scan & Su…" at bounding box center [656, 388] width 1232 height 697
click at [138, 718] on icon at bounding box center [141, 715] width 10 height 10
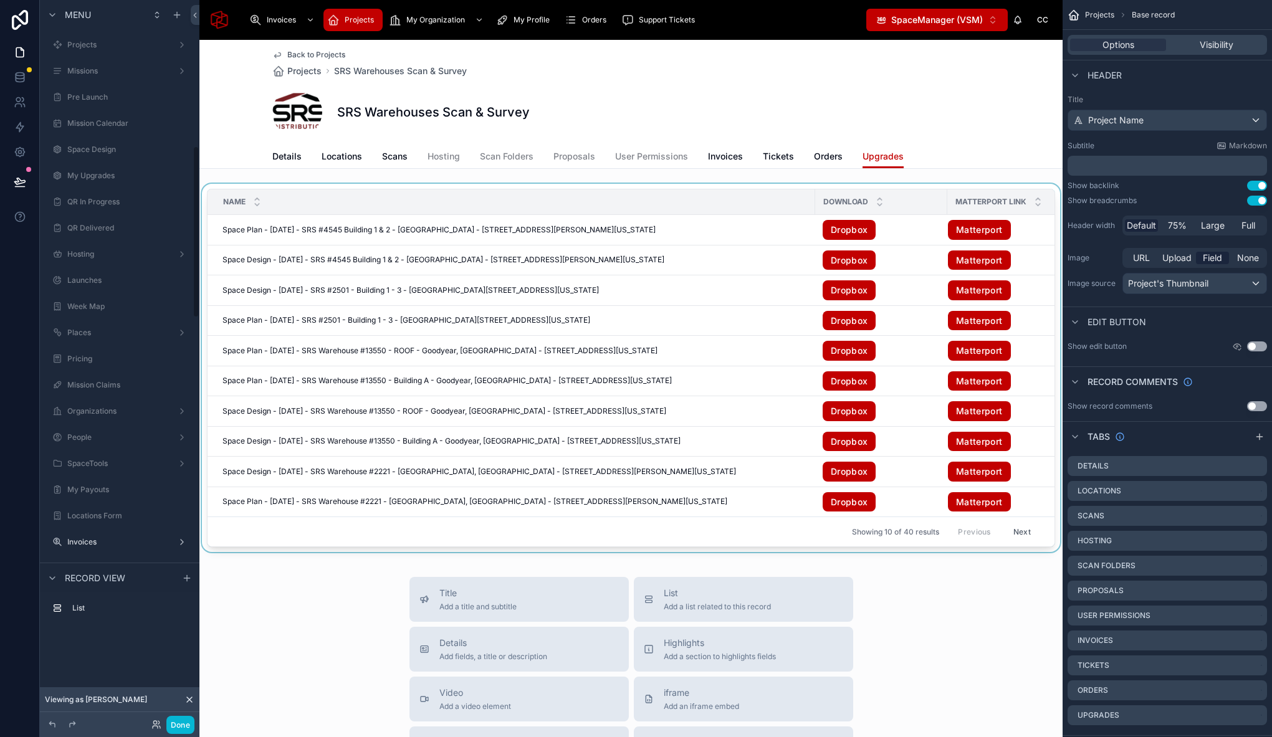
scroll to position [612, 0]
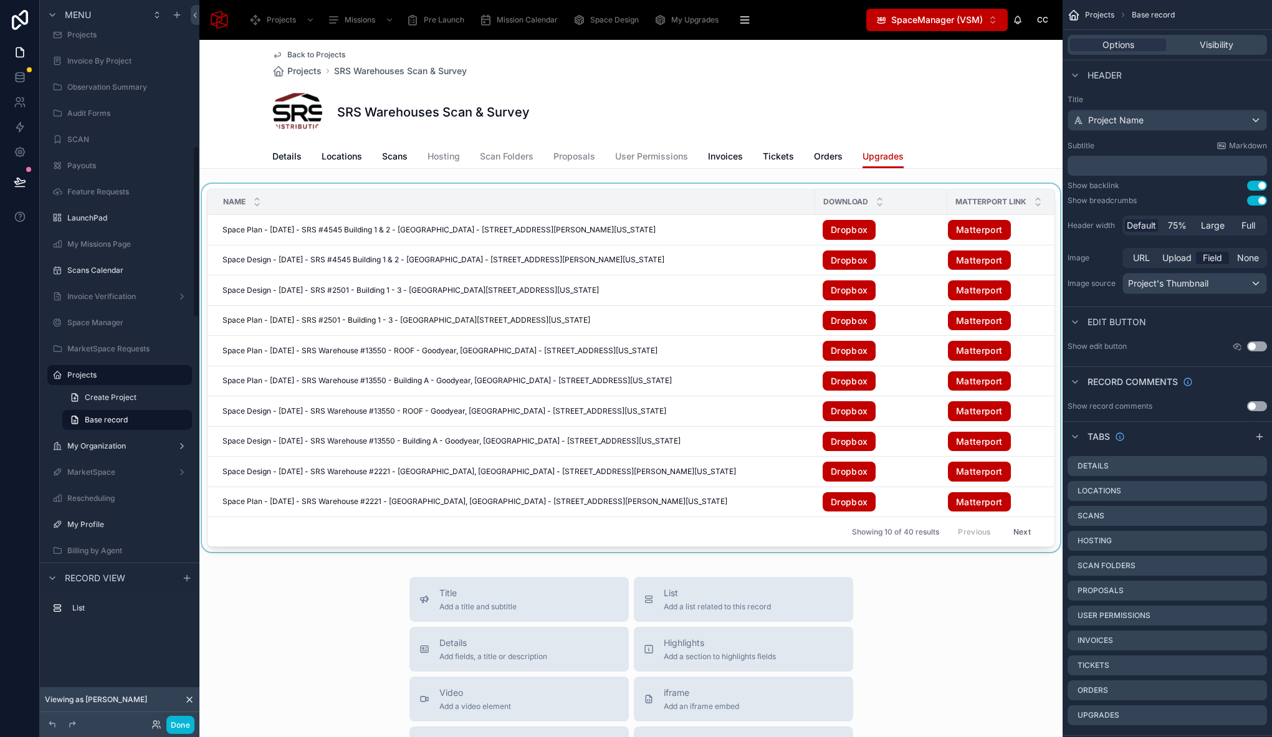
click at [585, 198] on div "Name" at bounding box center [511, 202] width 606 height 24
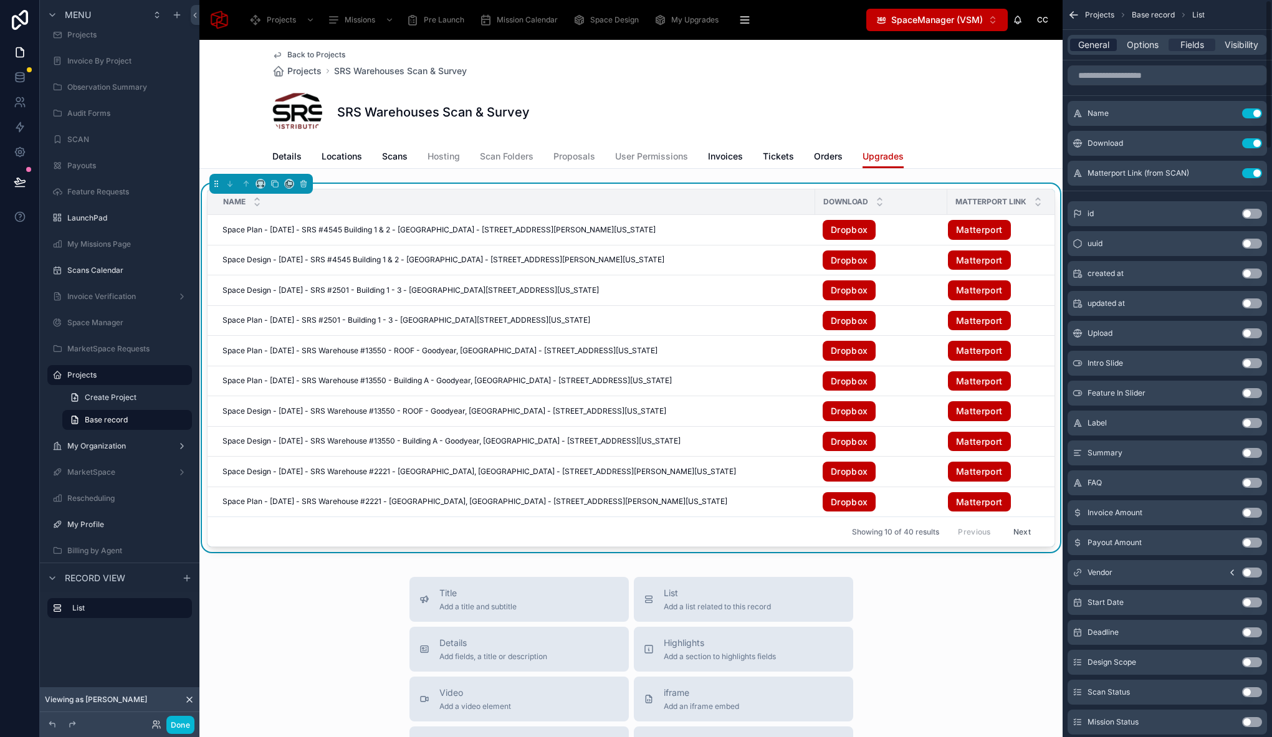
click at [1098, 47] on span "General" at bounding box center [1093, 45] width 31 height 12
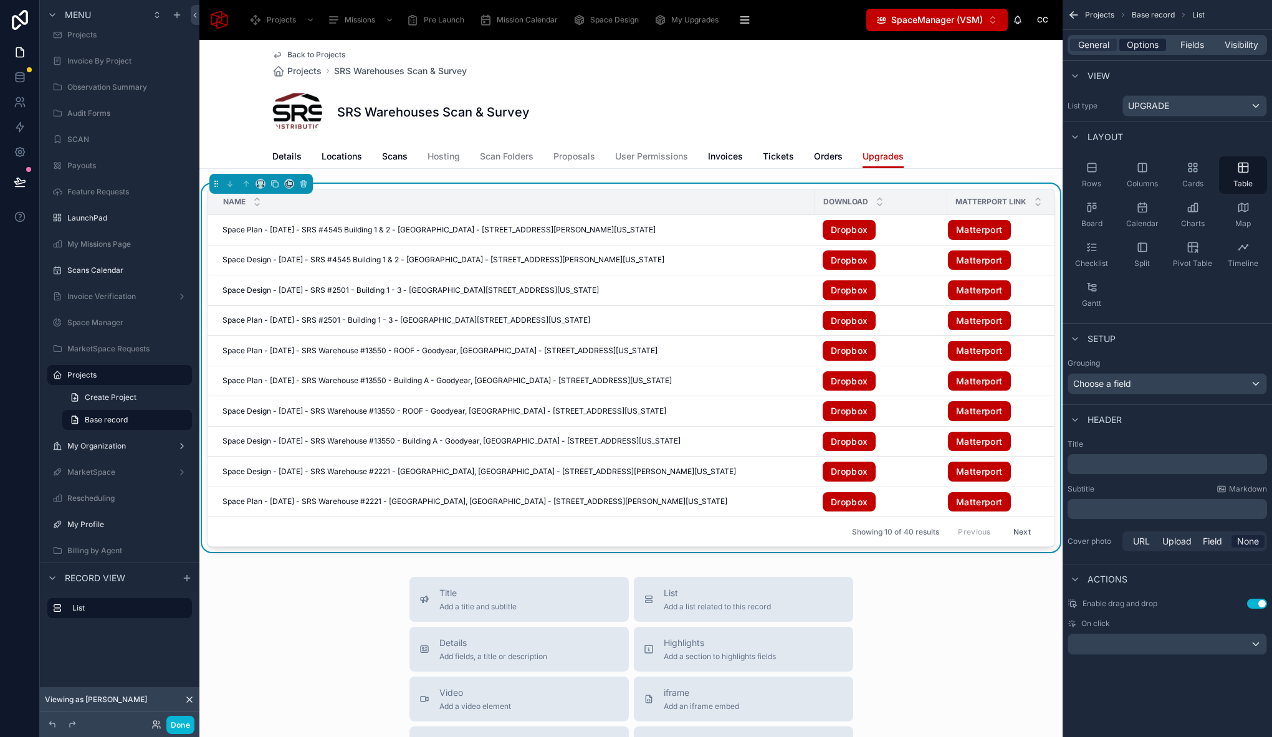
click at [1133, 43] on span "Options" at bounding box center [1143, 45] width 32 height 12
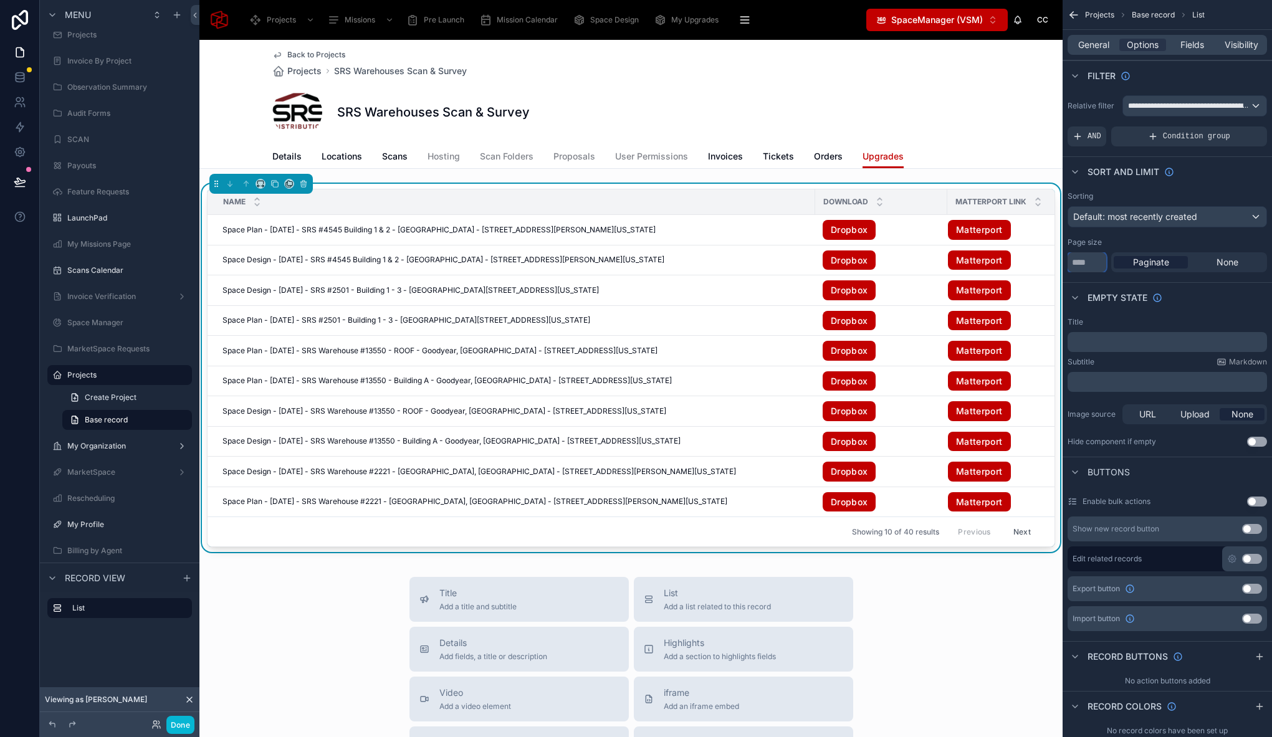
click at [1090, 264] on input "**" at bounding box center [1086, 262] width 39 height 20
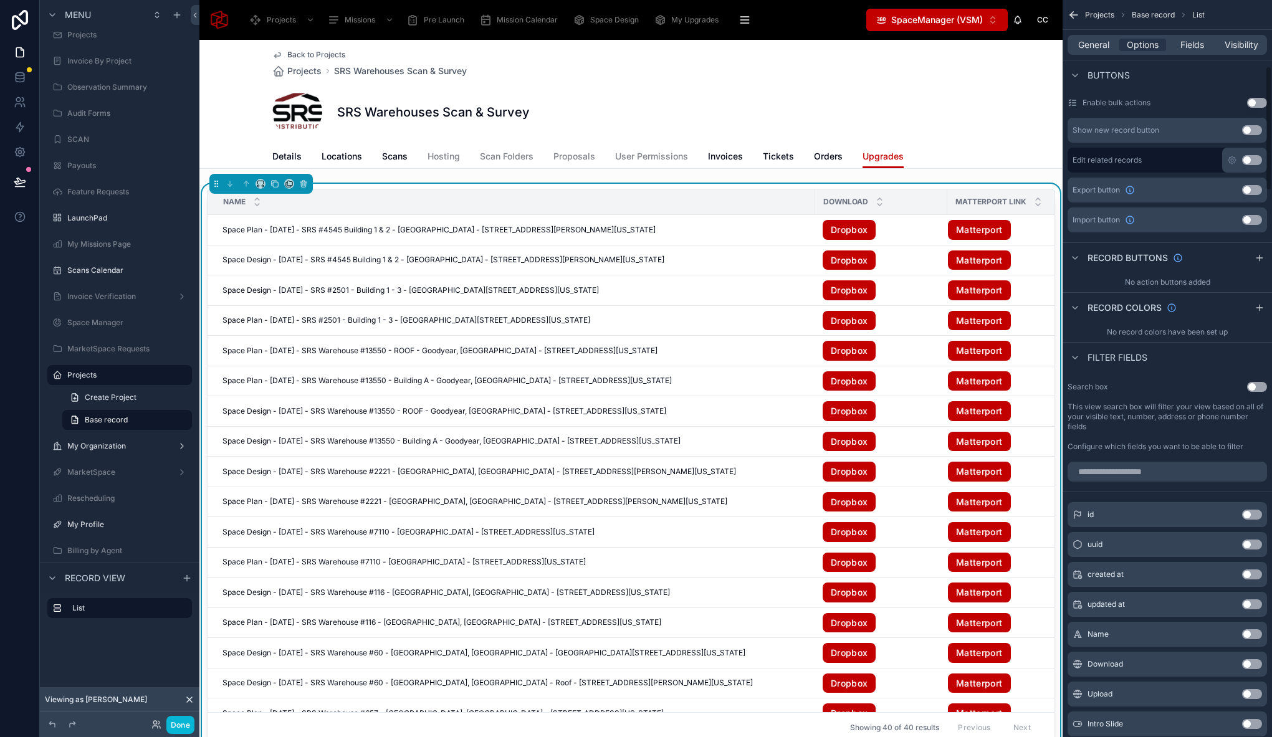
scroll to position [378, 0]
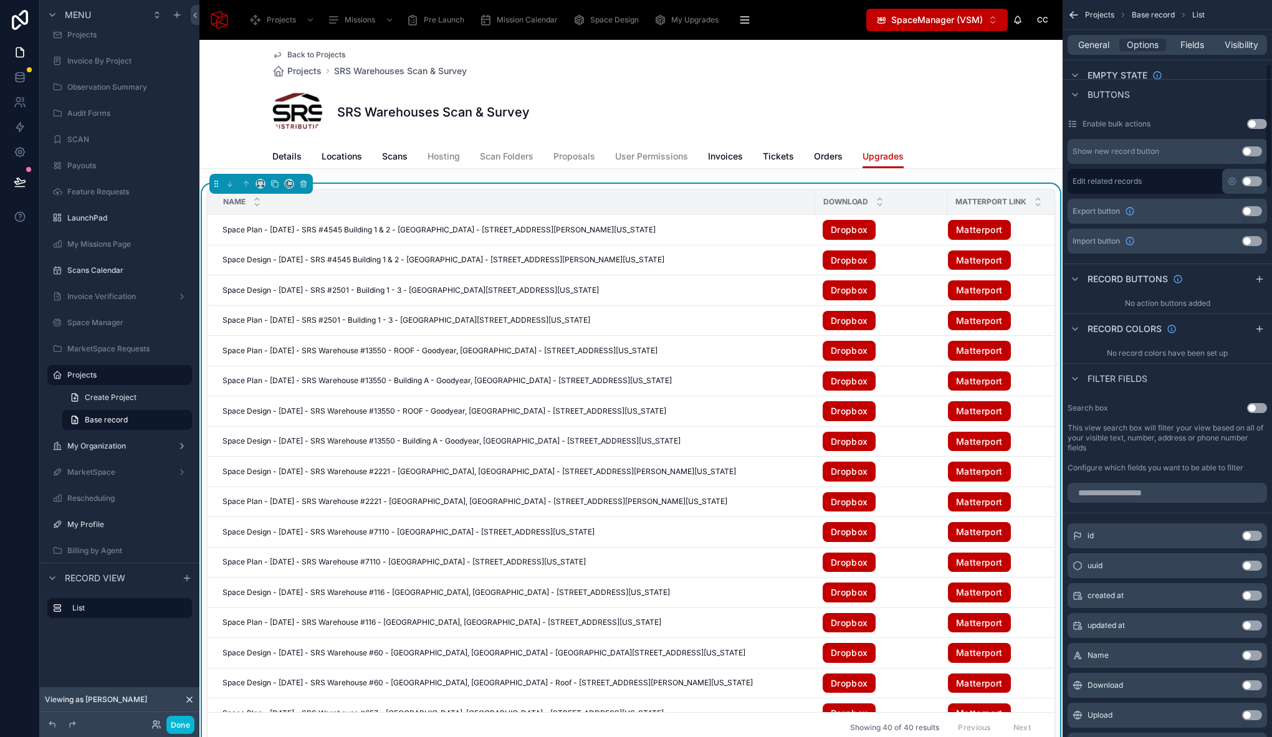
type input "***"
click at [1259, 408] on button "Use setting" at bounding box center [1257, 408] width 20 height 10
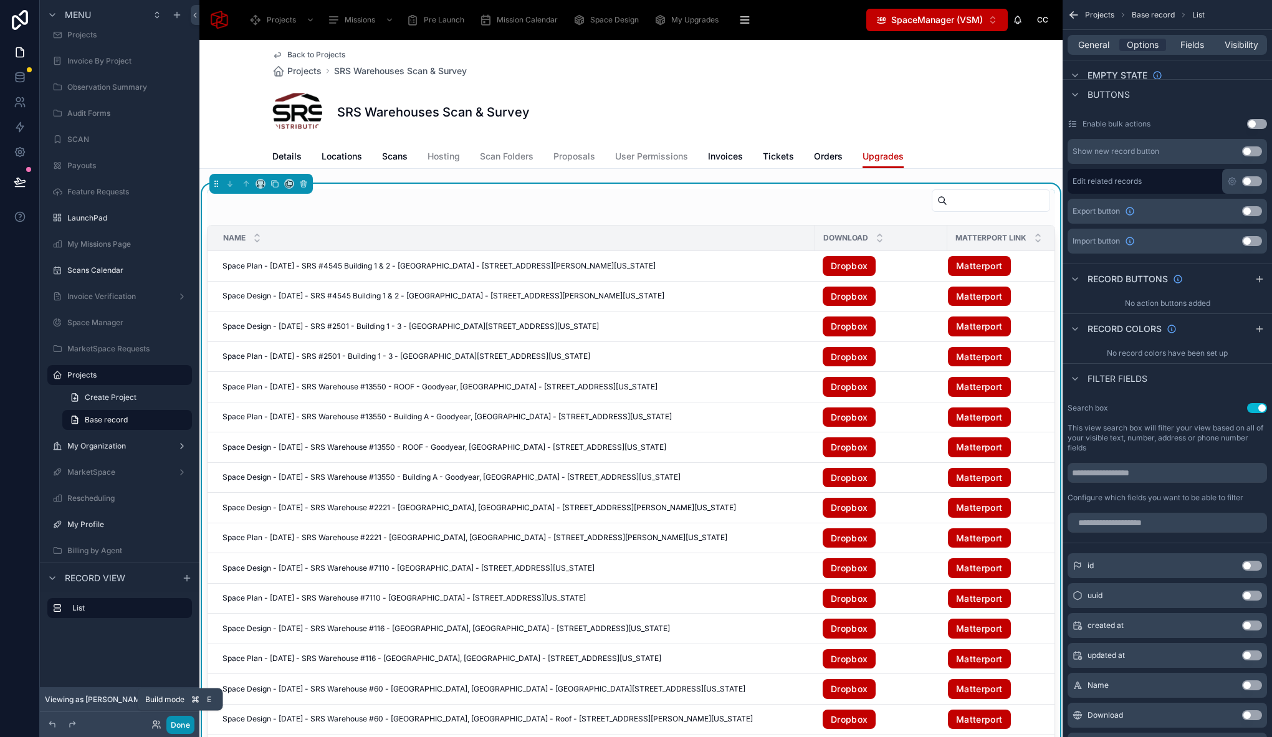
click at [186, 722] on button "Done" at bounding box center [180, 725] width 28 height 18
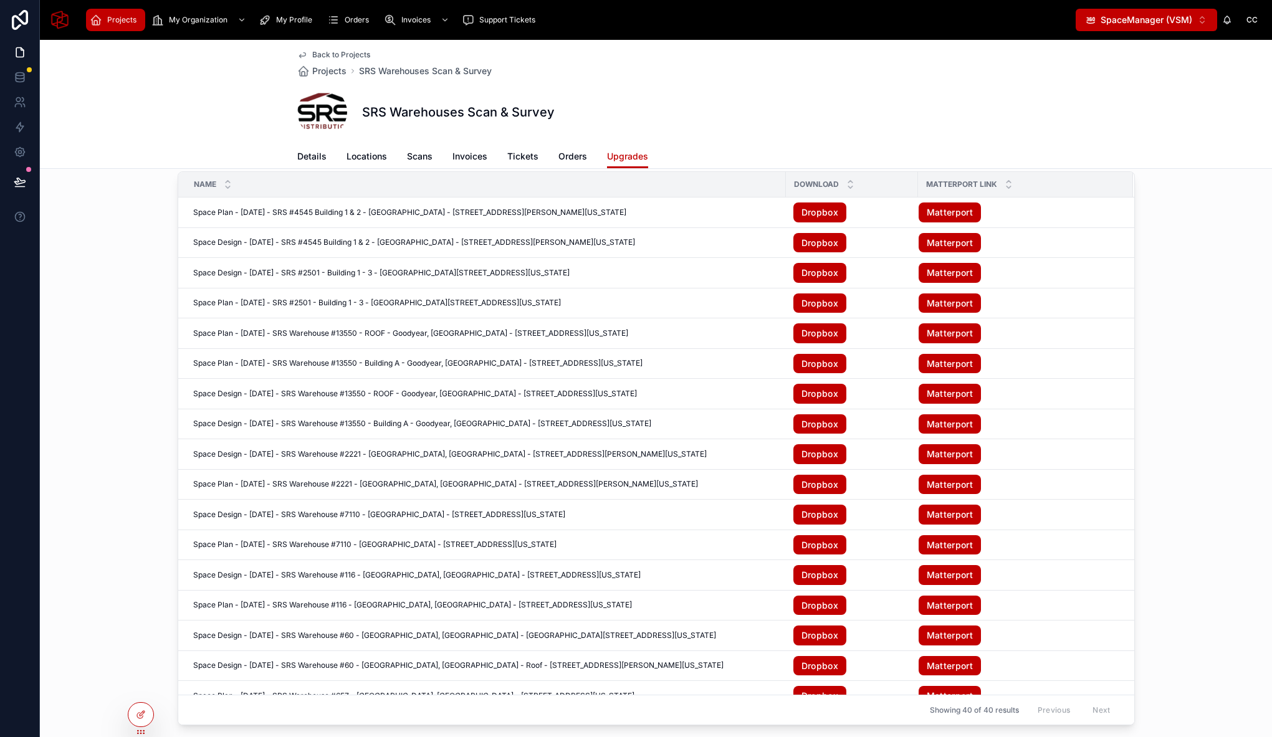
scroll to position [0, 0]
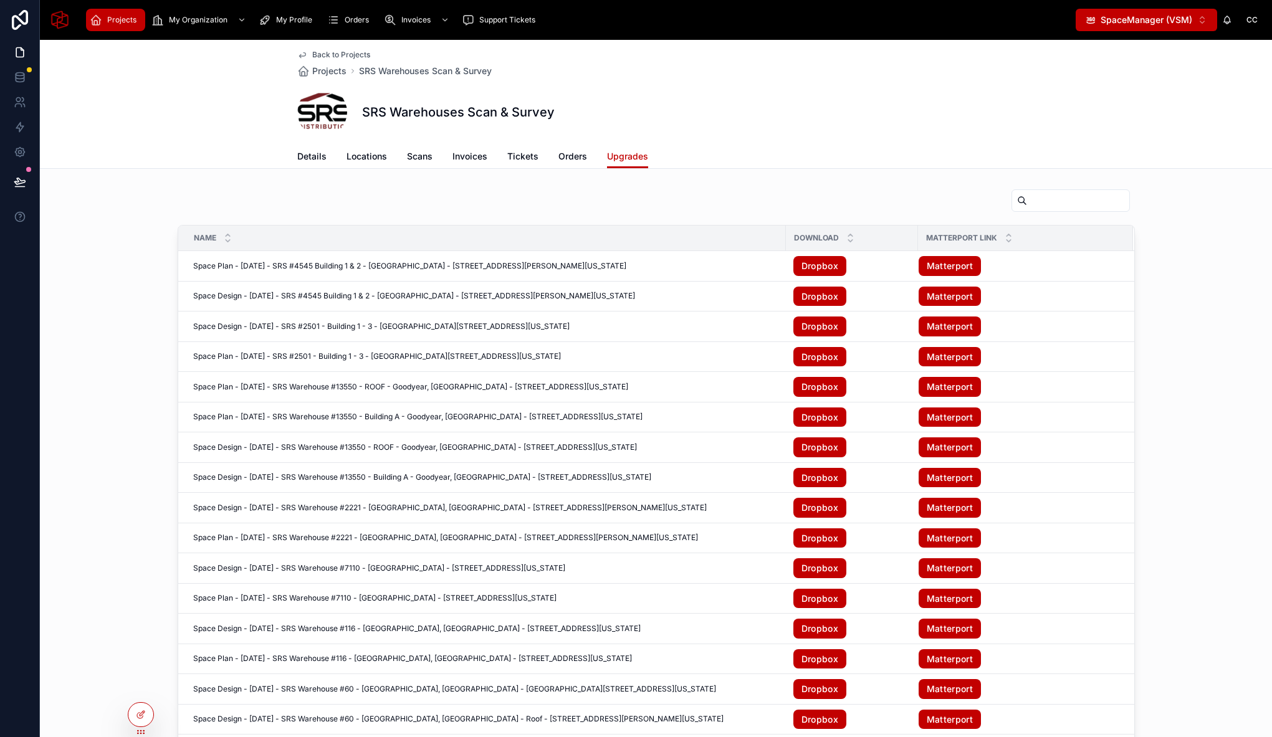
drag, startPoint x: 136, startPoint y: 713, endPoint x: 160, endPoint y: 708, distance: 24.1
click at [136, 713] on icon at bounding box center [141, 715] width 10 height 10
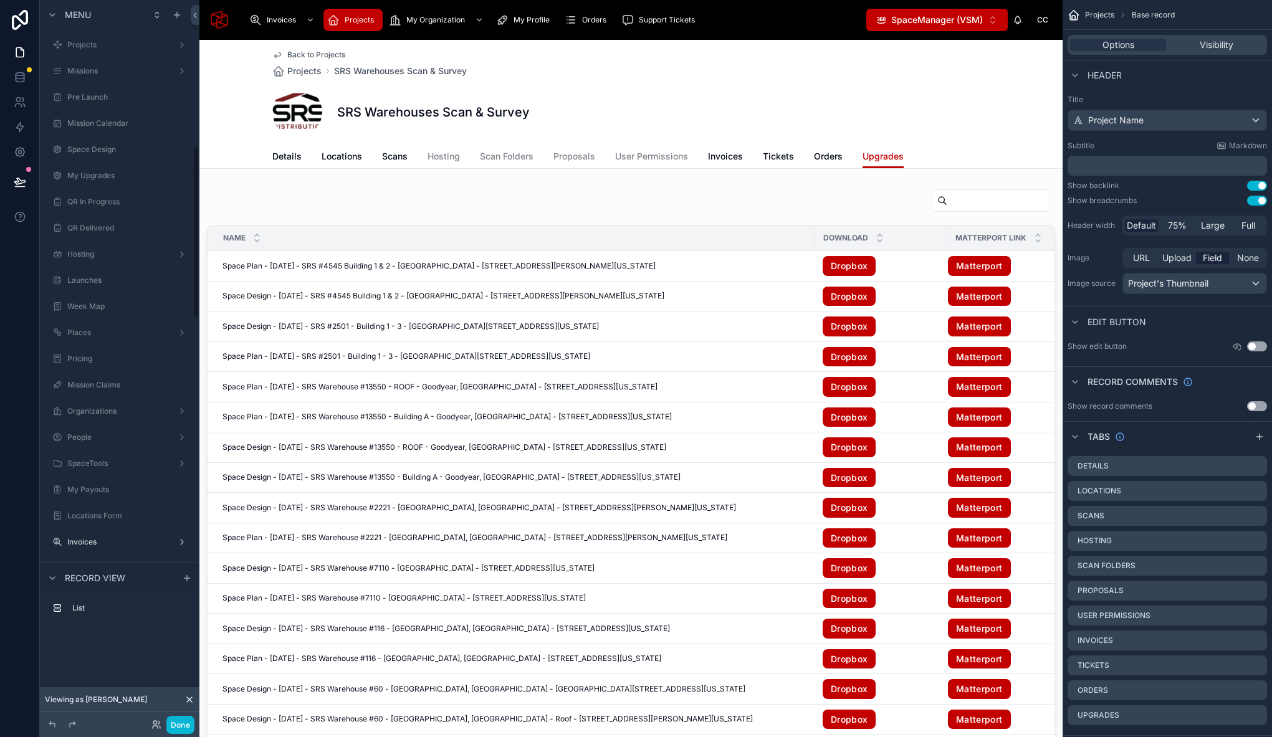
scroll to position [612, 0]
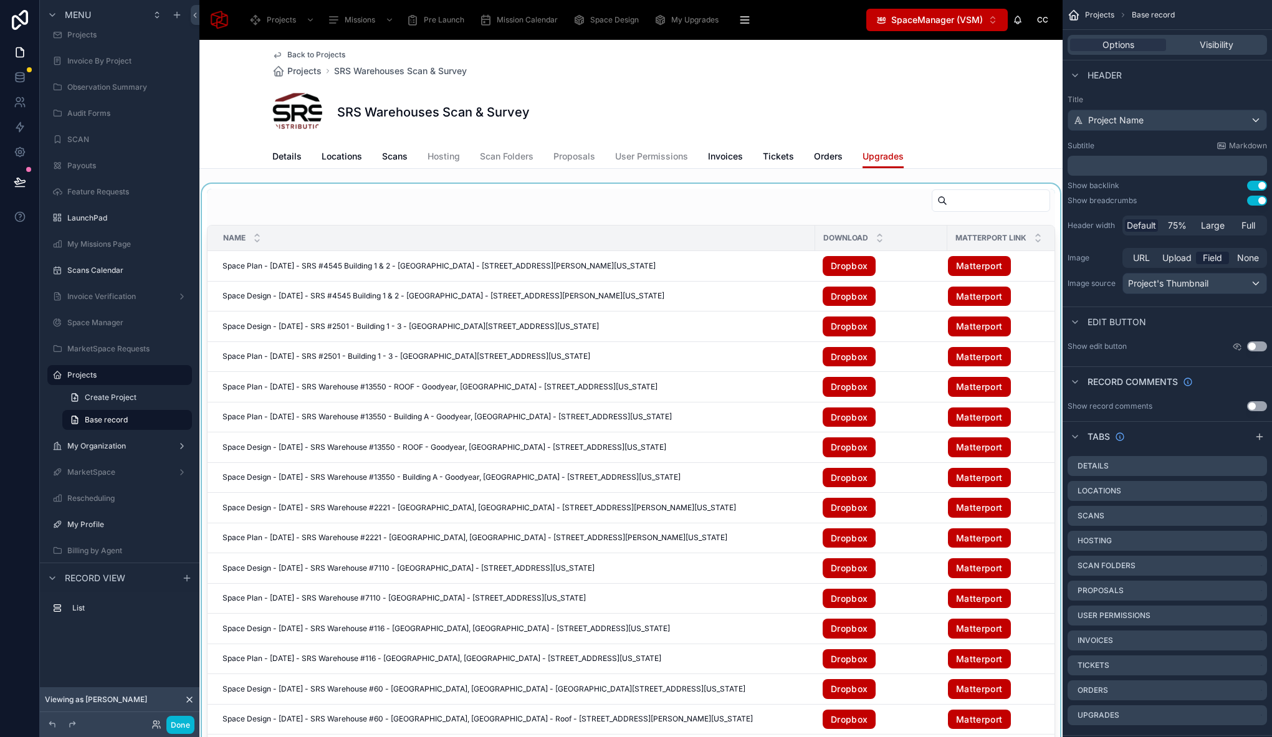
click at [393, 219] on div at bounding box center [630, 484] width 863 height 600
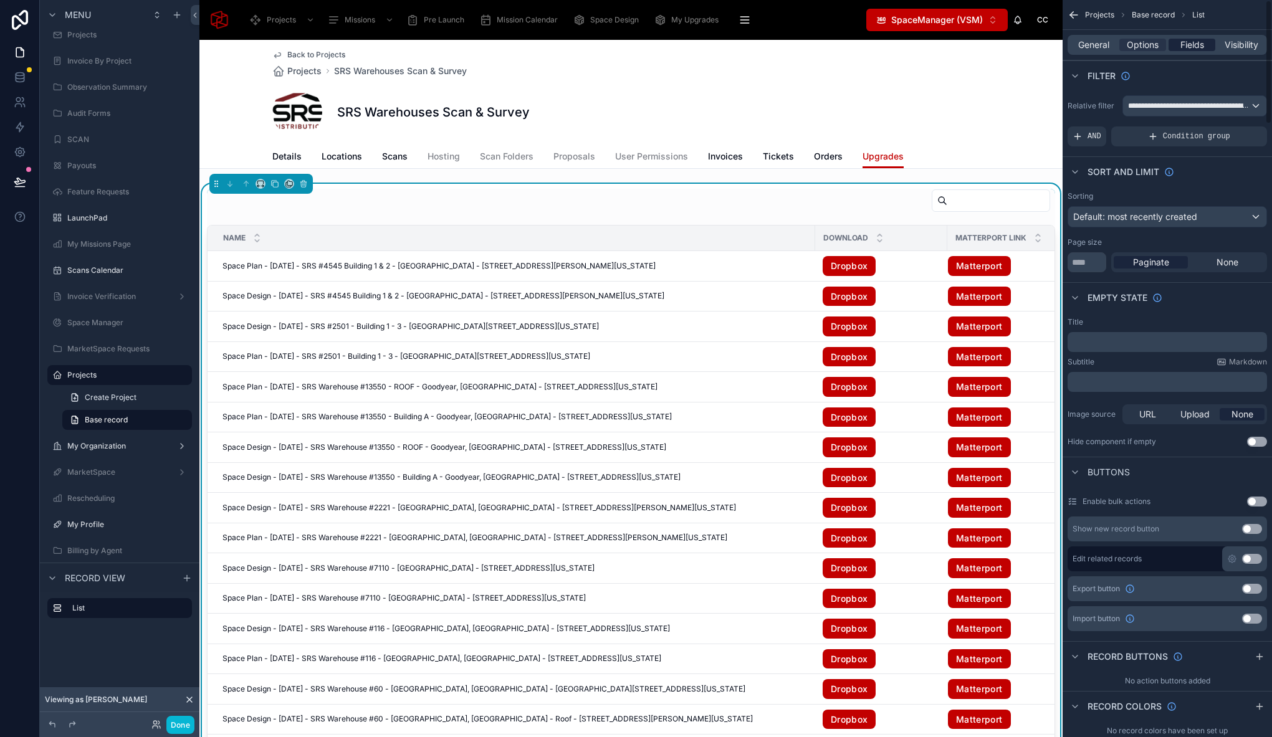
click at [1185, 44] on span "Fields" at bounding box center [1192, 45] width 24 height 12
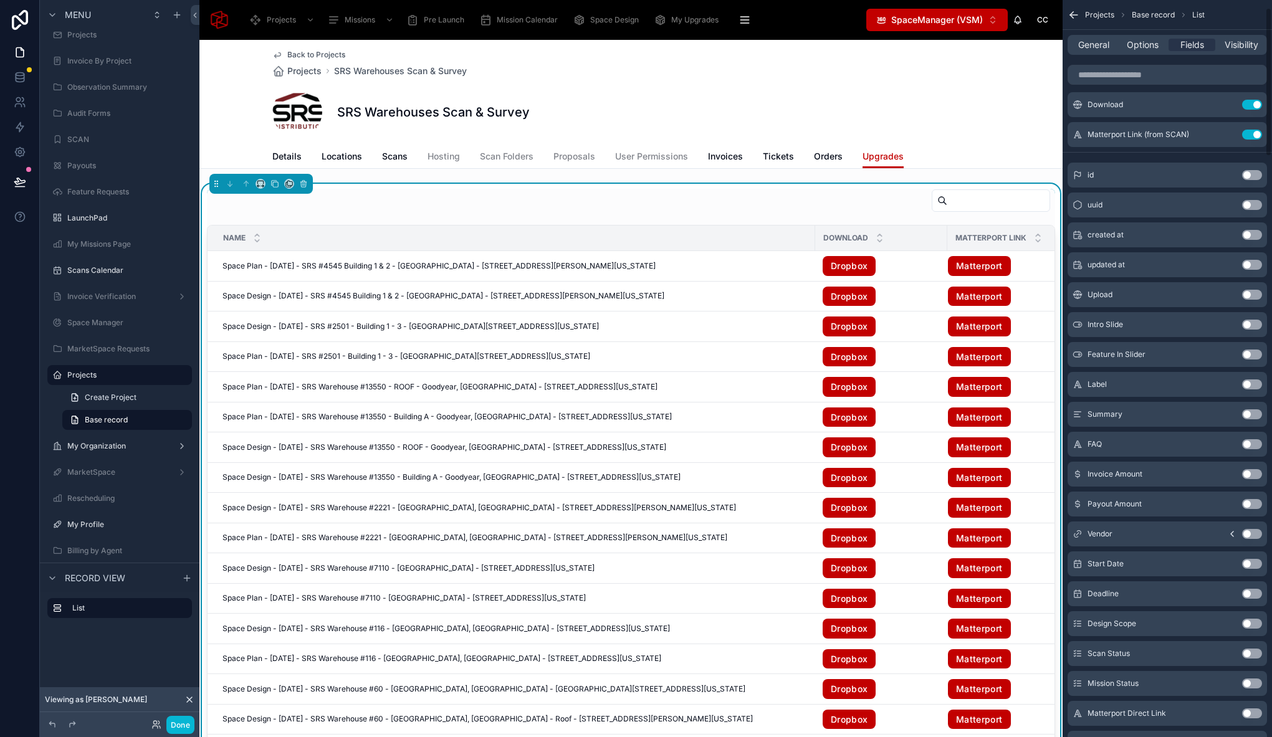
scroll to position [38, 0]
click at [1249, 624] on button "Use setting" at bounding box center [1252, 624] width 20 height 10
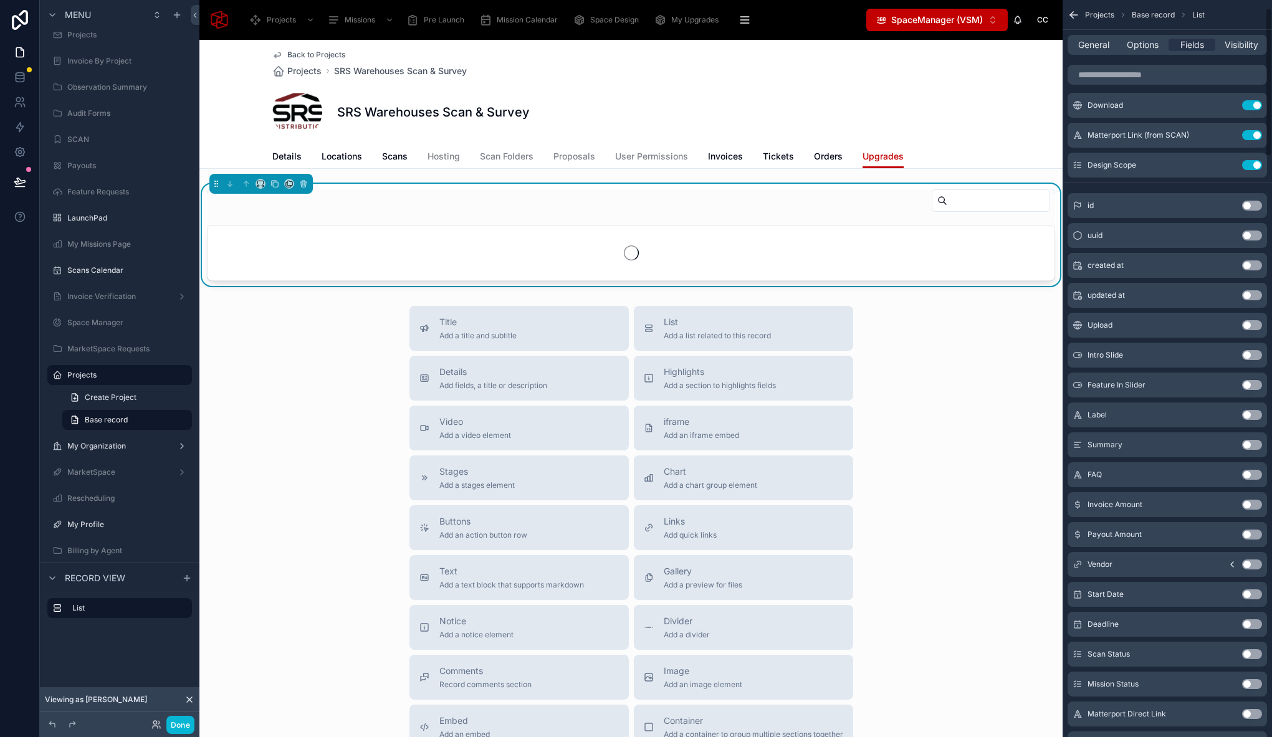
scroll to position [0, 0]
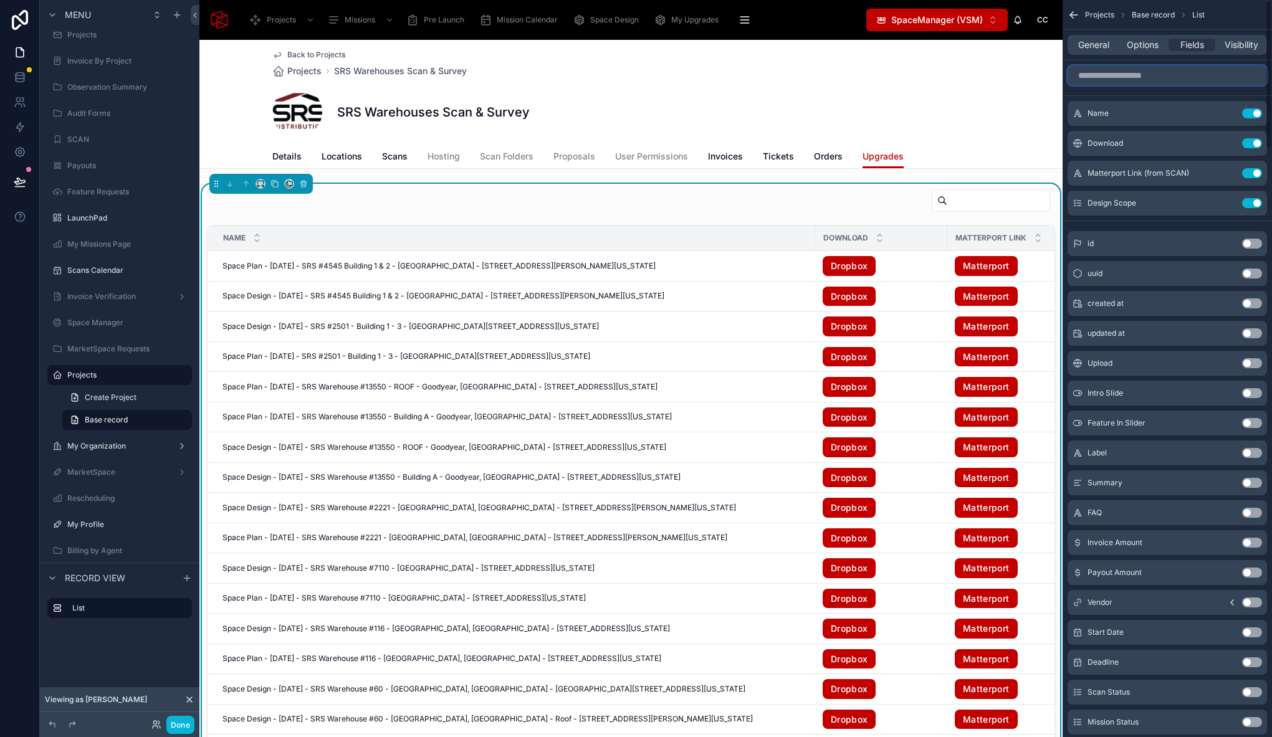
click at [1145, 77] on input "scrollable content" at bounding box center [1166, 75] width 199 height 20
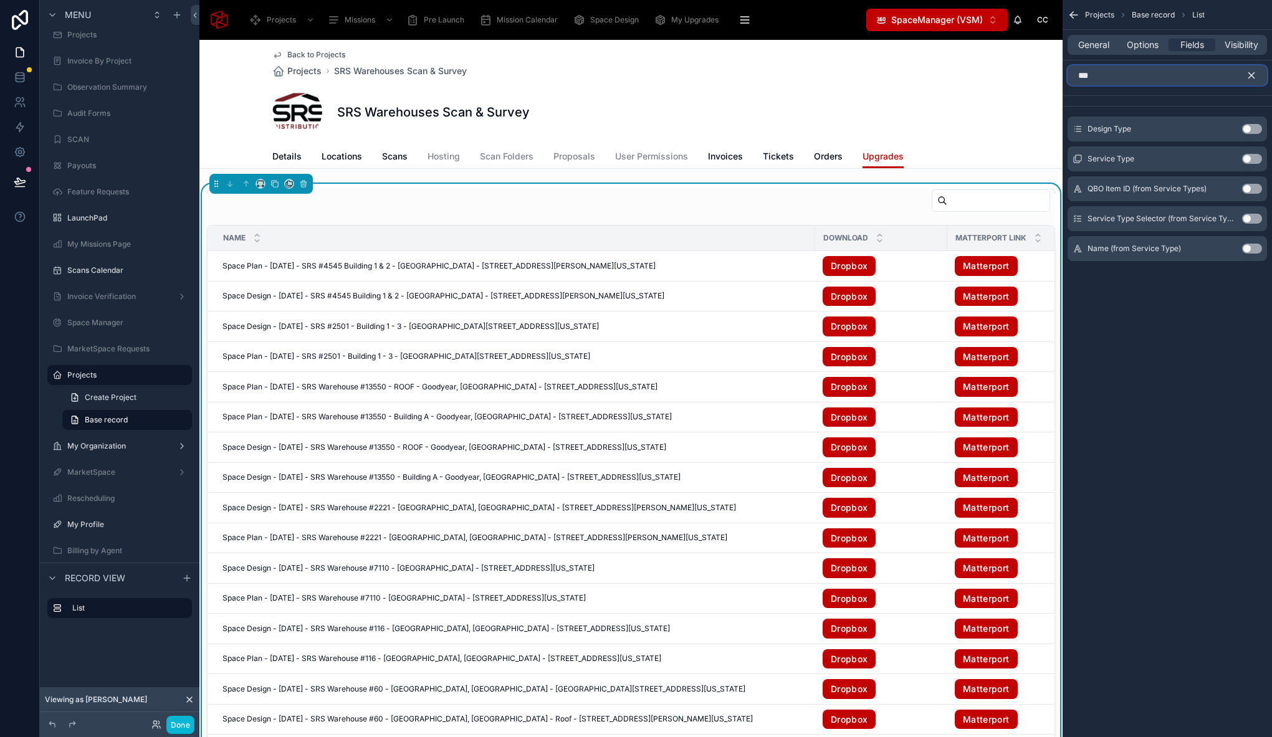
type input "***"
click at [1257, 160] on button "Use setting" at bounding box center [1252, 159] width 20 height 10
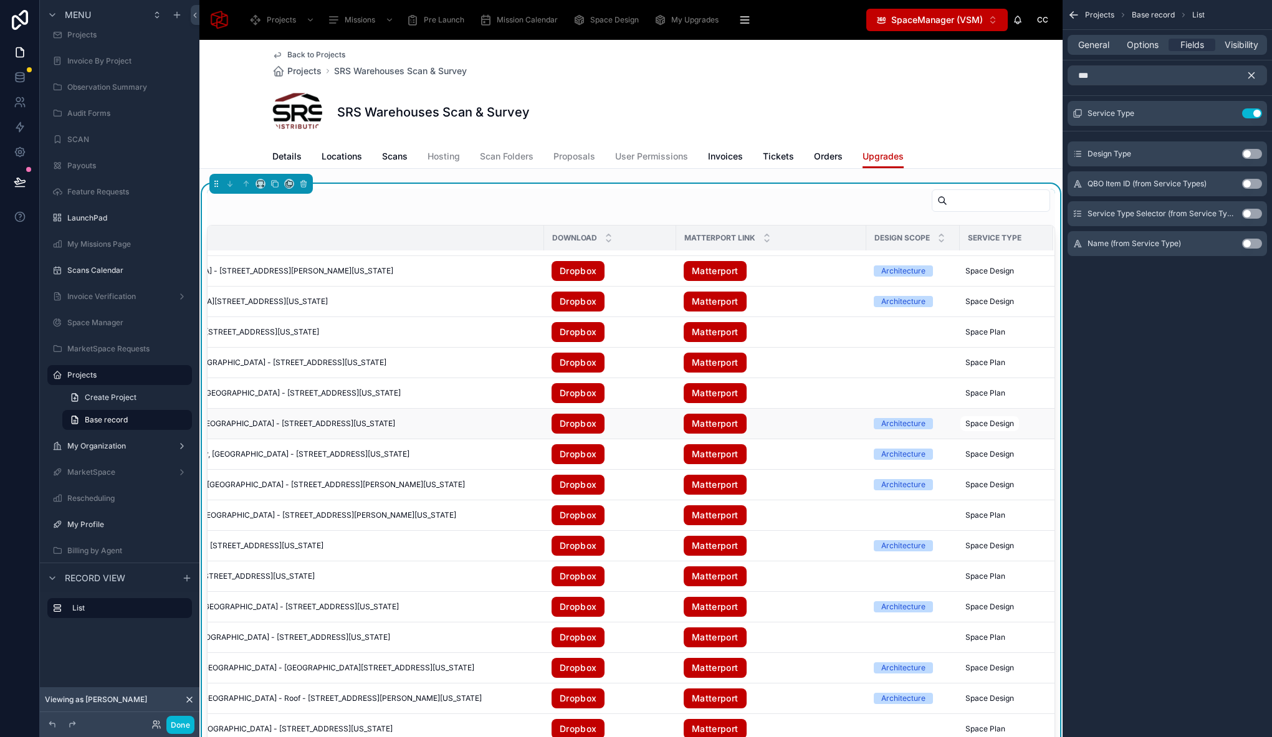
scroll to position [0, 290]
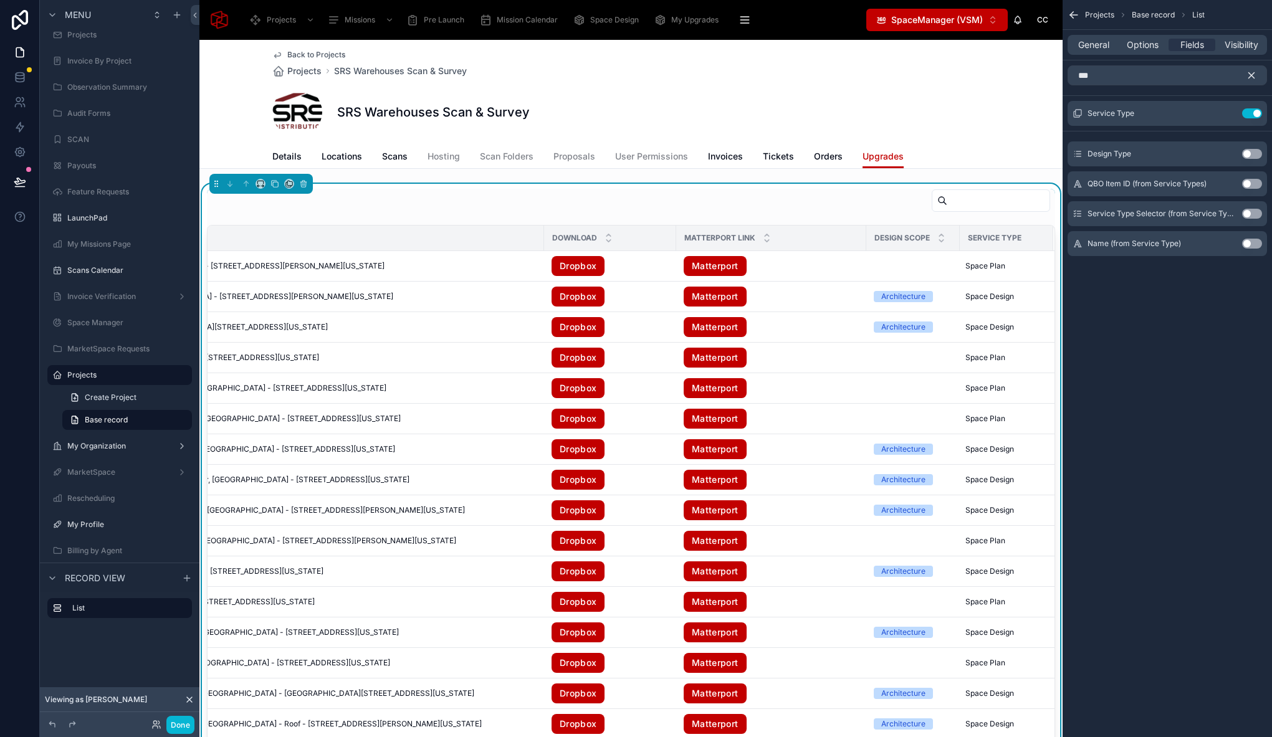
click at [1252, 74] on icon "scrollable content" at bounding box center [1252, 76] width 6 height 6
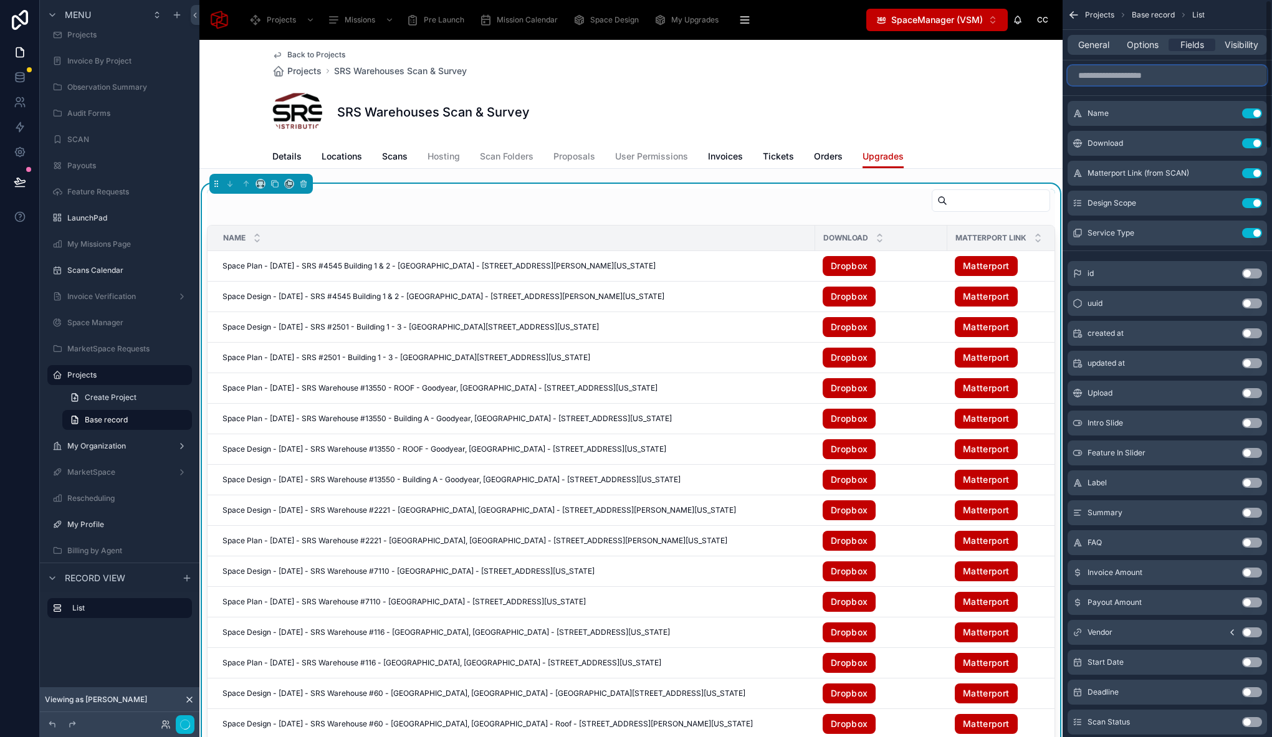
click at [1132, 74] on input "scrollable content" at bounding box center [1166, 75] width 199 height 20
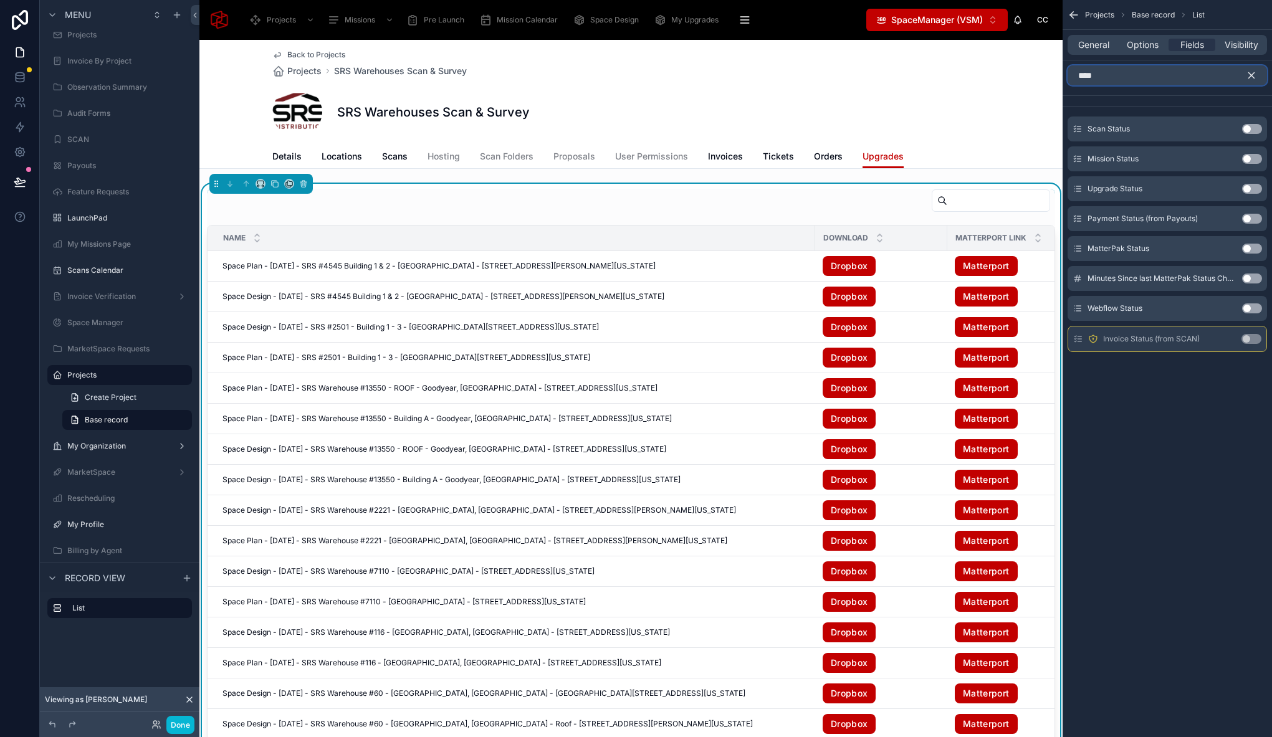
drag, startPoint x: 1151, startPoint y: 71, endPoint x: 1047, endPoint y: 75, distance: 103.5
click at [1047, 75] on div "Projects Missions Pre Launch Mission Calendar Space Design My Upgrades QR In Pr…" at bounding box center [735, 368] width 1072 height 737
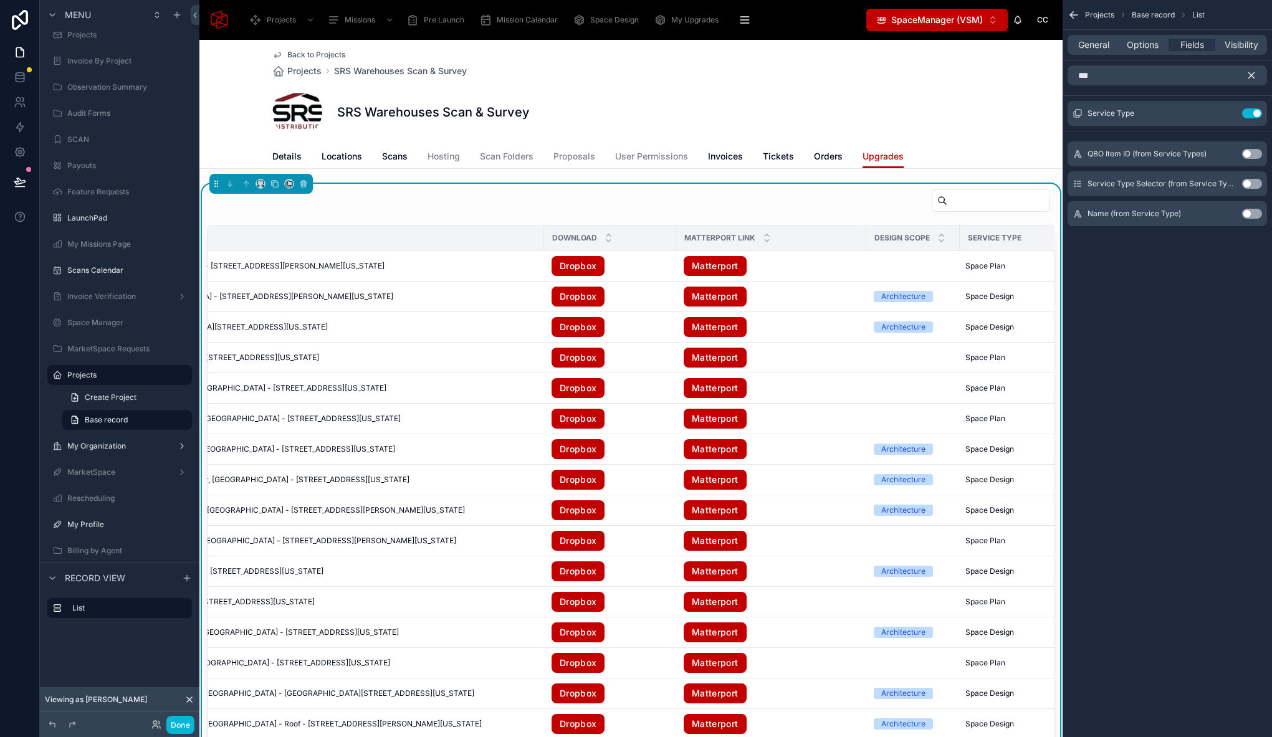
click at [1255, 184] on button "Use setting" at bounding box center [1252, 184] width 20 height 10
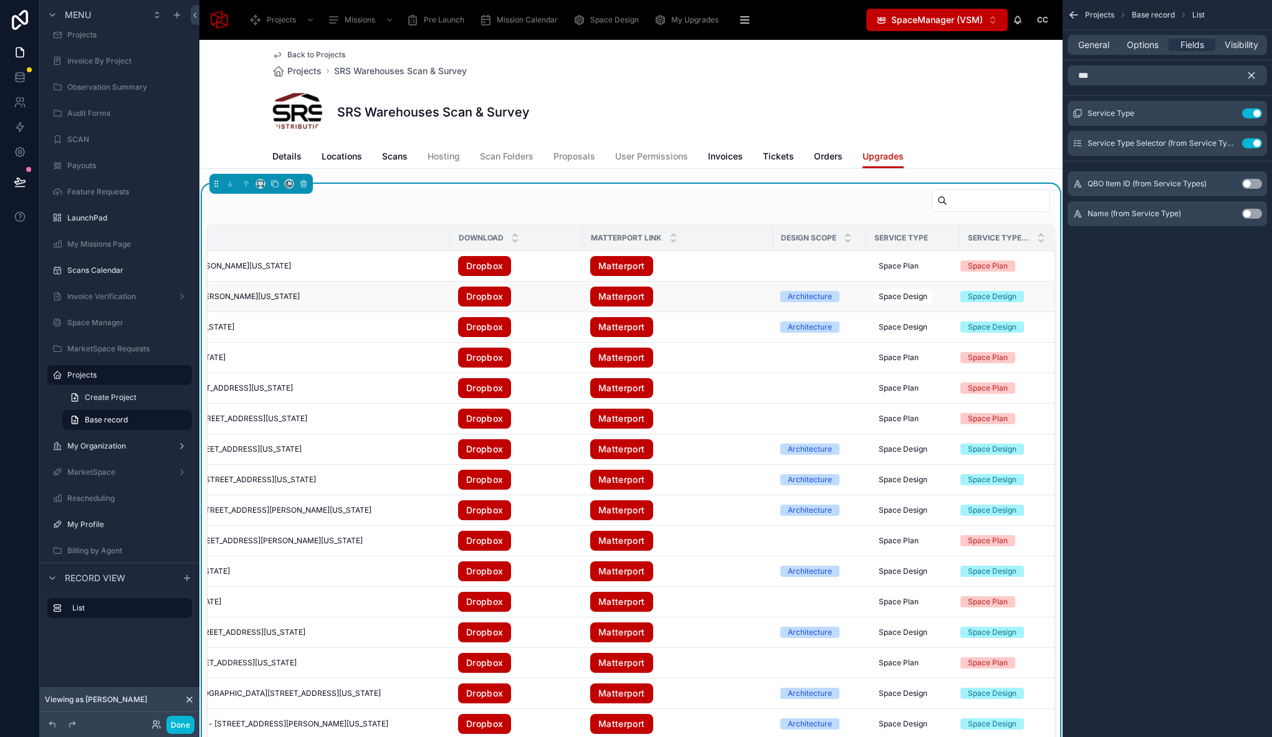
scroll to position [0, 383]
click at [1253, 113] on button "Use setting" at bounding box center [1252, 113] width 20 height 10
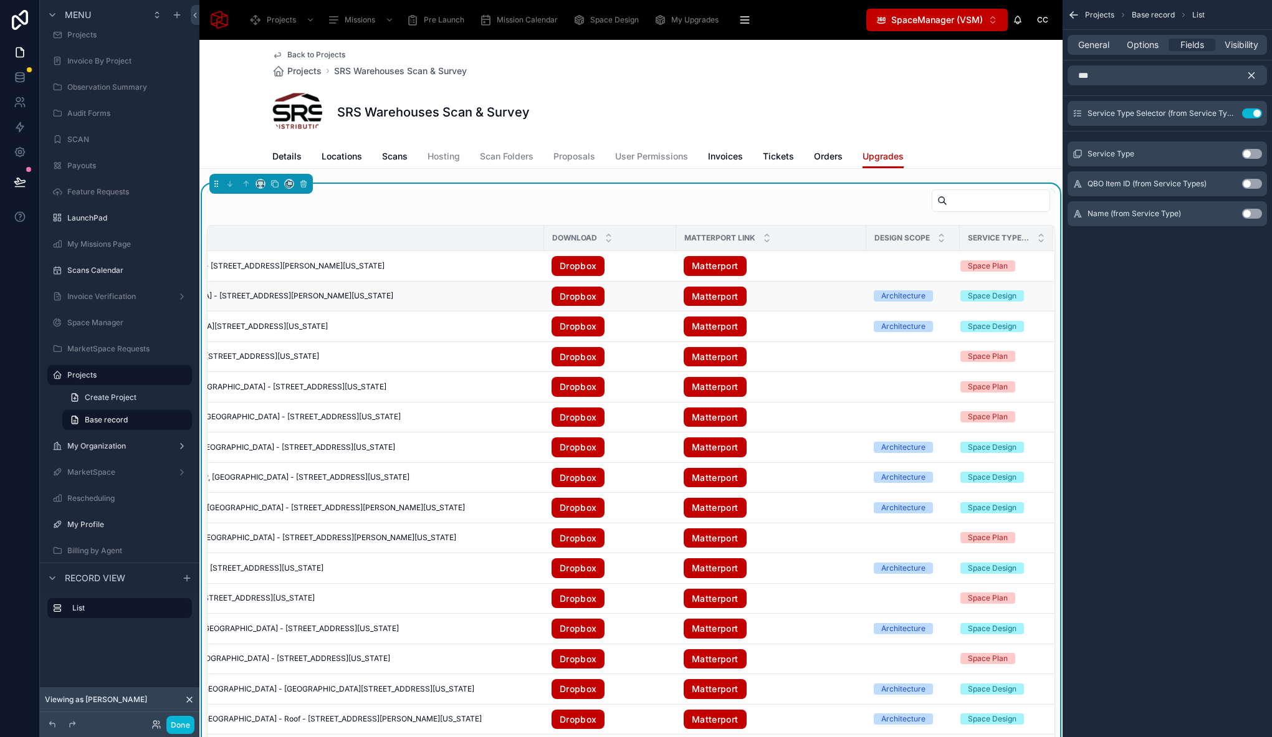
scroll to position [0, 290]
drag, startPoint x: 1142, startPoint y: 72, endPoint x: 1066, endPoint y: 69, distance: 76.7
click at [1066, 69] on div "***" at bounding box center [1166, 75] width 209 height 30
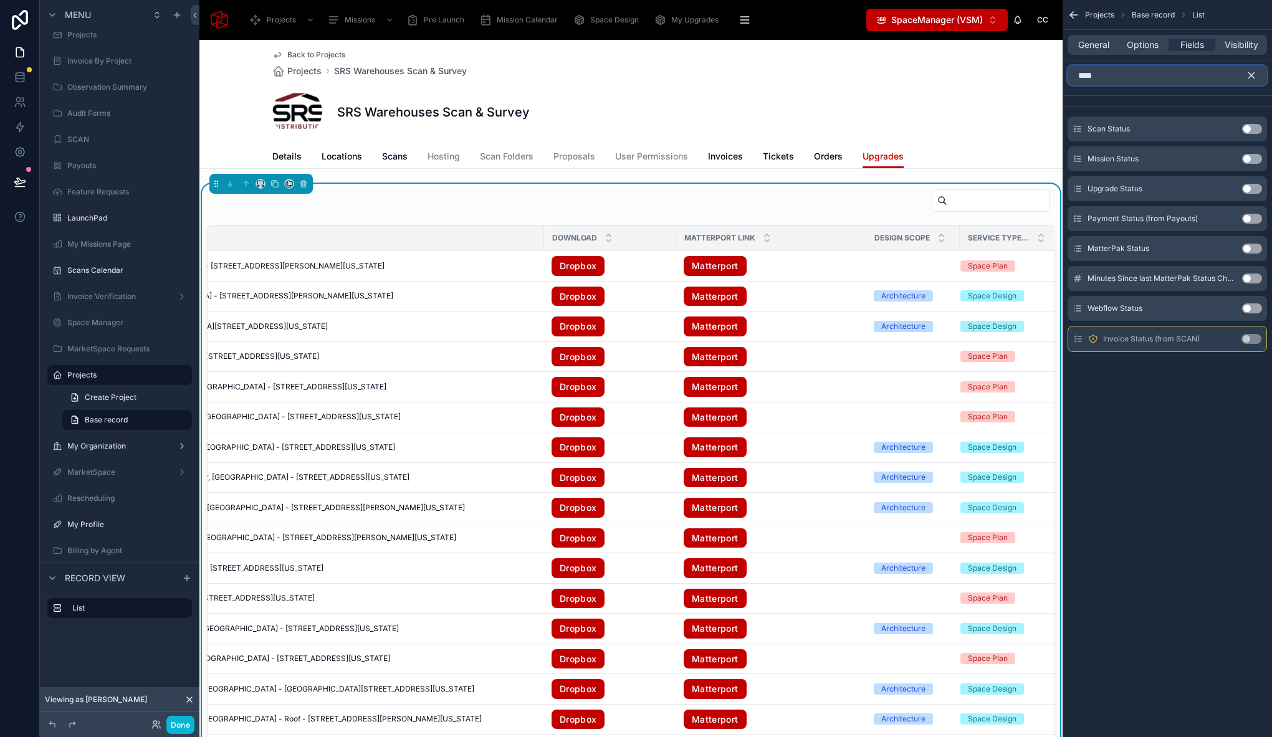
type input "****"
click at [1259, 186] on button "Use setting" at bounding box center [1252, 189] width 20 height 10
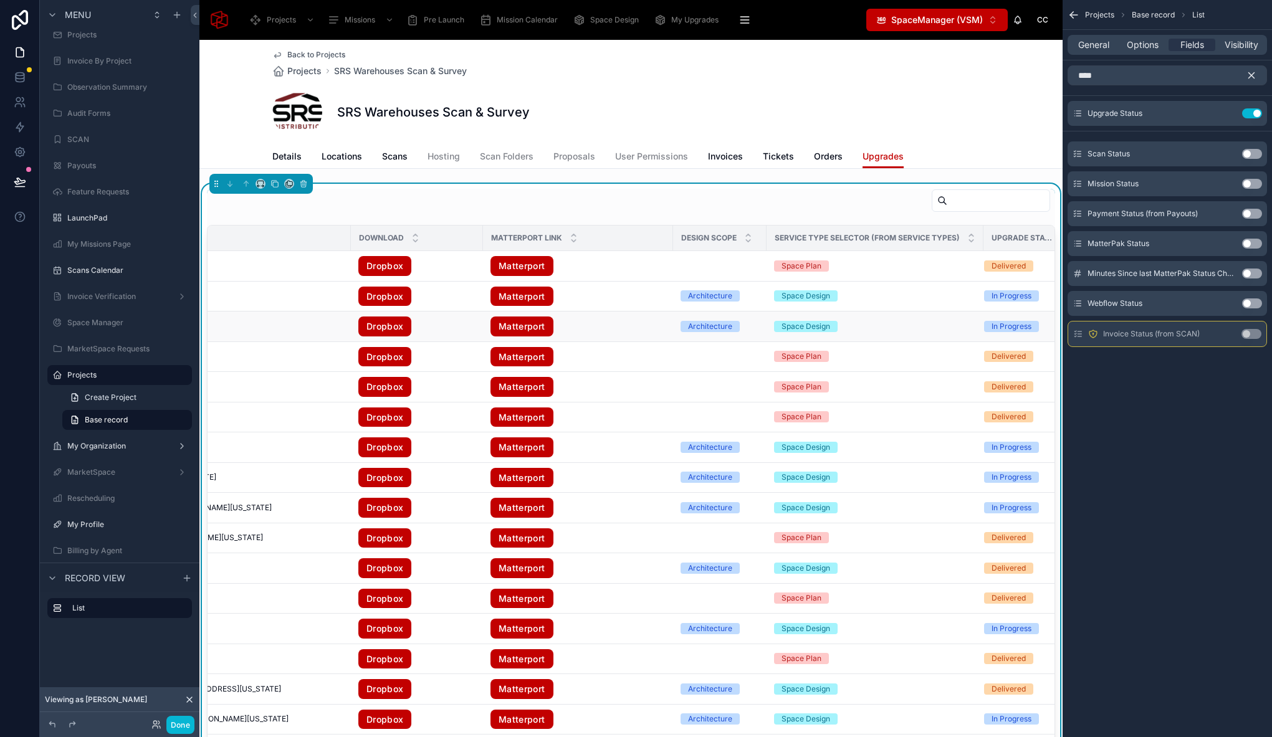
scroll to position [0, 506]
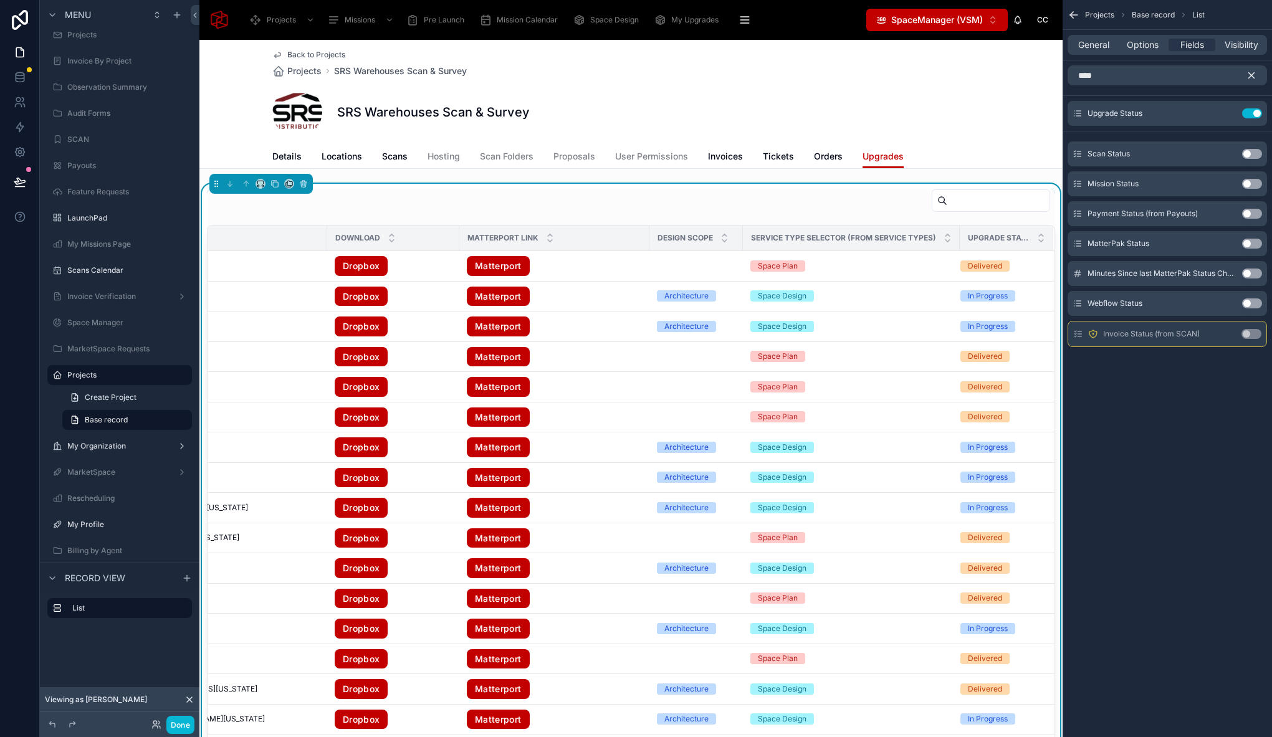
click at [1252, 74] on icon "scrollable content" at bounding box center [1252, 76] width 6 height 6
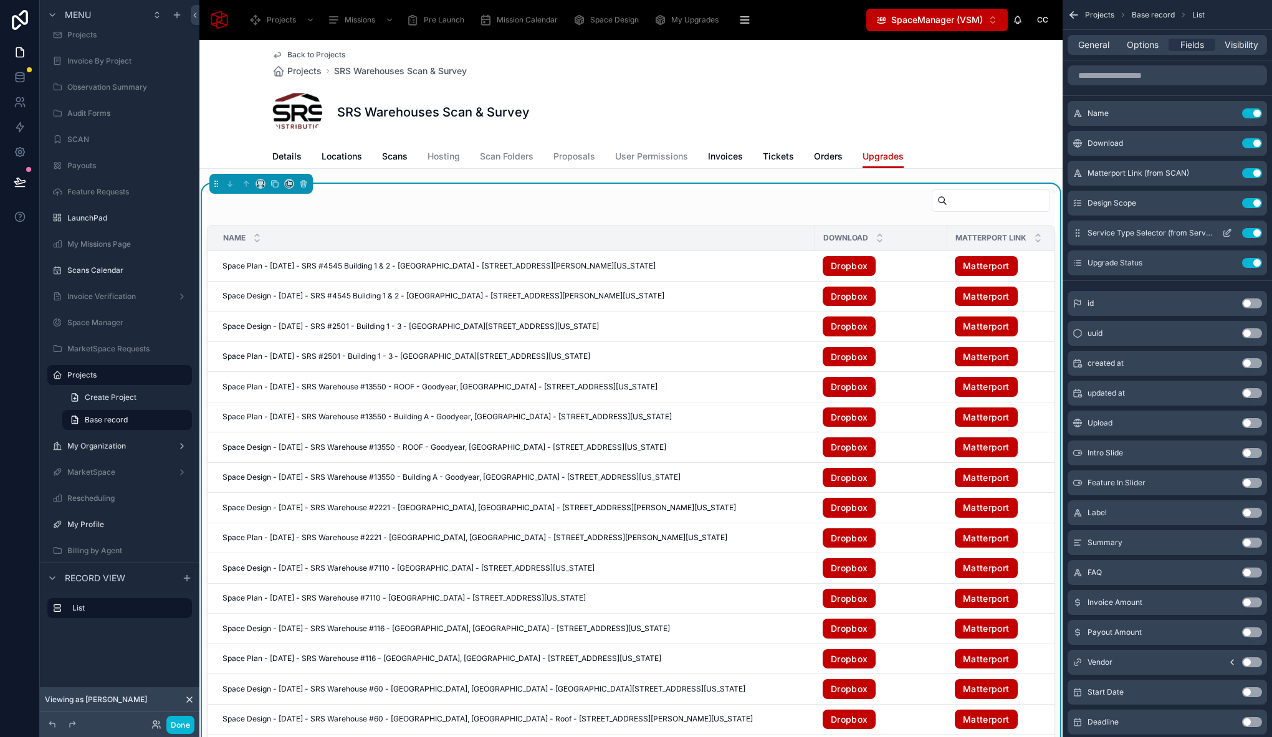
click at [1228, 233] on icon "scrollable content" at bounding box center [1228, 231] width 5 height 5
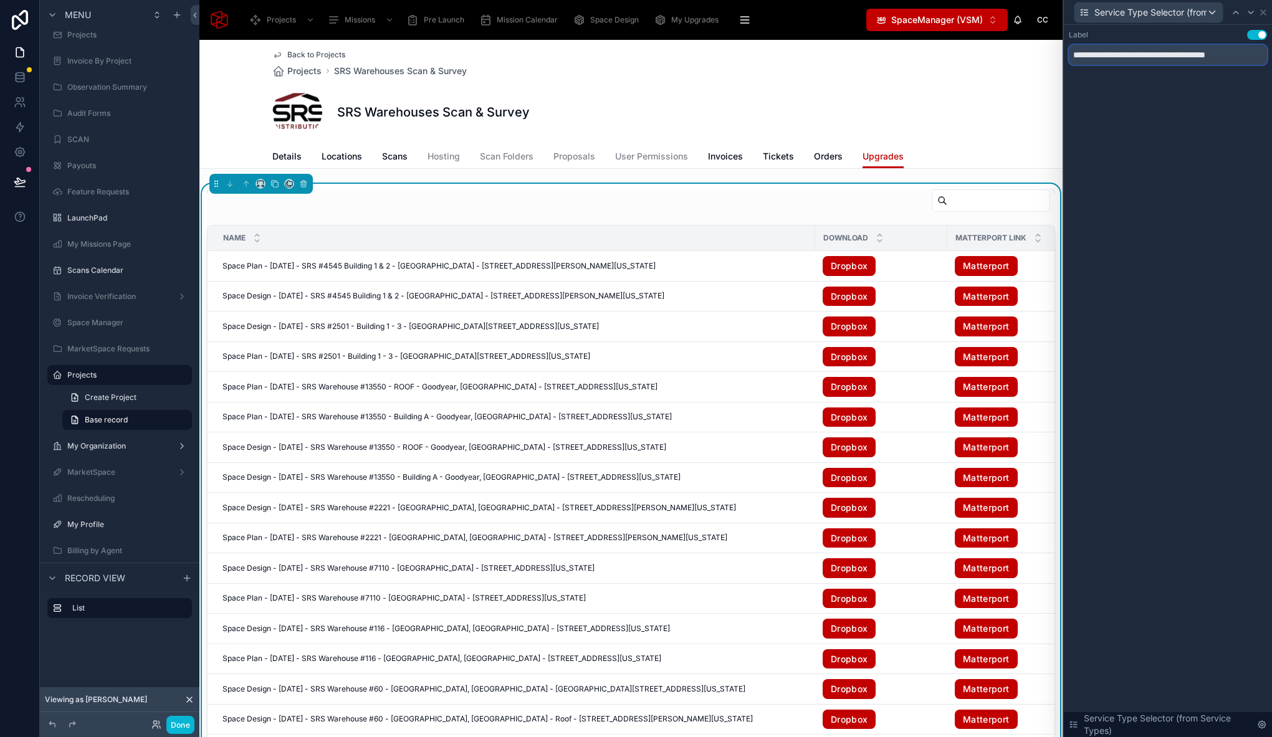
click at [1145, 57] on input "**********" at bounding box center [1168, 55] width 198 height 20
drag, startPoint x: 1130, startPoint y: 55, endPoint x: 1253, endPoint y: 57, distance: 123.4
click at [1252, 57] on input "**********" at bounding box center [1168, 55] width 198 height 20
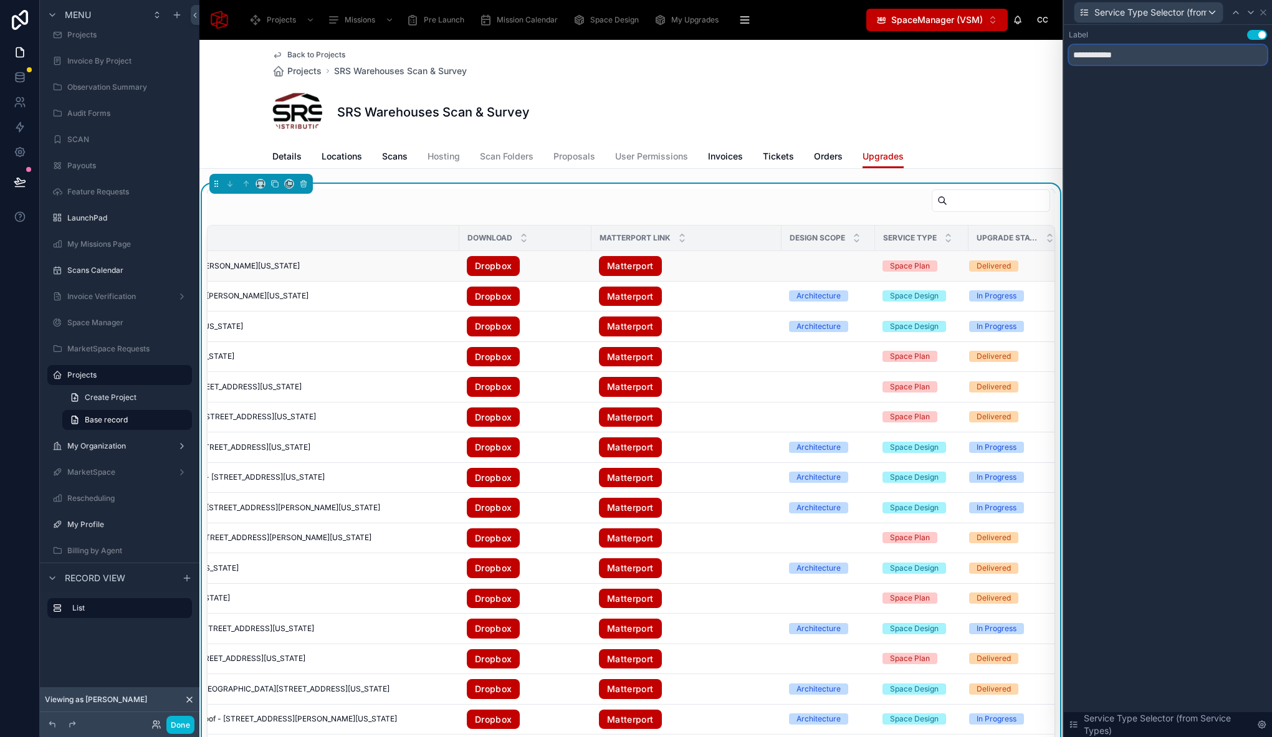
scroll to position [0, 383]
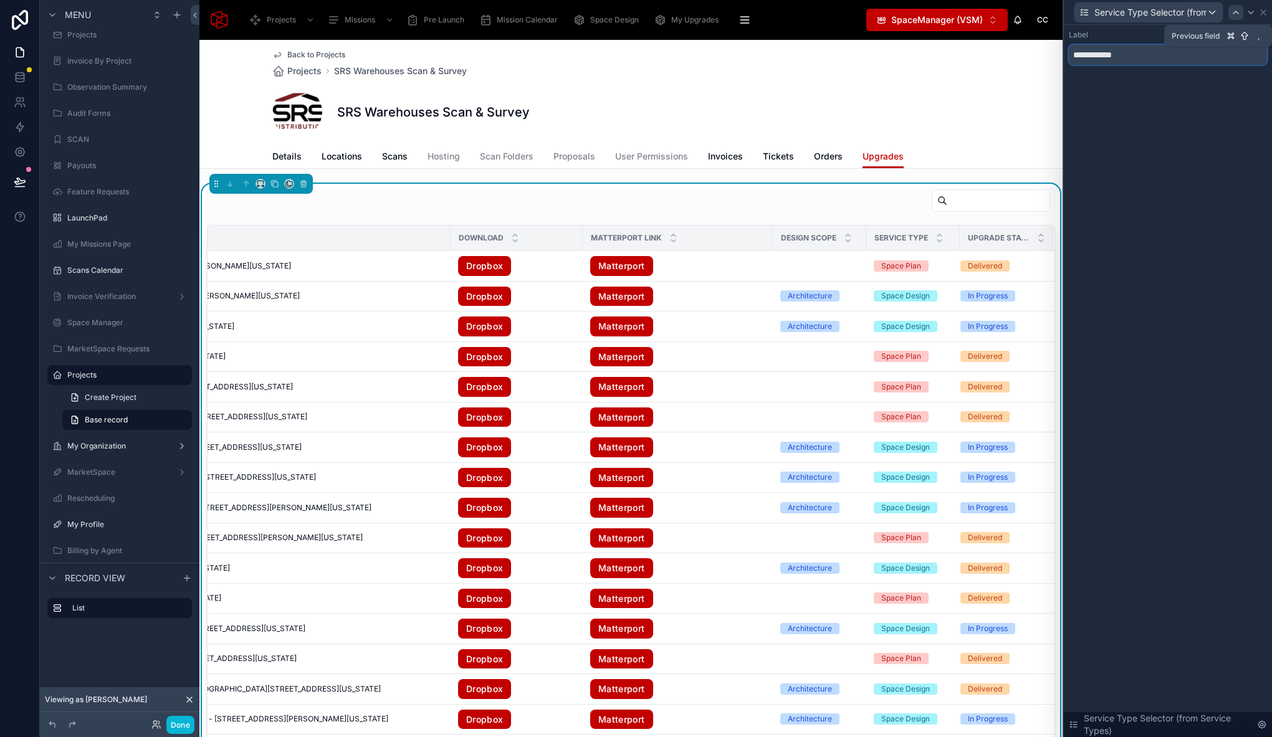
type input "**********"
click at [1238, 12] on icon at bounding box center [1235, 12] width 5 height 2
click at [1251, 14] on div at bounding box center [1244, 12] width 15 height 15
click at [1251, 14] on icon at bounding box center [1251, 12] width 10 height 10
click at [184, 729] on button "Done" at bounding box center [180, 725] width 28 height 18
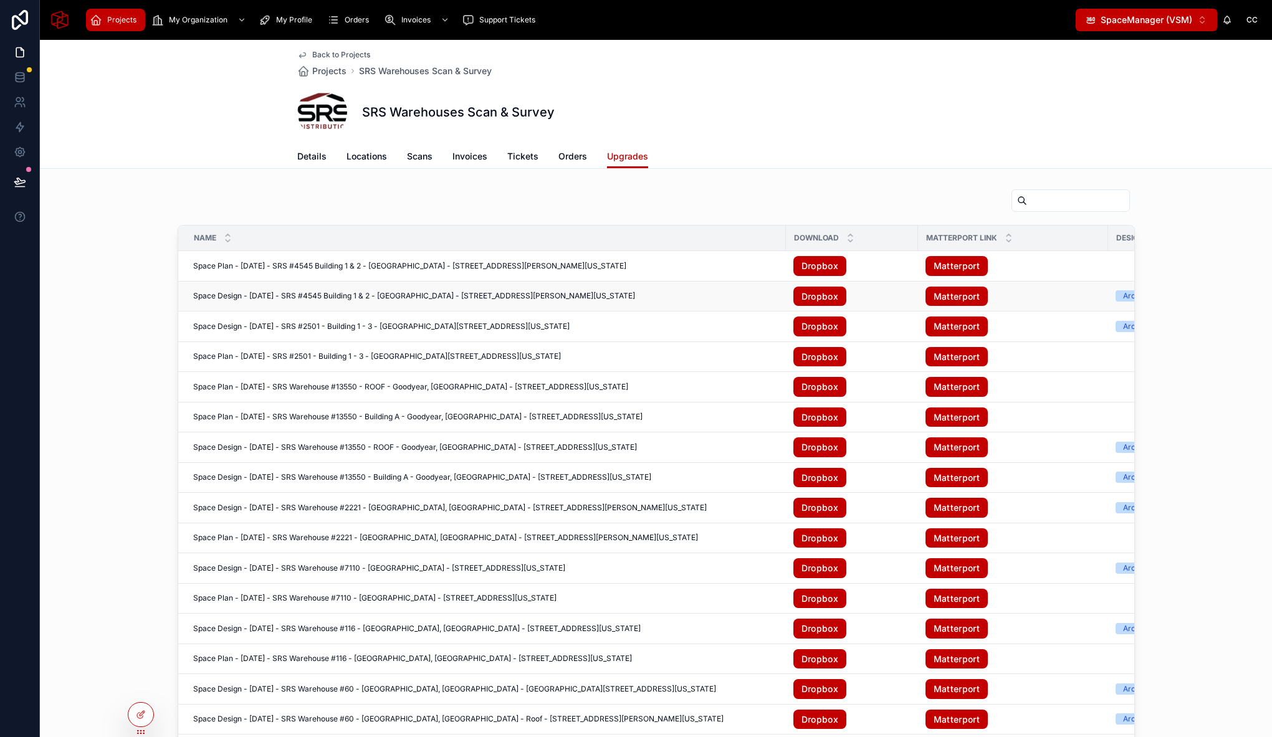
scroll to position [0, 149]
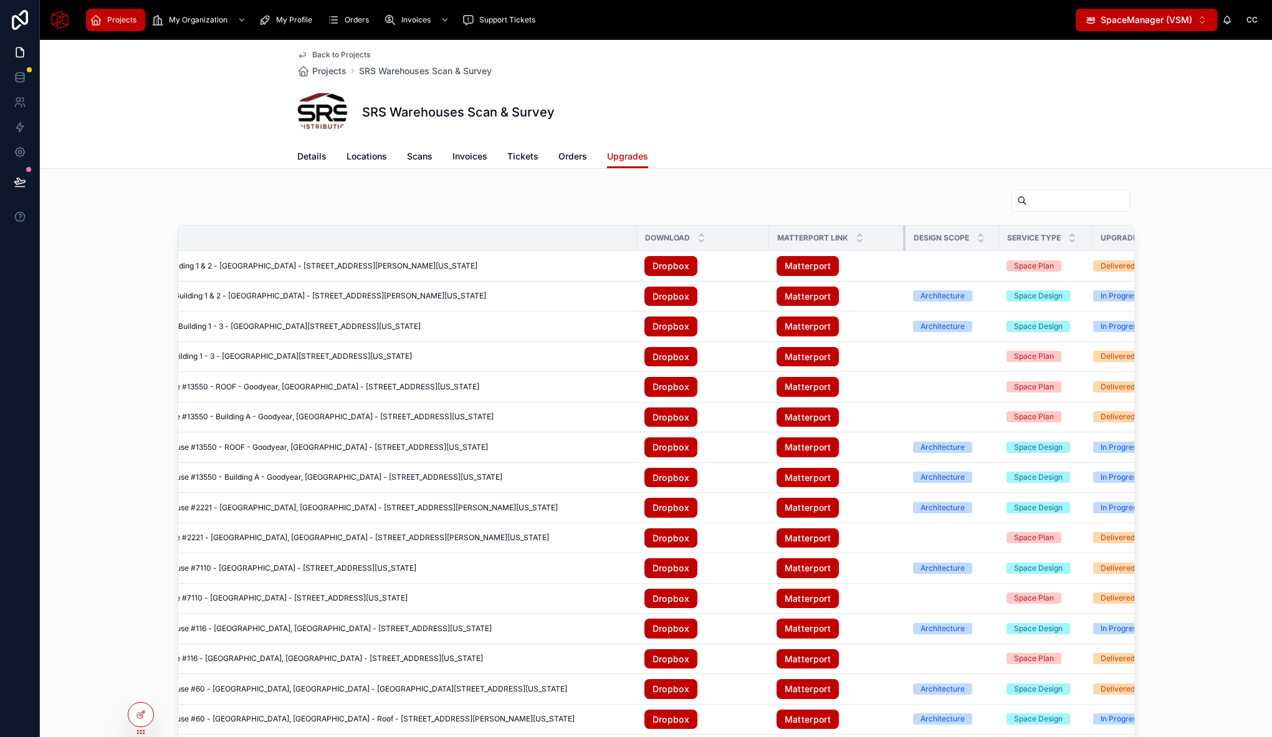
drag, startPoint x: 953, startPoint y: 237, endPoint x: 899, endPoint y: 242, distance: 53.8
click at [903, 242] on div at bounding box center [905, 238] width 5 height 25
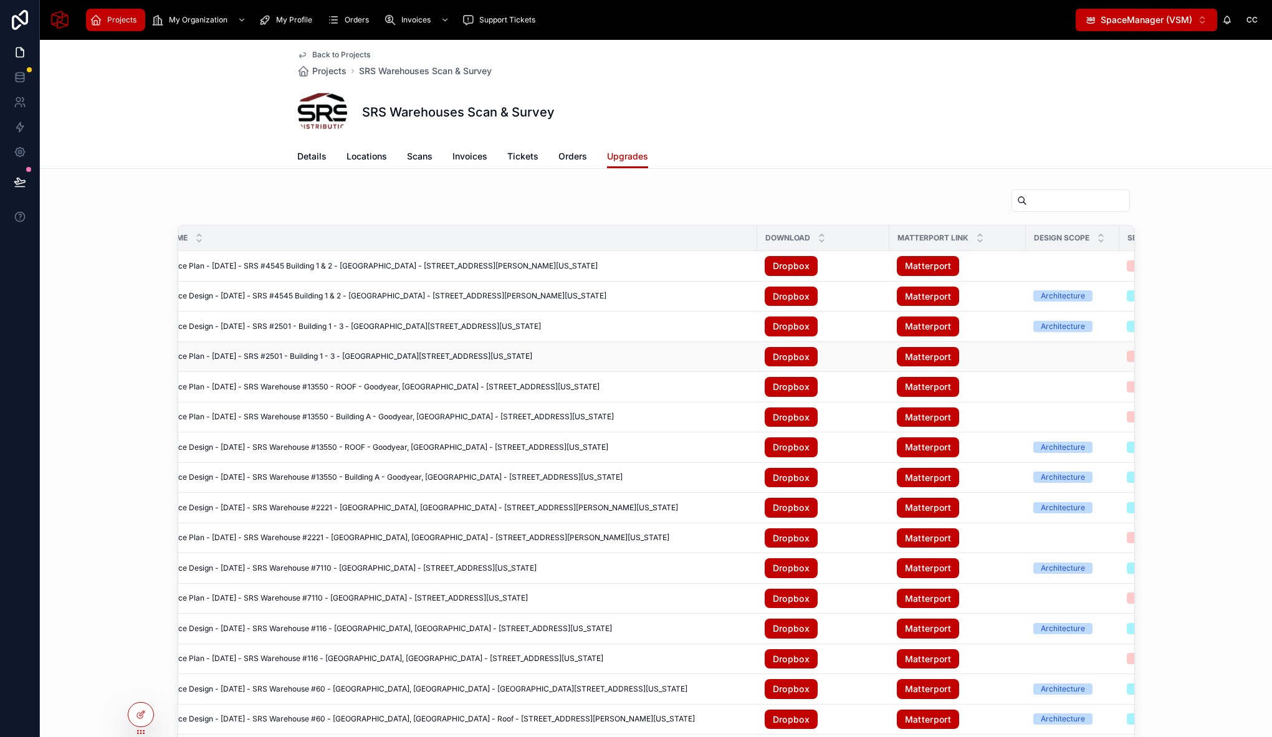
scroll to position [0, 211]
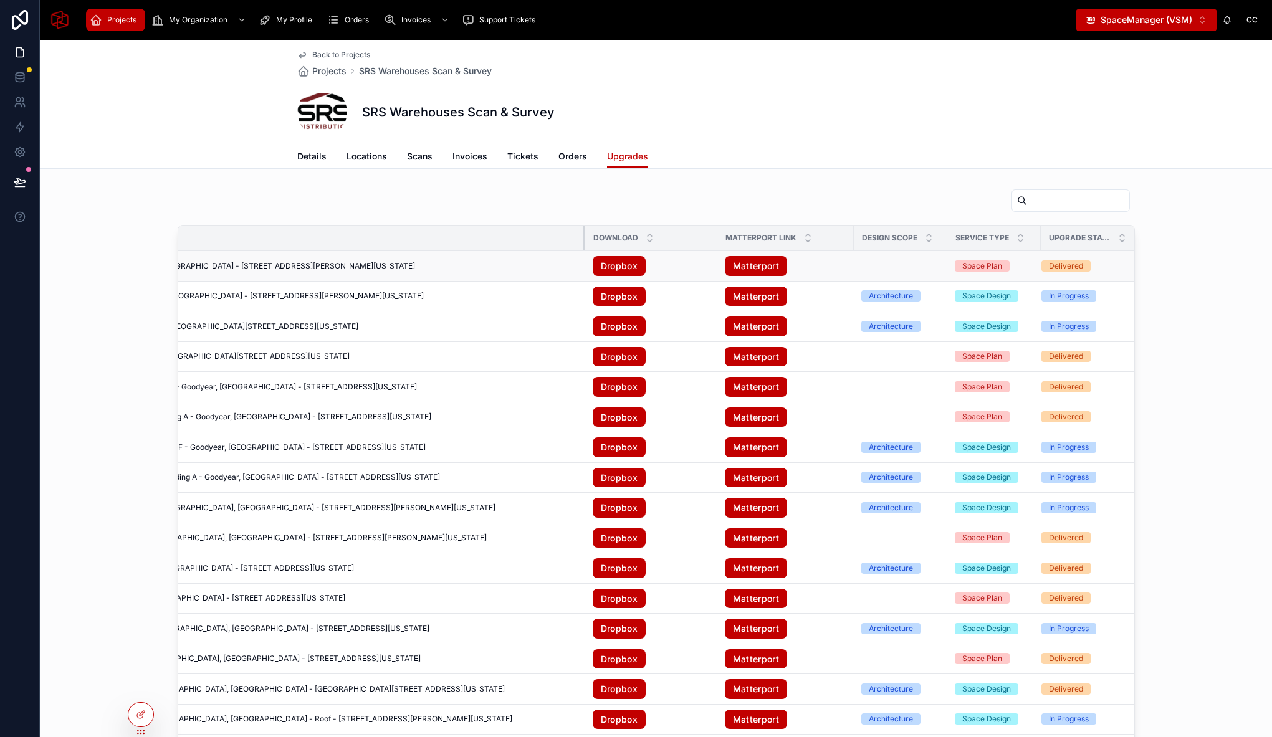
drag, startPoint x: 569, startPoint y: 236, endPoint x: 558, endPoint y: 257, distance: 23.4
click at [583, 237] on div at bounding box center [585, 238] width 5 height 25
click at [139, 721] on div at bounding box center [140, 715] width 25 height 24
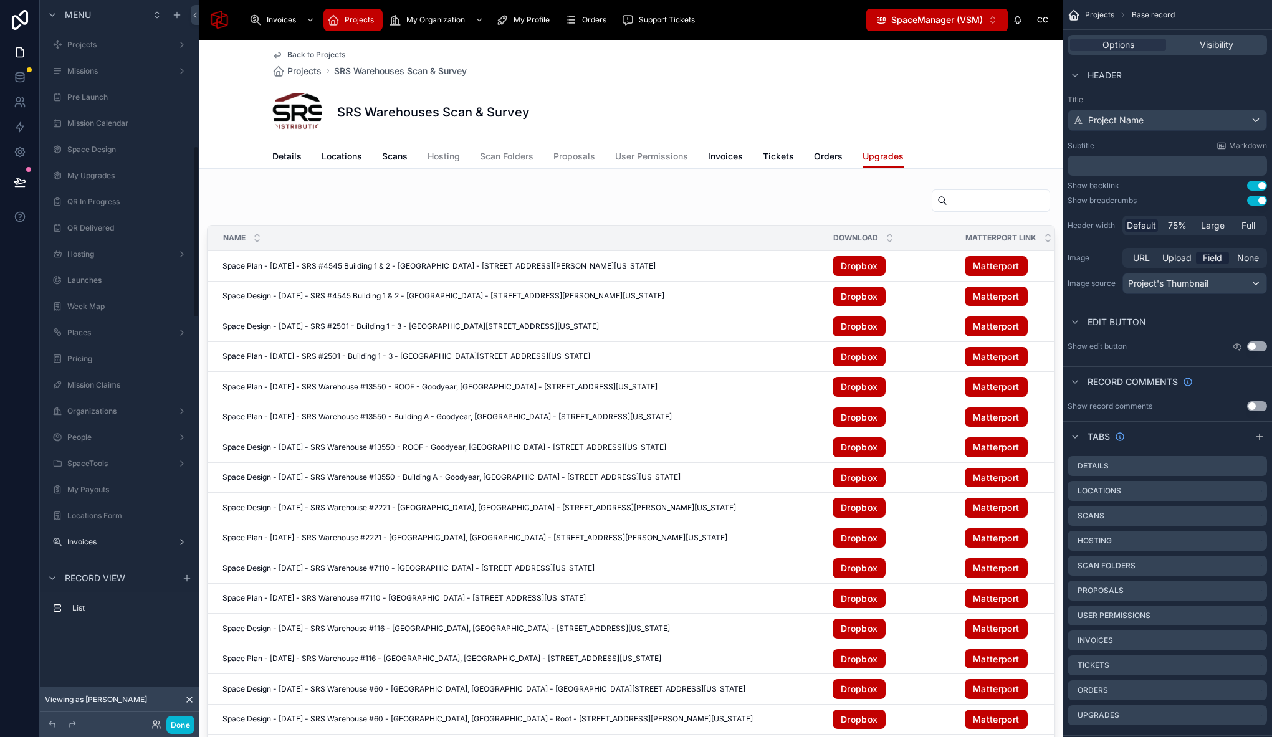
scroll to position [612, 0]
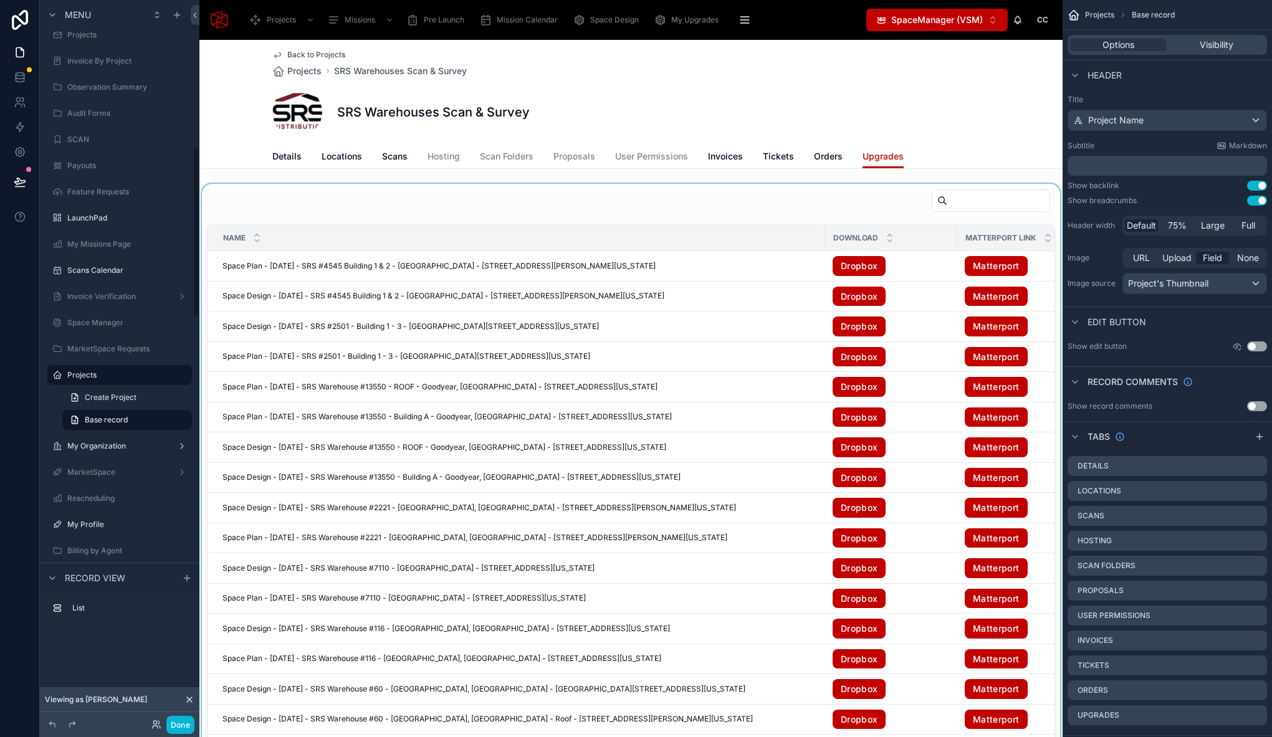
click at [279, 204] on div at bounding box center [630, 484] width 863 height 600
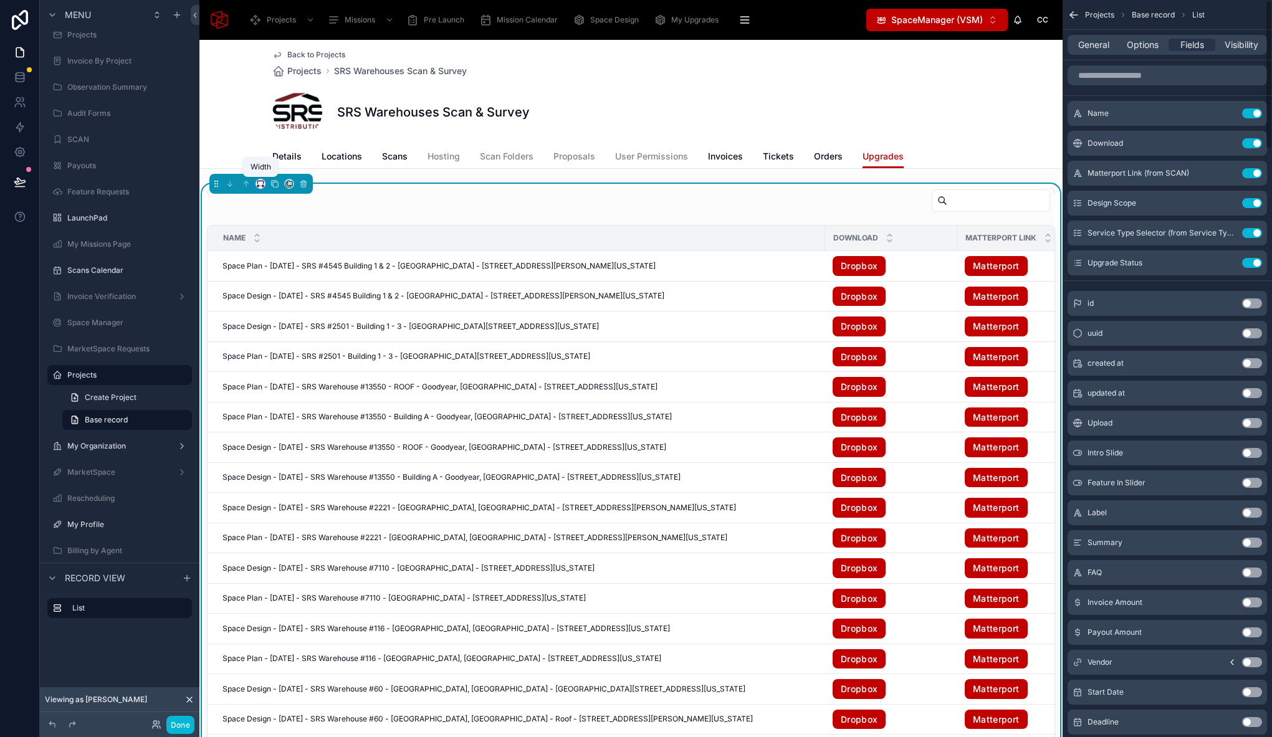
click at [263, 183] on icon at bounding box center [260, 182] width 6 height 3
click at [288, 348] on span "Full width" at bounding box center [285, 348] width 39 height 15
click at [182, 729] on button "Done" at bounding box center [180, 725] width 28 height 18
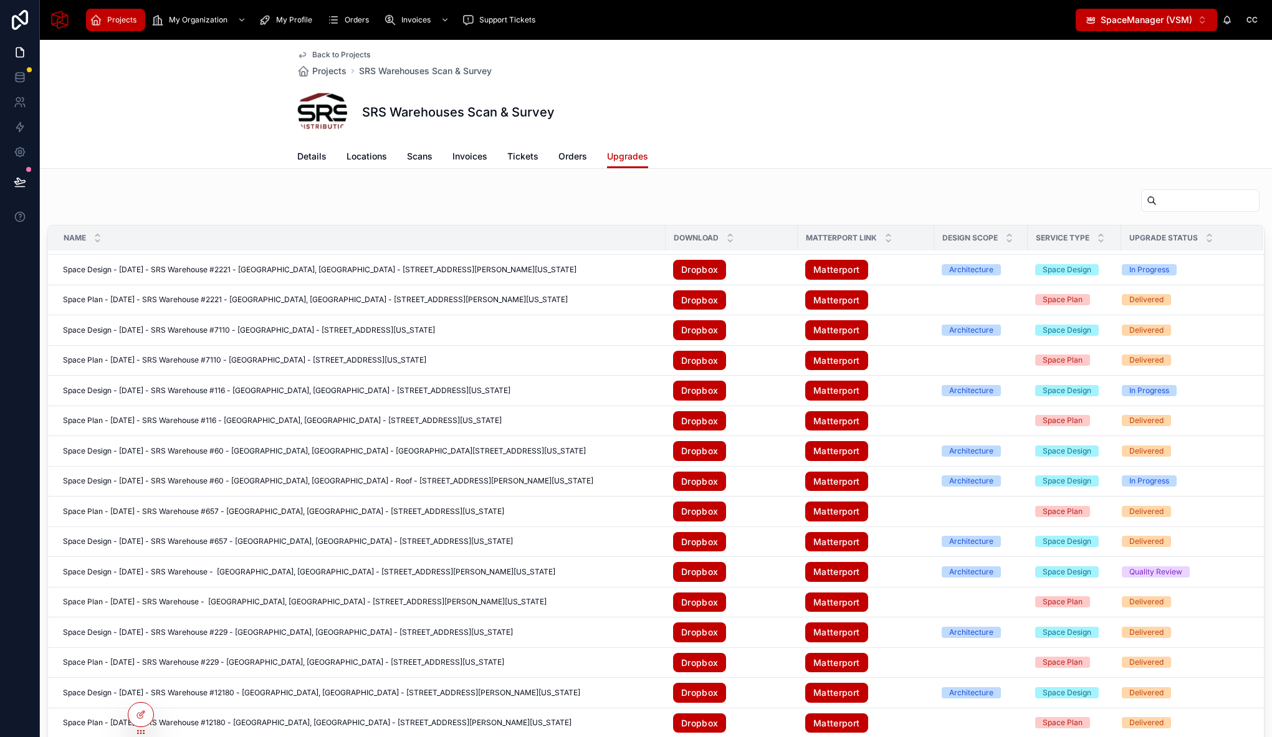
scroll to position [0, 0]
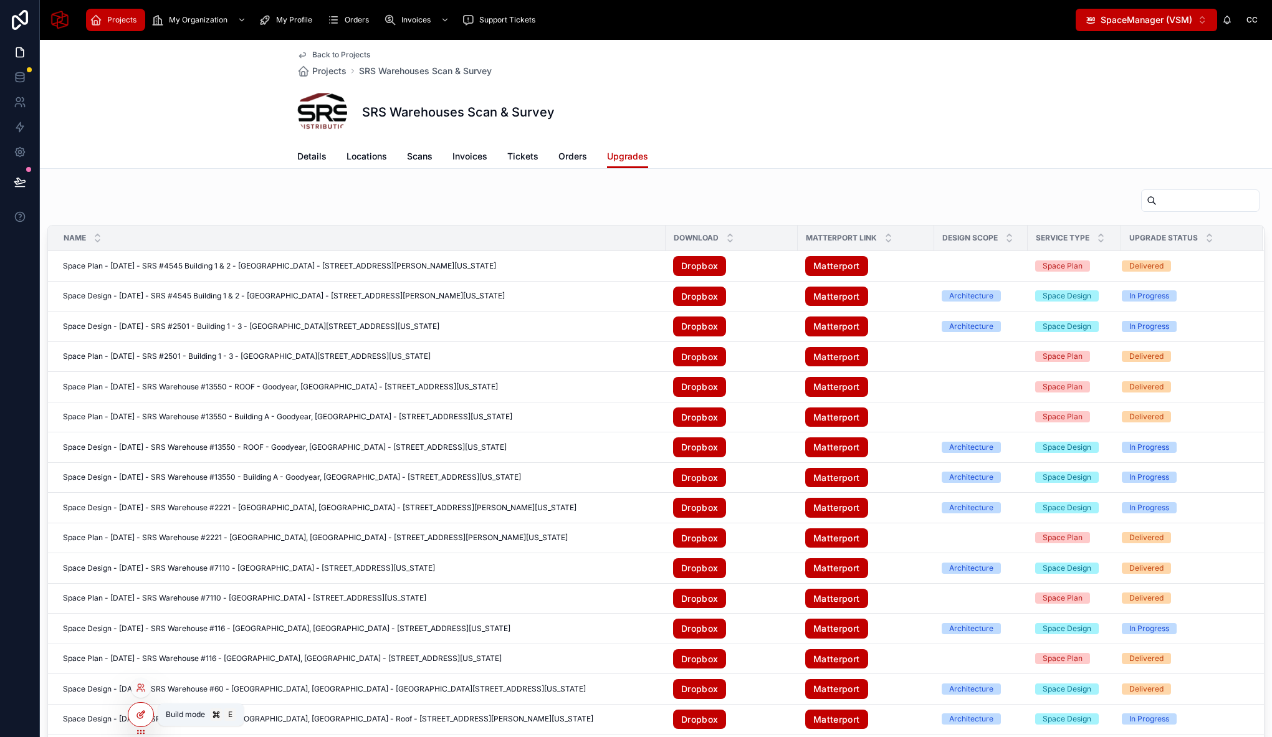
click at [143, 717] on icon at bounding box center [141, 715] width 10 height 10
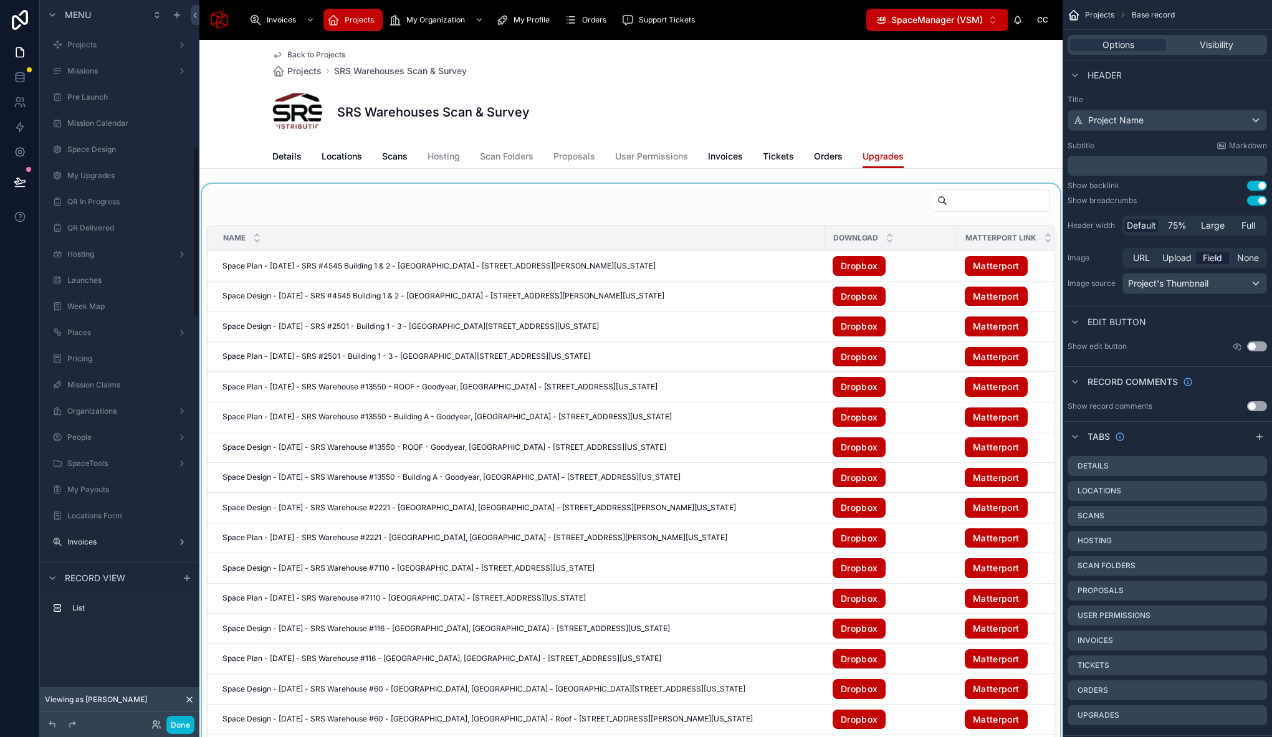
scroll to position [612, 0]
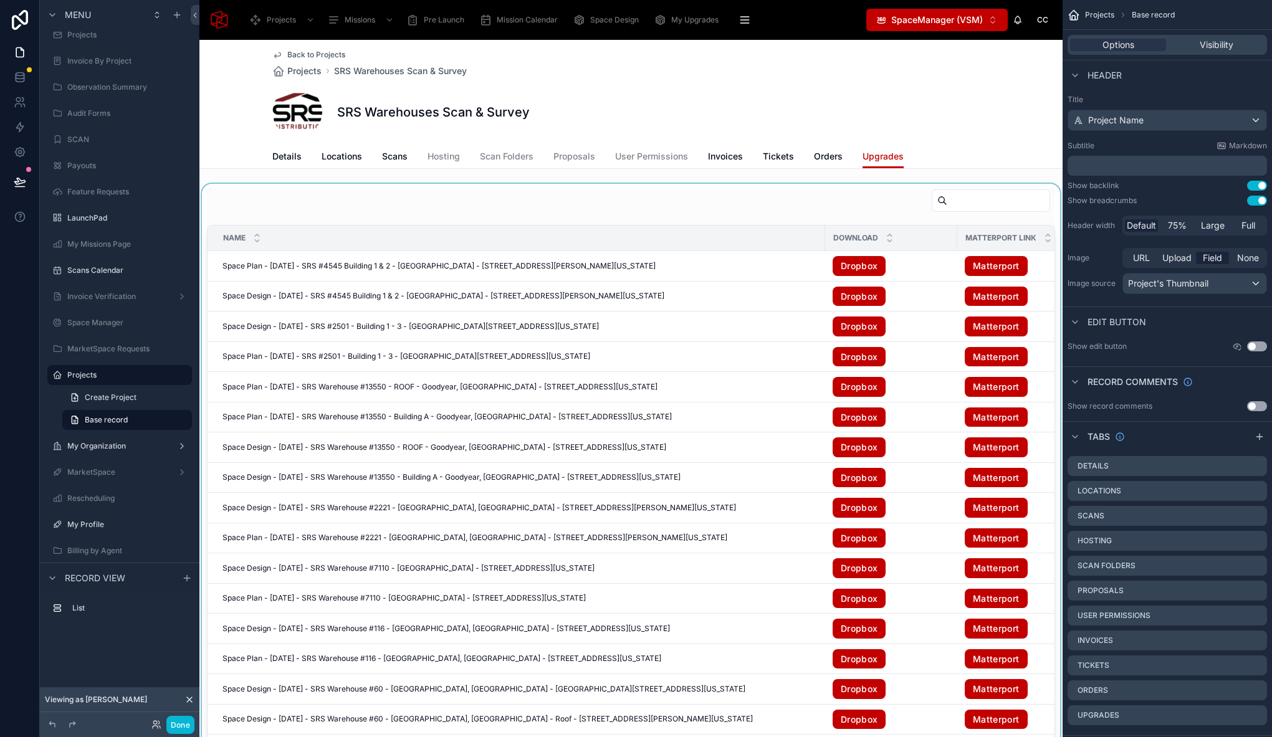
click at [766, 225] on div at bounding box center [630, 484] width 863 height 600
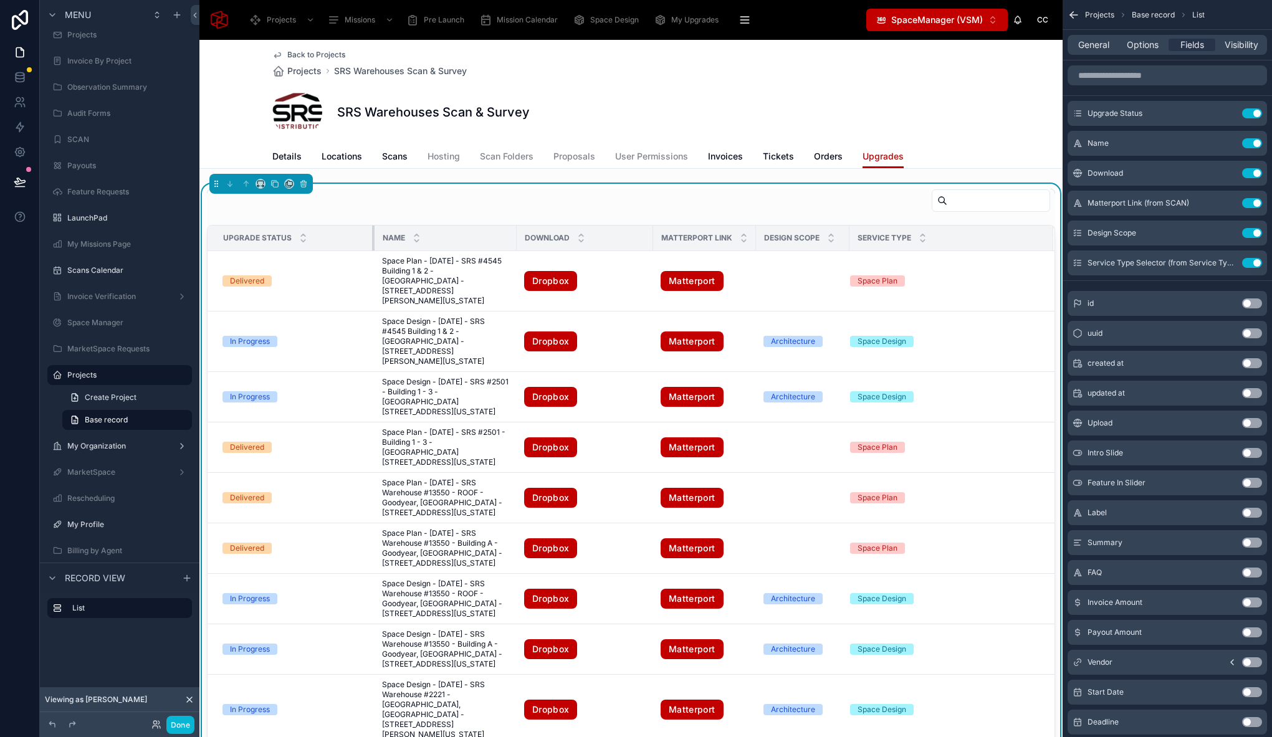
drag, startPoint x: 824, startPoint y: 240, endPoint x: 373, endPoint y: 229, distance: 450.7
click at [373, 229] on div at bounding box center [374, 238] width 5 height 25
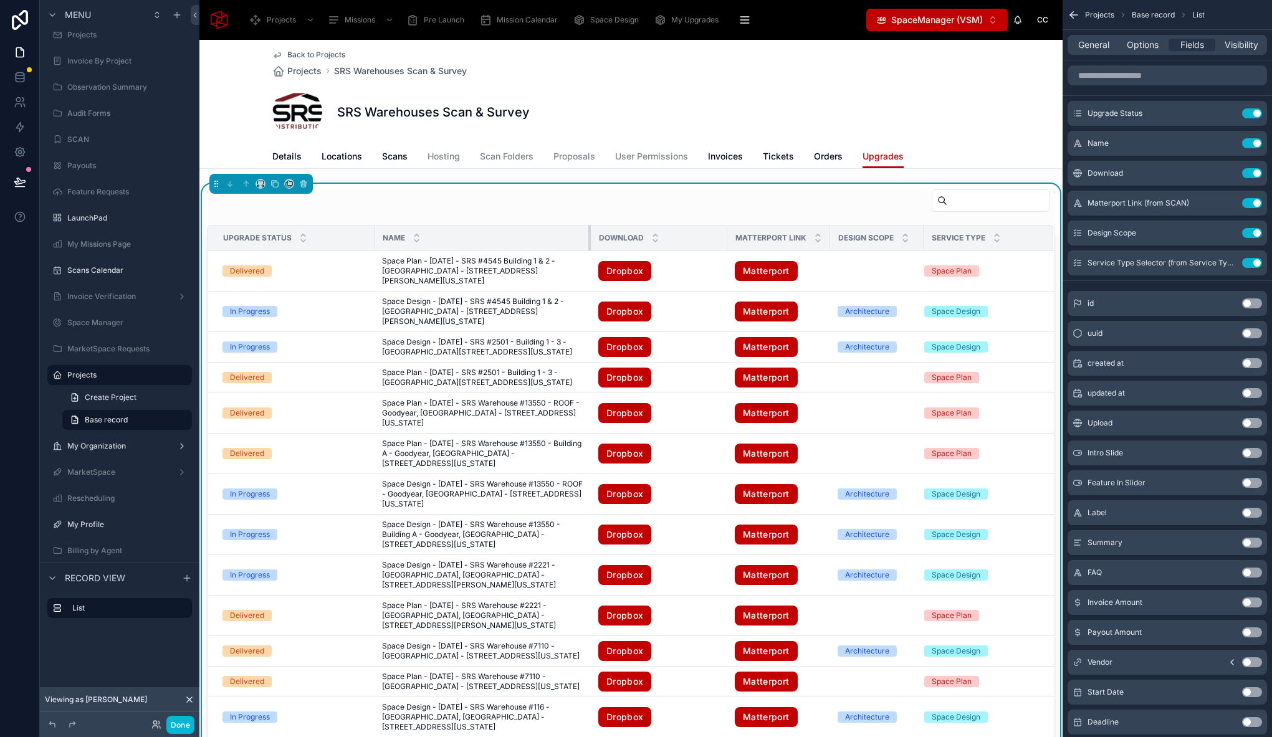
drag, startPoint x: 515, startPoint y: 235, endPoint x: 589, endPoint y: 241, distance: 74.4
click at [589, 241] on div at bounding box center [590, 238] width 5 height 25
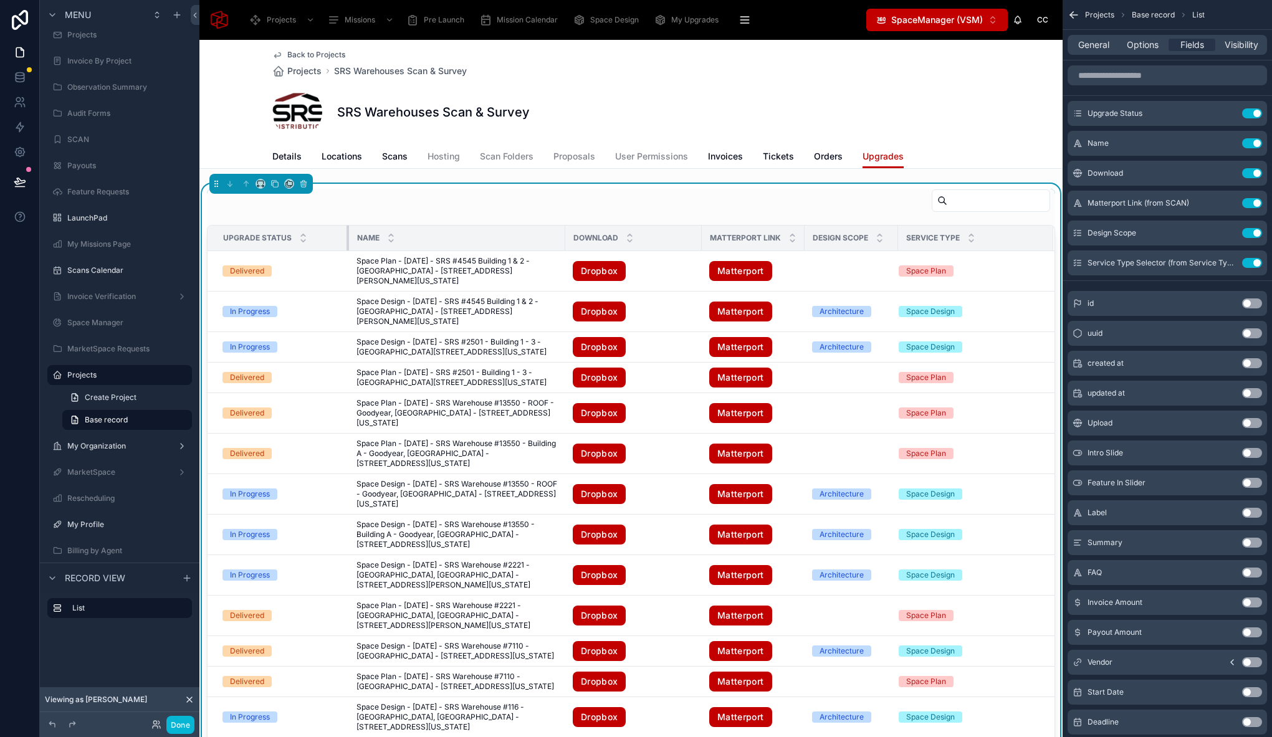
drag, startPoint x: 374, startPoint y: 234, endPoint x: 348, endPoint y: 236, distance: 25.6
click at [348, 236] on div at bounding box center [348, 238] width 5 height 25
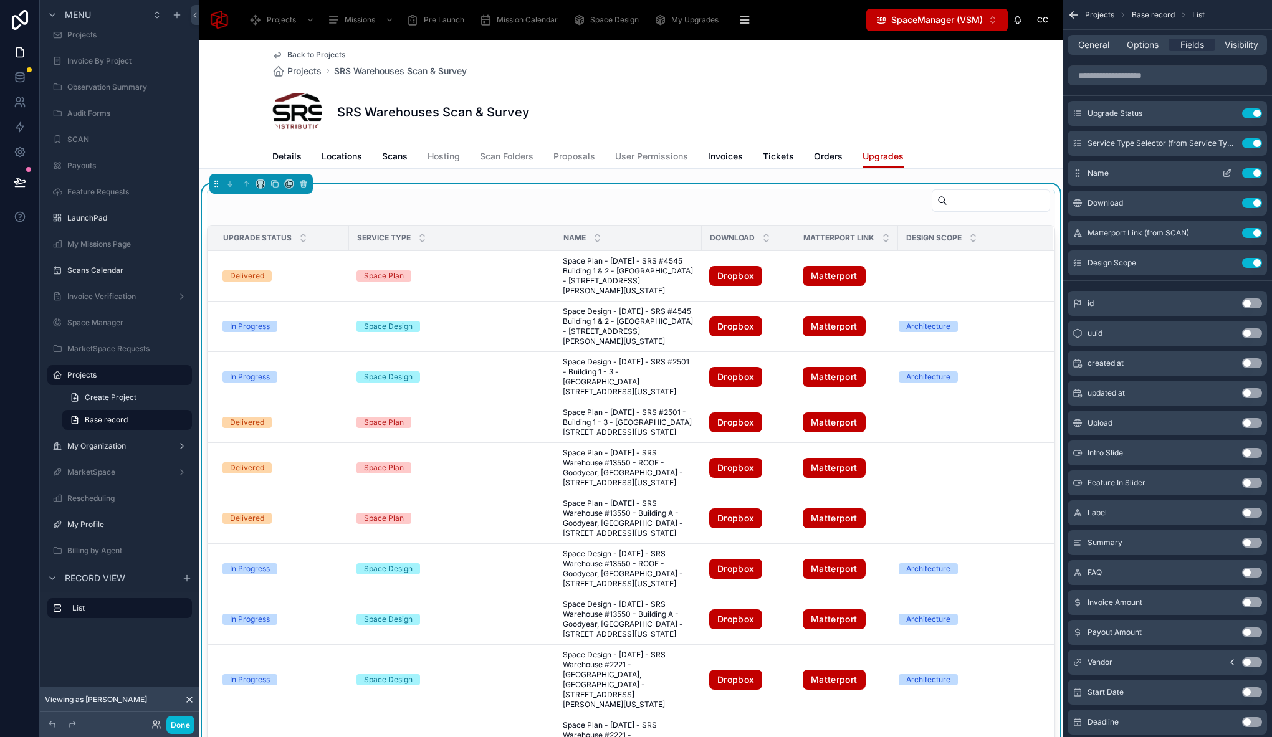
click at [1248, 171] on button "Use setting" at bounding box center [1252, 173] width 20 height 10
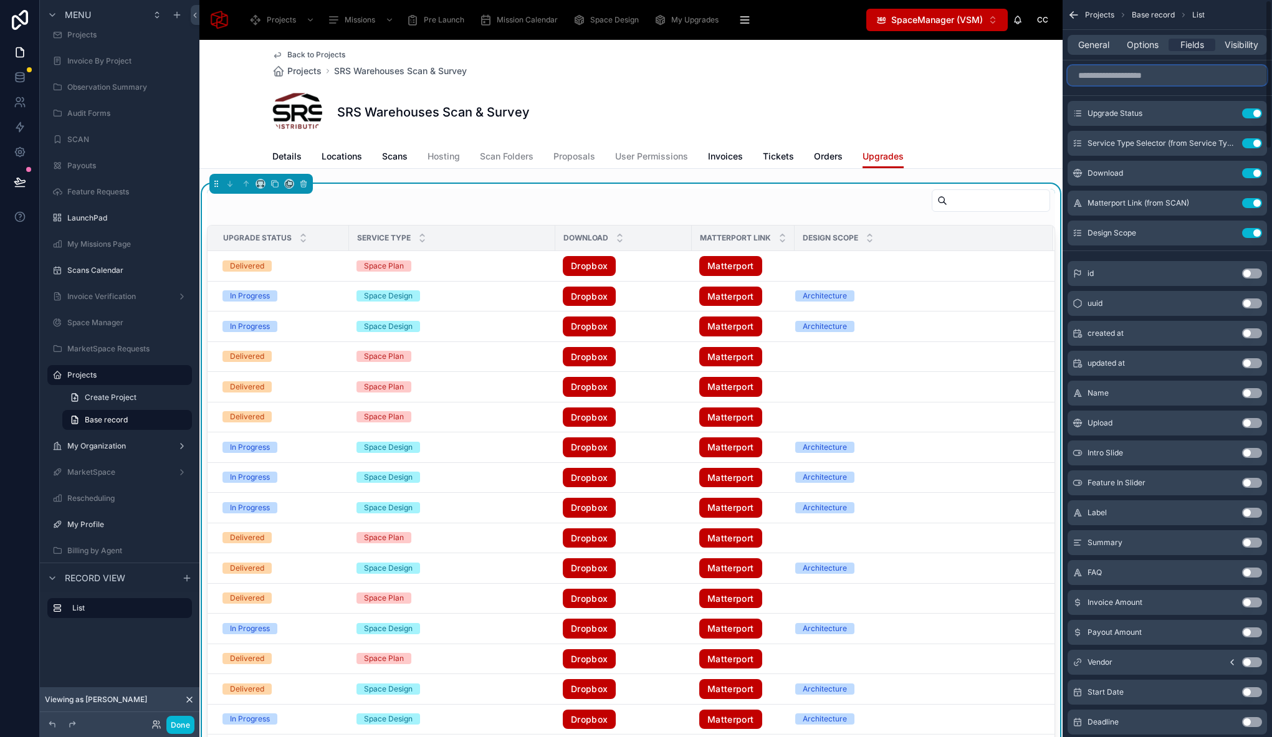
click at [1151, 79] on input "scrollable content" at bounding box center [1166, 75] width 199 height 20
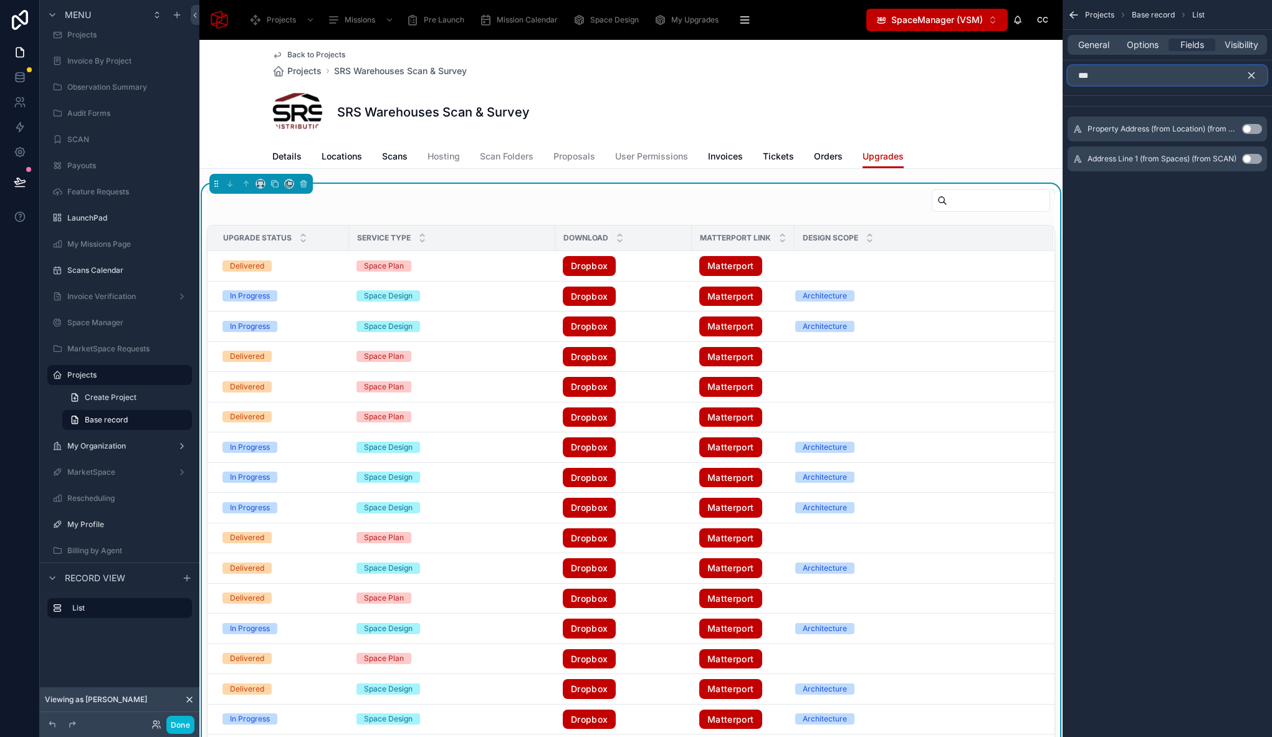
type input "***"
click at [1258, 130] on button "Use setting" at bounding box center [1252, 129] width 20 height 10
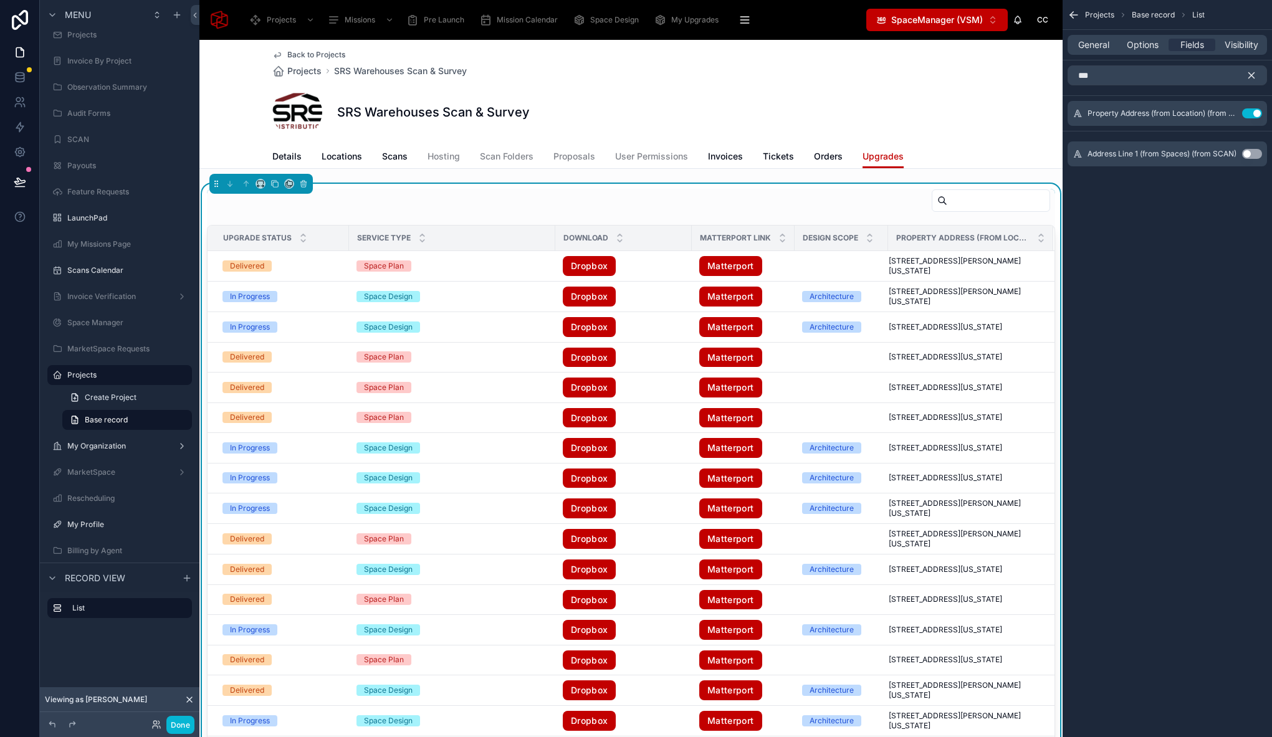
click at [1253, 70] on icon "scrollable content" at bounding box center [1251, 75] width 11 height 11
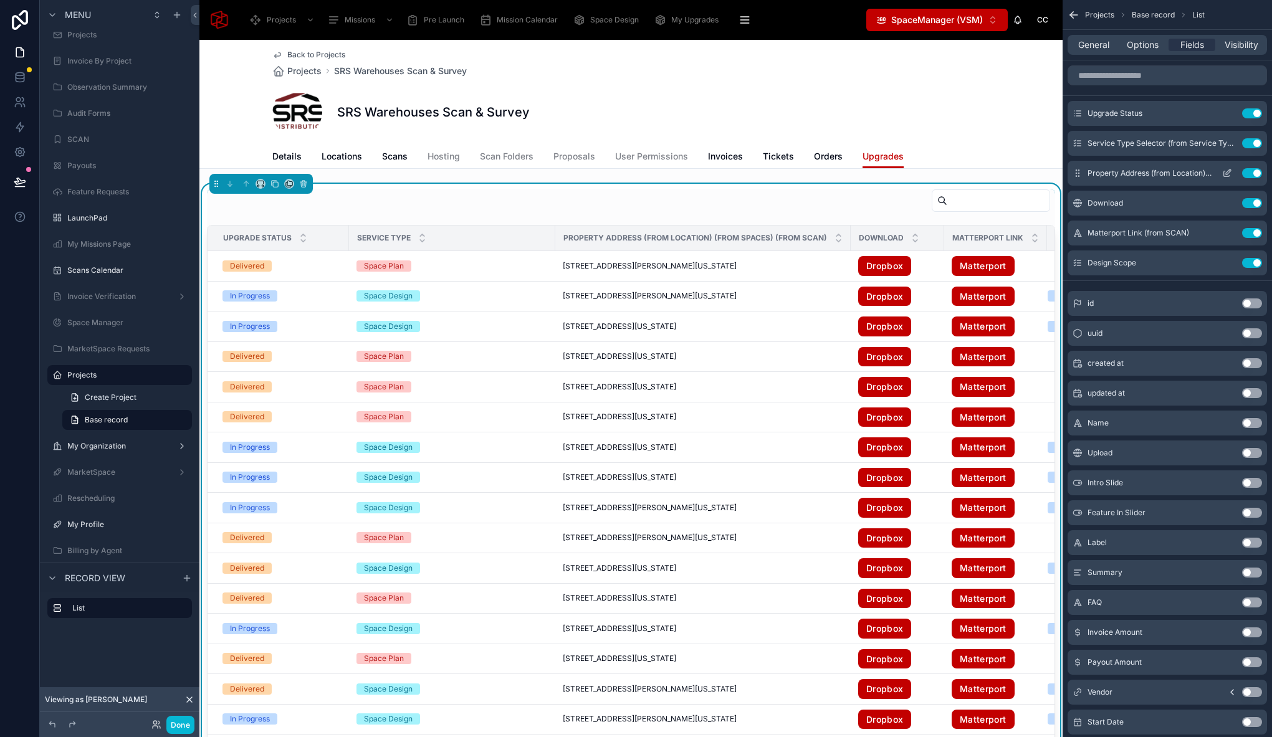
click at [1224, 175] on icon "scrollable content" at bounding box center [1227, 174] width 6 height 6
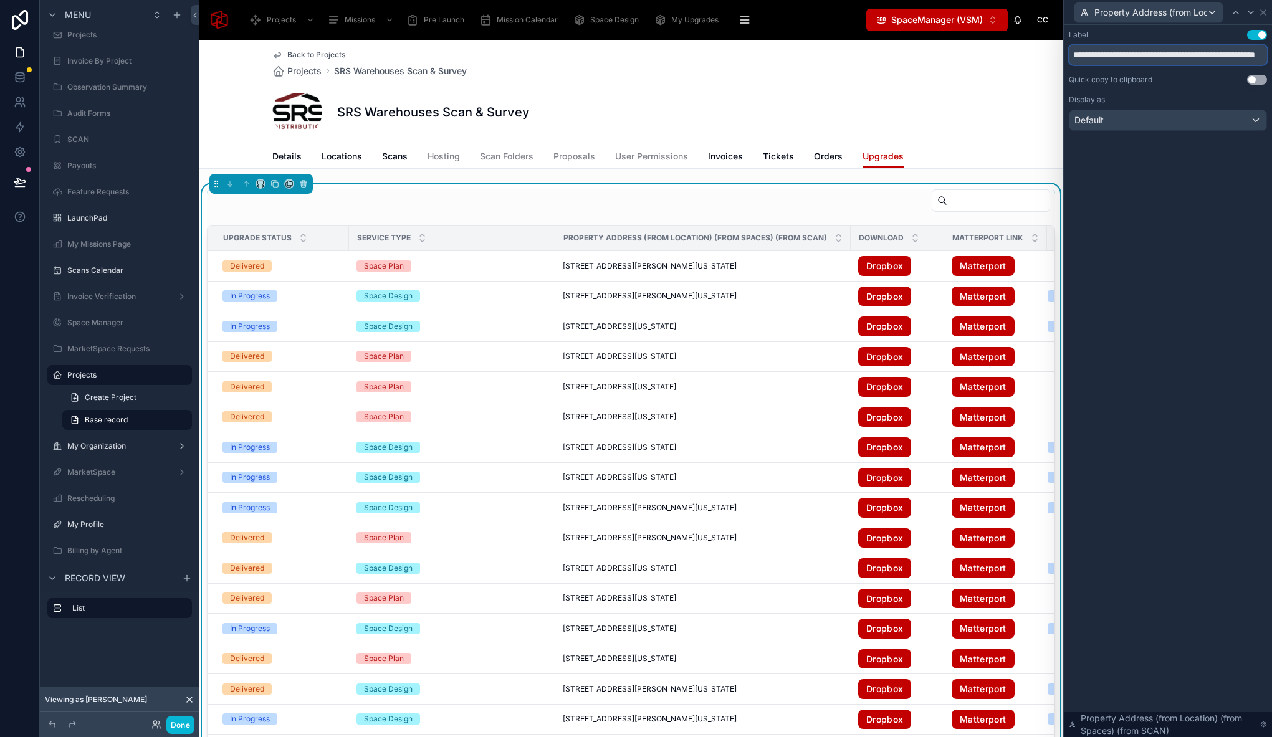
drag, startPoint x: 1114, startPoint y: 54, endPoint x: 1024, endPoint y: 52, distance: 89.1
click at [1024, 52] on div "**********" at bounding box center [636, 368] width 1272 height 737
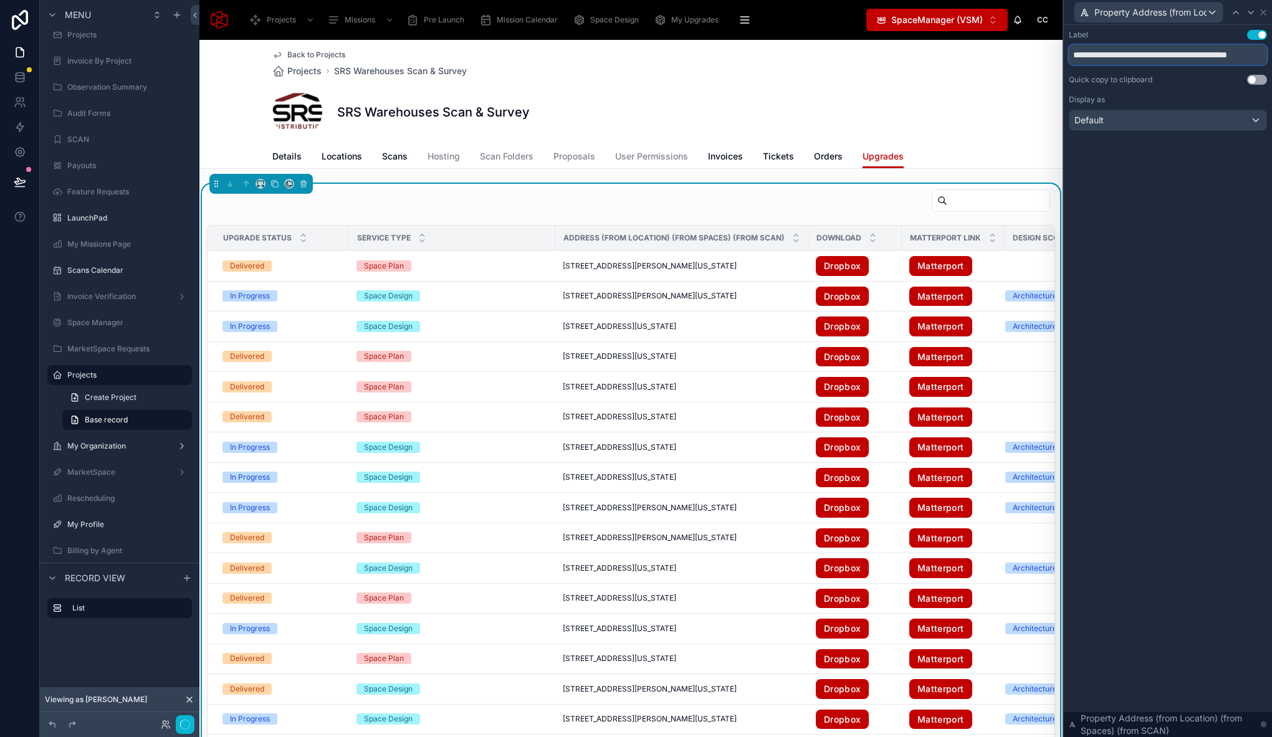
drag, startPoint x: 1220, startPoint y: 65, endPoint x: 1355, endPoint y: 65, distance: 134.6
click at [1271, 65] on html "**********" at bounding box center [636, 368] width 1272 height 737
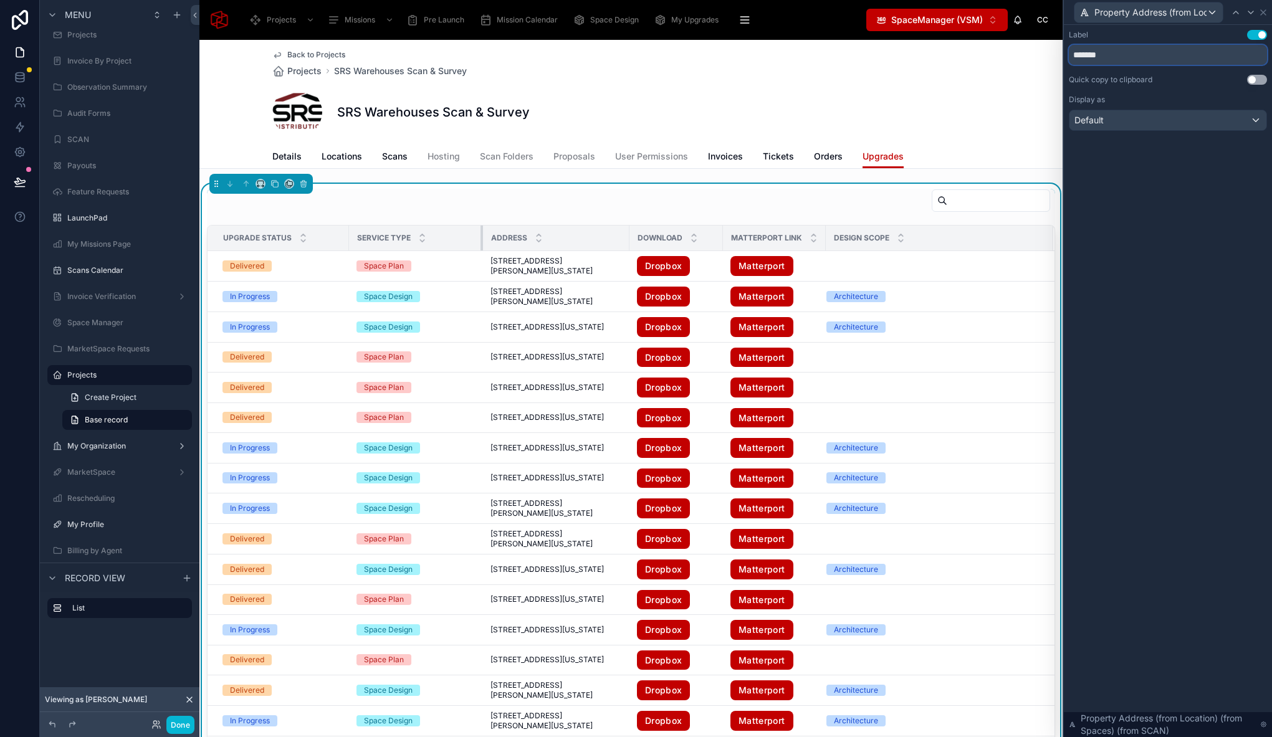
drag, startPoint x: 554, startPoint y: 239, endPoint x: 482, endPoint y: 240, distance: 72.3
click at [482, 240] on div at bounding box center [482, 238] width 5 height 25
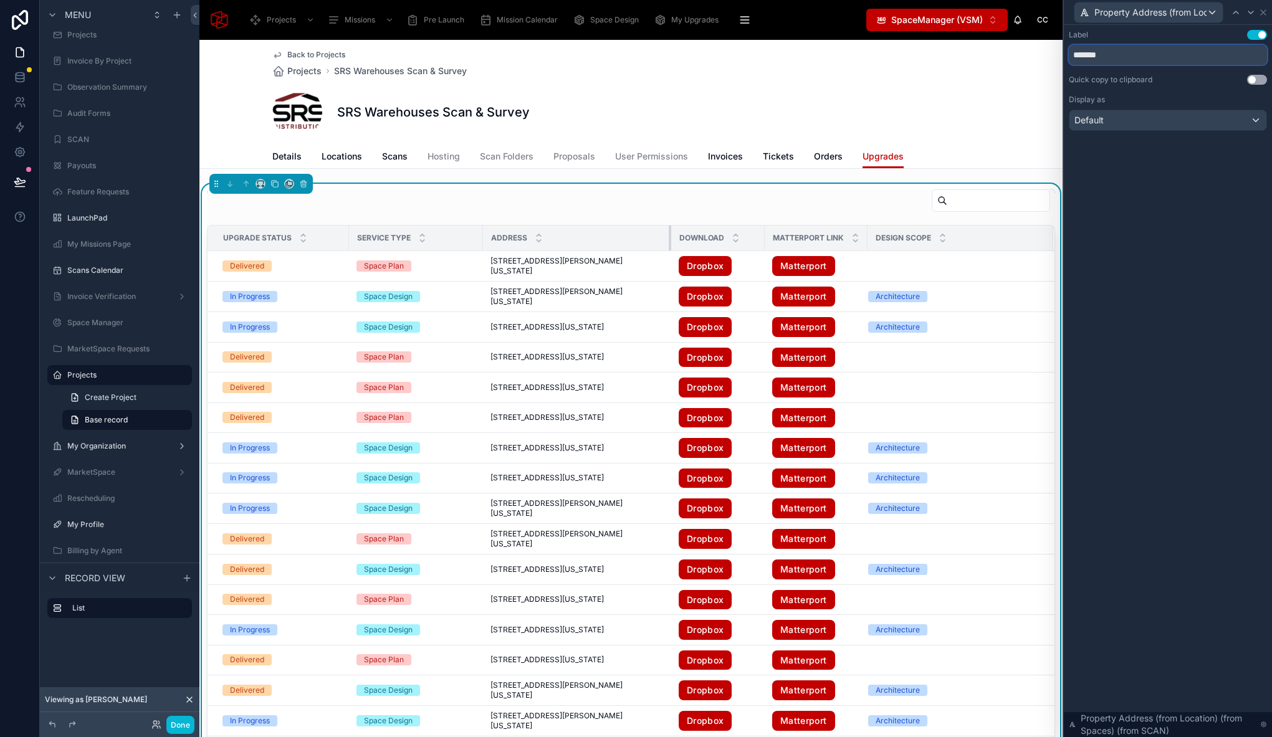
drag, startPoint x: 643, startPoint y: 235, endPoint x: 669, endPoint y: 231, distance: 26.5
click at [669, 231] on div at bounding box center [671, 238] width 5 height 25
type input "*******"
click at [647, 206] on div at bounding box center [631, 203] width 848 height 29
click at [1264, 16] on icon at bounding box center [1263, 12] width 10 height 10
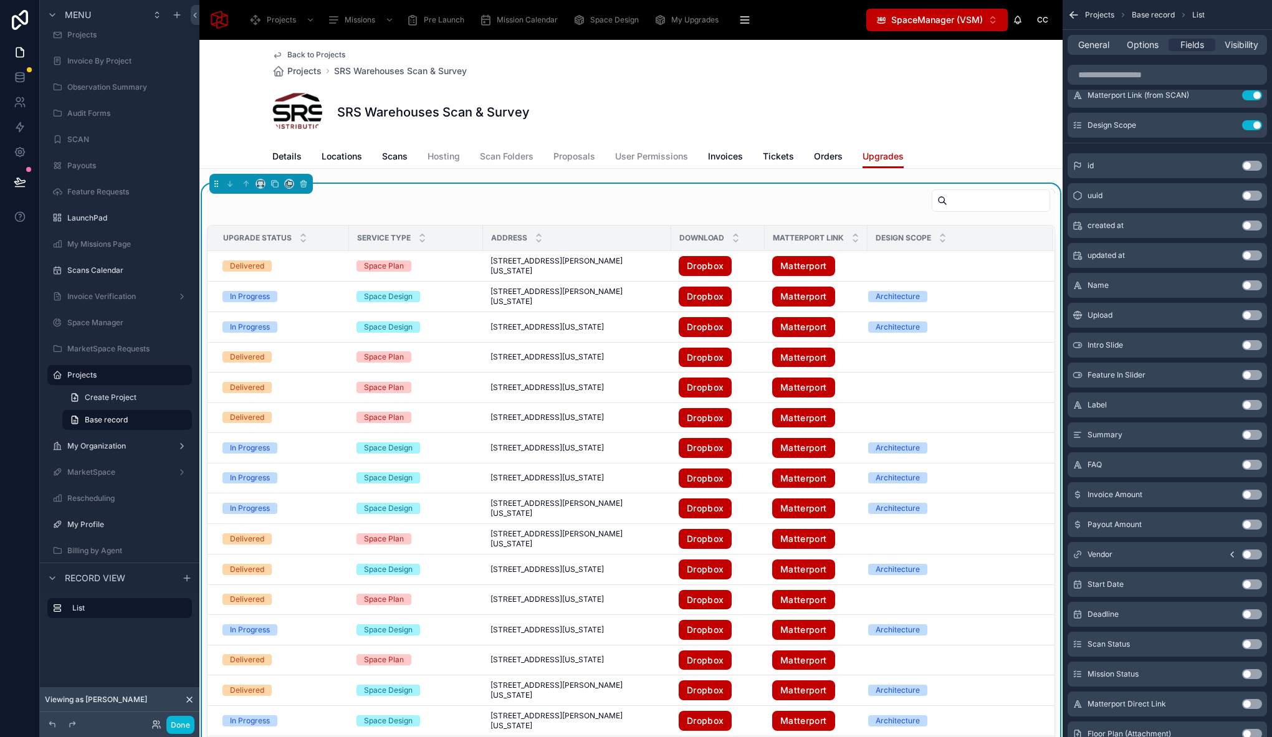
scroll to position [0, 0]
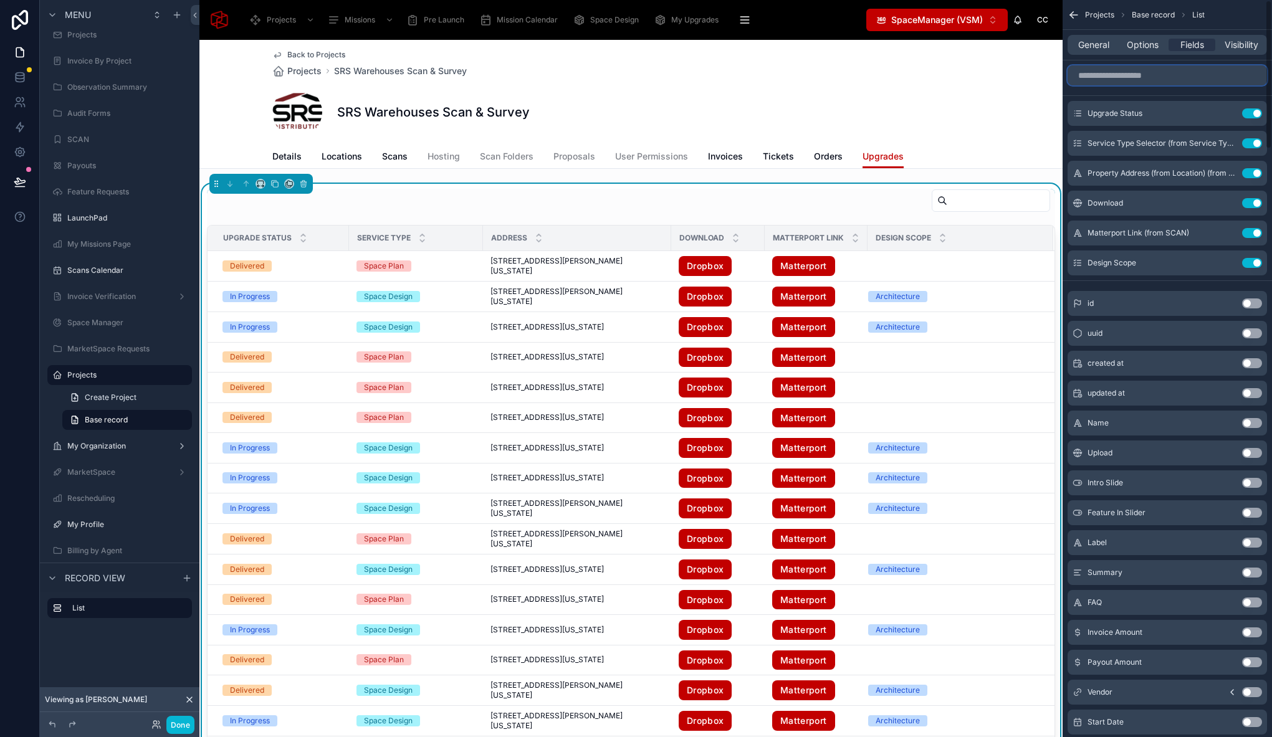
click at [1123, 75] on input "scrollable content" at bounding box center [1166, 75] width 199 height 20
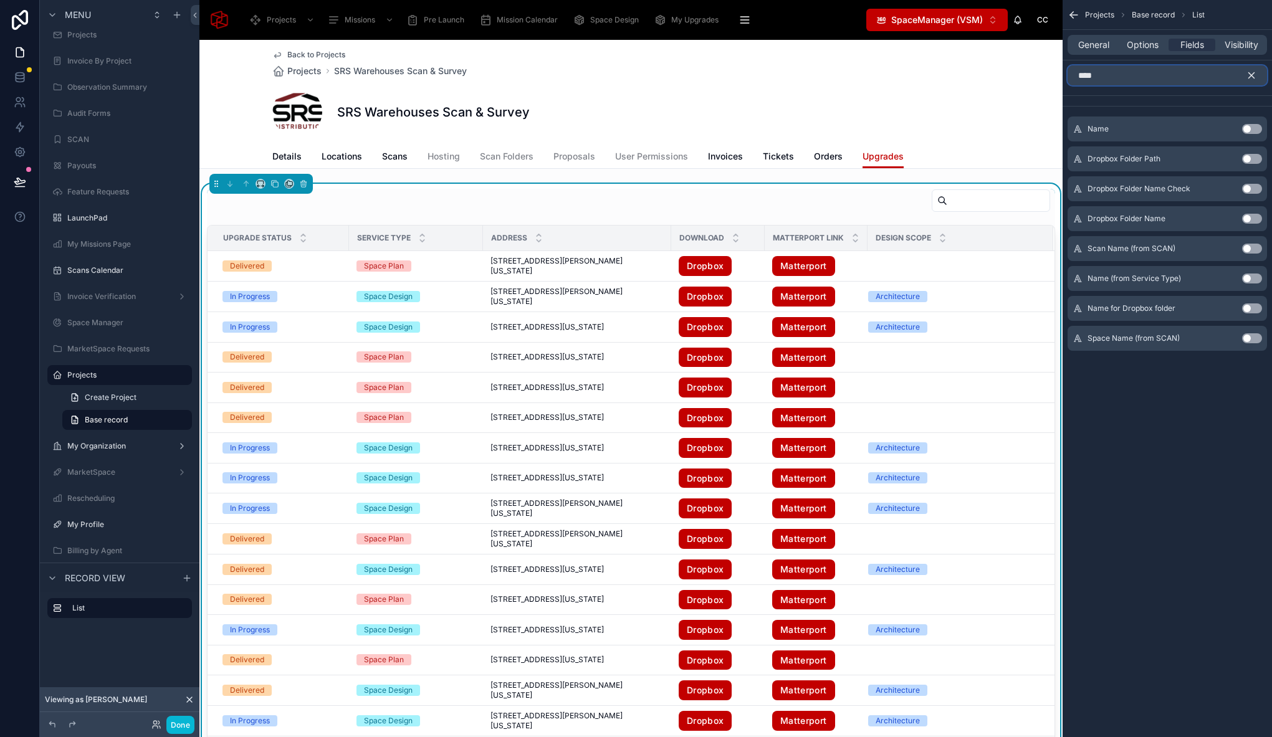
type input "****"
click at [1248, 338] on button "Use setting" at bounding box center [1252, 338] width 20 height 10
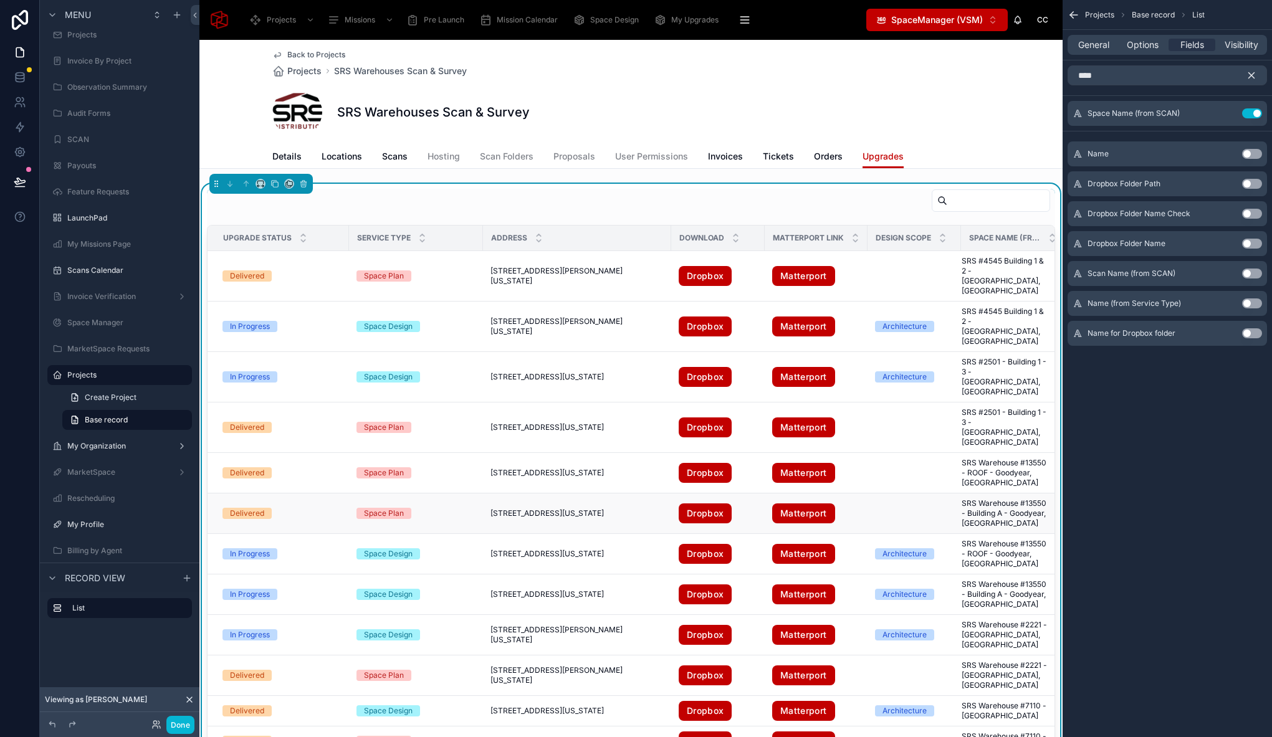
scroll to position [0, 30]
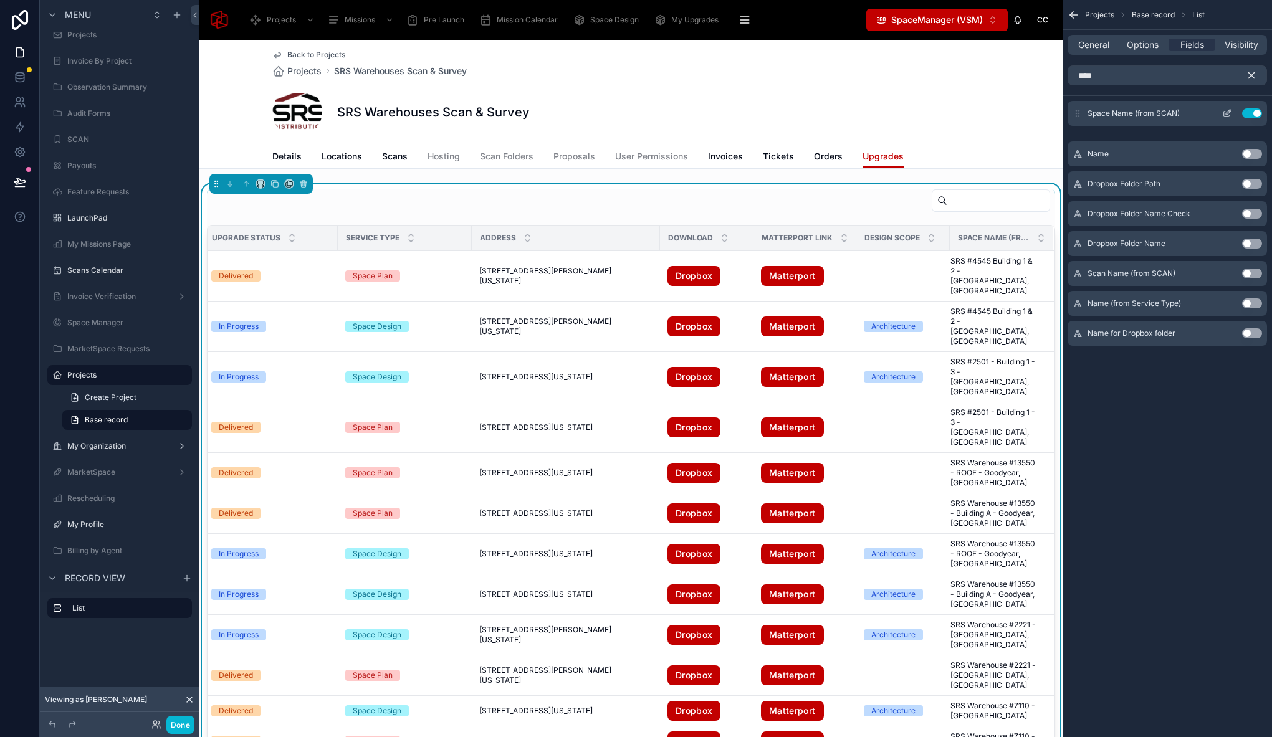
click at [1229, 114] on icon "scrollable content" at bounding box center [1227, 113] width 10 height 10
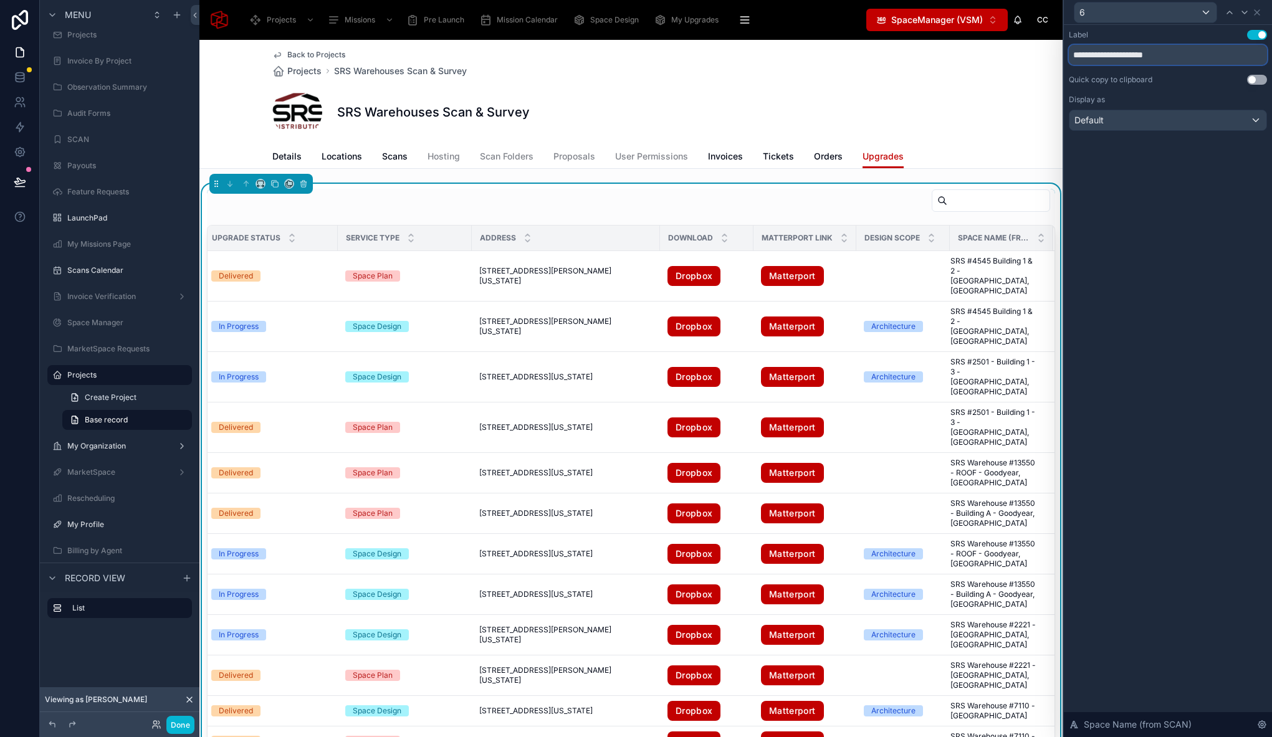
drag, startPoint x: 1128, startPoint y: 53, endPoint x: 1241, endPoint y: 55, distance: 112.8
click at [1241, 55] on input "**********" at bounding box center [1168, 55] width 198 height 20
type input "**********"
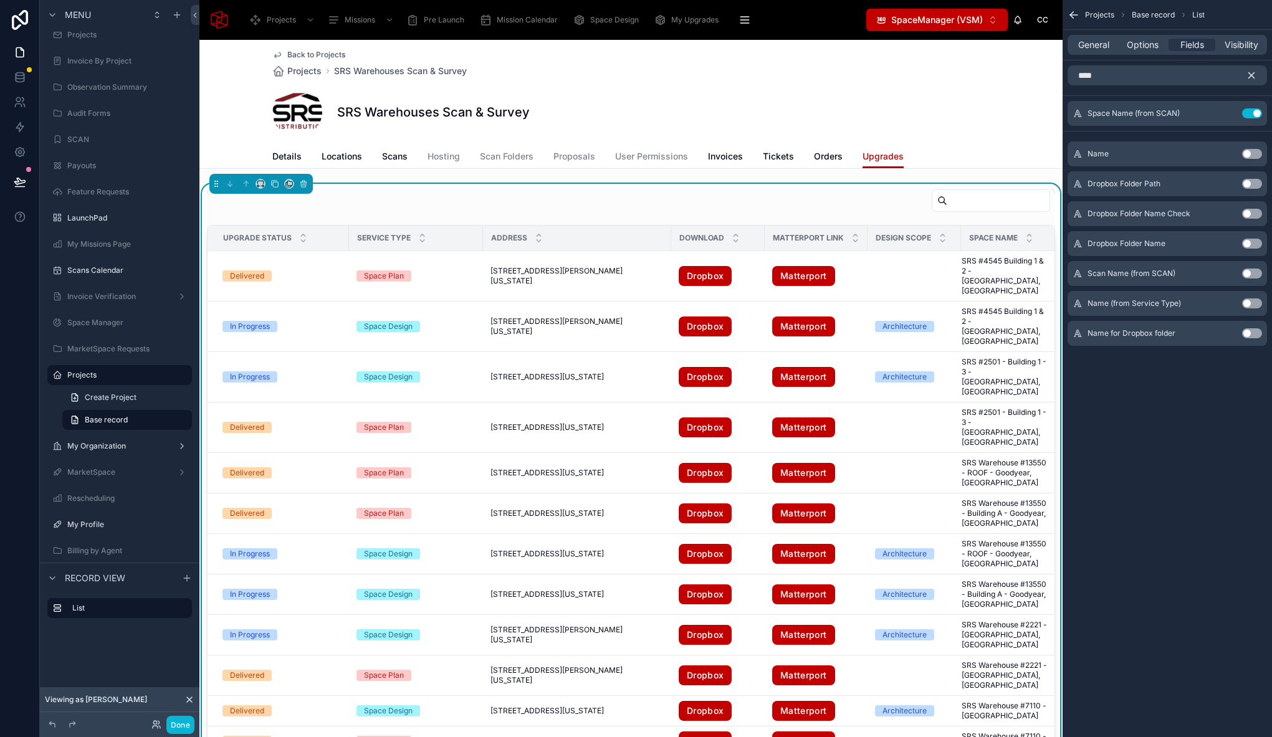
drag, startPoint x: 1077, startPoint y: 335, endPoint x: 1080, endPoint y: 292, distance: 42.4
click at [1080, 293] on div "Name Use setting Dropbox Folder Path Use setting Dropbox Folder Name Check Use …" at bounding box center [1166, 240] width 209 height 209
click at [1077, 335] on icon "scrollable content" at bounding box center [1077, 333] width 10 height 10
click at [1255, 72] on icon "scrollable content" at bounding box center [1251, 75] width 11 height 11
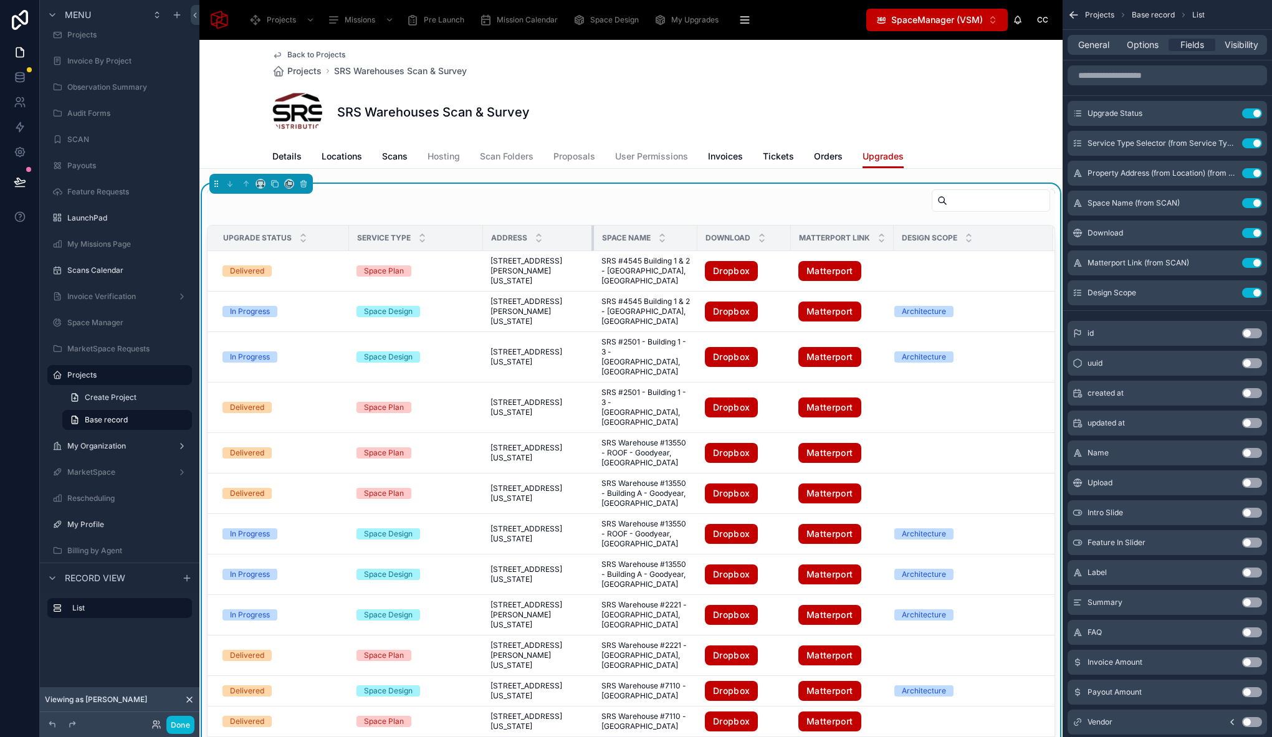
drag, startPoint x: 670, startPoint y: 234, endPoint x: 593, endPoint y: 234, distance: 76.6
click at [593, 234] on div at bounding box center [593, 238] width 5 height 25
click at [699, 236] on div "Download" at bounding box center [745, 238] width 92 height 24
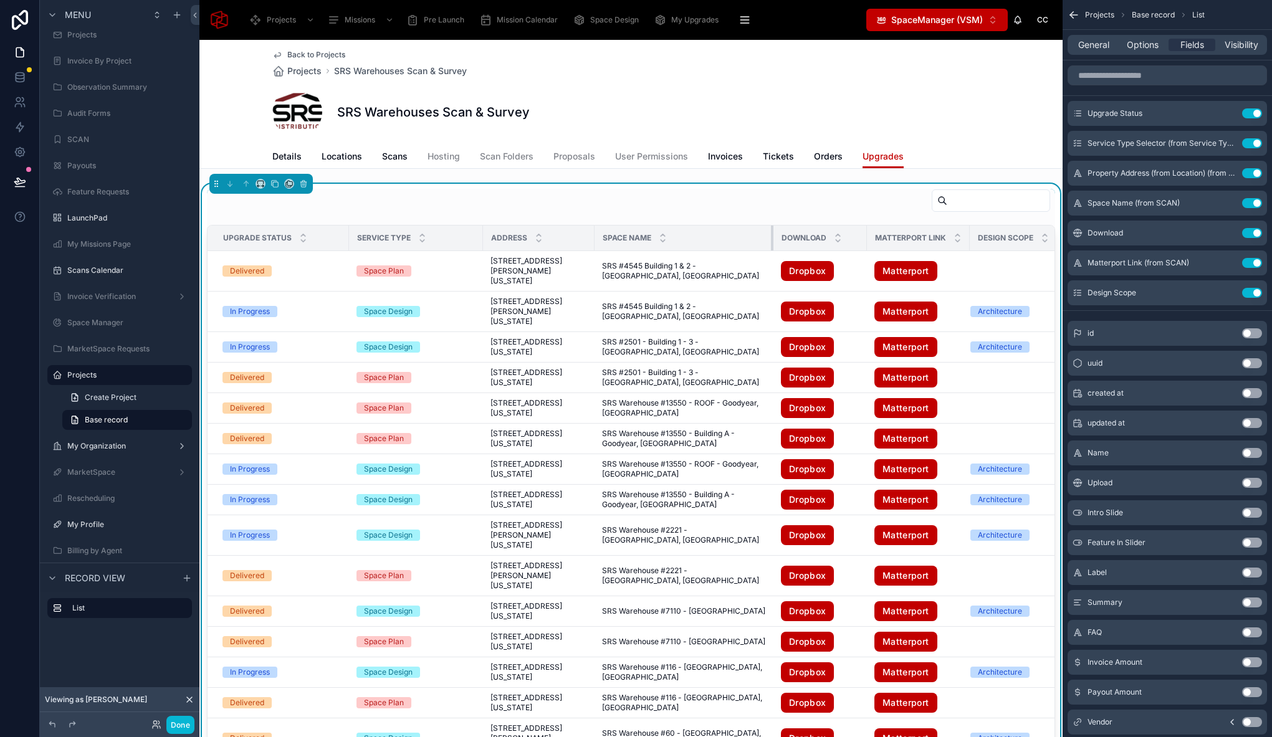
drag, startPoint x: 697, startPoint y: 236, endPoint x: 772, endPoint y: 237, distance: 75.4
click at [772, 237] on div at bounding box center [773, 238] width 5 height 25
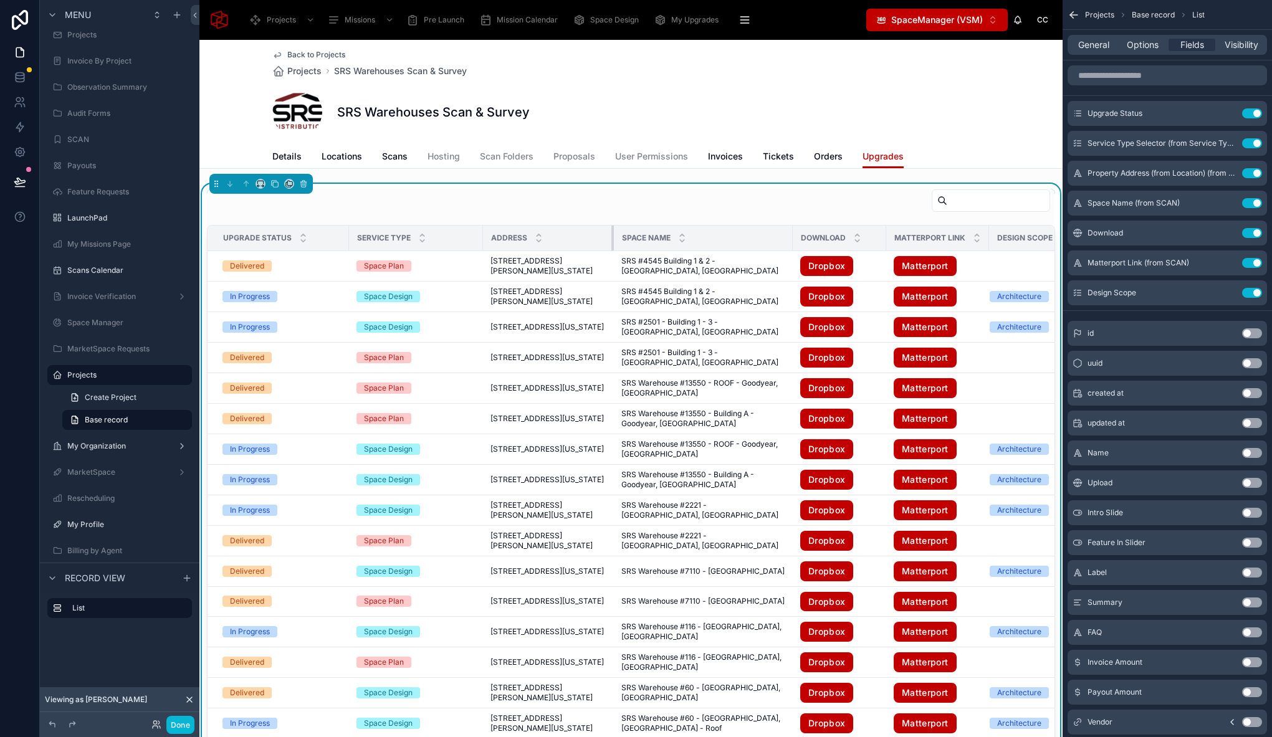
drag, startPoint x: 593, startPoint y: 239, endPoint x: 612, endPoint y: 237, distance: 19.4
click at [612, 237] on div at bounding box center [613, 238] width 5 height 25
click at [995, 135] on div "Back to Projects Projects SRS Warehouses Scan & Survey SRS Warehouses Scan & Su…" at bounding box center [630, 104] width 863 height 129
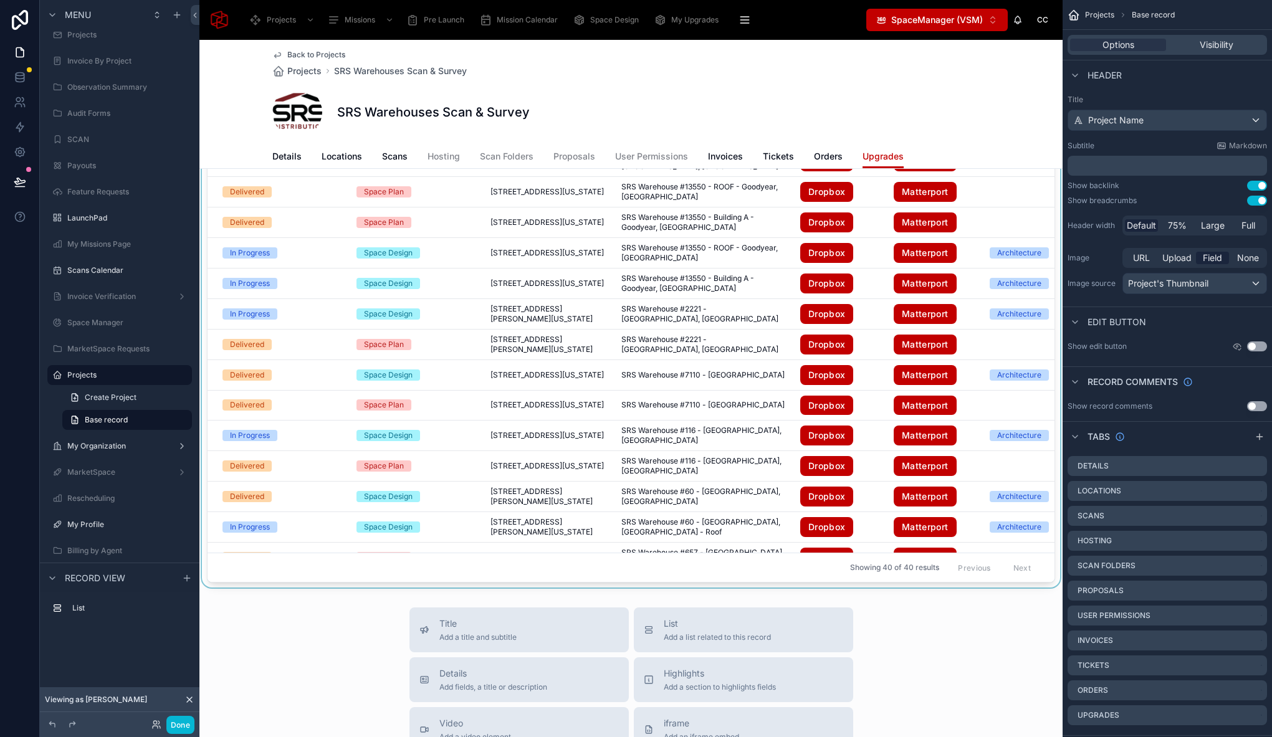
scroll to position [0, 0]
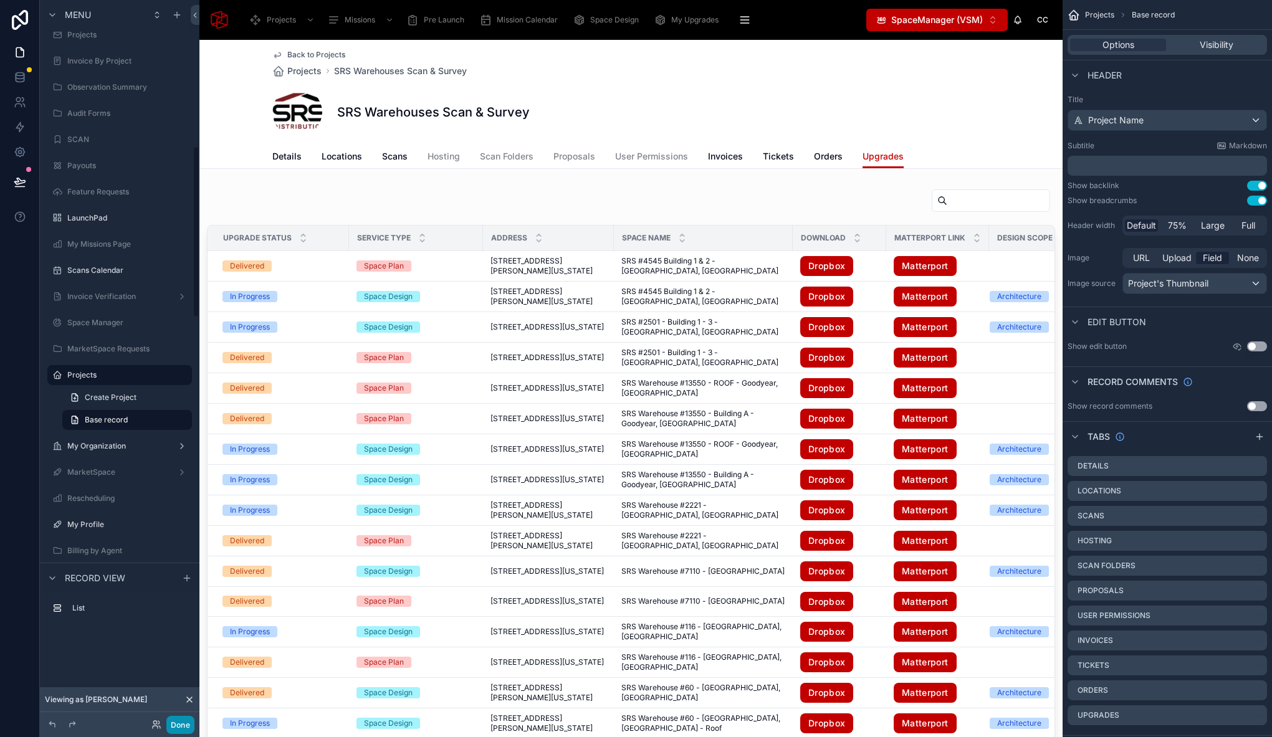
click at [184, 722] on button "Done" at bounding box center [180, 725] width 28 height 18
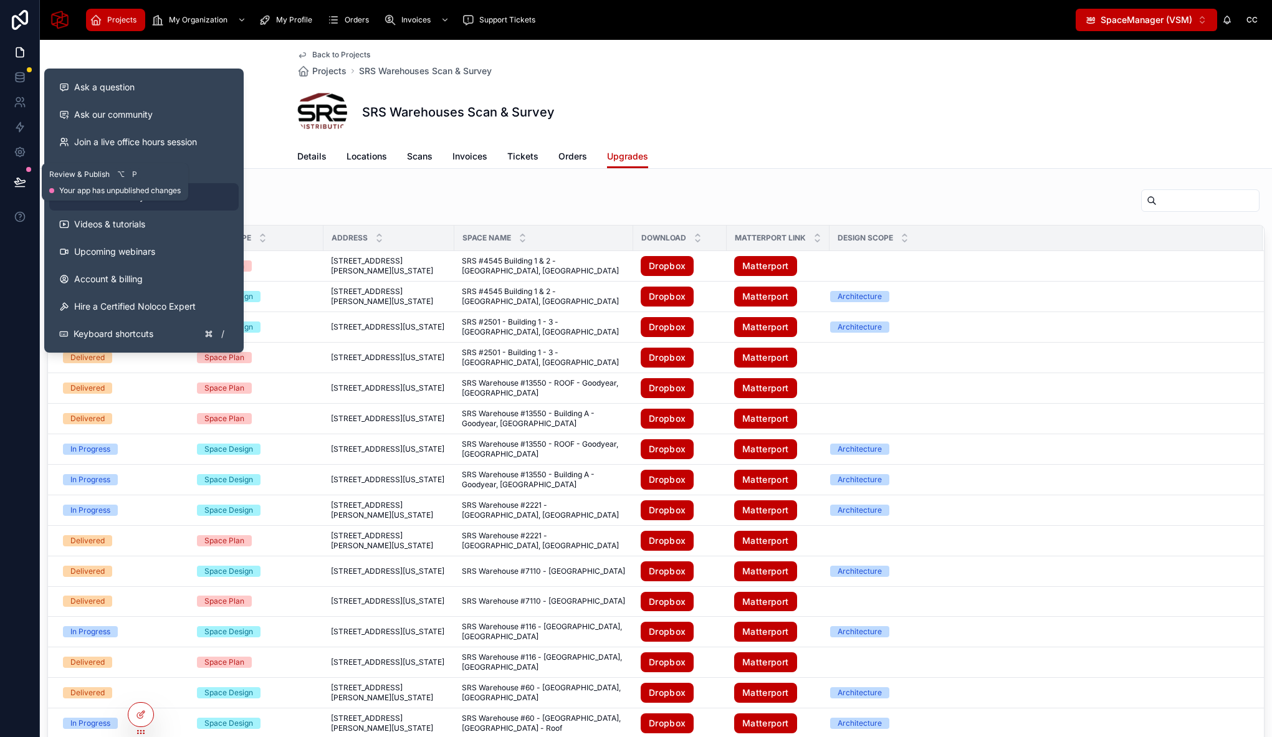
click at [22, 185] on icon at bounding box center [20, 182] width 12 height 12
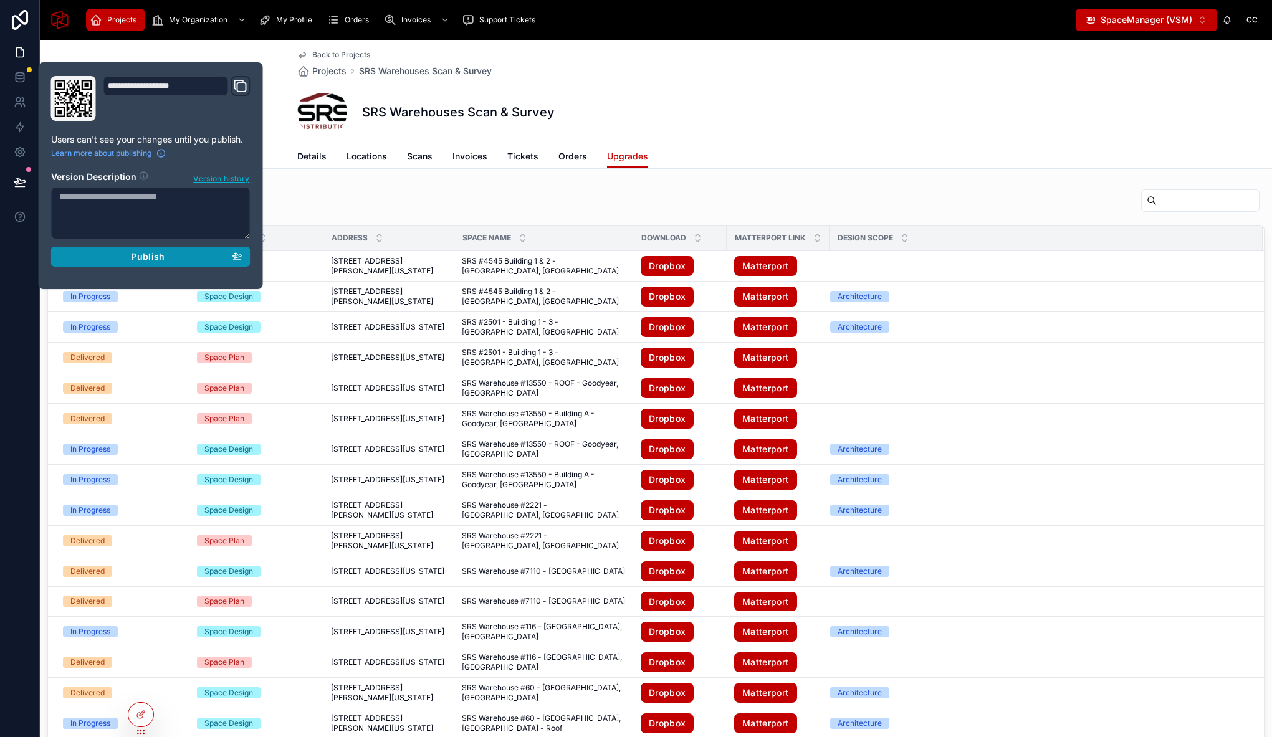
click at [140, 253] on span "Publish" at bounding box center [148, 256] width 34 height 11
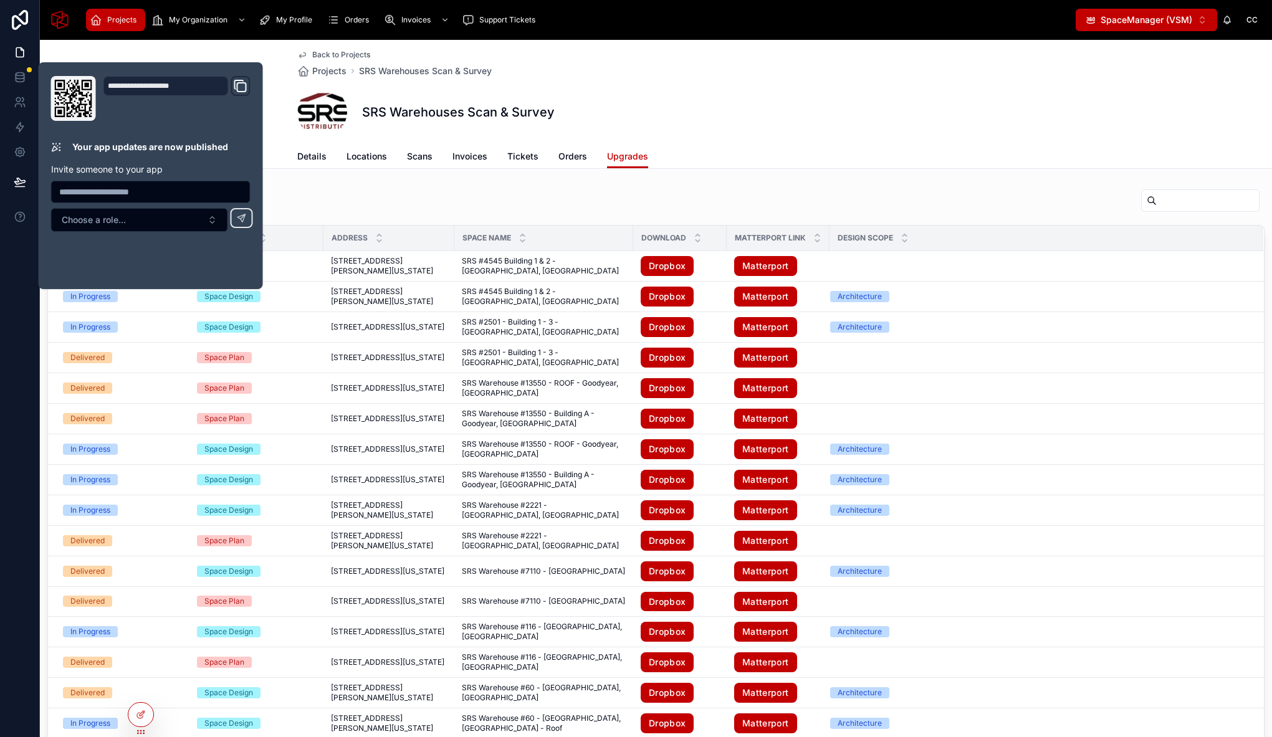
drag, startPoint x: 705, startPoint y: 203, endPoint x: 700, endPoint y: 218, distance: 16.4
click at [705, 203] on div at bounding box center [655, 203] width 1217 height 29
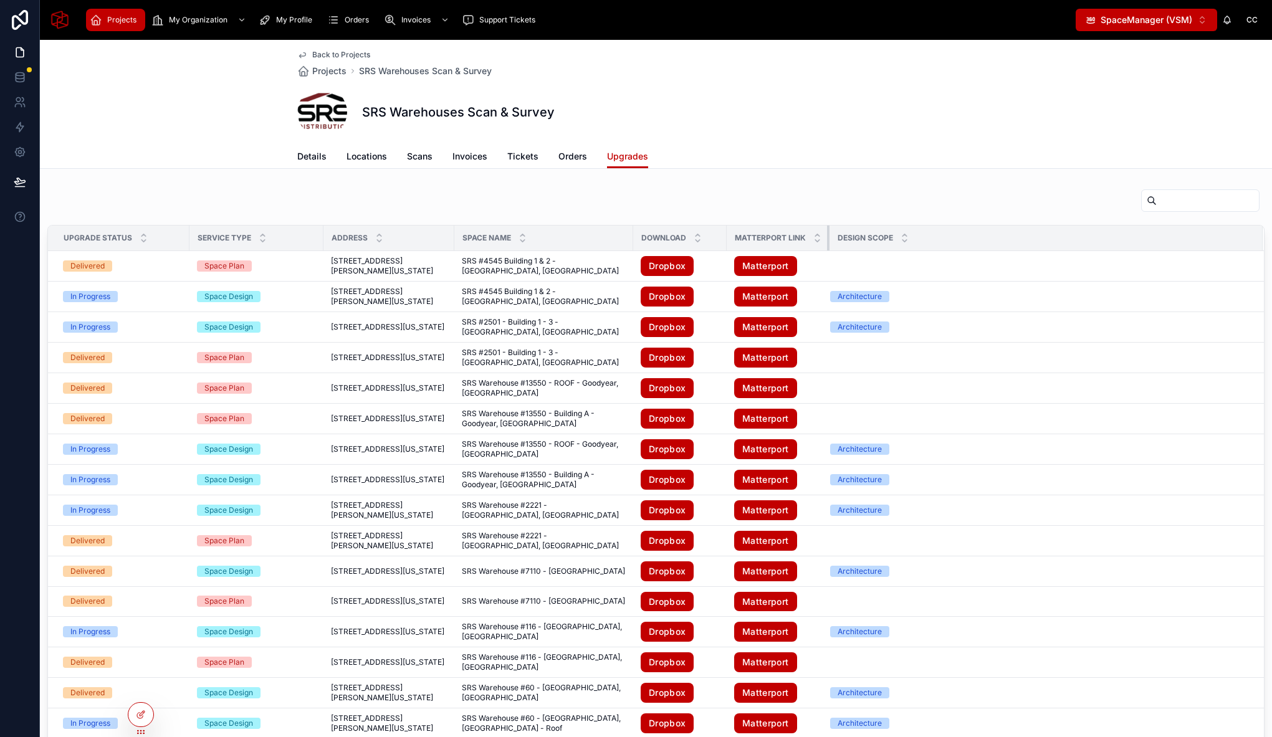
click at [829, 240] on tr "Upgrade Status Service Type Address Space Name Download Matterport Link Design …" at bounding box center [656, 239] width 1216 height 26
click at [134, 714] on div at bounding box center [140, 715] width 25 height 24
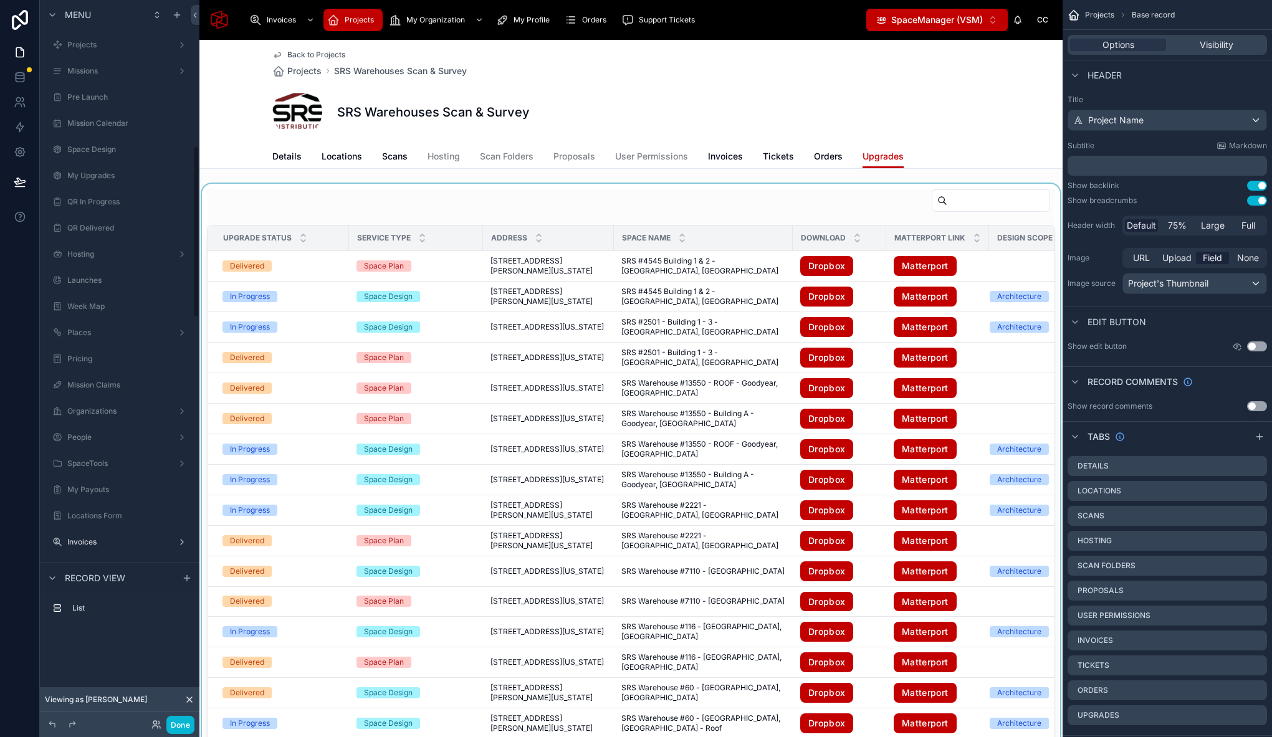
scroll to position [612, 0]
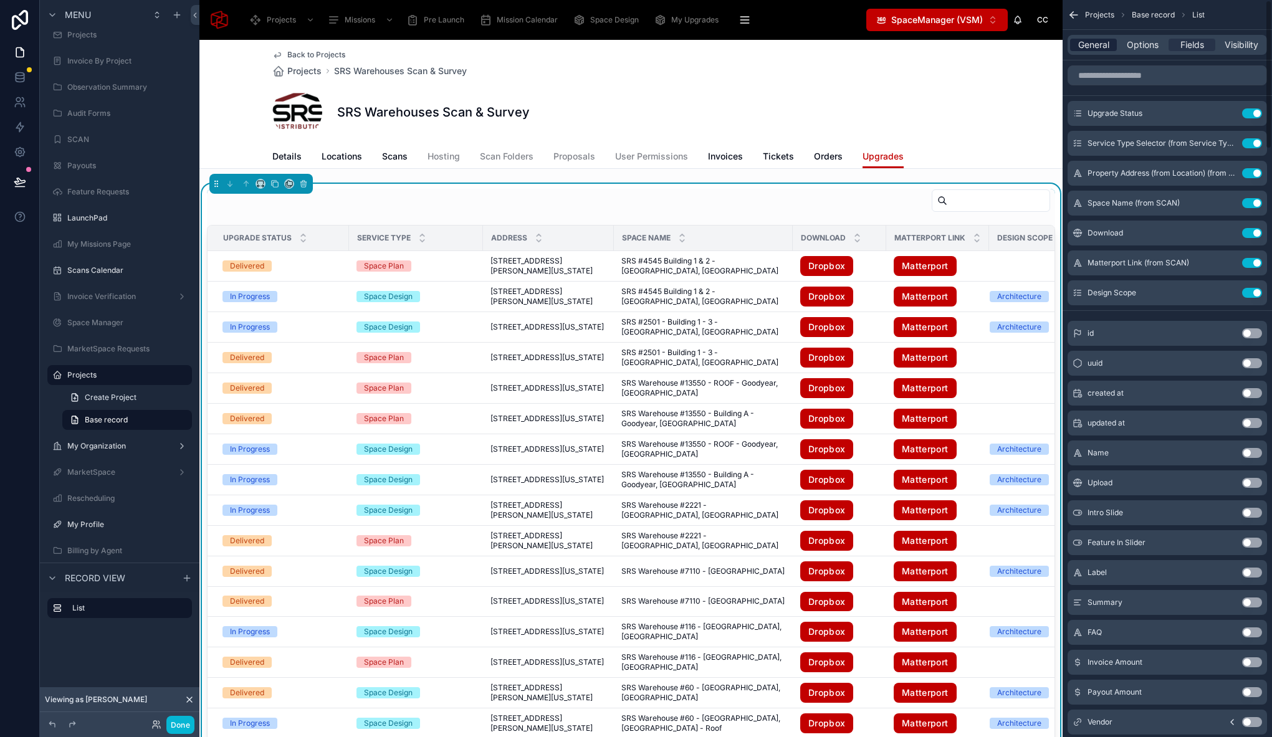
click at [1094, 42] on span "General" at bounding box center [1093, 45] width 31 height 12
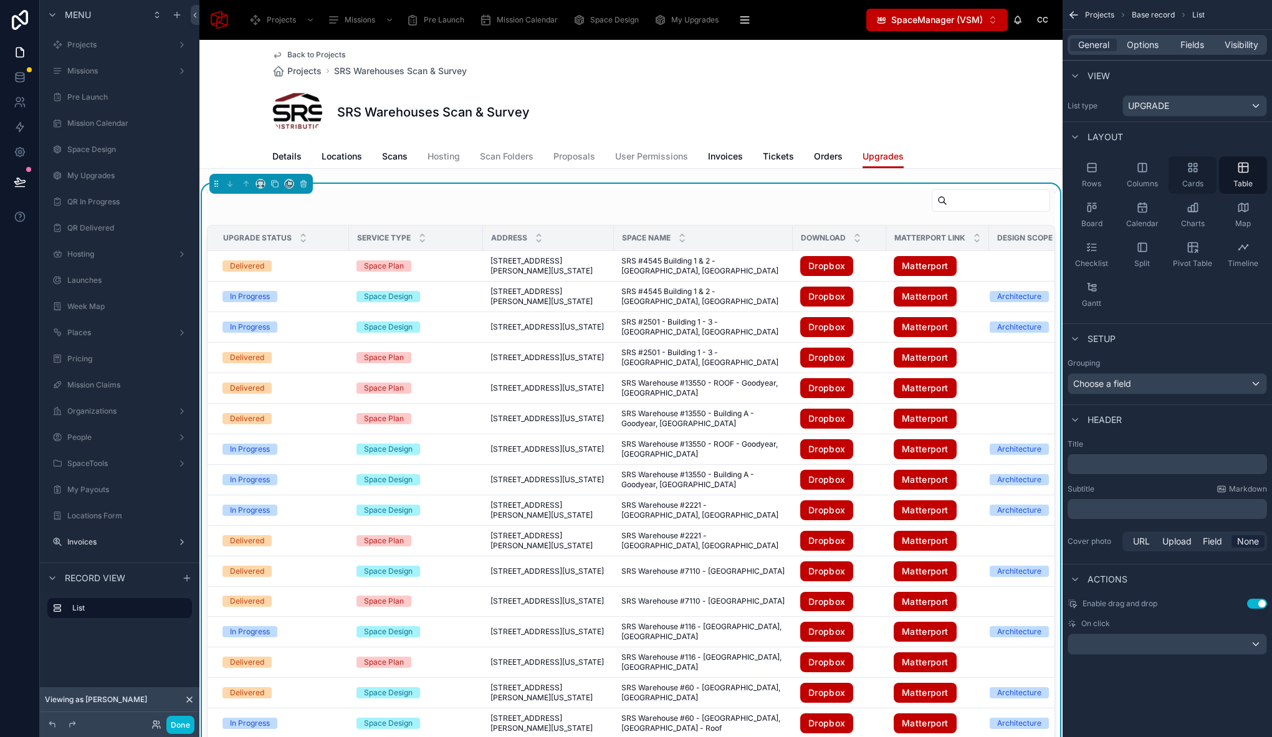
scroll to position [612, 0]
click at [1188, 176] on div "Cards" at bounding box center [1192, 174] width 48 height 37
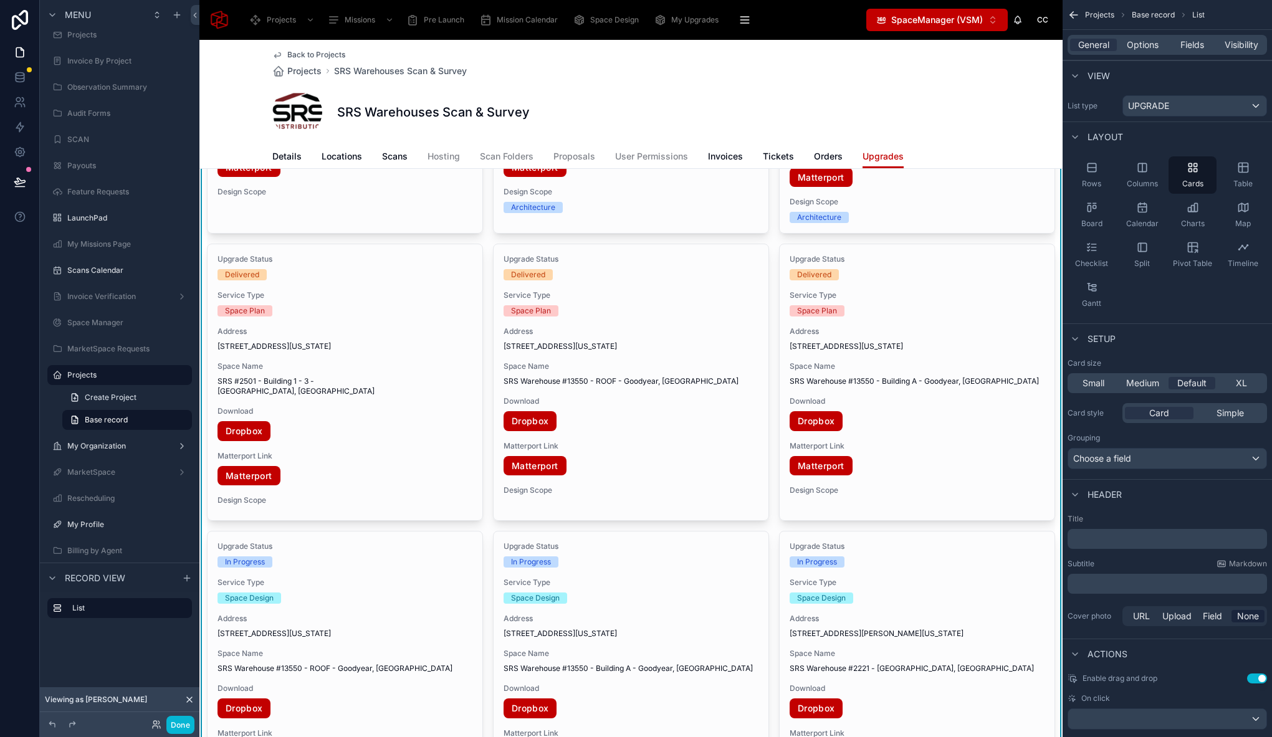
scroll to position [0, 0]
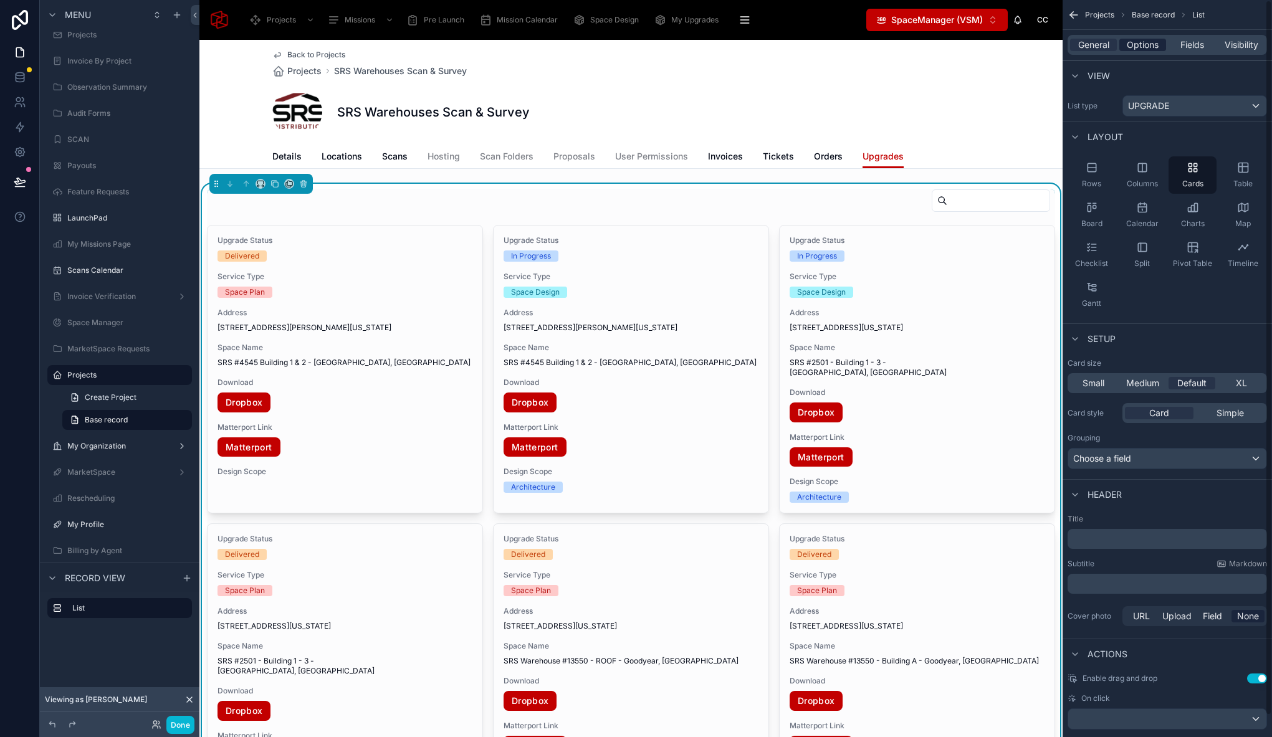
click at [1149, 49] on span "Options" at bounding box center [1143, 45] width 32 height 12
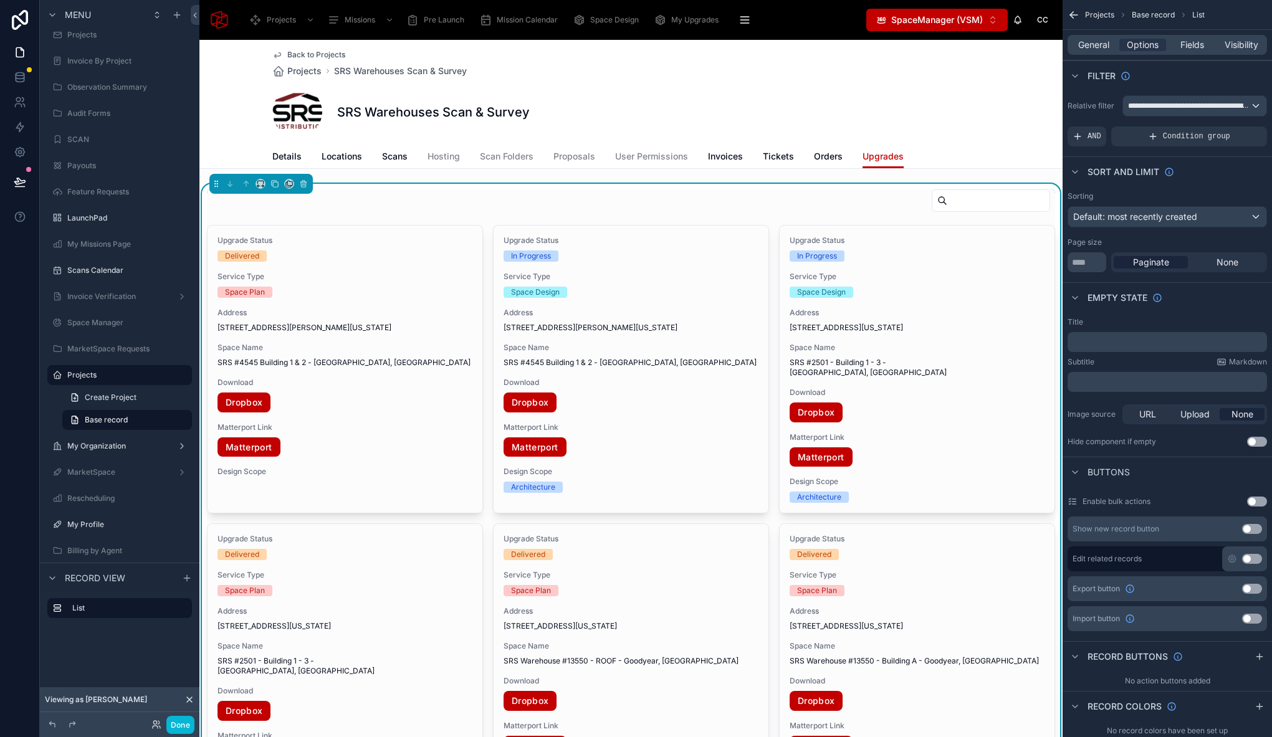
click at [1201, 50] on span "Fields" at bounding box center [1192, 45] width 24 height 12
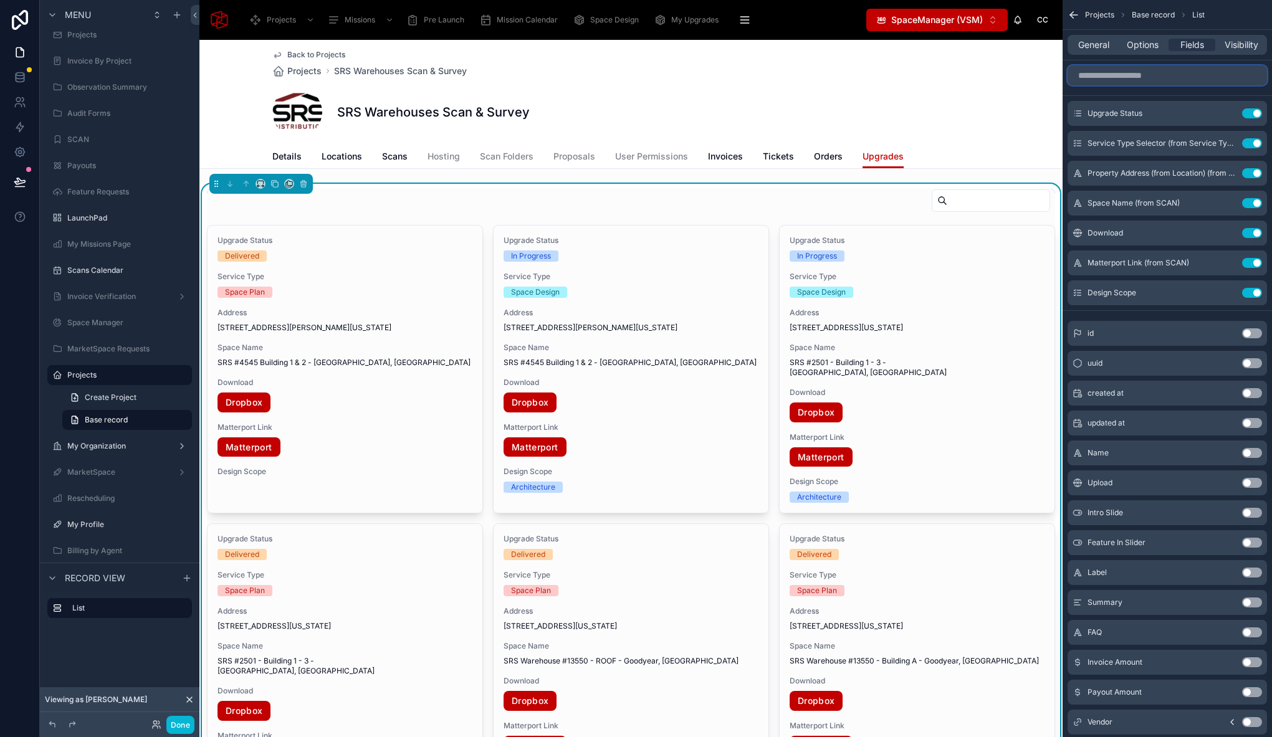
click at [1131, 73] on input "scrollable content" at bounding box center [1166, 75] width 199 height 20
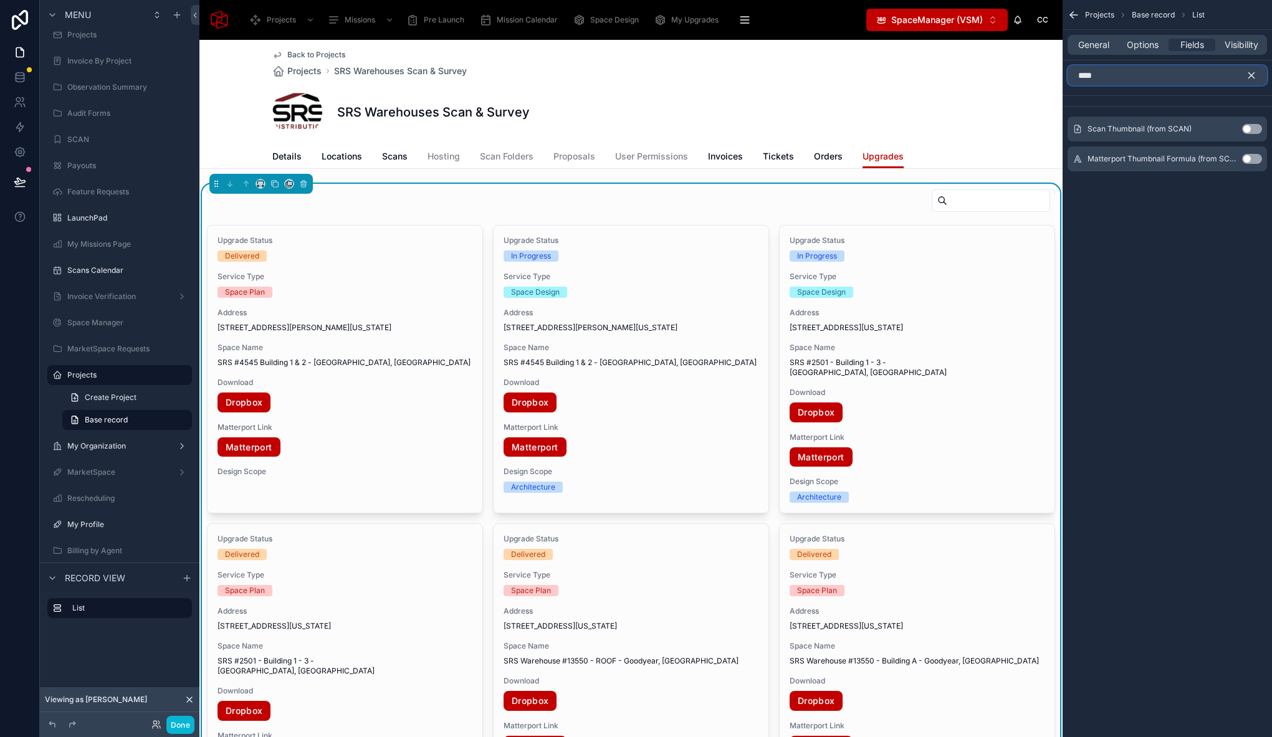
type input "****"
click at [1249, 131] on button "Use setting" at bounding box center [1252, 129] width 20 height 10
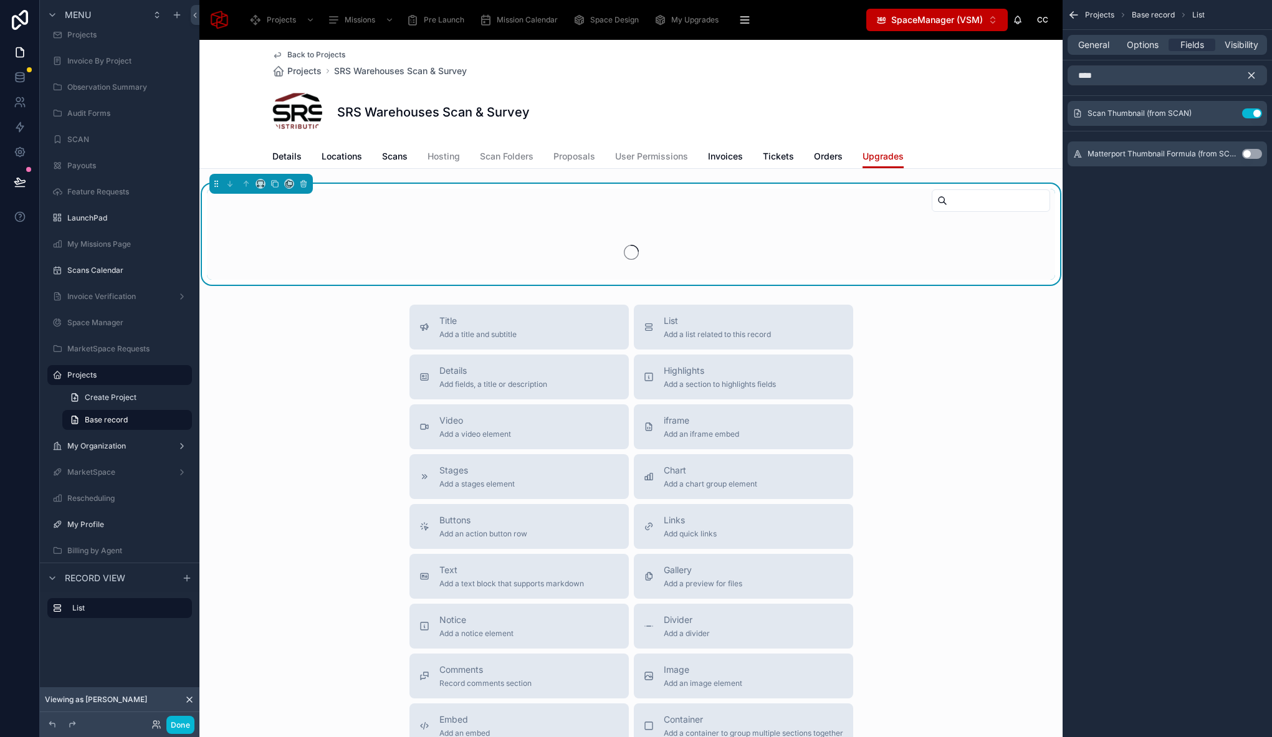
click at [1249, 78] on icon "scrollable content" at bounding box center [1251, 75] width 11 height 11
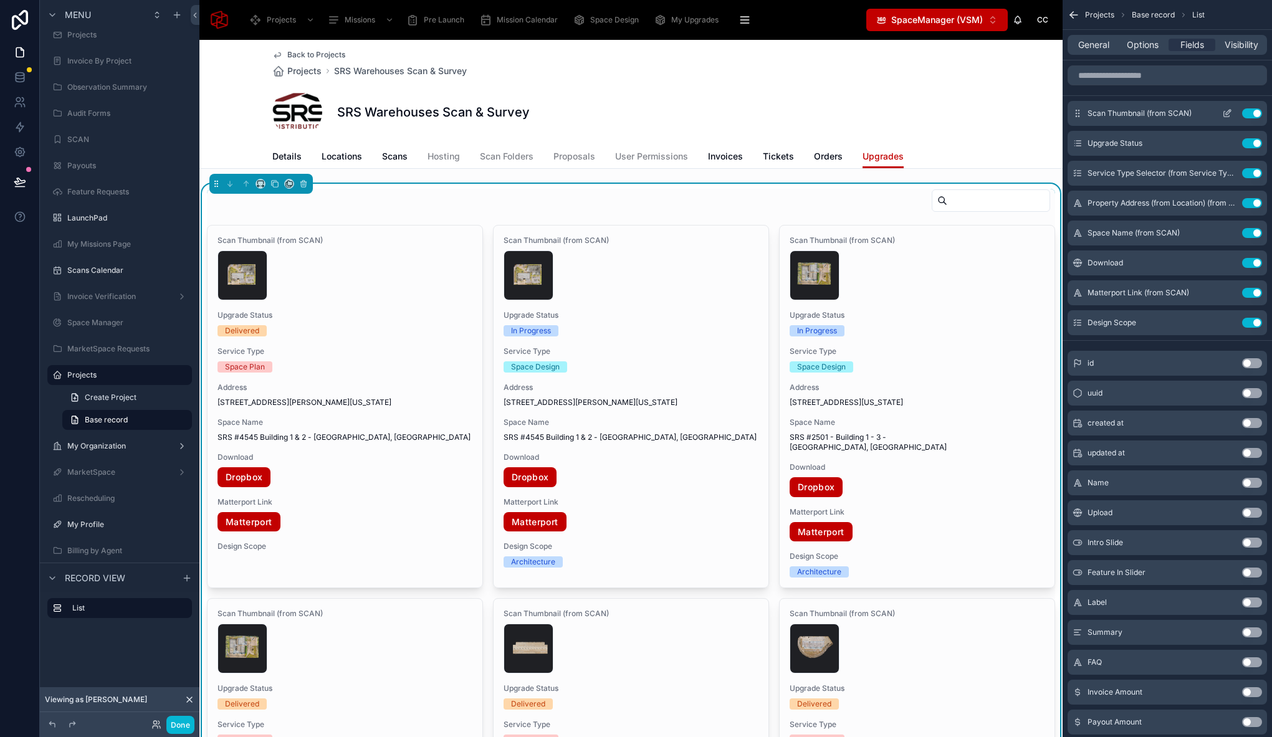
click at [1223, 110] on icon "scrollable content" at bounding box center [1227, 113] width 10 height 10
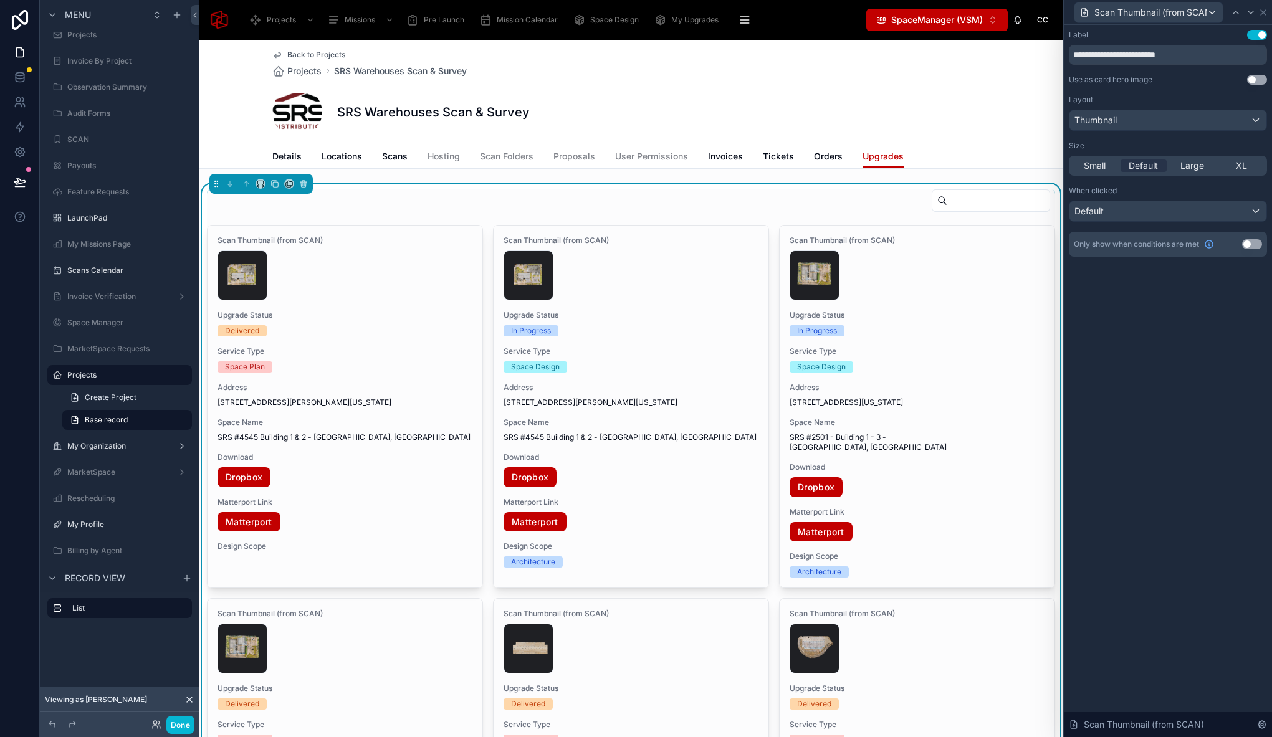
click at [1252, 36] on button "Use setting" at bounding box center [1257, 35] width 20 height 10
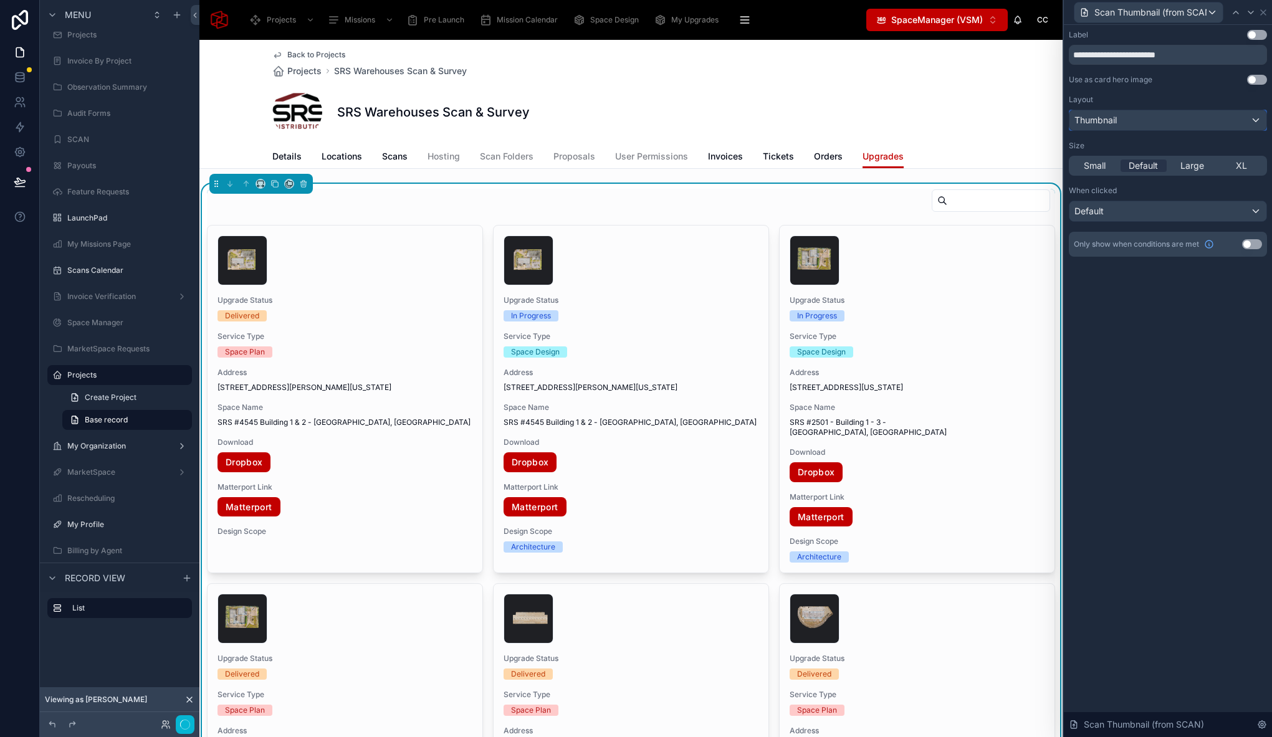
click at [1186, 117] on div "Thumbnail" at bounding box center [1167, 120] width 197 height 20
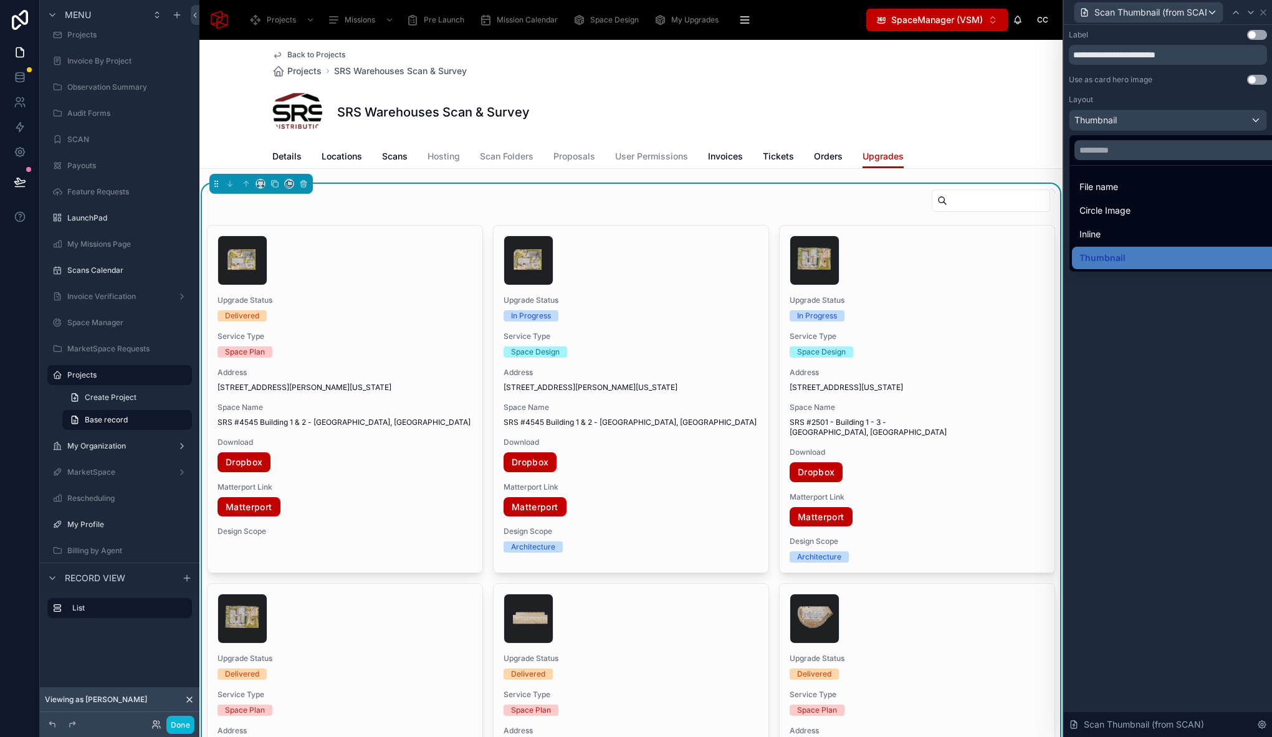
click at [1186, 117] on div at bounding box center [1168, 368] width 208 height 737
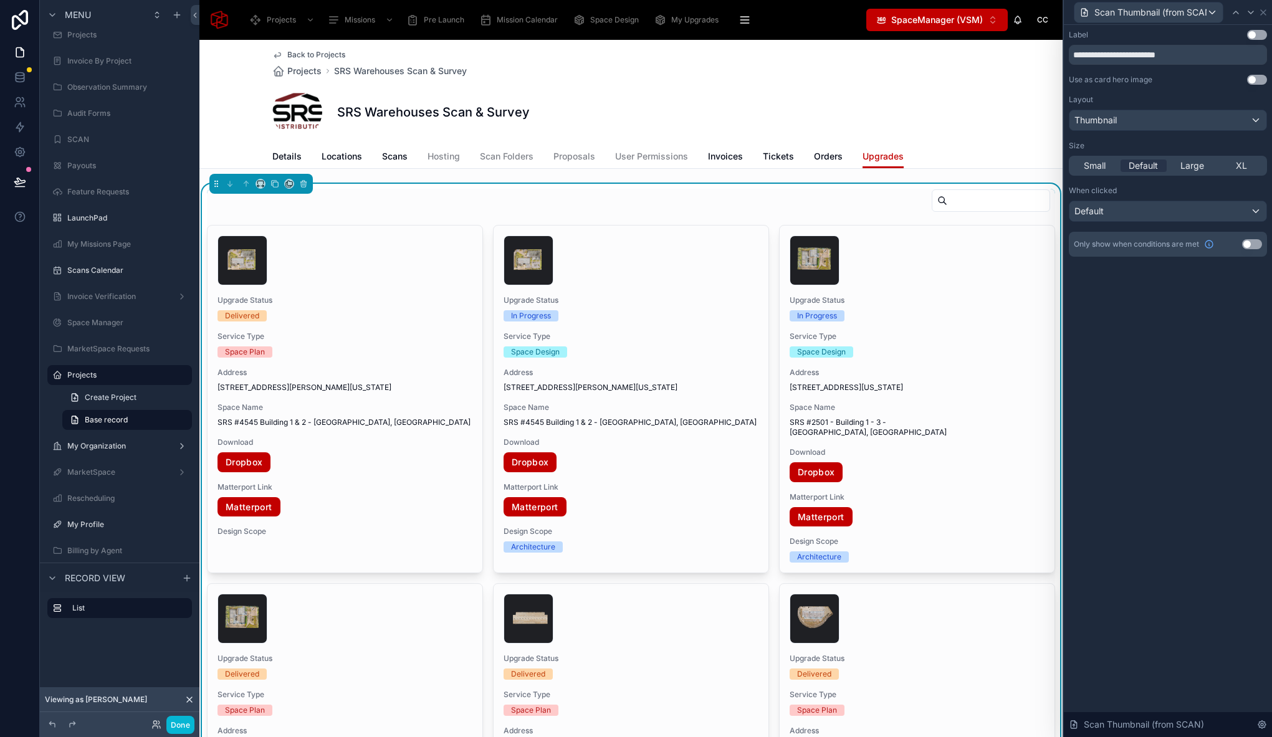
click at [1260, 83] on button "Use setting" at bounding box center [1257, 80] width 20 height 10
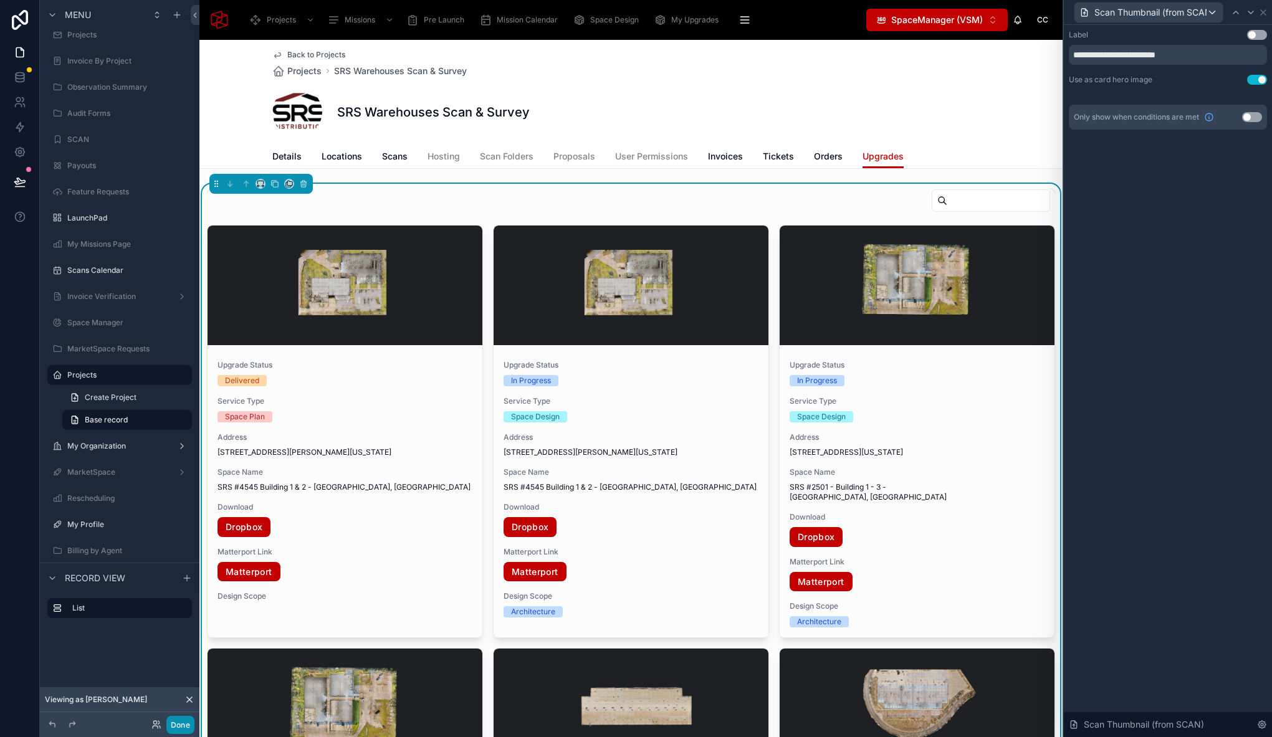
click at [181, 721] on button "Done" at bounding box center [180, 725] width 28 height 18
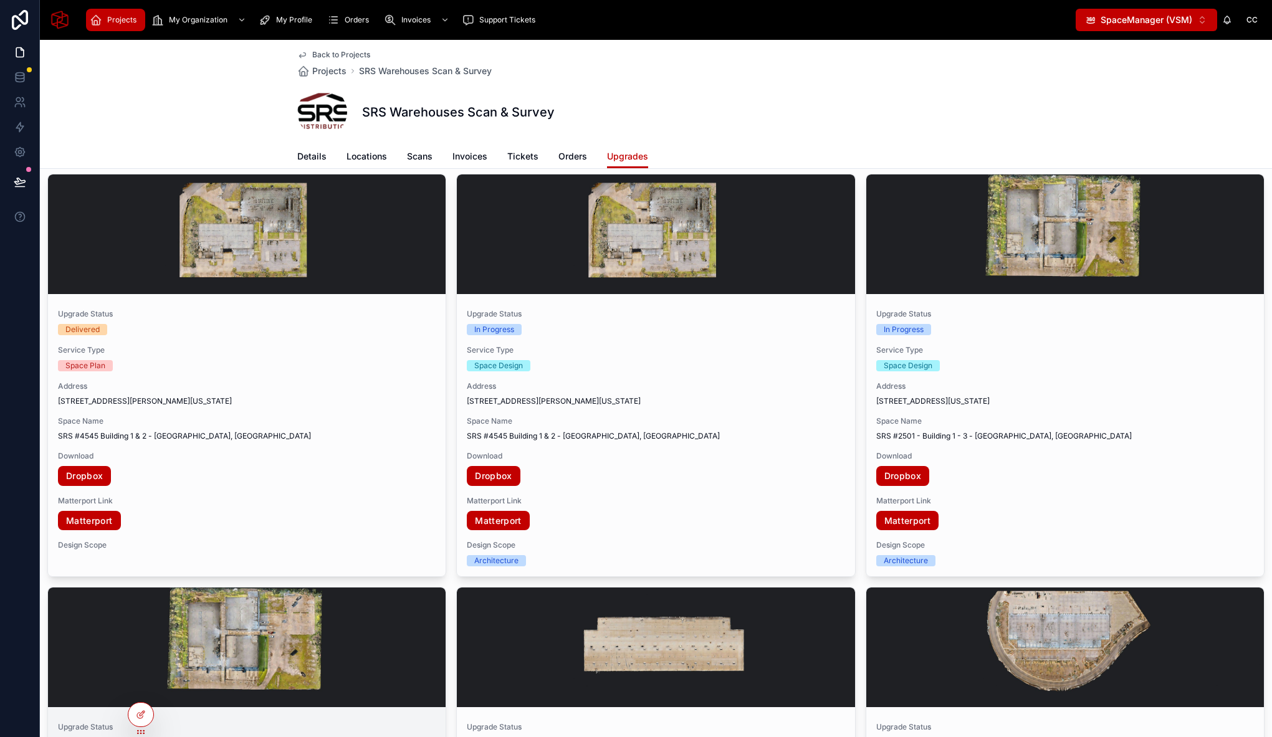
scroll to position [68, 0]
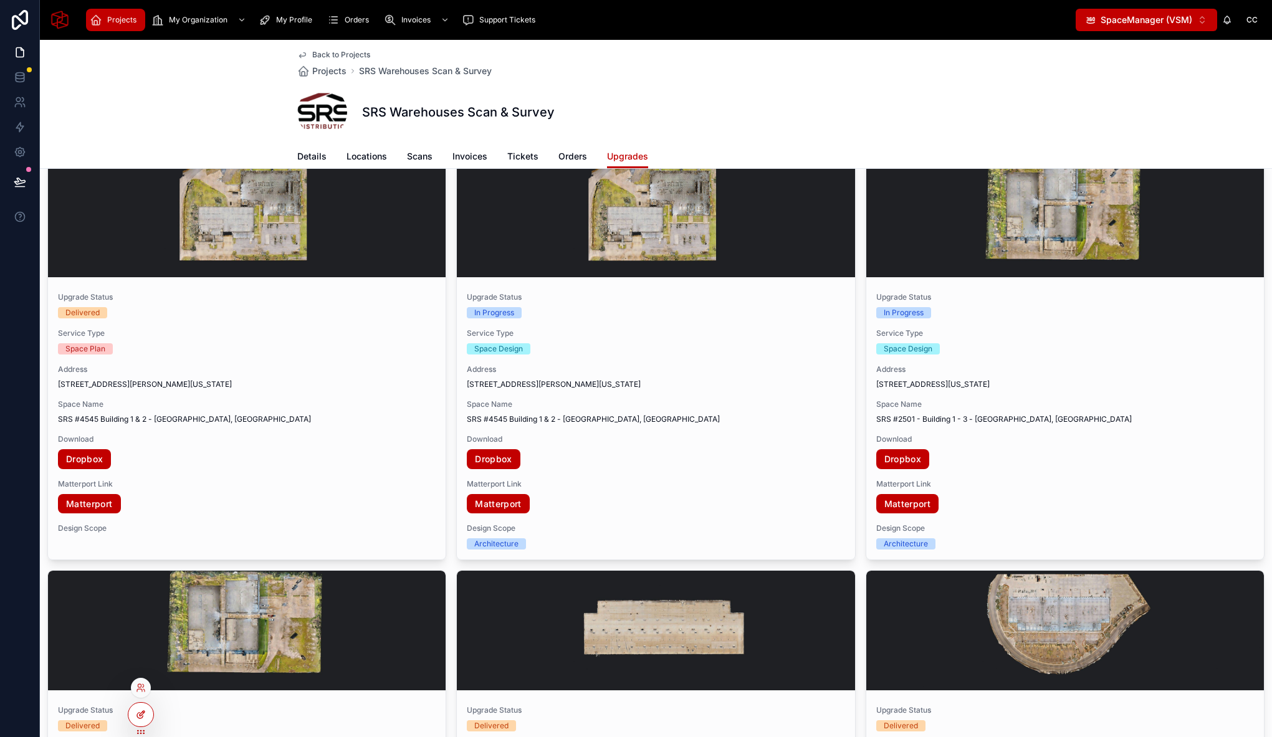
click at [140, 714] on icon at bounding box center [142, 713] width 5 height 5
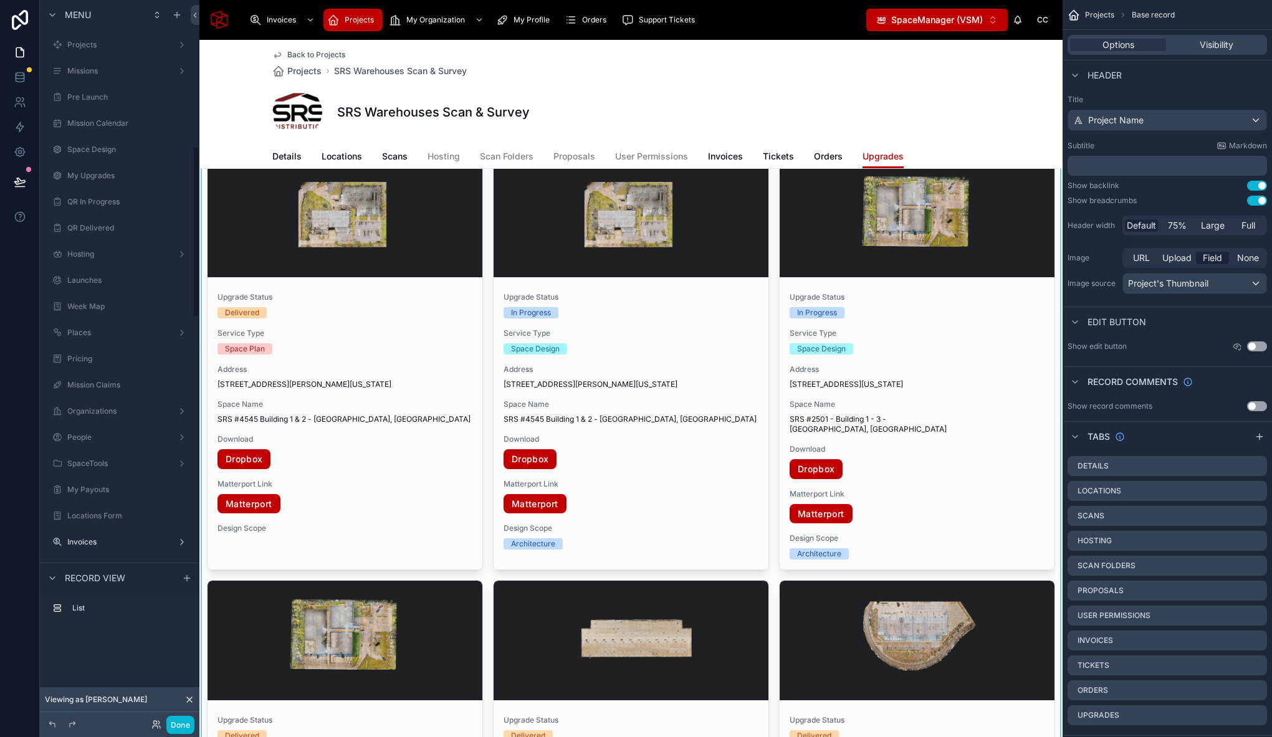
scroll to position [612, 0]
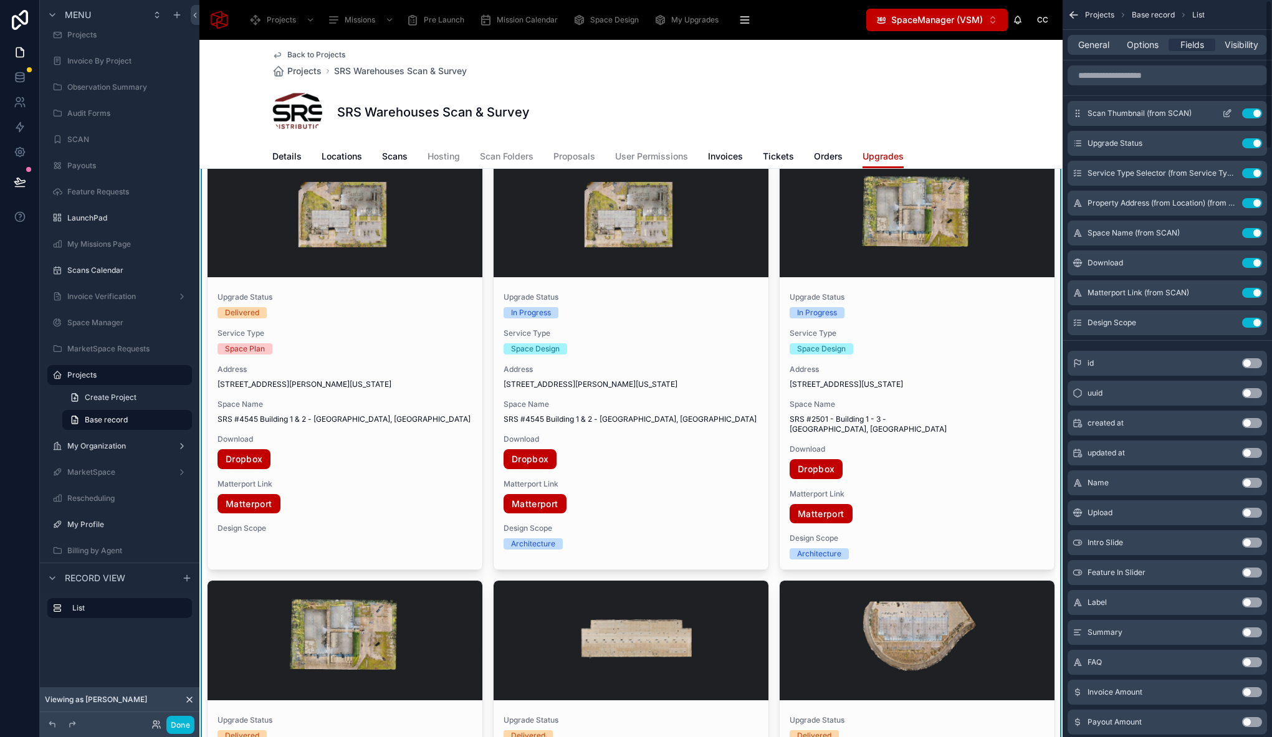
click at [1227, 113] on icon "scrollable content" at bounding box center [1227, 113] width 10 height 10
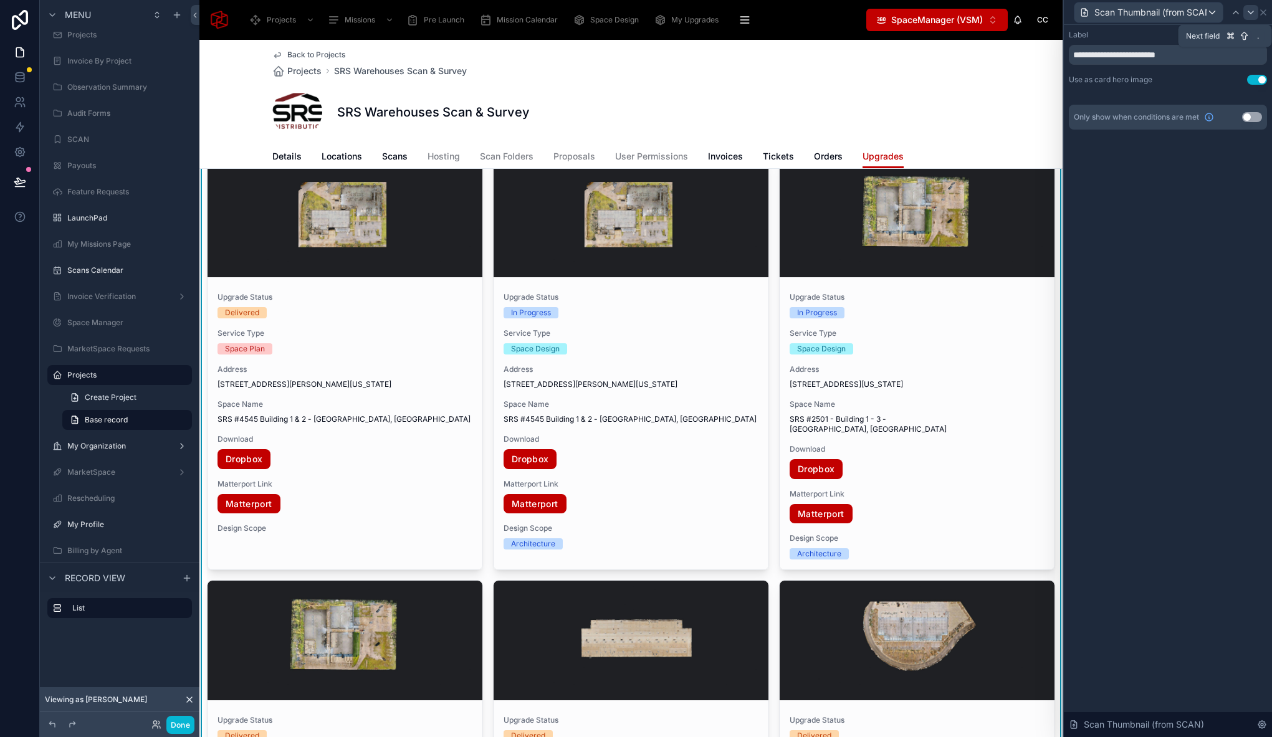
click at [1249, 12] on icon at bounding box center [1251, 12] width 10 height 10
click at [1249, 12] on icon at bounding box center [1244, 12] width 10 height 10
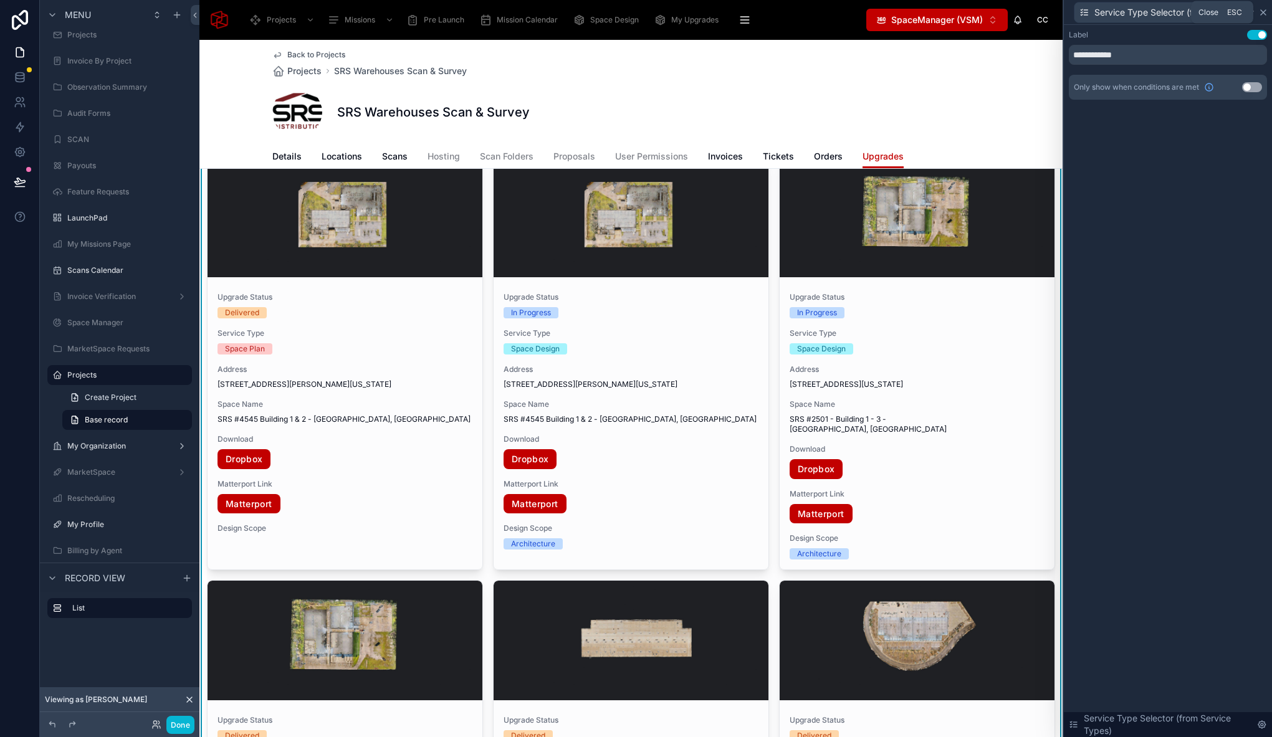
click at [1264, 10] on icon at bounding box center [1263, 12] width 10 height 10
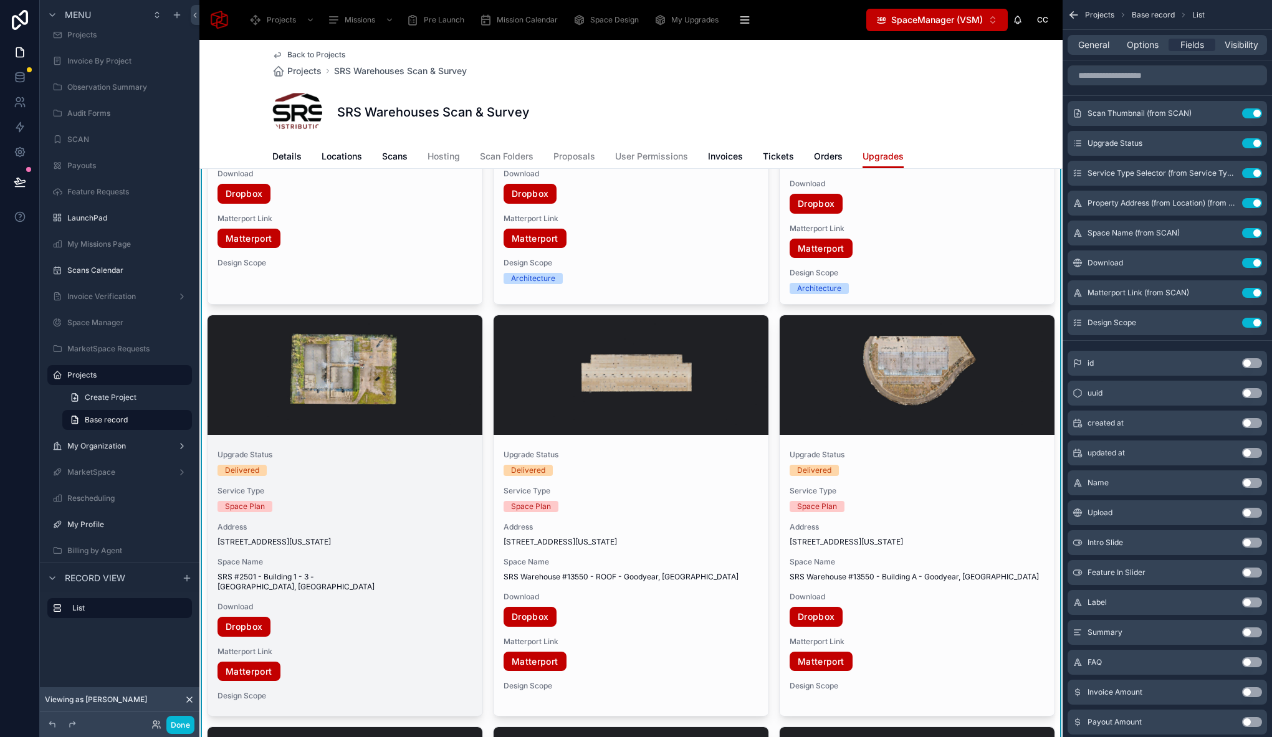
scroll to position [0, 0]
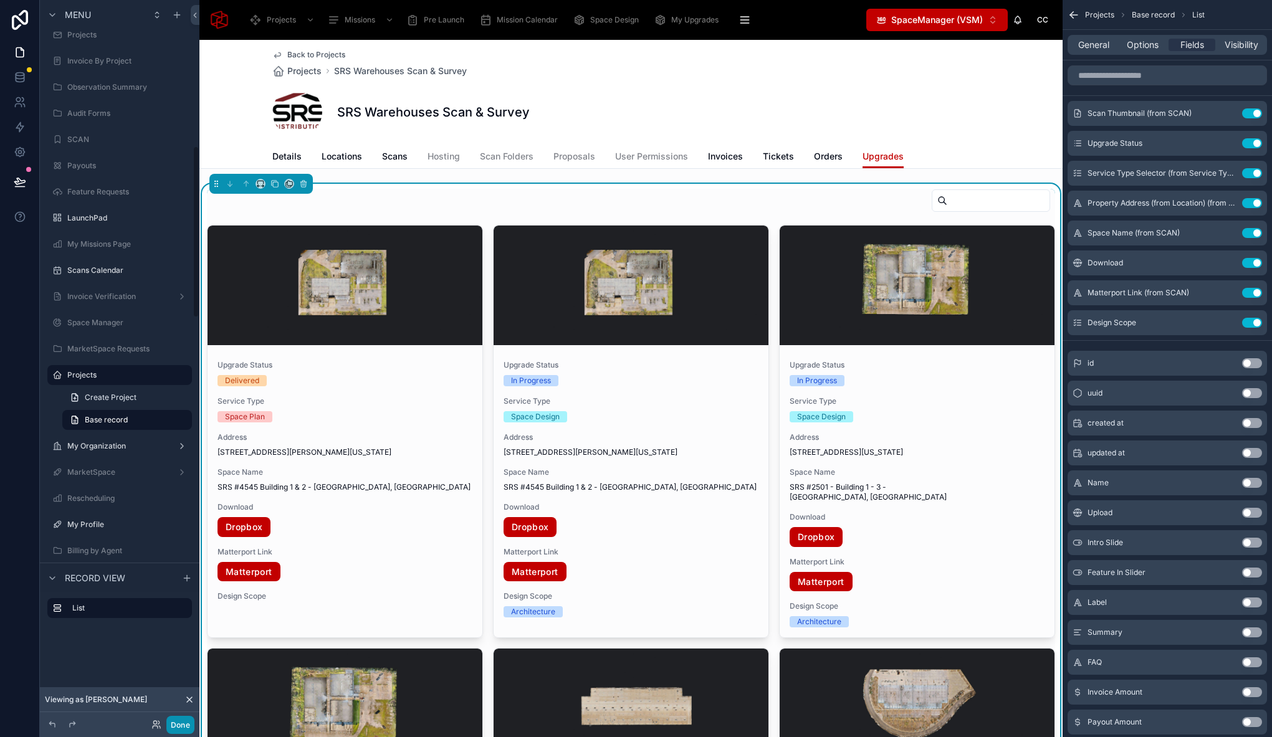
click at [188, 723] on button "Done" at bounding box center [180, 725] width 28 height 18
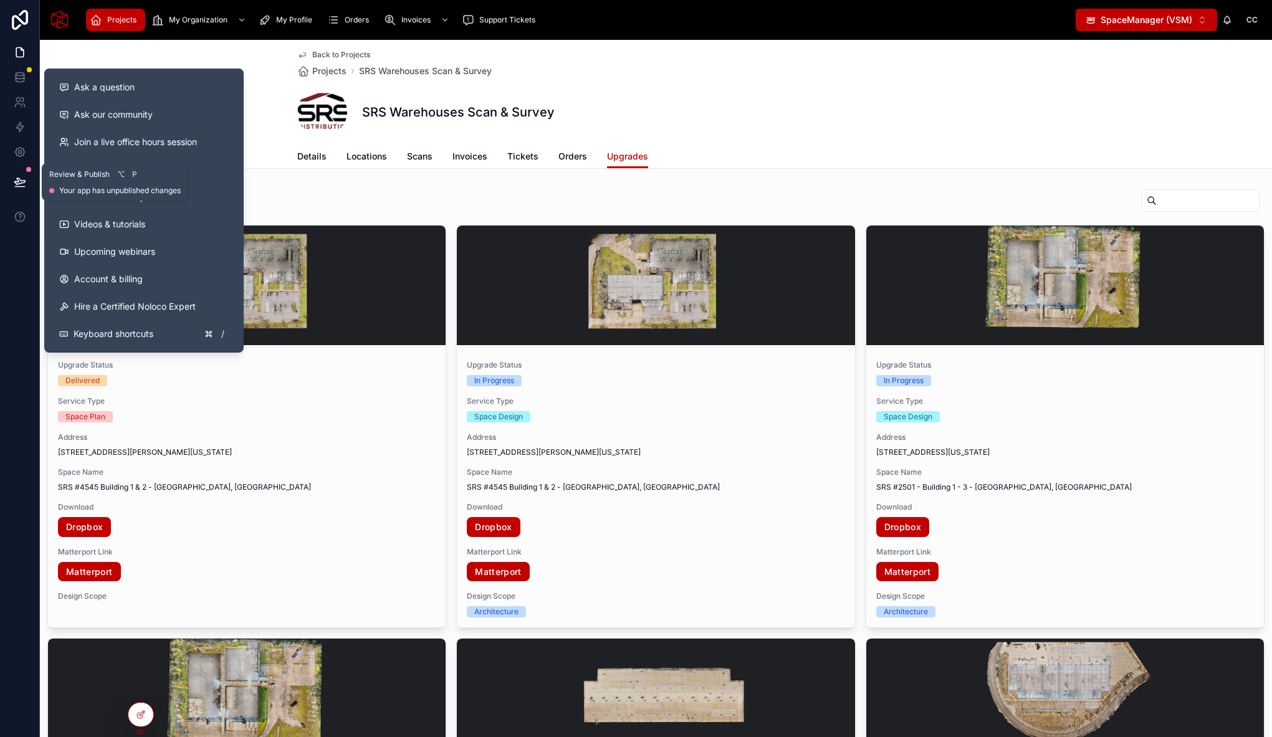
click at [12, 178] on button at bounding box center [19, 182] width 27 height 35
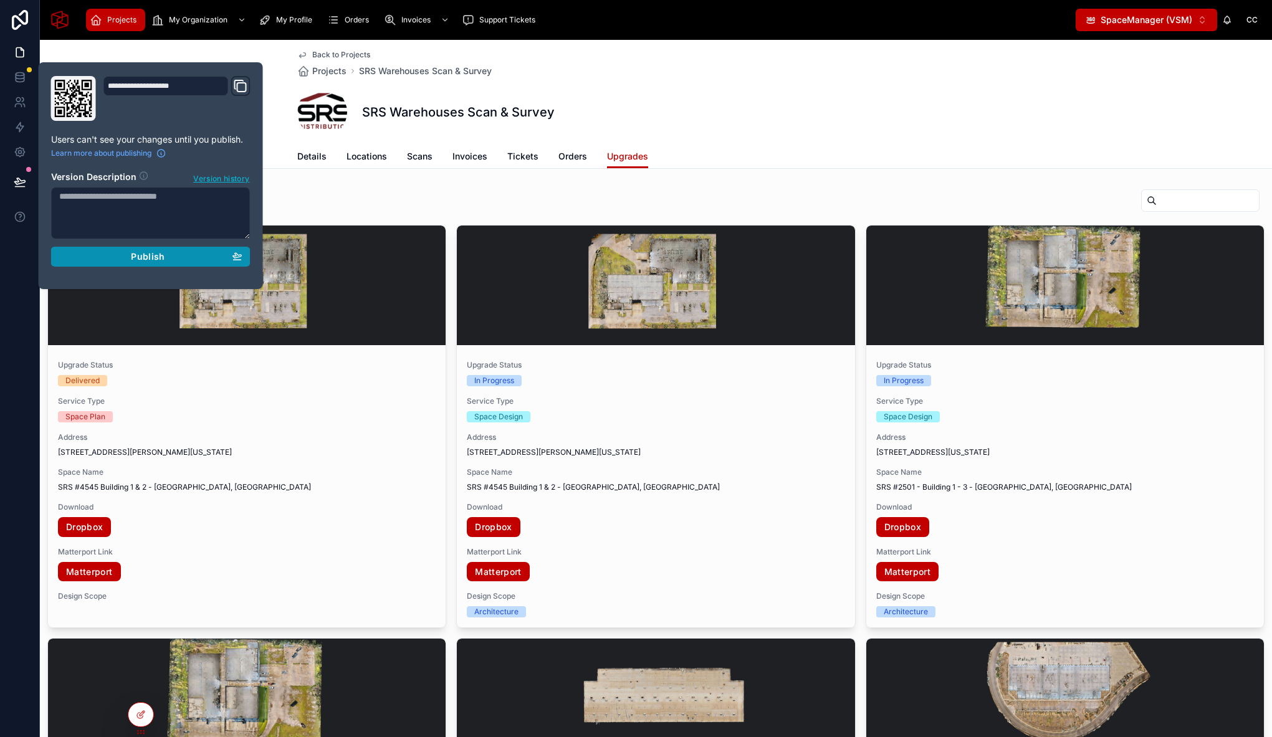
drag, startPoint x: 148, startPoint y: 251, endPoint x: 160, endPoint y: 267, distance: 19.7
click at [148, 251] on span "Publish" at bounding box center [148, 256] width 34 height 11
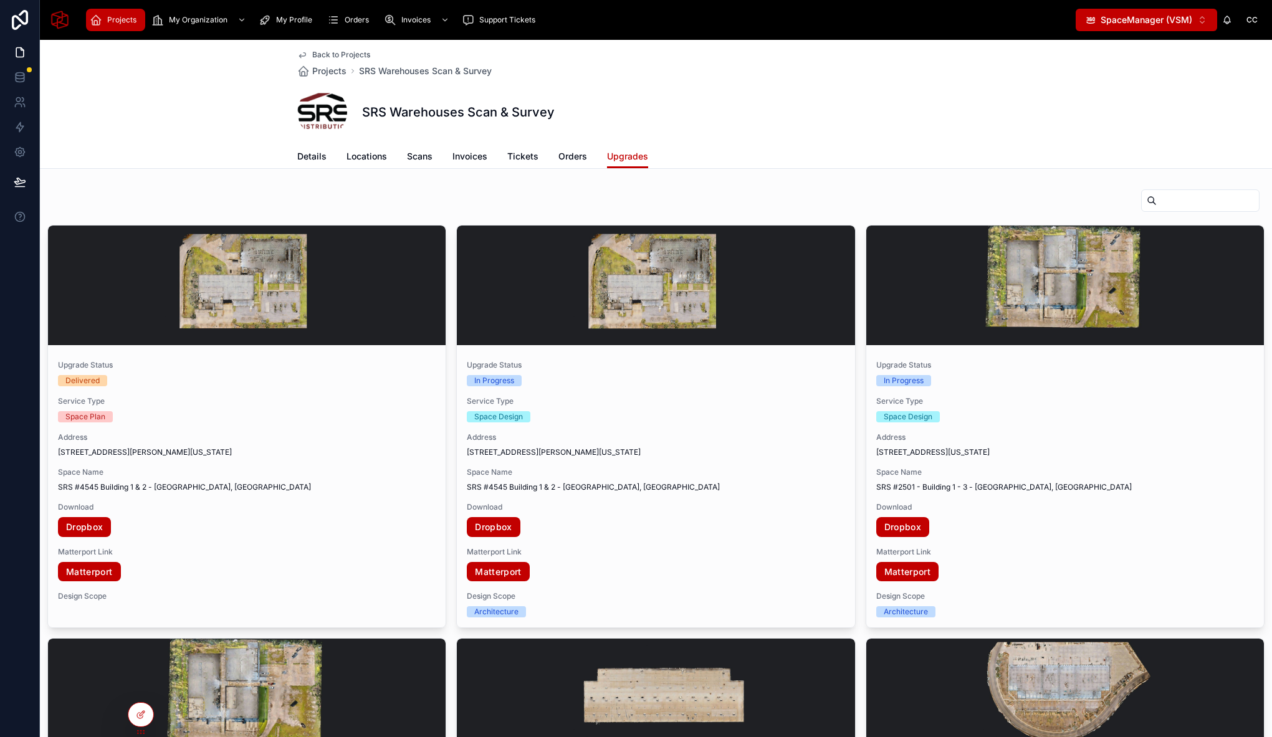
click at [727, 137] on div "Back to Projects Projects SRS Warehouses Scan & Survey SRS Warehouses Scan & Su…" at bounding box center [656, 92] width 718 height 105
click at [414, 162] on span "Scans" at bounding box center [420, 156] width 26 height 12
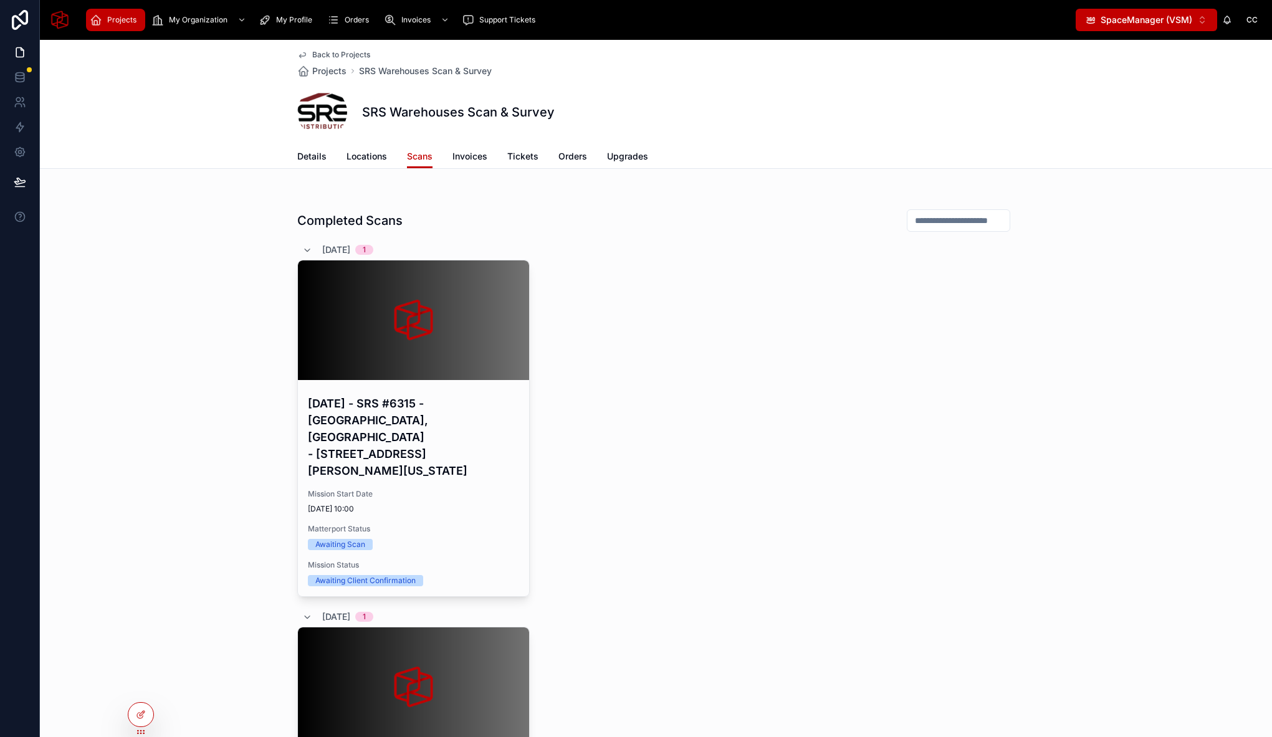
click at [727, 126] on div "SRS Warehouses Scan & Survey" at bounding box center [656, 112] width 718 height 50
click at [624, 159] on span "Upgrades" at bounding box center [627, 156] width 41 height 12
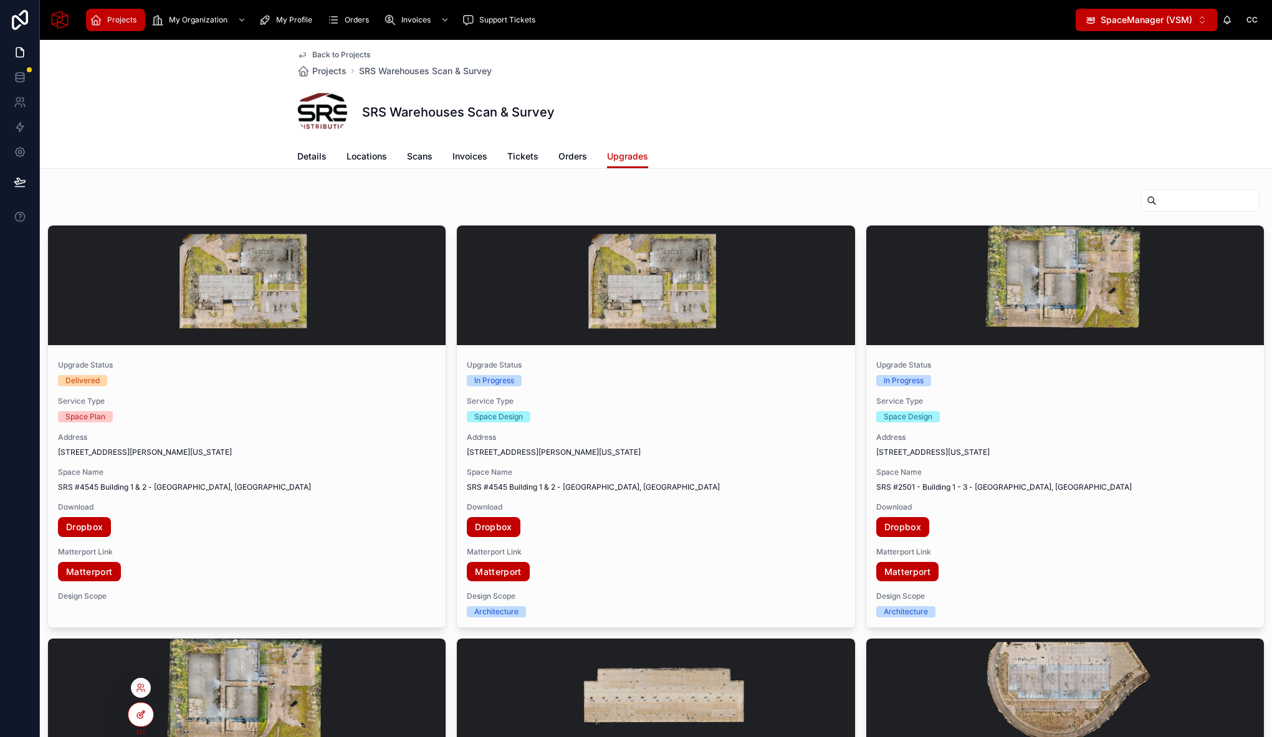
click at [145, 718] on icon at bounding box center [141, 715] width 10 height 10
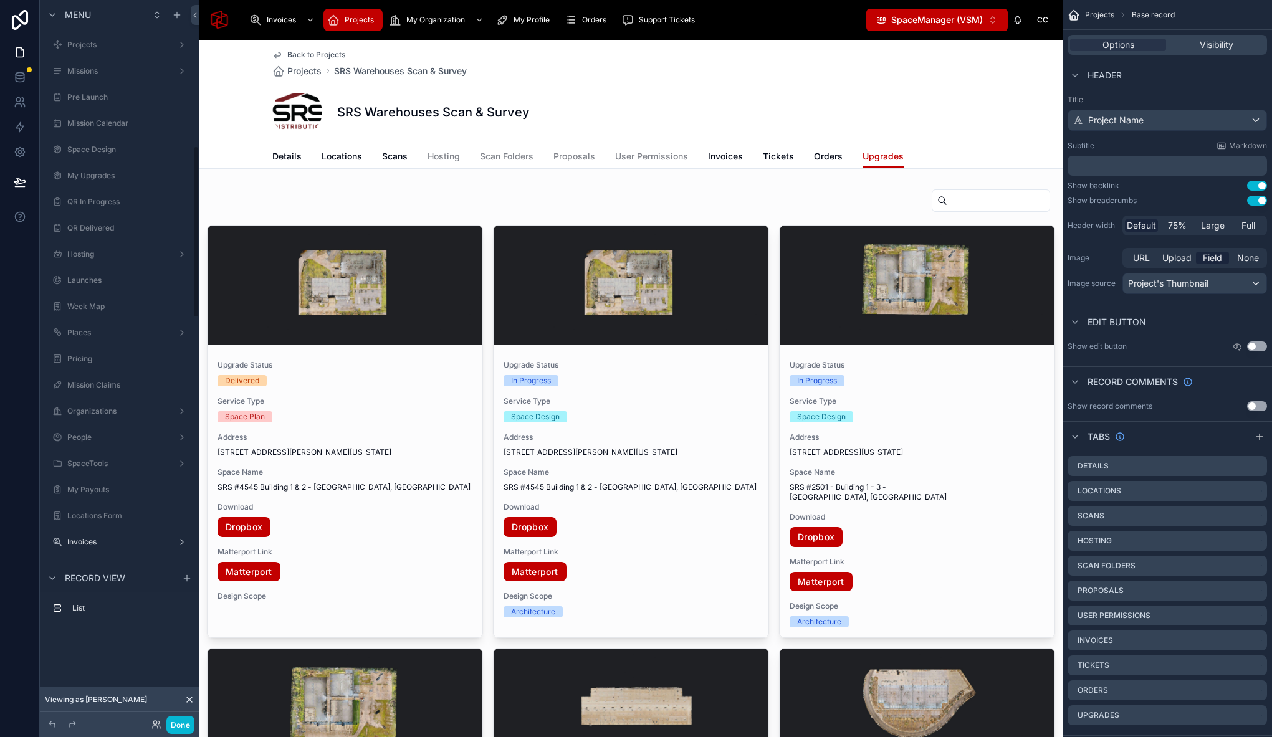
scroll to position [612, 0]
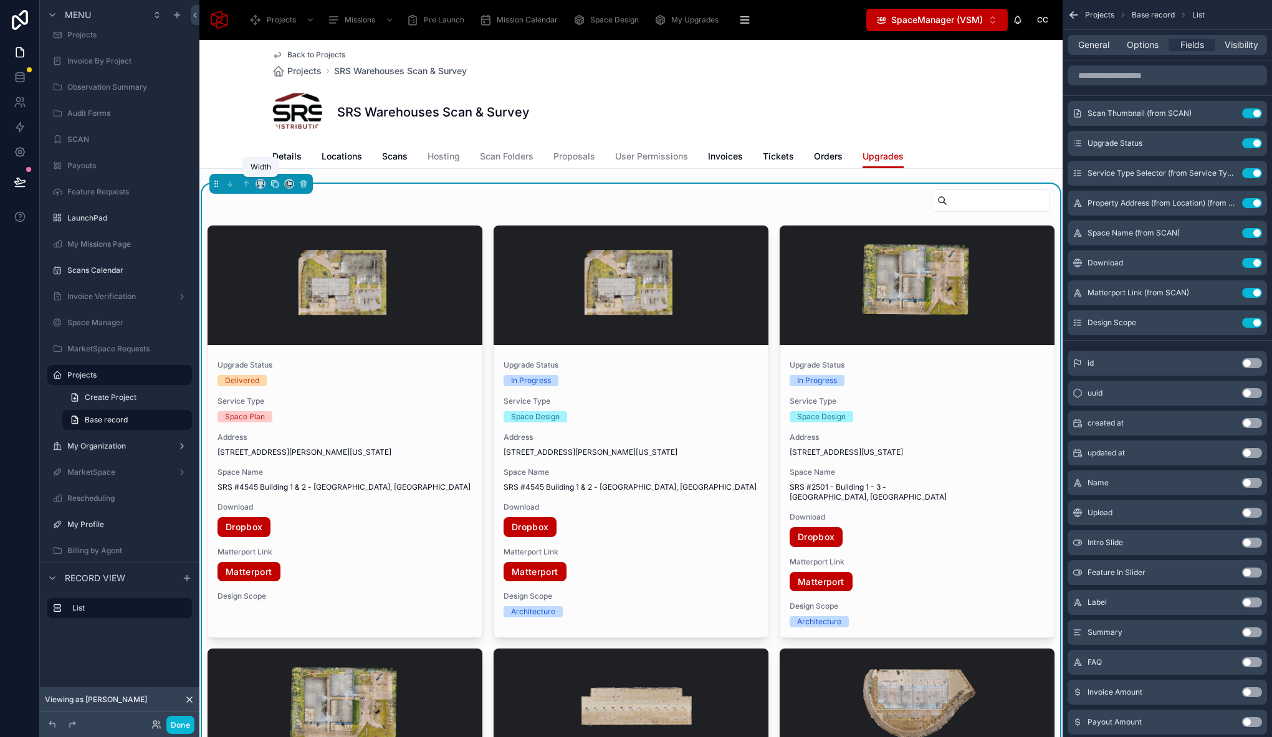
click at [259, 184] on icon at bounding box center [260, 183] width 9 height 9
click at [289, 338] on span "Large" at bounding box center [278, 339] width 24 height 15
click at [184, 721] on button "Done" at bounding box center [180, 725] width 28 height 18
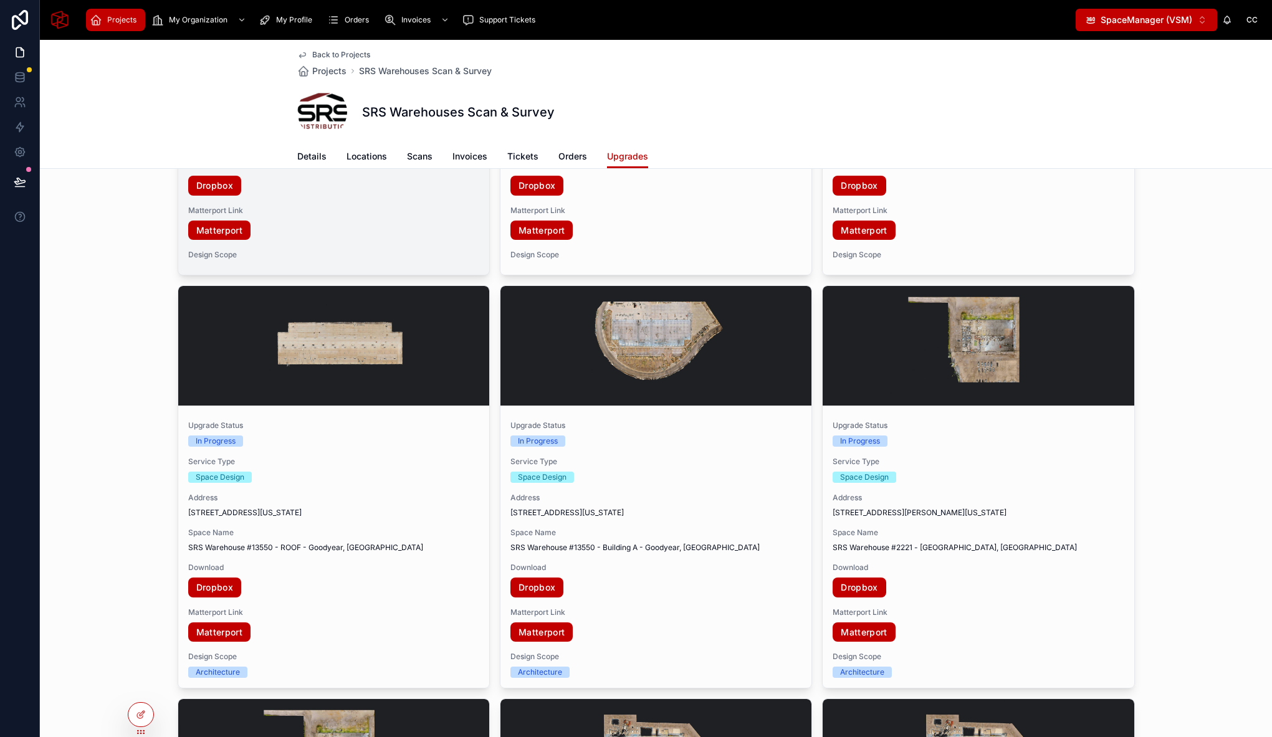
scroll to position [0, 0]
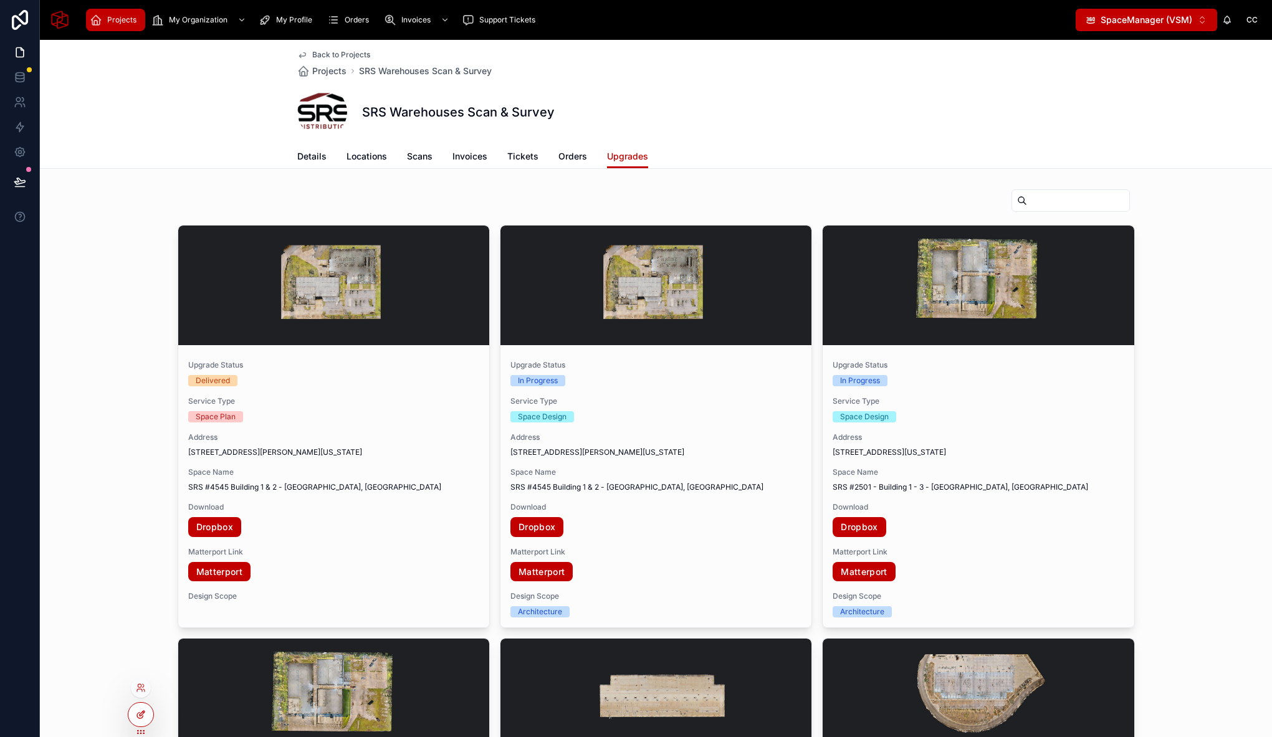
click at [148, 716] on div at bounding box center [140, 715] width 25 height 24
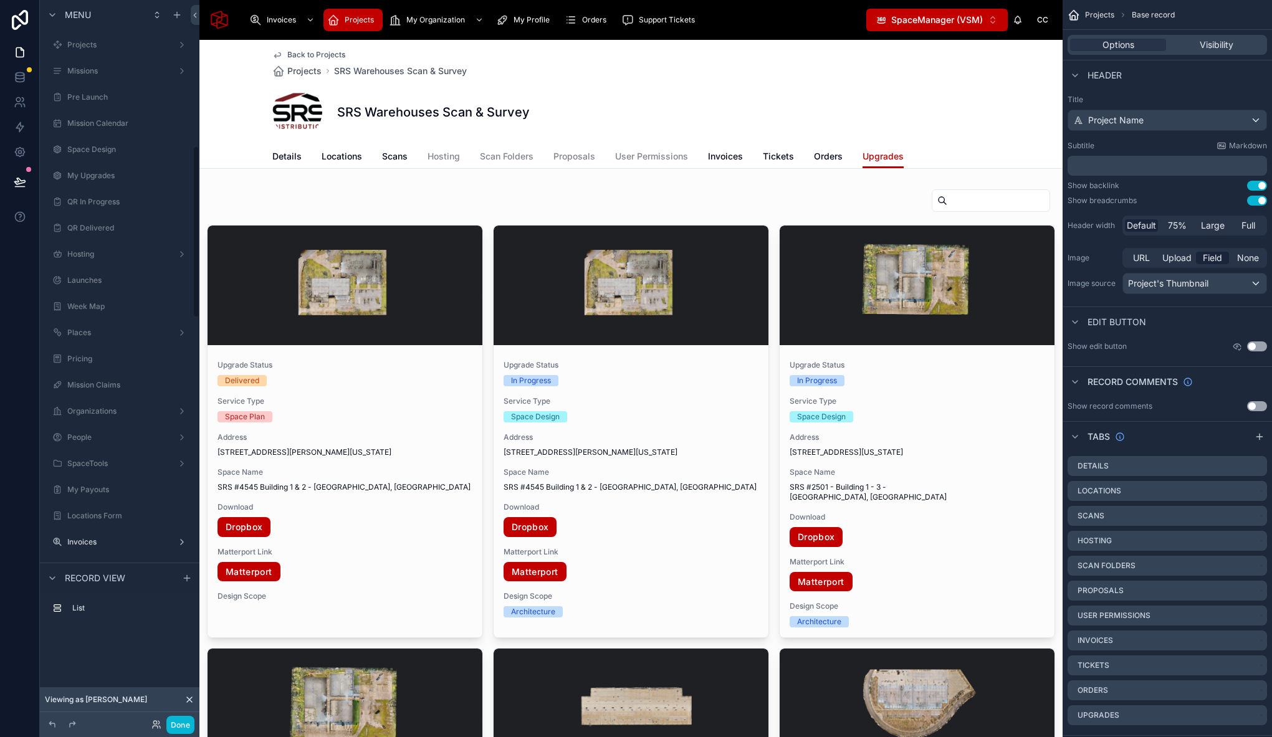
scroll to position [612, 0]
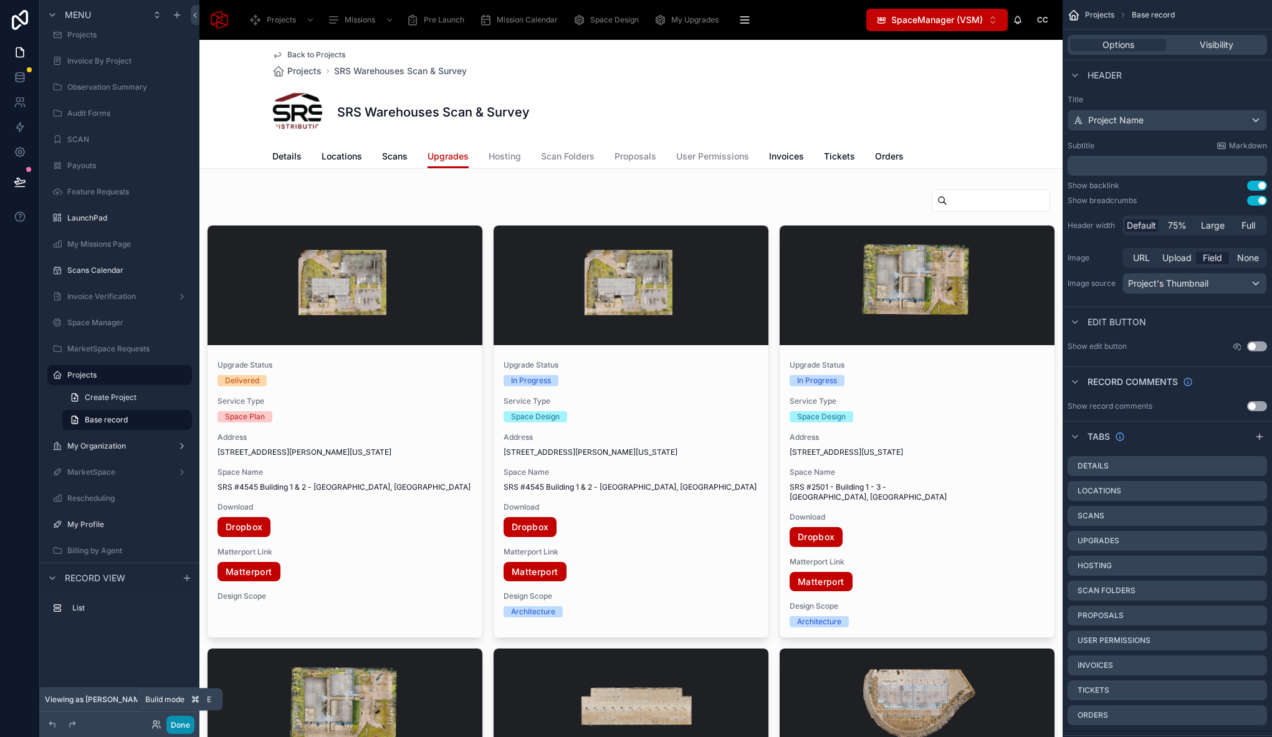
click at [184, 732] on button "Done" at bounding box center [180, 725] width 28 height 18
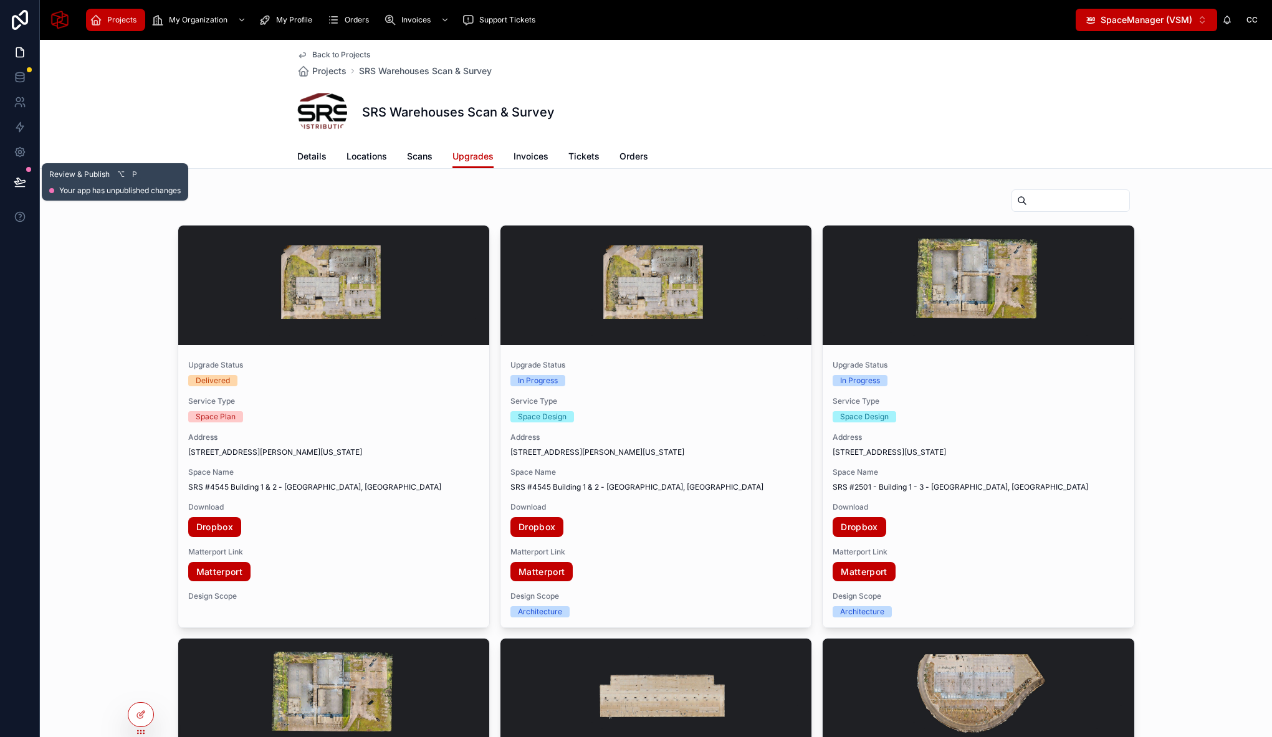
click at [28, 178] on button at bounding box center [19, 182] width 27 height 35
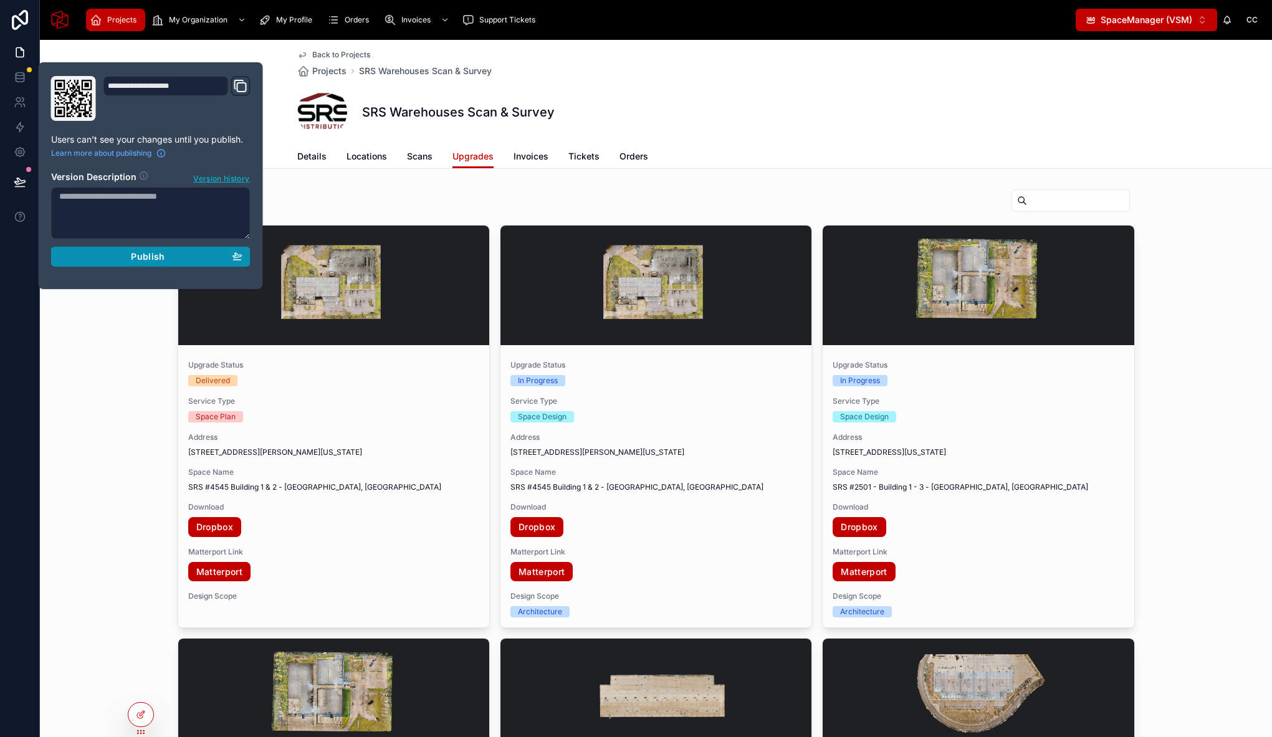
click at [97, 254] on div "Publish" at bounding box center [150, 256] width 183 height 11
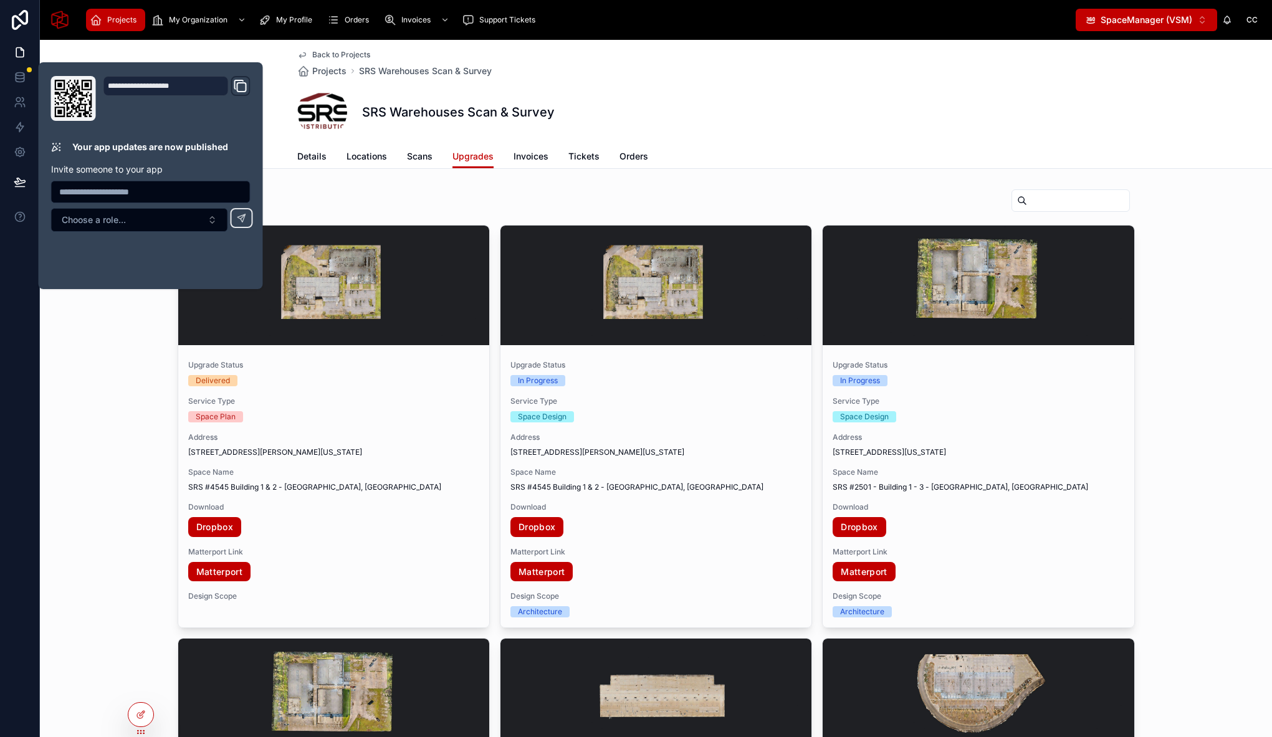
click at [910, 141] on div "Back to Projects Projects SRS Warehouses Scan & Survey SRS Warehouses Scan & Su…" at bounding box center [656, 92] width 718 height 105
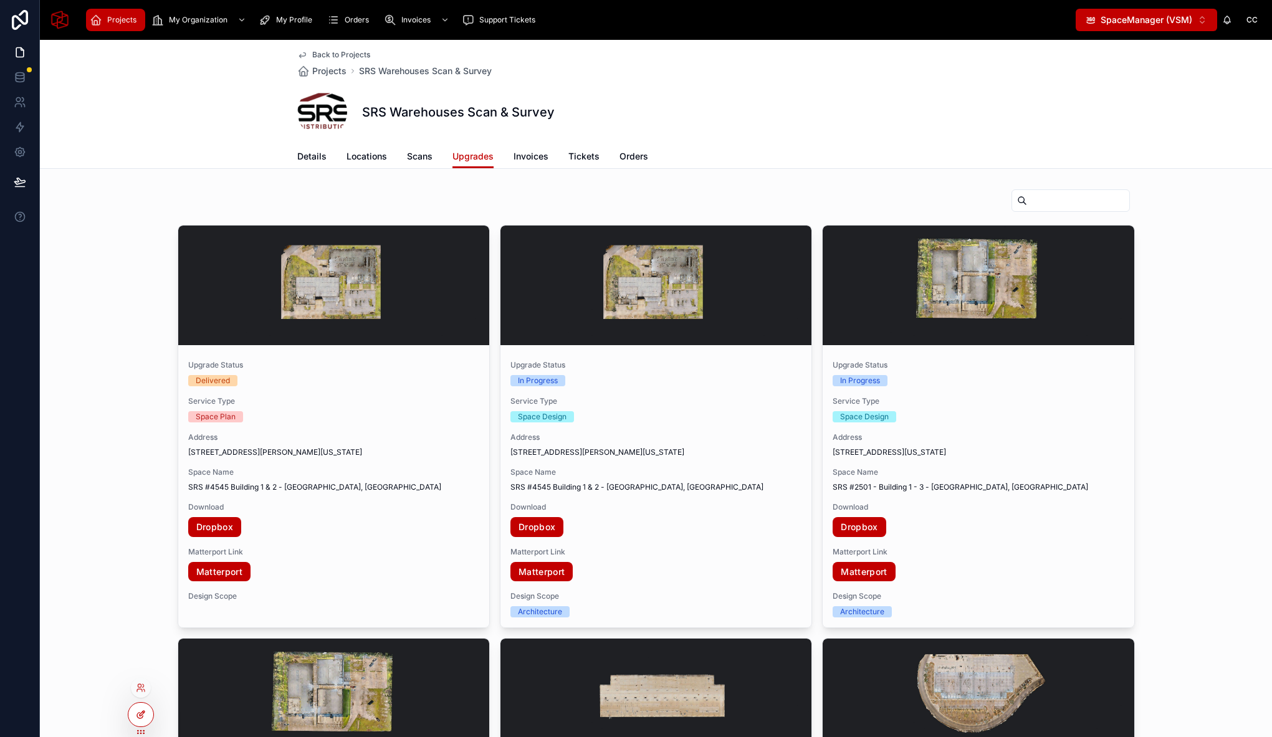
click at [136, 713] on icon at bounding box center [141, 715] width 10 height 10
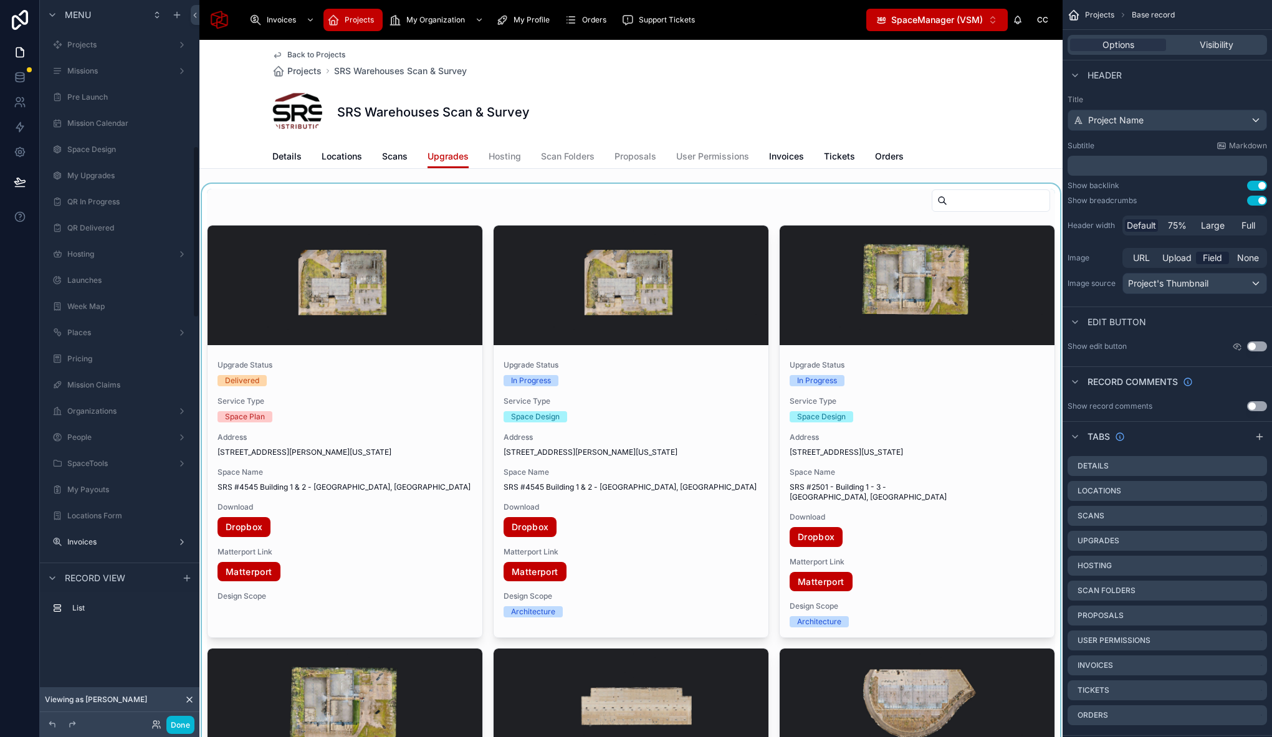
scroll to position [612, 0]
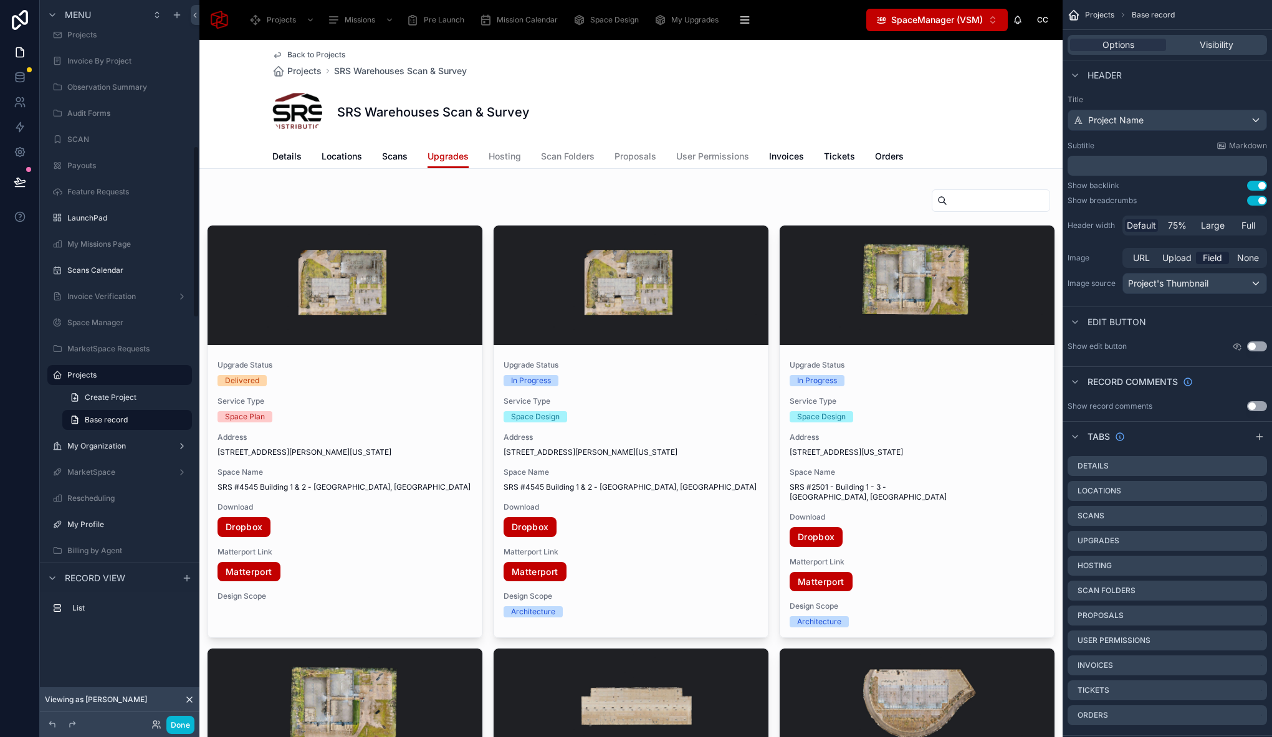
click at [540, 129] on div "SRS Warehouses Scan & Survey" at bounding box center [631, 112] width 718 height 50
click at [1257, 565] on icon "scrollable content" at bounding box center [1258, 565] width 5 height 5
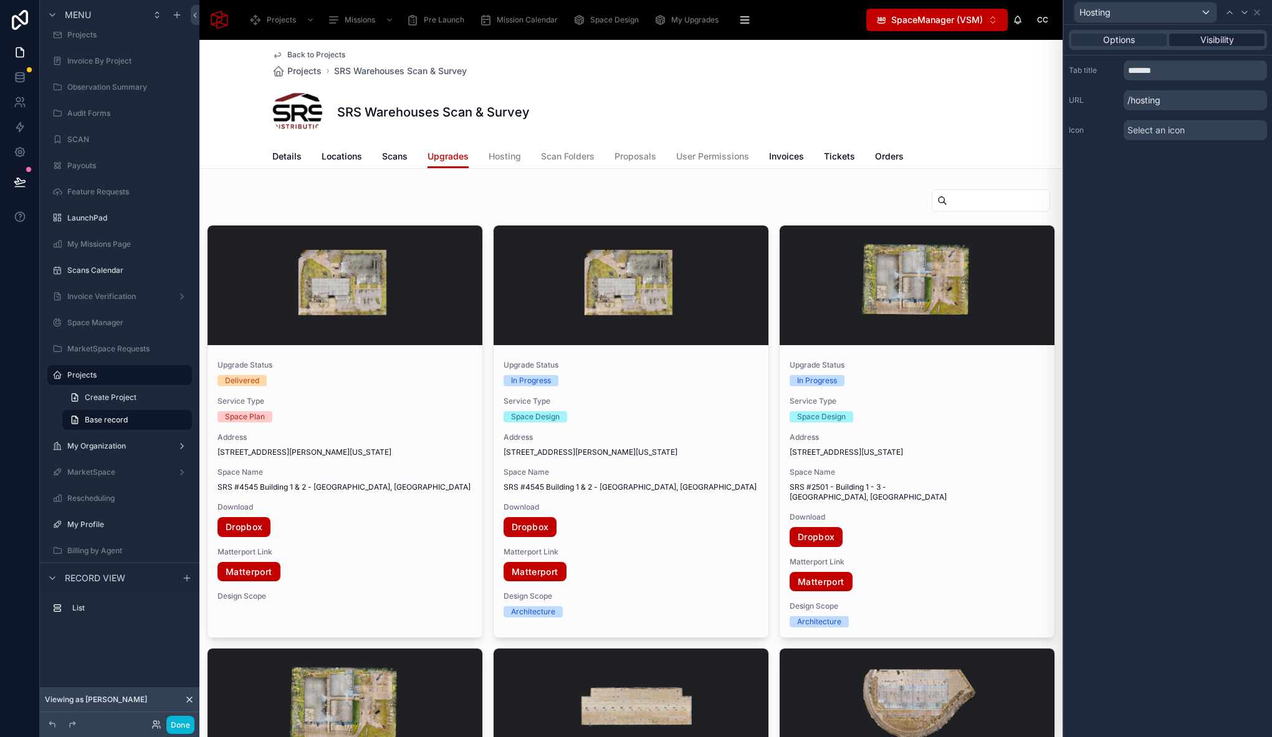
click at [1221, 41] on span "Visibility" at bounding box center [1217, 40] width 34 height 12
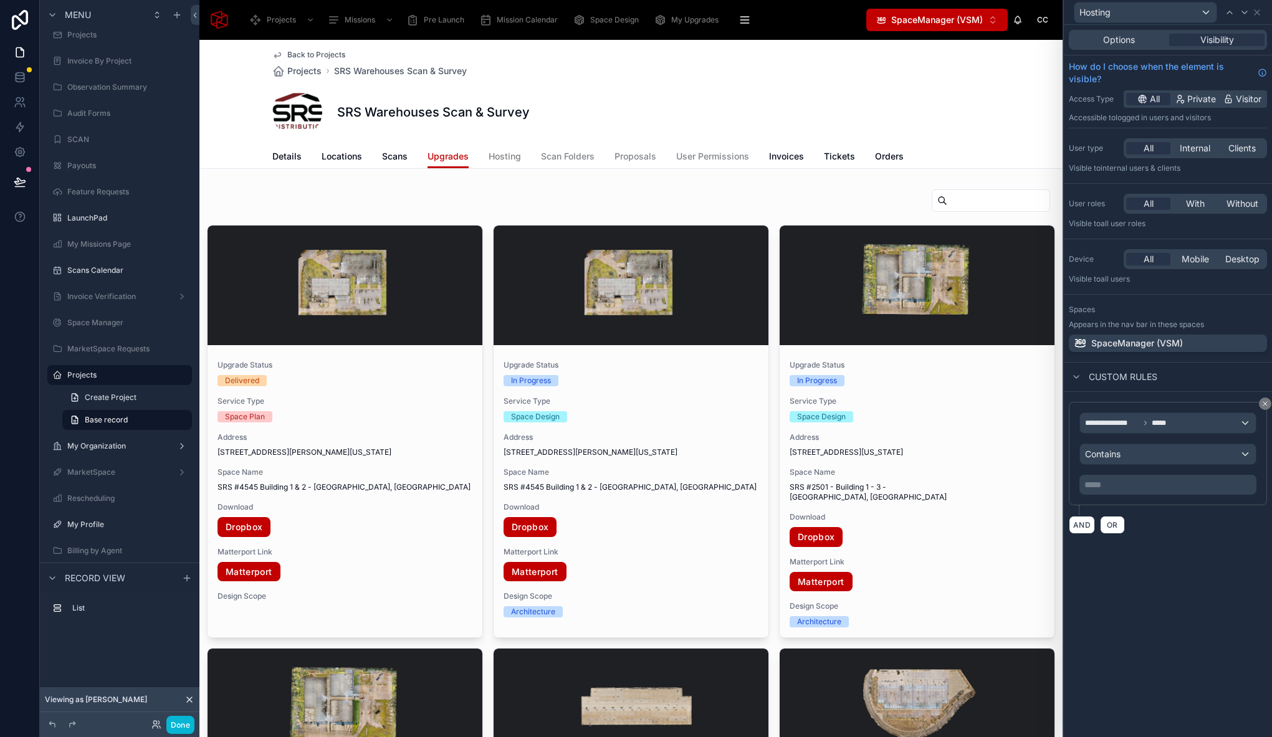
click at [498, 156] on span "Hosting" at bounding box center [505, 156] width 32 height 12
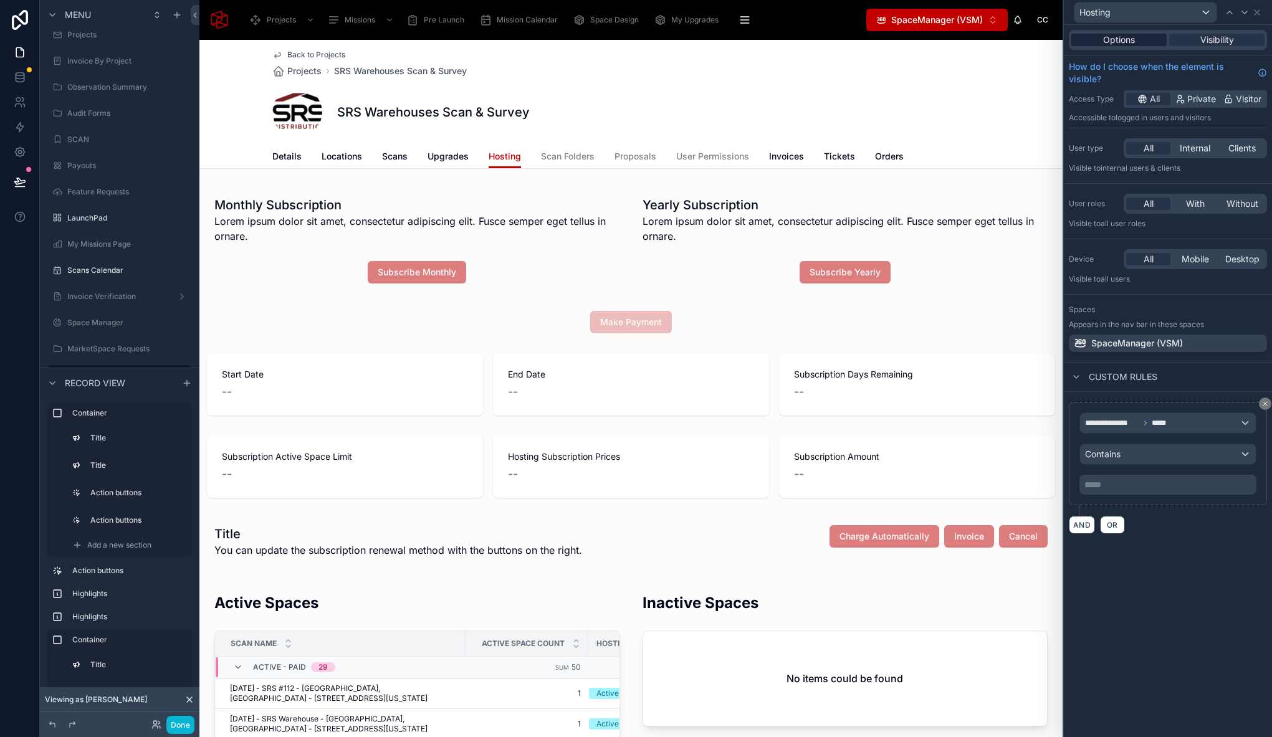
click at [1111, 38] on span "Options" at bounding box center [1119, 40] width 32 height 12
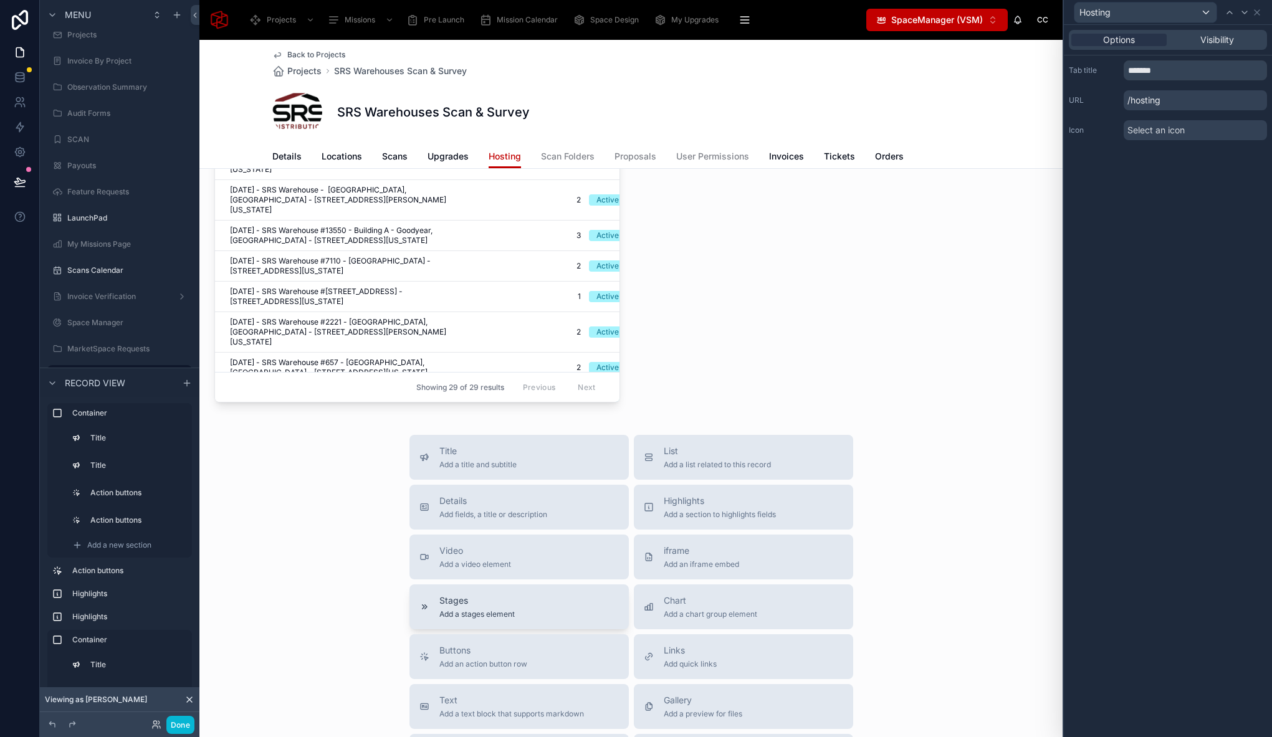
scroll to position [779, 0]
click at [687, 465] on span "Add a list related to this record" at bounding box center [717, 468] width 107 height 10
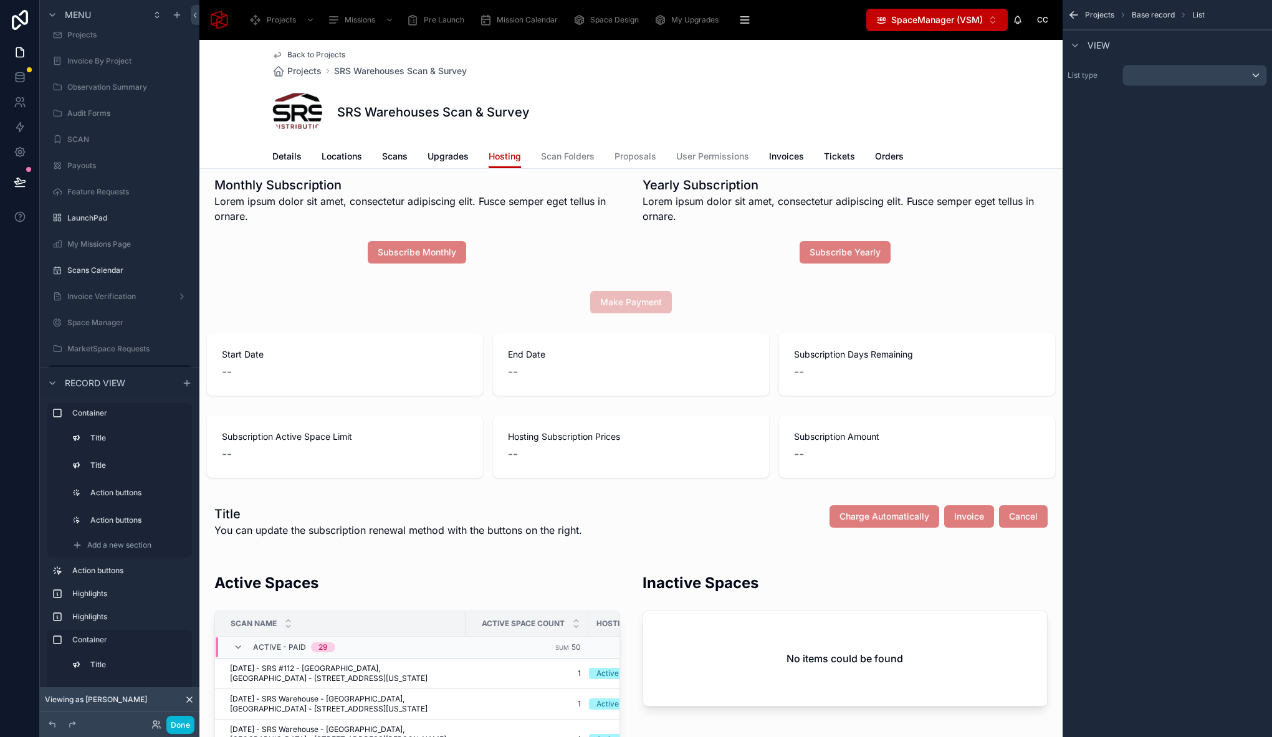
scroll to position [0, 0]
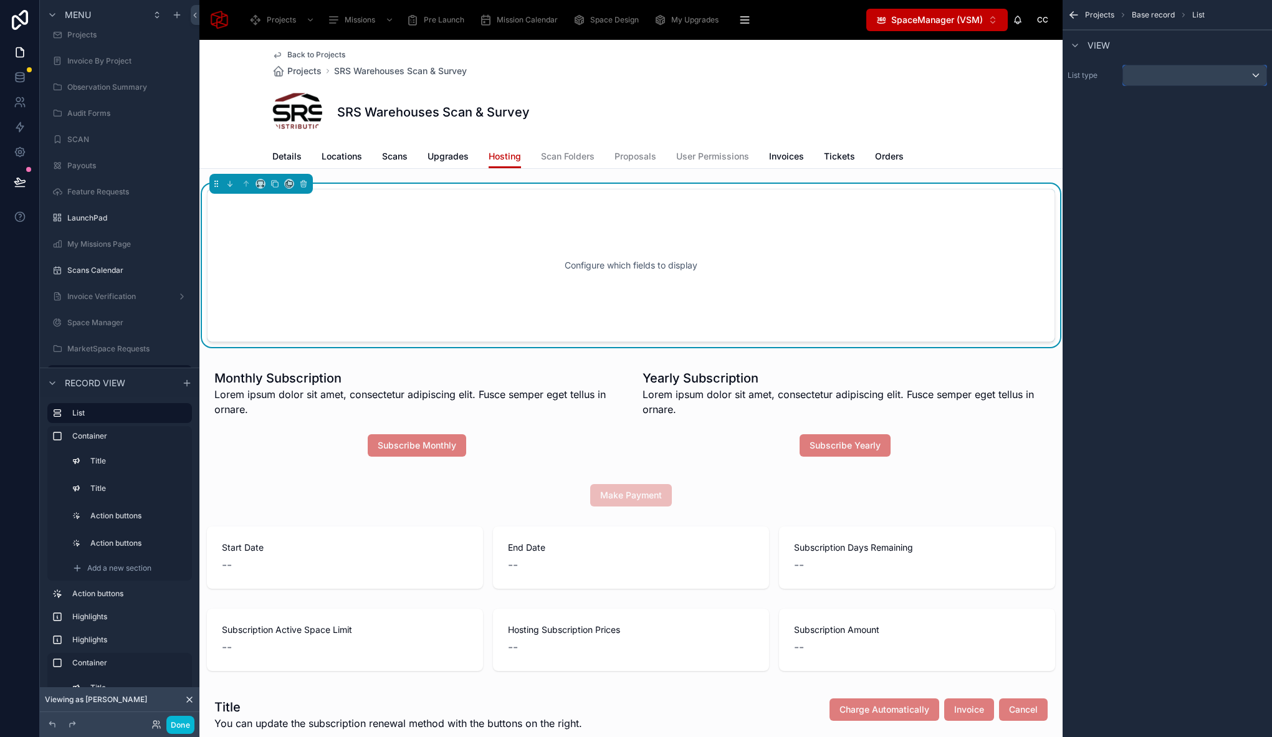
click at [1151, 78] on div "scrollable content" at bounding box center [1194, 75] width 143 height 20
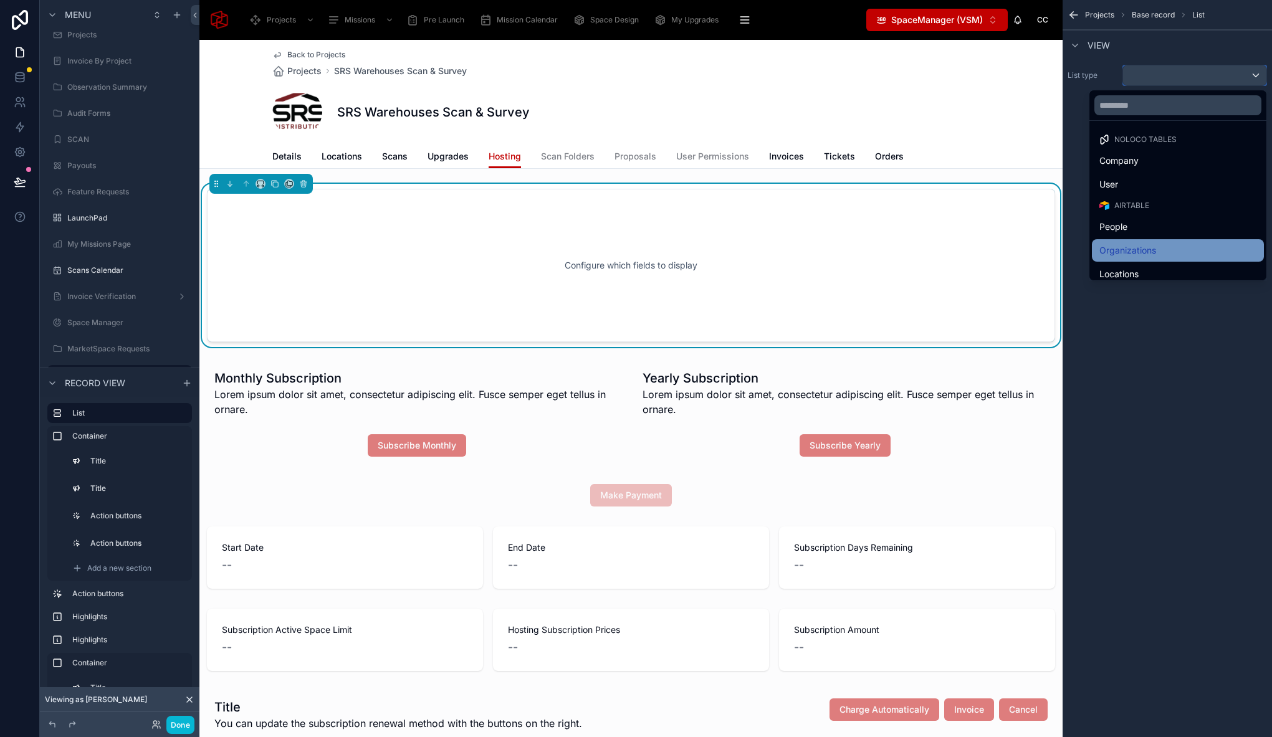
scroll to position [6, 0]
click at [1160, 111] on input "text" at bounding box center [1177, 105] width 167 height 20
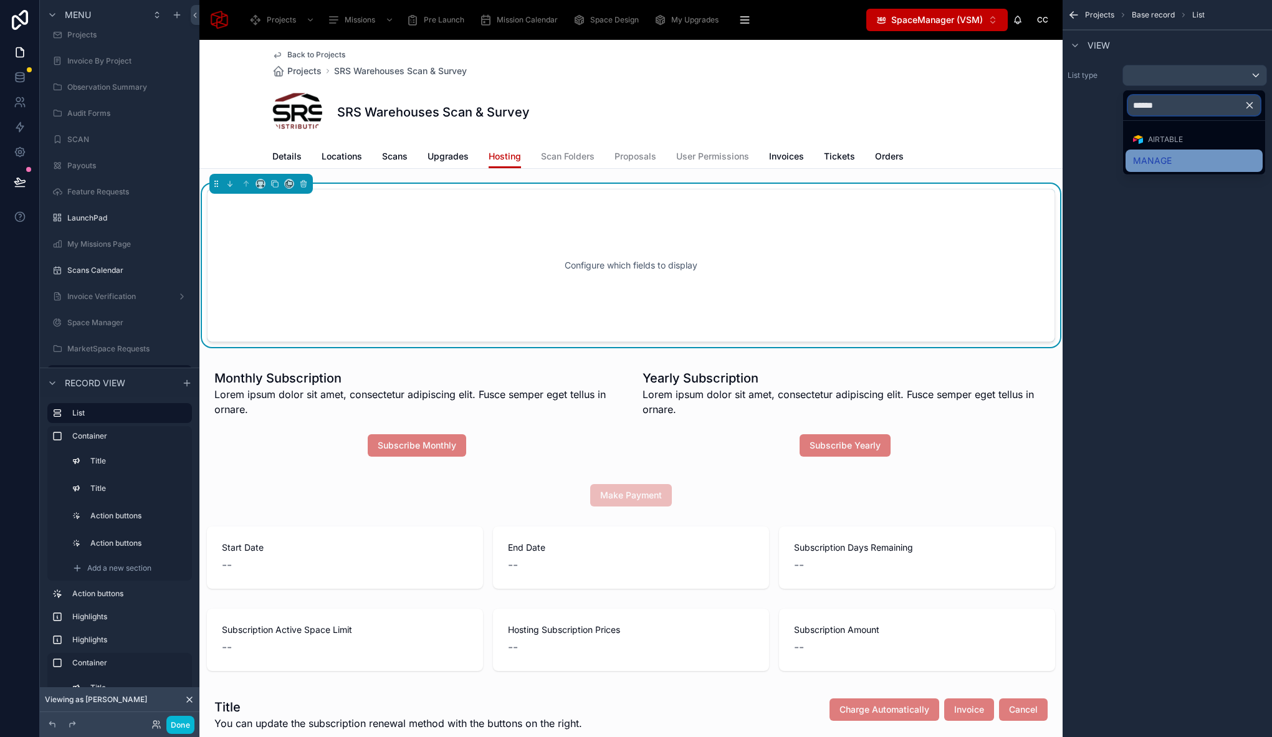
type input "******"
click at [1181, 168] on div "MANAGE" at bounding box center [1193, 161] width 137 height 22
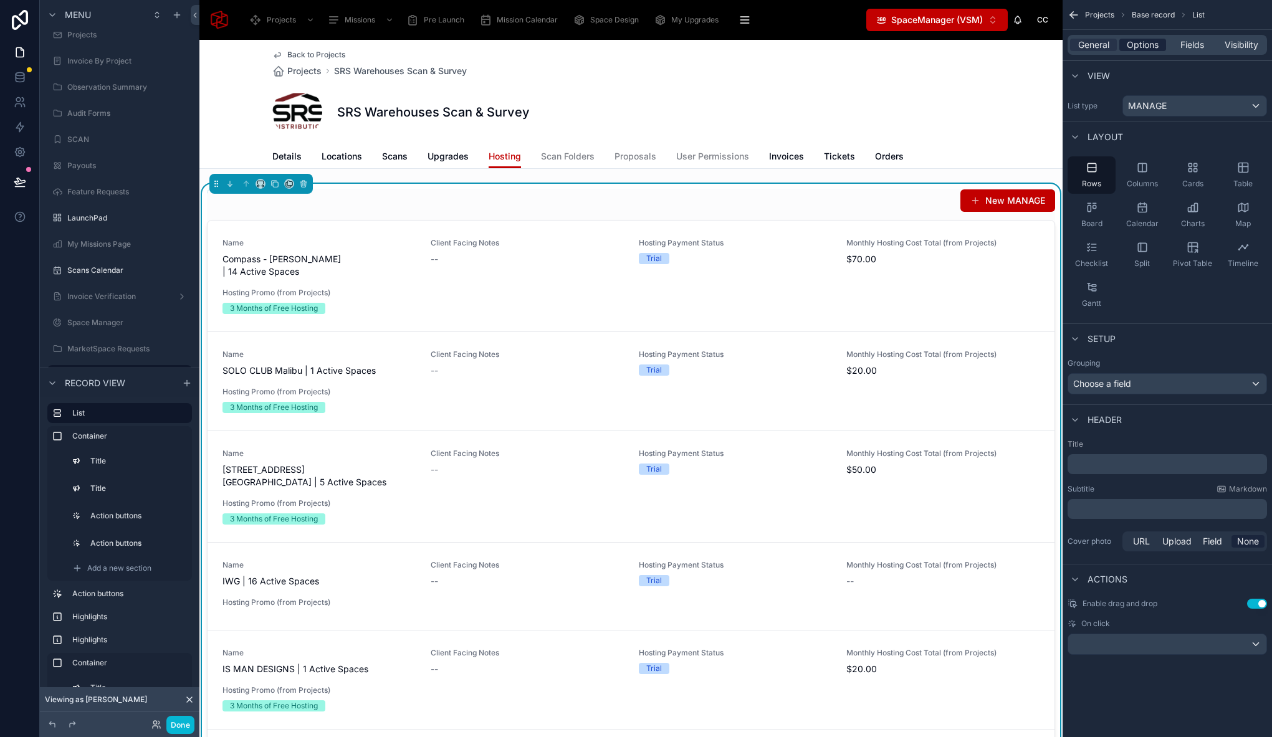
click at [1156, 47] on span "Options" at bounding box center [1143, 45] width 32 height 12
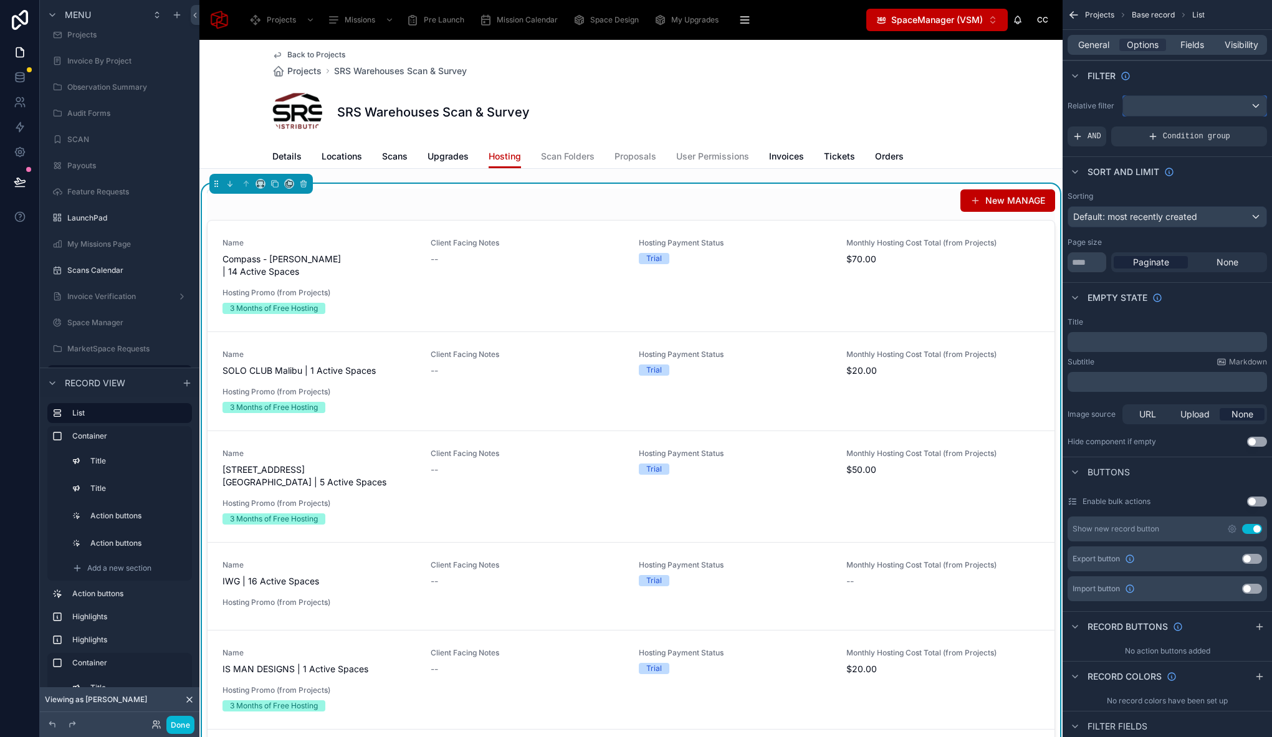
click at [1156, 102] on div "scrollable content" at bounding box center [1194, 106] width 143 height 20
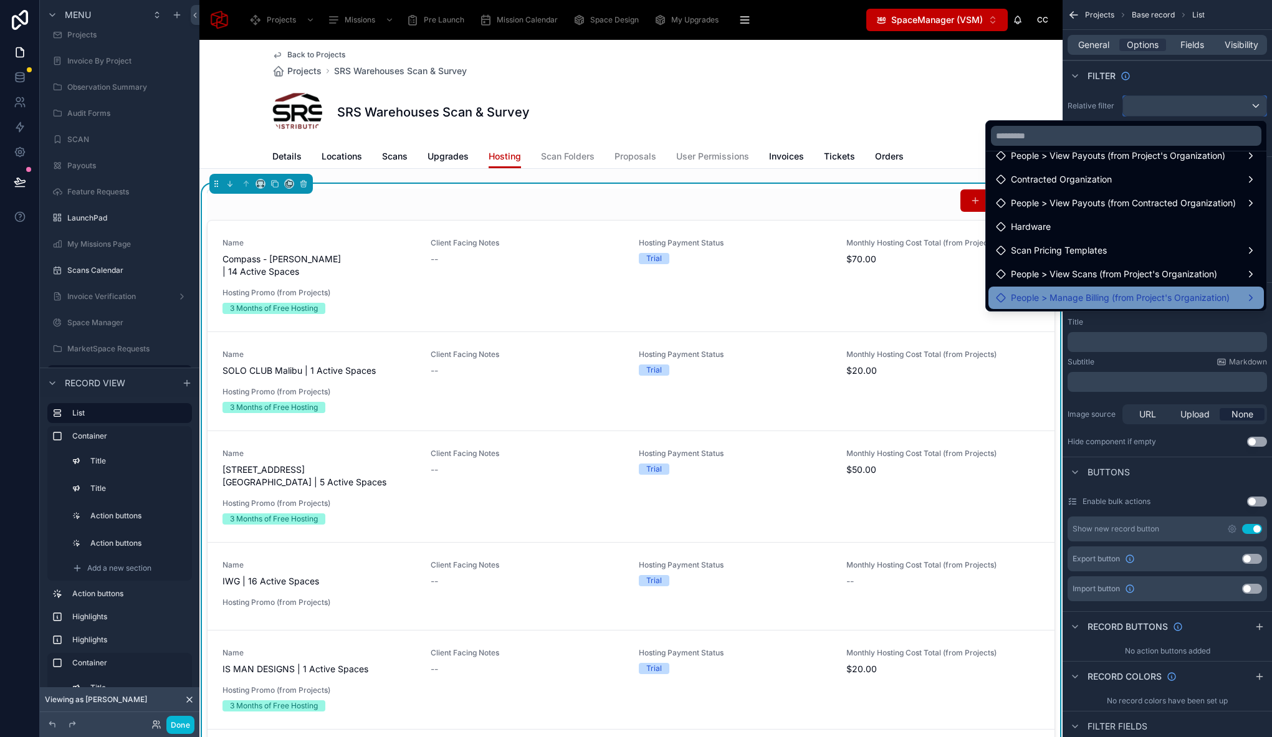
scroll to position [249, 0]
click at [1127, 298] on span "manage from projects (from launches) collection" at bounding box center [1109, 297] width 197 height 15
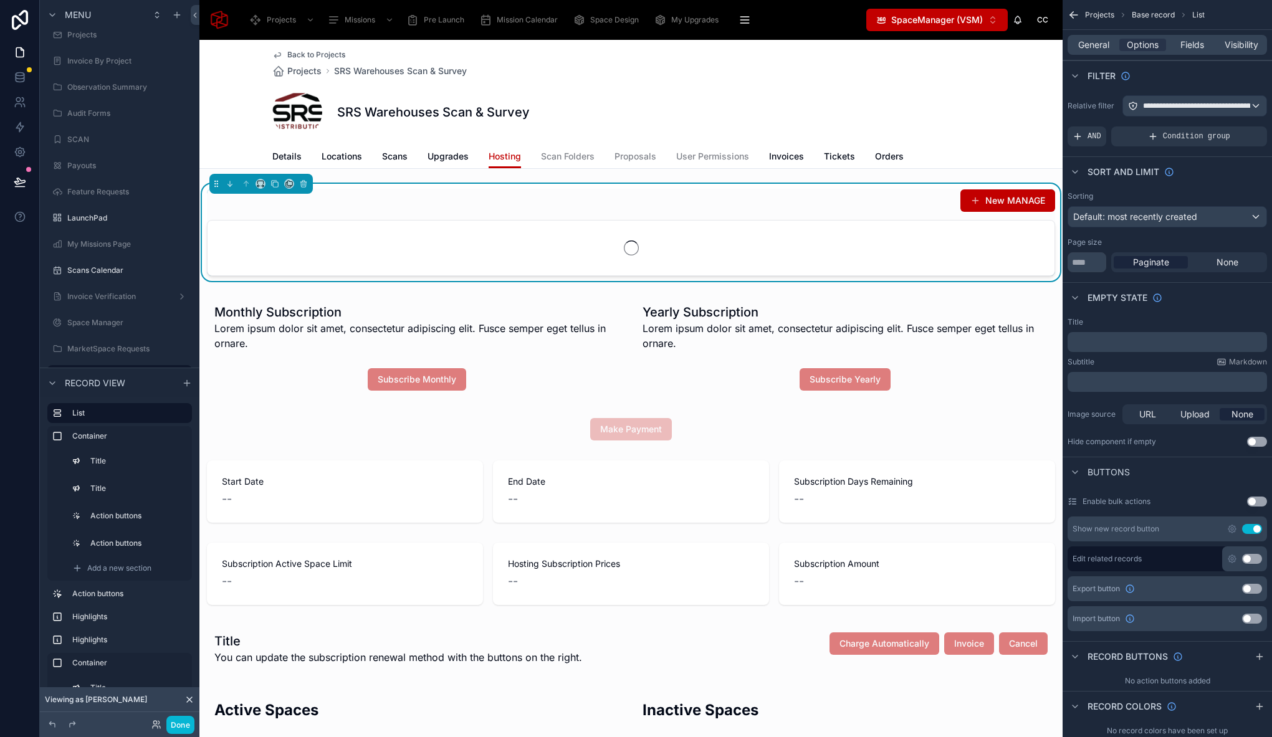
click at [1249, 530] on button "Use setting" at bounding box center [1252, 529] width 20 height 10
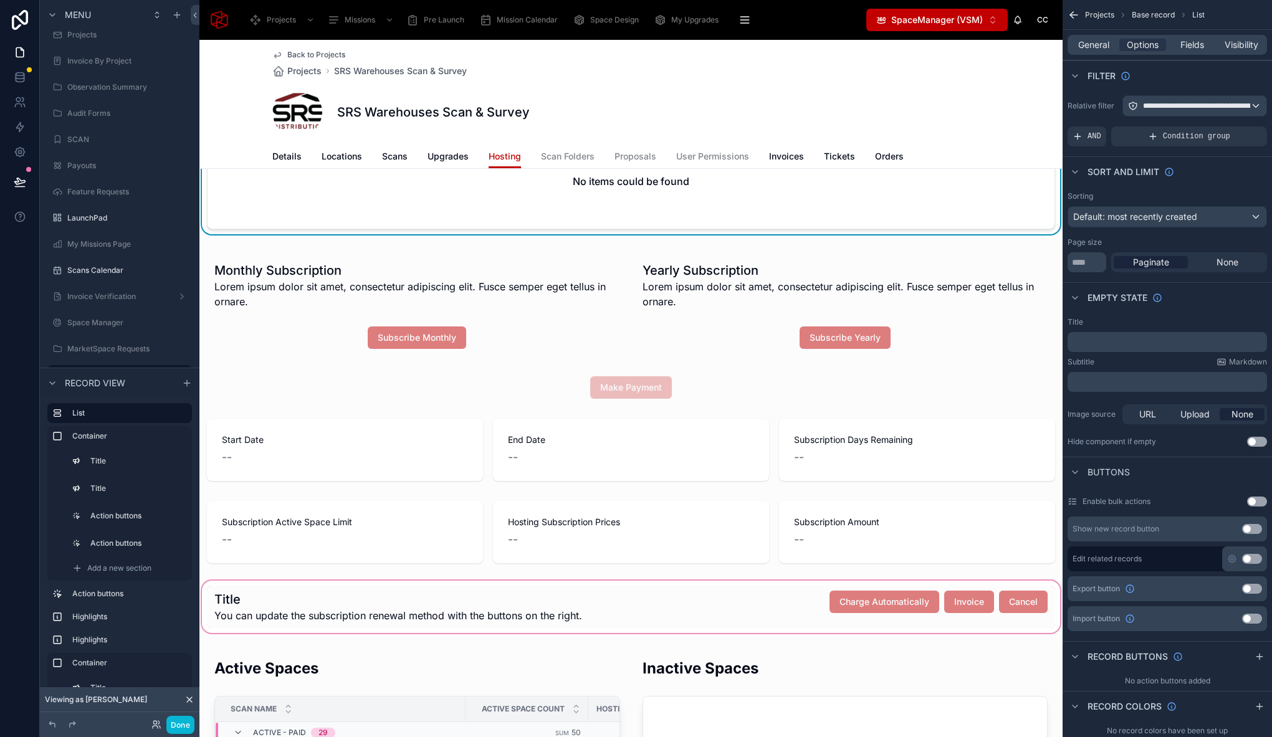
scroll to position [0, 0]
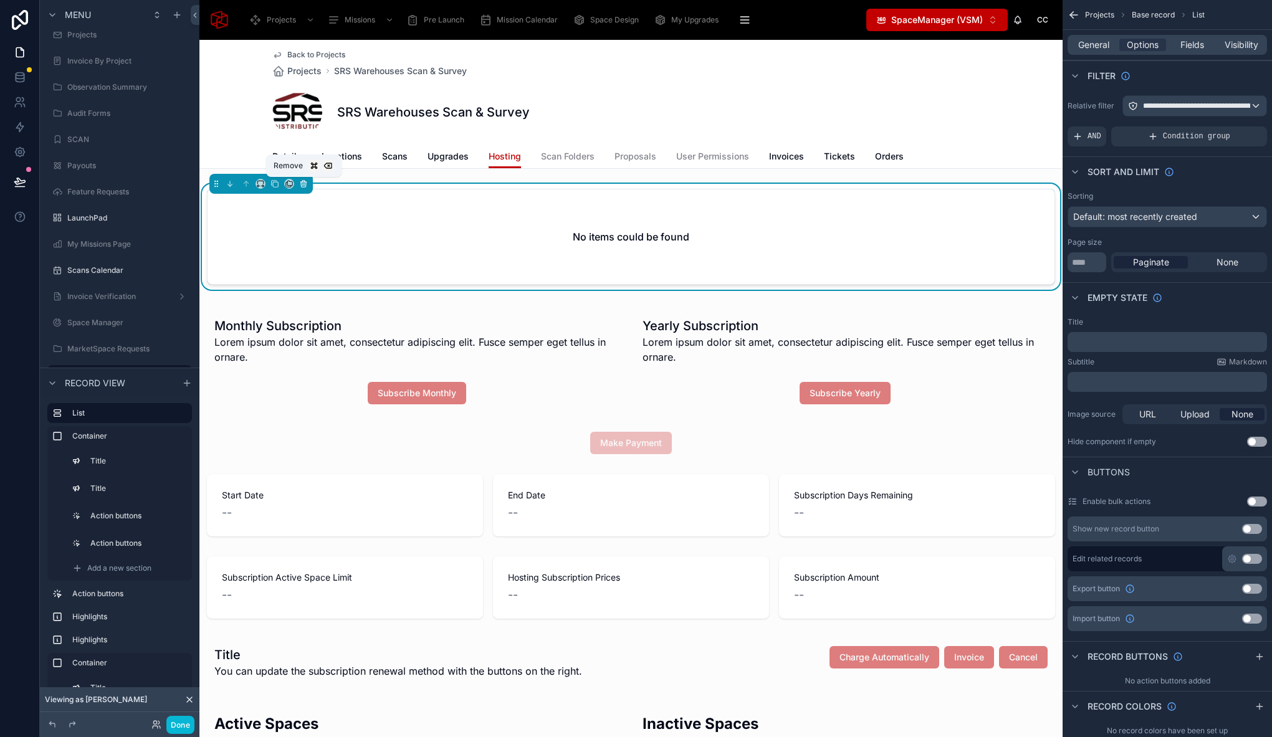
click at [305, 182] on icon at bounding box center [303, 183] width 9 height 9
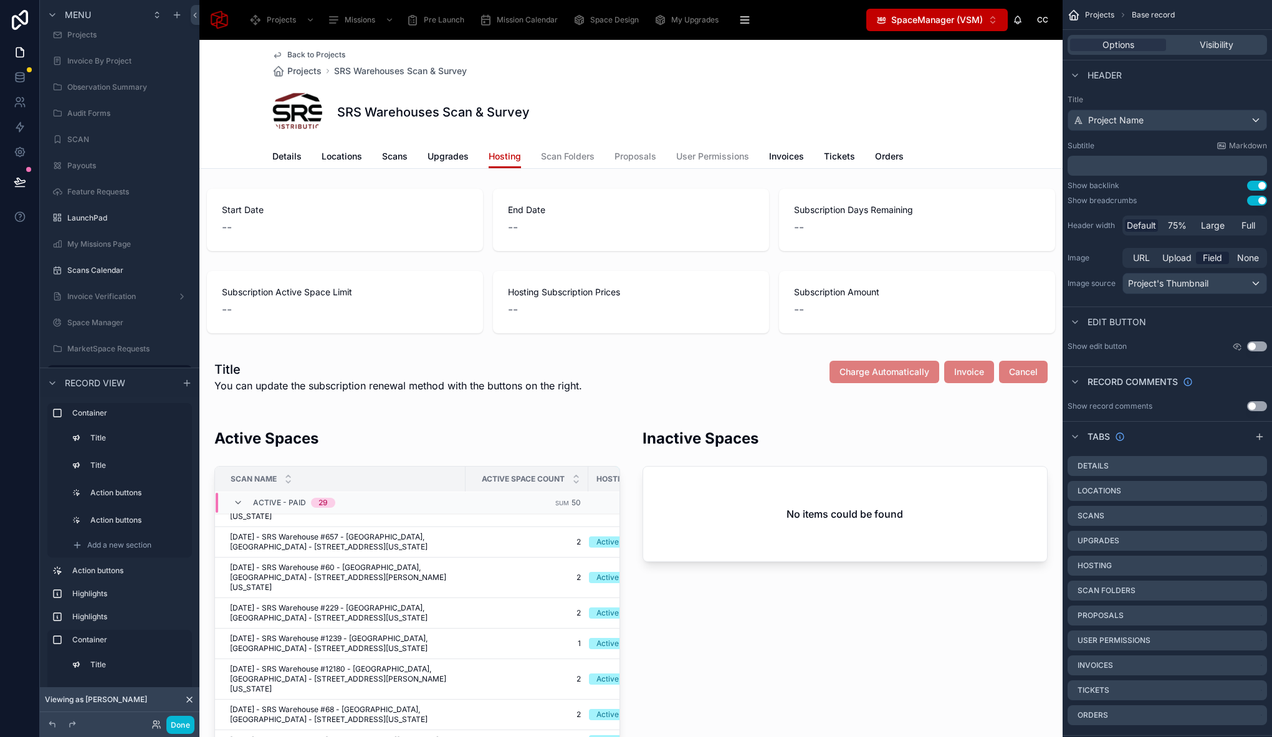
scroll to position [1023, 0]
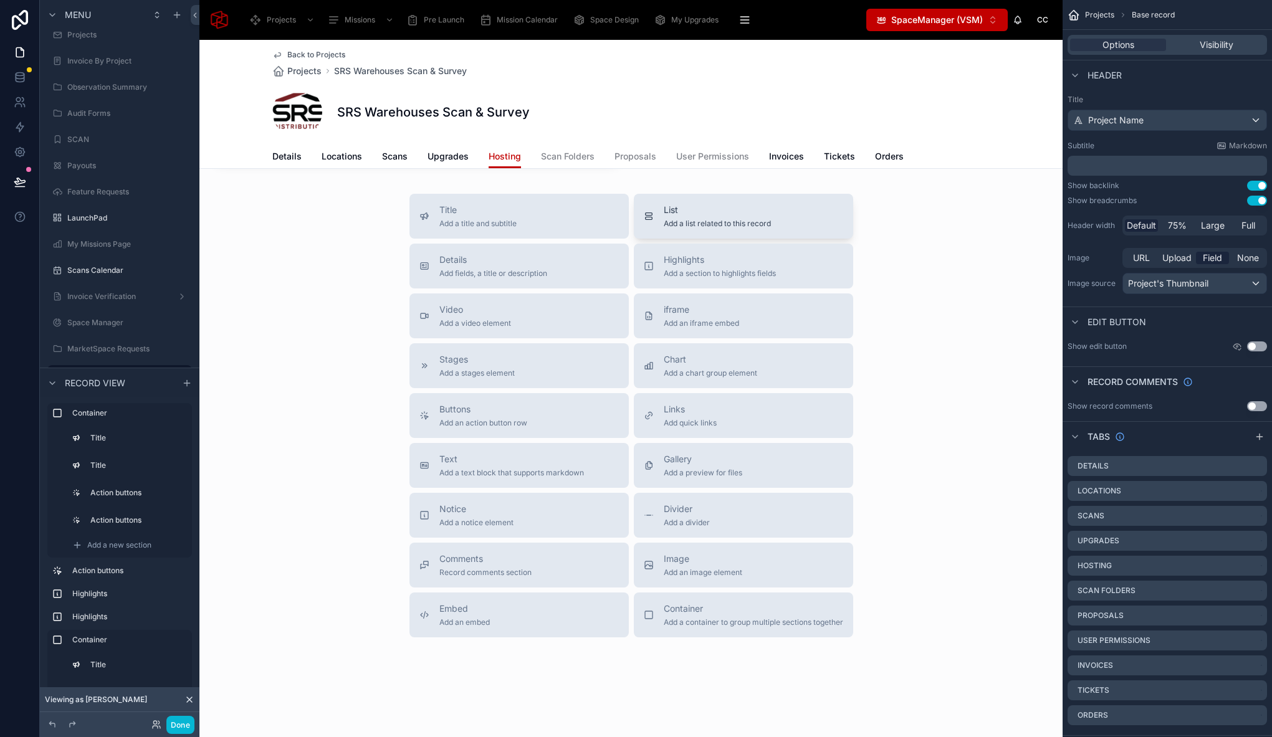
click at [700, 220] on span "Add a list related to this record" at bounding box center [717, 224] width 107 height 10
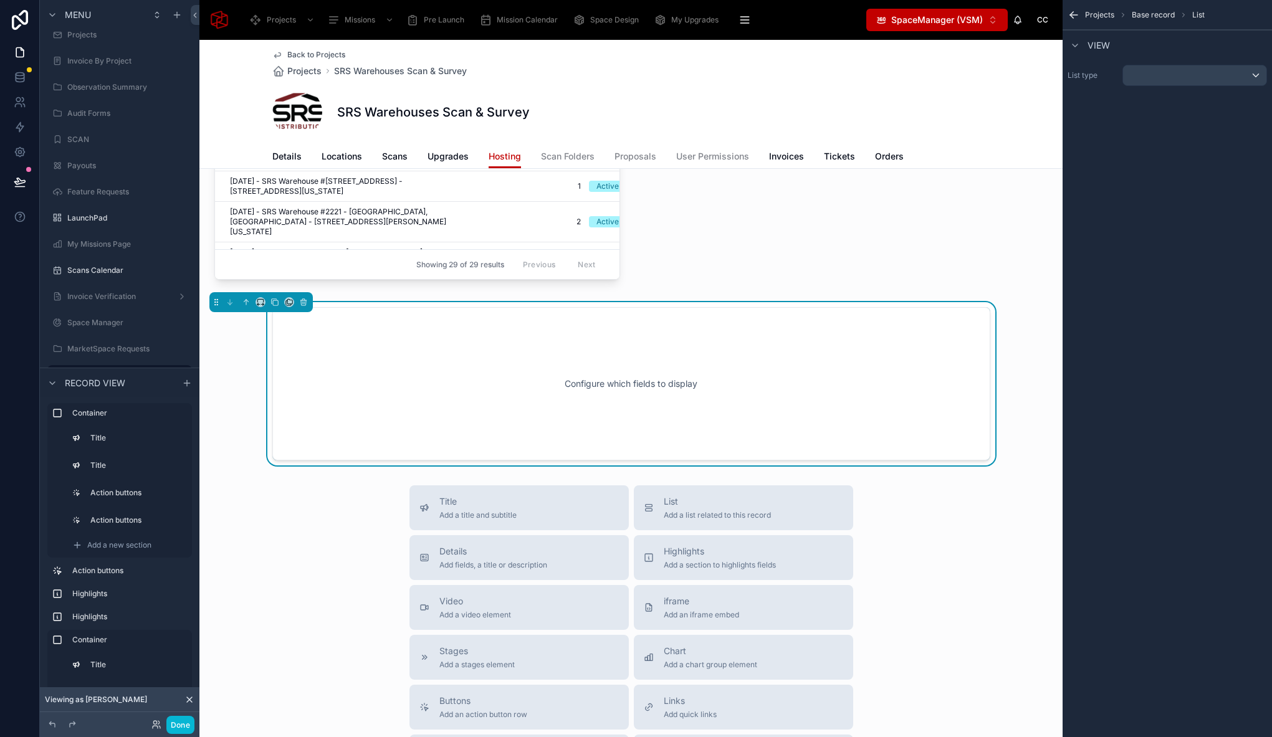
scroll to position [900, 0]
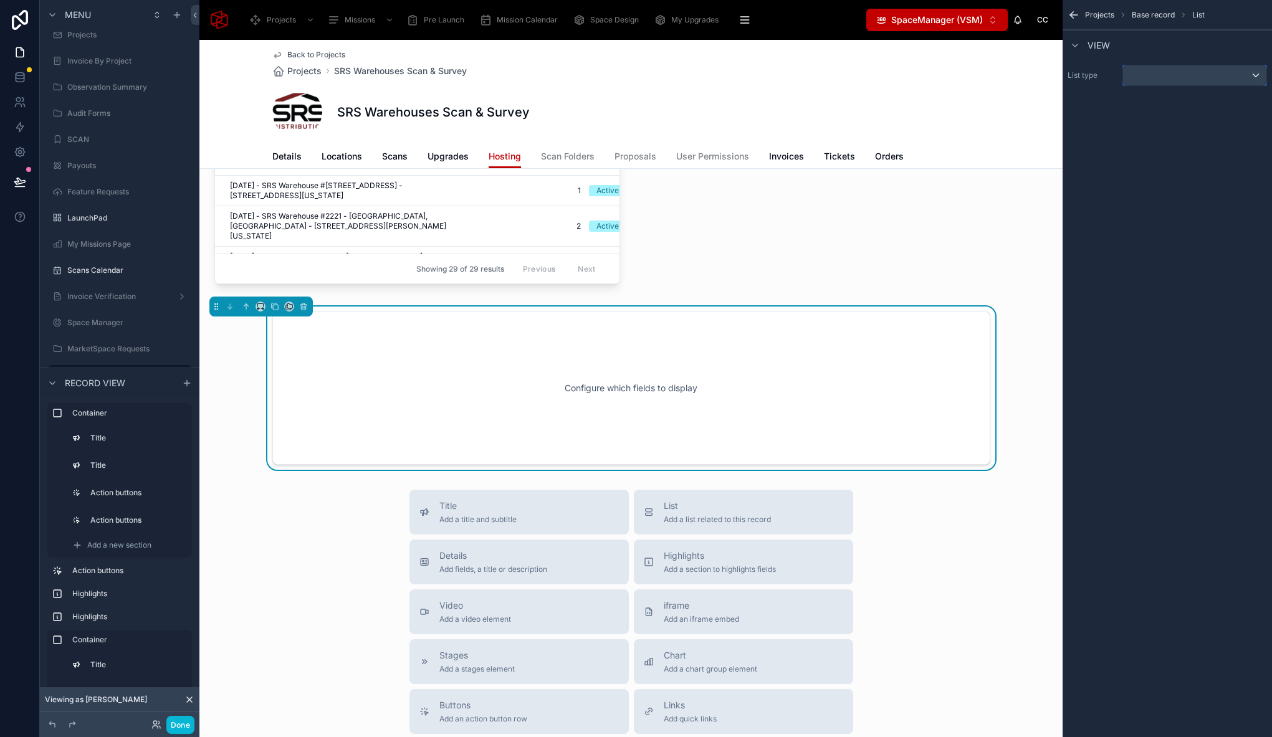
click at [1173, 79] on div "scrollable content" at bounding box center [1194, 75] width 143 height 20
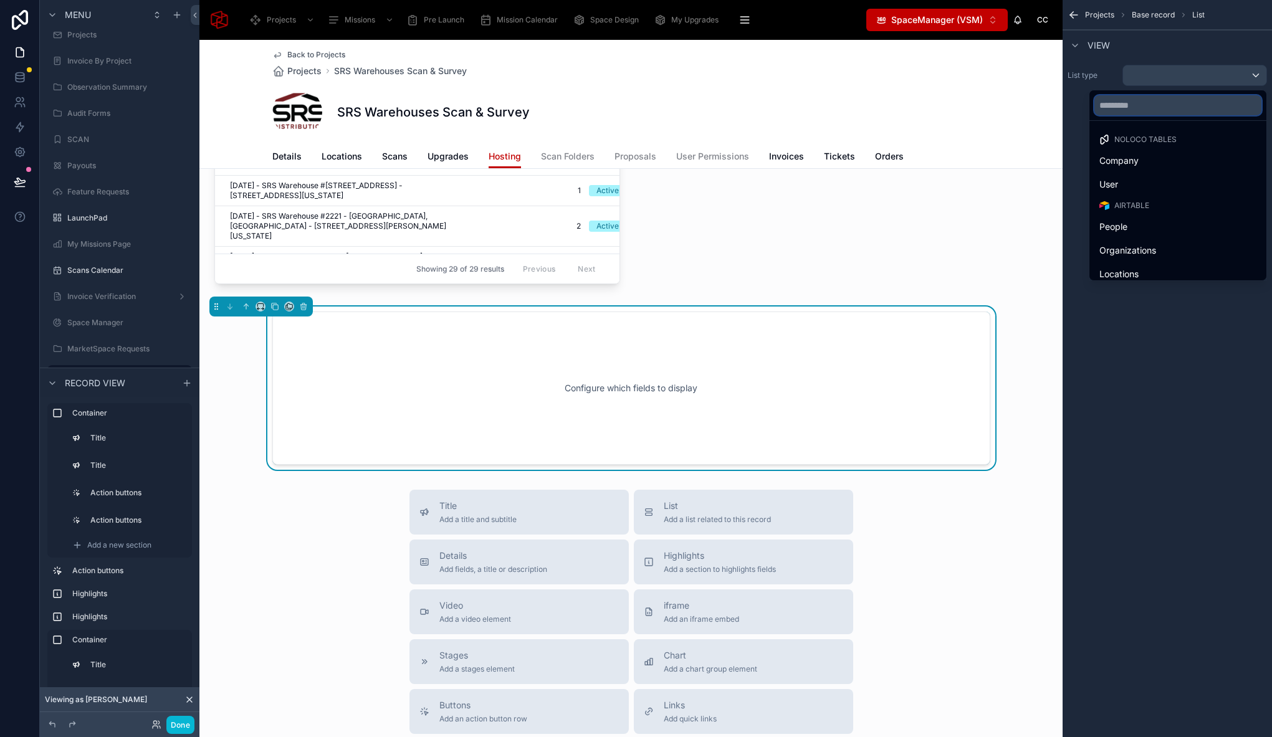
click at [1135, 100] on input "text" at bounding box center [1177, 105] width 167 height 20
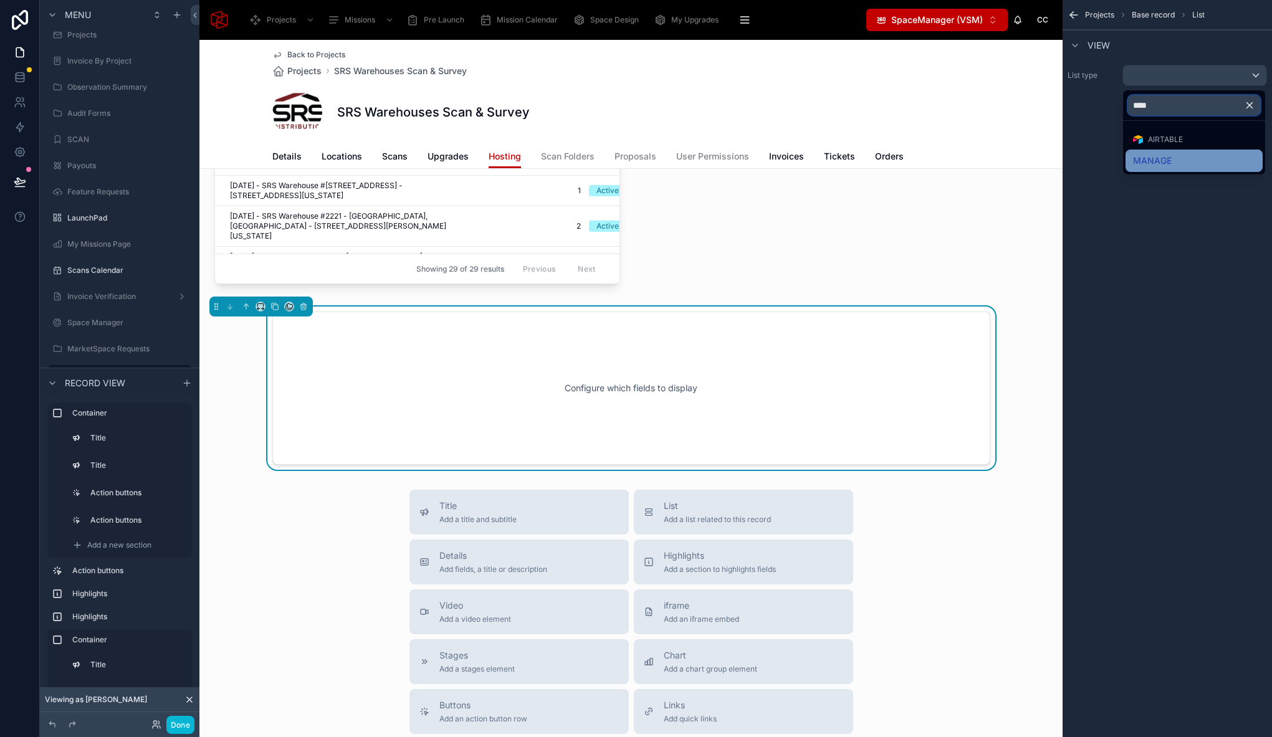
type input "****"
click at [1163, 156] on span "MANAGE" at bounding box center [1152, 160] width 39 height 15
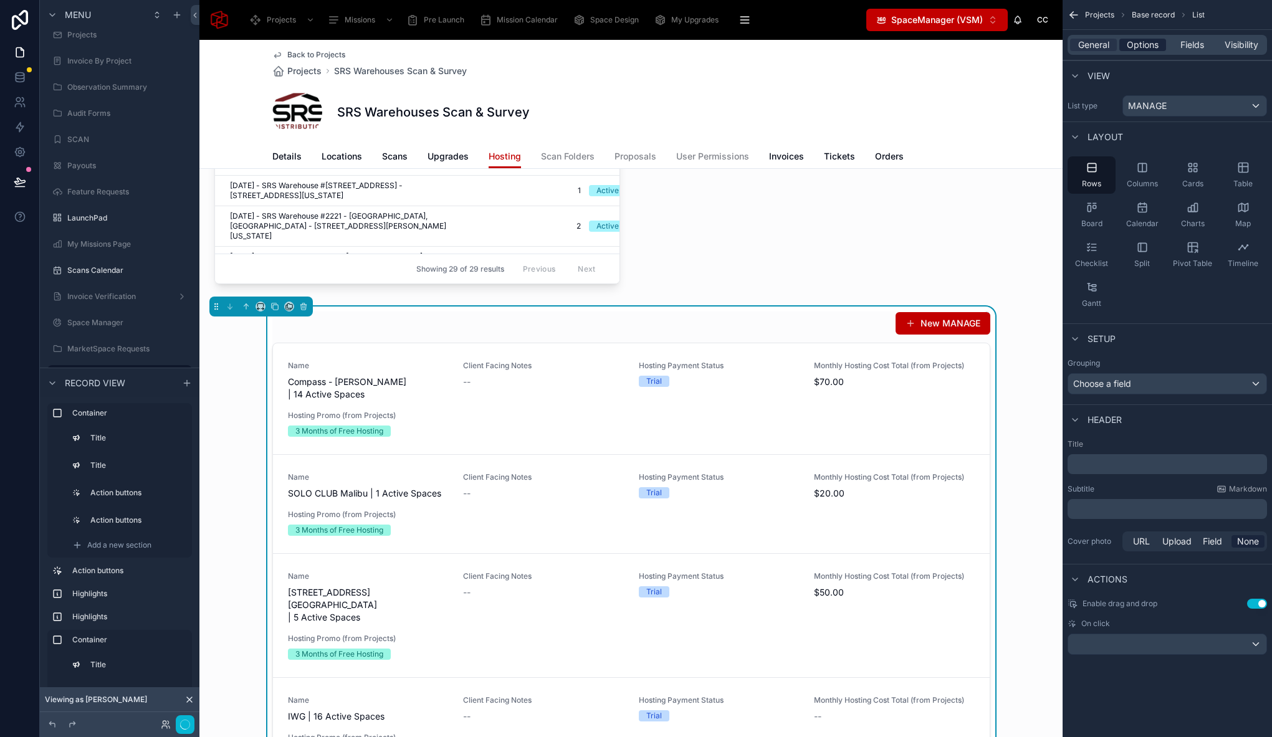
click at [1163, 45] on div "Options" at bounding box center [1142, 45] width 47 height 12
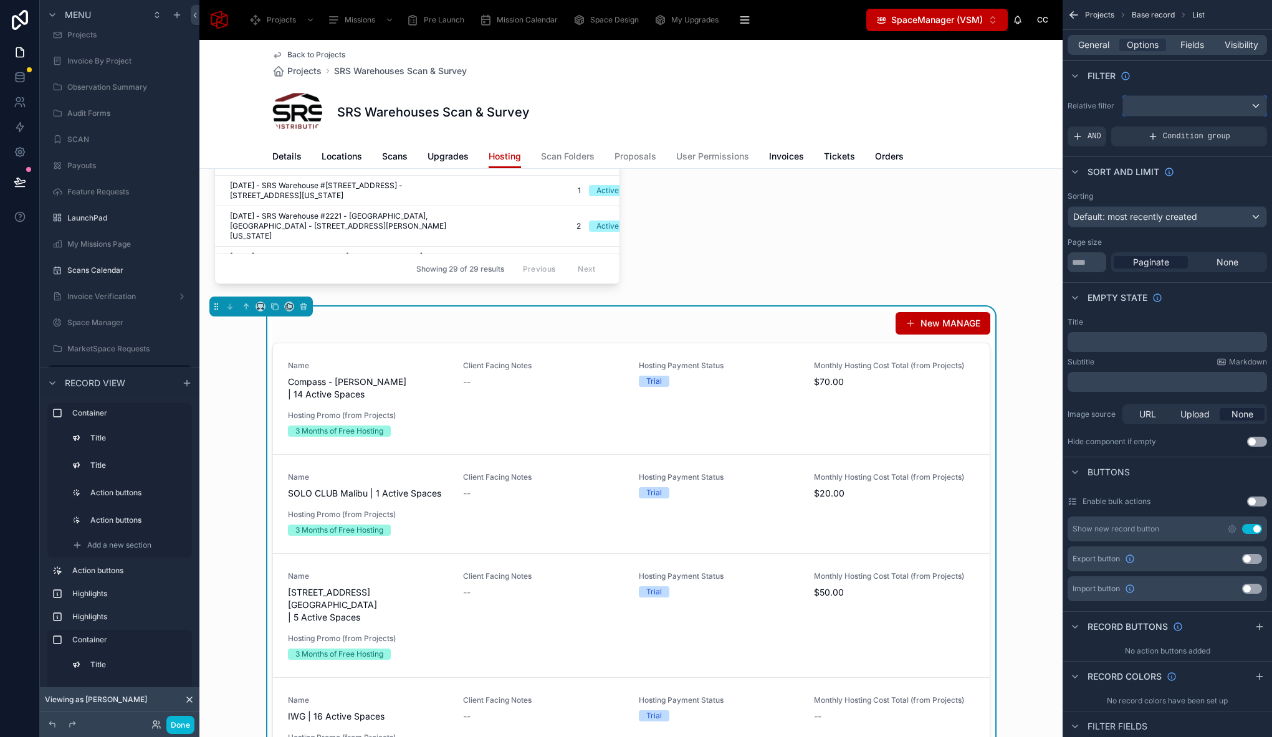
click at [1168, 107] on div "scrollable content" at bounding box center [1194, 106] width 143 height 20
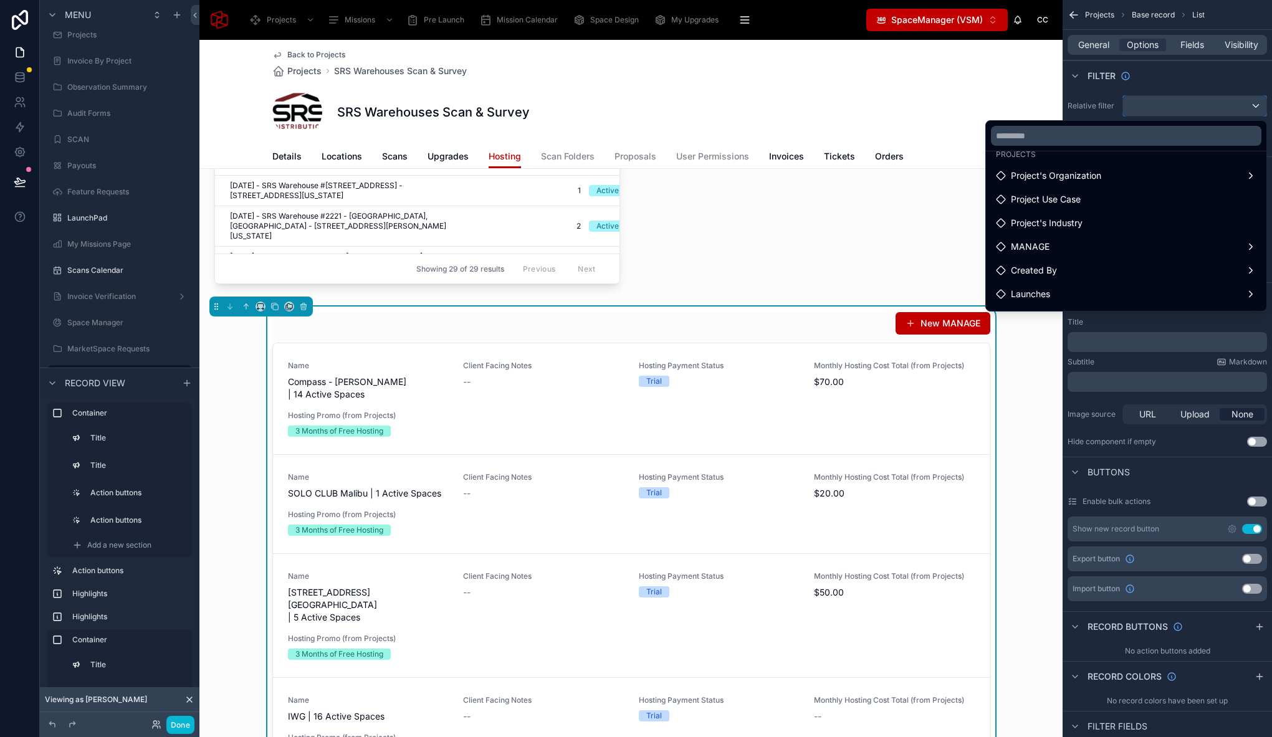
scroll to position [0, 0]
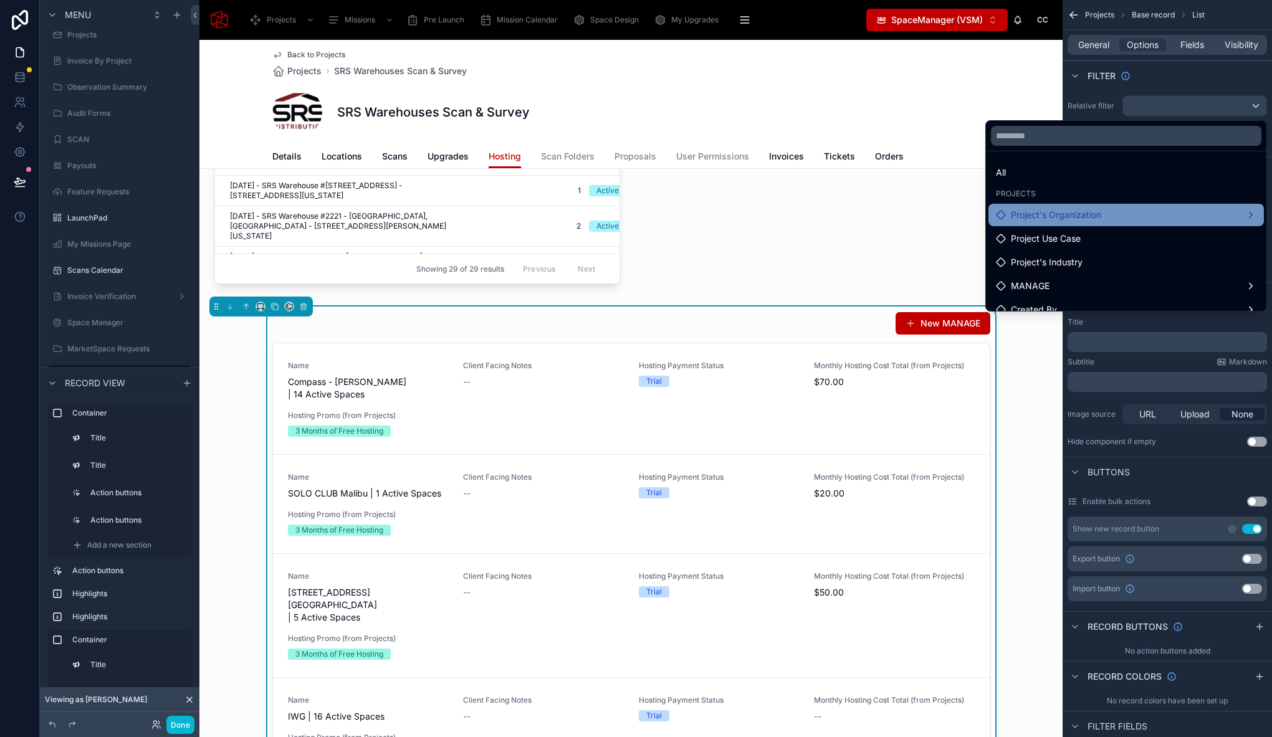
click at [1239, 214] on div "Project's Organization" at bounding box center [1126, 215] width 260 height 15
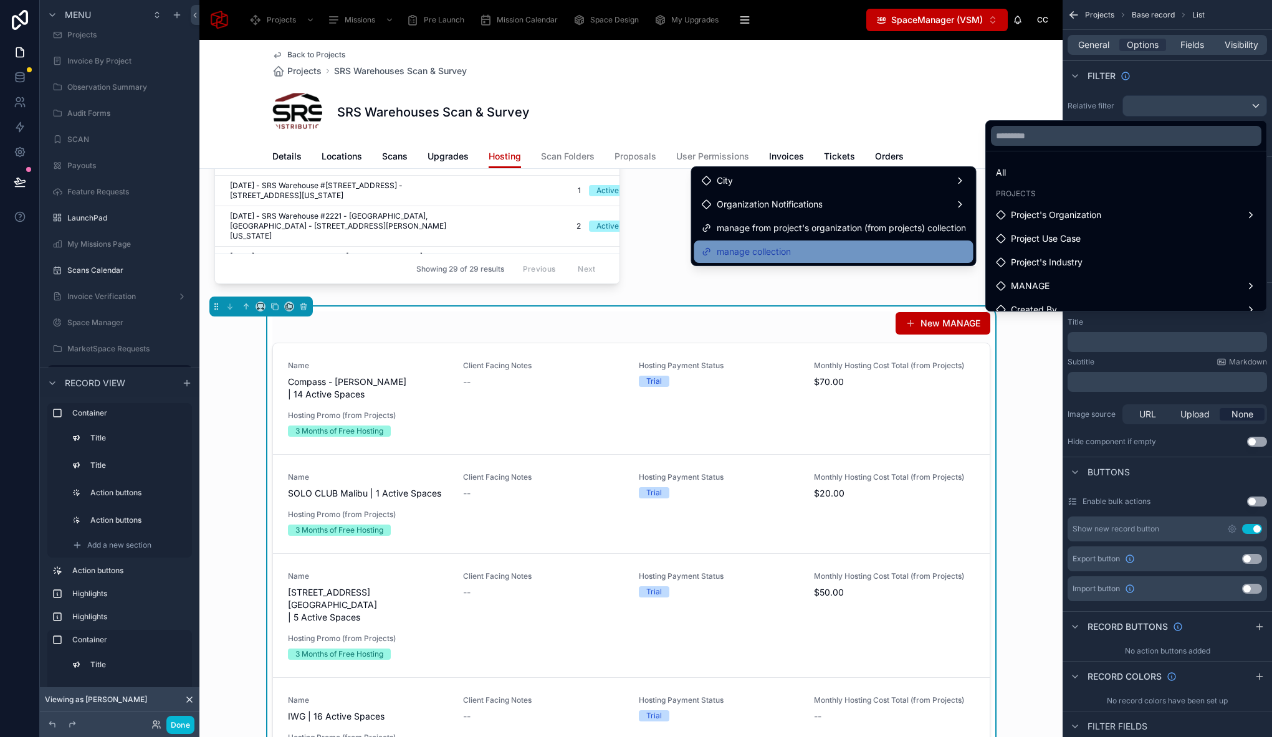
click at [797, 246] on div "manage collection" at bounding box center [834, 251] width 264 height 15
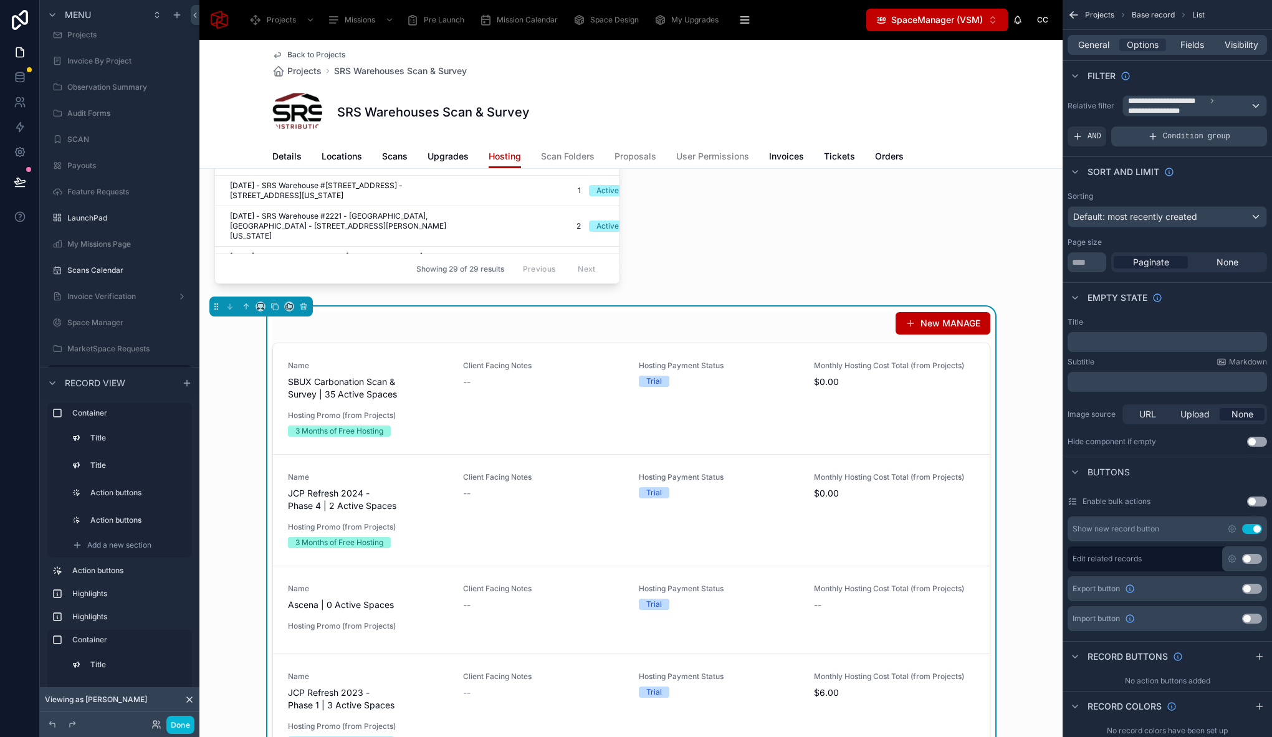
click at [1154, 133] on icon "scrollable content" at bounding box center [1153, 136] width 10 height 10
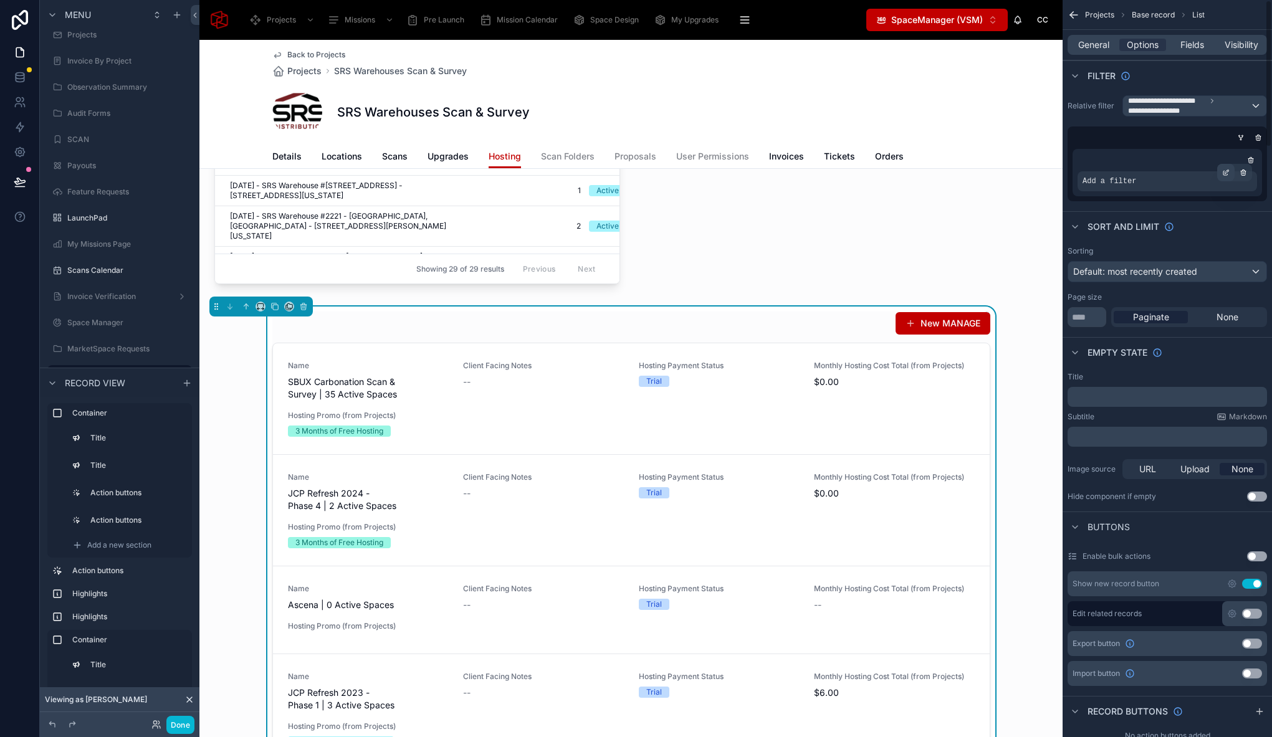
click at [1223, 174] on icon "scrollable content" at bounding box center [1225, 173] width 4 height 4
click at [955, 163] on span "Select a field" at bounding box center [951, 162] width 53 height 11
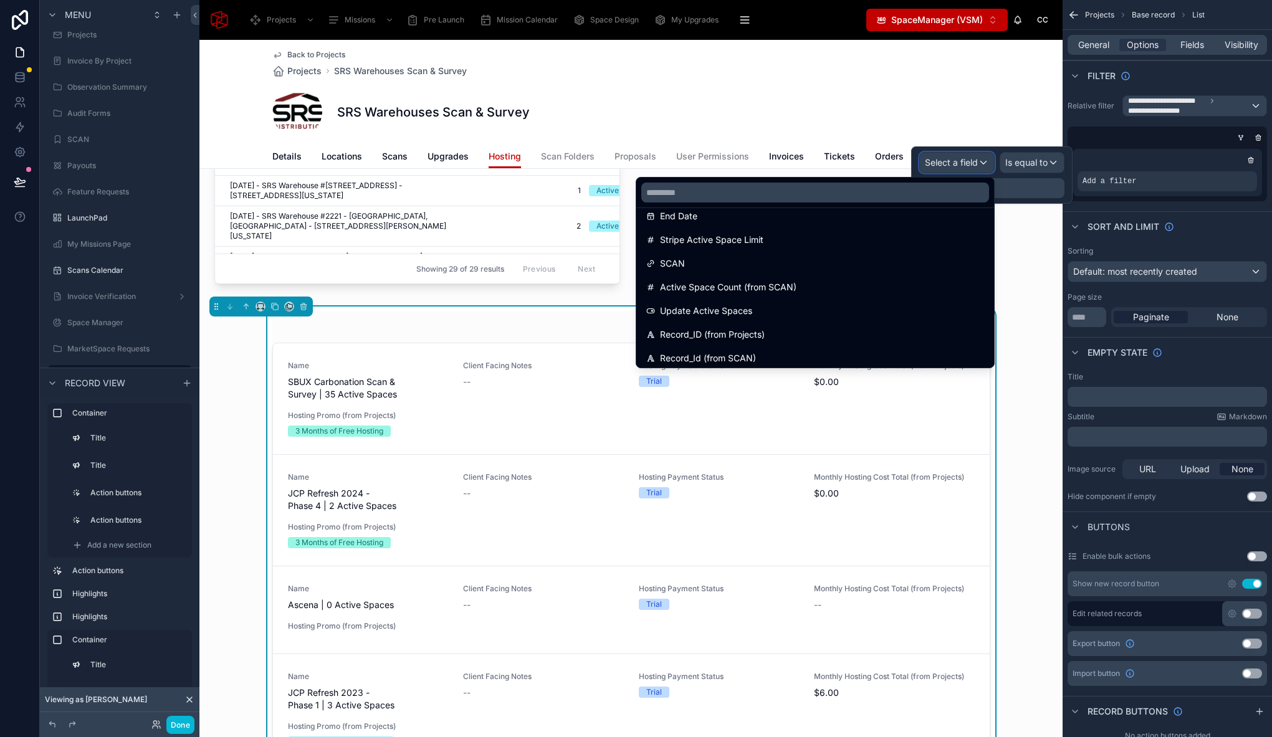
scroll to position [185, 0]
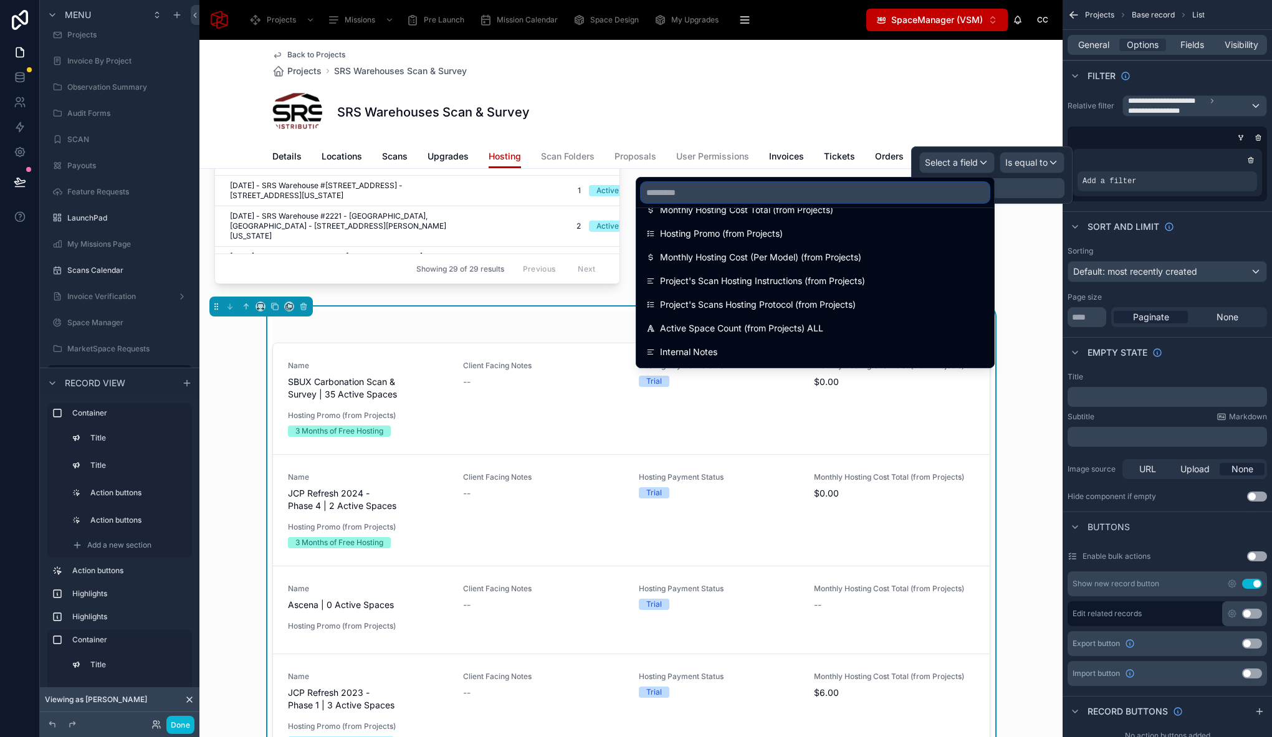
click at [742, 189] on input "text" at bounding box center [815, 193] width 348 height 20
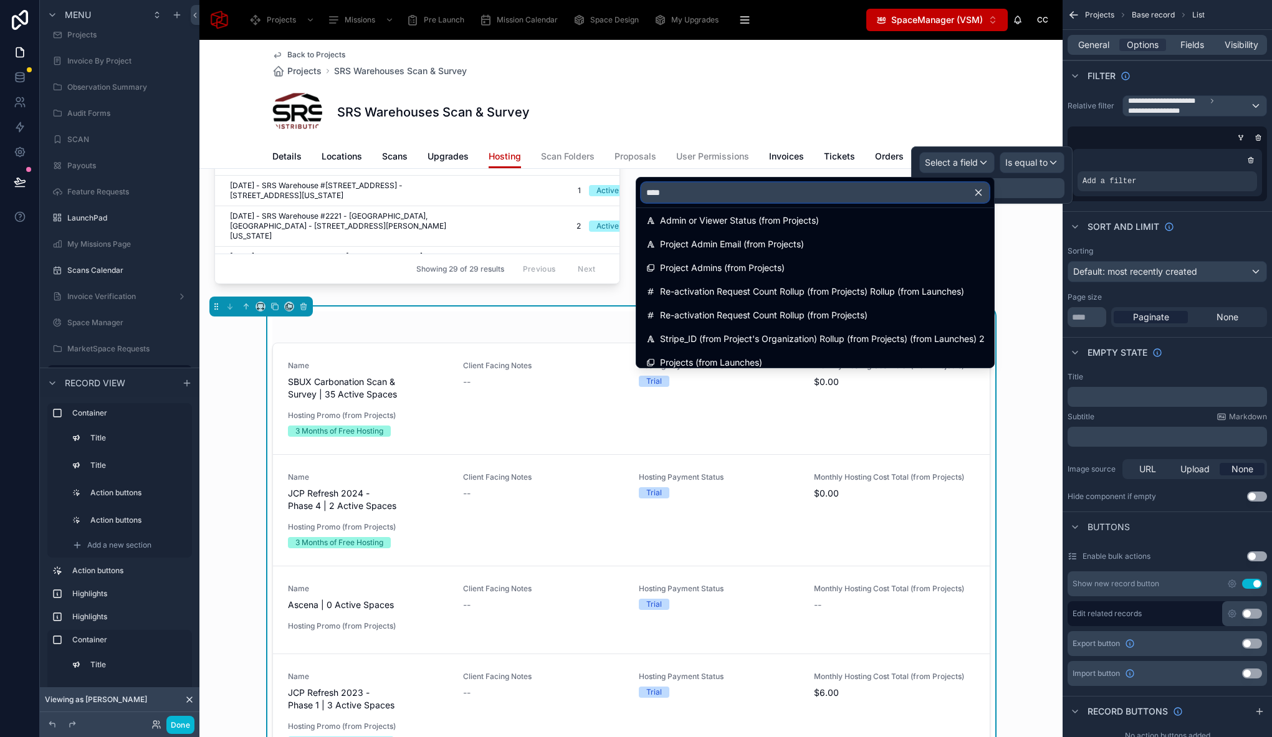
scroll to position [325, 0]
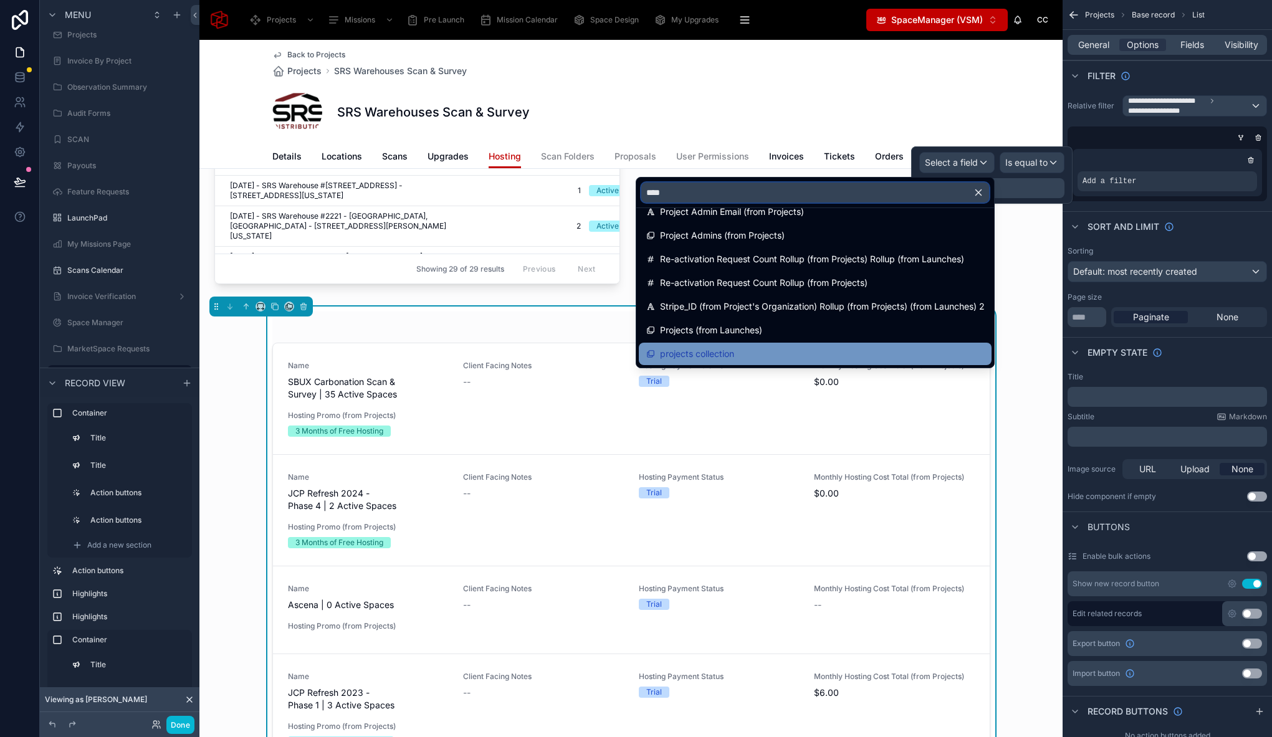
type input "****"
click at [820, 358] on div "projects collection" at bounding box center [815, 353] width 338 height 15
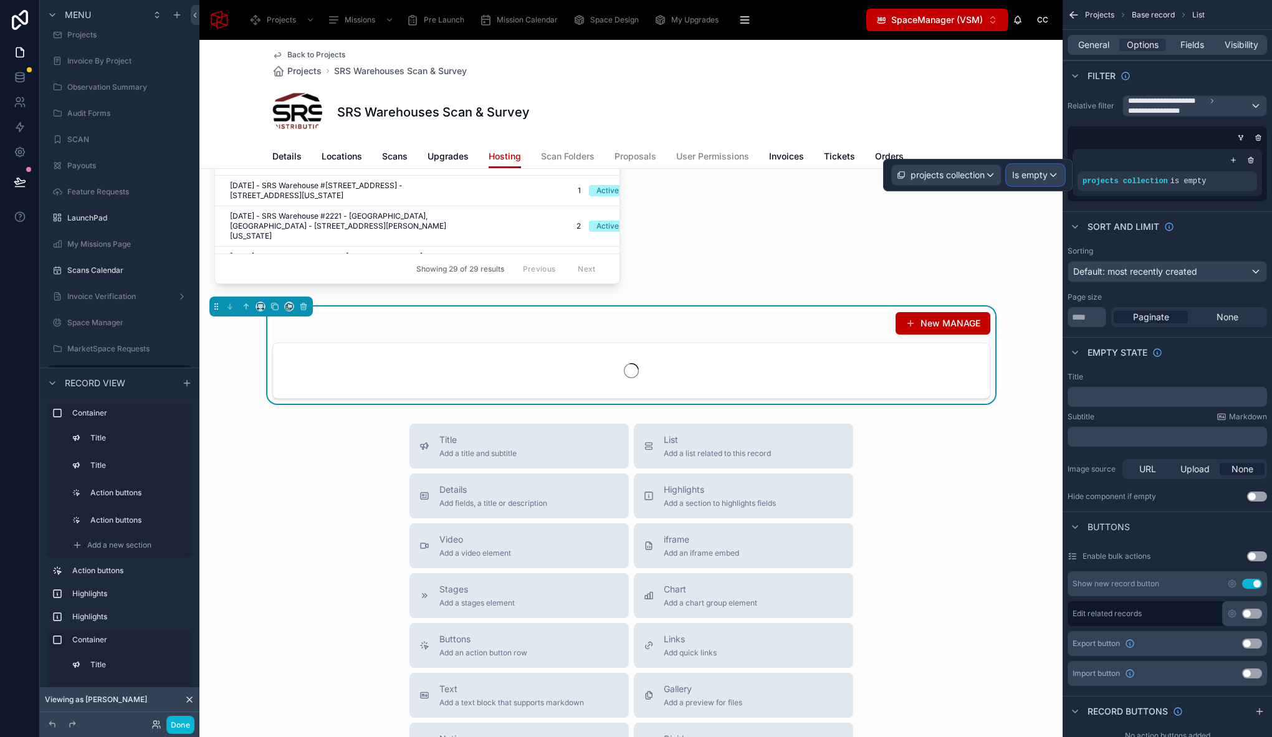
click at [1037, 174] on span "Is empty" at bounding box center [1030, 175] width 36 height 12
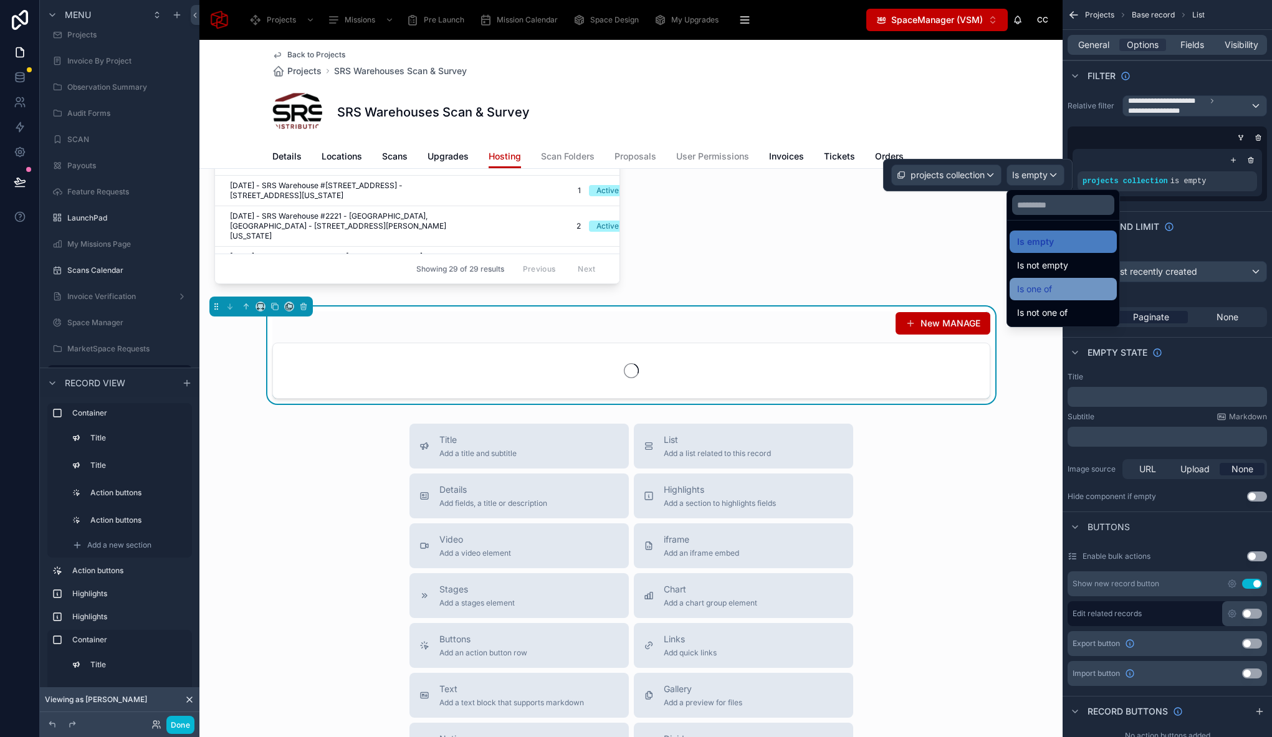
click at [1046, 287] on span "Is one of" at bounding box center [1034, 289] width 35 height 15
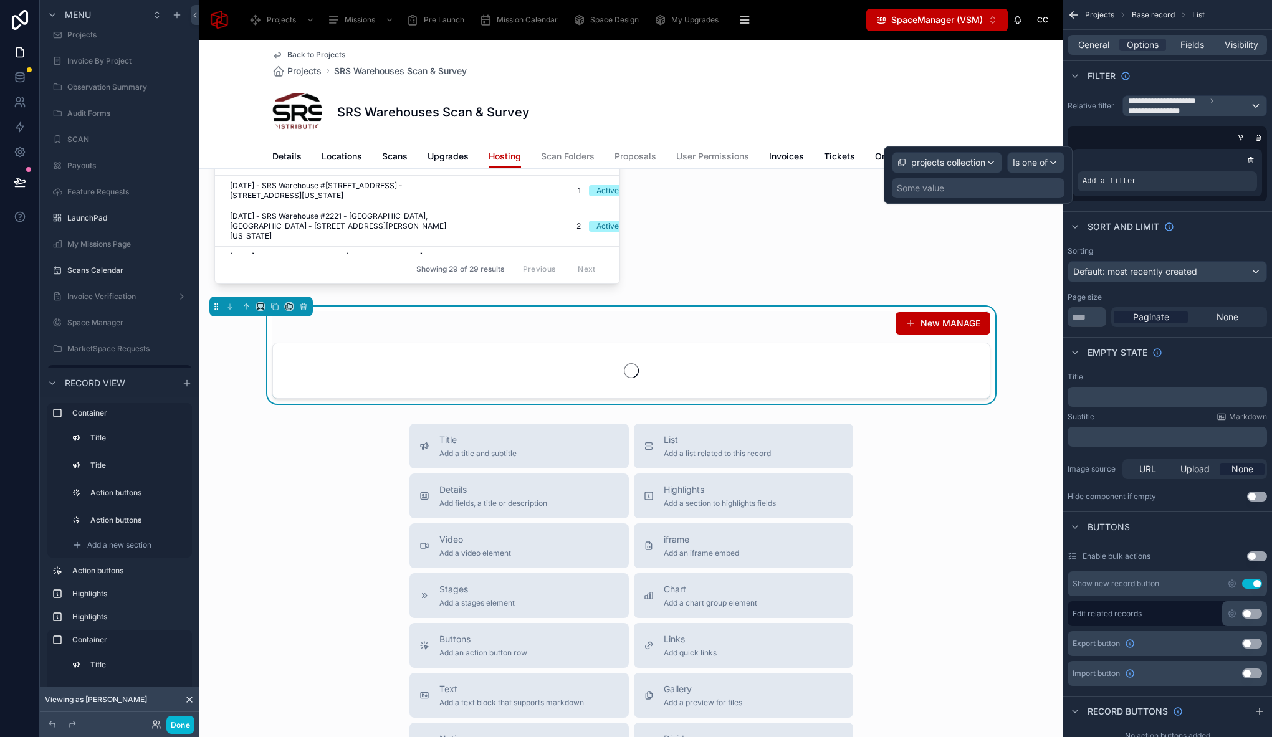
click at [958, 186] on div "Some value" at bounding box center [978, 188] width 173 height 20
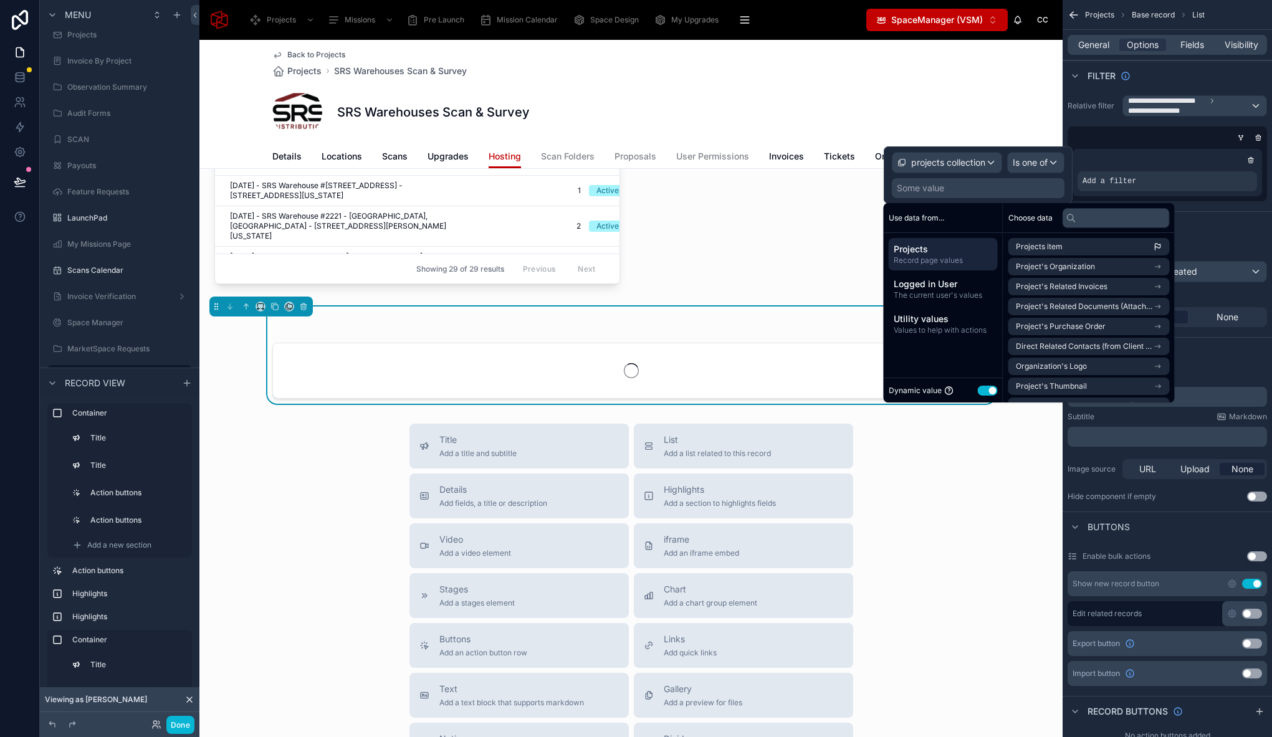
click at [929, 250] on span "Projects" at bounding box center [943, 249] width 99 height 12
click at [1074, 249] on li "Projects item" at bounding box center [1088, 246] width 161 height 17
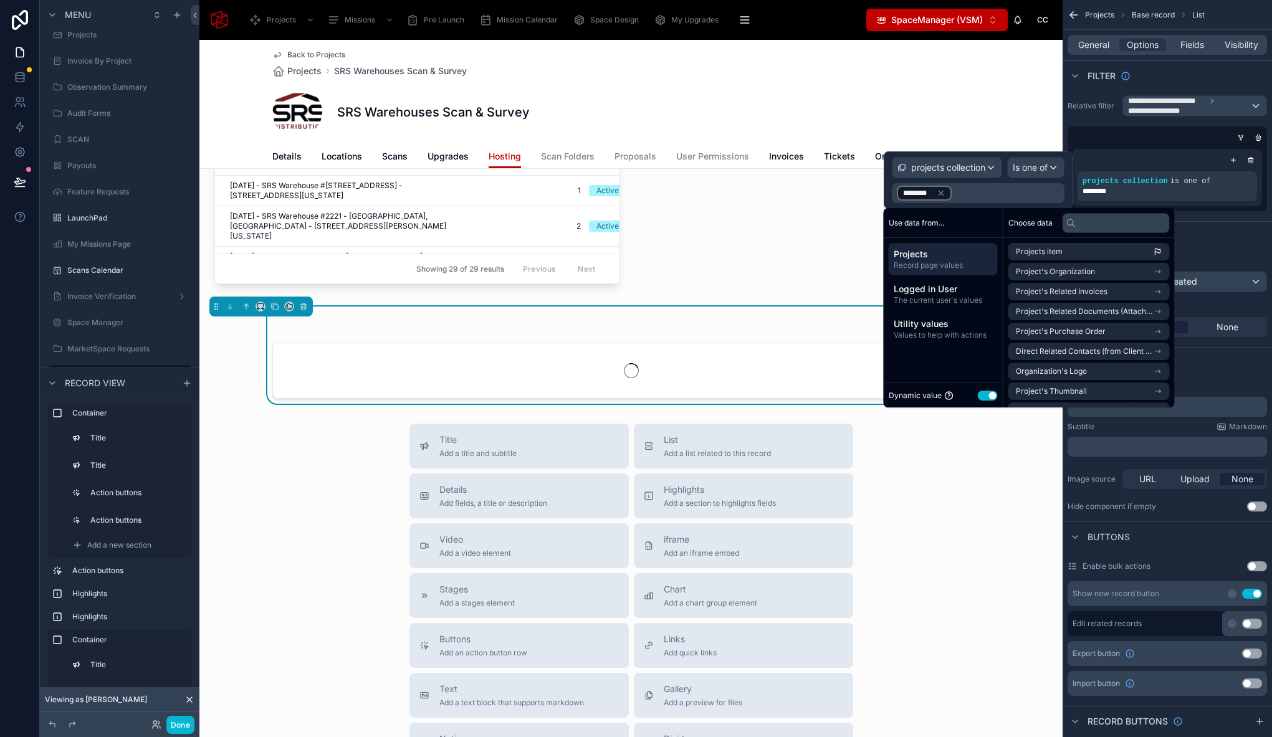
click at [958, 499] on div "Title Add a title and subtitle List Add a list related to this record Details A…" at bounding box center [630, 646] width 863 height 444
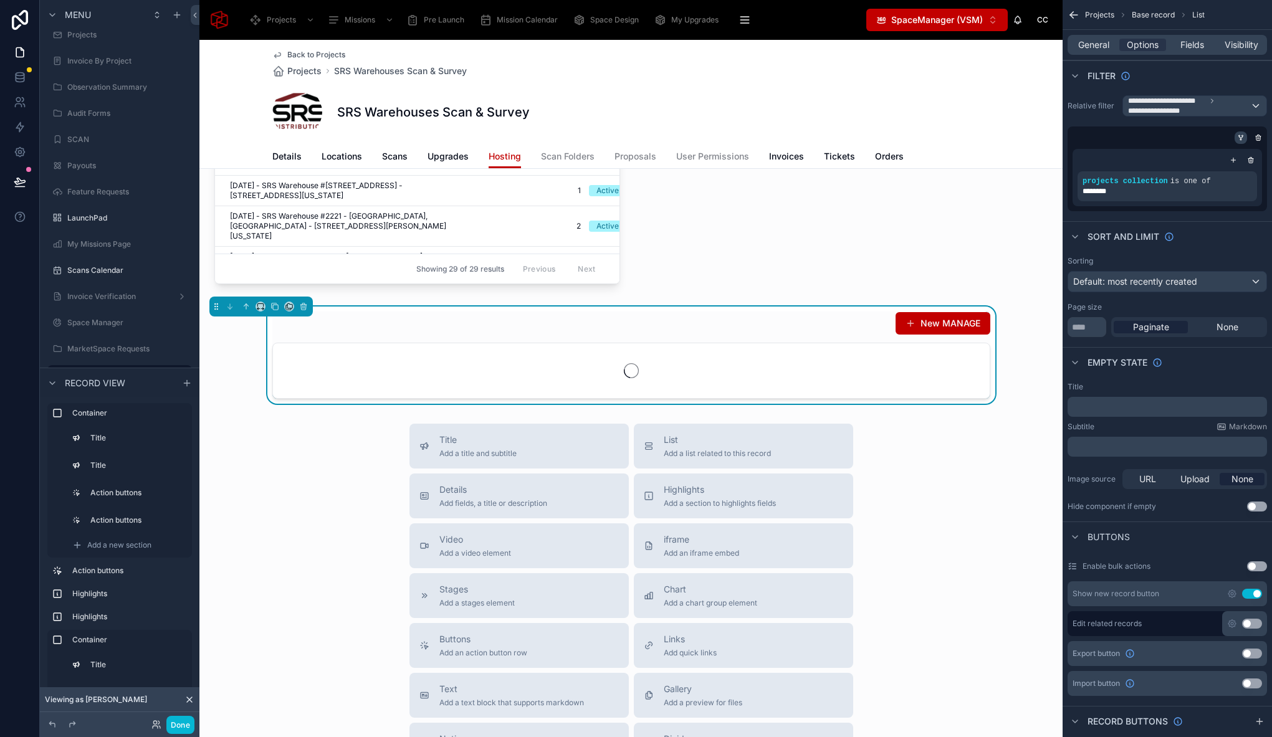
click at [1242, 132] on div "scrollable content" at bounding box center [1240, 137] width 12 height 12
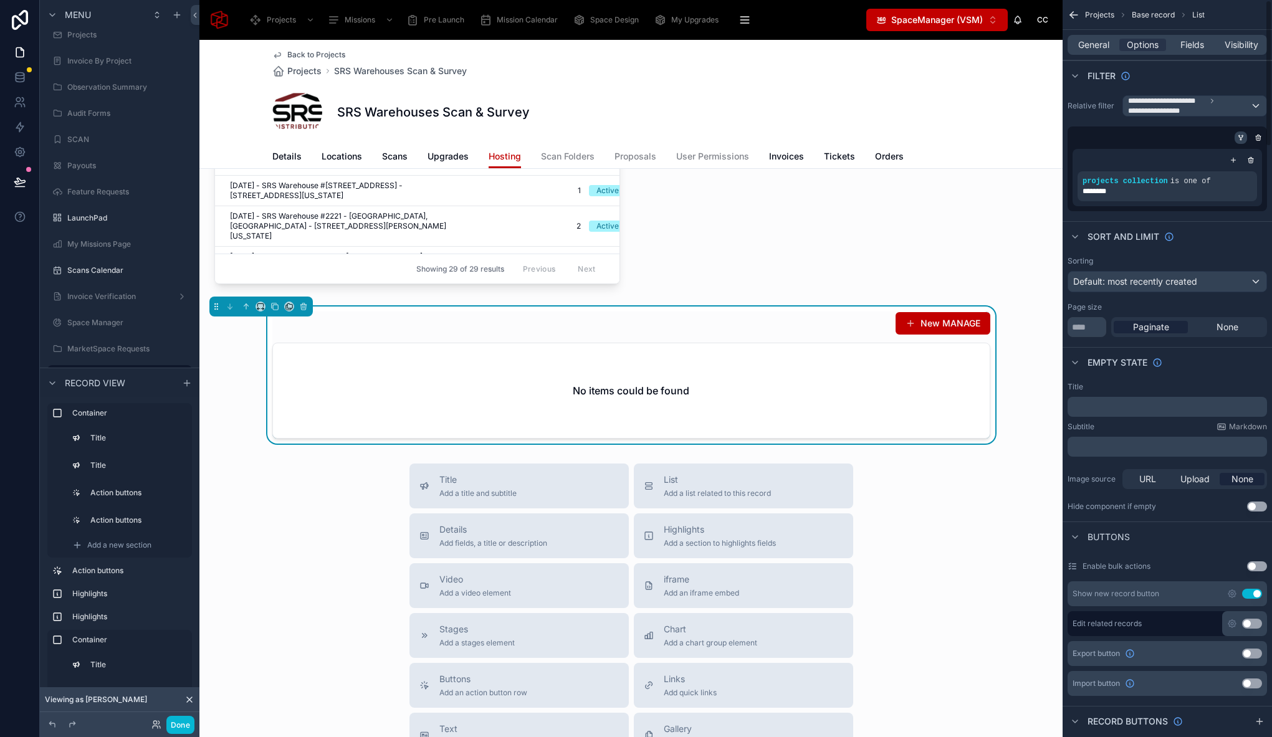
click at [1238, 138] on icon "scrollable content" at bounding box center [1240, 137] width 7 height 7
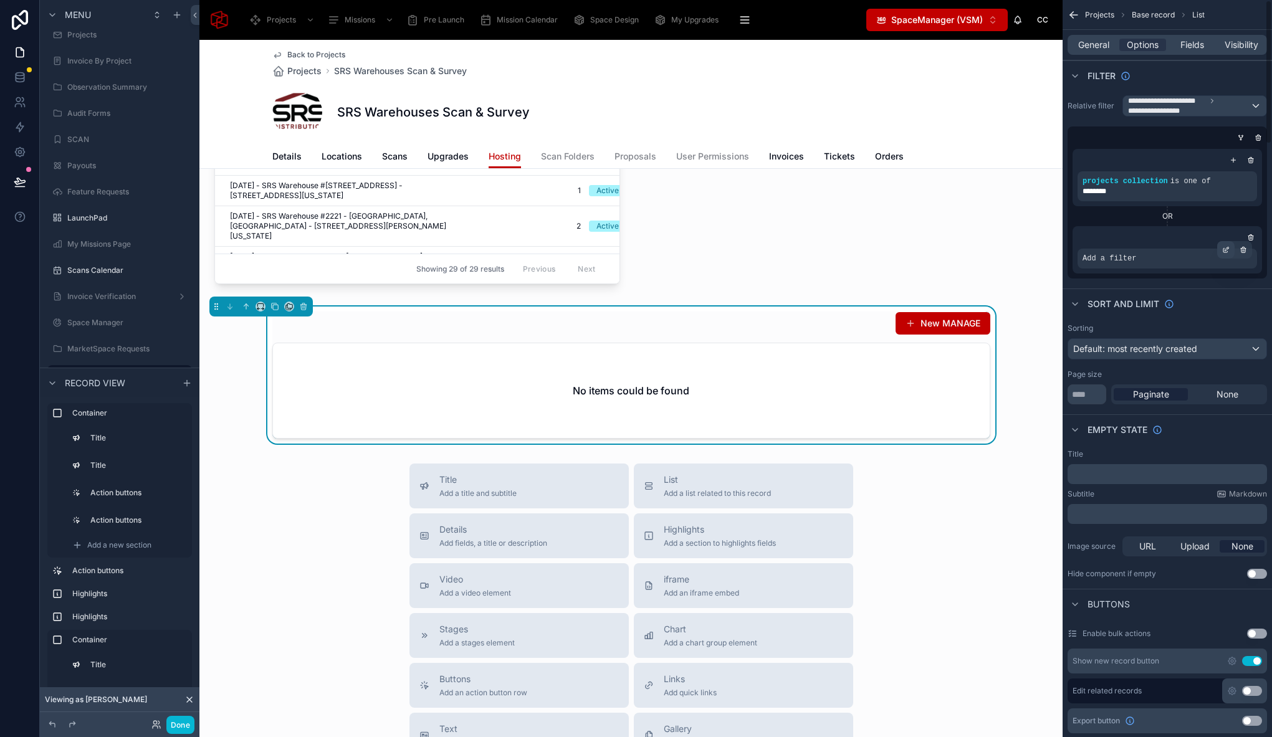
click at [1228, 251] on icon "scrollable content" at bounding box center [1225, 249] width 7 height 7
click at [960, 240] on span "Select a field" at bounding box center [951, 239] width 53 height 11
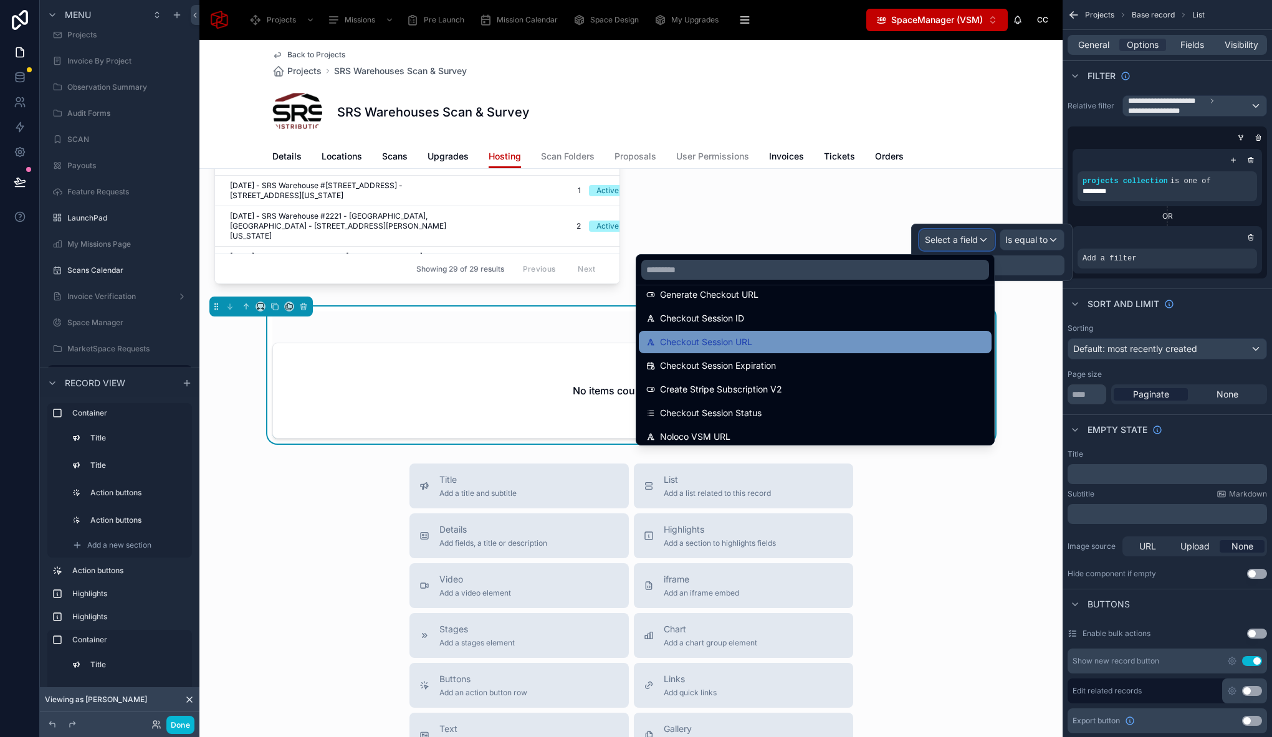
scroll to position [1850, 0]
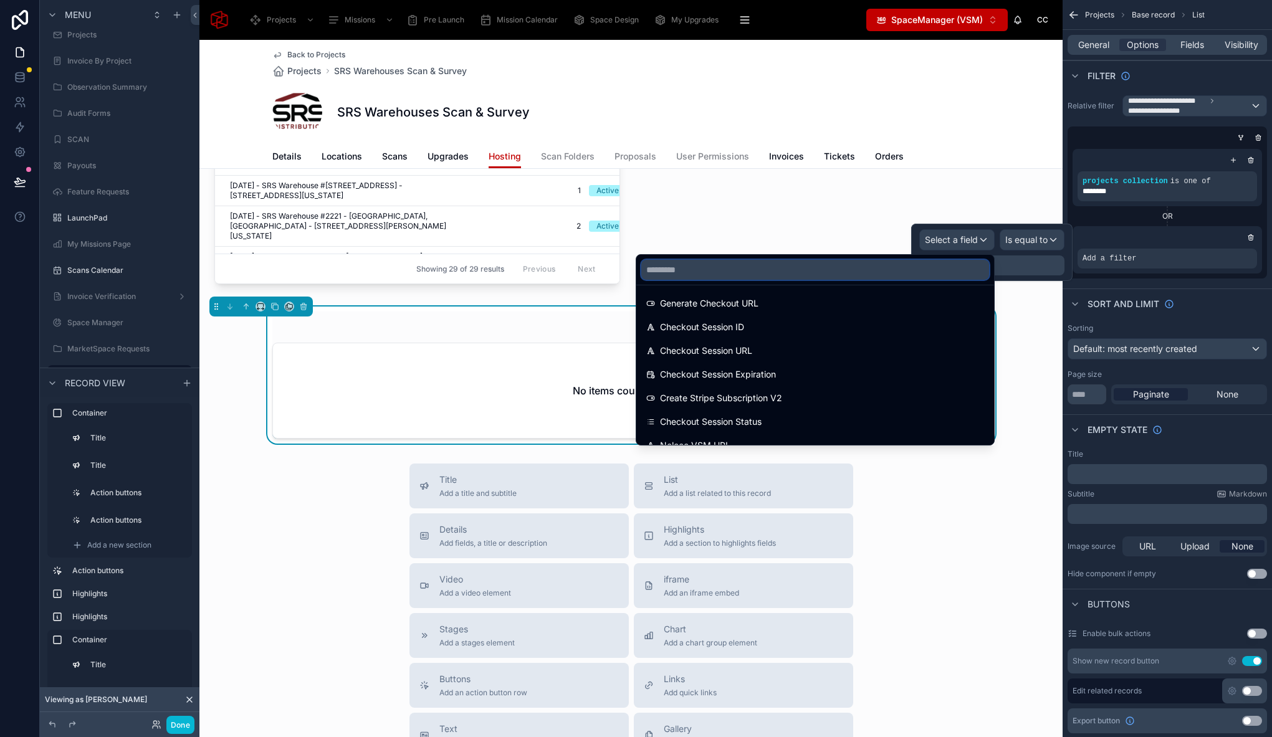
click at [770, 264] on input "text" at bounding box center [815, 270] width 348 height 20
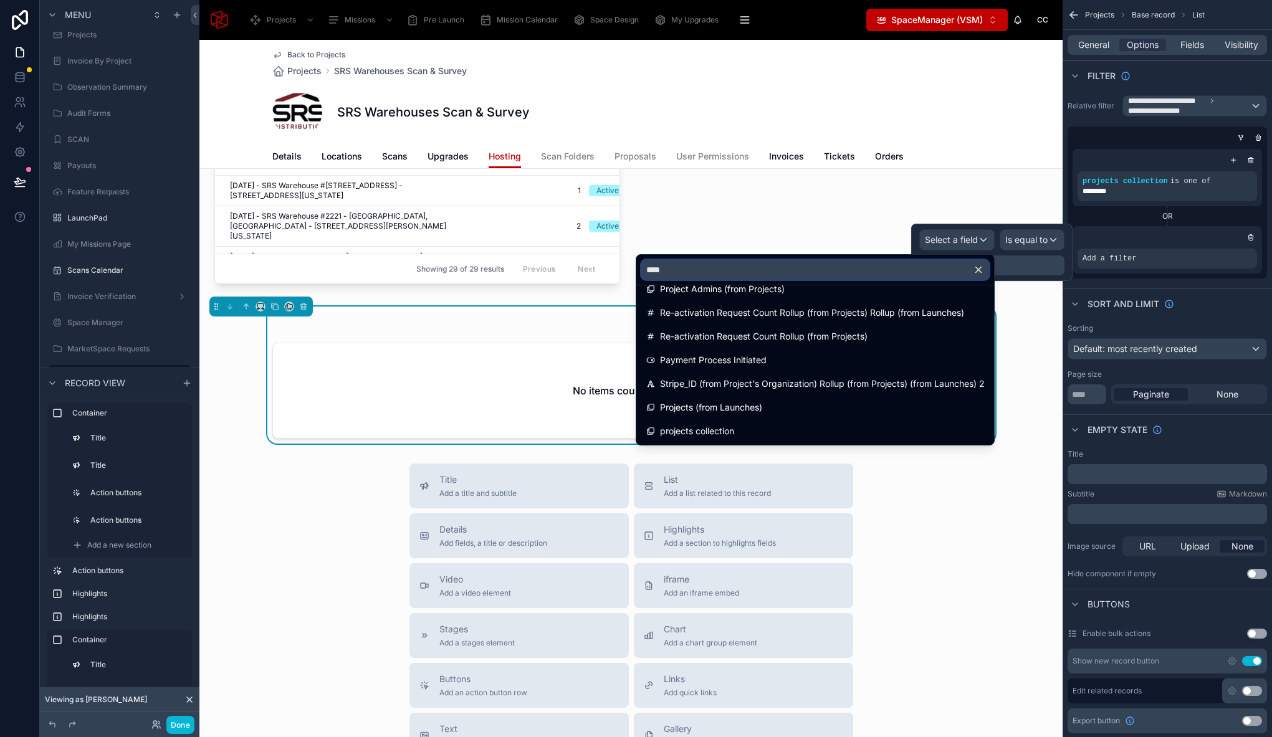
scroll to position [325, 0]
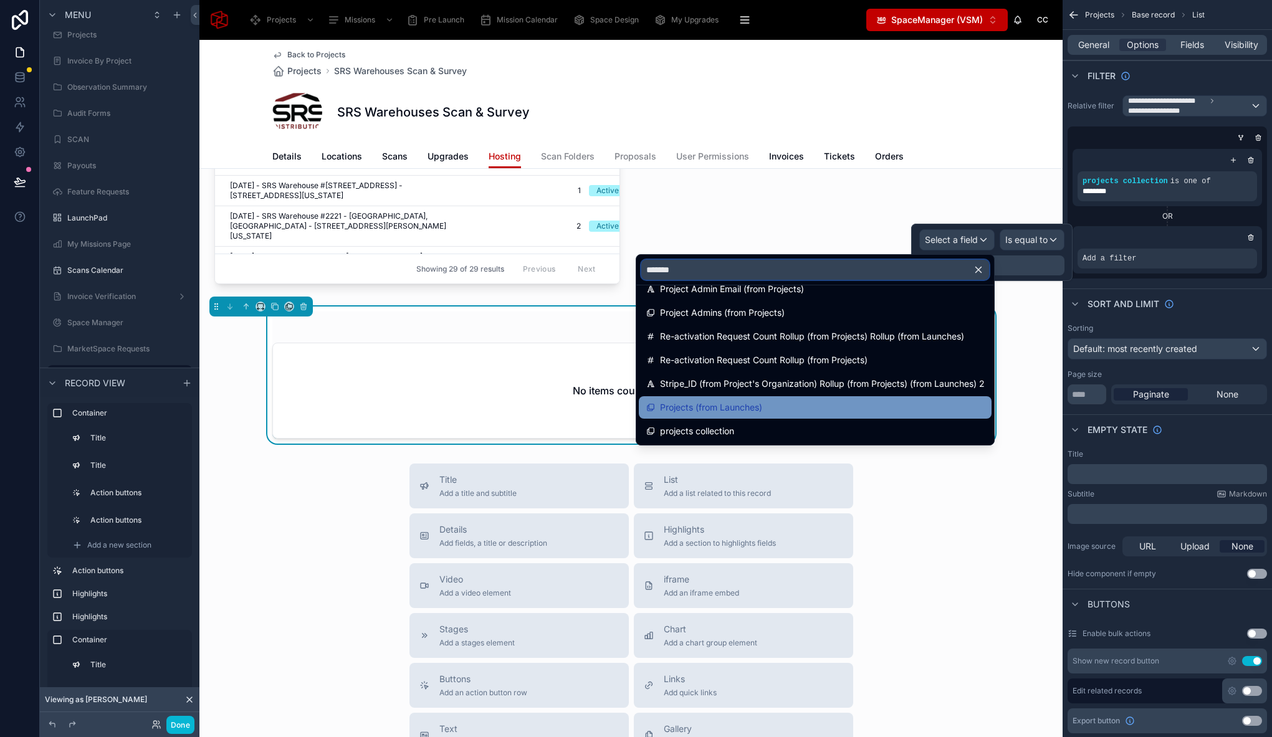
type input "*******"
click at [760, 407] on span "Projects (from Launches)" at bounding box center [711, 407] width 102 height 15
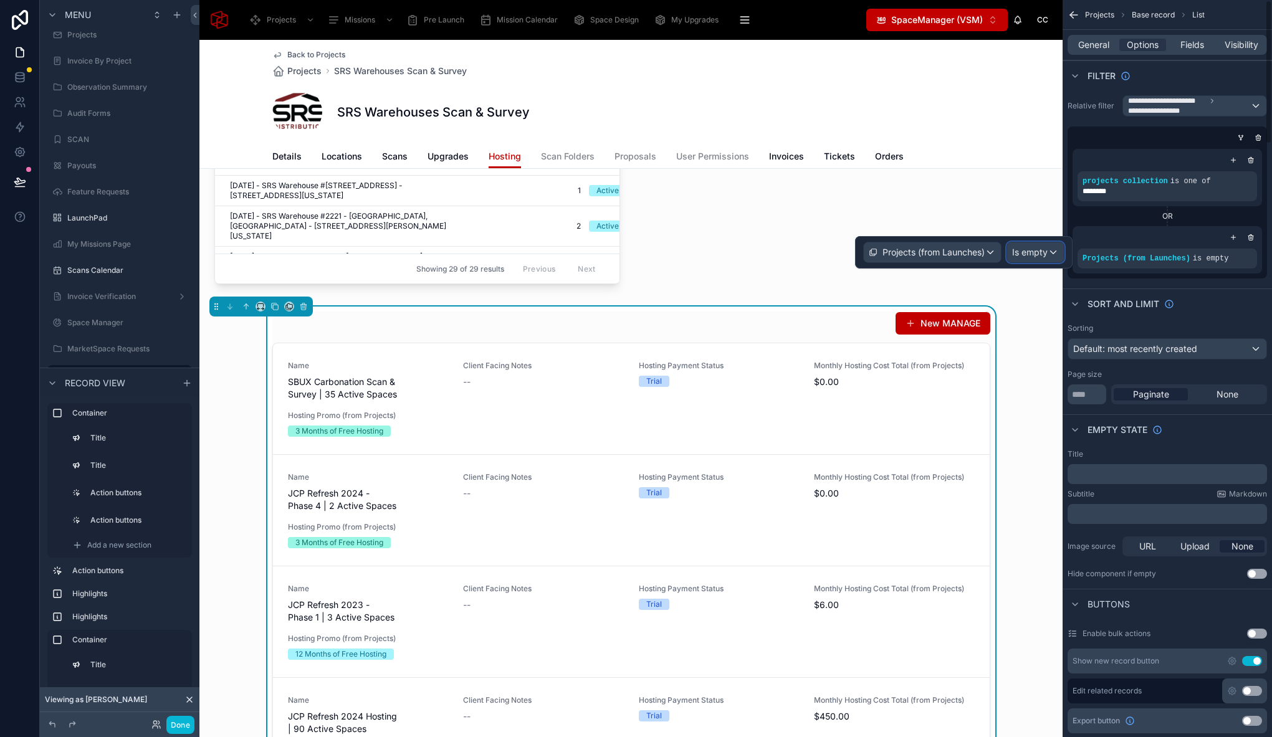
click at [1037, 255] on span "Is empty" at bounding box center [1030, 252] width 36 height 12
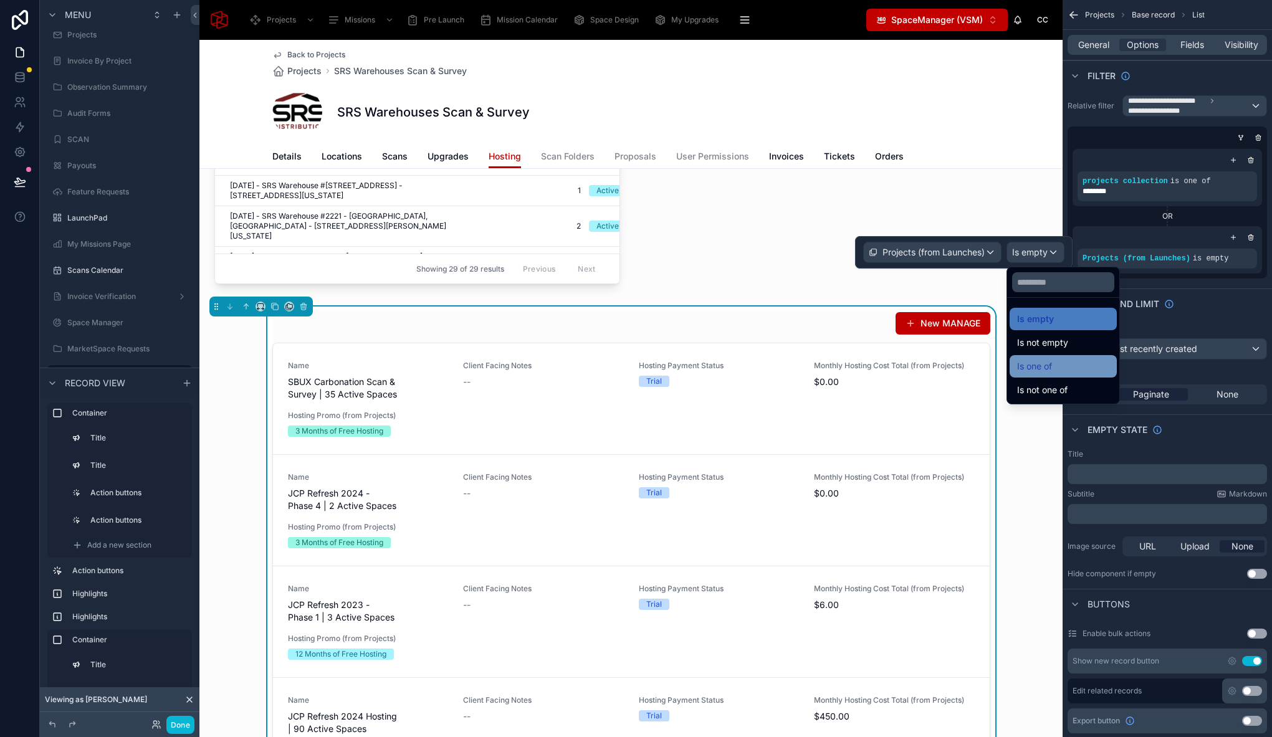
click at [1047, 360] on span "Is one of" at bounding box center [1034, 366] width 35 height 15
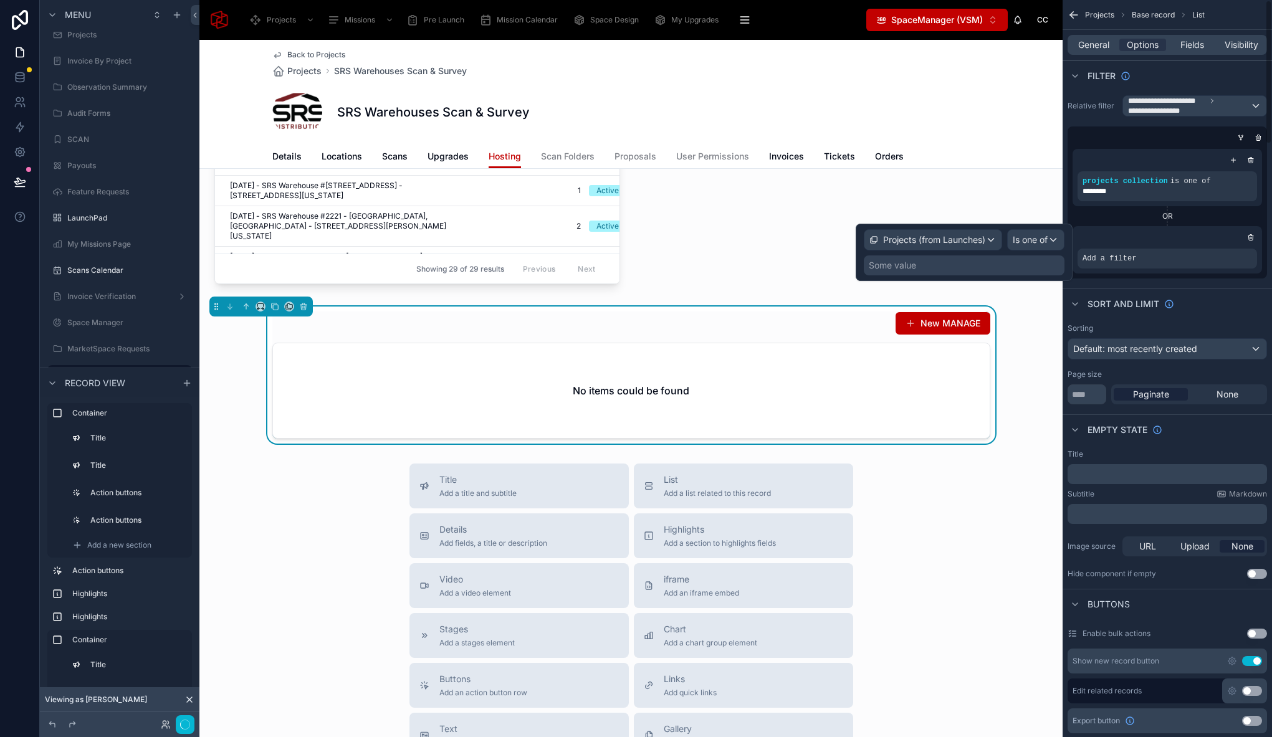
click at [1012, 265] on div "Some value" at bounding box center [964, 265] width 201 height 20
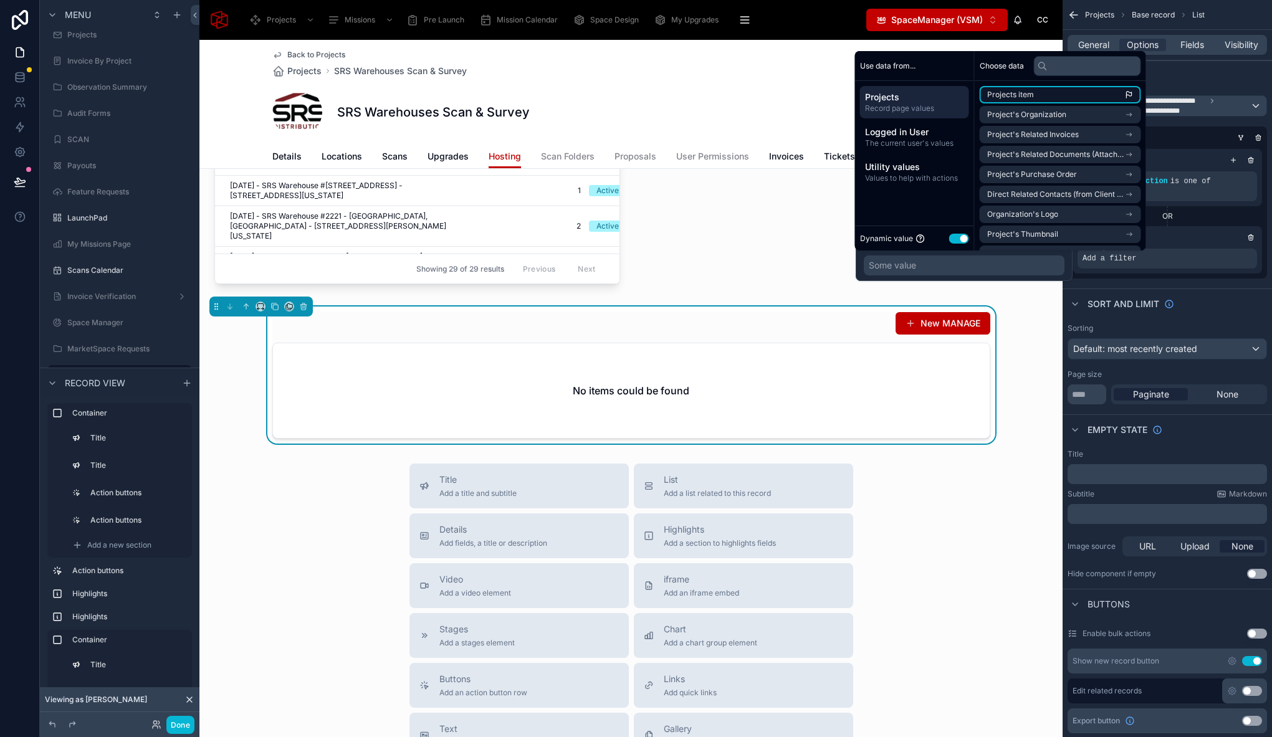
click at [1073, 97] on li "Projects item" at bounding box center [1060, 94] width 161 height 17
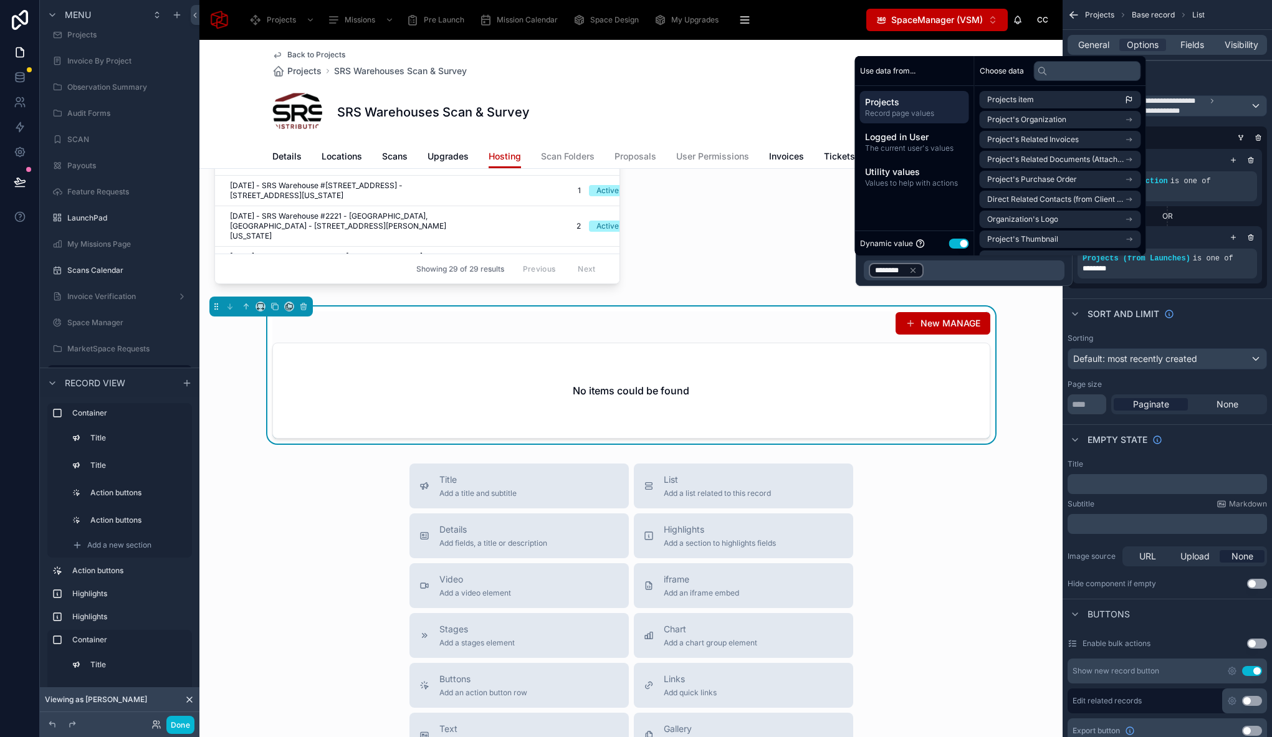
click at [1021, 518] on div "Title Add a title and subtitle List Add a list related to this record Details A…" at bounding box center [630, 686] width 863 height 444
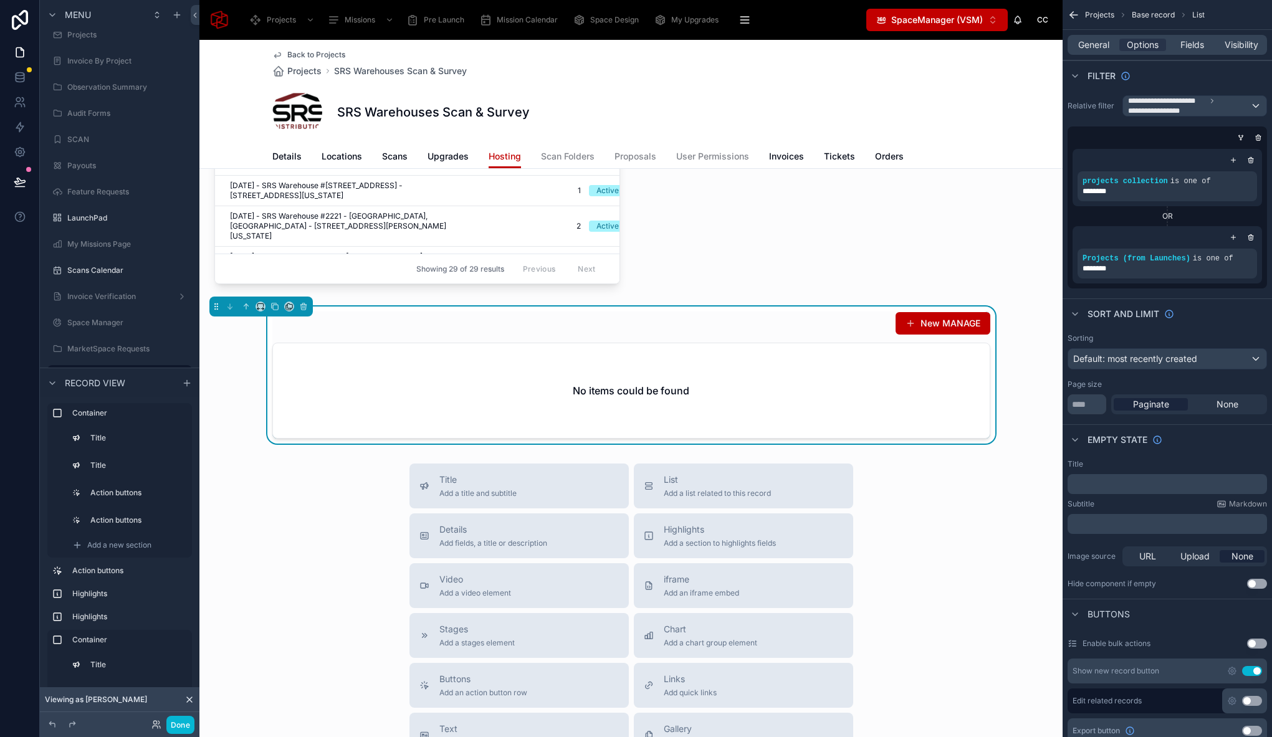
click at [1257, 670] on button "Use setting" at bounding box center [1252, 671] width 20 height 10
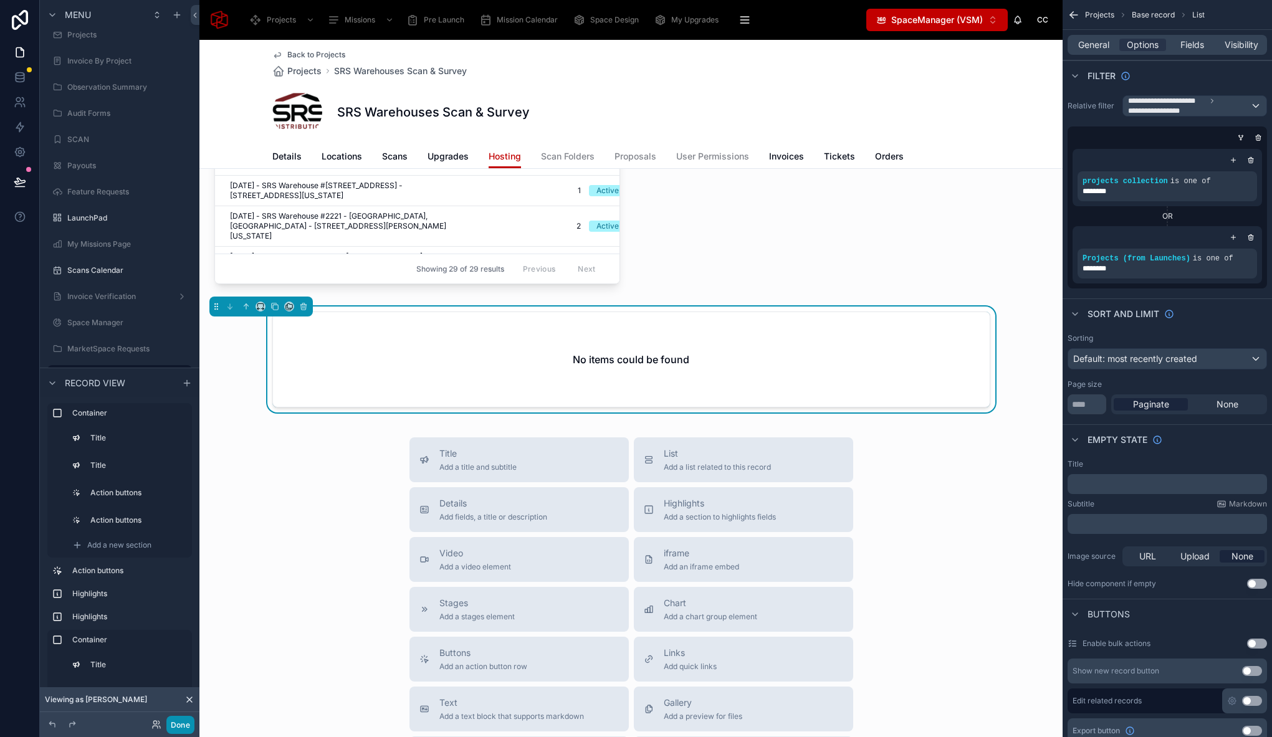
click at [173, 724] on button "Done" at bounding box center [180, 725] width 28 height 18
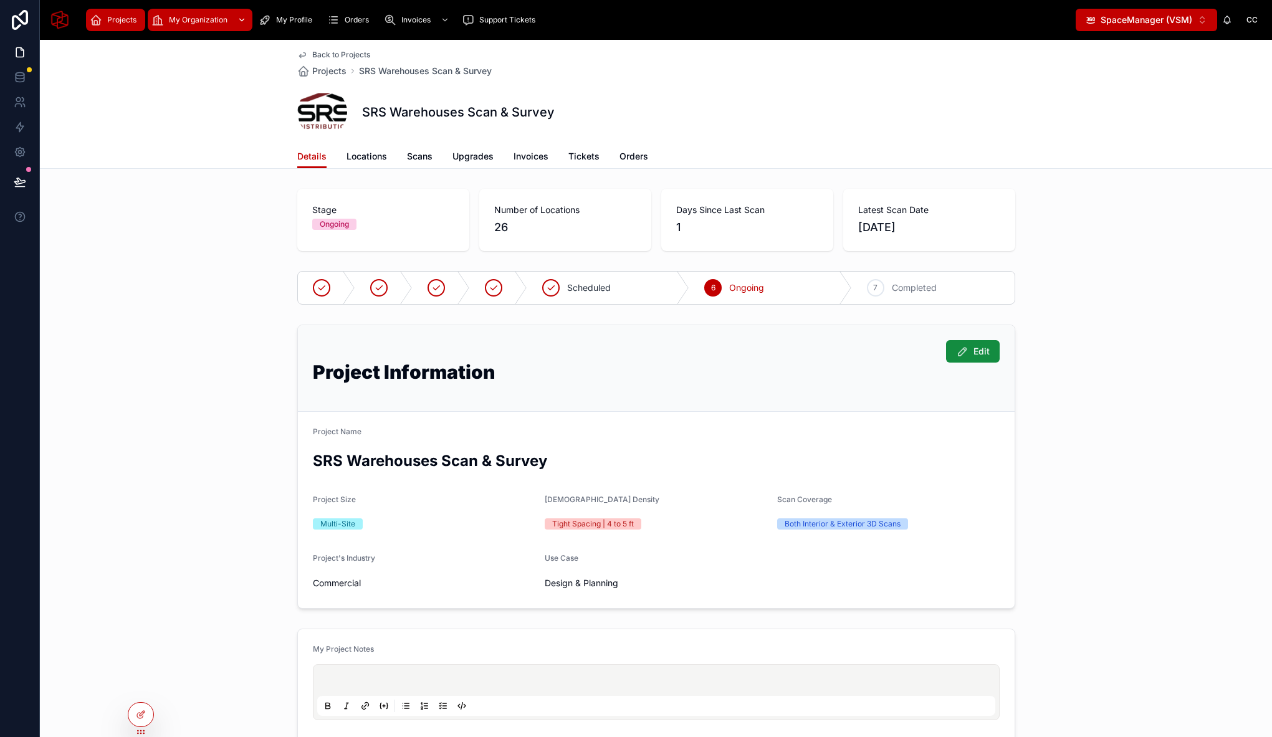
click at [228, 15] on div "My Organization" at bounding box center [199, 20] width 97 height 20
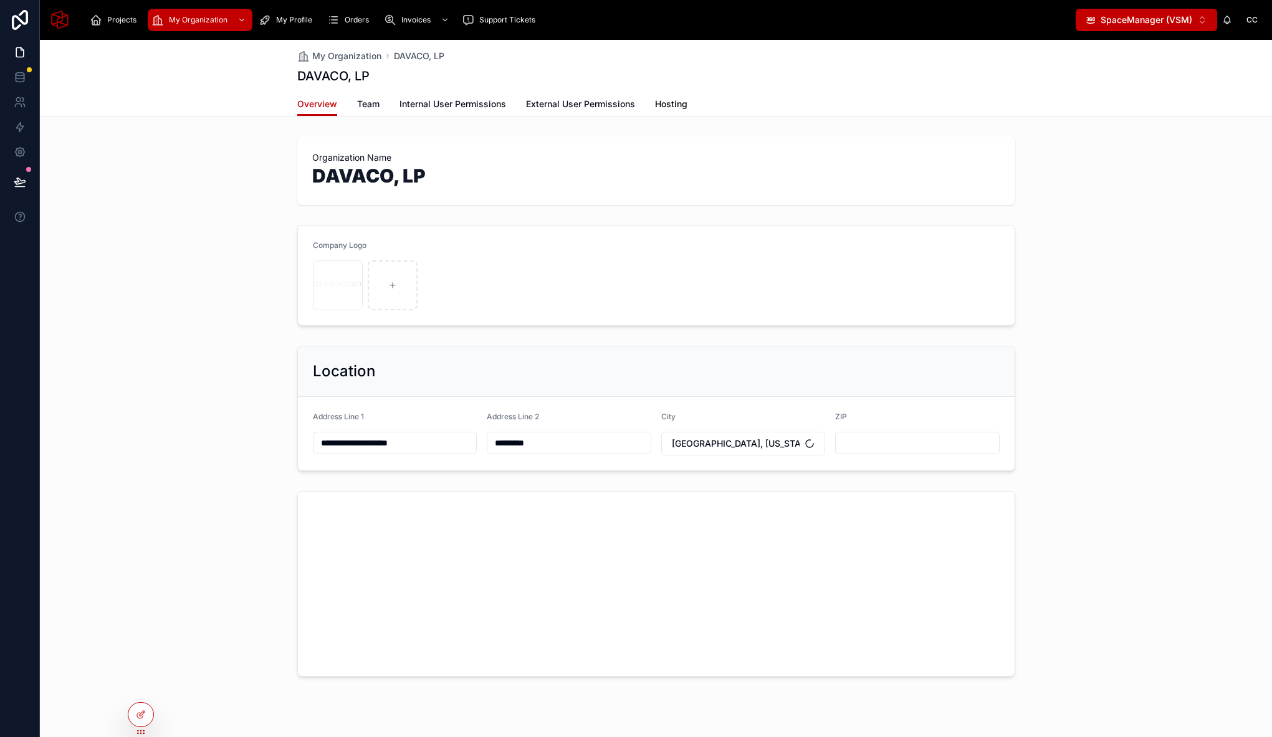
click at [665, 103] on span "Hosting" at bounding box center [671, 104] width 32 height 12
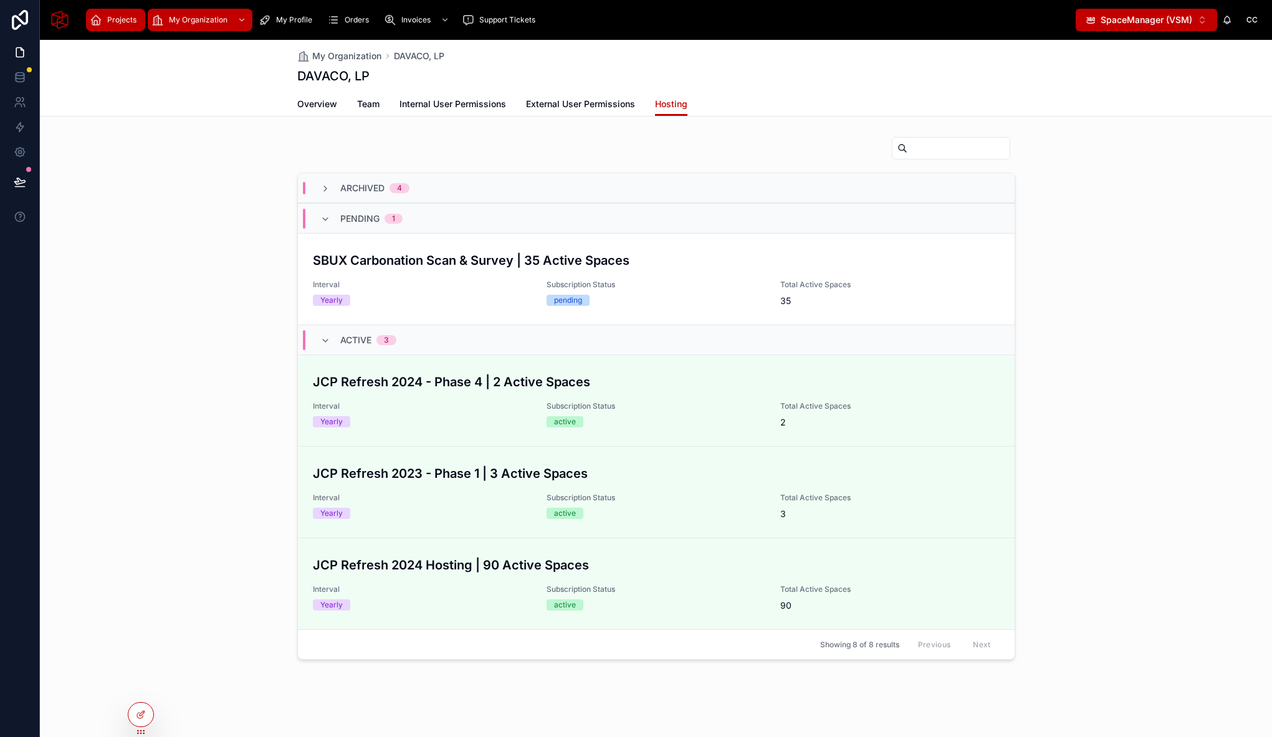
click at [120, 19] on span "Projects" at bounding box center [121, 20] width 29 height 10
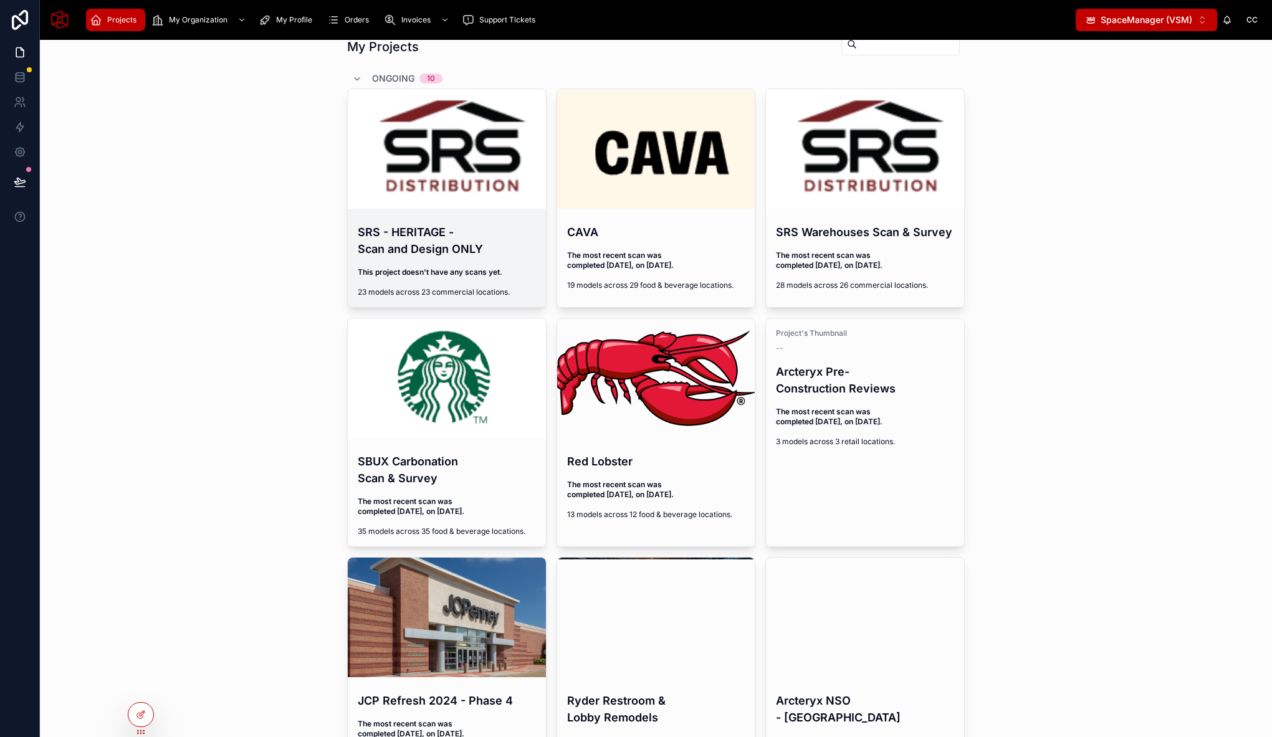
scroll to position [143, 0]
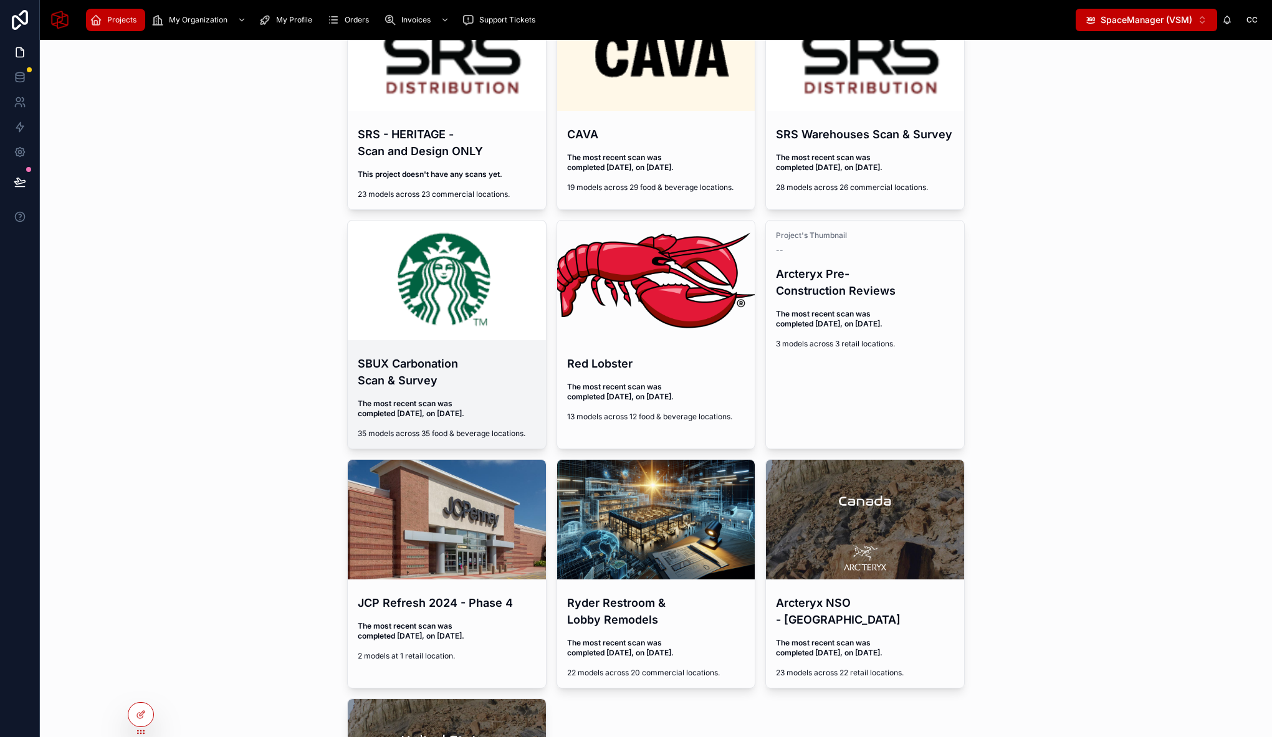
click at [421, 370] on h4 "SBUX Carbonation Scan & Survey" at bounding box center [447, 372] width 178 height 34
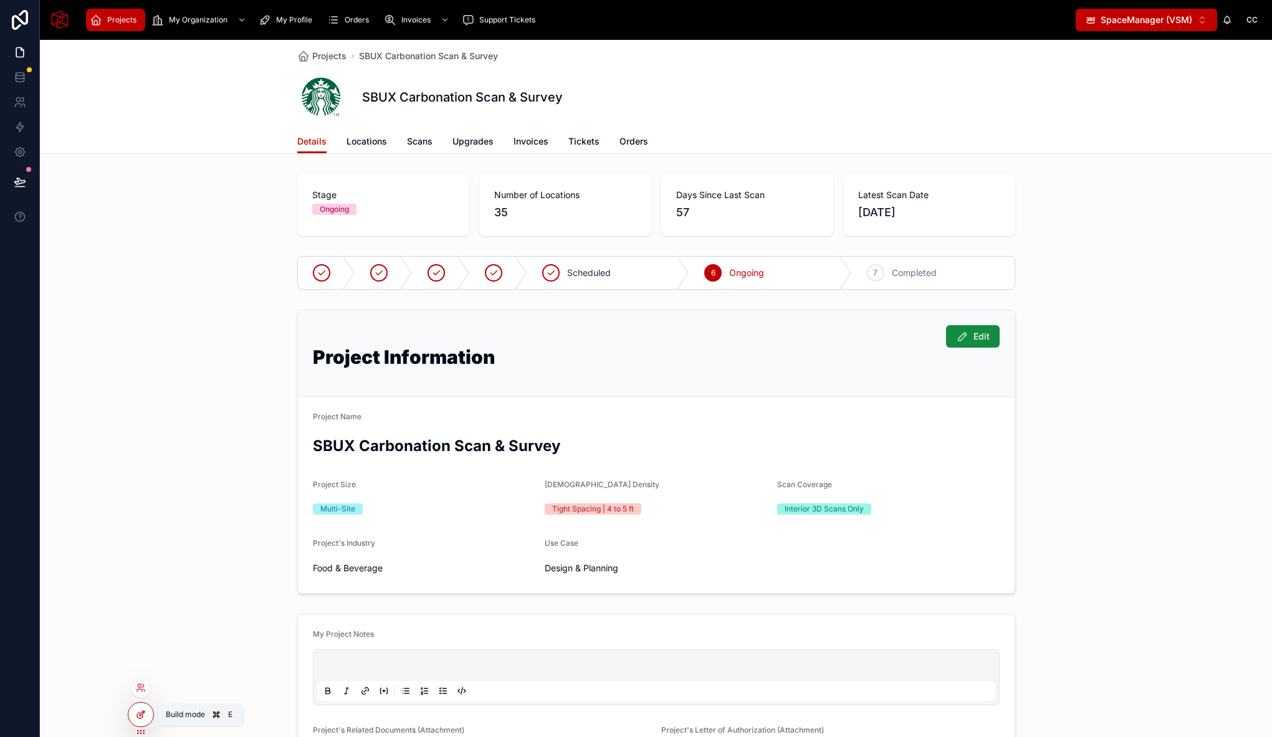
click at [135, 715] on div at bounding box center [140, 715] width 25 height 24
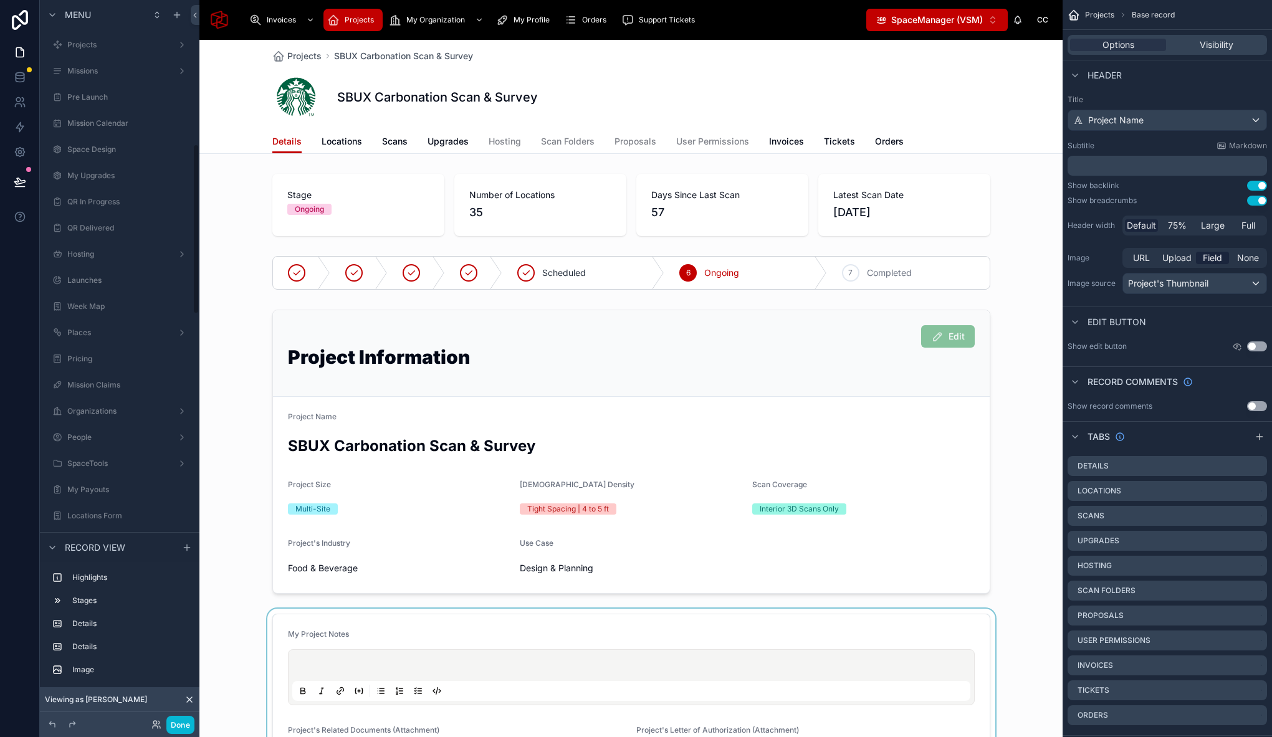
scroll to position [612, 0]
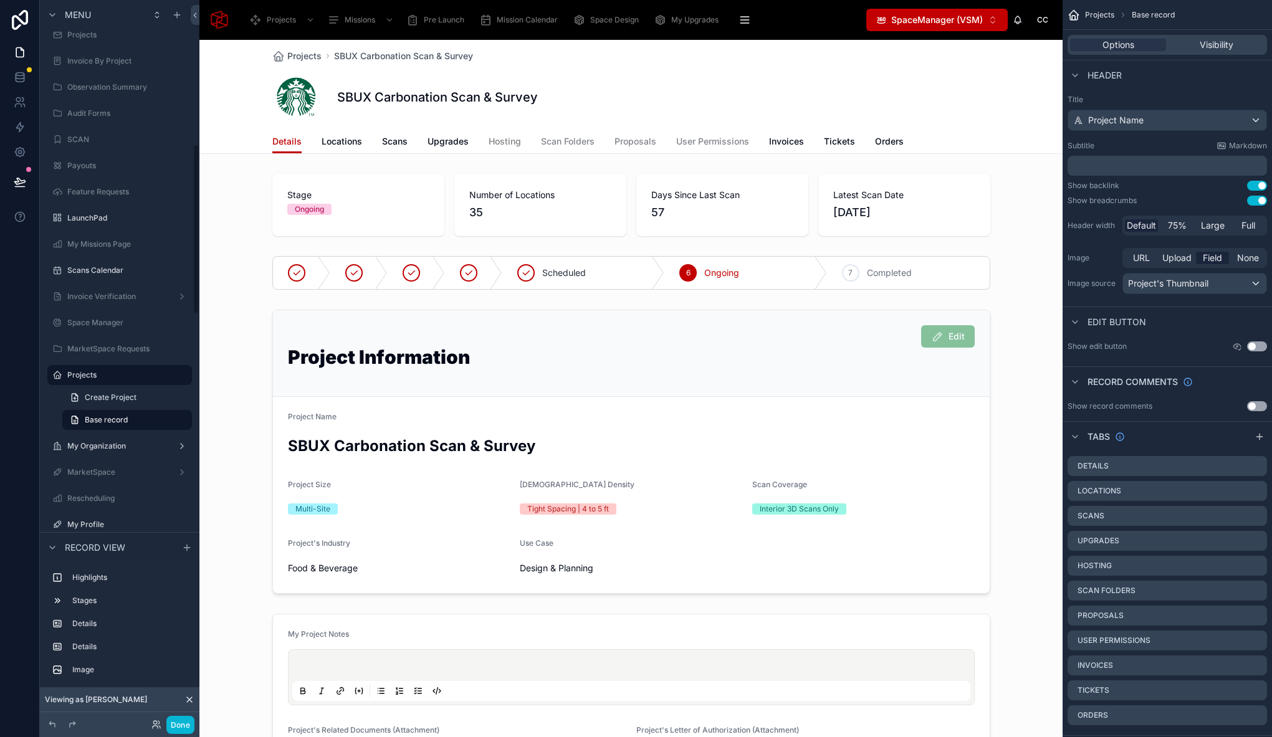
click at [500, 139] on span "Hosting" at bounding box center [505, 141] width 32 height 12
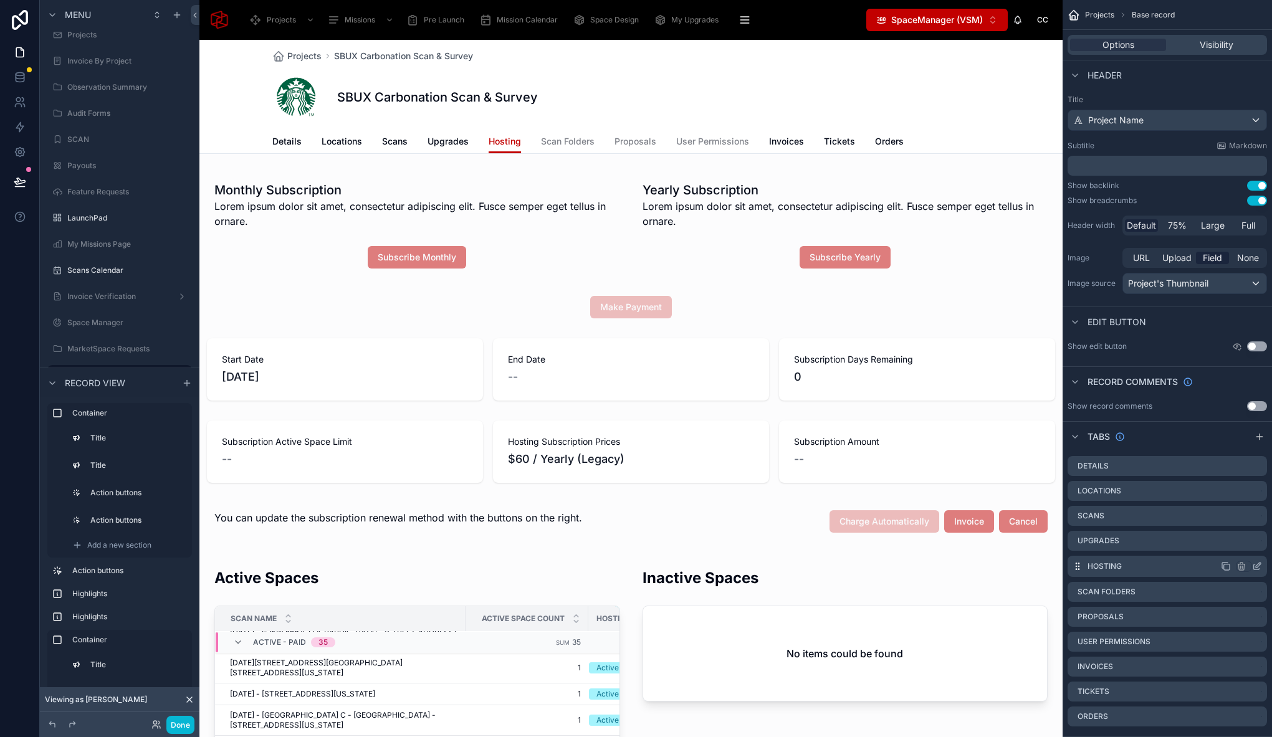
click at [1259, 565] on icon "scrollable content" at bounding box center [1258, 565] width 5 height 5
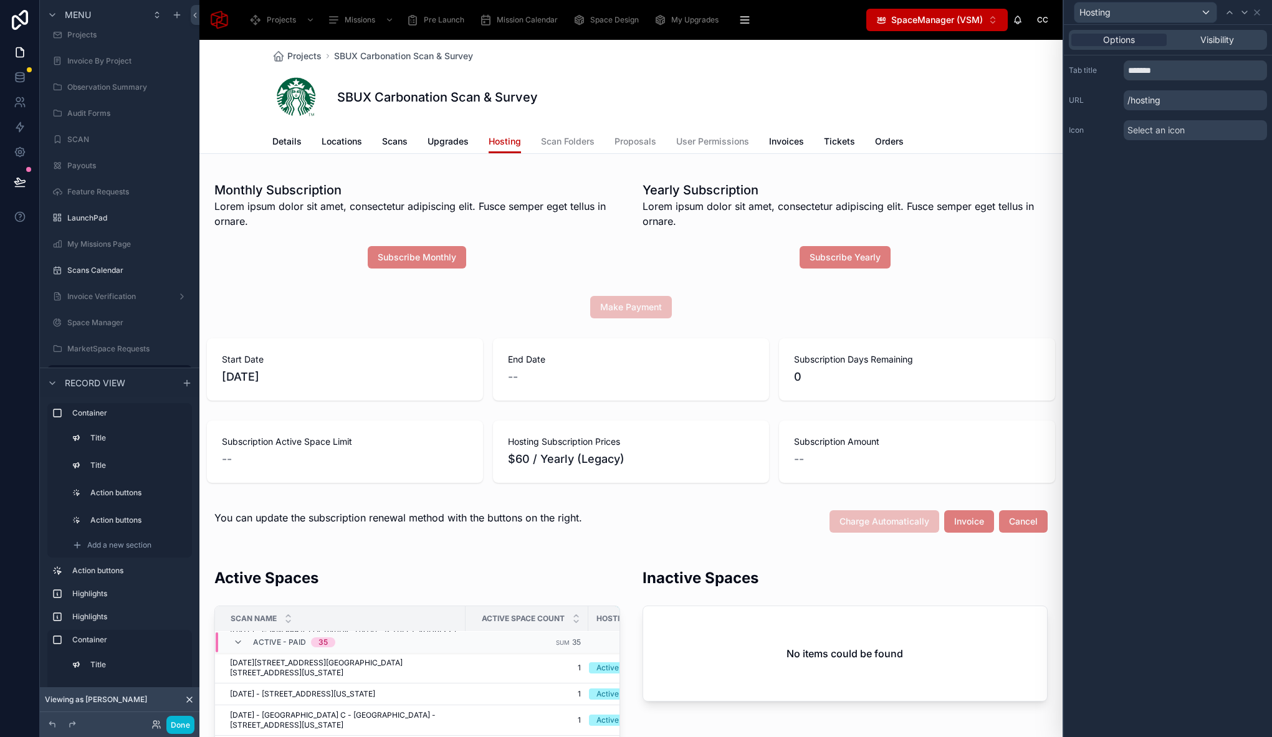
click at [1188, 133] on div "Select an icon" at bounding box center [1195, 130] width 143 height 20
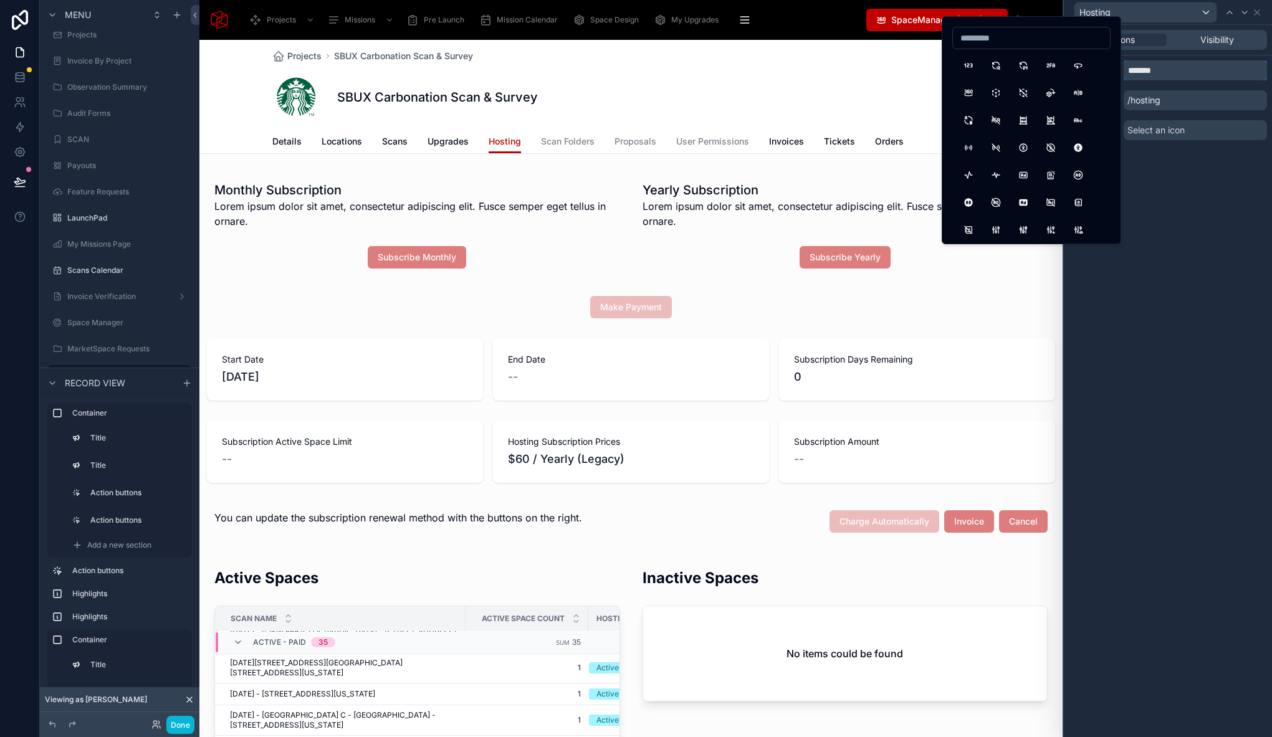
click at [1180, 75] on input "*******" at bounding box center [1195, 70] width 143 height 20
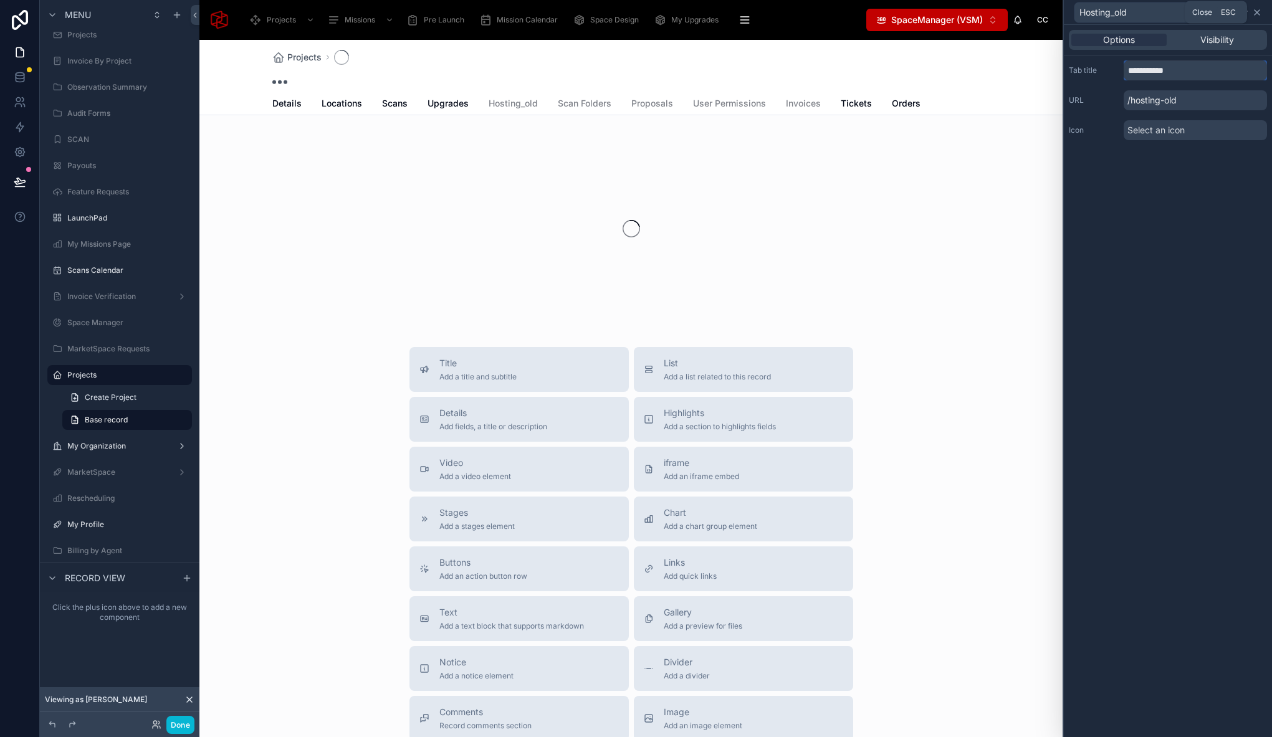
type input "**********"
click at [1257, 14] on icon at bounding box center [1257, 12] width 10 height 10
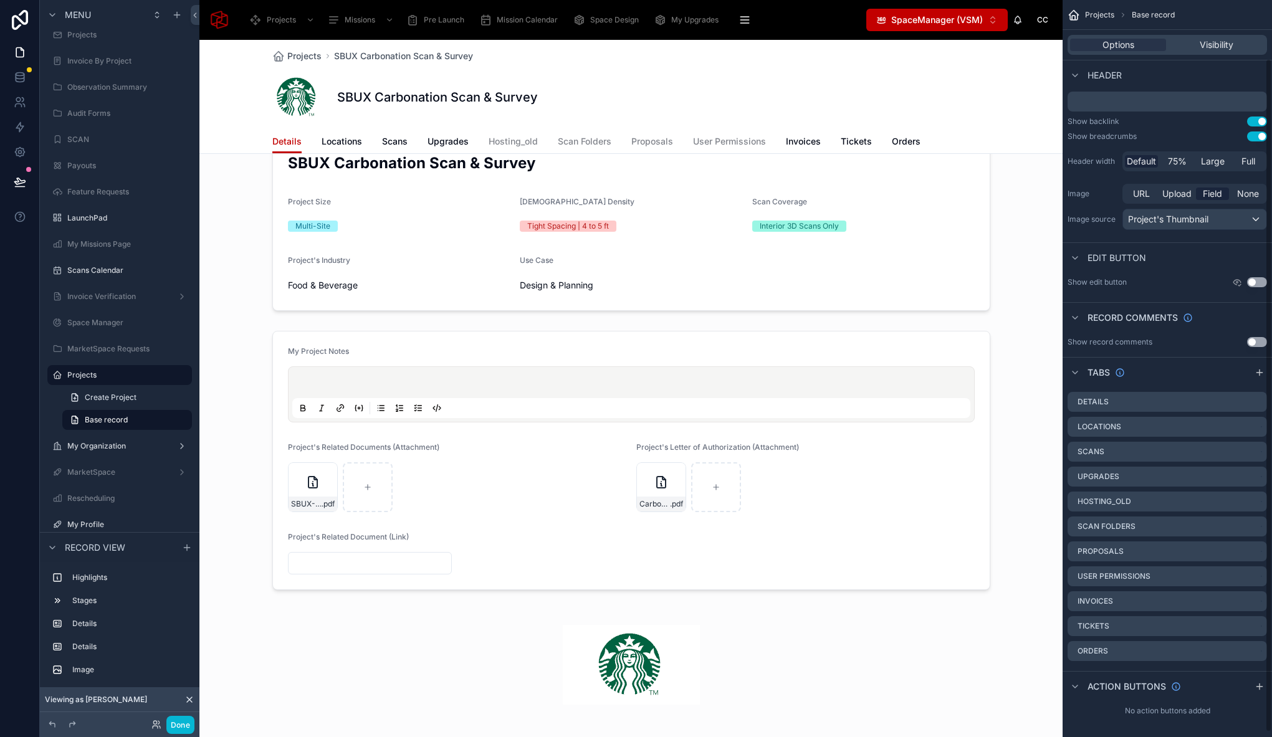
scroll to position [63, 0]
click at [1259, 375] on icon "scrollable content" at bounding box center [1259, 374] width 0 height 6
click at [1258, 677] on icon "scrollable content" at bounding box center [1257, 678] width 10 height 10
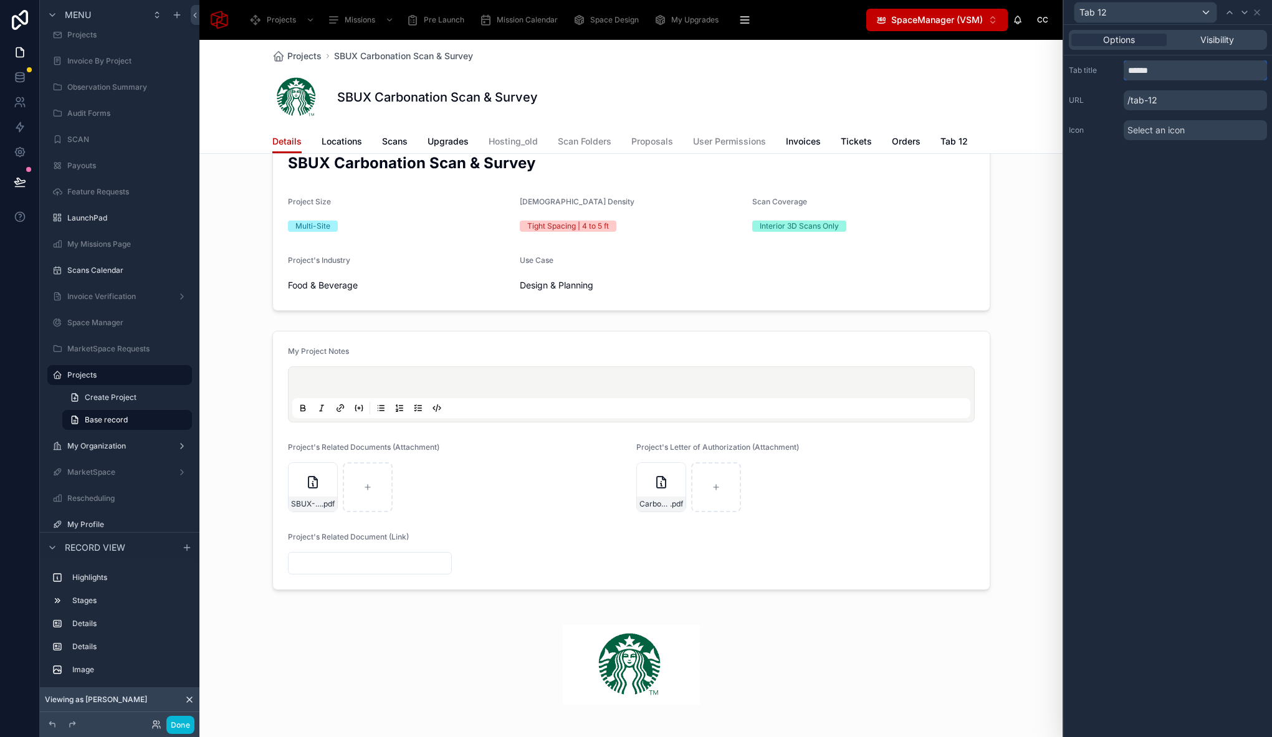
click at [1153, 69] on input "******" at bounding box center [1195, 70] width 143 height 20
click at [1152, 70] on input "******" at bounding box center [1195, 70] width 143 height 20
type input "*******"
click at [1163, 269] on div "Options Visibility Tab title ******* URL /tab-12 Icon Select an icon" at bounding box center [1168, 381] width 208 height 712
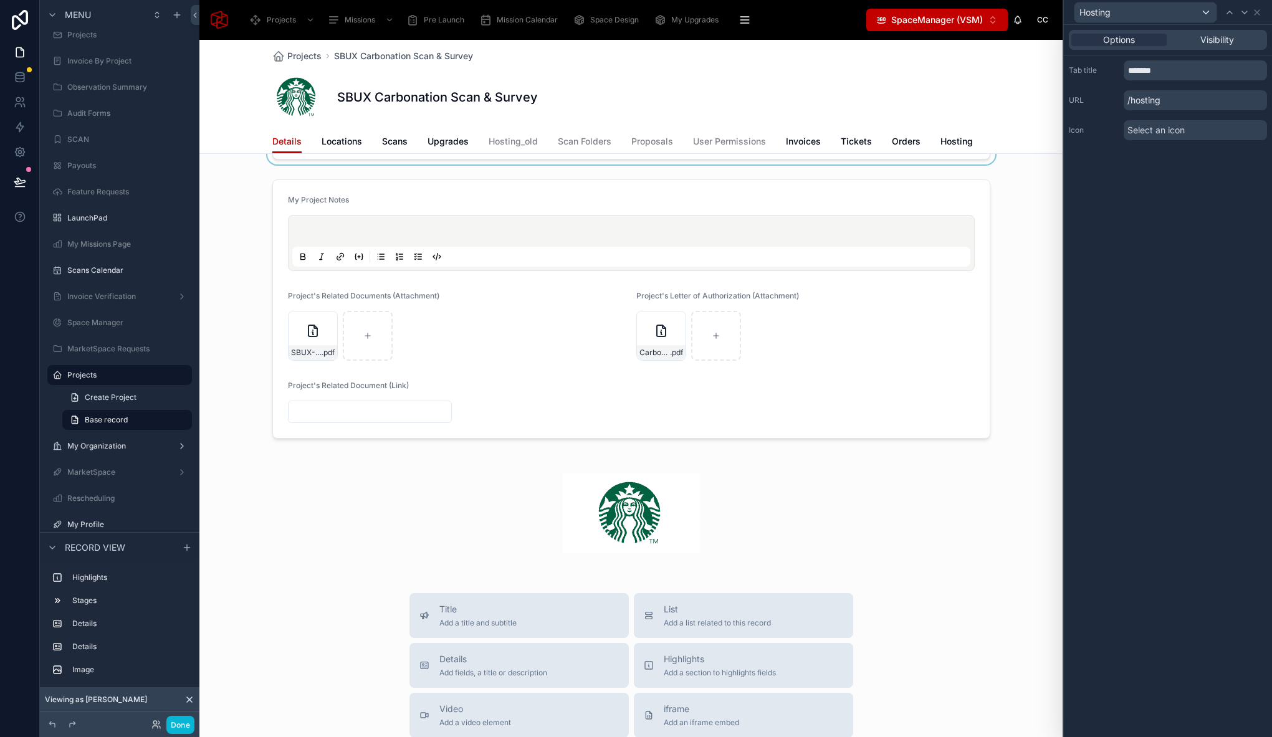
scroll to position [0, 0]
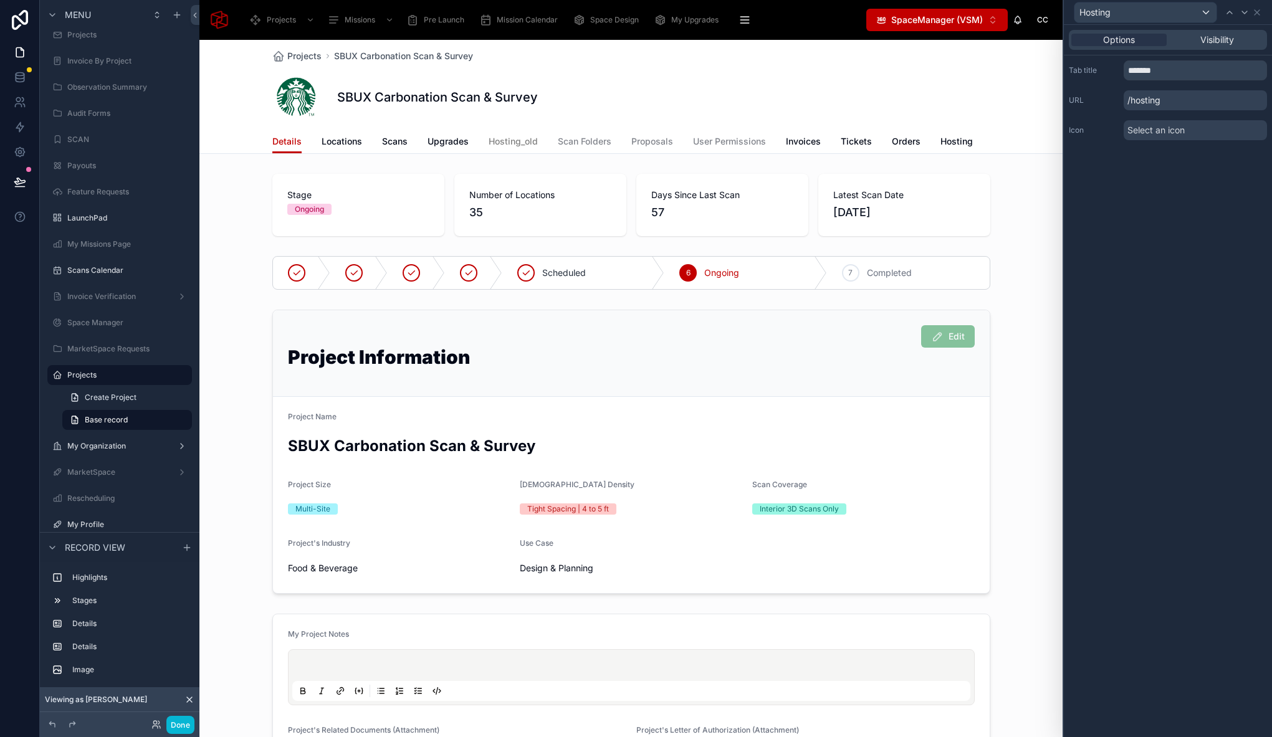
click at [513, 139] on span "Hosting_old" at bounding box center [513, 141] width 49 height 12
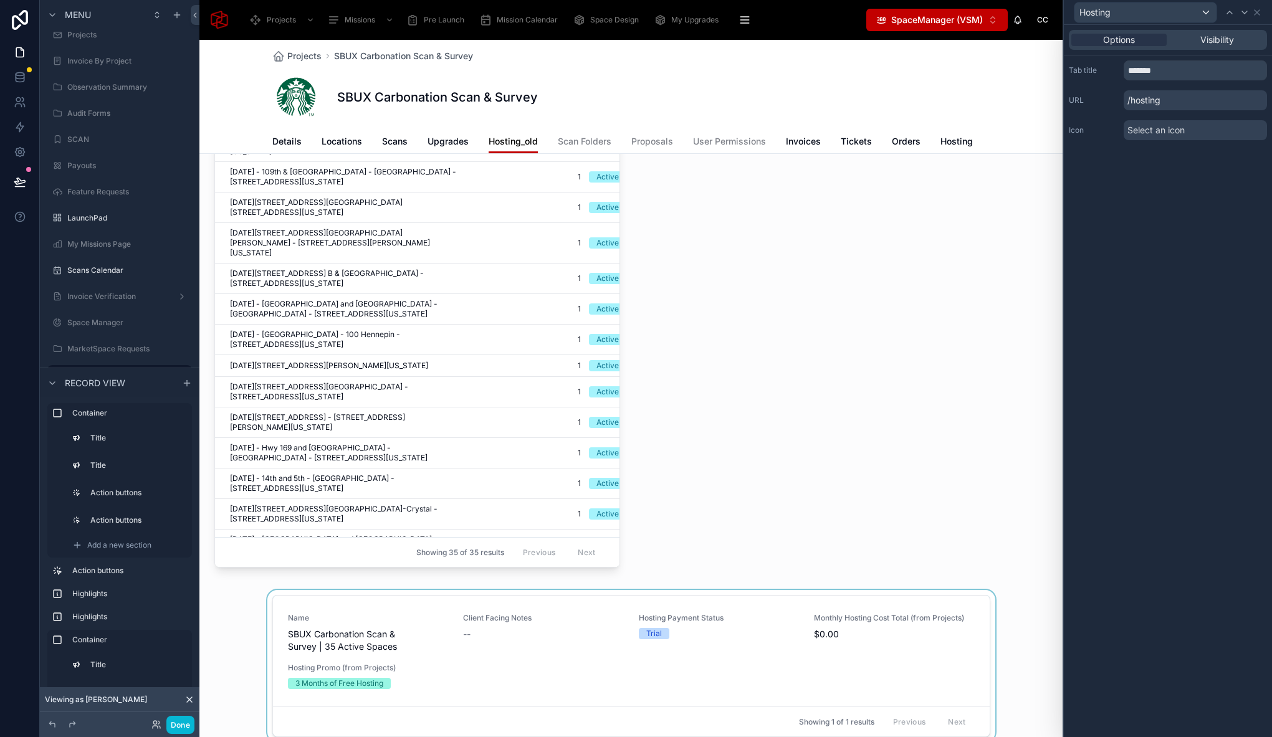
scroll to position [652, 0]
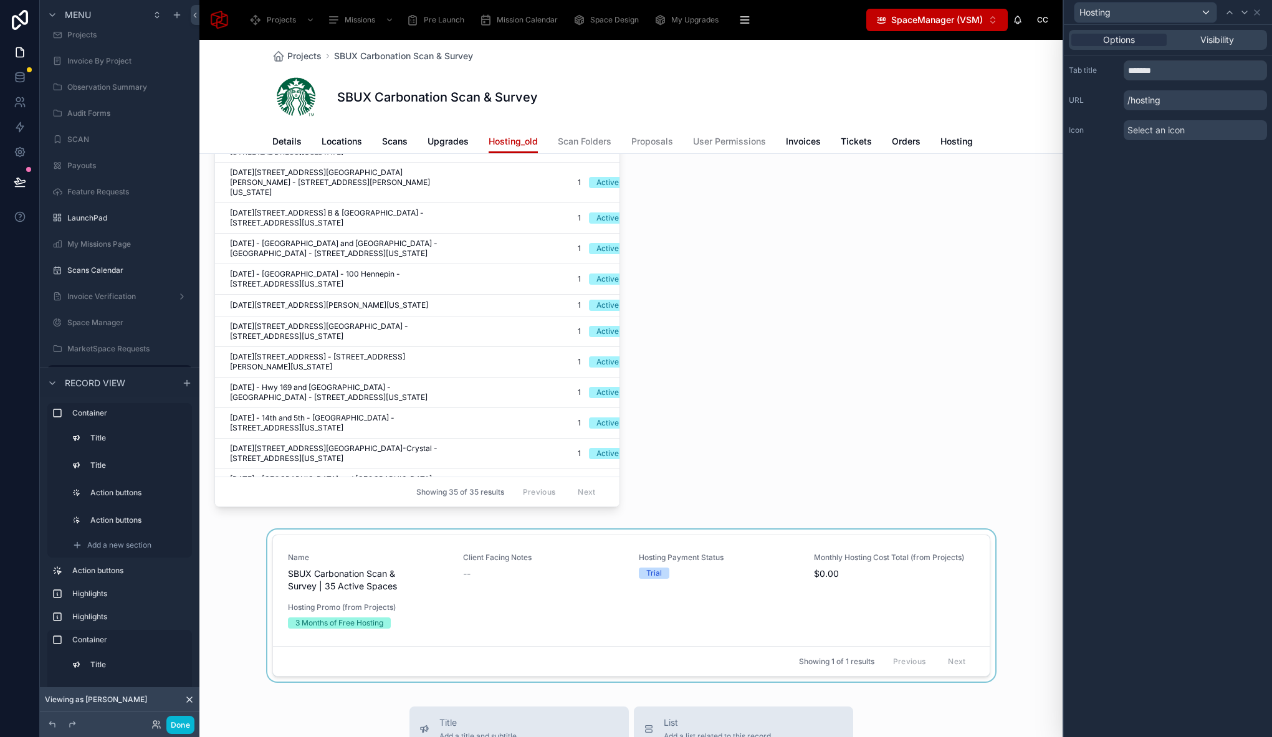
click at [293, 534] on div at bounding box center [630, 608] width 863 height 157
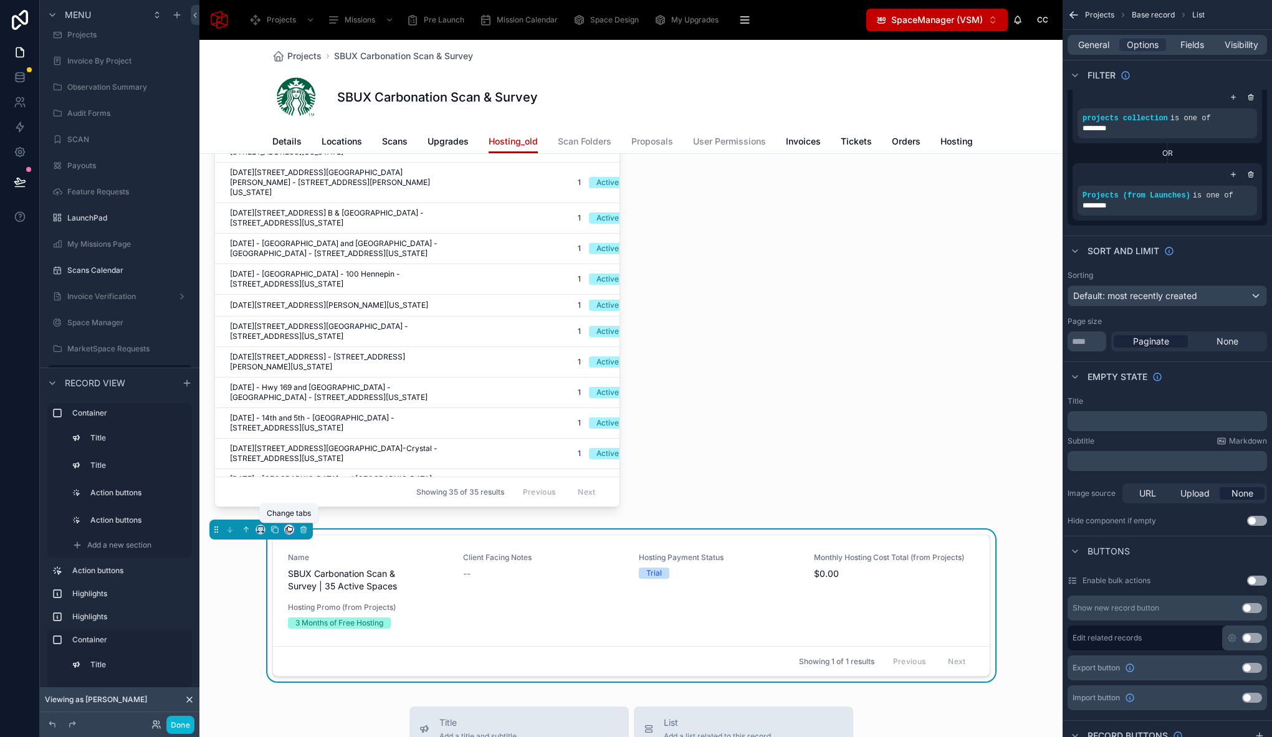
click at [286, 530] on icon at bounding box center [288, 530] width 5 height 5
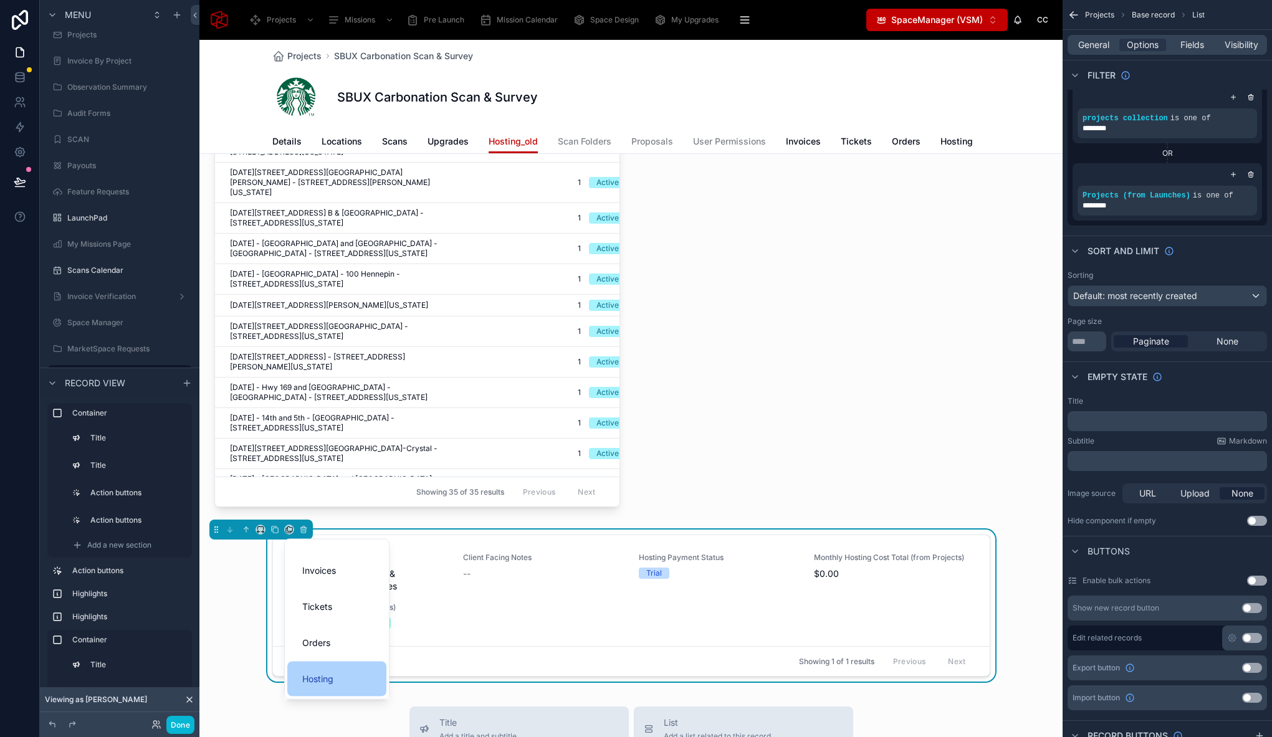
click at [322, 669] on div "Hosting" at bounding box center [336, 679] width 99 height 35
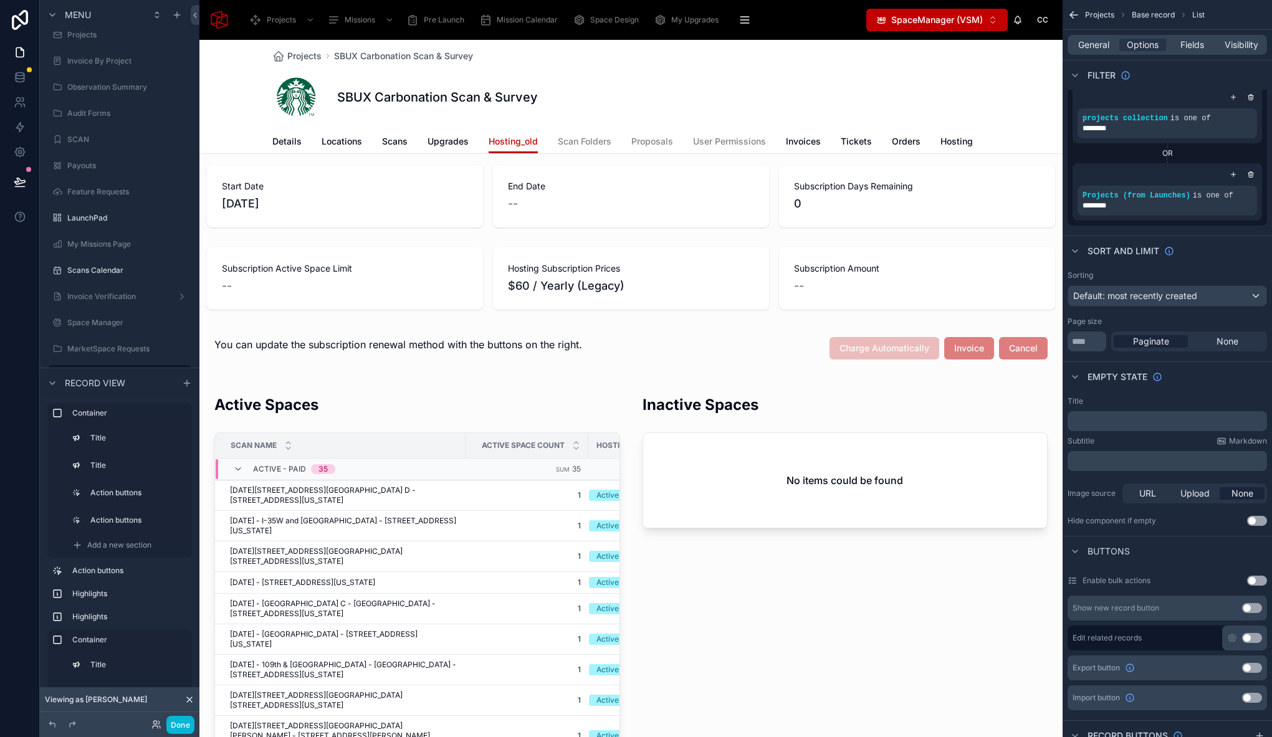
scroll to position [0, 0]
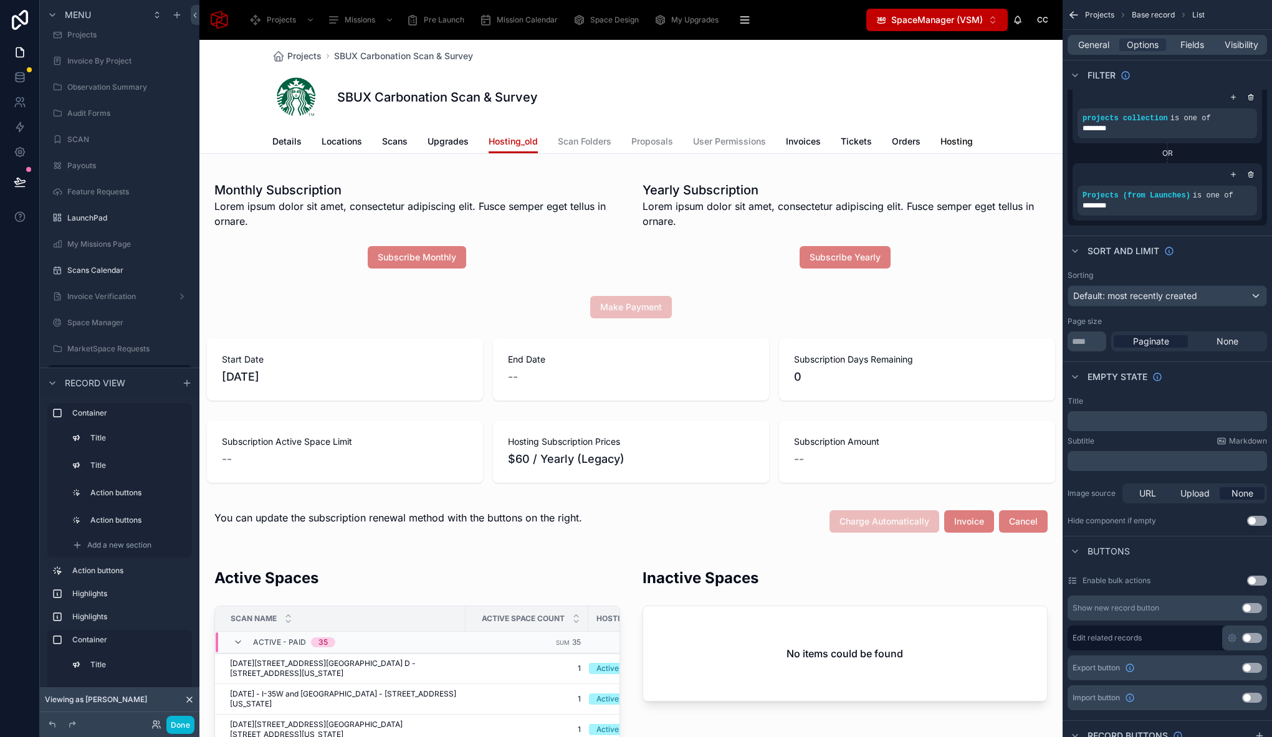
click at [945, 136] on span "Hosting" at bounding box center [956, 141] width 32 height 12
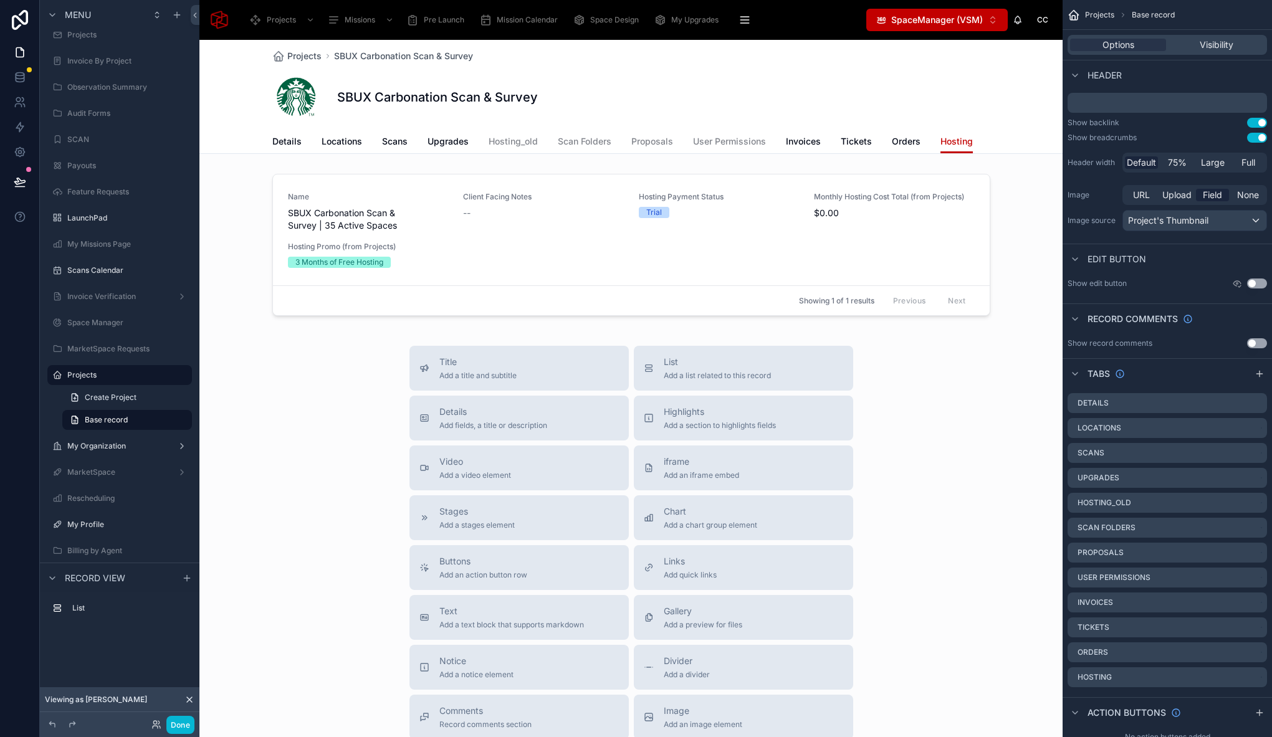
click at [313, 432] on div "Title Add a title and subtitle List Add a list related to this record Details A…" at bounding box center [630, 568] width 863 height 444
click at [187, 723] on button "Done" at bounding box center [180, 725] width 28 height 18
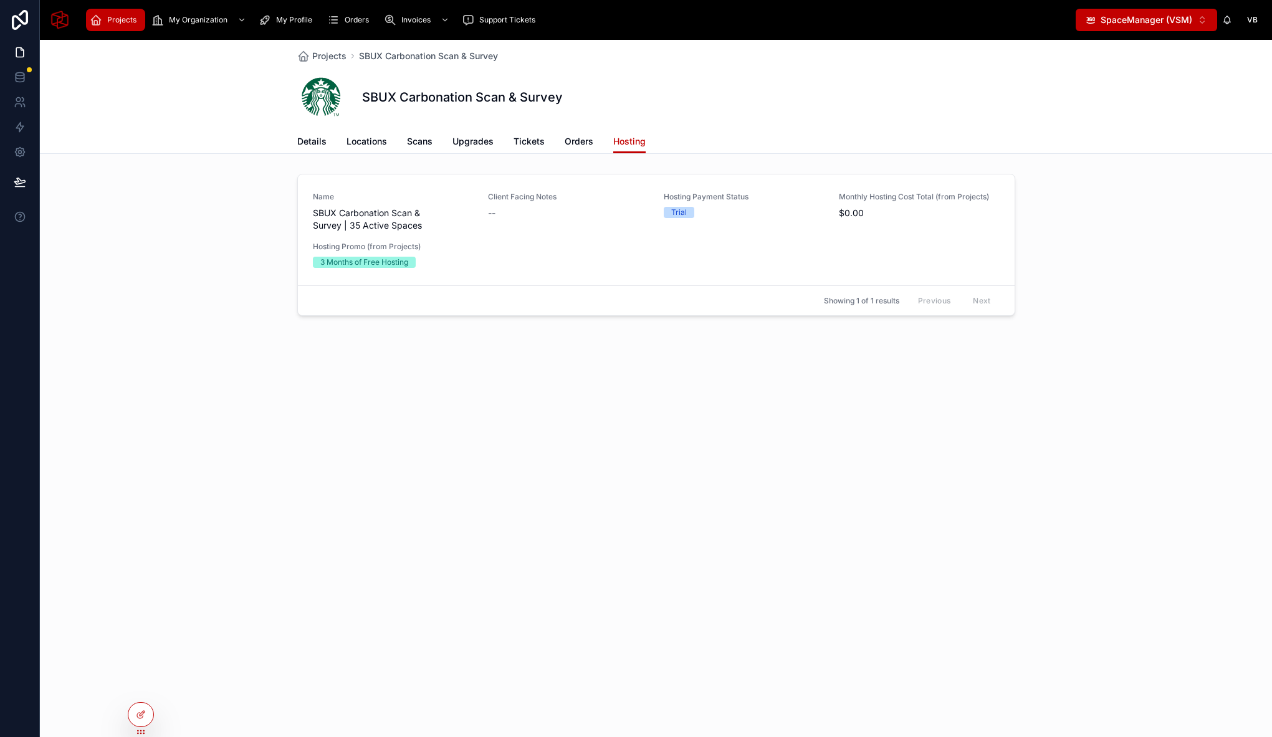
click at [378, 411] on div "Projects SBUX Carbonation Scan & Survey SBUX Carbonation Scan & Survey Hosting …" at bounding box center [656, 388] width 1232 height 697
click at [176, 238] on div "Name SBUX Carbonation Scan & Survey | 35 Active Spaces Client Facing Notes -- H…" at bounding box center [656, 247] width 1232 height 157
click at [143, 725] on div at bounding box center [140, 715] width 25 height 24
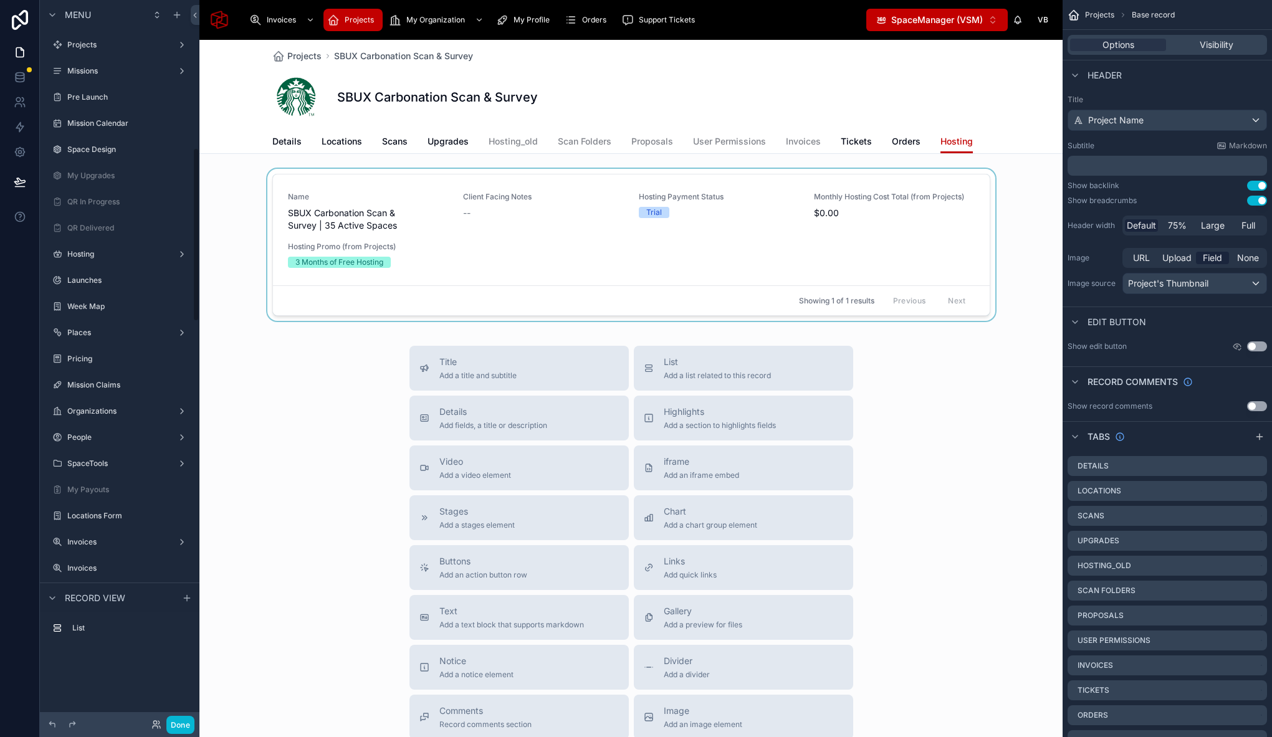
scroll to position [612, 0]
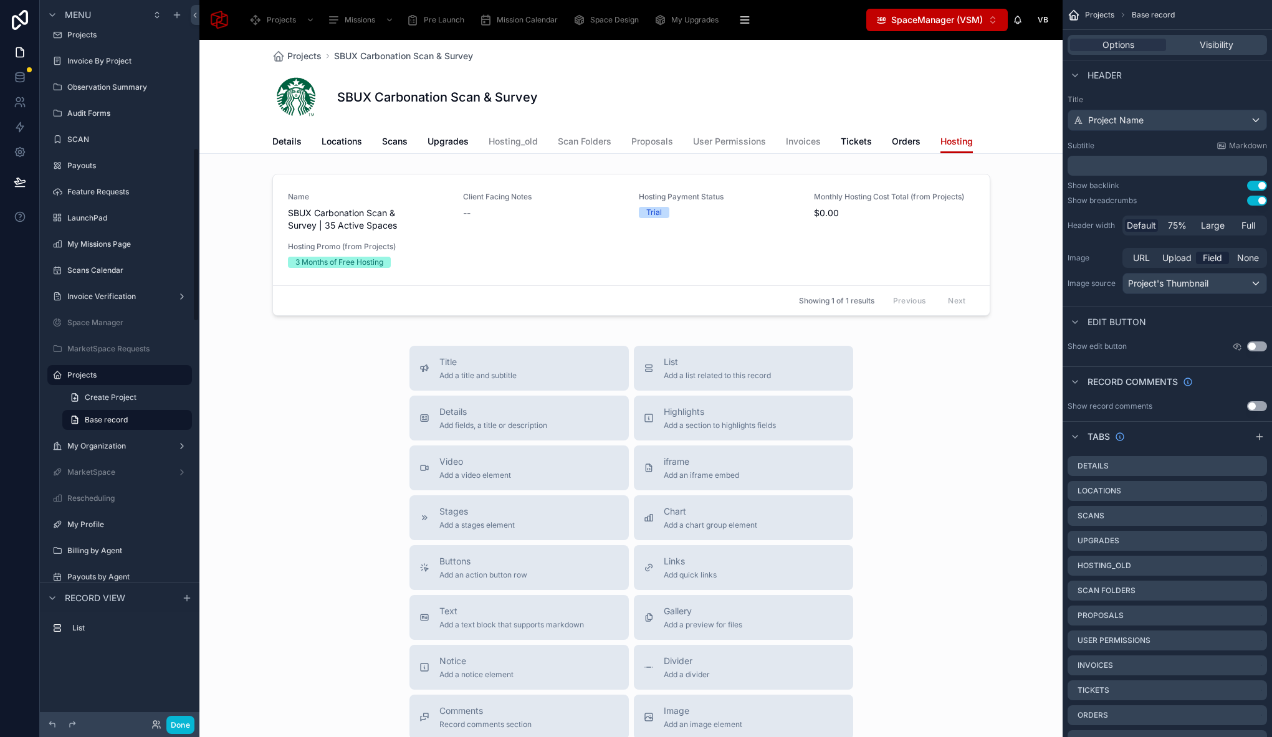
click at [440, 173] on div at bounding box center [630, 247] width 863 height 157
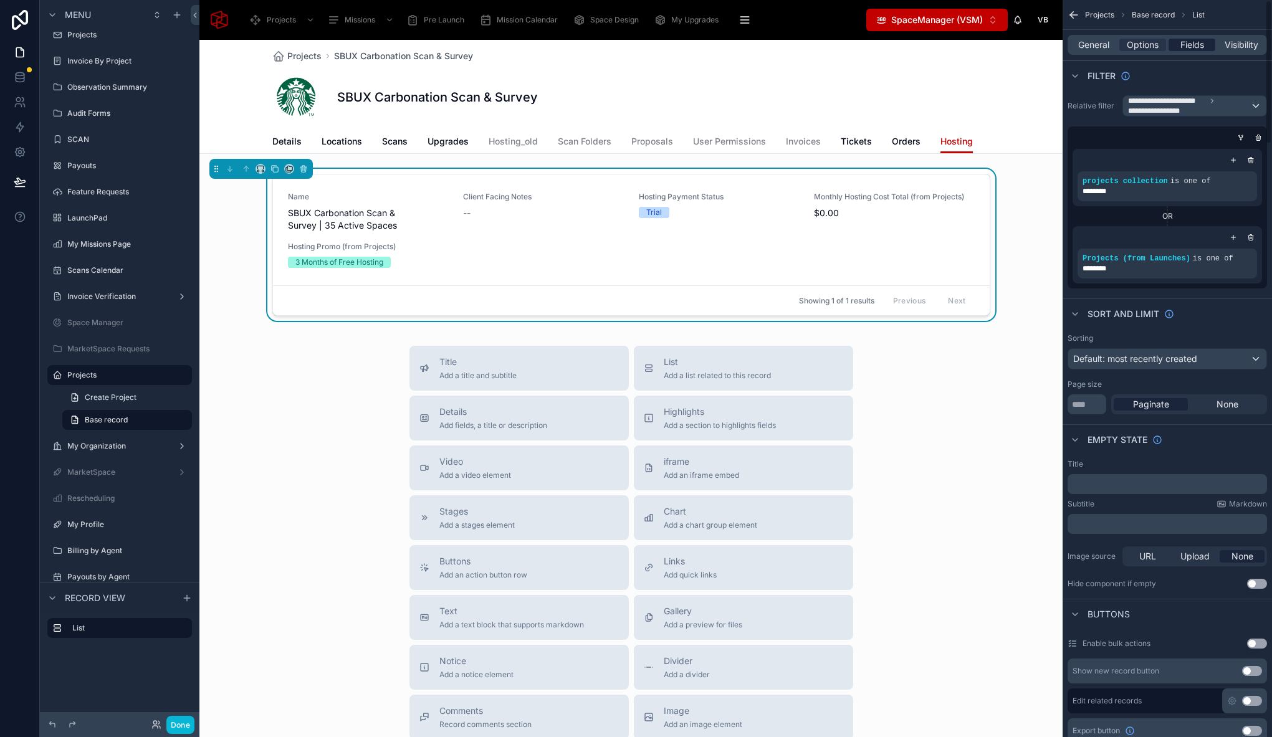
click at [1196, 45] on span "Fields" at bounding box center [1192, 45] width 24 height 12
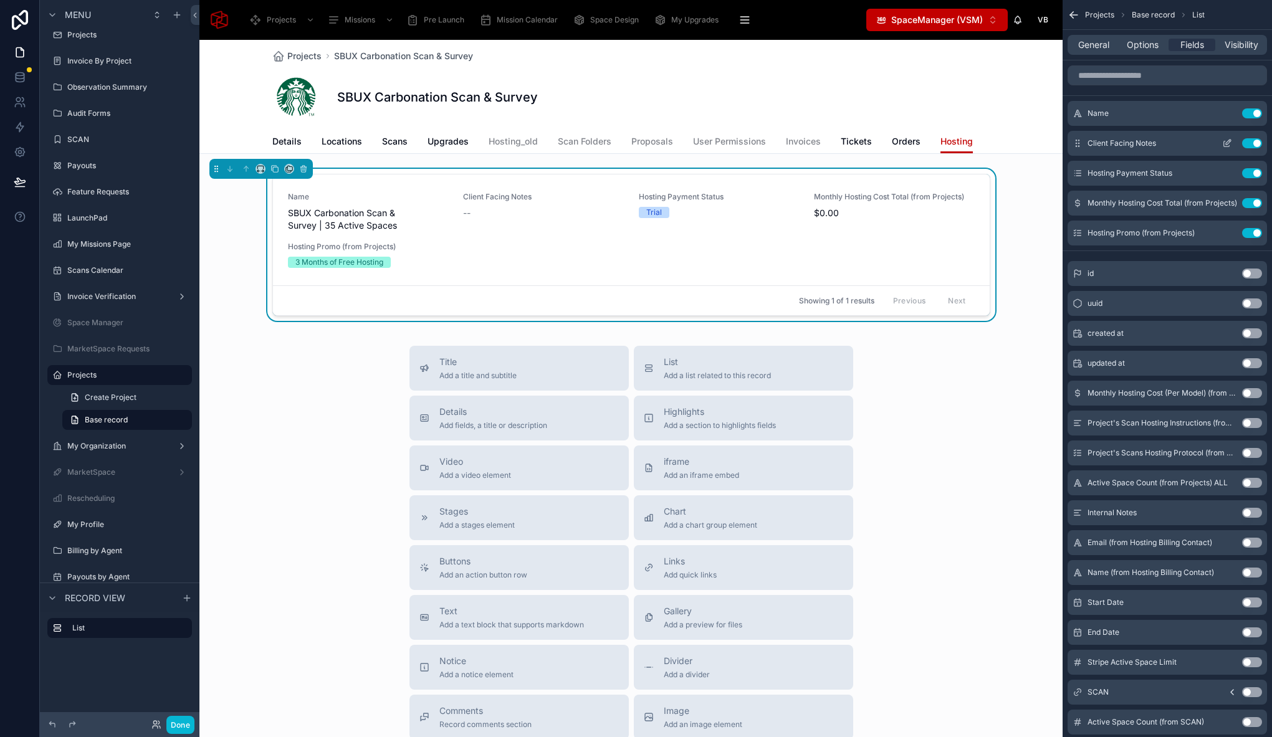
click at [1256, 143] on button "Use setting" at bounding box center [1252, 143] width 20 height 10
click at [1256, 168] on button "Use setting" at bounding box center [1252, 173] width 20 height 10
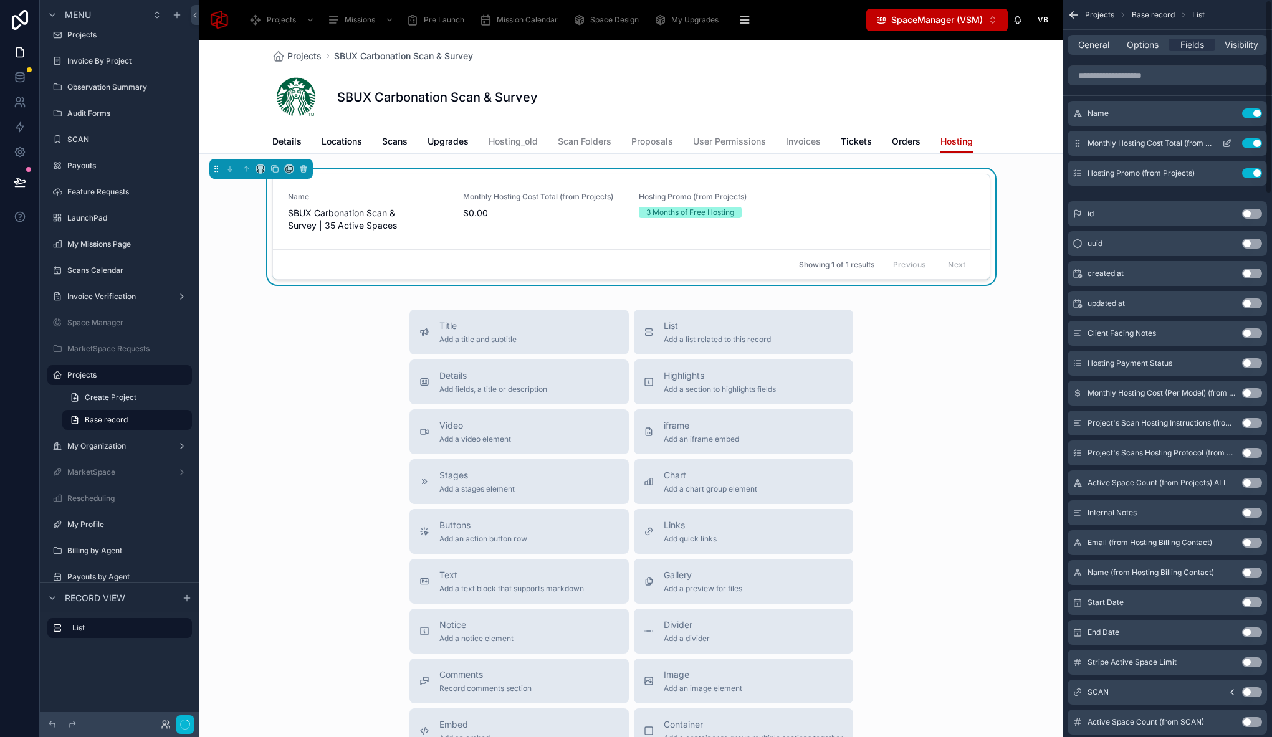
click at [1255, 143] on button "Use setting" at bounding box center [1252, 143] width 20 height 10
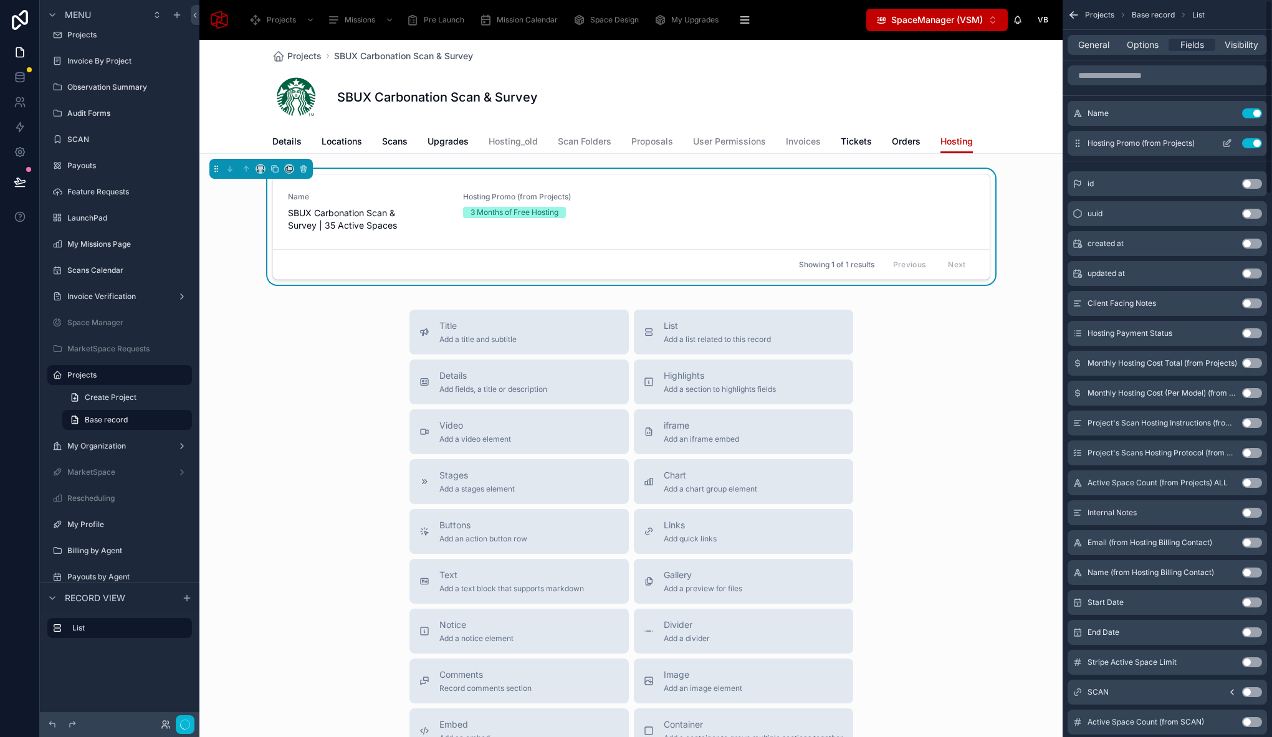
click at [1253, 143] on button "Use setting" at bounding box center [1252, 143] width 20 height 10
click at [1138, 78] on input "scrollable content" at bounding box center [1166, 75] width 199 height 20
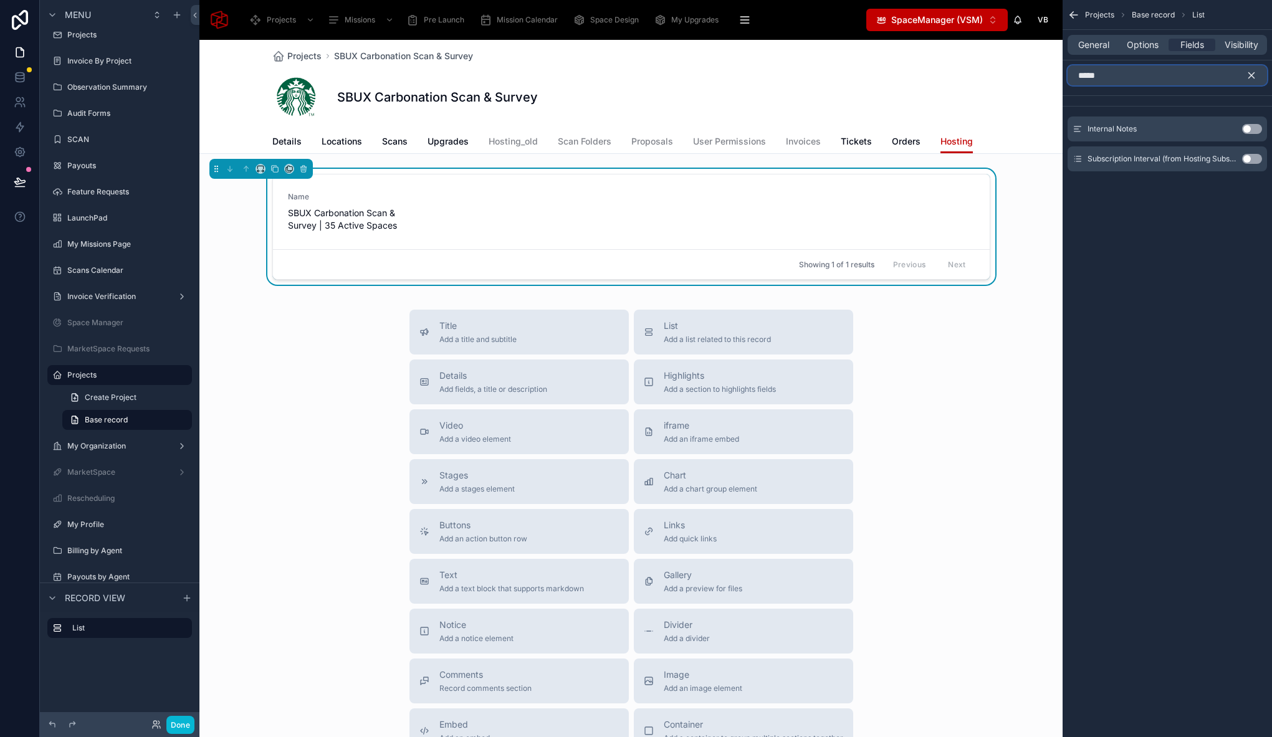
type input "*****"
click at [1246, 160] on button "Use setting" at bounding box center [1252, 159] width 20 height 10
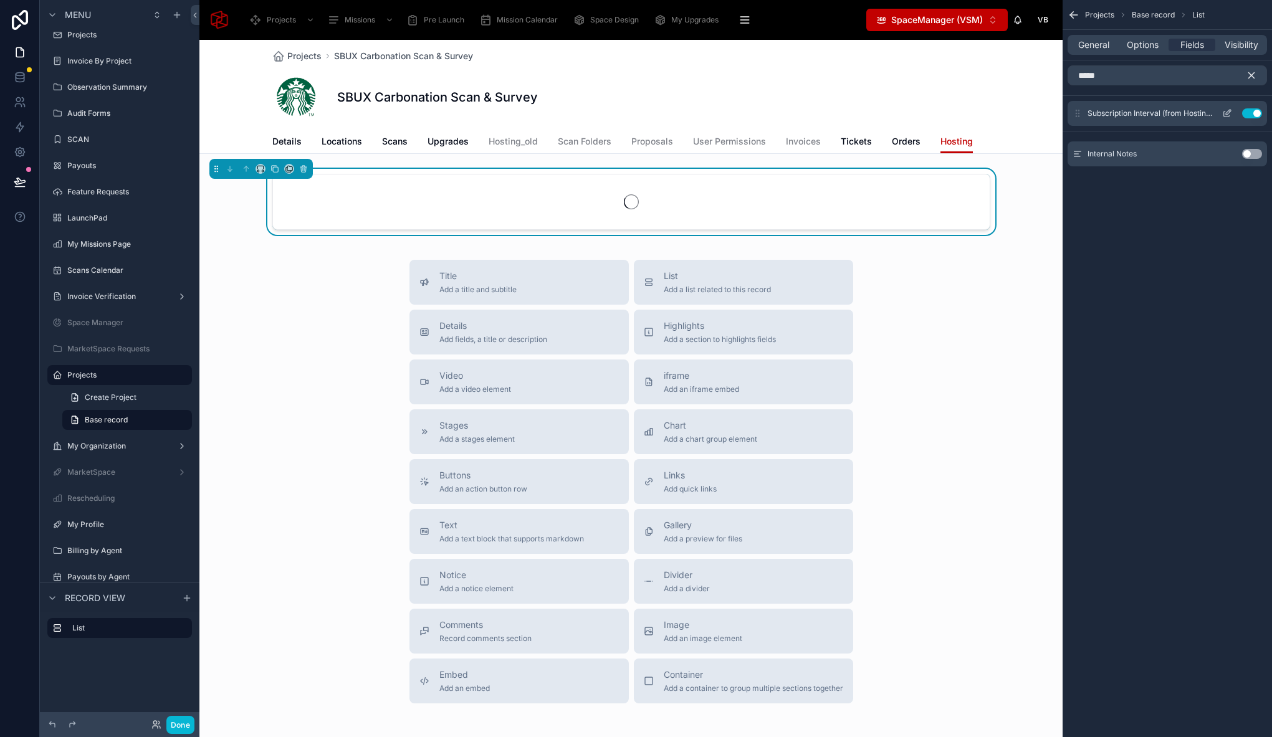
click at [1232, 115] on button "scrollable content" at bounding box center [1227, 113] width 20 height 10
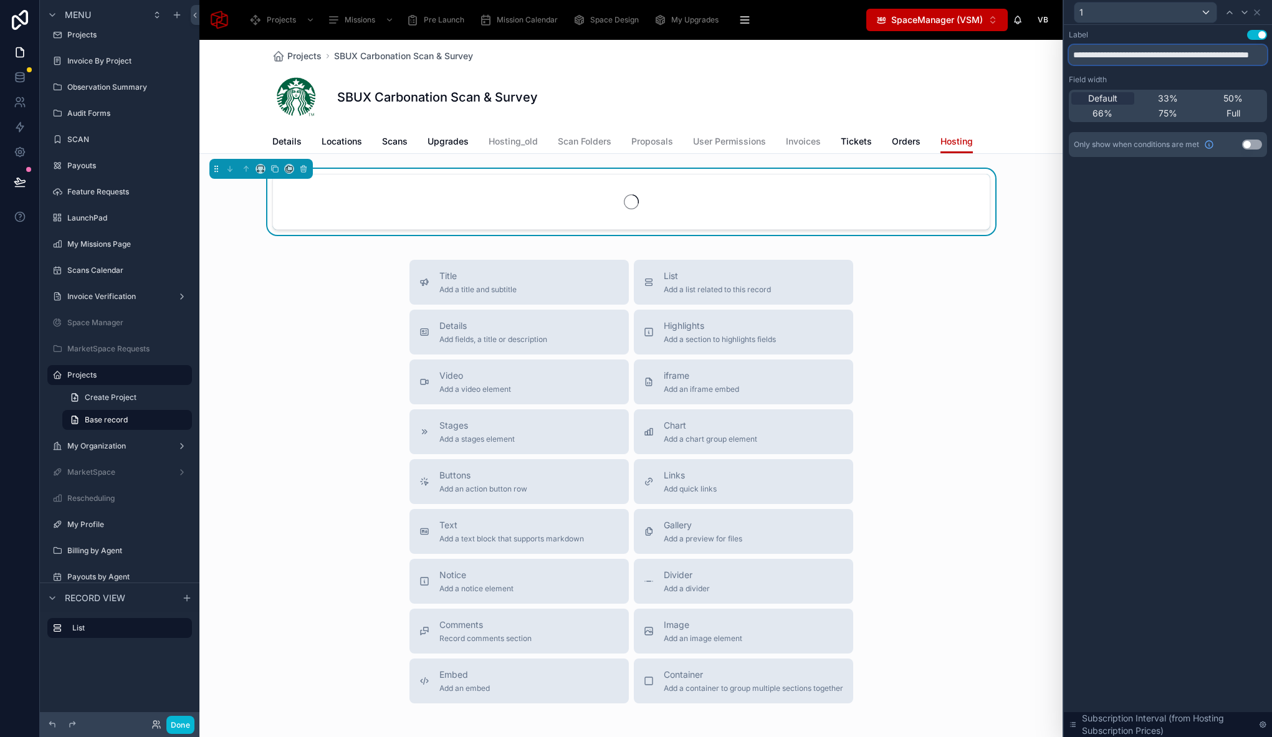
drag, startPoint x: 1127, startPoint y: 55, endPoint x: 1021, endPoint y: 48, distance: 106.8
click at [1021, 48] on div "**********" at bounding box center [636, 368] width 1272 height 737
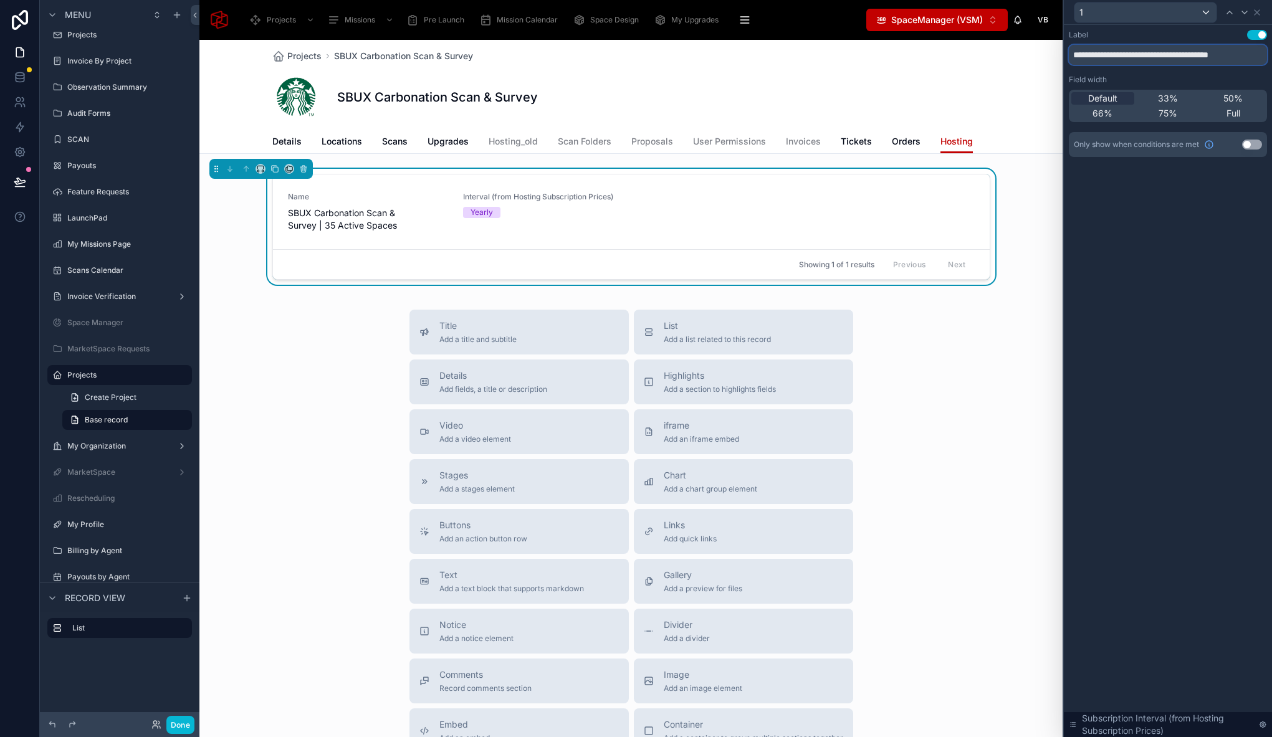
drag, startPoint x: 1105, startPoint y: 57, endPoint x: 1282, endPoint y: 51, distance: 177.1
click at [1271, 51] on html "**********" at bounding box center [636, 368] width 1272 height 737
type input "********"
click at [1256, 14] on icon at bounding box center [1257, 12] width 10 height 10
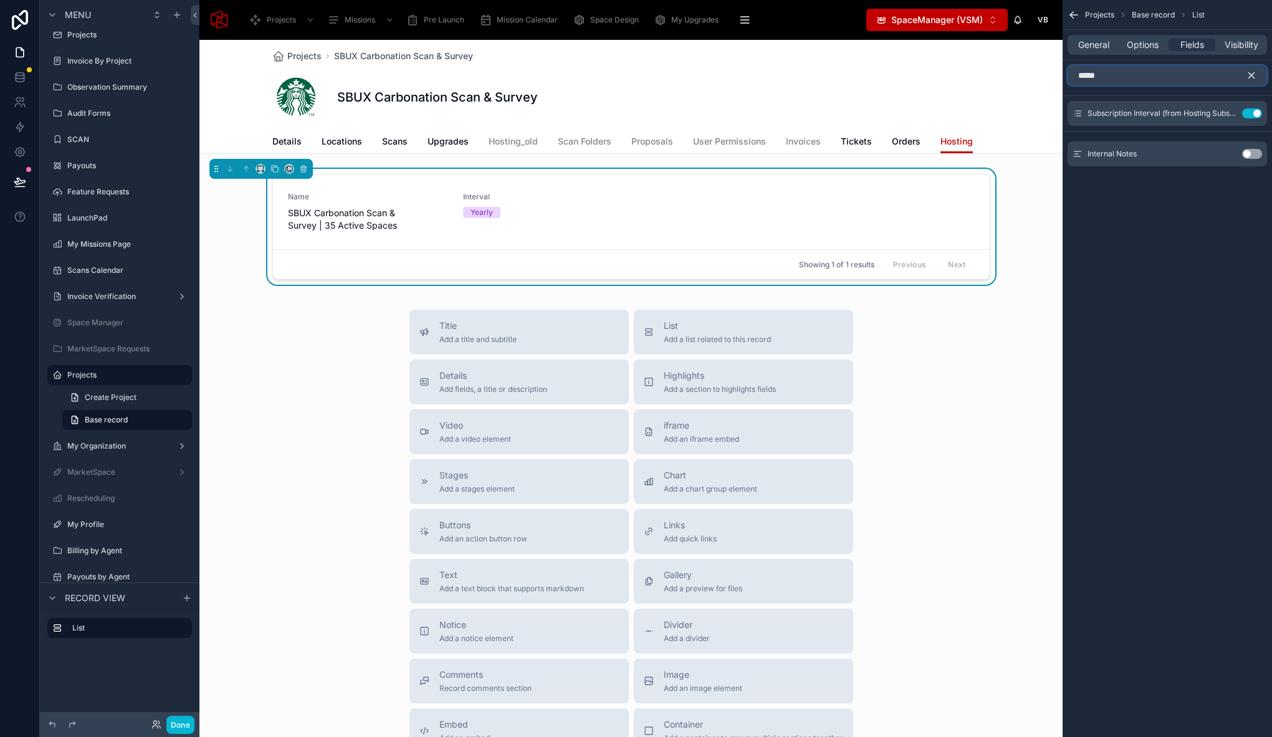
drag, startPoint x: 1153, startPoint y: 80, endPoint x: 1009, endPoint y: 80, distance: 143.3
click at [1009, 80] on div "Projects Missions Pre Launch Mission Calendar Space Design My Upgrades QR In Pr…" at bounding box center [735, 368] width 1072 height 737
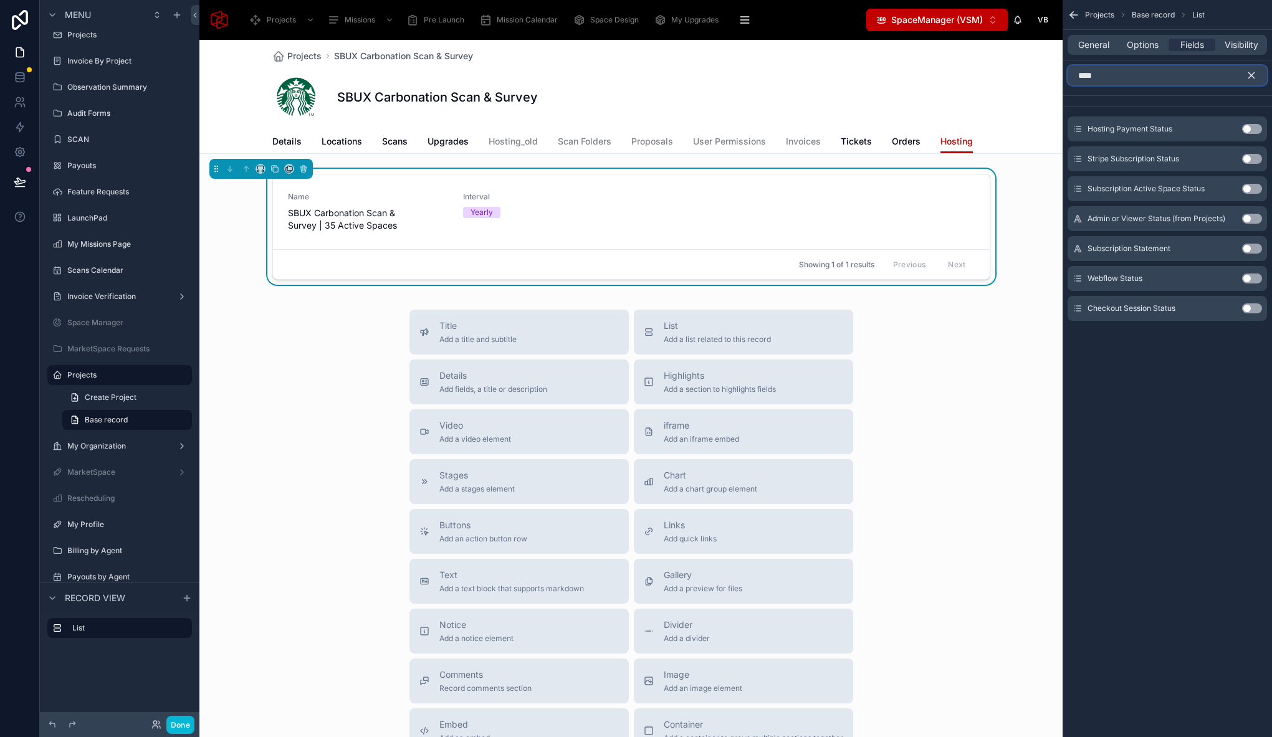
type input "****"
click at [1253, 159] on button "Use setting" at bounding box center [1252, 159] width 20 height 10
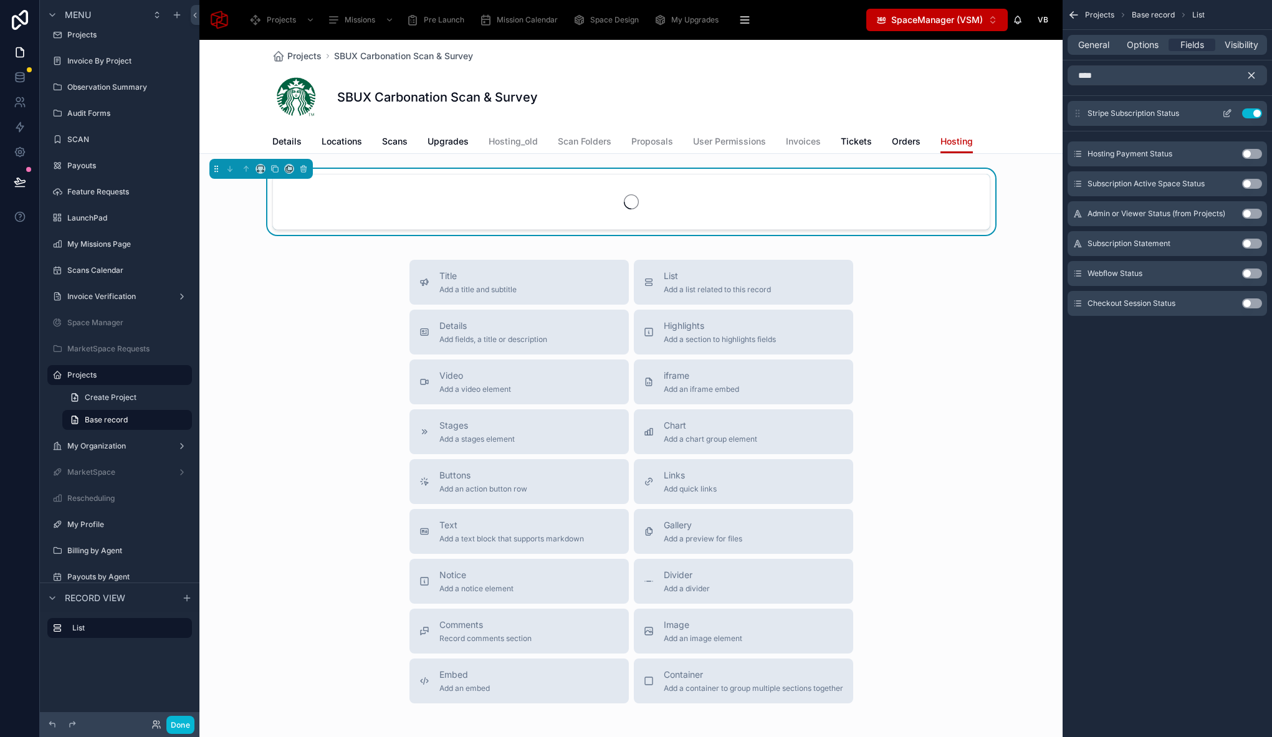
click at [1226, 112] on icon "scrollable content" at bounding box center [1227, 113] width 10 height 10
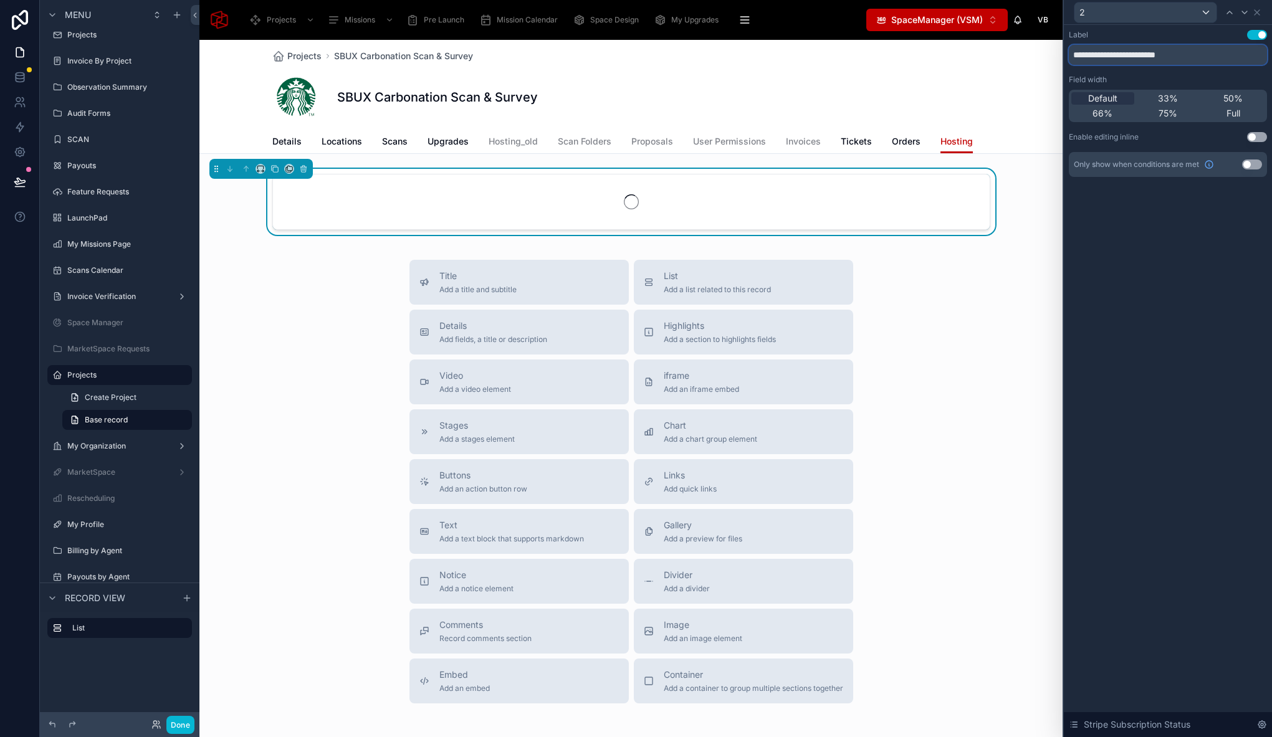
drag, startPoint x: 1152, startPoint y: 54, endPoint x: 999, endPoint y: 53, distance: 152.7
click at [999, 53] on div "**********" at bounding box center [636, 368] width 1272 height 737
click at [1088, 55] on input "**********" at bounding box center [1168, 55] width 198 height 20
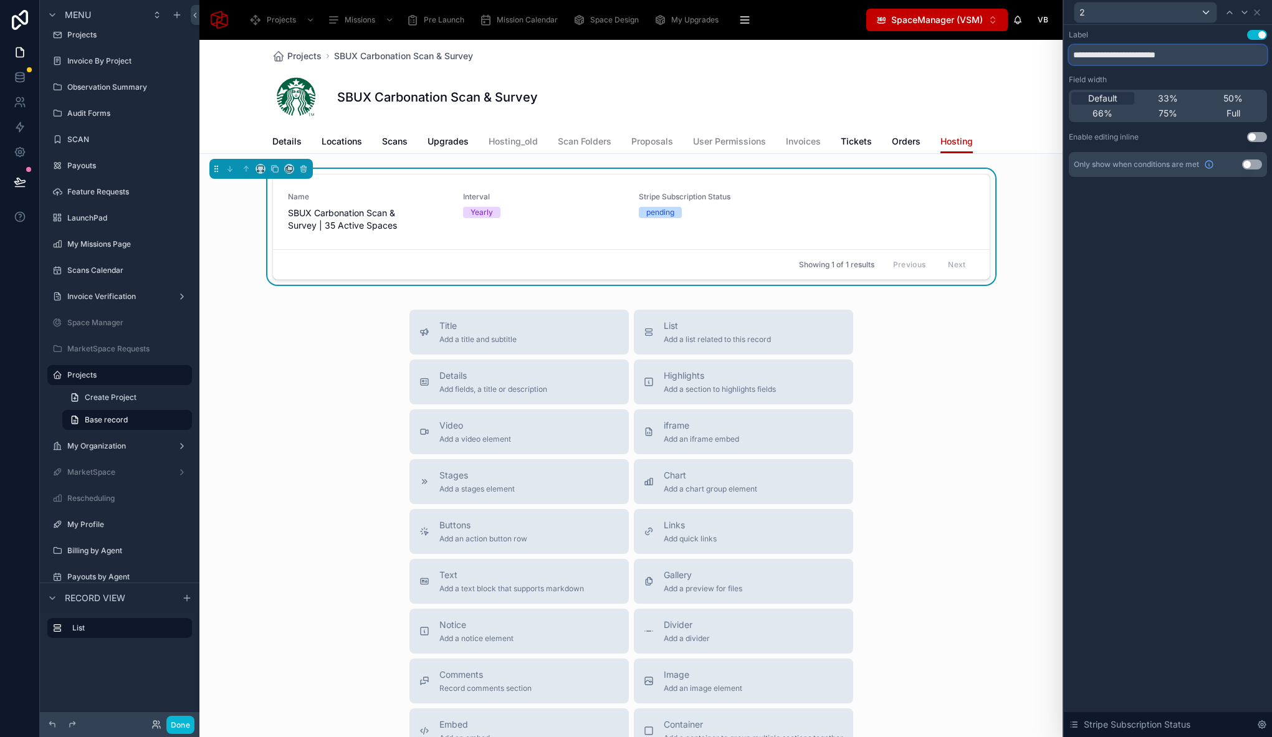
drag, startPoint x: 1101, startPoint y: 55, endPoint x: 1022, endPoint y: 53, distance: 79.2
click at [1022, 53] on div "**********" at bounding box center [636, 368] width 1272 height 737
type input "**********"
click at [1260, 15] on icon at bounding box center [1257, 12] width 10 height 10
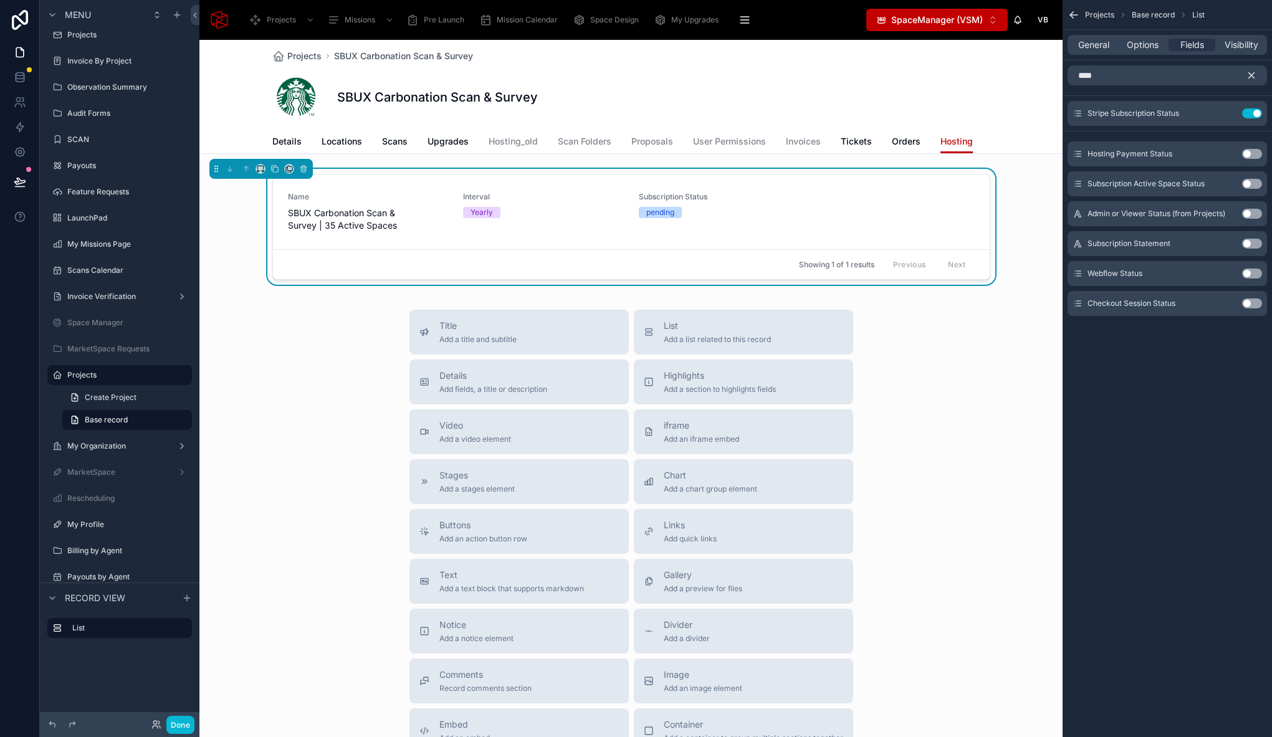
click at [1252, 72] on icon "scrollable content" at bounding box center [1251, 75] width 11 height 11
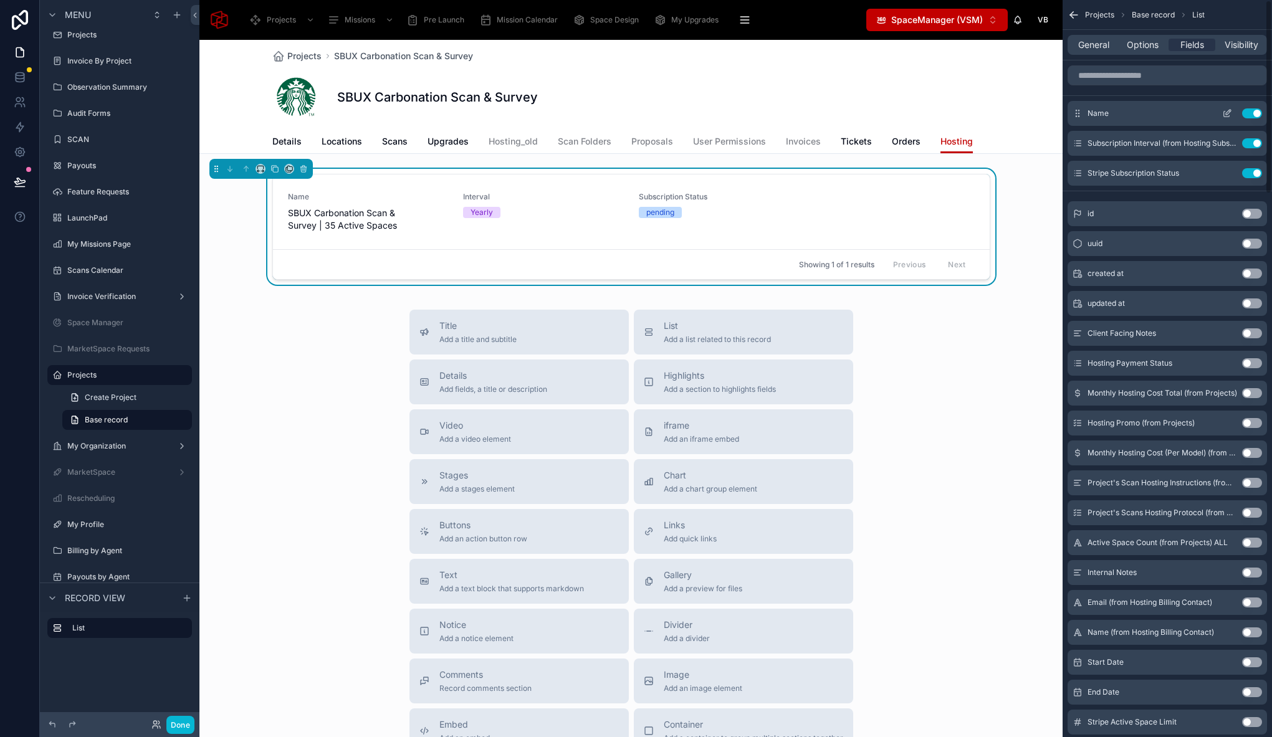
click at [1228, 110] on icon "scrollable content" at bounding box center [1228, 112] width 5 height 5
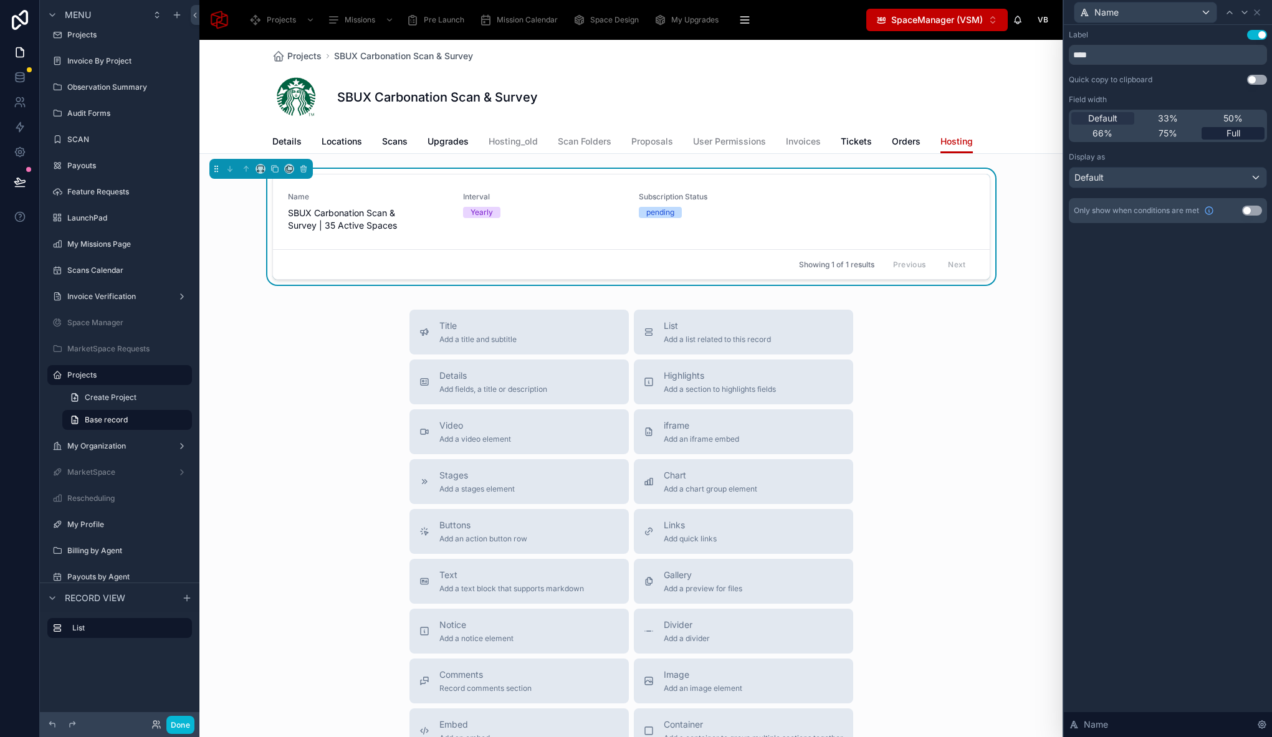
click at [1231, 137] on span "Full" at bounding box center [1233, 133] width 14 height 12
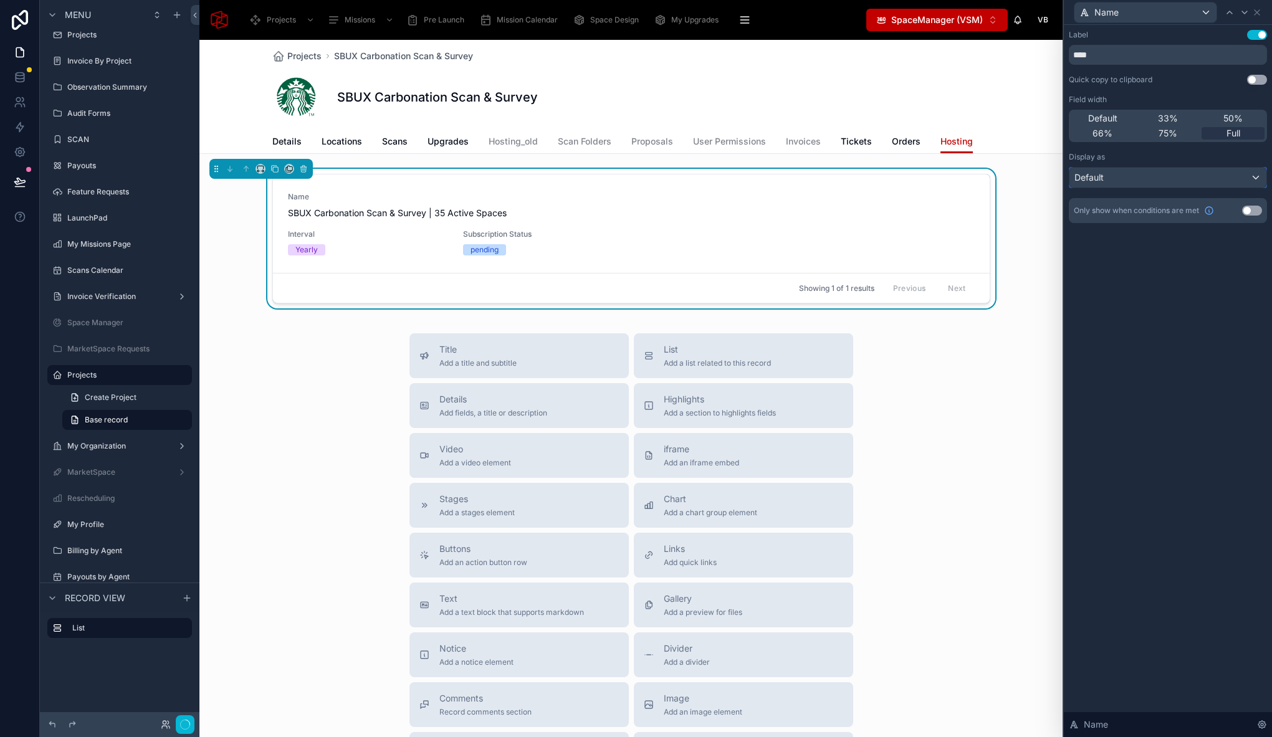
click at [1130, 173] on div "Default" at bounding box center [1167, 178] width 197 height 20
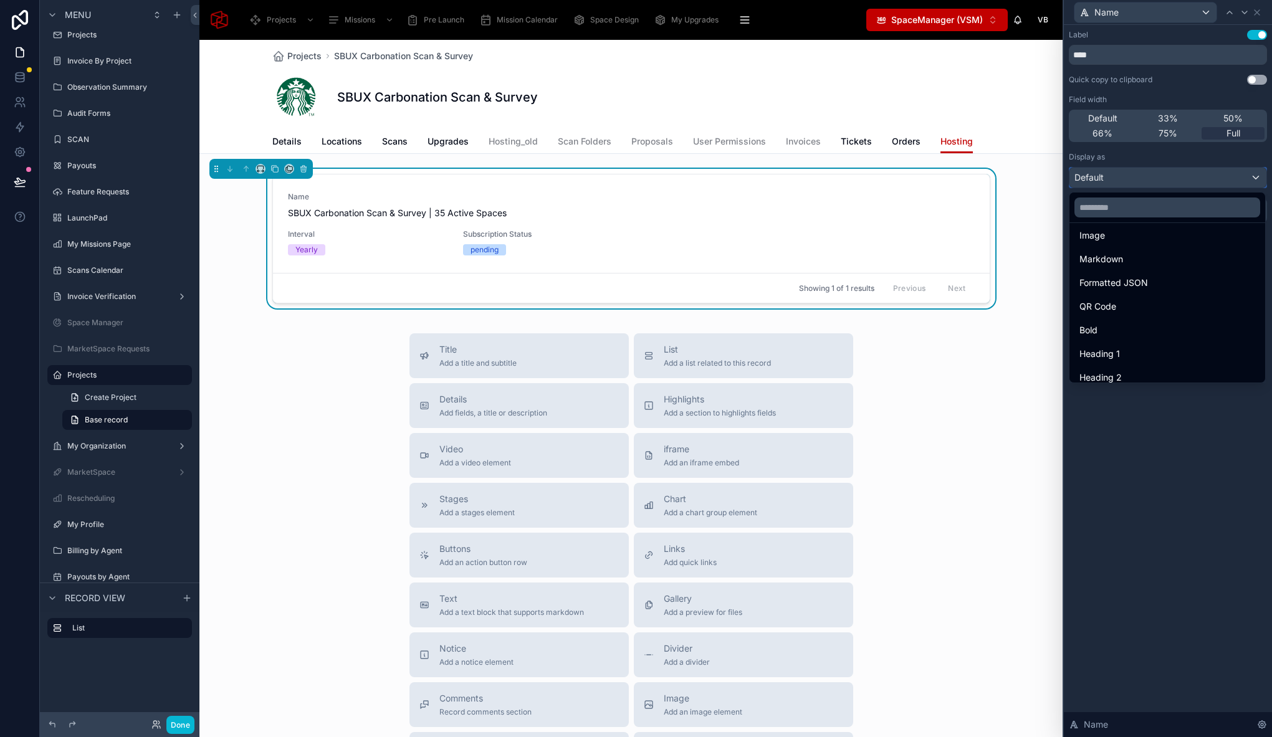
scroll to position [136, 0]
click at [1130, 360] on div "Heading 4" at bounding box center [1167, 369] width 191 height 22
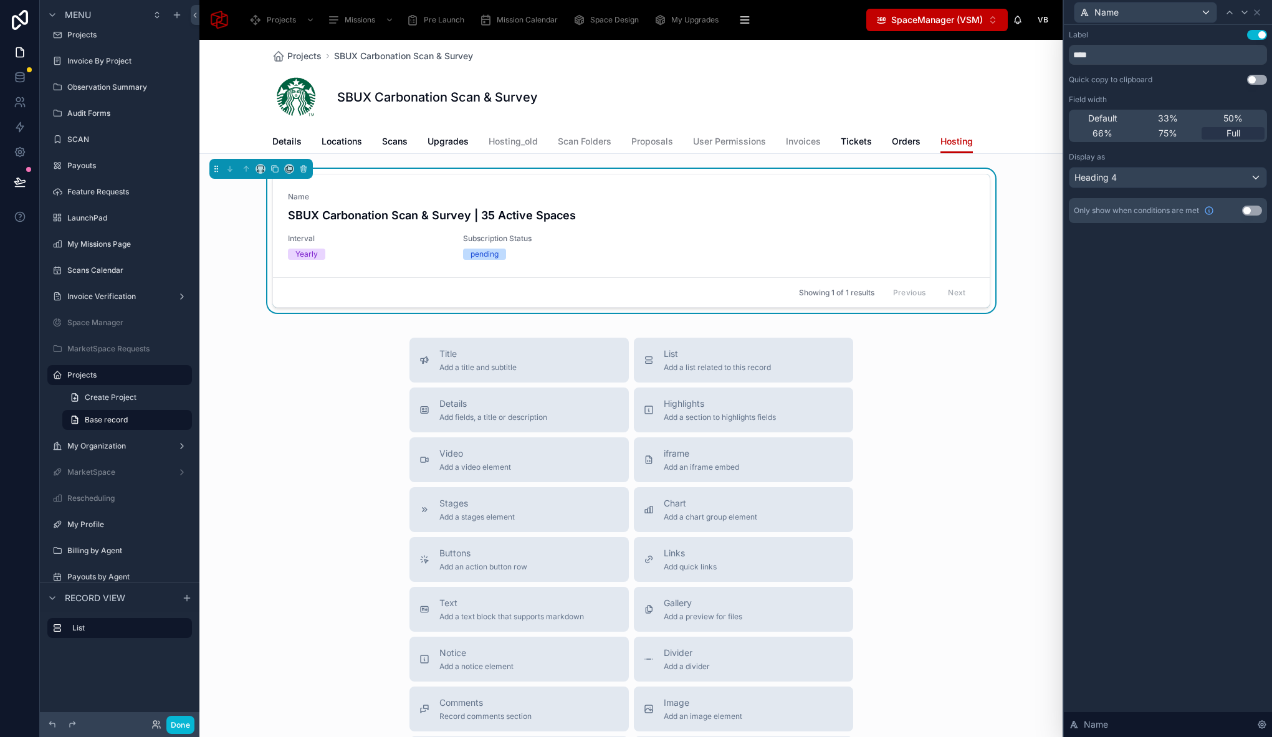
click at [1256, 38] on button "Use setting" at bounding box center [1257, 35] width 20 height 10
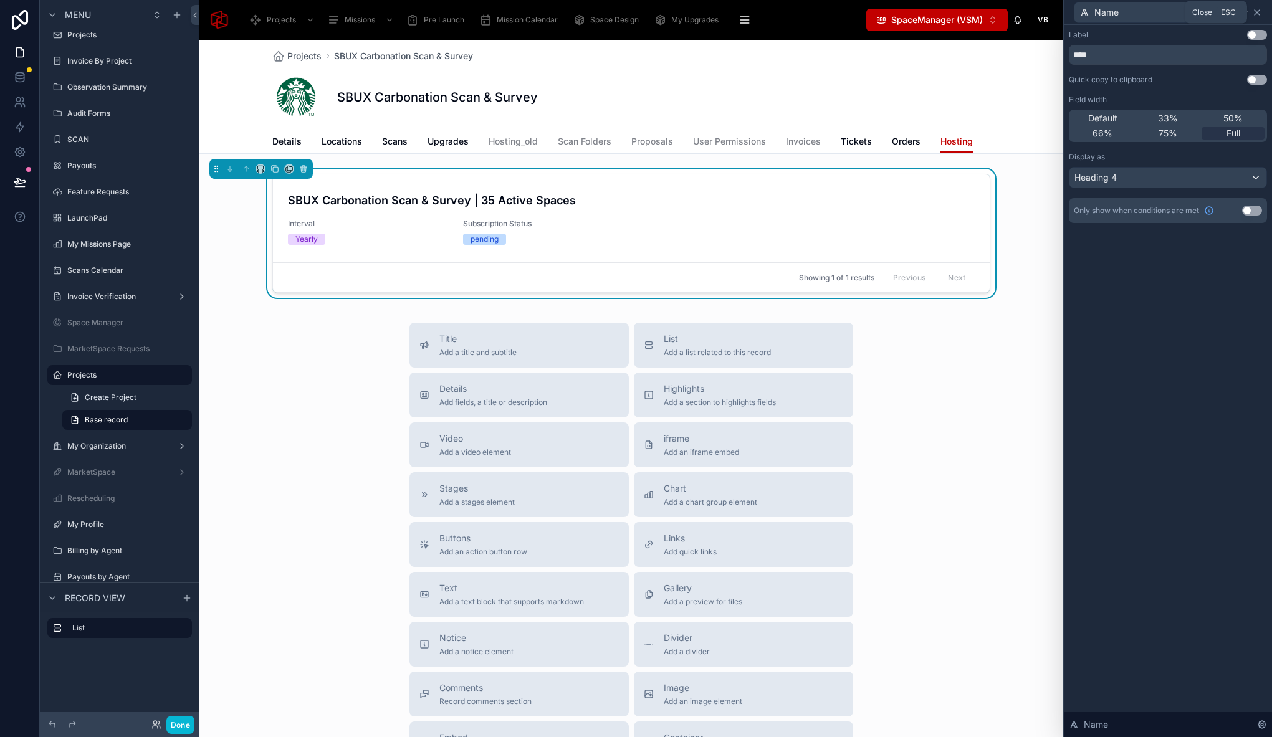
click at [1257, 15] on icon at bounding box center [1257, 12] width 10 height 10
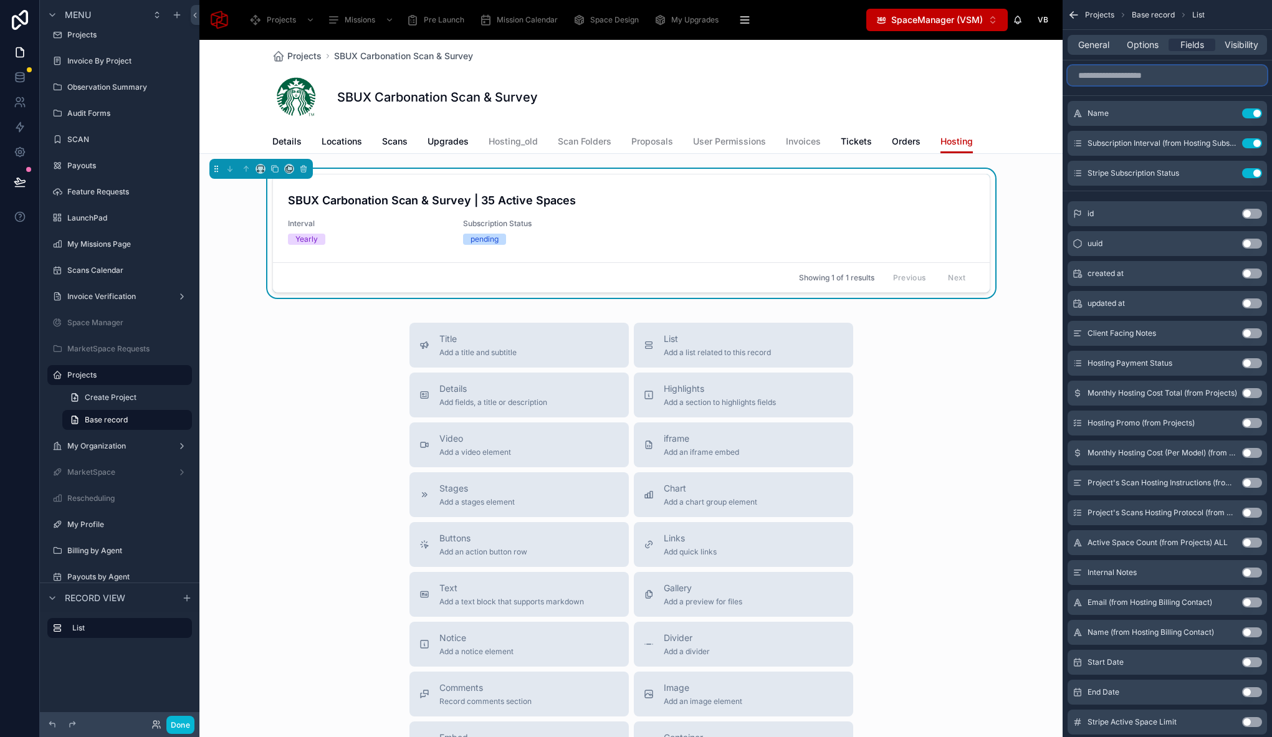
click at [1146, 77] on input "scrollable content" at bounding box center [1166, 75] width 199 height 20
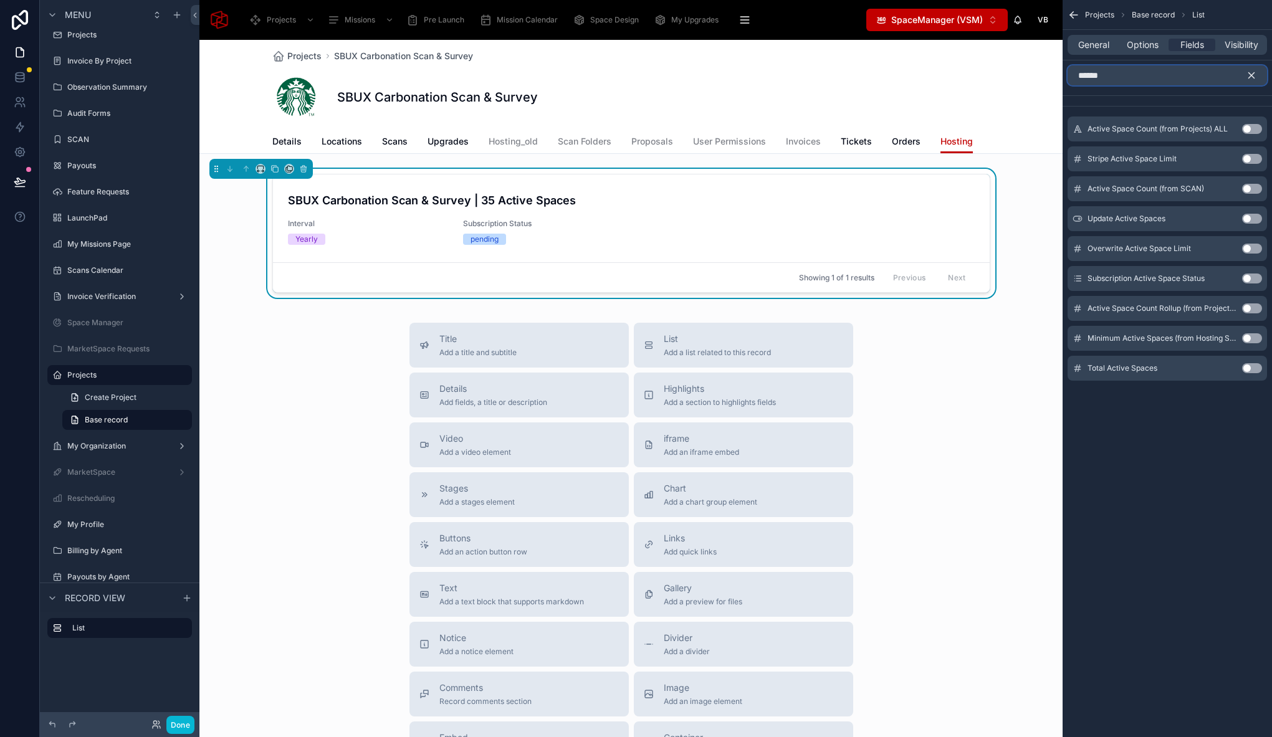
type input "******"
click at [1249, 371] on button "Use setting" at bounding box center [1252, 368] width 20 height 10
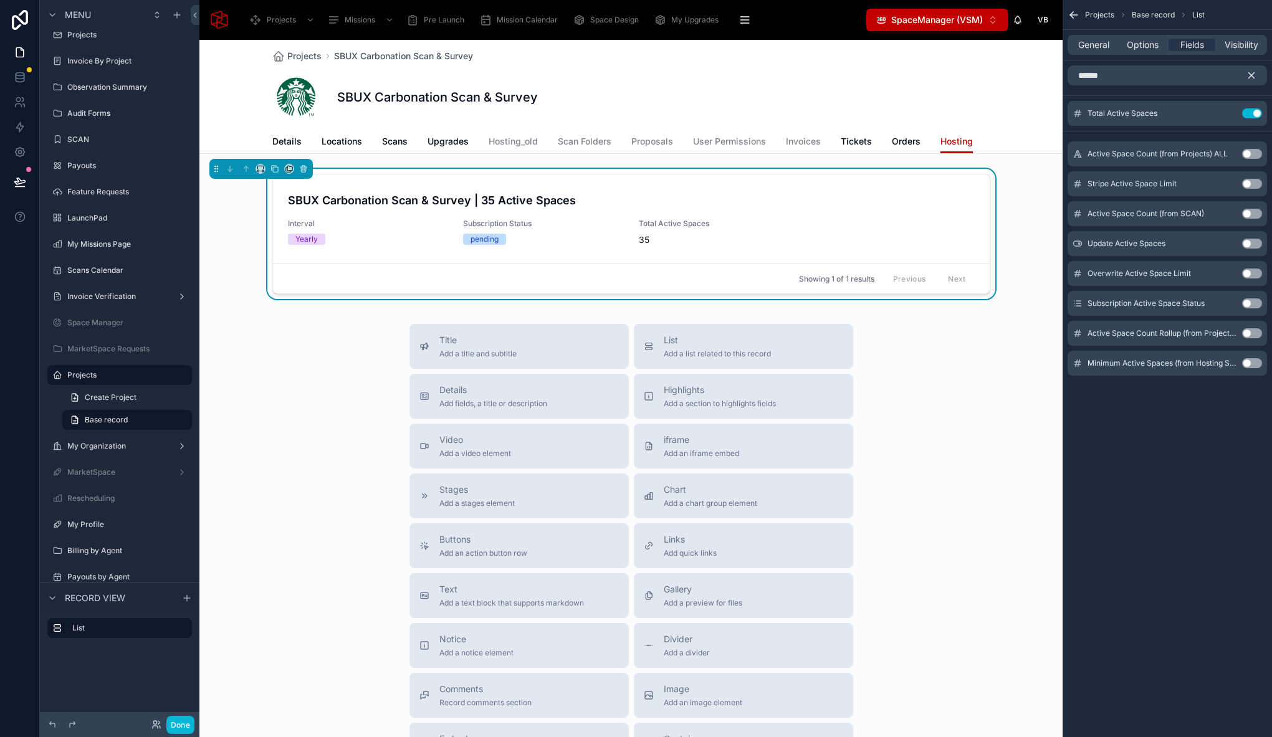
click at [1251, 74] on icon "scrollable content" at bounding box center [1252, 76] width 6 height 6
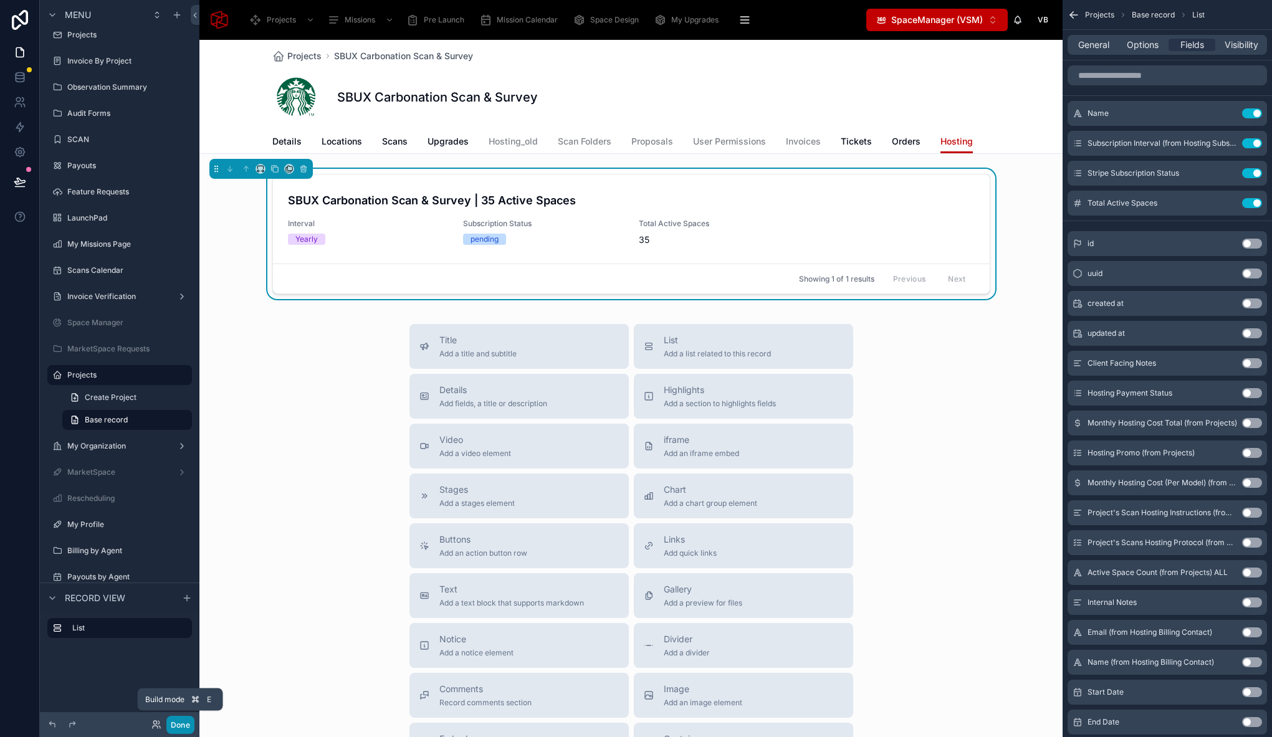
click at [188, 730] on button "Done" at bounding box center [180, 725] width 28 height 18
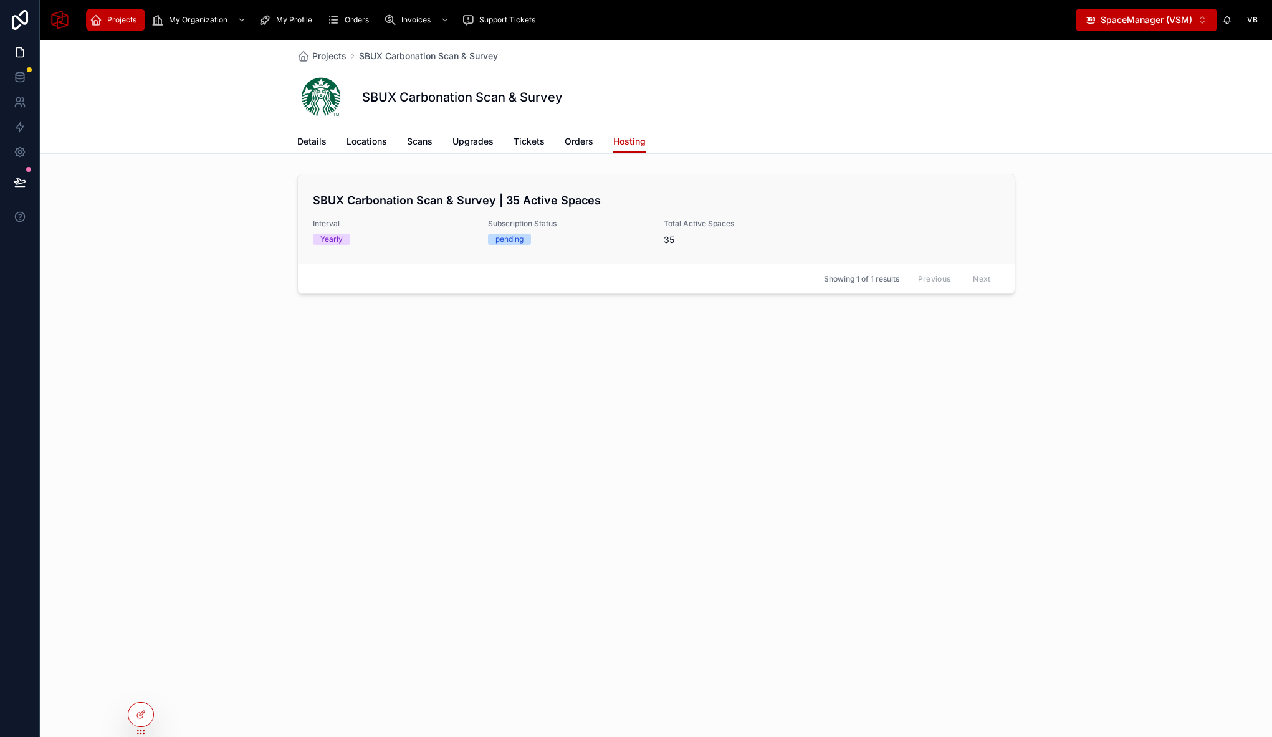
click at [422, 226] on span "Interval" at bounding box center [393, 224] width 161 height 10
click at [135, 715] on div at bounding box center [140, 715] width 25 height 24
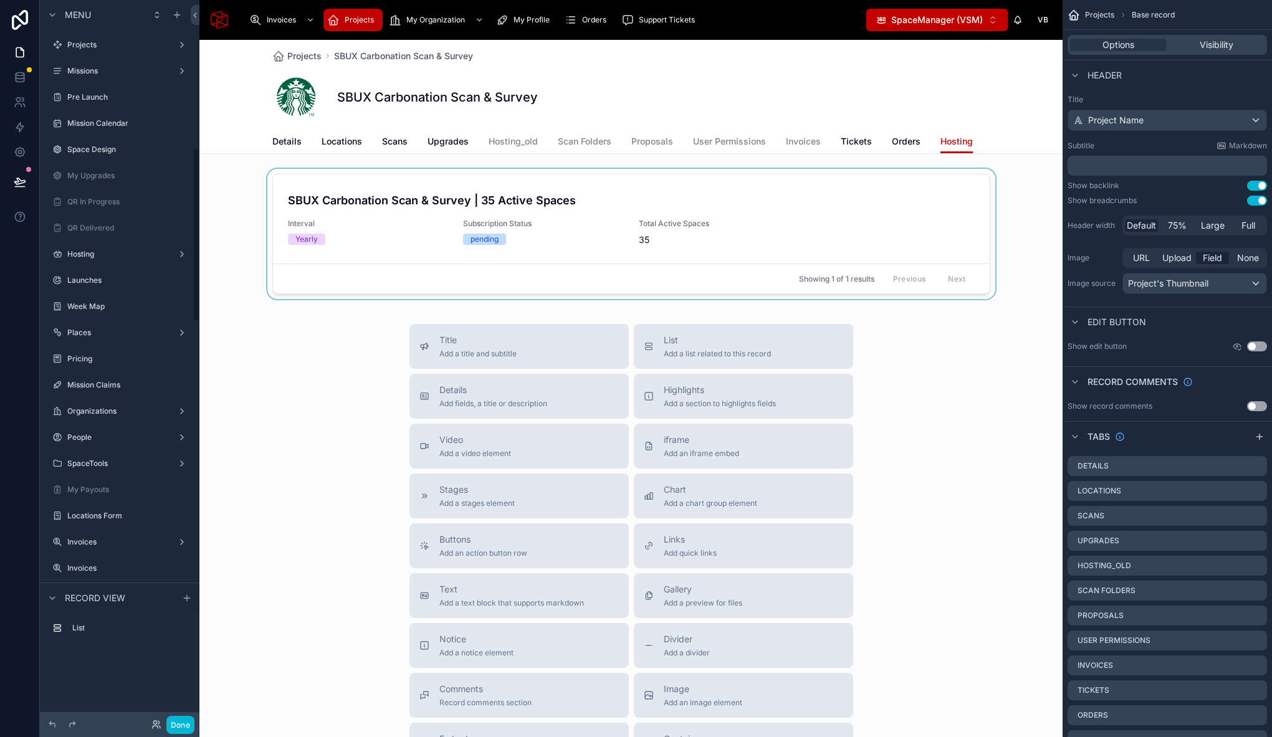
scroll to position [612, 0]
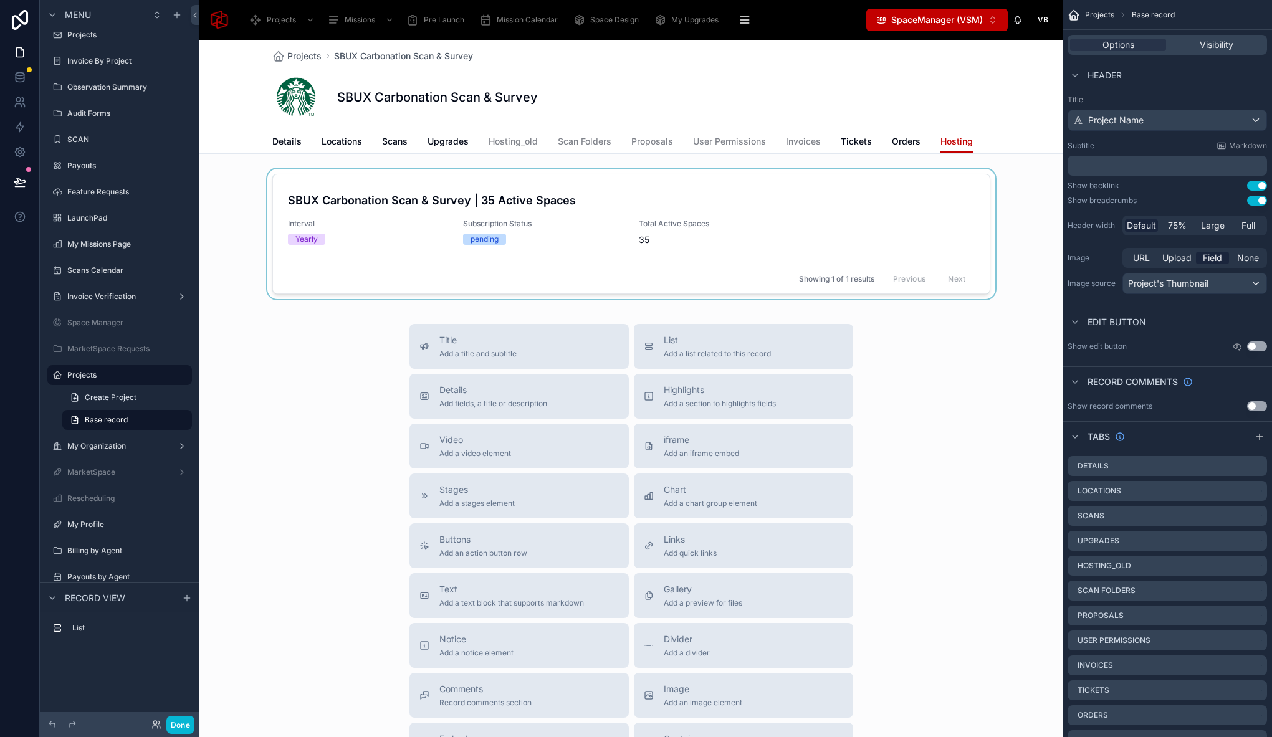
click at [437, 172] on div at bounding box center [630, 236] width 863 height 135
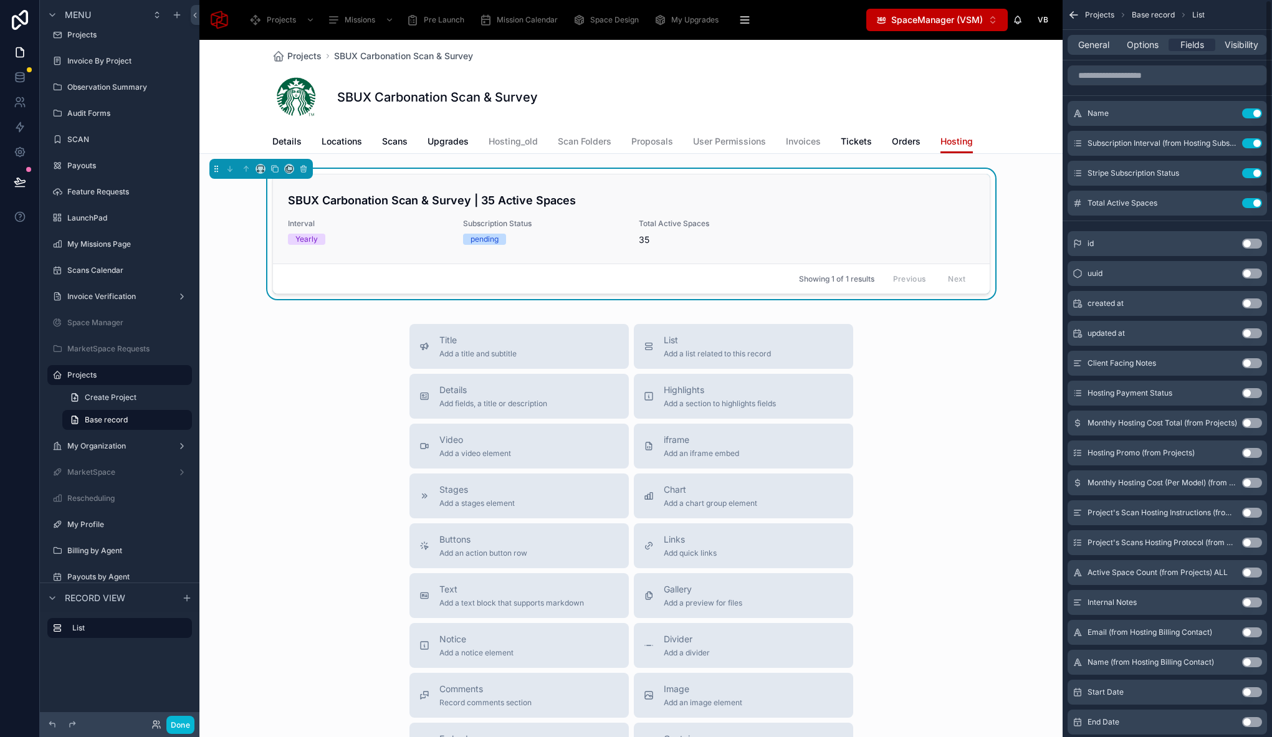
click at [811, 186] on link "SBUX Carbonation Scan & Survey | 35 Active Spaces Interval Yearly Subscription …" at bounding box center [631, 218] width 717 height 89
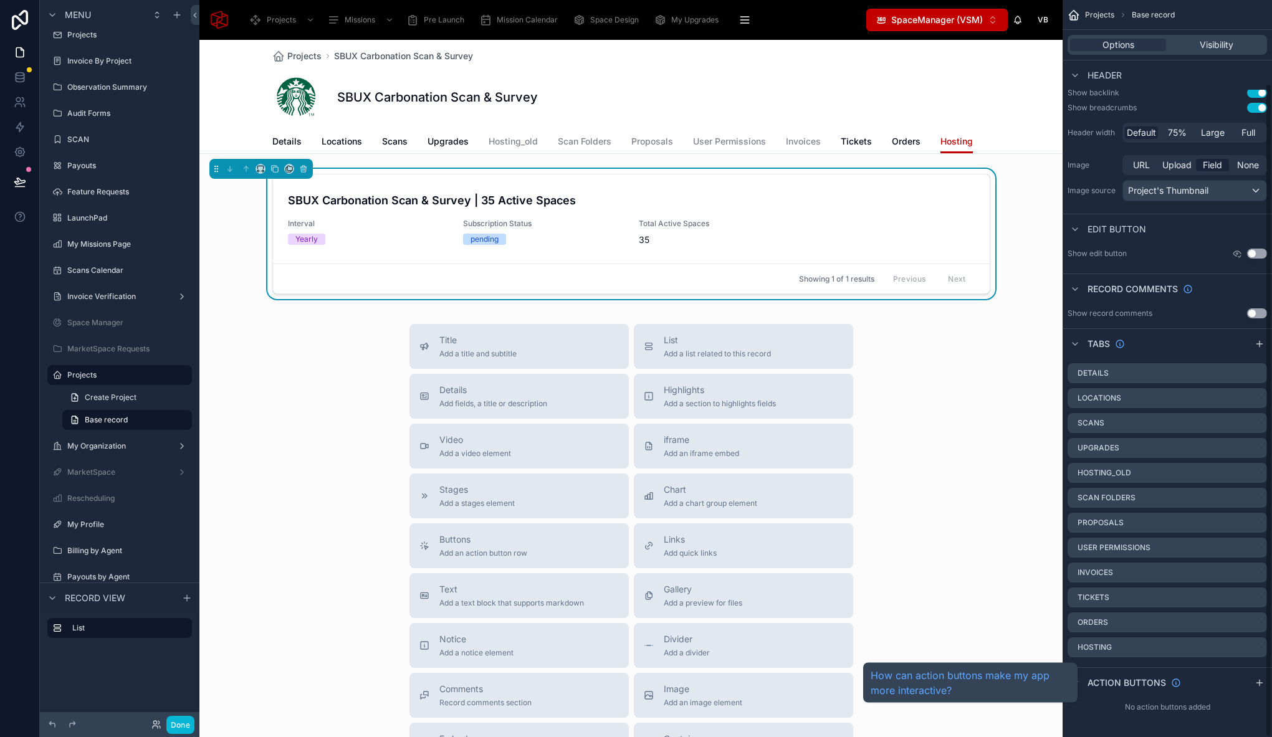
scroll to position [93, 0]
click at [1119, 686] on span "Action buttons" at bounding box center [1126, 683] width 79 height 12
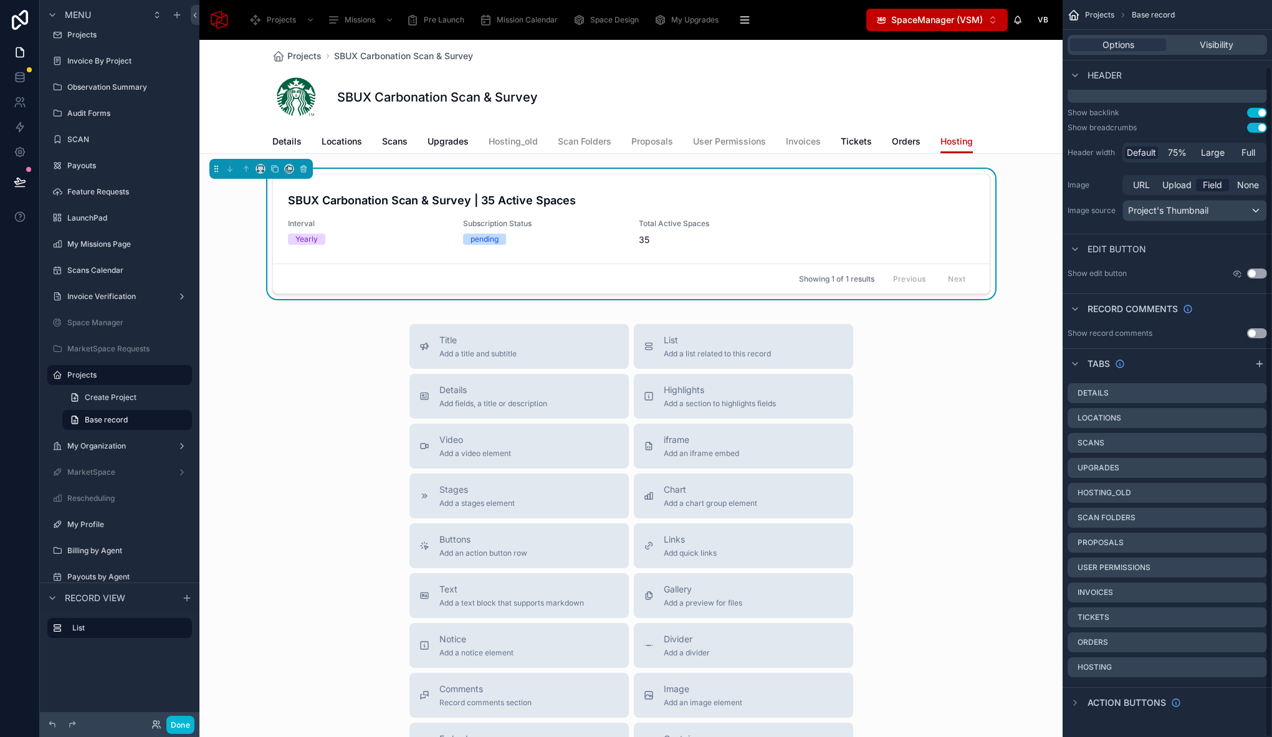
scroll to position [73, 0]
click at [1208, 42] on span "Visibility" at bounding box center [1217, 45] width 34 height 12
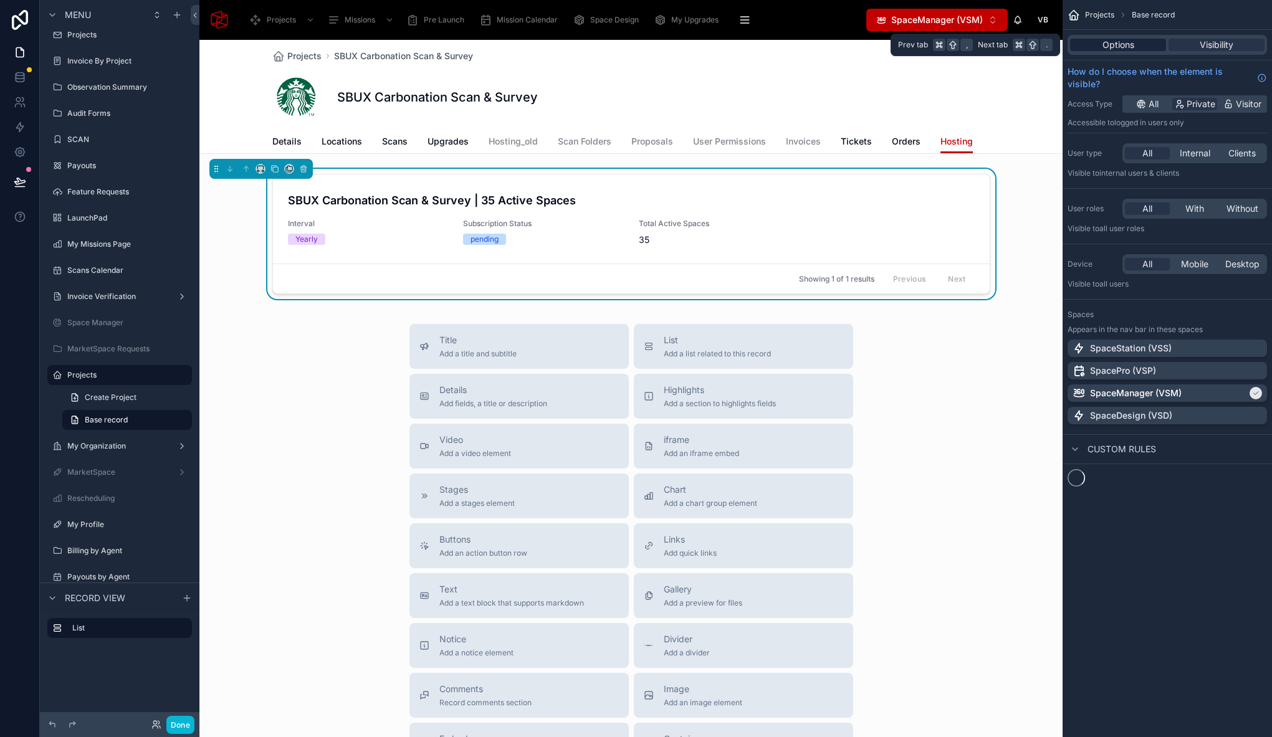
scroll to position [0, 0]
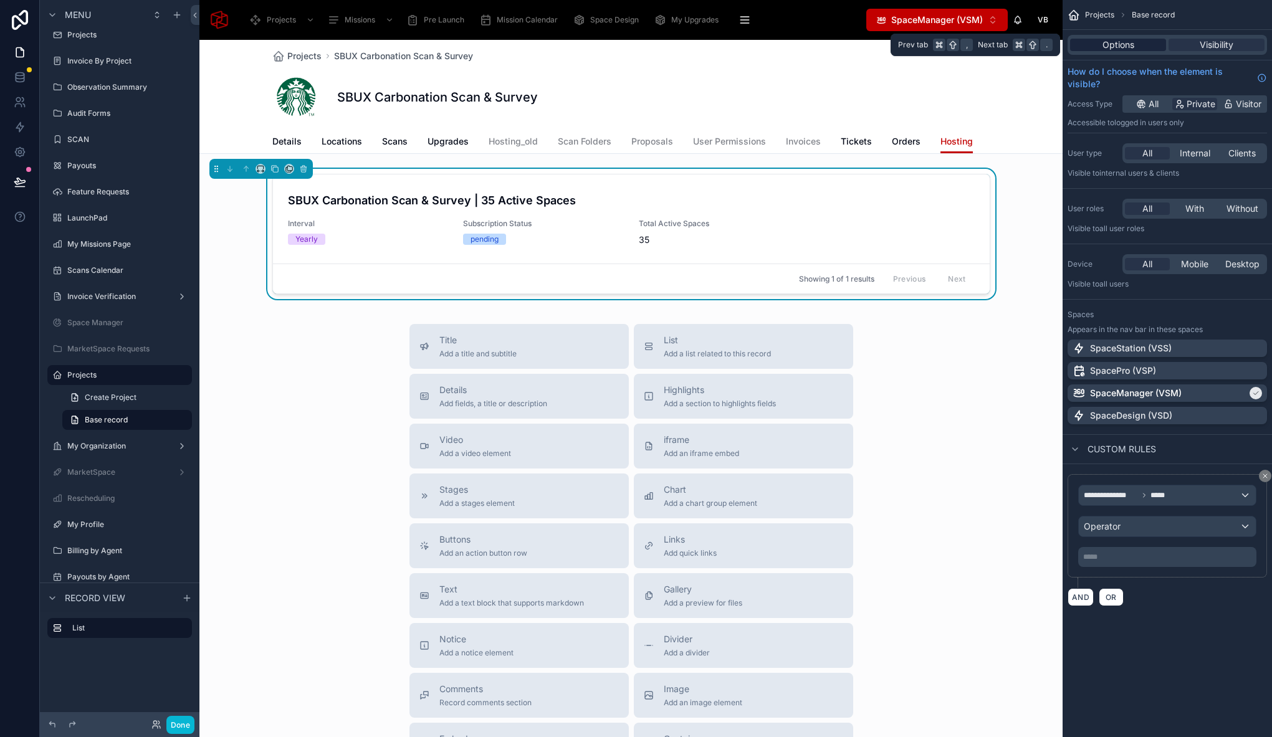
click at [1136, 42] on div "Options" at bounding box center [1118, 45] width 96 height 12
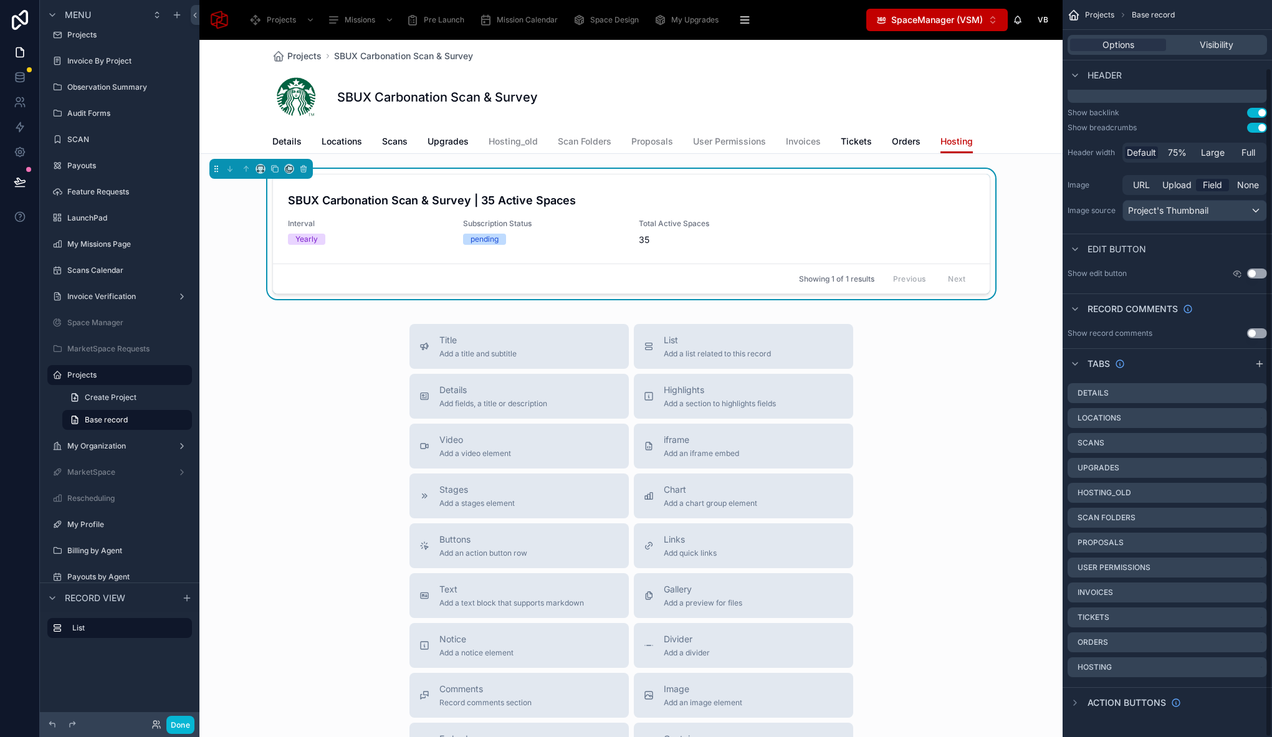
scroll to position [73, 0]
click at [719, 111] on div "SBUX Carbonation Scan & Survey" at bounding box center [631, 97] width 718 height 50
click at [776, 184] on div at bounding box center [630, 236] width 863 height 135
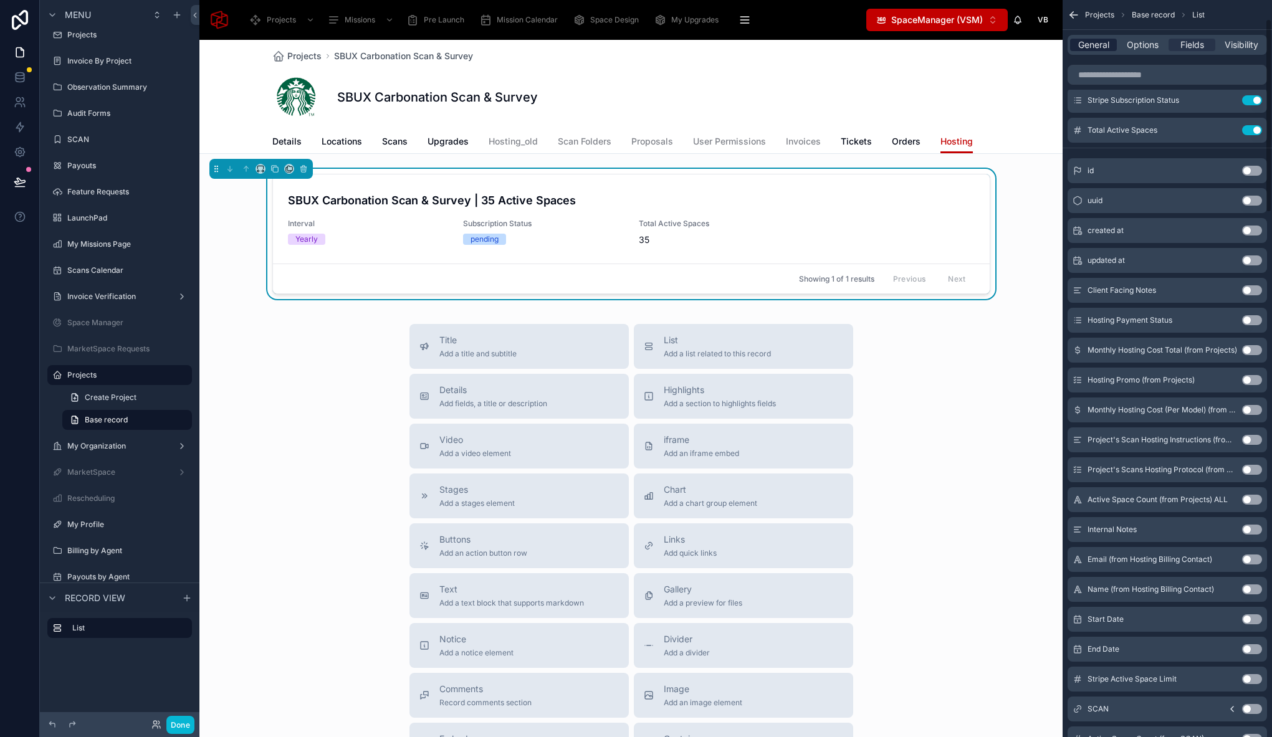
click at [1103, 47] on span "General" at bounding box center [1093, 45] width 31 height 12
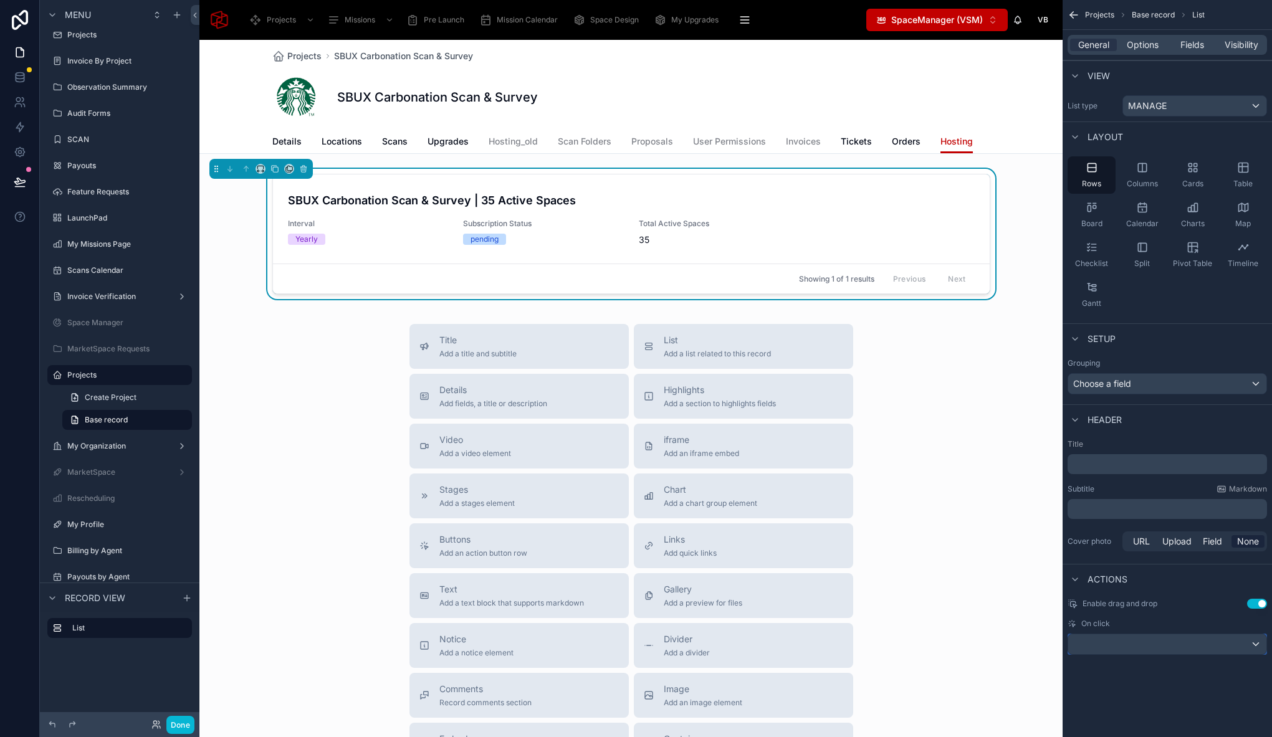
click at [1209, 648] on div "scrollable content" at bounding box center [1167, 644] width 198 height 20
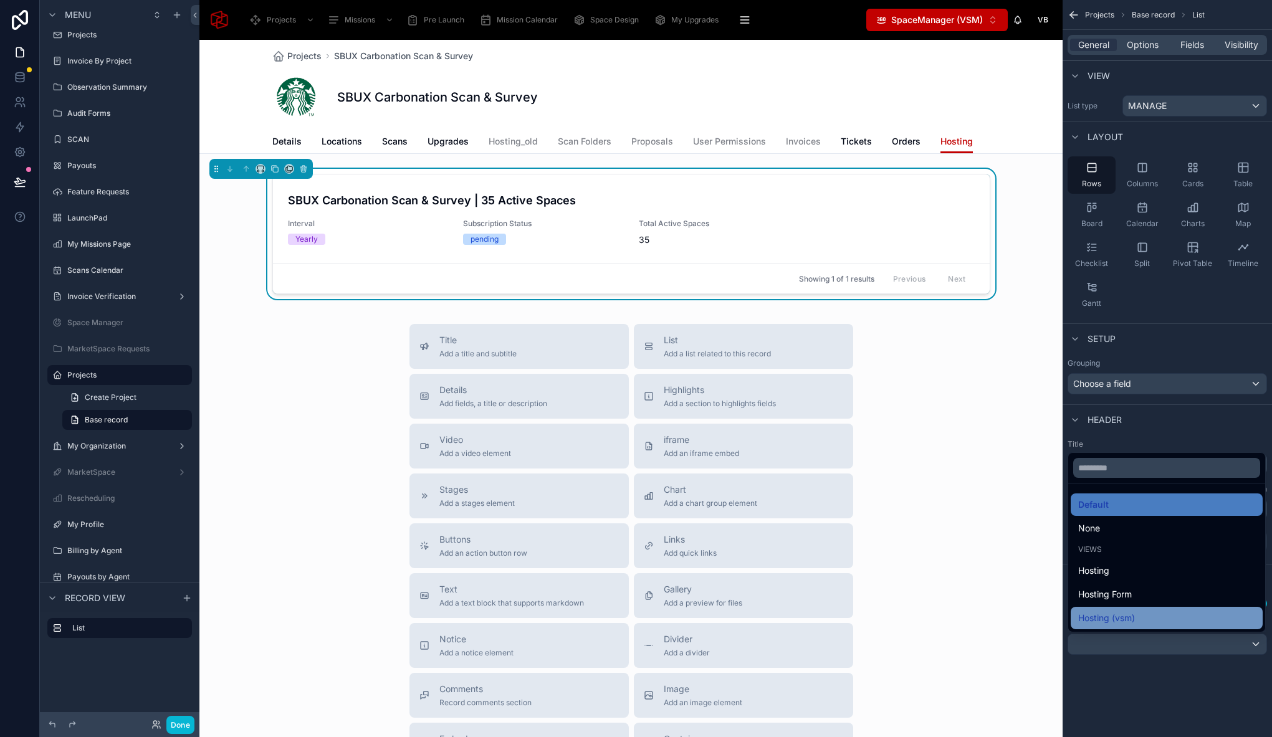
click at [1150, 614] on div "Hosting (vsm)" at bounding box center [1166, 618] width 177 height 15
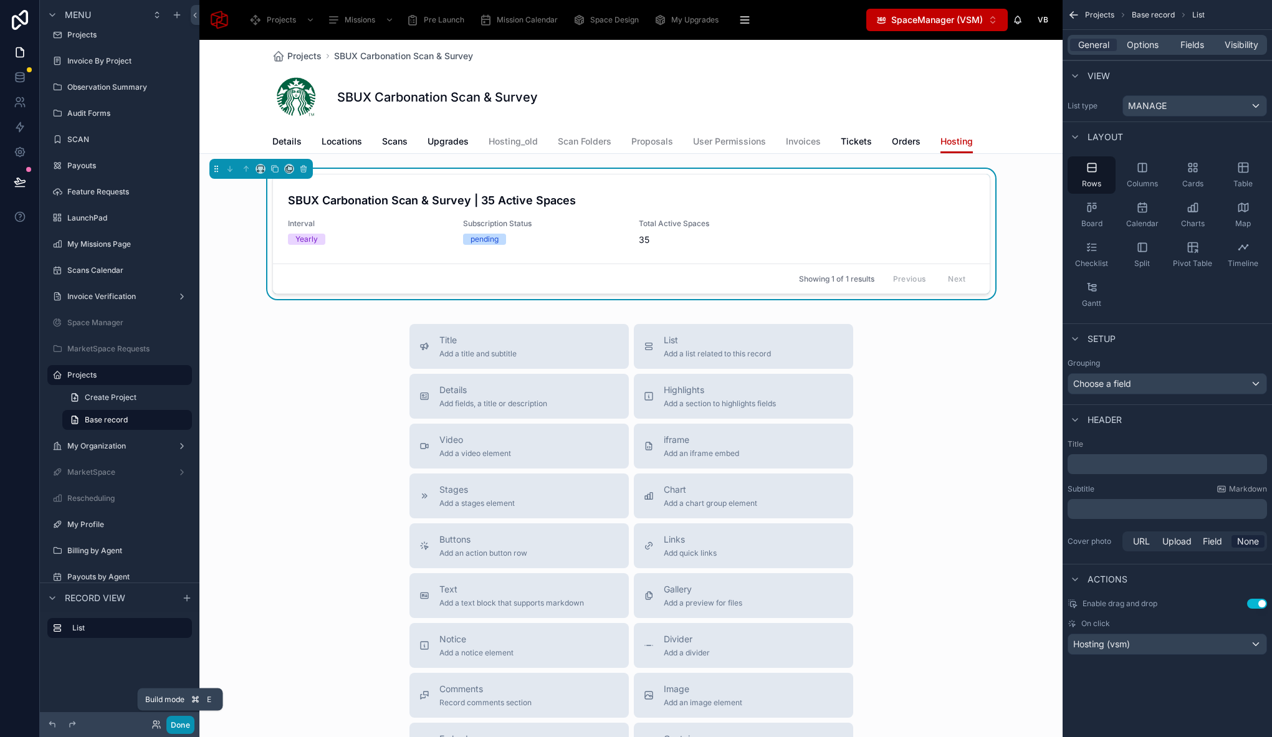
click at [180, 728] on button "Done" at bounding box center [180, 725] width 28 height 18
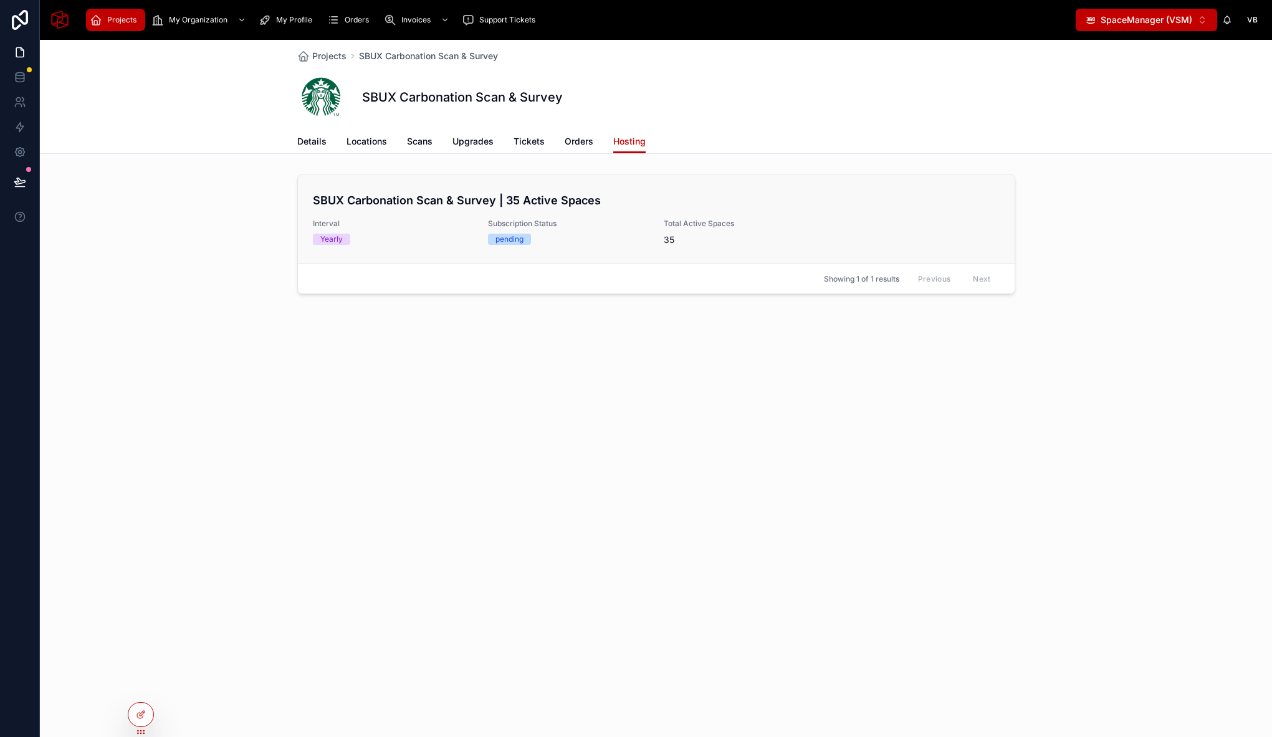
click at [445, 211] on div "SBUX Carbonation Scan & Survey | 35 Active Spaces Interval Yearly Subscription …" at bounding box center [656, 219] width 687 height 54
click at [207, 18] on span "My Organization" at bounding box center [198, 20] width 59 height 10
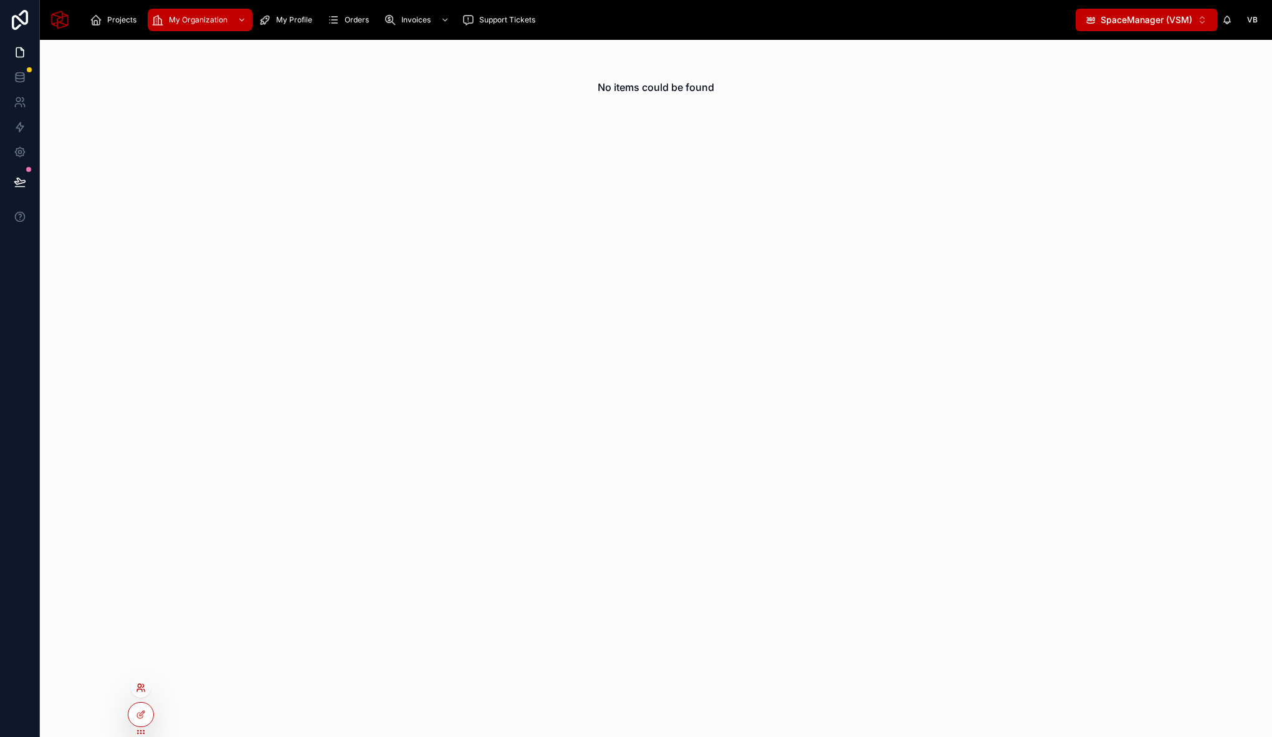
click at [144, 689] on icon at bounding box center [141, 688] width 10 height 10
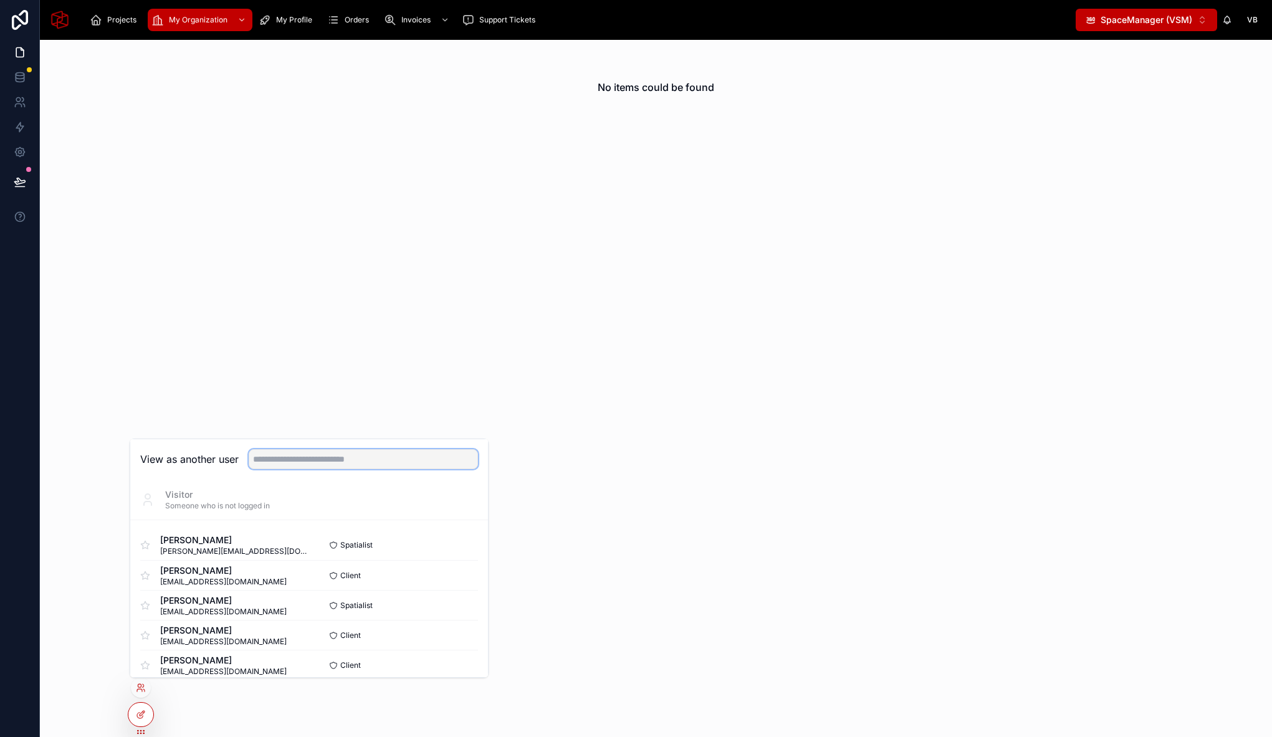
click at [310, 454] on input "text" at bounding box center [363, 459] width 229 height 20
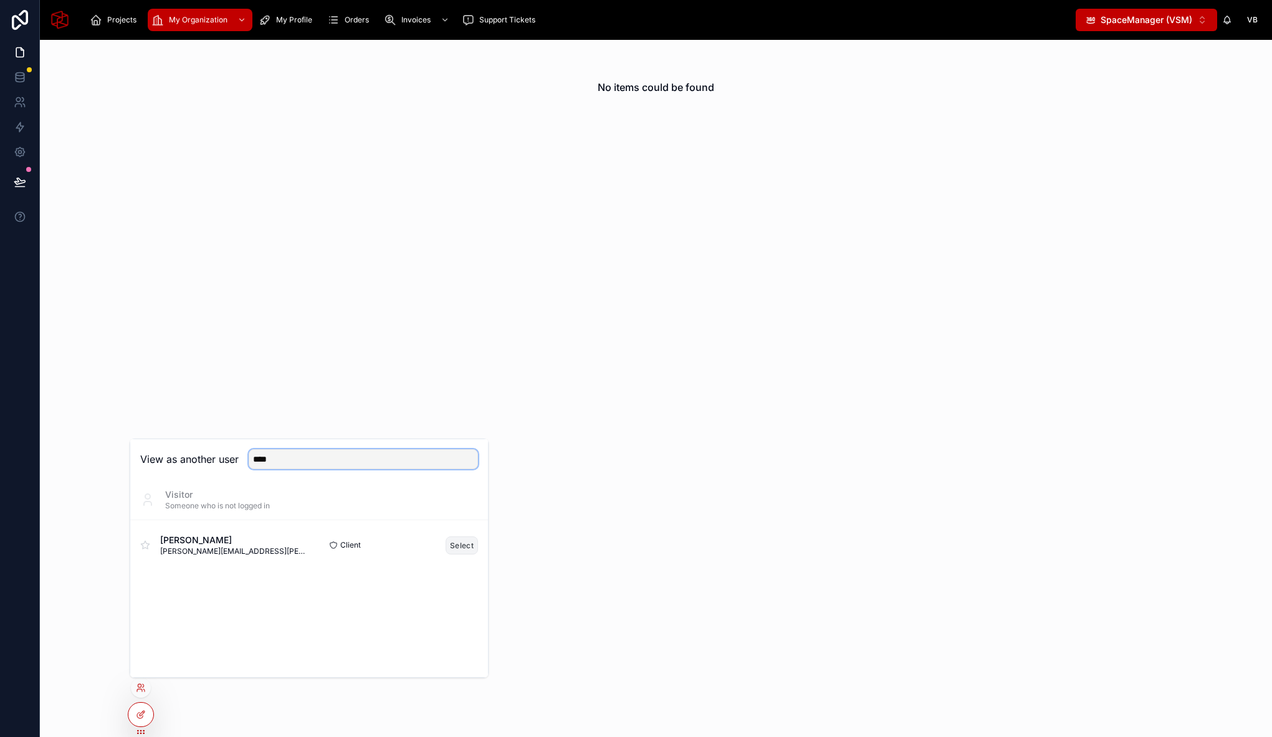
type input "****"
click at [470, 540] on button "Select" at bounding box center [462, 546] width 32 height 18
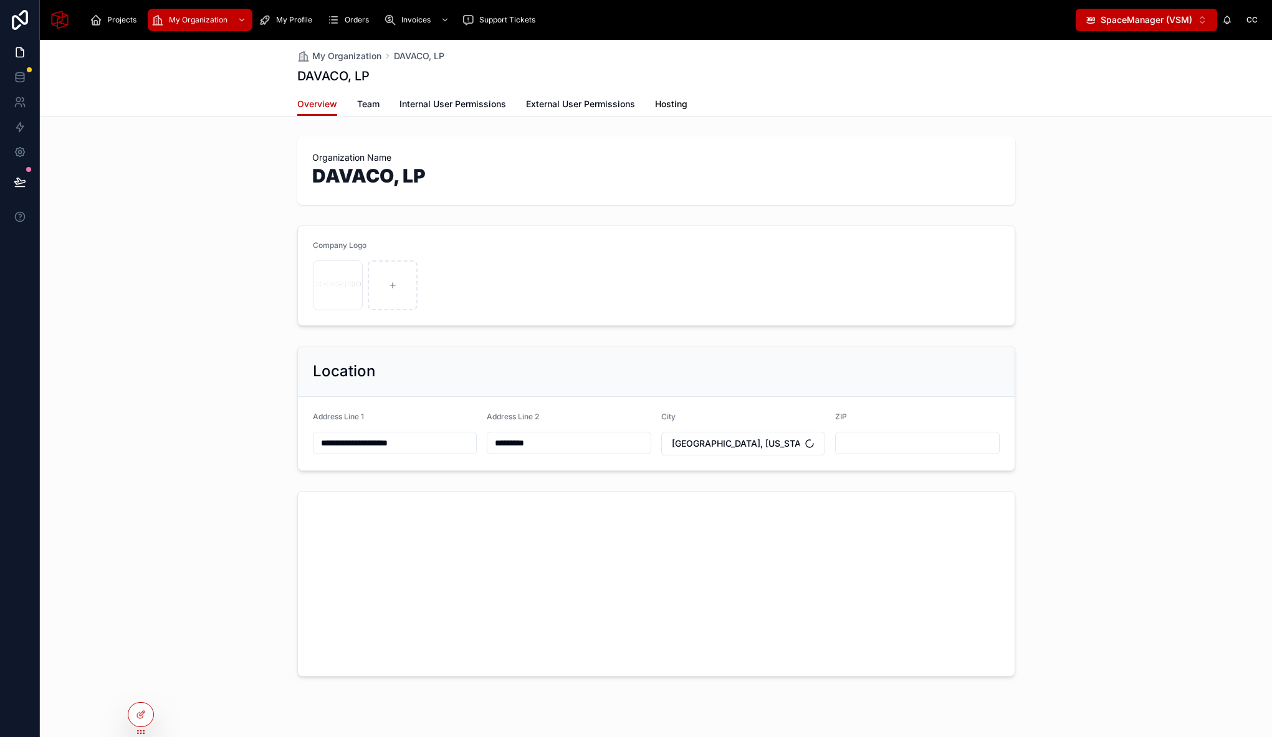
click at [671, 103] on span "Hosting" at bounding box center [671, 104] width 32 height 12
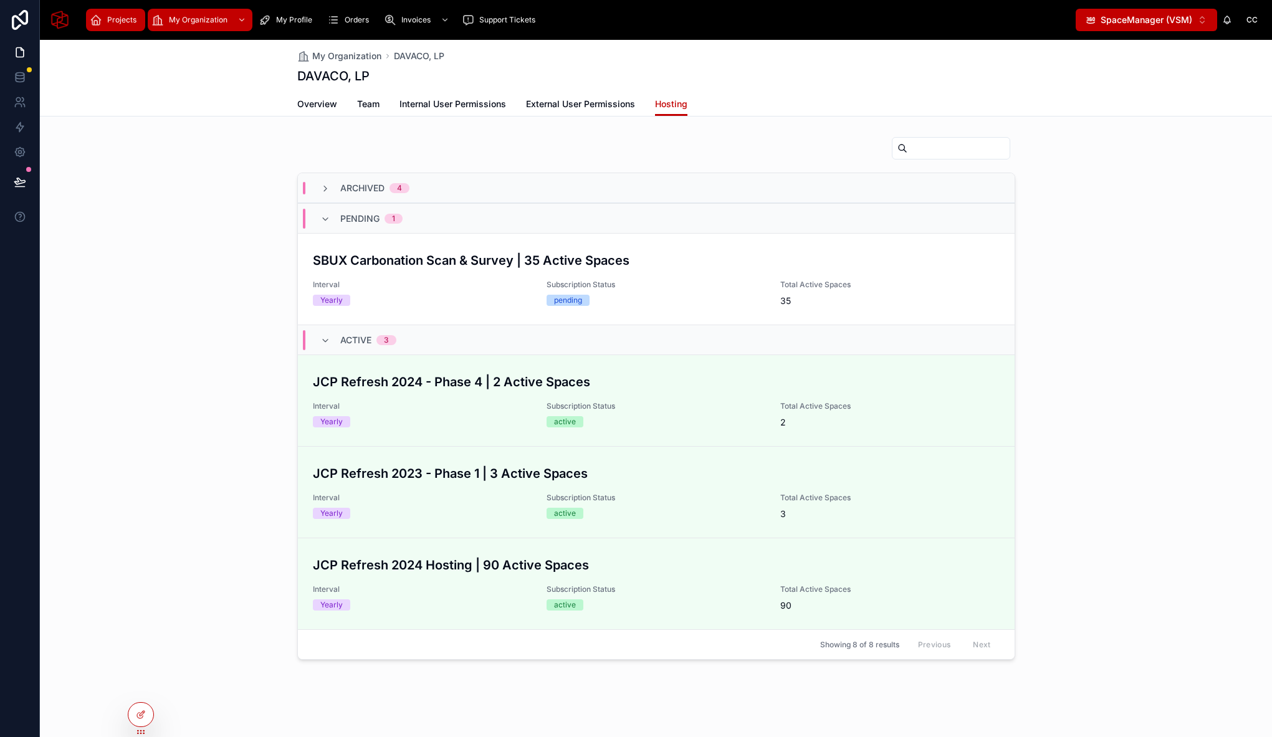
click at [106, 15] on div "Projects" at bounding box center [116, 20] width 52 height 20
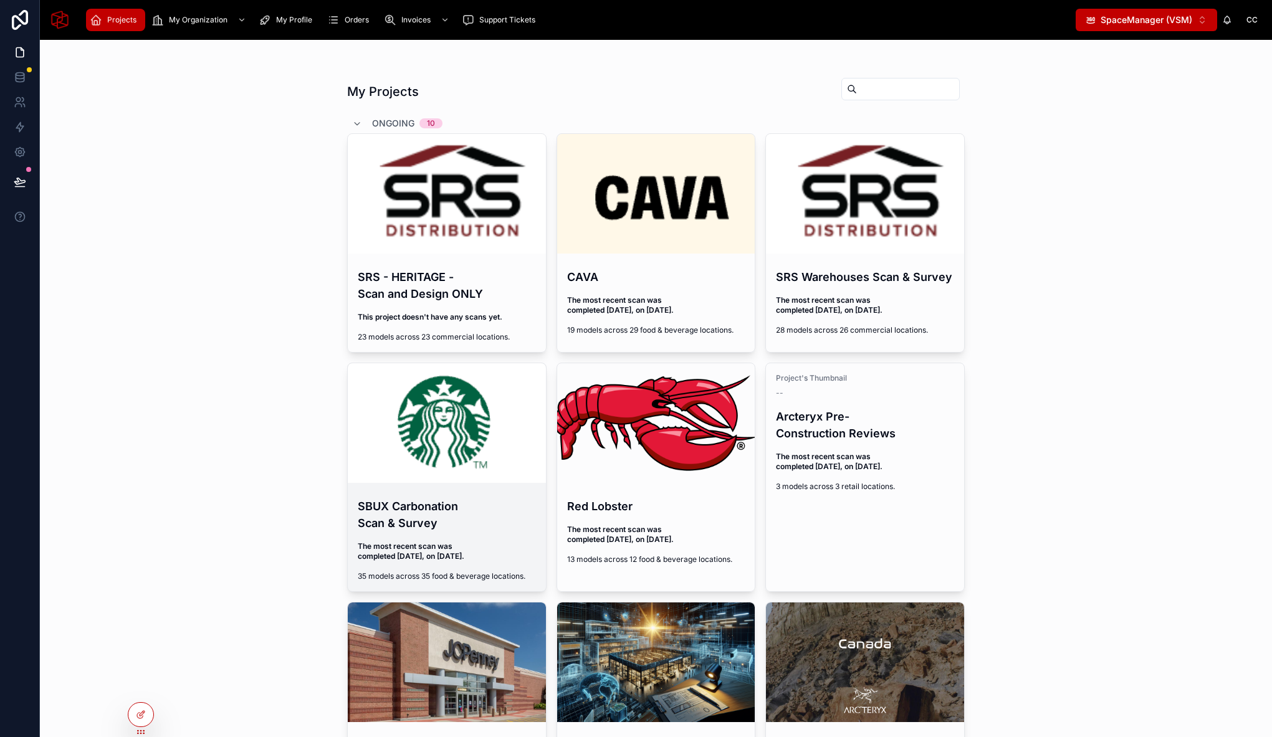
click at [444, 510] on h4 "SBUX Carbonation Scan & Survey" at bounding box center [447, 515] width 178 height 34
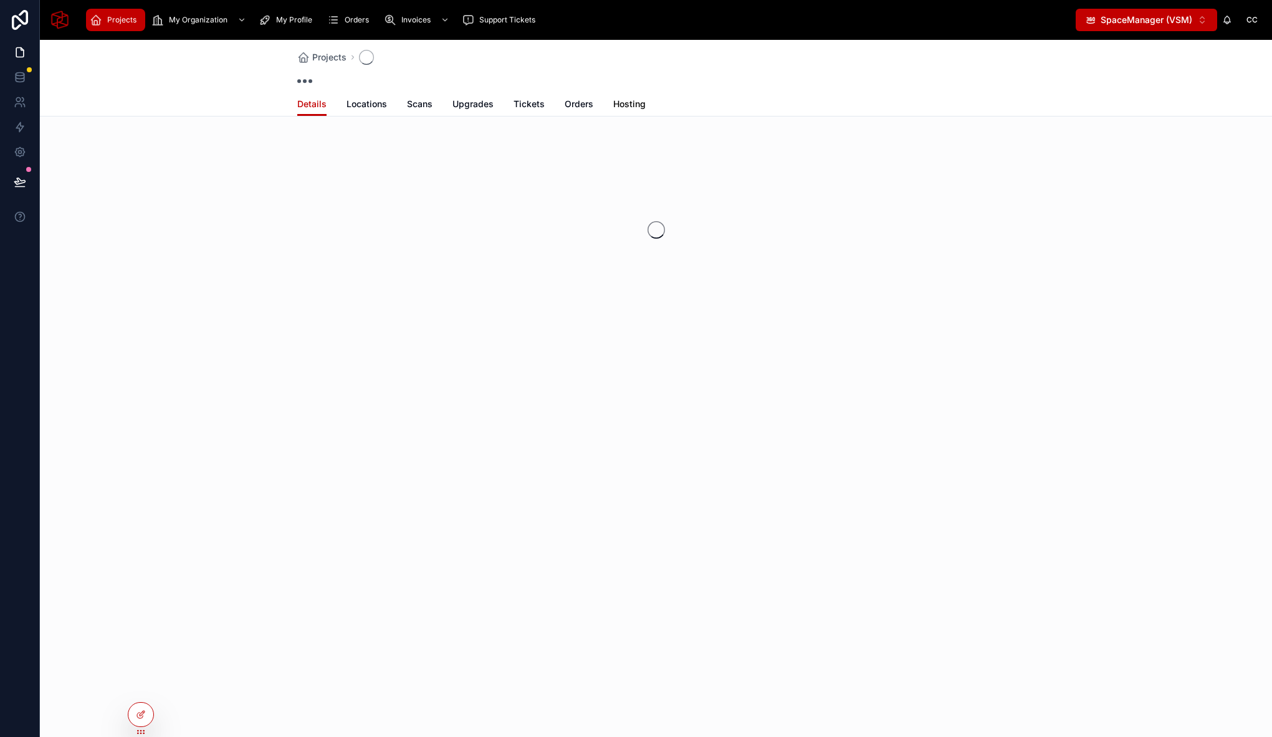
click at [619, 103] on span "Hosting" at bounding box center [629, 104] width 32 height 12
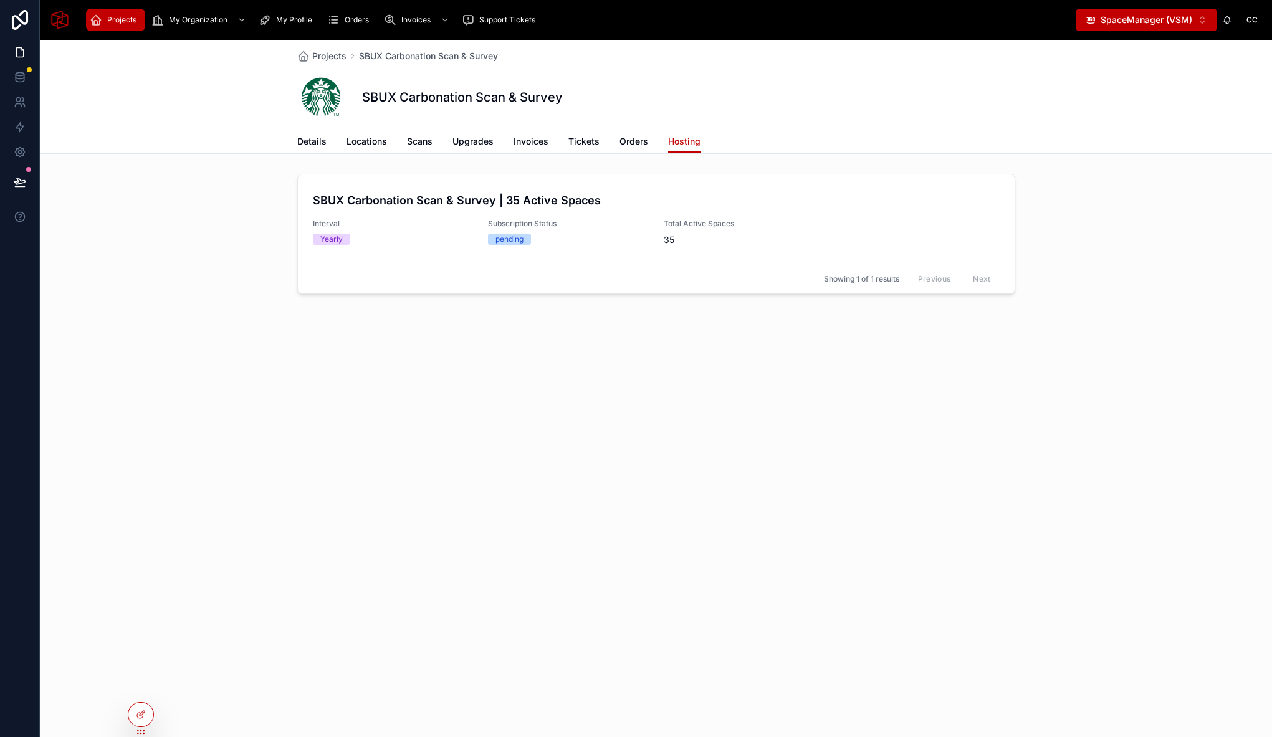
click at [483, 408] on div "Projects SBUX Carbonation Scan & Survey SBUX Carbonation Scan & Survey Hosting …" at bounding box center [656, 388] width 1232 height 697
click at [126, 19] on span "Projects" at bounding box center [121, 20] width 29 height 10
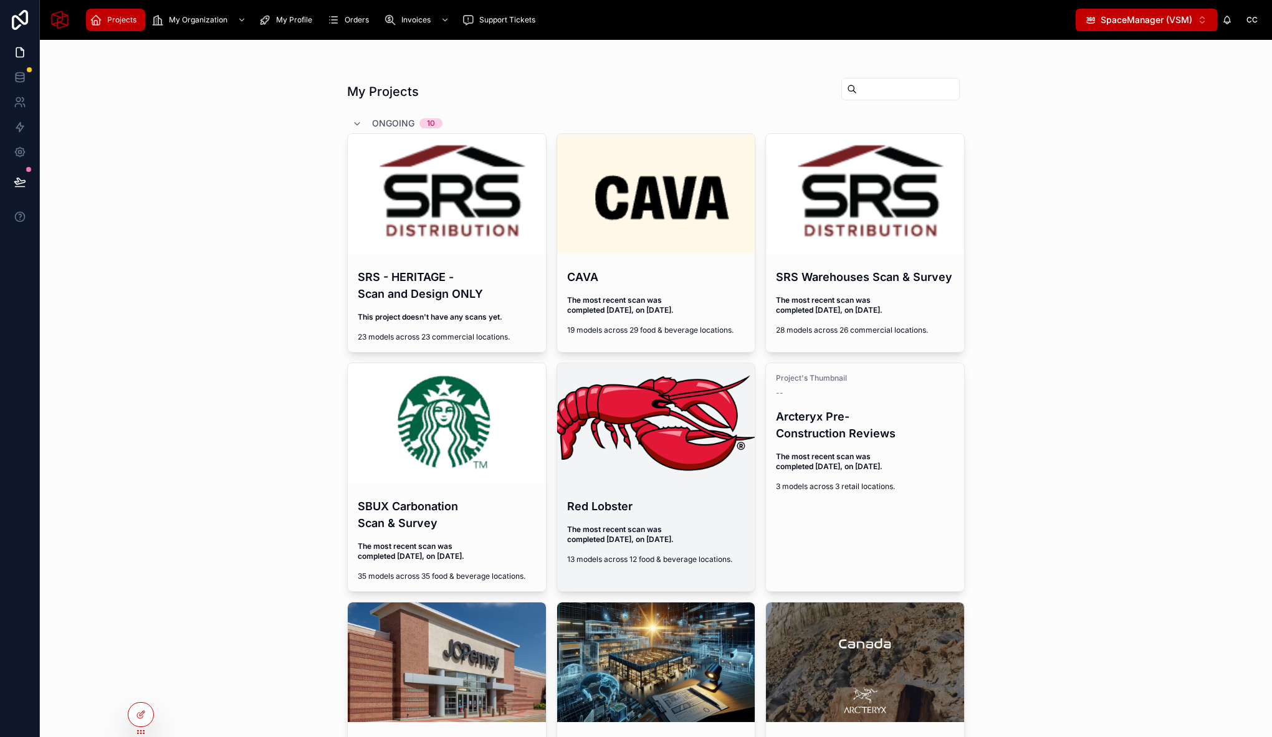
click at [617, 439] on div at bounding box center [656, 423] width 198 height 120
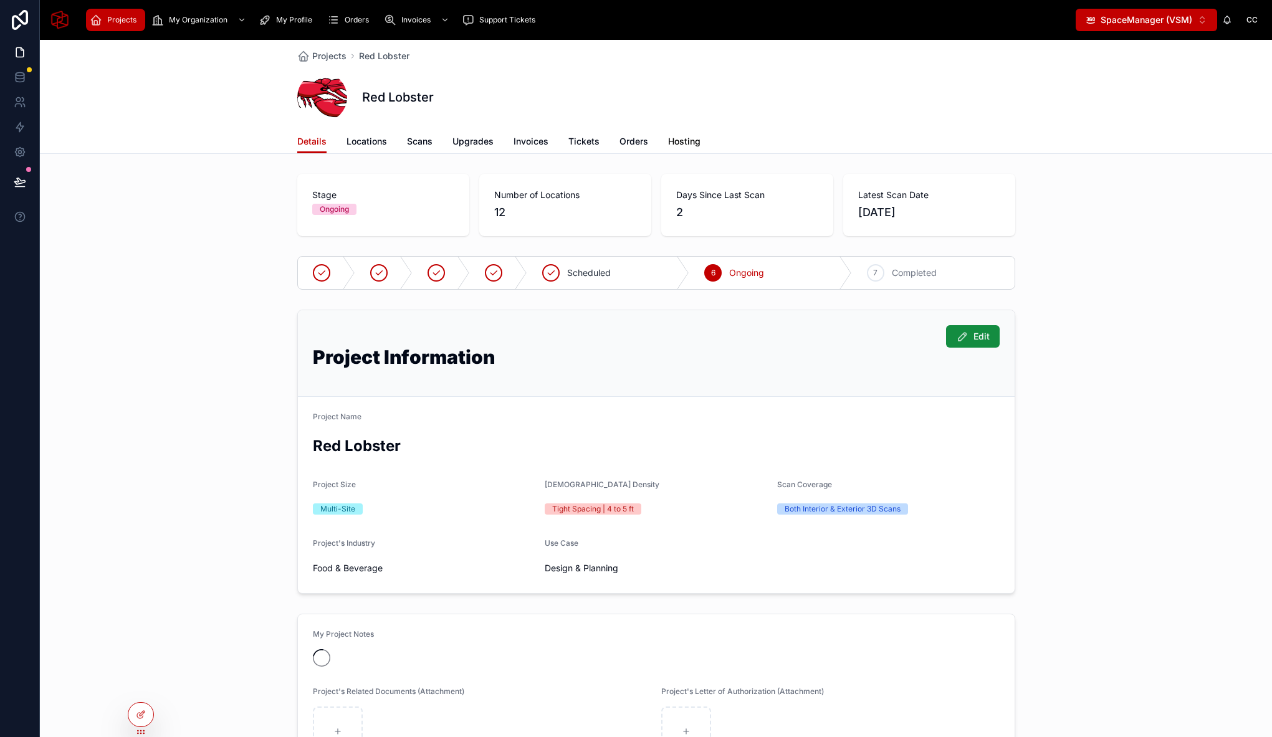
click at [684, 150] on link "Hosting" at bounding box center [684, 142] width 32 height 25
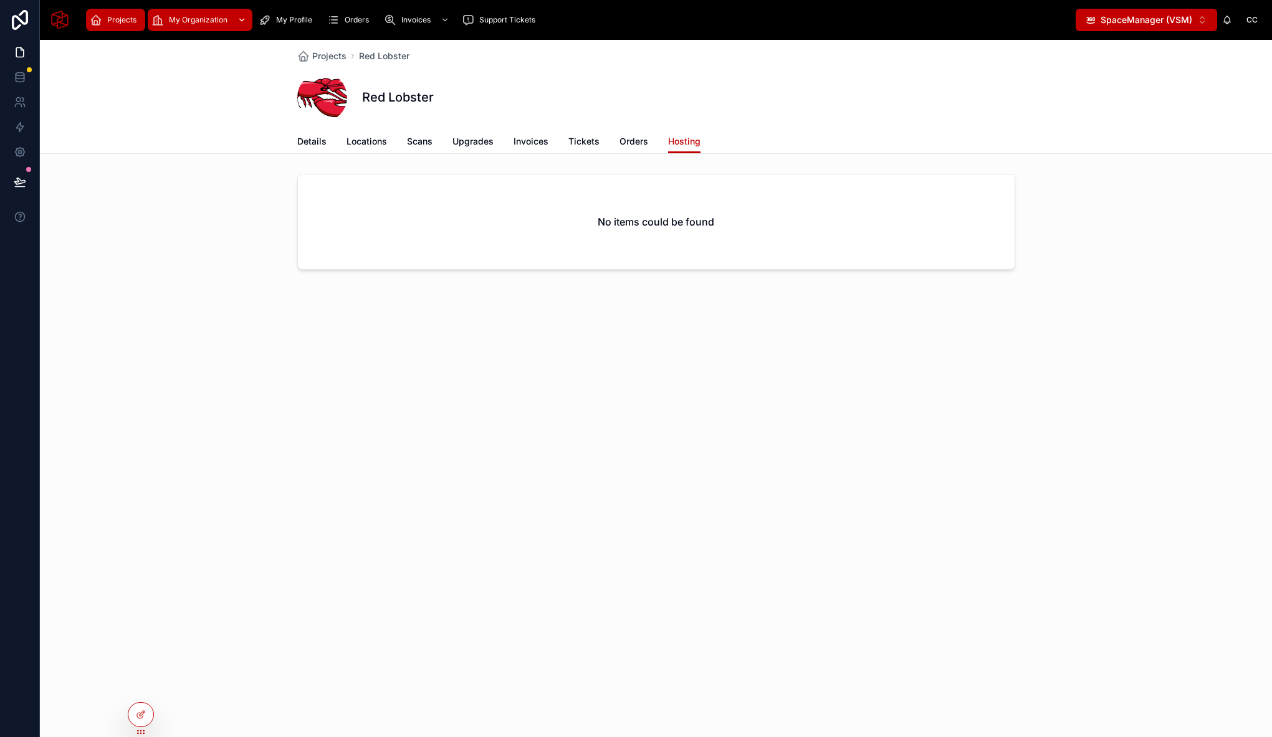
click at [198, 19] on span "My Organization" at bounding box center [198, 20] width 59 height 10
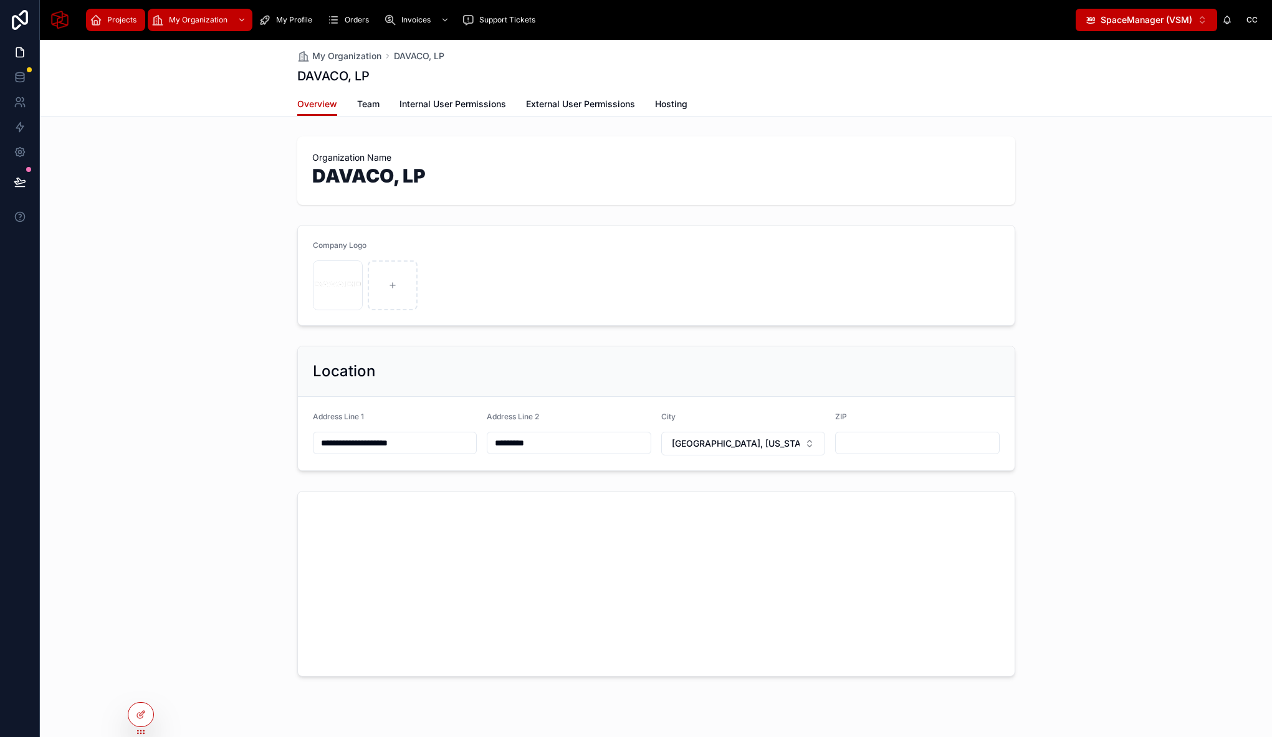
click at [113, 17] on span "Projects" at bounding box center [121, 20] width 29 height 10
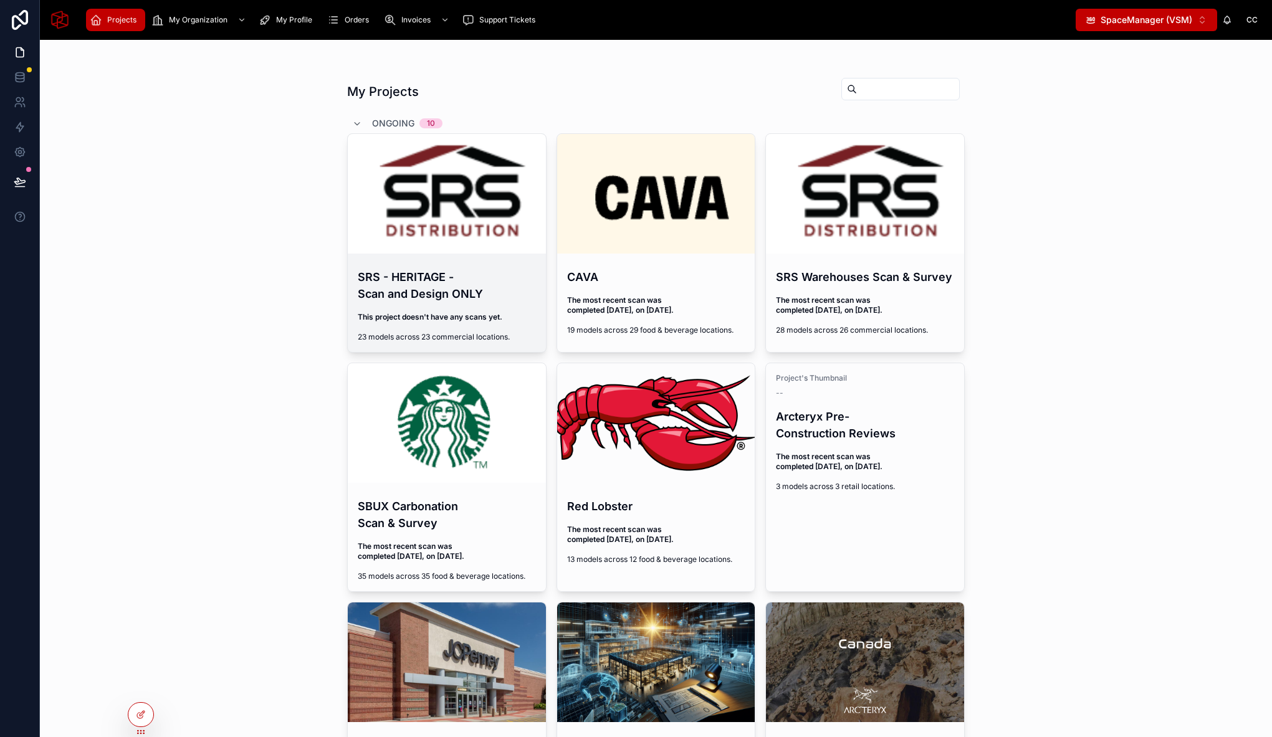
click at [440, 299] on h4 "SRS - HERITAGE - Scan and Design ONLY" at bounding box center [447, 286] width 178 height 34
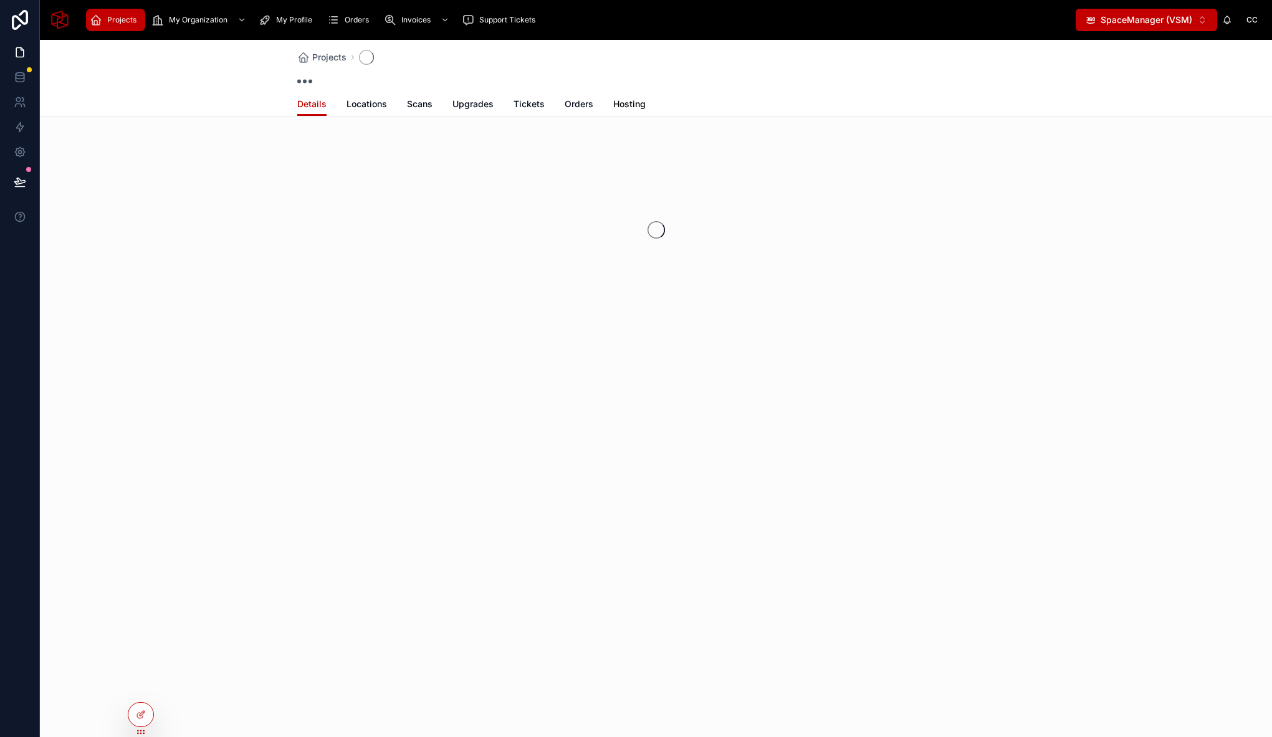
click at [631, 105] on span "Hosting" at bounding box center [629, 104] width 32 height 12
click at [117, 17] on span "Projects" at bounding box center [121, 20] width 29 height 10
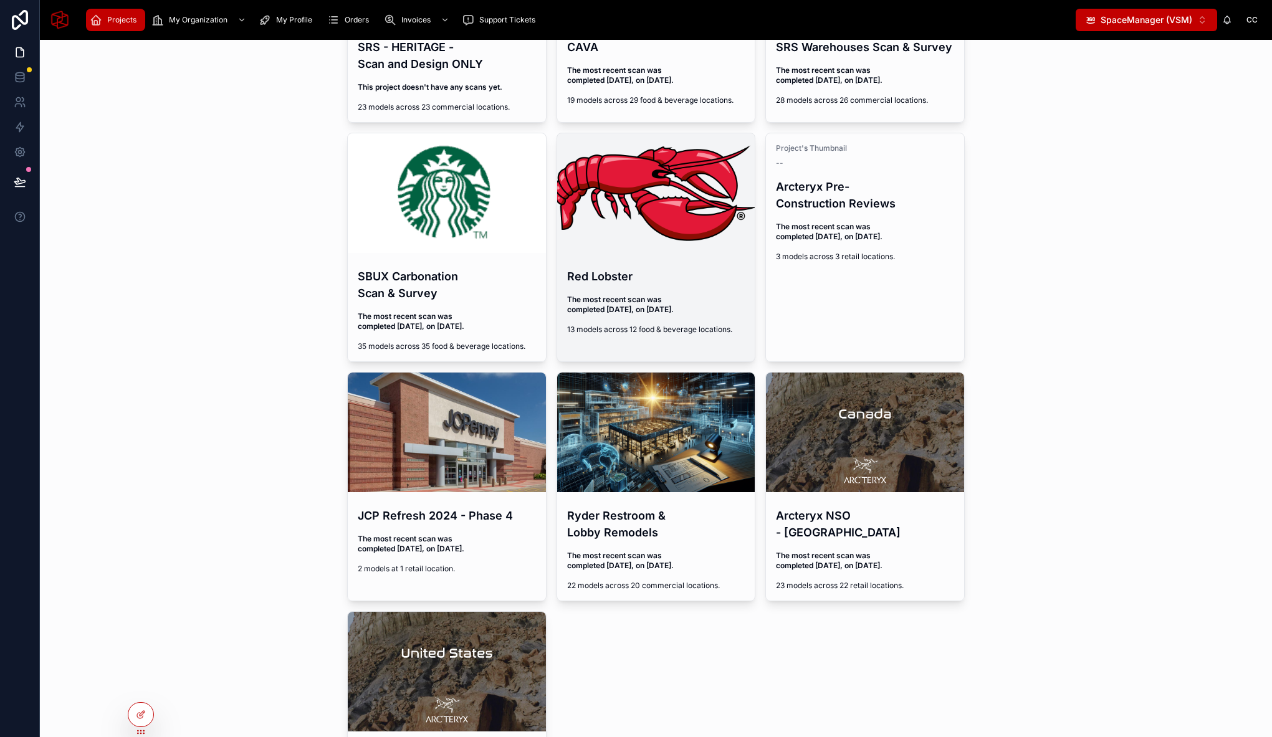
scroll to position [229, 0]
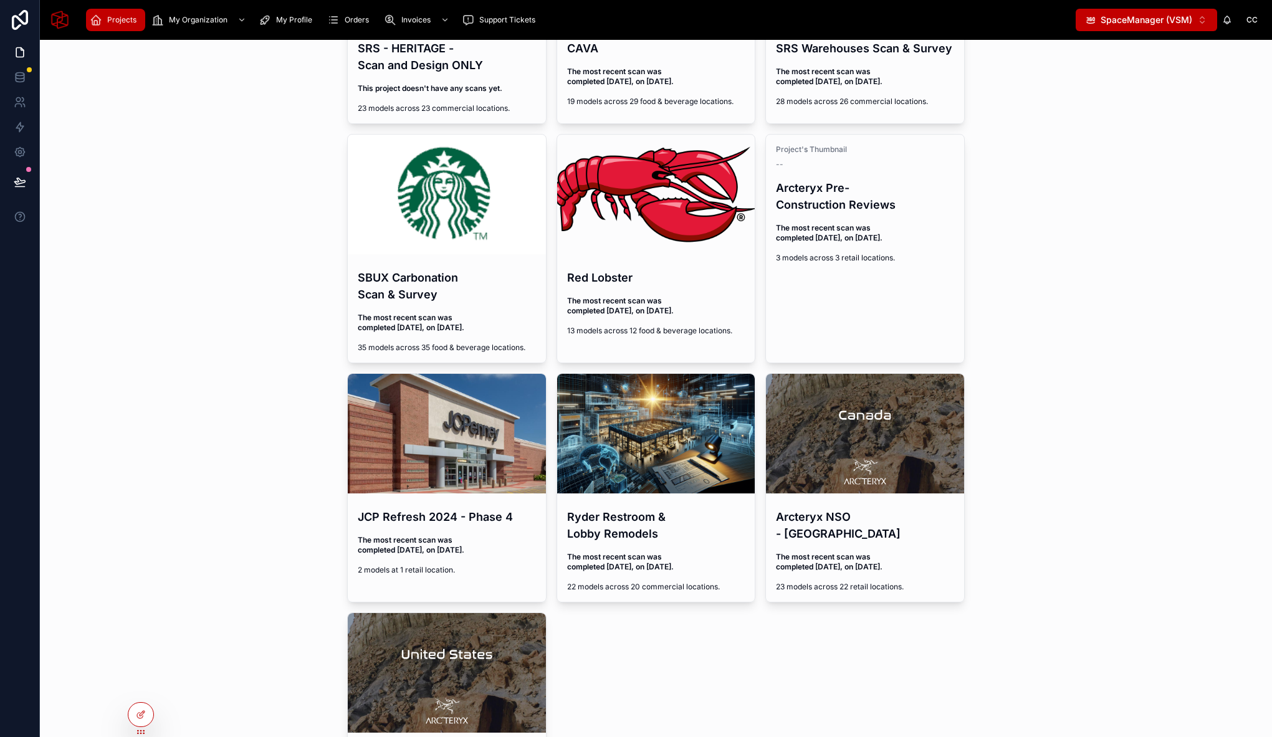
click at [454, 522] on h4 "JCP Refresh 2024 - Phase 4" at bounding box center [447, 516] width 178 height 17
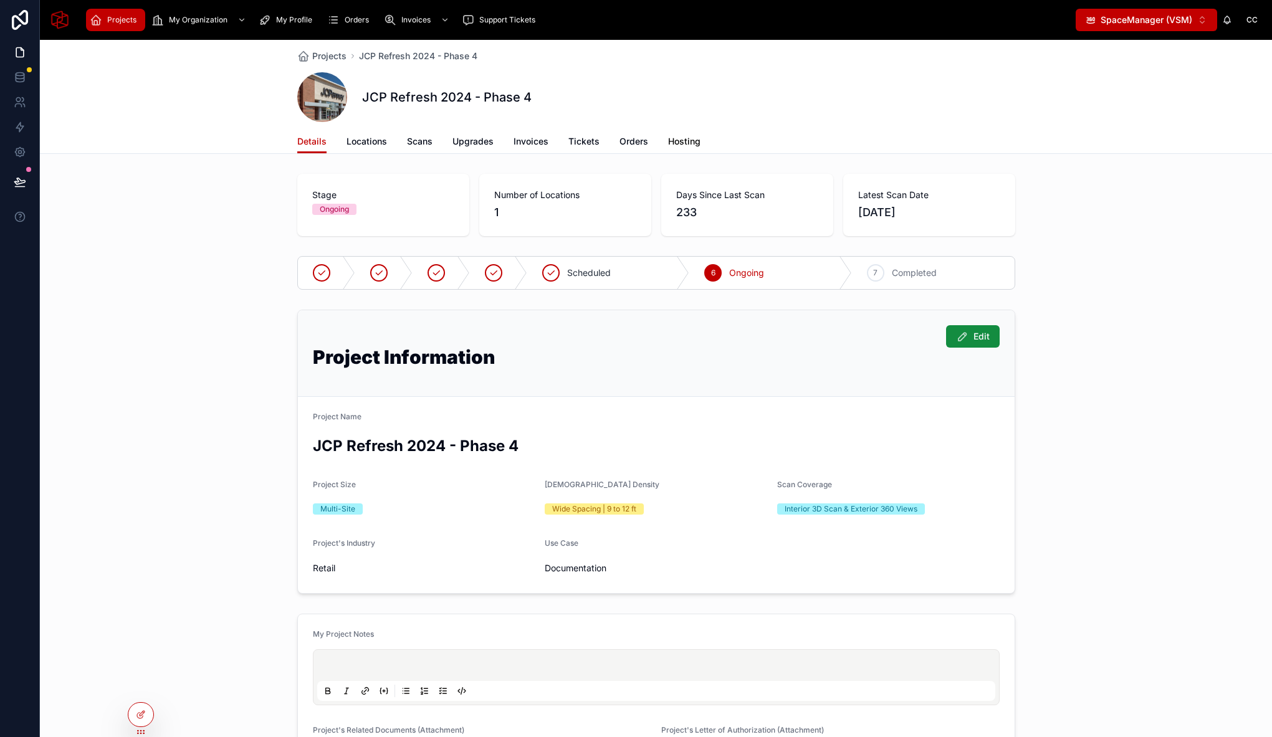
click at [675, 142] on span "Hosting" at bounding box center [684, 141] width 32 height 12
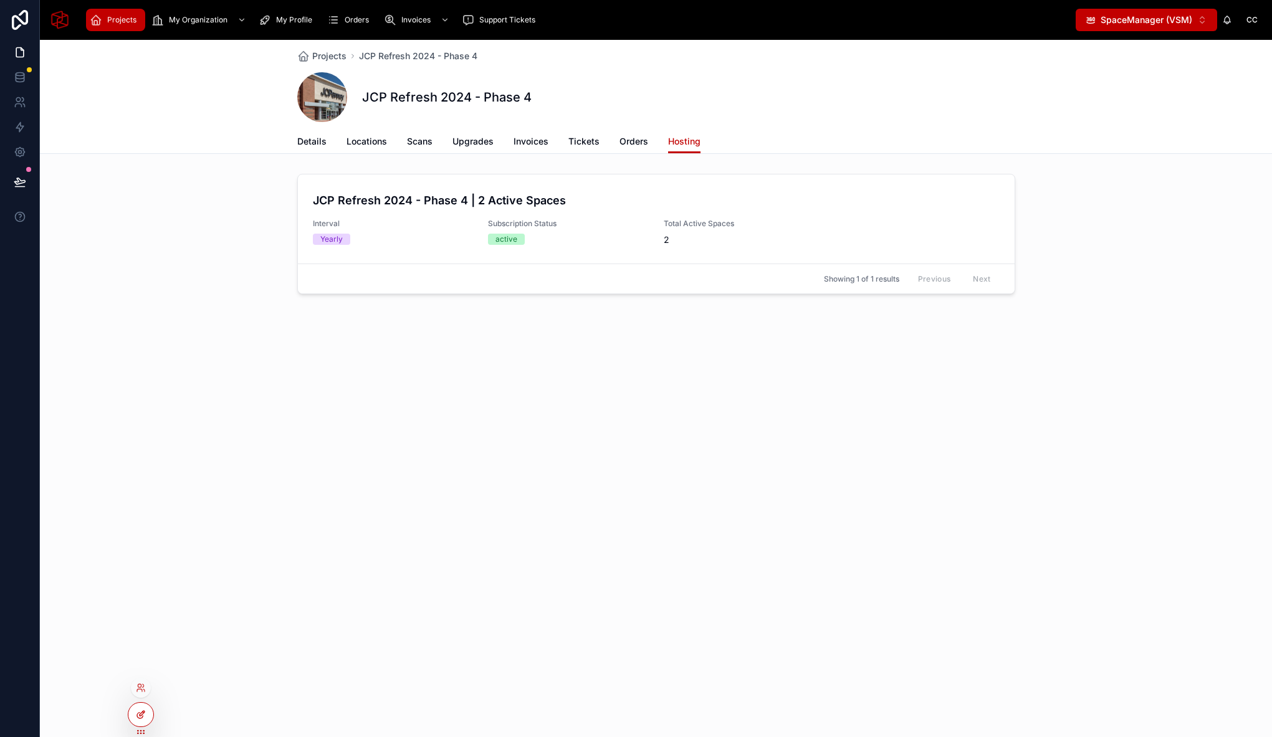
click at [144, 723] on div at bounding box center [140, 715] width 25 height 24
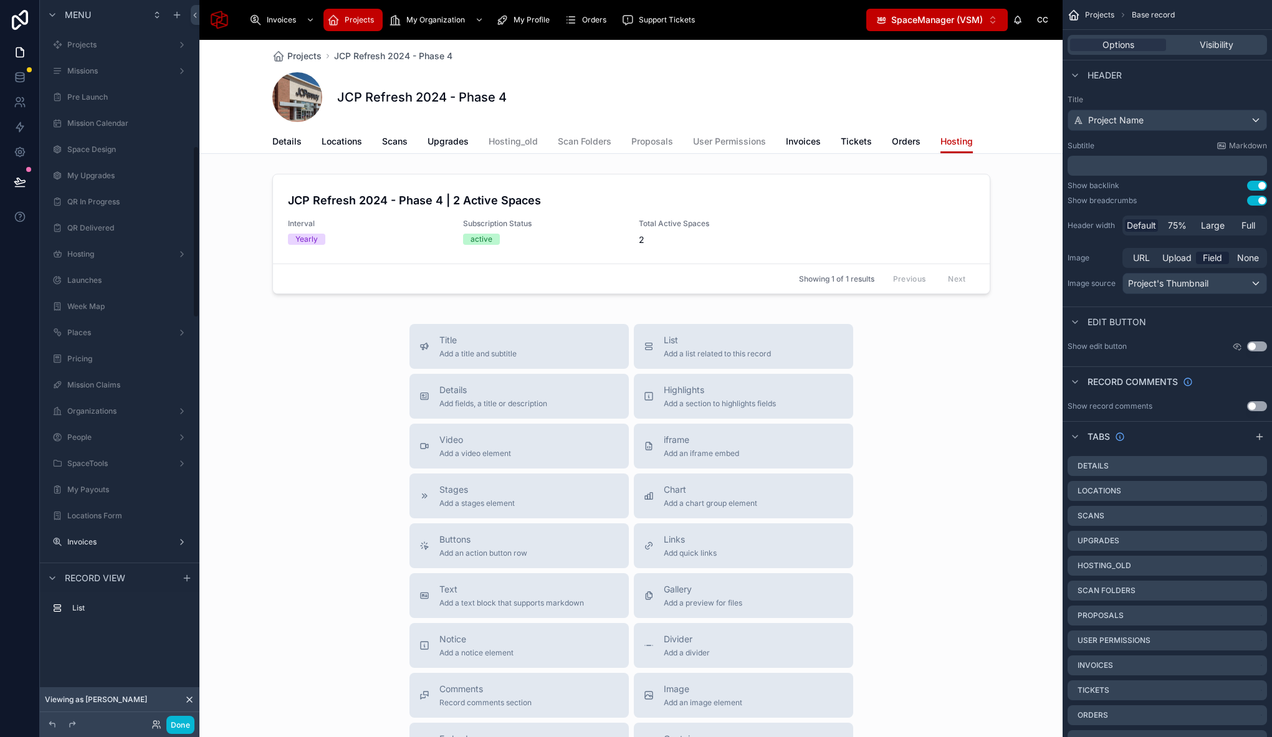
scroll to position [612, 0]
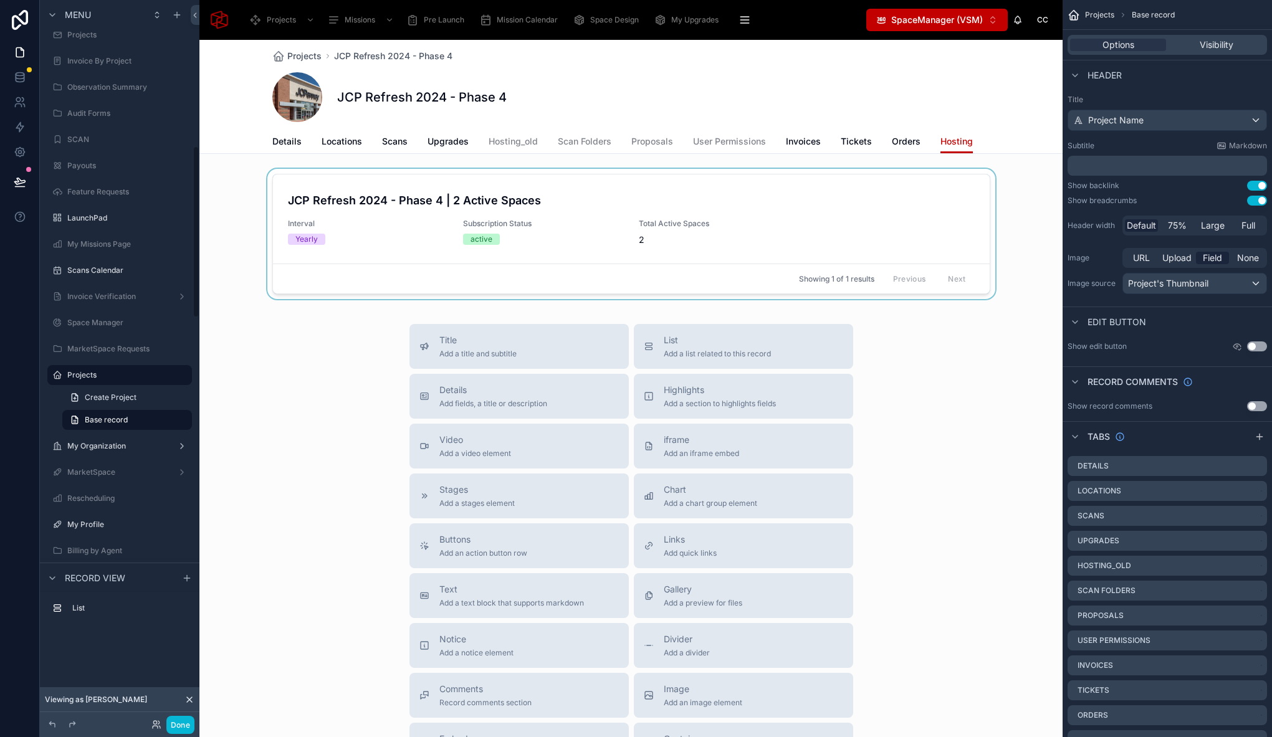
click at [603, 205] on div at bounding box center [630, 236] width 863 height 135
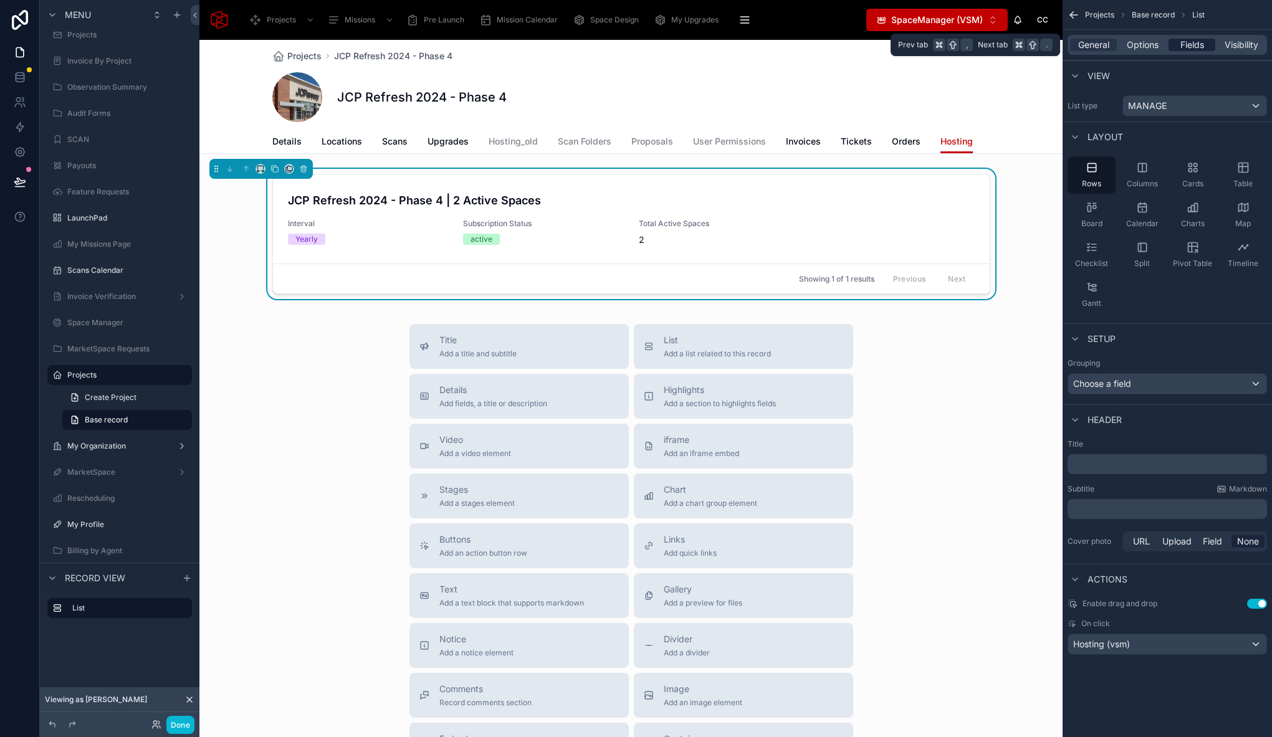
click at [1194, 40] on span "Fields" at bounding box center [1192, 45] width 24 height 12
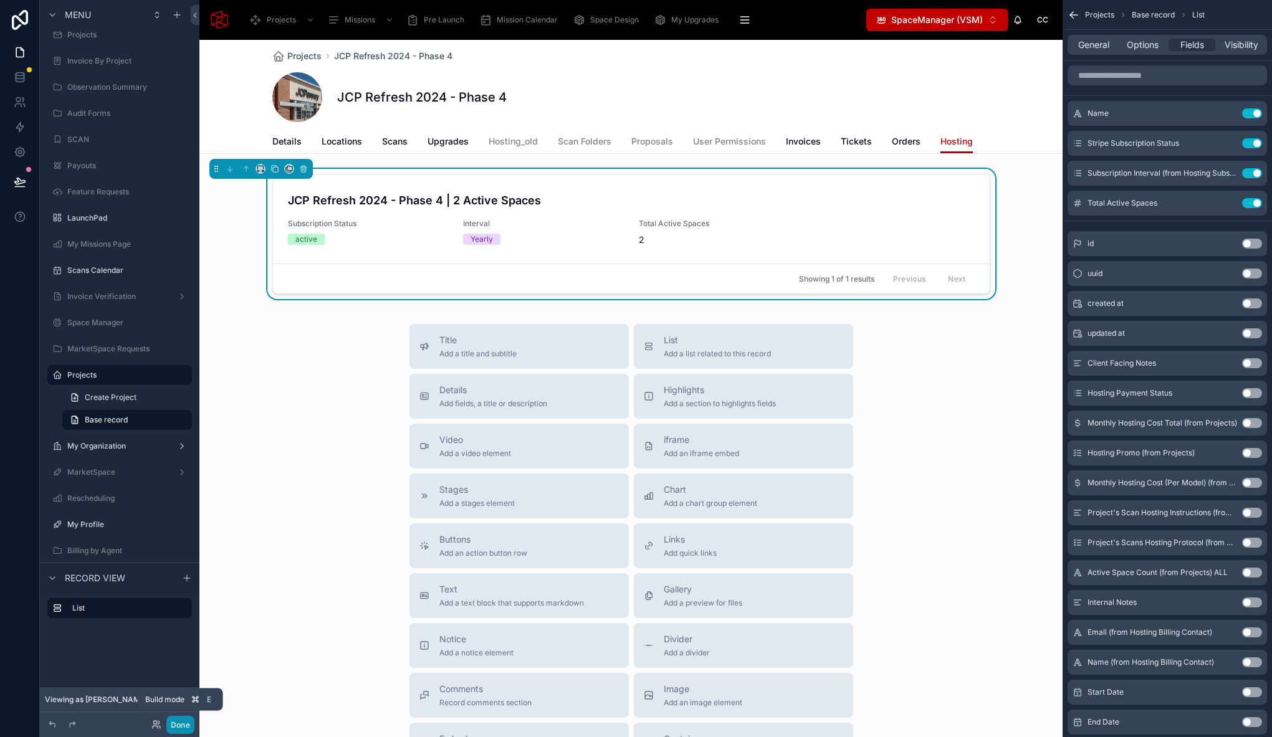
click at [183, 731] on button "Done" at bounding box center [180, 725] width 28 height 18
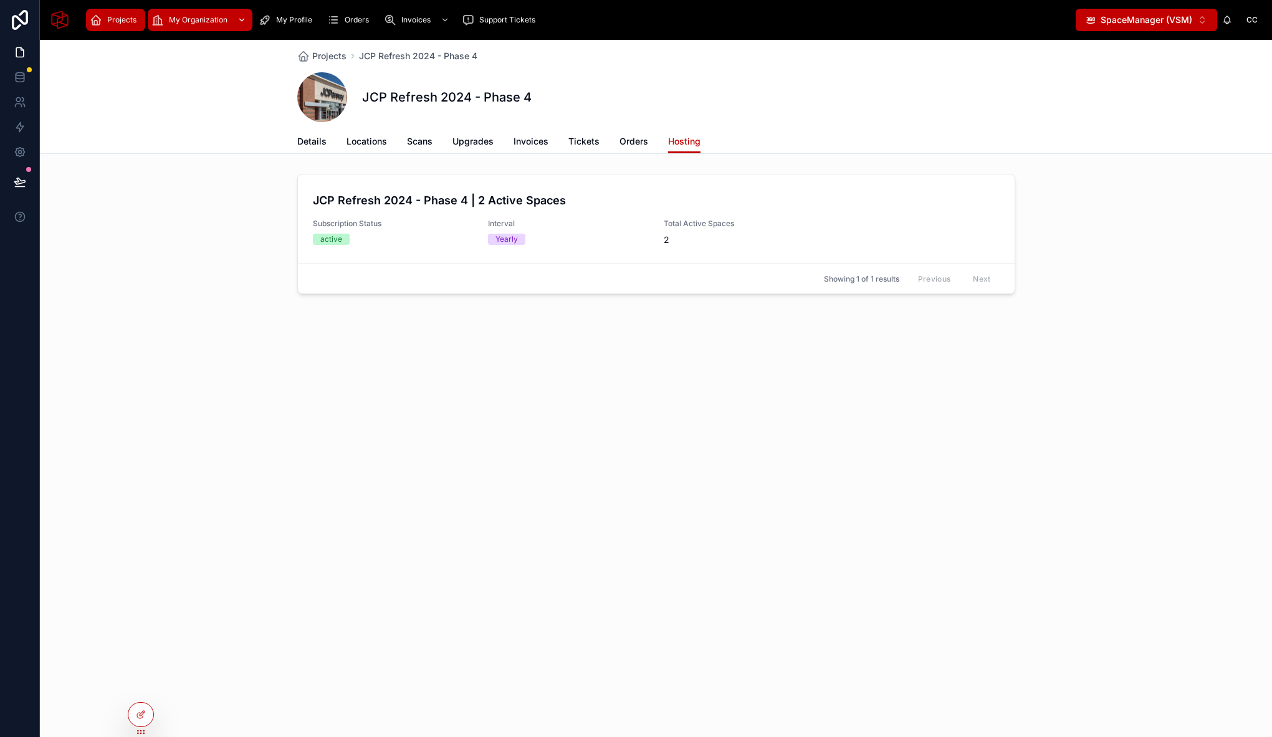
click at [211, 17] on span "My Organization" at bounding box center [198, 20] width 59 height 10
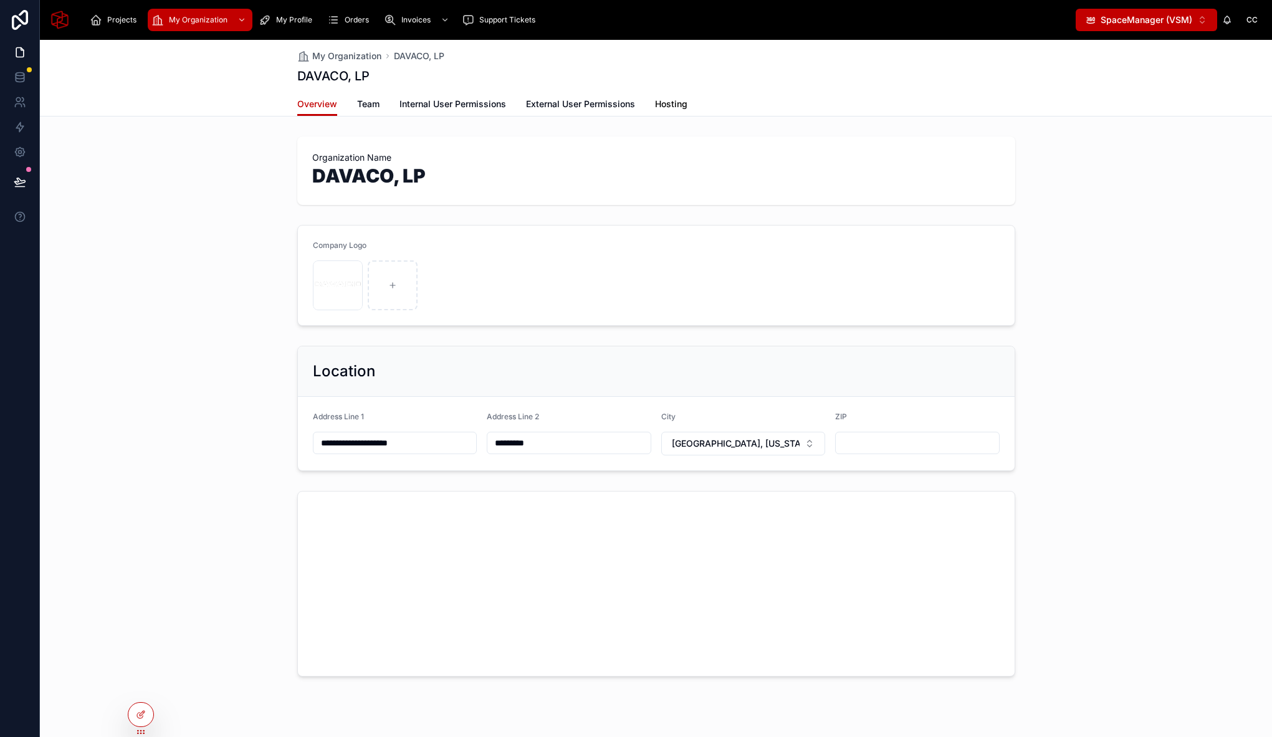
click at [658, 101] on span "Hosting" at bounding box center [671, 104] width 32 height 12
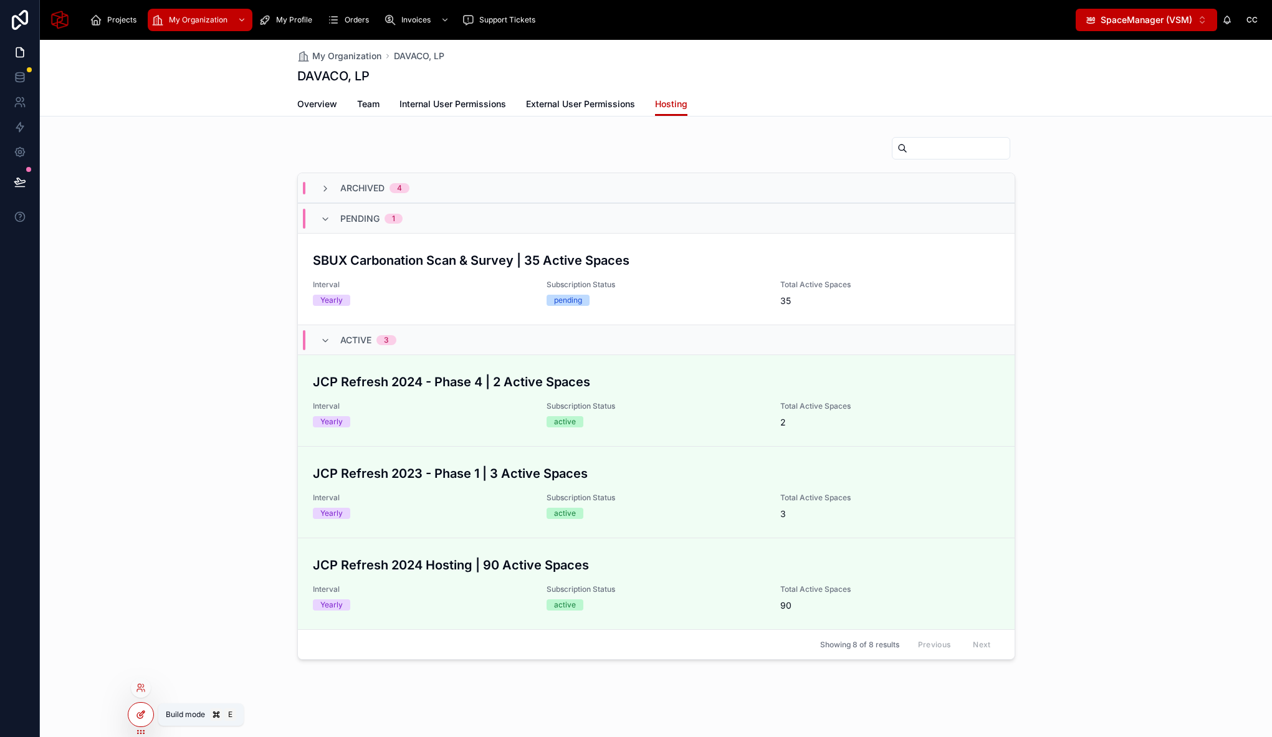
click at [141, 713] on icon at bounding box center [142, 713] width 5 height 5
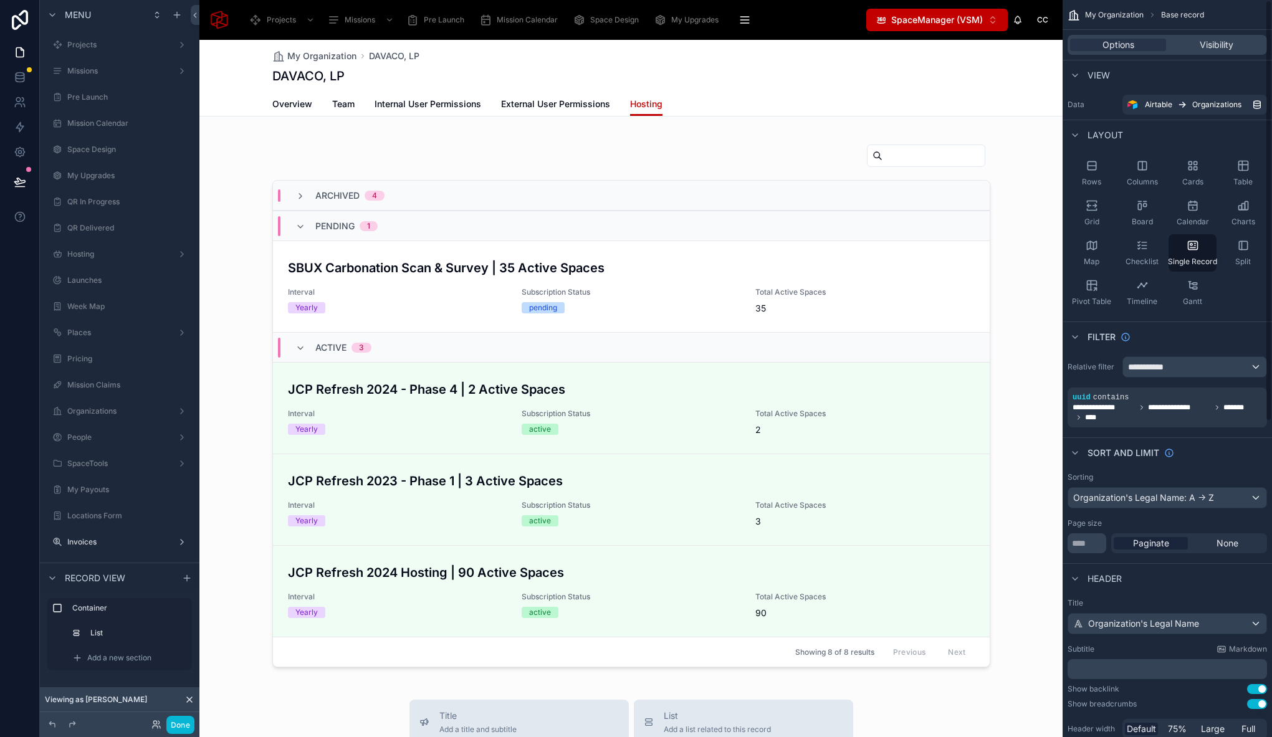
click at [700, 164] on div at bounding box center [630, 641] width 863 height 1203
click at [685, 168] on div at bounding box center [630, 405] width 863 height 548
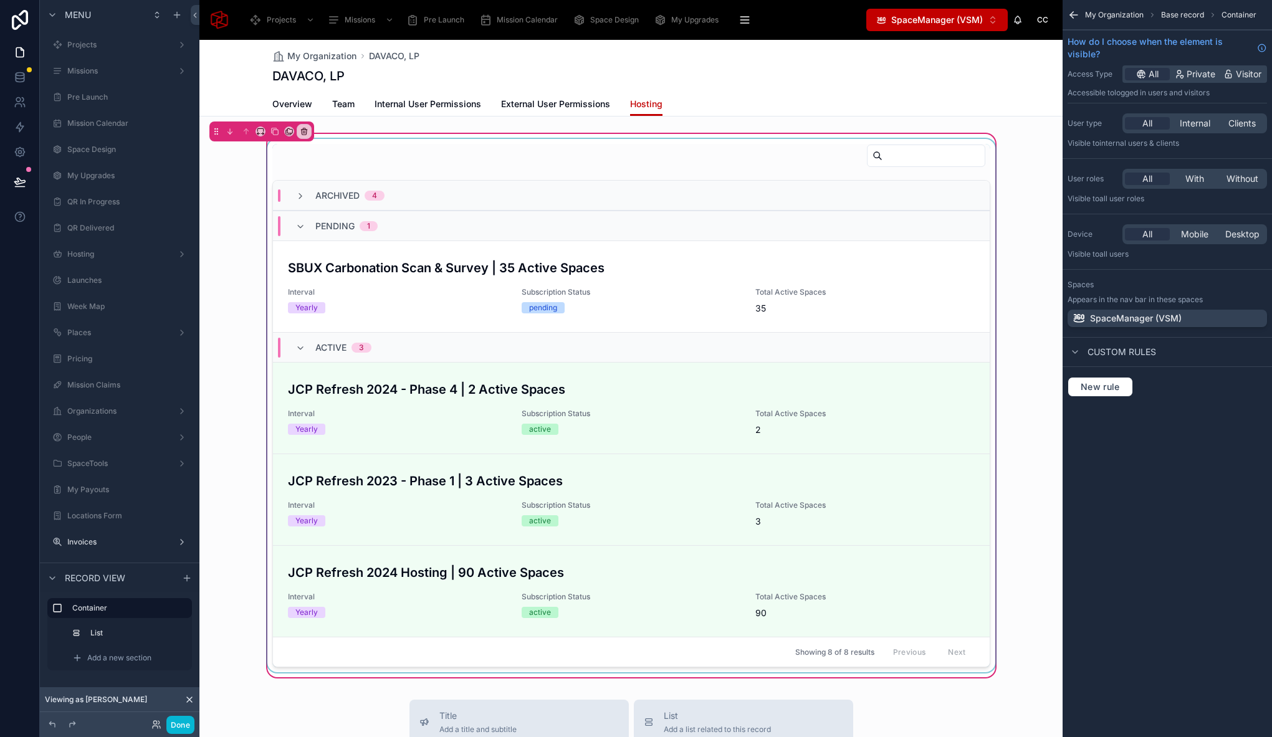
click at [812, 166] on div at bounding box center [631, 405] width 733 height 533
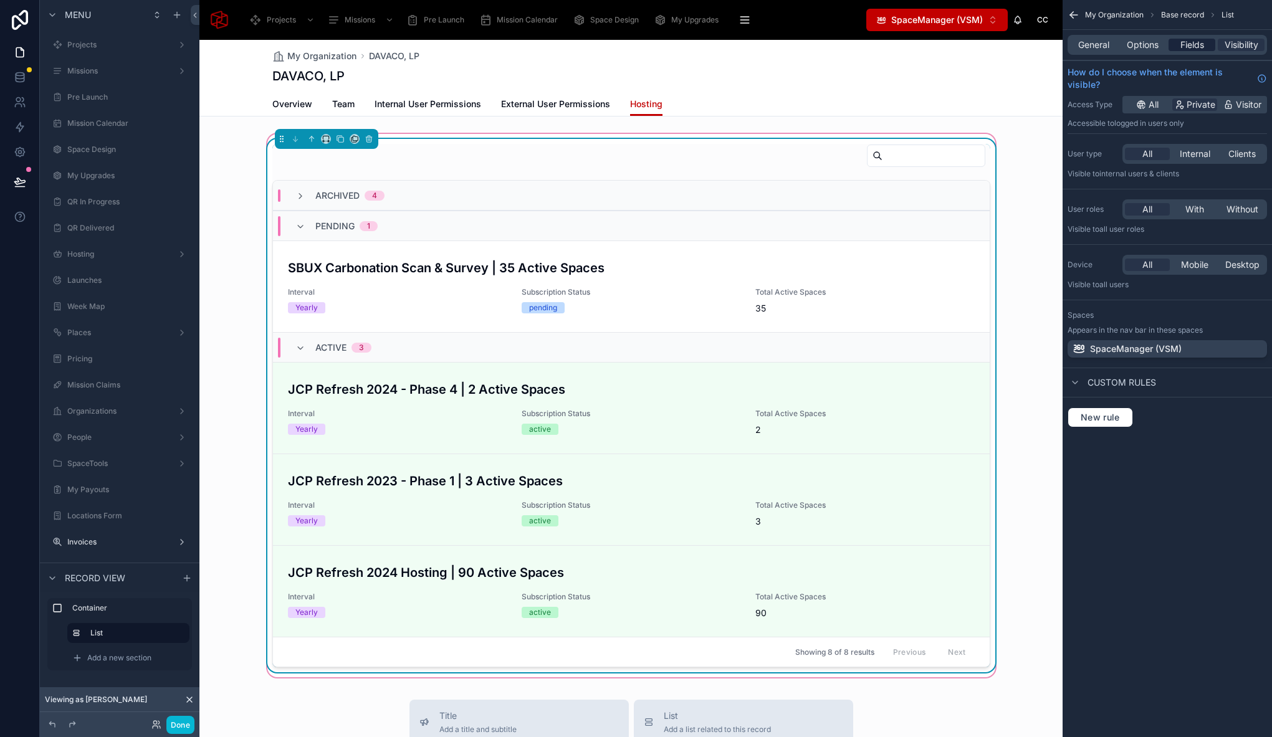
click at [1181, 47] on span "Fields" at bounding box center [1192, 45] width 24 height 12
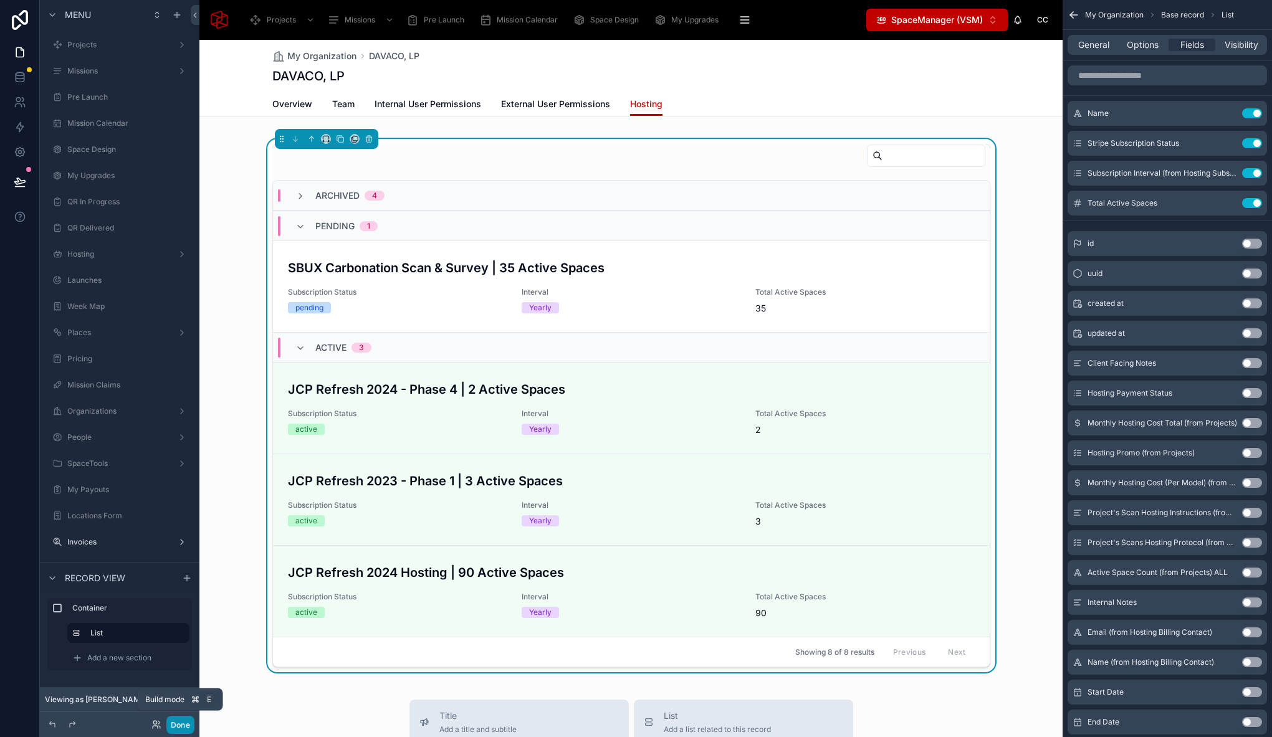
click at [184, 722] on button "Done" at bounding box center [180, 725] width 28 height 18
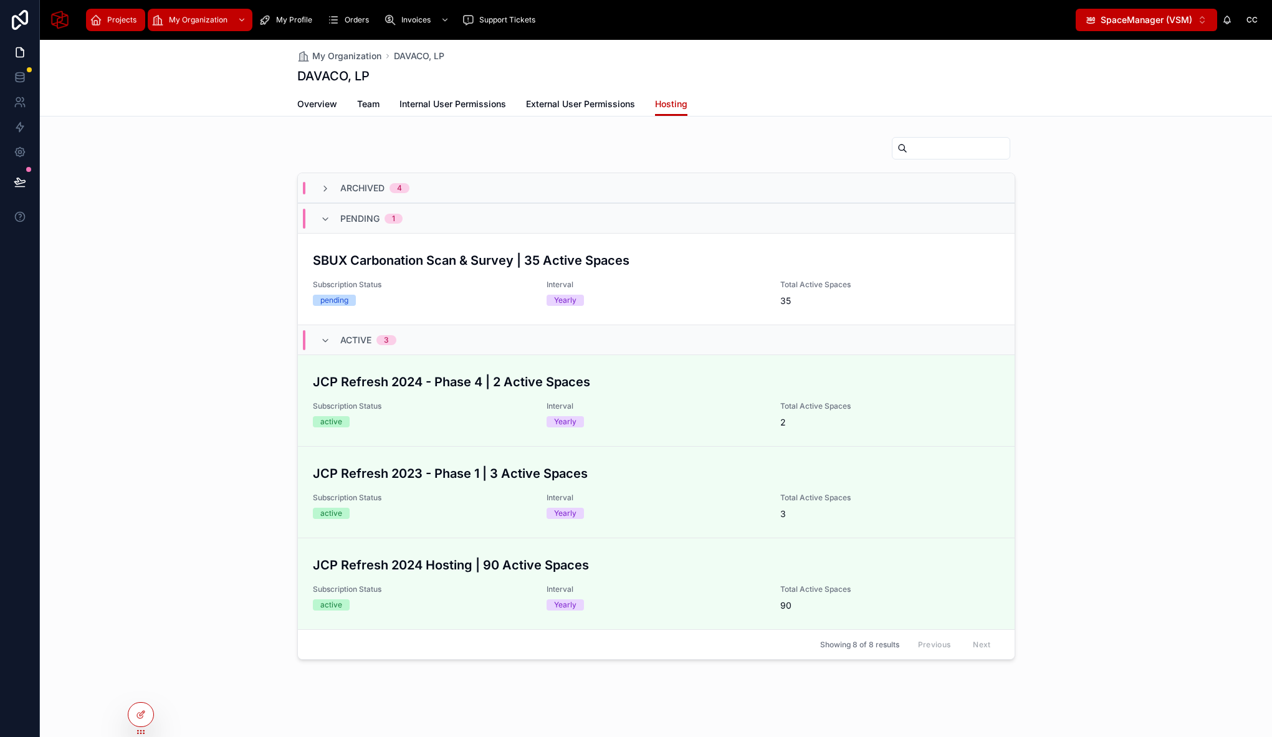
click at [122, 24] on span "Projects" at bounding box center [121, 20] width 29 height 10
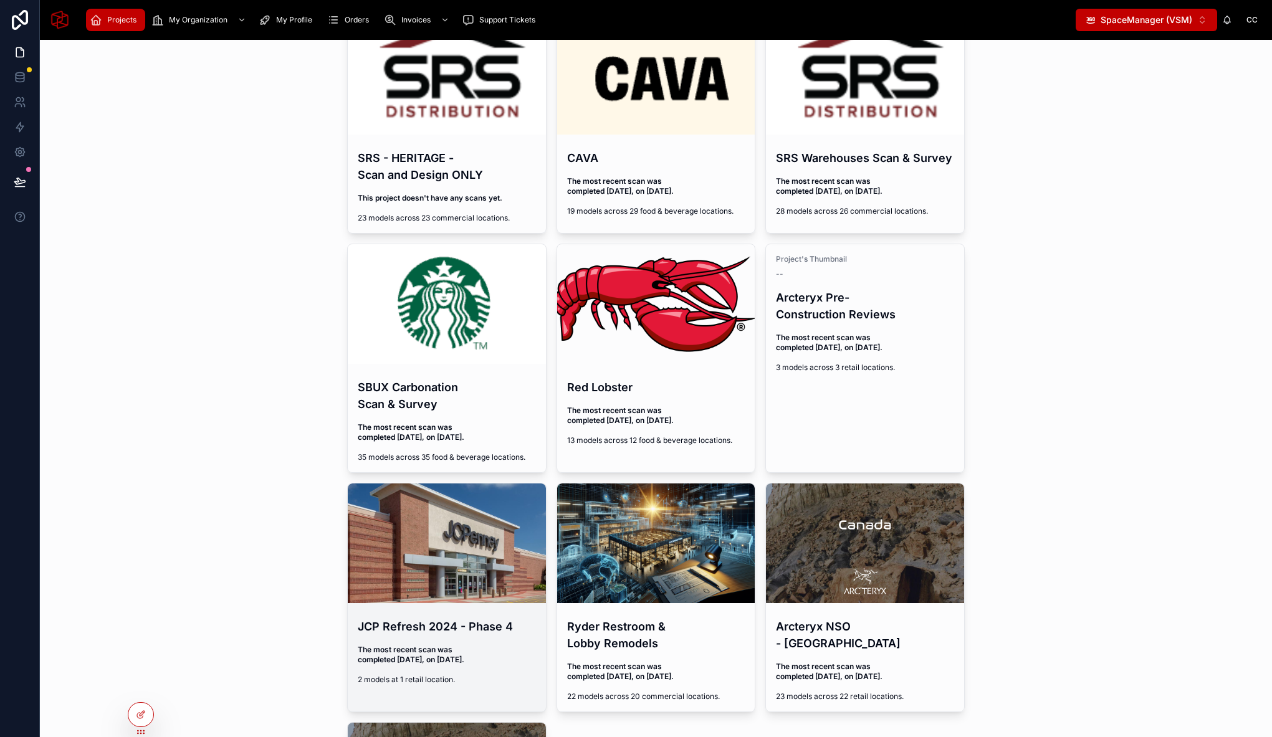
scroll to position [161, 0]
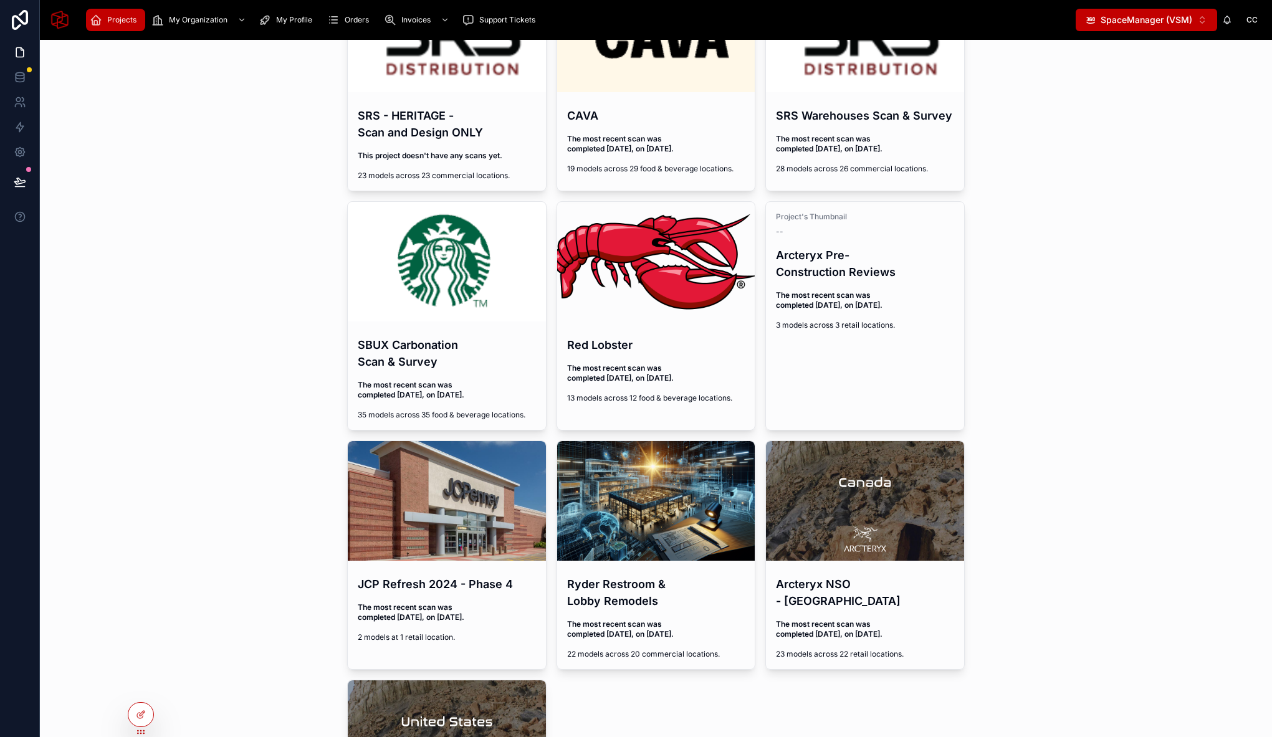
click at [467, 584] on h4 "JCP Refresh 2024 - Phase 4" at bounding box center [447, 584] width 178 height 17
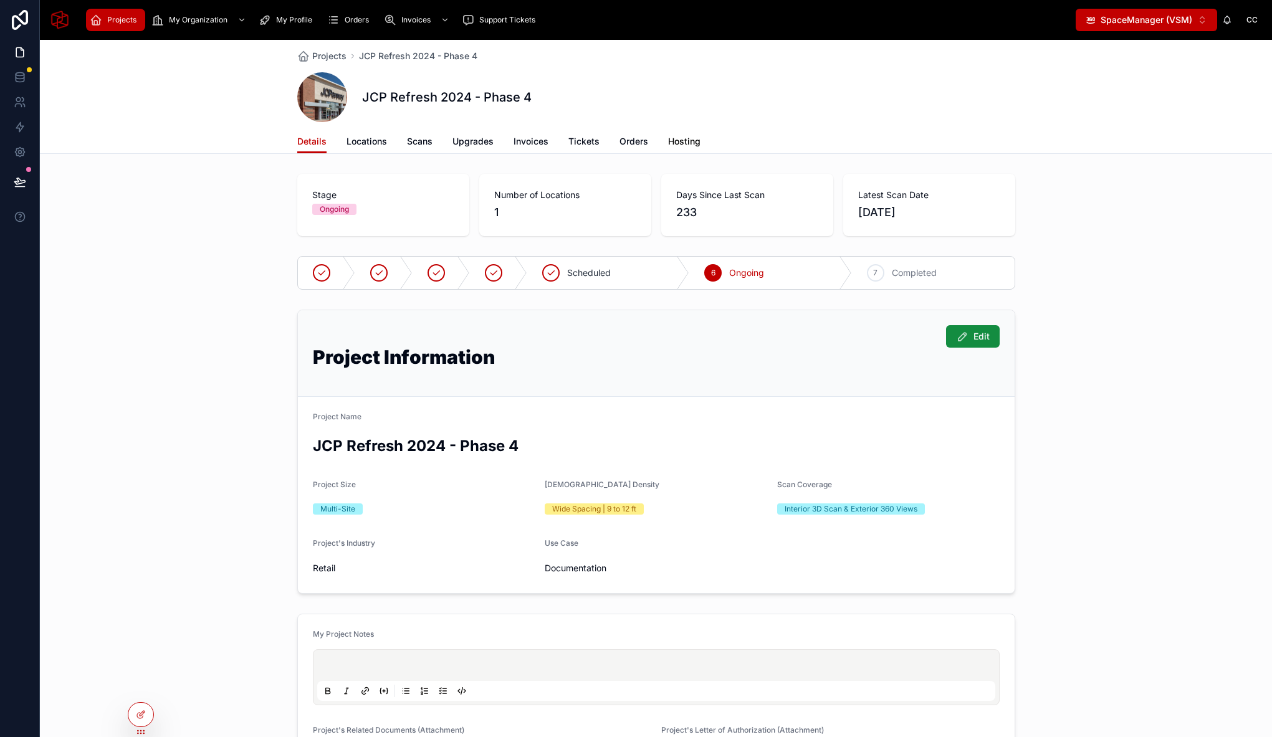
click at [672, 143] on span "Hosting" at bounding box center [684, 141] width 32 height 12
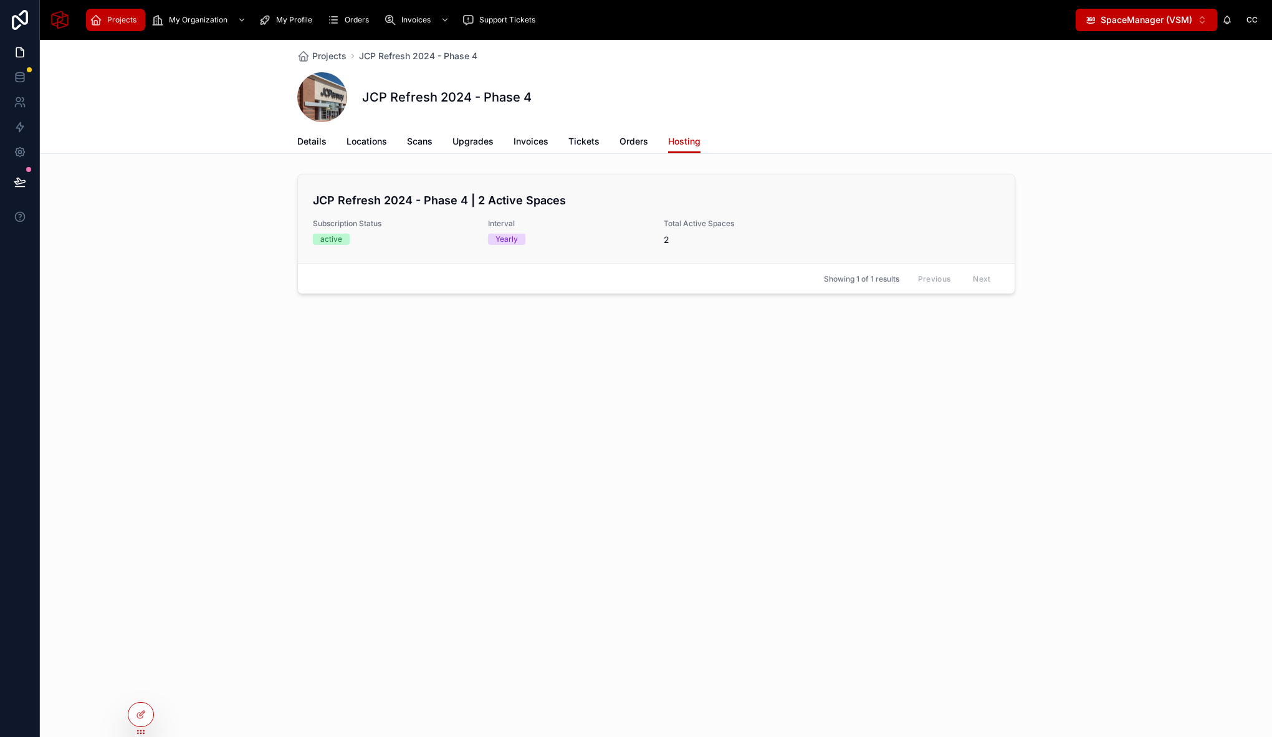
click at [451, 236] on div "active" at bounding box center [393, 239] width 161 height 11
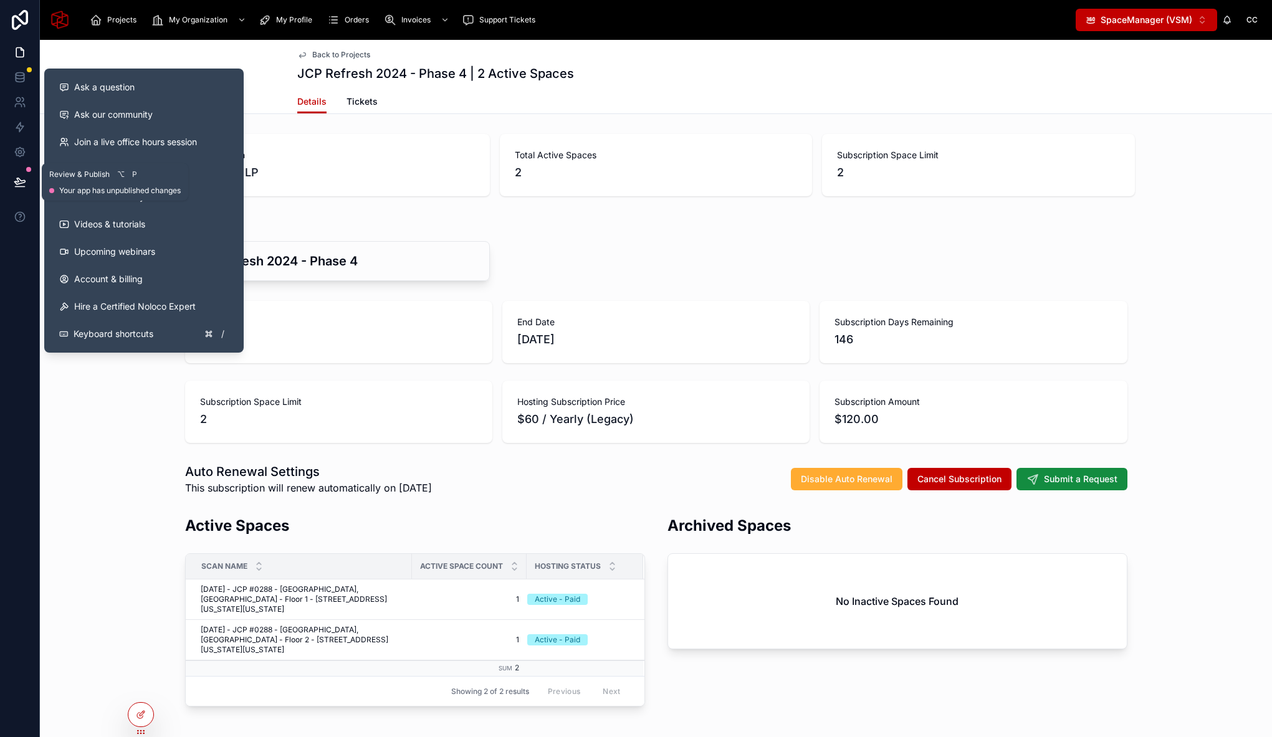
click at [18, 184] on icon at bounding box center [20, 182] width 12 height 12
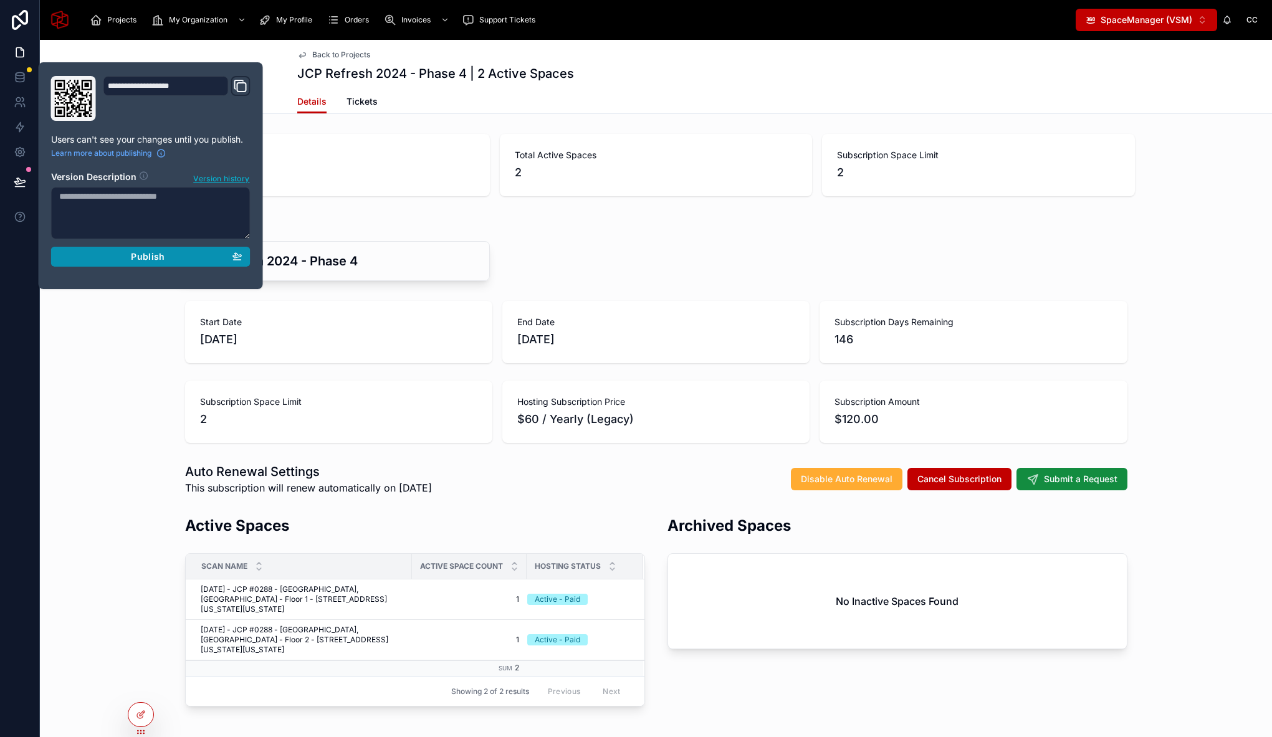
click at [114, 251] on div "Publish" at bounding box center [150, 256] width 183 height 11
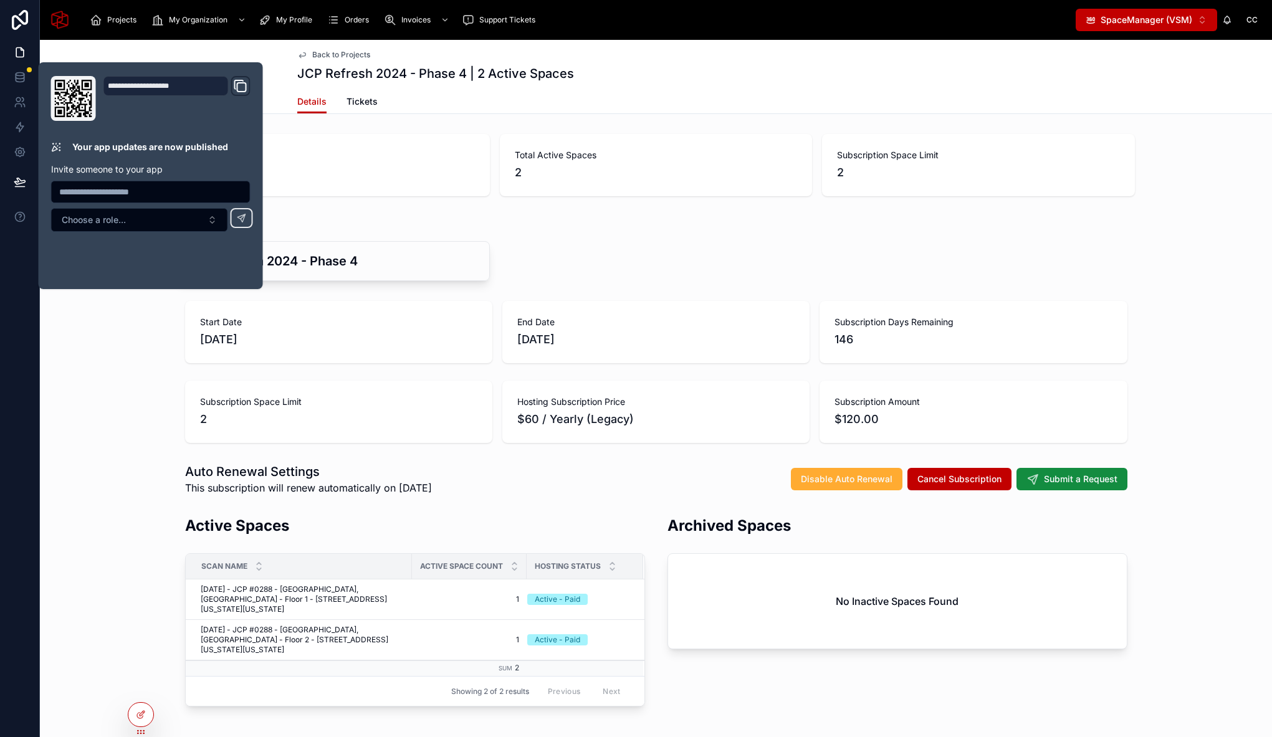
click at [90, 374] on div "Start Date [DATE] End Date [DATE] Subscription Days Remaining 146 Subscription …" at bounding box center [656, 372] width 1232 height 152
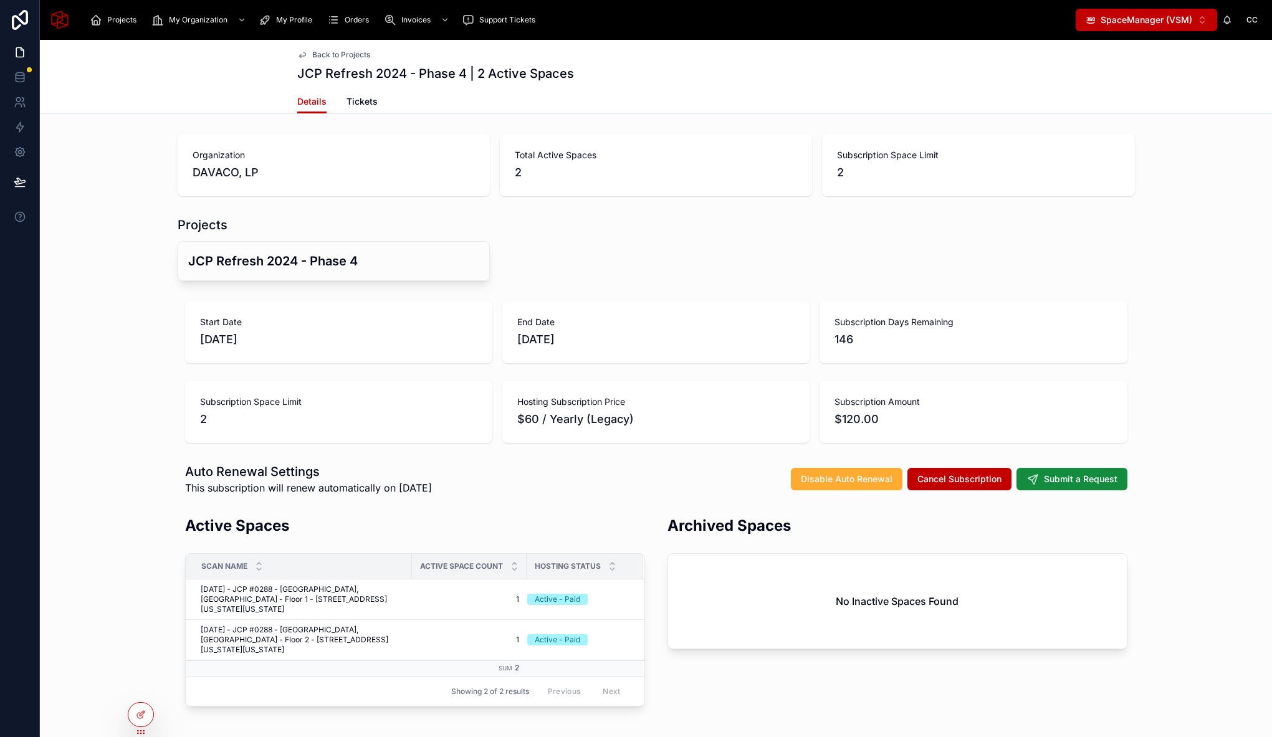
click at [87, 216] on div "Projects JCP Refresh 2024 - Phase 4" at bounding box center [656, 248] width 1232 height 75
click at [190, 26] on div "My Organization" at bounding box center [199, 20] width 97 height 20
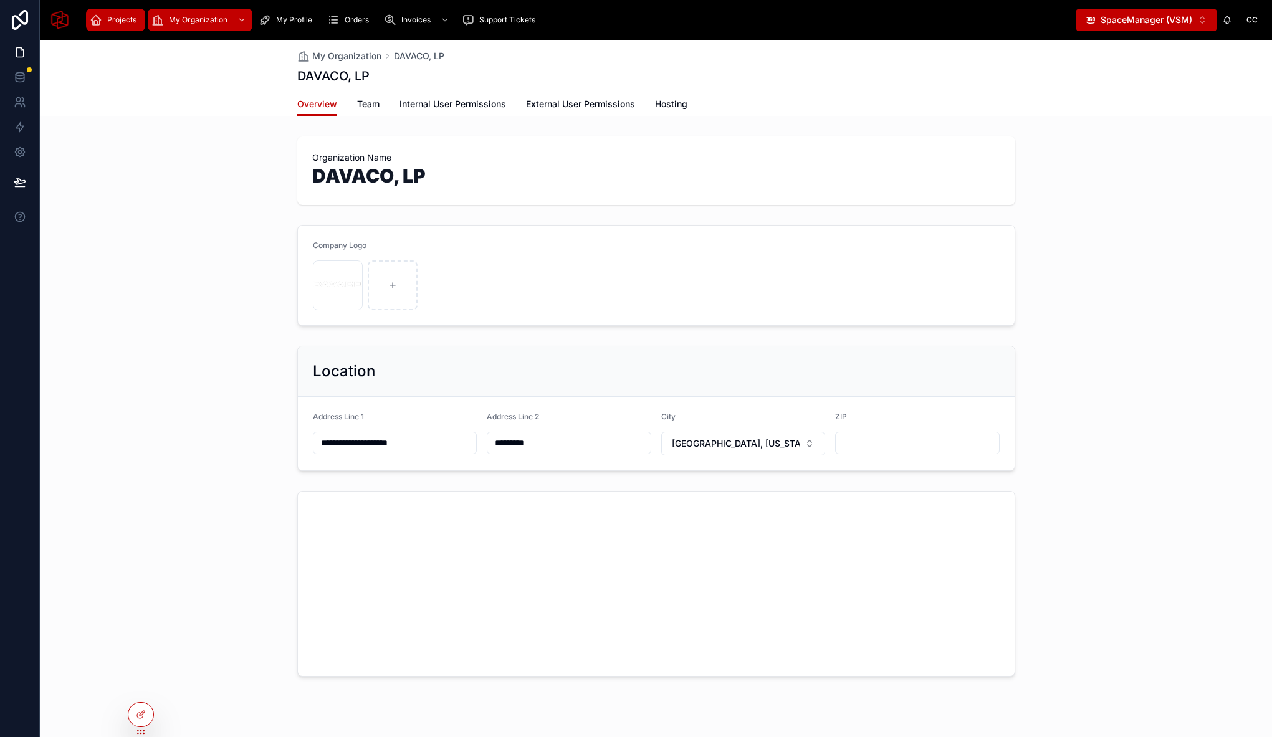
click at [113, 20] on span "Projects" at bounding box center [121, 20] width 29 height 10
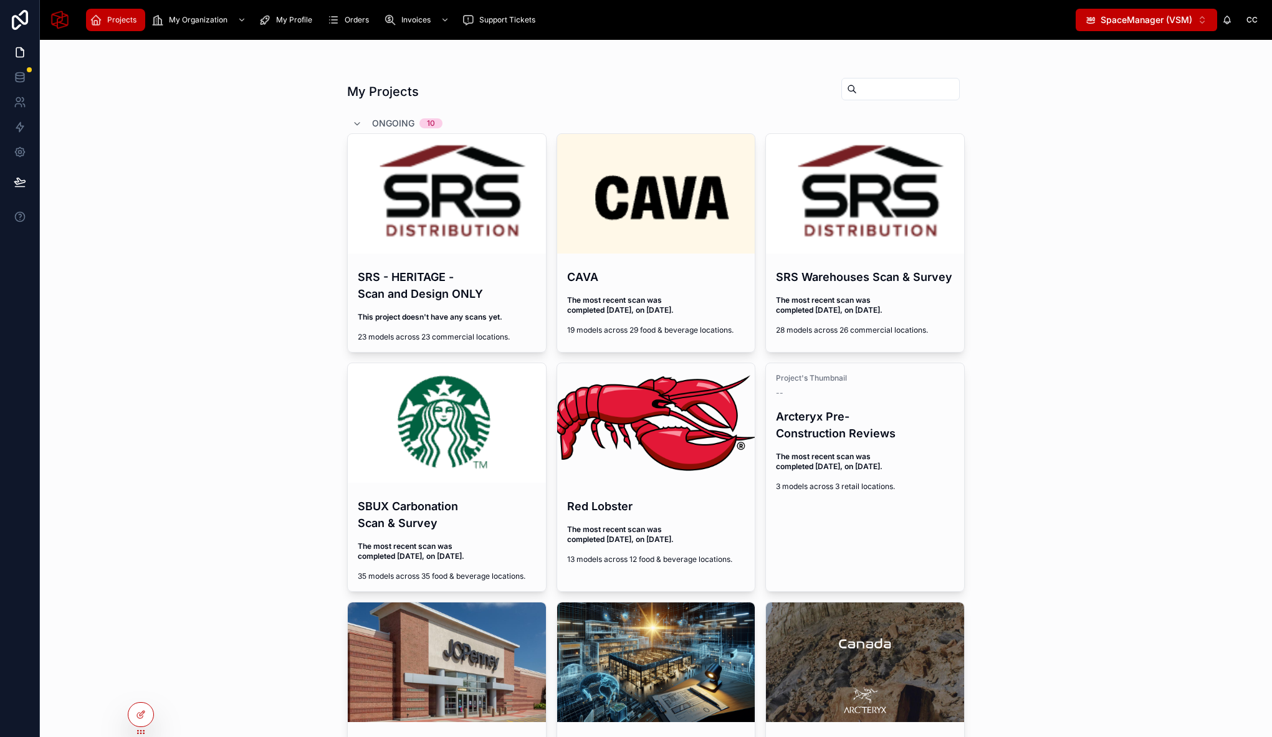
click at [453, 510] on h4 "SBUX Carbonation Scan & Survey" at bounding box center [447, 515] width 178 height 34
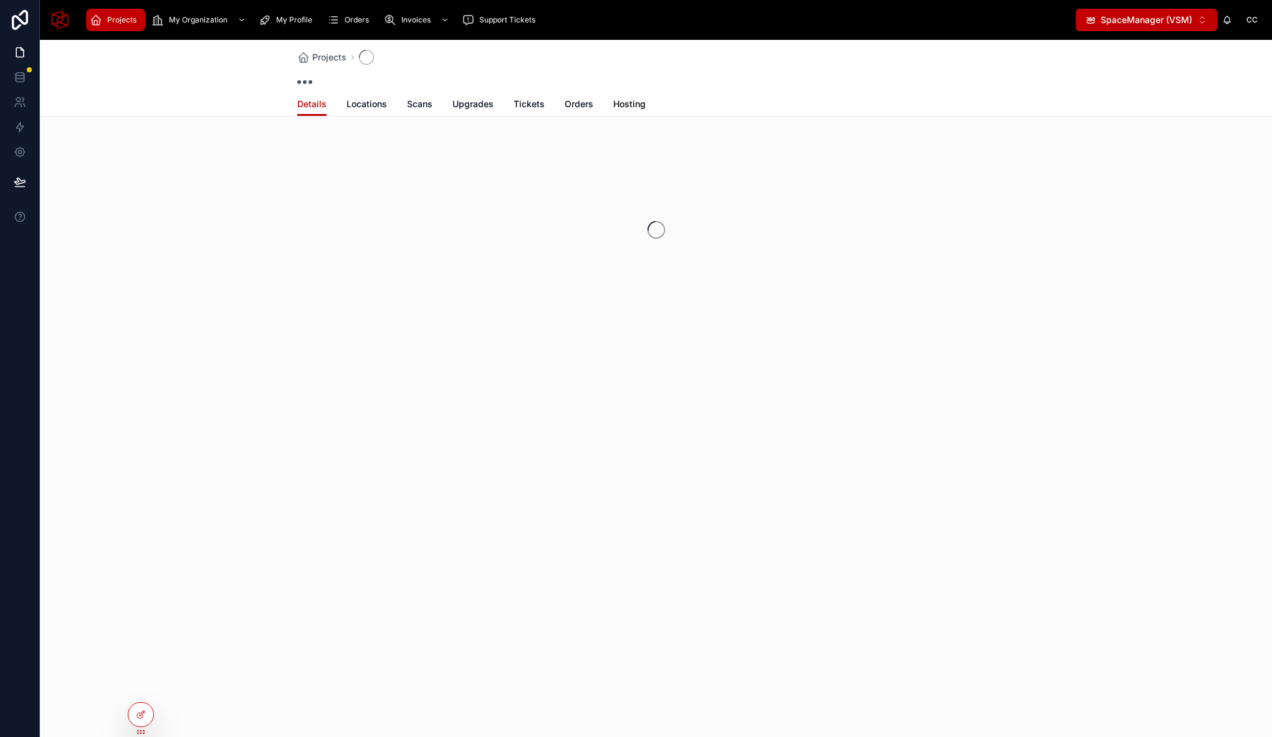
click at [632, 103] on span "Hosting" at bounding box center [629, 104] width 32 height 12
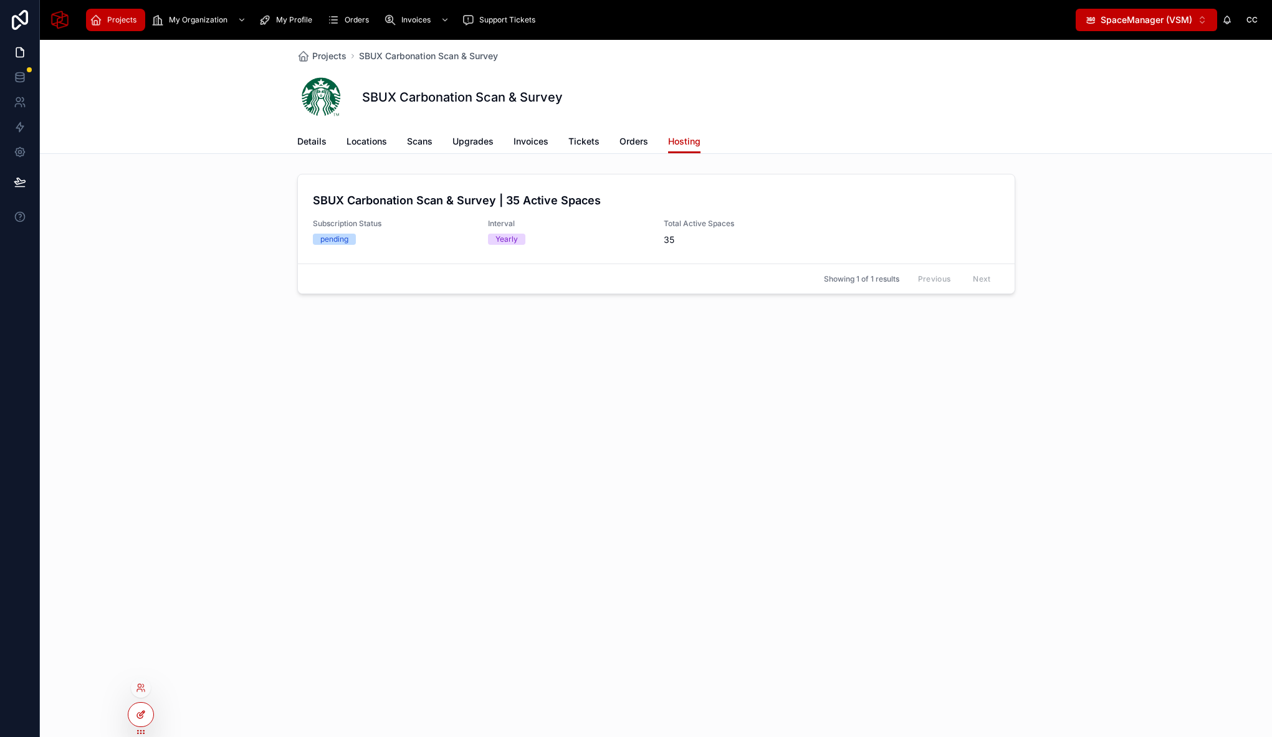
click at [140, 717] on icon at bounding box center [141, 715] width 10 height 10
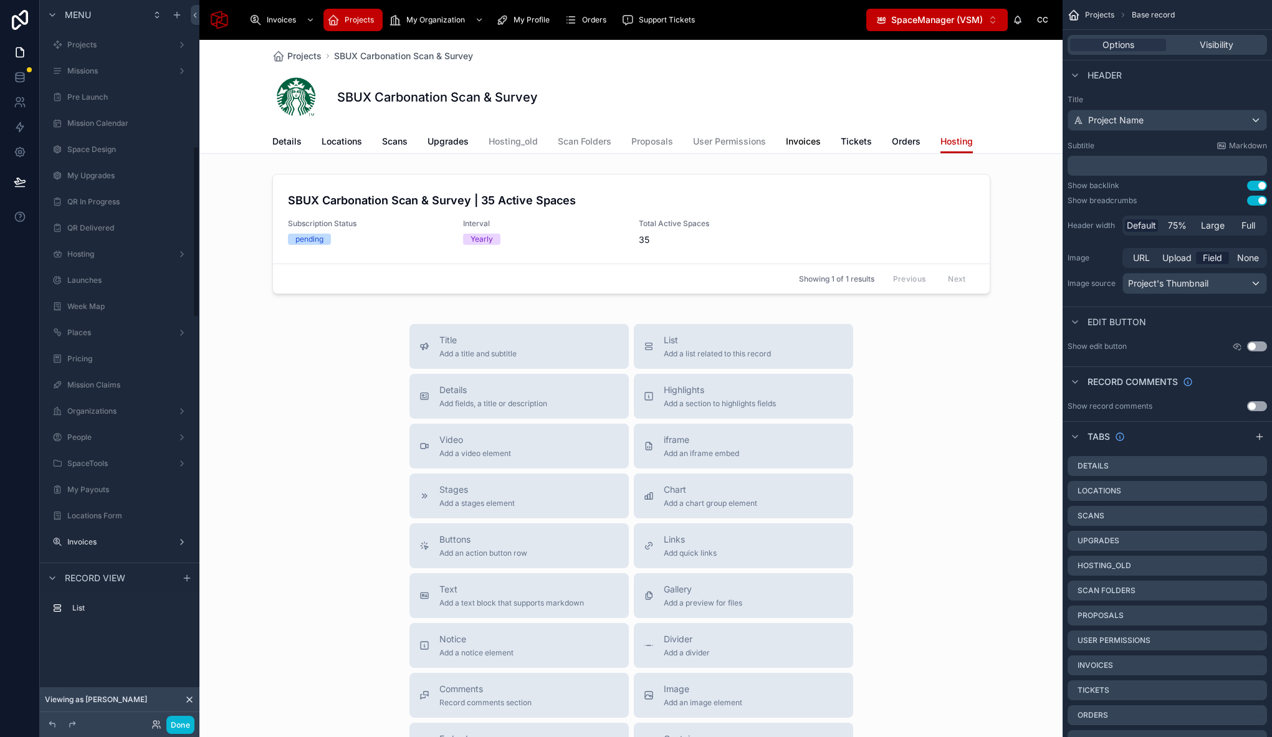
scroll to position [612, 0]
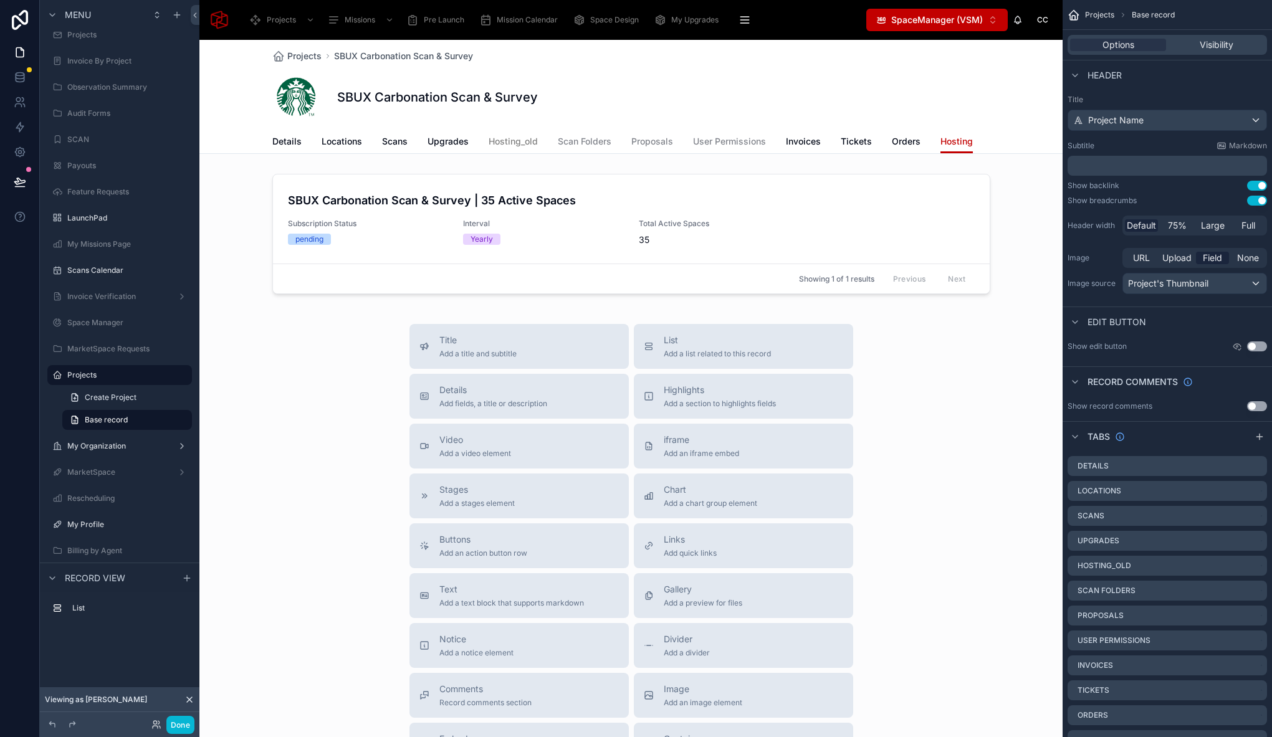
click at [520, 137] on span "Hosting_old" at bounding box center [513, 141] width 49 height 12
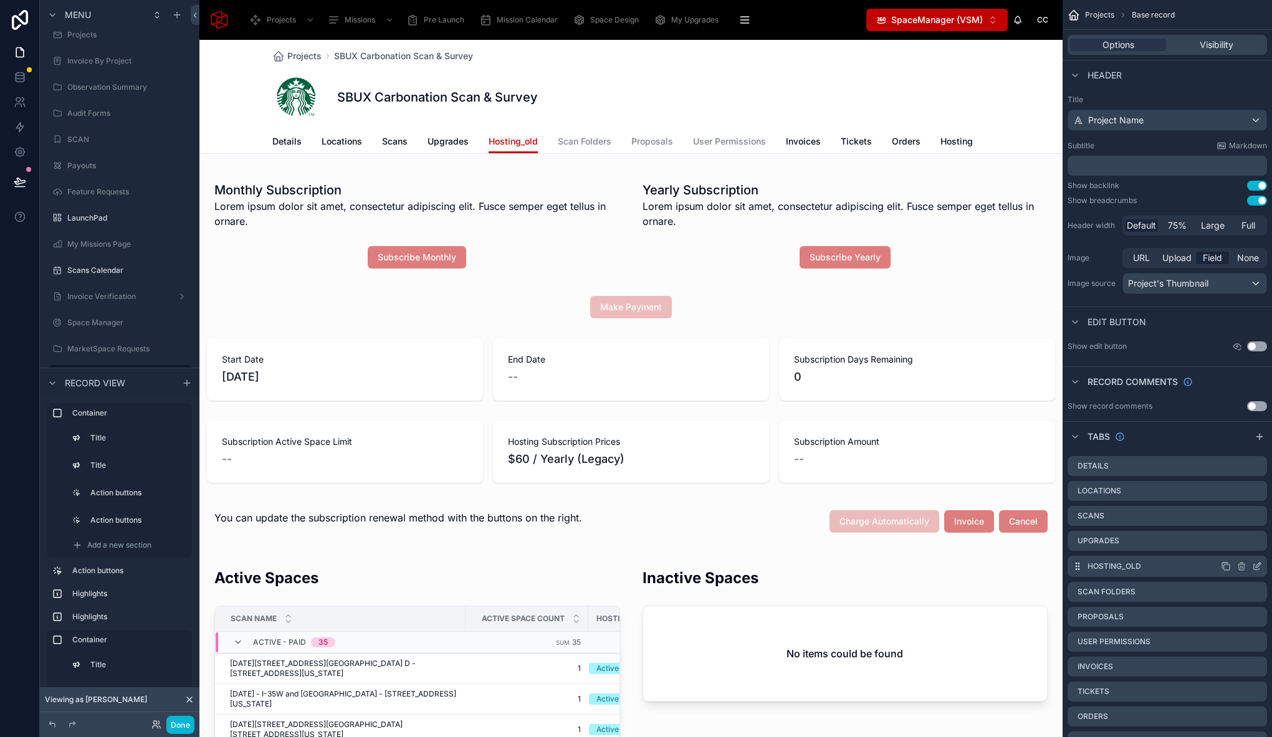
click at [1256, 565] on icon "scrollable content" at bounding box center [1258, 565] width 5 height 5
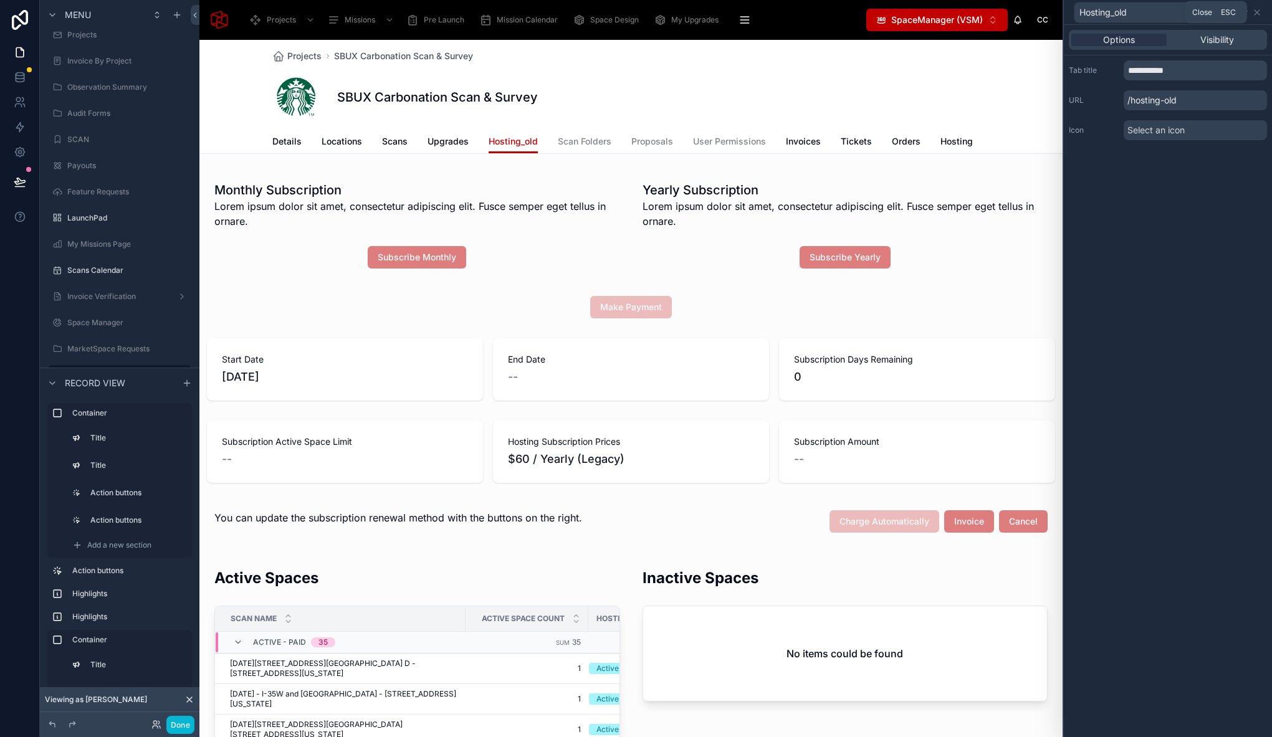
drag, startPoint x: 1256, startPoint y: 9, endPoint x: 1265, endPoint y: 86, distance: 77.2
click at [1256, 9] on icon at bounding box center [1257, 12] width 10 height 10
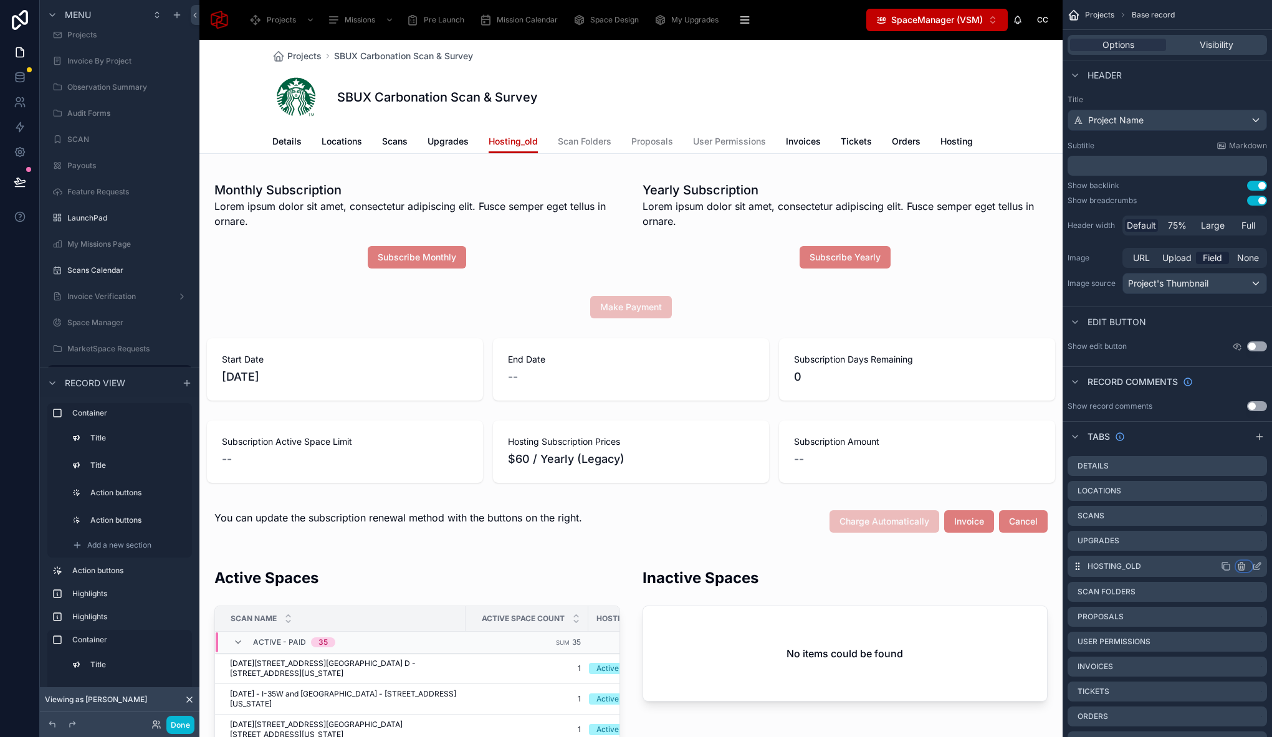
click at [1241, 566] on icon "scrollable content" at bounding box center [1241, 567] width 0 height 2
click at [1194, 594] on span "Remove tab and contents" at bounding box center [1188, 590] width 105 height 15
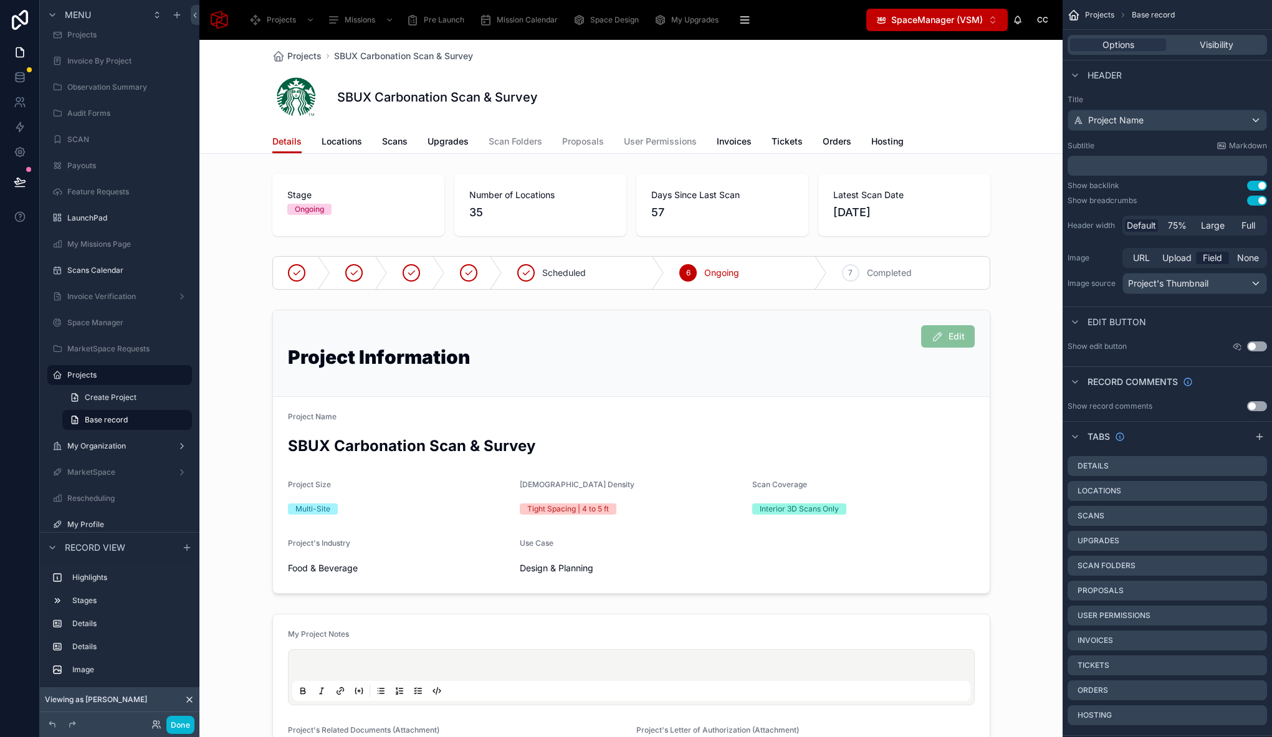
scroll to position [1, 0]
click at [178, 725] on button "Done" at bounding box center [180, 725] width 28 height 18
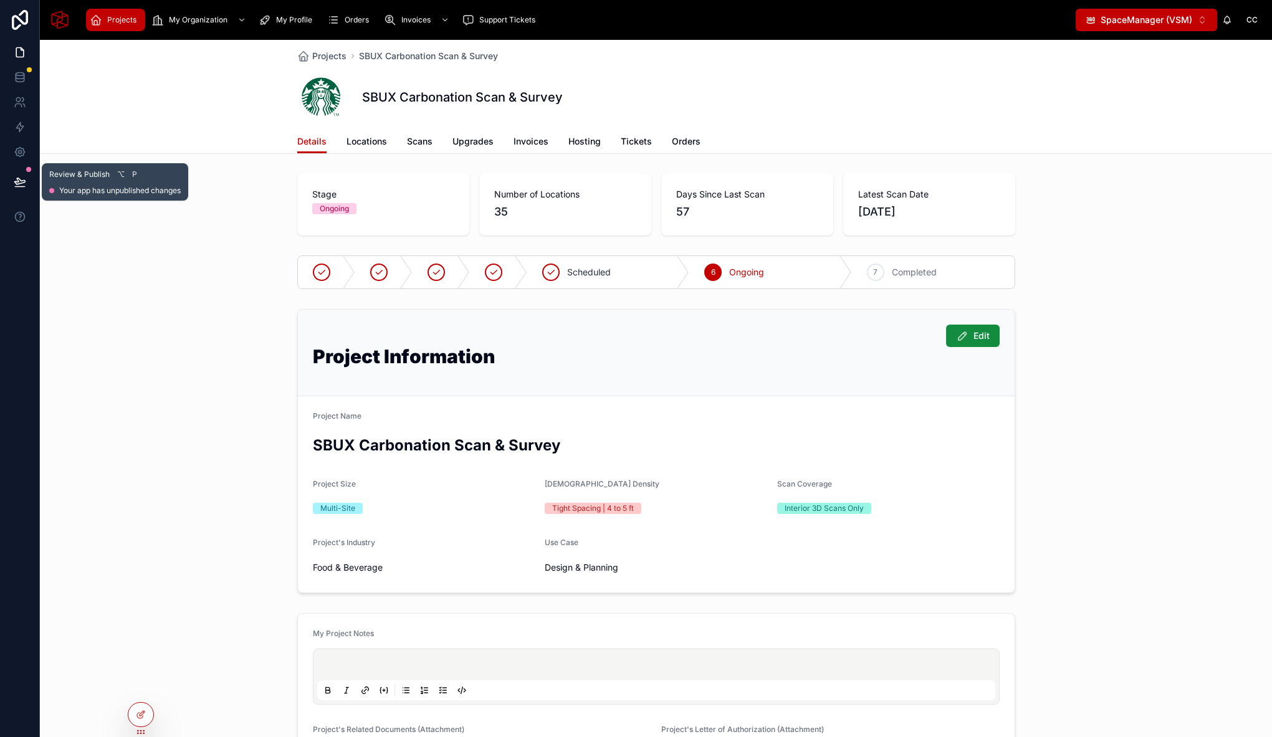
click at [24, 179] on icon at bounding box center [20, 182] width 12 height 12
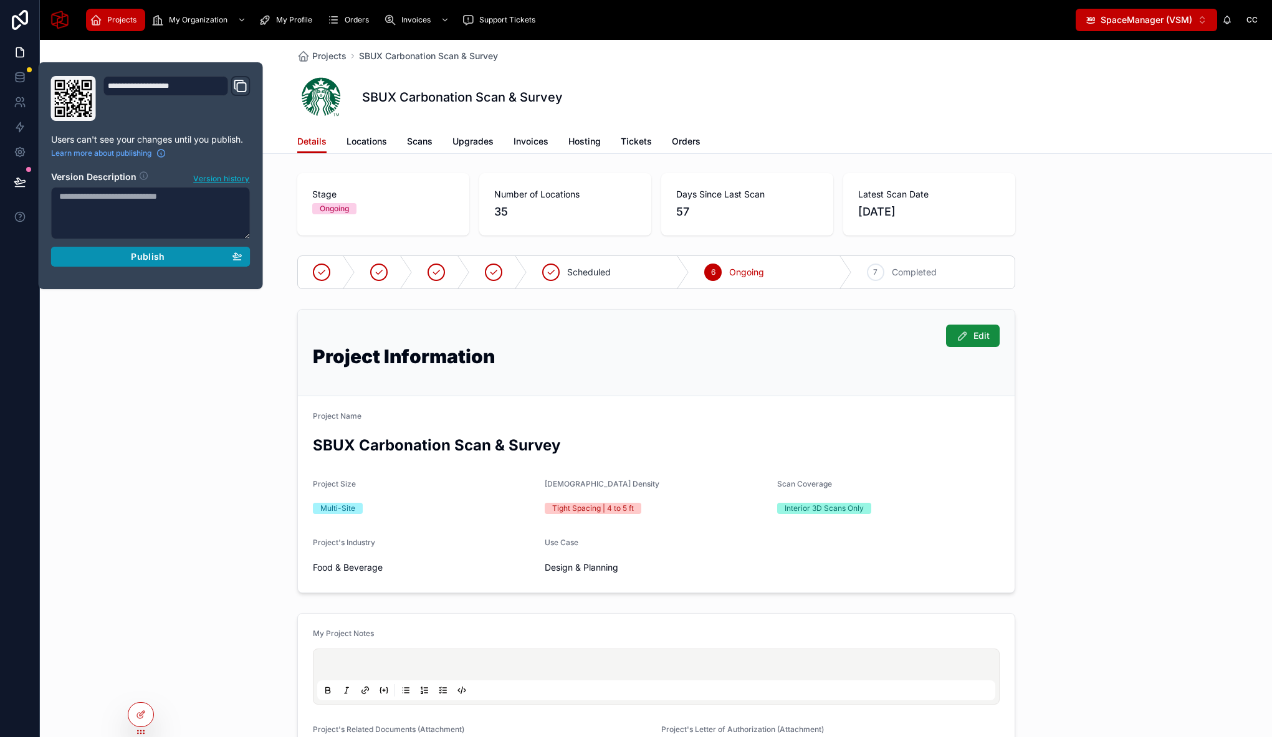
click at [136, 261] on span "Publish" at bounding box center [148, 256] width 34 height 11
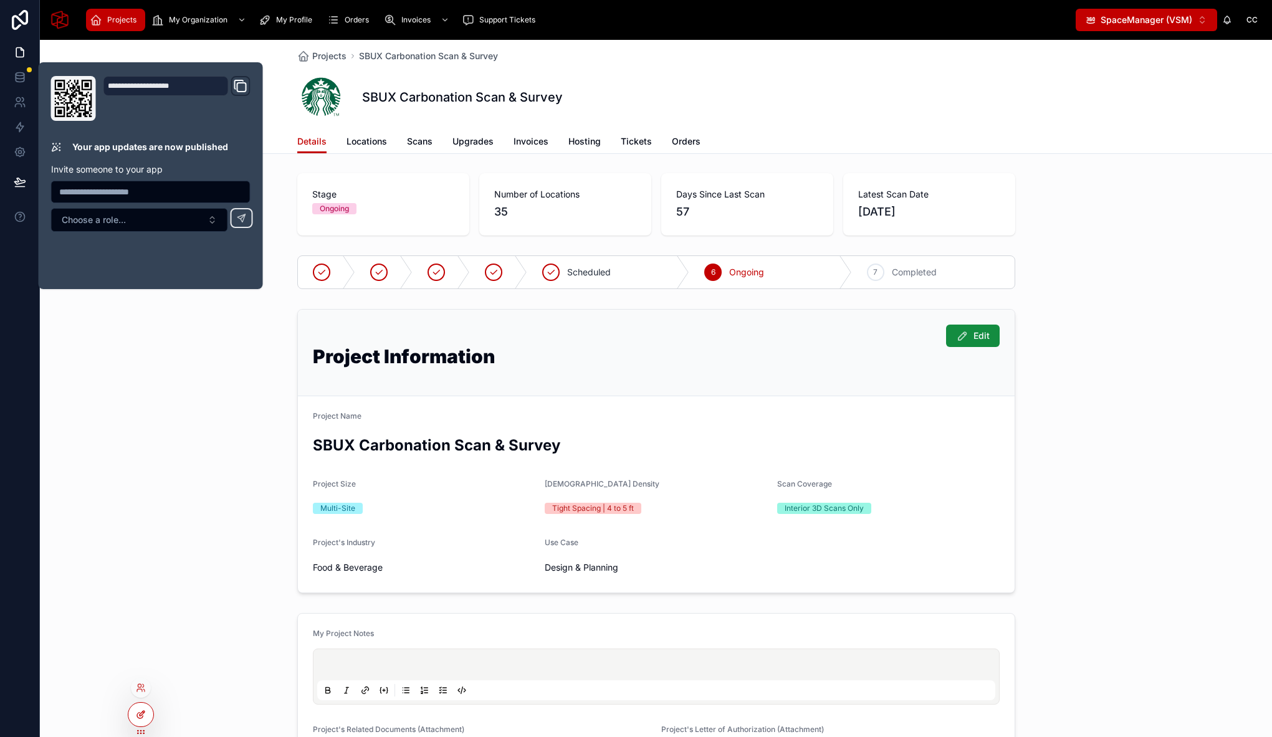
click at [148, 715] on div at bounding box center [140, 715] width 25 height 24
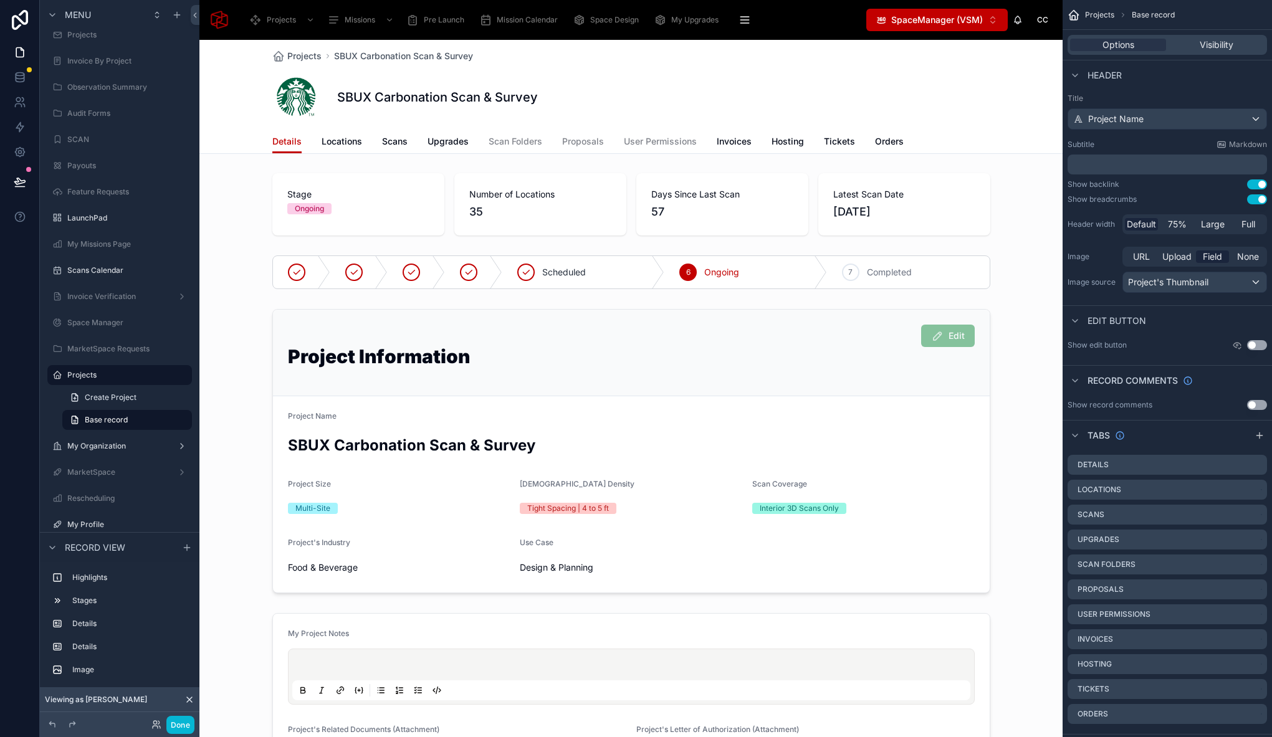
scroll to position [11, 0]
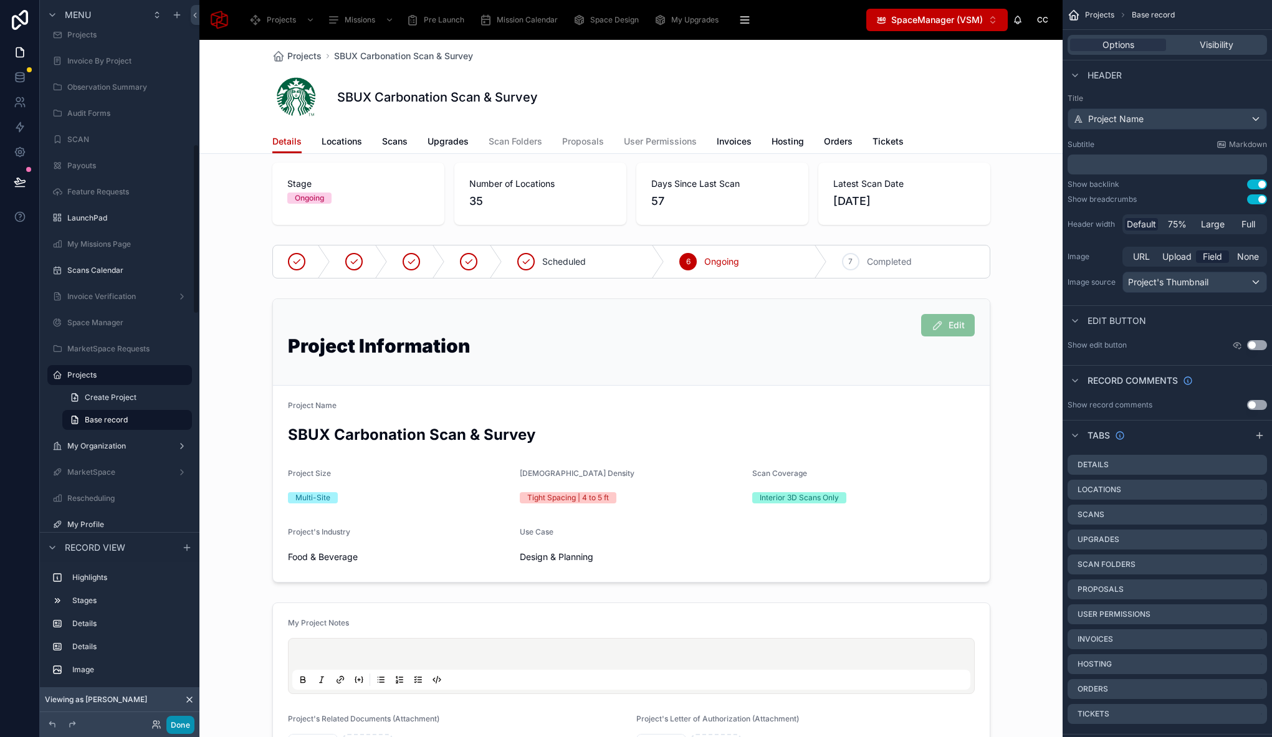
click at [184, 731] on button "Done" at bounding box center [180, 725] width 28 height 18
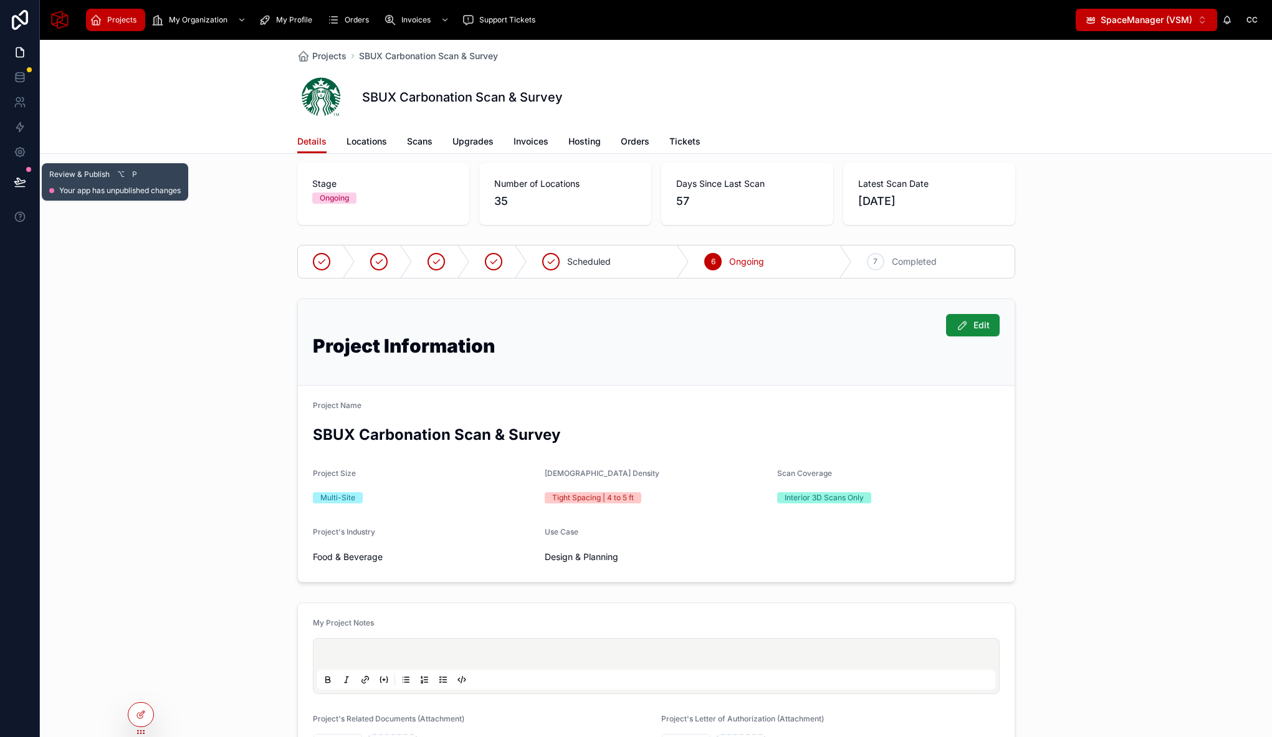
click at [11, 179] on button at bounding box center [19, 182] width 27 height 35
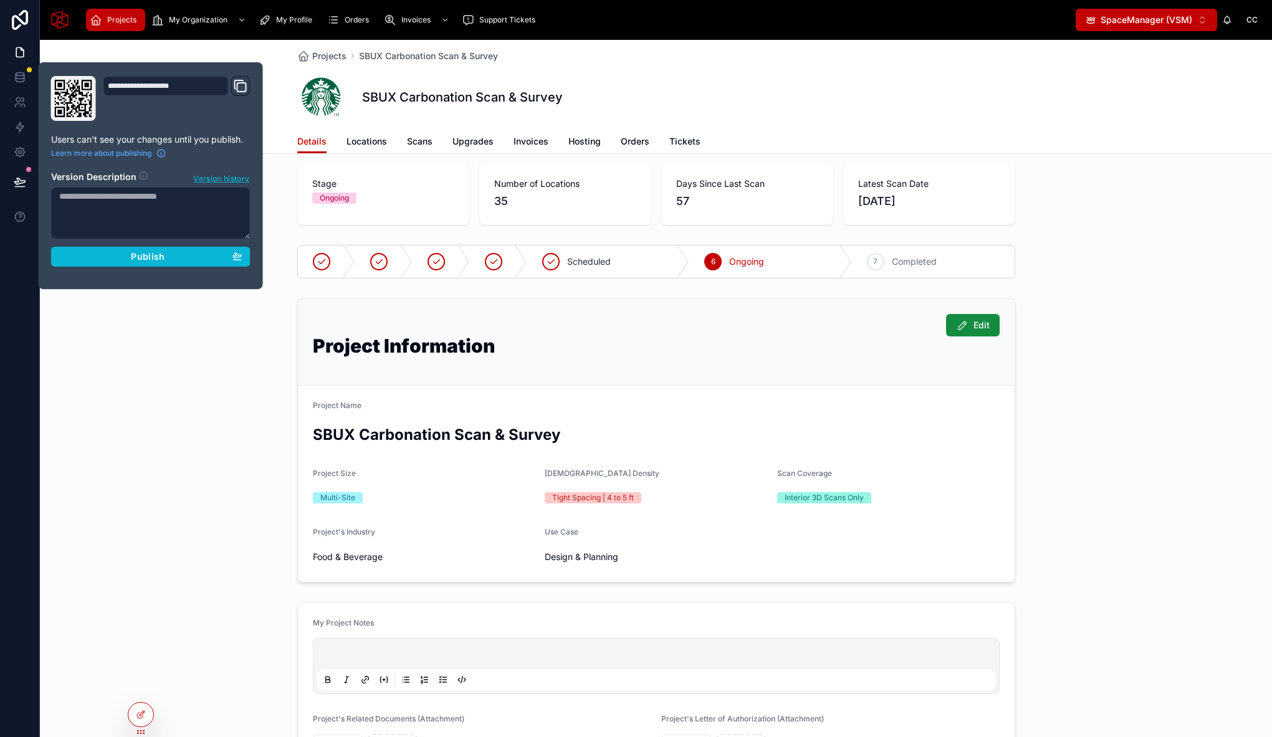
click at [257, 263] on div "**********" at bounding box center [151, 175] width 224 height 227
click at [201, 257] on div "Publish" at bounding box center [150, 256] width 183 height 11
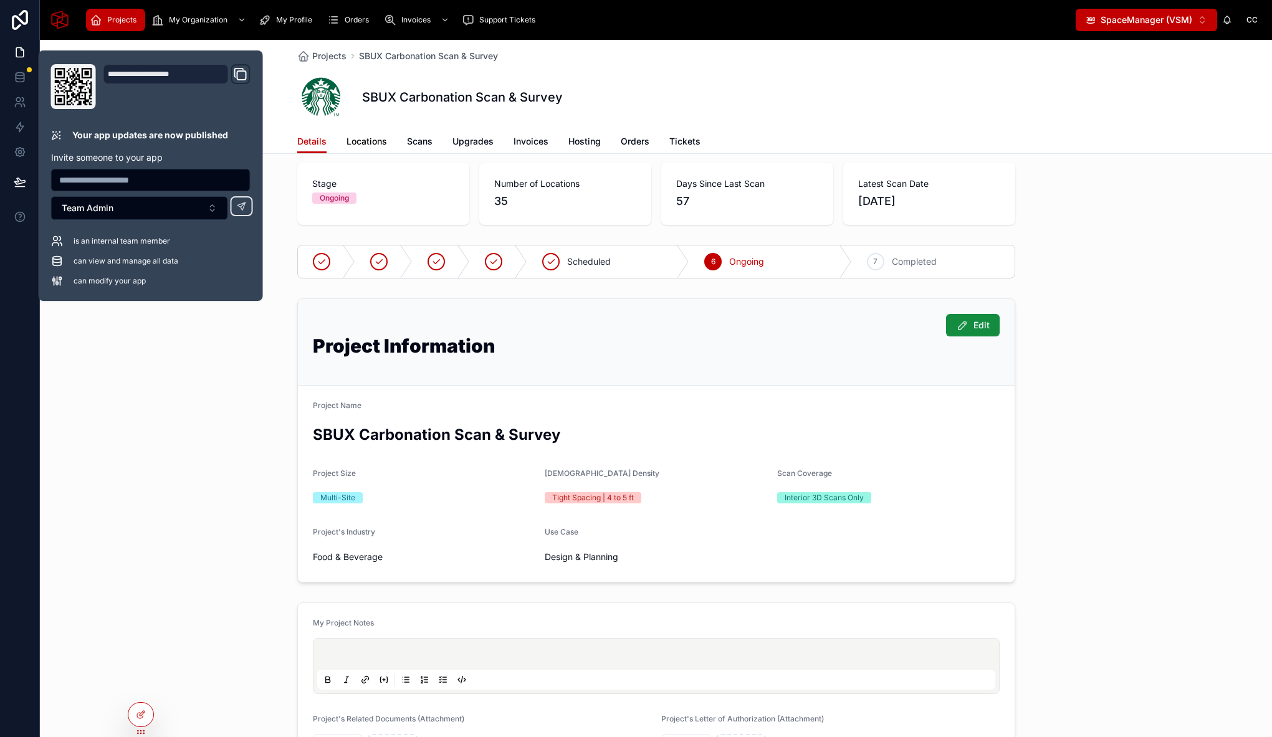
click at [371, 152] on link "Locations" at bounding box center [366, 142] width 41 height 25
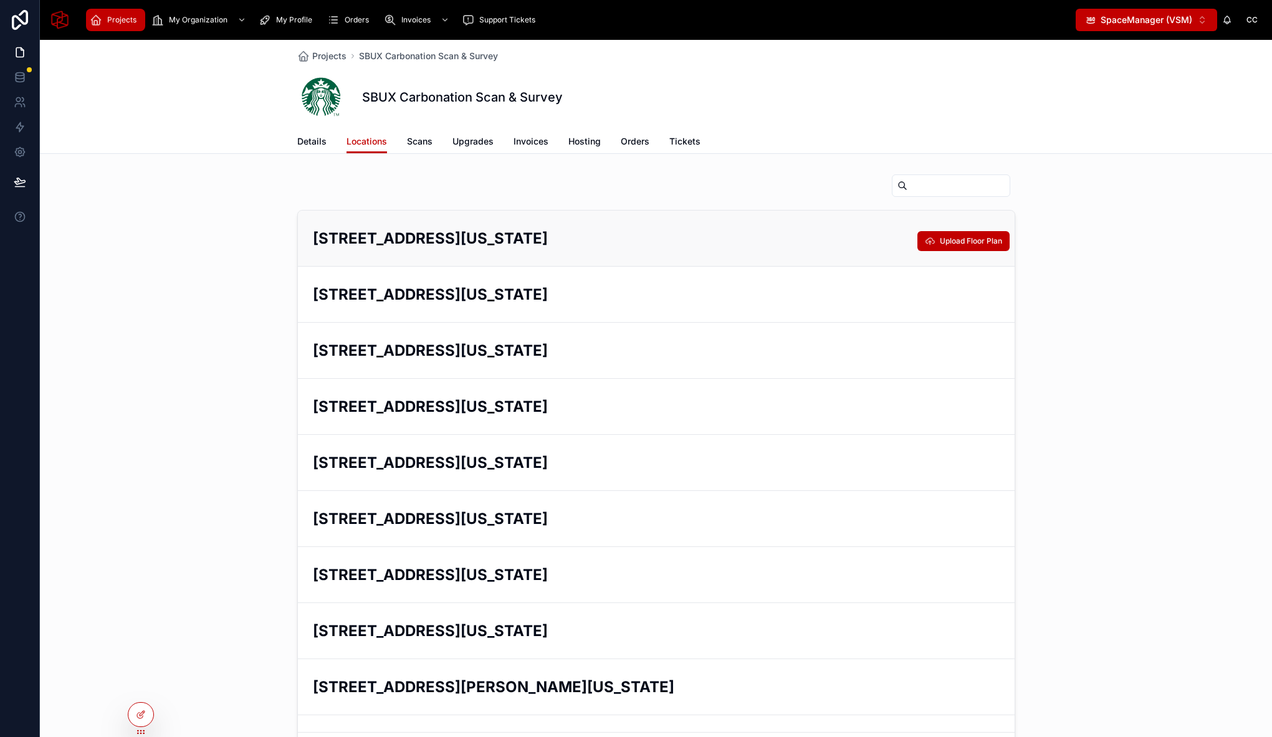
click at [751, 237] on h2 "[STREET_ADDRESS][US_STATE]" at bounding box center [656, 238] width 687 height 21
click at [486, 249] on div "[STREET_ADDRESS][US_STATE] Upload Floor Plan" at bounding box center [656, 238] width 717 height 55
click at [460, 258] on div "[STREET_ADDRESS][US_STATE] Upload Floor Plan" at bounding box center [656, 238] width 717 height 55
click at [467, 290] on h2 "[STREET_ADDRESS][US_STATE]" at bounding box center [656, 294] width 687 height 21
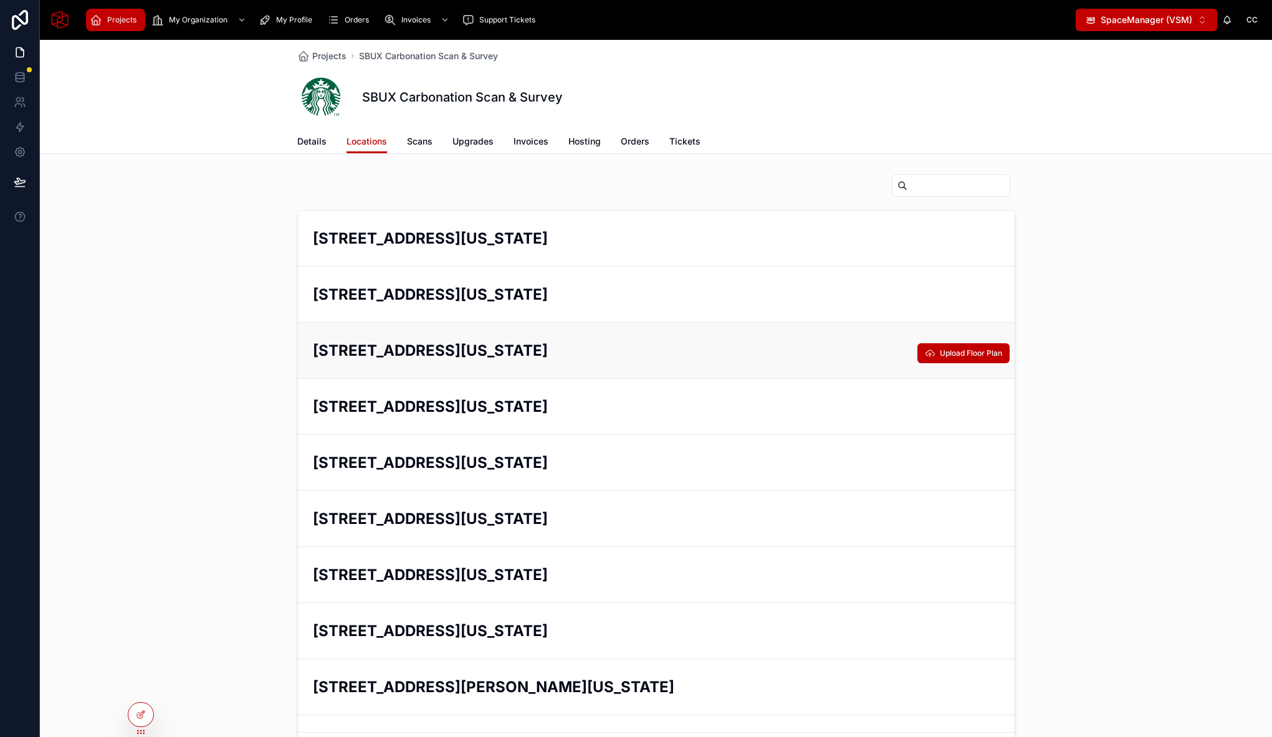
click at [496, 338] on div "[STREET_ADDRESS][US_STATE] Upload Floor Plan" at bounding box center [656, 350] width 717 height 56
click at [512, 411] on h2 "[STREET_ADDRESS][US_STATE]" at bounding box center [656, 406] width 687 height 21
click at [415, 142] on span "Scans" at bounding box center [420, 141] width 26 height 12
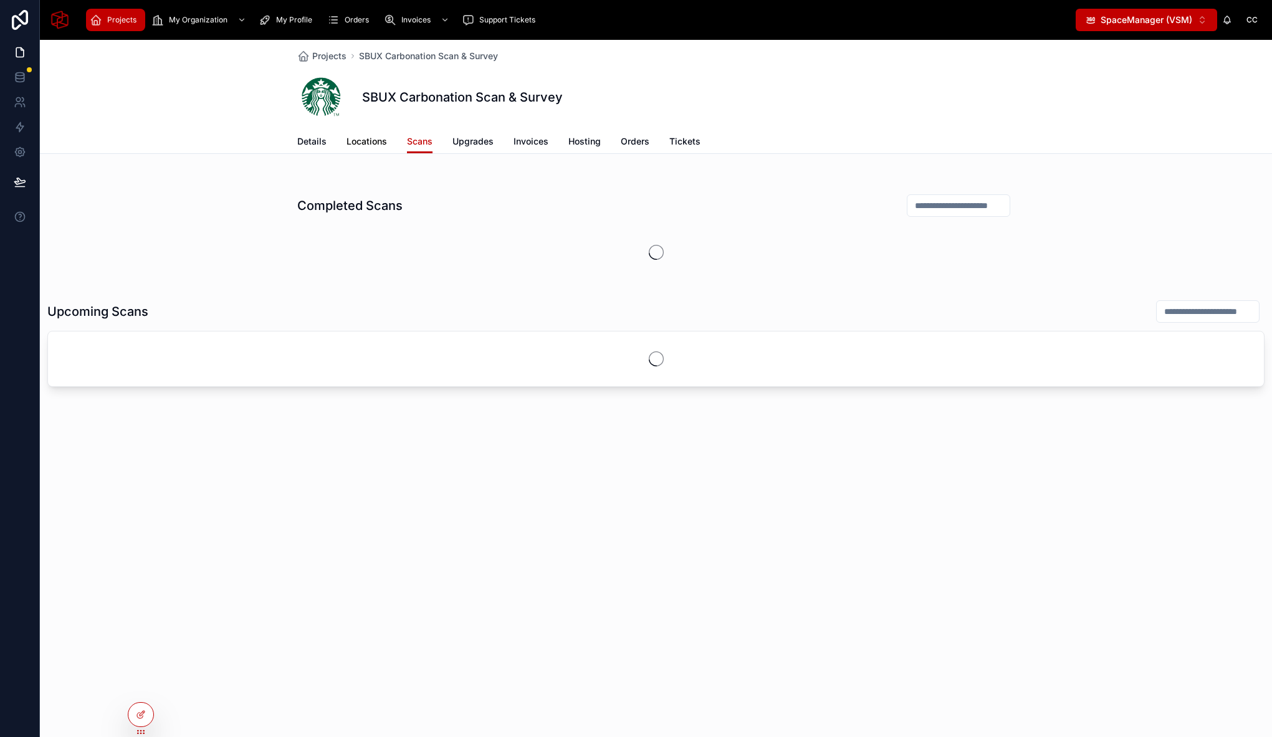
click at [368, 145] on span "Locations" at bounding box center [366, 141] width 41 height 12
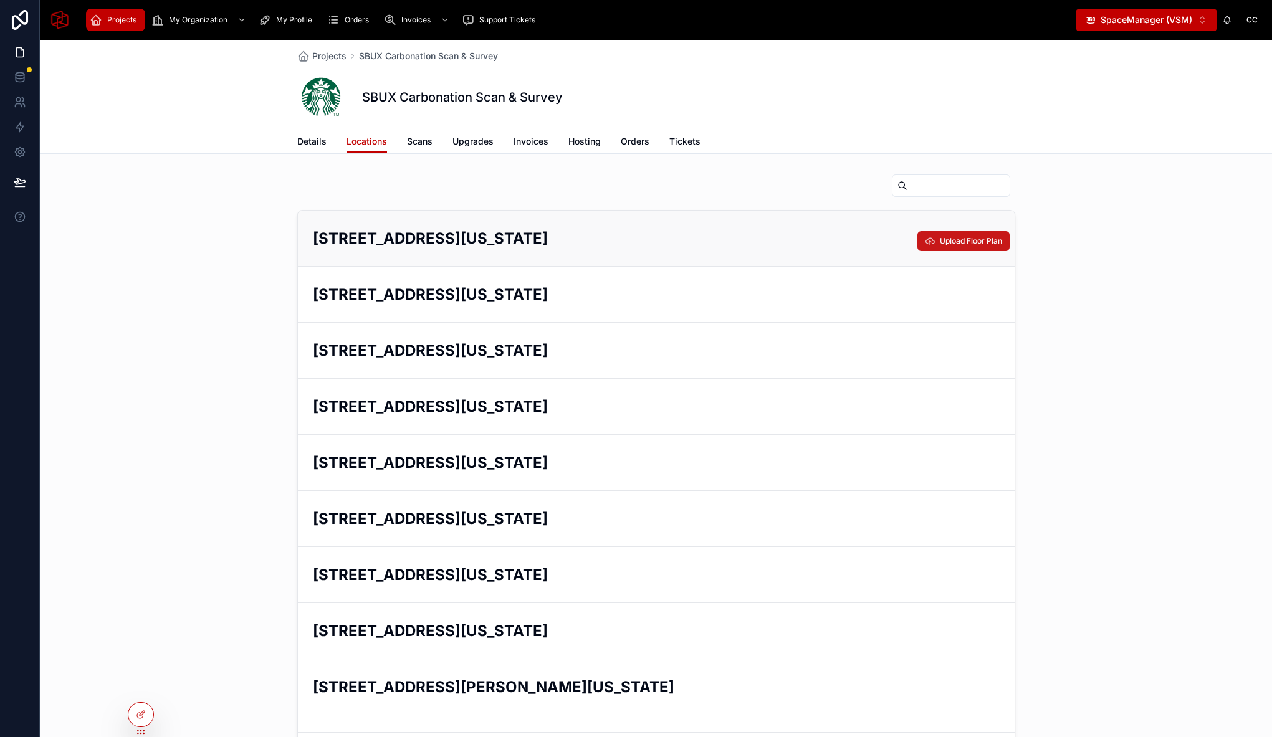
click at [955, 239] on span "Upload Floor Plan" at bounding box center [971, 241] width 62 height 10
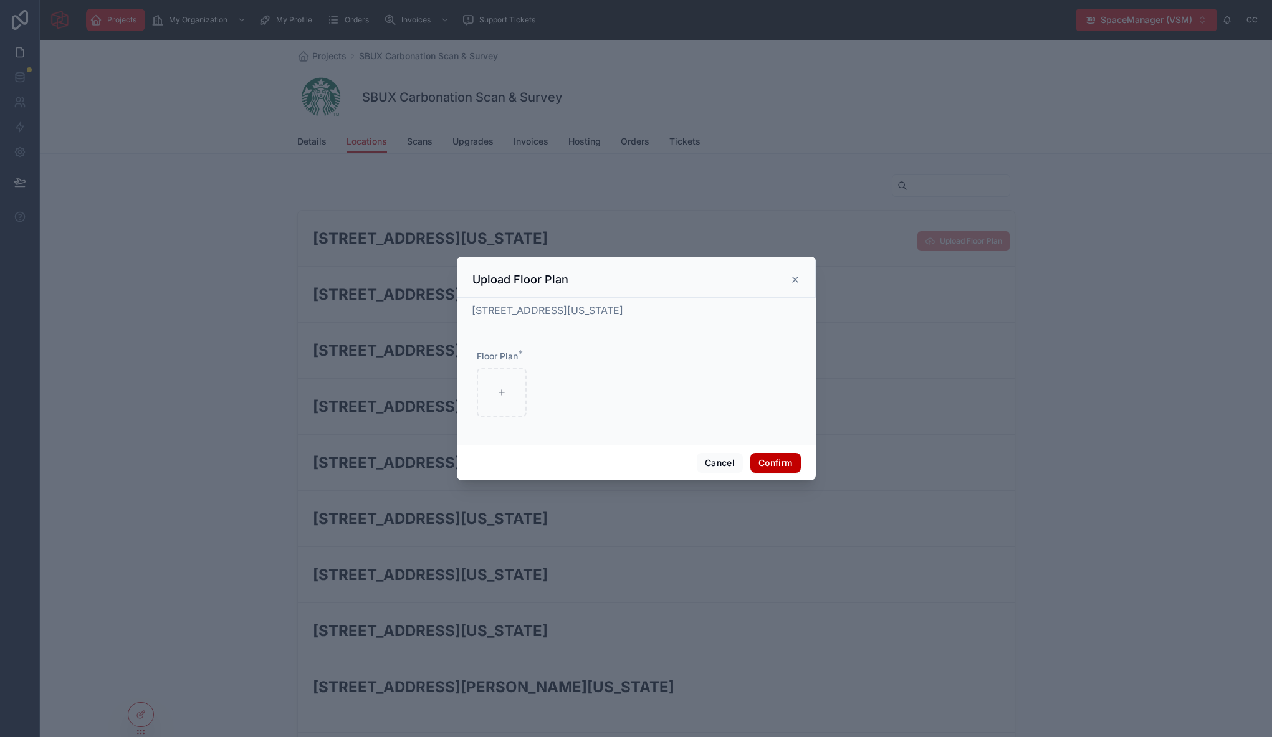
click at [798, 279] on icon at bounding box center [795, 280] width 10 height 10
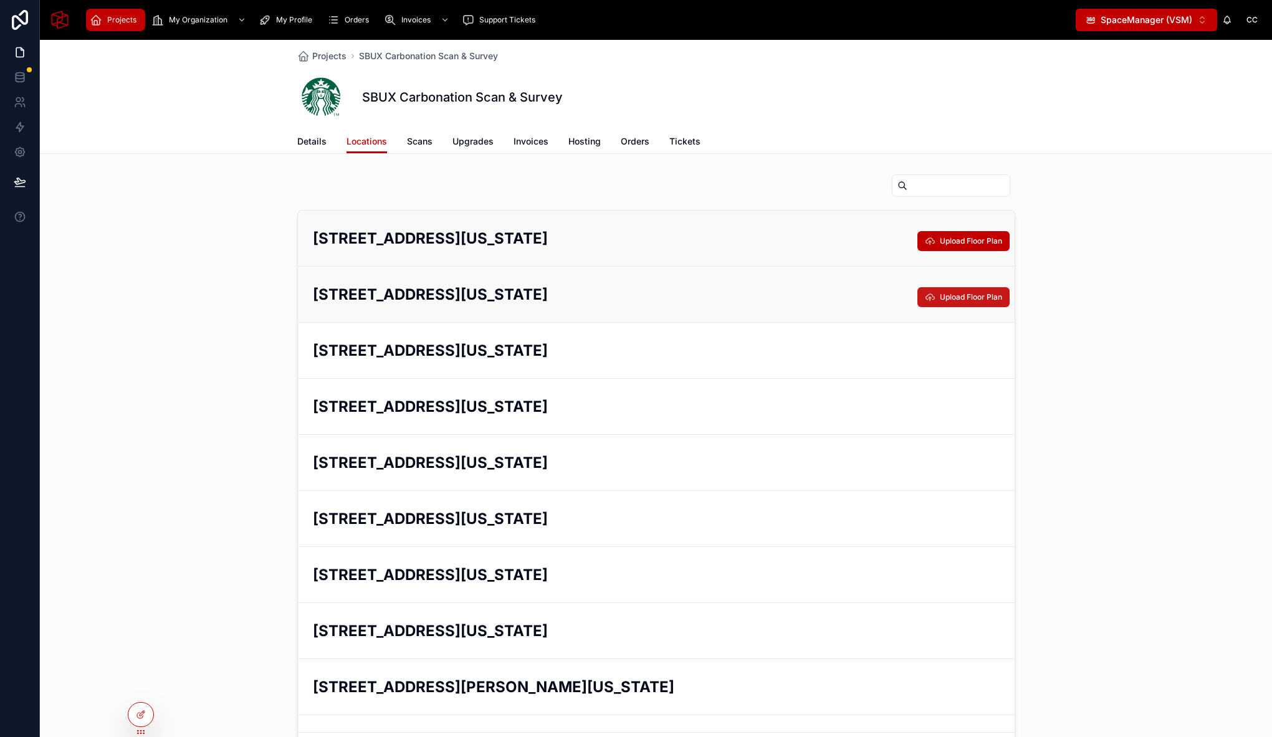
click at [940, 300] on span "Upload Floor Plan" at bounding box center [971, 297] width 62 height 10
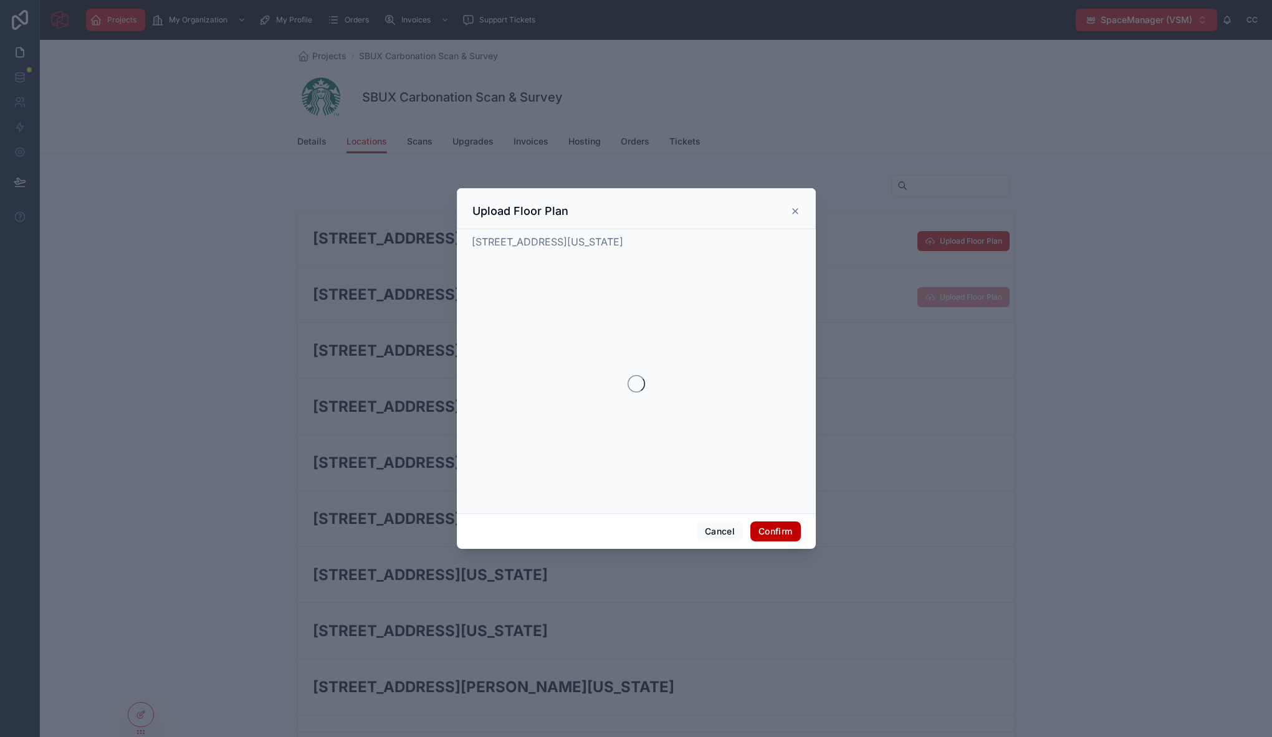
click at [796, 210] on icon at bounding box center [795, 211] width 5 height 5
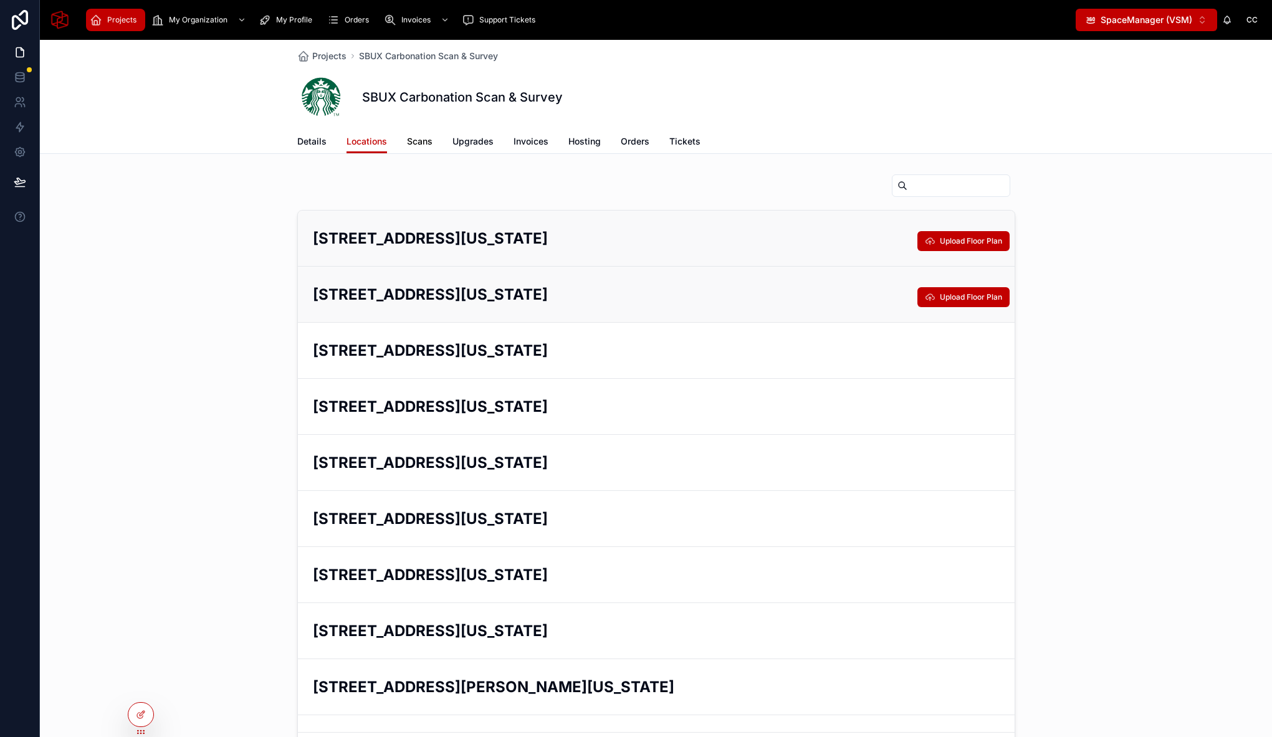
click at [411, 138] on span "Scans" at bounding box center [420, 141] width 26 height 12
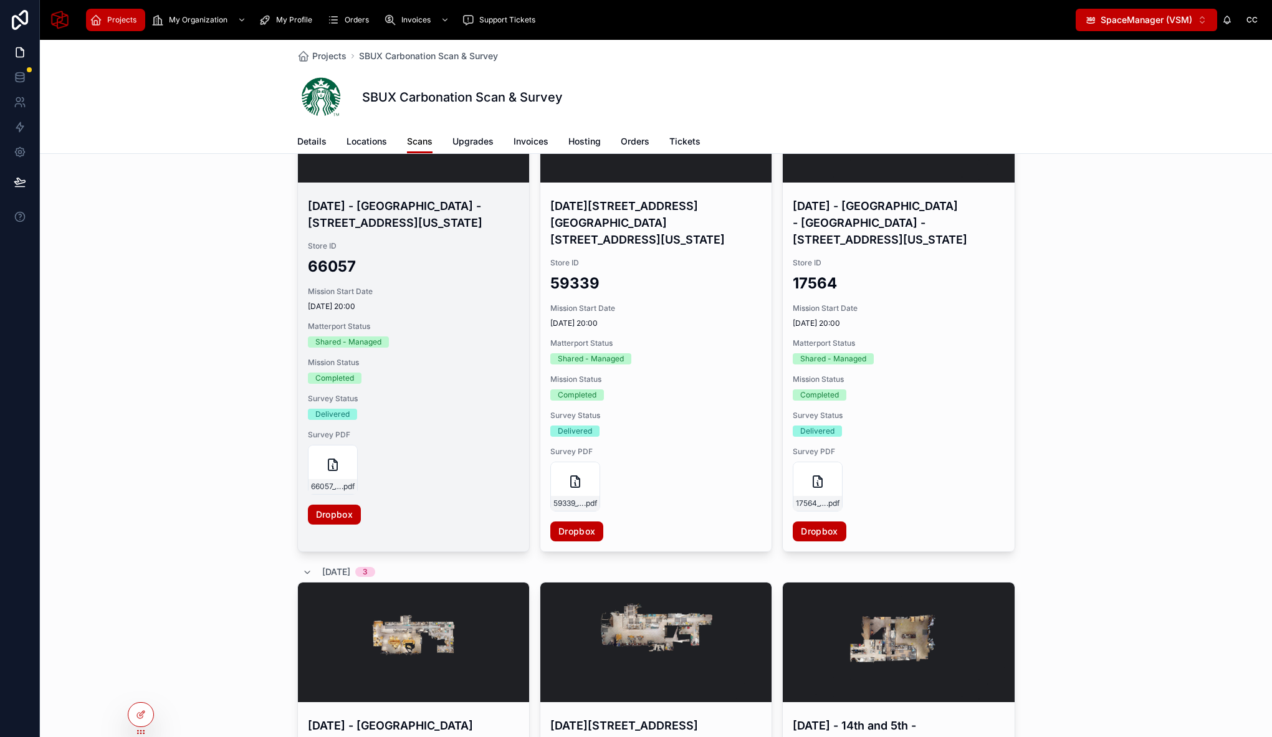
scroll to position [83, 0]
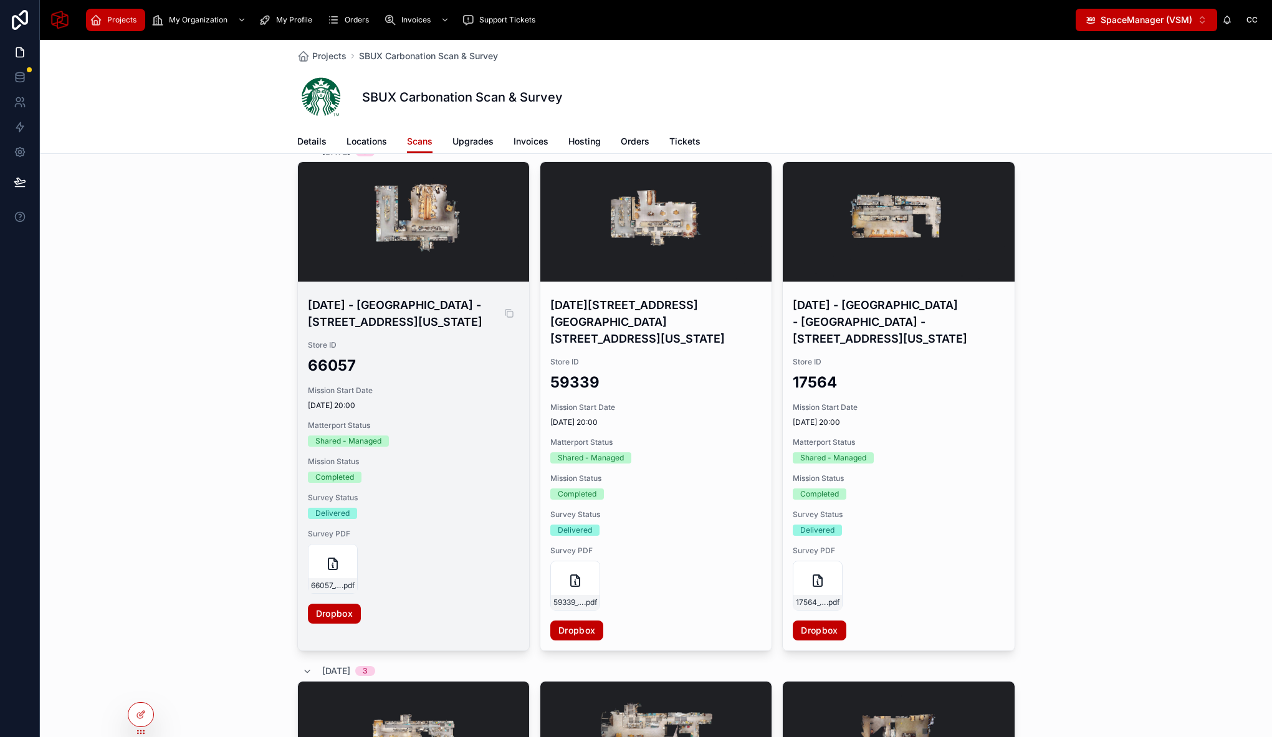
click at [456, 315] on h4 "[DATE] - [GEOGRAPHIC_DATA] - [STREET_ADDRESS][US_STATE]" at bounding box center [413, 314] width 211 height 34
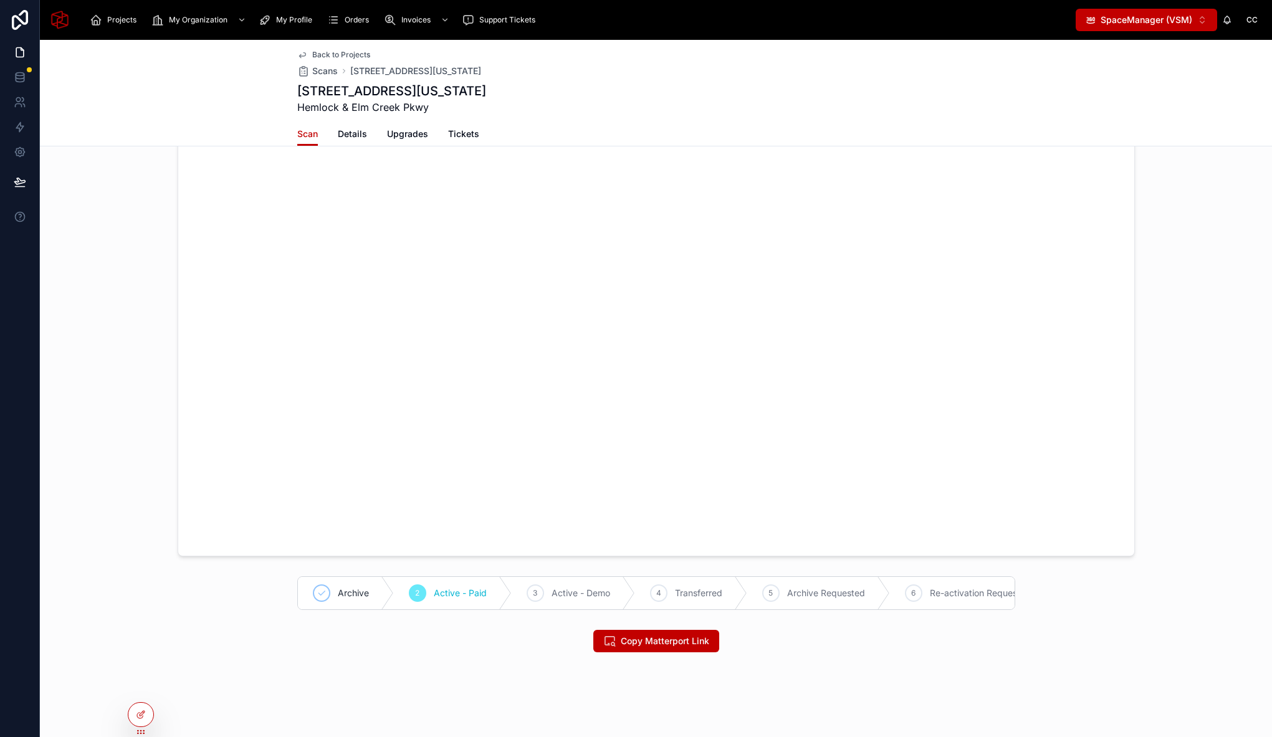
scroll to position [180, 0]
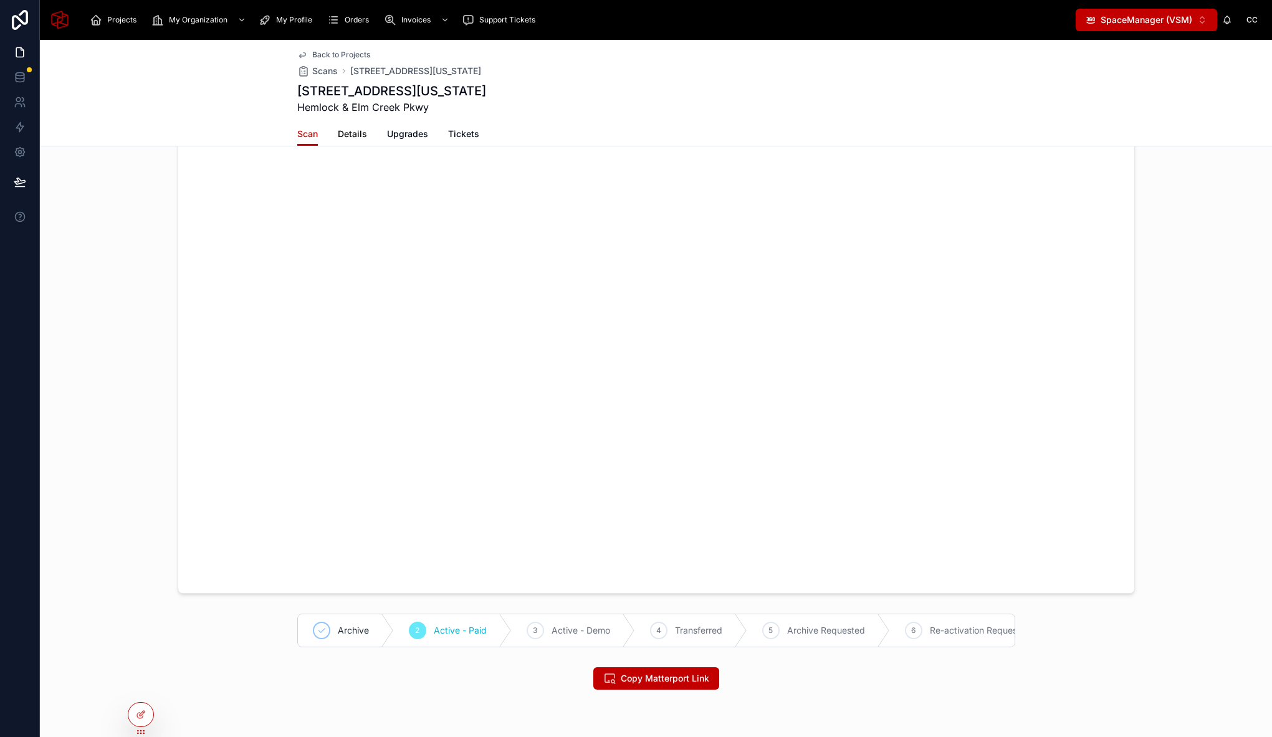
click at [346, 138] on span "Details" at bounding box center [352, 134] width 29 height 12
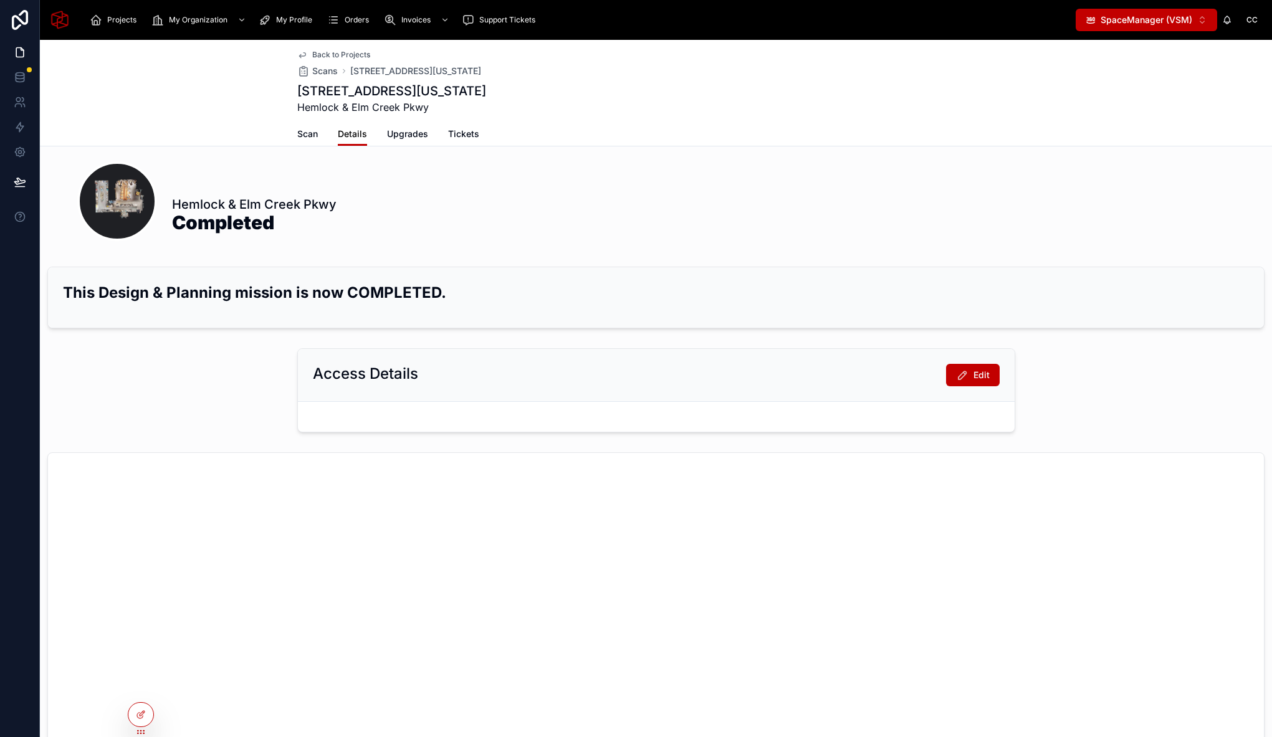
scroll to position [218, 0]
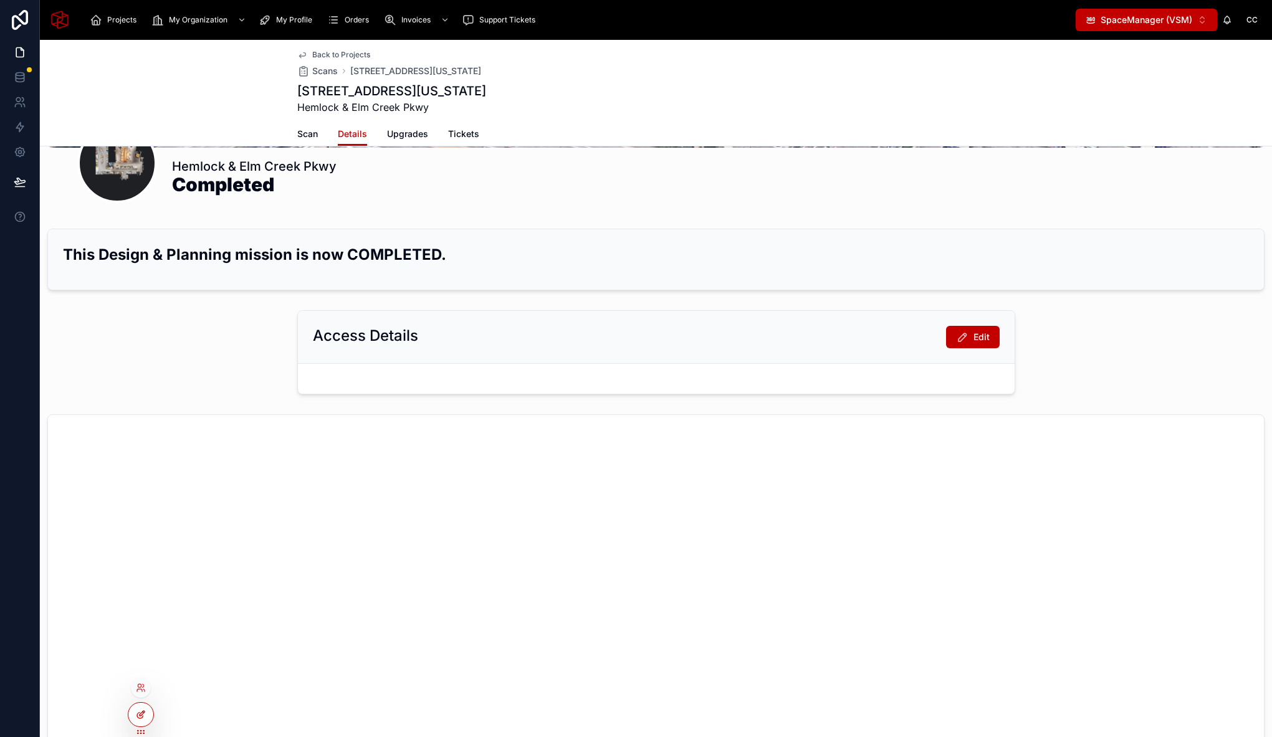
click at [145, 724] on div at bounding box center [140, 715] width 25 height 24
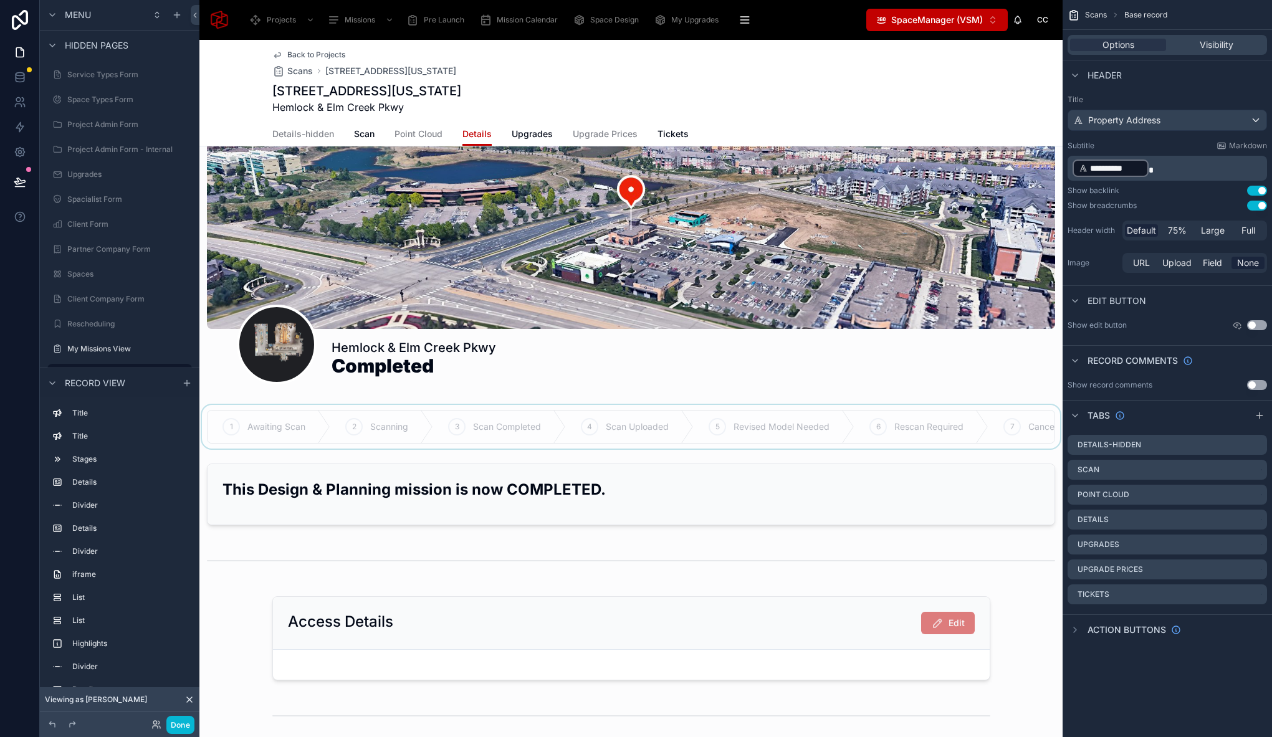
scroll to position [478, 0]
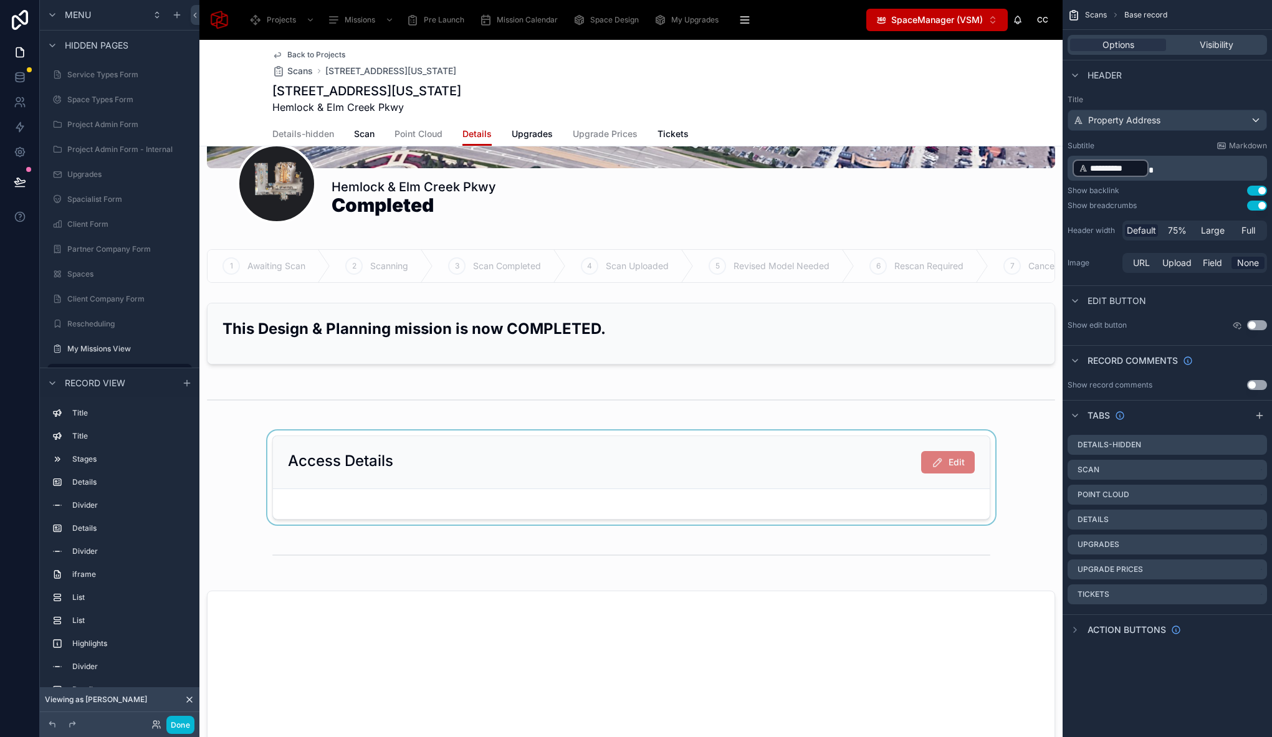
click at [723, 447] on div at bounding box center [630, 478] width 863 height 94
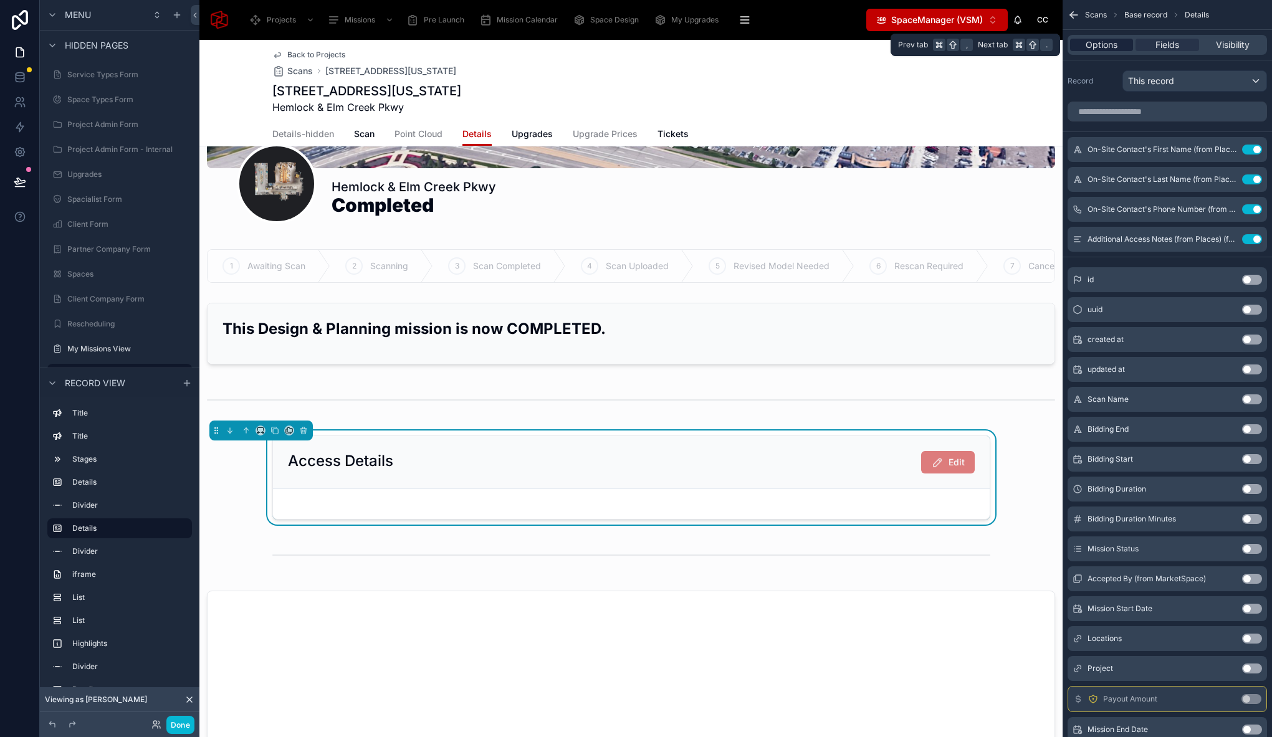
click at [1115, 42] on span "Options" at bounding box center [1101, 45] width 32 height 12
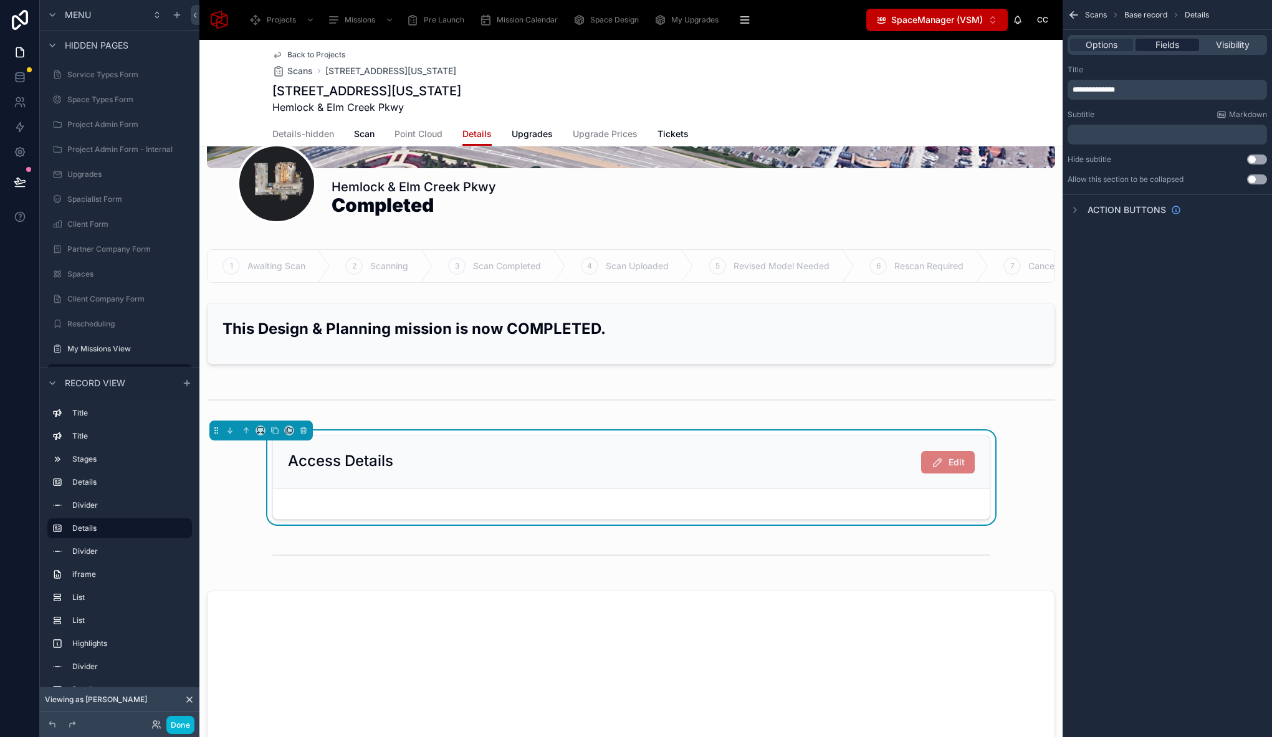
click at [1173, 42] on span "Fields" at bounding box center [1167, 45] width 24 height 12
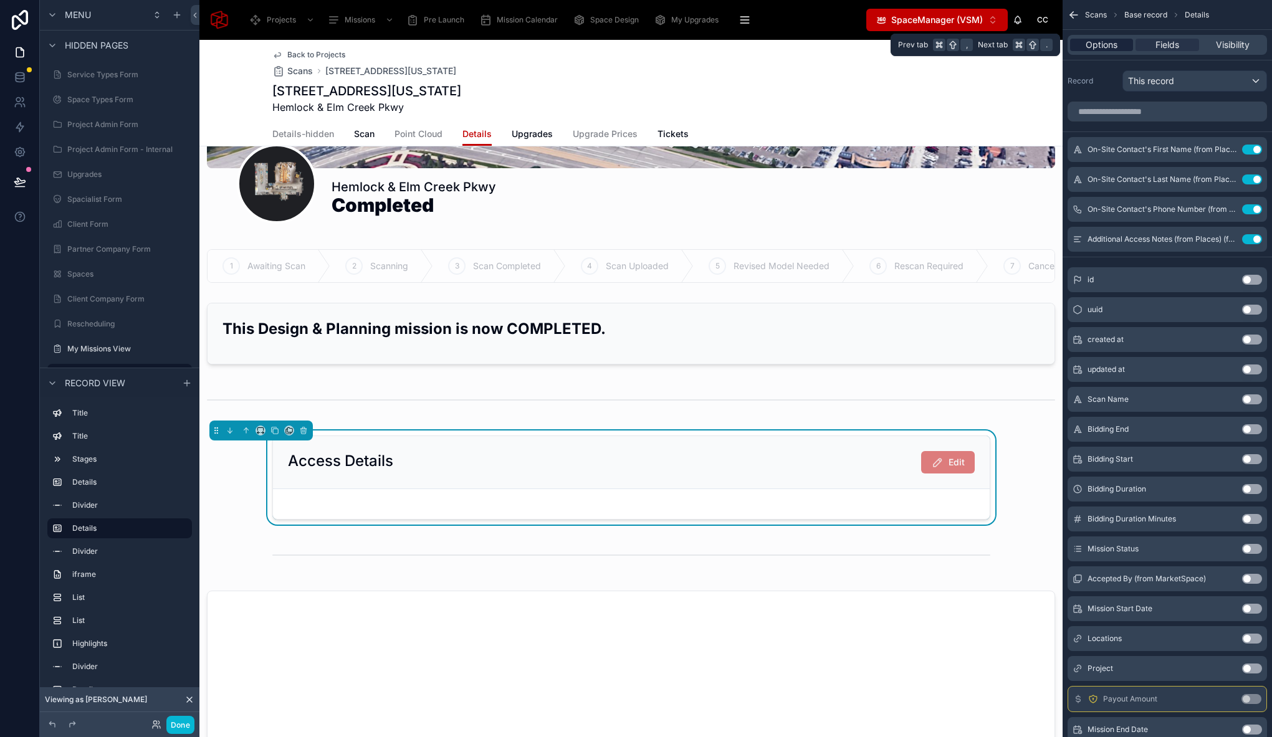
click at [1105, 43] on span "Options" at bounding box center [1101, 45] width 32 height 12
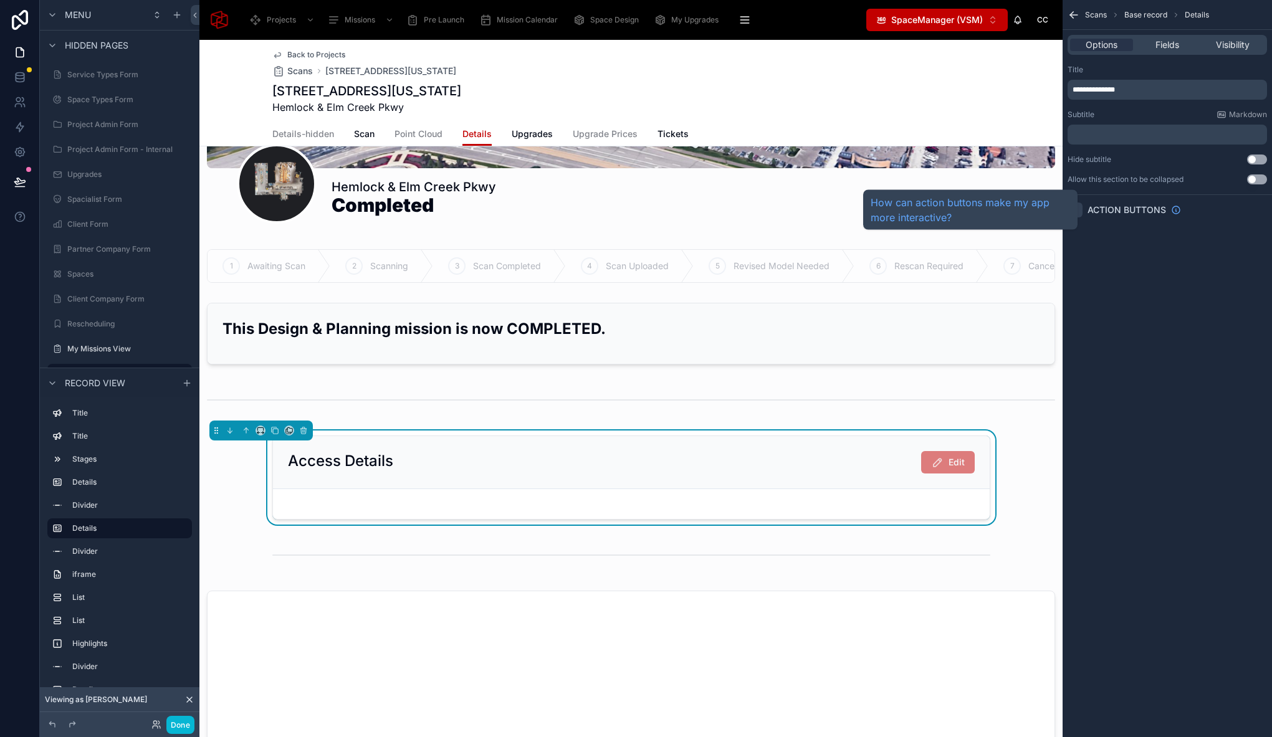
click at [1078, 209] on icon "scrollable content" at bounding box center [1075, 210] width 10 height 10
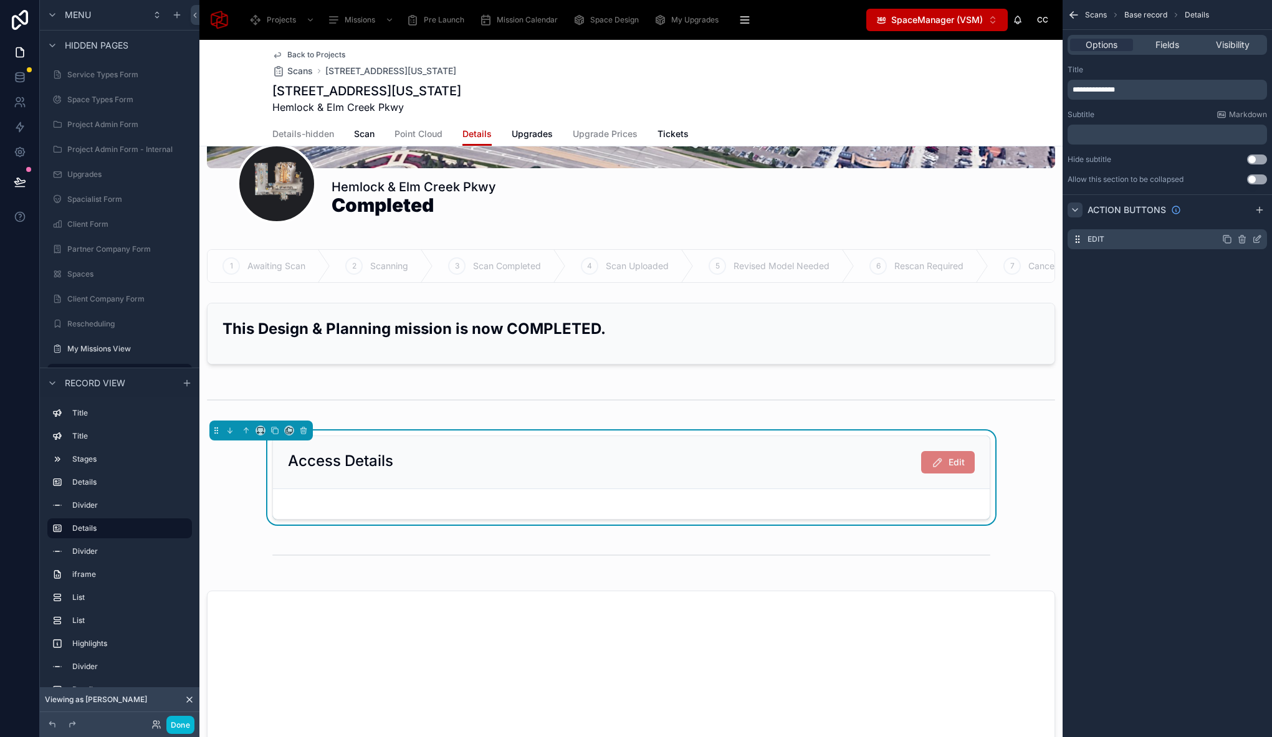
click at [1258, 239] on icon "scrollable content" at bounding box center [1257, 239] width 10 height 10
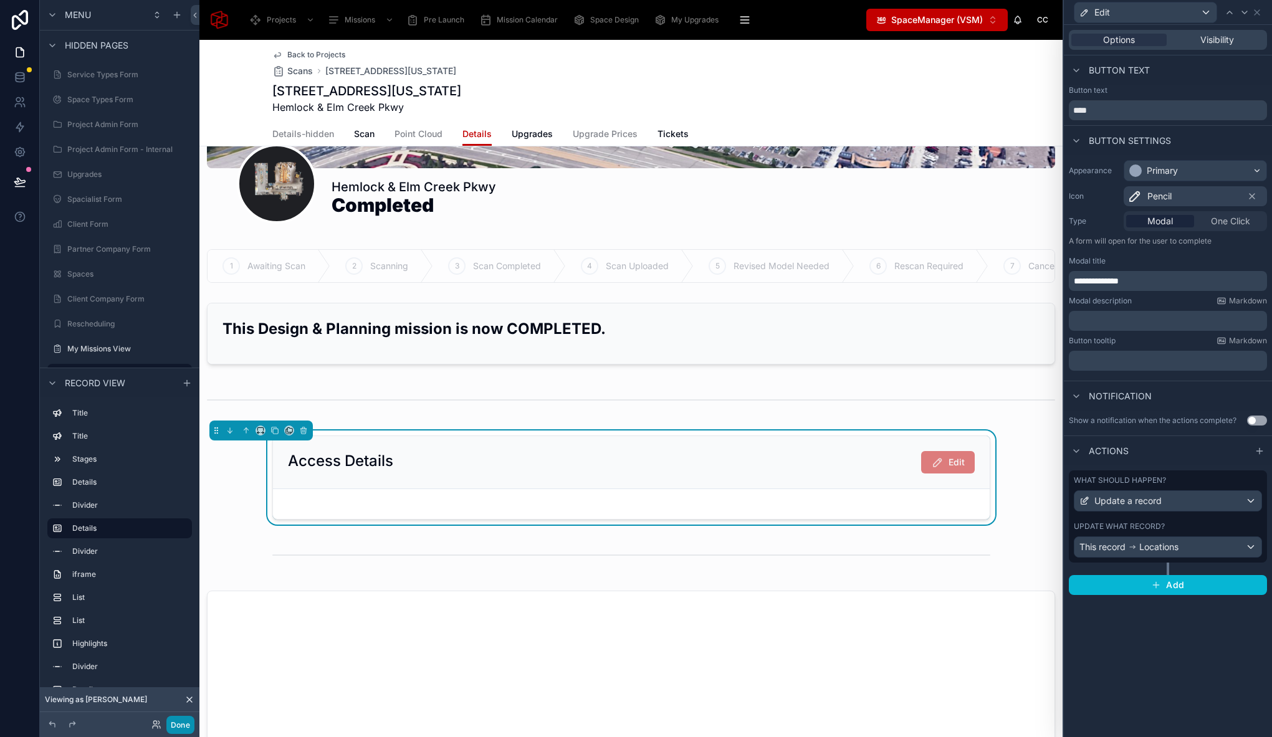
click at [185, 732] on button "Done" at bounding box center [180, 725] width 28 height 18
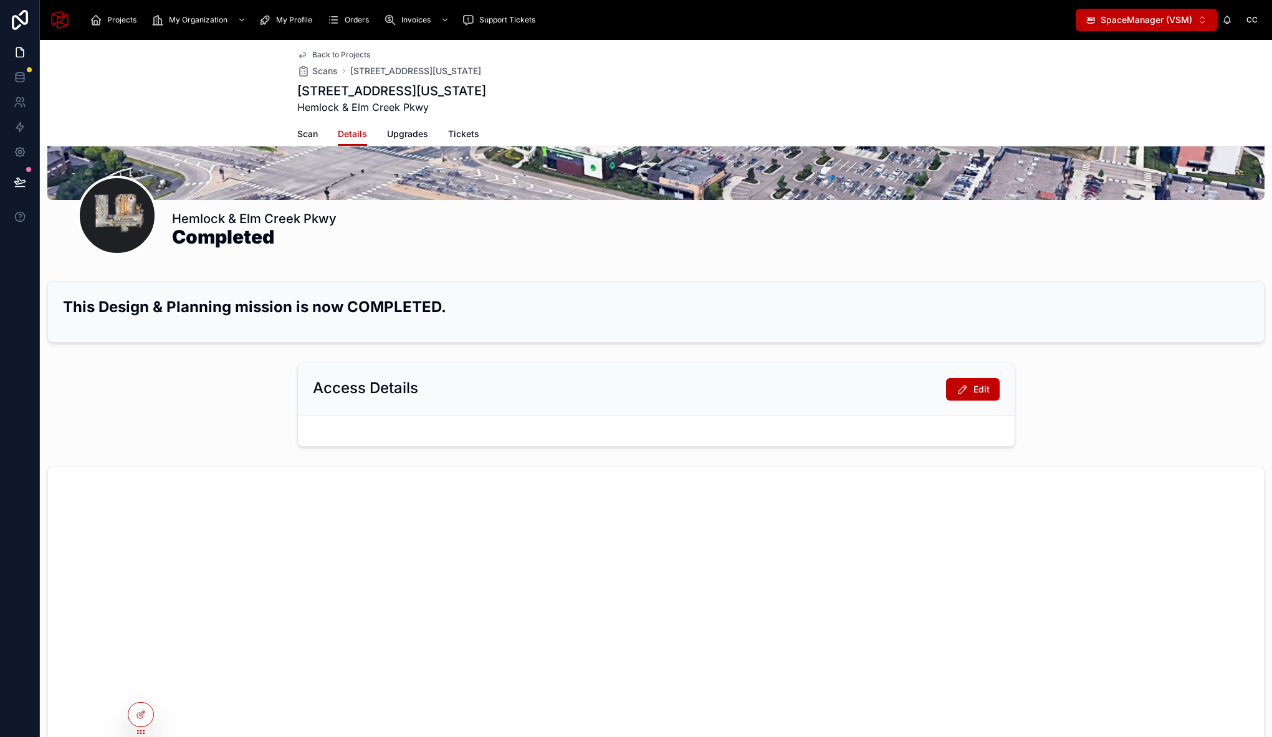
scroll to position [0, 0]
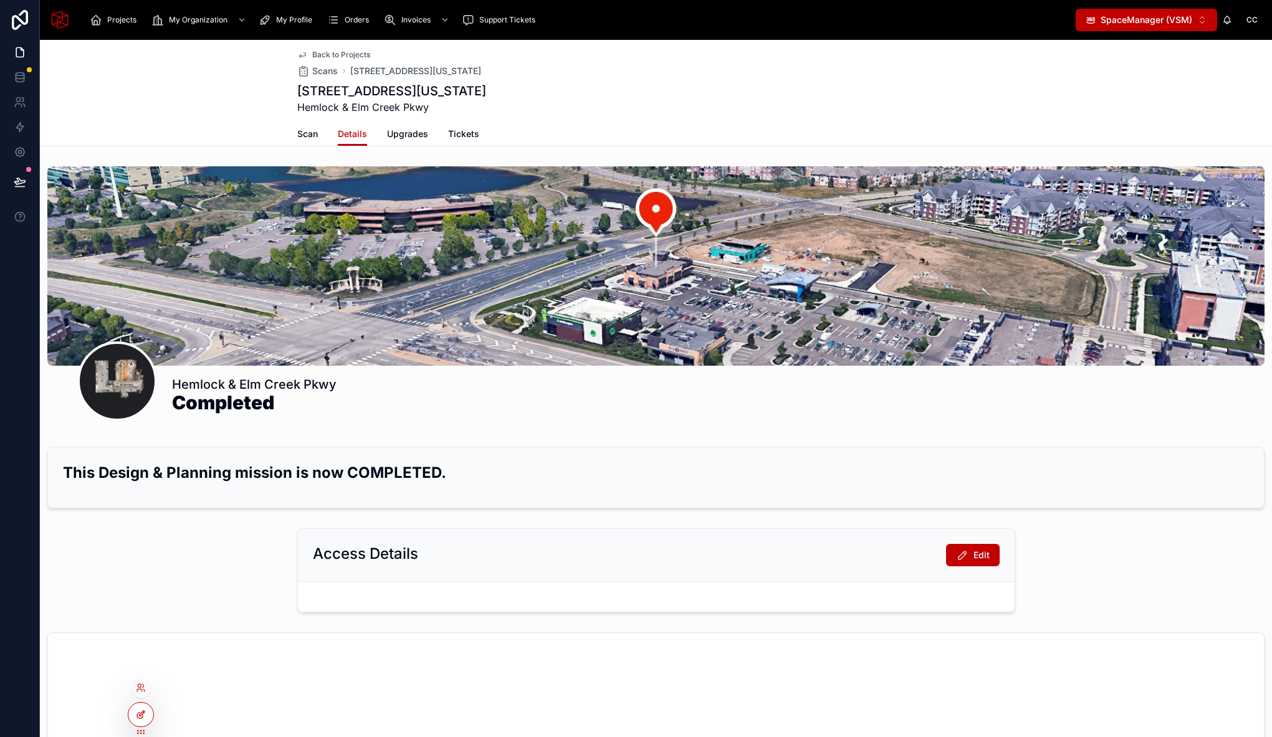
click at [145, 715] on icon at bounding box center [141, 715] width 10 height 10
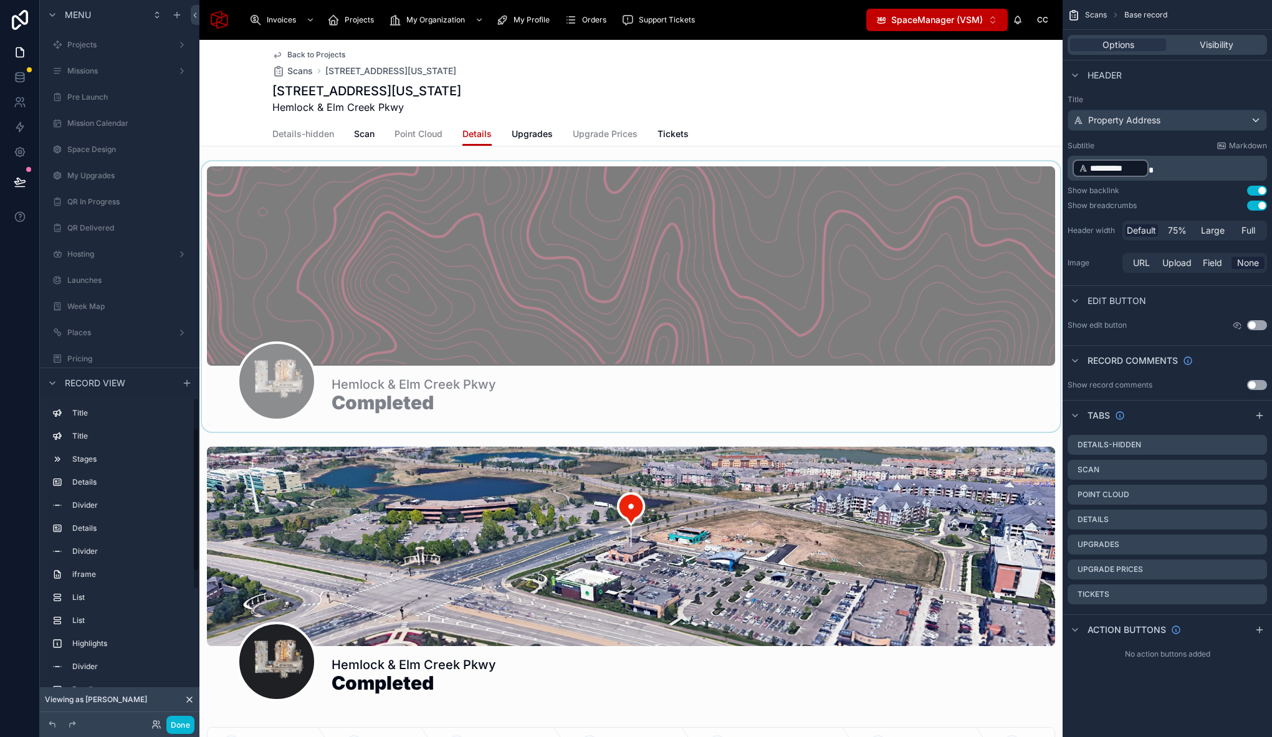
scroll to position [1913, 0]
click at [21, 182] on icon at bounding box center [20, 182] width 12 height 12
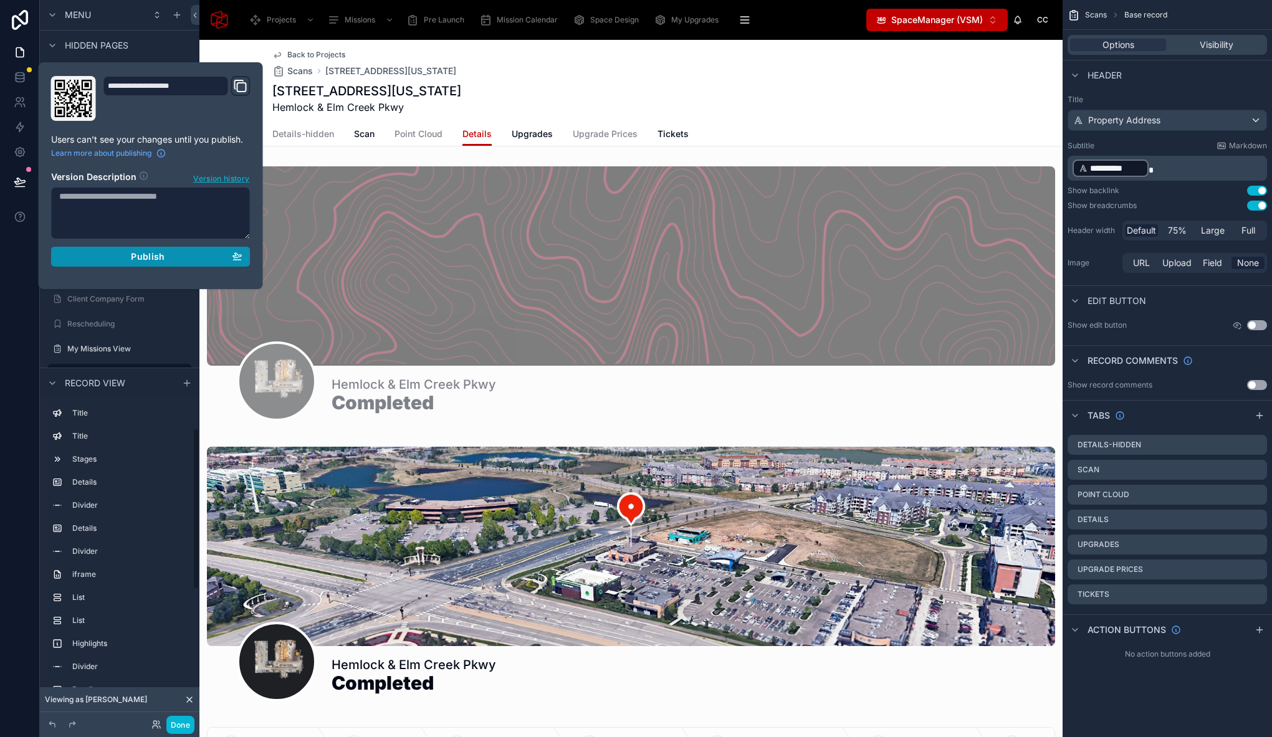
click at [189, 260] on div "Publish" at bounding box center [150, 256] width 183 height 11
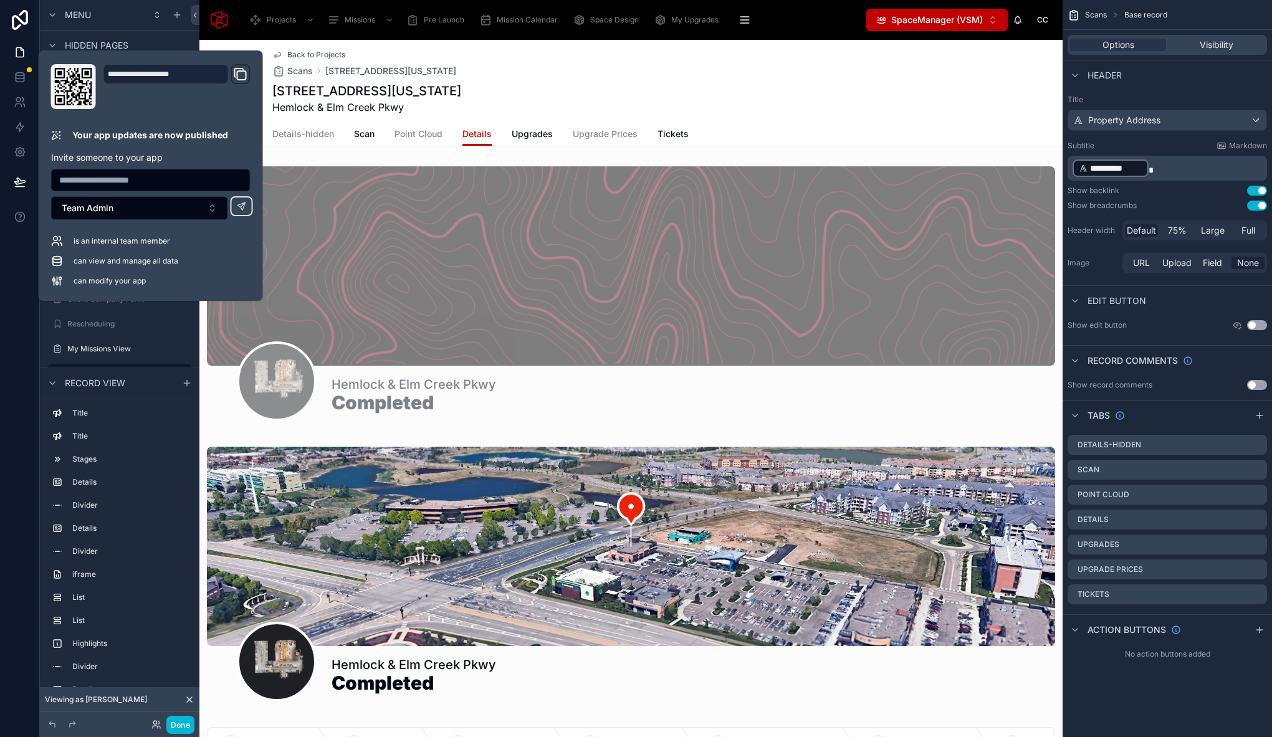
click at [751, 83] on div "[STREET_ADDRESS][US_STATE] [GEOGRAPHIC_DATA]" at bounding box center [631, 98] width 718 height 32
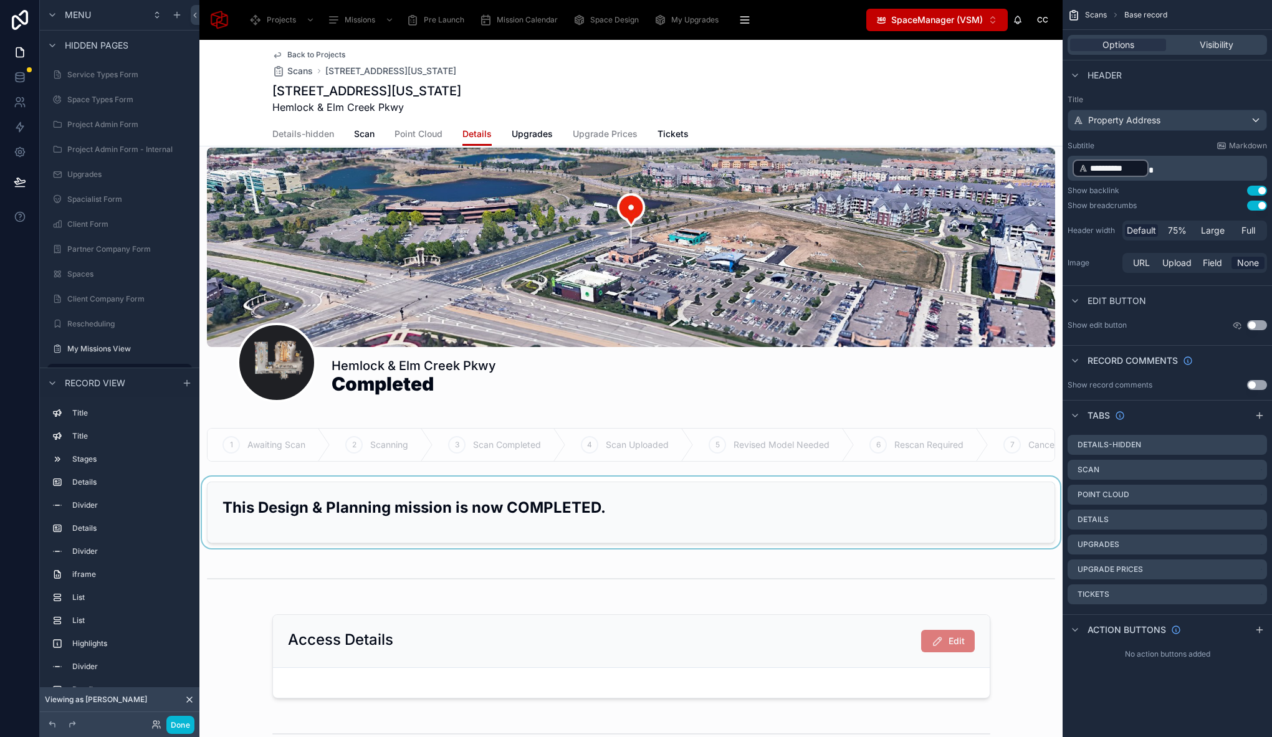
scroll to position [308, 0]
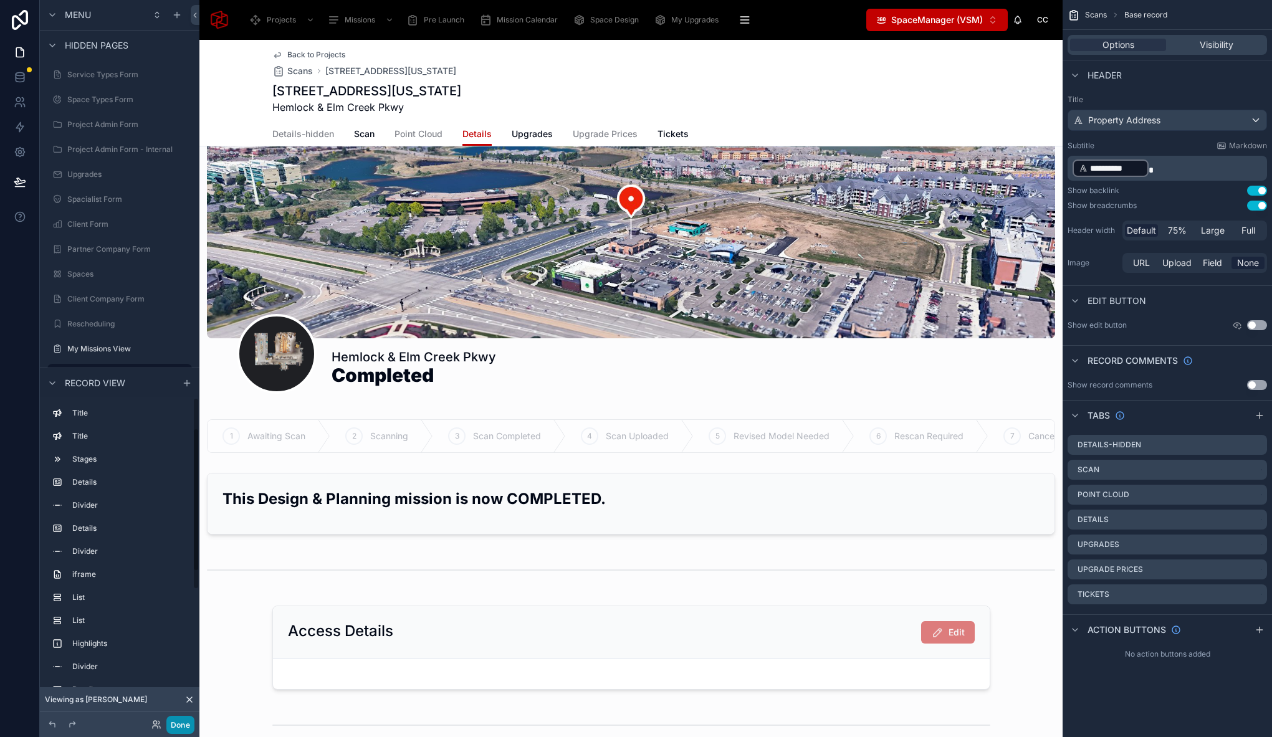
click at [188, 720] on button "Done" at bounding box center [180, 725] width 28 height 18
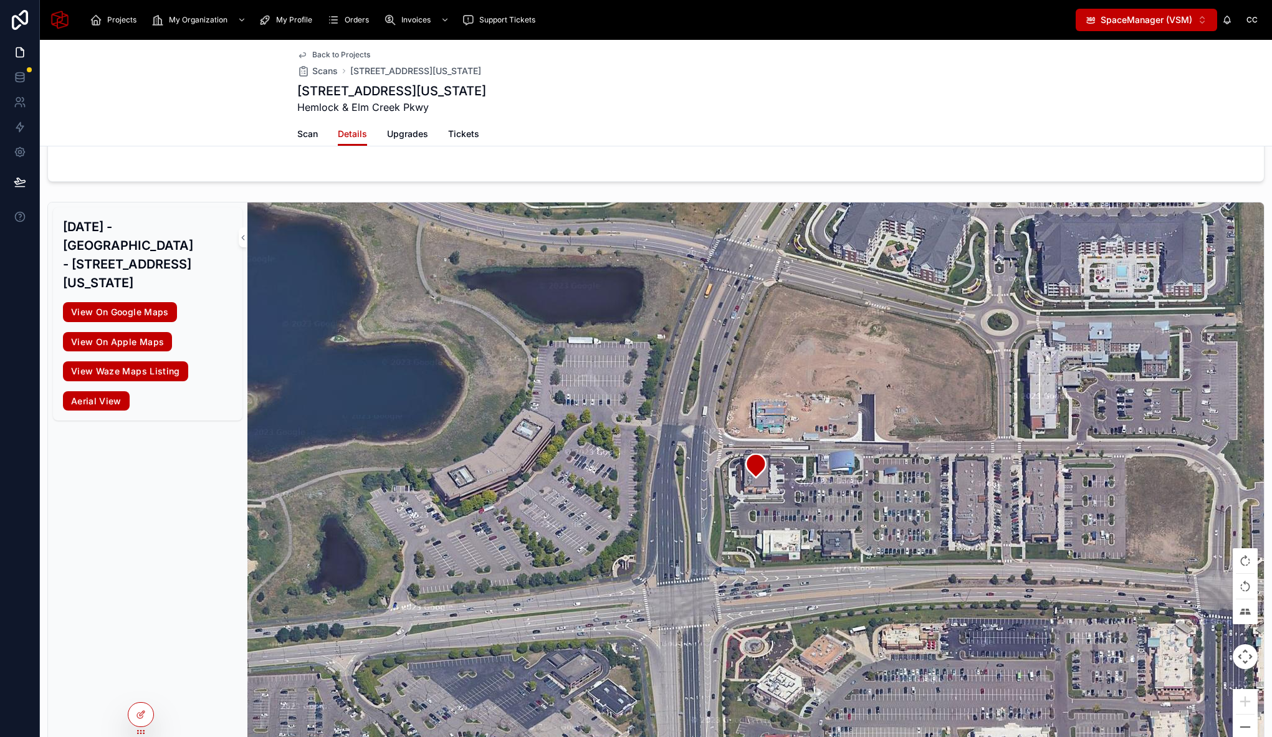
scroll to position [0, 0]
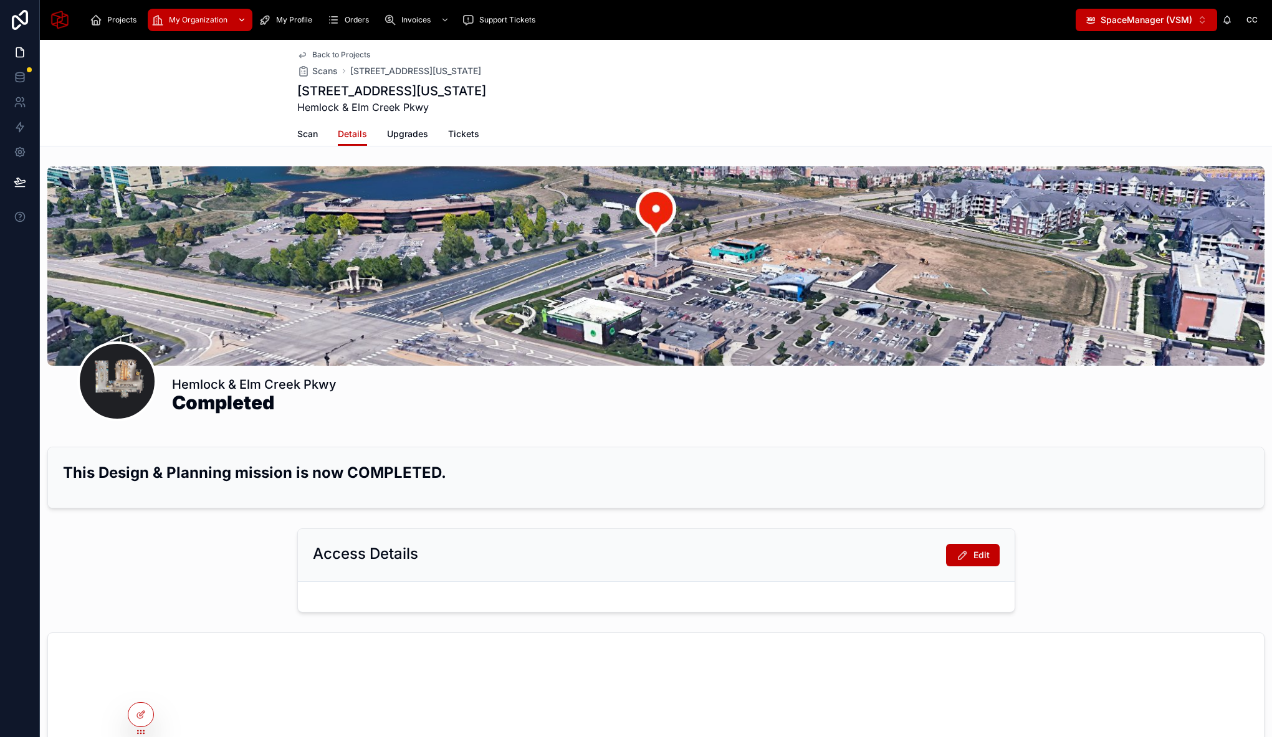
click at [194, 17] on span "My Organization" at bounding box center [198, 20] width 59 height 10
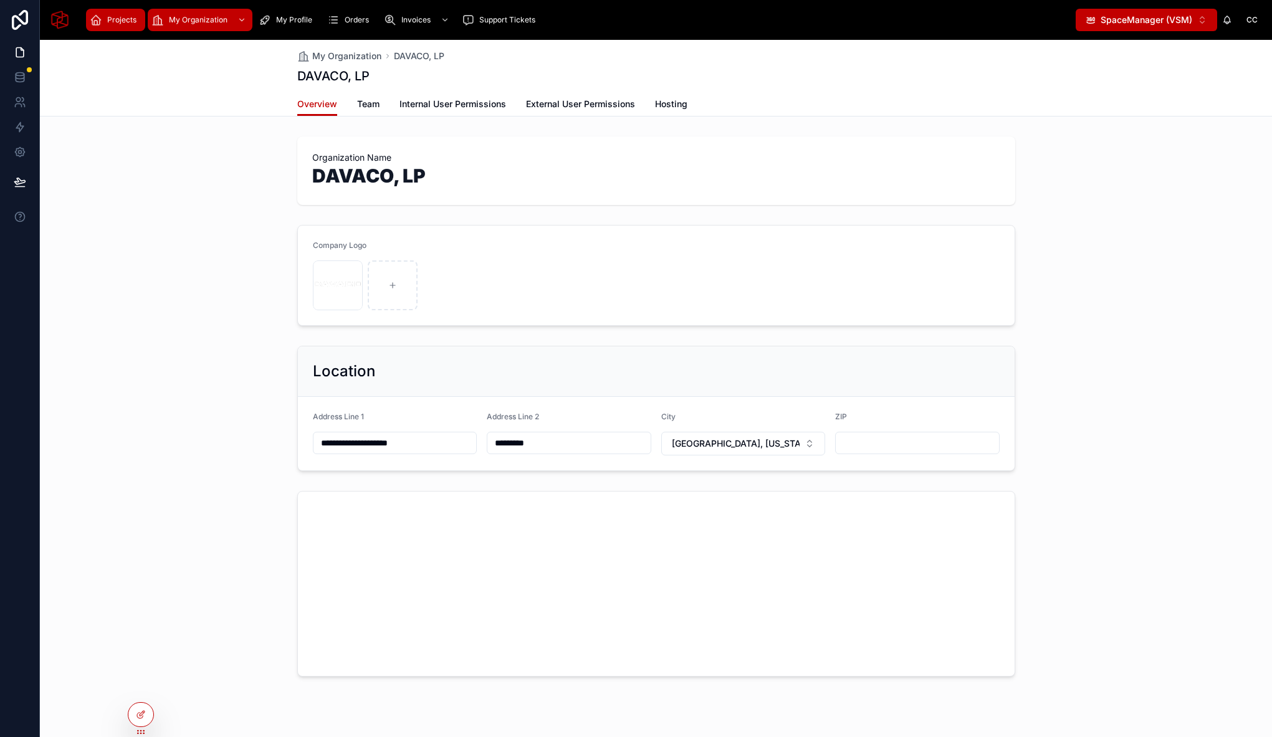
click at [126, 22] on span "Projects" at bounding box center [121, 20] width 29 height 10
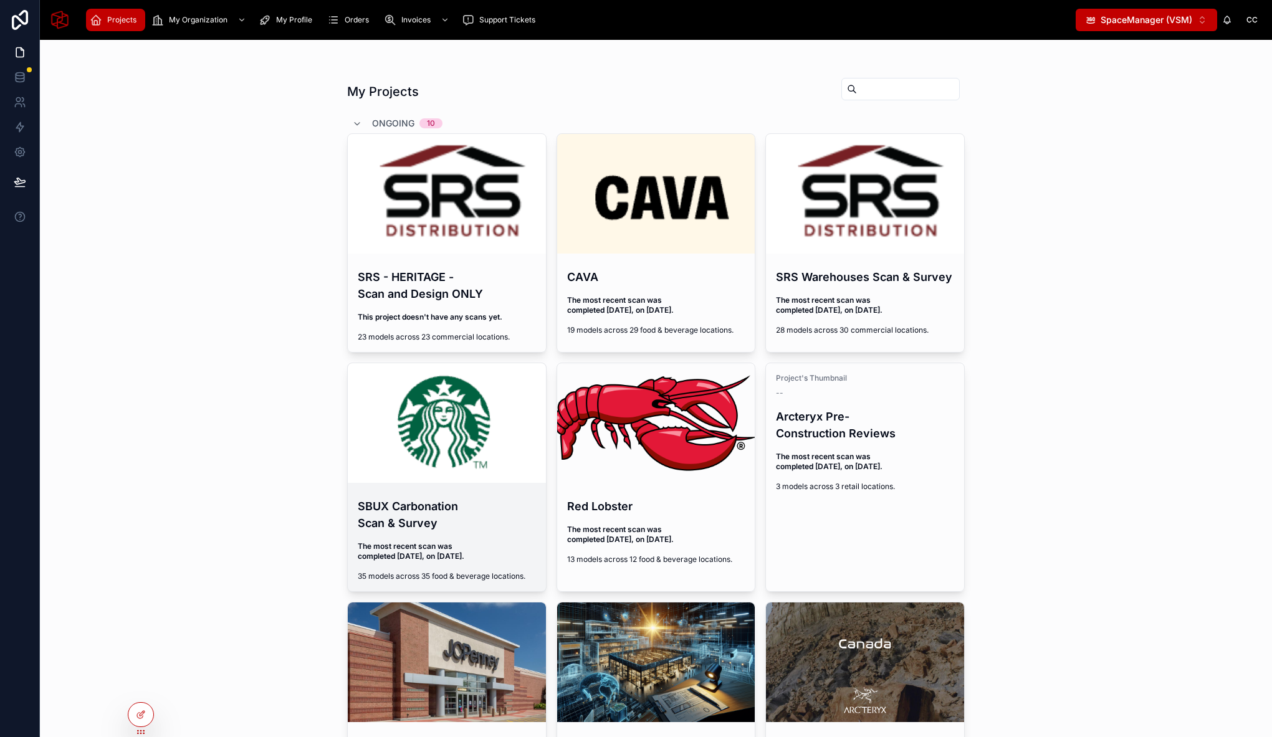
click at [436, 537] on div "SBUX Carbonation Scan & Survey The most recent scan was completed [DATE], on [D…" at bounding box center [447, 539] width 198 height 103
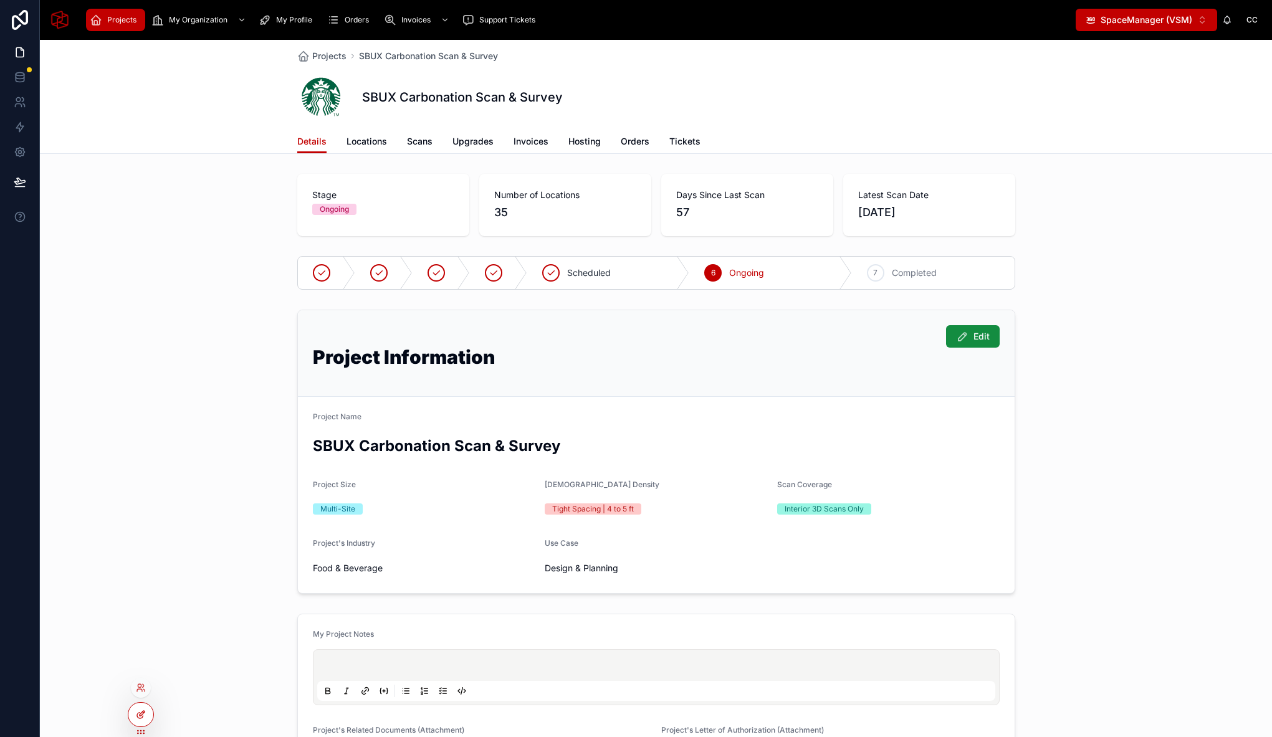
click at [146, 719] on div at bounding box center [140, 715] width 25 height 24
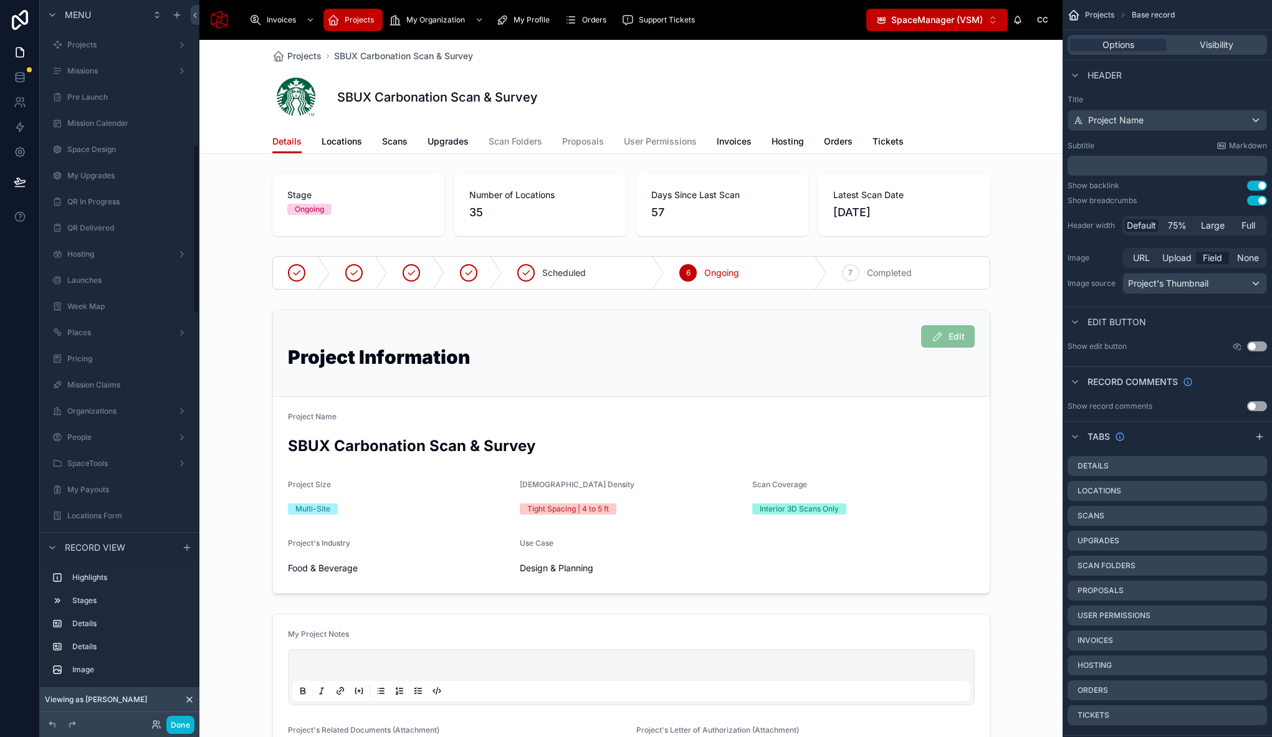
scroll to position [612, 0]
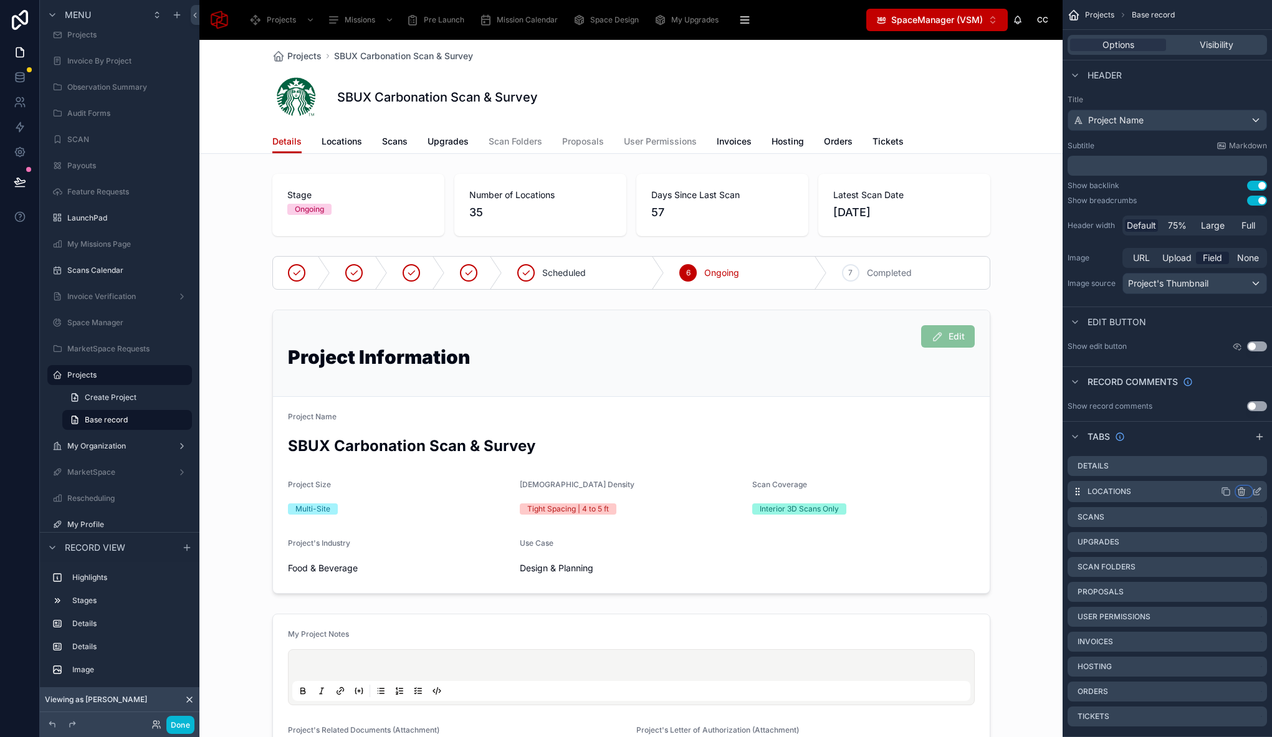
click at [1241, 491] on icon "scrollable content" at bounding box center [1241, 492] width 10 height 10
click at [1203, 516] on span "Remove tab and contents" at bounding box center [1188, 515] width 105 height 15
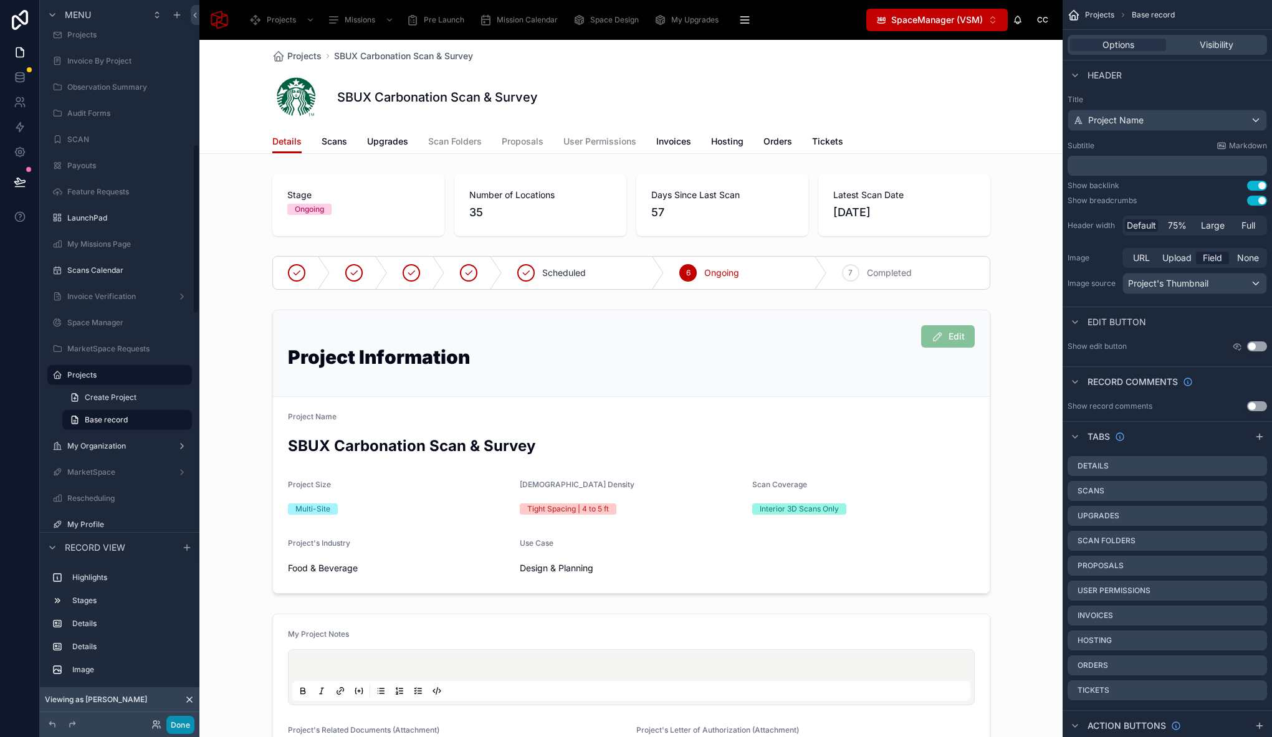
click at [186, 723] on button "Done" at bounding box center [180, 725] width 28 height 18
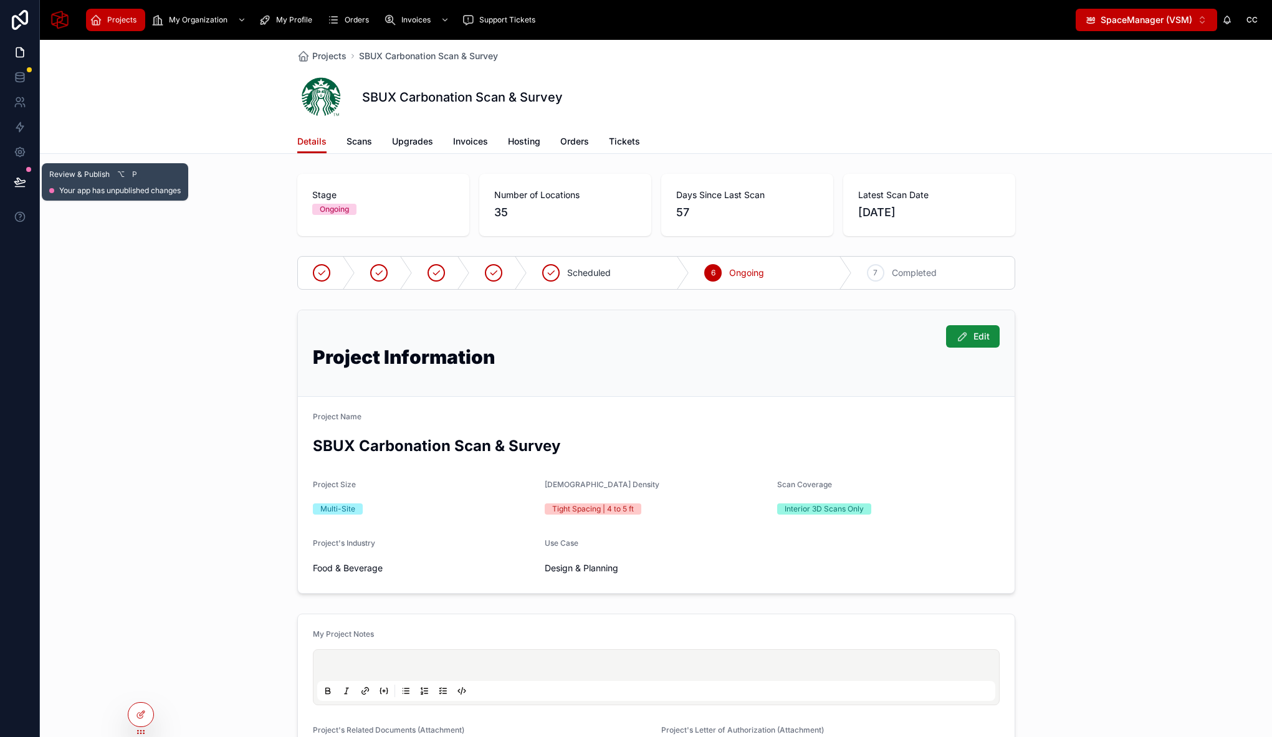
click at [29, 181] on button at bounding box center [19, 182] width 27 height 35
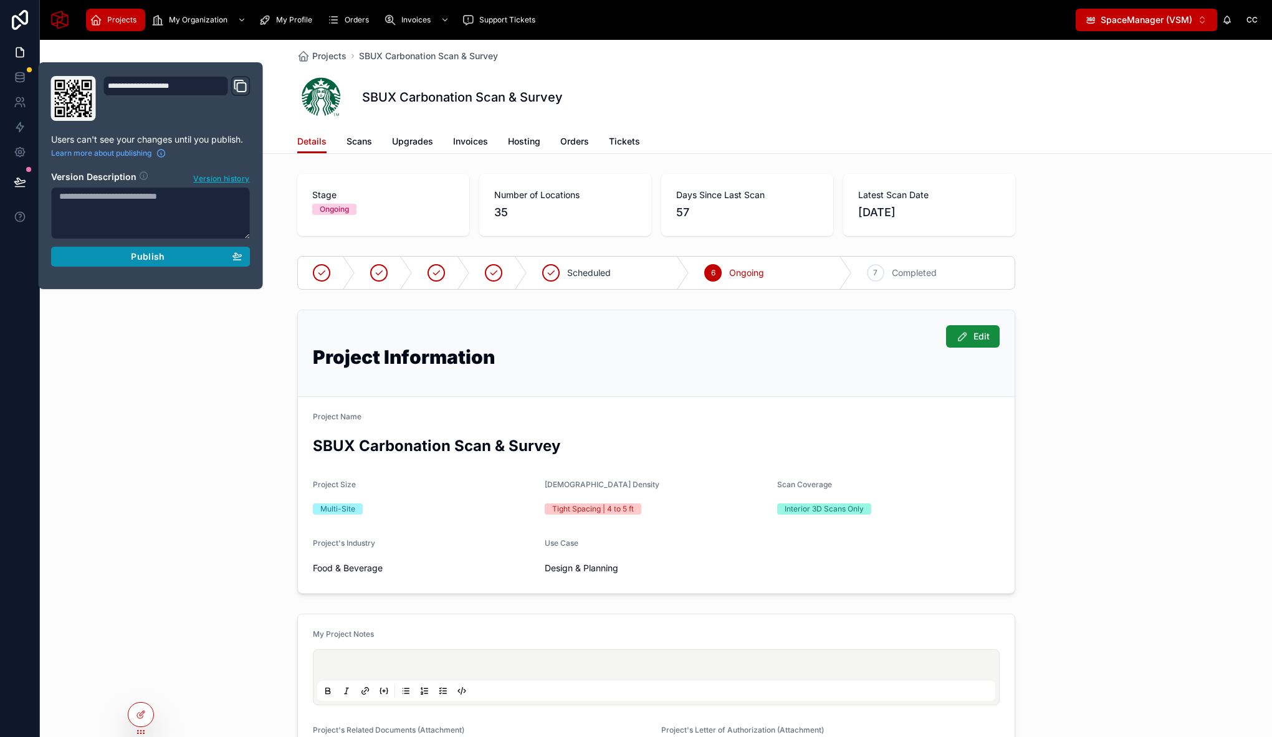
click at [174, 259] on div "Publish" at bounding box center [150, 256] width 183 height 11
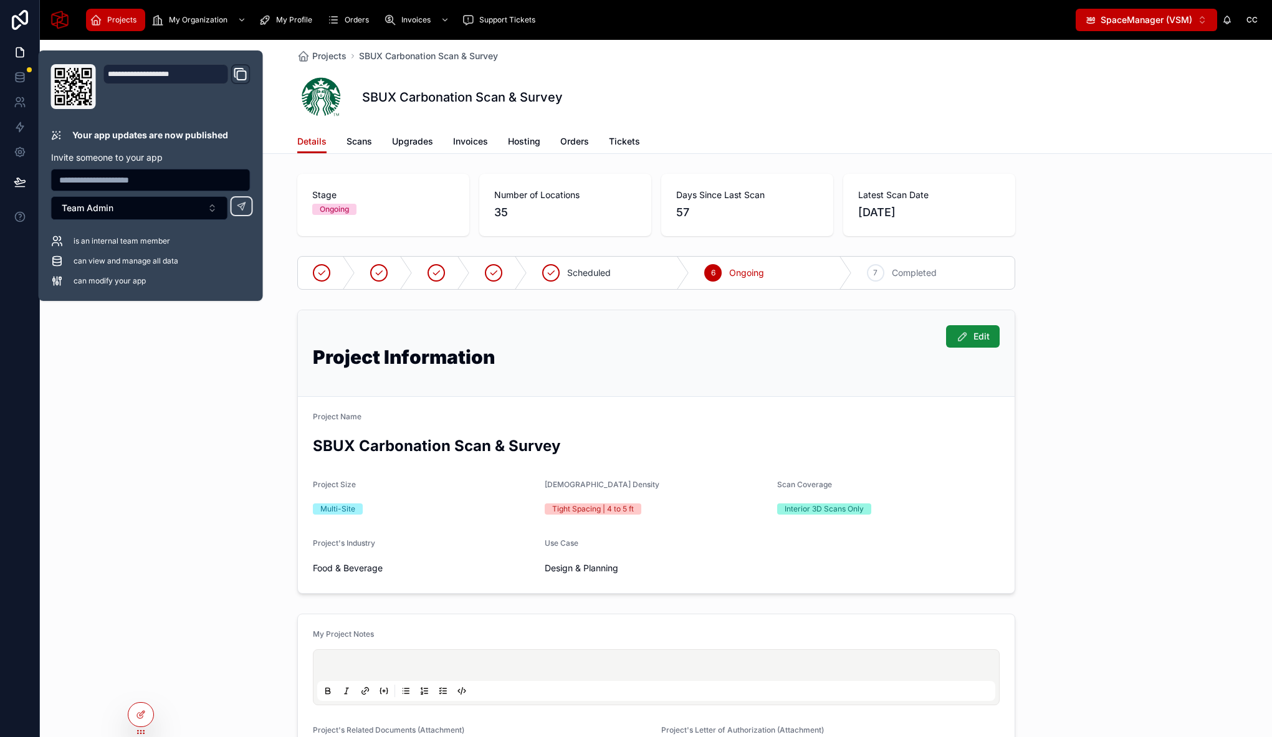
click at [191, 383] on div "Edit Project Information Project Name SBUX Carbonation Scan & Survey Project Si…" at bounding box center [656, 452] width 1232 height 294
